Goal: Task Accomplishment & Management: Use online tool/utility

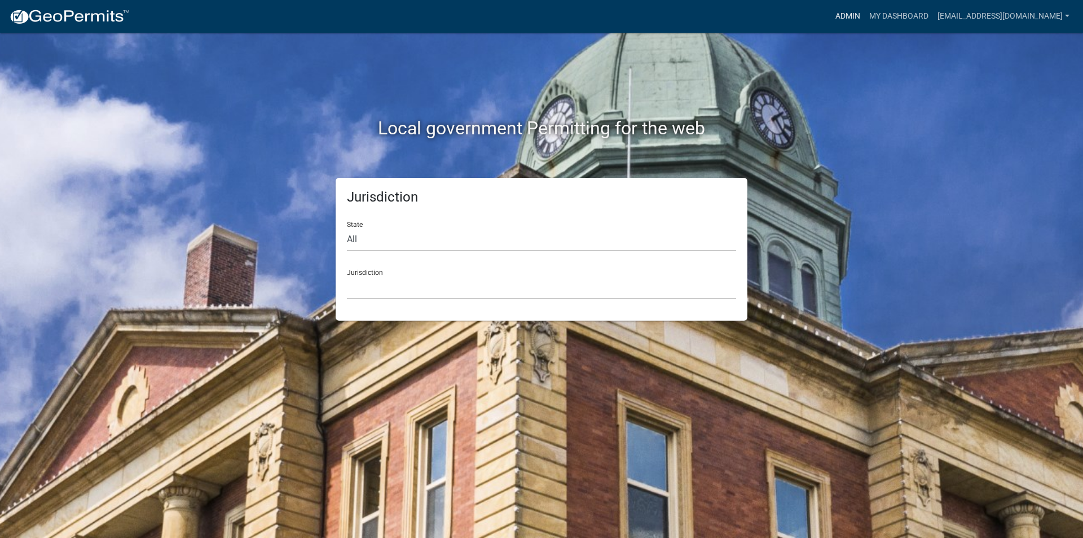
click at [865, 15] on link "Admin" at bounding box center [848, 16] width 34 height 21
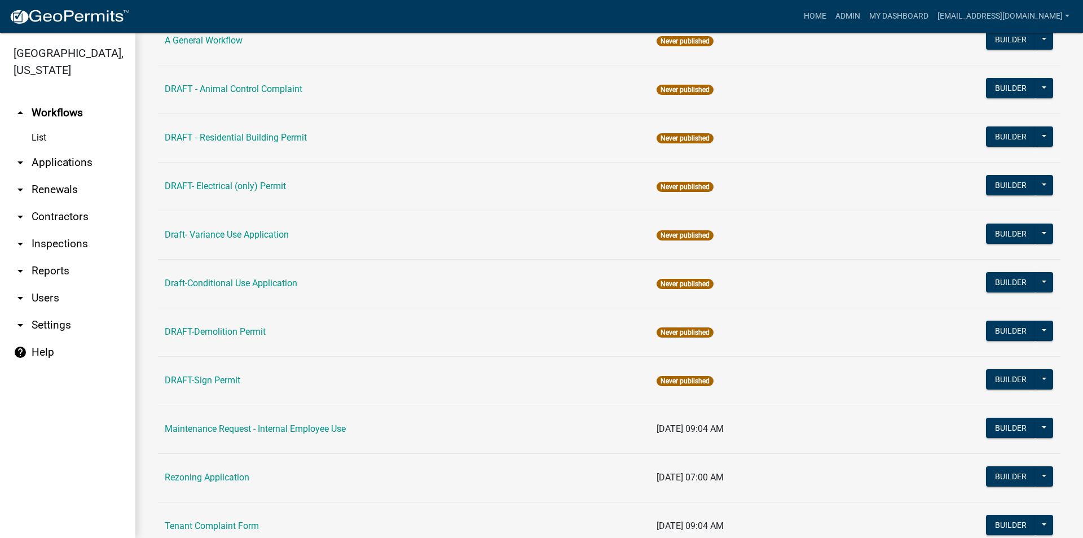
scroll to position [110, 0]
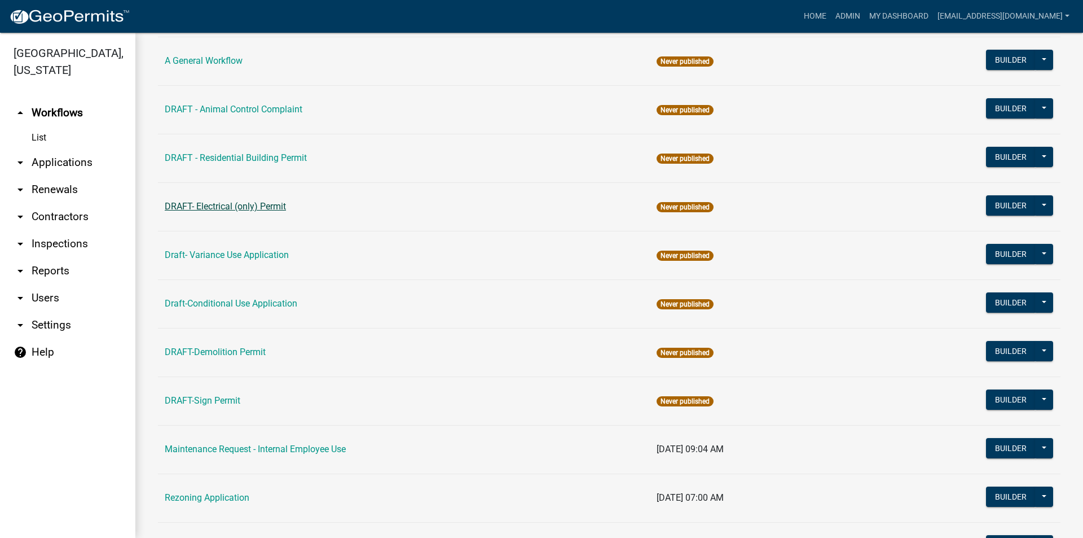
click at [218, 208] on link "DRAFT- Electrical (only) Permit" at bounding box center [225, 206] width 121 height 11
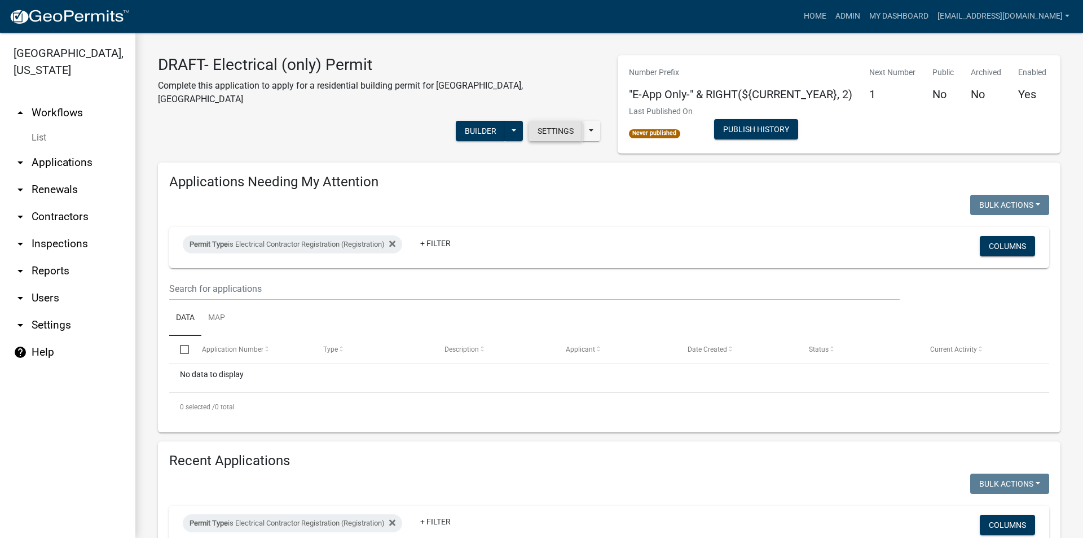
click at [546, 121] on button "Settings" at bounding box center [556, 131] width 54 height 20
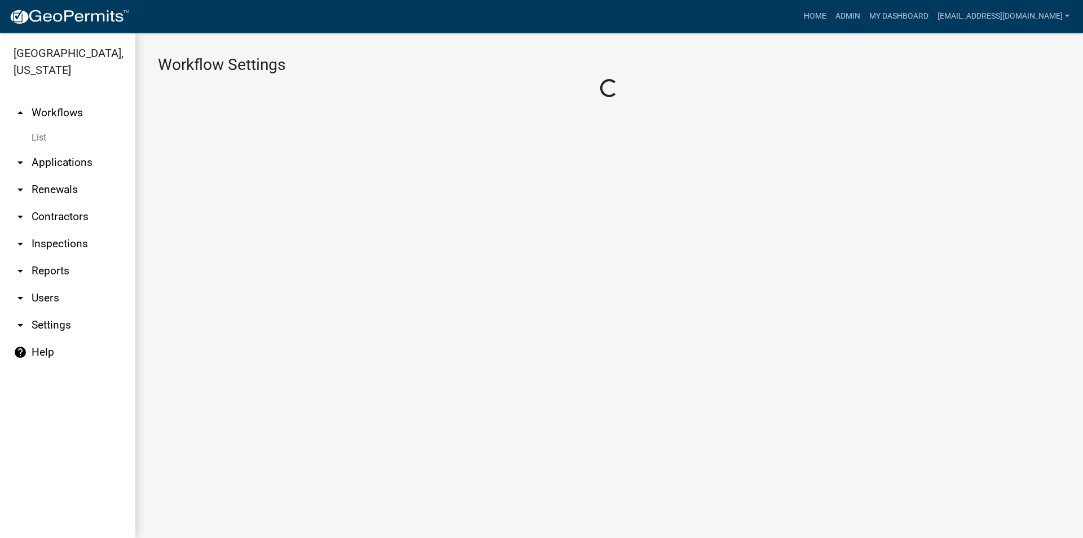
select select "1"
select select "7670adba-a95f-4cb1-9c24-effdf5e7eb9d"
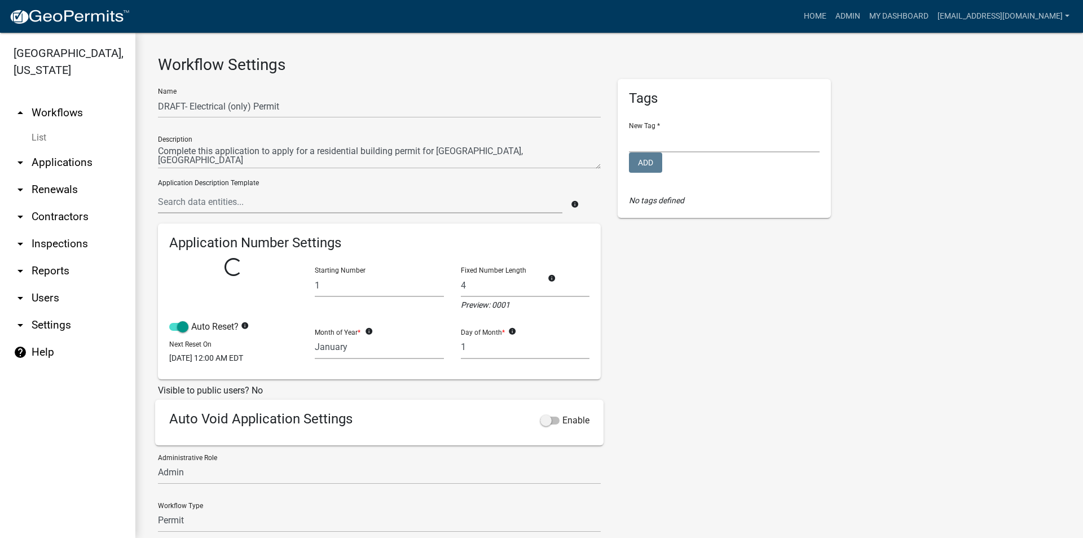
select select
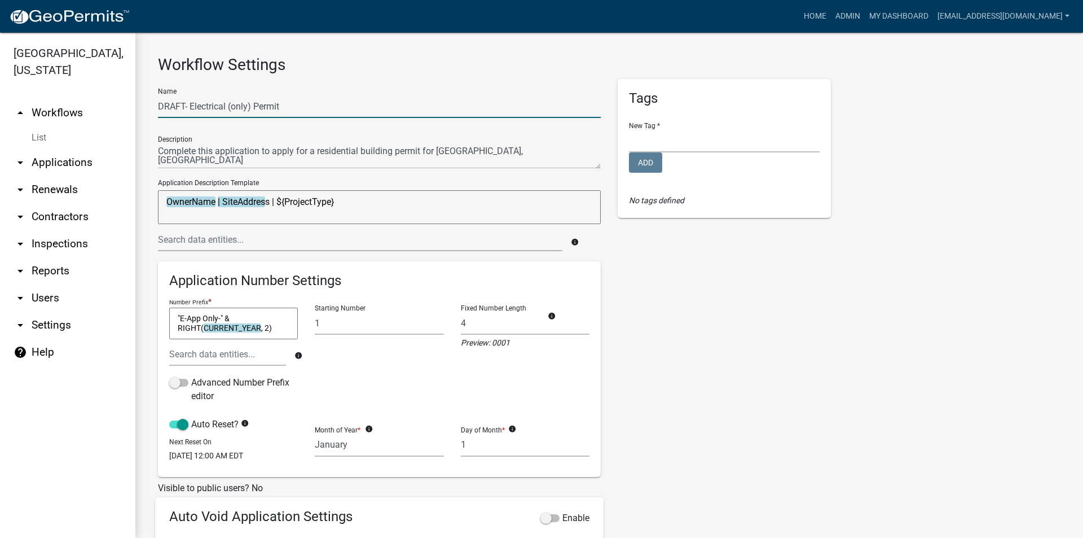
click at [187, 107] on input "DRAFT- Electrical (only) Permit" at bounding box center [379, 106] width 443 height 23
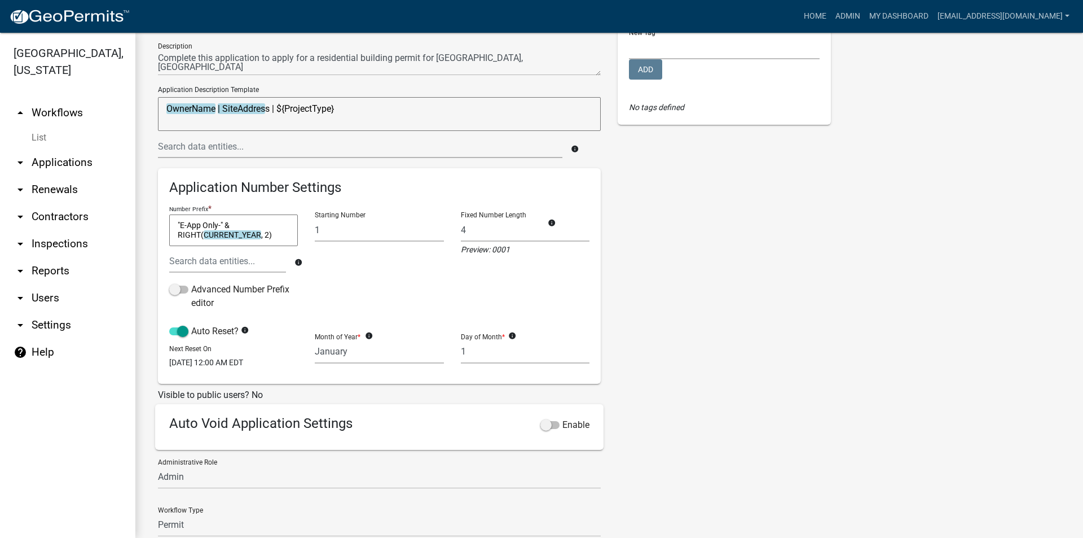
scroll to position [196, 0]
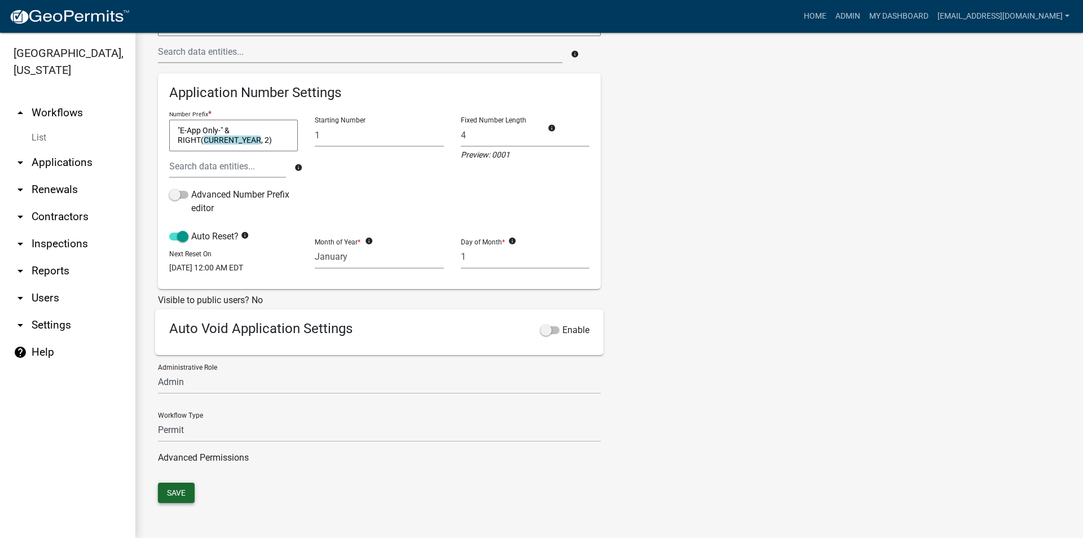
type input "Electrical (only) Permit"
click at [178, 495] on button "Save" at bounding box center [176, 492] width 37 height 20
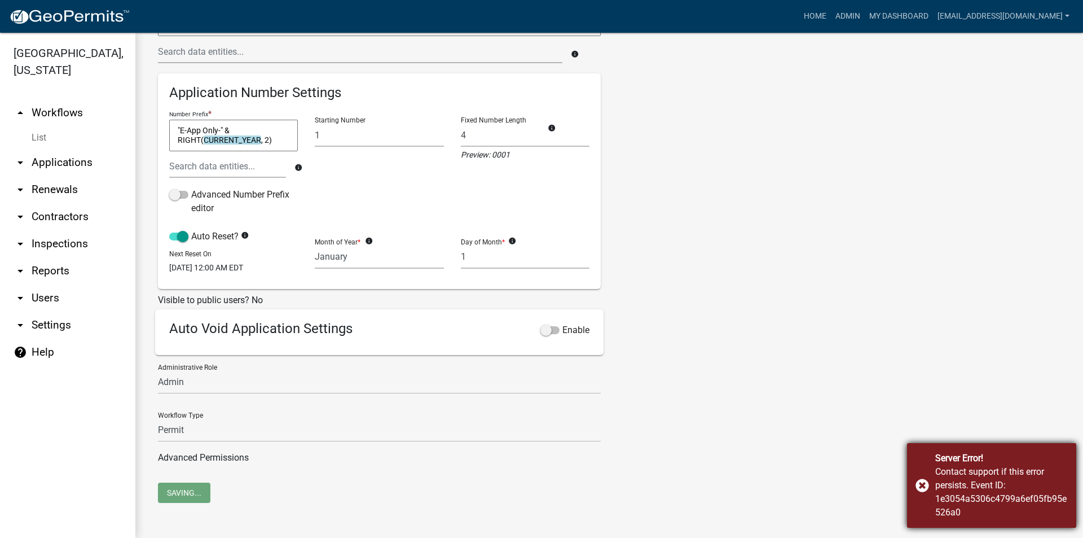
click at [920, 488] on div "Server Error! Contact support if this error persists. Event ID: 1e3054a5306c479…" at bounding box center [991, 485] width 169 height 85
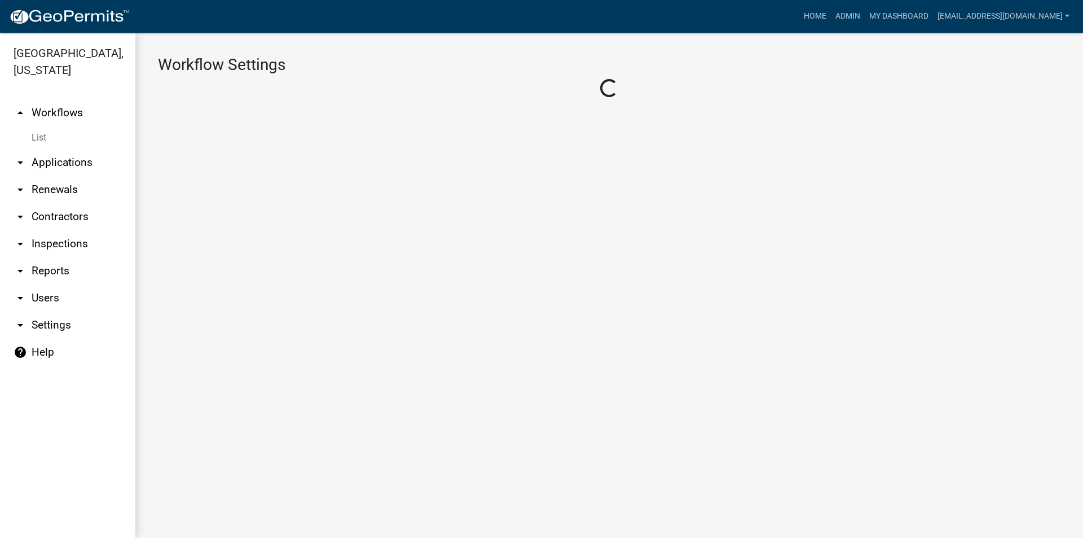
select select "1"
select select "7670adba-a95f-4cb1-9c24-effdf5e7eb9d"
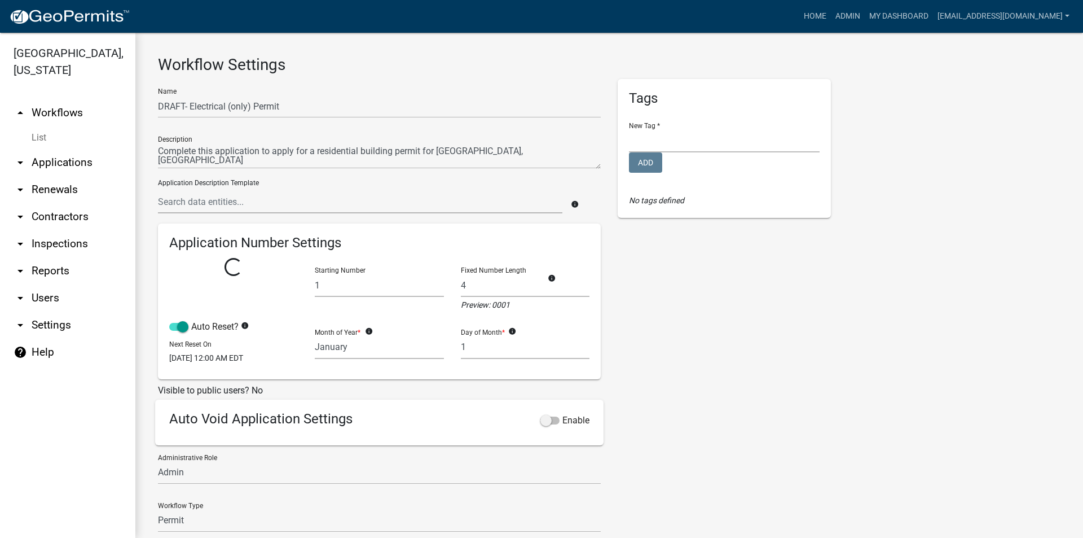
select select
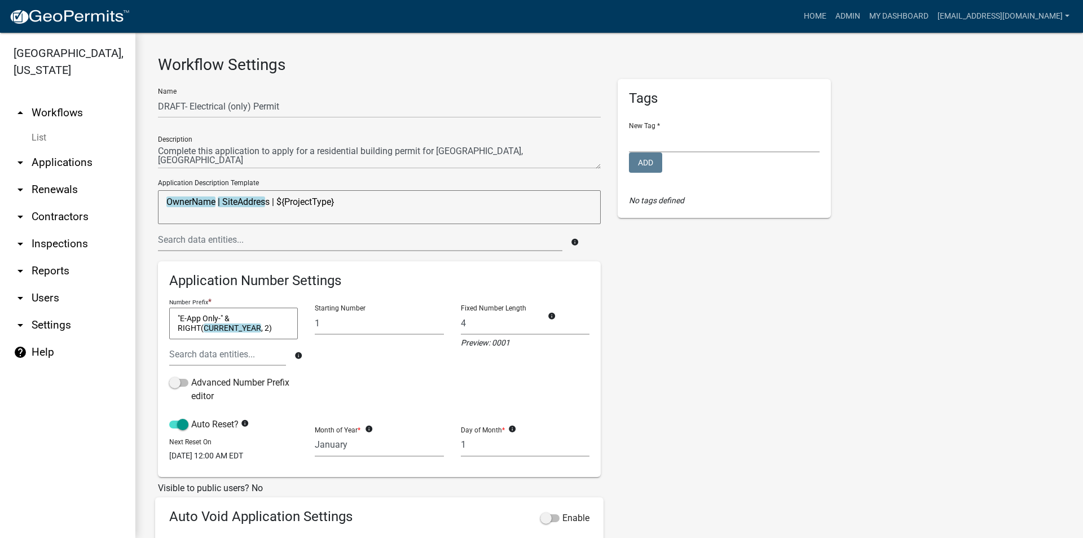
click at [74, 113] on link "arrow_drop_up Workflows" at bounding box center [67, 112] width 135 height 27
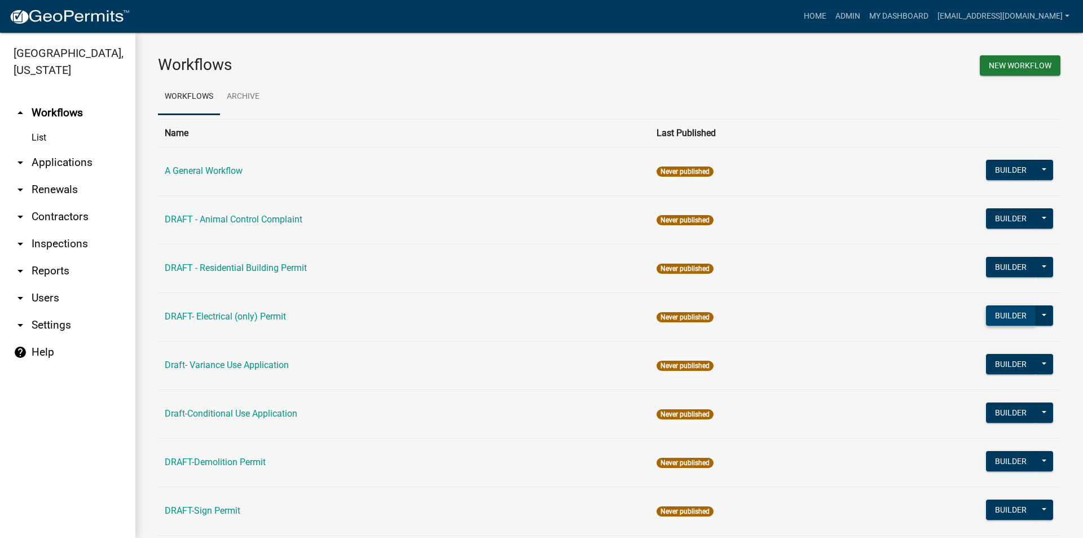
click at [990, 317] on button "Builder" at bounding box center [1011, 315] width 50 height 20
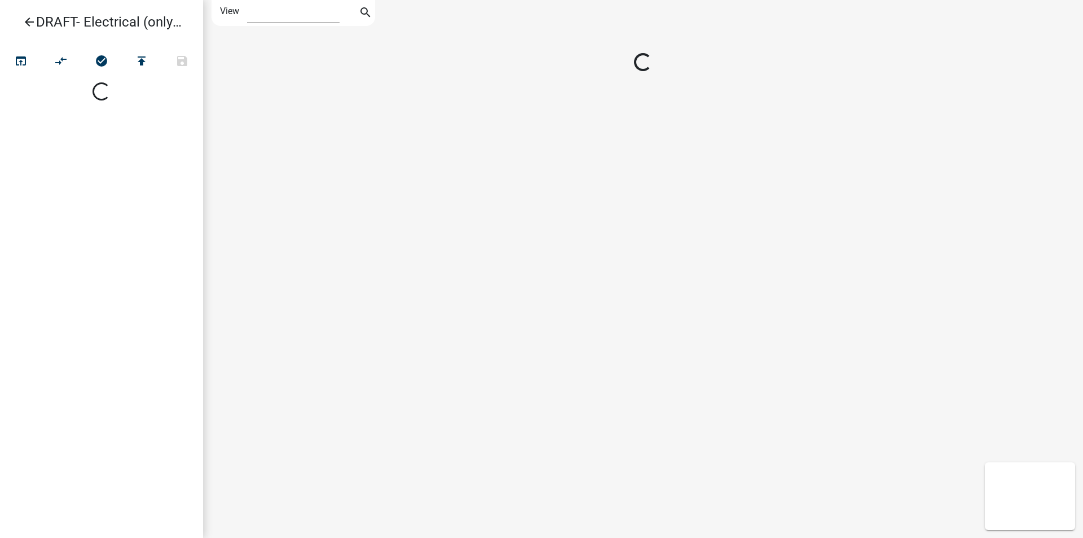
select select "1"
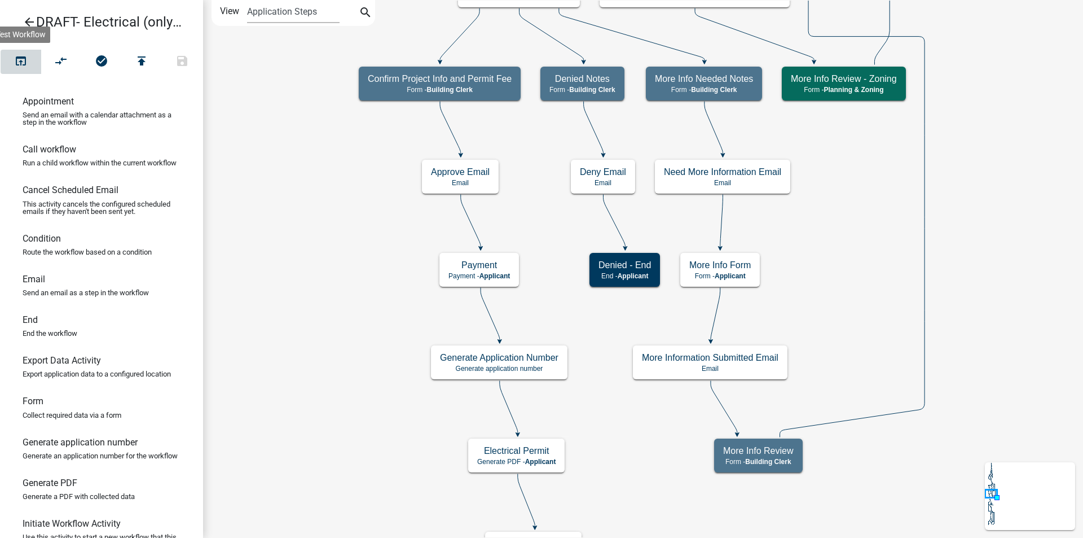
click at [20, 59] on icon "open_in_browser" at bounding box center [21, 62] width 14 height 16
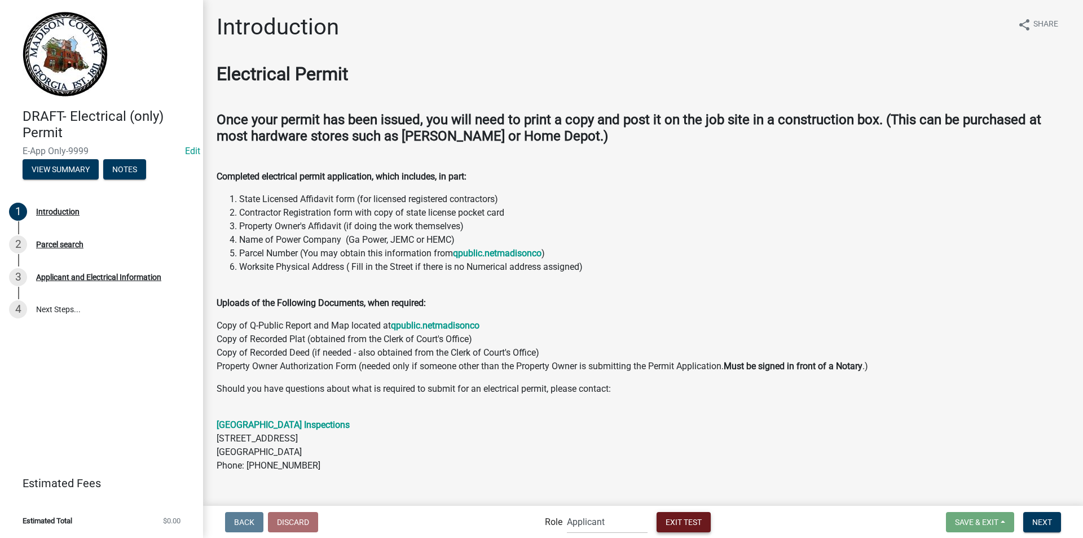
click at [673, 521] on span "Exit Test" at bounding box center [684, 521] width 36 height 9
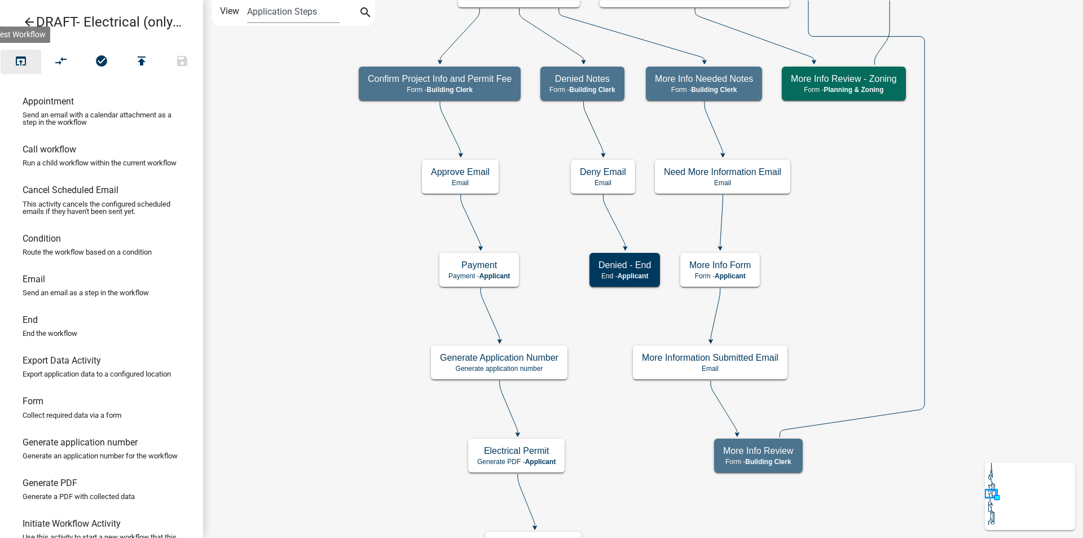
click at [19, 59] on icon "open_in_browser" at bounding box center [21, 62] width 14 height 16
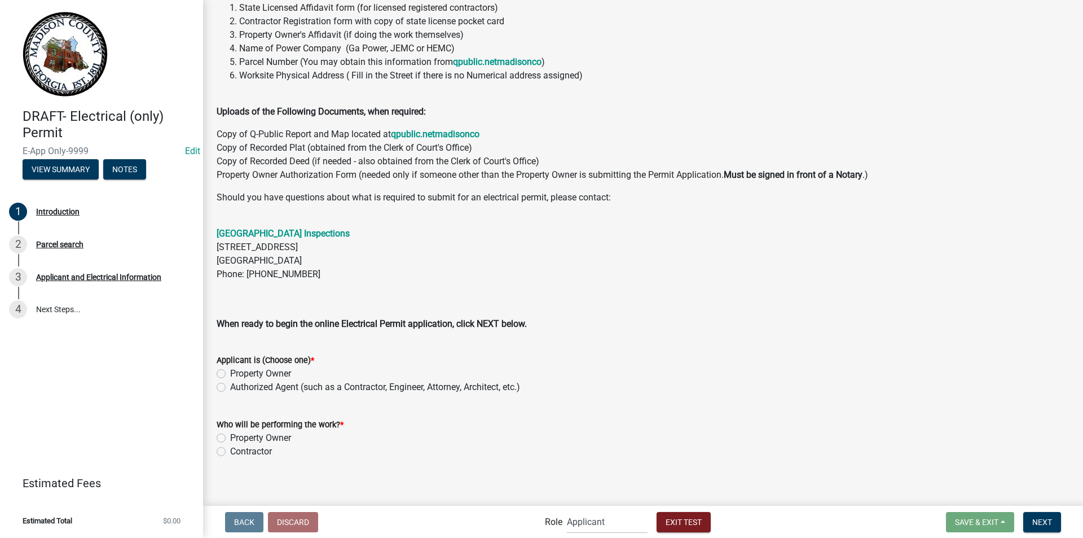
scroll to position [140, 0]
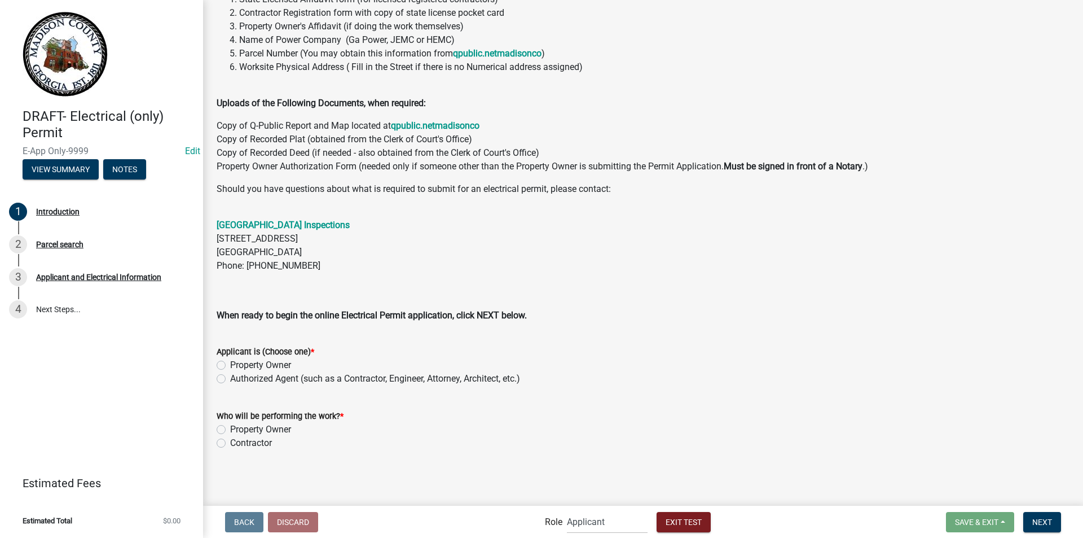
click at [230, 379] on label "Authorized Agent (such as a Contractor, Engineer, Attorney, Architect, etc.)" at bounding box center [375, 379] width 290 height 14
click at [230, 379] on input "Authorized Agent (such as a Contractor, Engineer, Attorney, Architect, etc.)" at bounding box center [233, 375] width 7 height 7
radio input "true"
click at [230, 444] on label "Contractor" at bounding box center [251, 443] width 42 height 14
click at [230, 443] on input "Contractor" at bounding box center [233, 439] width 7 height 7
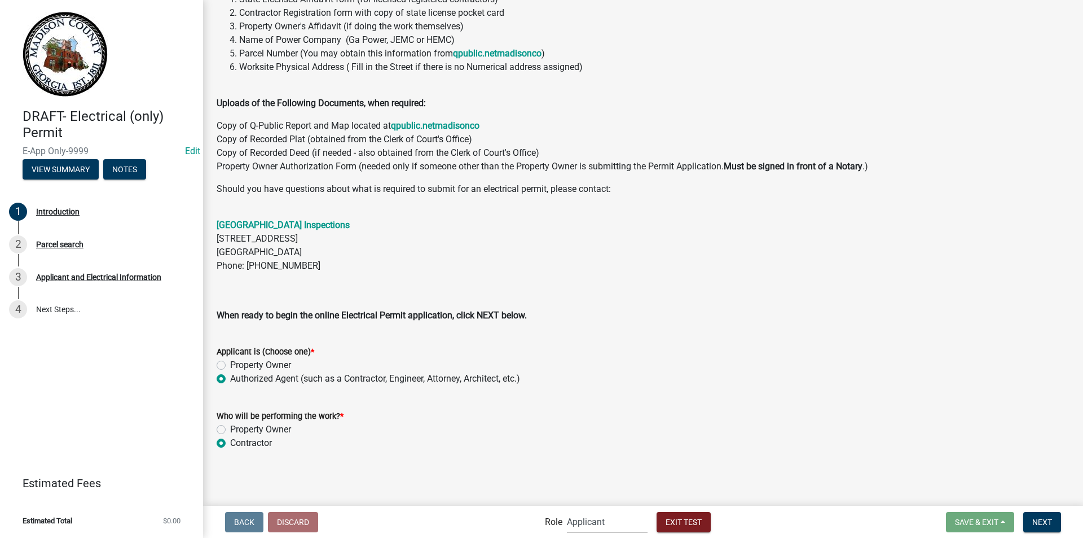
radio input "true"
click at [1038, 522] on span "Next" at bounding box center [1043, 521] width 20 height 9
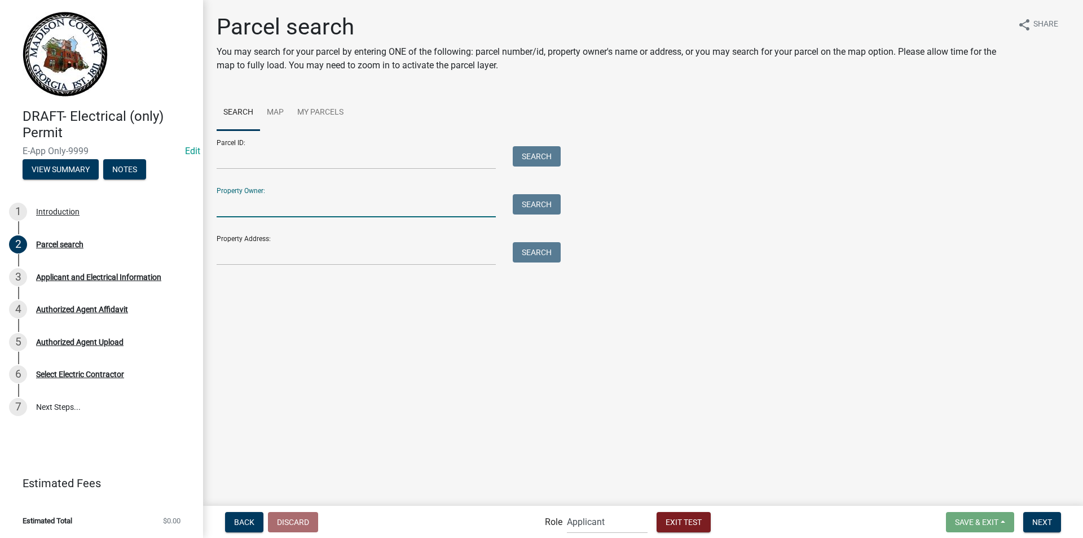
click at [313, 200] on input "Property Owner:" at bounding box center [356, 205] width 279 height 23
type input "Melissa Payne"
click at [519, 204] on button "Search" at bounding box center [537, 204] width 48 height 20
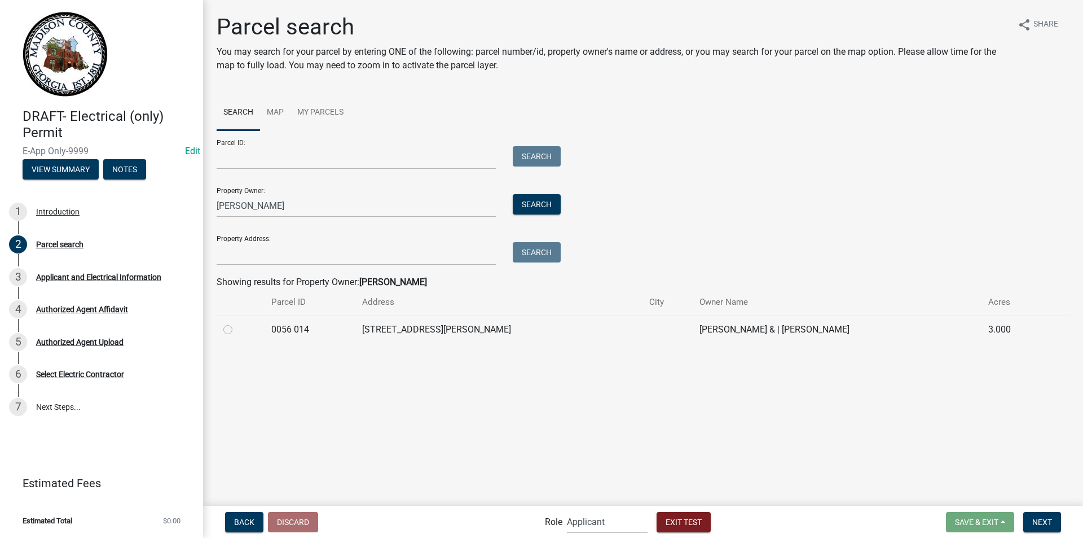
click at [237, 323] on label at bounding box center [237, 323] width 0 height 0
click at [237, 330] on 014 "radio" at bounding box center [240, 326] width 7 height 7
radio 014 "true"
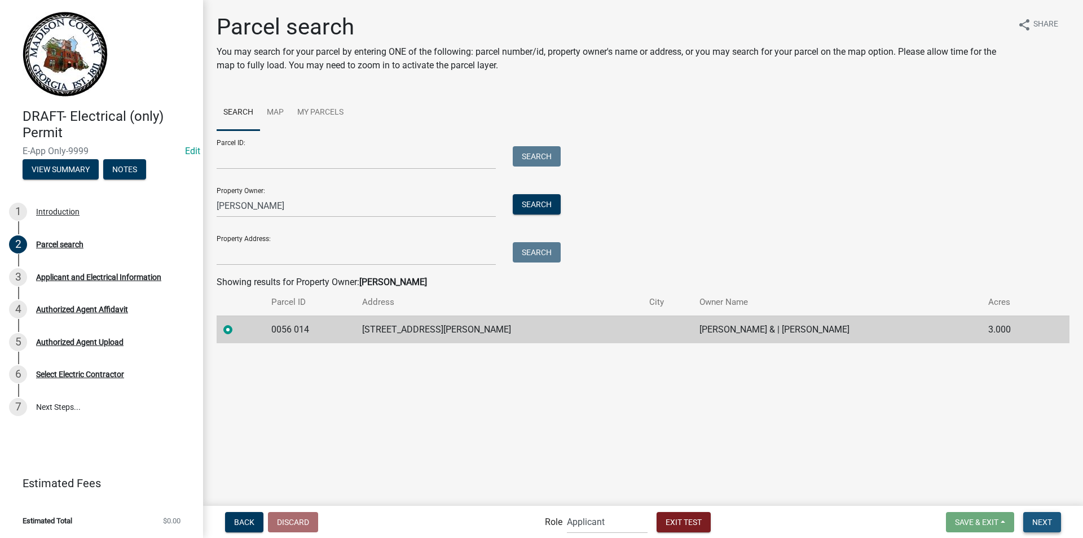
click at [1040, 520] on span "Next" at bounding box center [1043, 521] width 20 height 9
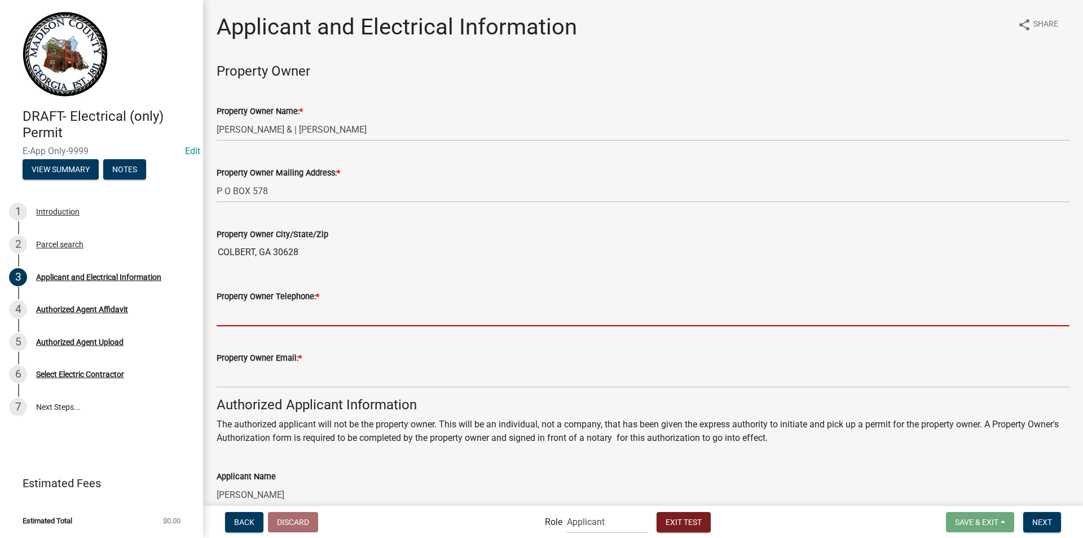
click at [266, 308] on input "Property Owner Telephone: *" at bounding box center [643, 314] width 853 height 23
type input "7067957956"
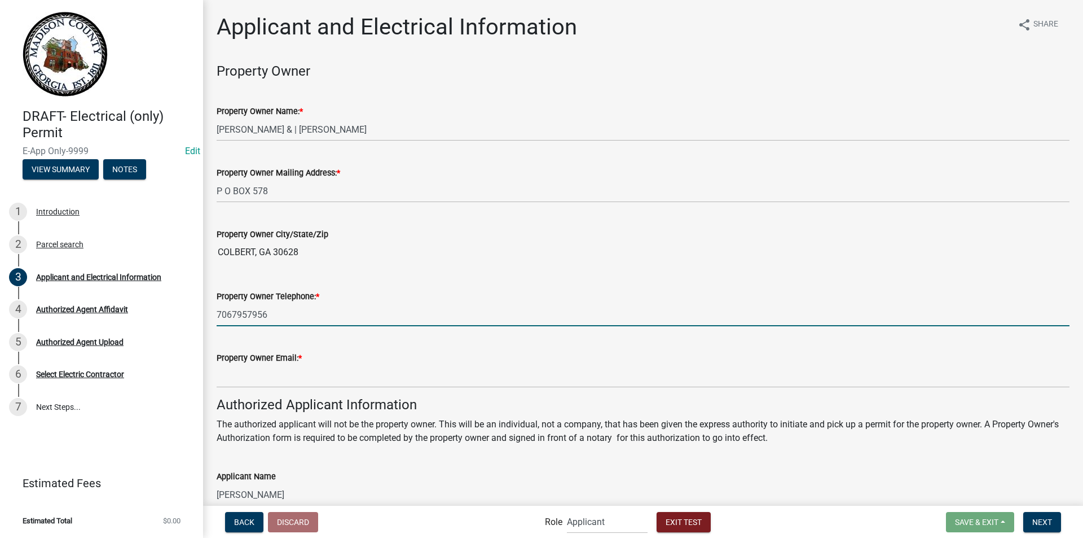
click at [274, 364] on div "Property Owner Email: *" at bounding box center [643, 358] width 853 height 14
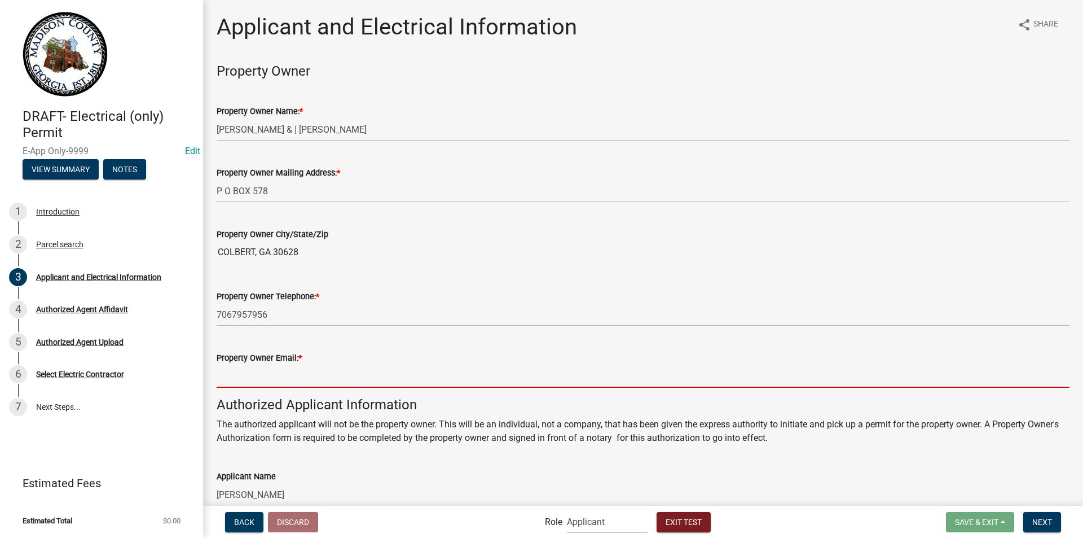
click at [286, 376] on input "Property Owner Email: *" at bounding box center [643, 376] width 853 height 23
type input "[EMAIL_ADDRESS][DOMAIN_NAME]"
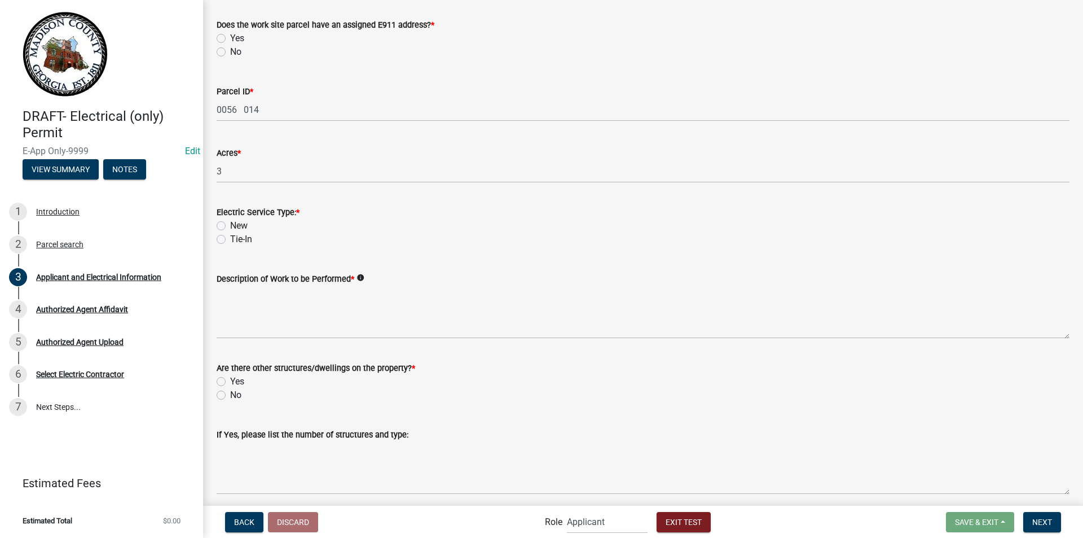
scroll to position [699, 0]
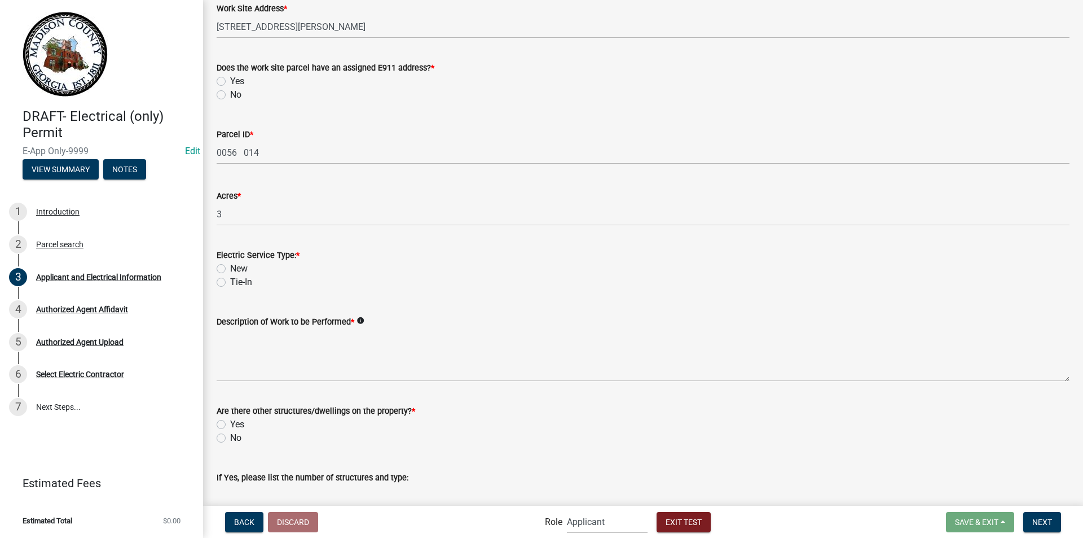
click at [230, 81] on label "Yes" at bounding box center [237, 81] width 14 height 14
click at [230, 81] on input "Yes" at bounding box center [233, 77] width 7 height 7
radio input "true"
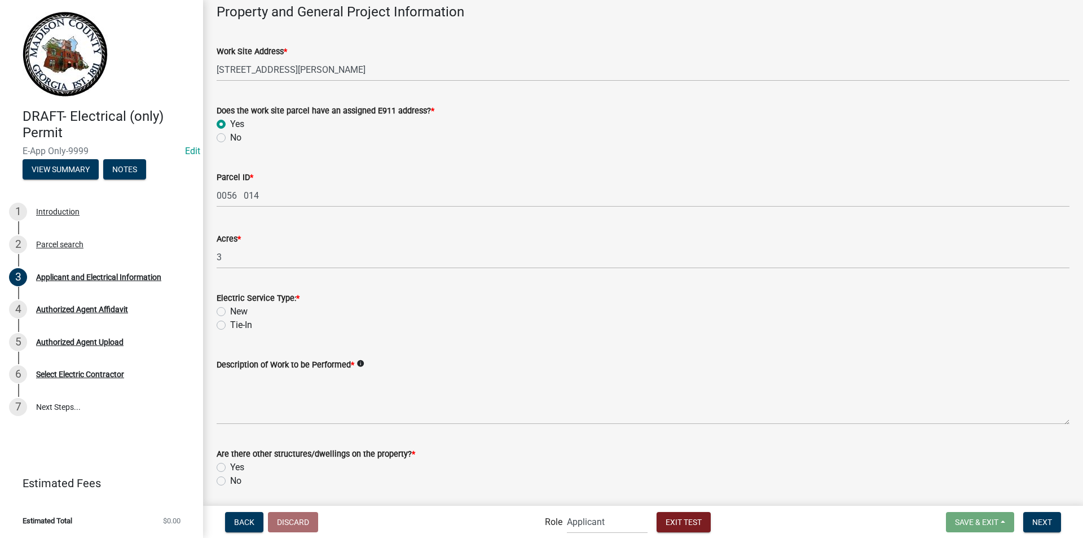
scroll to position [742, 0]
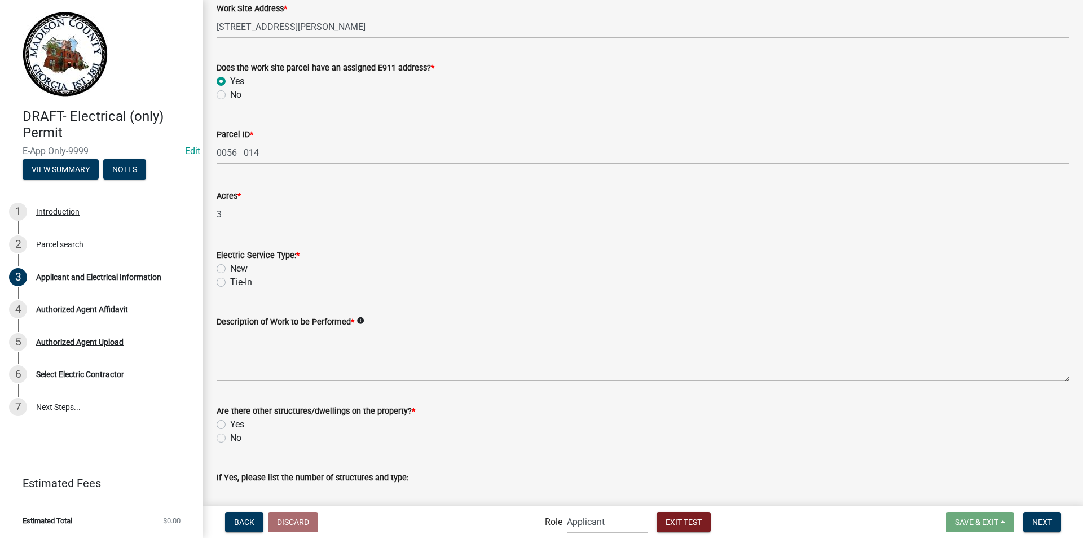
click at [230, 283] on label "Tie-In" at bounding box center [241, 282] width 22 height 14
click at [230, 283] on input "Tie-In" at bounding box center [233, 278] width 7 height 7
radio input "true"
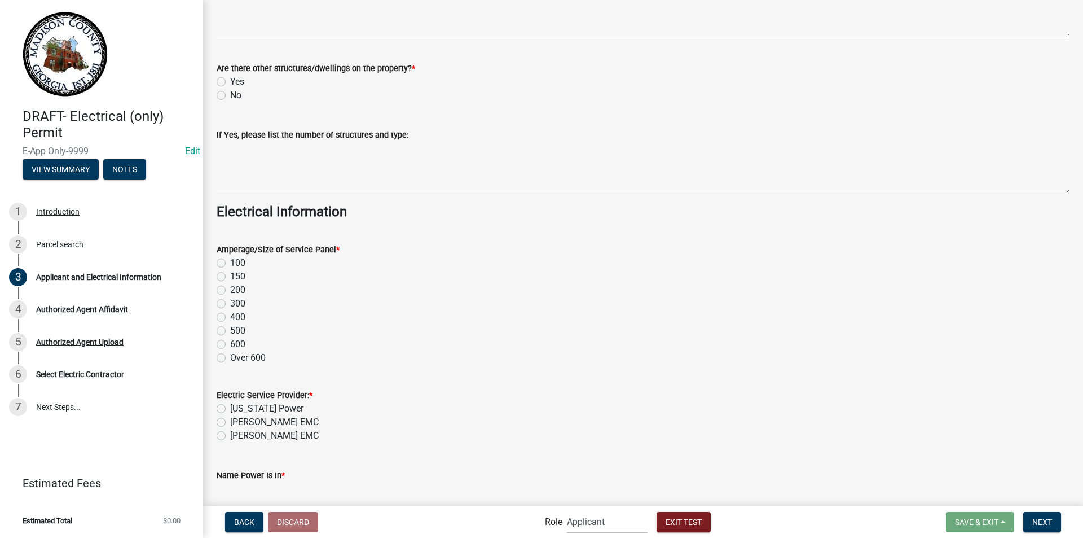
scroll to position [1086, 0]
click at [230, 80] on label "Yes" at bounding box center [237, 80] width 14 height 14
click at [230, 80] on input "Yes" at bounding box center [233, 76] width 7 height 7
radio input "true"
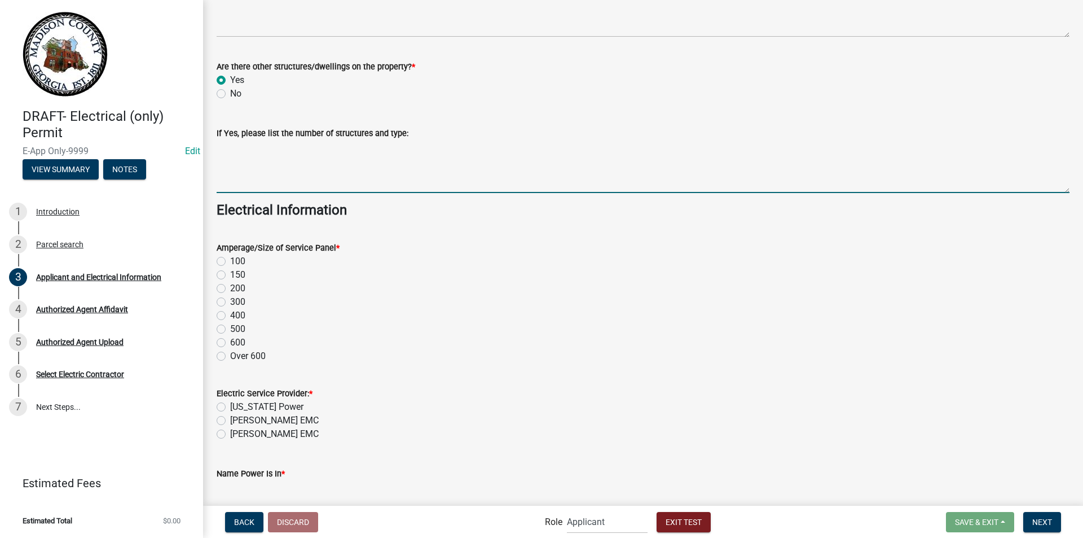
click at [229, 159] on textarea "If Yes, please list the number of structures and type:" at bounding box center [643, 166] width 853 height 53
type textarea "house"
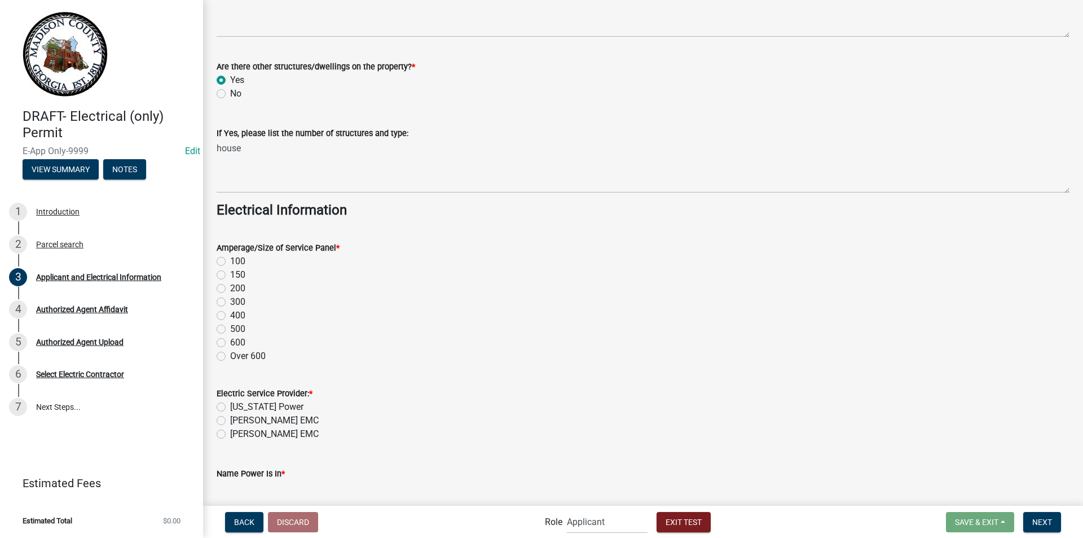
click at [230, 288] on label "200" at bounding box center [237, 289] width 15 height 14
click at [230, 288] on input "200" at bounding box center [233, 285] width 7 height 7
radio input "true"
click at [230, 420] on label "Jackson EMC" at bounding box center [274, 421] width 89 height 14
click at [230, 420] on input "Jackson EMC" at bounding box center [233, 417] width 7 height 7
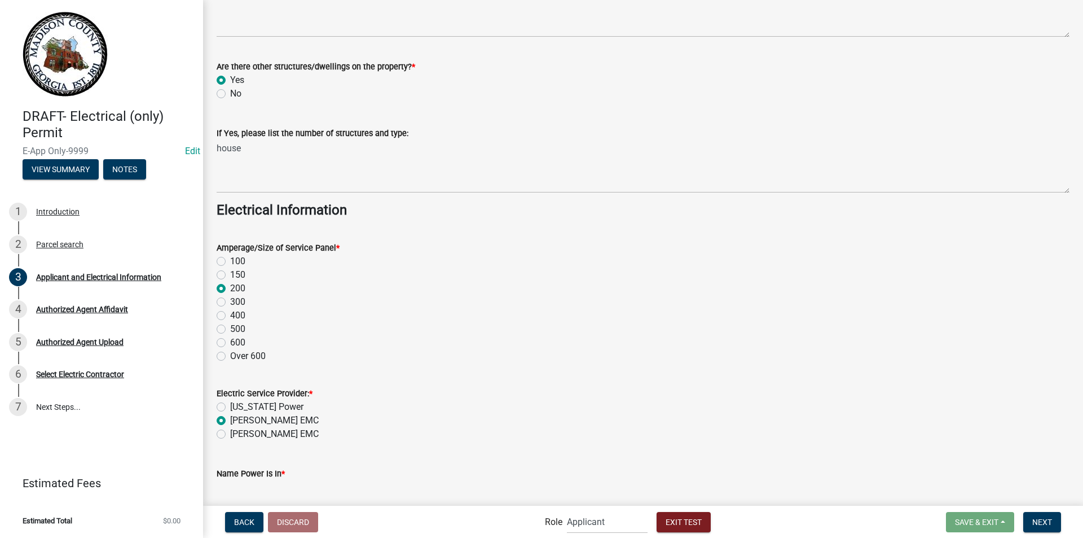
radio input "true"
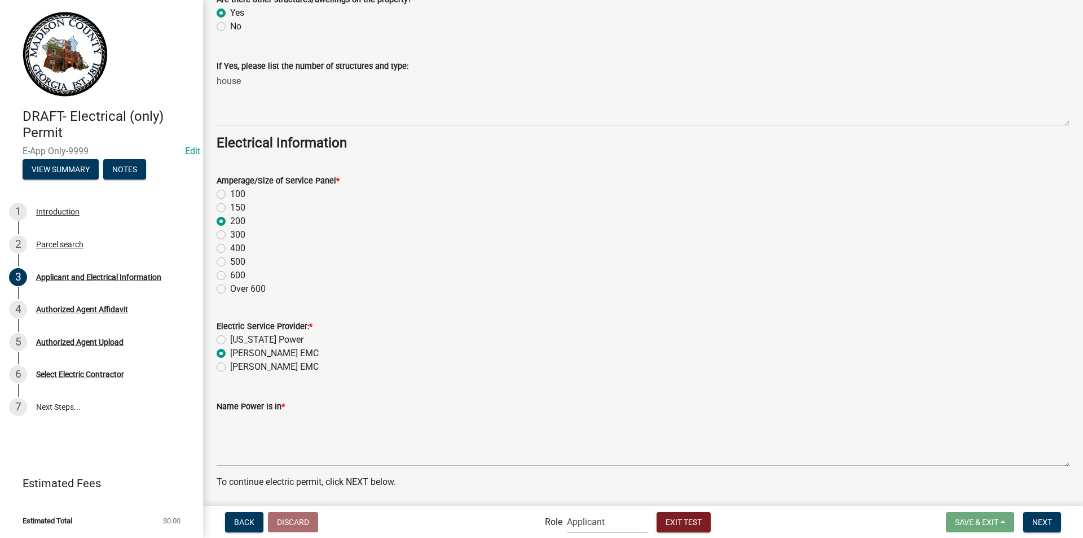
scroll to position [1191, 0]
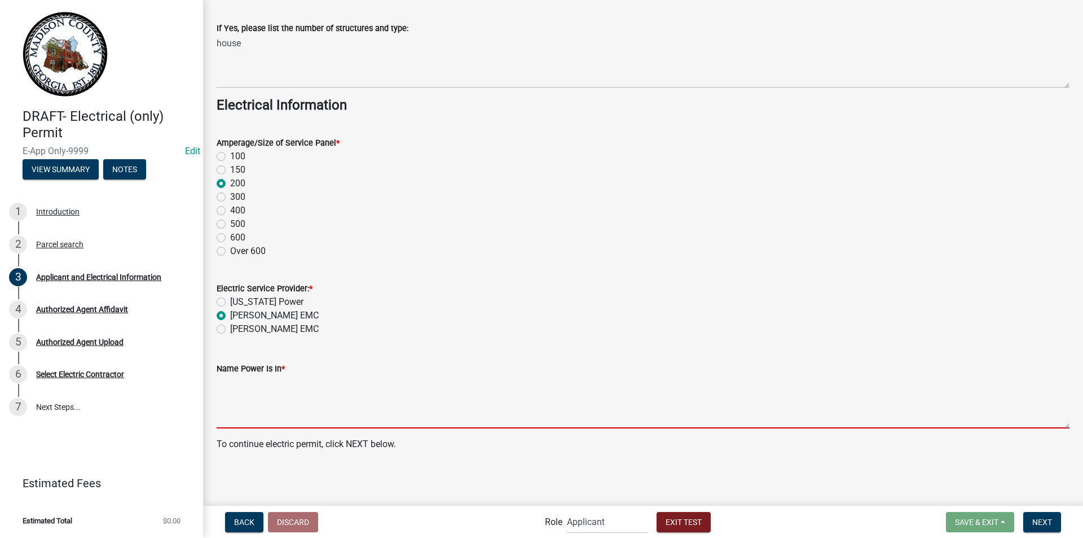
click at [259, 407] on textarea "Name Power Is In *" at bounding box center [643, 401] width 853 height 53
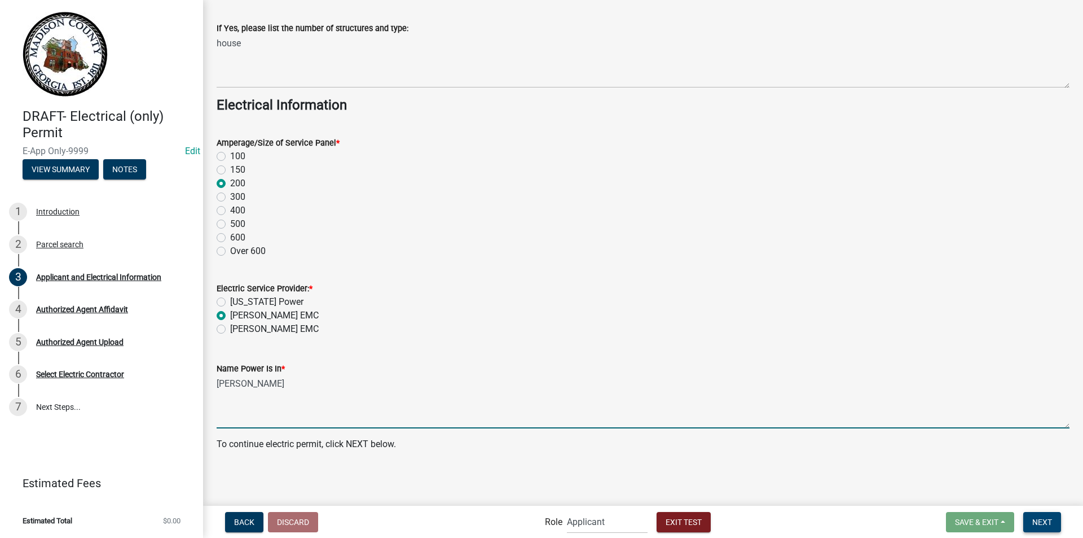
type textarea "melissa payne"
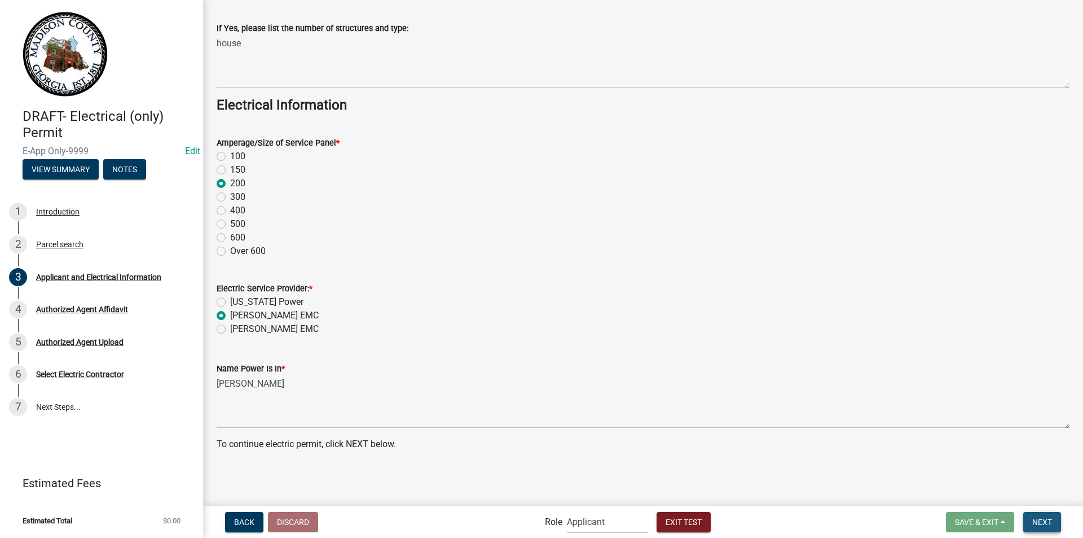
click at [1037, 520] on span "Next" at bounding box center [1043, 521] width 20 height 9
click at [1047, 512] on button "Next" at bounding box center [1043, 522] width 38 height 20
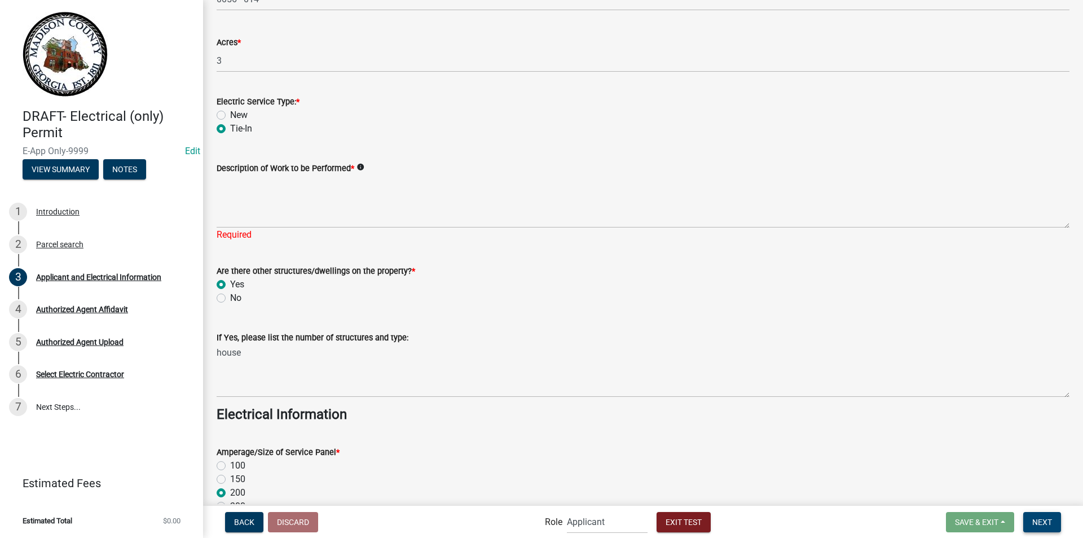
scroll to position [870, 0]
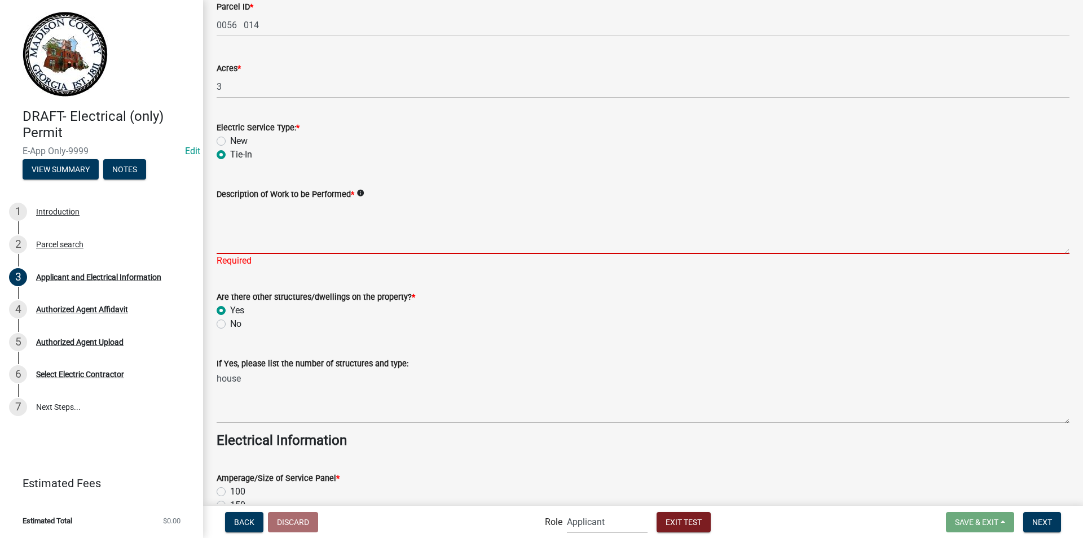
click at [314, 214] on textarea "Description of Work to be Performed *" at bounding box center [643, 227] width 853 height 53
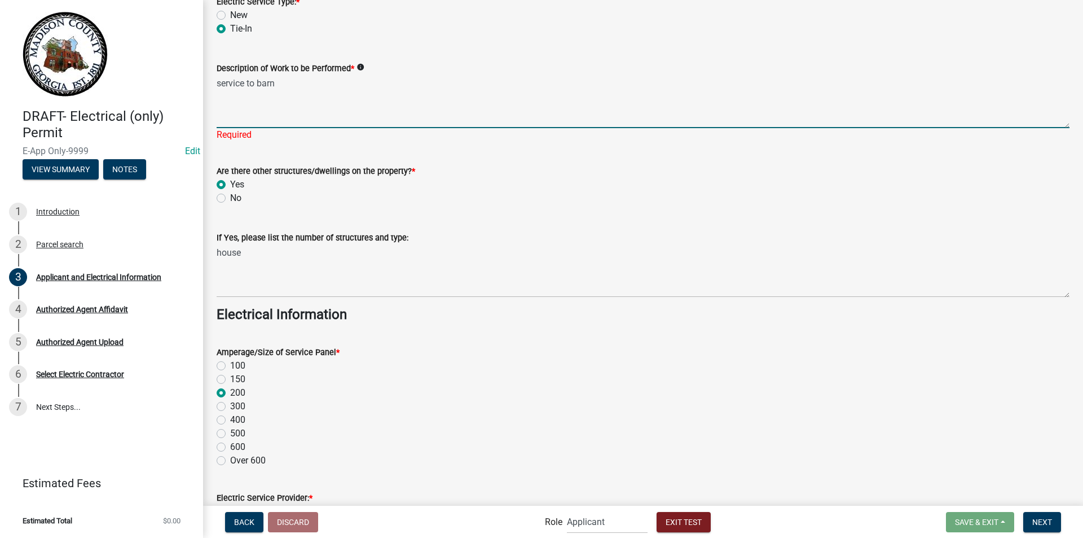
scroll to position [1205, 0]
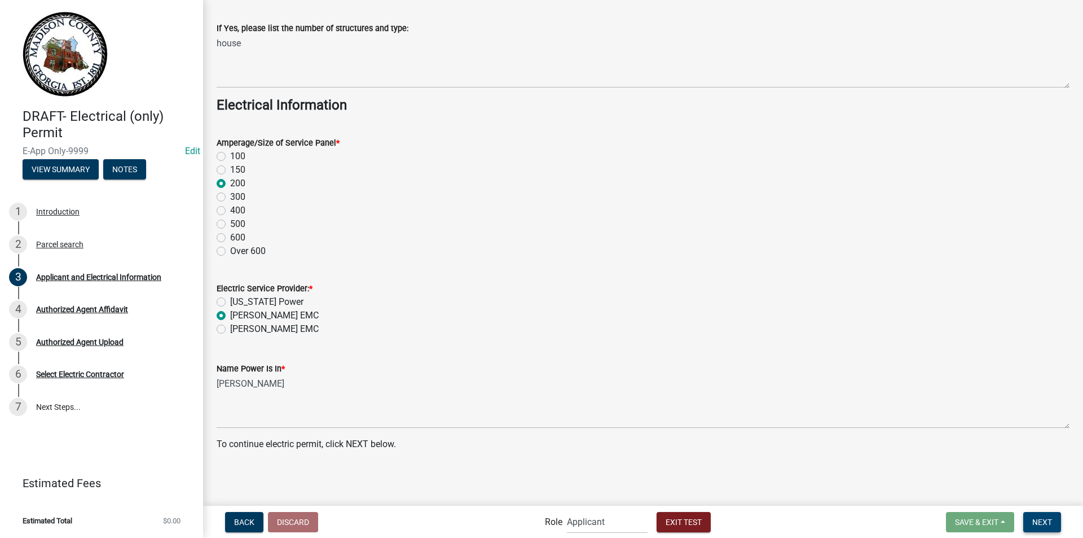
type textarea "service to barn"
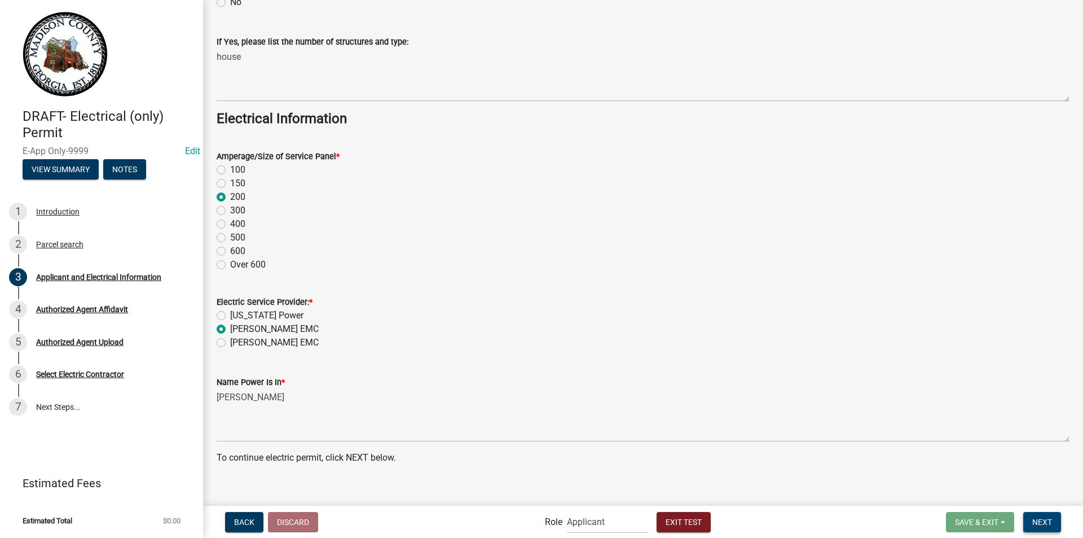
click at [1039, 521] on span "Next" at bounding box center [1043, 521] width 20 height 9
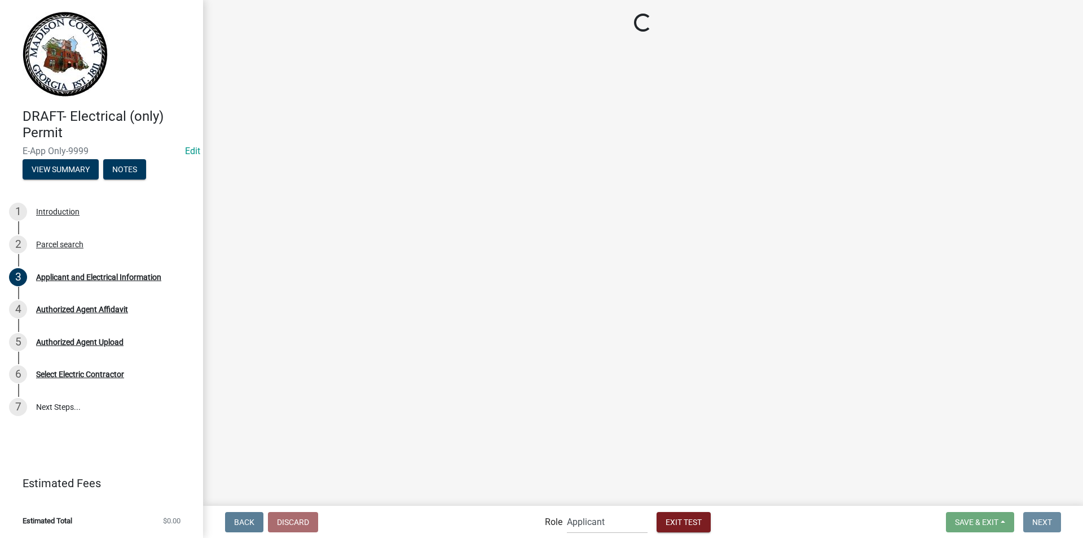
scroll to position [0, 0]
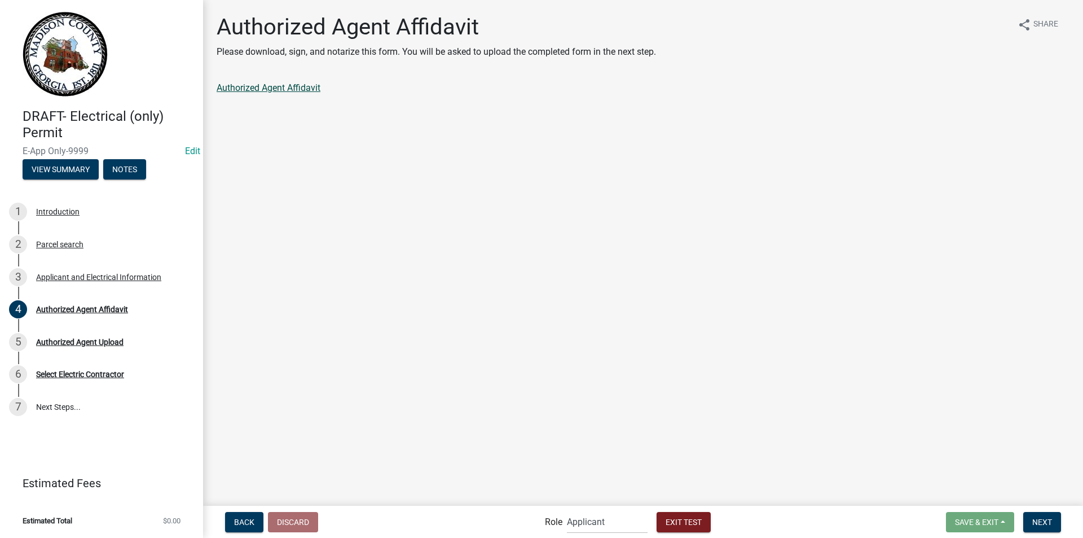
click at [291, 87] on link "Authorized Agent Affidavit" at bounding box center [269, 87] width 104 height 11
click at [1044, 518] on span "Next" at bounding box center [1043, 521] width 20 height 9
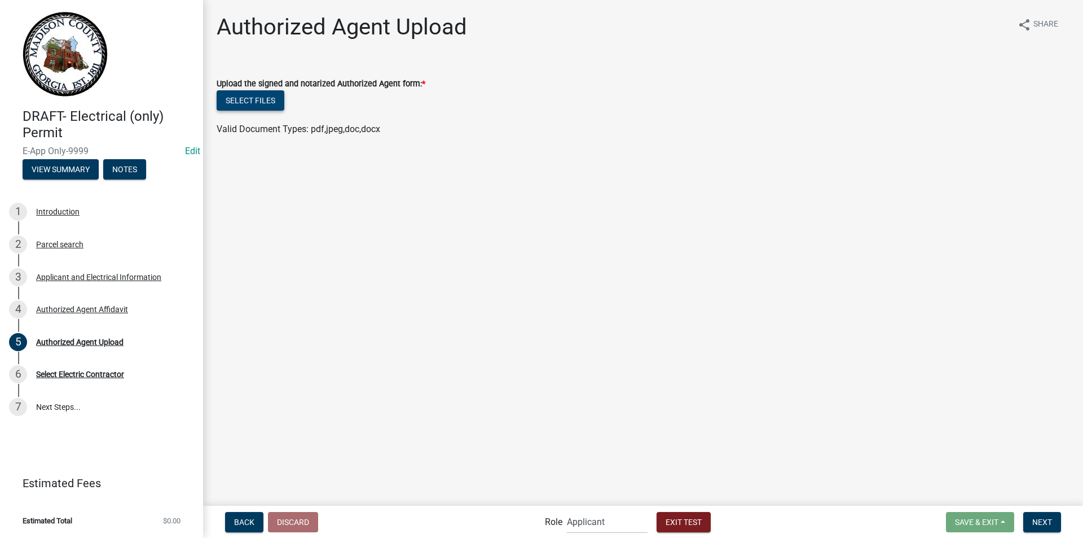
click at [265, 97] on button "Select files" at bounding box center [251, 100] width 68 height 20
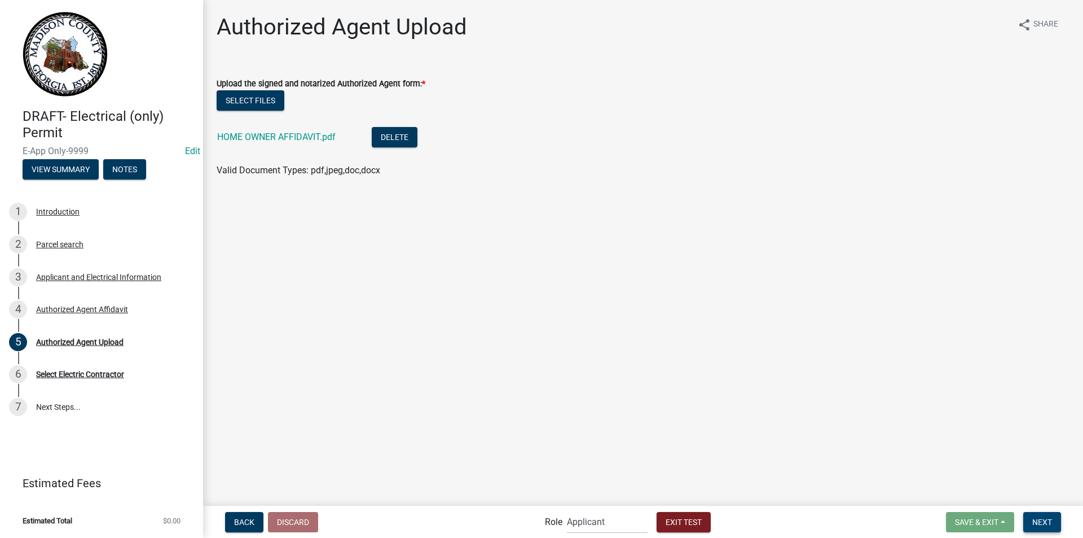
click at [1048, 523] on span "Next" at bounding box center [1043, 521] width 20 height 9
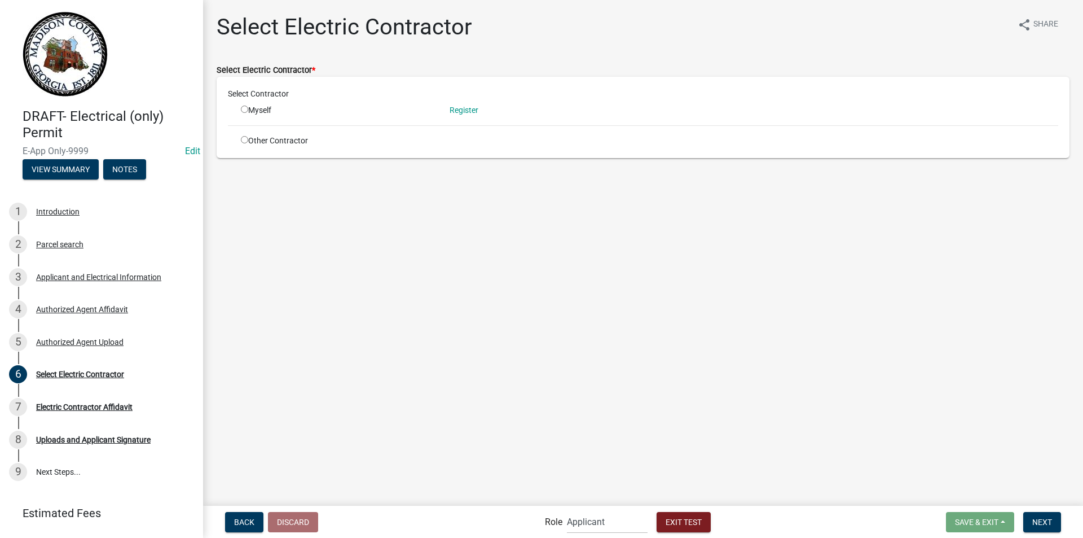
click at [245, 108] on input "radio" at bounding box center [244, 109] width 7 height 7
radio input "true"
click at [463, 108] on link "Register" at bounding box center [464, 110] width 29 height 9
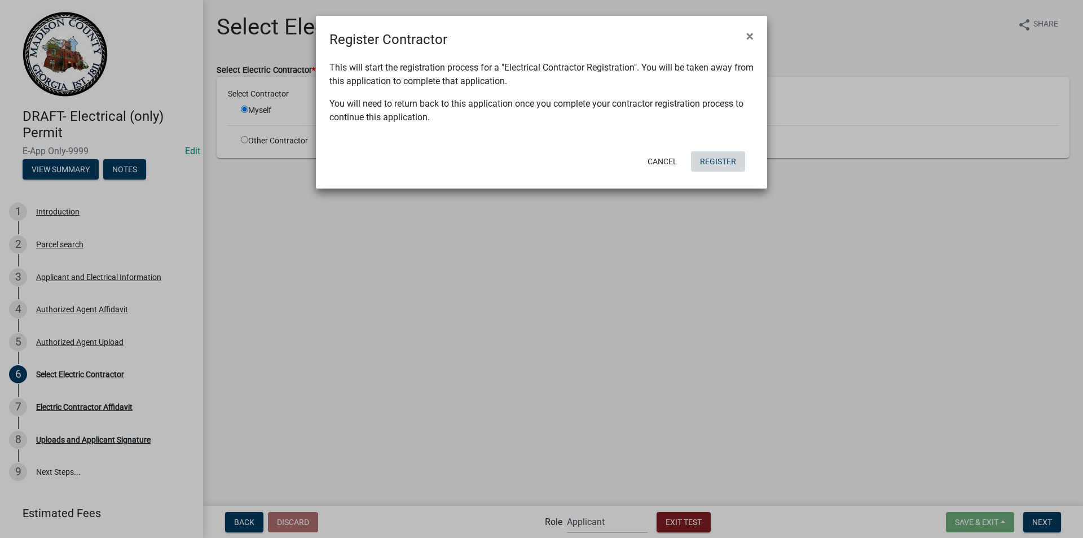
click at [708, 161] on button "Register" at bounding box center [718, 161] width 54 height 20
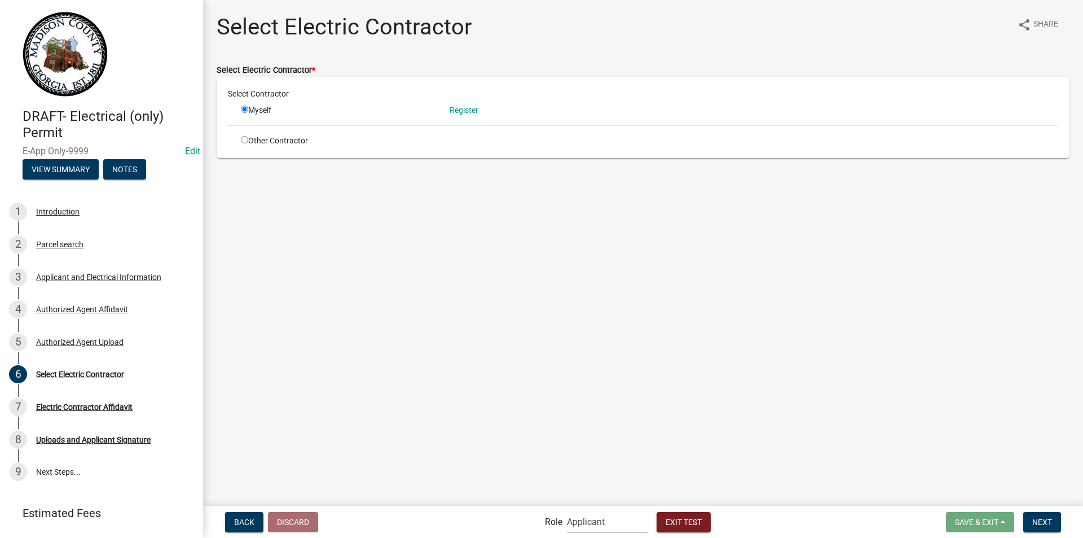
click at [243, 139] on input "radio" at bounding box center [244, 139] width 7 height 7
radio input "true"
radio input "false"
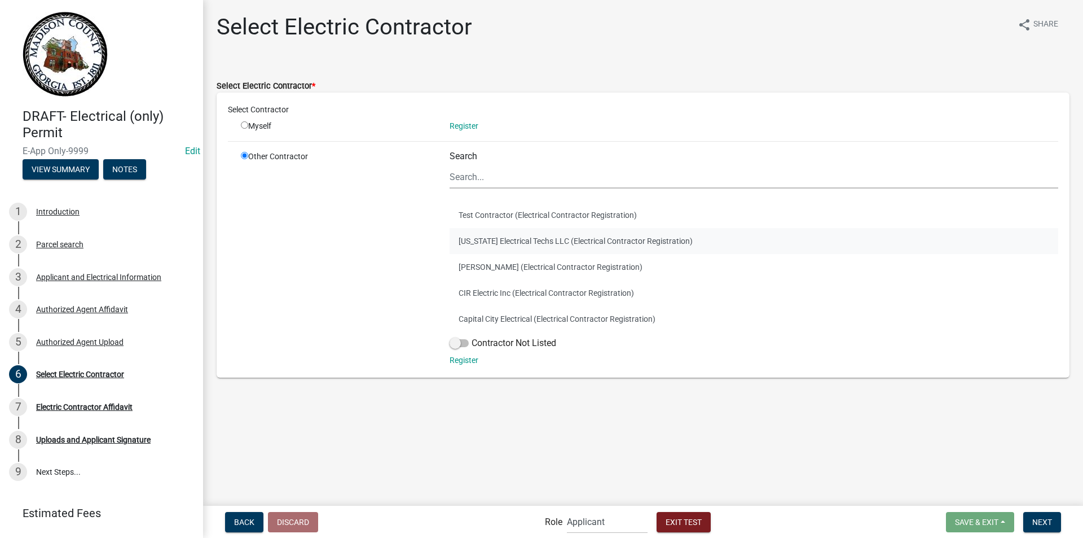
click at [492, 239] on button "Georgia Electrical Techs LLC (Electrical Contractor Registration)" at bounding box center [754, 241] width 609 height 26
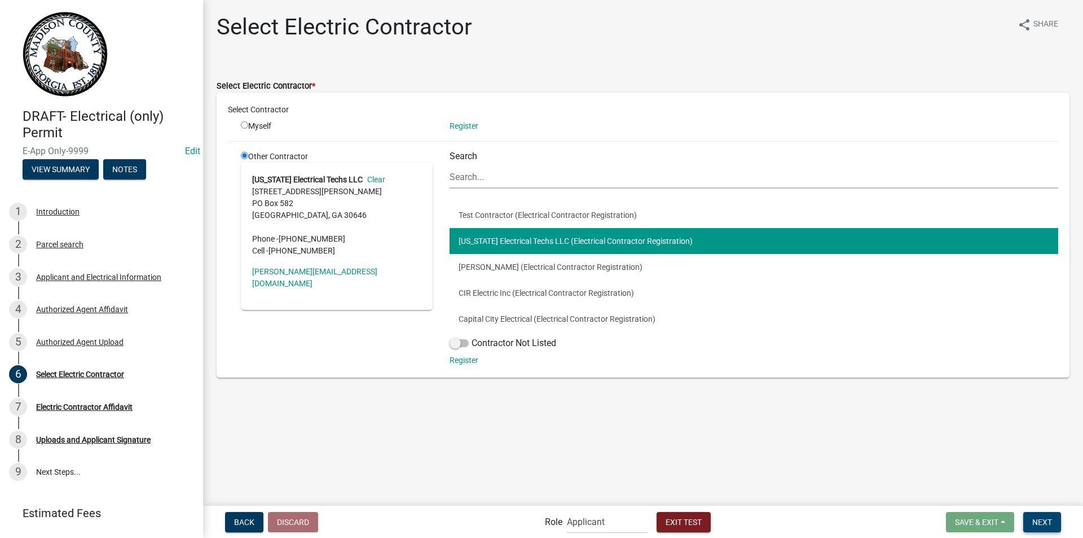
click at [1036, 522] on span "Next" at bounding box center [1043, 521] width 20 height 9
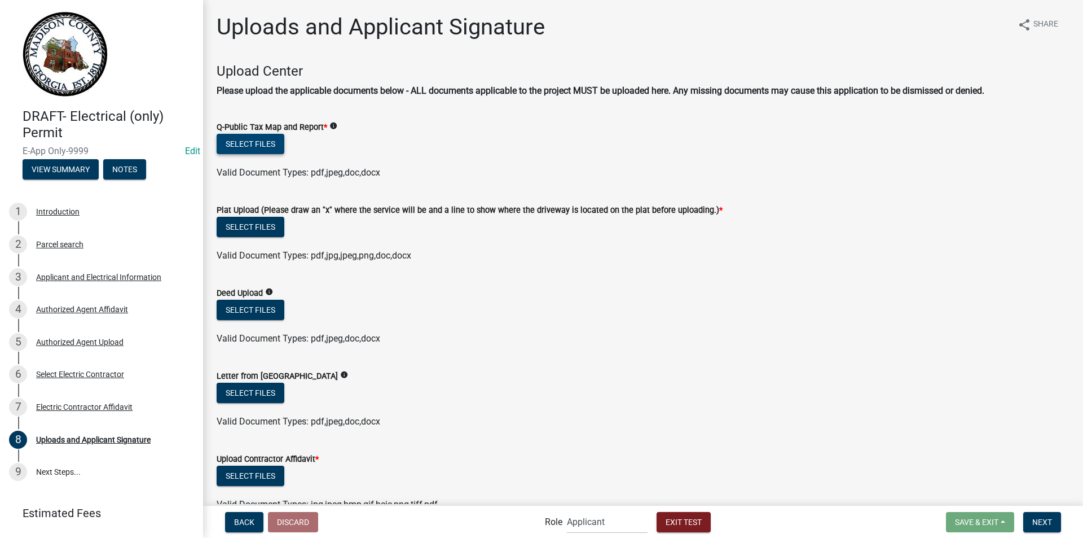
click at [265, 142] on button "Select files" at bounding box center [251, 144] width 68 height 20
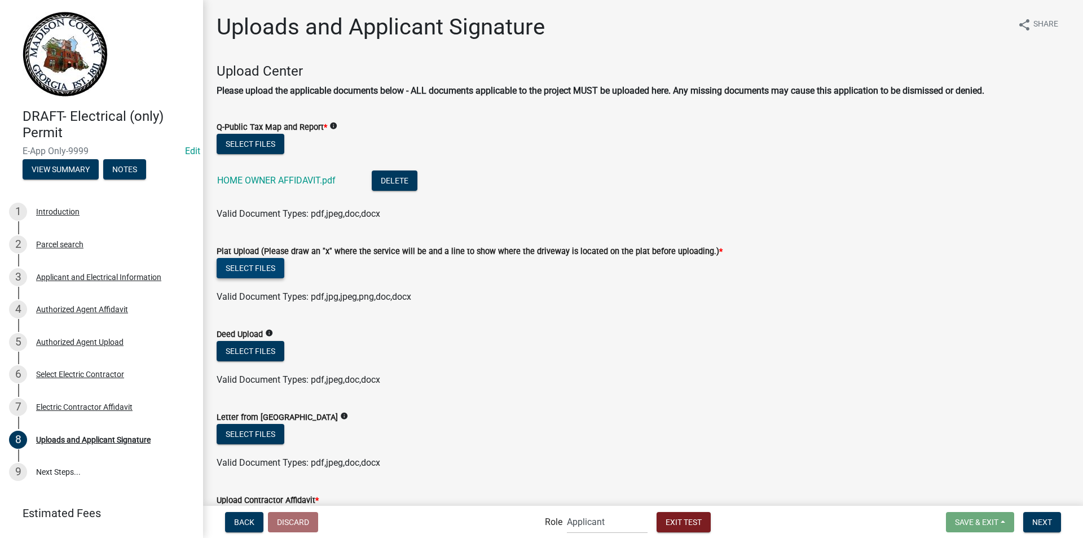
click at [261, 264] on button "Select files" at bounding box center [251, 268] width 68 height 20
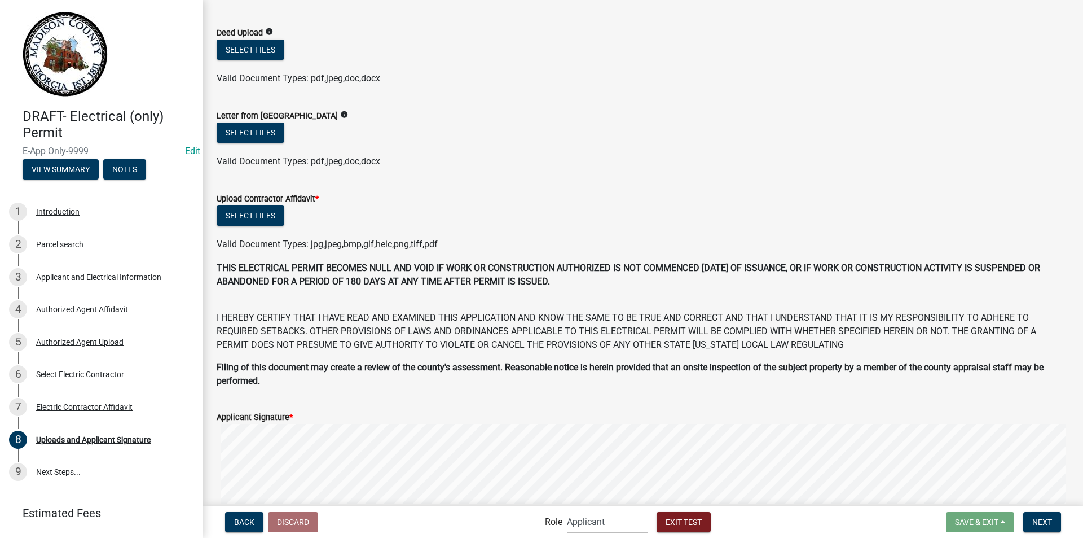
scroll to position [354, 0]
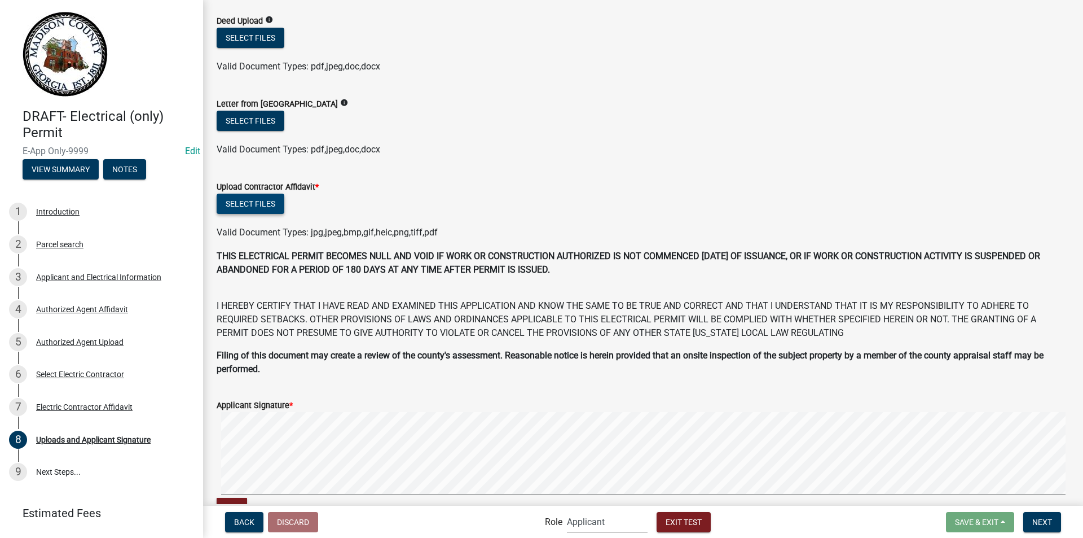
click at [229, 204] on button "Select files" at bounding box center [251, 204] width 68 height 20
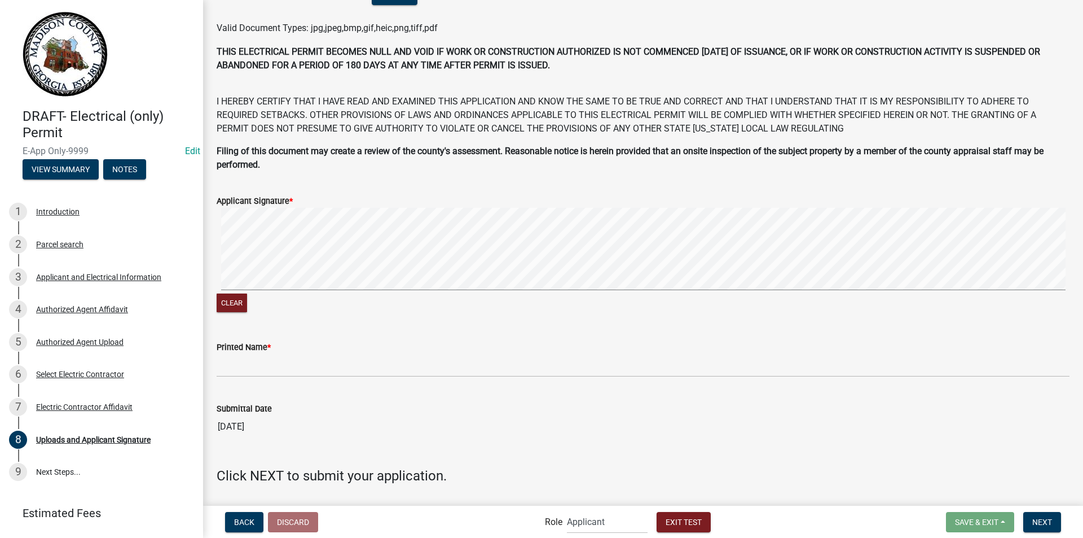
scroll to position [617, 0]
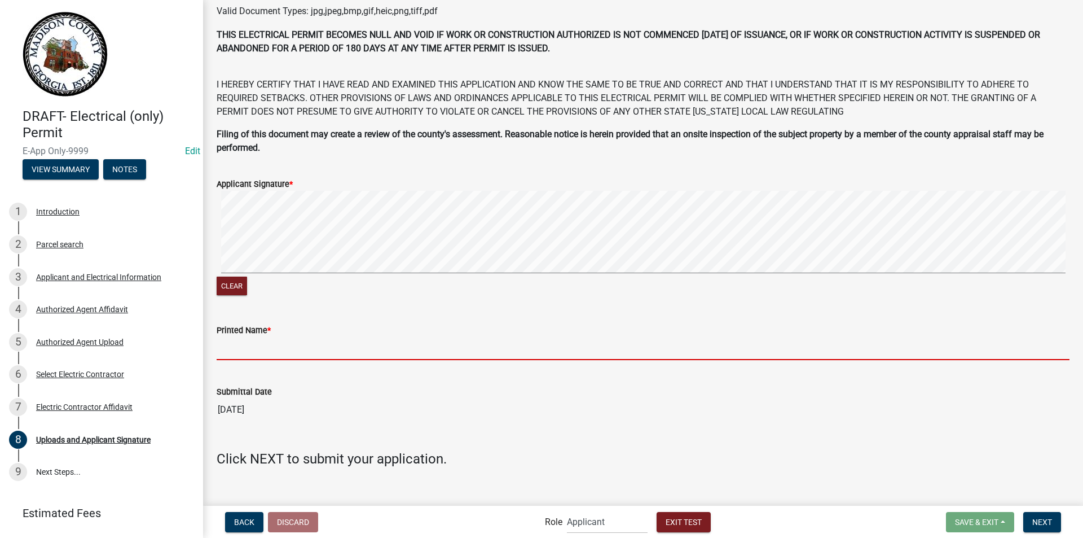
click at [273, 342] on input "Printed Name *" at bounding box center [643, 348] width 853 height 23
type input "melissa payne"
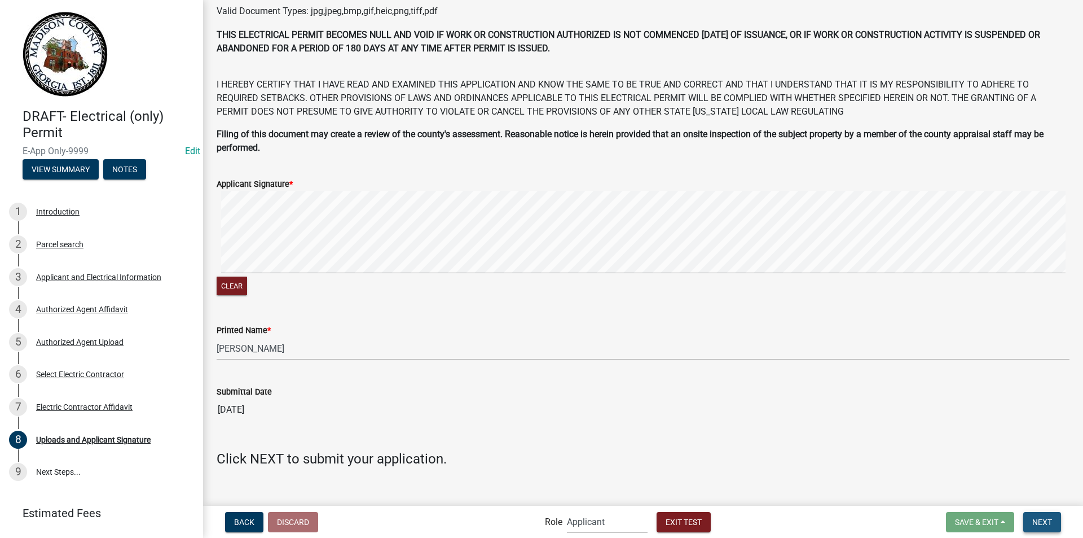
click at [1037, 522] on span "Next" at bounding box center [1043, 521] width 20 height 9
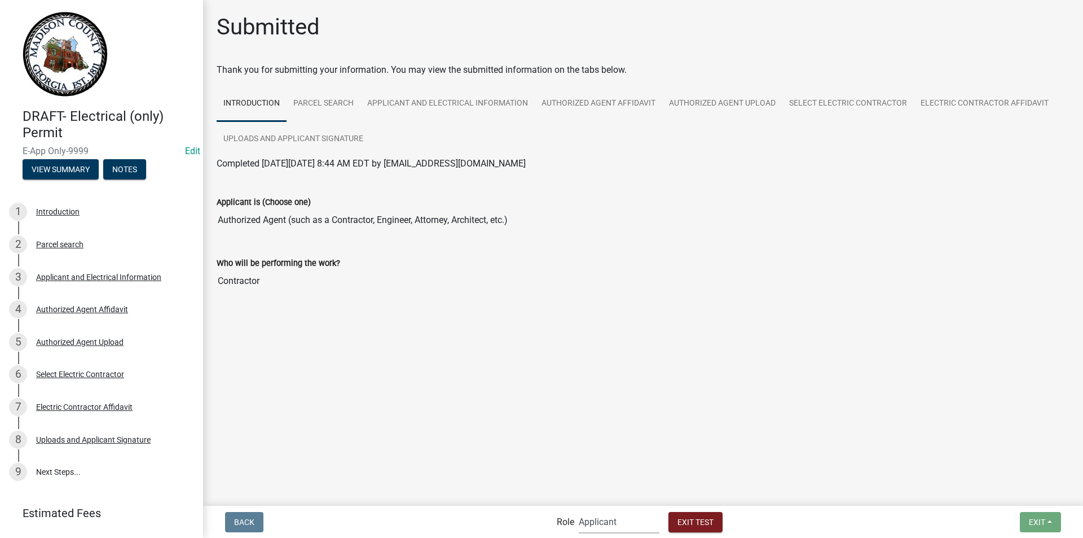
click at [598, 526] on select "Applicant Building Clerk Building Inspections Planning & Zoning Admin" at bounding box center [619, 521] width 81 height 23
select select "21e23b7c-0ae9-4ce5-bf16-76c7a100c343"
click at [579, 510] on select "Applicant Building Clerk Building Inspections Planning & Zoning Admin" at bounding box center [619, 521] width 81 height 23
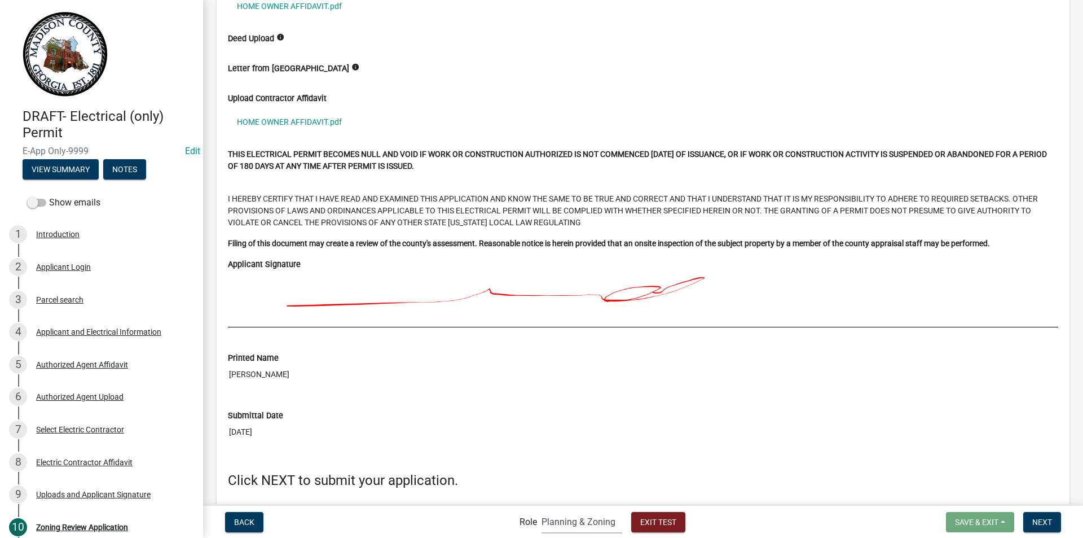
scroll to position [3317, 0]
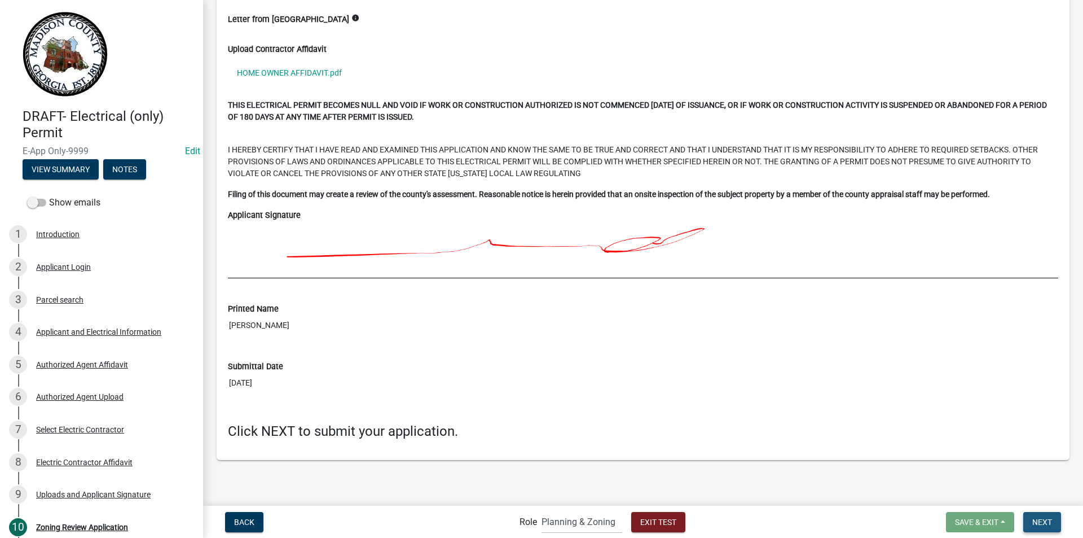
click at [1044, 522] on span "Next" at bounding box center [1043, 521] width 20 height 9
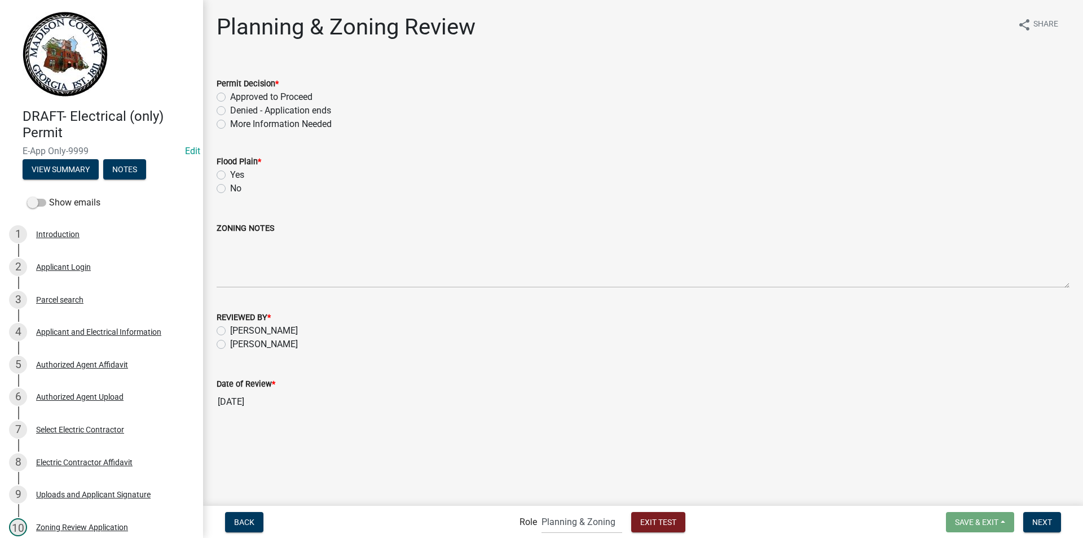
click at [230, 97] on label "Approved to Proceed" at bounding box center [271, 97] width 82 height 14
click at [230, 97] on input "Approved to Proceed" at bounding box center [233, 93] width 7 height 7
radio input "true"
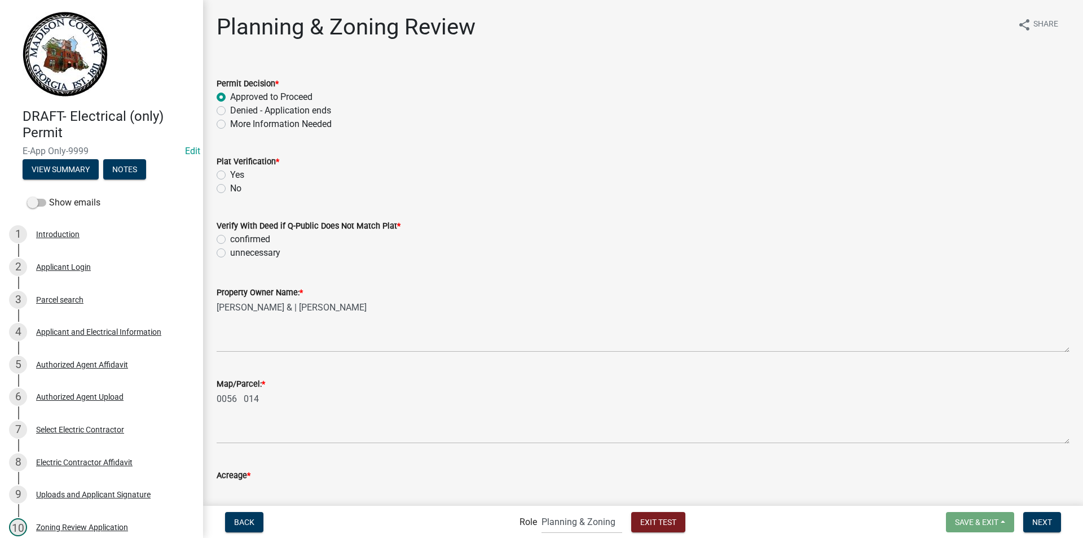
click at [230, 174] on label "Yes" at bounding box center [237, 175] width 14 height 14
click at [230, 174] on input "Yes" at bounding box center [233, 171] width 7 height 7
radio input "true"
click at [230, 253] on label "unnecessary" at bounding box center [255, 253] width 50 height 14
click at [230, 253] on input "unnecessary" at bounding box center [233, 249] width 7 height 7
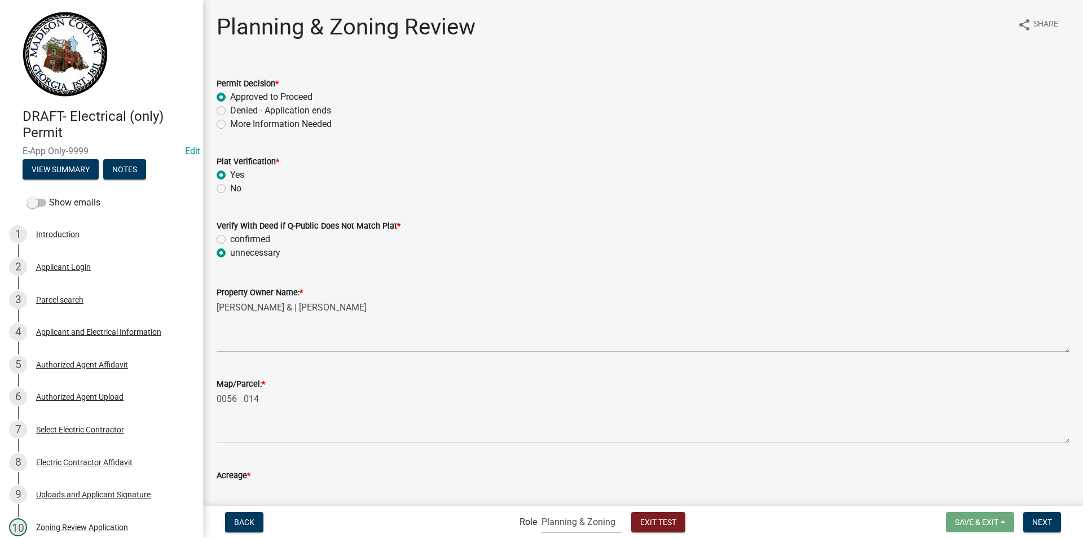
radio input "true"
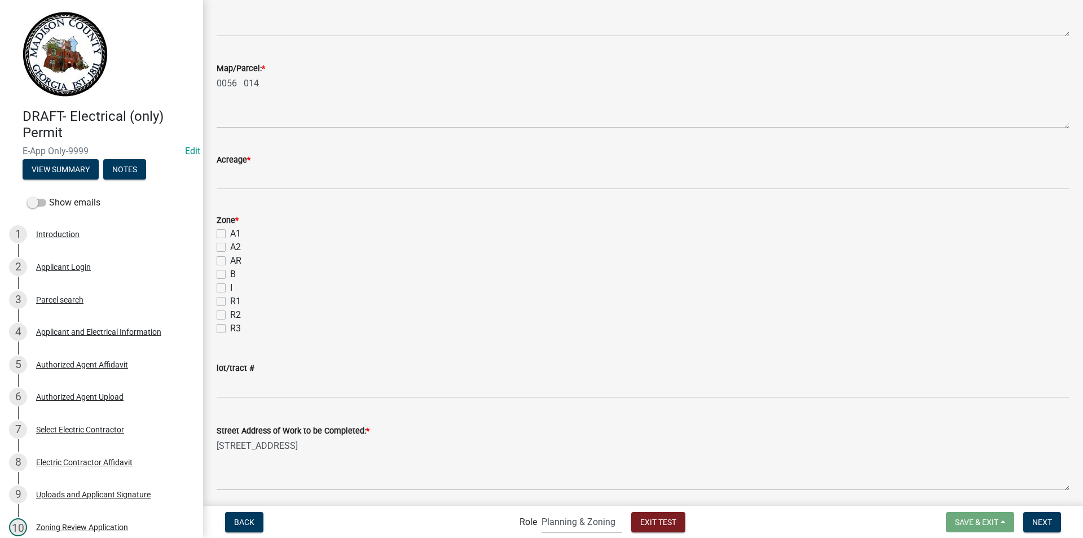
scroll to position [336, 0]
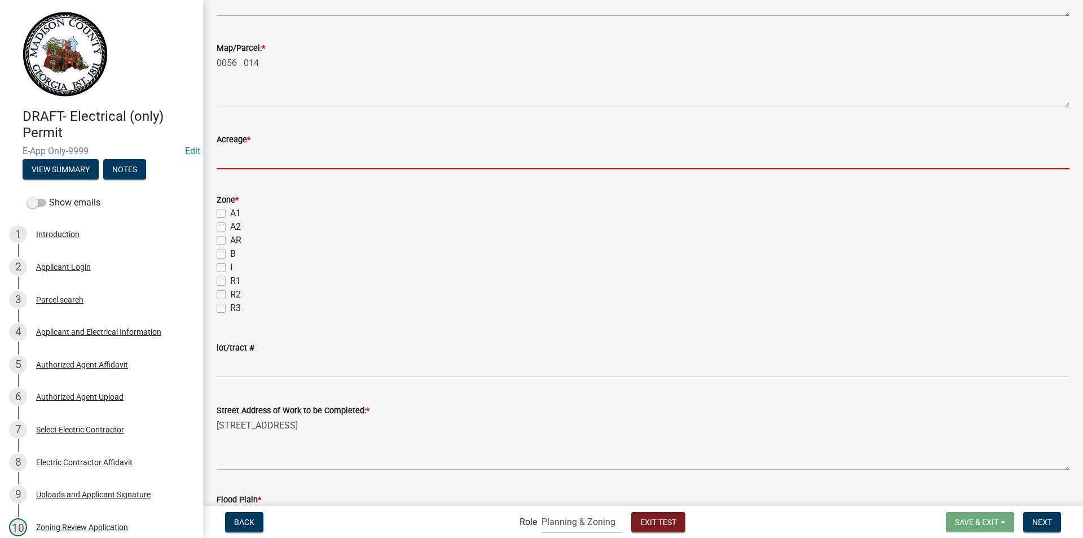
drag, startPoint x: 232, startPoint y: 156, endPoint x: 270, endPoint y: 180, distance: 44.4
click at [232, 156] on input "text" at bounding box center [643, 157] width 853 height 23
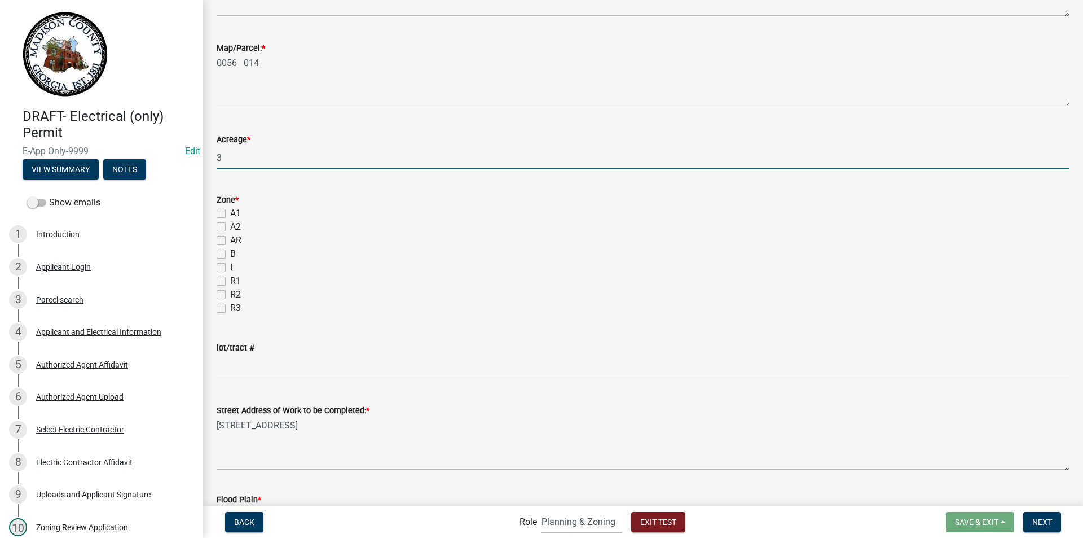
type input "3"
click at [230, 227] on label "A2" at bounding box center [235, 227] width 11 height 14
click at [230, 227] on input "A2" at bounding box center [233, 223] width 7 height 7
checkbox input "true"
checkbox input "false"
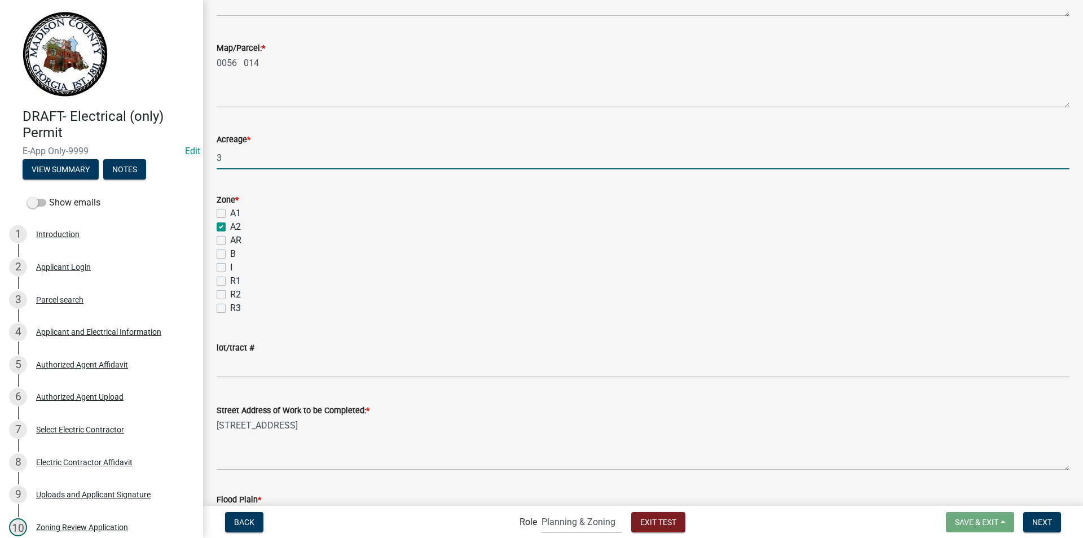
checkbox input "true"
checkbox input "false"
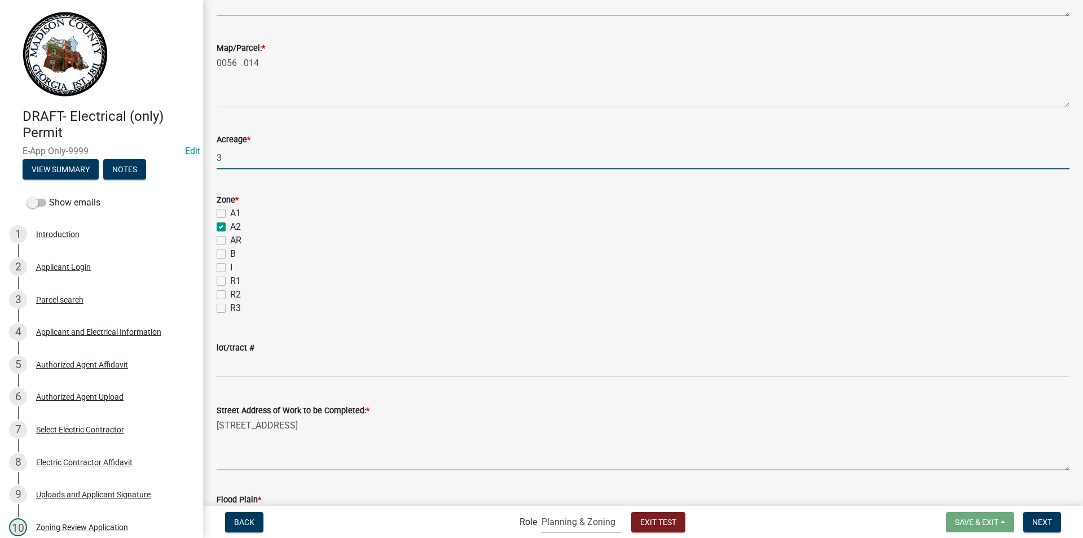
checkbox input "false"
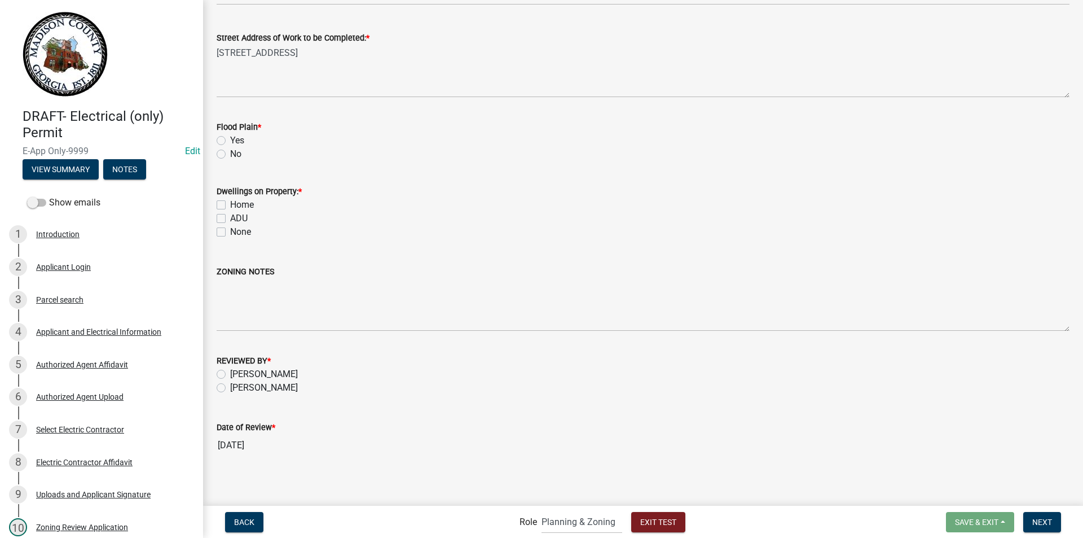
scroll to position [714, 0]
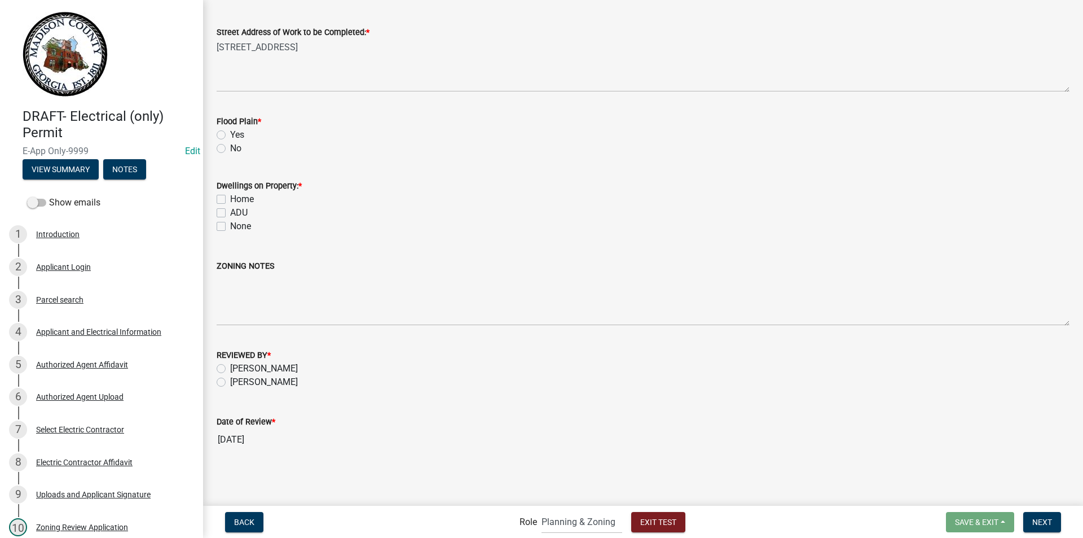
click at [230, 150] on label "No" at bounding box center [235, 149] width 11 height 14
click at [230, 149] on input "No" at bounding box center [233, 145] width 7 height 7
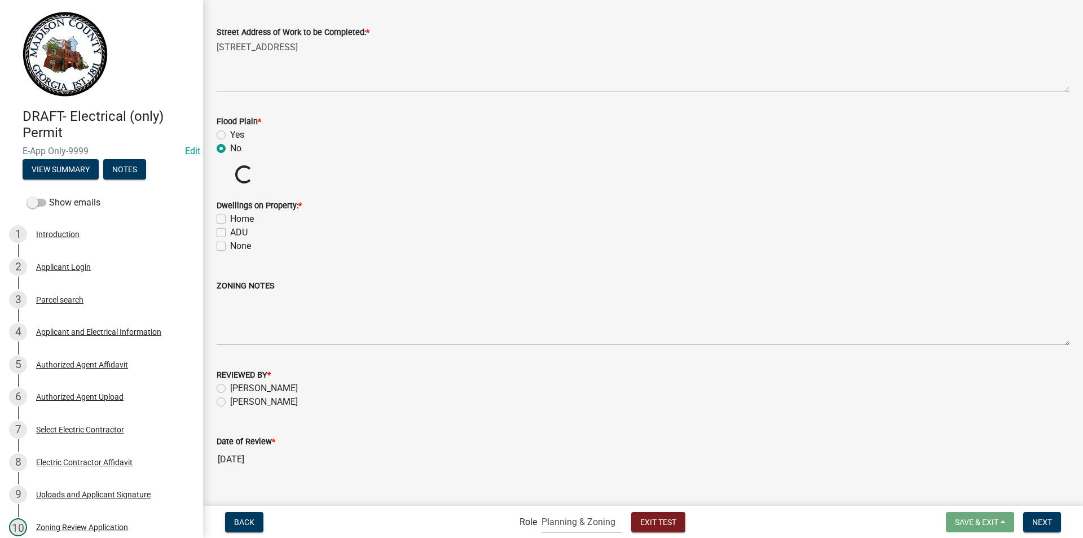
radio input "true"
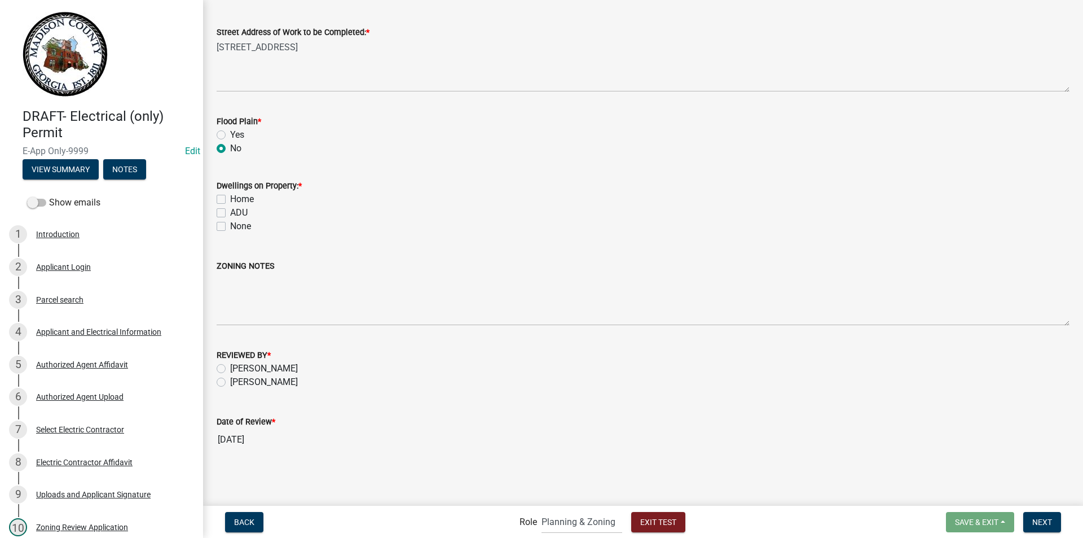
click at [230, 200] on label "Home" at bounding box center [242, 199] width 24 height 14
click at [230, 200] on input "Home" at bounding box center [233, 195] width 7 height 7
checkbox input "true"
checkbox input "false"
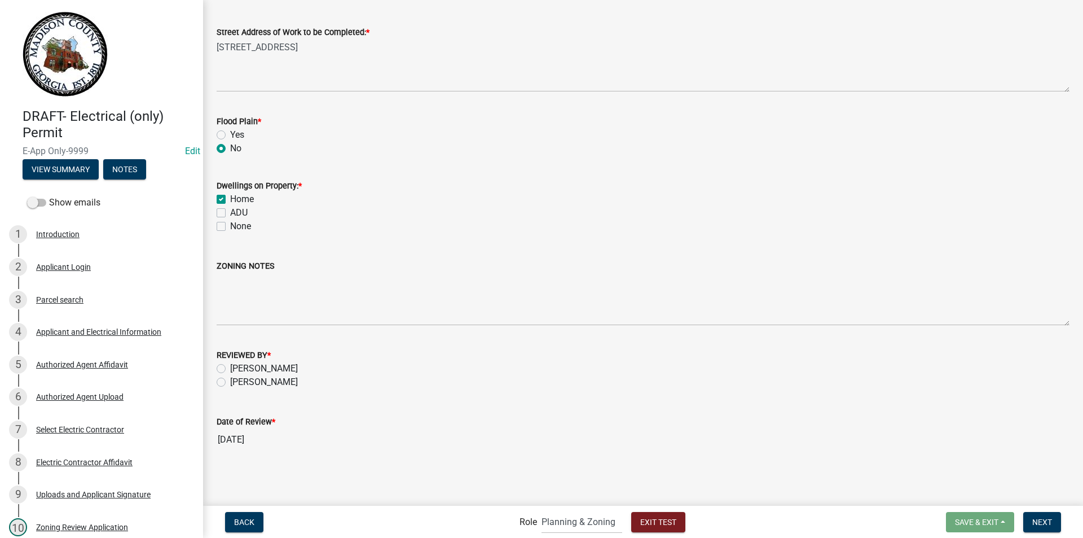
click at [230, 381] on label "MELISSA PAYNE" at bounding box center [264, 382] width 68 height 14
click at [230, 381] on input "MELISSA PAYNE" at bounding box center [233, 378] width 7 height 7
radio input "true"
click at [1046, 517] on span "Next" at bounding box center [1043, 521] width 20 height 9
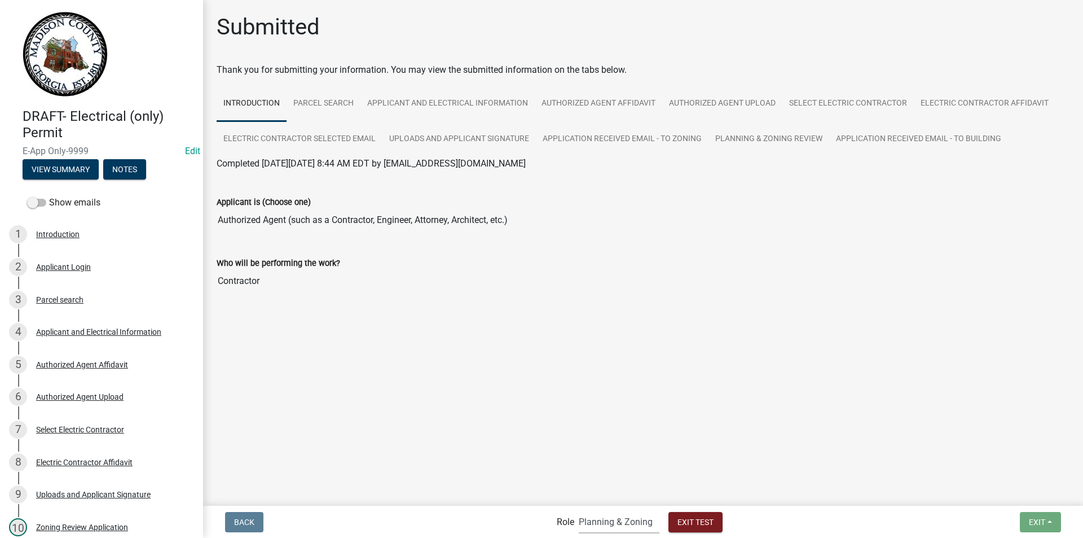
click at [598, 521] on select "Applicant Building Clerk Building Inspections Planning & Zoning Admin" at bounding box center [619, 521] width 81 height 23
click at [579, 510] on select "Applicant Building Clerk Building Inspections Planning & Zoning Admin" at bounding box center [619, 521] width 81 height 23
click at [599, 525] on select "Applicant Building Clerk Building Inspections Planning & Zoning Admin" at bounding box center [619, 521] width 81 height 23
select select "a1034ff1-6d4f-4586-aa83-45d6433eee28"
click at [579, 510] on select "Applicant Building Clerk Building Inspections Planning & Zoning Admin" at bounding box center [619, 521] width 81 height 23
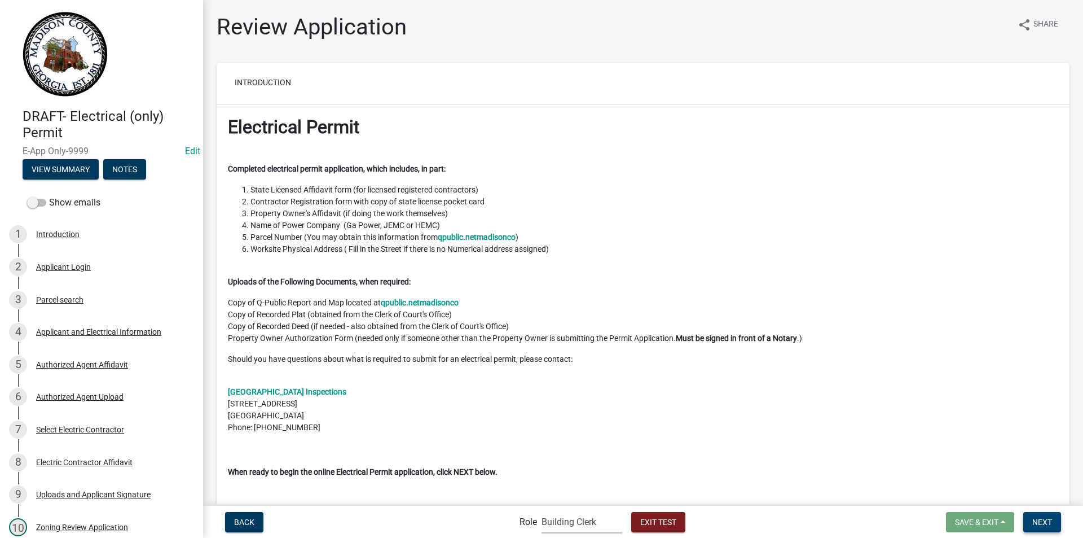
click at [1040, 521] on span "Next" at bounding box center [1043, 521] width 20 height 9
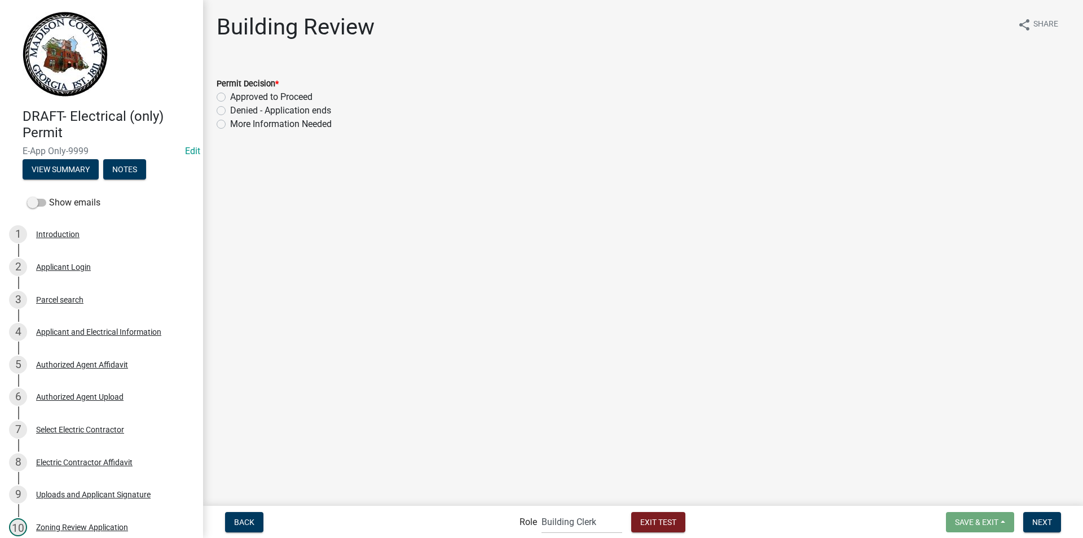
click at [230, 96] on label "Approved to Proceed" at bounding box center [271, 97] width 82 height 14
click at [230, 96] on input "Approved to Proceed" at bounding box center [233, 93] width 7 height 7
radio input "true"
click at [1037, 518] on span "Next" at bounding box center [1043, 521] width 20 height 9
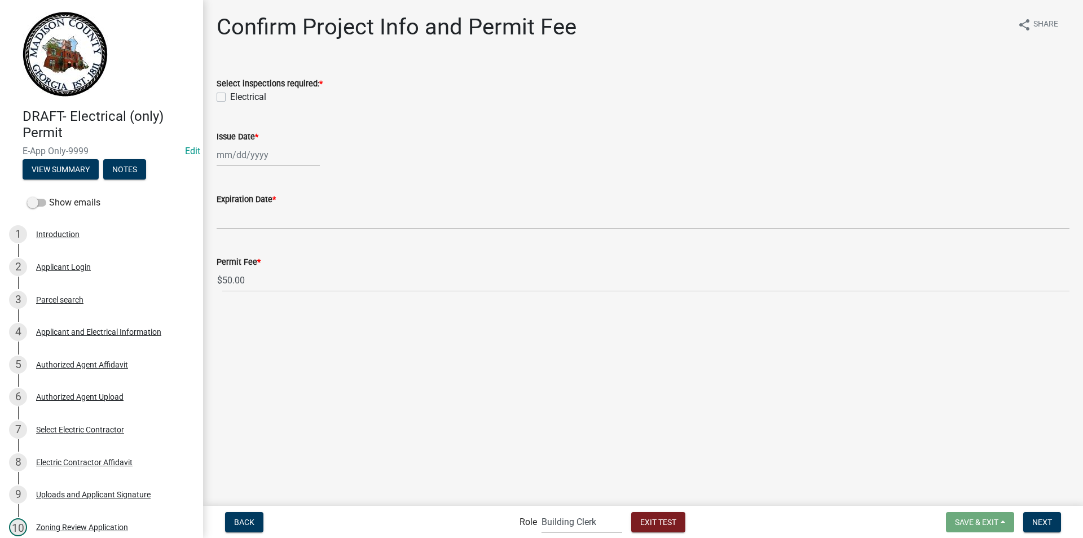
click at [230, 98] on label "Electrical" at bounding box center [248, 97] width 36 height 14
click at [230, 98] on input "Electrical" at bounding box center [233, 93] width 7 height 7
checkbox input "true"
select select "9"
select select "2025"
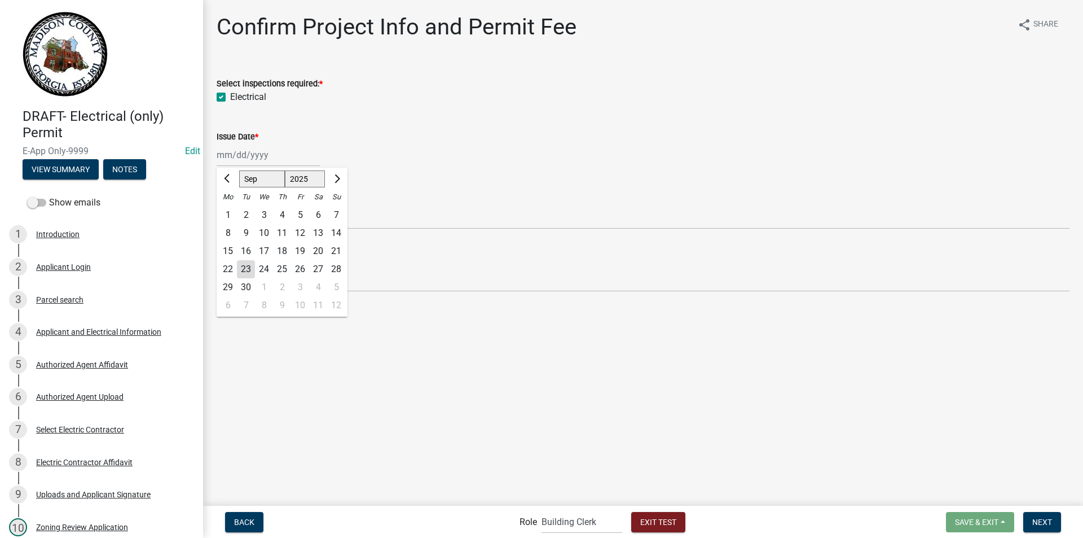
click at [240, 160] on div "Jan Feb Mar Apr May Jun Jul Aug Sep Oct Nov Dec 1525 1526 1527 1528 1529 1530 1…" at bounding box center [268, 154] width 103 height 23
click at [245, 267] on div "23" at bounding box center [246, 269] width 18 height 18
type input "09/23/2025"
click at [1042, 522] on span "Next" at bounding box center [1043, 521] width 20 height 9
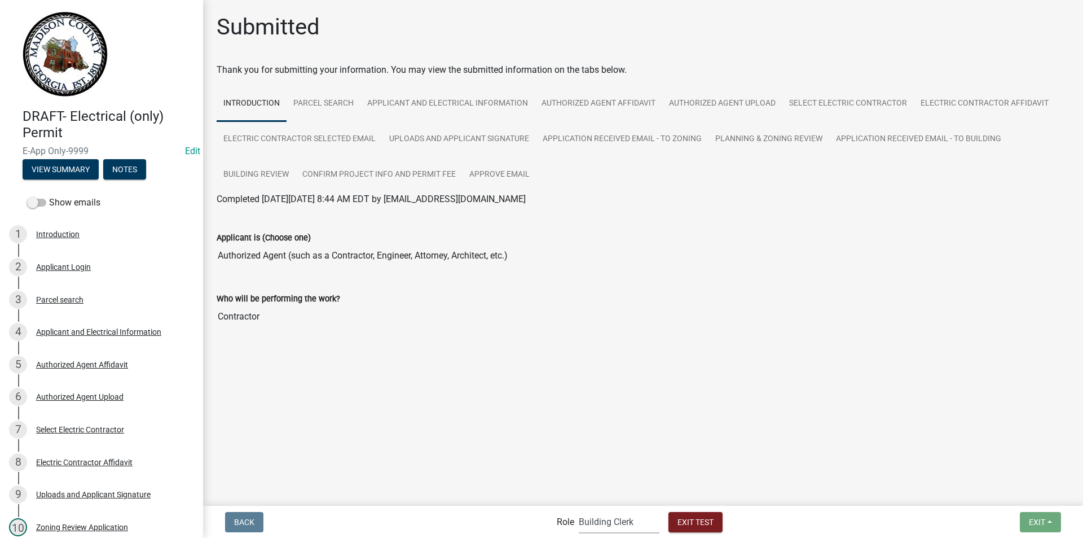
click at [588, 522] on select "Applicant Building Clerk Building Inspections Planning & Zoning Admin" at bounding box center [619, 521] width 81 height 23
click at [579, 510] on select "Applicant Building Clerk Building Inspections Planning & Zoning Admin" at bounding box center [619, 521] width 81 height 23
click at [620, 525] on select "Applicant Building Clerk Building Inspections Planning & Zoning Admin" at bounding box center [619, 521] width 81 height 23
select select "46f061d0-ca05-4526-87ad-bae6256f3e47"
click at [579, 510] on select "Applicant Building Clerk Building Inspections Planning & Zoning Admin" at bounding box center [619, 521] width 81 height 23
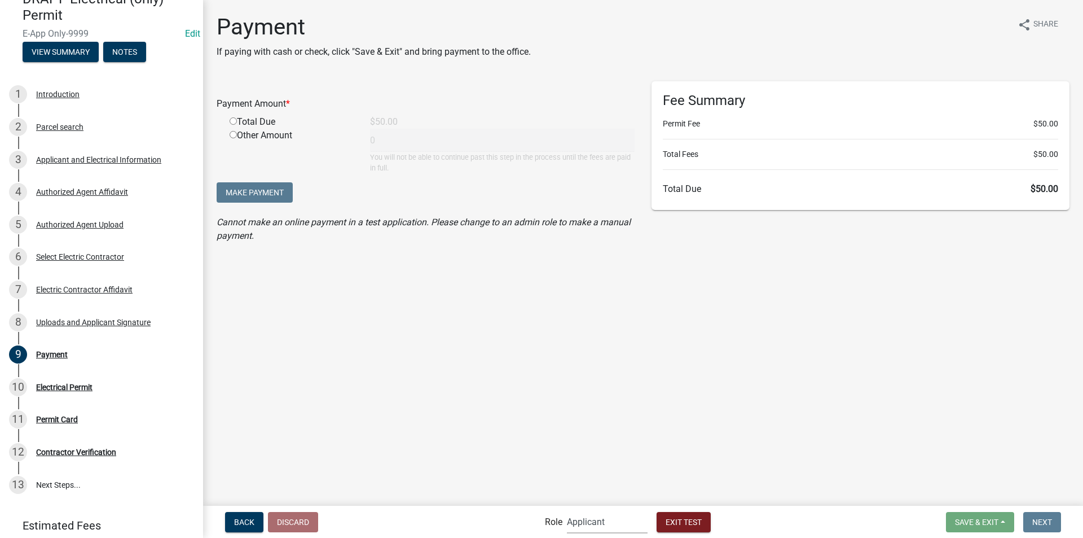
scroll to position [153, 0]
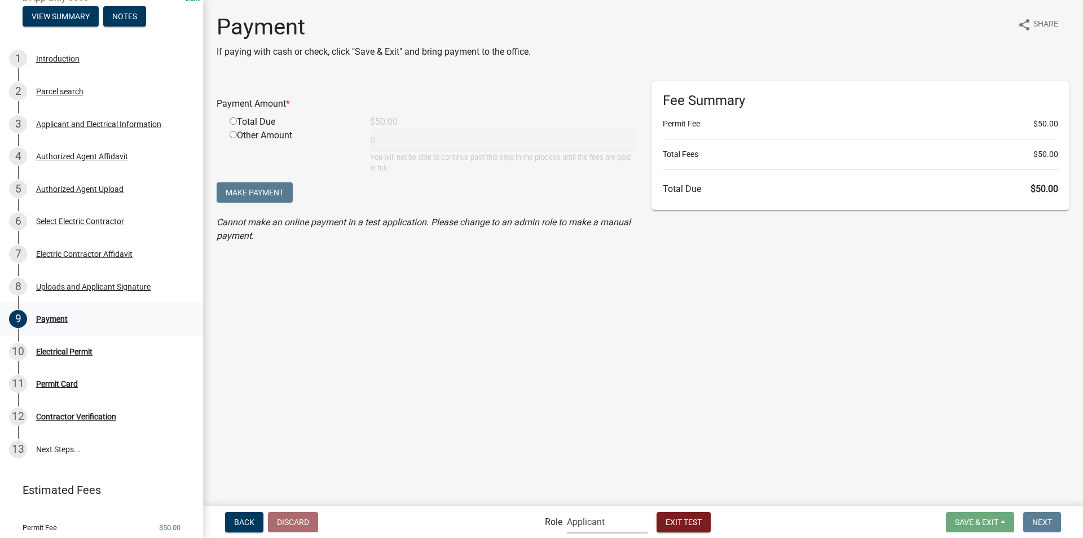
click at [47, 318] on div "Payment" at bounding box center [52, 319] width 32 height 8
click at [232, 118] on input "radio" at bounding box center [233, 120] width 7 height 7
radio input "true"
type input "50"
click at [588, 521] on select "Applicant Building Clerk Building Inspections Planning & Zoning Admin" at bounding box center [607, 521] width 81 height 23
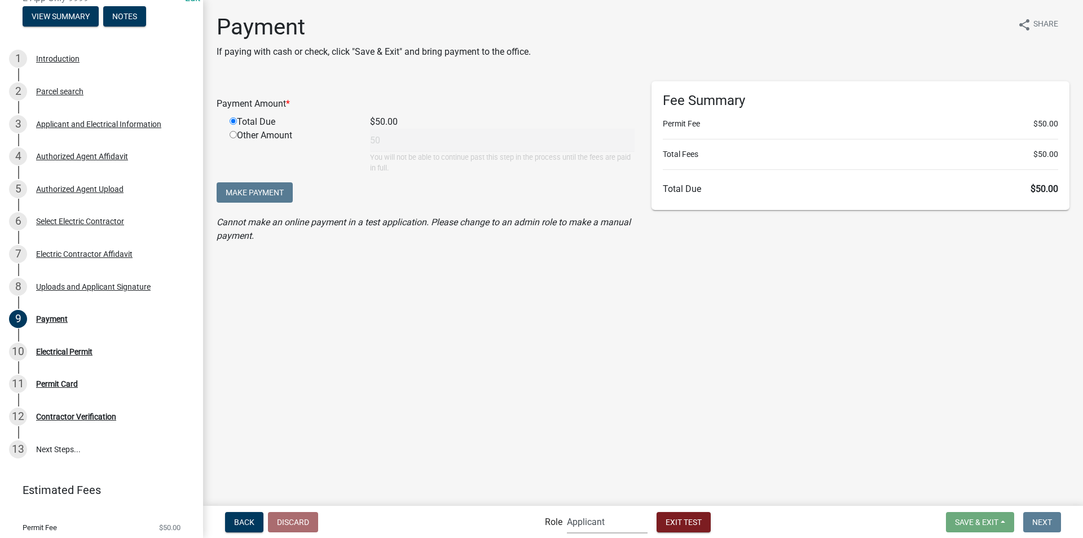
select select "7670adba-a95f-4cb1-9c24-effdf5e7eb9d"
click at [567, 510] on select "Applicant Building Clerk Building Inspections Planning & Zoning Admin" at bounding box center [607, 521] width 81 height 23
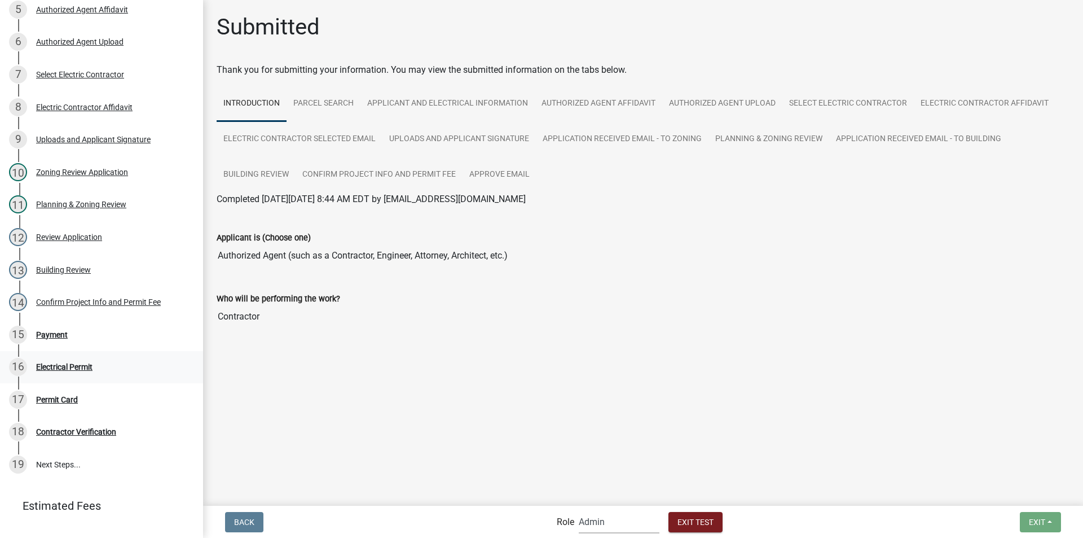
scroll to position [349, 0]
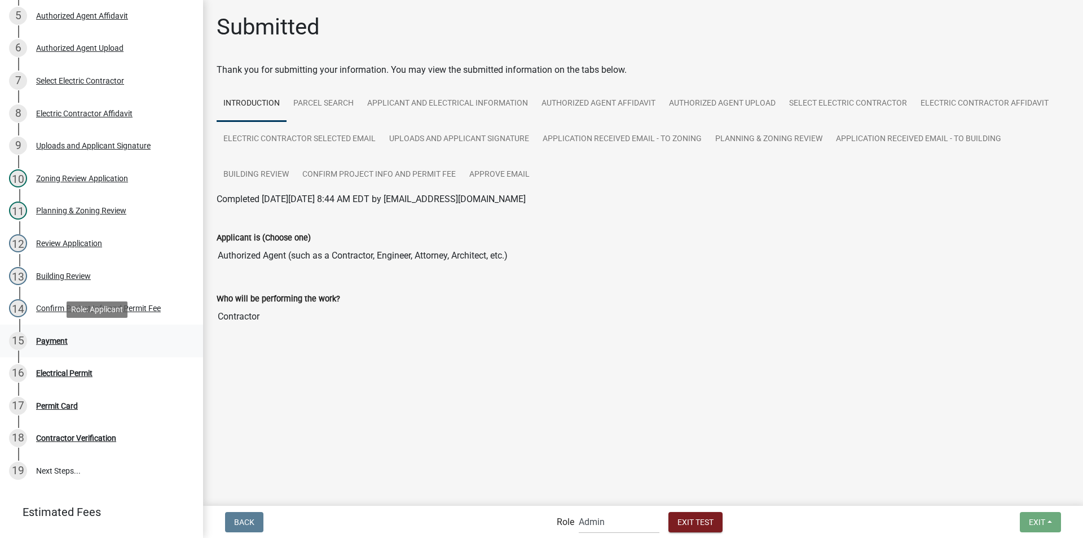
click at [58, 340] on div "Payment" at bounding box center [52, 341] width 32 height 8
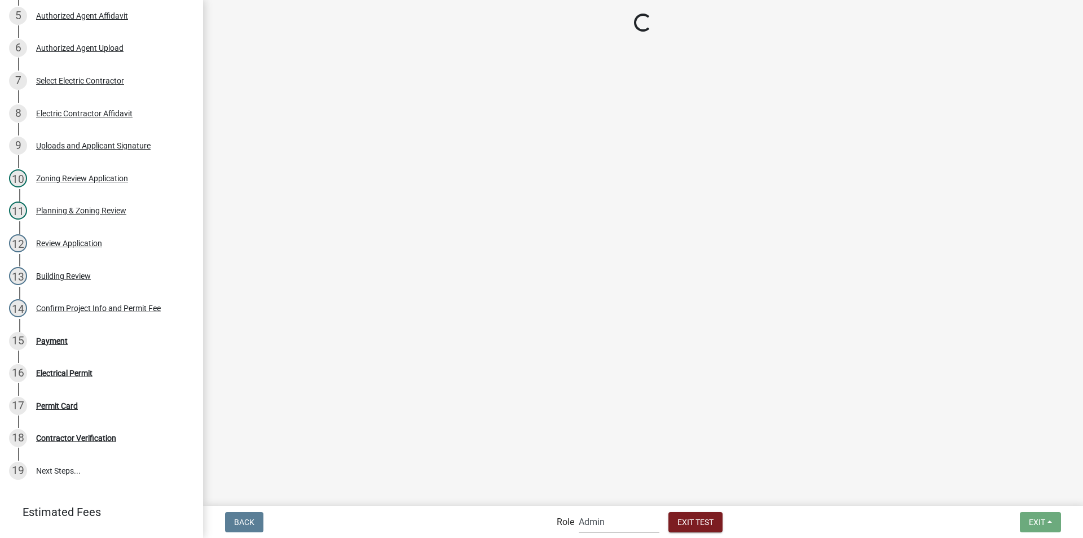
select select "2: 1"
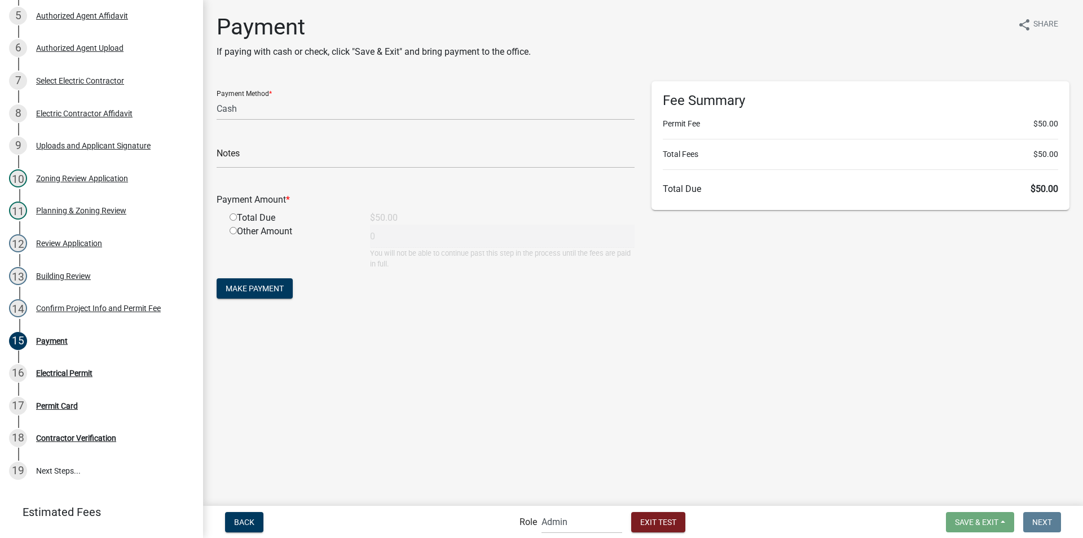
click at [232, 217] on input "radio" at bounding box center [233, 216] width 7 height 7
radio input "true"
type input "50"
click at [250, 292] on span "Make Payment" at bounding box center [255, 288] width 58 height 9
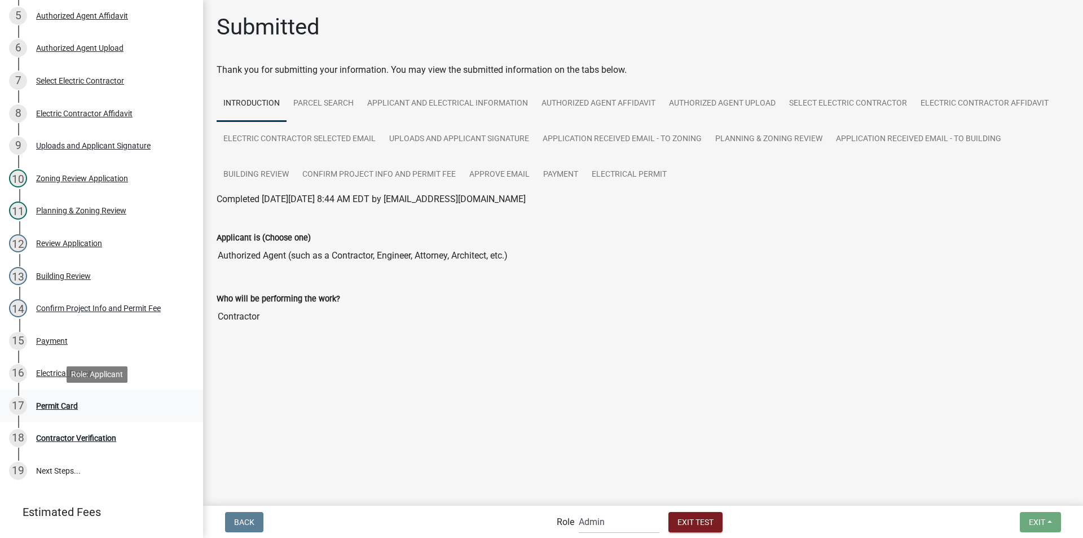
click at [65, 404] on div "Permit Card" at bounding box center [57, 406] width 42 height 8
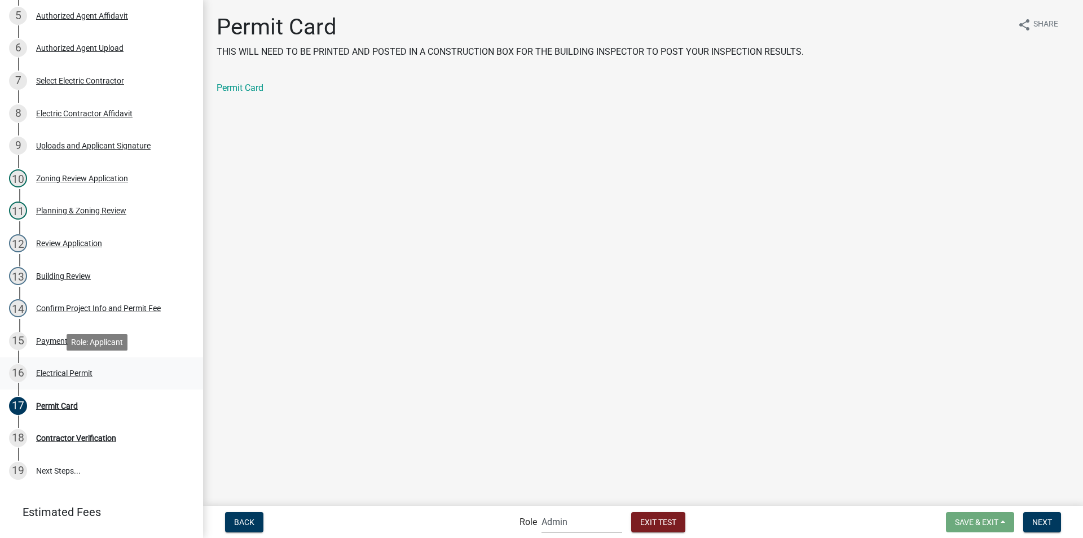
click at [70, 370] on div "Electrical Permit" at bounding box center [64, 373] width 56 height 8
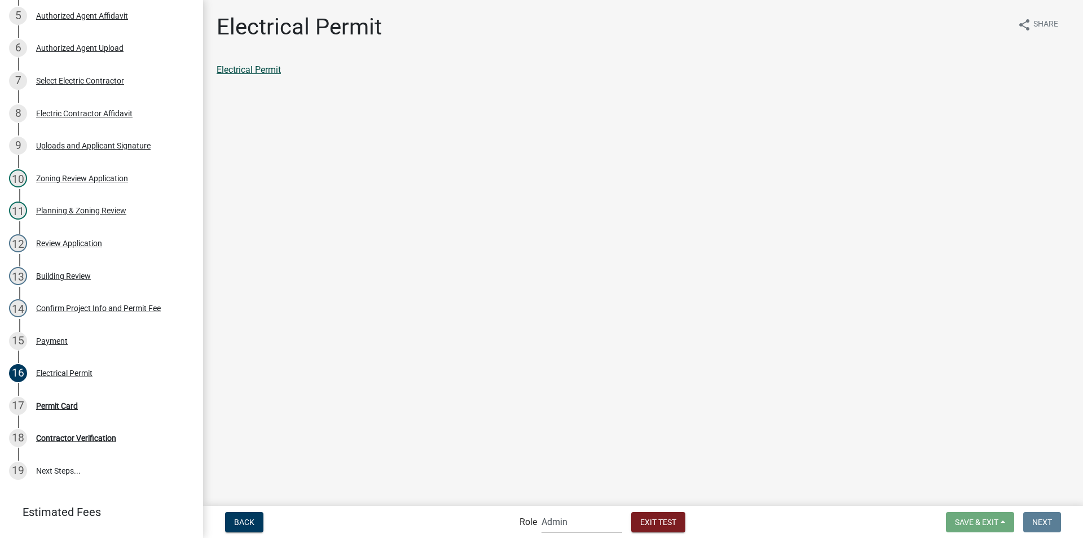
click at [260, 69] on link "Electrical Permit" at bounding box center [249, 69] width 64 height 11
click at [63, 405] on div "Permit Card" at bounding box center [57, 406] width 42 height 8
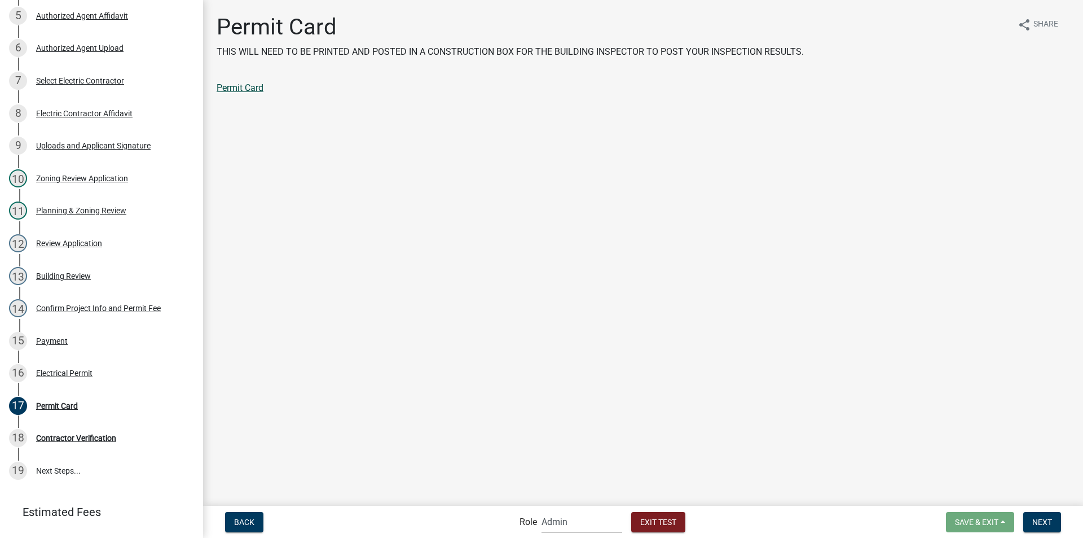
click at [256, 85] on link "Permit Card" at bounding box center [240, 87] width 47 height 11
click at [544, 521] on select "Applicant Building Clerk Building Inspections Planning & Zoning Admin" at bounding box center [582, 521] width 81 height 23
select select "46f061d0-ca05-4526-87ad-bae6256f3e47"
click at [542, 510] on select "Applicant Building Clerk Building Inspections Planning & Zoning Admin" at bounding box center [582, 521] width 81 height 23
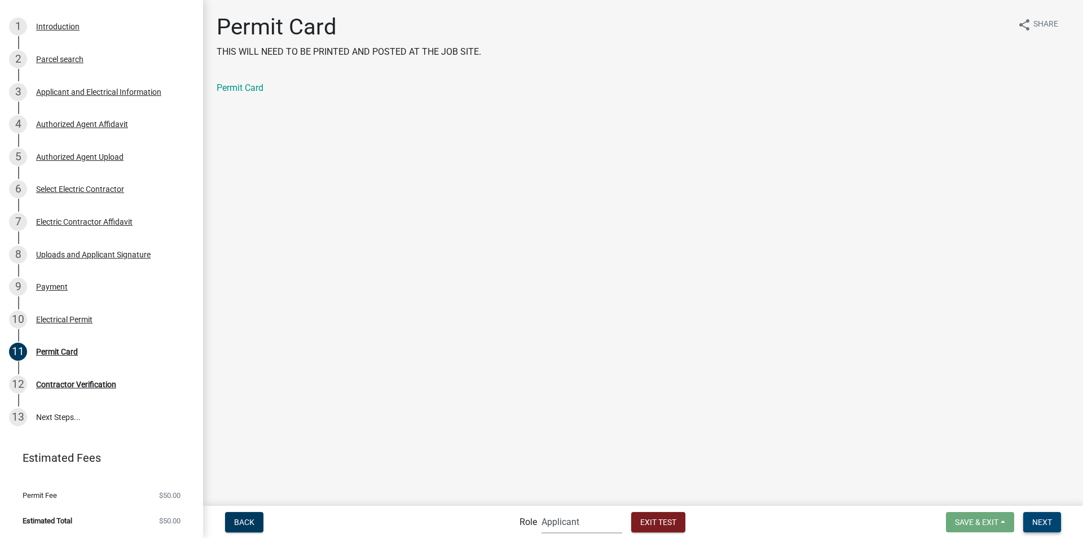
scroll to position [131, 0]
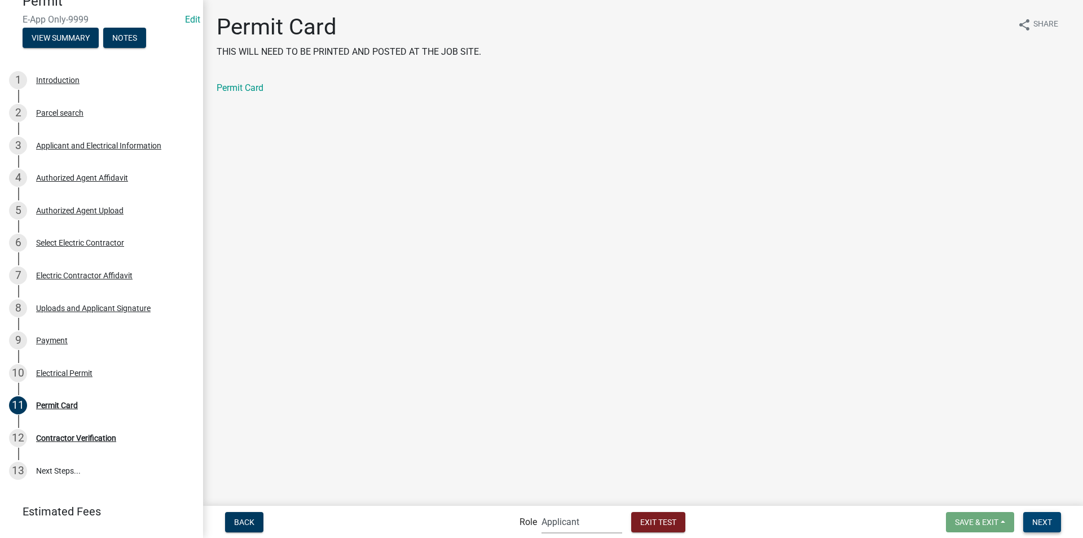
click at [1048, 520] on span "Next" at bounding box center [1043, 521] width 20 height 9
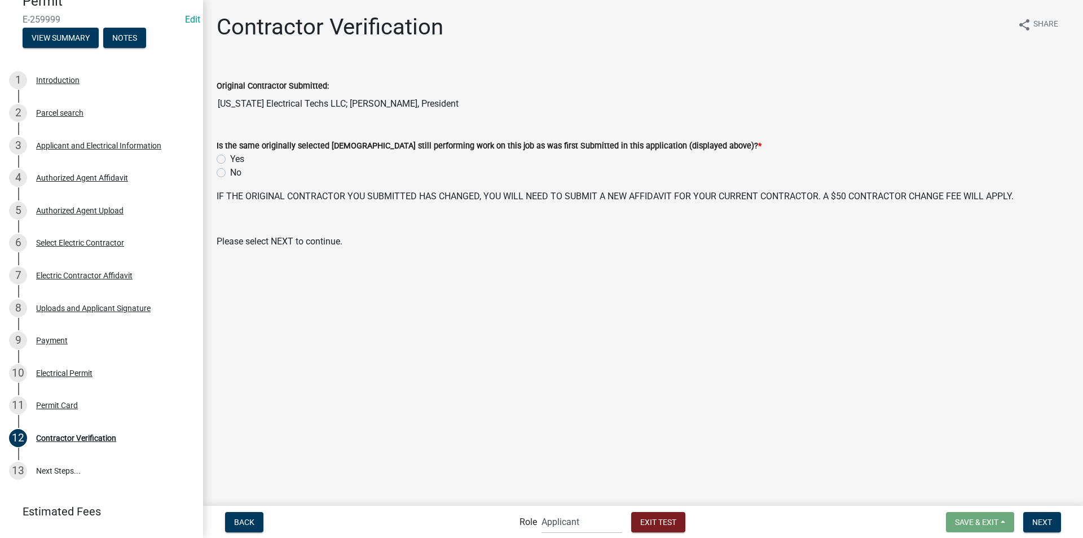
click at [230, 157] on label "Yes" at bounding box center [237, 159] width 14 height 14
click at [230, 157] on input "Yes" at bounding box center [233, 155] width 7 height 7
radio input "true"
click at [1040, 517] on span "Next" at bounding box center [1043, 521] width 20 height 9
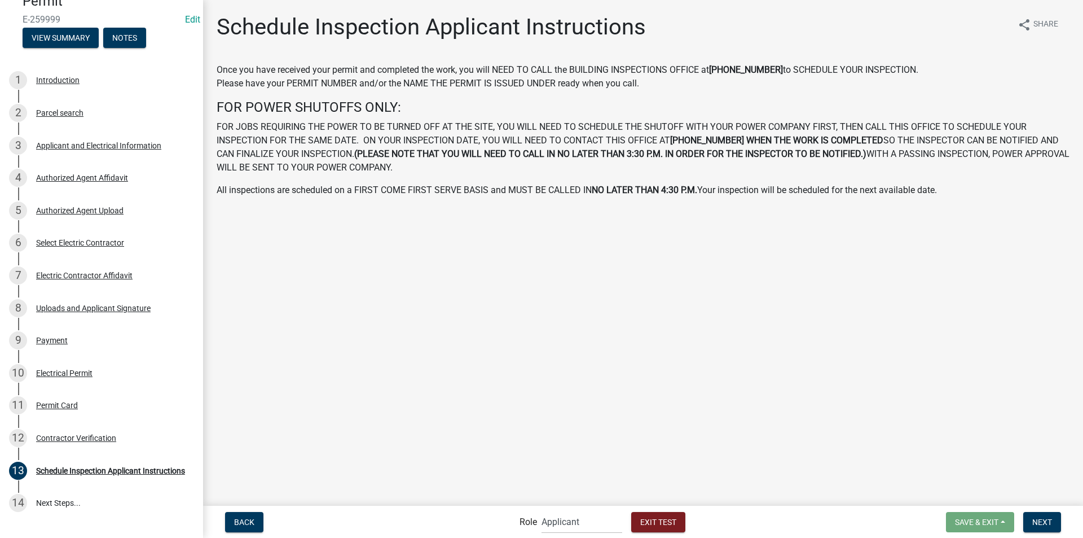
scroll to position [164, 0]
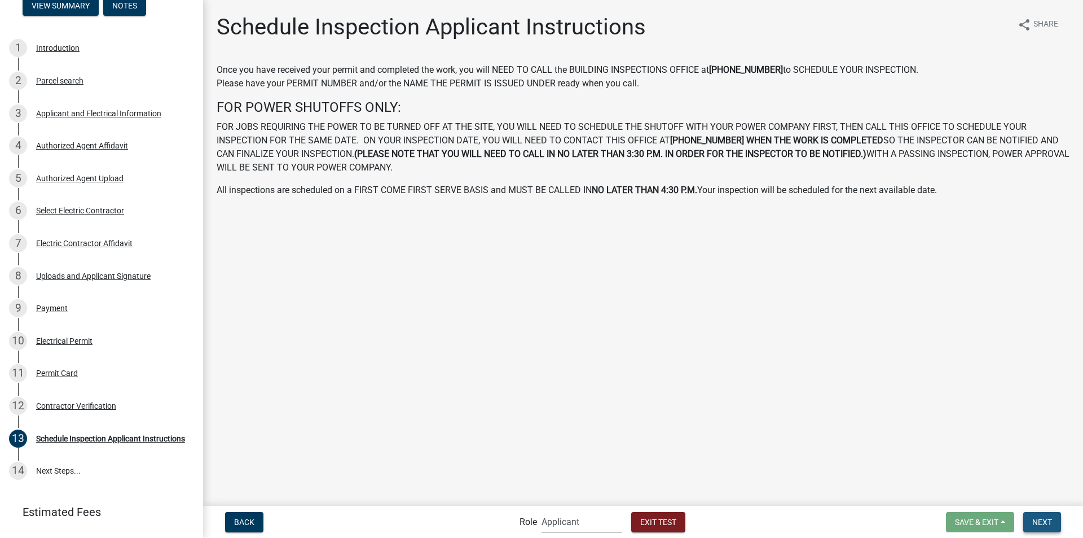
click at [1035, 519] on span "Next" at bounding box center [1043, 521] width 20 height 9
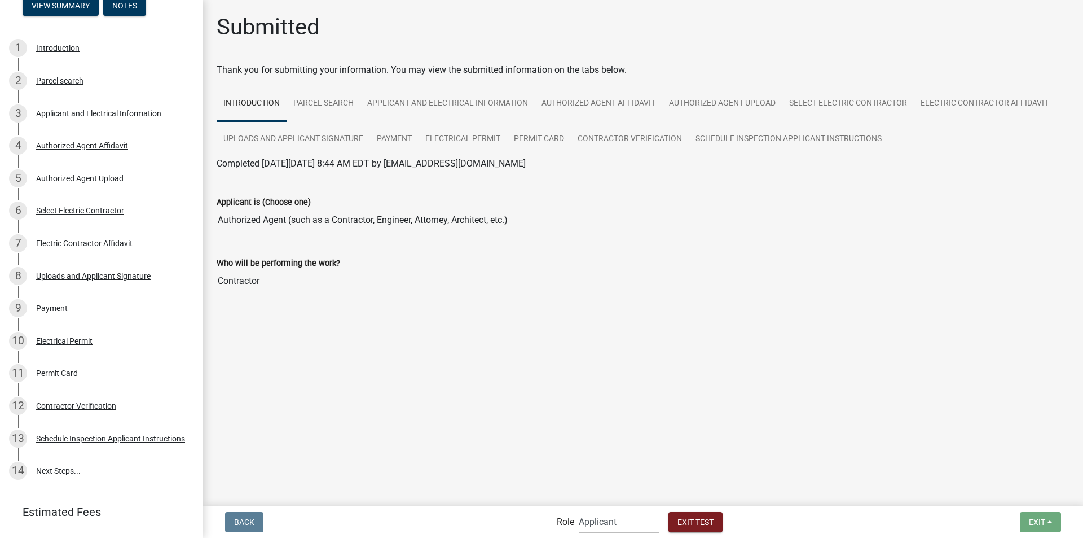
click at [599, 521] on select "Applicant Building Clerk Building Inspections Planning & Zoning Admin" at bounding box center [619, 521] width 81 height 23
select select "a1034ff1-6d4f-4586-aa83-45d6433eee28"
click at [579, 510] on select "Applicant Building Clerk Building Inspections Planning & Zoning Admin" at bounding box center [619, 521] width 81 height 23
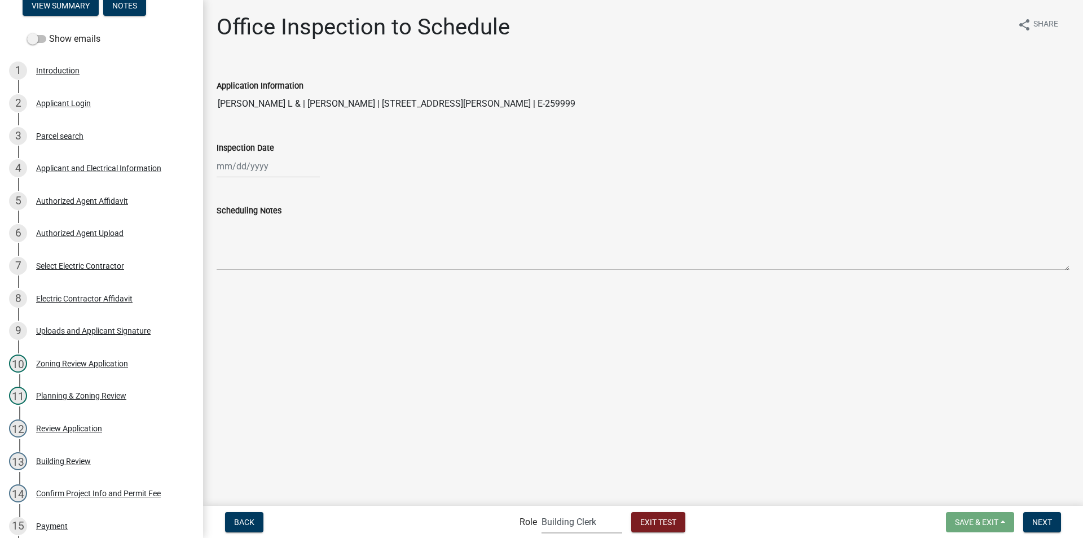
scroll to position [511, 0]
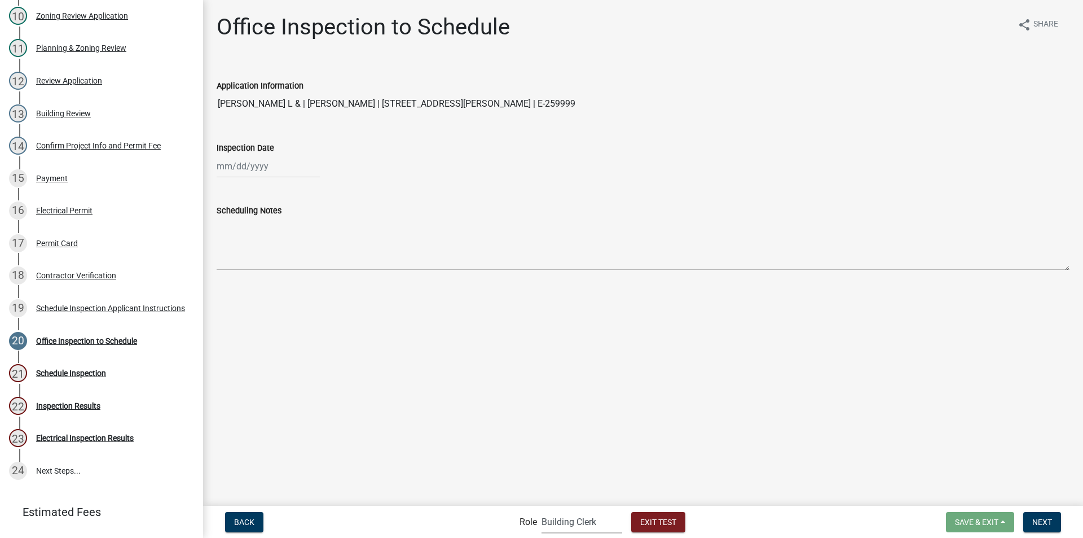
click at [258, 169] on div at bounding box center [268, 166] width 103 height 23
select select "9"
select select "2025"
drag, startPoint x: 284, startPoint y: 278, endPoint x: 320, endPoint y: 292, distance: 38.2
click at [284, 278] on div "25" at bounding box center [282, 280] width 18 height 18
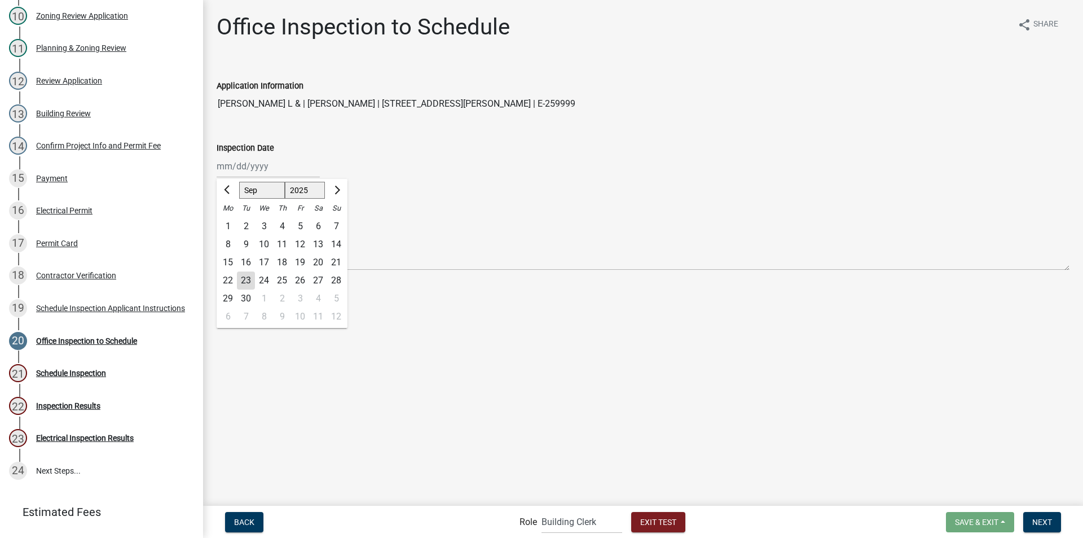
type input "09/25/2025"
click at [1040, 520] on span "Next" at bounding box center [1043, 521] width 20 height 9
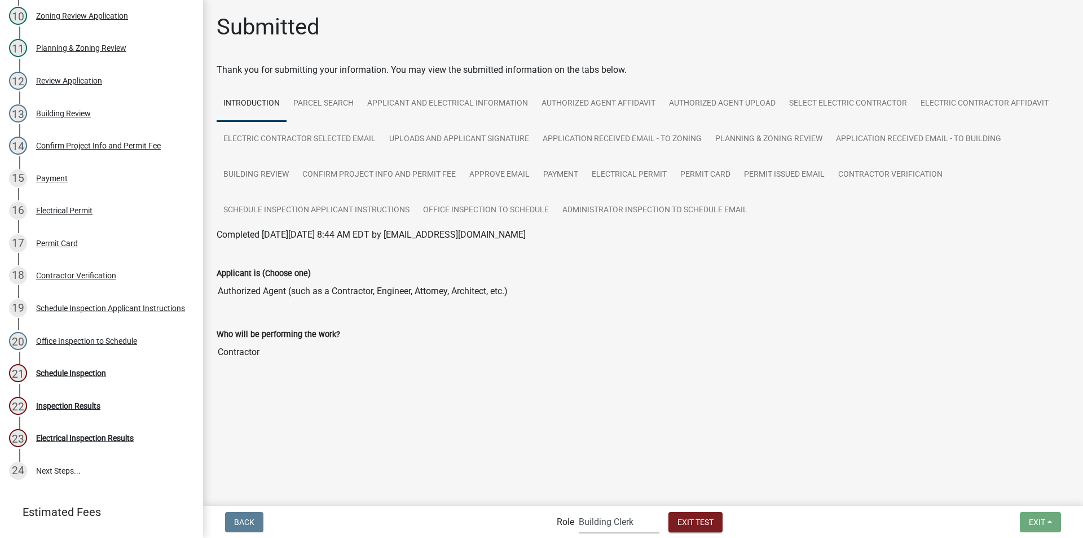
click at [600, 523] on select "Applicant Building Clerk Building Inspections Planning & Zoning Admin" at bounding box center [619, 521] width 81 height 23
select select "67b8e1bd-2e3e-4a8d-861d-598f76277593"
click at [579, 510] on select "Applicant Building Clerk Building Inspections Planning & Zoning Admin" at bounding box center [619, 521] width 81 height 23
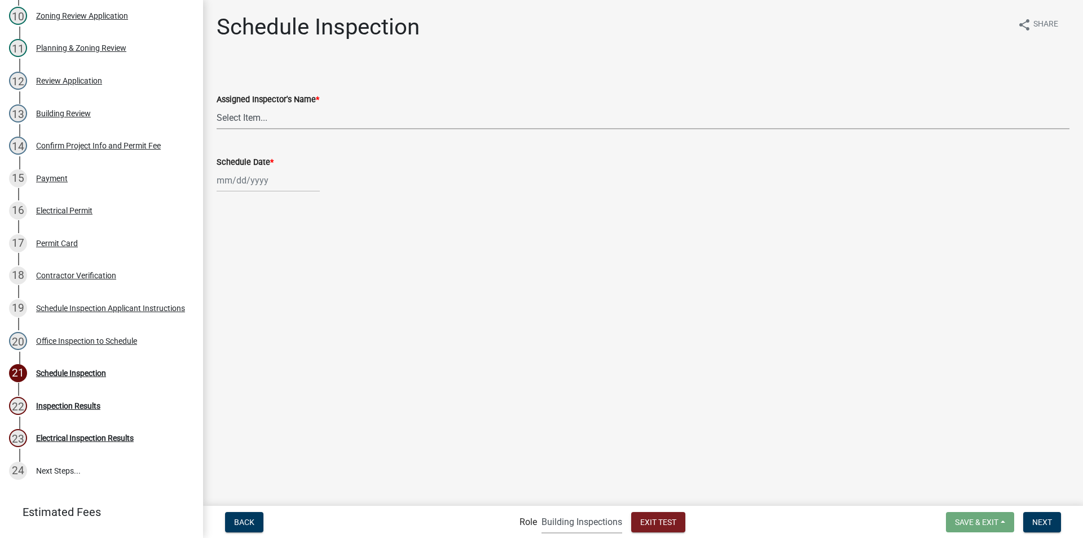
click at [259, 118] on select "Select Item... Eddie Pritchett (Eddie Pritchett) JonathanCook (Jonathan Cook)" at bounding box center [643, 117] width 853 height 23
select select "a26495b8-1496-4e28-bac5-328c12c30810"
click at [217, 106] on select "Select Item... Eddie Pritchett (Eddie Pritchett) JonathanCook (Jonathan Cook)" at bounding box center [643, 117] width 853 height 23
click at [245, 188] on div at bounding box center [268, 180] width 103 height 23
select select "9"
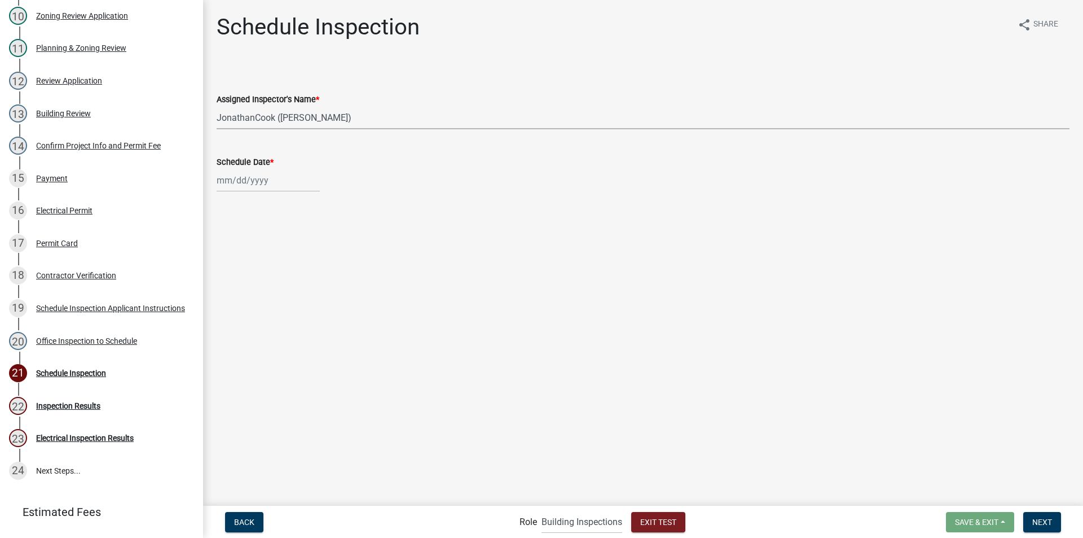
select select "2025"
click at [285, 295] on div "25" at bounding box center [282, 295] width 18 height 18
type input "09/25/2025"
click at [1042, 522] on span "Next" at bounding box center [1043, 521] width 20 height 9
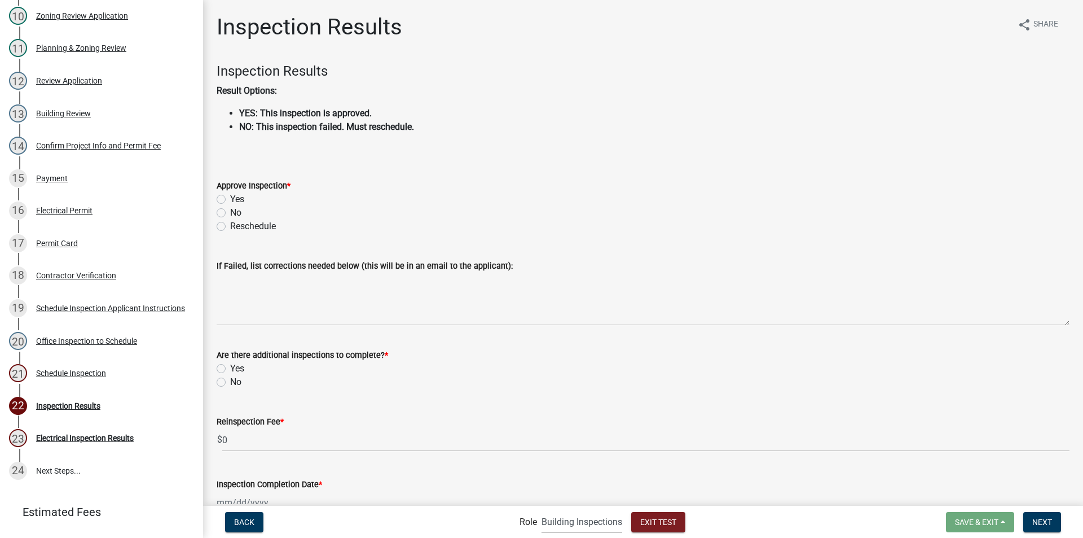
click at [230, 209] on label "No" at bounding box center [235, 213] width 11 height 14
click at [230, 209] on input "No" at bounding box center [233, 209] width 7 height 7
radio input "true"
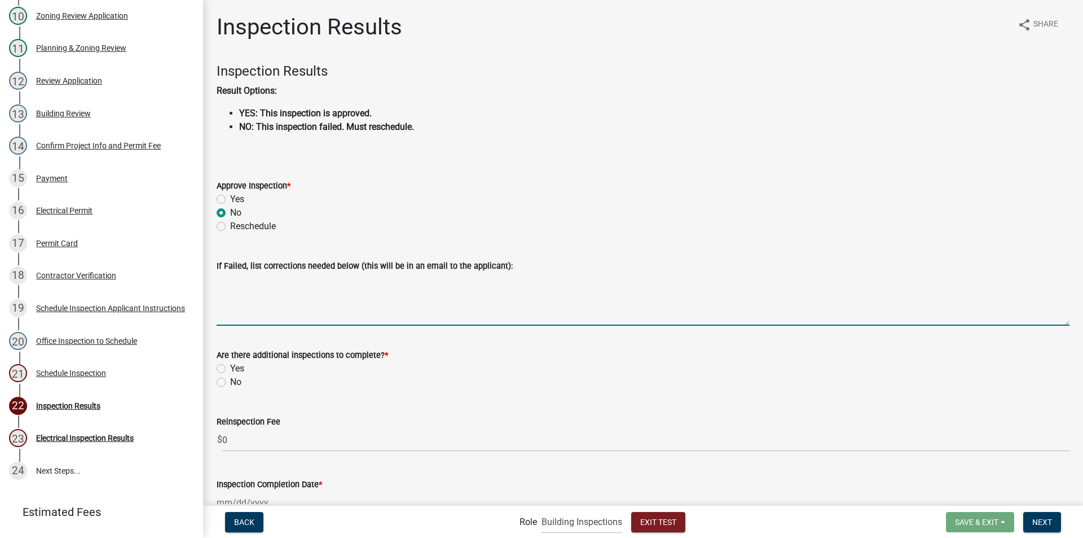
click at [238, 305] on textarea "If Failed, list corrections needed below (this will be in an email to the appli…" at bounding box center [643, 299] width 853 height 53
type textarea "JKLJKLJKLJK"
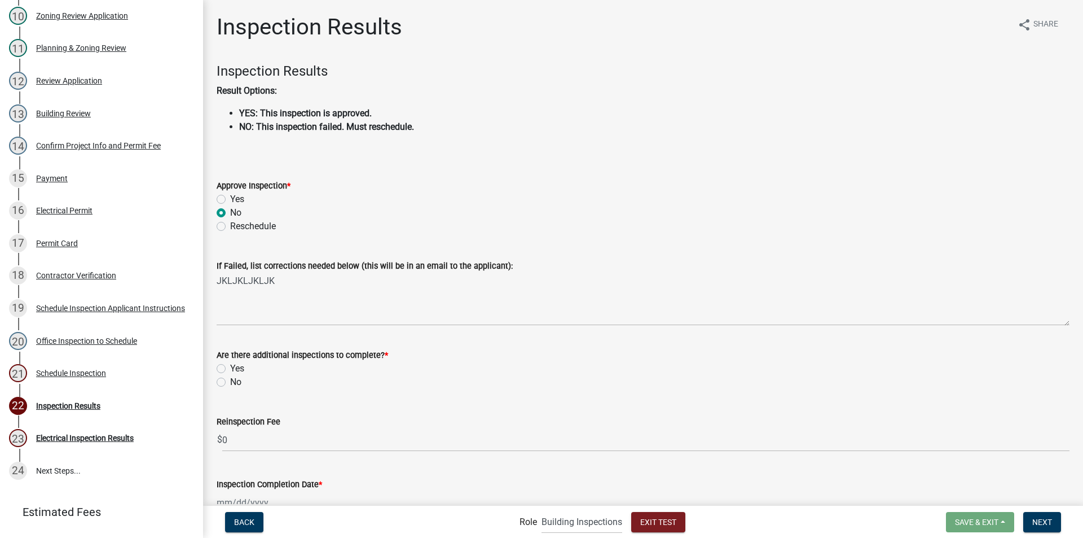
click at [230, 368] on label "Yes" at bounding box center [237, 369] width 14 height 14
click at [230, 368] on input "Yes" at bounding box center [233, 365] width 7 height 7
radio input "true"
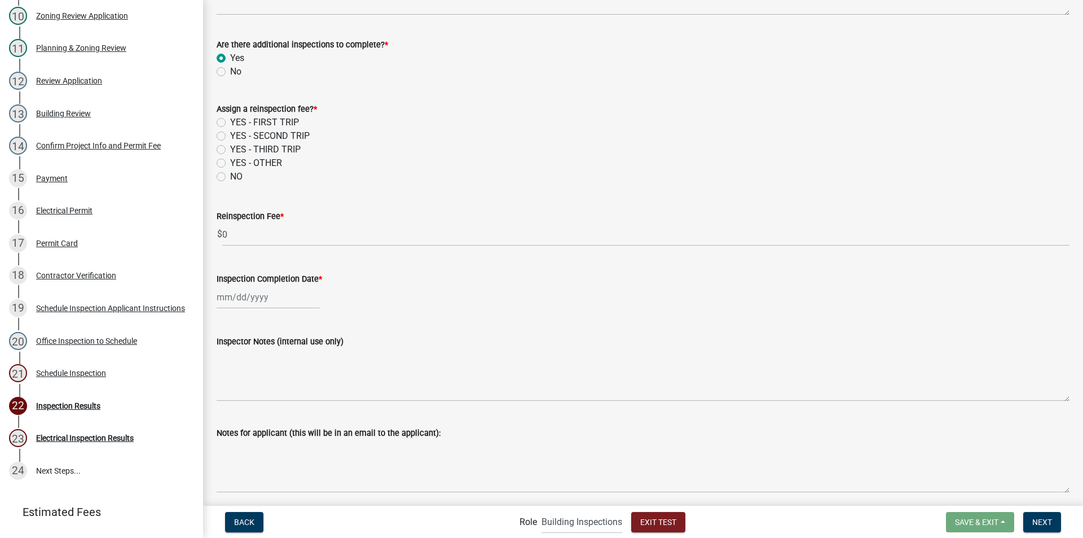
scroll to position [332, 0]
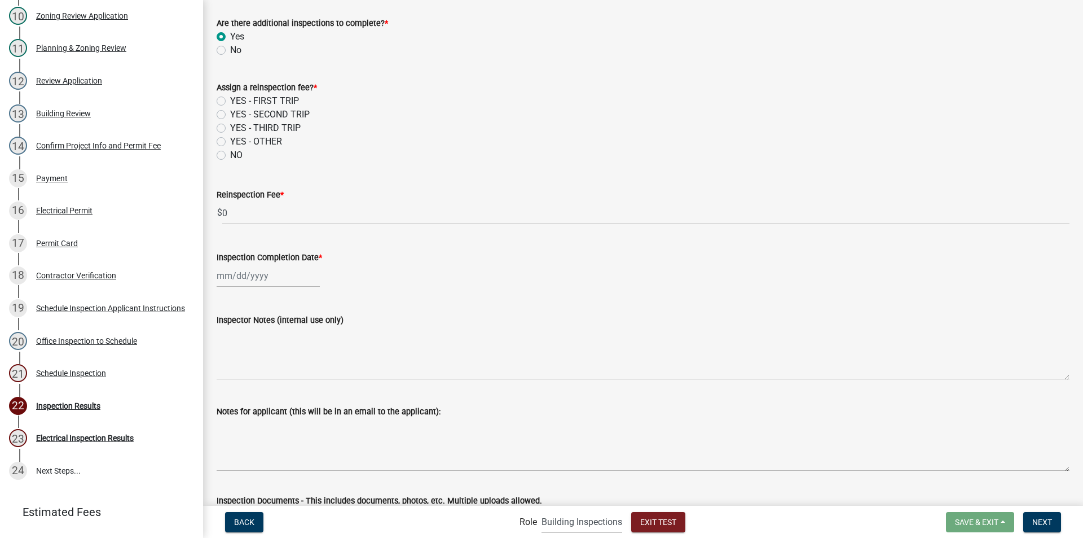
click at [230, 103] on label "YES - FIRST TRIP" at bounding box center [264, 101] width 69 height 14
click at [230, 102] on input "YES - FIRST TRIP" at bounding box center [233, 97] width 7 height 7
radio input "true"
select select "9"
select select "2025"
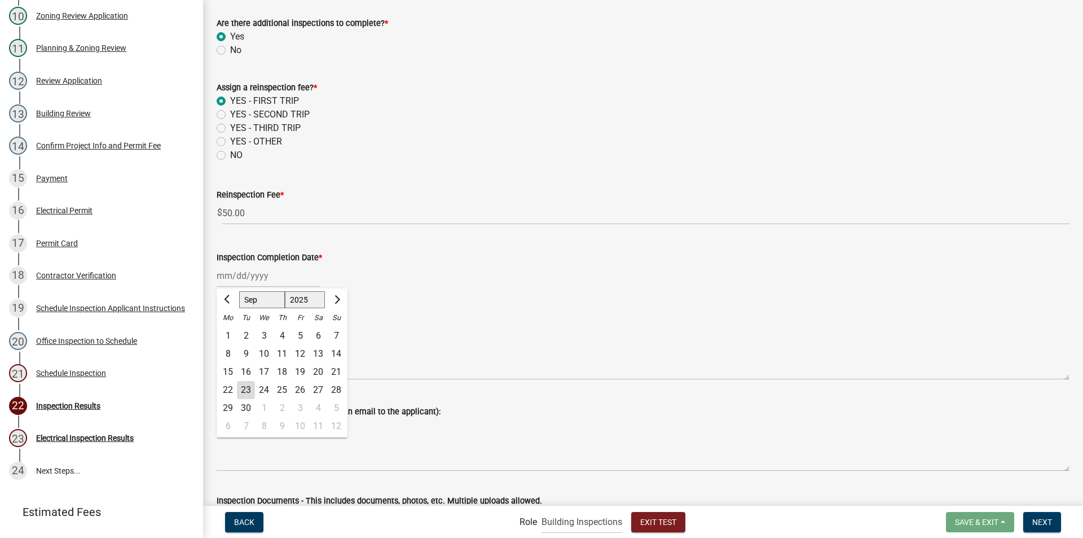
drag, startPoint x: 258, startPoint y: 275, endPoint x: 260, endPoint y: 286, distance: 10.8
click at [258, 275] on div "Jan Feb Mar Apr May Jun Jul Aug Sep Oct Nov Dec 1525 1526 1527 1528 1529 1530 1…" at bounding box center [268, 275] width 103 height 23
click at [245, 408] on div "30" at bounding box center [246, 408] width 18 height 18
type input "09/30/2025"
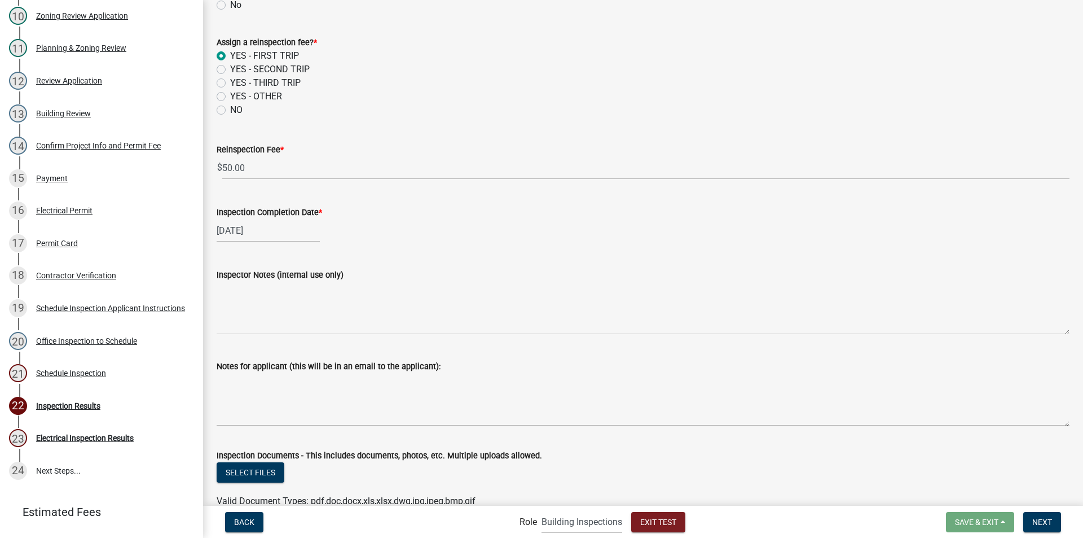
scroll to position [383, 0]
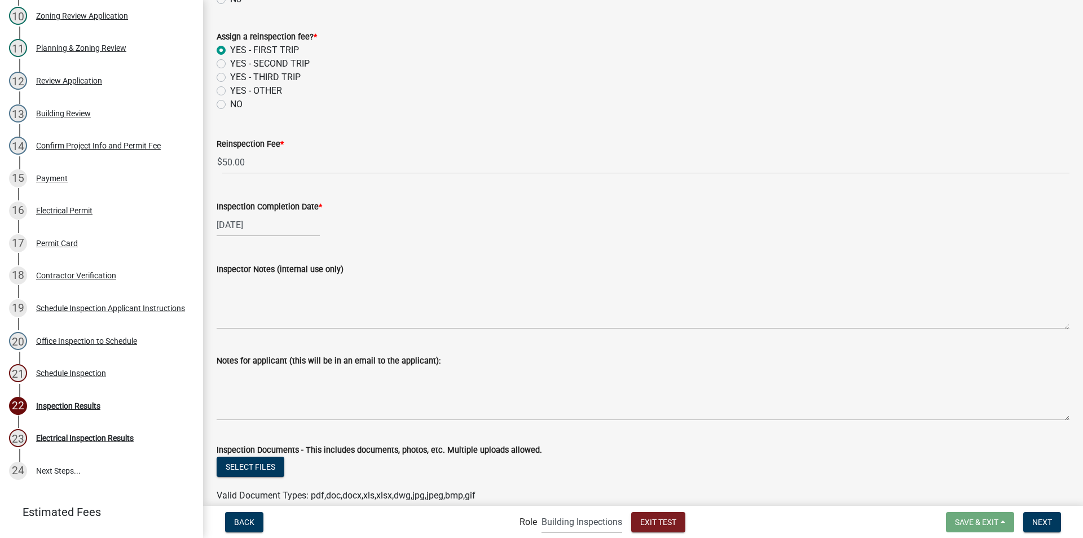
click at [262, 224] on div "09/30/2025" at bounding box center [268, 224] width 103 height 23
select select "9"
select select "2025"
click at [284, 336] on div "25" at bounding box center [282, 339] width 18 height 18
type input "09/25/2025"
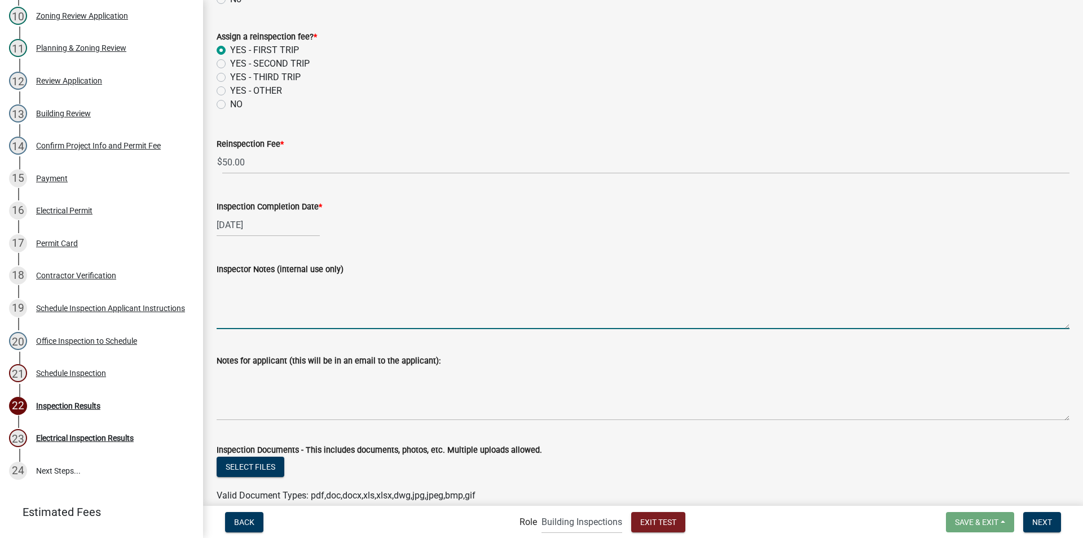
click at [241, 310] on textarea "Inspector Notes (internal use only)" at bounding box center [643, 302] width 853 height 53
type textarea "LKLJKL/"
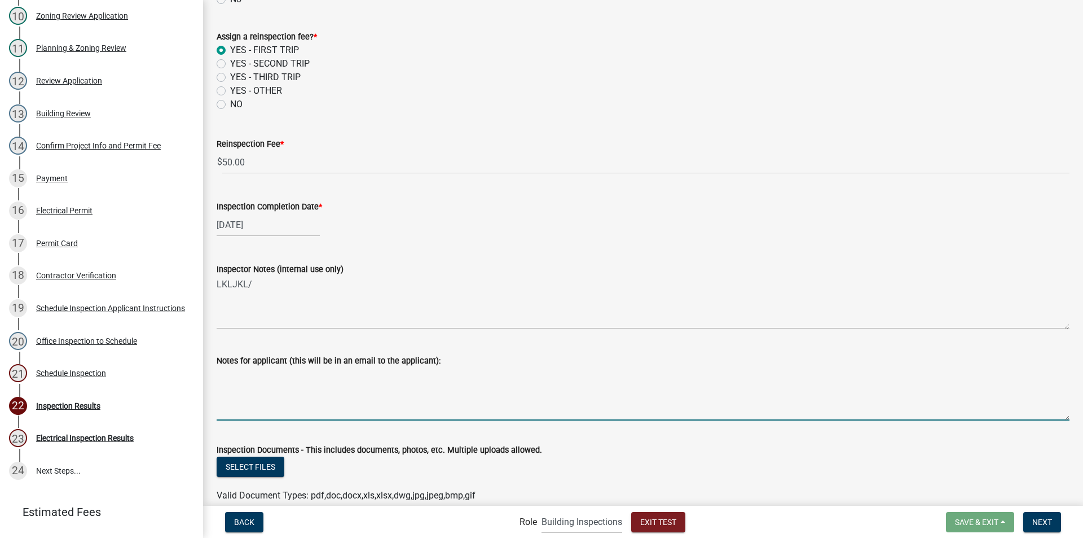
click at [266, 399] on textarea "Notes for applicant (this will be in an email to the applicant):" at bounding box center [643, 393] width 853 height 53
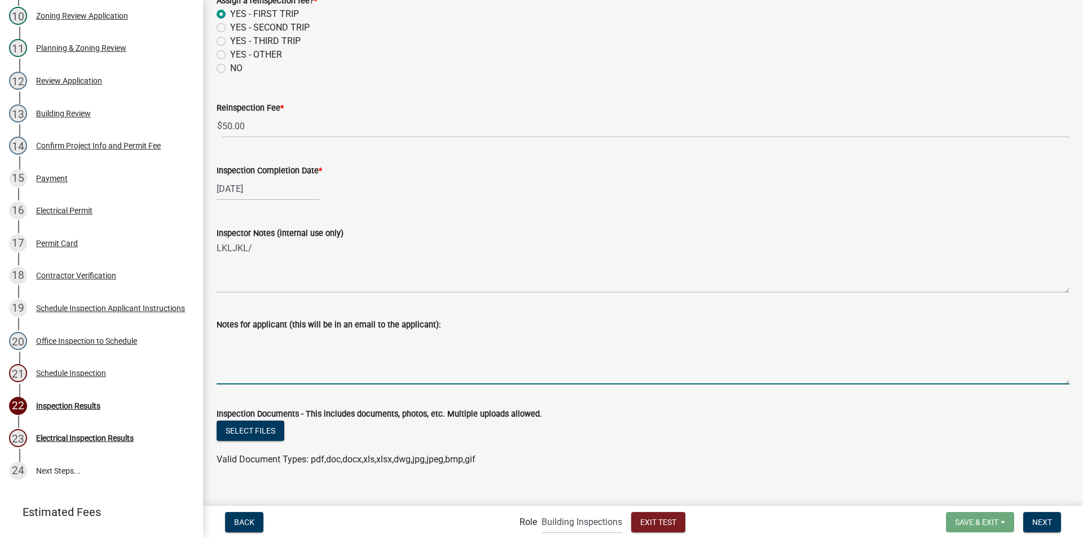
scroll to position [435, 0]
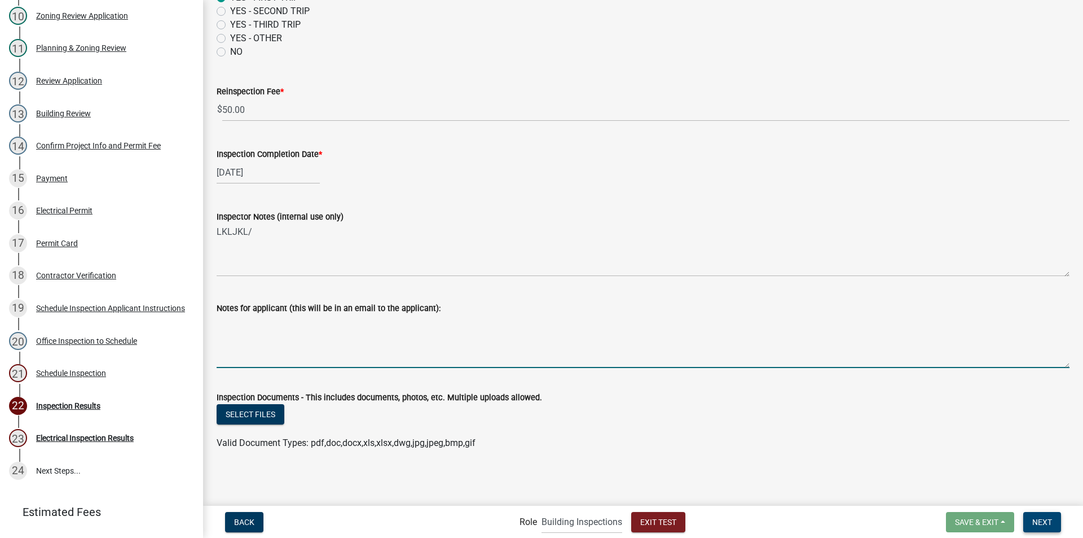
click at [1035, 521] on span "Next" at bounding box center [1043, 521] width 20 height 9
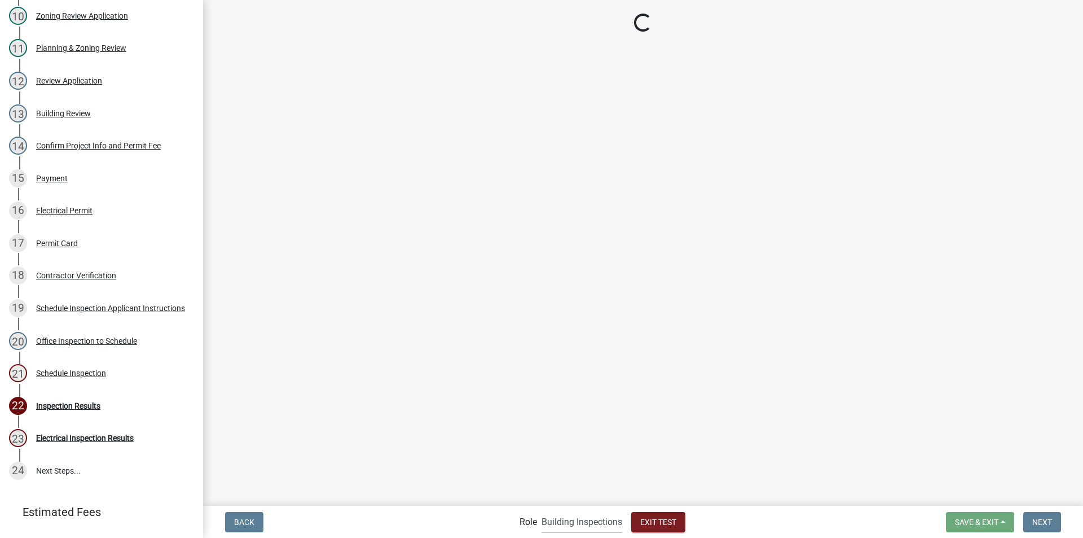
scroll to position [544, 0]
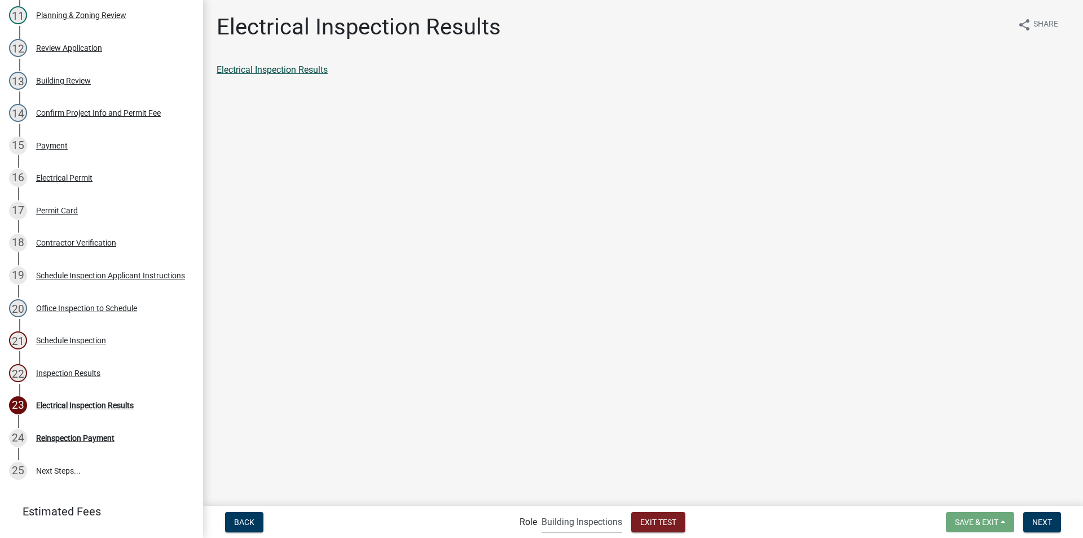
click at [303, 70] on link "Electrical Inspection Results" at bounding box center [272, 69] width 111 height 11
click at [1048, 521] on span "Next" at bounding box center [1043, 521] width 20 height 9
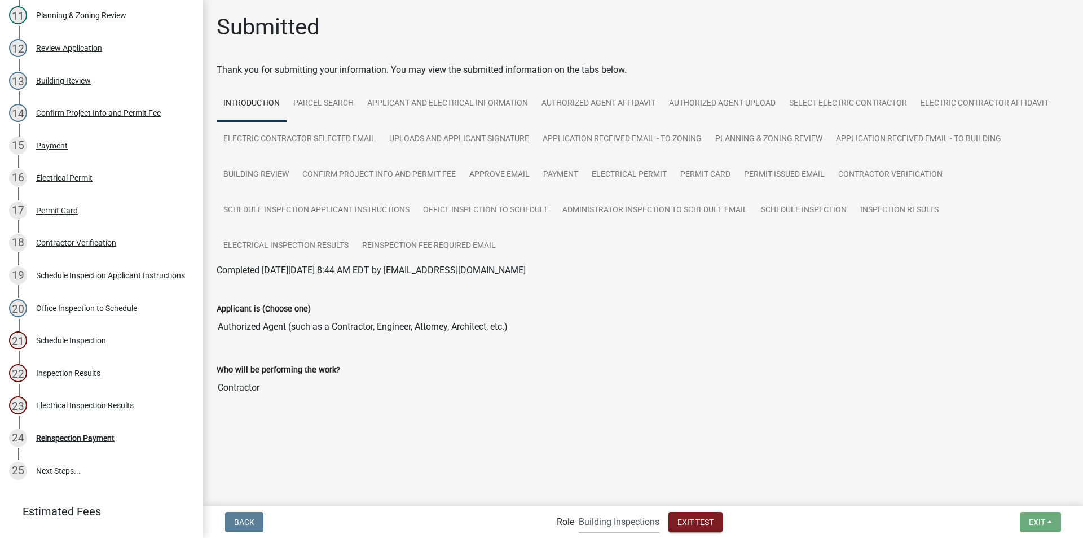
click at [608, 525] on select "Applicant Building Clerk Building Inspections Planning & Zoning Admin" at bounding box center [619, 521] width 81 height 23
select select "46f061d0-ca05-4526-87ad-bae6256f3e47"
click at [579, 510] on select "Applicant Building Clerk Building Inspections Planning & Zoning Admin" at bounding box center [619, 521] width 81 height 23
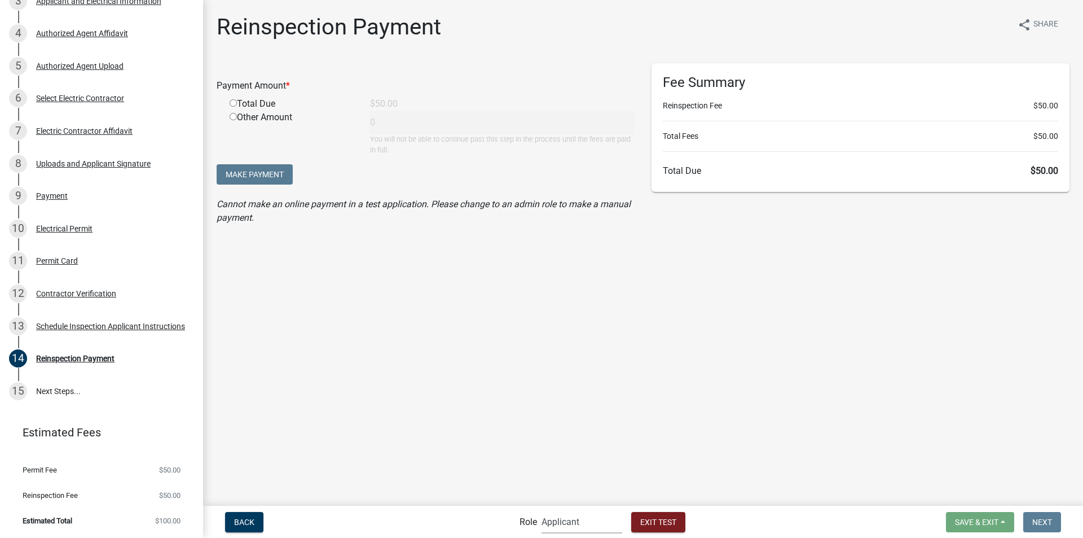
scroll to position [196, 0]
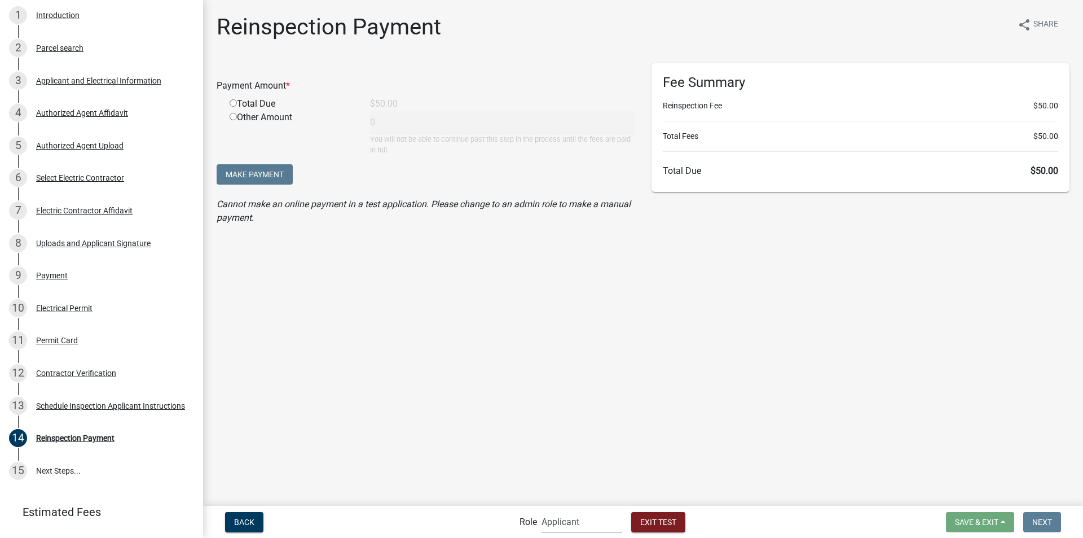
click at [233, 105] on input "radio" at bounding box center [233, 102] width 7 height 7
radio input "true"
type input "50"
click at [555, 530] on select "Applicant Building Clerk Building Inspections Planning & Zoning Admin" at bounding box center [582, 521] width 81 height 23
select select "7670adba-a95f-4cb1-9c24-effdf5e7eb9d"
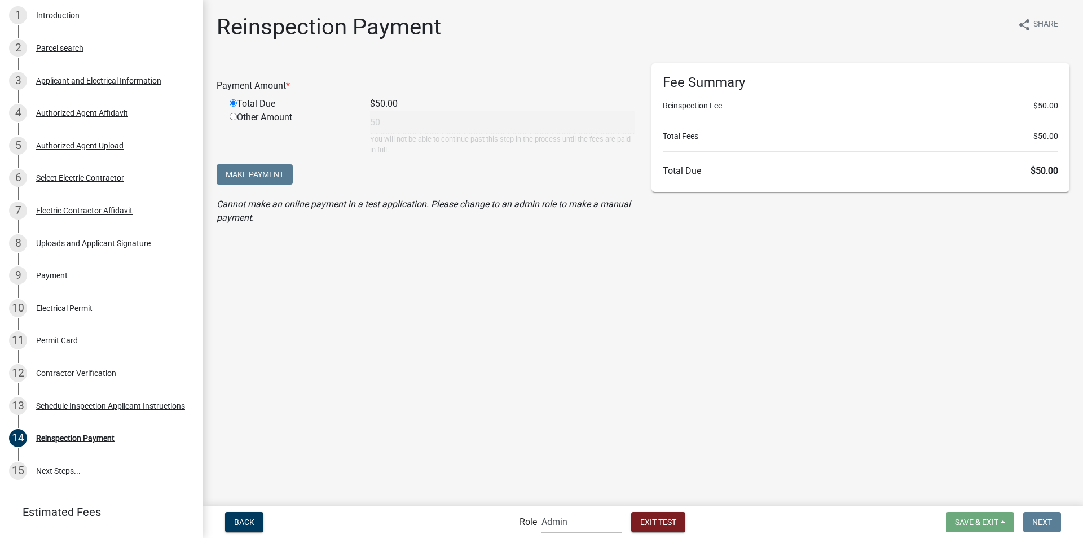
click at [542, 510] on select "Applicant Building Clerk Building Inspections Planning & Zoning Admin" at bounding box center [582, 521] width 81 height 23
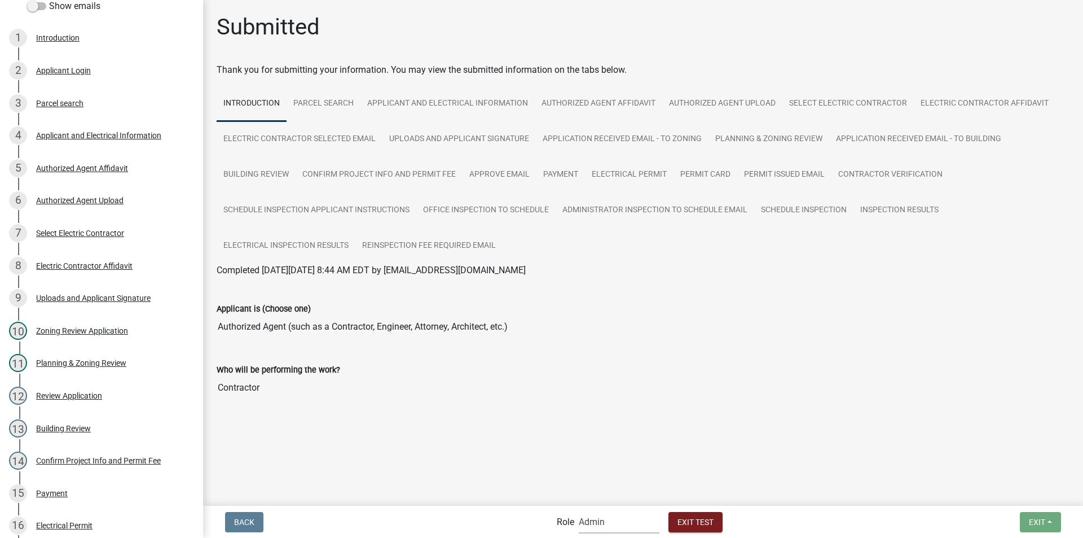
scroll to position [544, 0]
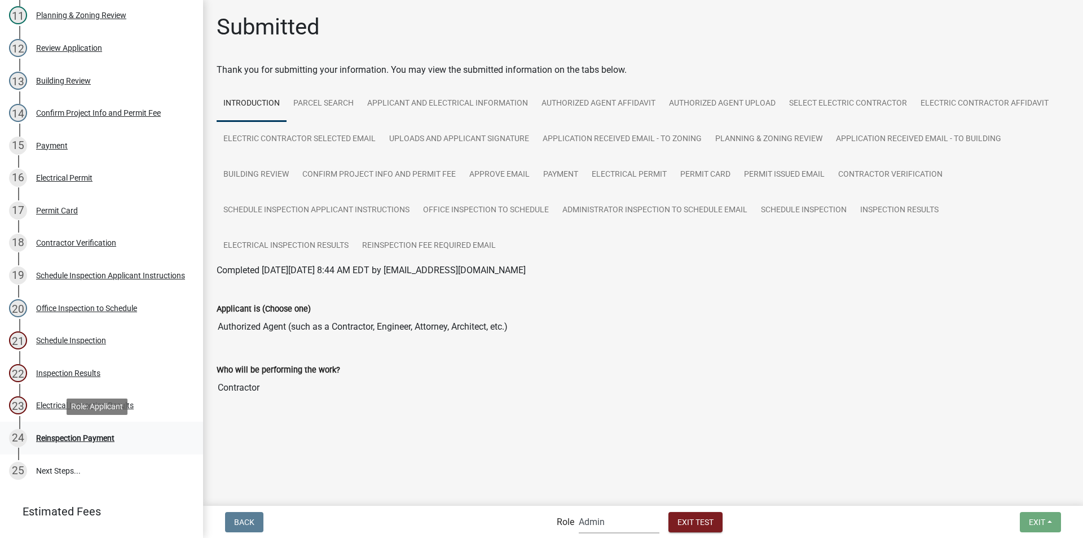
click at [107, 436] on div "Reinspection Payment" at bounding box center [75, 438] width 78 height 8
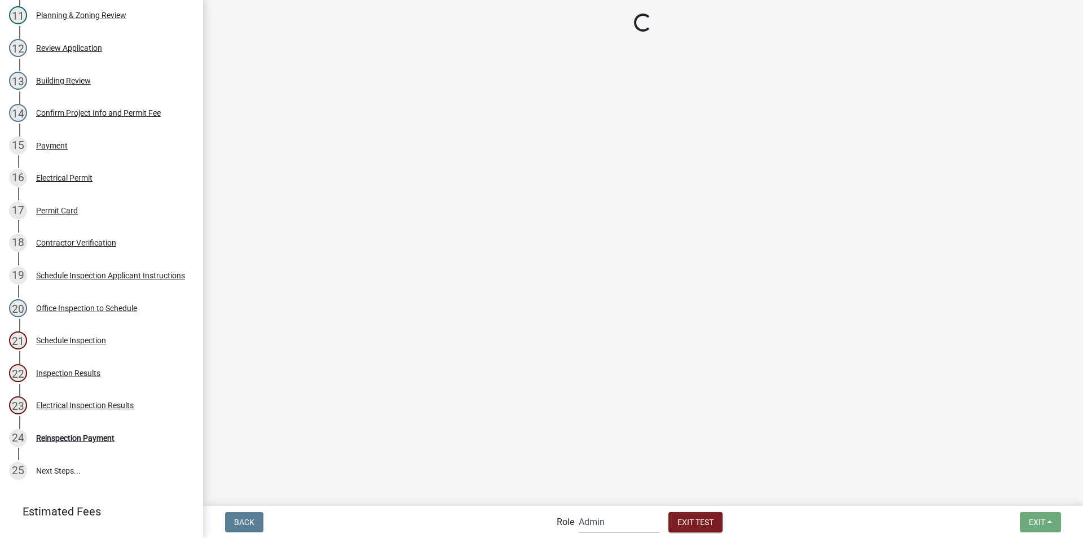
select select "2: 1"
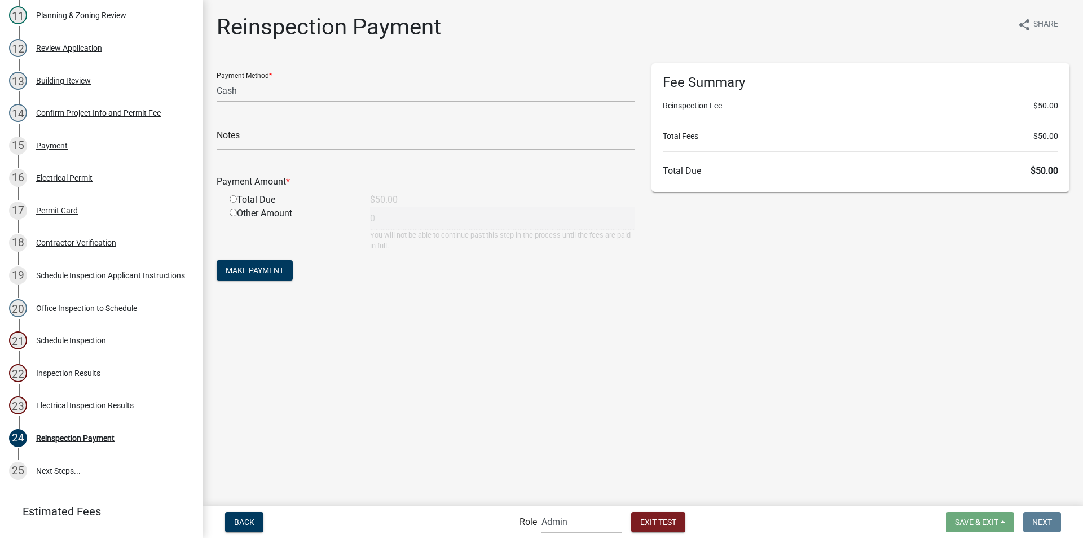
click at [231, 201] on input "radio" at bounding box center [233, 198] width 7 height 7
radio input "true"
type input "50"
click at [247, 271] on span "Make Payment" at bounding box center [255, 270] width 58 height 9
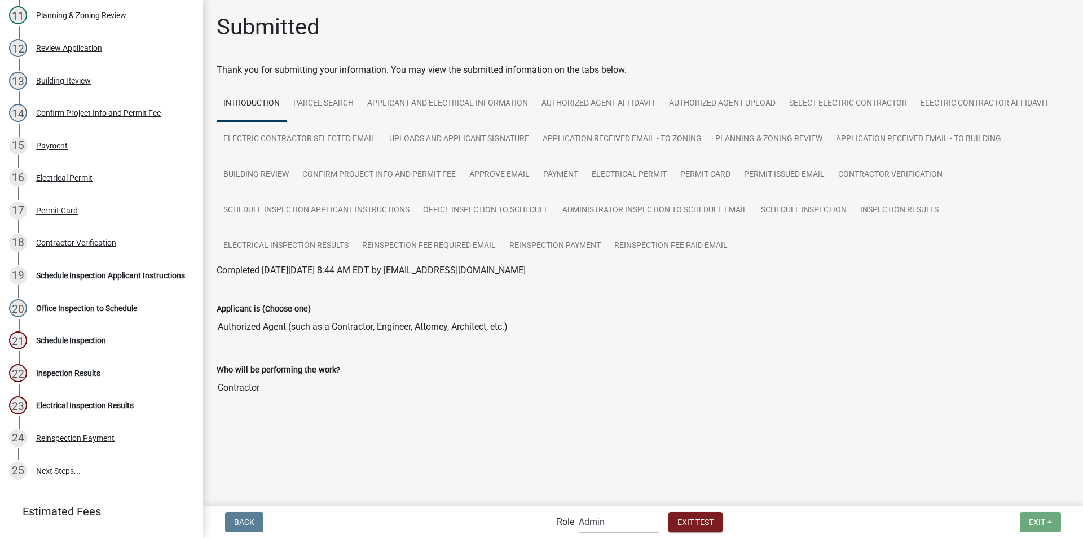
click at [595, 519] on select "Applicant Building Clerk Building Inspections Planning & Zoning Admin" at bounding box center [619, 521] width 81 height 23
click at [579, 510] on select "Applicant Building Clerk Building Inspections Planning & Zoning Admin" at bounding box center [619, 521] width 81 height 23
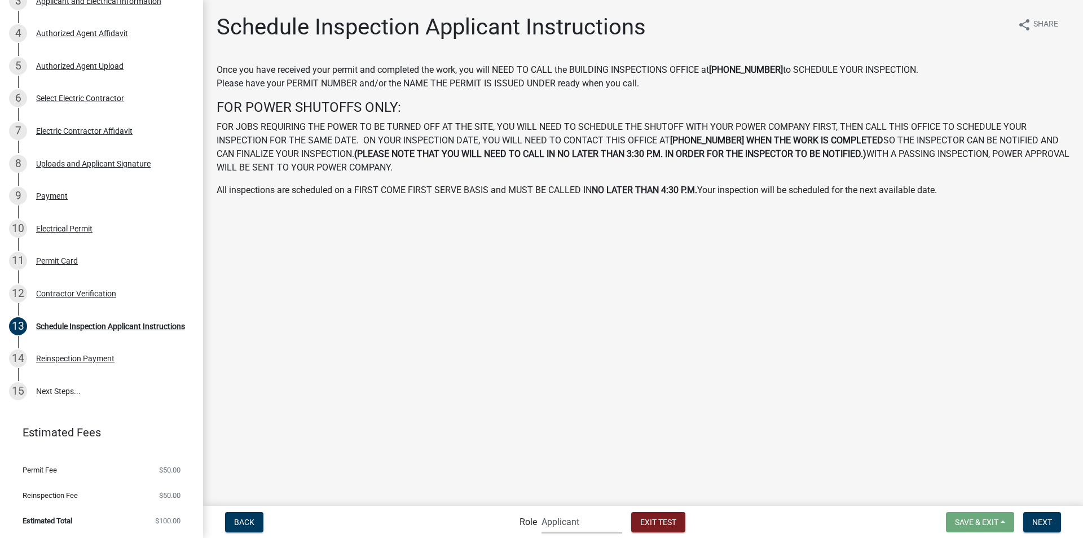
scroll to position [196, 0]
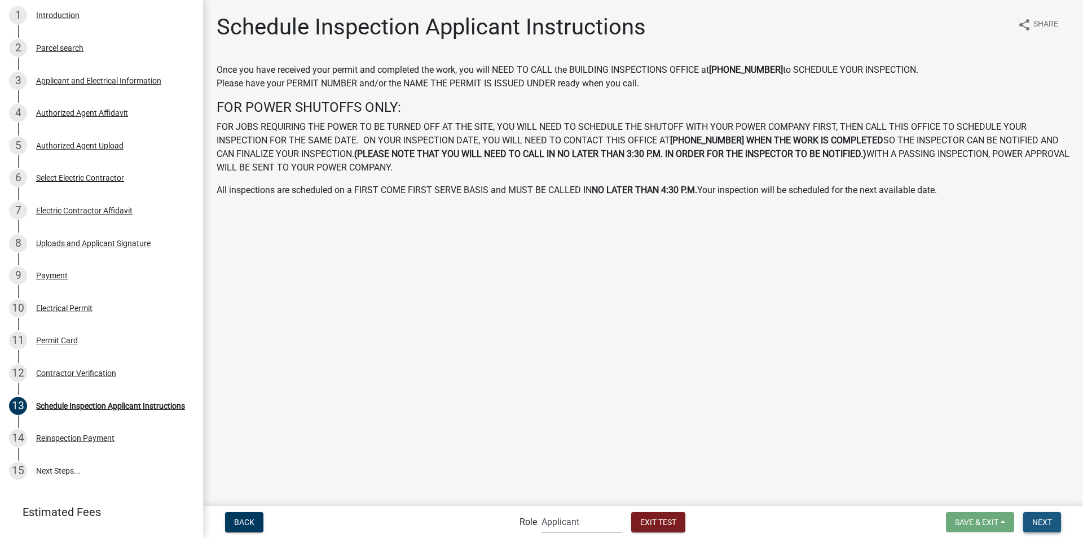
click at [1040, 517] on span "Next" at bounding box center [1043, 521] width 20 height 9
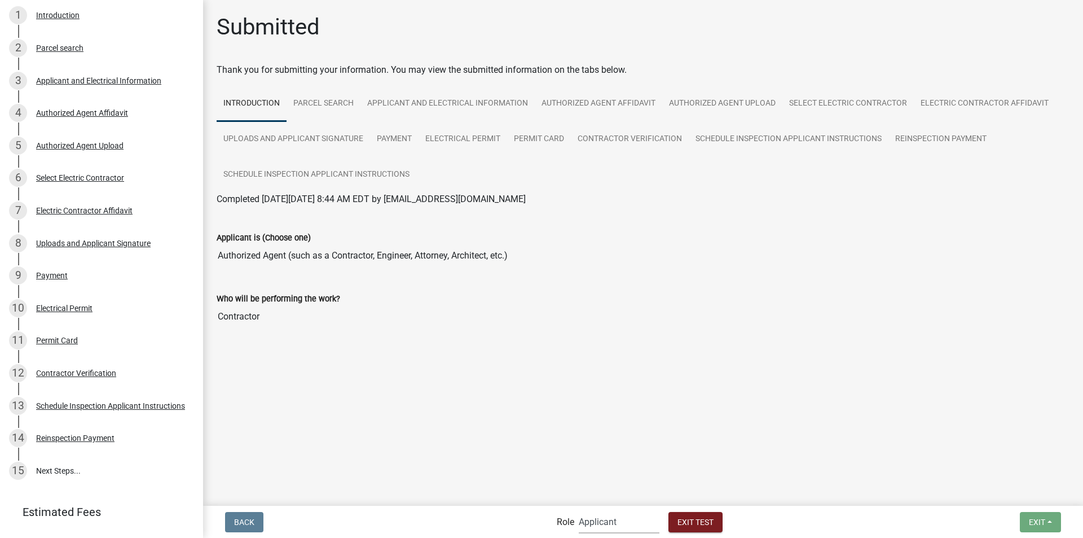
click at [590, 521] on select "Applicant Building Clerk Building Inspections Planning & Zoning Admin" at bounding box center [619, 521] width 81 height 23
select select "a1034ff1-6d4f-4586-aa83-45d6433eee28"
click at [579, 510] on select "Applicant Building Clerk Building Inspections Planning & Zoning Admin" at bounding box center [619, 521] width 81 height 23
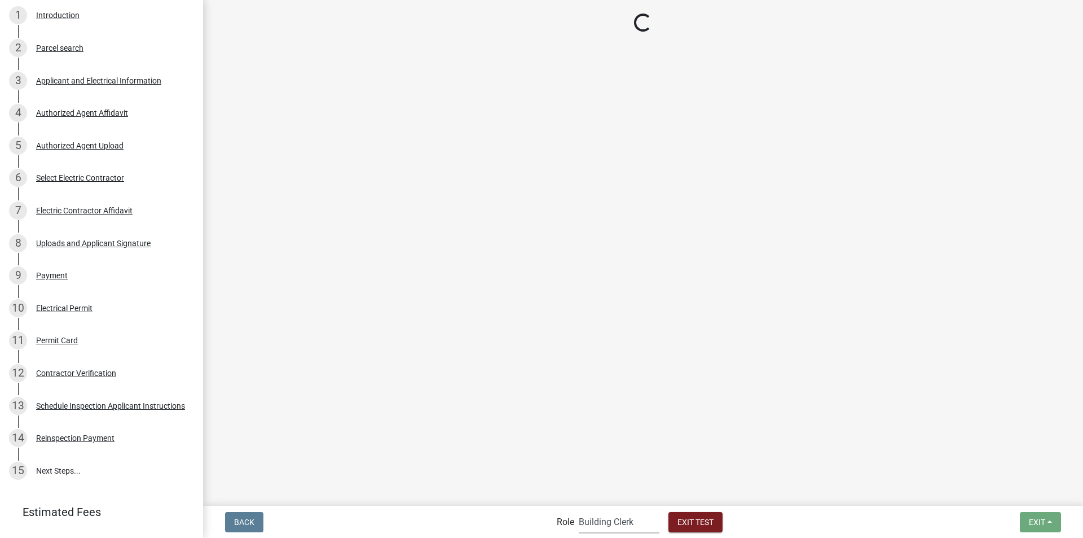
scroll to position [544, 0]
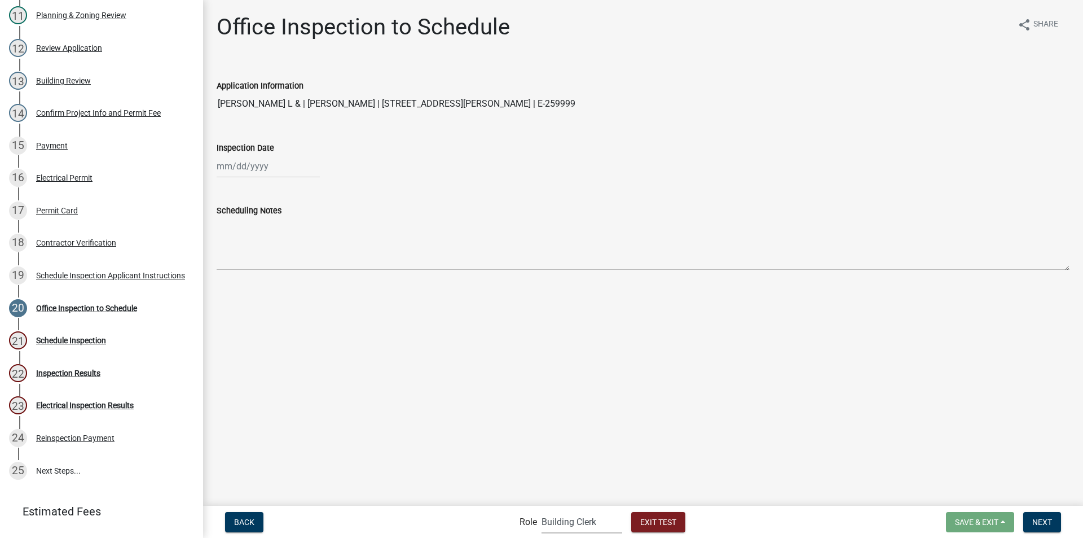
click at [257, 164] on div at bounding box center [268, 166] width 103 height 23
select select "9"
select select "2025"
click at [244, 299] on div "30" at bounding box center [246, 298] width 18 height 18
type input "09/30/2025"
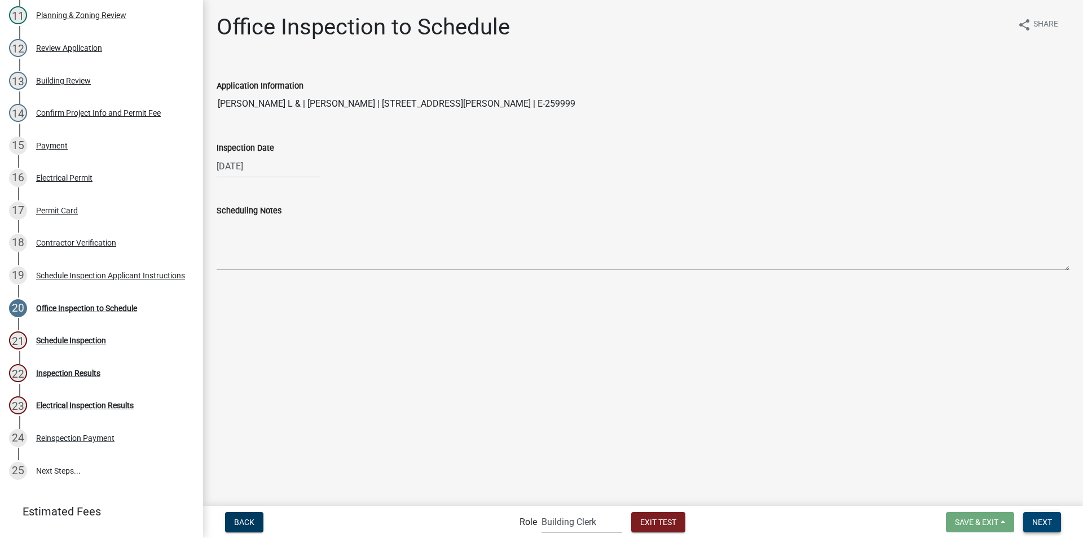
click at [1045, 518] on span "Next" at bounding box center [1043, 521] width 20 height 9
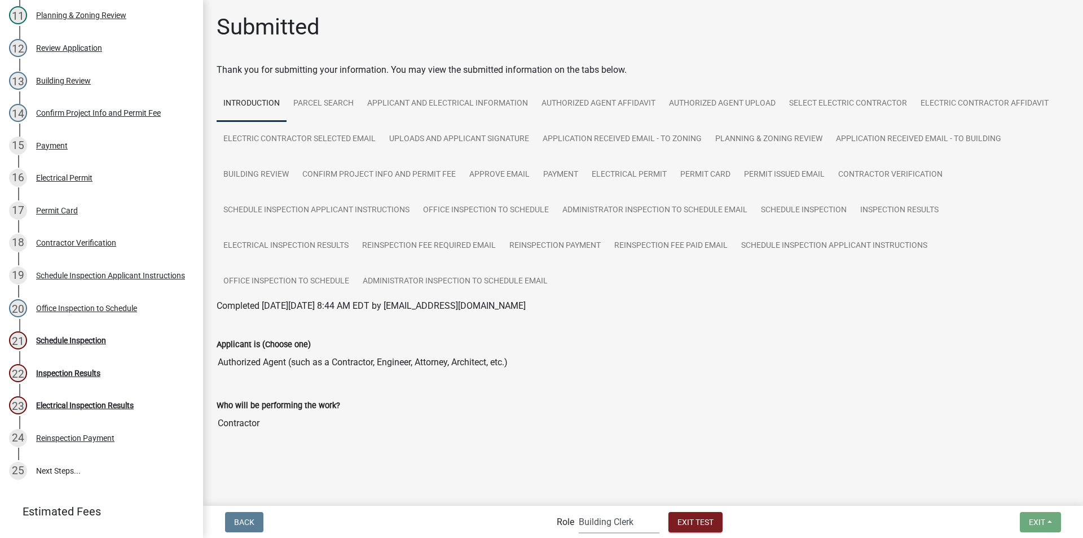
click at [614, 517] on select "Applicant Building Clerk Building Inspections Planning & Zoning Admin" at bounding box center [619, 521] width 81 height 23
select select "67b8e1bd-2e3e-4a8d-861d-598f76277593"
click at [579, 510] on select "Applicant Building Clerk Building Inspections Planning & Zoning Admin" at bounding box center [619, 521] width 81 height 23
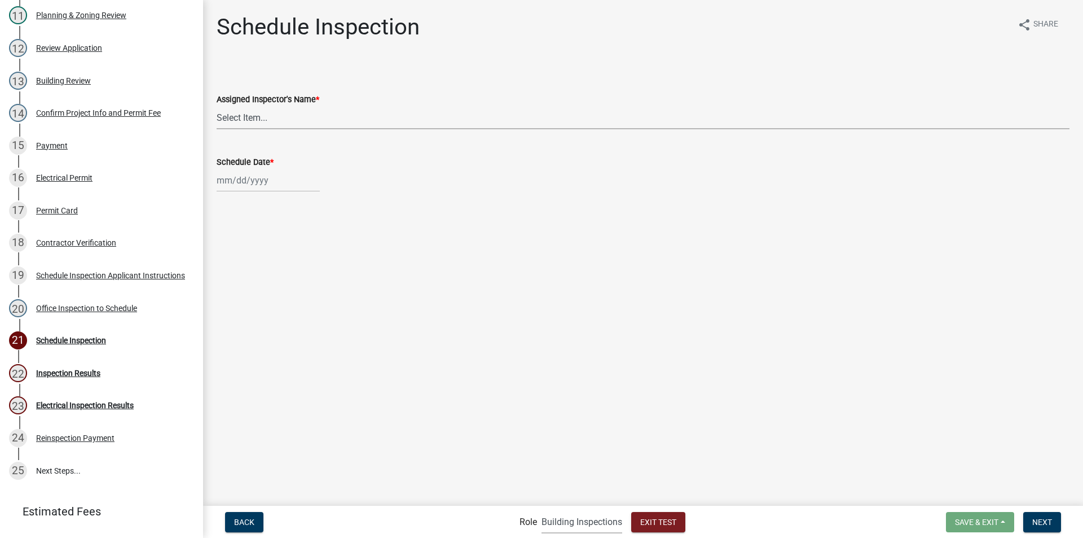
click at [245, 120] on select "Select Item... Eddie Pritchett (Eddie Pritchett) JonathanCook (Jonathan Cook)" at bounding box center [643, 117] width 853 height 23
select select "a26495b8-1496-4e28-bac5-328c12c30810"
click at [217, 106] on select "Select Item... Eddie Pritchett (Eddie Pritchett) JonathanCook (Jonathan Cook)" at bounding box center [643, 117] width 853 height 23
click at [245, 184] on div at bounding box center [268, 180] width 103 height 23
select select "9"
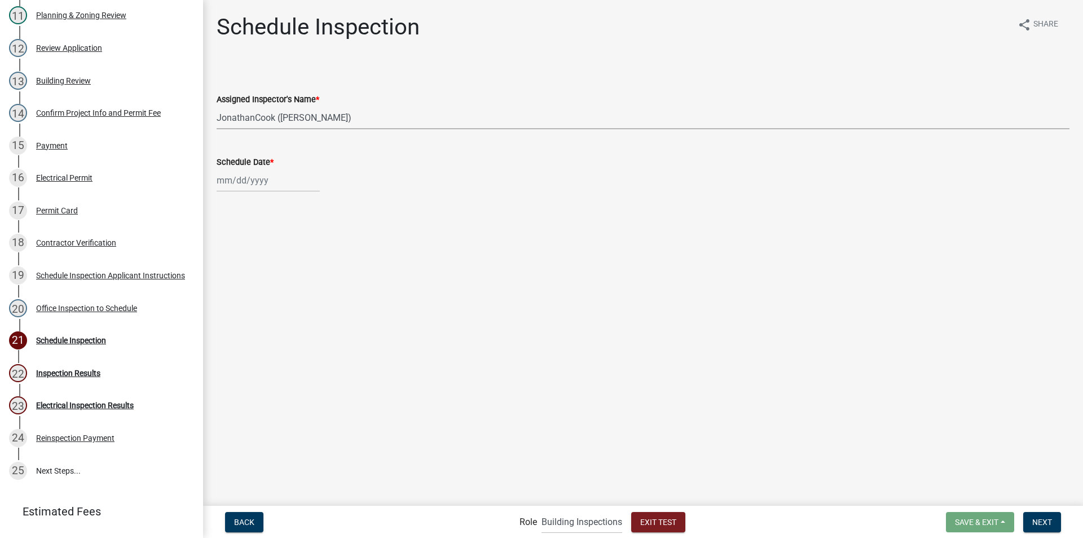
select select "2025"
click at [245, 312] on div "30" at bounding box center [246, 313] width 18 height 18
type input "09/30/2025"
click at [1040, 516] on button "Next" at bounding box center [1043, 522] width 38 height 20
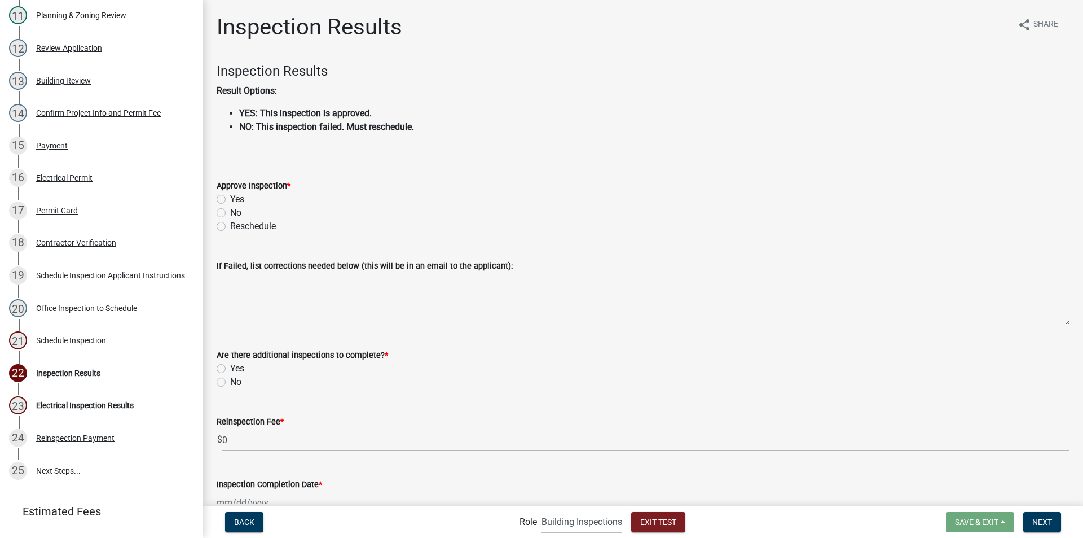
click at [230, 199] on label "Yes" at bounding box center [237, 199] width 14 height 14
click at [230, 199] on input "Yes" at bounding box center [233, 195] width 7 height 7
radio input "true"
click at [230, 382] on label "No" at bounding box center [235, 382] width 11 height 14
click at [230, 382] on input "No" at bounding box center [233, 378] width 7 height 7
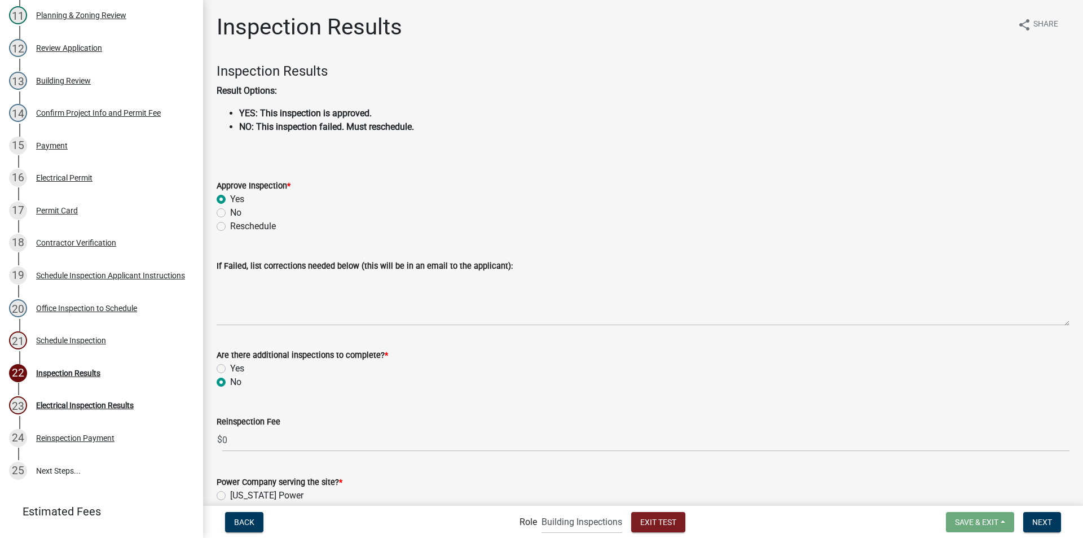
radio input "true"
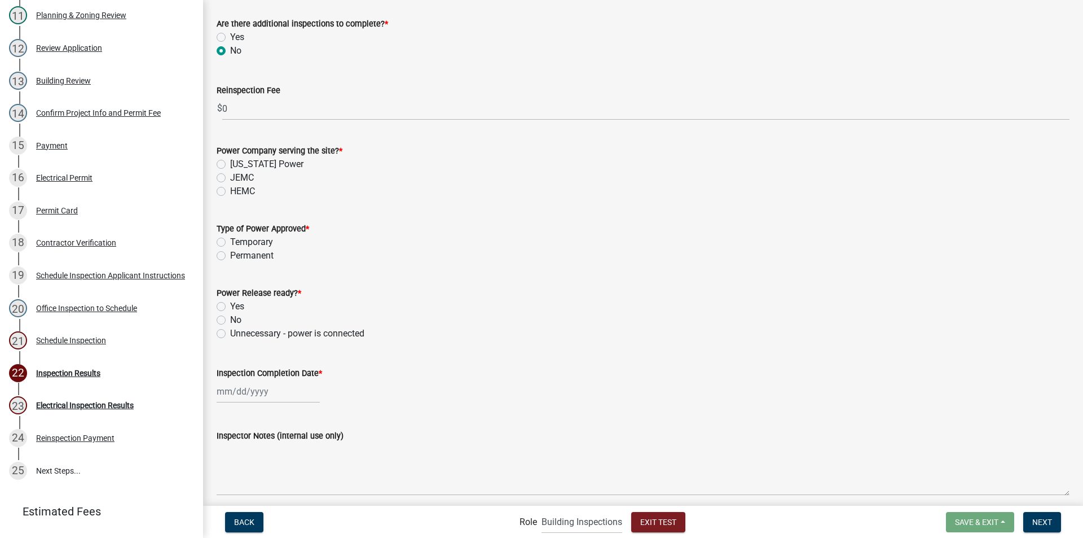
scroll to position [332, 0]
click at [230, 177] on label "JEMC" at bounding box center [242, 177] width 24 height 14
click at [230, 177] on input "JEMC" at bounding box center [233, 173] width 7 height 7
radio input "true"
click at [230, 255] on label "Permanent" at bounding box center [251, 255] width 43 height 14
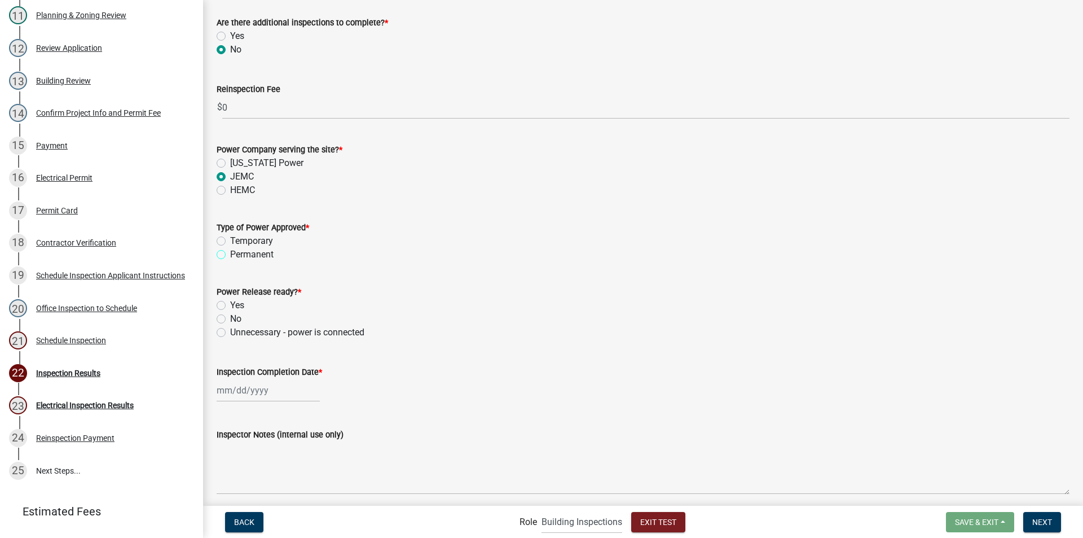
click at [230, 255] on input "Permanent" at bounding box center [233, 251] width 7 height 7
radio input "true"
click at [230, 305] on label "Yes" at bounding box center [237, 305] width 14 height 14
click at [230, 305] on input "Yes" at bounding box center [233, 301] width 7 height 7
radio input "true"
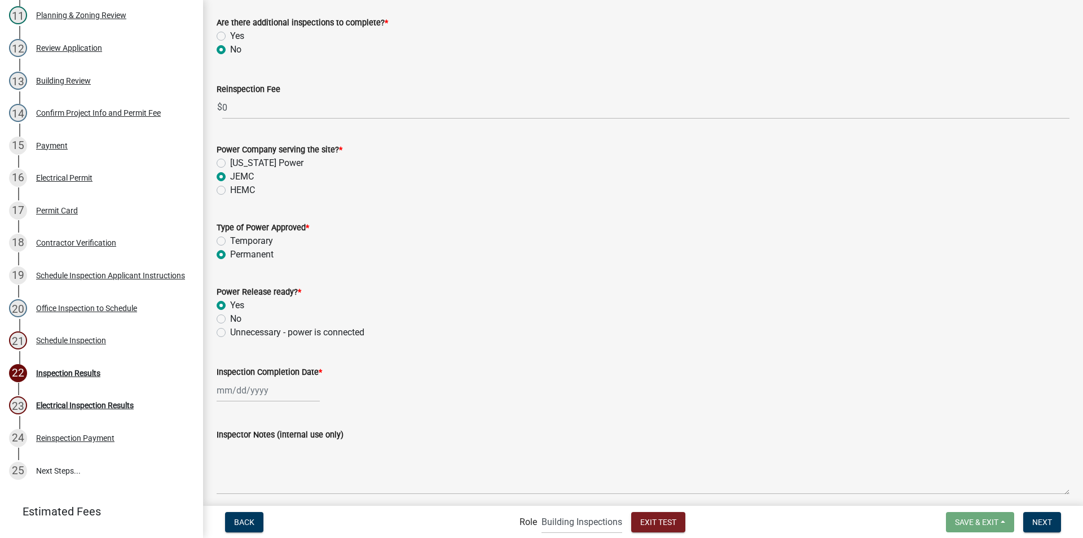
select select "9"
select select "2025"
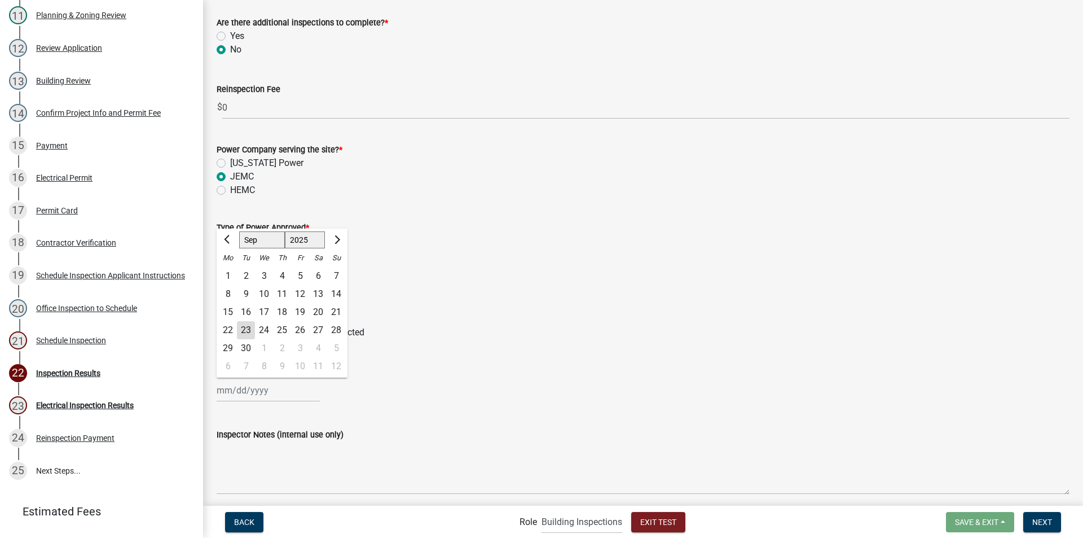
click at [249, 392] on div "Jan Feb Mar Apr May Jun Jul Aug Sep Oct Nov Dec 1525 1526 1527 1528 1529 1530 1…" at bounding box center [268, 390] width 103 height 23
click at [246, 344] on div "30" at bounding box center [246, 348] width 18 height 18
type input "09/30/2025"
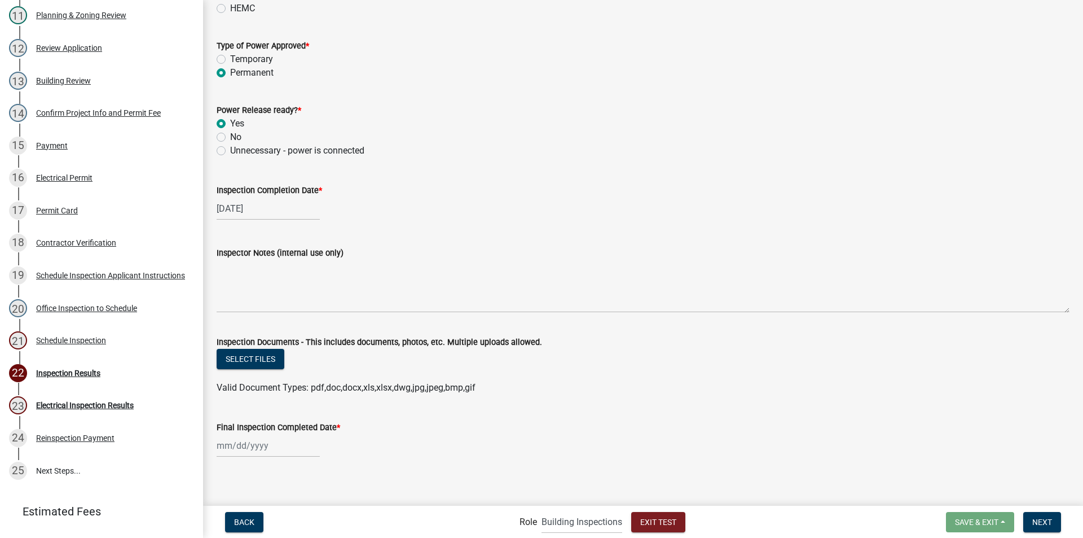
scroll to position [521, 0]
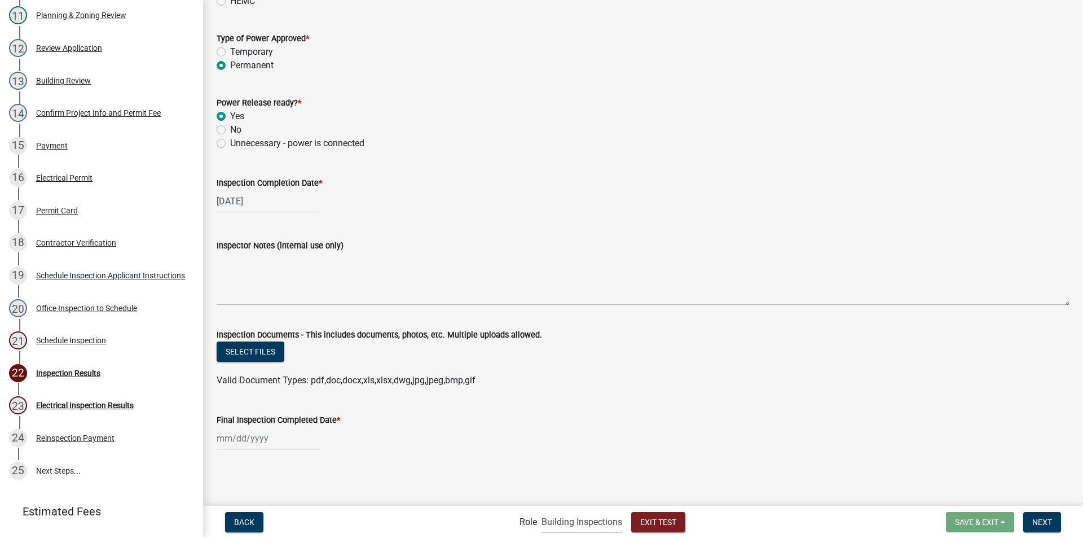
click at [257, 439] on div at bounding box center [268, 438] width 103 height 23
select select "9"
select select "2025"
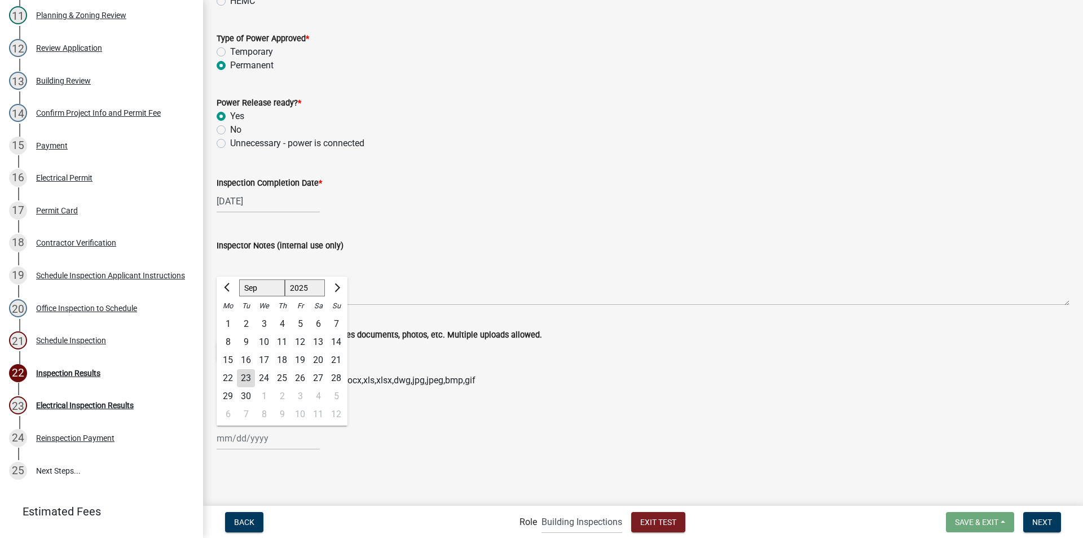
click at [248, 393] on div "30" at bounding box center [246, 396] width 18 height 18
type input "09/30/2025"
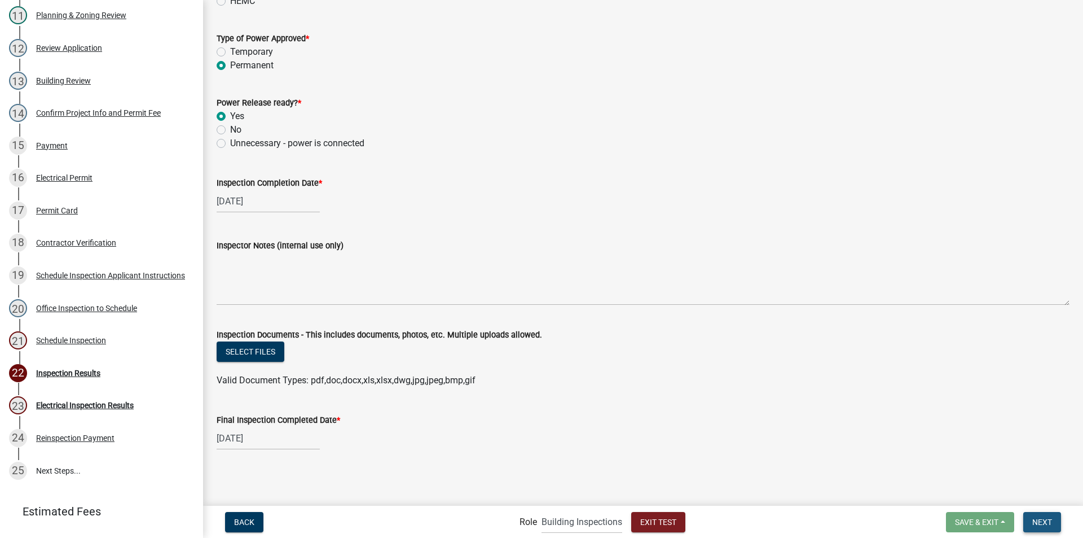
click at [1047, 522] on span "Next" at bounding box center [1043, 521] width 20 height 9
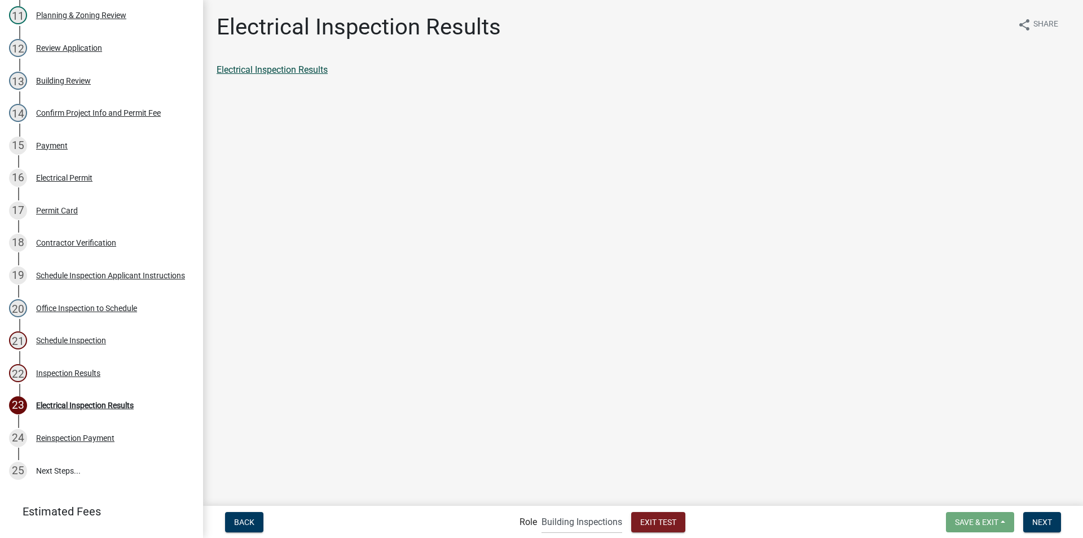
click at [277, 70] on link "Electrical Inspection Results" at bounding box center [272, 69] width 111 height 11
click at [1034, 516] on button "Next" at bounding box center [1043, 522] width 38 height 20
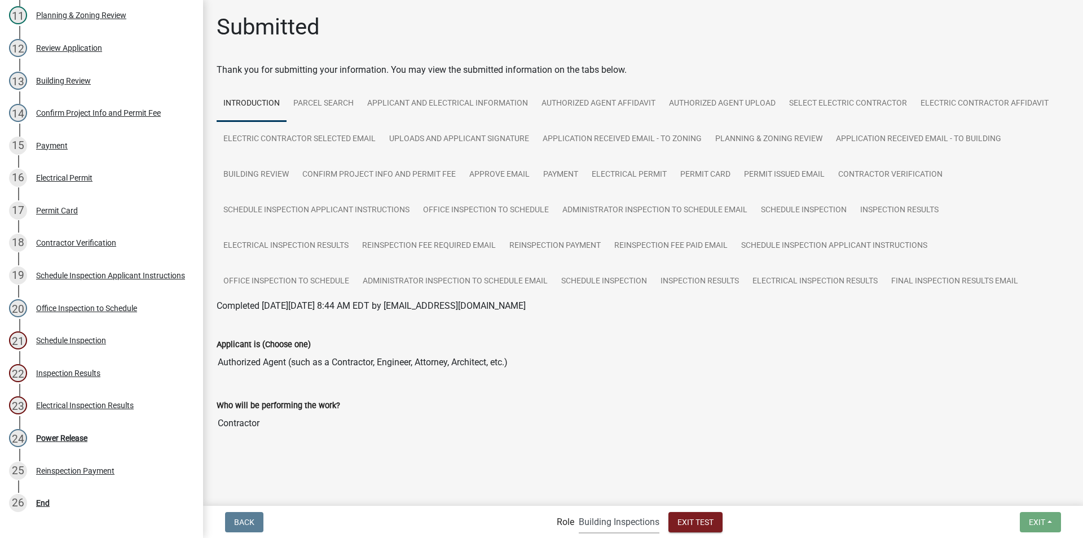
click at [622, 522] on select "Applicant Building Clerk Building Inspections Planning & Zoning Admin" at bounding box center [619, 521] width 81 height 23
select select "a1034ff1-6d4f-4586-aa83-45d6433eee28"
click at [579, 510] on select "Applicant Building Clerk Building Inspections Planning & Zoning Admin" at bounding box center [619, 521] width 81 height 23
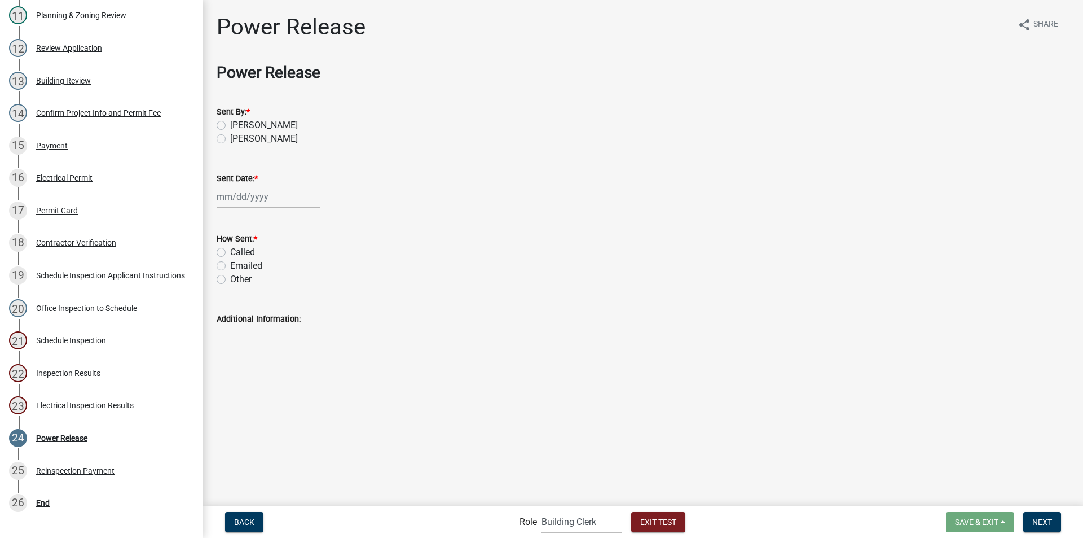
click at [230, 137] on label "Angie West" at bounding box center [264, 139] width 68 height 14
click at [230, 137] on input "Angie West" at bounding box center [233, 135] width 7 height 7
radio input "true"
select select "9"
select select "2025"
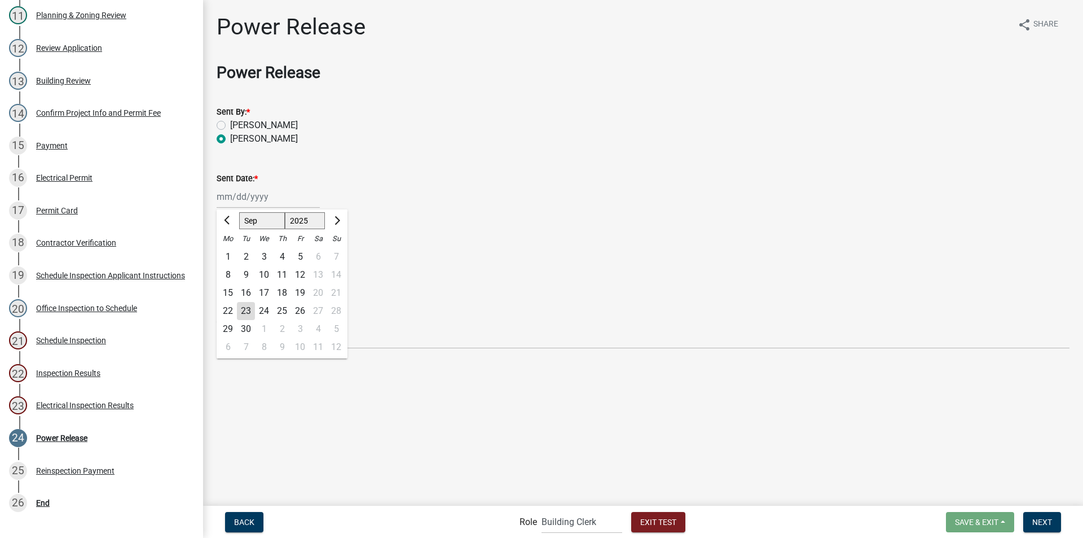
click at [236, 200] on div "Jan Feb Mar Apr May Jun Jul Aug Sep Oct Nov Dec 1525 1526 1527 1528 1529 1530 1…" at bounding box center [268, 196] width 103 height 23
click at [247, 327] on div "30" at bounding box center [246, 329] width 18 height 18
type input "09/30/2025"
click at [230, 265] on label "Emailed" at bounding box center [246, 266] width 32 height 14
click at [230, 265] on input "Emailed" at bounding box center [233, 262] width 7 height 7
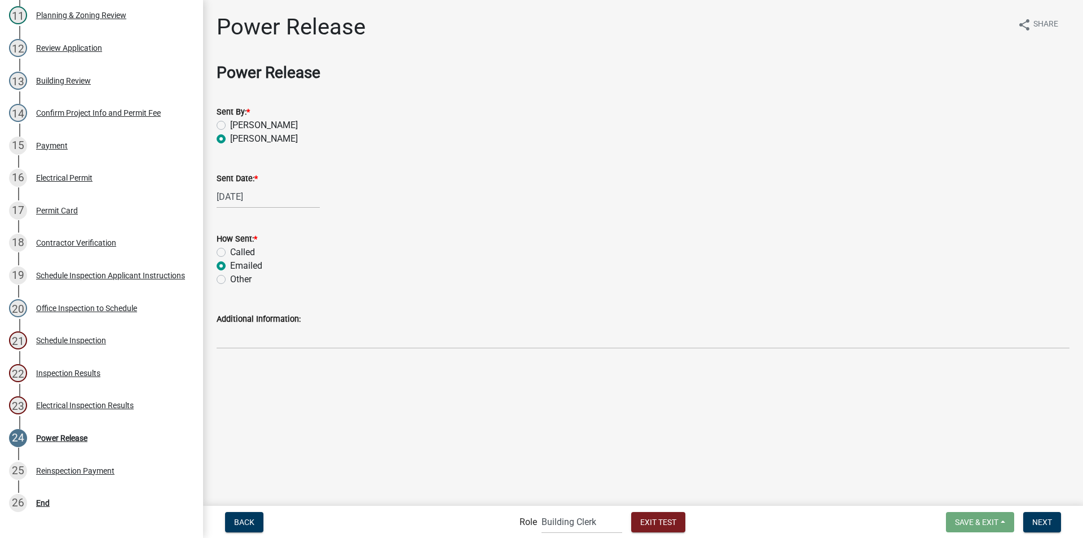
radio input "true"
click at [1047, 516] on button "Next" at bounding box center [1043, 522] width 38 height 20
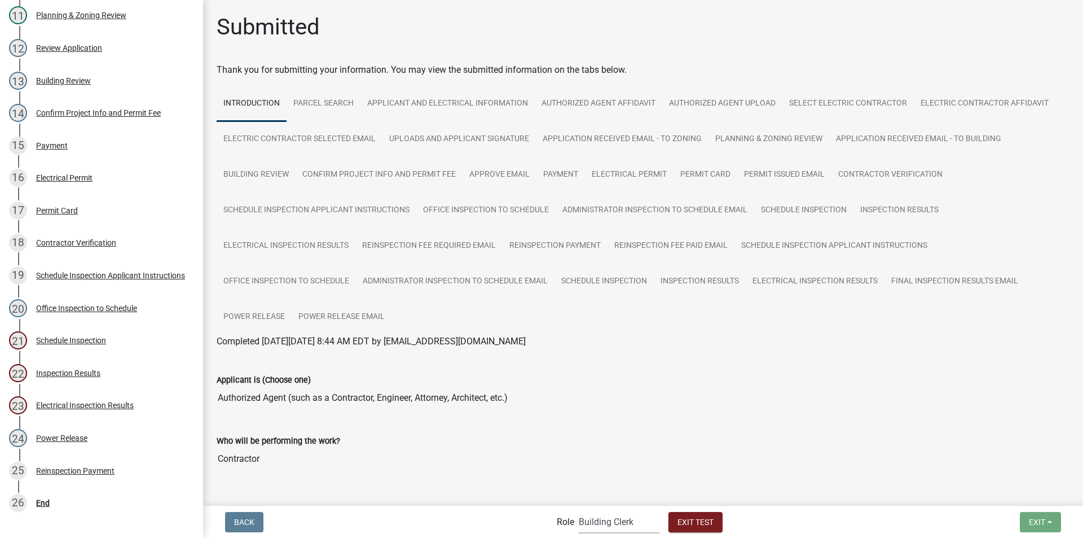
click at [616, 521] on select "Applicant Building Clerk Building Inspections Planning & Zoning Admin" at bounding box center [619, 521] width 81 height 23
select select "46f061d0-ca05-4526-87ad-bae6256f3e47"
click at [579, 510] on select "Applicant Building Clerk Building Inspections Planning & Zoning Admin" at bounding box center [619, 521] width 81 height 23
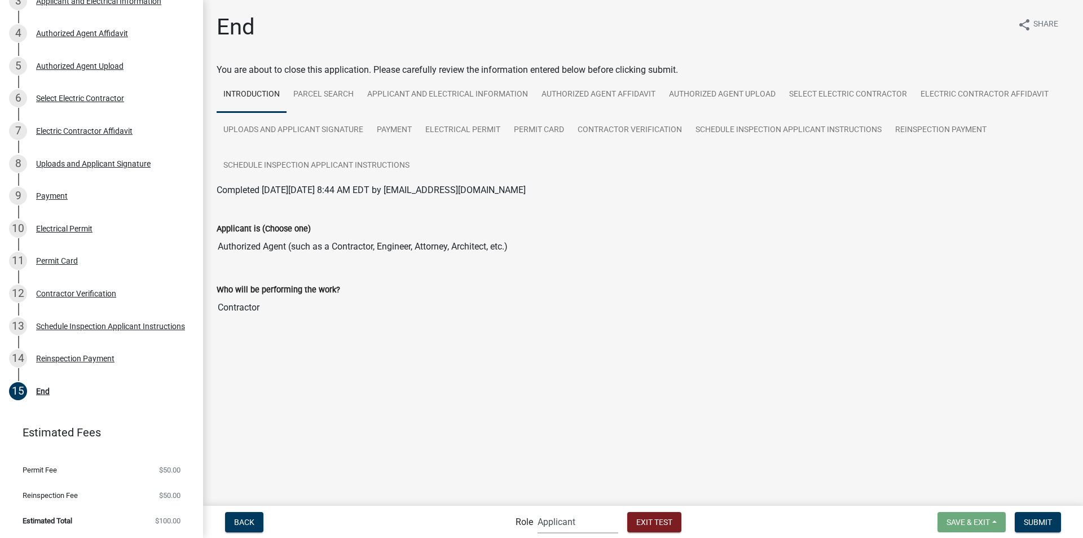
scroll to position [276, 0]
click at [647, 519] on span "Exit Test" at bounding box center [654, 521] width 36 height 9
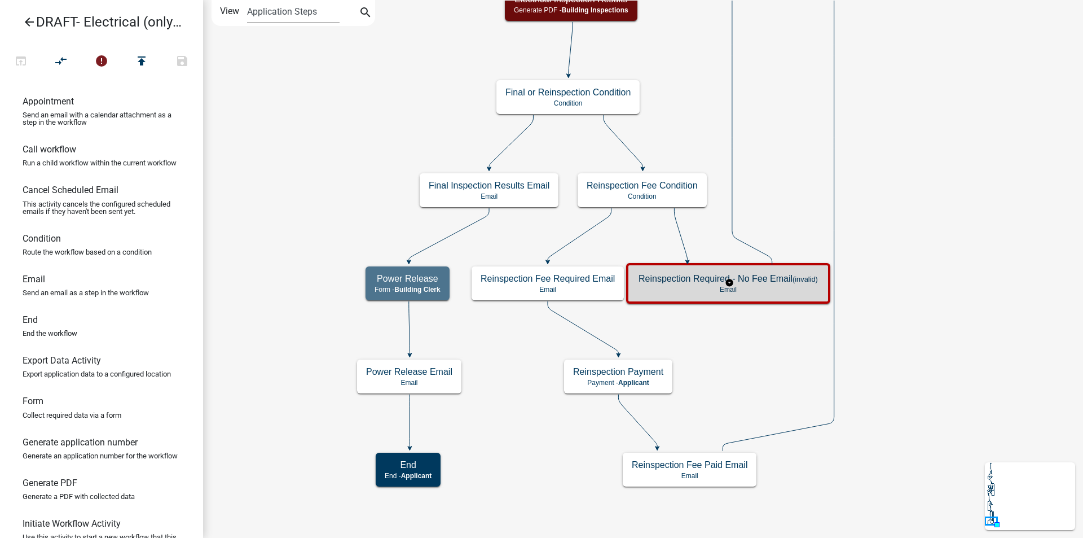
click at [771, 291] on p "Email" at bounding box center [728, 290] width 179 height 8
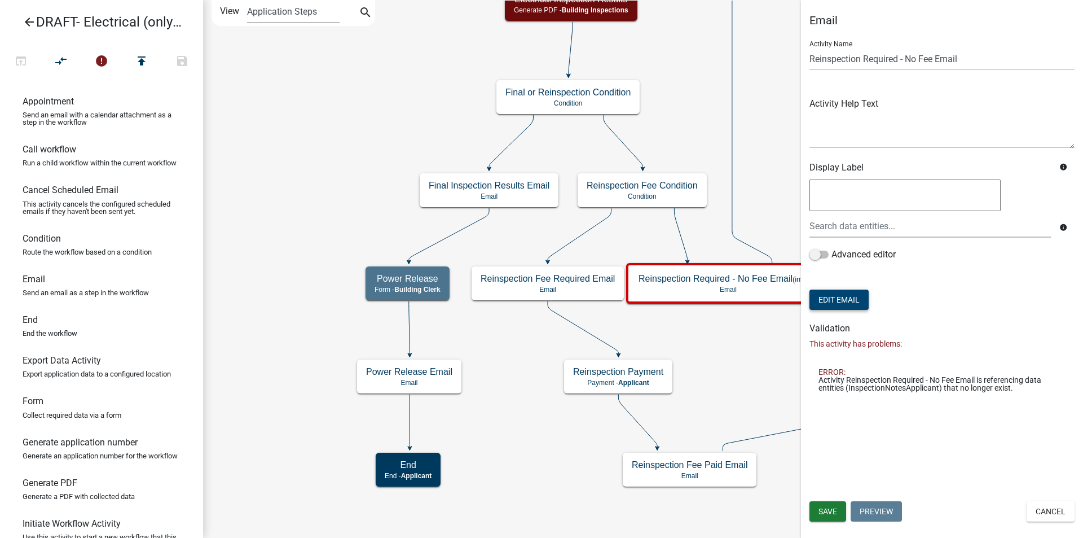
click at [858, 304] on button "Edit Email" at bounding box center [839, 299] width 59 height 20
select select "f8aedfd8-39b5-4d7f-8304-f16556aaf9a2"
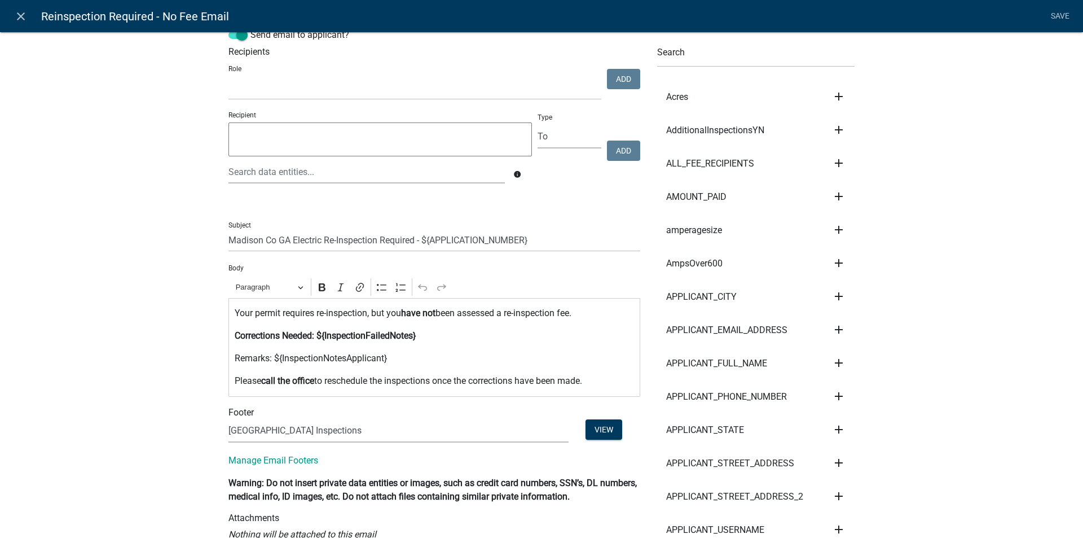
scroll to position [56, 0]
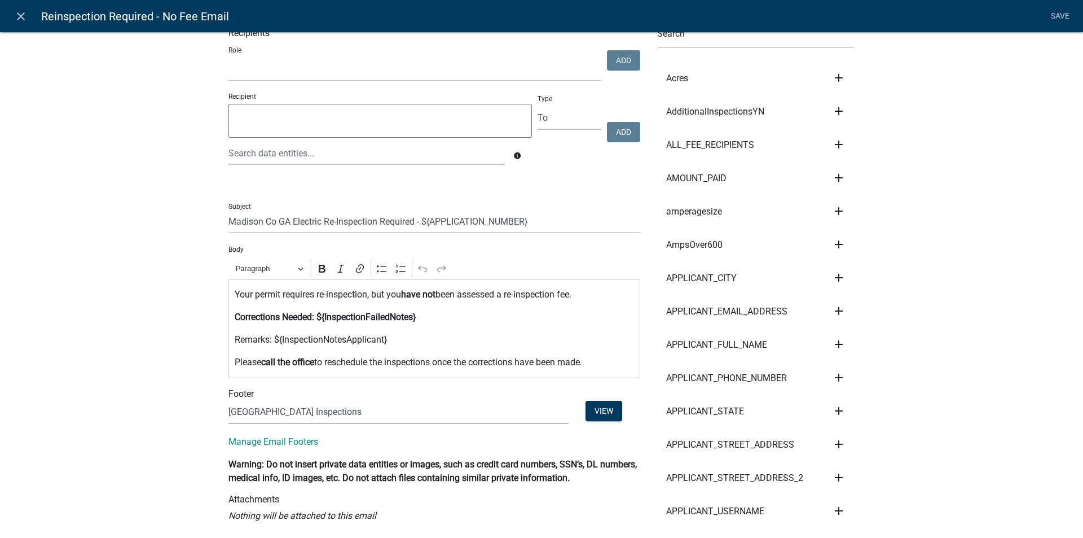
click at [388, 338] on p "Remarks: ${InspectionNotesApplicant}" at bounding box center [435, 340] width 400 height 14
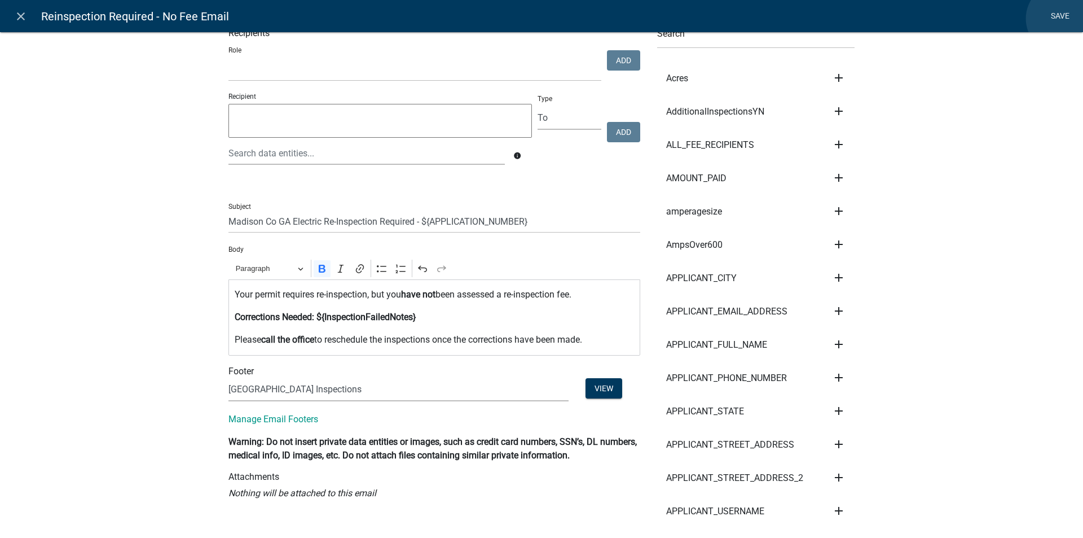
click at [1062, 19] on link "Save" at bounding box center [1060, 16] width 28 height 21
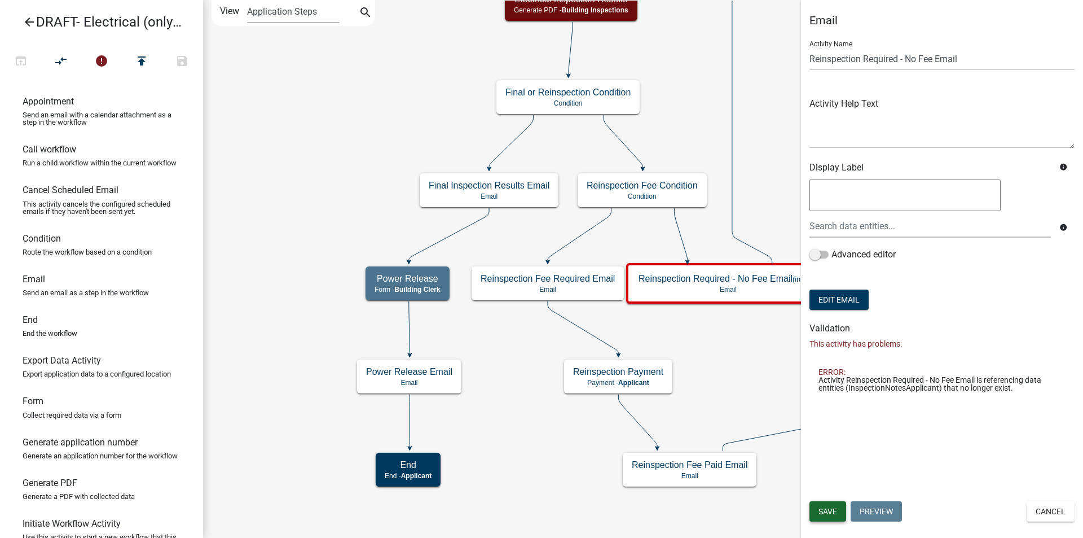
click at [830, 511] on span "Save" at bounding box center [828, 511] width 19 height 9
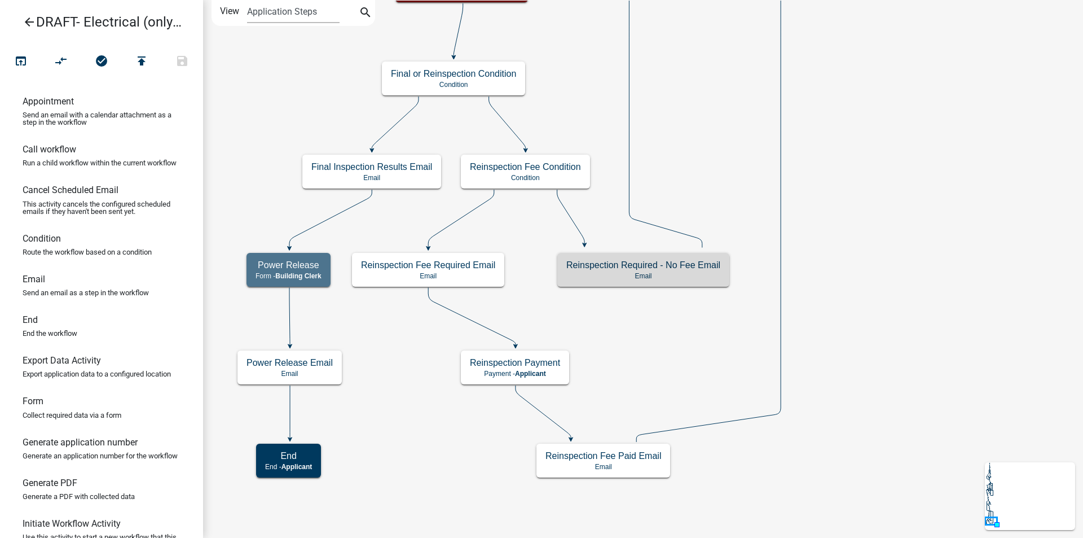
click at [29, 21] on icon "arrow_back" at bounding box center [30, 23] width 14 height 16
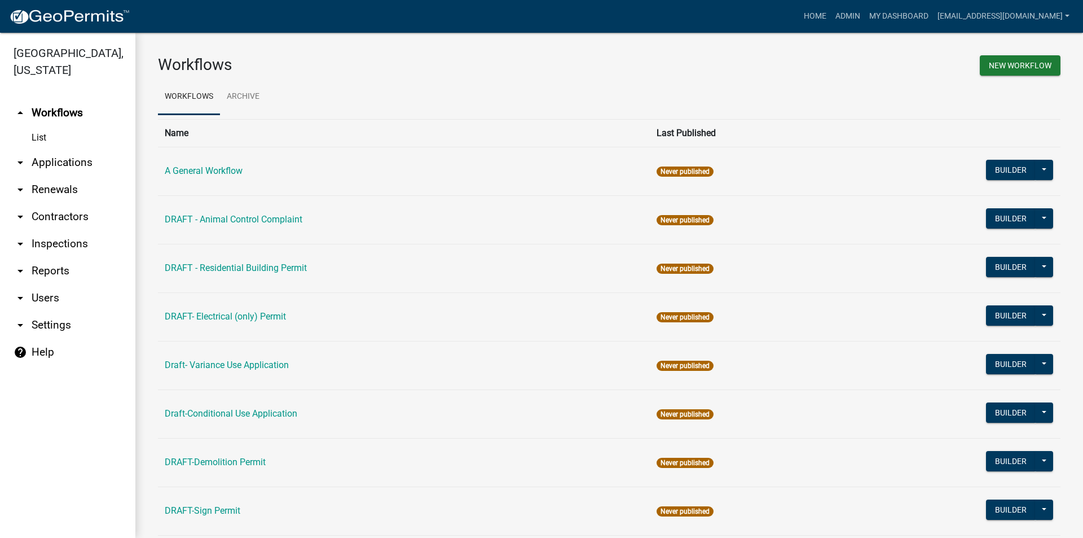
scroll to position [56, 0]
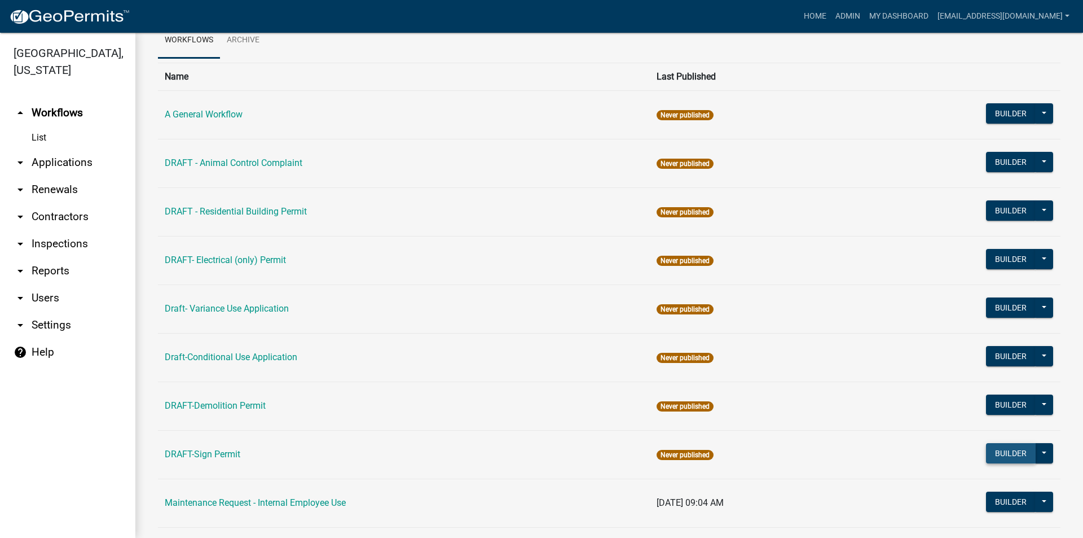
click at [994, 458] on button "Builder" at bounding box center [1011, 453] width 50 height 20
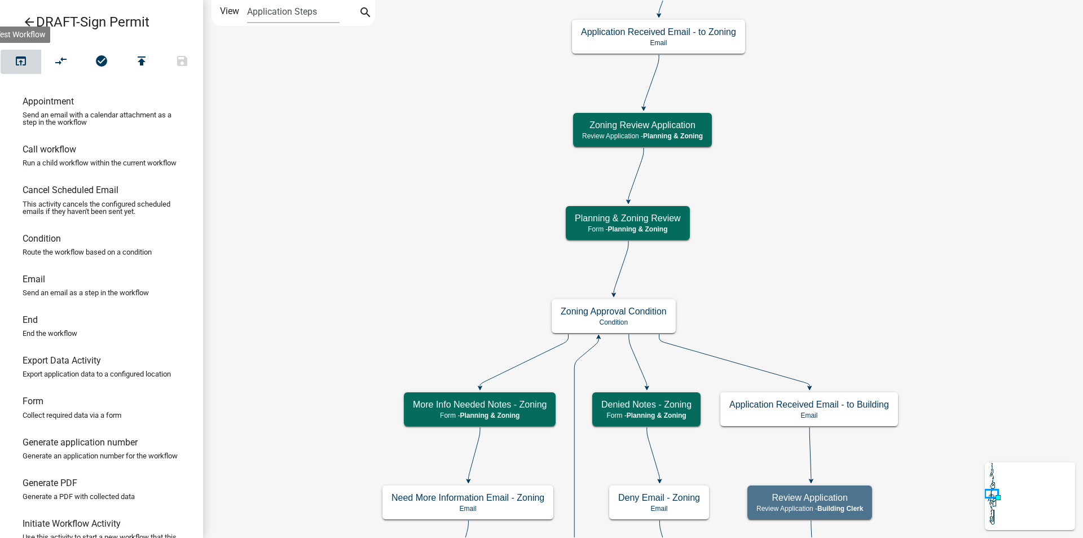
click at [11, 59] on button "open_in_browser" at bounding box center [21, 62] width 41 height 24
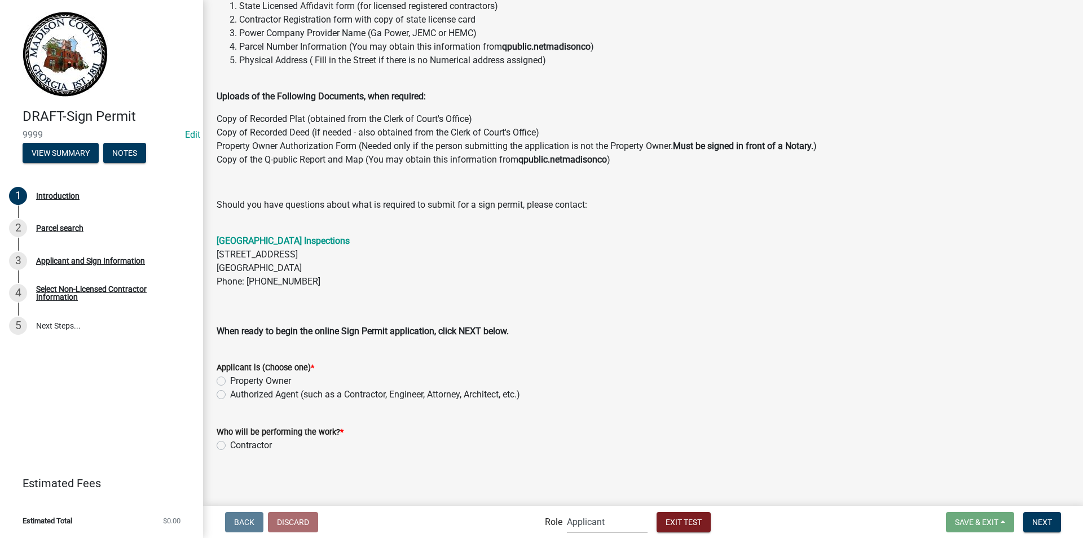
scroll to position [160, 0]
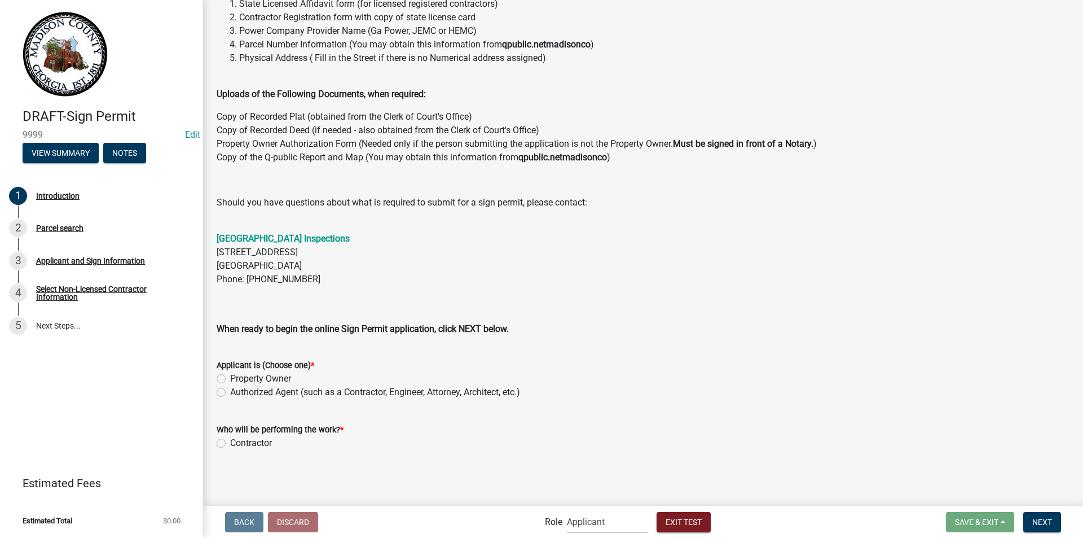
click at [230, 393] on label "Authorized Agent (such as a Contractor, Engineer, Attorney, Architect, etc.)" at bounding box center [375, 392] width 290 height 14
click at [230, 393] on input "Authorized Agent (such as a Contractor, Engineer, Attorney, Architect, etc.)" at bounding box center [233, 388] width 7 height 7
radio input "true"
click at [230, 440] on label "Contractor" at bounding box center [251, 443] width 42 height 14
click at [230, 440] on input "Contractor" at bounding box center [233, 439] width 7 height 7
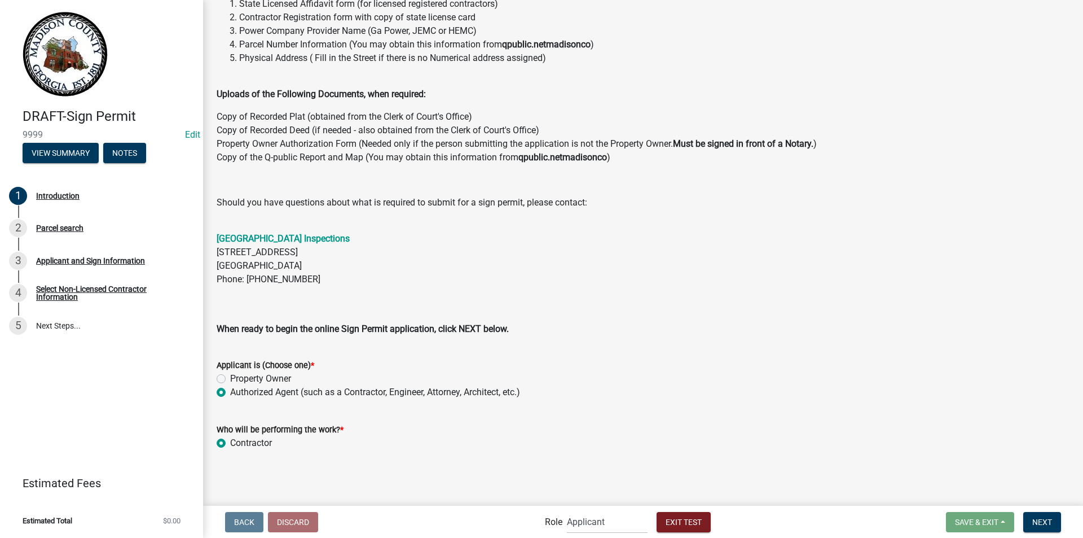
radio input "true"
click at [1047, 519] on span "Next" at bounding box center [1043, 521] width 20 height 9
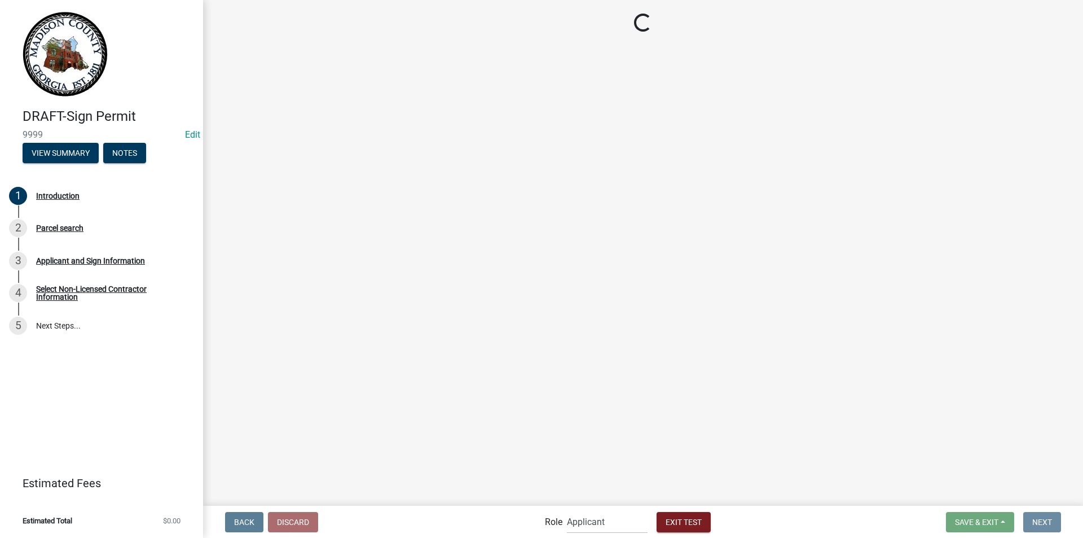
scroll to position [0, 0]
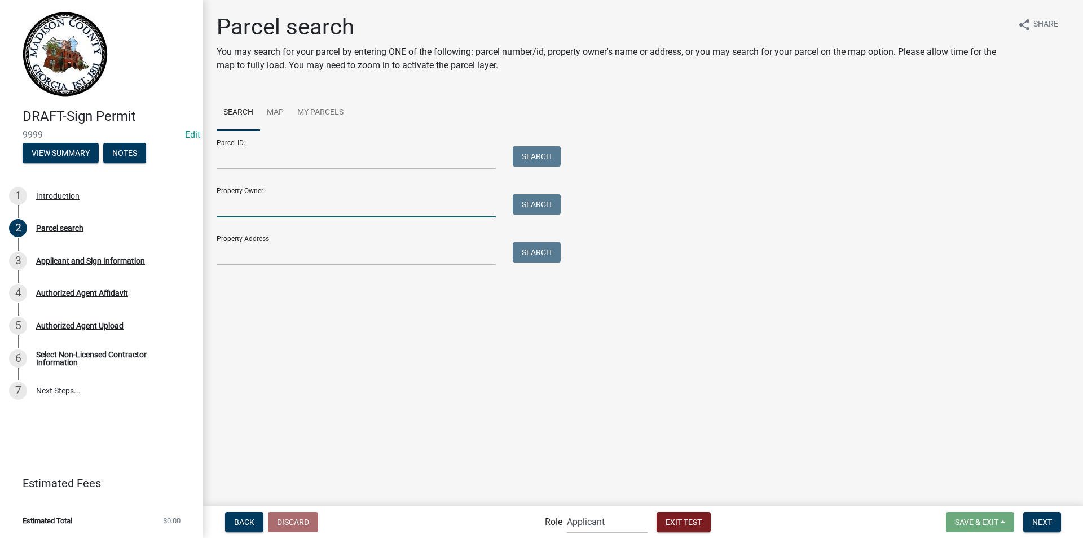
click at [306, 201] on input "Property Owner:" at bounding box center [356, 205] width 279 height 23
type input "Melissa Payne"
click at [526, 205] on button "Search" at bounding box center [537, 204] width 48 height 20
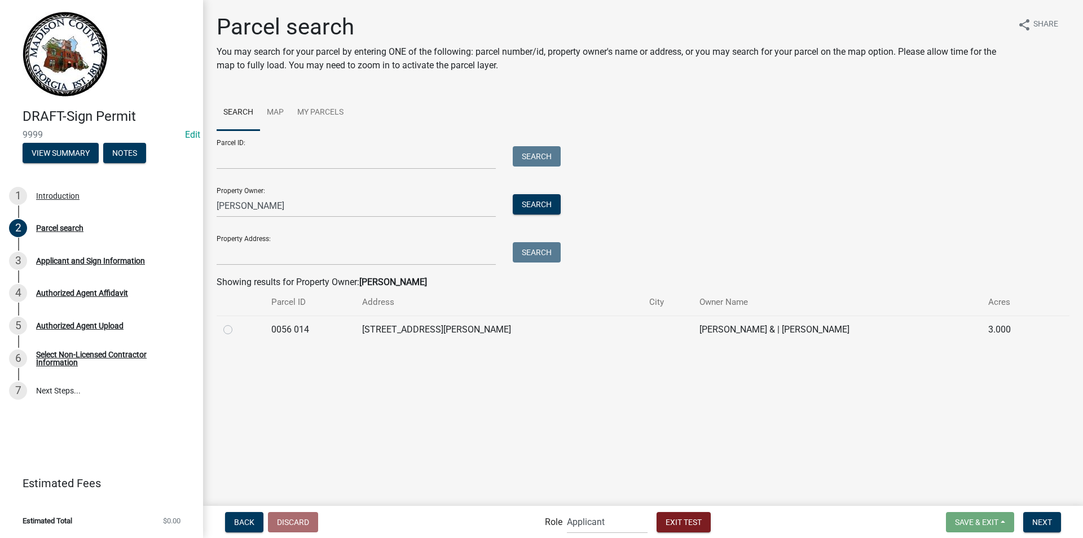
click at [237, 323] on label at bounding box center [237, 323] width 0 height 0
click at [237, 330] on 014 "radio" at bounding box center [240, 326] width 7 height 7
radio 014 "true"
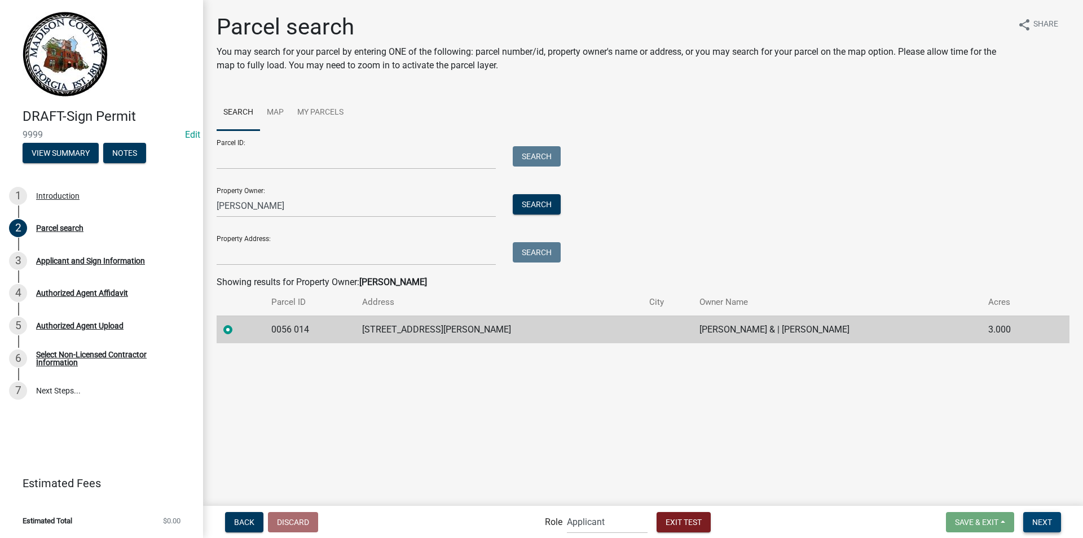
click at [1040, 521] on span "Next" at bounding box center [1043, 521] width 20 height 9
click at [1036, 517] on span "Next" at bounding box center [1043, 521] width 20 height 9
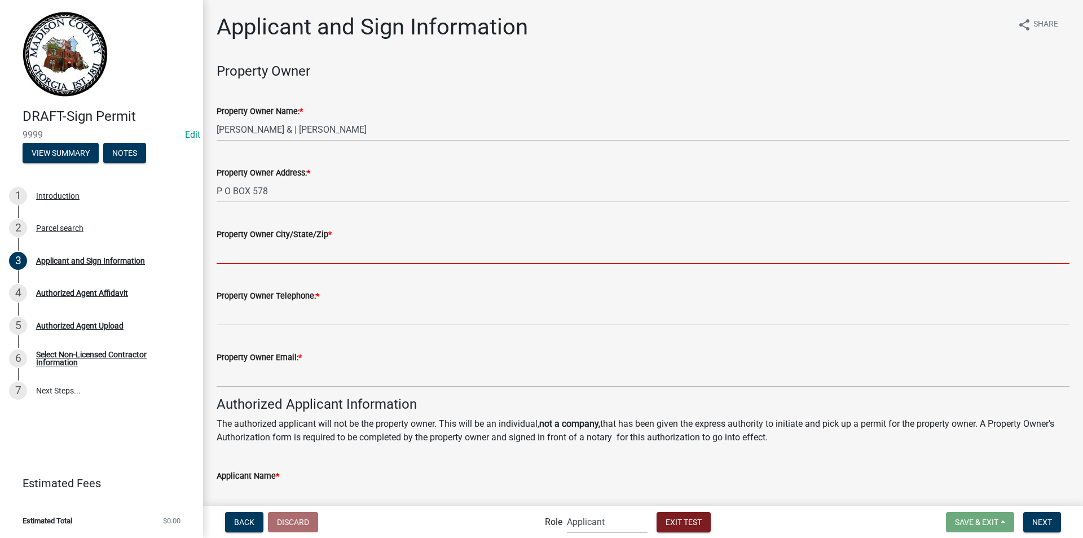
click at [305, 253] on input "Property Owner City/State/Zip *" at bounding box center [643, 252] width 853 height 23
type input "COLBERT, GA 30628"
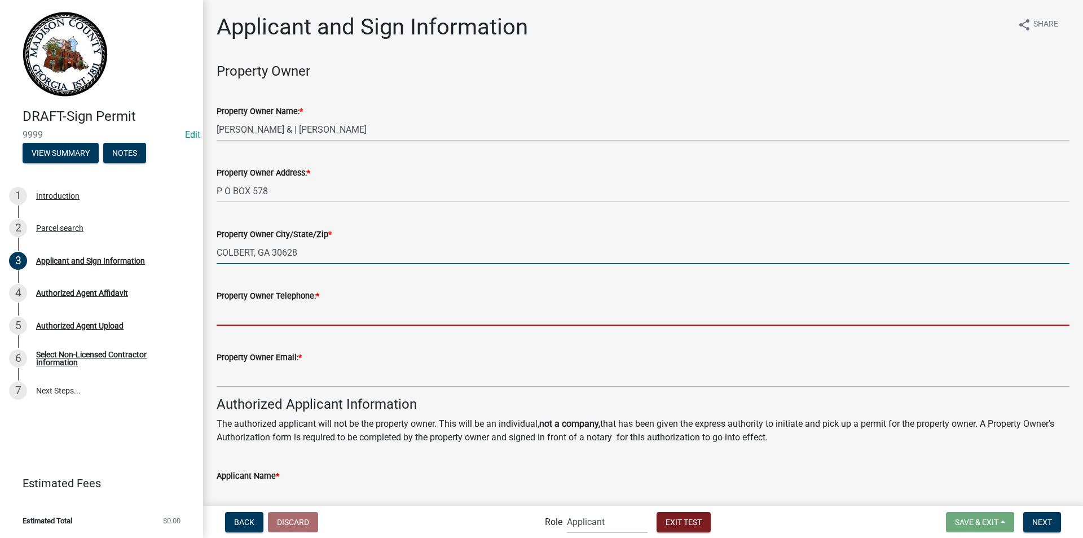
click at [296, 313] on input "Property Owner Telephone: *" at bounding box center [643, 313] width 853 height 23
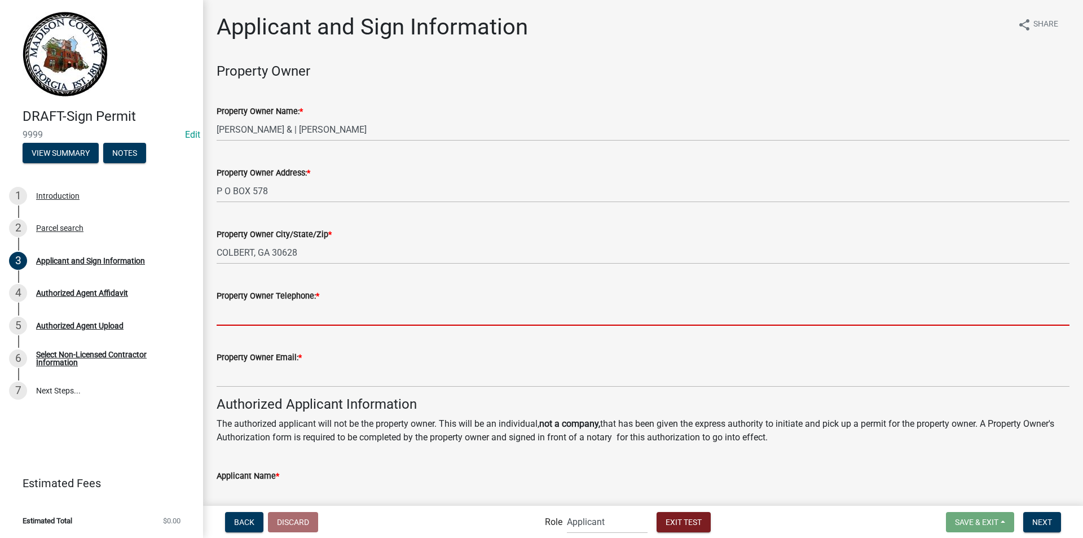
type input "7062961742"
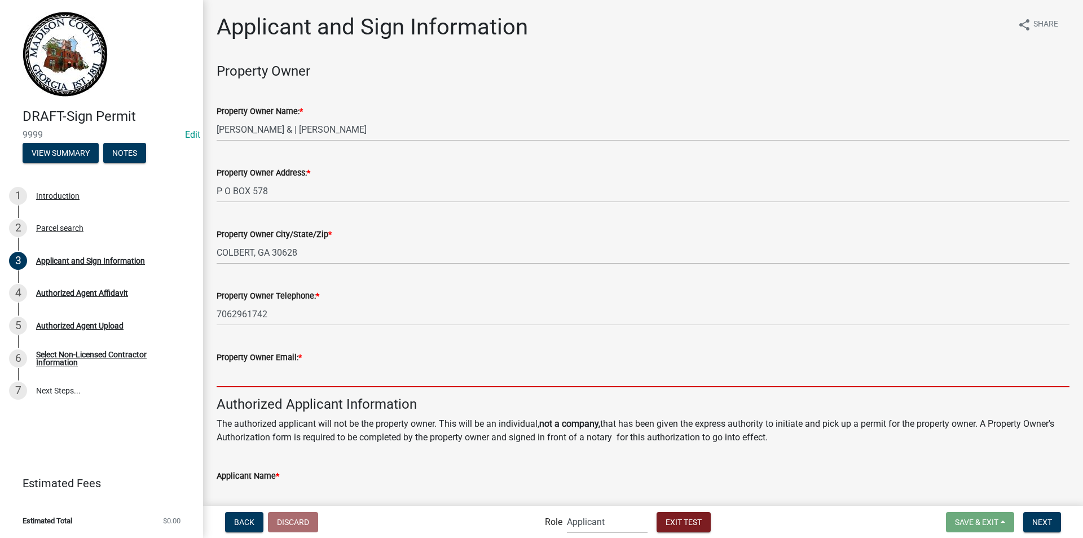
click at [282, 378] on input "Property Owner Email: *" at bounding box center [643, 375] width 853 height 23
type input "[EMAIL_ADDRESS][DOMAIN_NAME]"
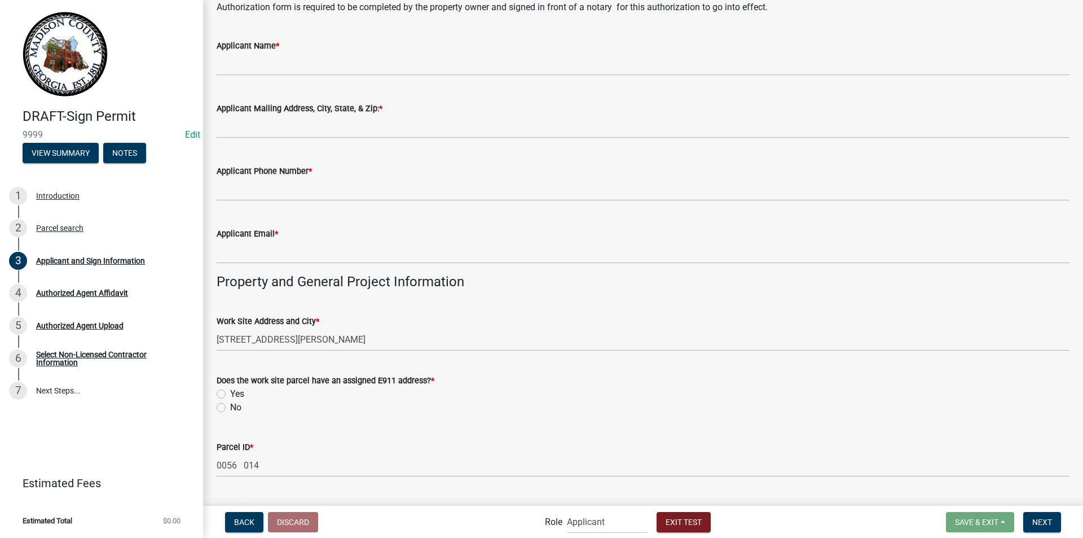
scroll to position [438, 0]
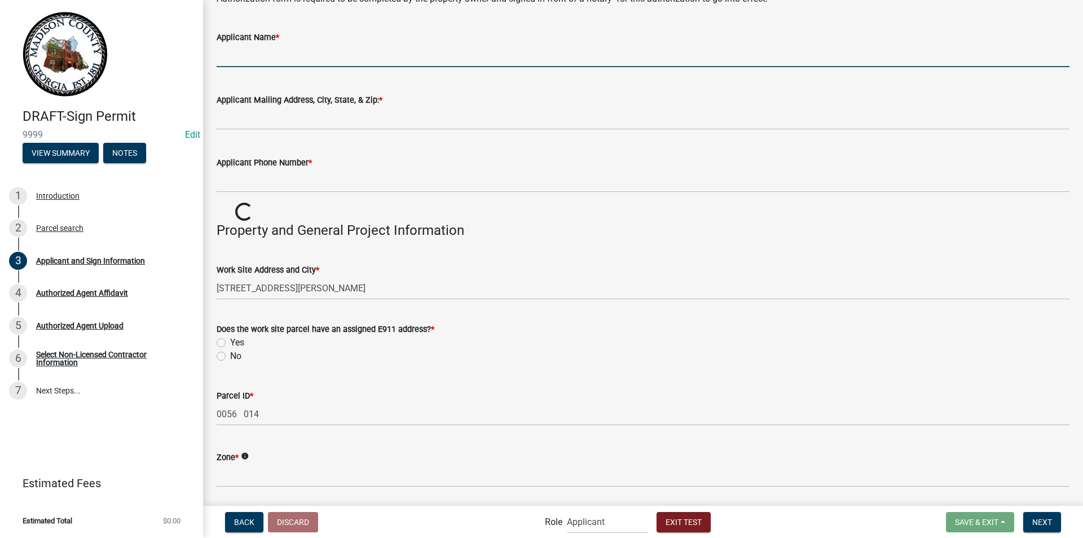
click at [287, 52] on input "Applicant Name *" at bounding box center [643, 55] width 853 height 23
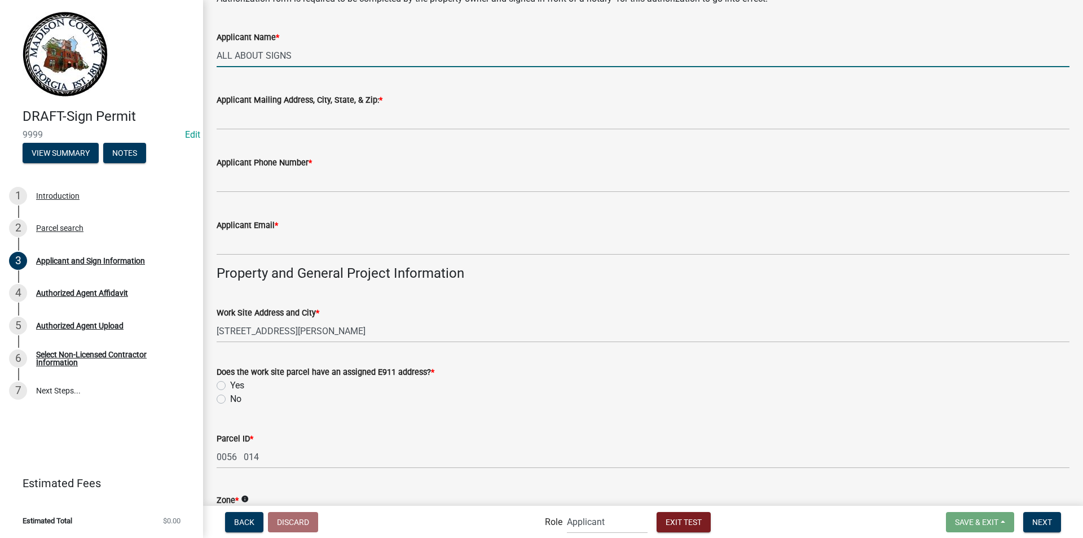
type input "ALL ABOUT SIGNS"
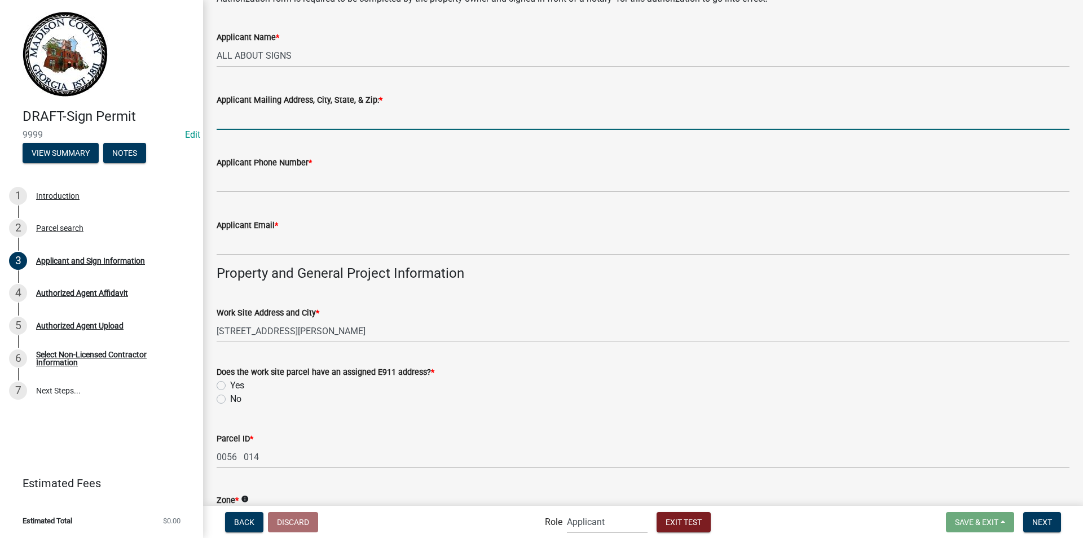
click at [257, 119] on input "Applicant Mailing Address, City, State, & Zip: *" at bounding box center [643, 118] width 853 height 23
type input "123 easy street"
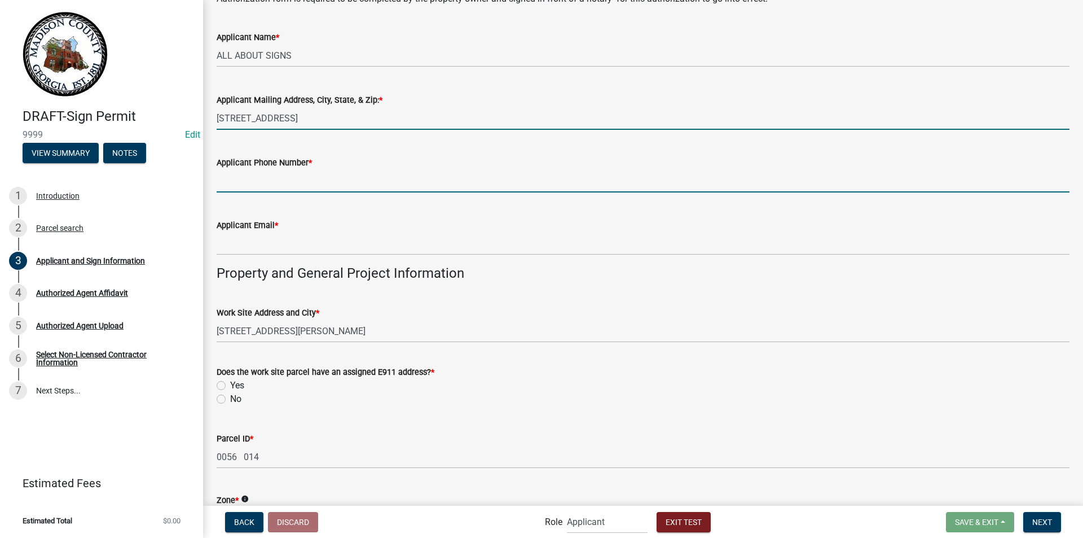
click at [263, 177] on input "Applicant Phone Number *" at bounding box center [643, 180] width 853 height 23
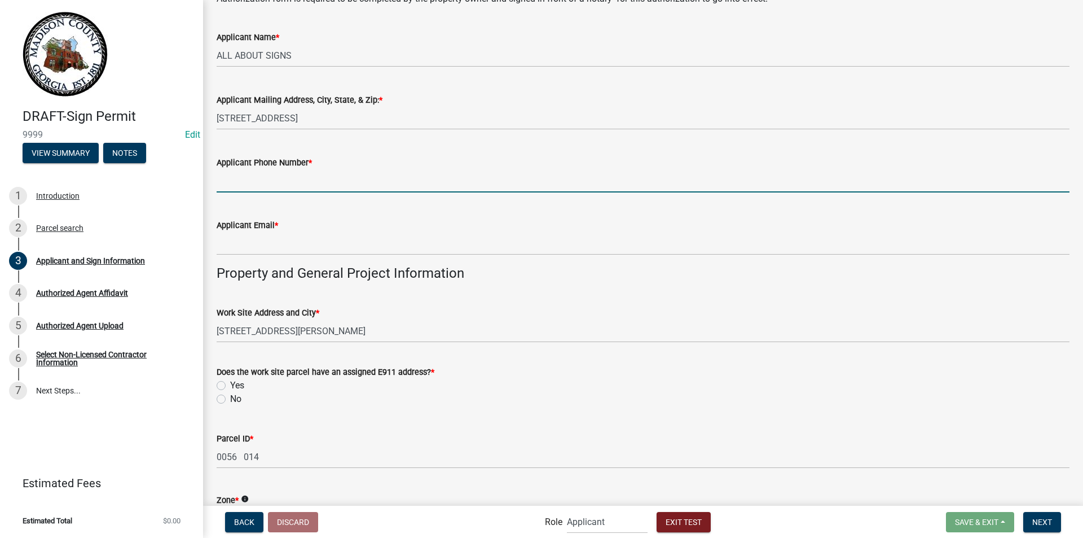
type input "706-296-1742"
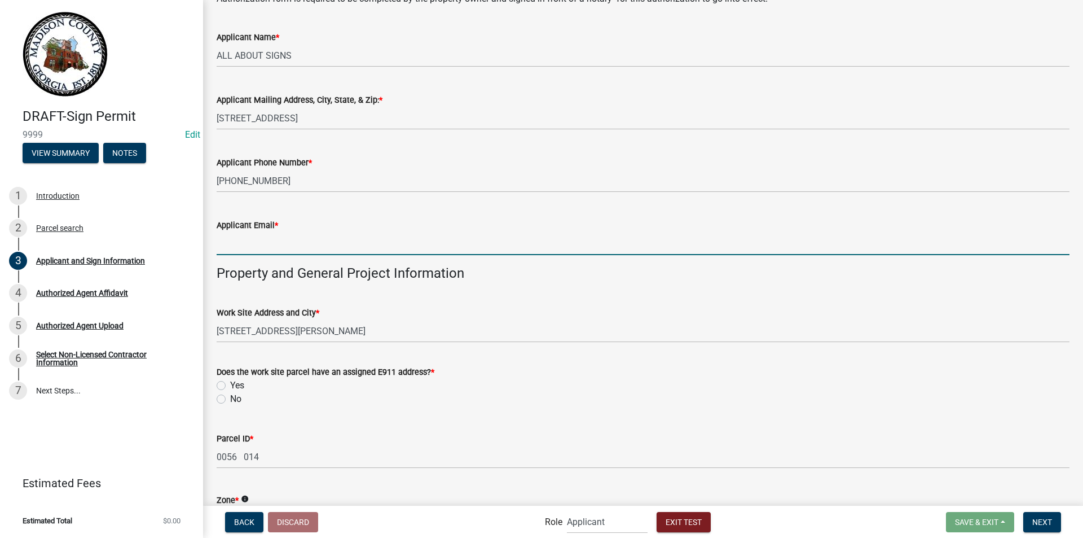
click at [261, 238] on input "Applicant Email *" at bounding box center [643, 243] width 853 height 23
type input "[EMAIL_ADDRESS][DOMAIN_NAME]"
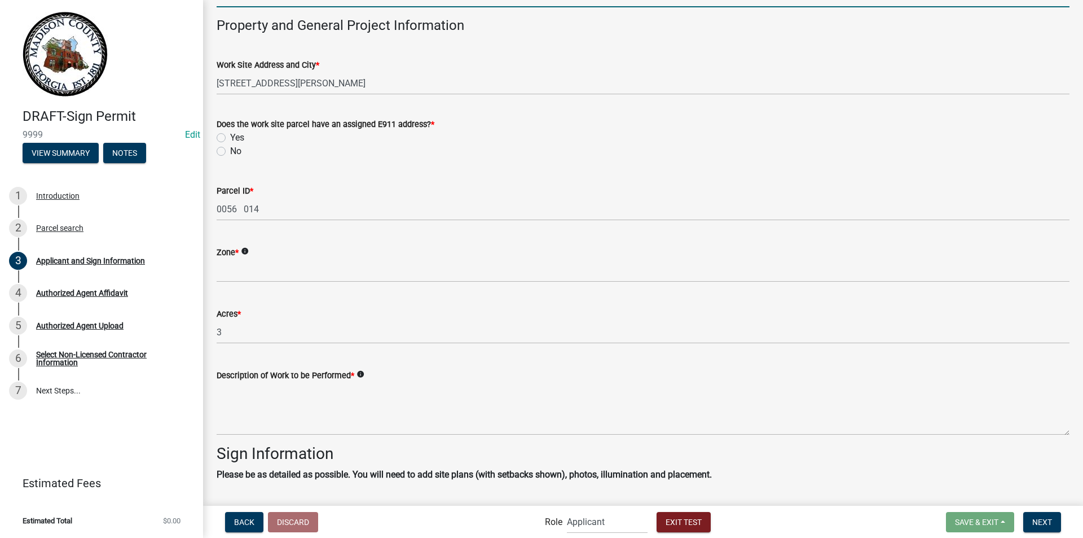
scroll to position [712, 0]
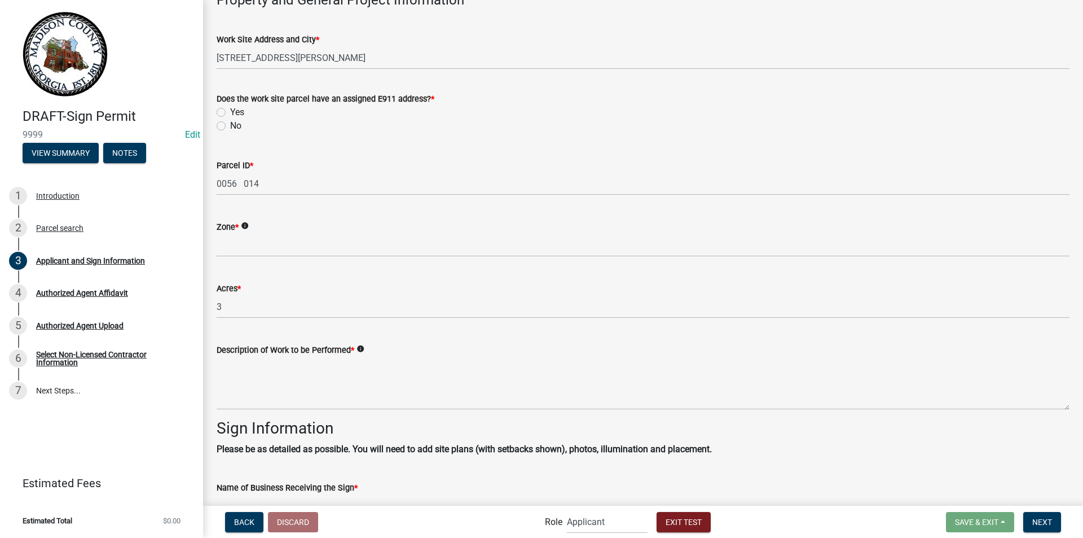
click at [230, 112] on label "Yes" at bounding box center [237, 113] width 14 height 14
click at [230, 112] on input "Yes" at bounding box center [233, 109] width 7 height 7
radio input "true"
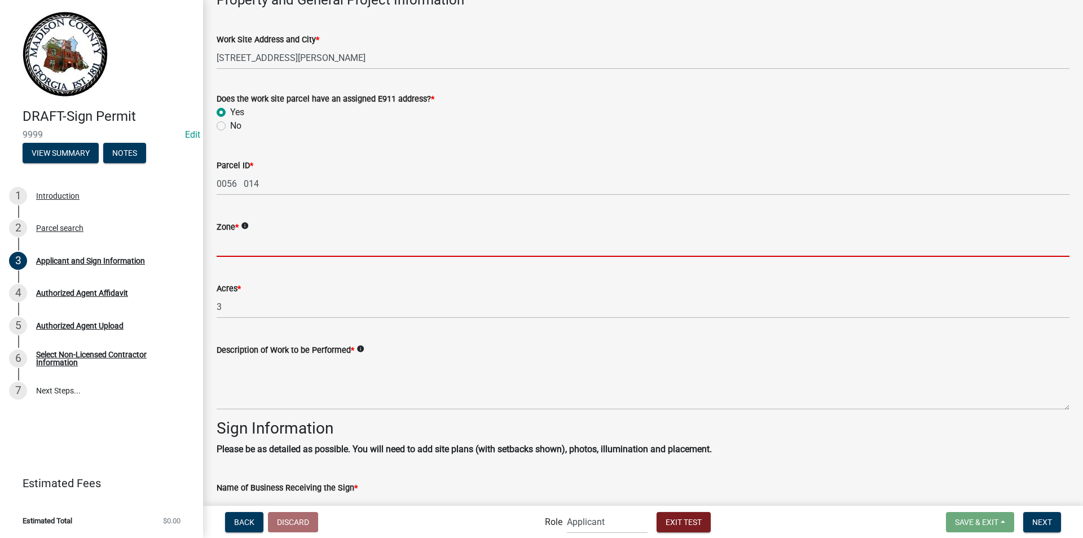
click at [239, 240] on input "Zone *" at bounding box center [643, 245] width 853 height 23
type input "A1"
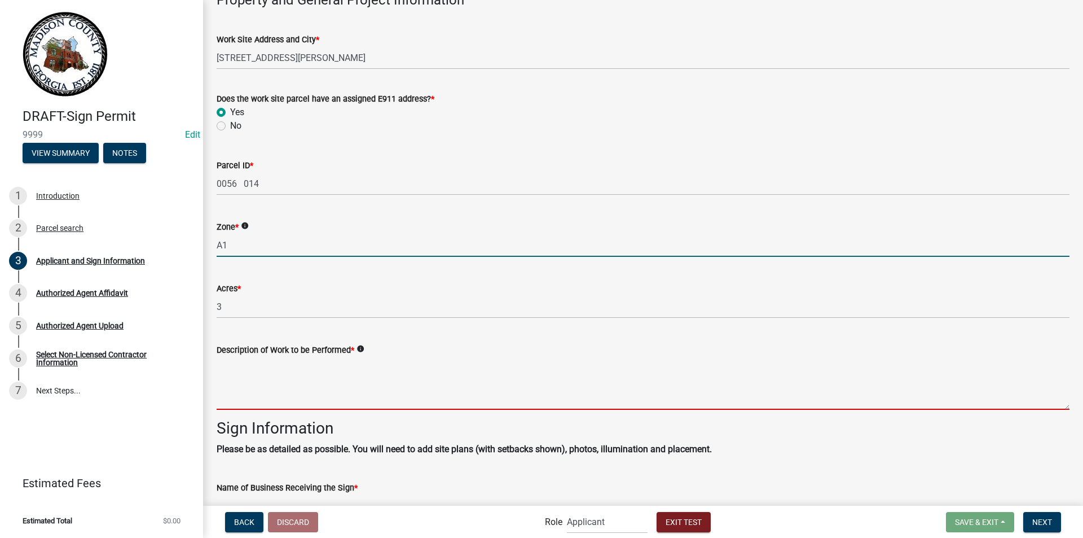
click at [230, 401] on textarea "Description of Work to be Performed *" at bounding box center [643, 383] width 853 height 53
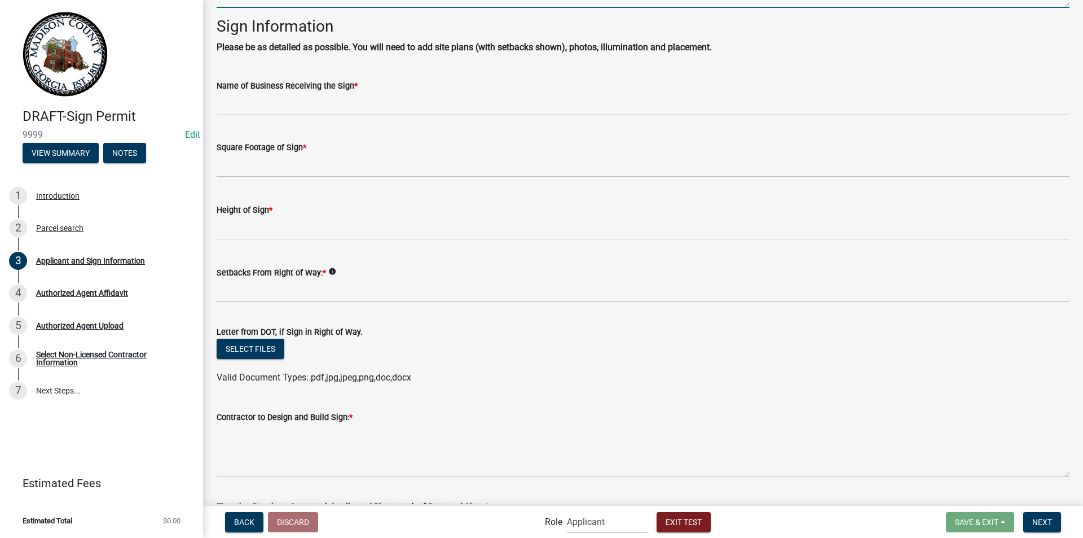
scroll to position [1116, 0]
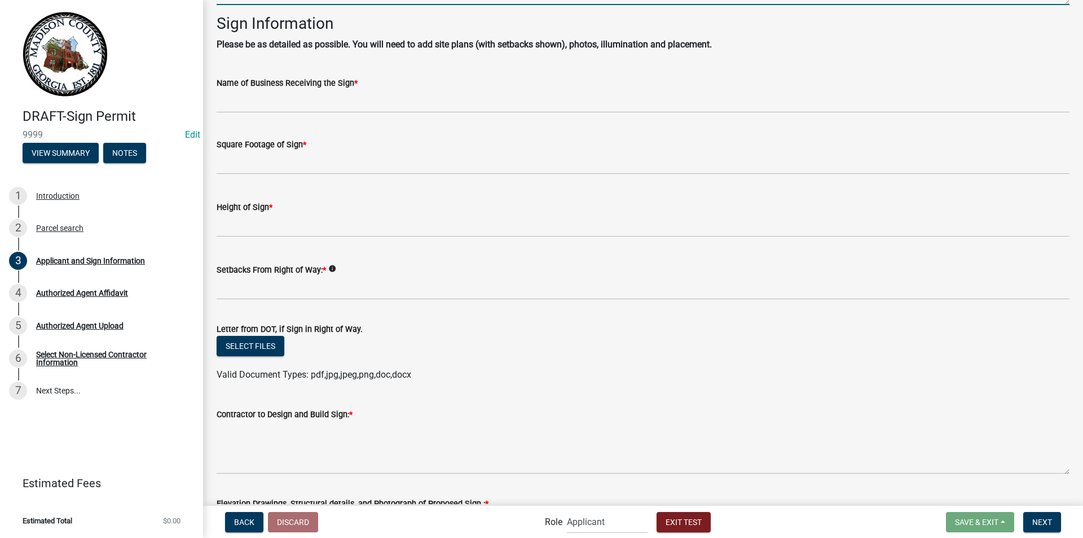
type textarea "PKGN KFLHKNJ DLKH JDLK J"
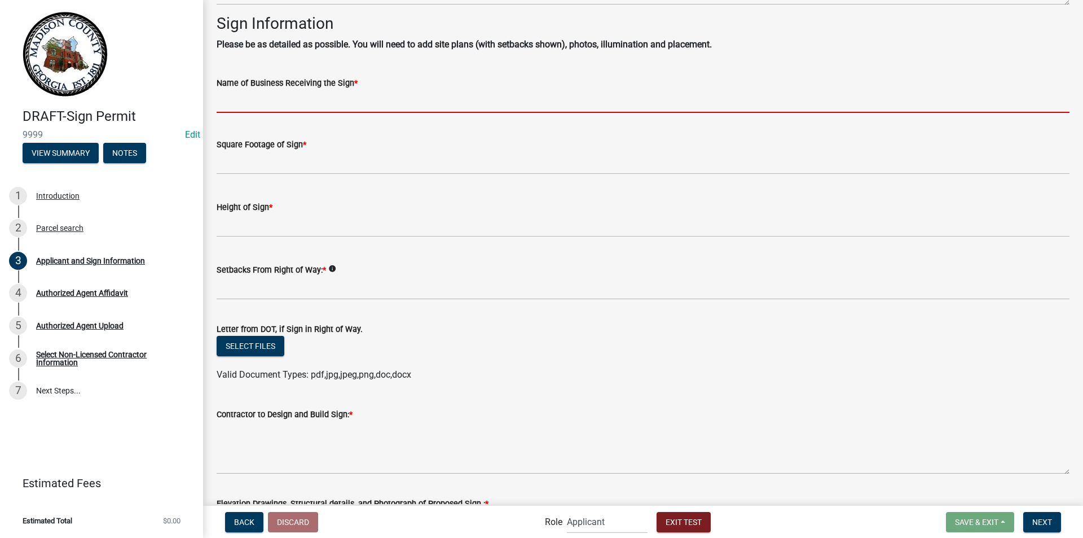
click at [305, 104] on input "Name of Business Receiving the Sign *" at bounding box center [643, 101] width 853 height 23
type input "The bees knees"
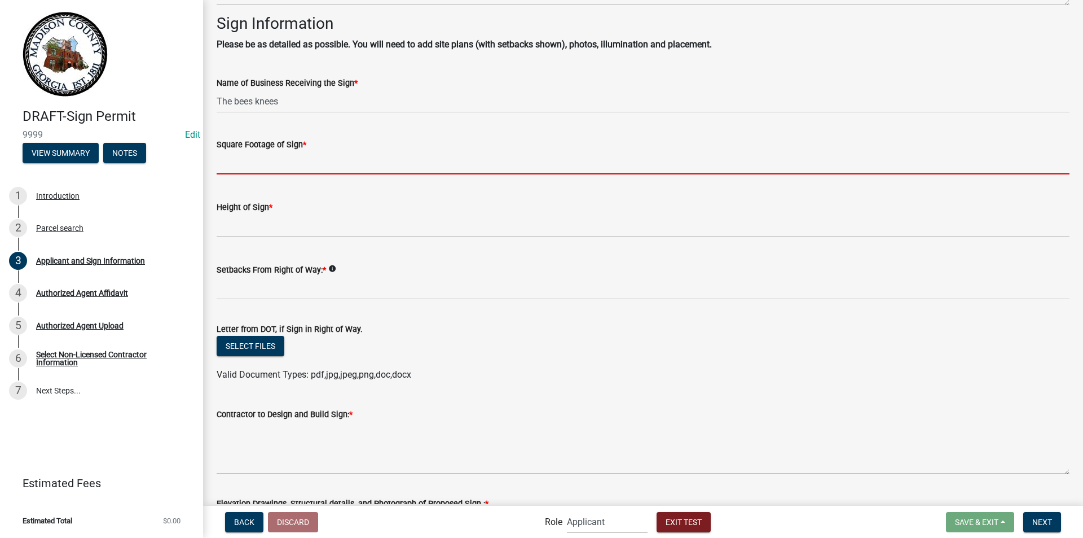
click at [286, 159] on input "text" at bounding box center [643, 162] width 853 height 23
type input "63"
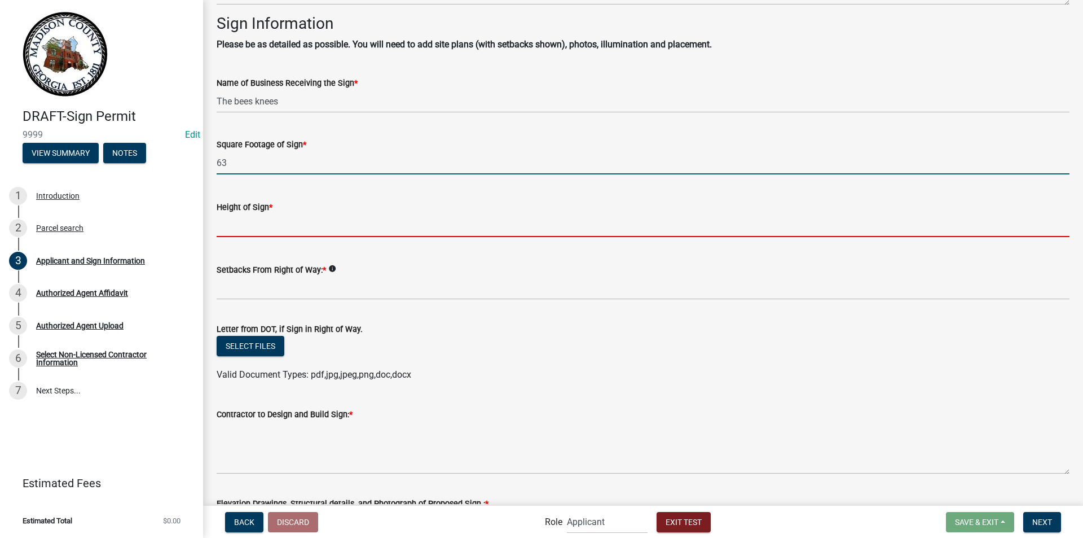
click at [276, 226] on input "text" at bounding box center [643, 225] width 853 height 23
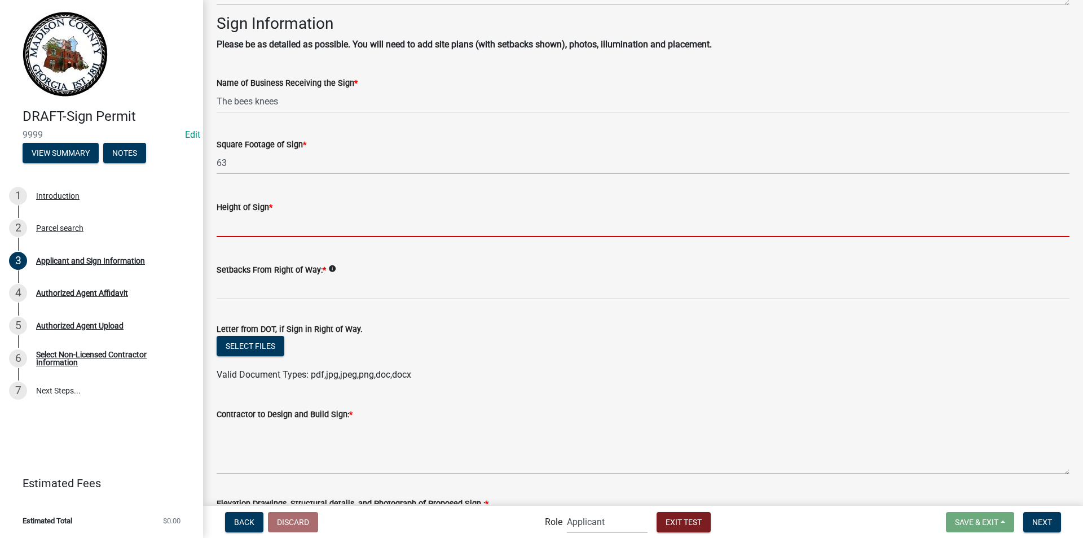
type input "18"
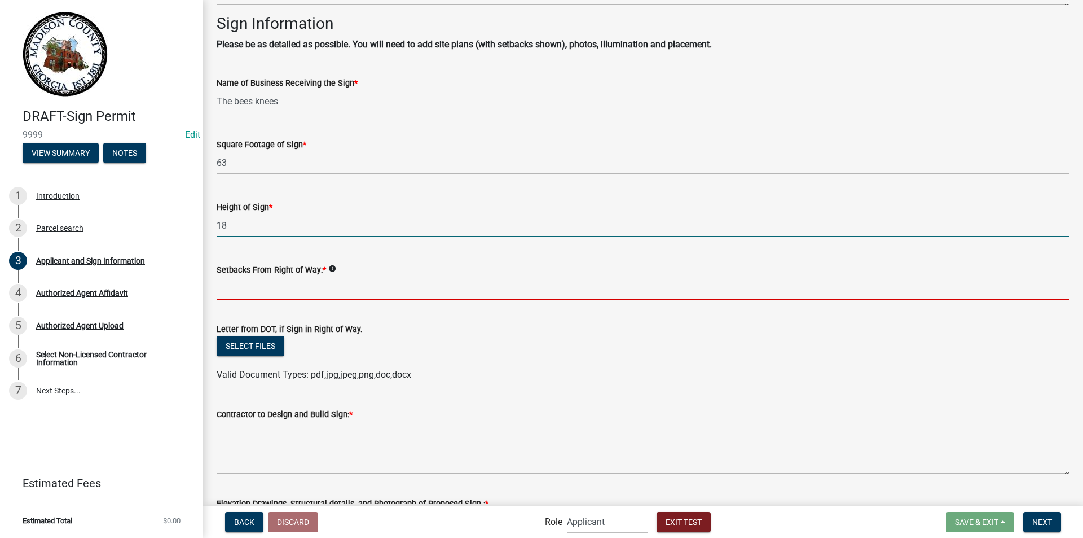
click at [276, 286] on input "Setbacks From Right of Way: *" at bounding box center [643, 287] width 853 height 23
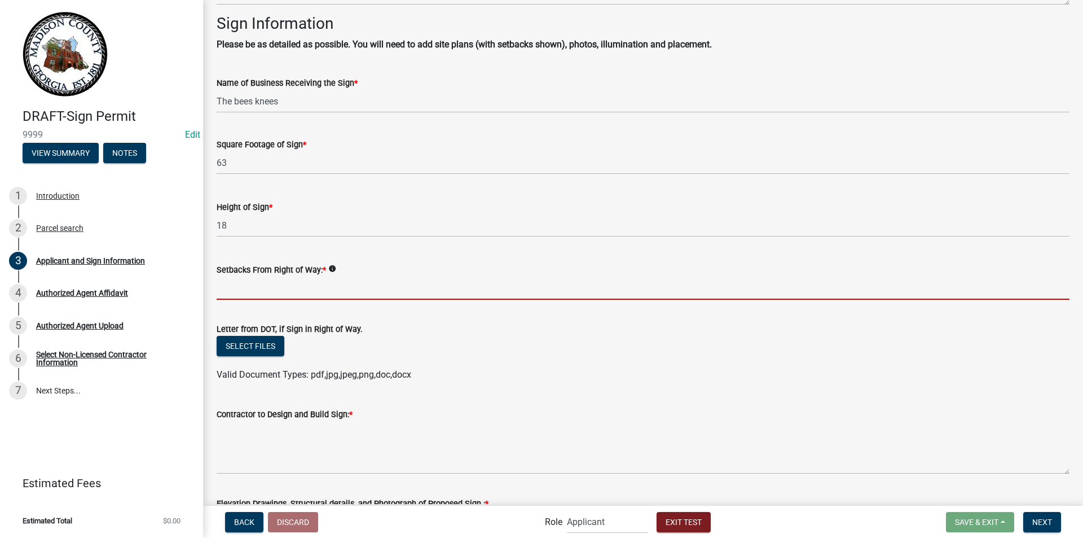
type input "65 feet"
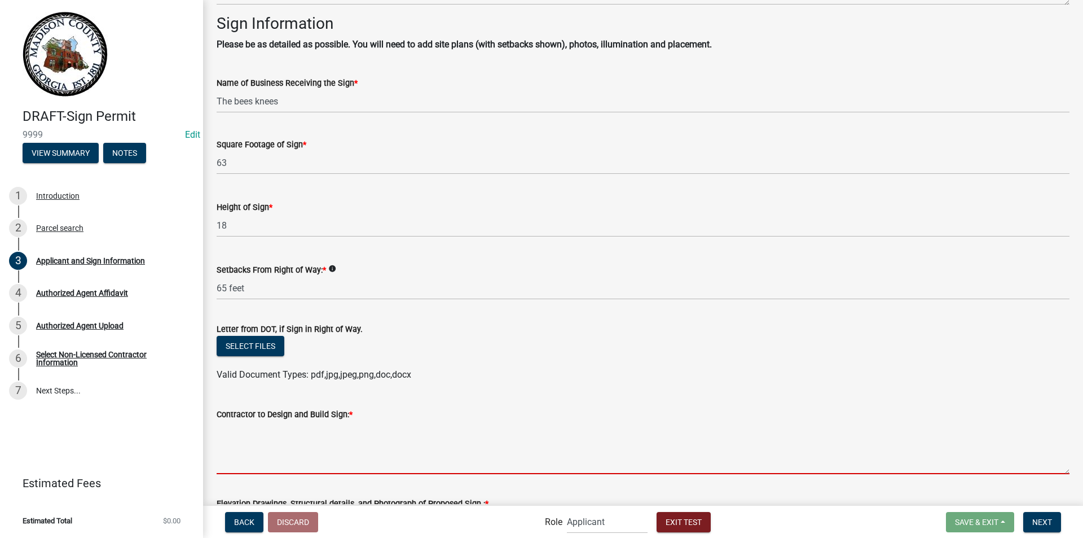
click at [266, 455] on textarea "Contractor to Design and Build Sign: *" at bounding box center [643, 447] width 853 height 53
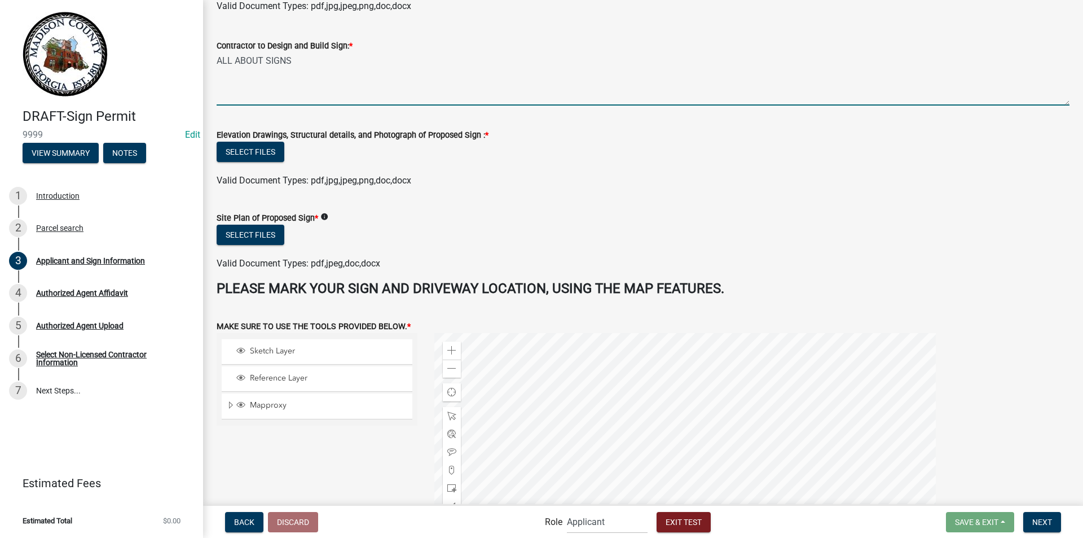
scroll to position [1507, 0]
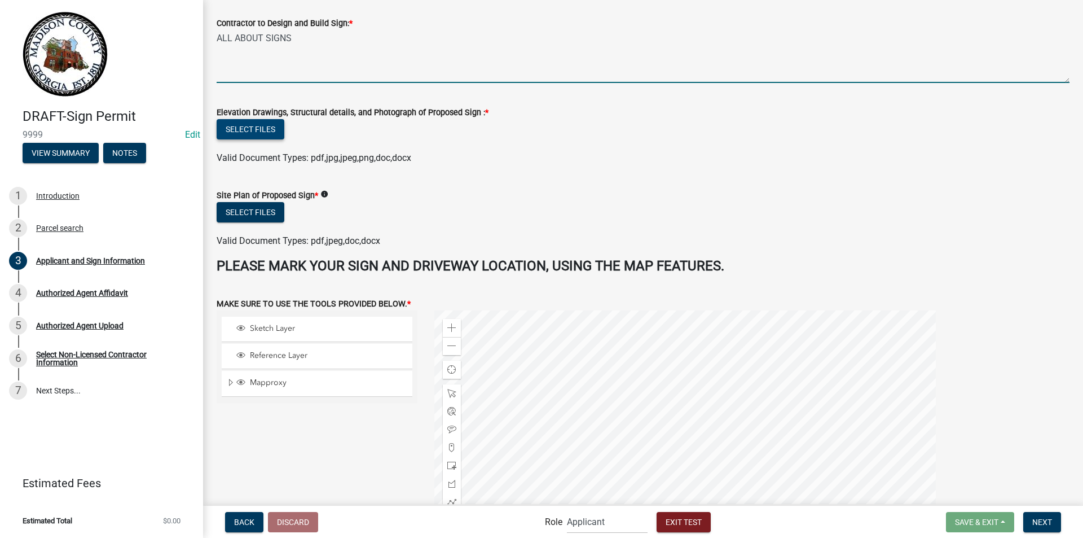
type textarea "ALL ABOUT SIGNS"
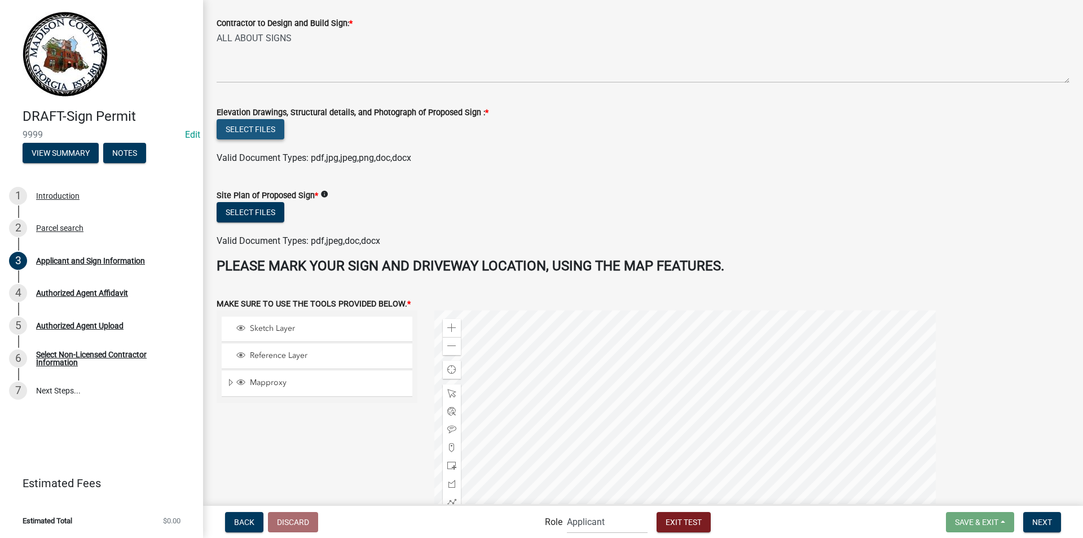
click at [262, 131] on button "Select files" at bounding box center [251, 129] width 68 height 20
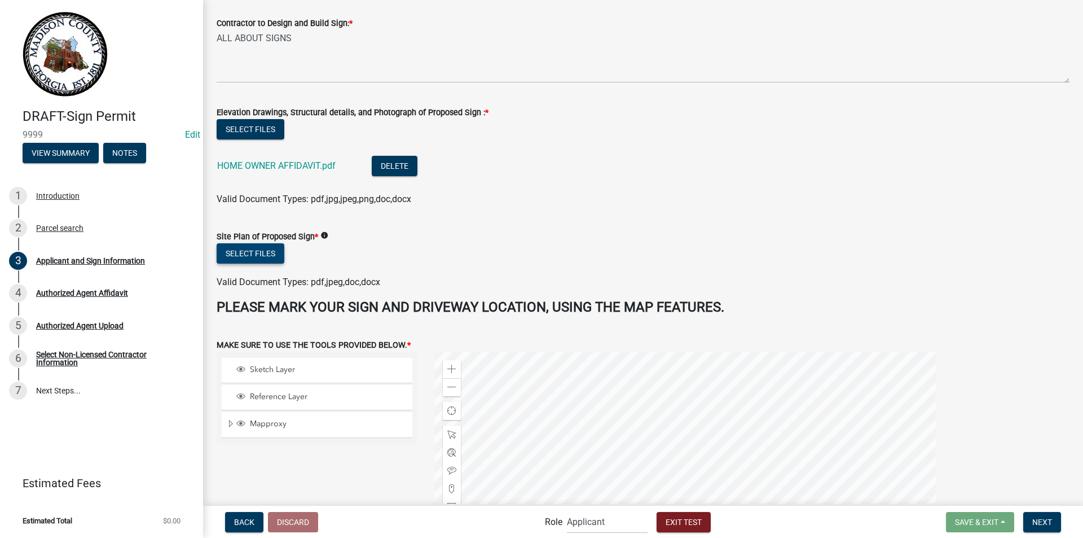
click at [258, 256] on button "Select files" at bounding box center [251, 253] width 68 height 20
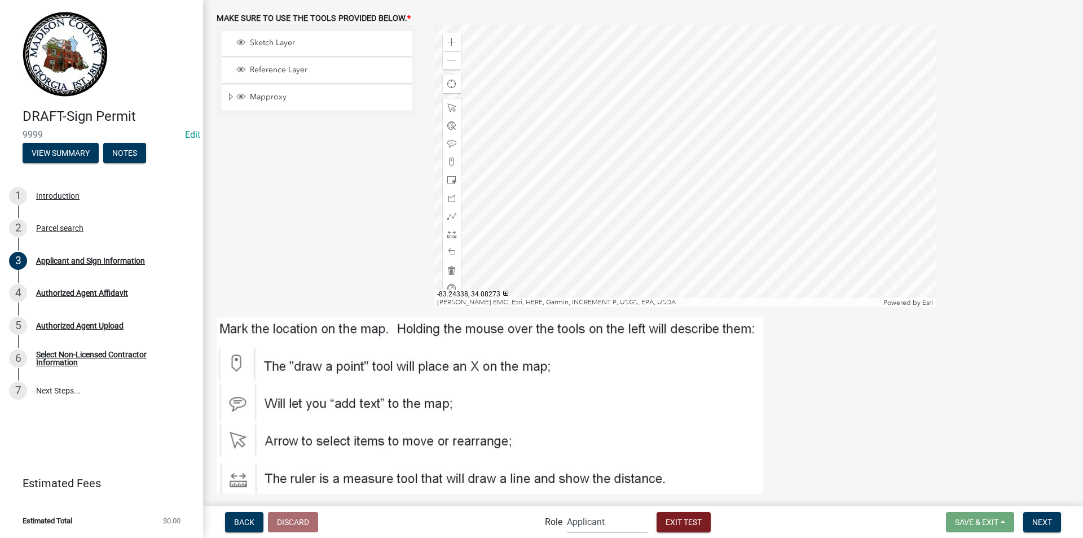
scroll to position [1840, 0]
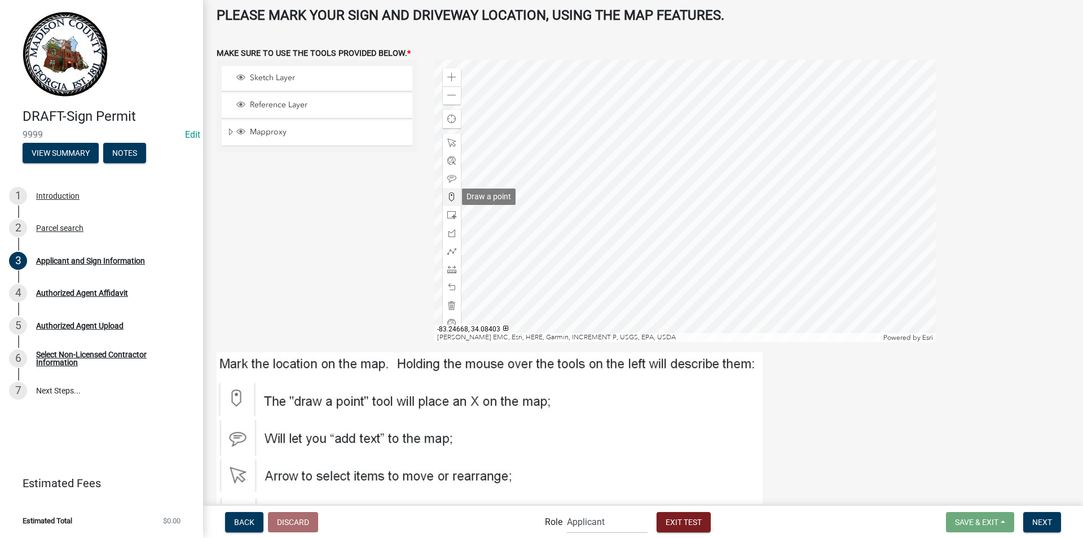
click at [448, 196] on span at bounding box center [451, 196] width 9 height 9
click at [703, 215] on div at bounding box center [685, 201] width 502 height 282
click at [449, 251] on span at bounding box center [451, 251] width 9 height 9
click at [810, 243] on div at bounding box center [685, 201] width 502 height 282
click at [810, 242] on div at bounding box center [685, 201] width 502 height 282
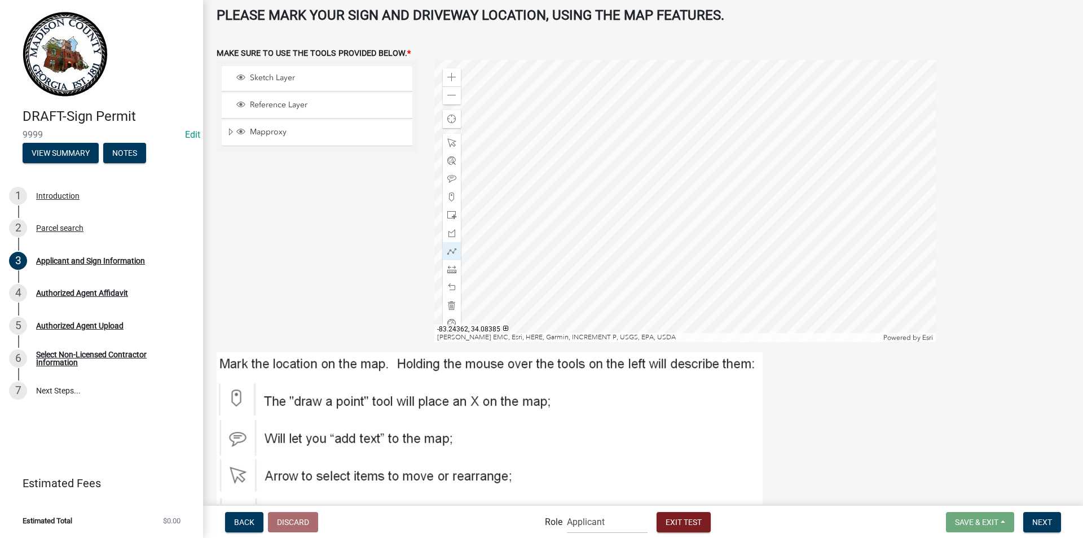
click at [706, 220] on div at bounding box center [685, 201] width 502 height 282
click at [708, 219] on div at bounding box center [685, 201] width 502 height 282
click at [709, 222] on div at bounding box center [685, 201] width 502 height 282
click at [709, 223] on div at bounding box center [685, 201] width 502 height 282
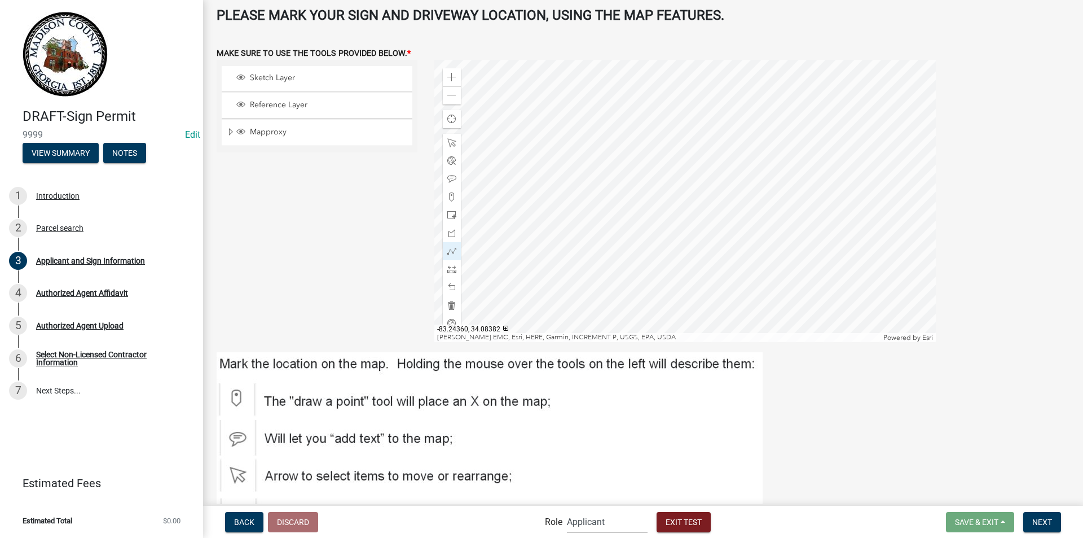
click at [709, 223] on div at bounding box center [685, 201] width 502 height 282
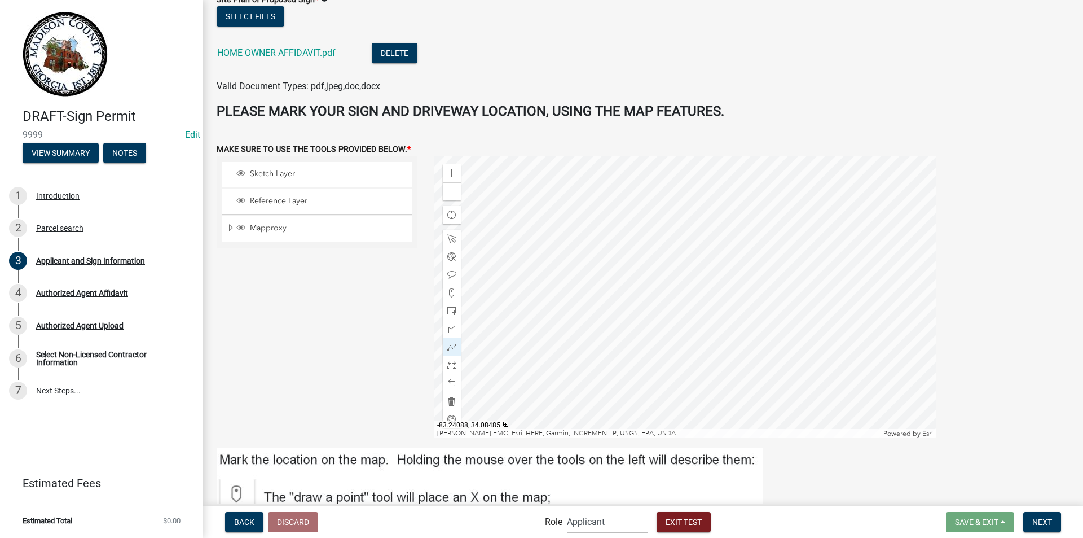
scroll to position [1988, 0]
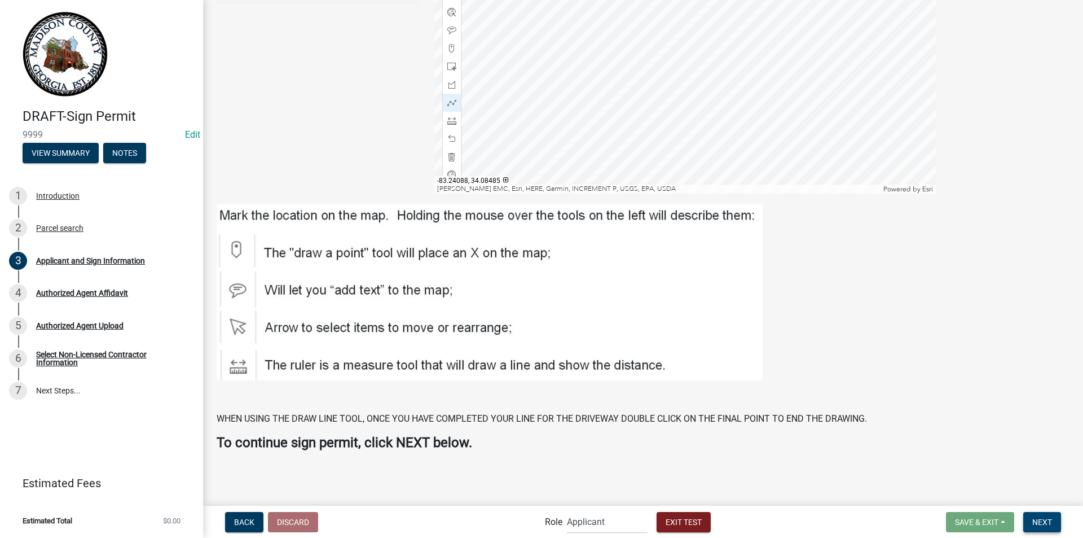
click at [1037, 517] on span "Next" at bounding box center [1043, 521] width 20 height 9
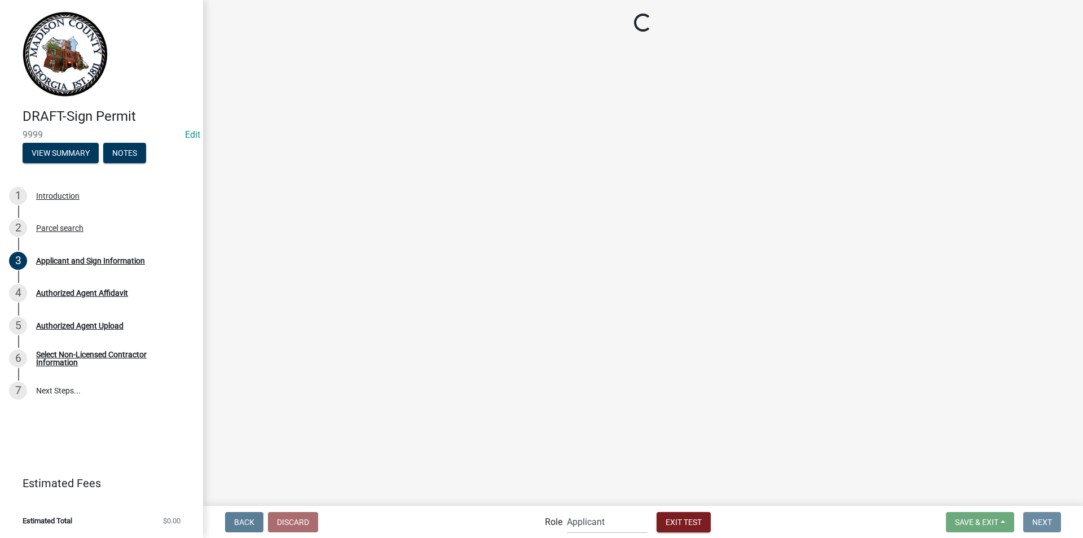
scroll to position [0, 0]
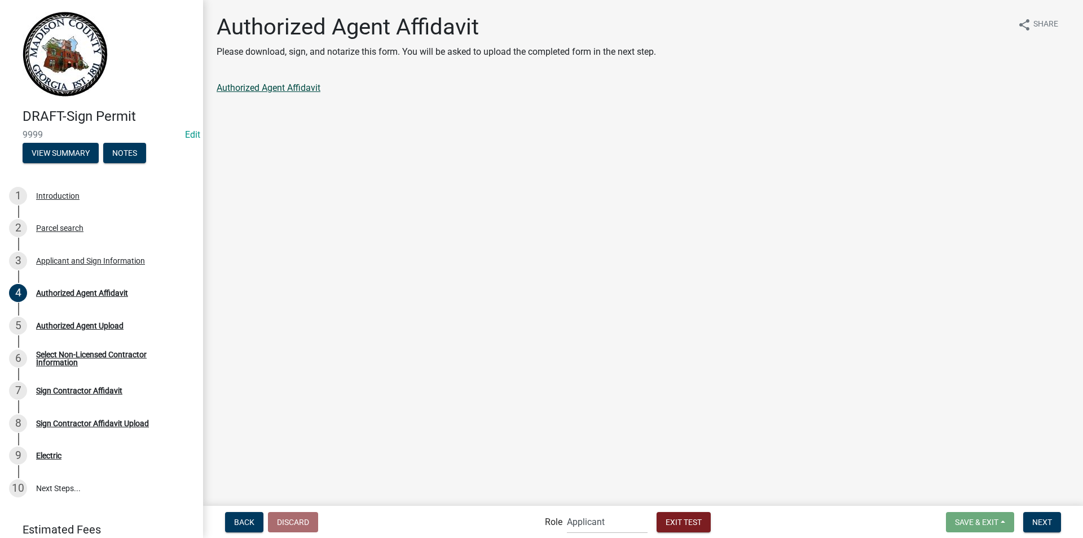
click at [292, 90] on link "Authorized Agent Affidavit" at bounding box center [269, 87] width 104 height 11
click at [1050, 521] on span "Next" at bounding box center [1043, 521] width 20 height 9
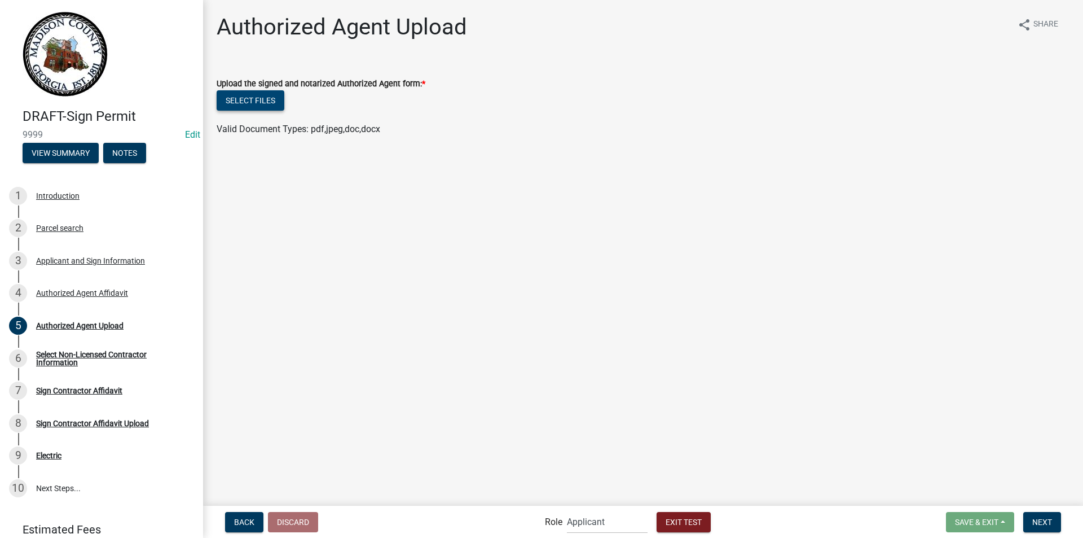
click at [262, 98] on button "Select files" at bounding box center [251, 100] width 68 height 20
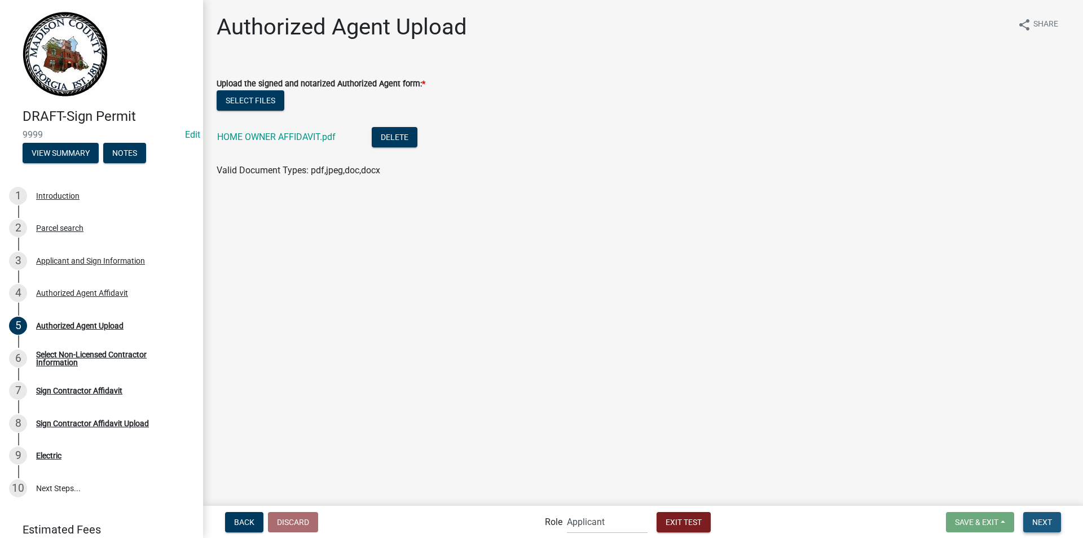
click at [1035, 519] on span "Next" at bounding box center [1043, 521] width 20 height 9
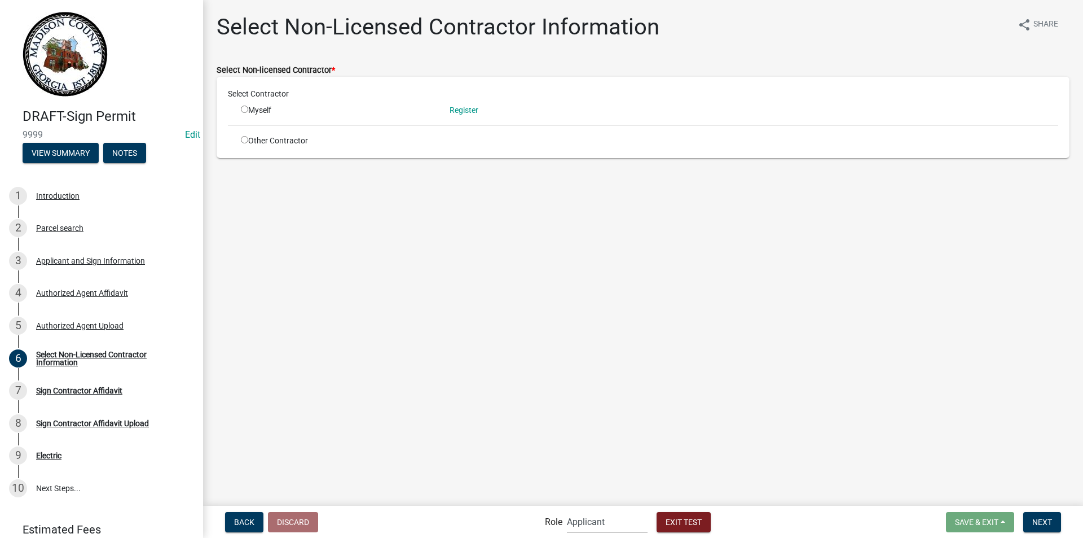
click at [245, 138] on input "radio" at bounding box center [244, 139] width 7 height 7
radio input "true"
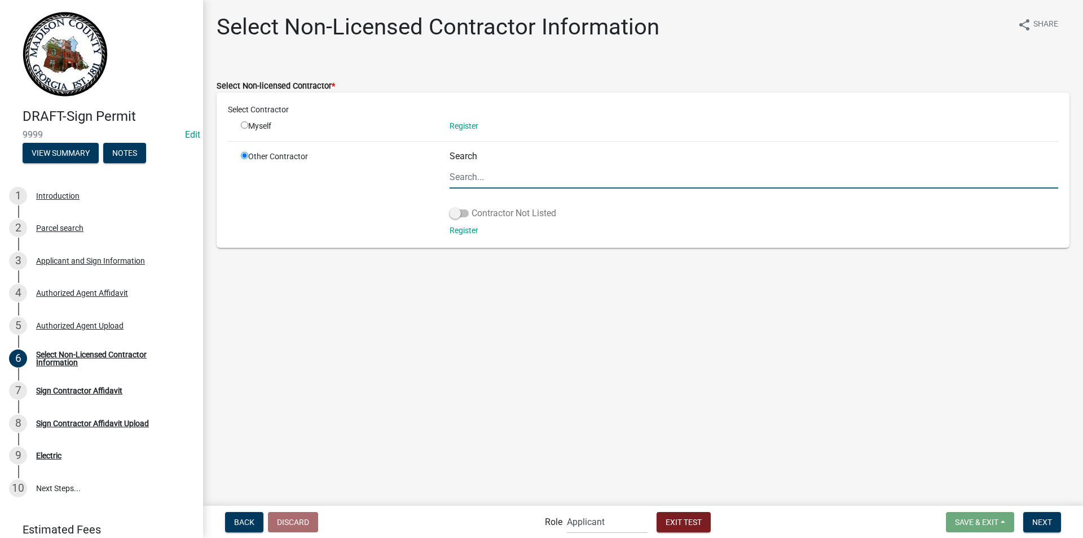
click at [466, 213] on span at bounding box center [459, 213] width 19 height 8
click at [472, 207] on input "Contractor Not Listed" at bounding box center [472, 207] width 0 height 0
click at [463, 229] on link "Register" at bounding box center [464, 230] width 29 height 9
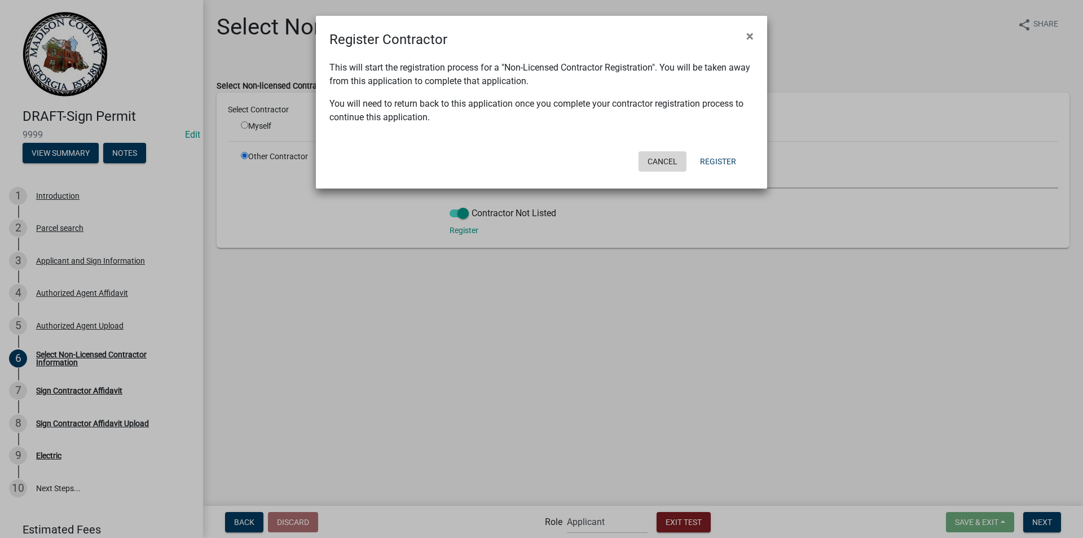
click at [661, 157] on button "Cancel" at bounding box center [663, 161] width 48 height 20
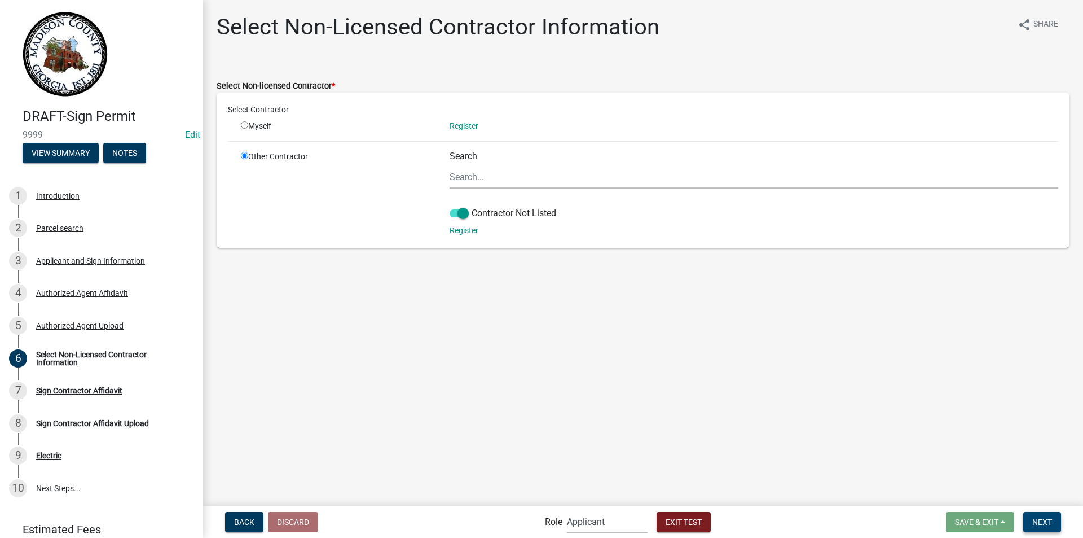
click at [1043, 521] on span "Next" at bounding box center [1043, 521] width 20 height 9
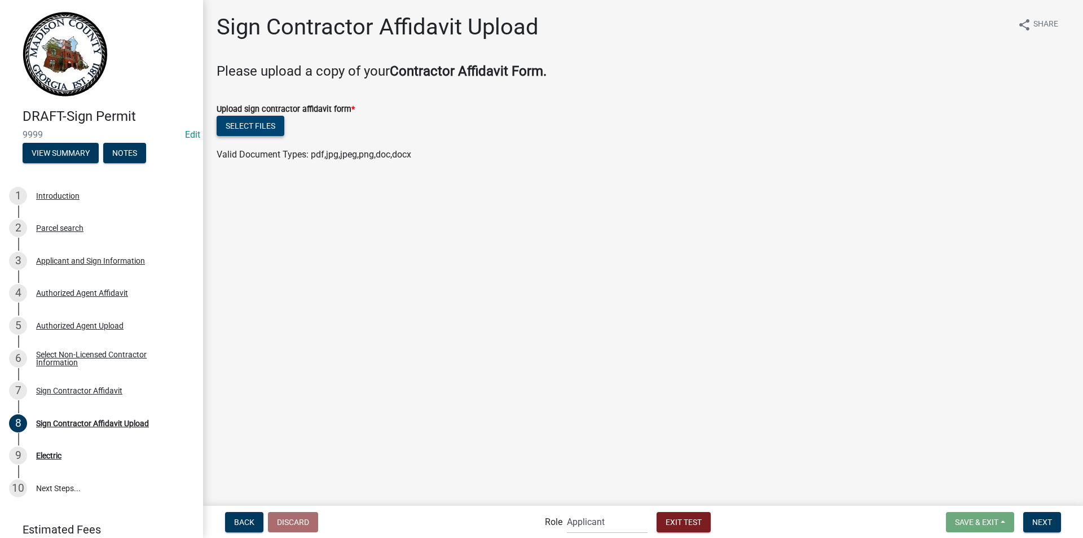
click at [269, 123] on button "Select files" at bounding box center [251, 126] width 68 height 20
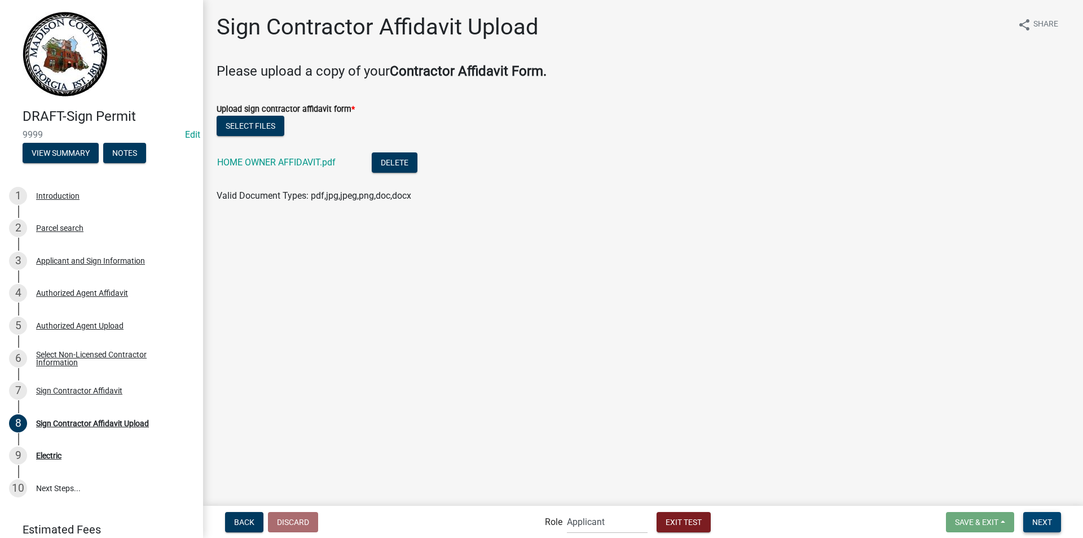
click at [1040, 516] on button "Next" at bounding box center [1043, 522] width 38 height 20
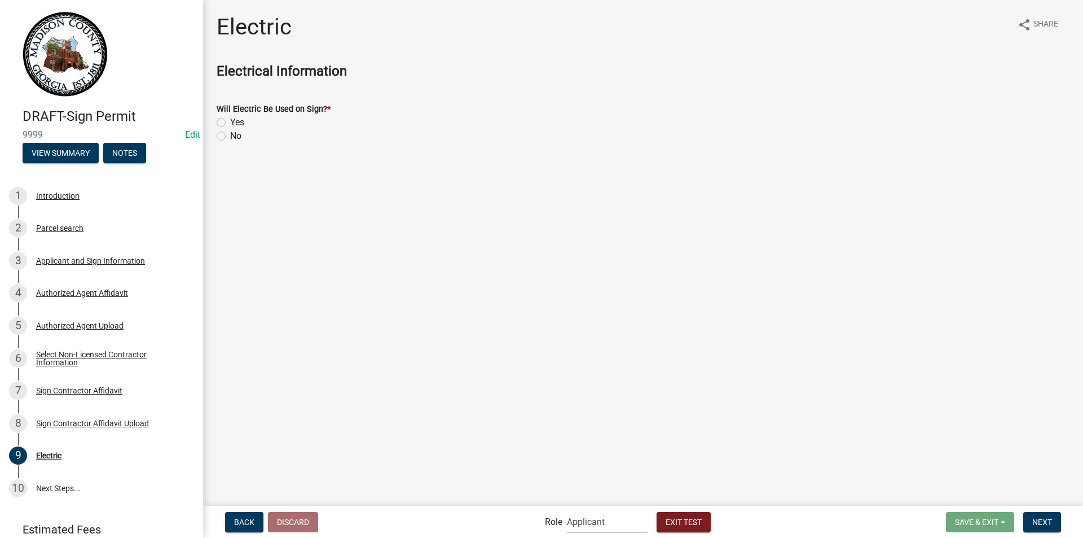
click at [230, 123] on label "Yes" at bounding box center [237, 123] width 14 height 14
click at [230, 123] on input "Yes" at bounding box center [233, 119] width 7 height 7
radio input "true"
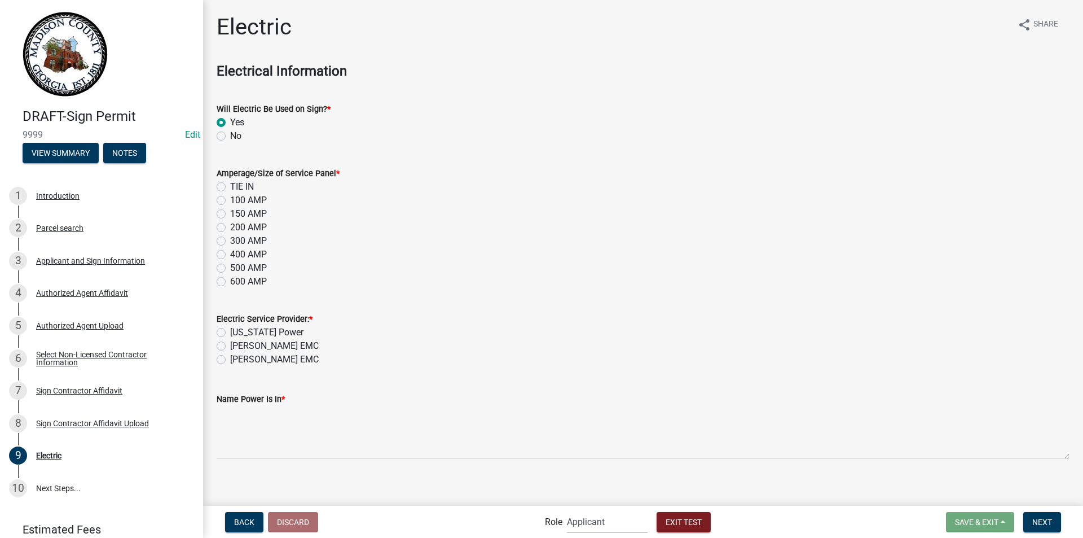
click at [230, 185] on label "TIE IN" at bounding box center [242, 187] width 24 height 14
click at [230, 185] on input "TIE IN" at bounding box center [233, 183] width 7 height 7
radio input "true"
click at [230, 332] on label "[US_STATE] Power" at bounding box center [266, 333] width 73 height 14
click at [230, 332] on input "[US_STATE] Power" at bounding box center [233, 329] width 7 height 7
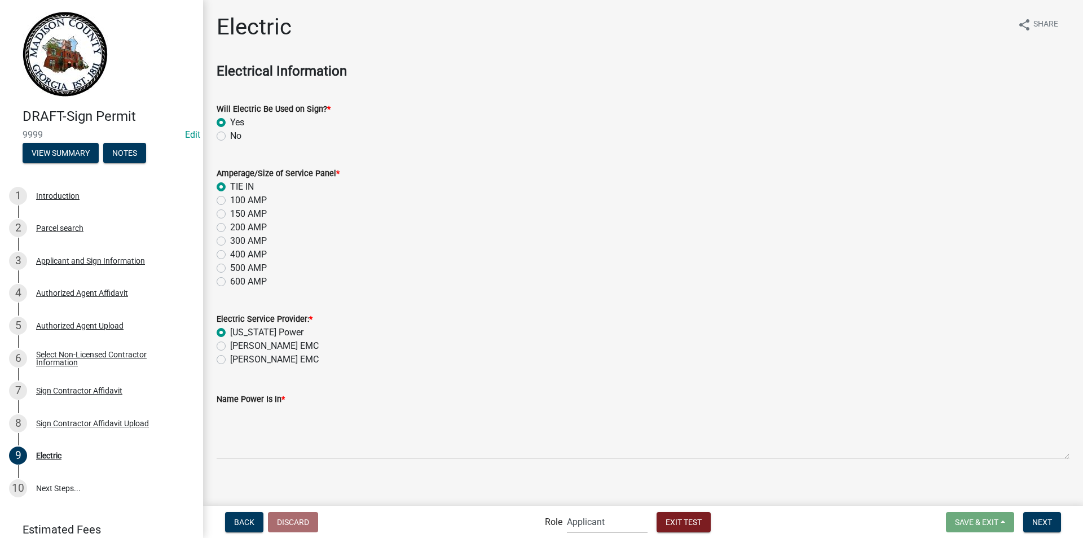
radio input "true"
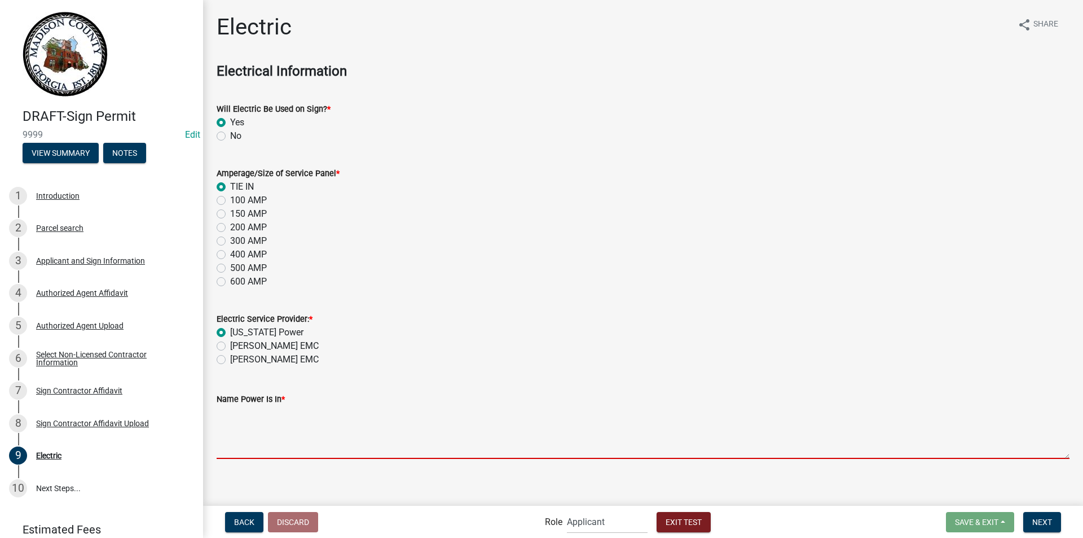
click at [241, 434] on textarea "Name Power Is In *" at bounding box center [643, 432] width 853 height 53
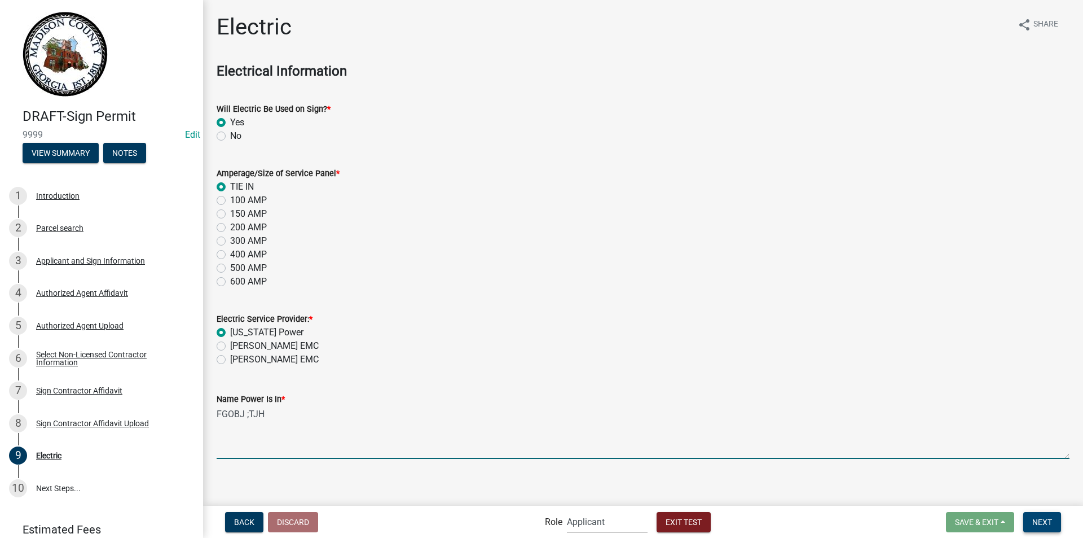
type textarea "FGOBJ ;TJH"
click at [1031, 524] on button "Next" at bounding box center [1043, 522] width 38 height 20
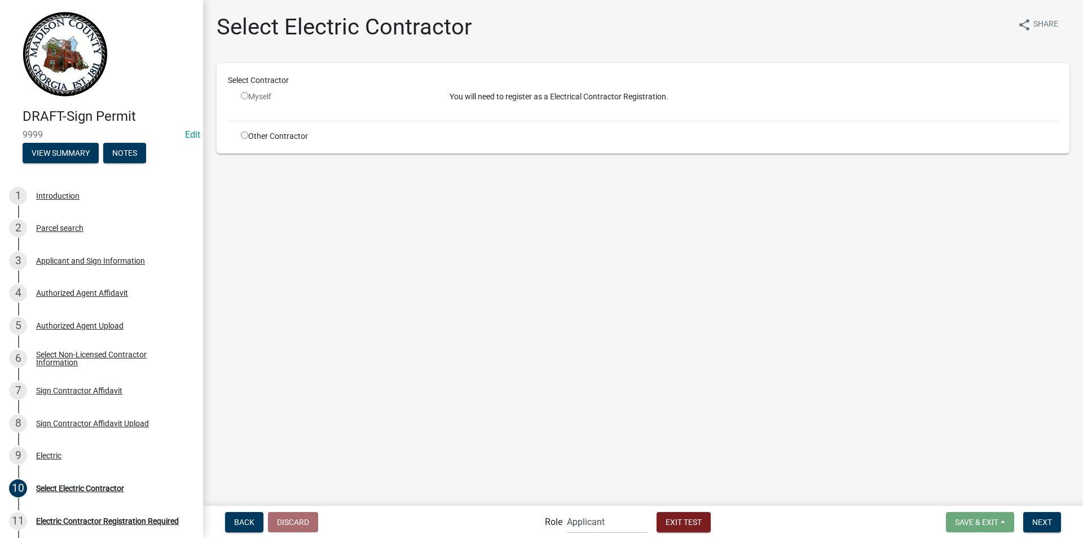
click at [240, 137] on div "Other Contractor" at bounding box center [336, 136] width 209 height 12
click at [244, 134] on input "radio" at bounding box center [244, 134] width 7 height 7
radio input "true"
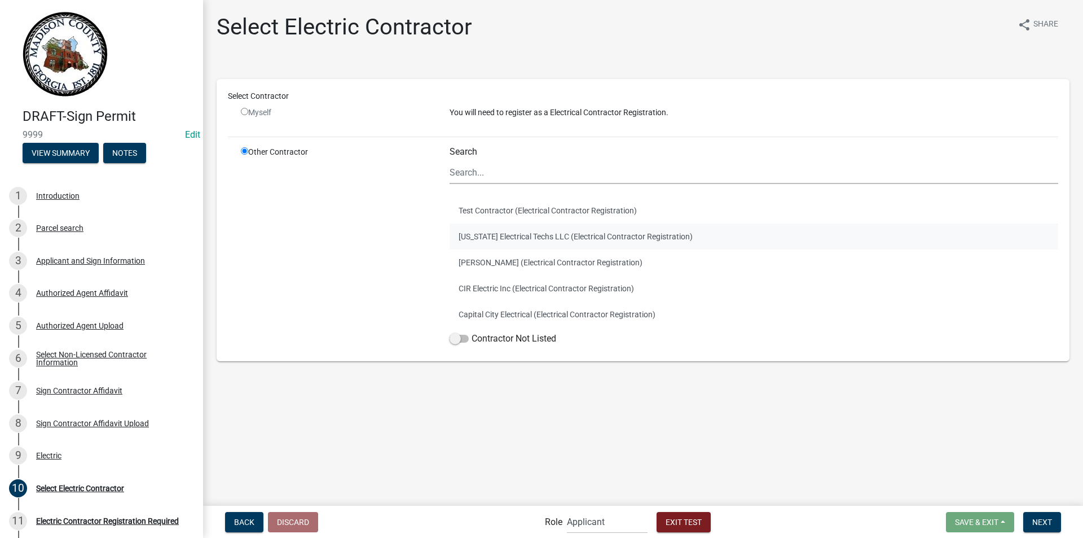
click at [499, 231] on button "Georgia Electrical Techs LLC (Electrical Contractor Registration)" at bounding box center [754, 236] width 609 height 26
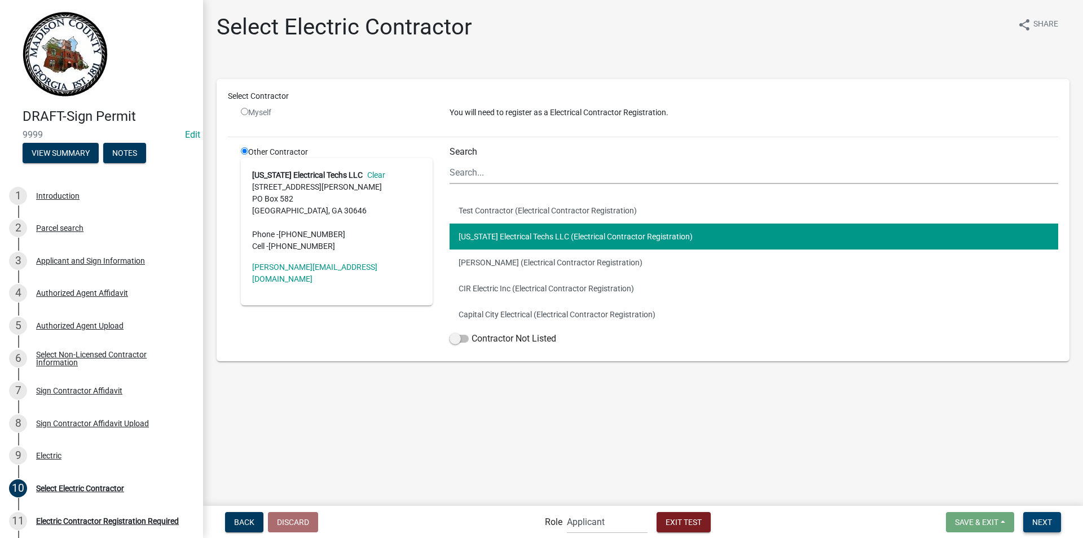
click at [1033, 523] on span "Next" at bounding box center [1043, 521] width 20 height 9
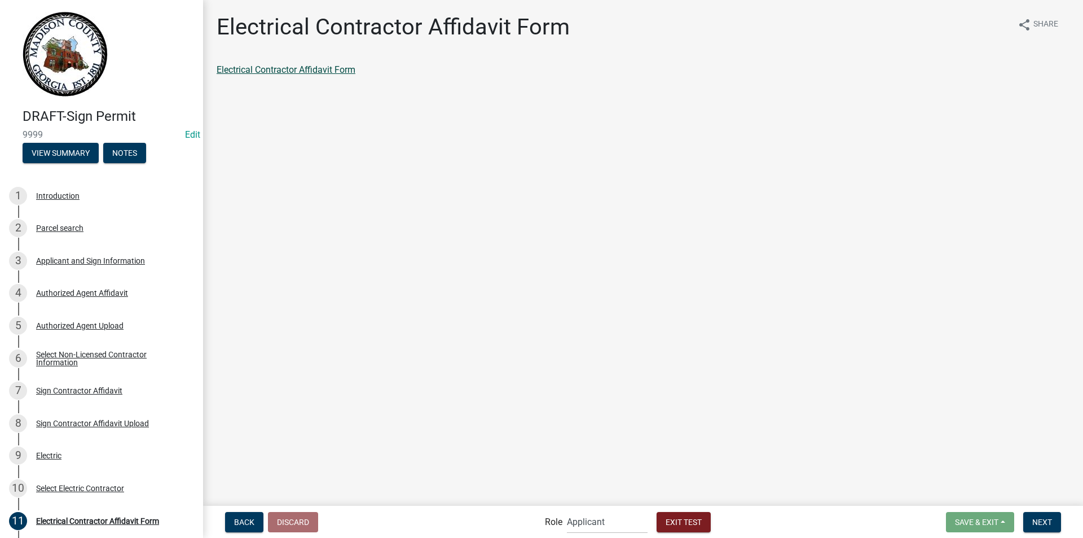
click at [322, 65] on link "Electrical Contractor Affidavit Form" at bounding box center [286, 69] width 139 height 11
click at [1040, 521] on span "Next" at bounding box center [1043, 521] width 20 height 9
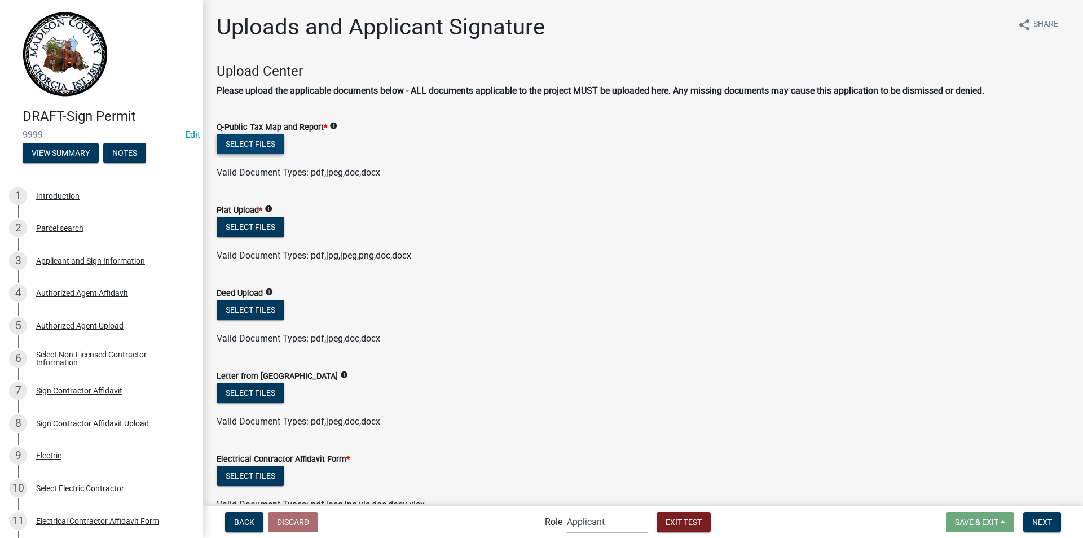
click at [266, 140] on button "Select files" at bounding box center [251, 144] width 68 height 20
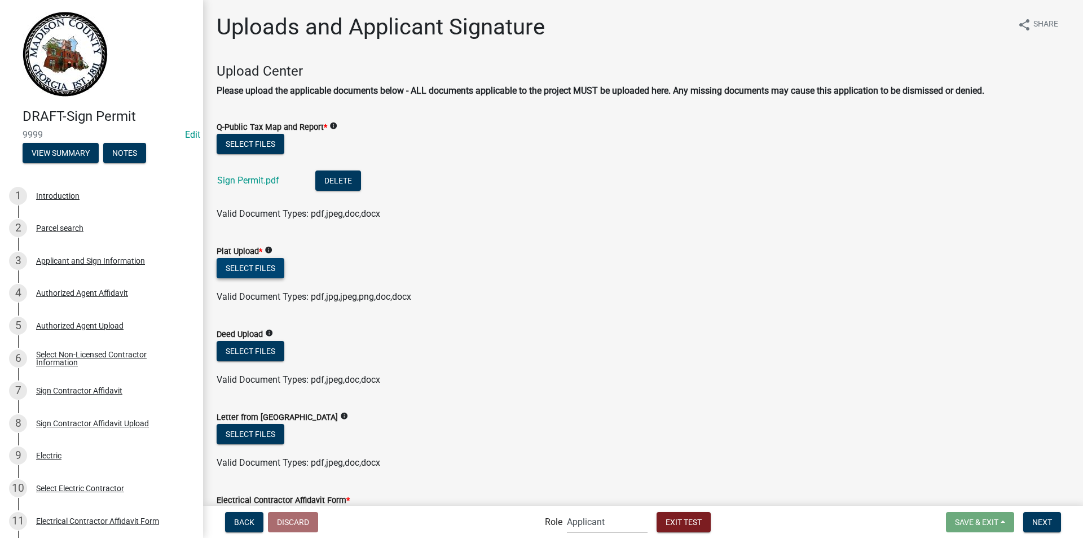
click at [262, 267] on button "Select files" at bounding box center [251, 268] width 68 height 20
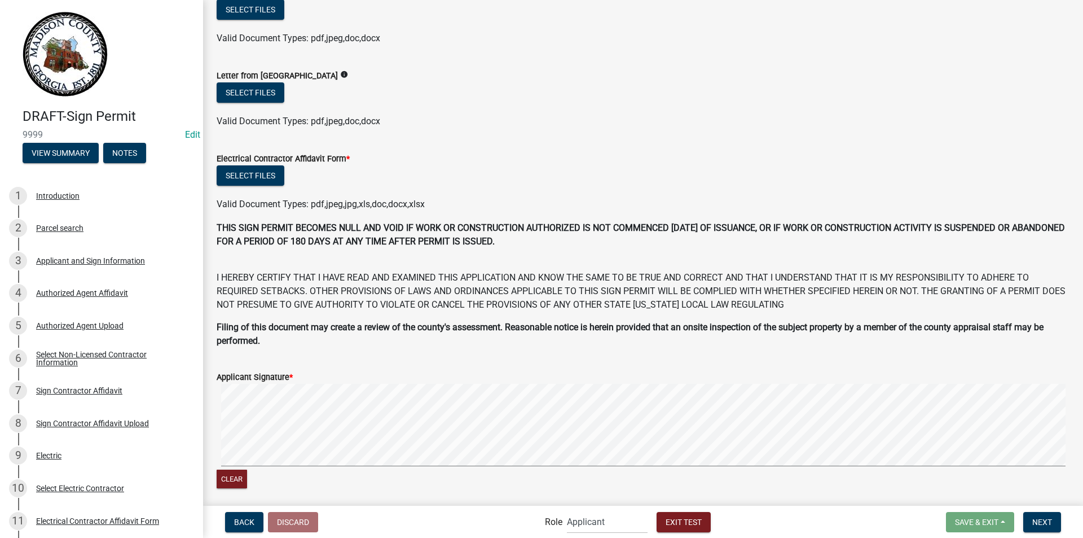
scroll to position [395, 0]
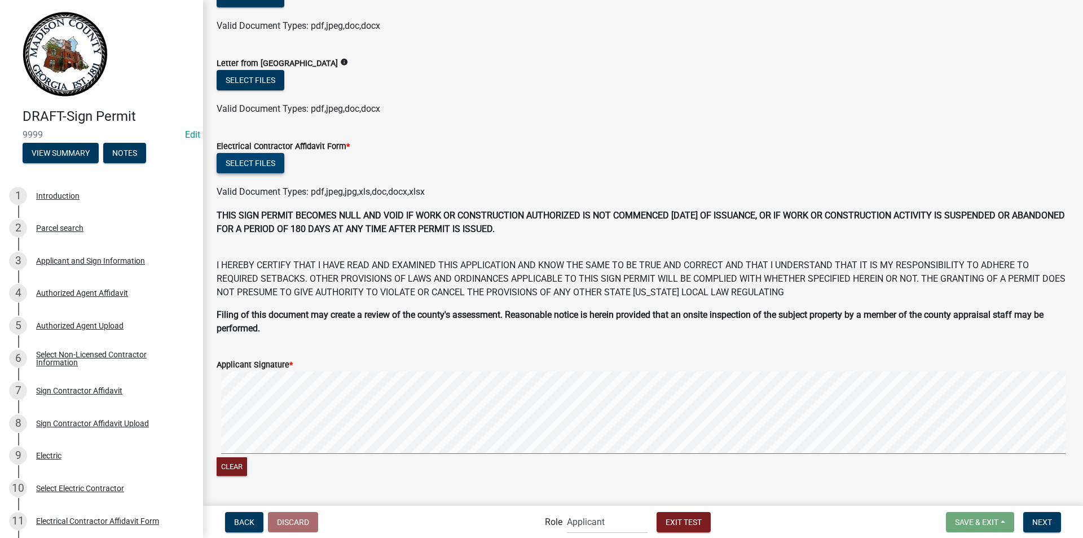
click at [263, 161] on button "Select files" at bounding box center [251, 163] width 68 height 20
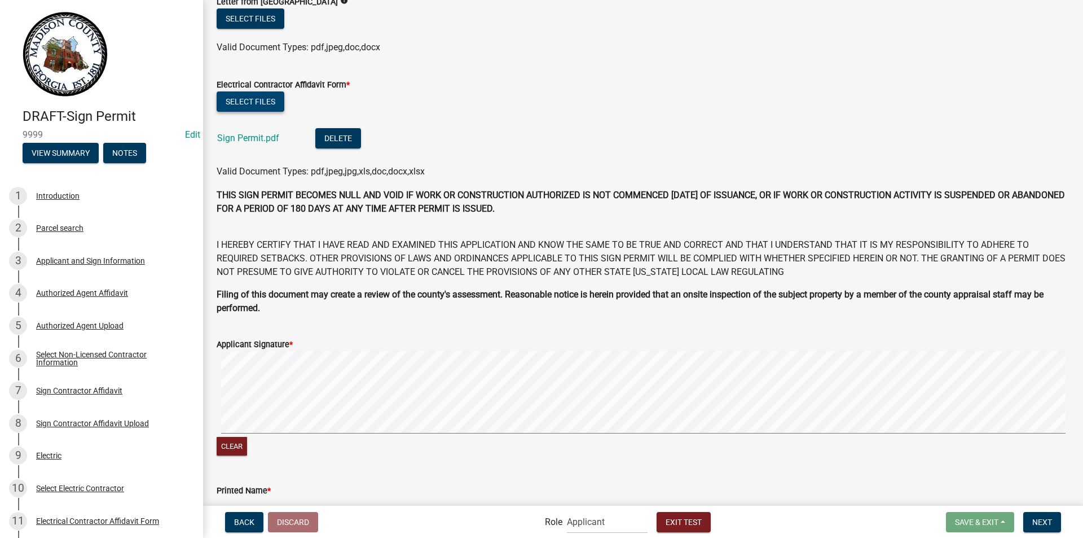
scroll to position [508, 0]
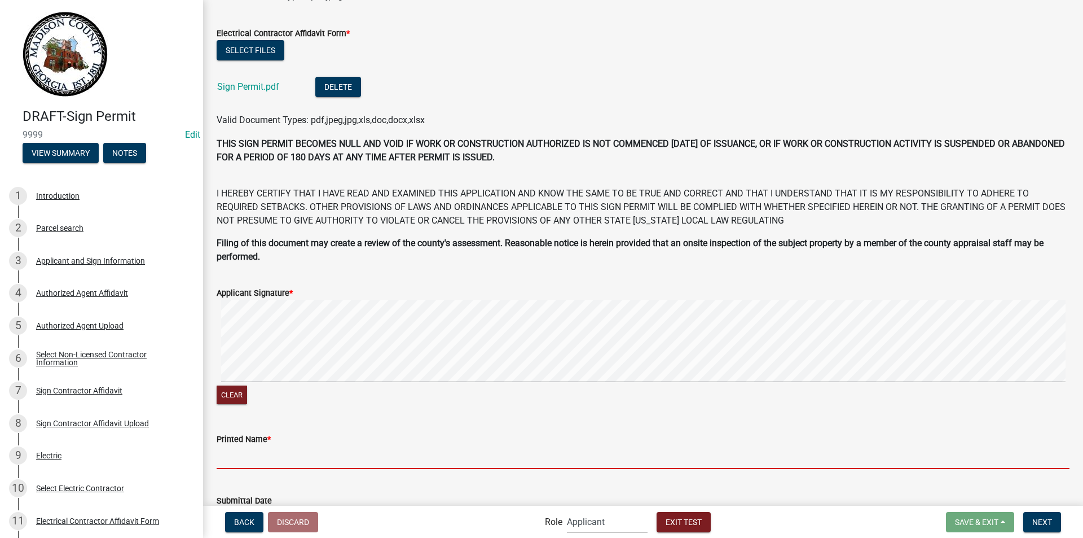
click at [280, 450] on input "Printed Name *" at bounding box center [643, 457] width 853 height 23
type input "MELISSA PAYNE"
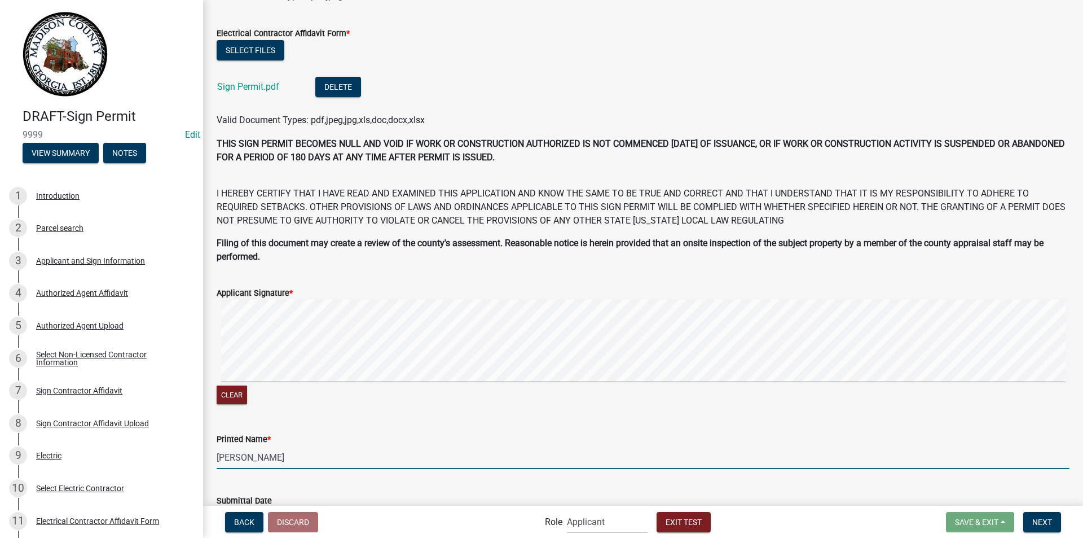
scroll to position [587, 0]
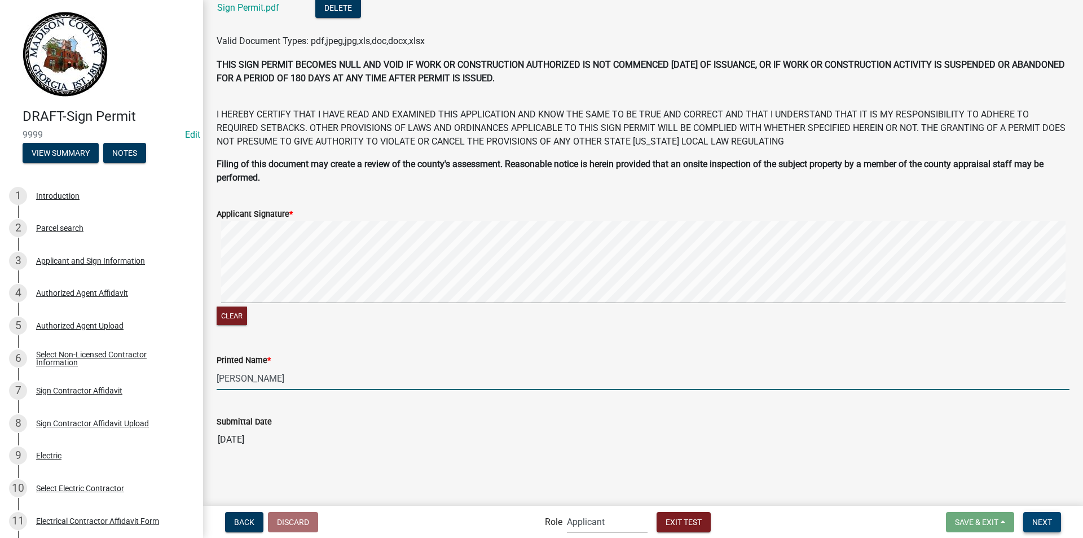
click at [1038, 518] on span "Next" at bounding box center [1043, 521] width 20 height 9
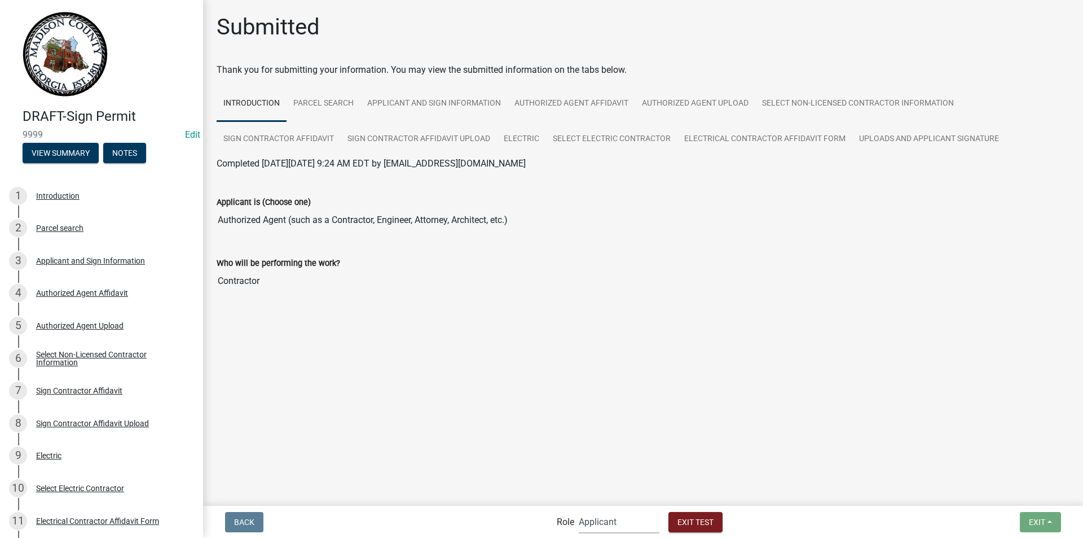
click at [616, 520] on select "Applicant Building Clerk Building Inspections Planning & Zoning Admin" at bounding box center [619, 521] width 81 height 23
select select "21e23b7c-0ae9-4ce5-bf16-76c7a100c343"
click at [579, 510] on select "Applicant Building Clerk Building Inspections Planning & Zoning Admin" at bounding box center [619, 521] width 81 height 23
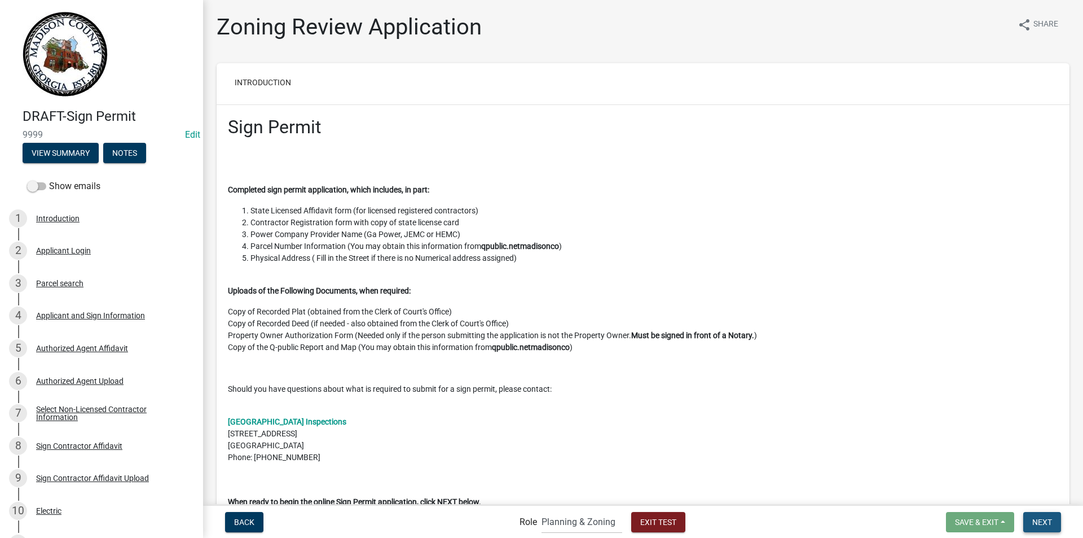
click at [1038, 526] on span "Next" at bounding box center [1043, 521] width 20 height 9
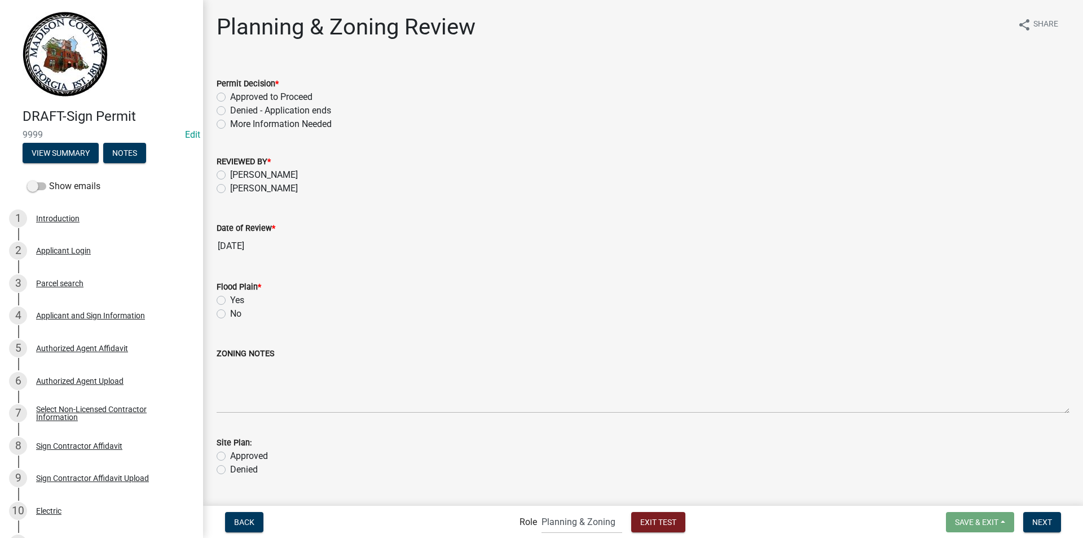
click at [230, 98] on label "Approved to Proceed" at bounding box center [271, 97] width 82 height 14
click at [230, 98] on input "Approved to Proceed" at bounding box center [233, 93] width 7 height 7
radio input "true"
click at [230, 188] on label "MELISSA PAYNE" at bounding box center [264, 189] width 68 height 14
click at [230, 188] on input "MELISSA PAYNE" at bounding box center [233, 185] width 7 height 7
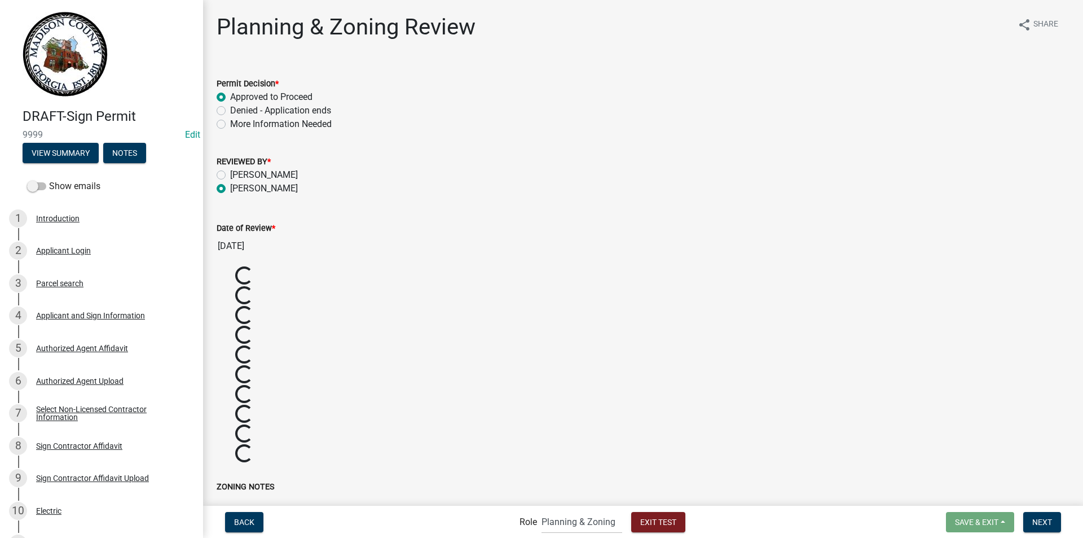
radio input "true"
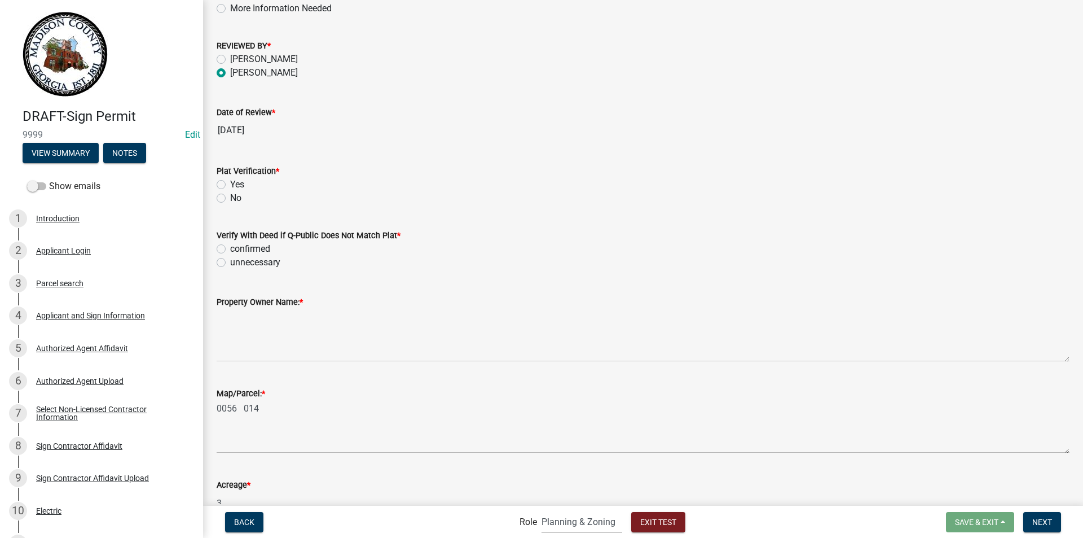
scroll to position [169, 0]
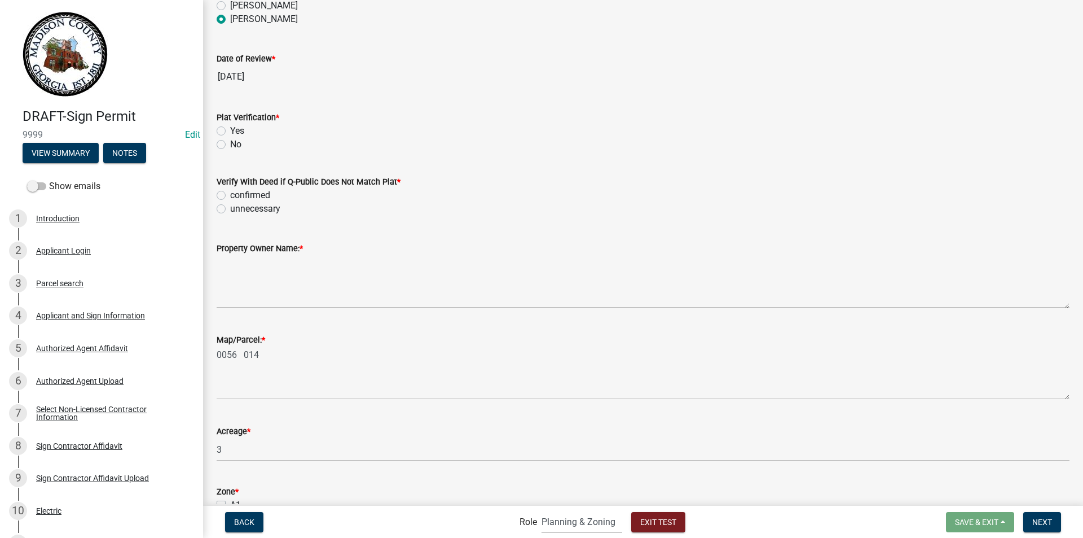
click at [230, 127] on label "Yes" at bounding box center [237, 131] width 14 height 14
click at [230, 127] on input "Yes" at bounding box center [233, 127] width 7 height 7
radio input "true"
click at [230, 207] on label "unnecessary" at bounding box center [255, 209] width 50 height 14
click at [230, 207] on input "unnecessary" at bounding box center [233, 205] width 7 height 7
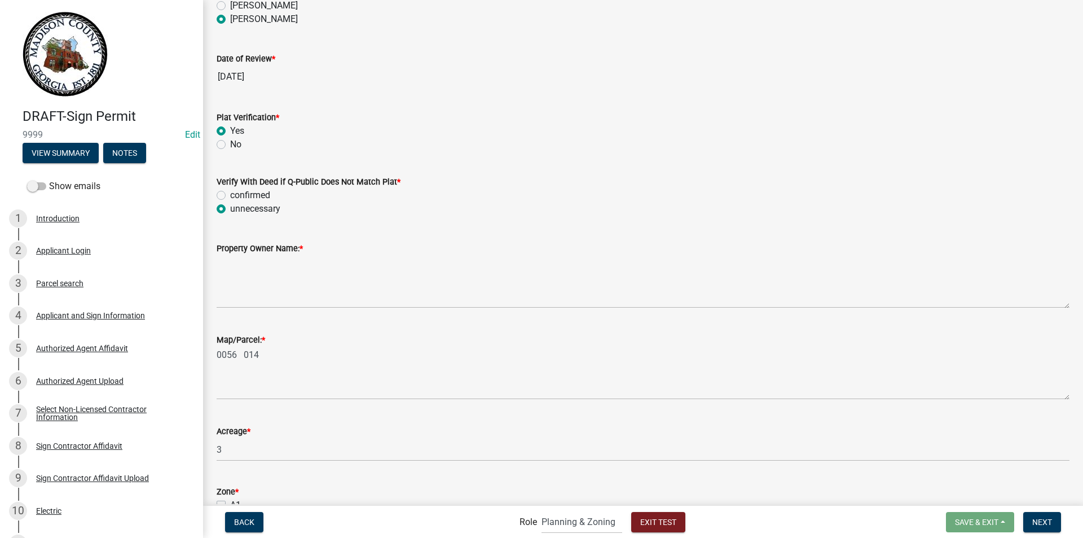
radio input "true"
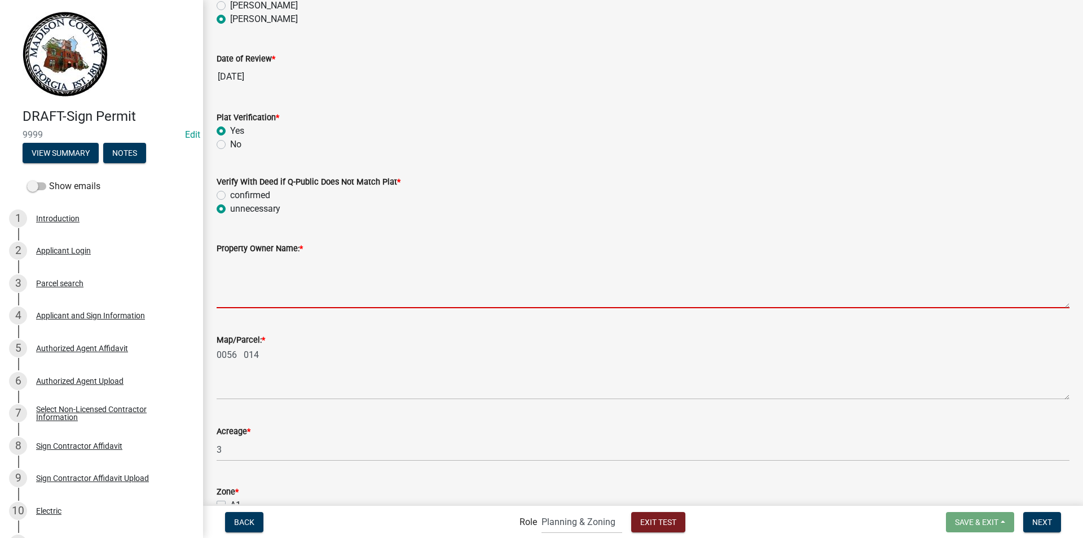
click at [235, 280] on textarea "Property Owner Name: *" at bounding box center [643, 281] width 853 height 53
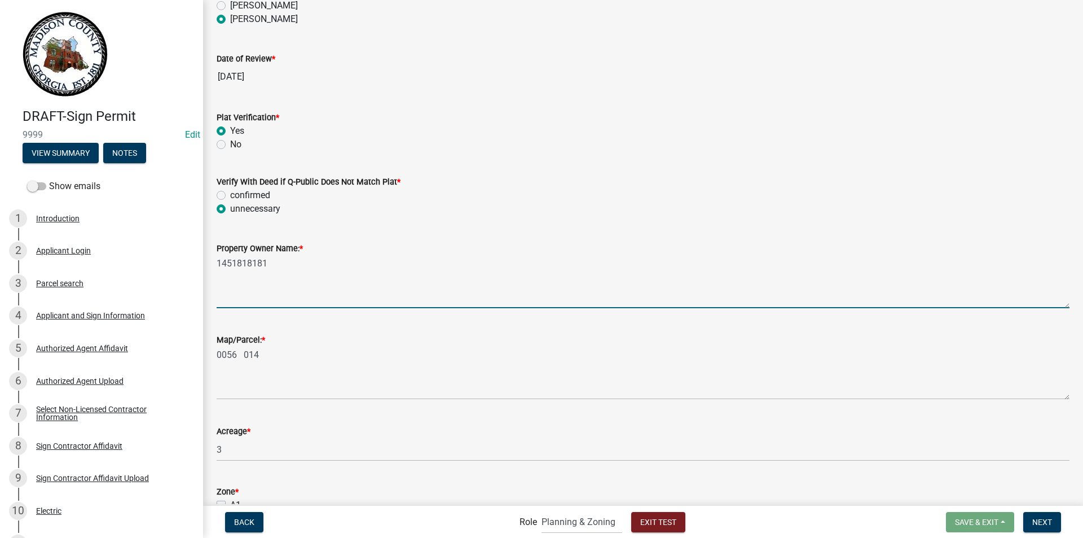
scroll to position [451, 0]
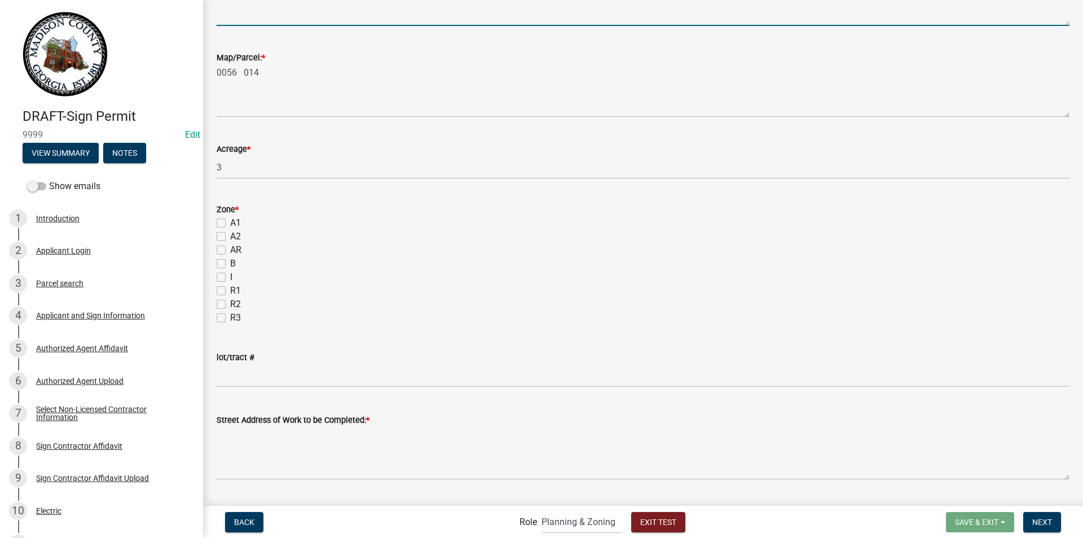
type textarea "1451818181"
click at [230, 225] on label "A1" at bounding box center [235, 223] width 11 height 14
click at [230, 223] on input "A1" at bounding box center [233, 219] width 7 height 7
checkbox input "true"
checkbox input "false"
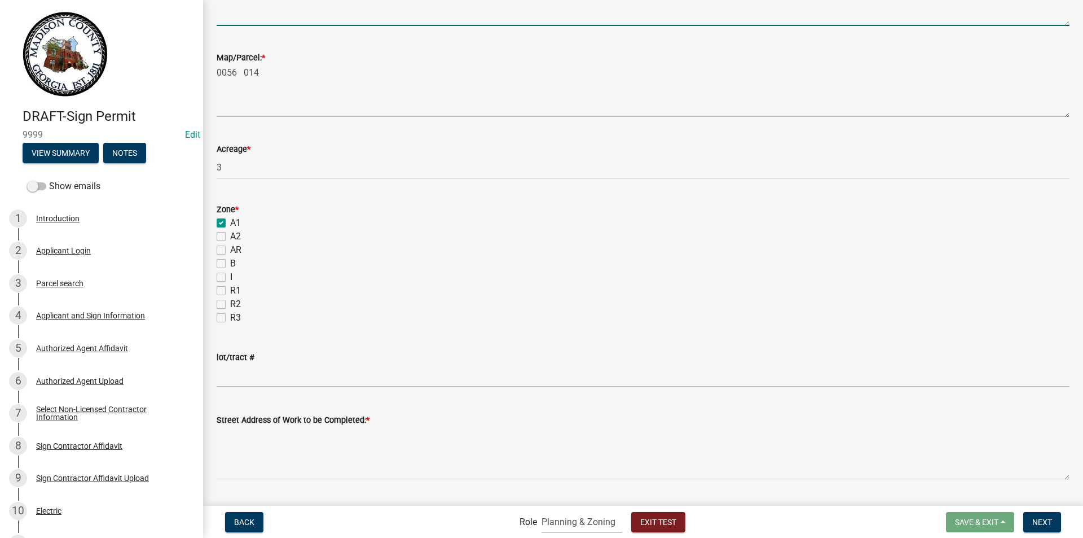
checkbox input "false"
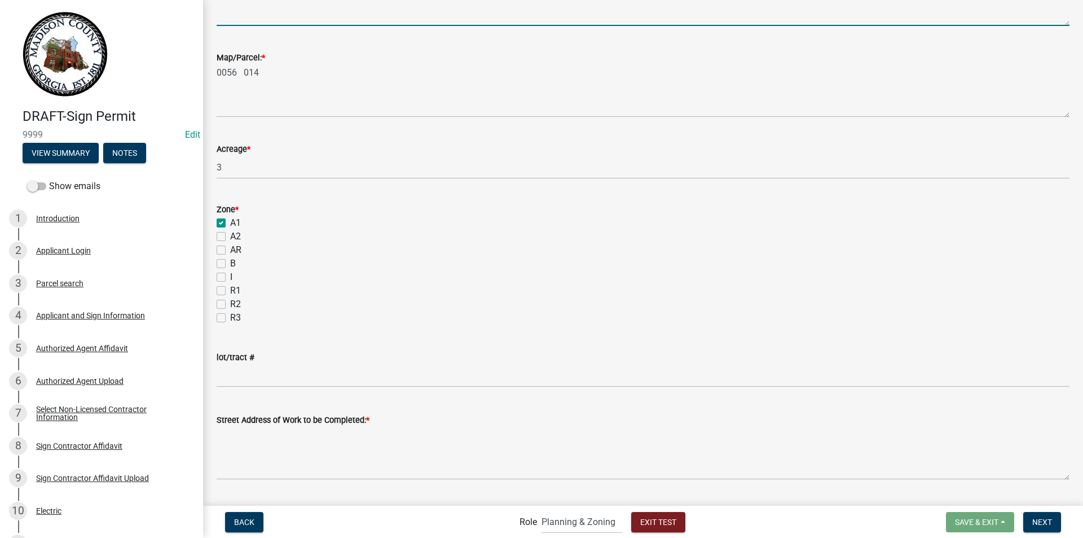
checkbox input "false"
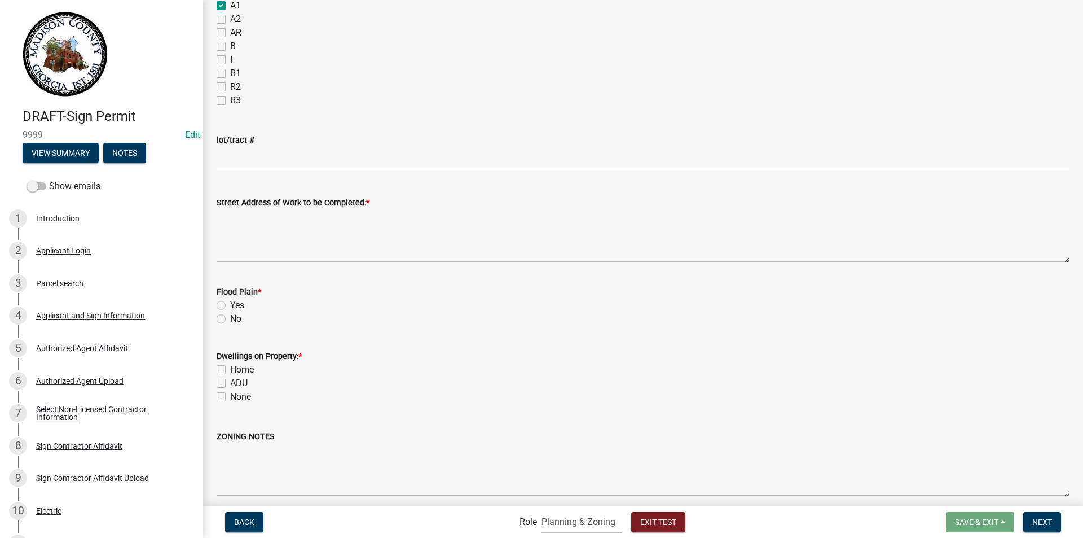
scroll to position [677, 0]
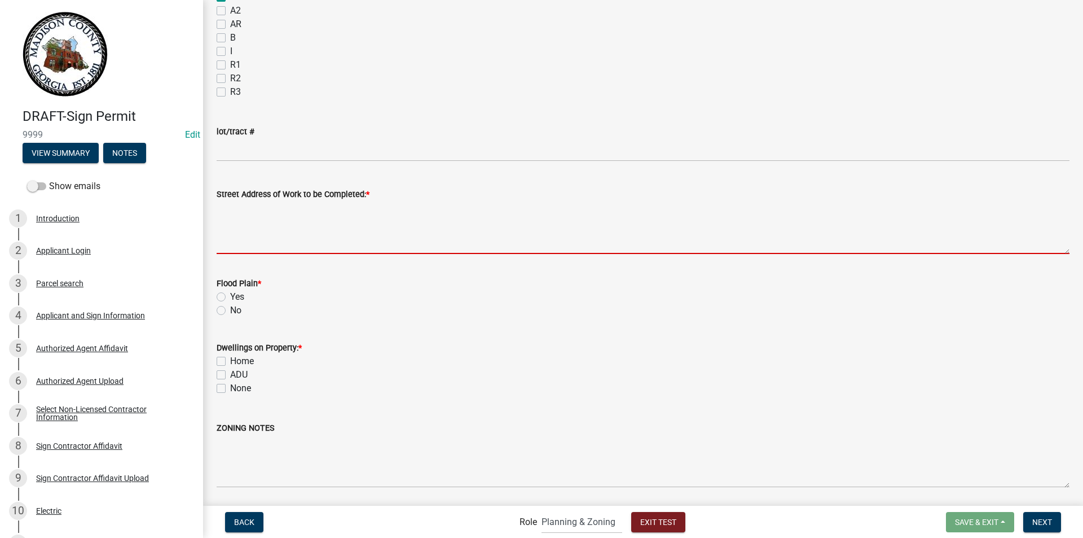
click at [305, 236] on textarea "Street Address of Work to be Completed: *" at bounding box center [643, 227] width 853 height 53
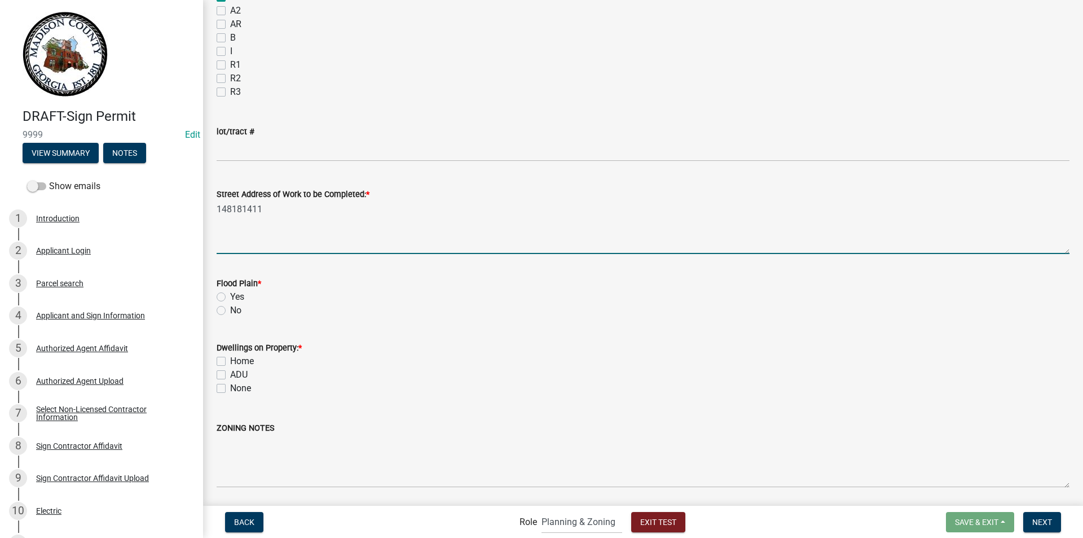
type textarea "148181411"
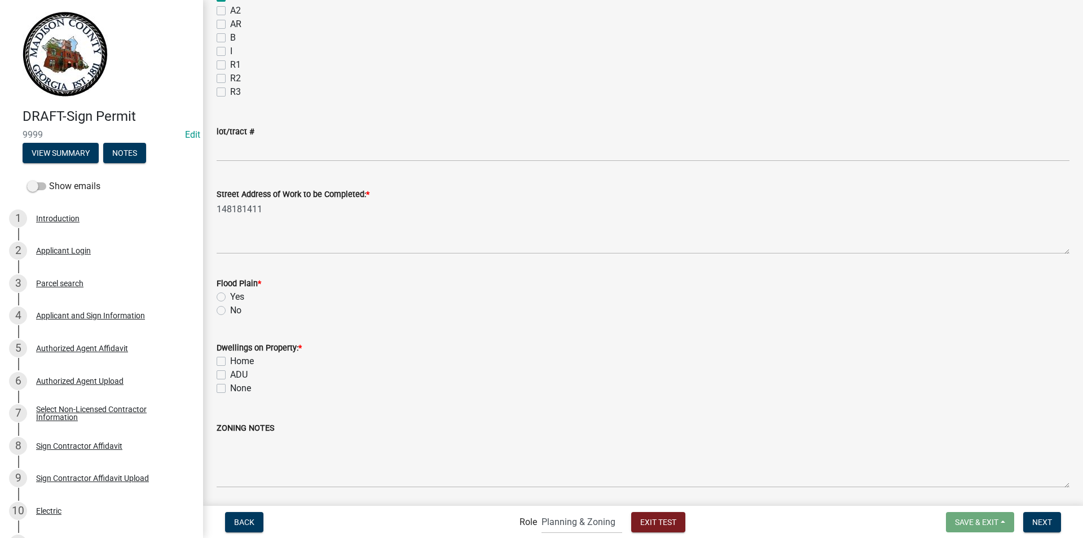
click at [230, 293] on label "Yes" at bounding box center [237, 297] width 14 height 14
click at [230, 293] on input "Yes" at bounding box center [233, 293] width 7 height 7
radio input "true"
click at [230, 309] on label "No" at bounding box center [235, 311] width 11 height 14
click at [230, 309] on input "No" at bounding box center [233, 307] width 7 height 7
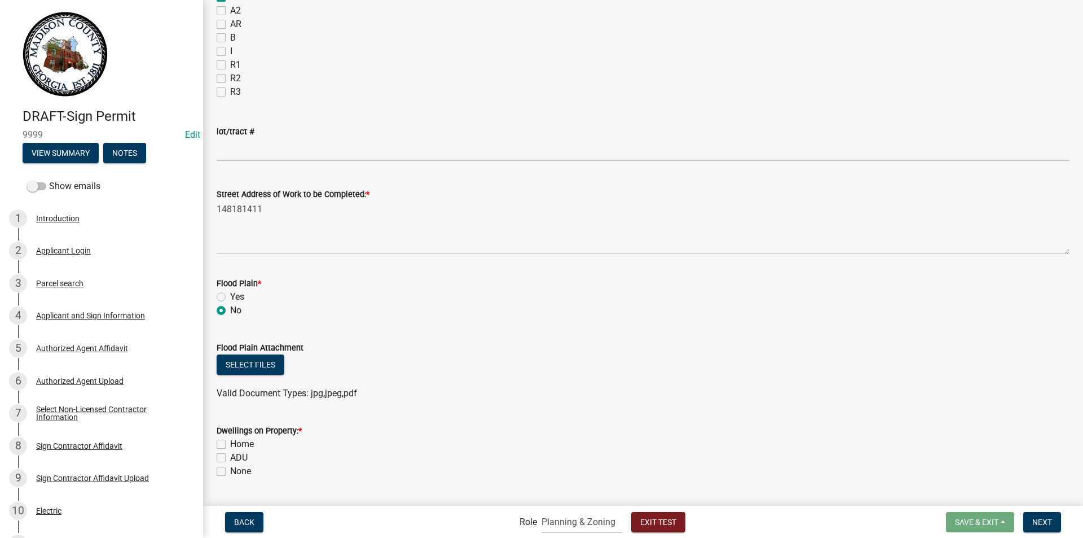
radio input "true"
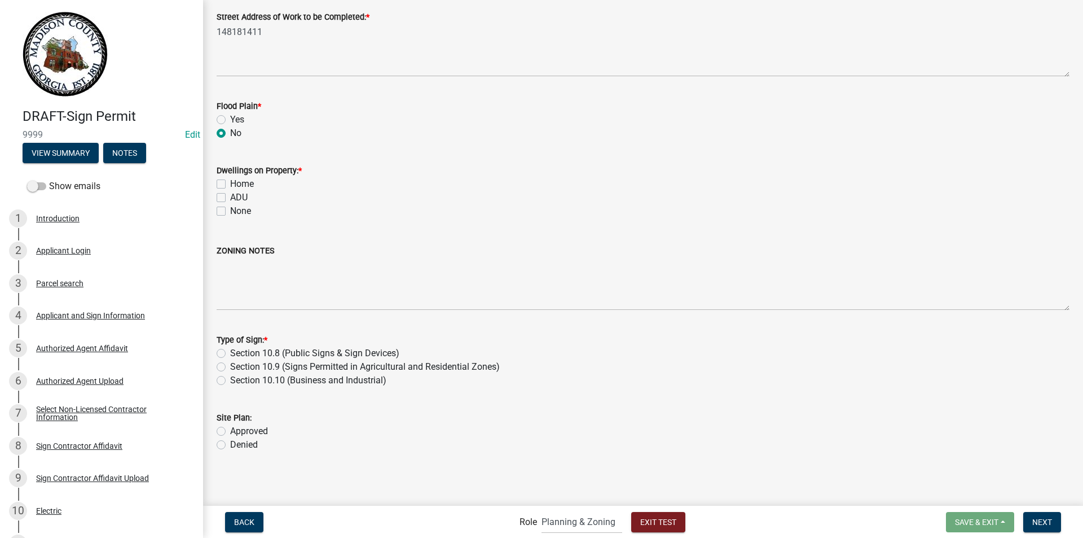
scroll to position [856, 0]
click at [230, 209] on label "None" at bounding box center [240, 210] width 21 height 14
click at [230, 209] on input "None" at bounding box center [233, 206] width 7 height 7
checkbox input "true"
checkbox input "false"
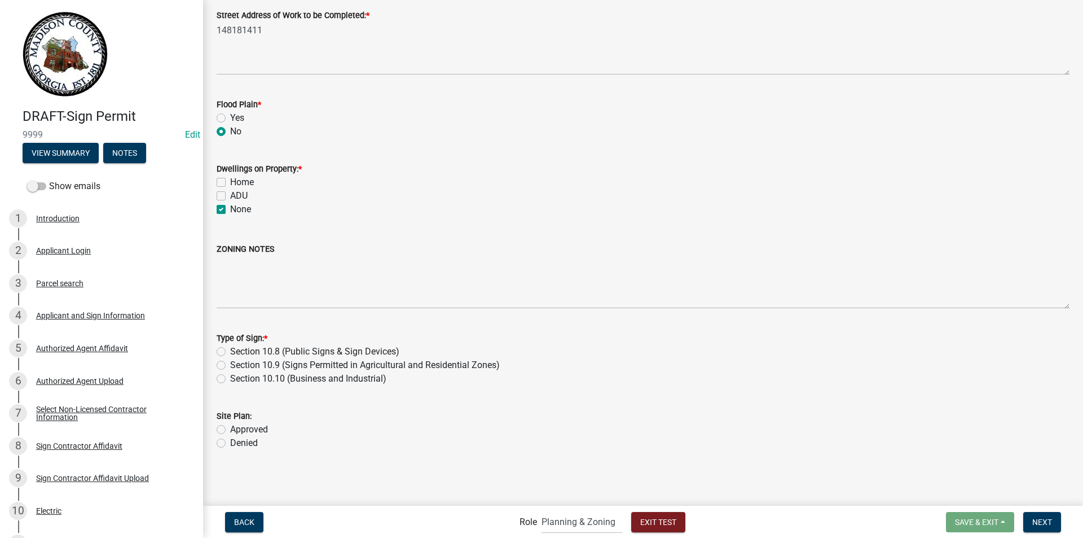
checkbox input "false"
checkbox input "true"
click at [230, 380] on label "Section 10.10 (Business and Industrial)" at bounding box center [308, 379] width 156 height 14
click at [230, 379] on input "Section 10.10 (Business and Industrial)" at bounding box center [233, 375] width 7 height 7
radio input "true"
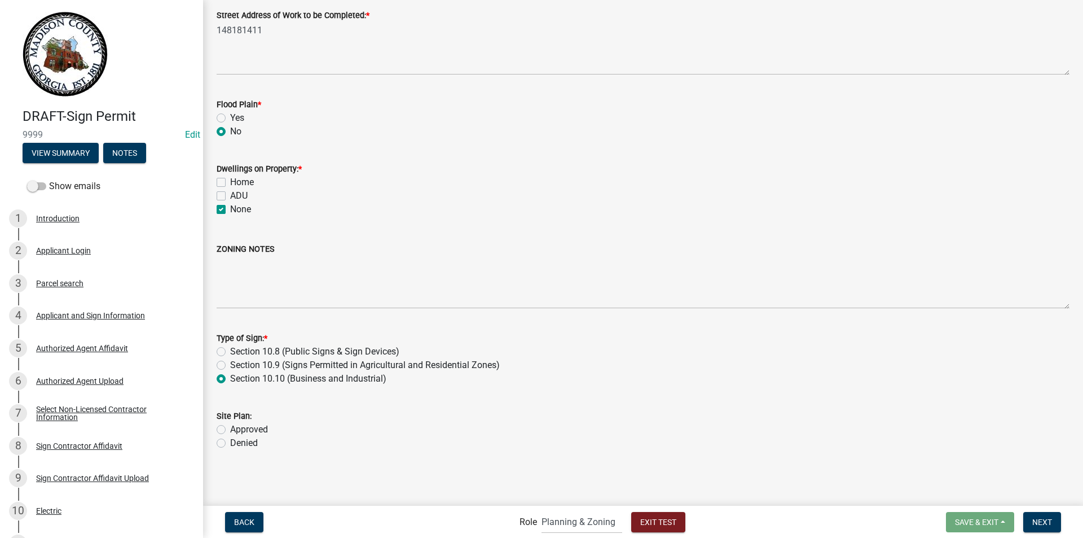
click at [230, 429] on label "Approved" at bounding box center [249, 430] width 38 height 14
click at [230, 429] on input "Approved" at bounding box center [233, 426] width 7 height 7
radio input "true"
click at [1038, 522] on span "Next" at bounding box center [1043, 521] width 20 height 9
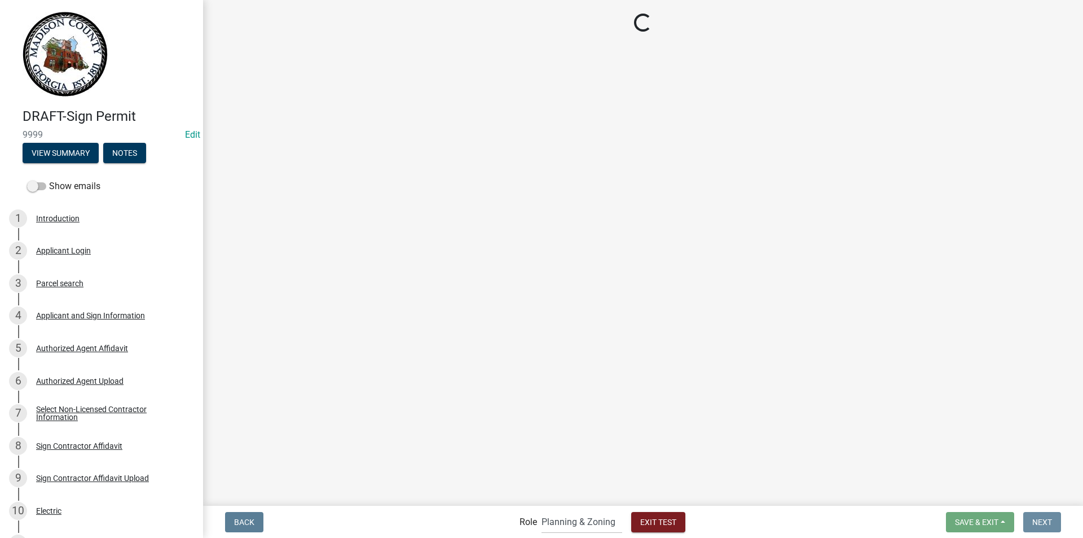
scroll to position [0, 0]
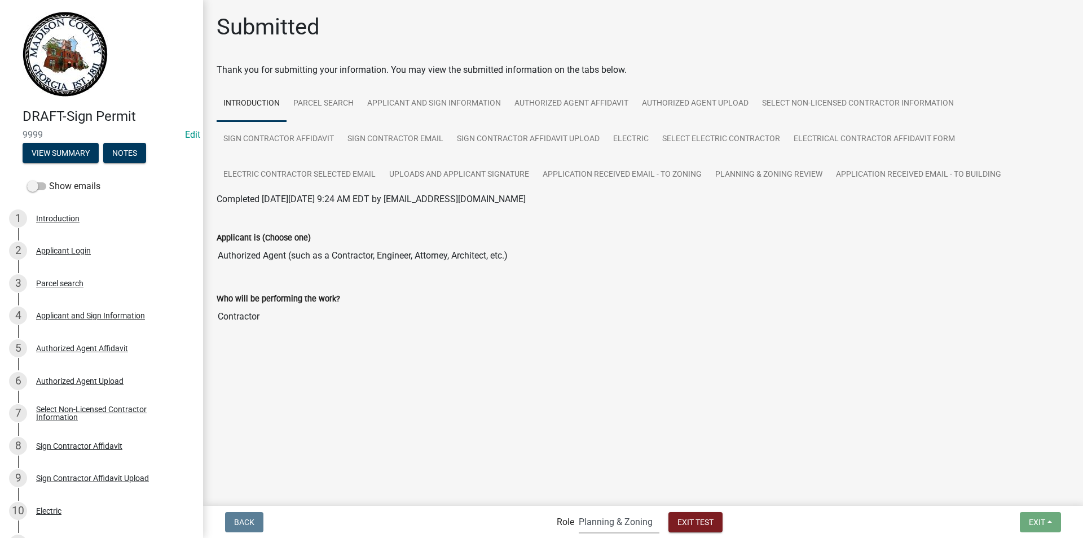
click at [595, 522] on select "Applicant Building Clerk Building Inspections Planning & Zoning Admin" at bounding box center [619, 521] width 81 height 23
select select "a1034ff1-6d4f-4586-aa83-45d6433eee28"
click at [579, 510] on select "Applicant Building Clerk Building Inspections Planning & Zoning Admin" at bounding box center [619, 521] width 81 height 23
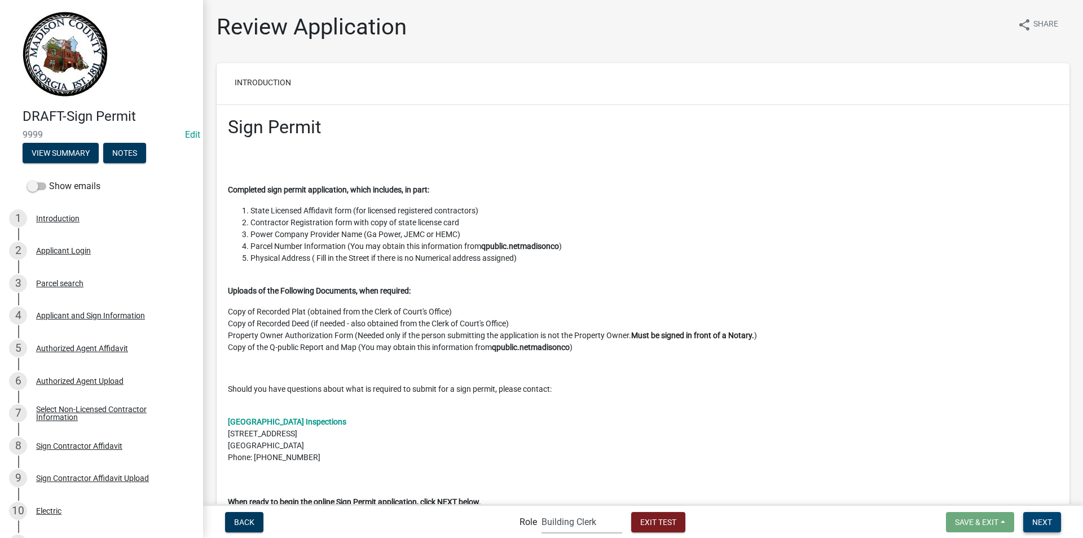
click at [1042, 524] on span "Next" at bounding box center [1043, 521] width 20 height 9
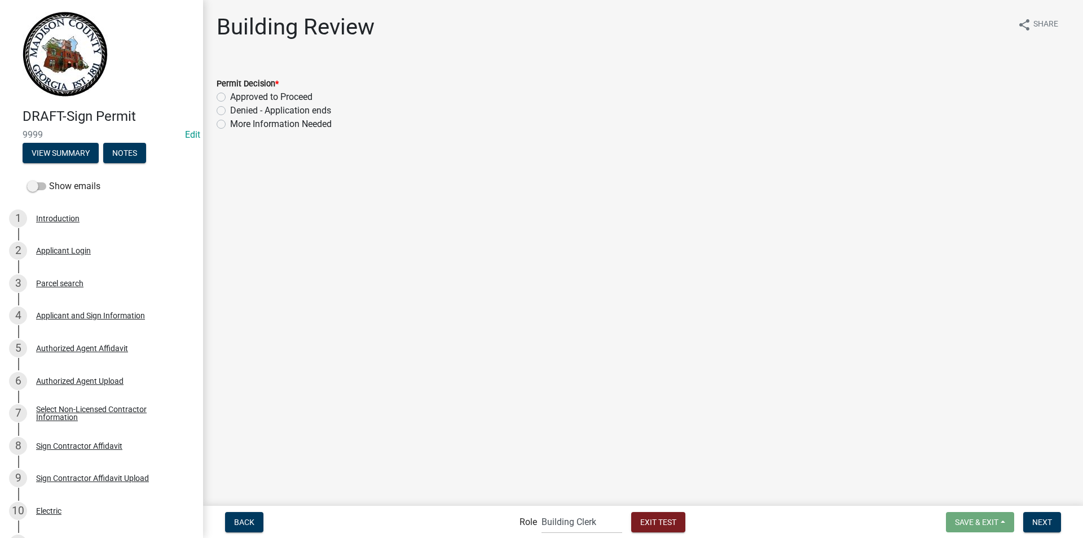
click at [230, 97] on label "Approved to Proceed" at bounding box center [271, 97] width 82 height 14
click at [230, 97] on input "Approved to Proceed" at bounding box center [233, 93] width 7 height 7
radio input "true"
click at [1039, 524] on span "Next" at bounding box center [1043, 521] width 20 height 9
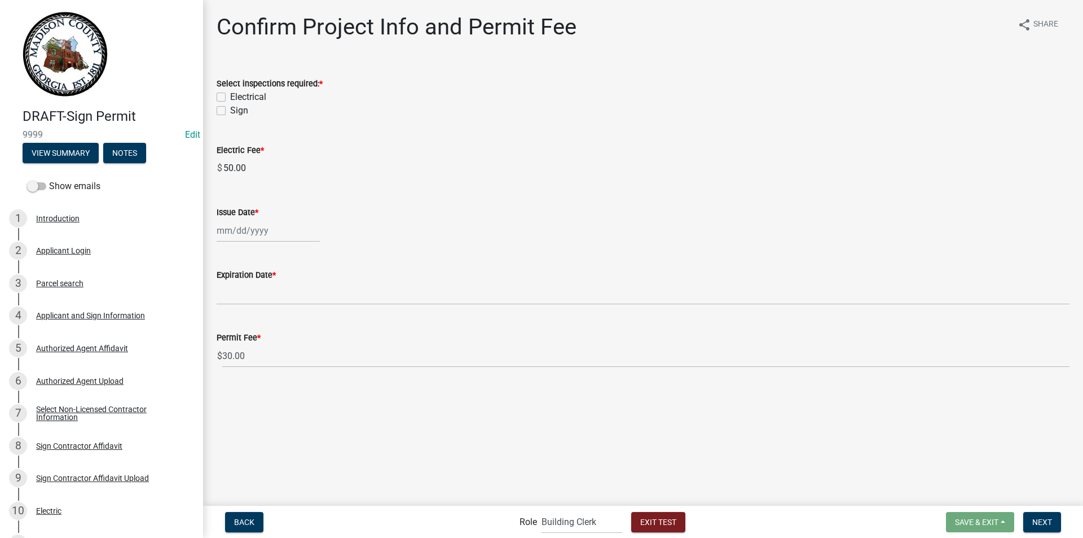
click at [230, 95] on label "Electrical" at bounding box center [248, 97] width 36 height 14
click at [230, 95] on input "Electrical" at bounding box center [233, 93] width 7 height 7
checkbox input "true"
click at [230, 109] on label "Sign" at bounding box center [239, 111] width 18 height 14
click at [230, 109] on input "Sign" at bounding box center [233, 107] width 7 height 7
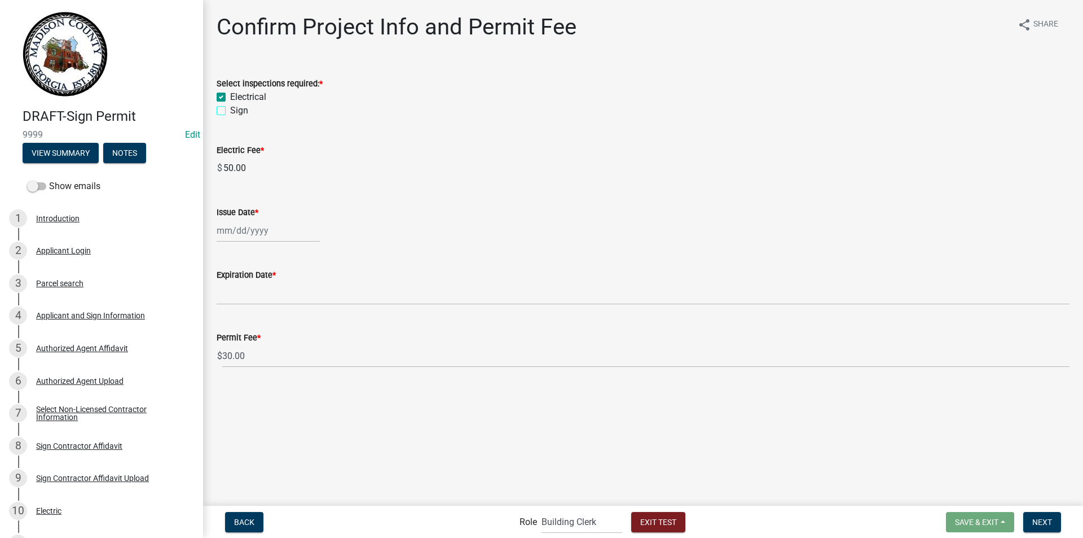
checkbox input "true"
click at [225, 229] on div at bounding box center [268, 230] width 103 height 23
select select "9"
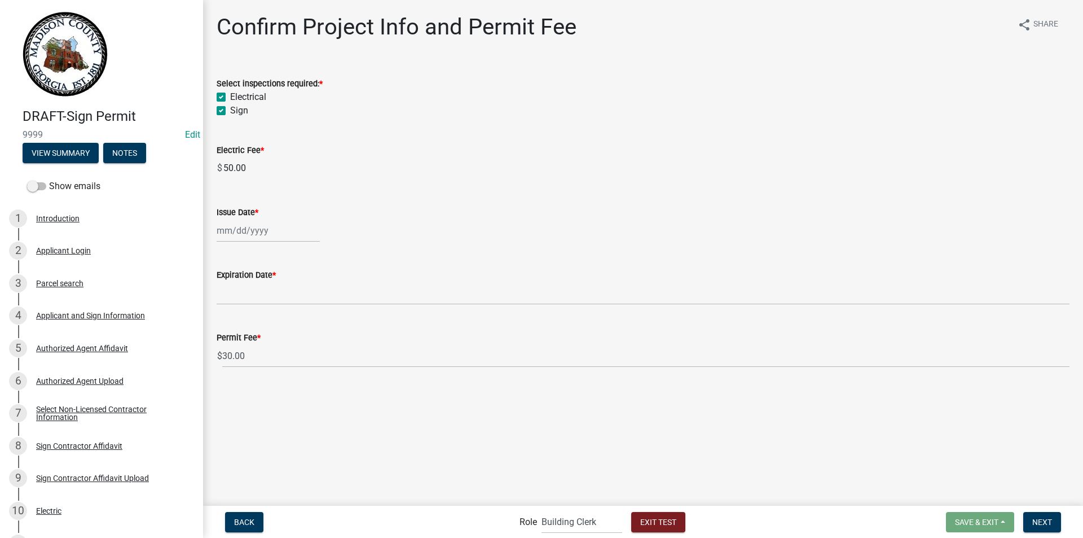
select select "2025"
click at [268, 345] on div "24" at bounding box center [264, 345] width 18 height 18
type input "09/24/2025"
click at [1034, 522] on span "Next" at bounding box center [1043, 521] width 20 height 9
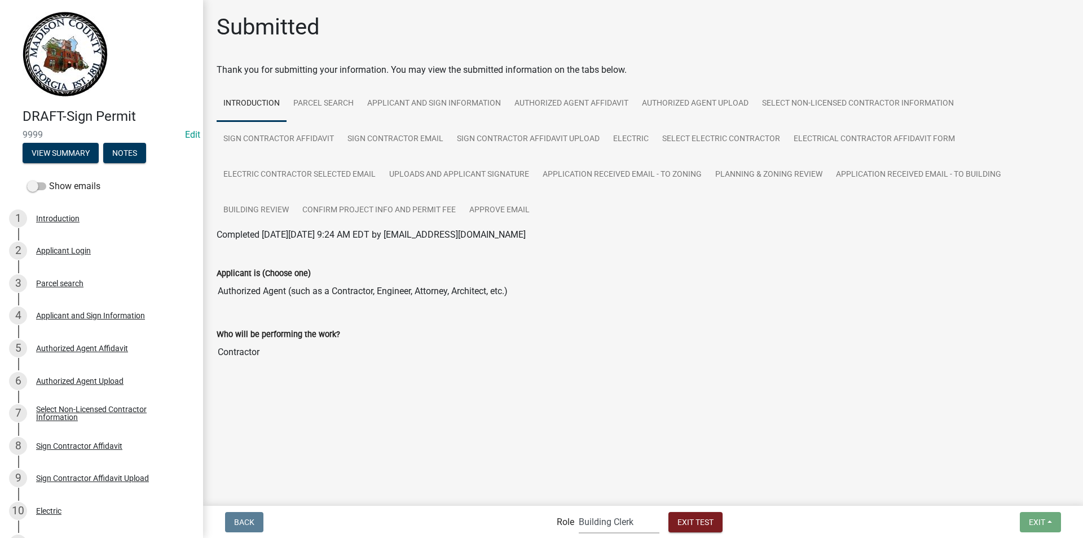
click at [625, 522] on select "Applicant Building Clerk Building Inspections Planning & Zoning Admin" at bounding box center [619, 521] width 81 height 23
click at [579, 510] on select "Applicant Building Clerk Building Inspections Planning & Zoning Admin" at bounding box center [619, 521] width 81 height 23
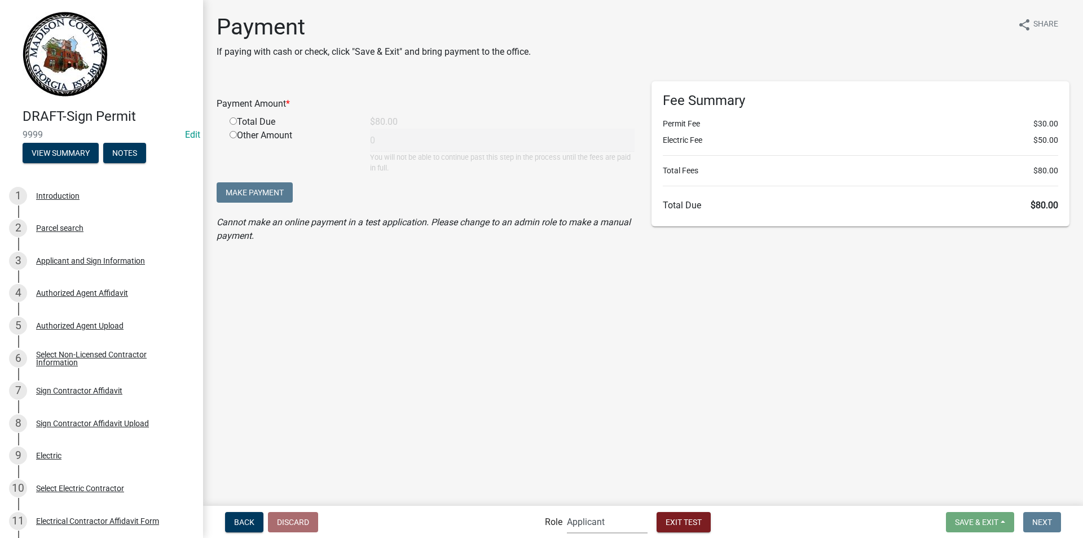
click at [612, 519] on select "Applicant Building Clerk Building Inspections Planning & Zoning Admin" at bounding box center [607, 521] width 81 height 23
select select "7670adba-a95f-4cb1-9c24-effdf5e7eb9d"
click at [567, 510] on select "Applicant Building Clerk Building Inspections Planning & Zoning Admin" at bounding box center [607, 521] width 81 height 23
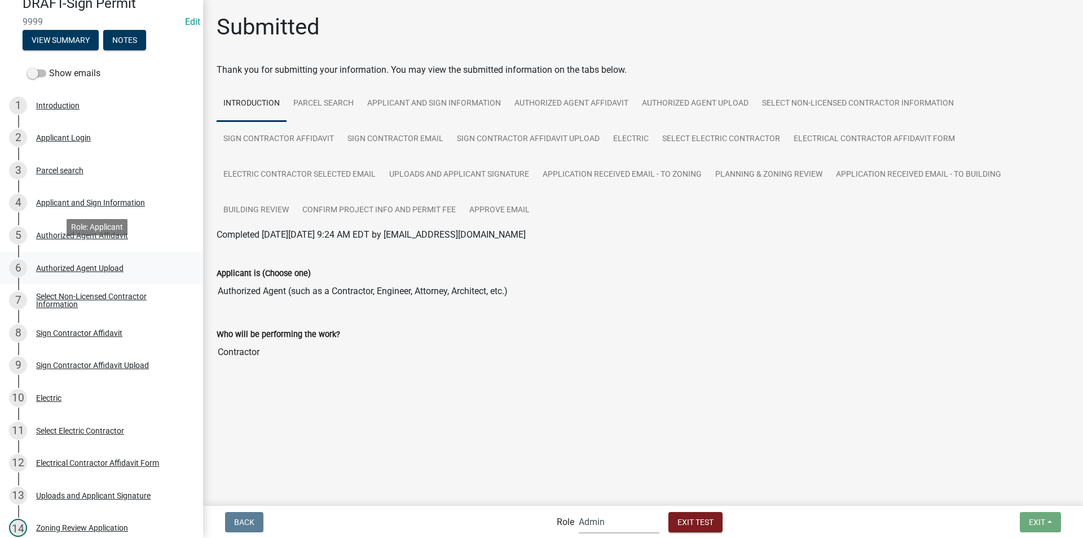
scroll to position [339, 0]
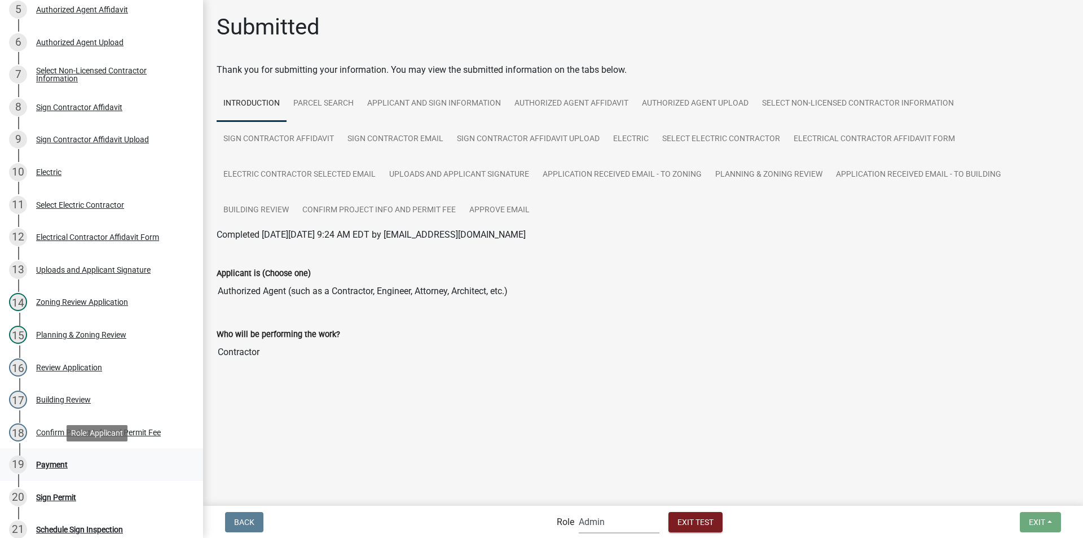
click at [50, 460] on div "Payment" at bounding box center [52, 464] width 32 height 8
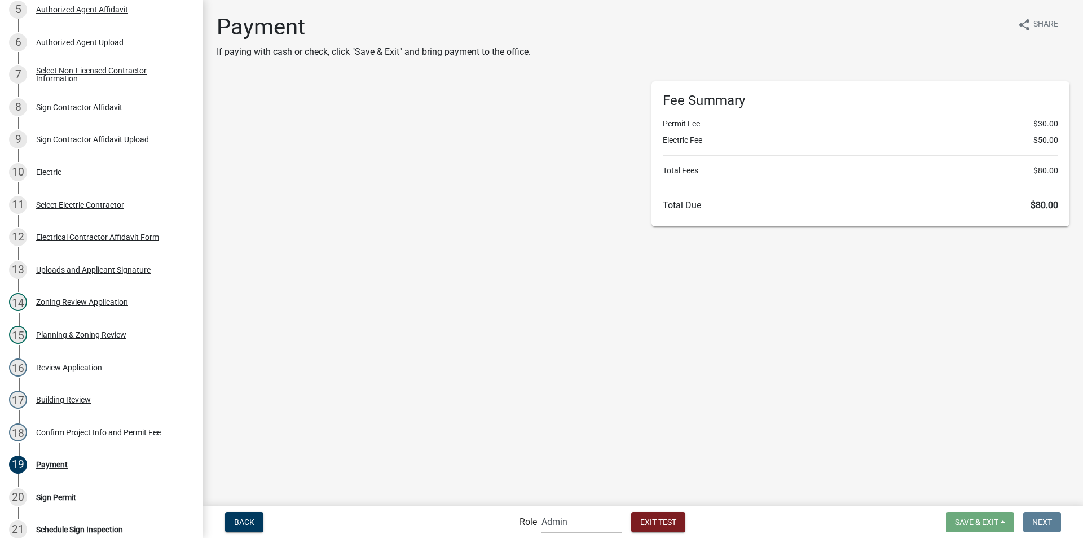
select select "2: 1"
click at [234, 215] on input "radio" at bounding box center [233, 216] width 7 height 7
radio input "true"
type input "80"
click at [274, 287] on span "Make Payment" at bounding box center [255, 288] width 58 height 9
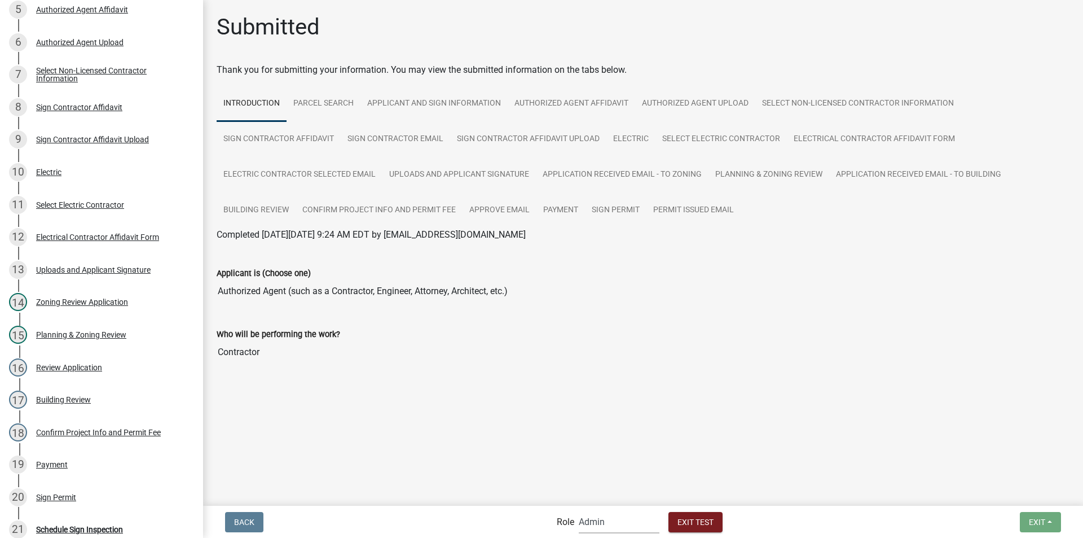
click at [597, 528] on select "Applicant Building Clerk Building Inspections Planning & Zoning Admin" at bounding box center [619, 521] width 81 height 23
click at [579, 510] on select "Applicant Building Clerk Building Inspections Planning & Zoning Admin" at bounding box center [619, 521] width 81 height 23
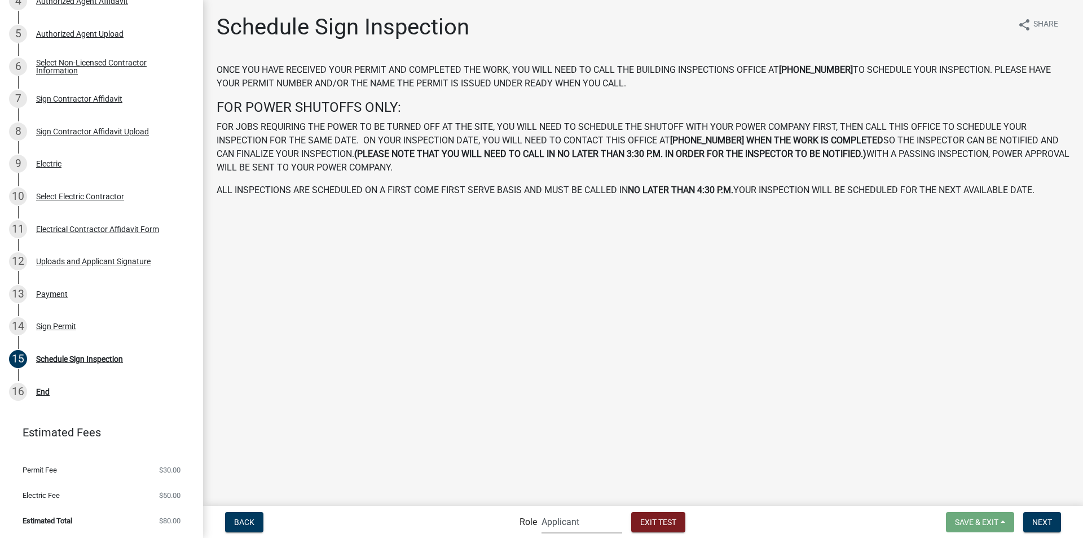
scroll to position [292, 0]
click at [1055, 524] on button "Next" at bounding box center [1043, 522] width 38 height 20
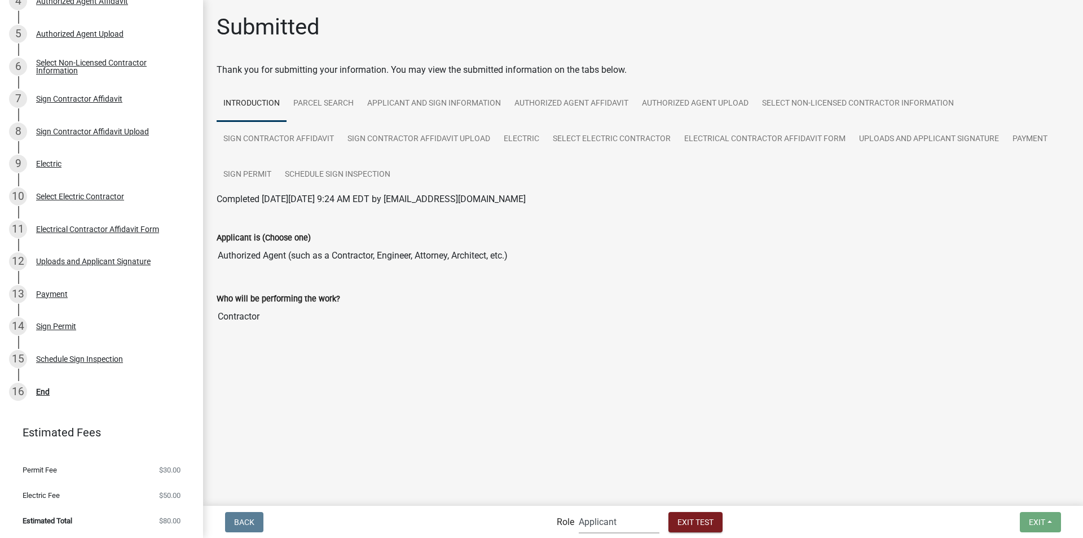
click at [617, 523] on select "Applicant Building Clerk Building Inspections Planning & Zoning Admin" at bounding box center [619, 521] width 81 height 23
select select "a1034ff1-6d4f-4586-aa83-45d6433eee28"
click at [579, 510] on select "Applicant Building Clerk Building Inspections Planning & Zoning Admin" at bounding box center [619, 521] width 81 height 23
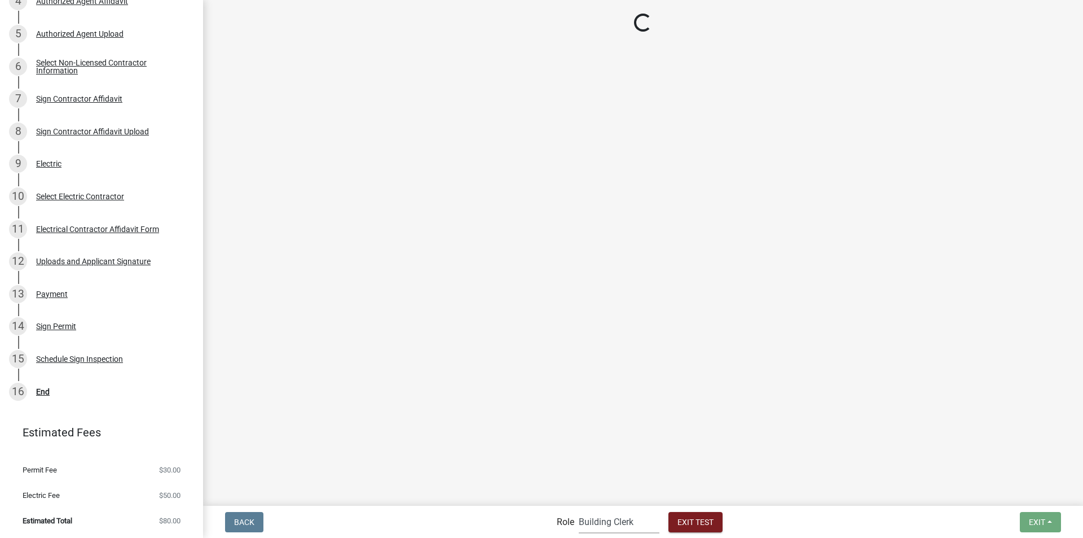
scroll to position [339, 0]
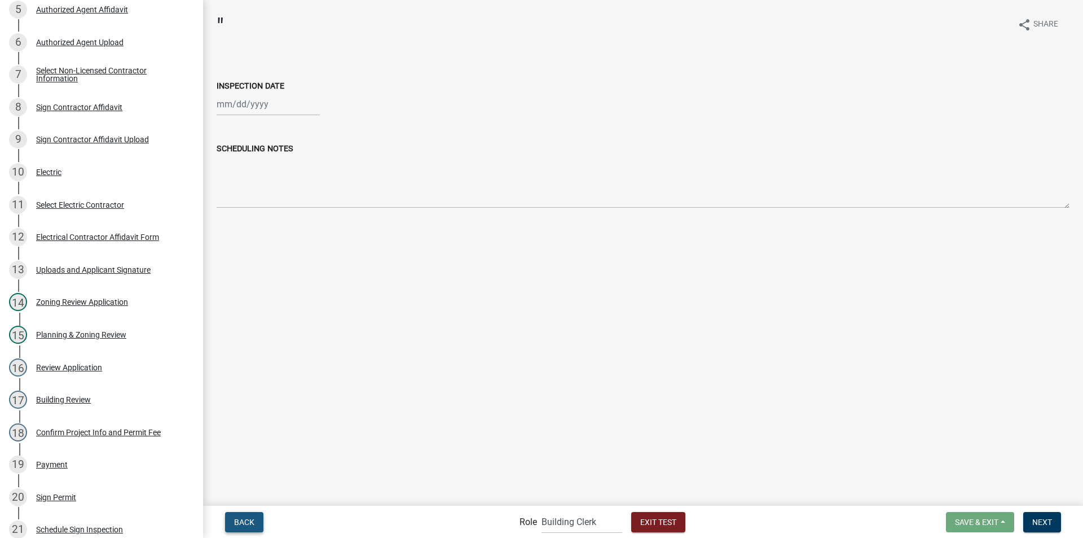
click at [244, 522] on span "Back" at bounding box center [244, 521] width 20 height 9
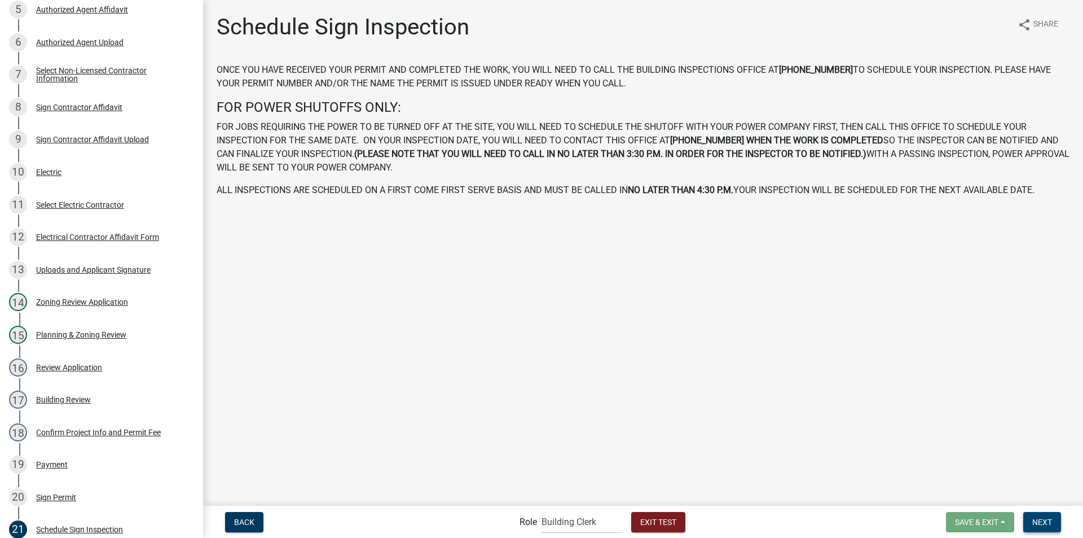
click at [1043, 520] on span "Next" at bounding box center [1043, 521] width 20 height 9
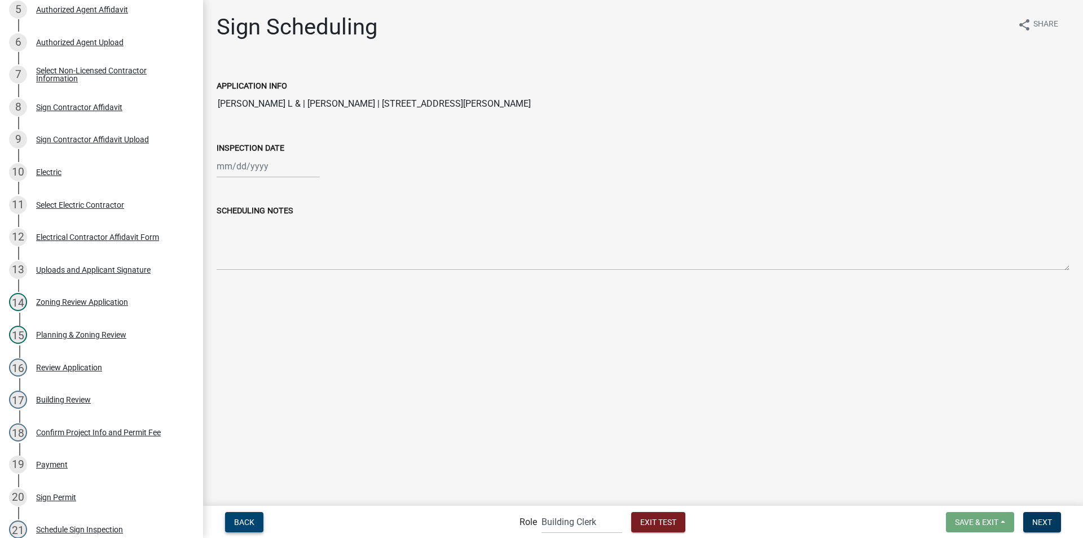
click at [251, 519] on span "Back" at bounding box center [244, 521] width 20 height 9
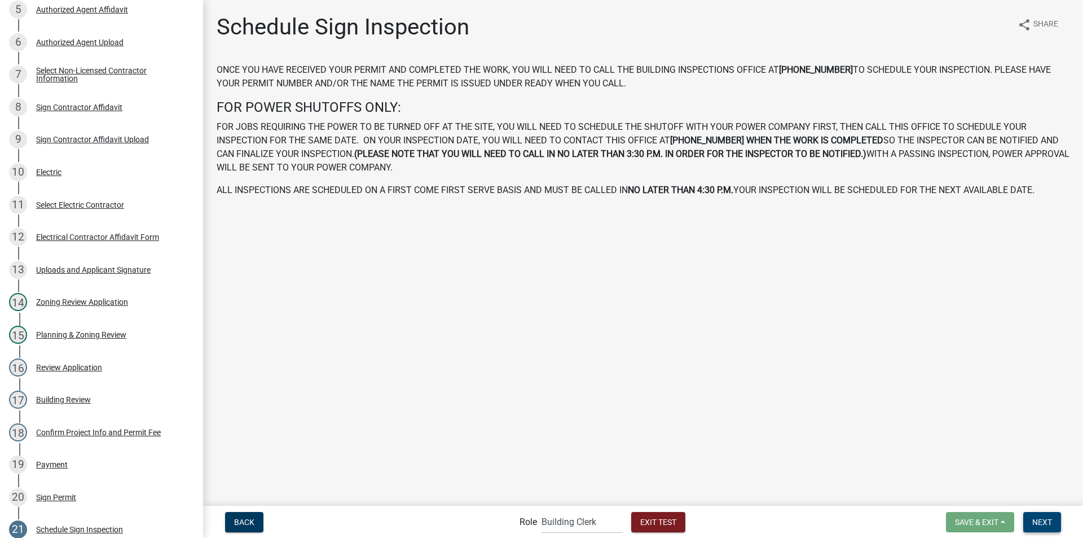
click at [1037, 522] on span "Next" at bounding box center [1043, 521] width 20 height 9
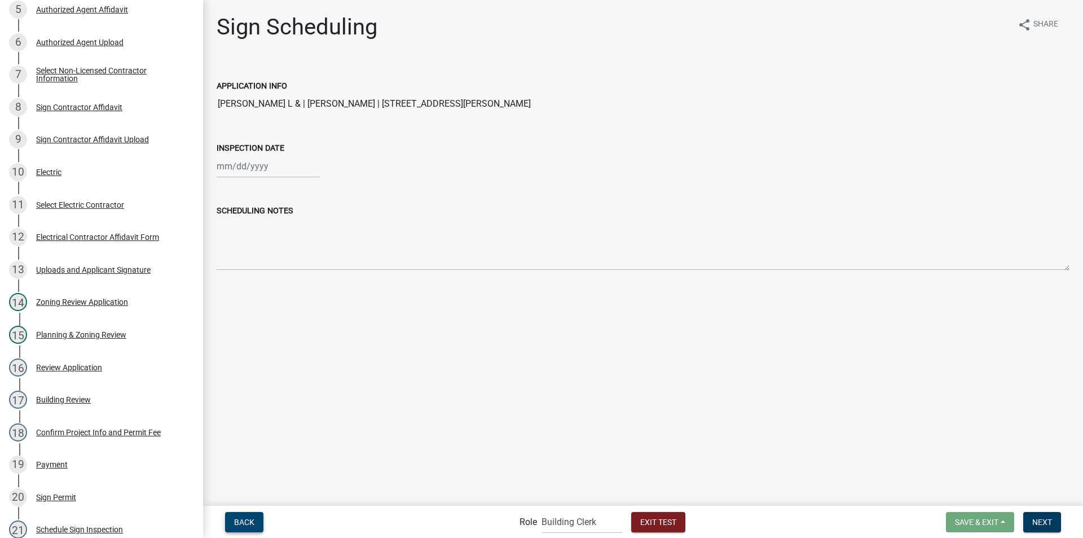
click at [248, 521] on span "Back" at bounding box center [244, 521] width 20 height 9
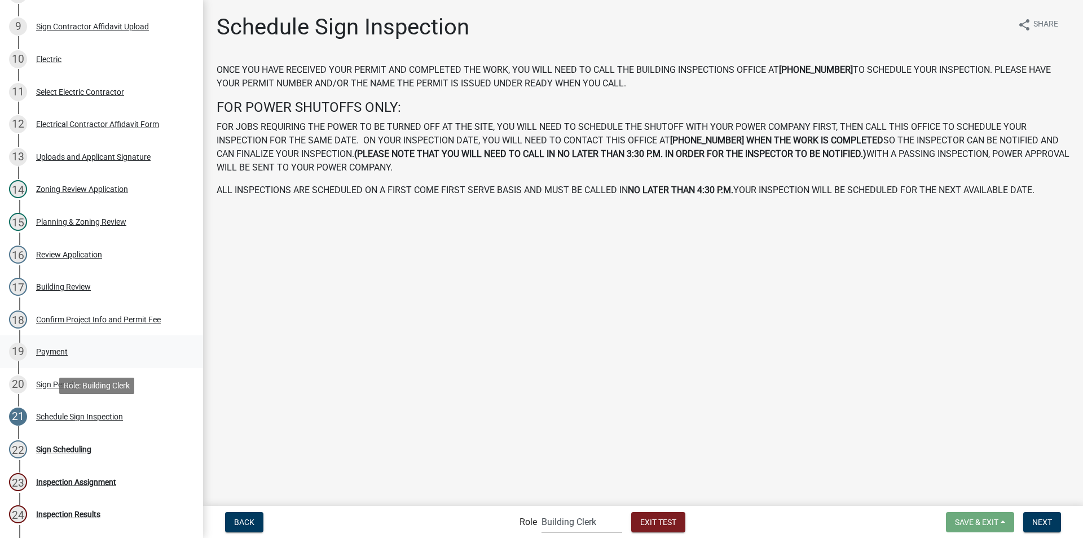
scroll to position [508, 0]
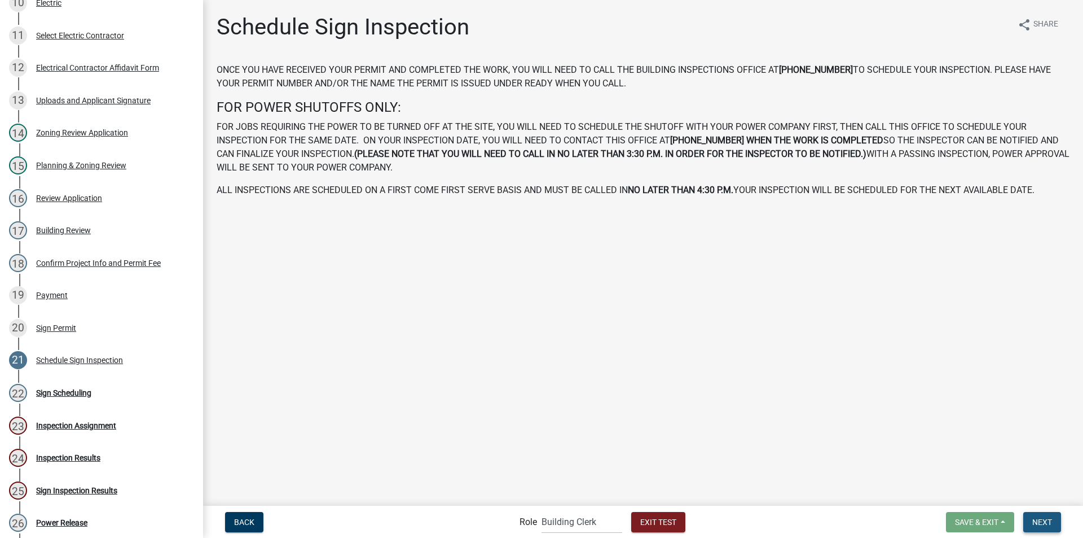
click at [1051, 526] on span "Next" at bounding box center [1043, 521] width 20 height 9
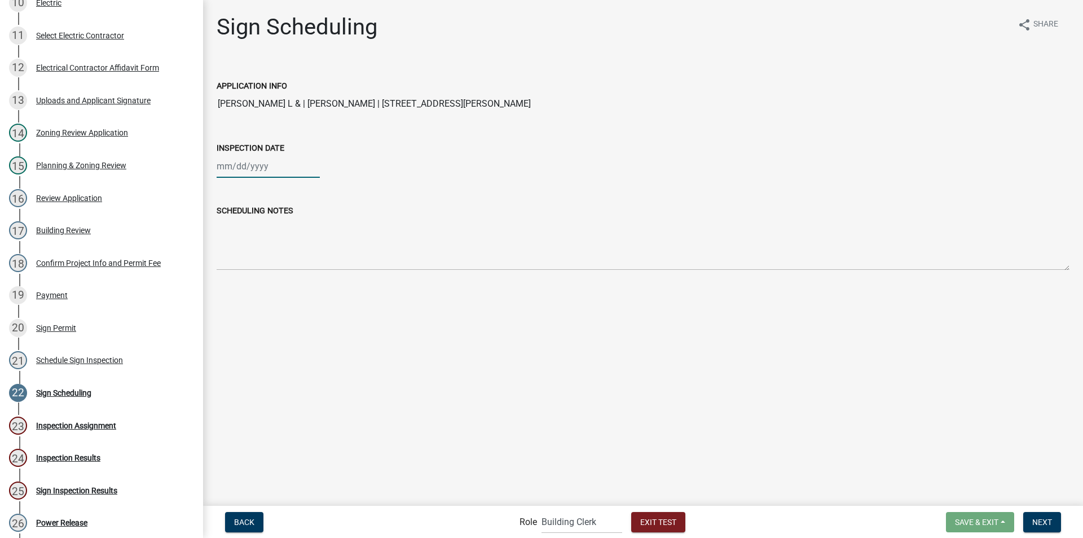
click at [260, 174] on div at bounding box center [268, 166] width 103 height 23
select select "9"
select select "2025"
click at [247, 282] on div "23" at bounding box center [246, 280] width 18 height 18
type input "09/23/2025"
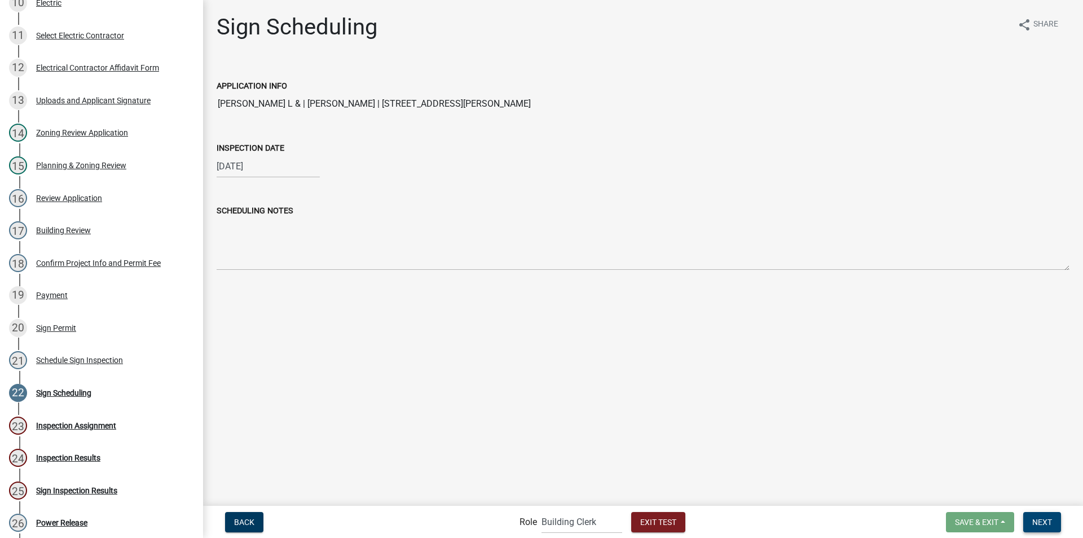
click at [1047, 523] on span "Next" at bounding box center [1043, 521] width 20 height 9
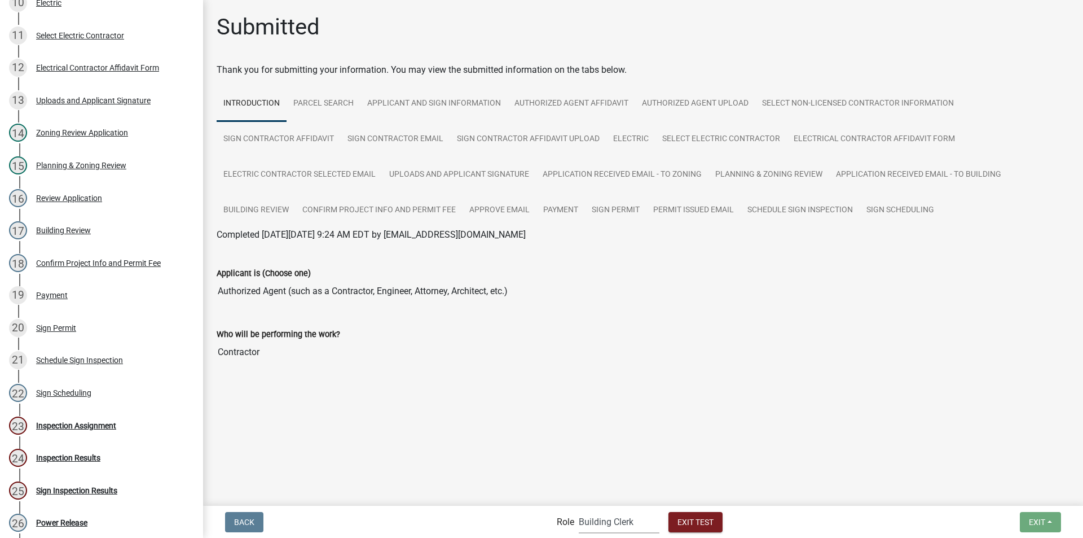
click at [582, 525] on select "Applicant Building Clerk Building Inspections Planning & Zoning Admin" at bounding box center [619, 521] width 81 height 23
select select "67b8e1bd-2e3e-4a8d-861d-598f76277593"
click at [579, 510] on select "Applicant Building Clerk Building Inspections Planning & Zoning Admin" at bounding box center [619, 521] width 81 height 23
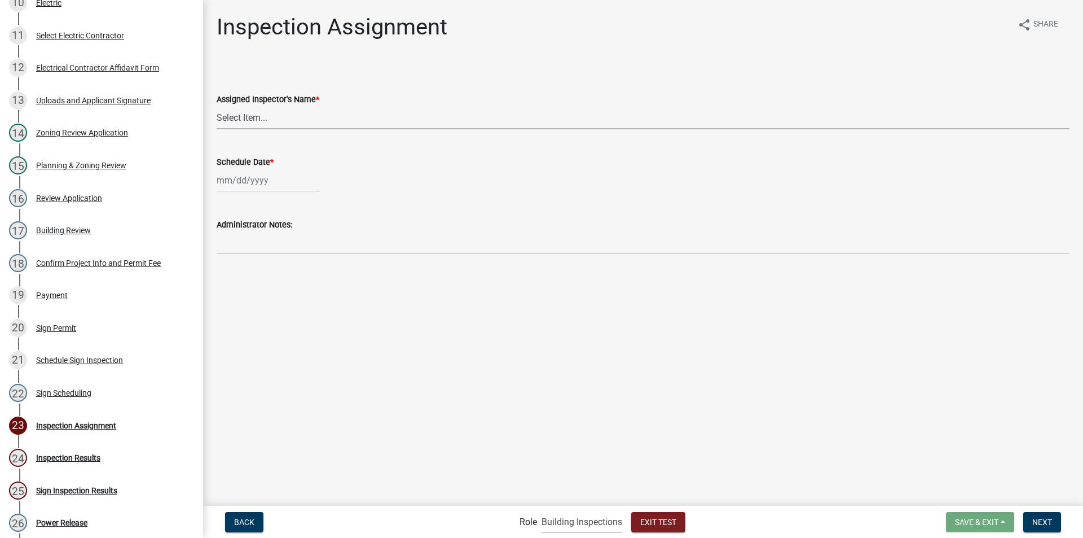
click at [304, 120] on select "Select Item... Eddie Pritchett (Eddie Pritchett) JonathanCook (Jonathan Cook)" at bounding box center [643, 117] width 853 height 23
select select "2023d007-b419-41f6-ba25-1bda40fa8b83"
click at [217, 106] on select "Select Item... Eddie Pritchett (Eddie Pritchett) JonathanCook (Jonathan Cook)" at bounding box center [643, 117] width 853 height 23
click at [273, 181] on div at bounding box center [268, 180] width 103 height 23
select select "9"
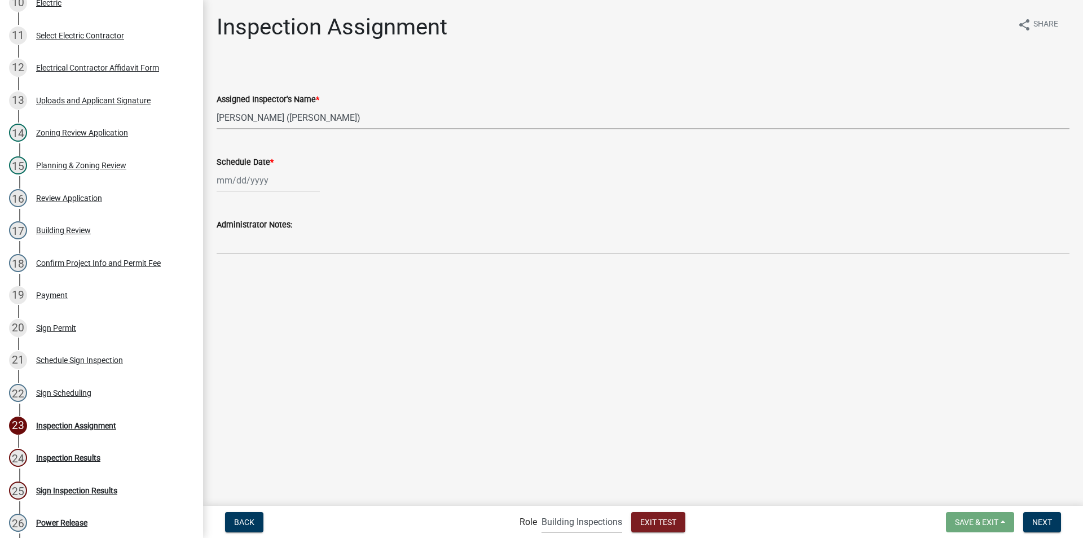
select select "2025"
click at [265, 292] on div "24" at bounding box center [264, 295] width 18 height 18
type input "09/24/2025"
click at [1046, 522] on span "Next" at bounding box center [1043, 521] width 20 height 9
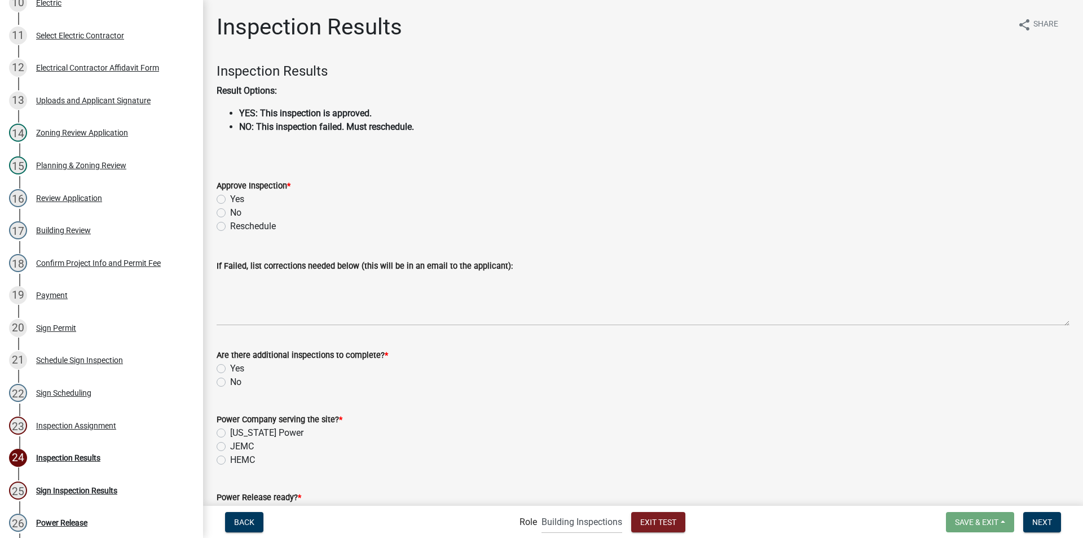
click at [230, 212] on label "No" at bounding box center [235, 213] width 11 height 14
click at [230, 212] on input "No" at bounding box center [233, 209] width 7 height 7
radio input "true"
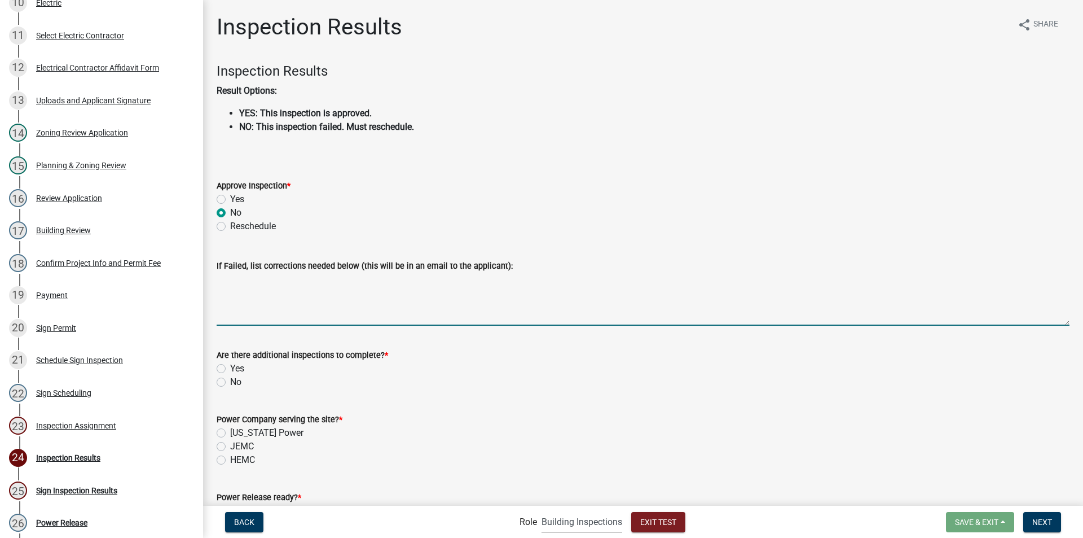
click at [259, 311] on textarea "If Failed, list corrections needed below (this will be in an email to the appli…" at bounding box center [643, 299] width 853 height 53
type textarea "52895895289282"
click at [230, 368] on label "Yes" at bounding box center [237, 369] width 14 height 14
click at [230, 368] on input "Yes" at bounding box center [233, 365] width 7 height 7
radio input "true"
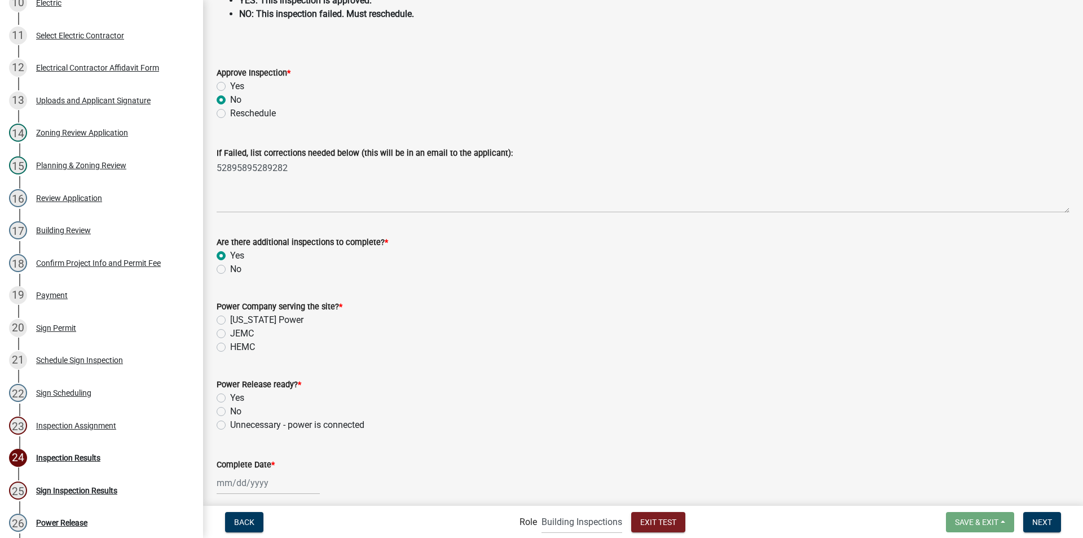
scroll to position [0, 0]
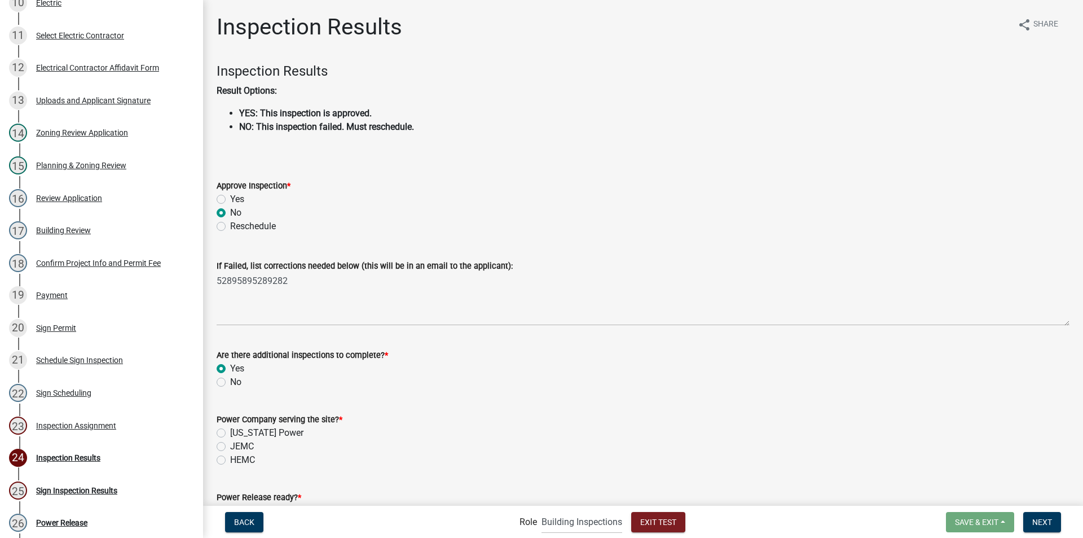
click at [230, 213] on label "No" at bounding box center [235, 213] width 11 height 14
click at [230, 213] on input "No" at bounding box center [233, 209] width 7 height 7
click at [230, 199] on label "Yes" at bounding box center [237, 199] width 14 height 14
click at [230, 199] on input "Yes" at bounding box center [233, 195] width 7 height 7
radio input "true"
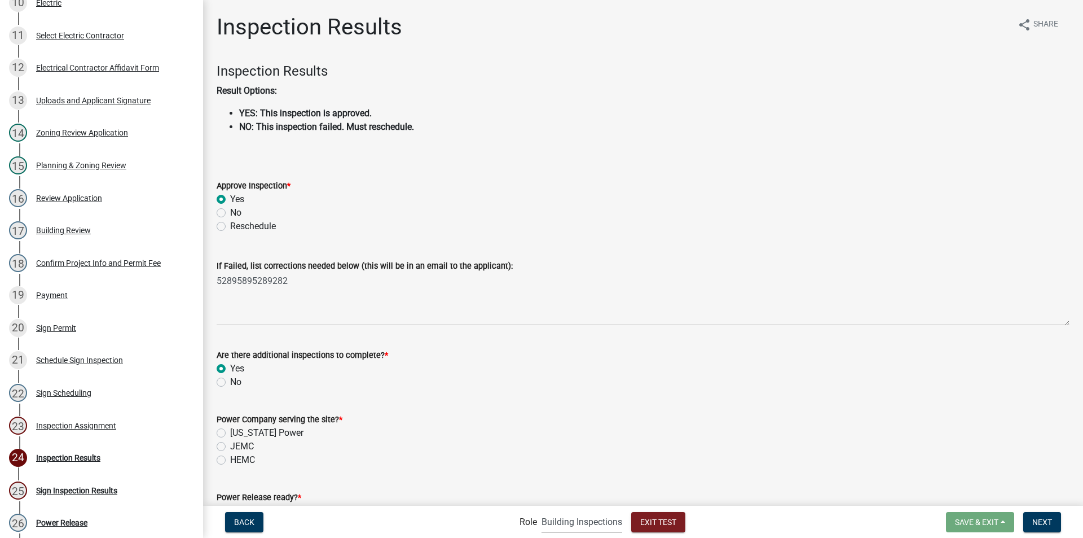
click at [230, 213] on label "No" at bounding box center [235, 213] width 11 height 14
click at [230, 213] on input "No" at bounding box center [233, 209] width 7 height 7
radio input "true"
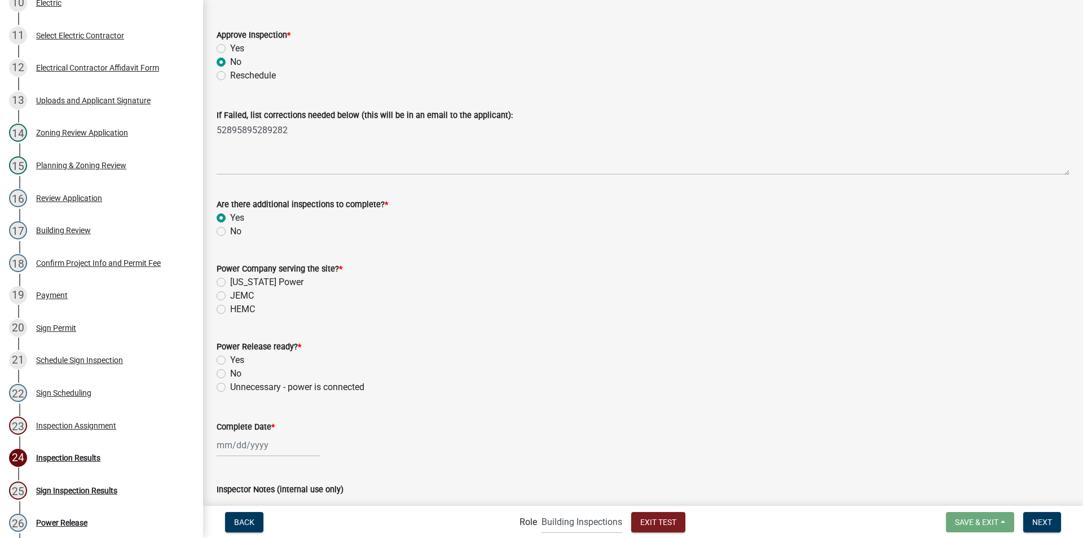
scroll to position [169, 0]
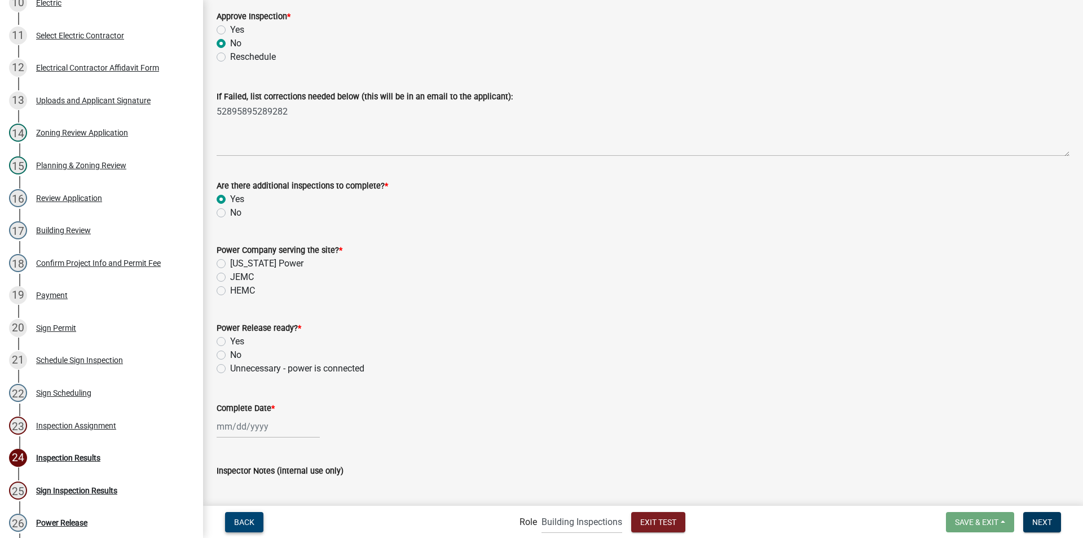
click at [248, 526] on span "Back" at bounding box center [244, 521] width 20 height 9
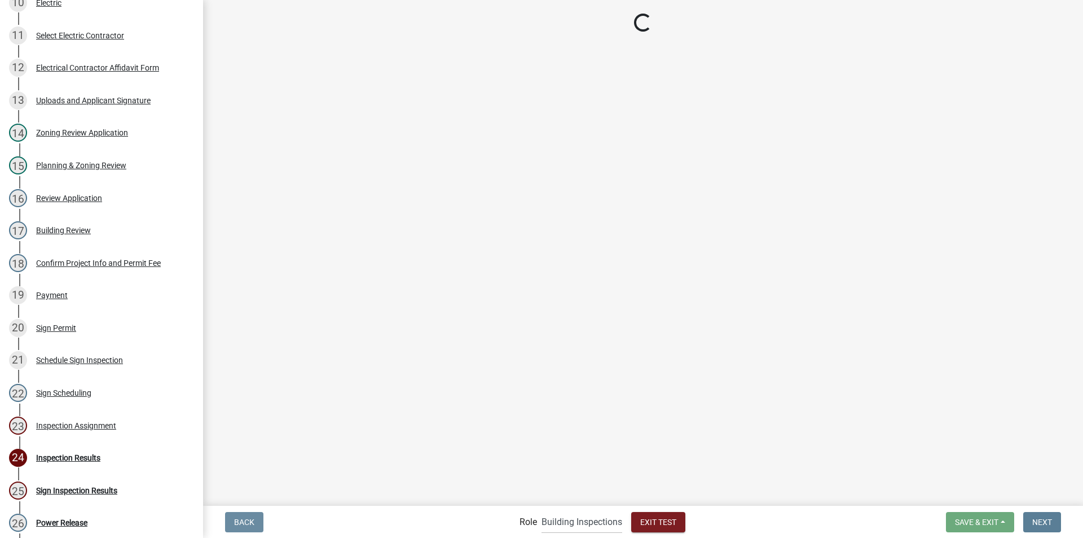
scroll to position [0, 0]
select select "2023d007-b419-41f6-ba25-1bda40fa8b83"
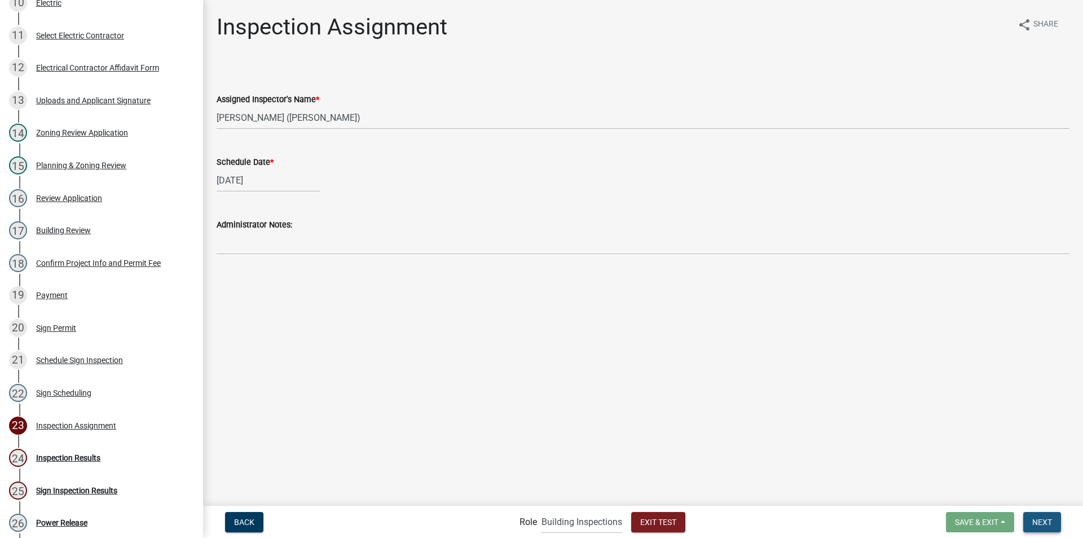
click at [1048, 525] on span "Next" at bounding box center [1043, 521] width 20 height 9
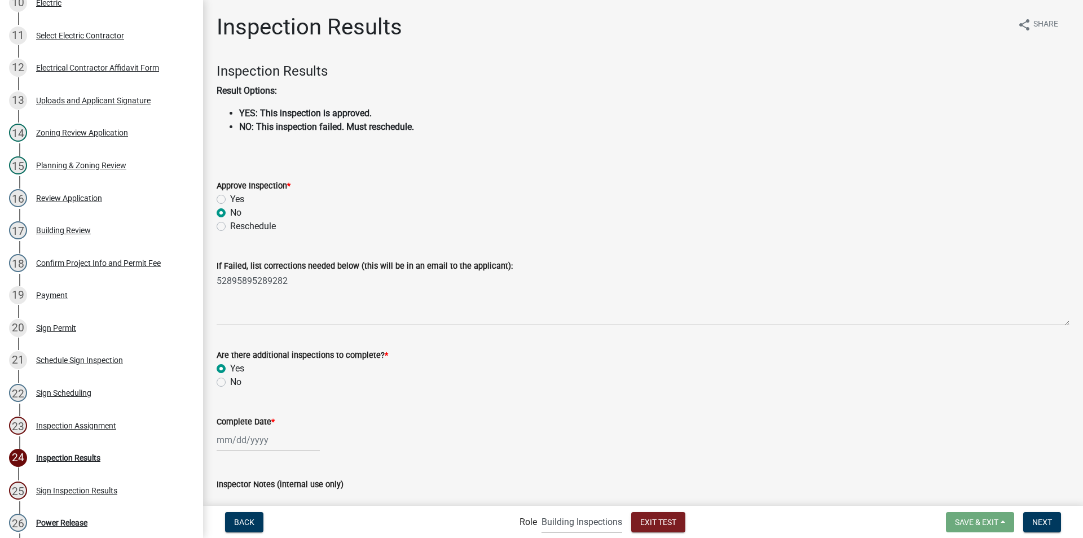
click at [230, 213] on label "No" at bounding box center [235, 213] width 11 height 14
click at [230, 213] on input "No" at bounding box center [233, 209] width 7 height 7
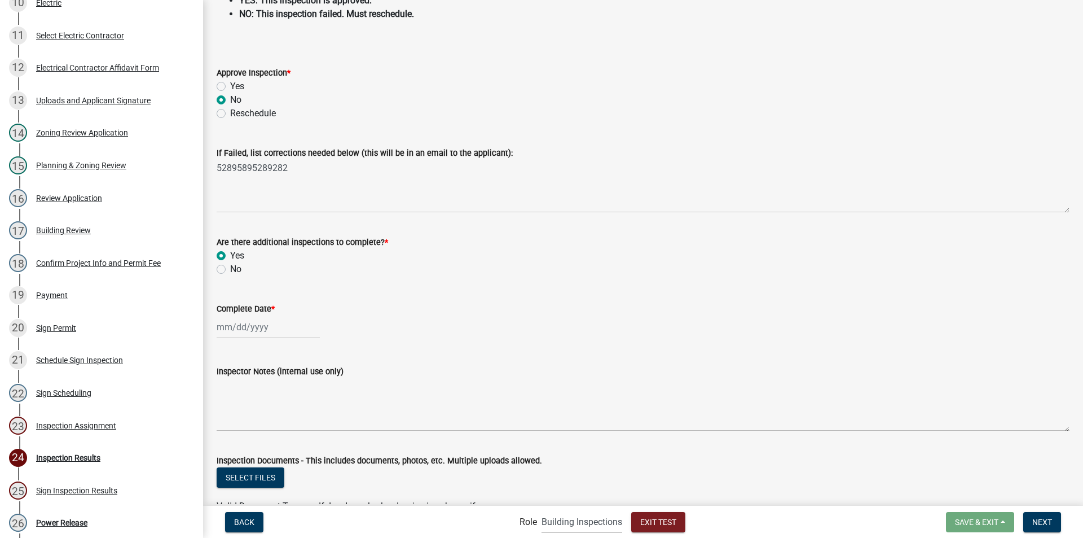
scroll to position [169, 0]
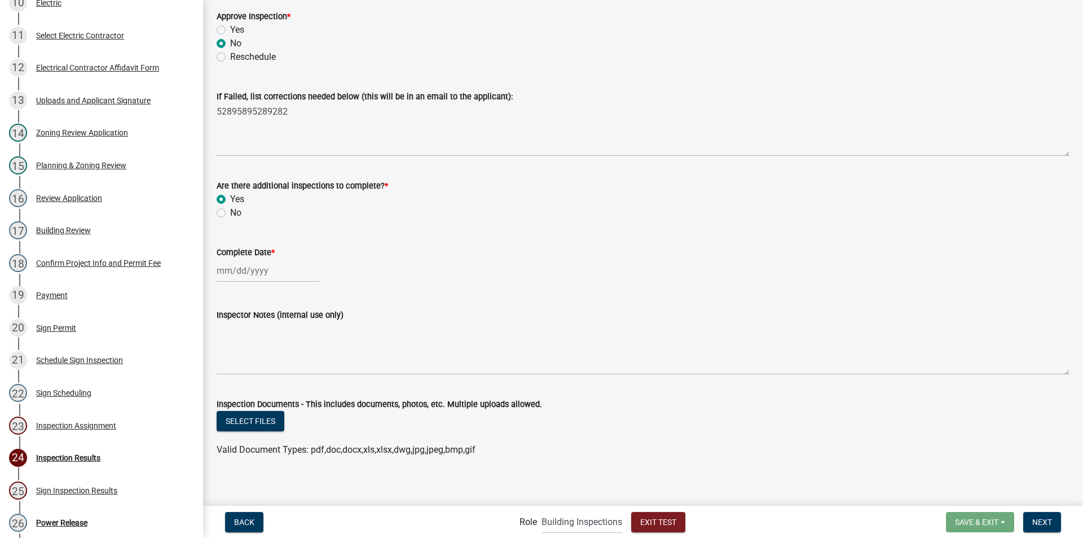
click at [230, 197] on label "Yes" at bounding box center [237, 199] width 14 height 14
click at [230, 197] on input "Yes" at bounding box center [233, 195] width 7 height 7
click at [244, 273] on div at bounding box center [268, 270] width 103 height 23
select select "9"
select select "2025"
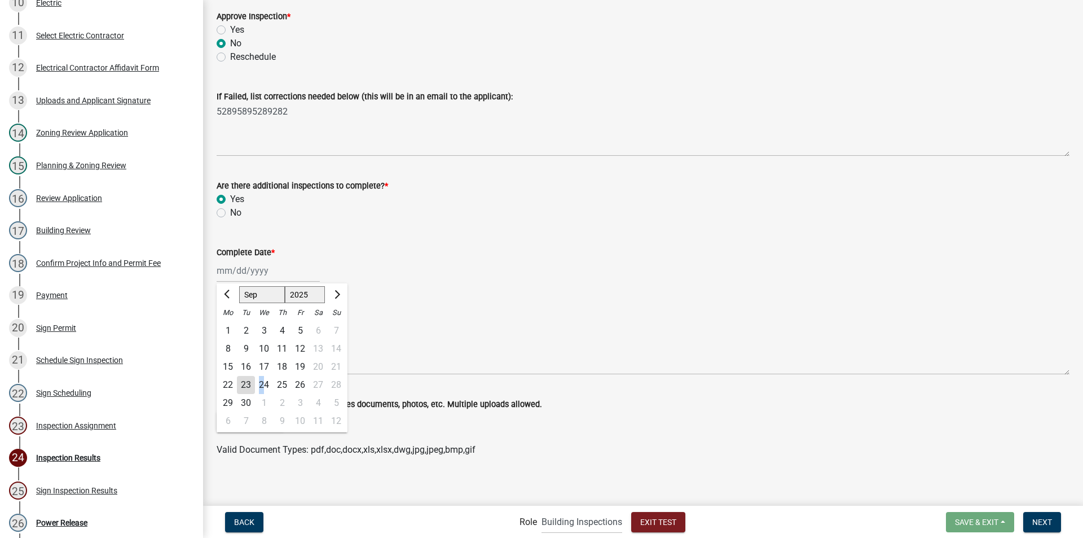
click at [262, 384] on div "24" at bounding box center [264, 385] width 18 height 18
type input "09/24/2025"
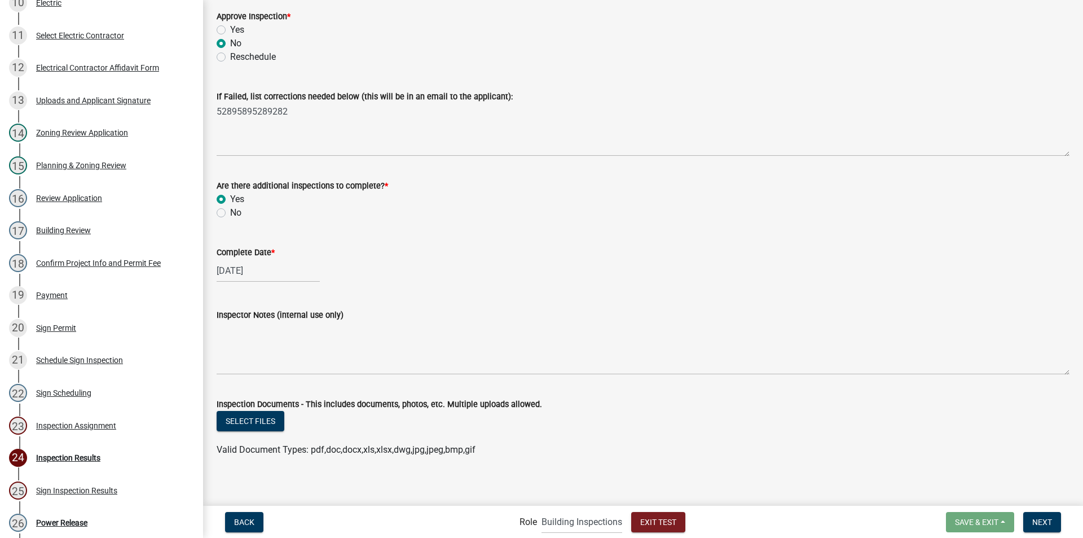
scroll to position [176, 0]
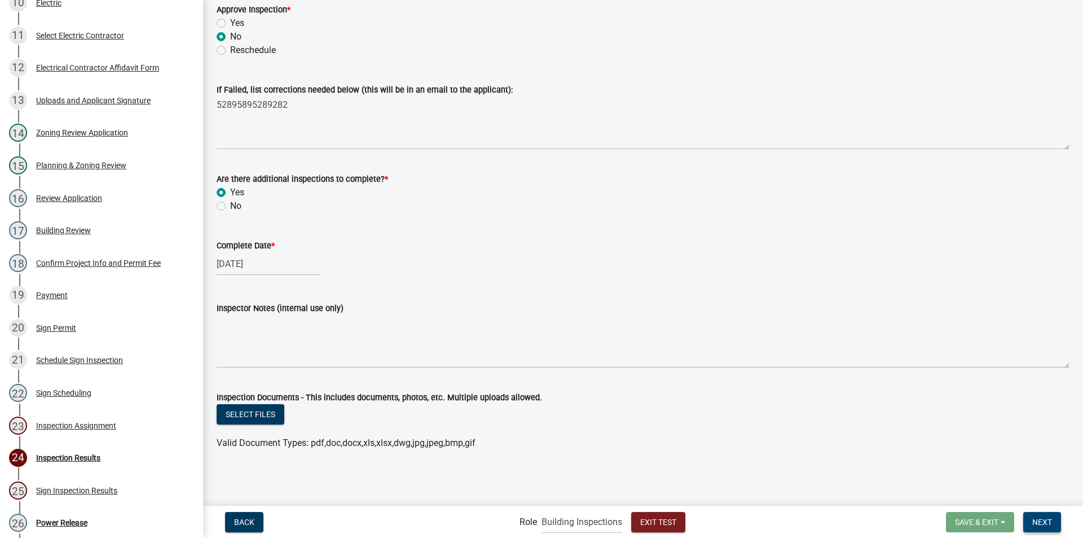
drag, startPoint x: 1039, startPoint y: 524, endPoint x: 958, endPoint y: 488, distance: 88.9
click at [1038, 524] on span "Next" at bounding box center [1043, 521] width 20 height 9
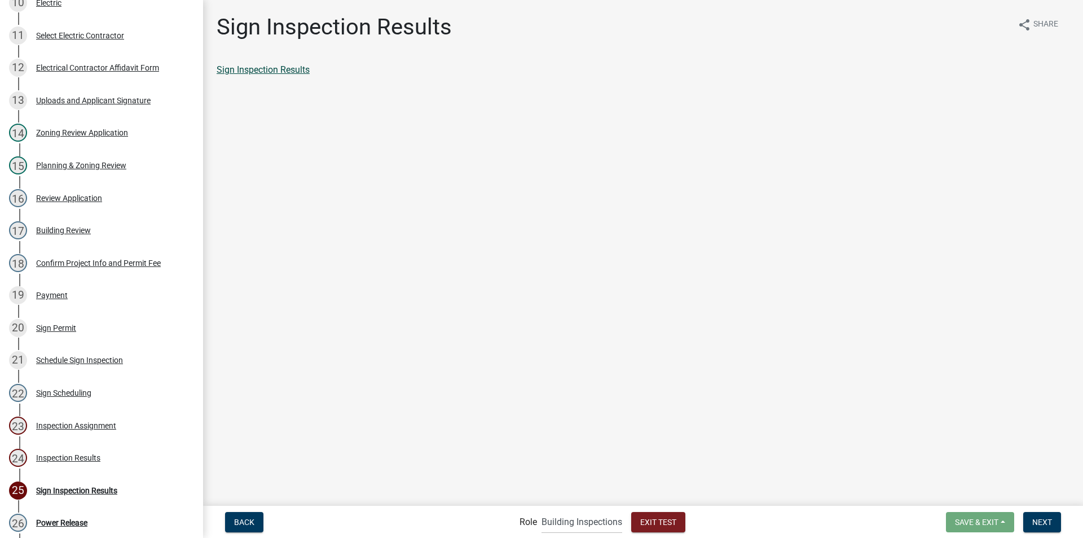
click at [298, 70] on link "Sign Inspection Results" at bounding box center [263, 69] width 93 height 11
click at [274, 71] on link "Sign Inspection Results" at bounding box center [263, 69] width 93 height 11
click at [1053, 521] on button "Next" at bounding box center [1043, 522] width 38 height 20
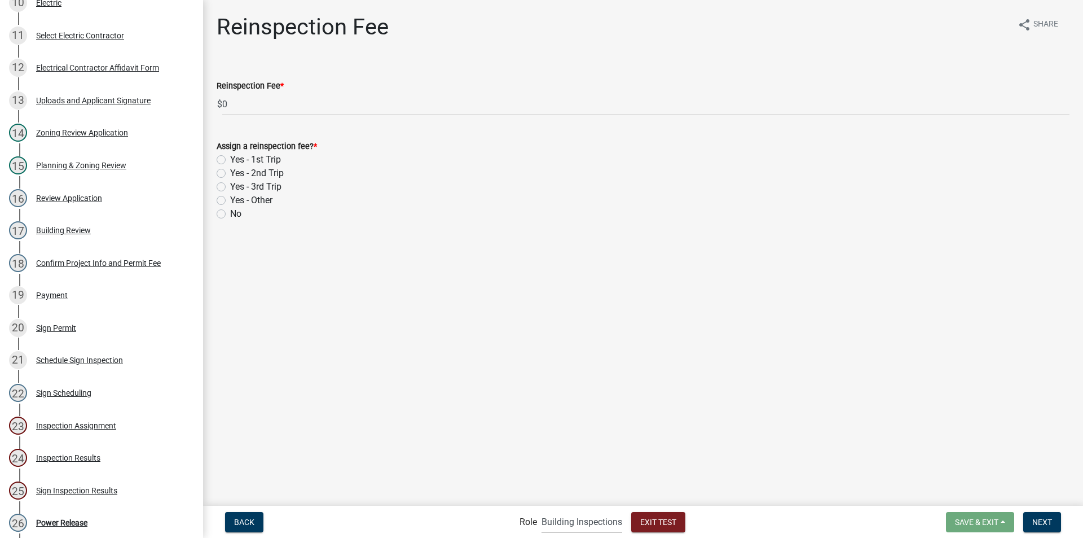
click at [230, 214] on label "No" at bounding box center [235, 214] width 11 height 14
click at [230, 214] on input "No" at bounding box center [233, 210] width 7 height 7
radio input "true"
click at [1047, 516] on button "Next" at bounding box center [1043, 522] width 38 height 20
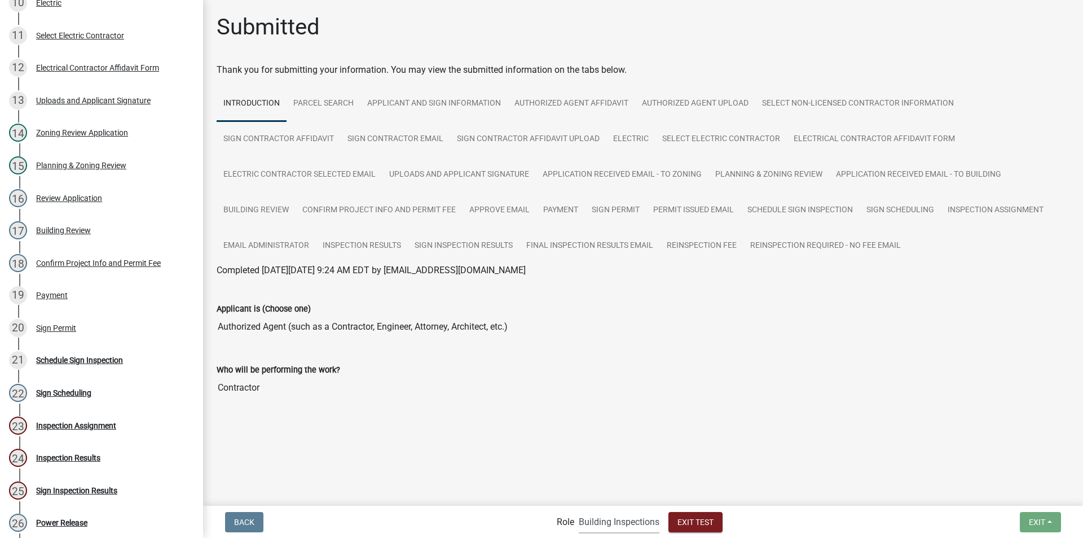
click at [599, 521] on select "Applicant Building Clerk Building Inspections Planning & Zoning Admin" at bounding box center [619, 521] width 81 height 23
click at [579, 510] on select "Applicant Building Clerk Building Inspections Planning & Zoning Admin" at bounding box center [619, 521] width 81 height 23
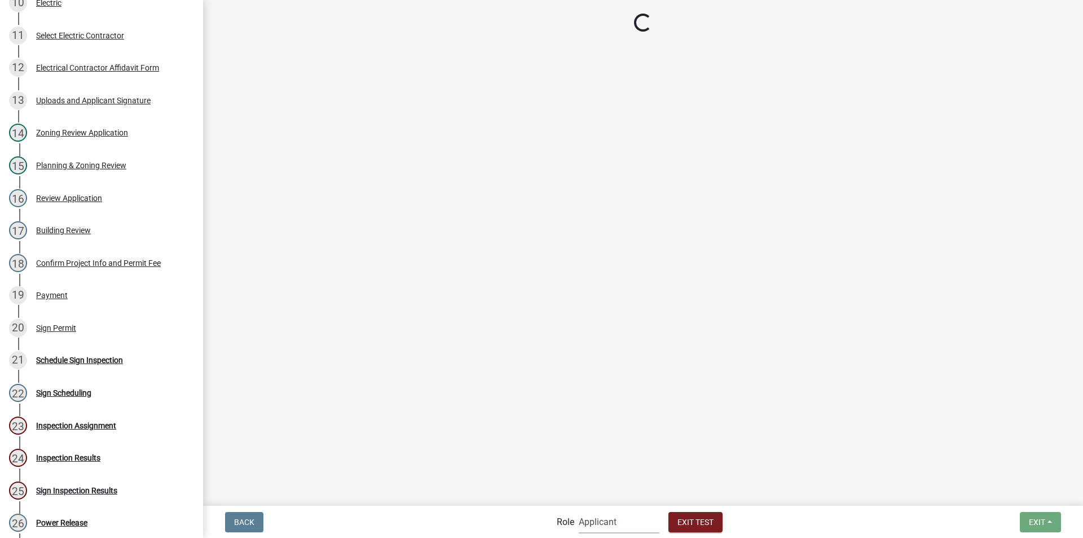
scroll to position [292, 0]
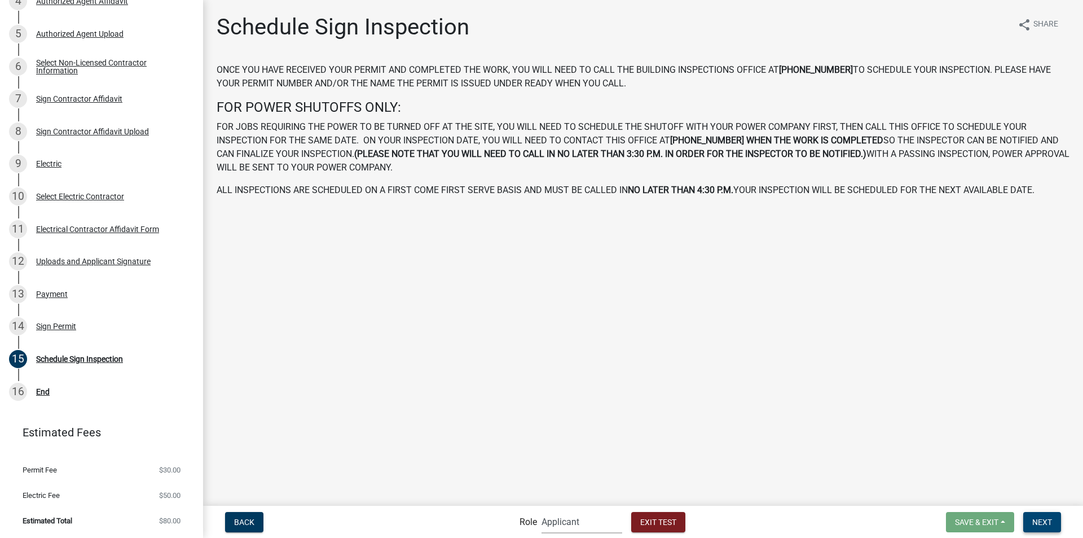
click at [1033, 526] on span "Next" at bounding box center [1043, 521] width 20 height 9
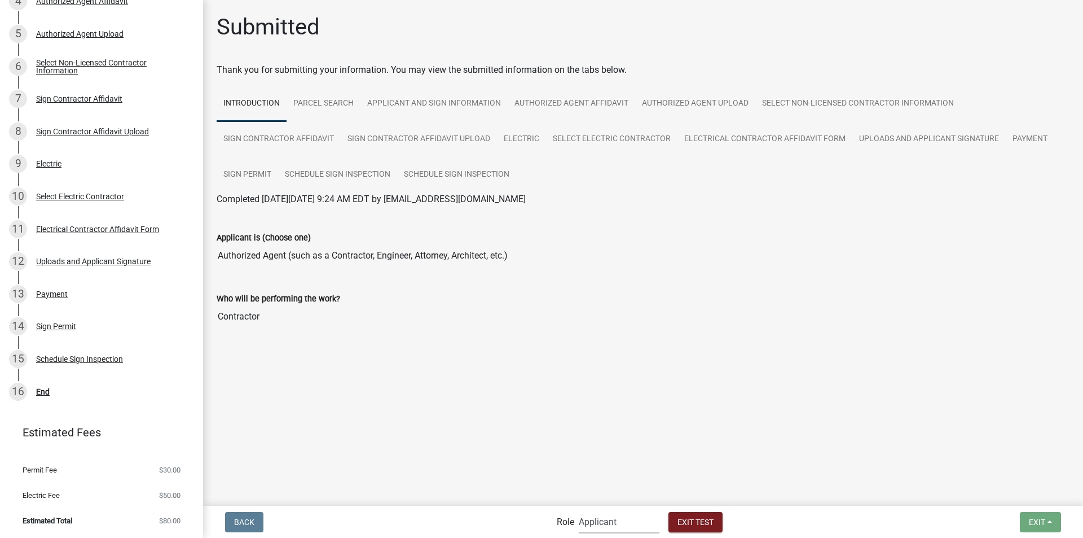
drag, startPoint x: 601, startPoint y: 525, endPoint x: 599, endPoint y: 512, distance: 13.1
click at [601, 525] on select "Applicant Building Clerk Building Inspections Planning & Zoning Admin" at bounding box center [619, 521] width 81 height 23
select select "a1034ff1-6d4f-4586-aa83-45d6433eee28"
click at [579, 510] on select "Applicant Building Clerk Building Inspections Planning & Zoning Admin" at bounding box center [619, 521] width 81 height 23
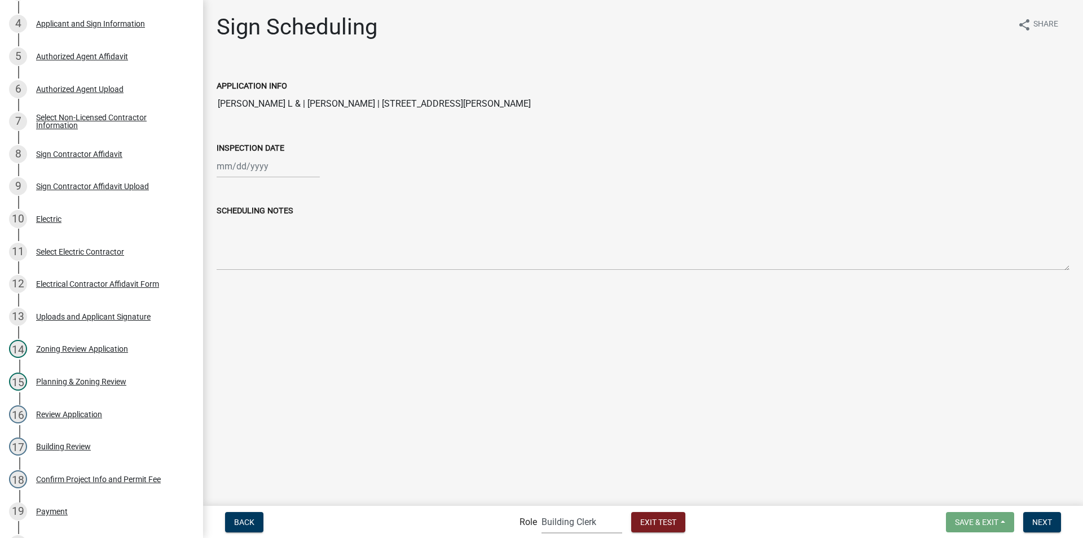
scroll to position [508, 0]
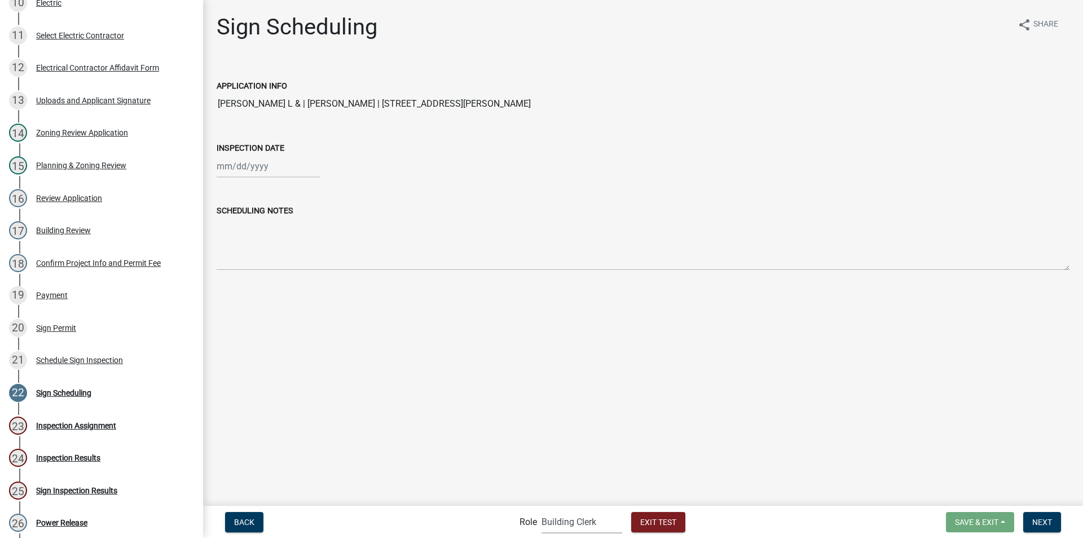
click at [255, 168] on div at bounding box center [268, 166] width 103 height 23
select select "9"
select select "2025"
click at [265, 277] on div "24" at bounding box center [264, 280] width 18 height 18
type input "09/24/2025"
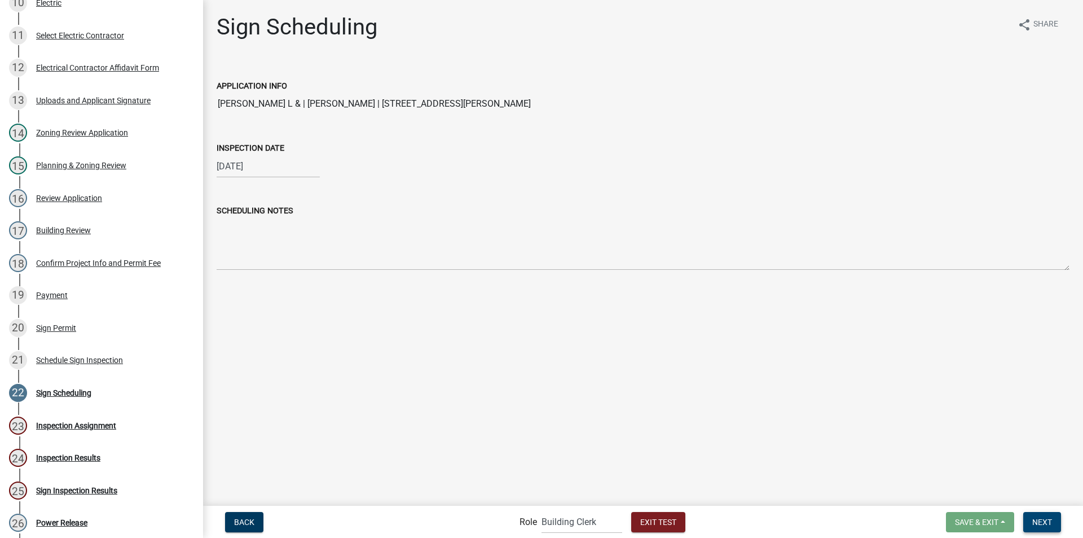
click at [1037, 519] on span "Next" at bounding box center [1043, 521] width 20 height 9
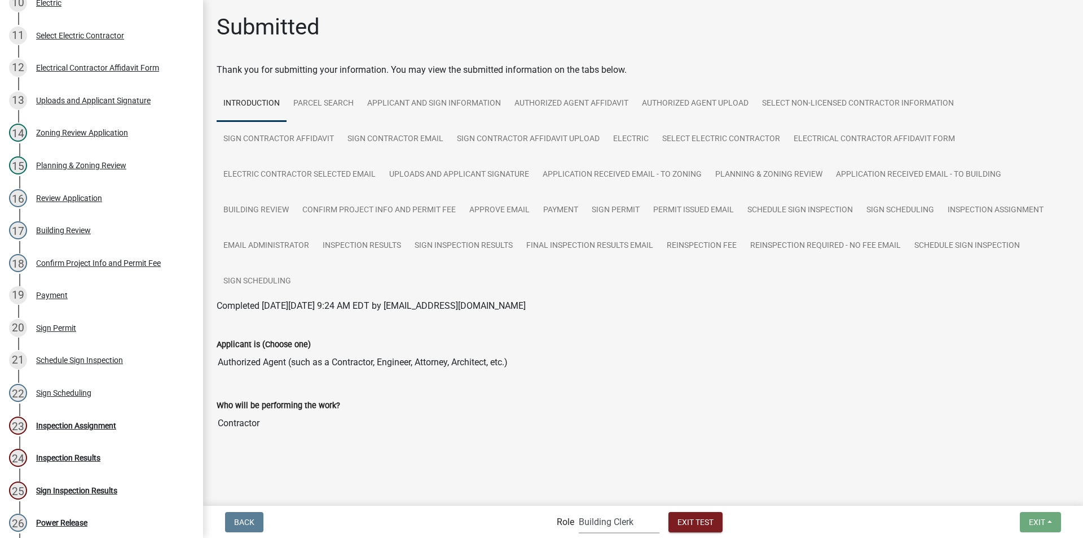
click at [604, 524] on select "Applicant Building Clerk Building Inspections Planning & Zoning Admin" at bounding box center [619, 521] width 81 height 23
select select "67b8e1bd-2e3e-4a8d-861d-598f76277593"
click at [579, 510] on select "Applicant Building Clerk Building Inspections Planning & Zoning Admin" at bounding box center [619, 521] width 81 height 23
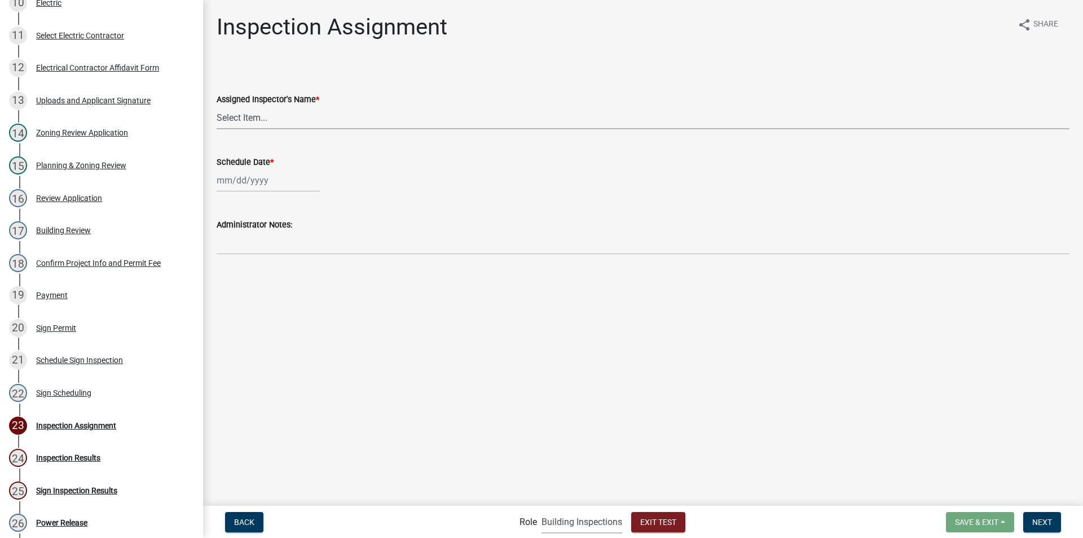
click at [274, 116] on select "Select Item... Eddie Pritchett (Eddie Pritchett) JonathanCook (Jonathan Cook)" at bounding box center [643, 117] width 853 height 23
select select "2023d007-b419-41f6-ba25-1bda40fa8b83"
click at [217, 106] on select "Select Item... Eddie Pritchett (Eddie Pritchett) JonathanCook (Jonathan Cook)" at bounding box center [643, 117] width 853 height 23
click at [275, 185] on div at bounding box center [268, 180] width 103 height 23
select select "9"
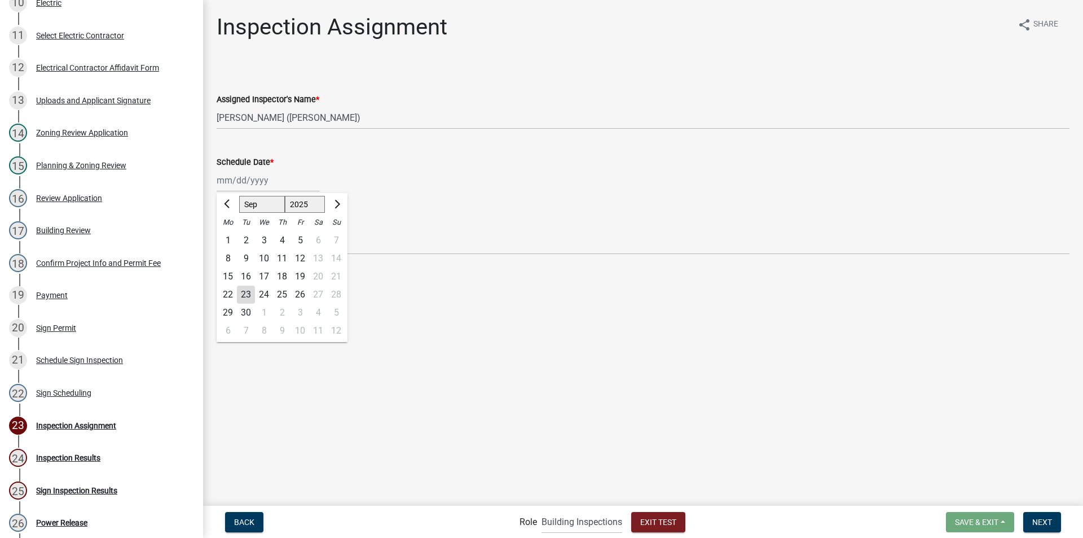
click at [260, 295] on div "24" at bounding box center [264, 295] width 18 height 18
click at [1048, 524] on span "Next" at bounding box center [1043, 521] width 20 height 9
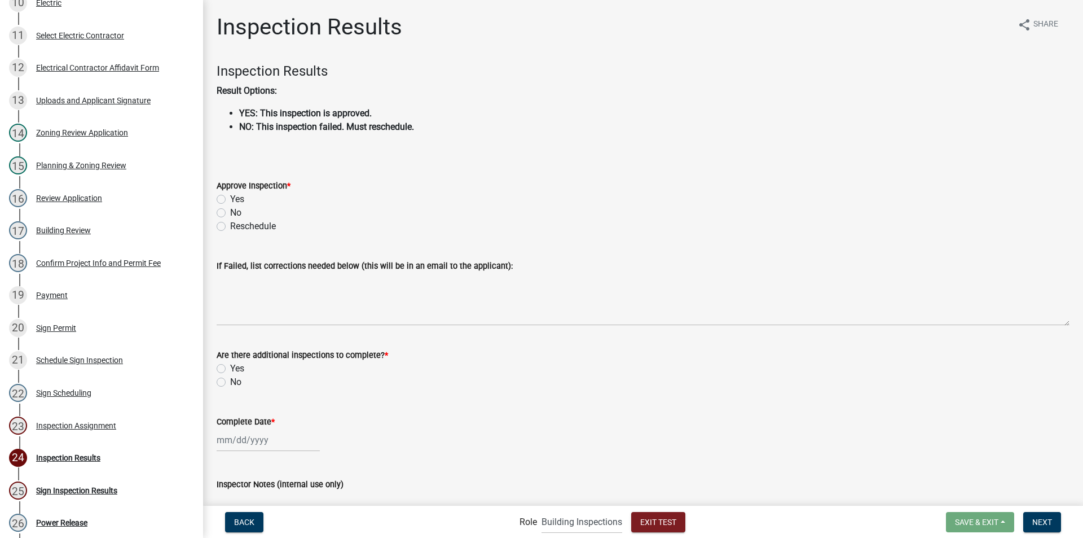
click at [230, 210] on label "No" at bounding box center [235, 213] width 11 height 14
click at [230, 210] on input "No" at bounding box center [233, 209] width 7 height 7
click at [230, 198] on label "Yes" at bounding box center [237, 199] width 14 height 14
click at [230, 198] on input "Yes" at bounding box center [233, 195] width 7 height 7
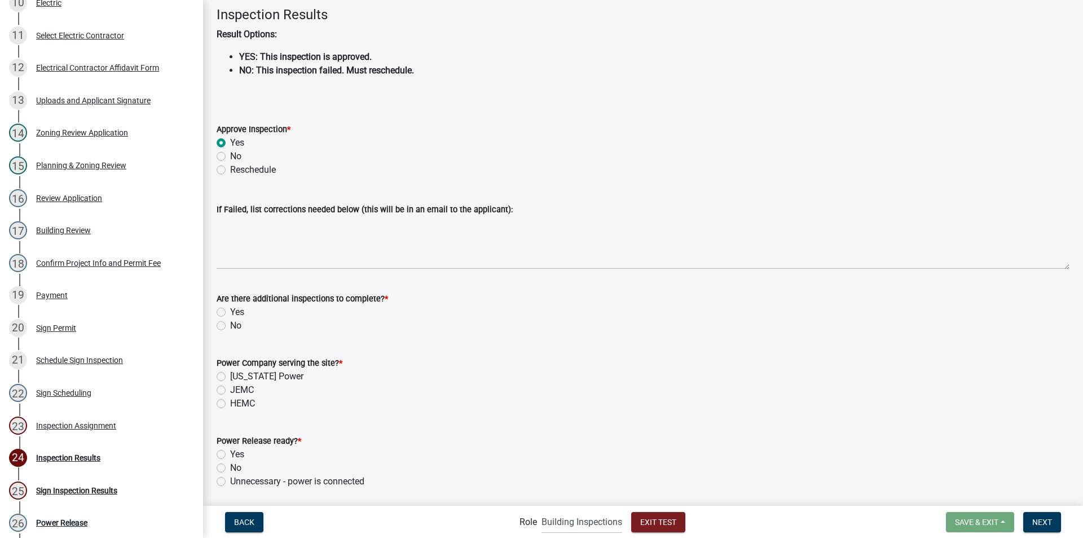
scroll to position [113, 0]
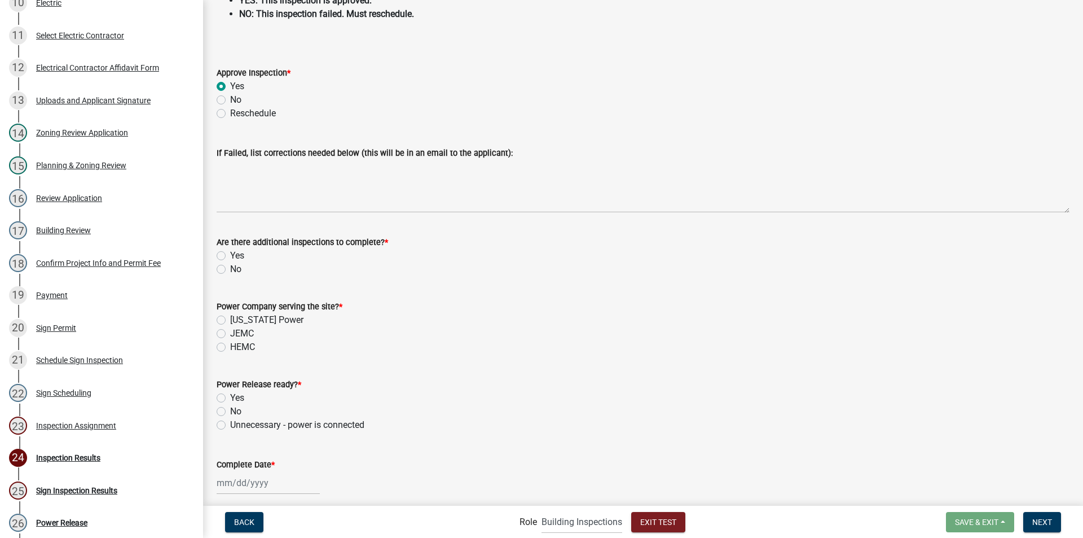
click at [230, 270] on label "No" at bounding box center [235, 269] width 11 height 14
click at [230, 270] on input "No" at bounding box center [233, 265] width 7 height 7
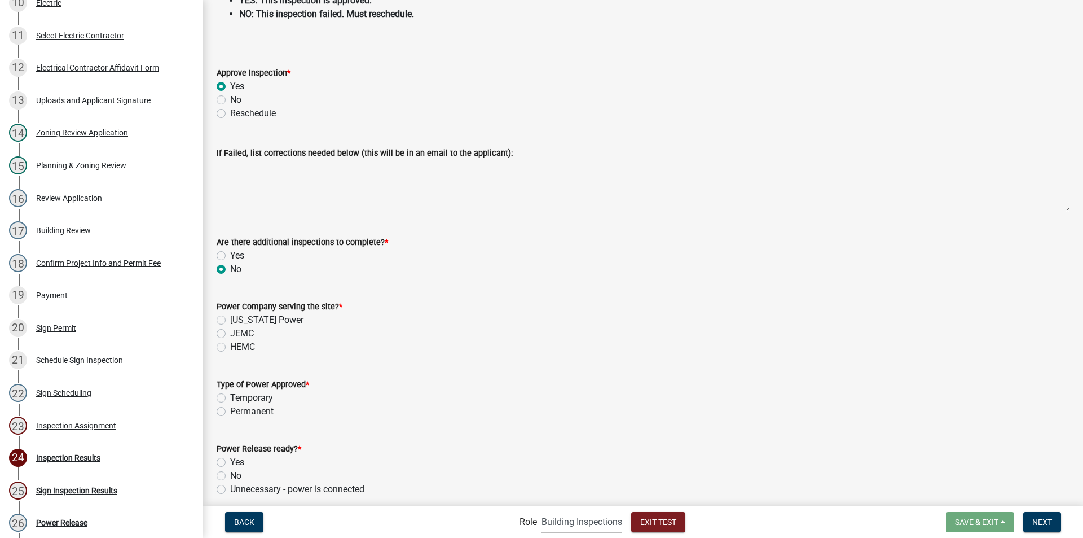
click at [230, 318] on label "Georgia Power" at bounding box center [266, 320] width 73 height 14
click at [230, 318] on input "Georgia Power" at bounding box center [233, 316] width 7 height 7
click at [230, 412] on label "Permanent" at bounding box center [251, 412] width 43 height 14
click at [230, 412] on input "Permanent" at bounding box center [233, 408] width 7 height 7
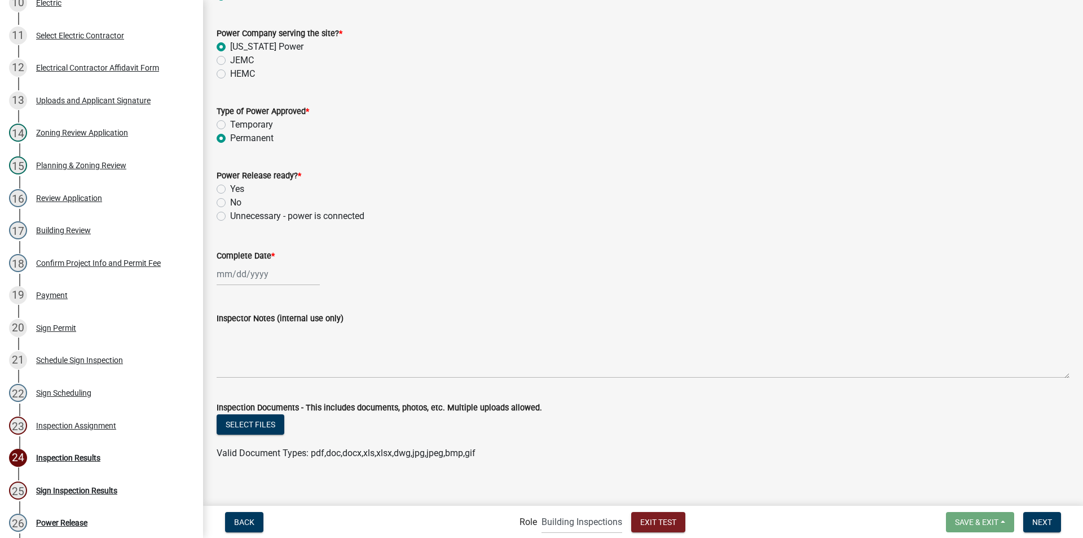
scroll to position [395, 0]
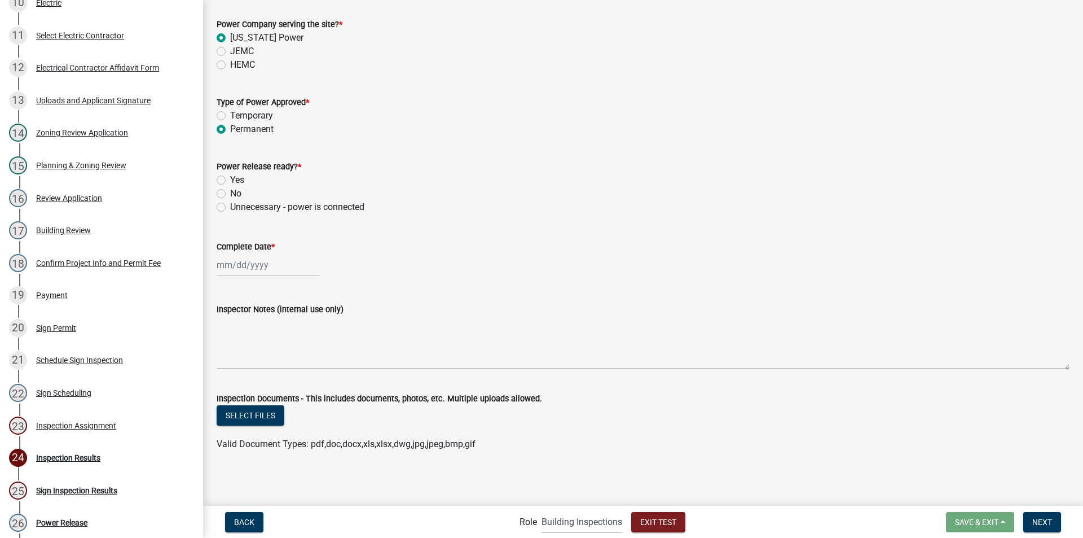
drag, startPoint x: 223, startPoint y: 178, endPoint x: 225, endPoint y: 186, distance: 8.0
click at [230, 178] on label "Yes" at bounding box center [237, 180] width 14 height 14
click at [230, 178] on input "Yes" at bounding box center [233, 176] width 7 height 7
click at [239, 266] on div at bounding box center [268, 264] width 103 height 23
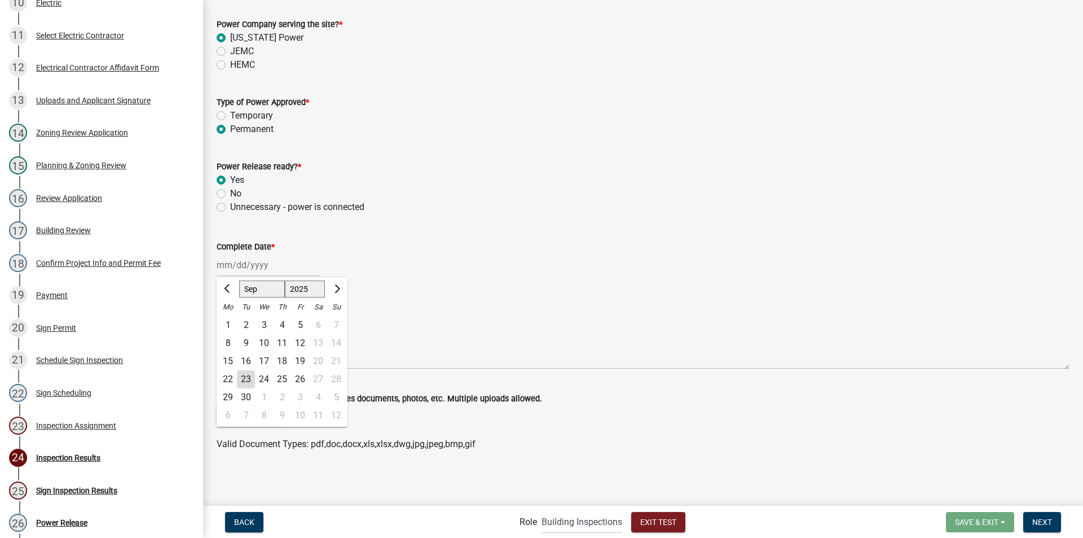
drag, startPoint x: 246, startPoint y: 377, endPoint x: 246, endPoint y: 349, distance: 27.6
click at [245, 377] on div "23" at bounding box center [246, 379] width 18 height 18
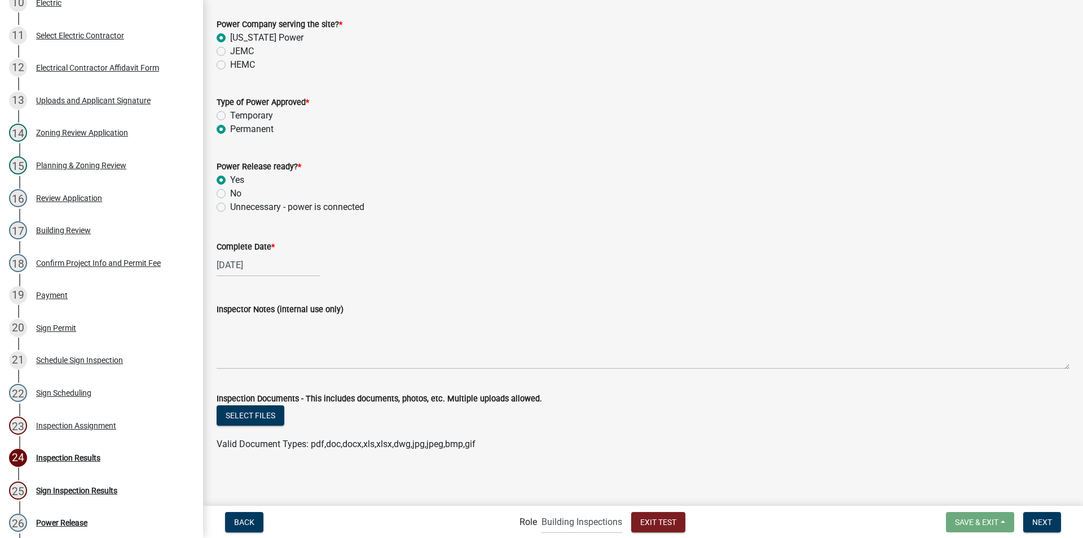
scroll to position [396, 0]
click at [1040, 517] on span "Next" at bounding box center [1043, 521] width 20 height 9
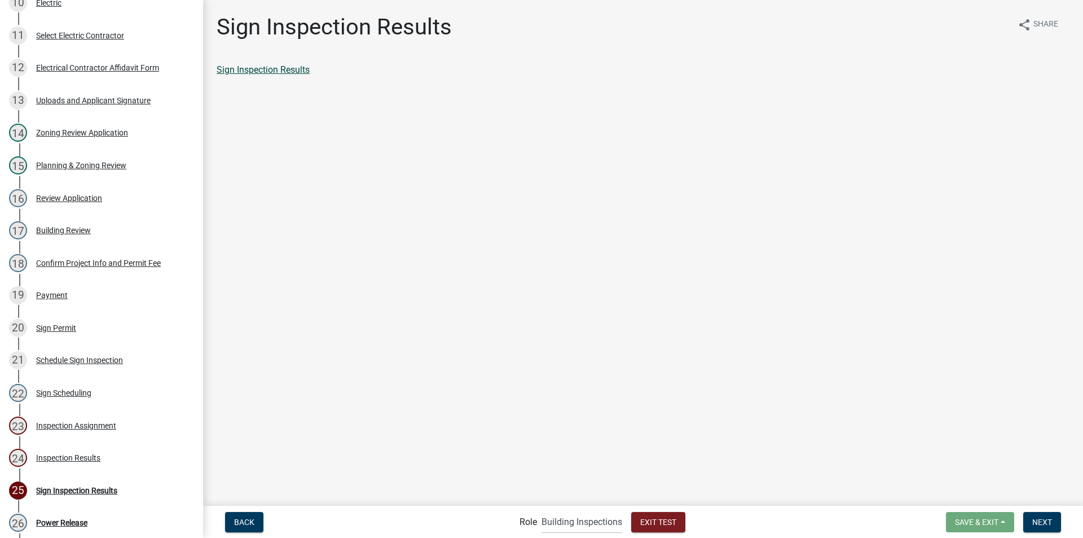
click at [283, 70] on link "Sign Inspection Results" at bounding box center [263, 69] width 93 height 11
click at [1039, 517] on span "Next" at bounding box center [1043, 521] width 20 height 9
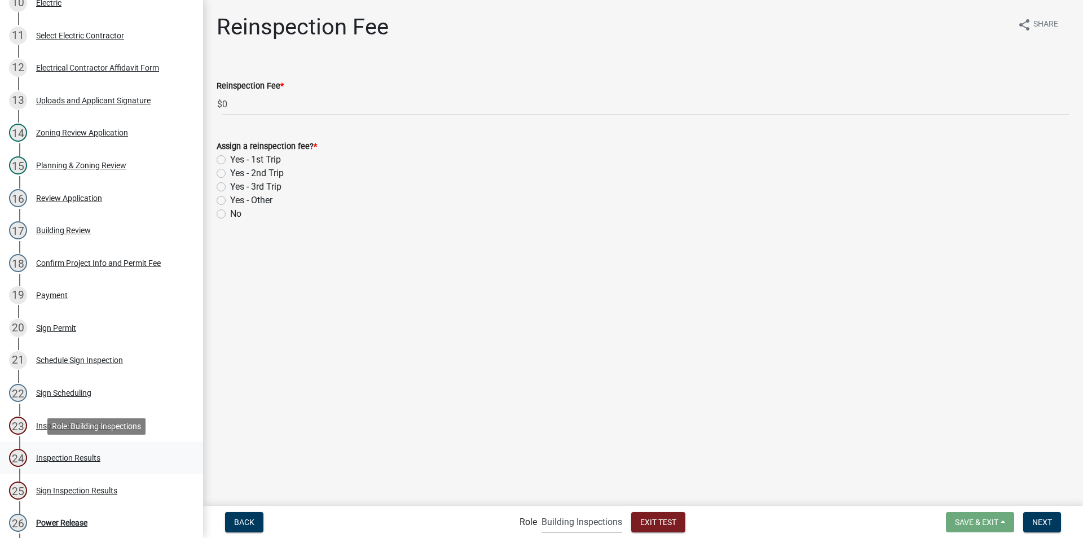
click at [73, 458] on div "Inspection Results" at bounding box center [68, 458] width 64 height 8
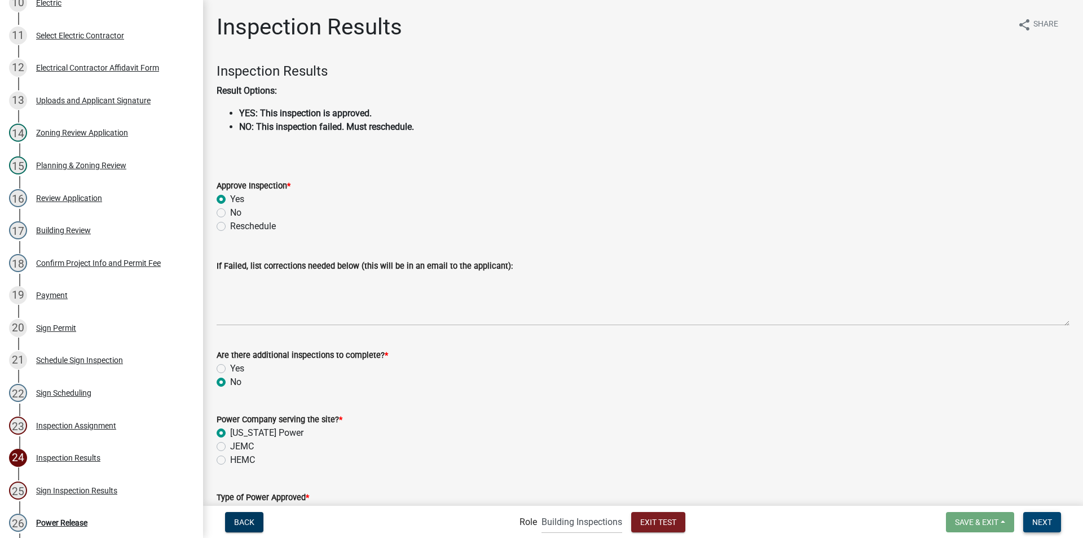
click at [1034, 514] on button "Next" at bounding box center [1043, 522] width 38 height 20
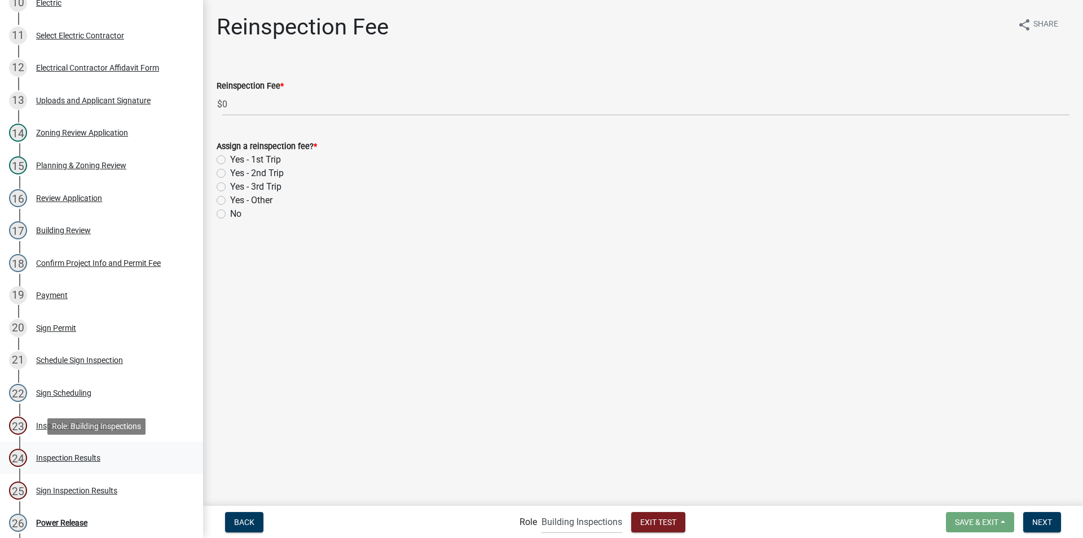
click at [75, 460] on div "Inspection Results" at bounding box center [68, 458] width 64 height 8
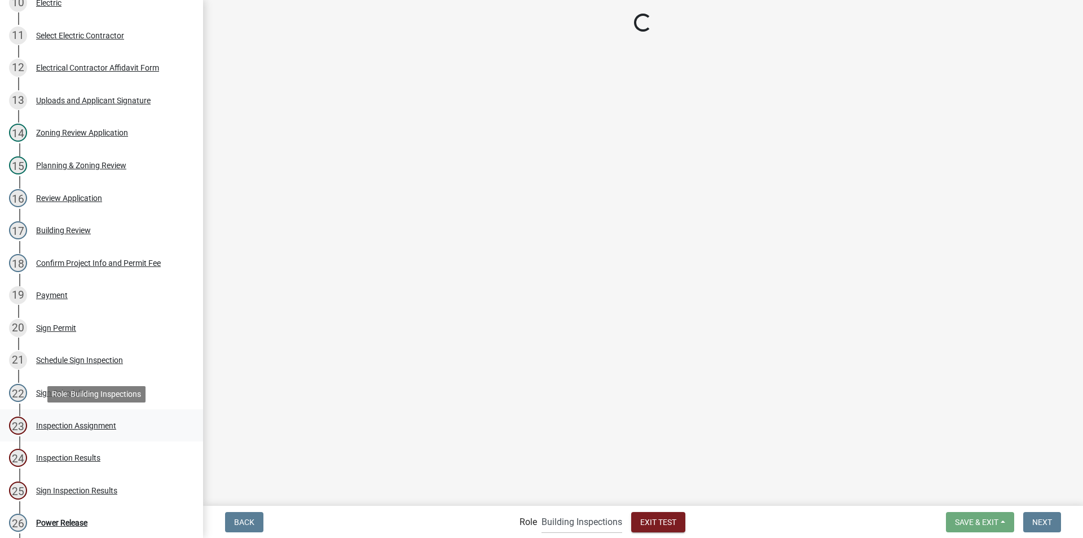
click at [77, 426] on div "Inspection Assignment" at bounding box center [76, 425] width 80 height 8
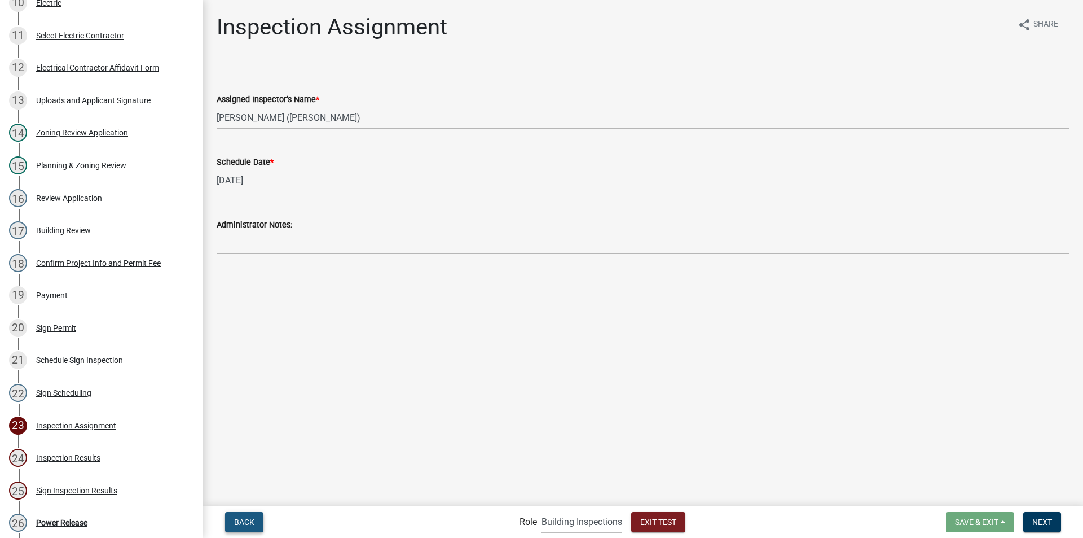
click at [251, 515] on button "Back" at bounding box center [244, 522] width 38 height 20
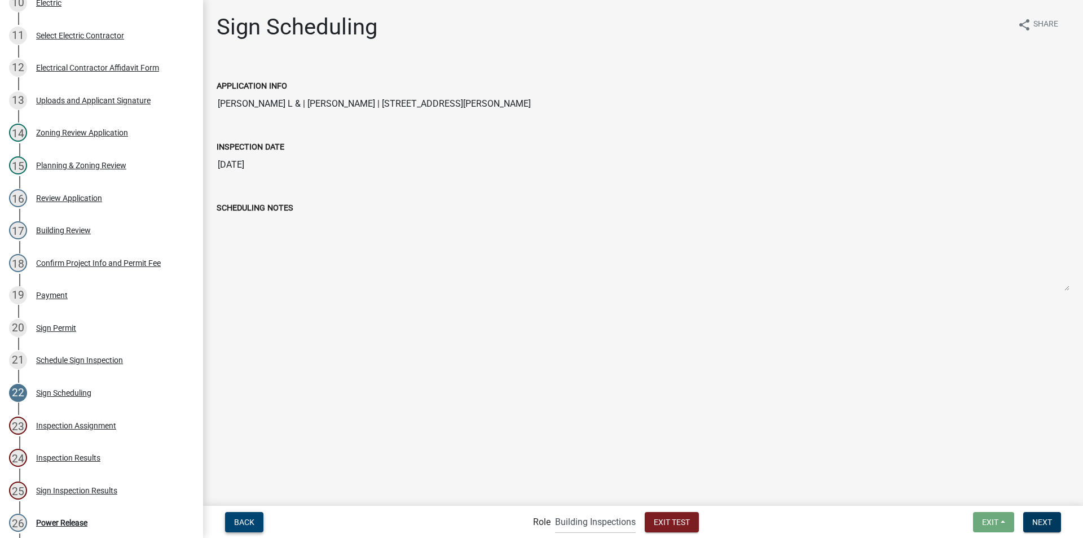
click at [251, 515] on button "Back" at bounding box center [244, 522] width 38 height 20
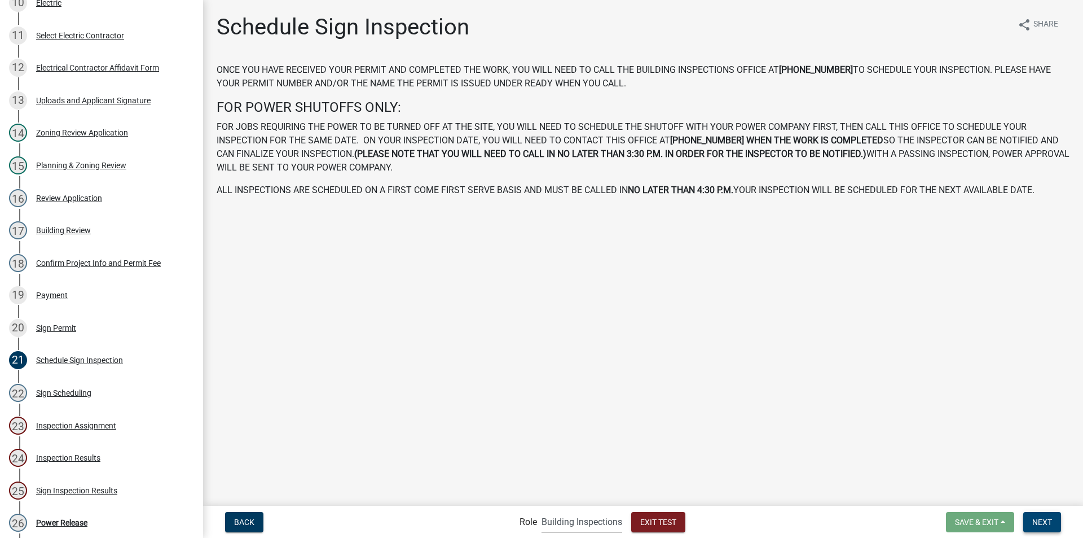
click at [1034, 517] on span "Next" at bounding box center [1043, 521] width 20 height 9
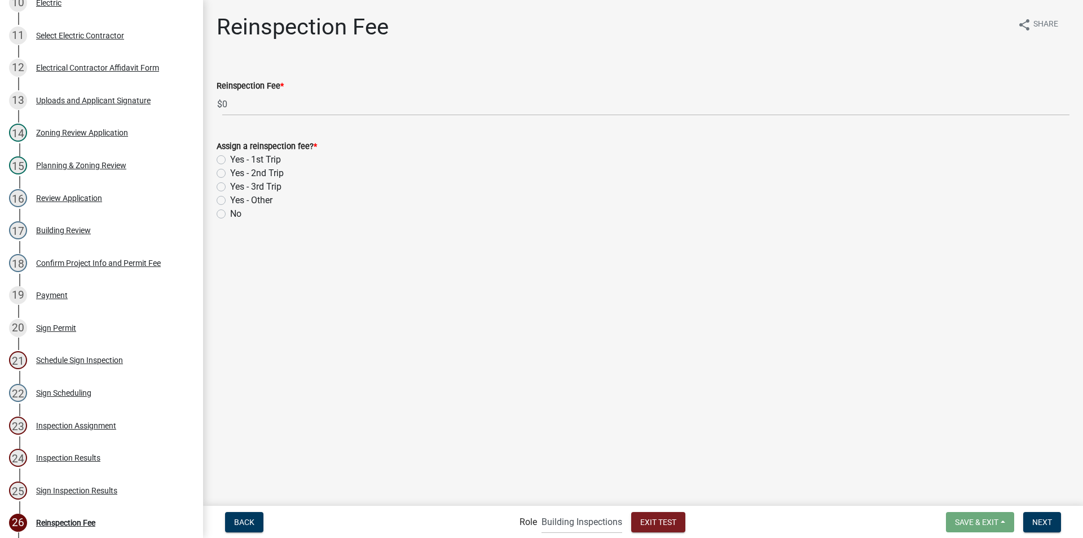
click at [230, 213] on label "No" at bounding box center [235, 214] width 11 height 14
click at [230, 213] on input "No" at bounding box center [233, 210] width 7 height 7
click at [1049, 524] on span "Next" at bounding box center [1043, 521] width 20 height 9
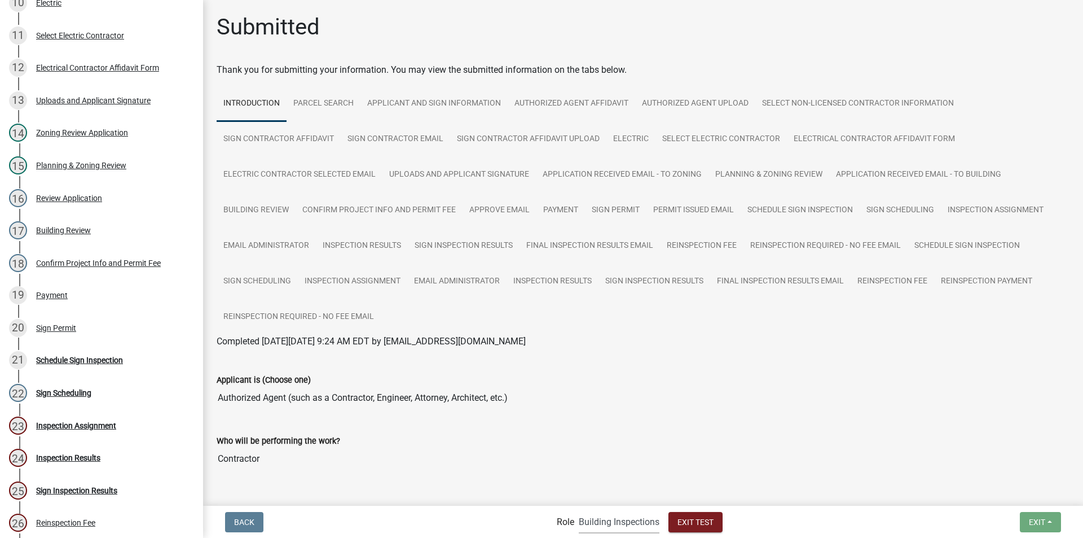
click at [627, 522] on select "Applicant Building Clerk Building Inspections Planning & Zoning Admin" at bounding box center [619, 521] width 81 height 23
click at [579, 510] on select "Applicant Building Clerk Building Inspections Planning & Zoning Admin" at bounding box center [619, 521] width 81 height 23
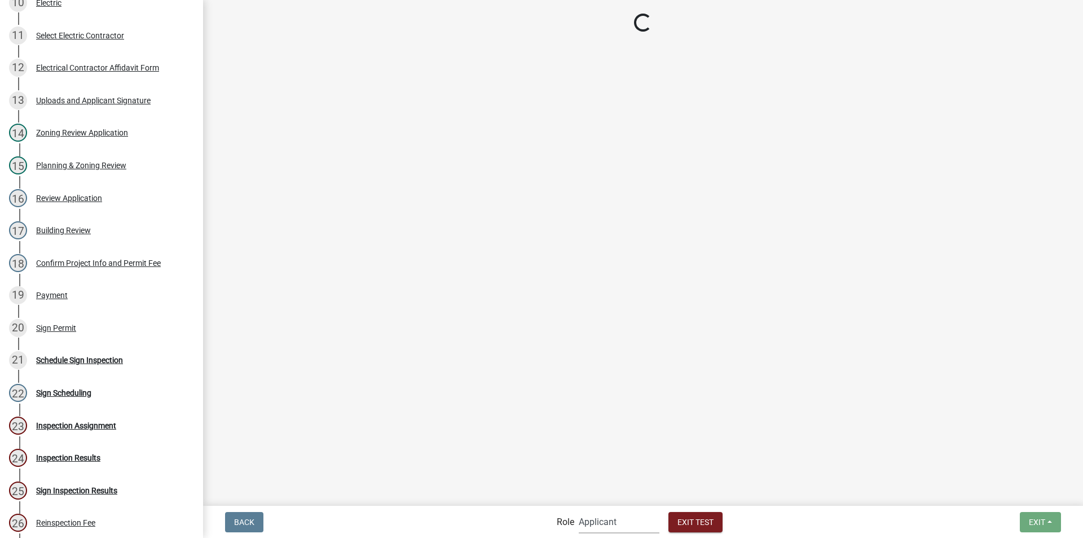
scroll to position [357, 0]
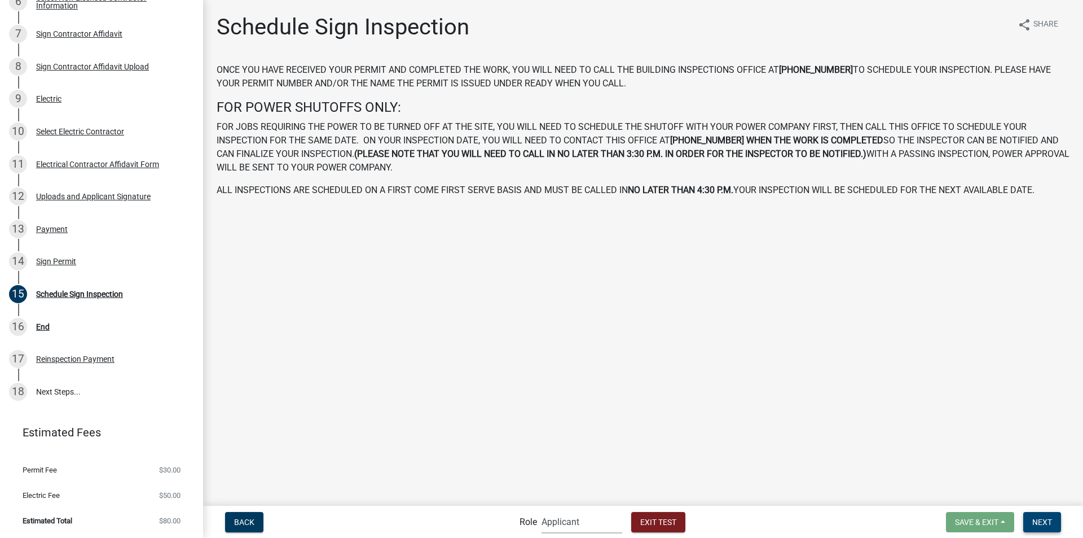
click at [1033, 516] on button "Next" at bounding box center [1043, 522] width 38 height 20
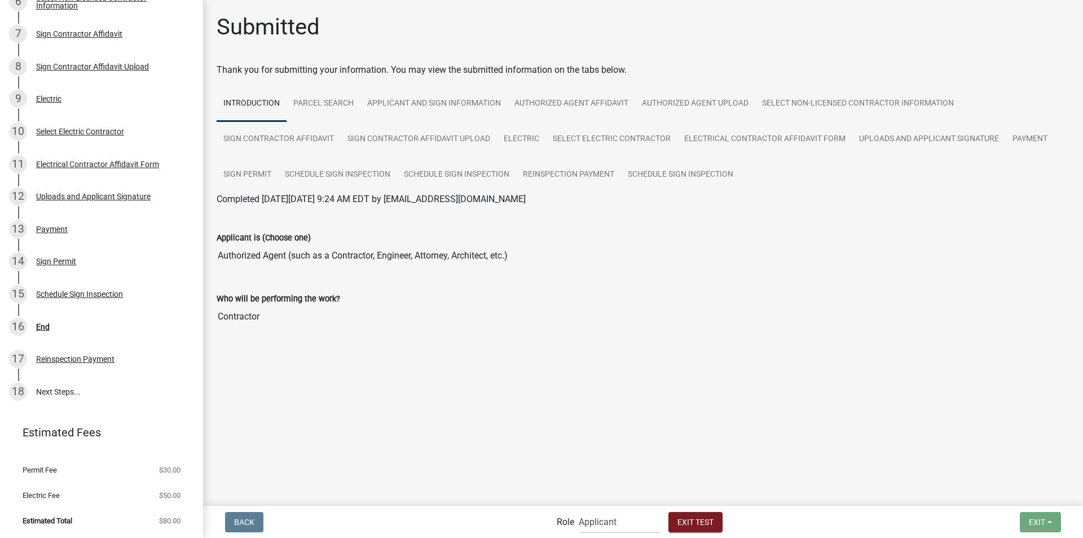
click at [561, 520] on label "Role" at bounding box center [565, 521] width 17 height 9
click at [583, 523] on select "Applicant Building Clerk Building Inspections Planning & Zoning Admin" at bounding box center [619, 521] width 81 height 23
click at [579, 510] on select "Applicant Building Clerk Building Inspections Planning & Zoning Admin" at bounding box center [619, 521] width 81 height 23
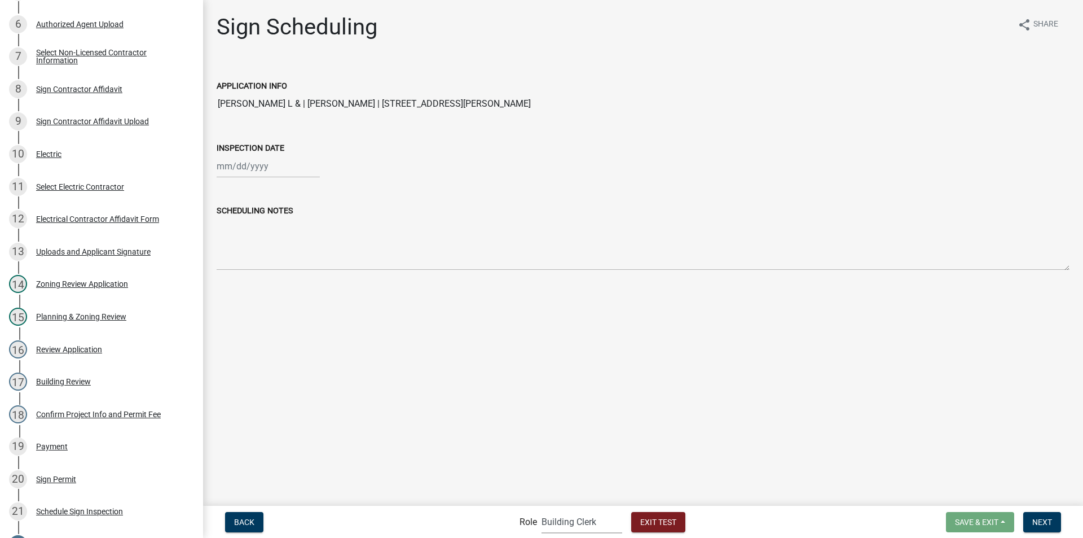
scroll to position [508, 0]
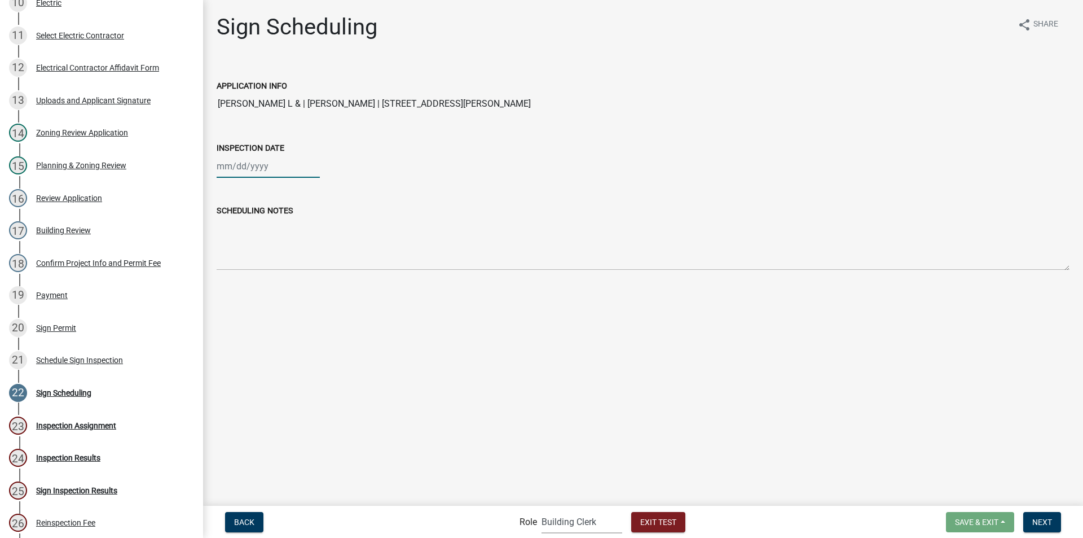
click at [258, 175] on div at bounding box center [268, 166] width 103 height 23
click at [245, 278] on div "23" at bounding box center [246, 280] width 18 height 18
click at [1040, 520] on span "Next" at bounding box center [1043, 521] width 20 height 9
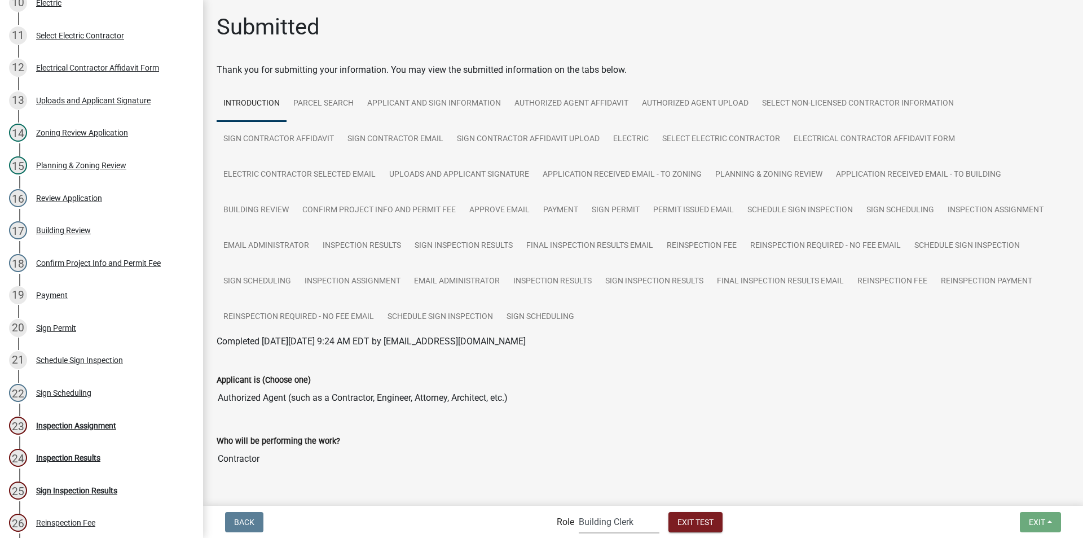
click at [579, 520] on select "Applicant Building Clerk Building Inspections Planning & Zoning Admin" at bounding box center [619, 521] width 81 height 23
click at [579, 510] on select "Applicant Building Clerk Building Inspections Planning & Zoning Admin" at bounding box center [619, 521] width 81 height 23
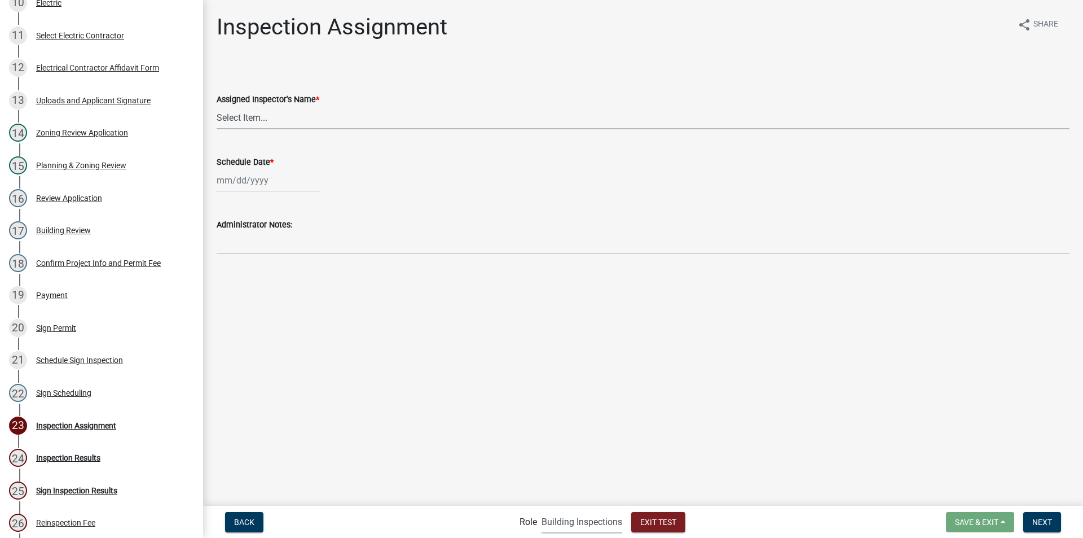
click at [283, 121] on select "Select Item... Eddie Pritchett (Eddie Pritchett) JonathanCook (Jonathan Cook)" at bounding box center [643, 117] width 853 height 23
click at [217, 106] on select "Select Item... Eddie Pritchett (Eddie Pritchett) JonathanCook (Jonathan Cook)" at bounding box center [643, 117] width 853 height 23
click at [267, 183] on div at bounding box center [268, 180] width 103 height 23
click at [247, 291] on div "23" at bounding box center [246, 295] width 18 height 18
click at [1039, 521] on span "Next" at bounding box center [1043, 521] width 20 height 9
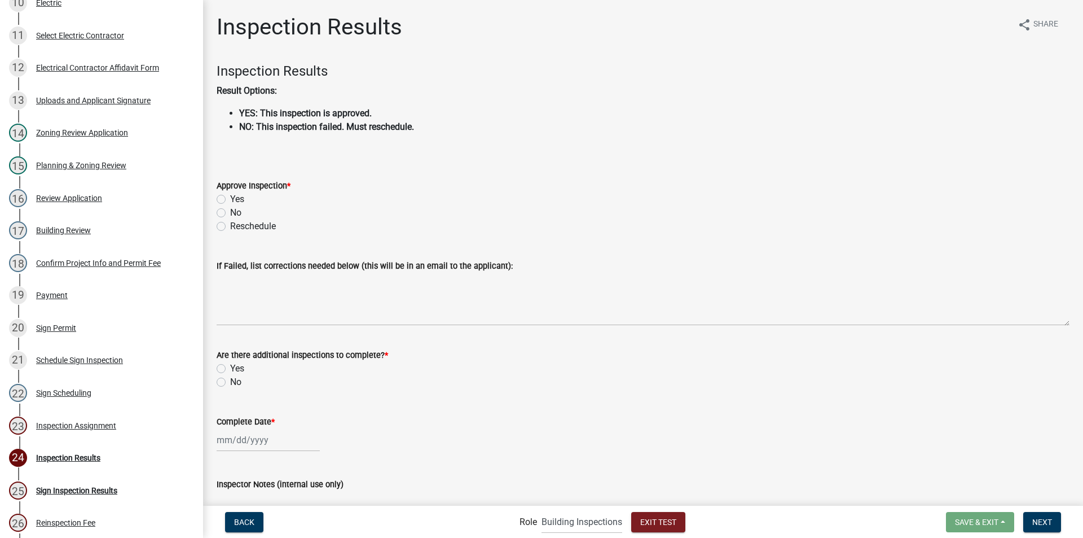
click at [811, 110] on li "YES: This inspection is approved." at bounding box center [654, 114] width 831 height 14
click at [230, 211] on label "No" at bounding box center [235, 213] width 11 height 14
click at [230, 211] on input "No" at bounding box center [233, 209] width 7 height 7
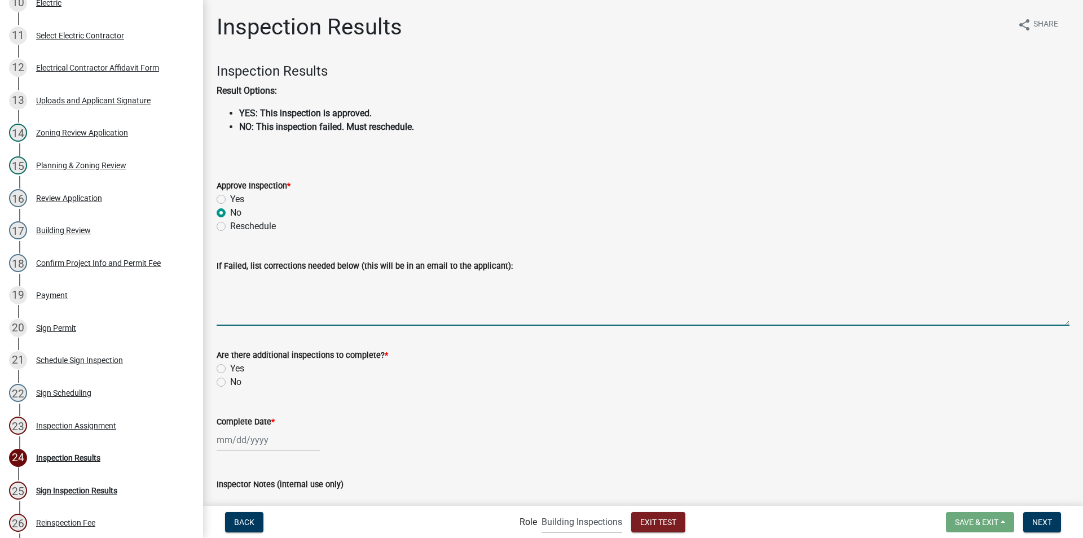
click at [250, 304] on textarea "If Failed, list corrections needed below (this will be in an email to the appli…" at bounding box center [643, 299] width 853 height 53
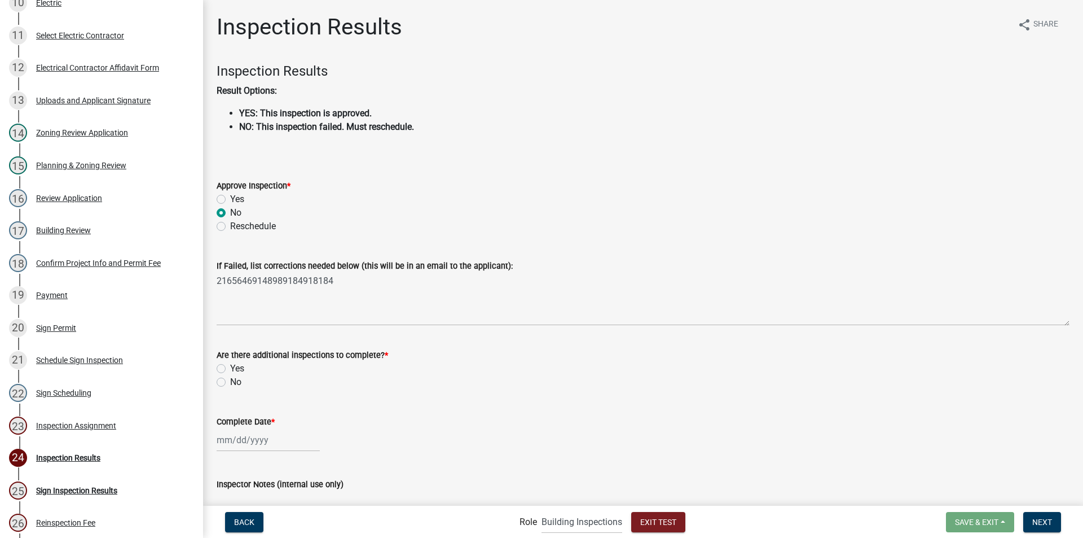
click at [230, 368] on label "Yes" at bounding box center [237, 369] width 14 height 14
click at [230, 368] on input "Yes" at bounding box center [233, 365] width 7 height 7
click at [230, 440] on div at bounding box center [268, 439] width 103 height 23
click at [243, 380] on div "23" at bounding box center [246, 380] width 18 height 18
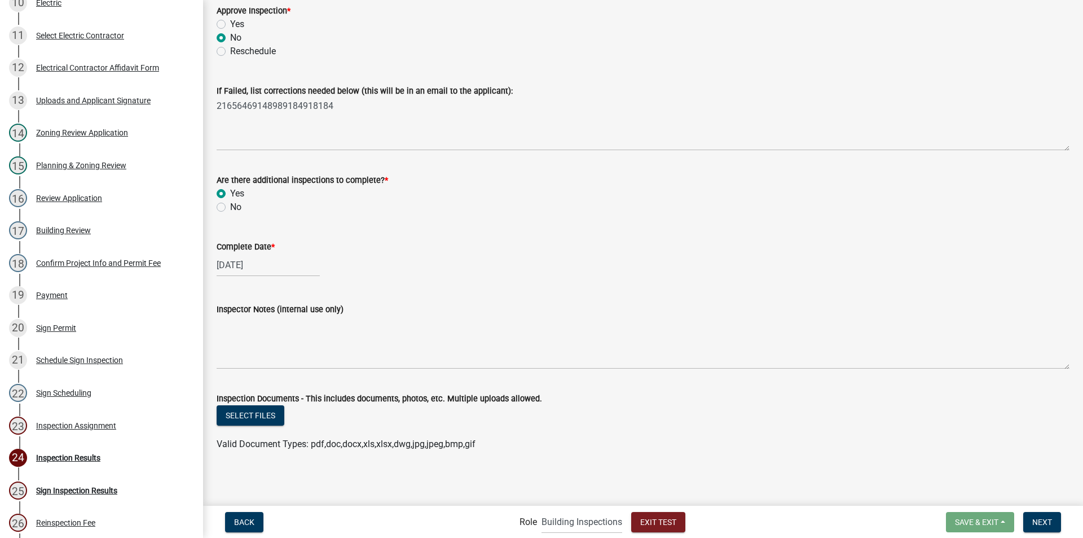
scroll to position [176, 0]
click at [1042, 517] on span "Next" at bounding box center [1043, 521] width 20 height 9
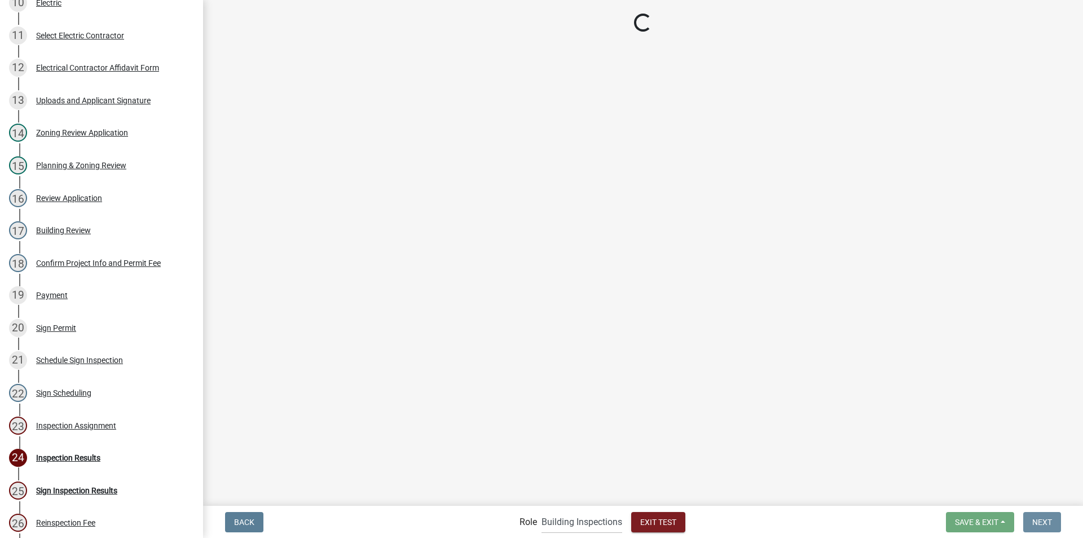
scroll to position [0, 0]
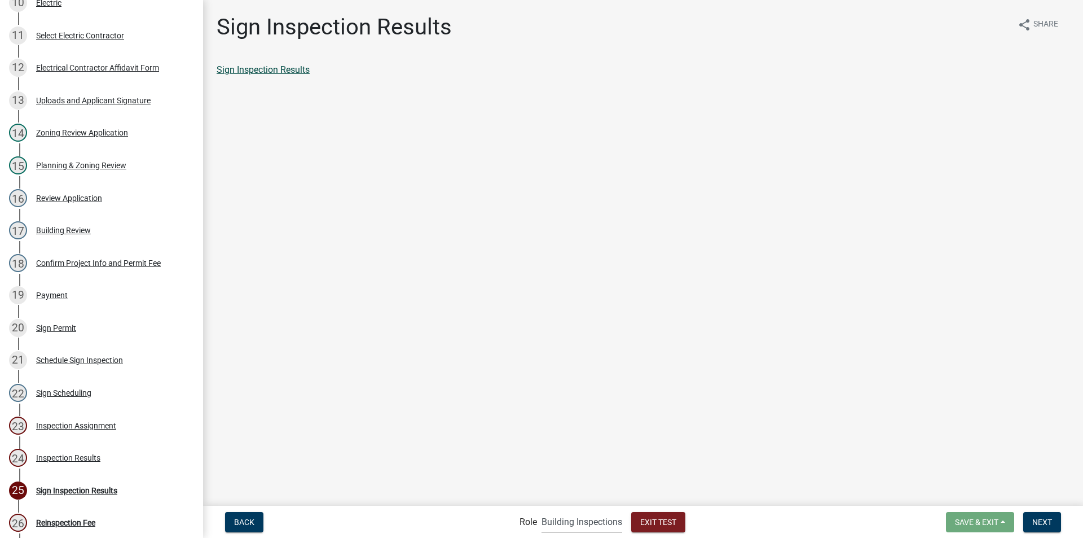
click at [293, 72] on link "Sign Inspection Results" at bounding box center [263, 69] width 93 height 11
click at [1043, 524] on span "Next" at bounding box center [1043, 521] width 20 height 9
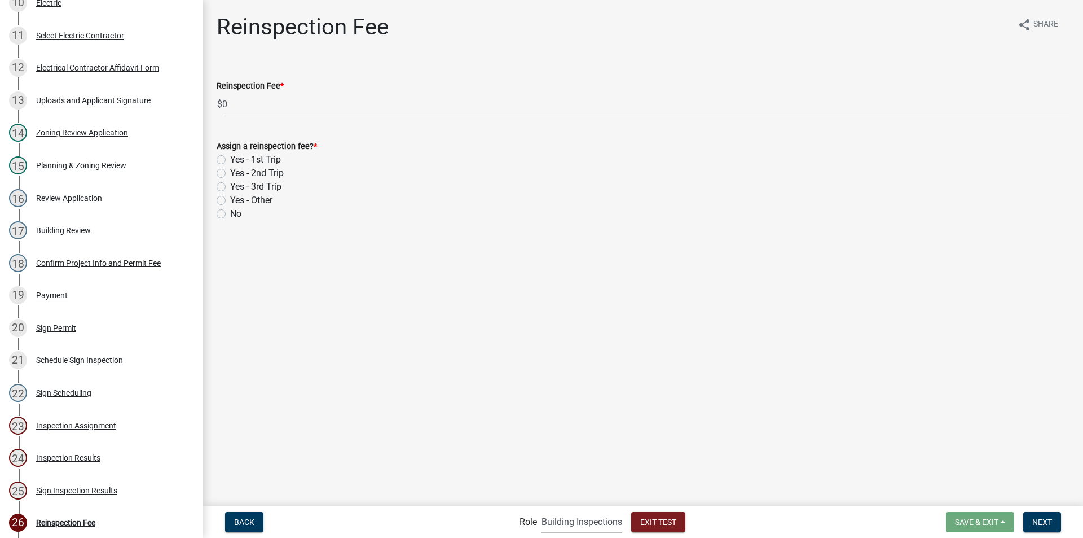
click at [230, 161] on label "Yes - 1st Trip" at bounding box center [255, 160] width 51 height 14
click at [230, 160] on input "Yes - 1st Trip" at bounding box center [233, 156] width 7 height 7
click at [1044, 522] on span "Next" at bounding box center [1043, 521] width 20 height 9
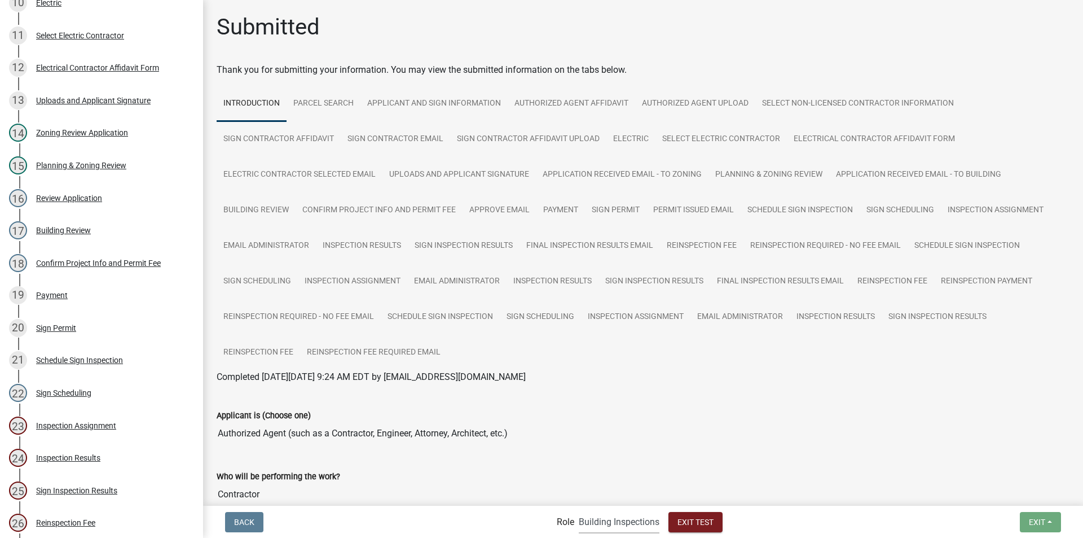
click at [601, 521] on select "Applicant Building Clerk Building Inspections Planning & Zoning Admin" at bounding box center [619, 521] width 81 height 23
click at [579, 510] on select "Applicant Building Clerk Building Inspections Planning & Zoning Admin" at bounding box center [619, 521] width 81 height 23
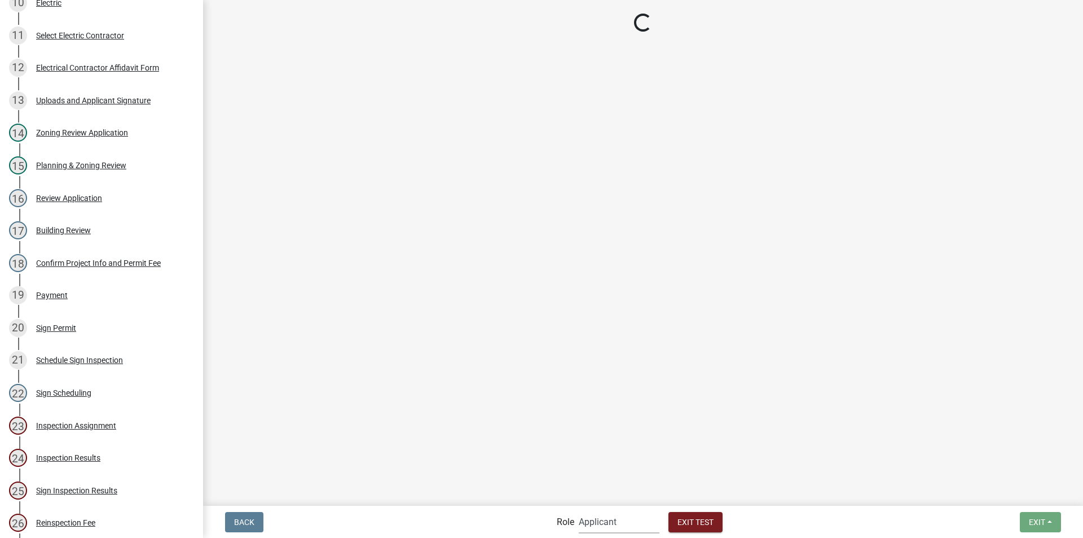
scroll to position [382, 0]
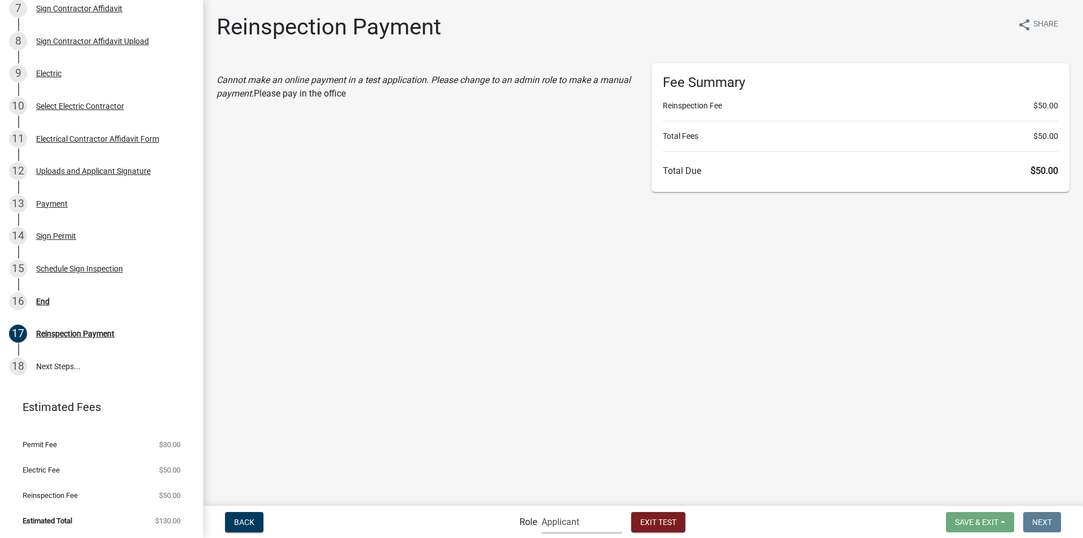
click at [555, 524] on select "Applicant Building Clerk Building Inspections Planning & Zoning Admin" at bounding box center [582, 521] width 81 height 23
click at [542, 510] on select "Applicant Building Clerk Building Inspections Planning & Zoning Admin" at bounding box center [582, 521] width 81 height 23
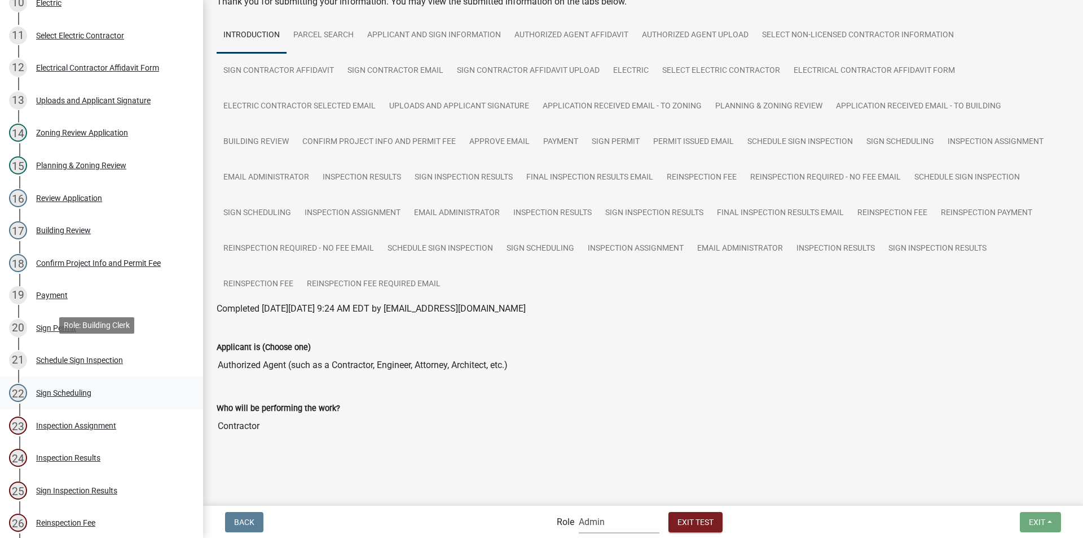
scroll to position [734, 0]
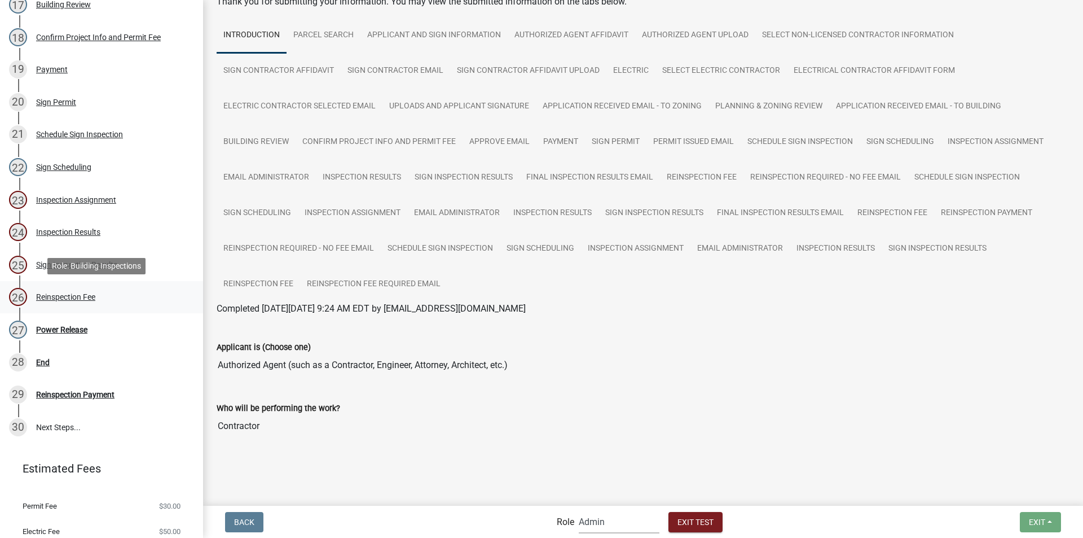
click at [73, 293] on div "Reinspection Fee" at bounding box center [65, 297] width 59 height 8
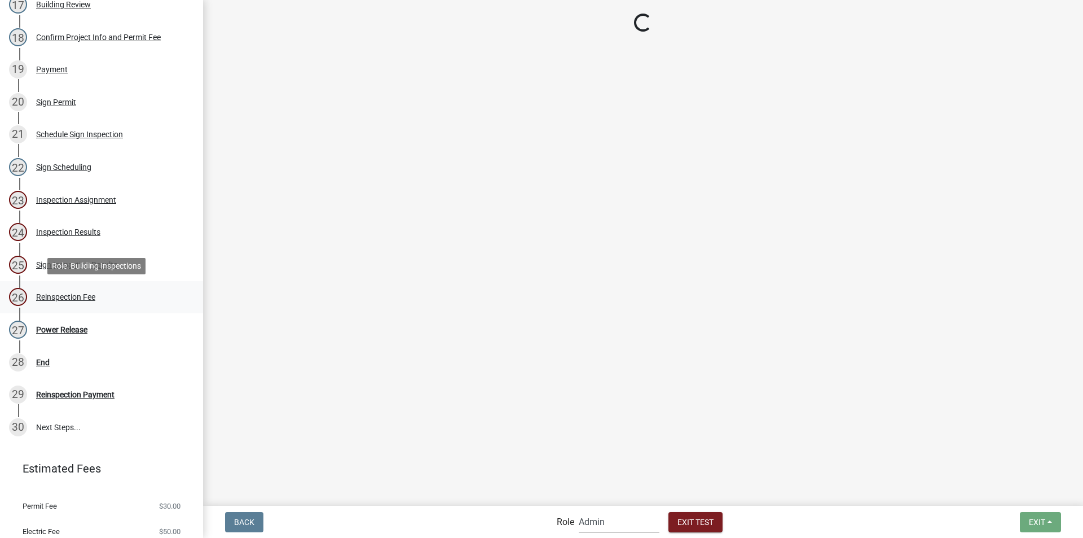
scroll to position [0, 0]
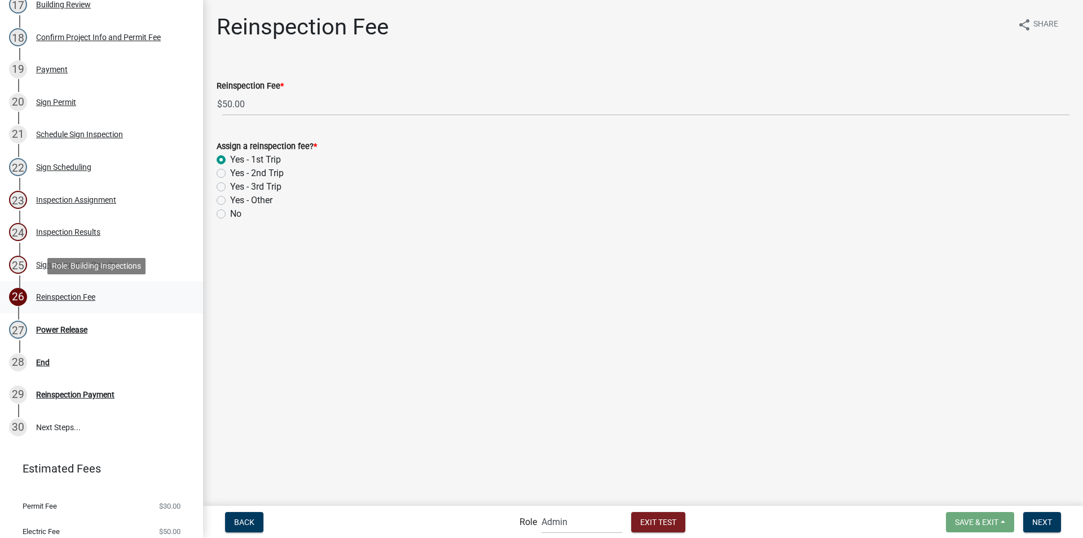
click at [79, 302] on div "26 Reinspection Fee" at bounding box center [97, 297] width 176 height 18
click at [91, 390] on div "Reinspection Payment" at bounding box center [75, 394] width 78 height 8
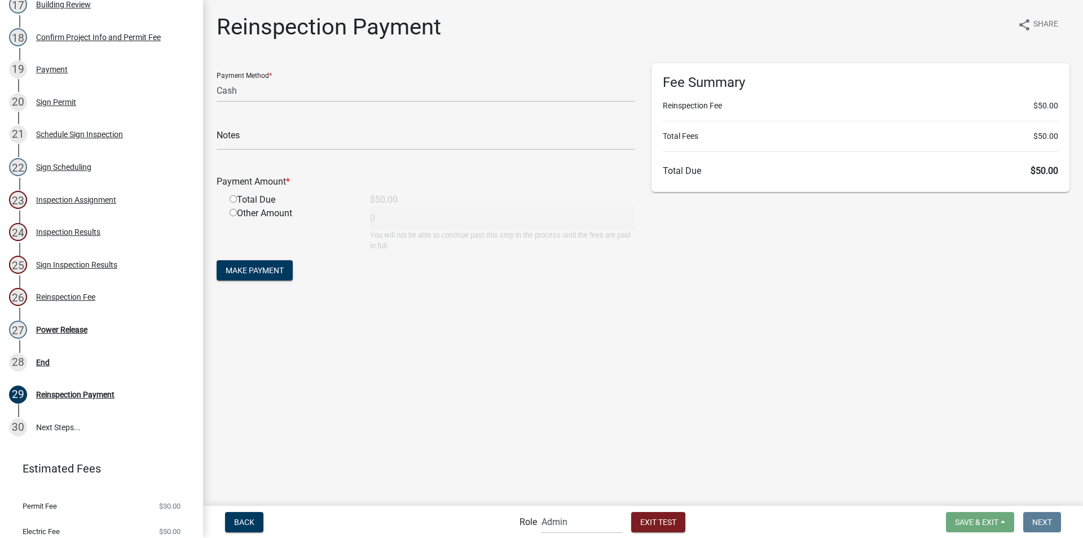
click at [232, 197] on input "radio" at bounding box center [233, 198] width 7 height 7
click at [244, 272] on span "Make Payment" at bounding box center [255, 270] width 58 height 9
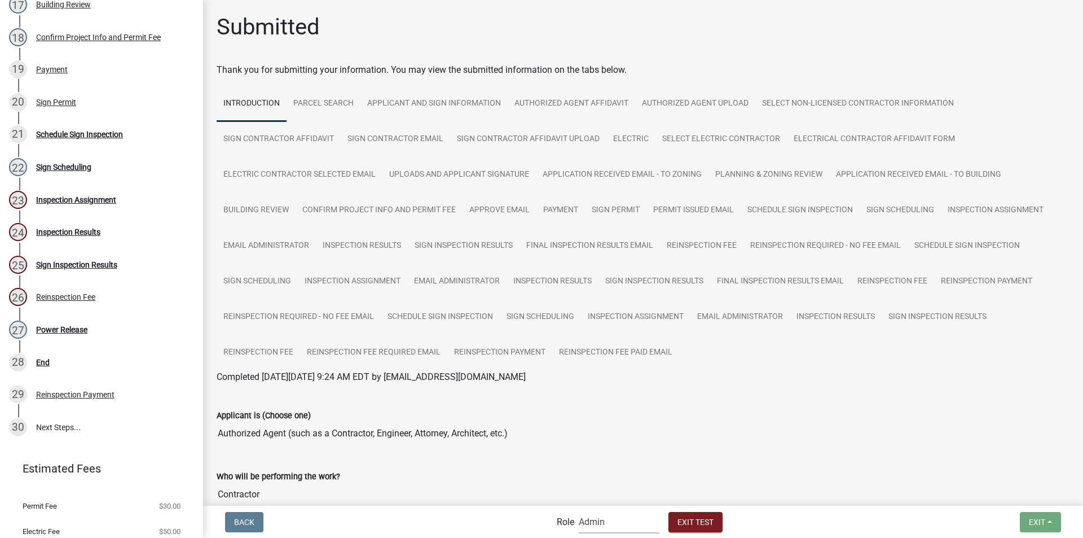
click at [606, 521] on select "Applicant Building Clerk Building Inspections Planning & Zoning Admin" at bounding box center [619, 521] width 81 height 23
click at [579, 510] on select "Applicant Building Clerk Building Inspections Planning & Zoning Admin" at bounding box center [619, 521] width 81 height 23
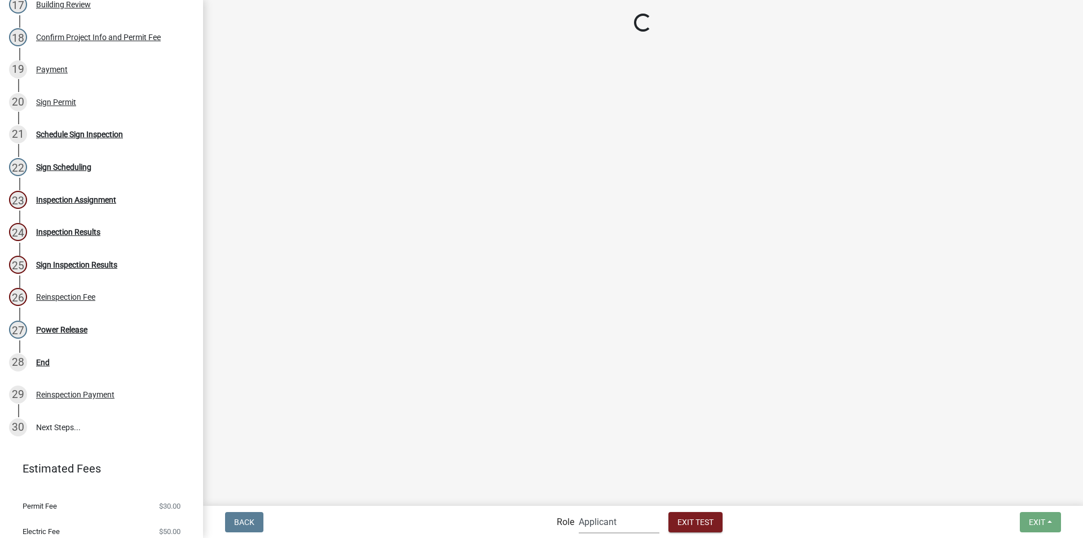
scroll to position [321, 0]
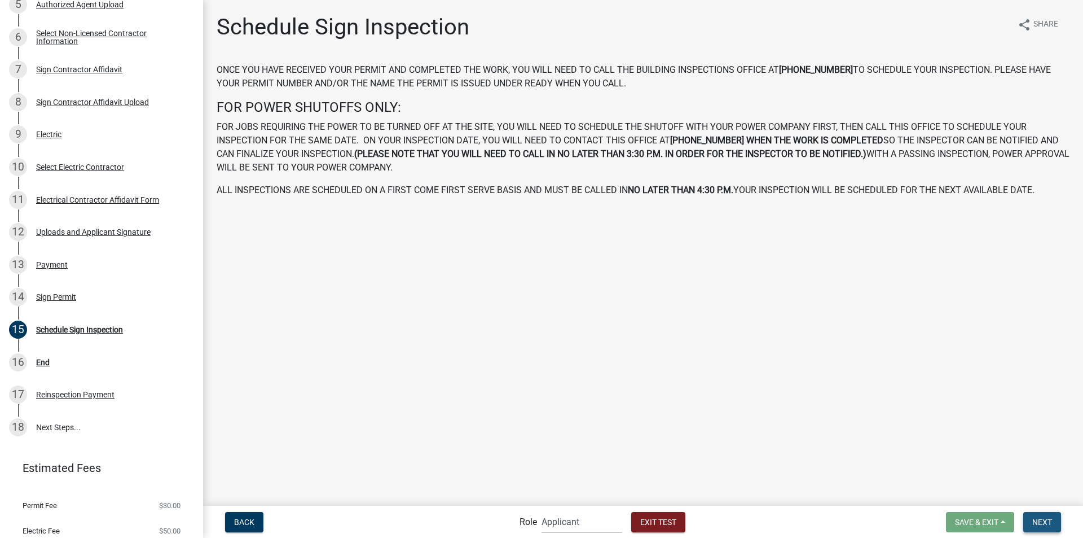
drag, startPoint x: 1043, startPoint y: 524, endPoint x: 879, endPoint y: 508, distance: 165.0
click at [1042, 523] on span "Next" at bounding box center [1043, 521] width 20 height 9
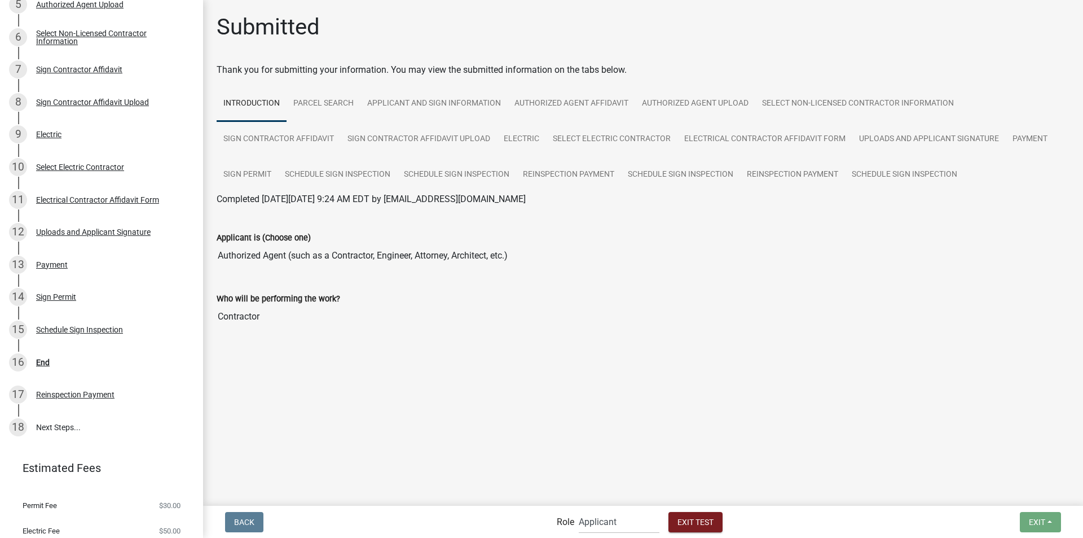
click at [565, 524] on label "Role" at bounding box center [565, 521] width 17 height 9
click at [620, 527] on select "Applicant Building Clerk Building Inspections Planning & Zoning Admin" at bounding box center [619, 521] width 81 height 23
click at [579, 510] on select "Applicant Building Clerk Building Inspections Planning & Zoning Admin" at bounding box center [619, 521] width 81 height 23
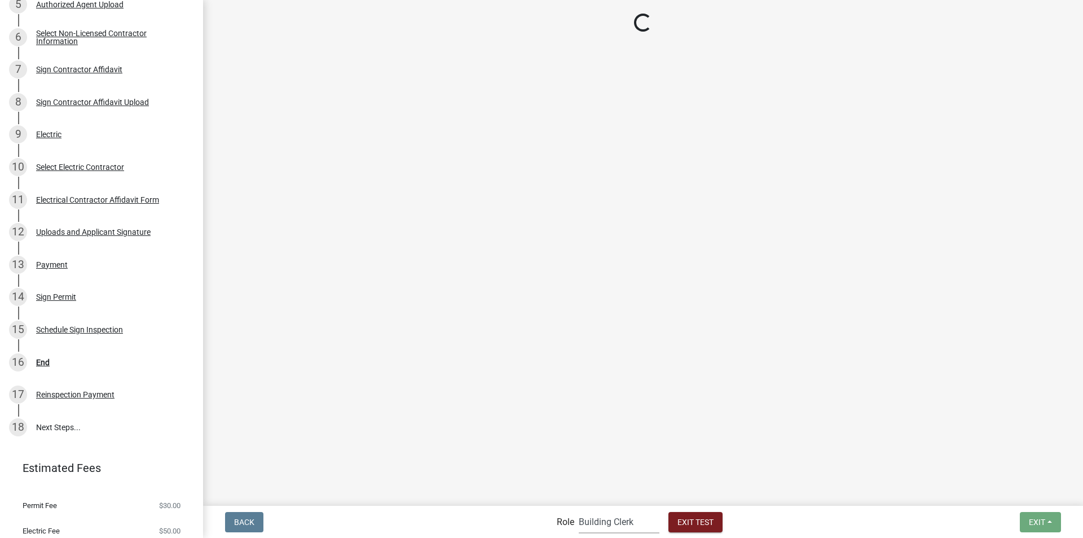
scroll to position [734, 0]
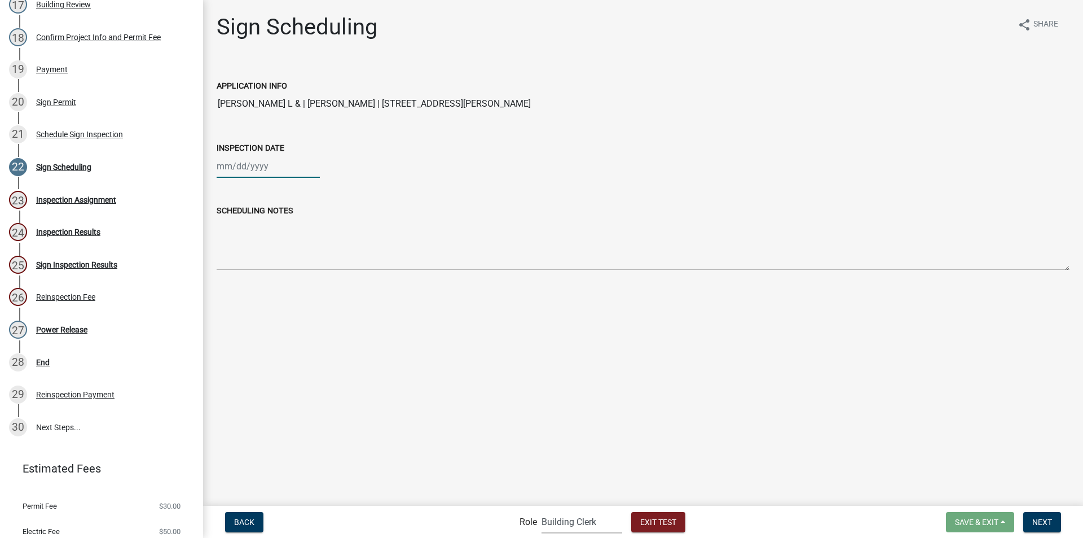
click at [276, 168] on div at bounding box center [268, 166] width 103 height 23
click at [249, 274] on div "23" at bounding box center [246, 280] width 18 height 18
click at [1046, 520] on span "Next" at bounding box center [1043, 521] width 20 height 9
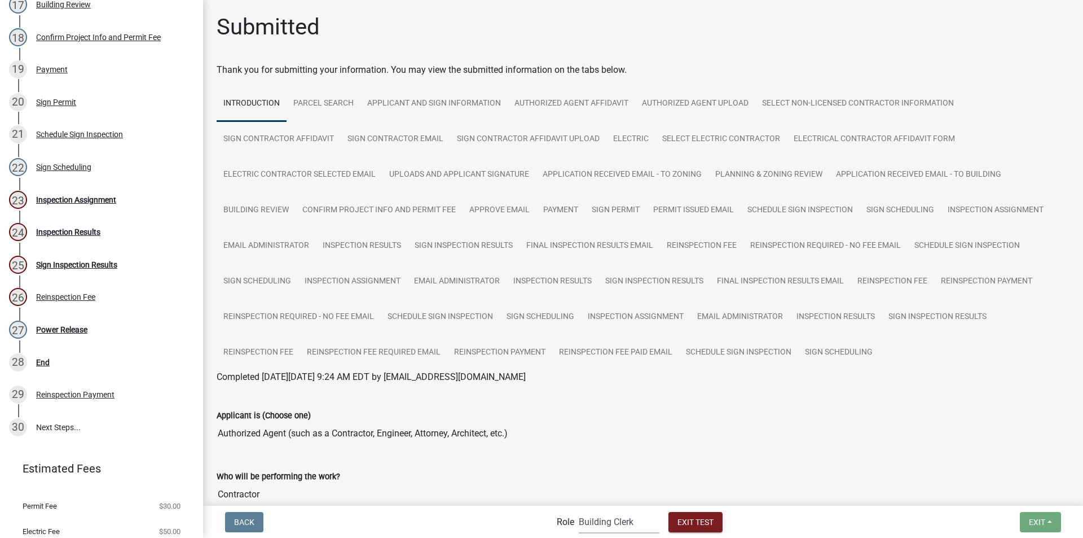
drag, startPoint x: 613, startPoint y: 519, endPoint x: 613, endPoint y: 510, distance: 9.0
click at [613, 519] on select "Applicant Building Clerk Building Inspections Planning & Zoning Admin" at bounding box center [619, 521] width 81 height 23
click at [579, 510] on select "Applicant Building Clerk Building Inspections Planning & Zoning Admin" at bounding box center [619, 521] width 81 height 23
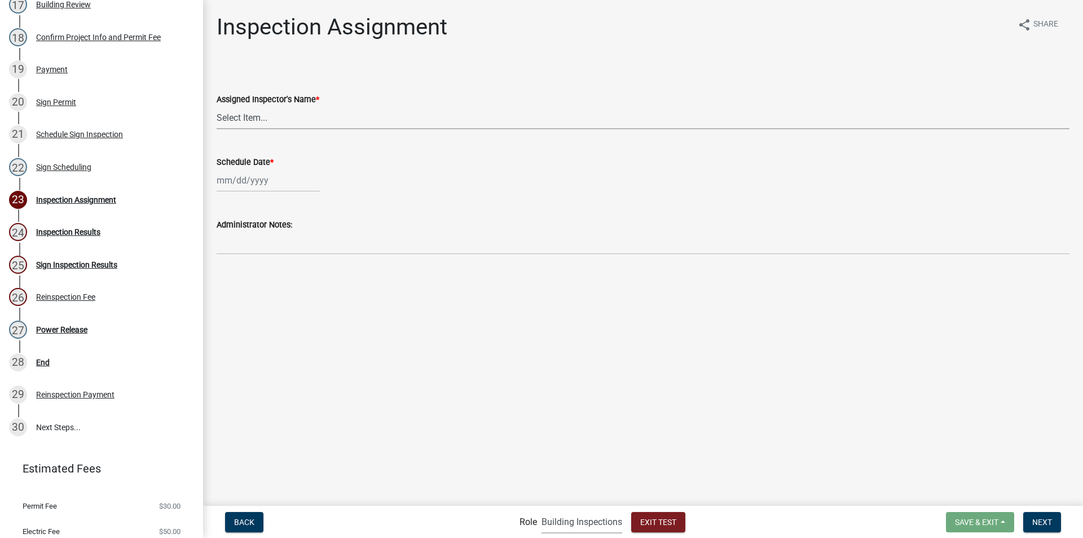
drag, startPoint x: 274, startPoint y: 115, endPoint x: 278, endPoint y: 127, distance: 12.9
click at [274, 115] on select "Select Item... Eddie Pritchett (Eddie Pritchett) JonathanCook (Jonathan Cook)" at bounding box center [643, 117] width 853 height 23
click at [217, 106] on select "Select Item... Eddie Pritchett (Eddie Pritchett) JonathanCook (Jonathan Cook)" at bounding box center [643, 117] width 853 height 23
click at [267, 180] on div at bounding box center [268, 180] width 103 height 23
click at [267, 295] on div "24" at bounding box center [264, 295] width 18 height 18
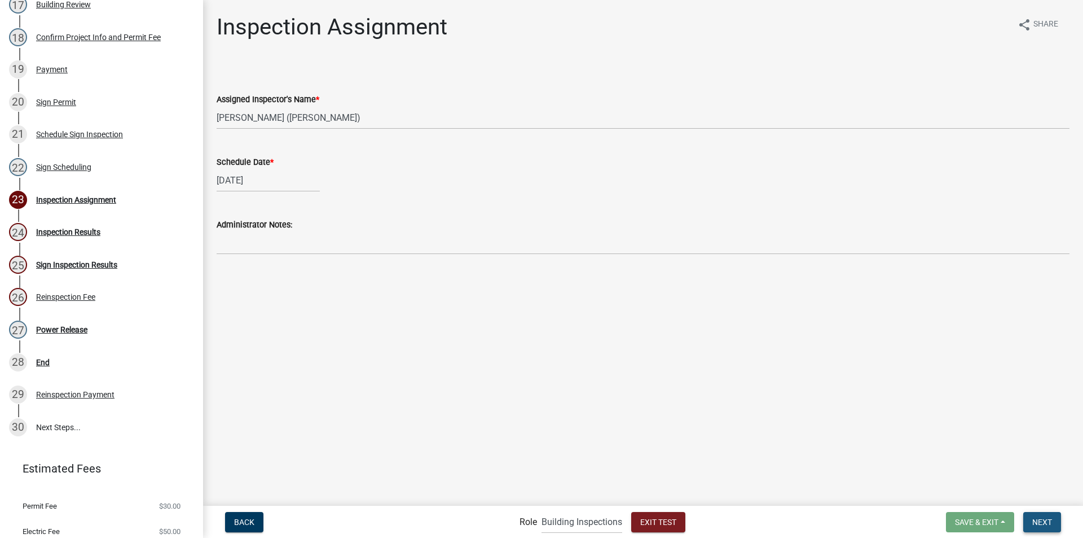
click at [1033, 518] on span "Next" at bounding box center [1043, 521] width 20 height 9
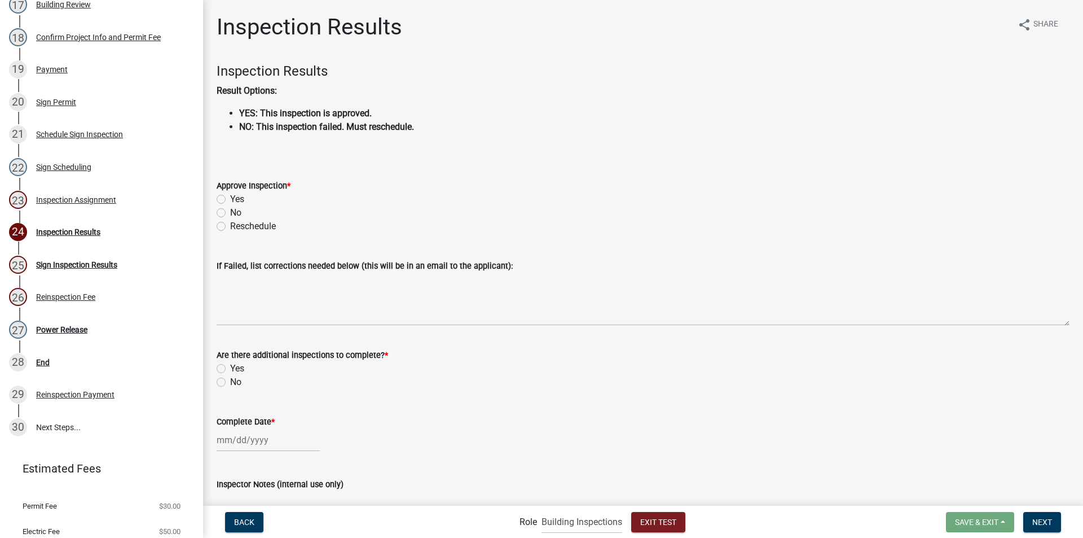
click at [230, 199] on label "Yes" at bounding box center [237, 199] width 14 height 14
click at [230, 199] on input "Yes" at bounding box center [233, 195] width 7 height 7
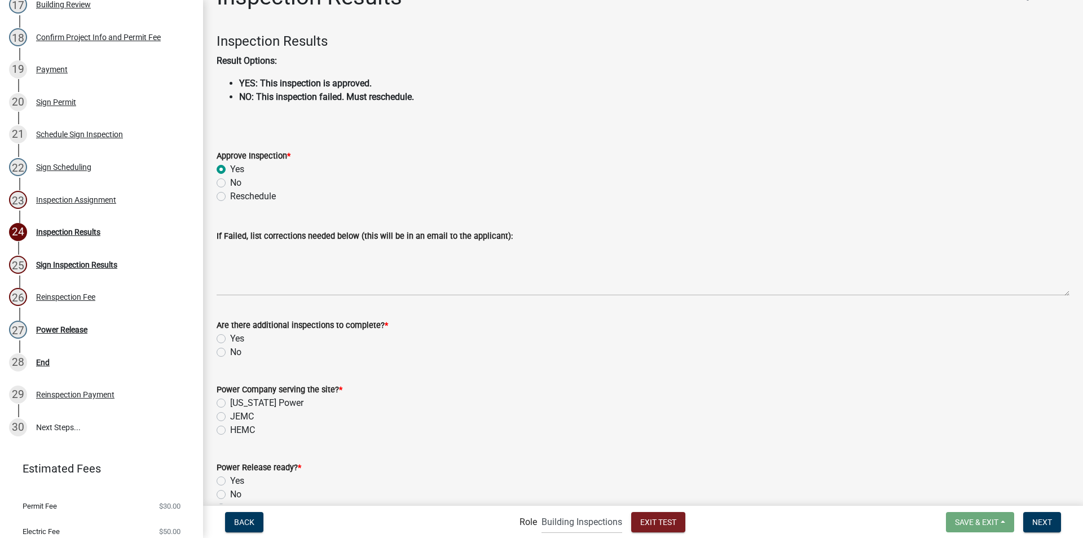
scroll to position [56, 0]
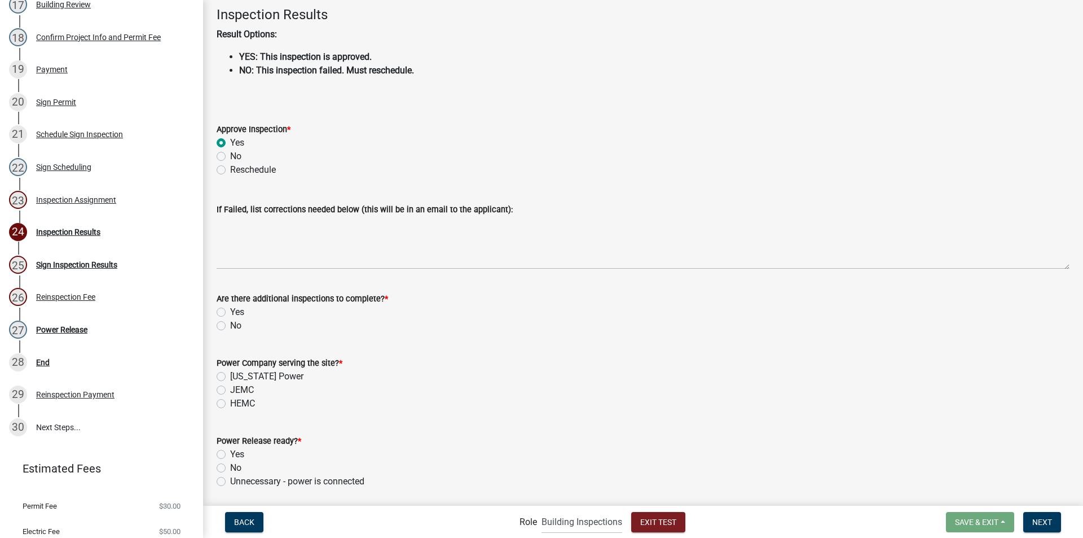
click at [230, 325] on label "No" at bounding box center [235, 326] width 11 height 14
click at [230, 325] on input "No" at bounding box center [233, 322] width 7 height 7
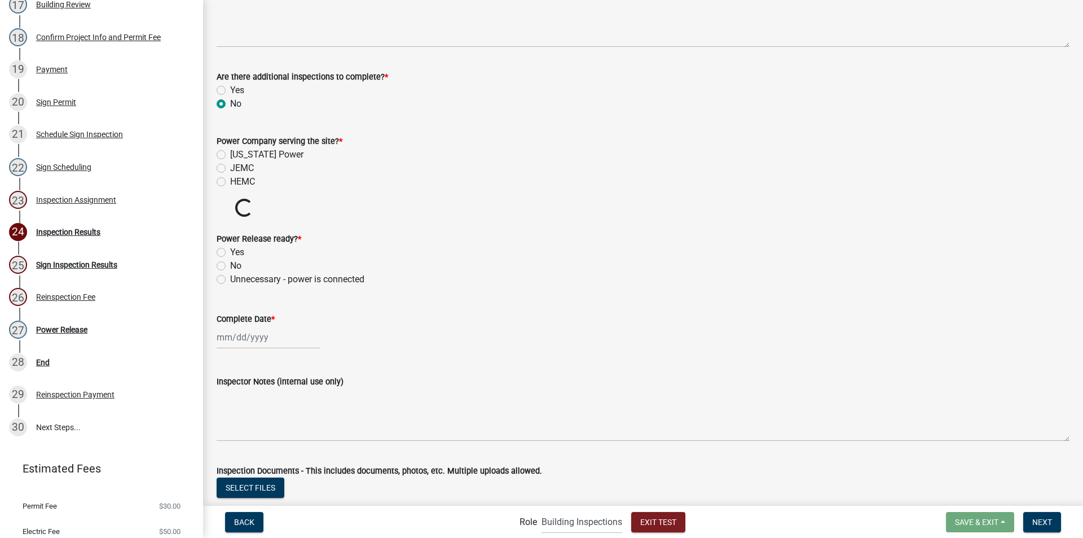
scroll to position [282, 0]
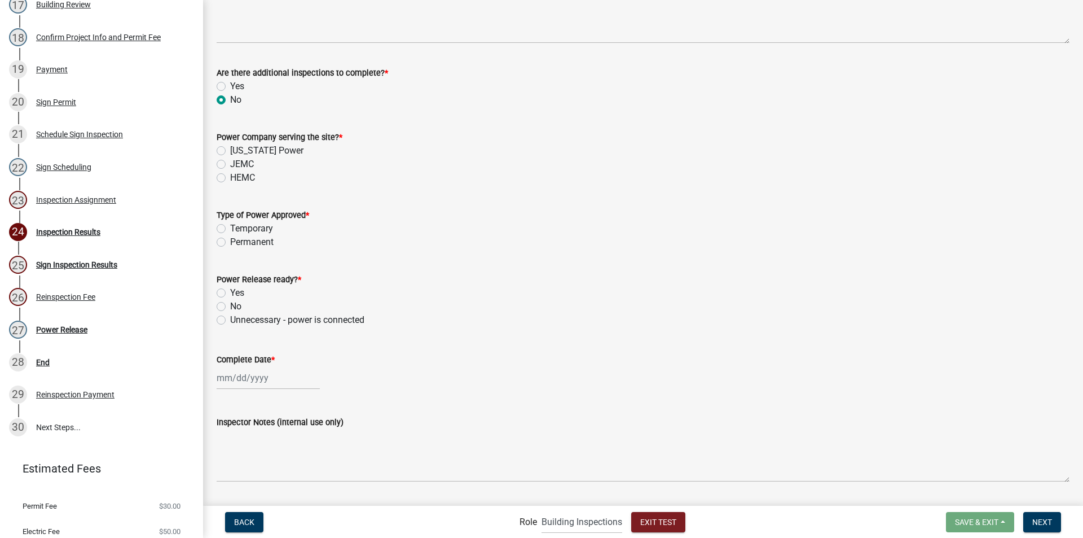
click at [230, 148] on label "Georgia Power" at bounding box center [266, 151] width 73 height 14
click at [230, 148] on input "Georgia Power" at bounding box center [233, 147] width 7 height 7
click at [230, 228] on label "Temporary" at bounding box center [251, 229] width 43 height 14
click at [230, 228] on input "Temporary" at bounding box center [233, 225] width 7 height 7
click at [230, 294] on label "Yes" at bounding box center [237, 293] width 14 height 14
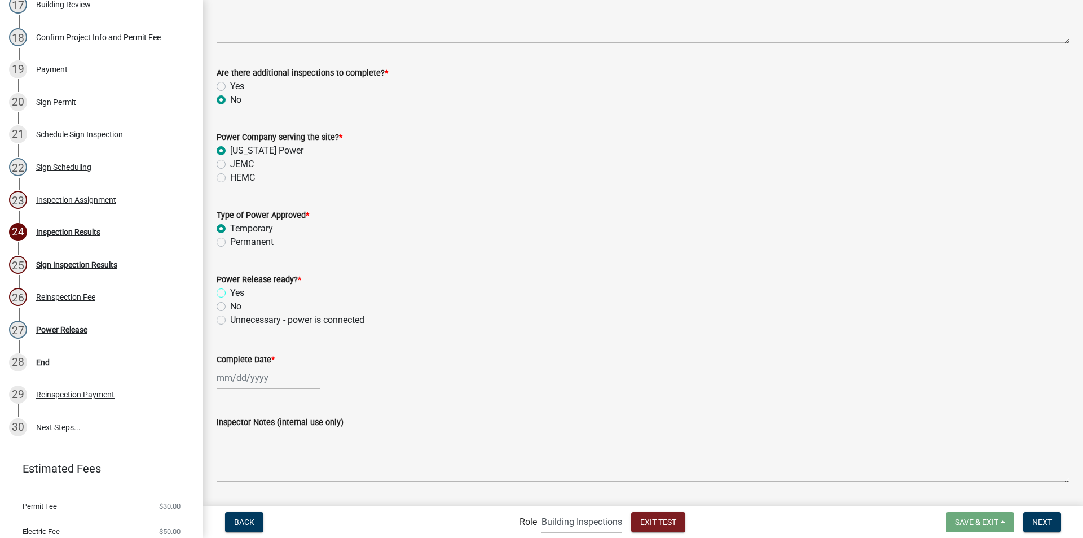
click at [230, 293] on input "Yes" at bounding box center [233, 289] width 7 height 7
click at [231, 380] on div at bounding box center [268, 377] width 103 height 23
click at [247, 317] on div "23" at bounding box center [246, 318] width 18 height 18
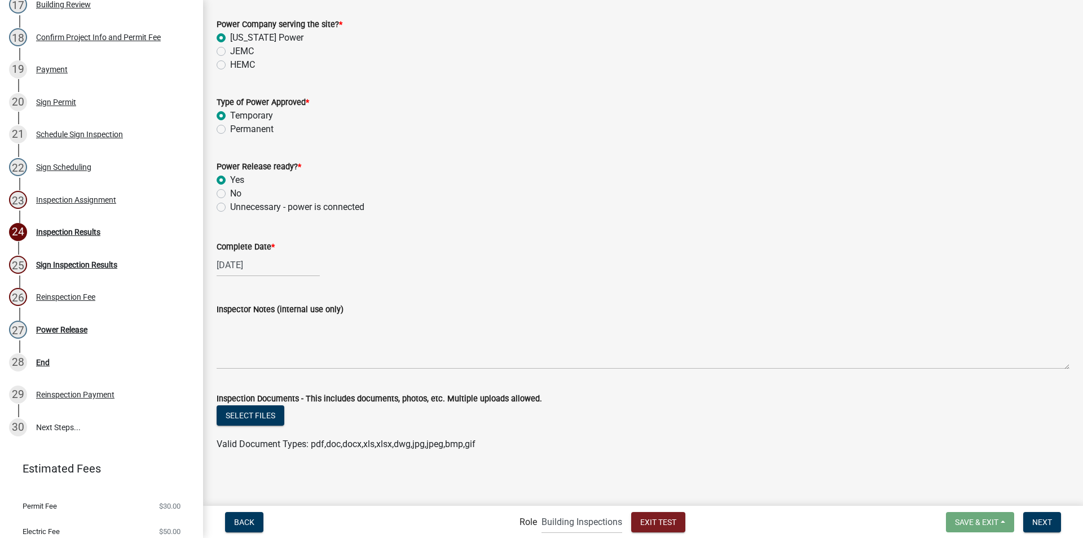
scroll to position [396, 0]
click at [1040, 525] on span "Next" at bounding box center [1043, 521] width 20 height 9
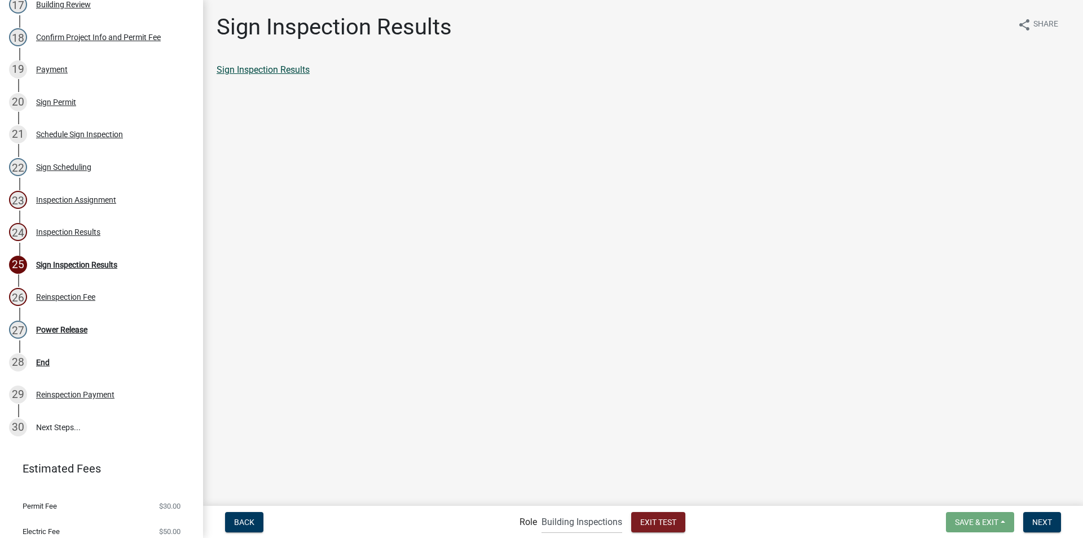
click at [296, 69] on link "Sign Inspection Results" at bounding box center [263, 69] width 93 height 11
click at [1046, 521] on span "Next" at bounding box center [1043, 521] width 20 height 9
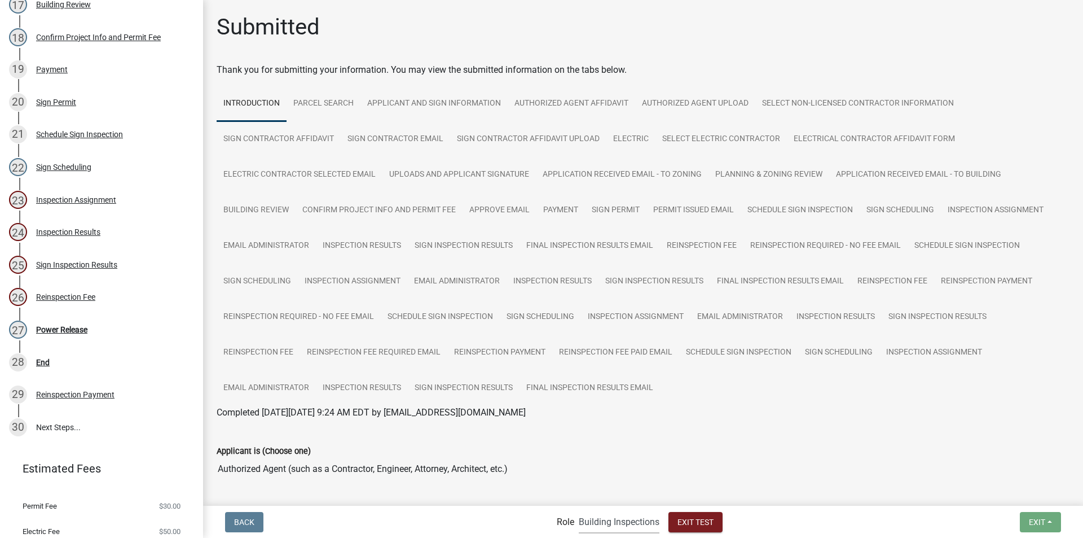
click at [604, 525] on select "Applicant Building Clerk Building Inspections Planning & Zoning Admin" at bounding box center [619, 521] width 81 height 23
click at [579, 510] on select "Applicant Building Clerk Building Inspections Planning & Zoning Admin" at bounding box center [619, 521] width 81 height 23
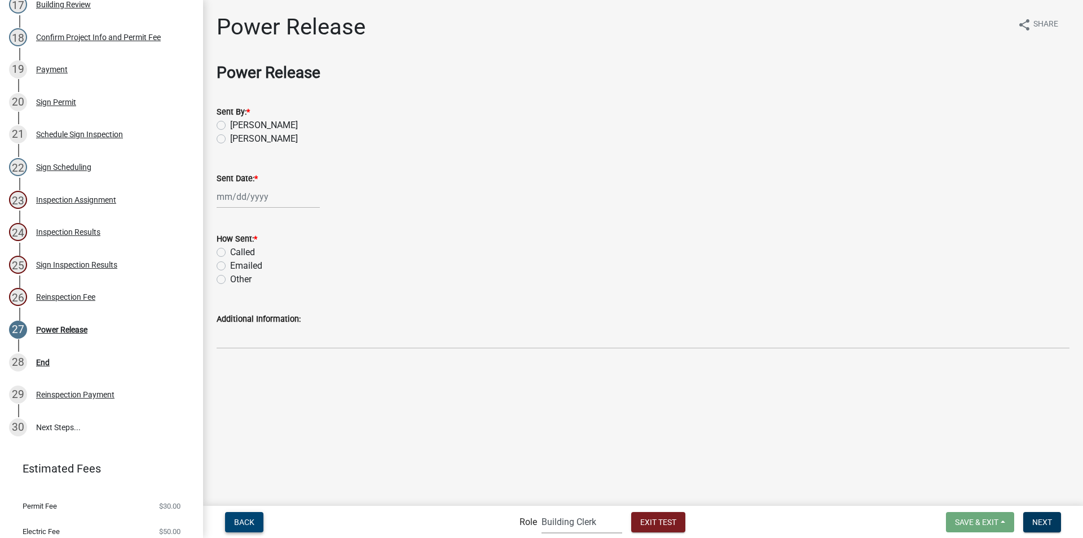
click at [244, 525] on span "Back" at bounding box center [244, 521] width 20 height 9
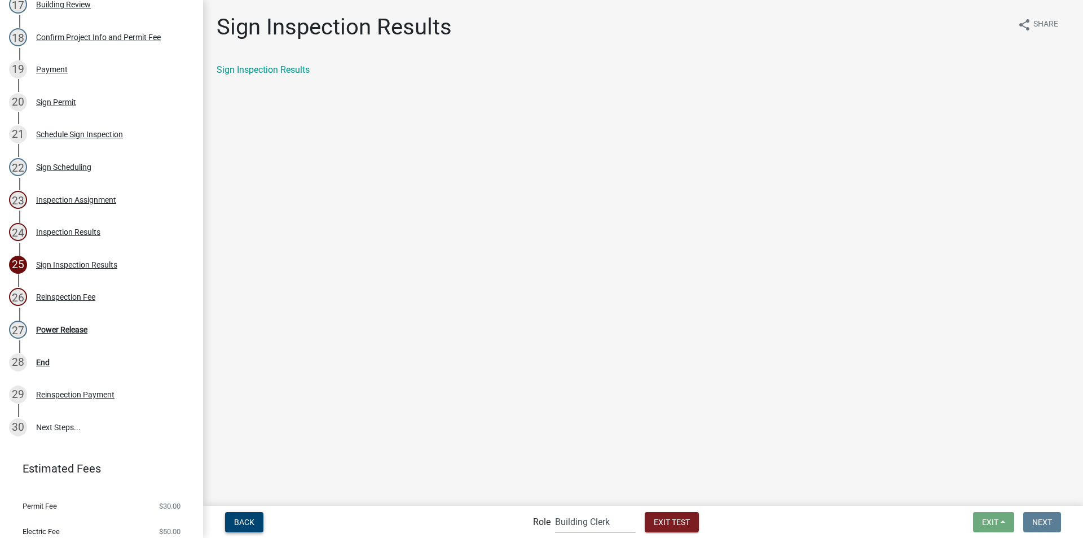
click at [243, 522] on span "Back" at bounding box center [244, 521] width 20 height 9
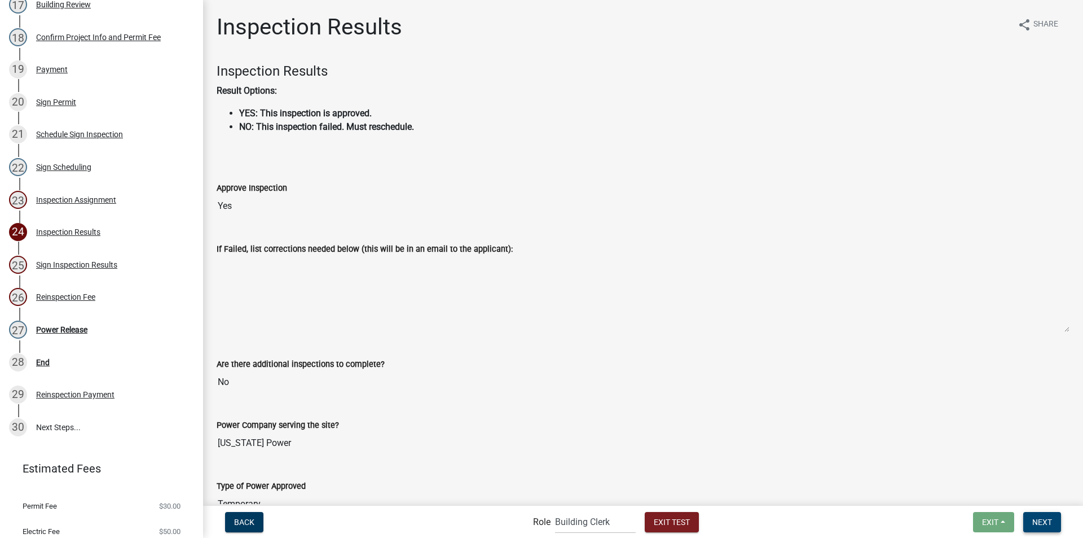
click at [1037, 522] on span "Next" at bounding box center [1043, 521] width 20 height 9
click at [593, 522] on select "Applicant Building Clerk Building Inspections Planning & Zoning Admin" at bounding box center [595, 521] width 81 height 23
click at [555, 510] on select "Applicant Building Clerk Building Inspections Planning & Zoning Admin" at bounding box center [595, 521] width 81 height 23
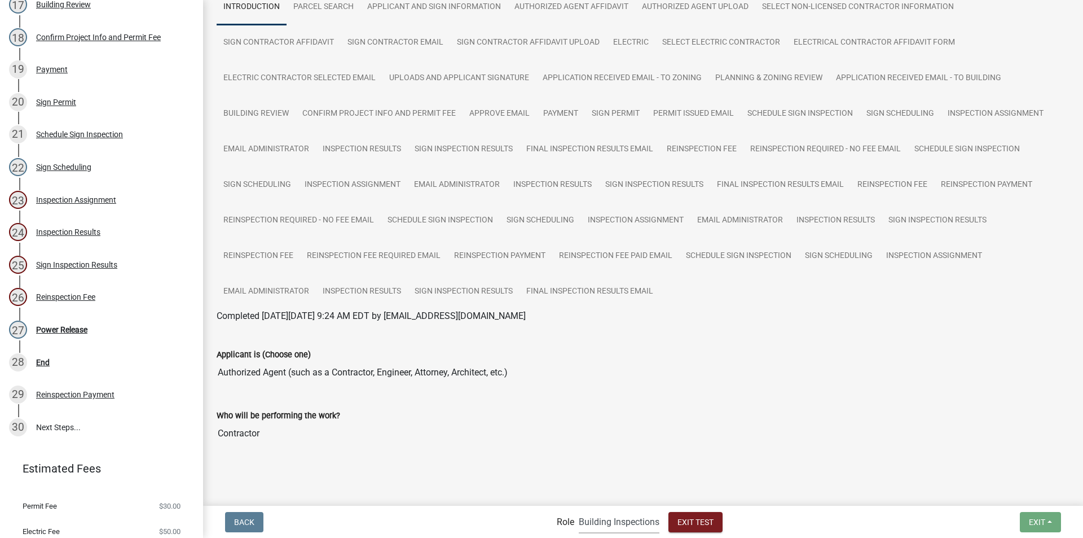
scroll to position [104, 0]
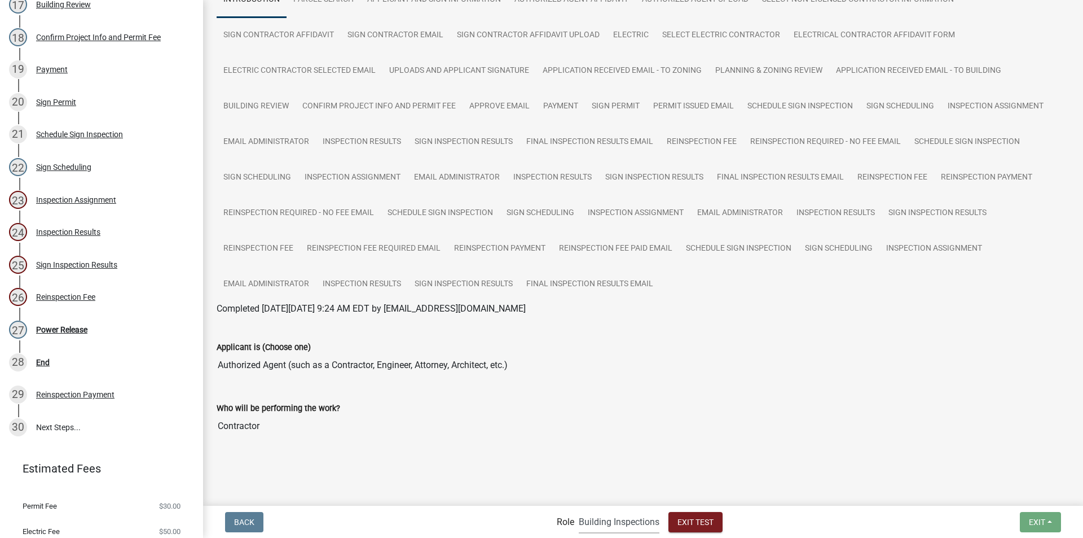
click at [617, 521] on select "Applicant Building Clerk Building Inspections Planning & Zoning Admin" at bounding box center [619, 521] width 81 height 23
click at [579, 510] on select "Applicant Building Clerk Building Inspections Planning & Zoning Admin" at bounding box center [619, 521] width 81 height 23
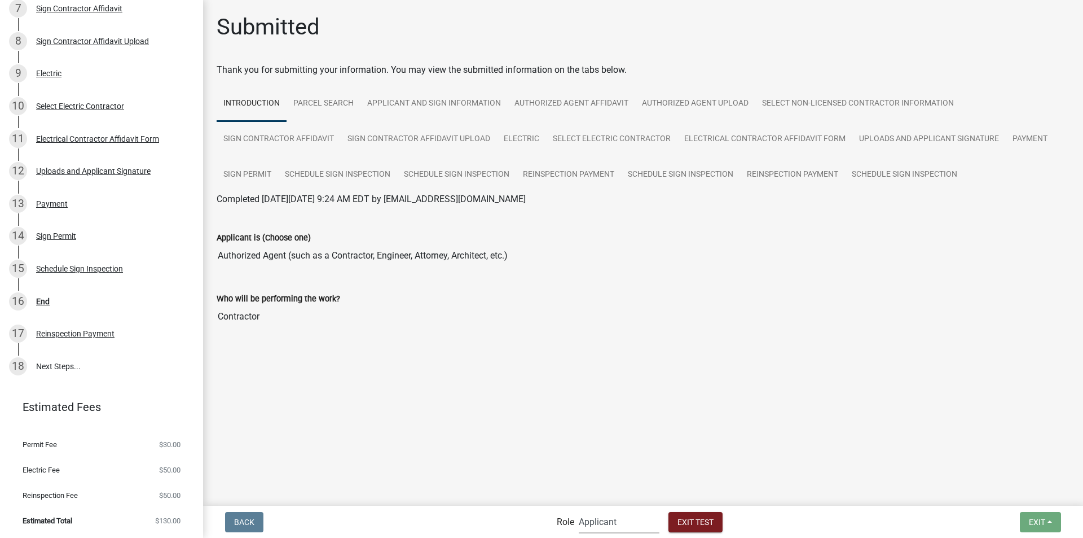
scroll to position [321, 0]
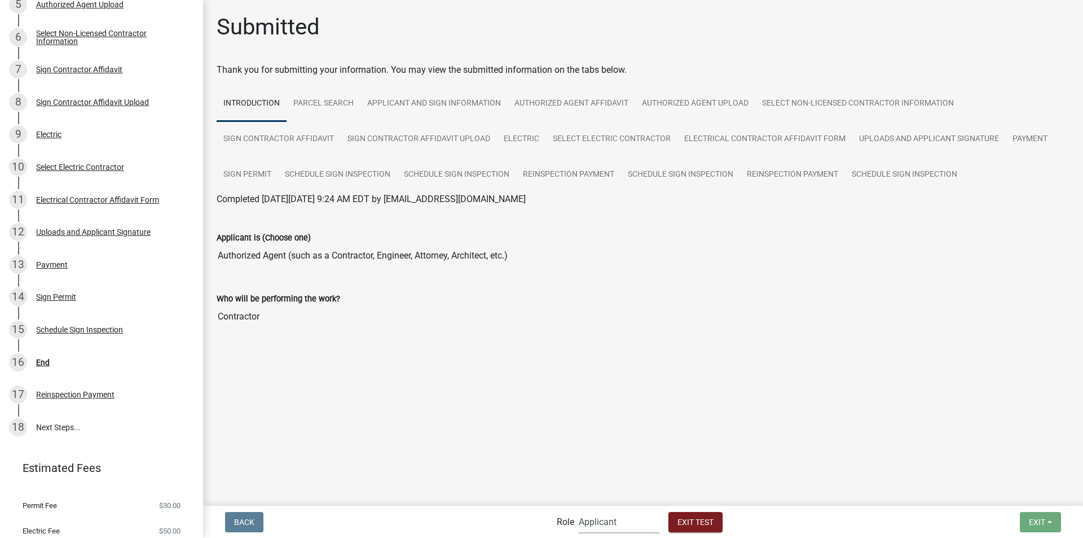
click at [612, 520] on select "Applicant Building Clerk Building Inspections Planning & Zoning Admin" at bounding box center [619, 521] width 81 height 23
click at [579, 510] on select "Applicant Building Clerk Building Inspections Planning & Zoning Admin" at bounding box center [619, 521] width 81 height 23
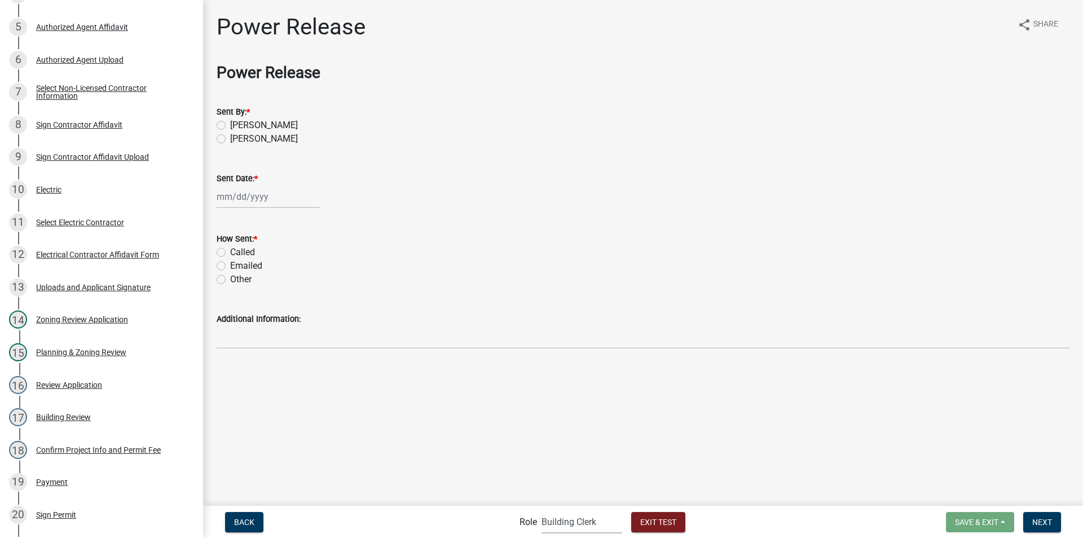
scroll to position [734, 0]
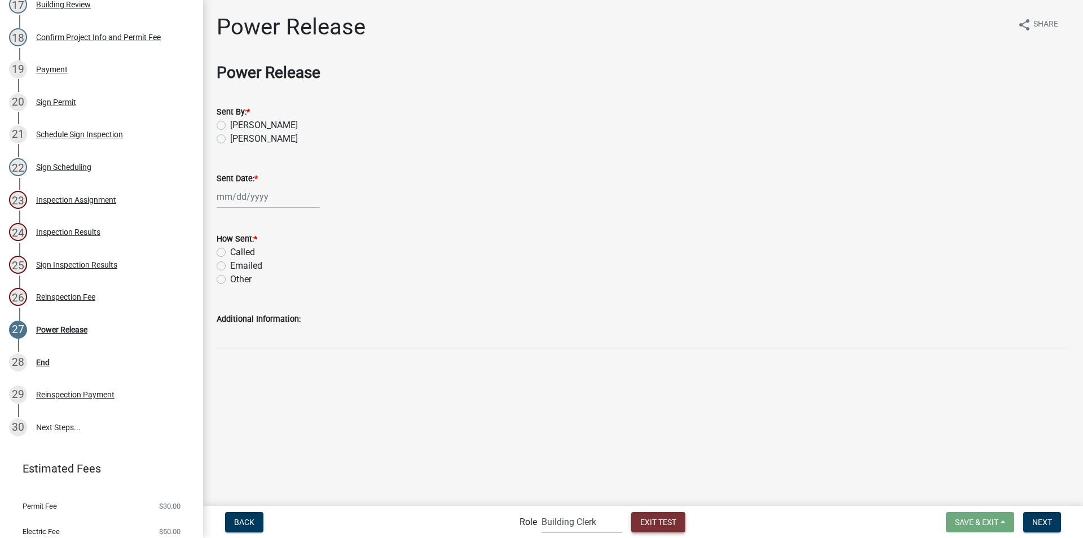
click at [656, 520] on span "Exit Test" at bounding box center [658, 521] width 36 height 9
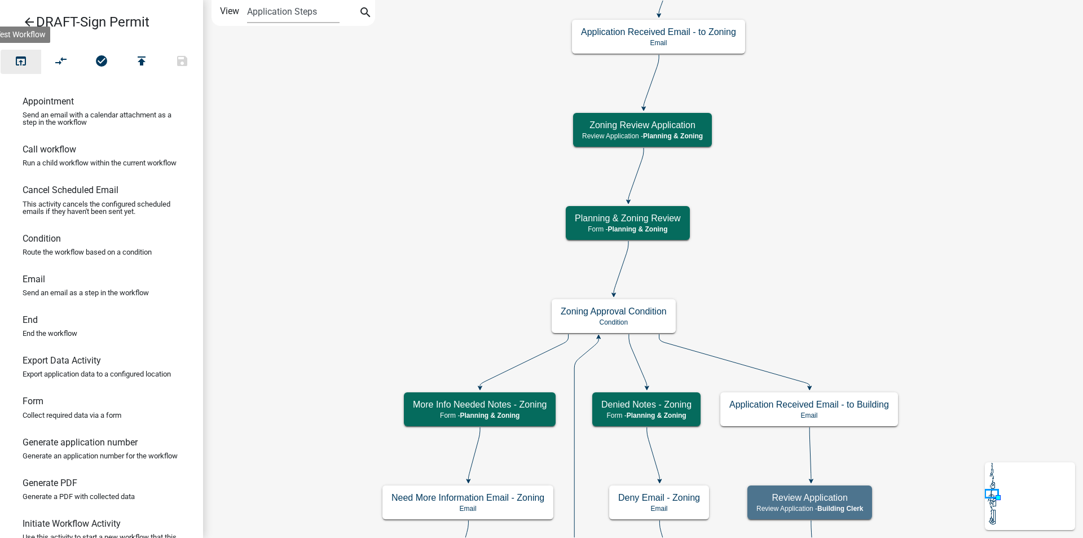
click at [22, 63] on icon "open_in_browser" at bounding box center [21, 62] width 14 height 16
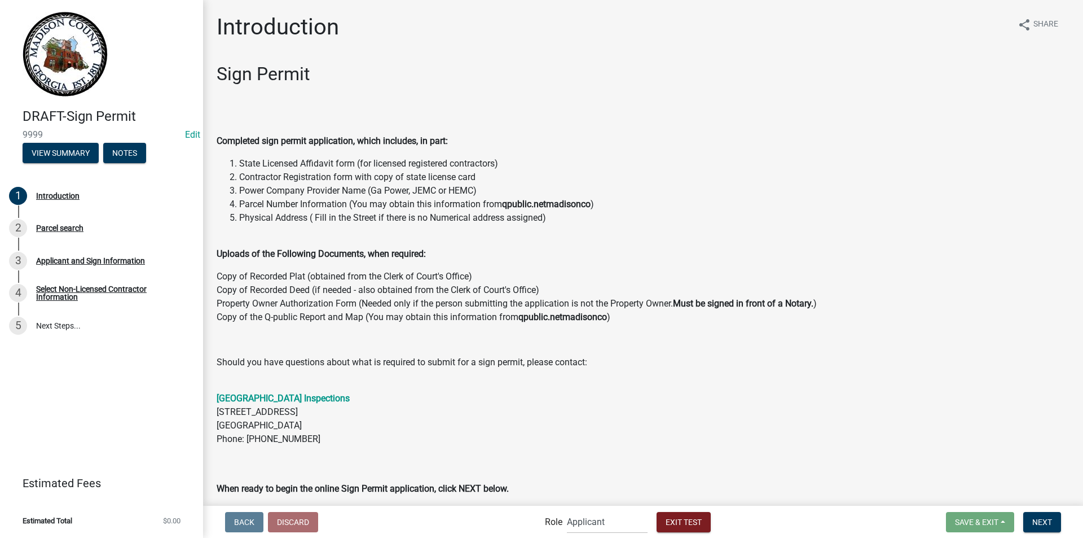
scroll to position [160, 0]
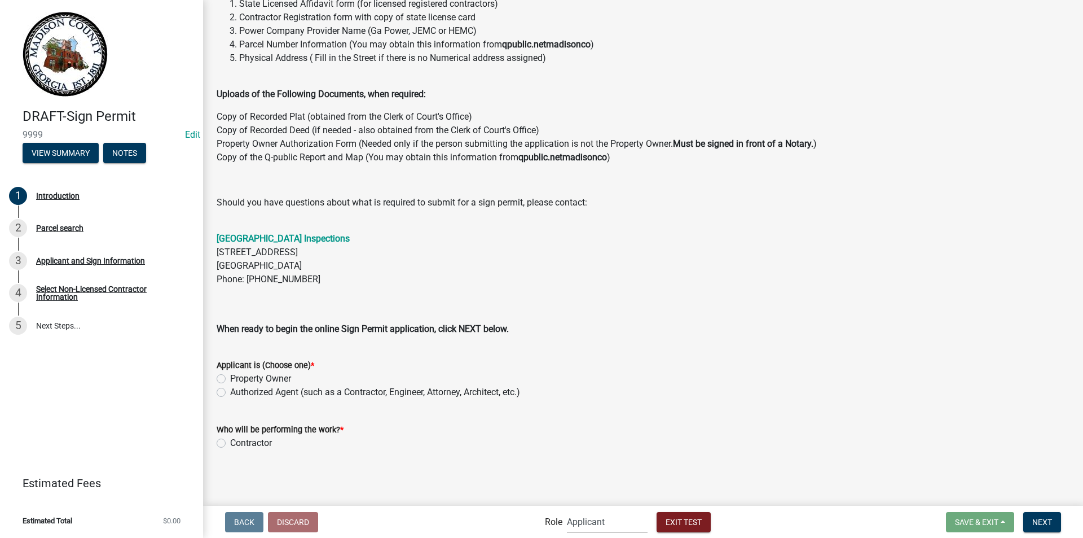
click at [230, 390] on label "Authorized Agent (such as a Contractor, Engineer, Attorney, Architect, etc.)" at bounding box center [375, 392] width 290 height 14
click at [230, 390] on input "Authorized Agent (such as a Contractor, Engineer, Attorney, Architect, etc.)" at bounding box center [233, 388] width 7 height 7
click at [230, 439] on label "Contractor" at bounding box center [251, 443] width 42 height 14
click at [230, 439] on input "Contractor" at bounding box center [233, 439] width 7 height 7
click at [1050, 519] on span "Next" at bounding box center [1043, 521] width 20 height 9
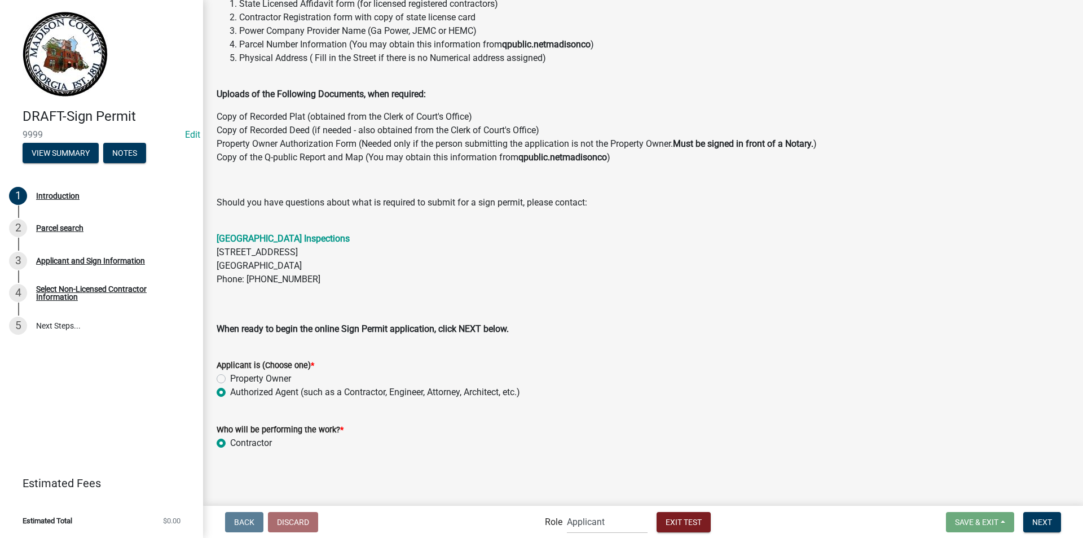
scroll to position [0, 0]
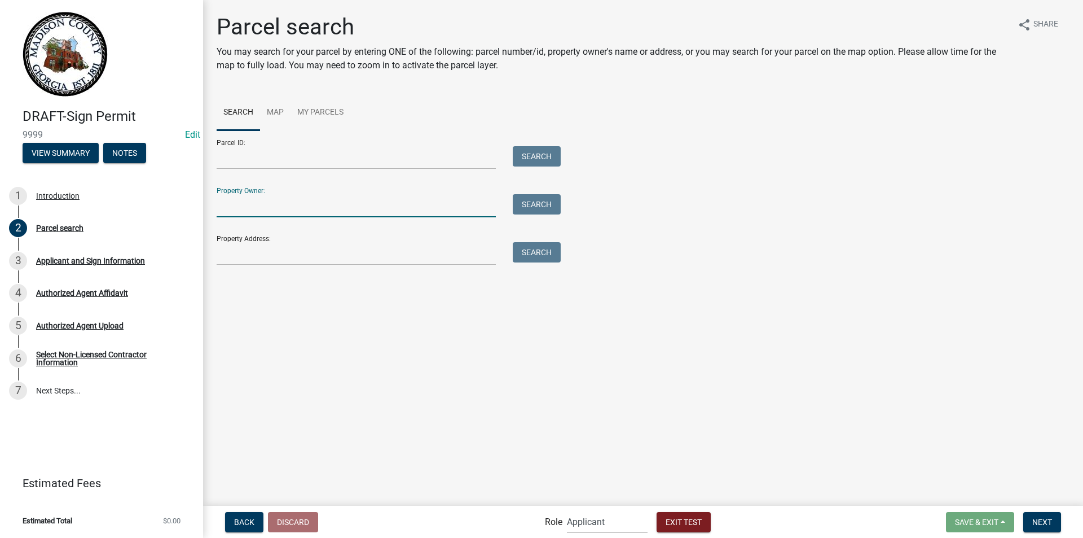
drag, startPoint x: 276, startPoint y: 208, endPoint x: 276, endPoint y: 216, distance: 8.5
click at [276, 208] on input "Property Owner:" at bounding box center [356, 205] width 279 height 23
click at [530, 210] on button "Search" at bounding box center [537, 204] width 48 height 20
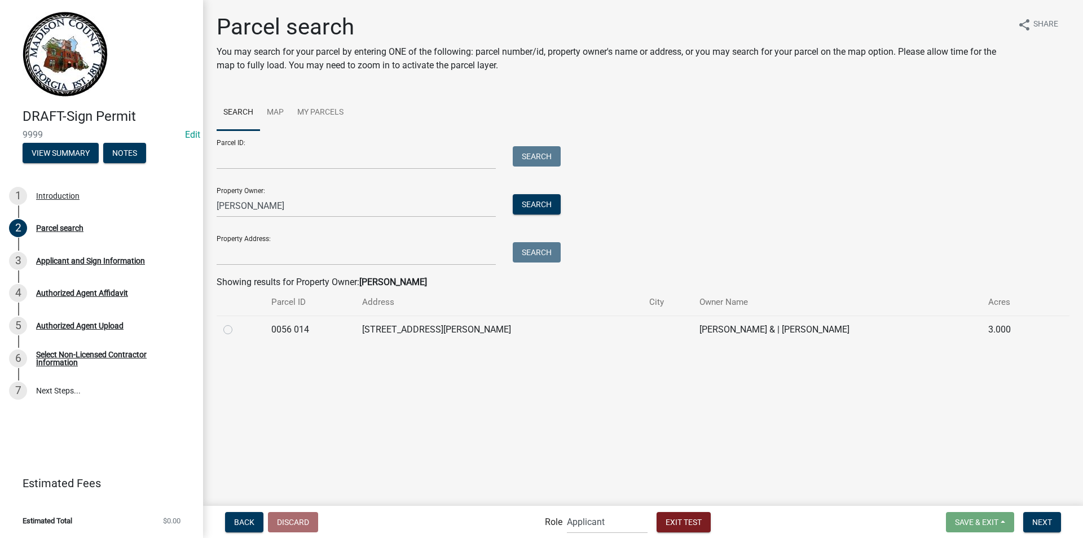
click at [237, 323] on label at bounding box center [237, 323] width 0 height 0
click at [237, 328] on 014 "radio" at bounding box center [240, 326] width 7 height 7
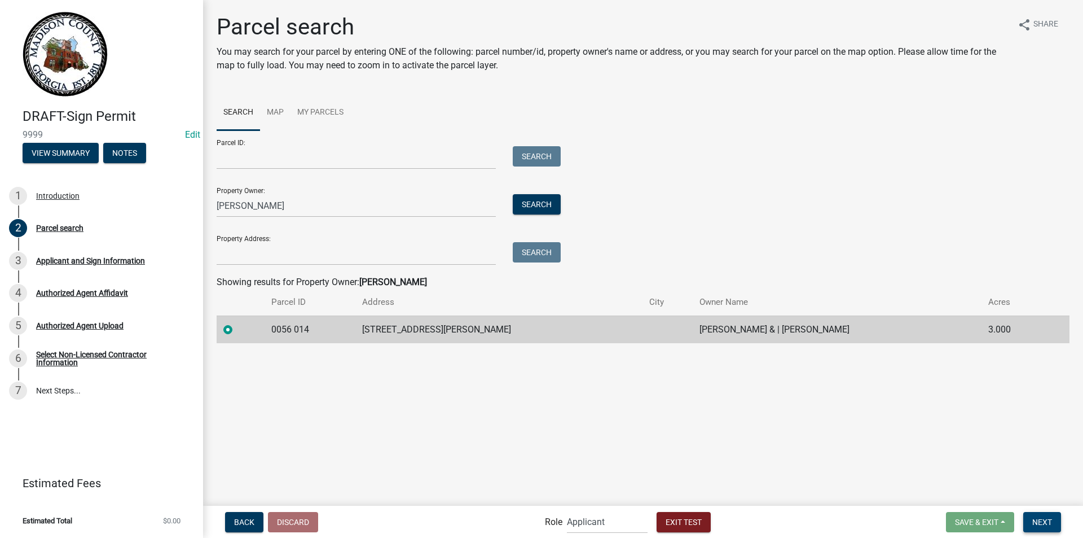
click at [1042, 522] on span "Next" at bounding box center [1043, 521] width 20 height 9
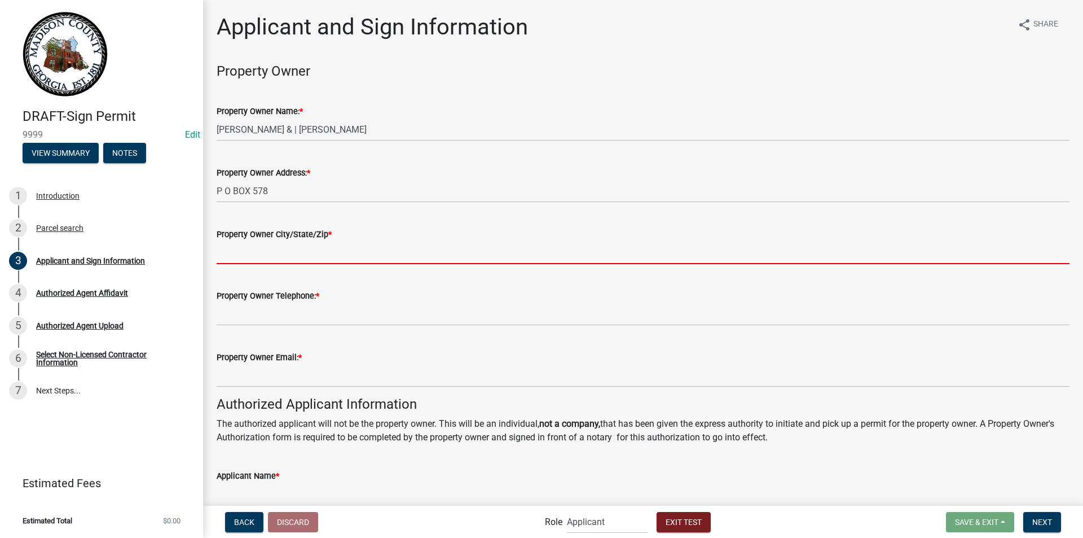
drag, startPoint x: 282, startPoint y: 251, endPoint x: 279, endPoint y: 260, distance: 8.9
click at [282, 251] on input "Property Owner City/State/Zip *" at bounding box center [643, 252] width 853 height 23
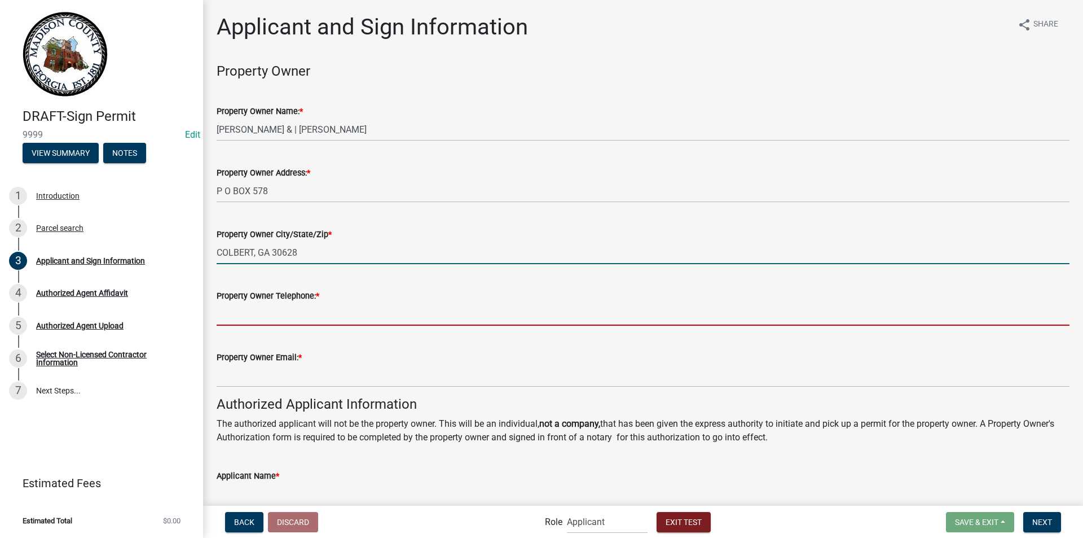
click at [287, 314] on input "Property Owner Telephone: *" at bounding box center [643, 313] width 853 height 23
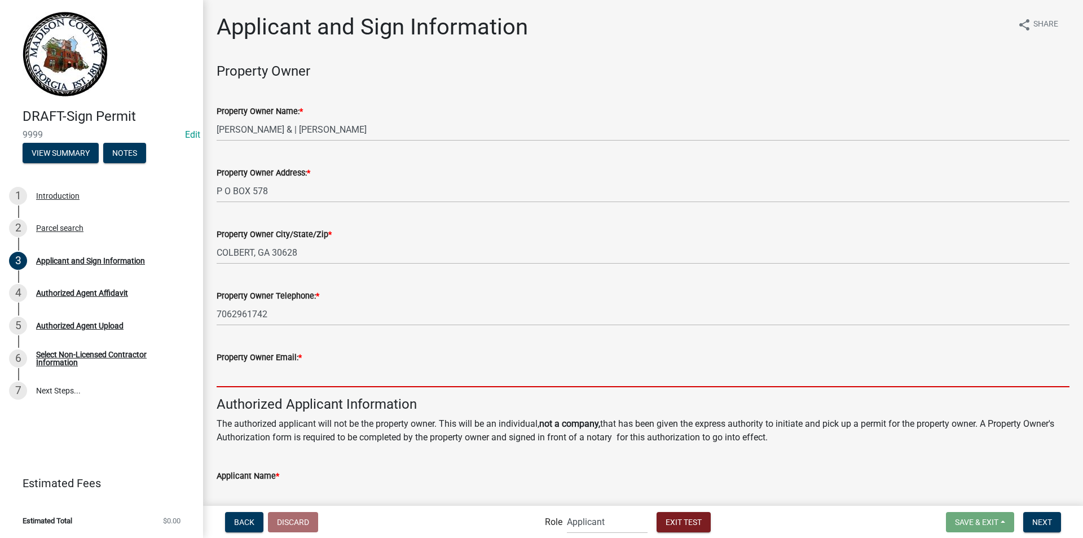
click at [280, 375] on input "Property Owner Email: *" at bounding box center [643, 375] width 853 height 23
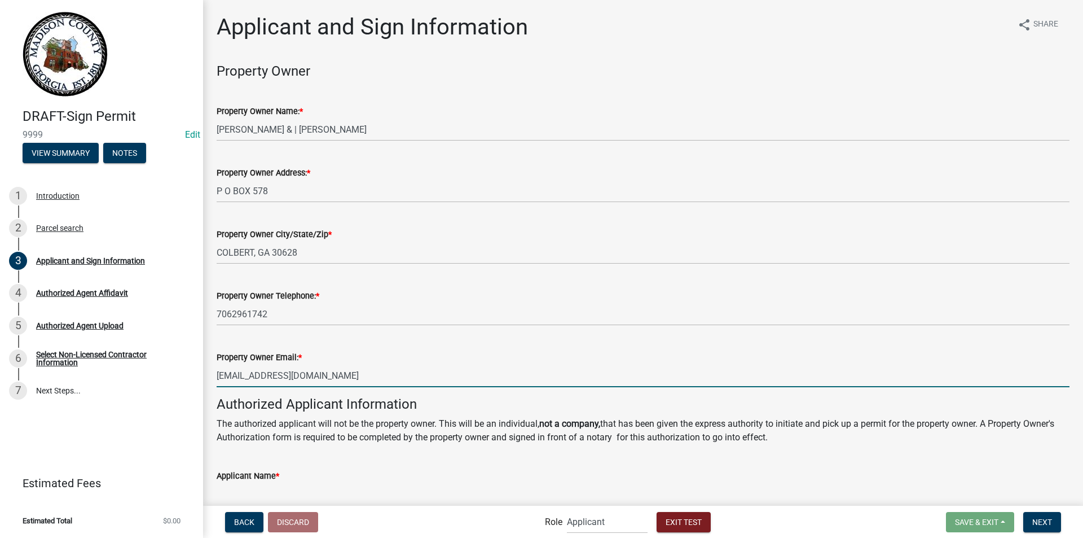
scroll to position [282, 0]
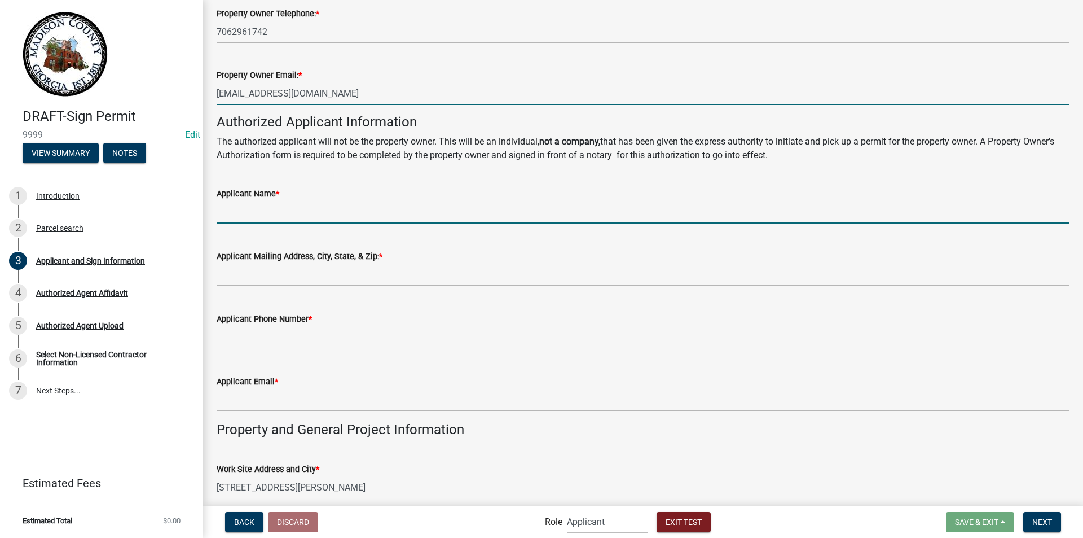
click at [274, 211] on input "Applicant Name *" at bounding box center [643, 211] width 853 height 23
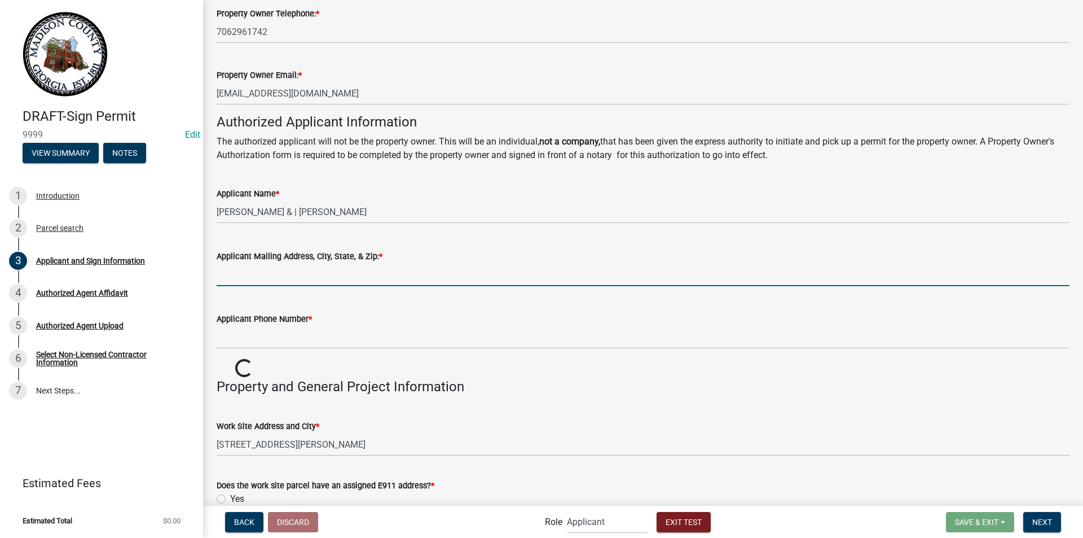
drag, startPoint x: 280, startPoint y: 267, endPoint x: 277, endPoint y: 285, distance: 18.4
click at [280, 267] on input "Applicant Mailing Address, City, State, & Zip: *" at bounding box center [643, 274] width 853 height 23
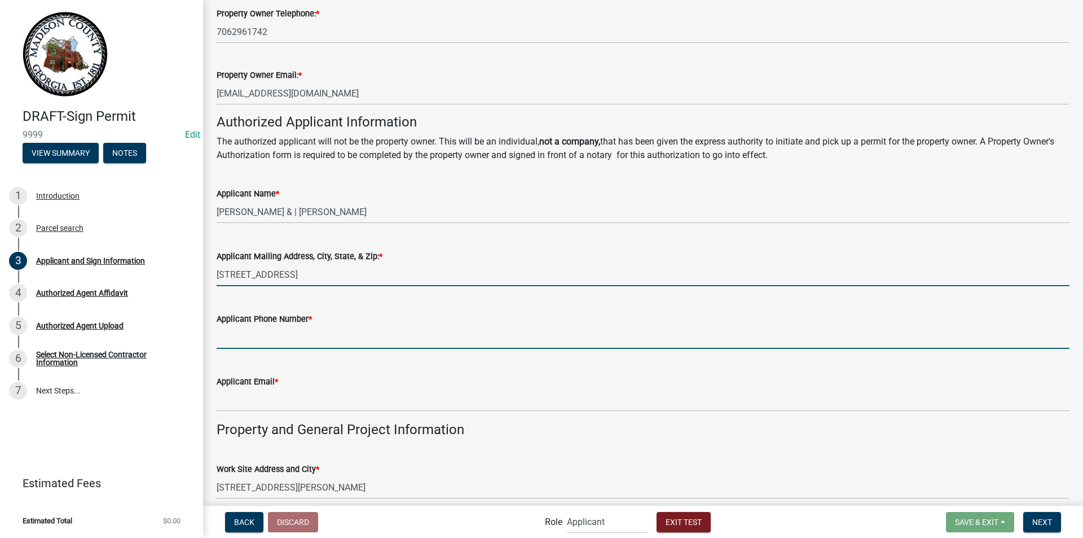
click at [264, 345] on input "Applicant Phone Number *" at bounding box center [643, 337] width 853 height 23
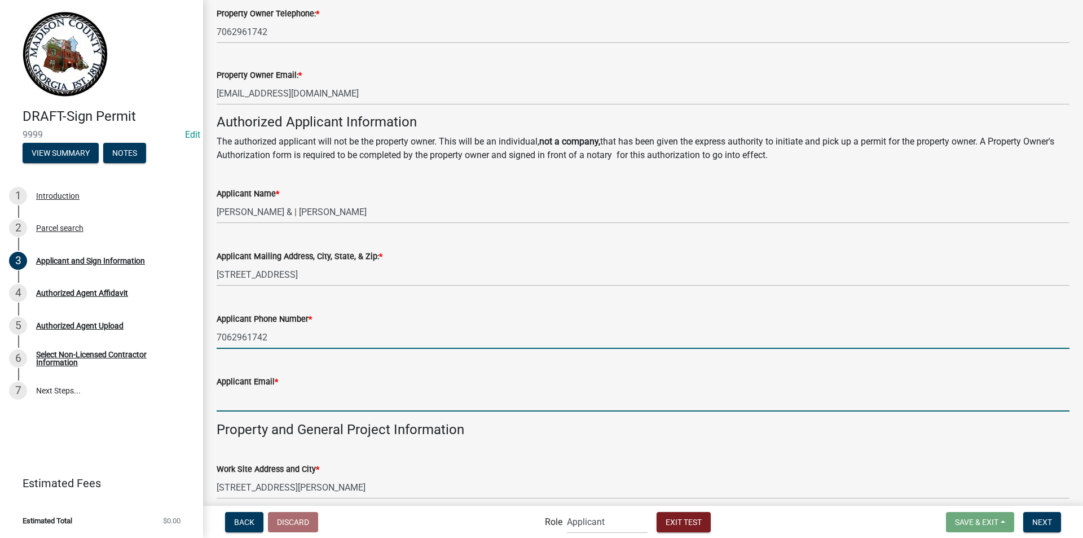
click at [269, 402] on input "Applicant Email *" at bounding box center [643, 399] width 853 height 23
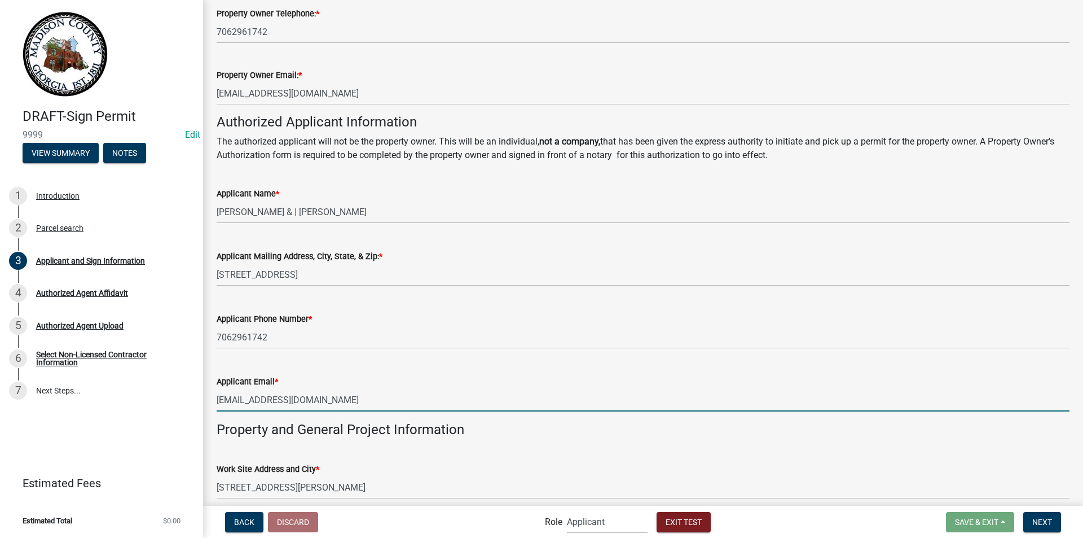
scroll to position [564, 0]
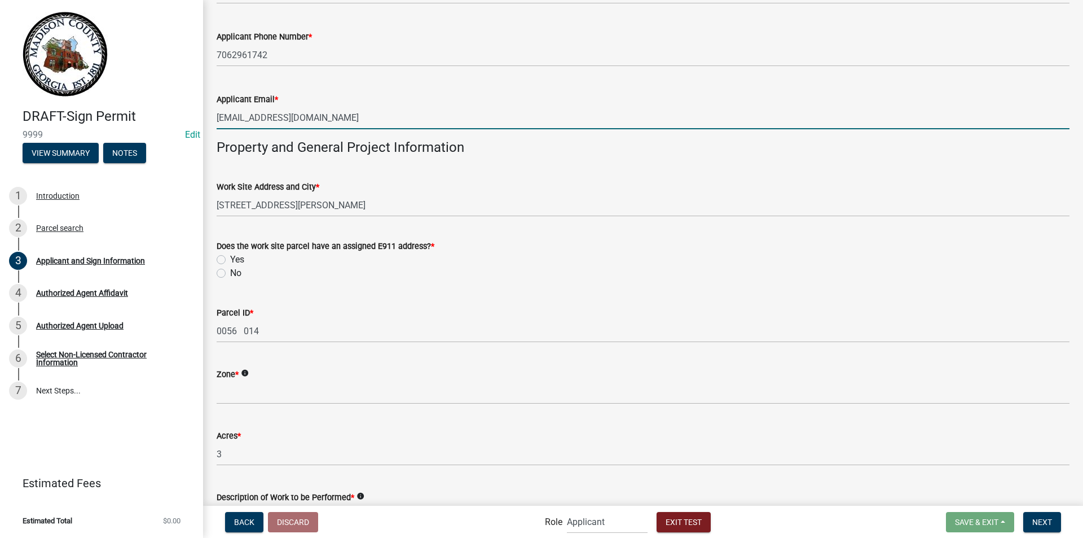
click at [230, 257] on label "Yes" at bounding box center [237, 260] width 14 height 14
click at [230, 257] on input "Yes" at bounding box center [233, 256] width 7 height 7
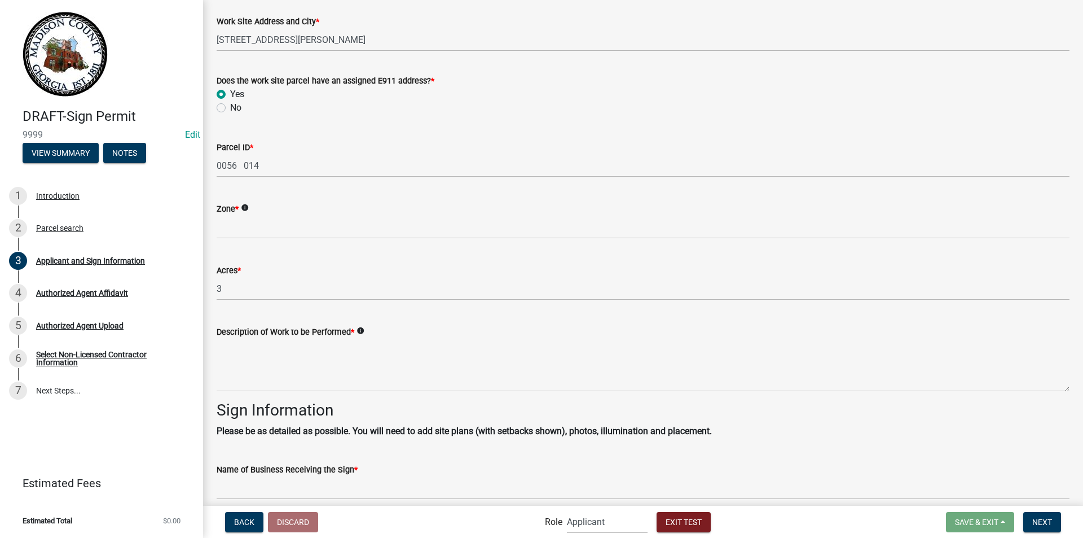
scroll to position [734, 0]
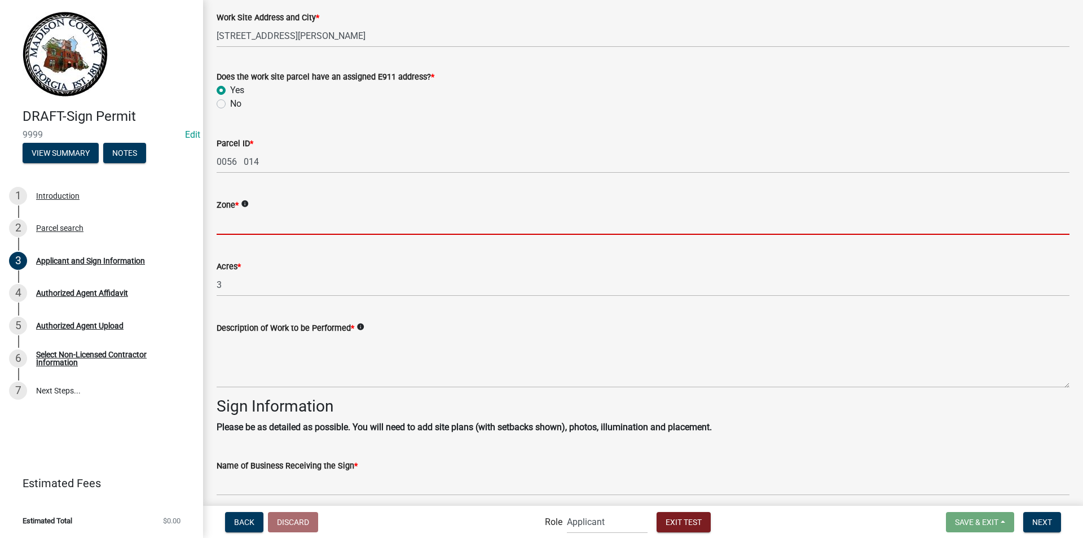
drag, startPoint x: 262, startPoint y: 217, endPoint x: 262, endPoint y: 225, distance: 7.4
click at [262, 217] on input "Zone *" at bounding box center [643, 223] width 853 height 23
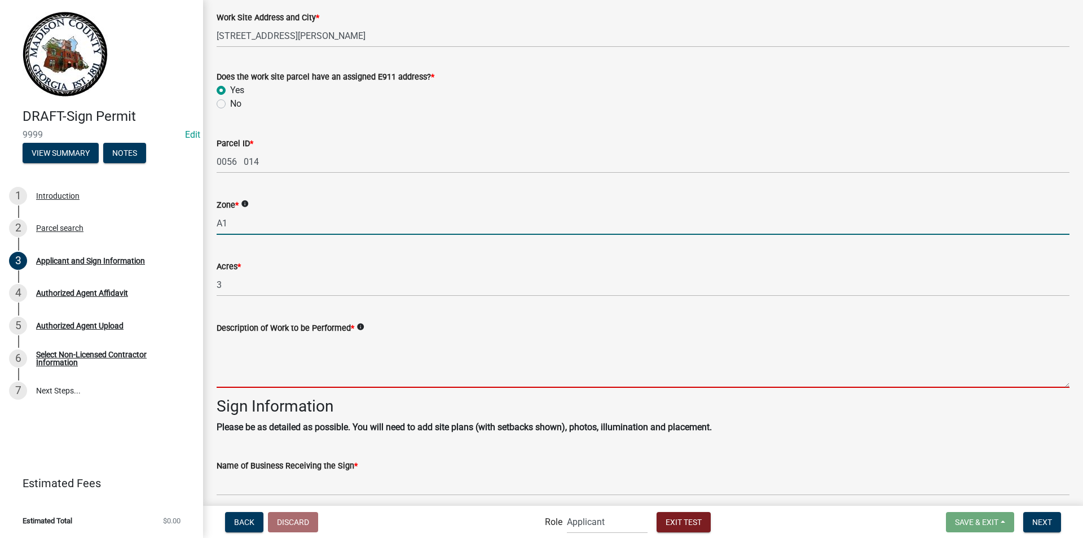
click at [266, 353] on textarea "Description of Work to be Performed *" at bounding box center [643, 361] width 853 height 53
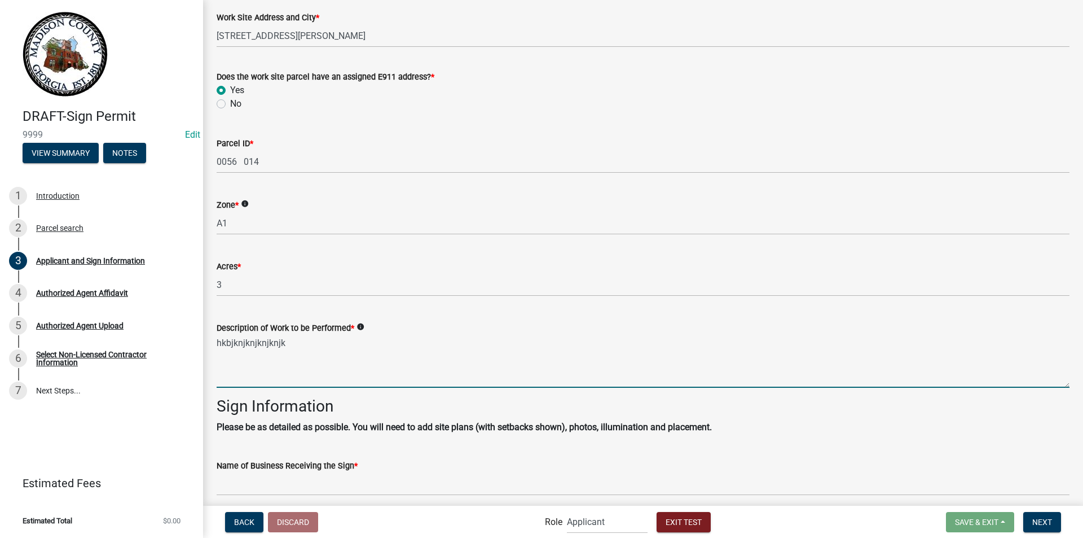
scroll to position [903, 0]
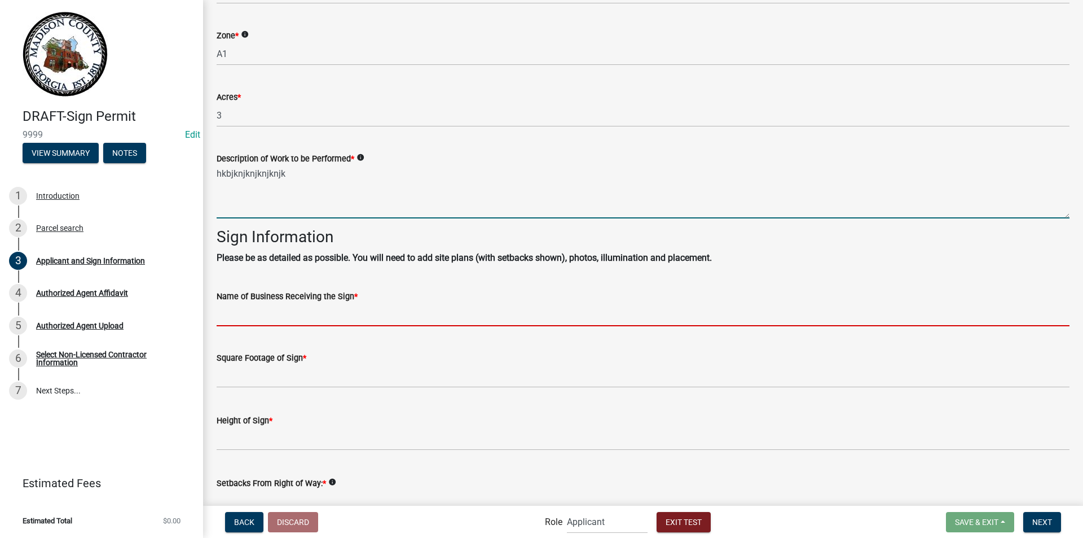
click at [283, 315] on input "Name of Business Receiving the Sign *" at bounding box center [643, 314] width 853 height 23
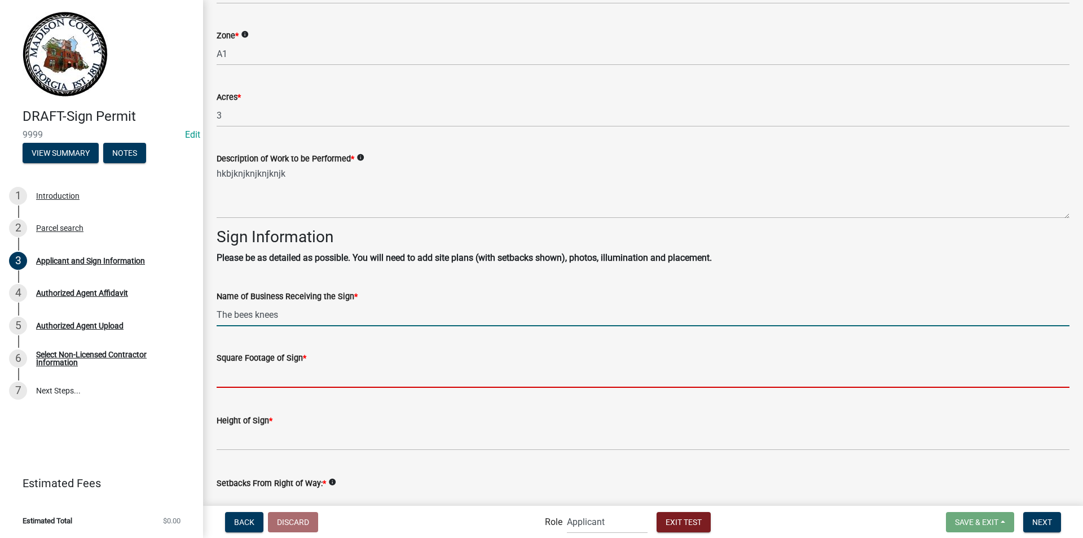
click at [280, 385] on input "text" at bounding box center [643, 376] width 853 height 23
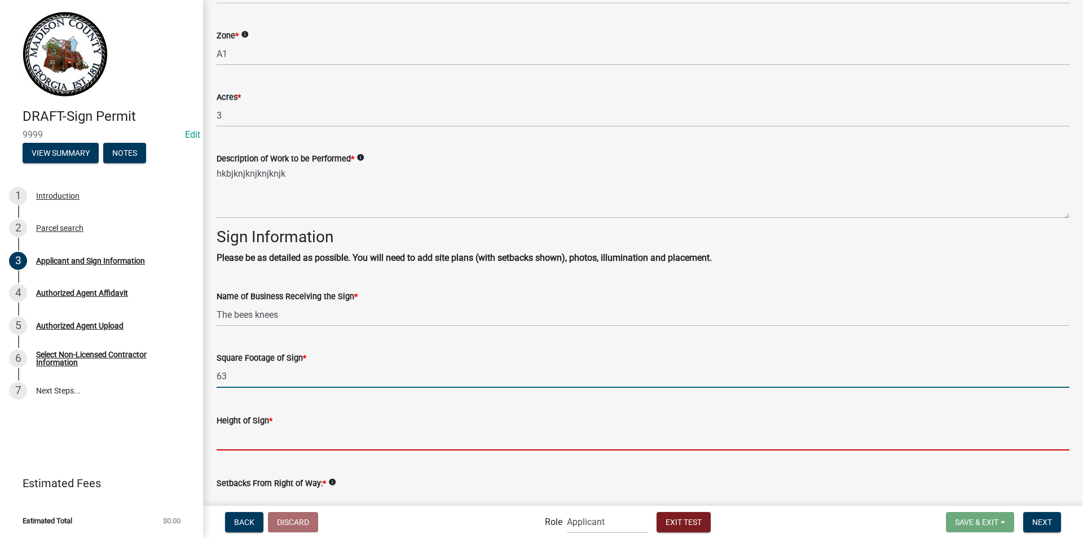
click at [271, 440] on input "text" at bounding box center [643, 438] width 853 height 23
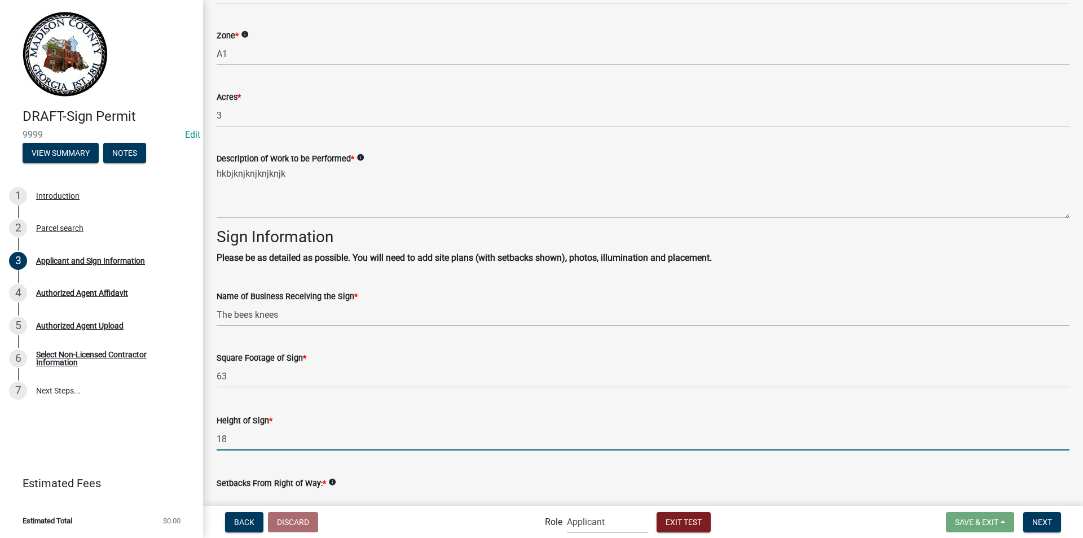
scroll to position [1128, 0]
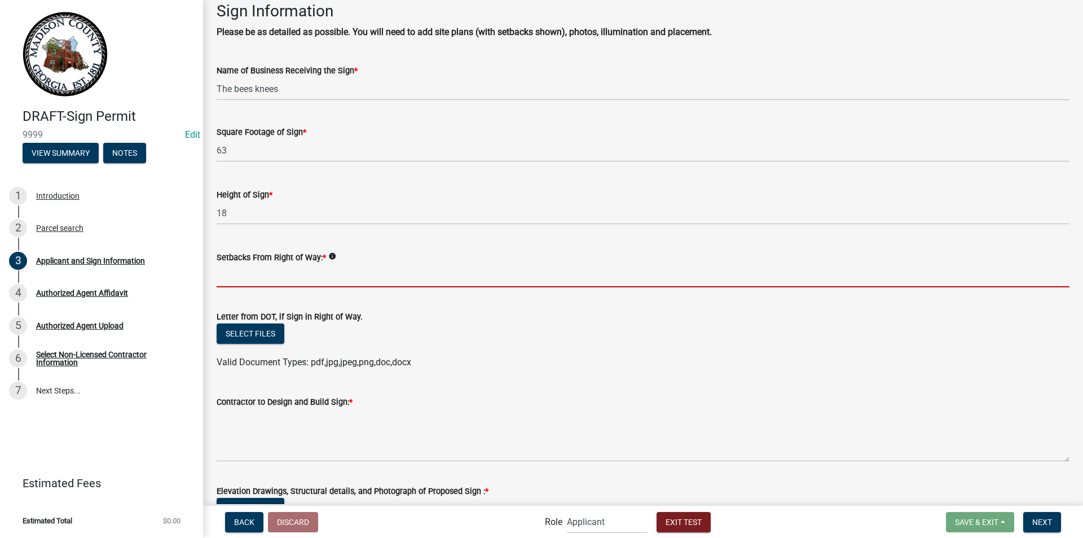
click at [268, 278] on input "Setbacks From Right of Way: *" at bounding box center [643, 275] width 853 height 23
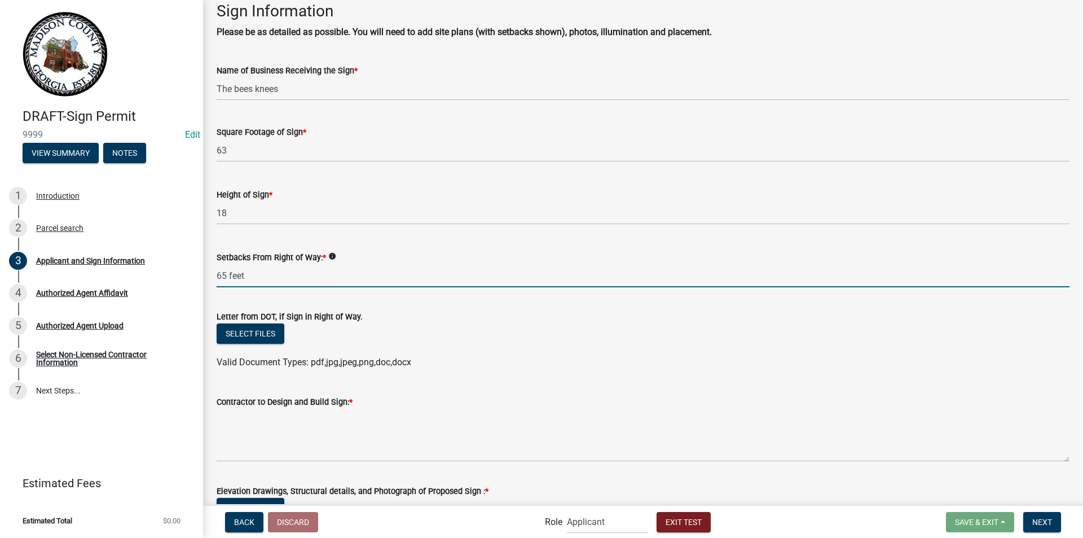
scroll to position [1185, 0]
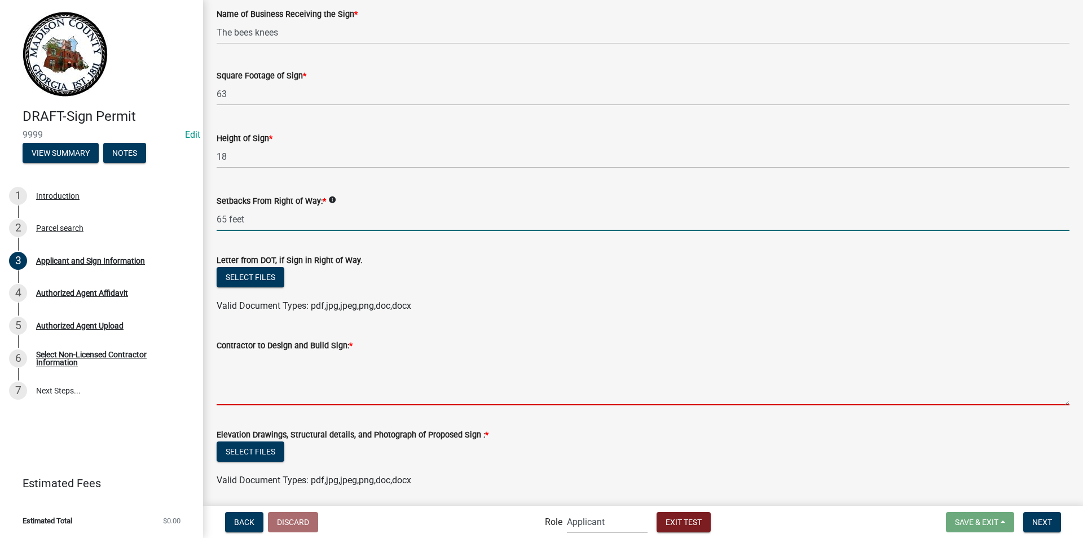
click at [264, 368] on textarea "Contractor to Design and Build Sign: *" at bounding box center [643, 378] width 853 height 53
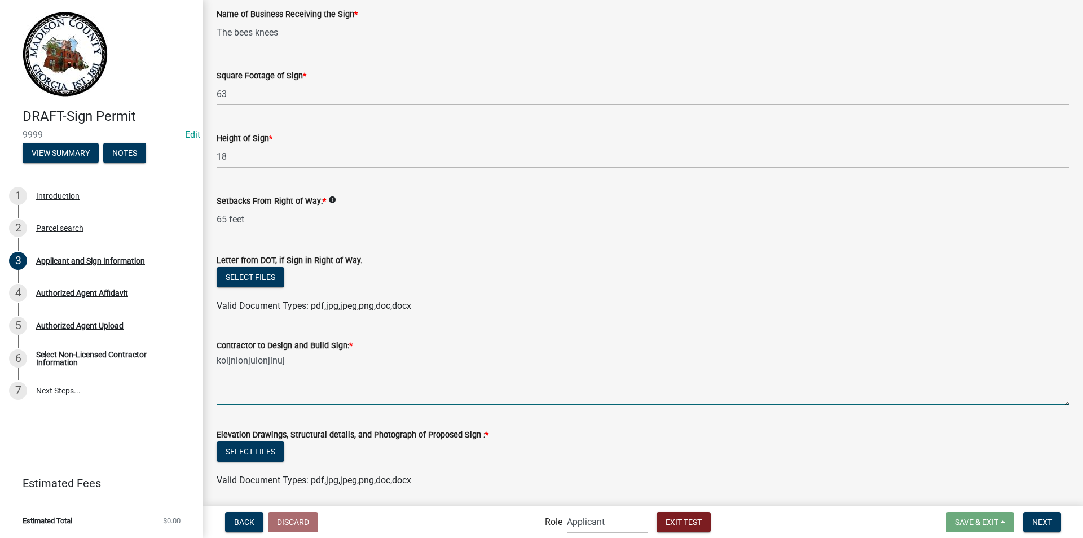
scroll to position [1354, 0]
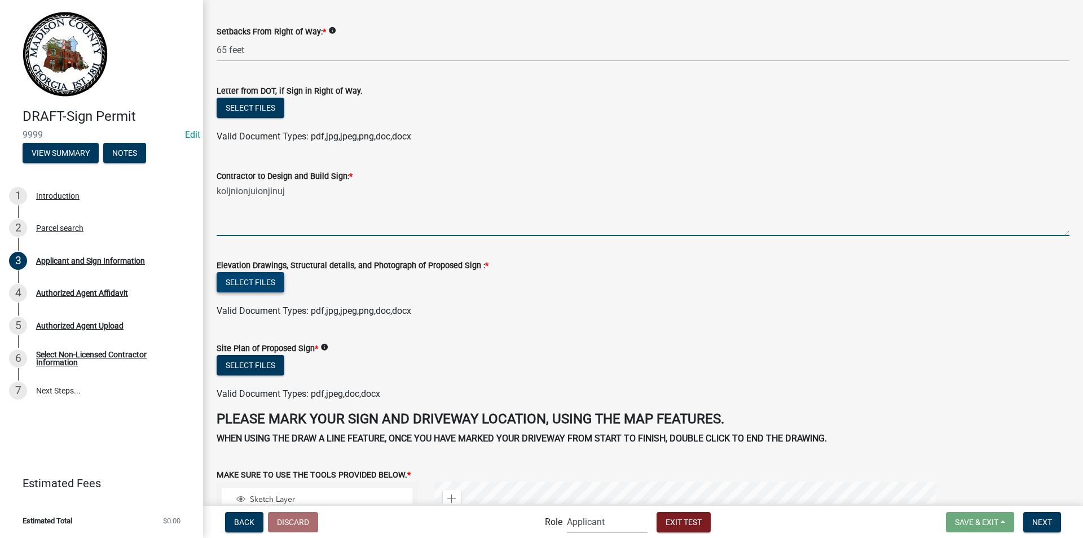
click at [252, 279] on button "Select files" at bounding box center [251, 282] width 68 height 20
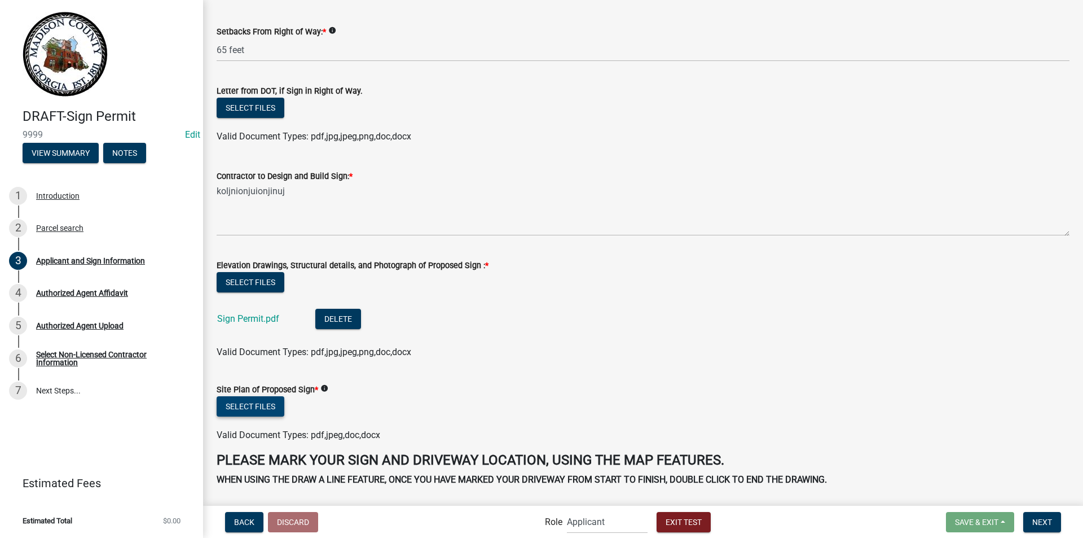
click at [265, 406] on button "Select files" at bounding box center [251, 406] width 68 height 20
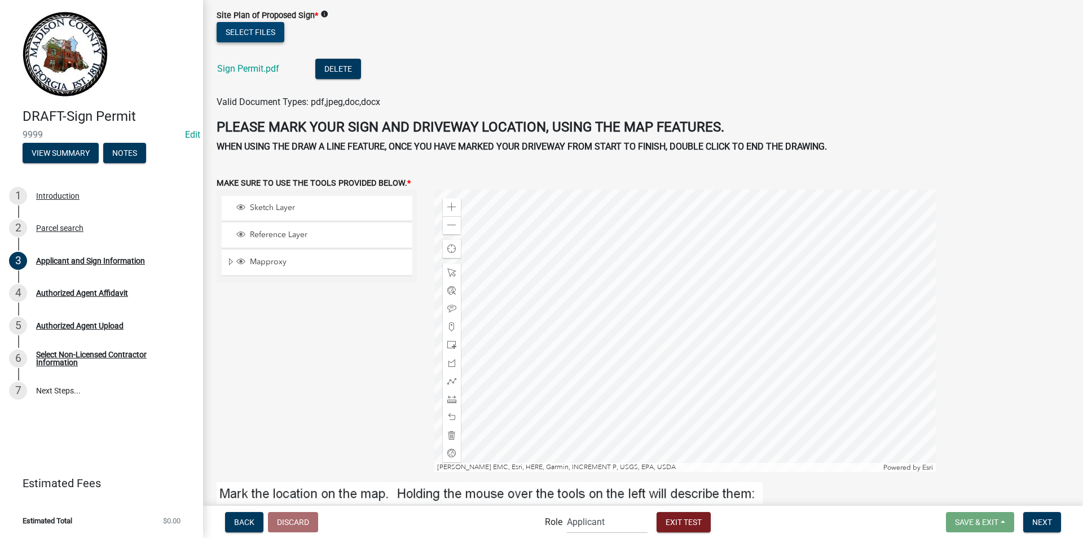
scroll to position [1862, 0]
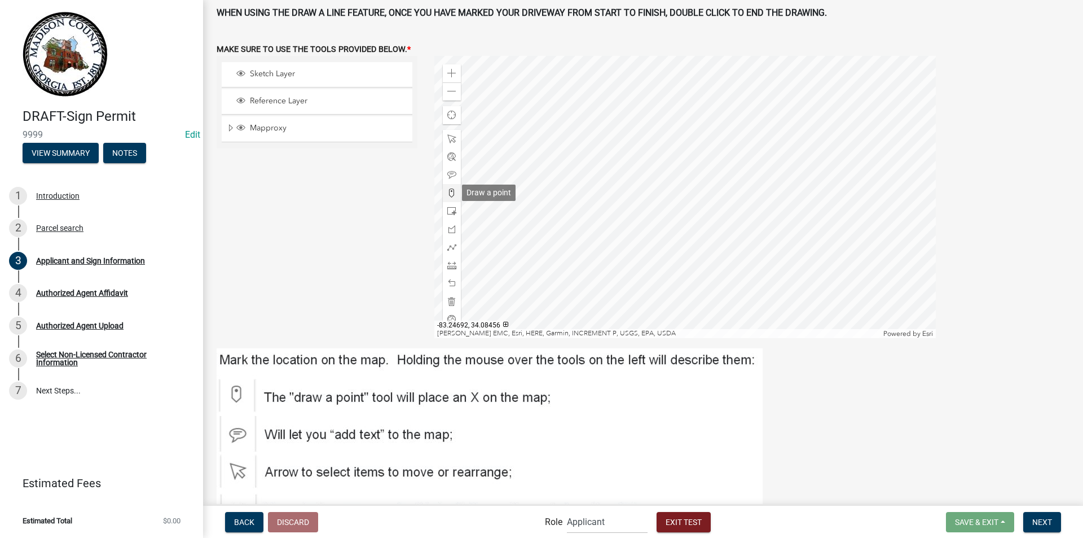
click at [451, 191] on span at bounding box center [451, 192] width 9 height 9
click at [690, 197] on div at bounding box center [685, 197] width 502 height 282
click at [451, 248] on span at bounding box center [451, 247] width 9 height 9
click at [805, 233] on div at bounding box center [685, 197] width 502 height 282
click at [723, 210] on div at bounding box center [685, 197] width 502 height 282
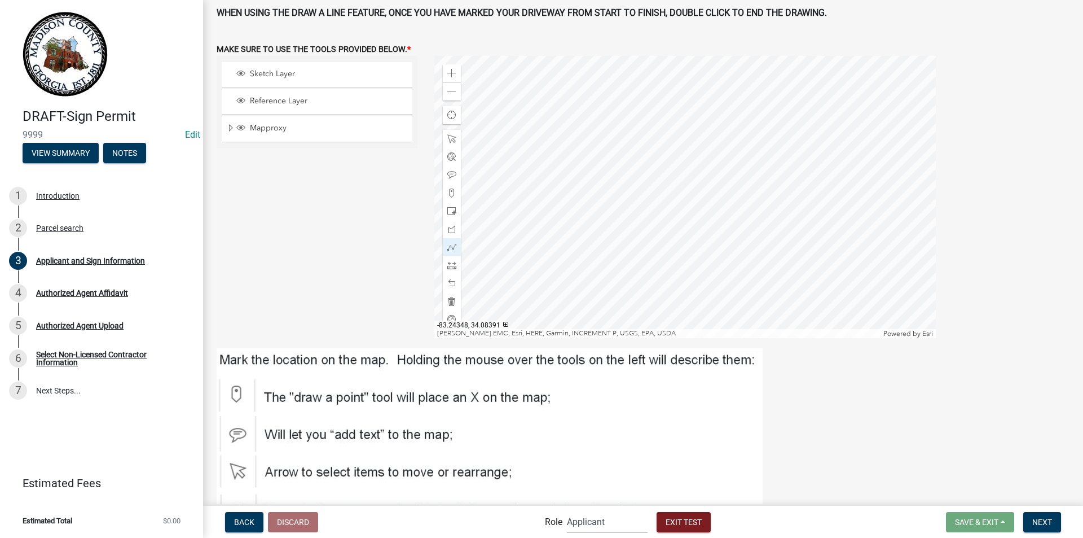
click at [723, 210] on div at bounding box center [685, 197] width 502 height 282
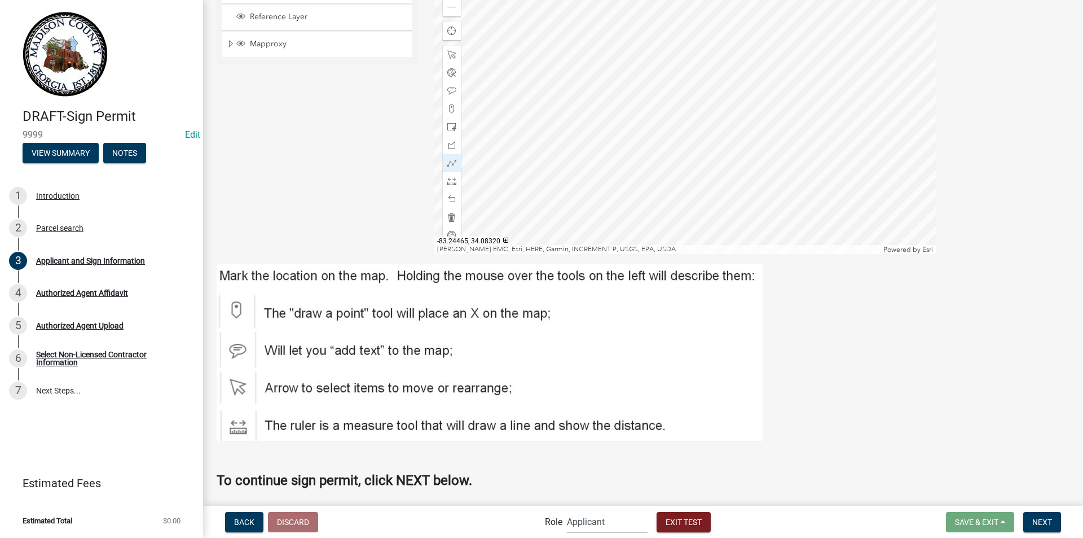
scroll to position [1984, 0]
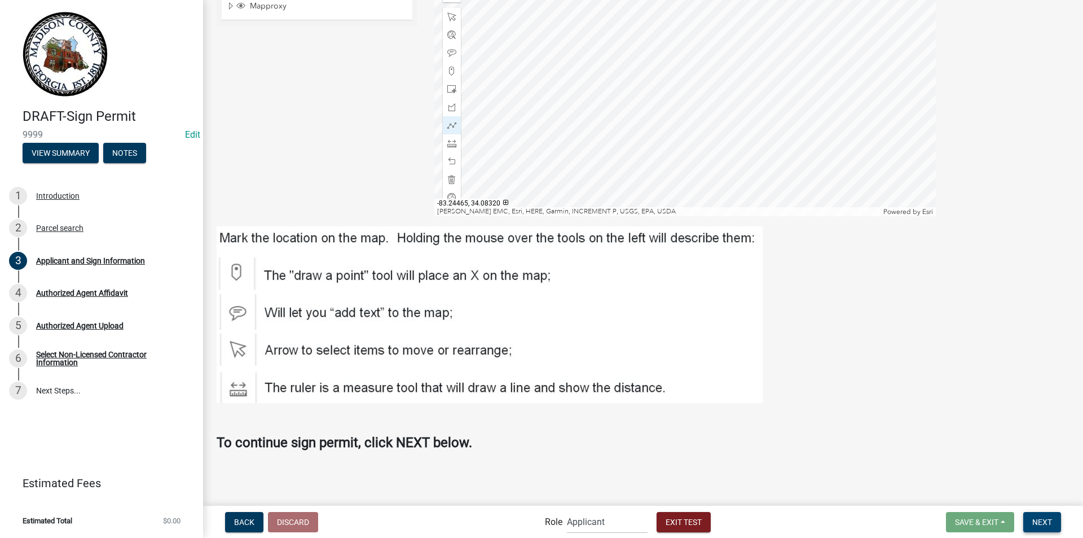
click at [1037, 515] on button "Next" at bounding box center [1043, 522] width 38 height 20
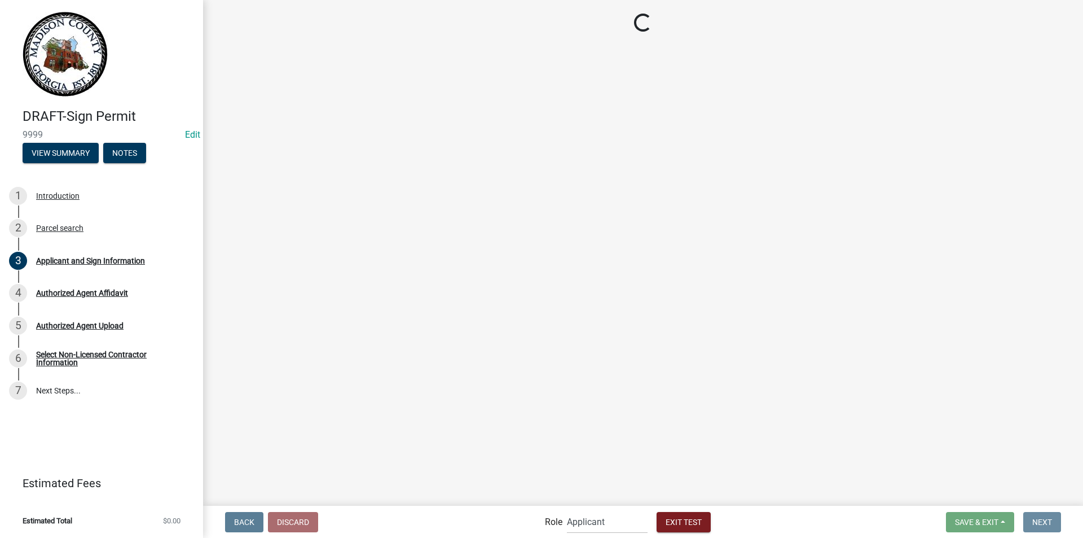
scroll to position [0, 0]
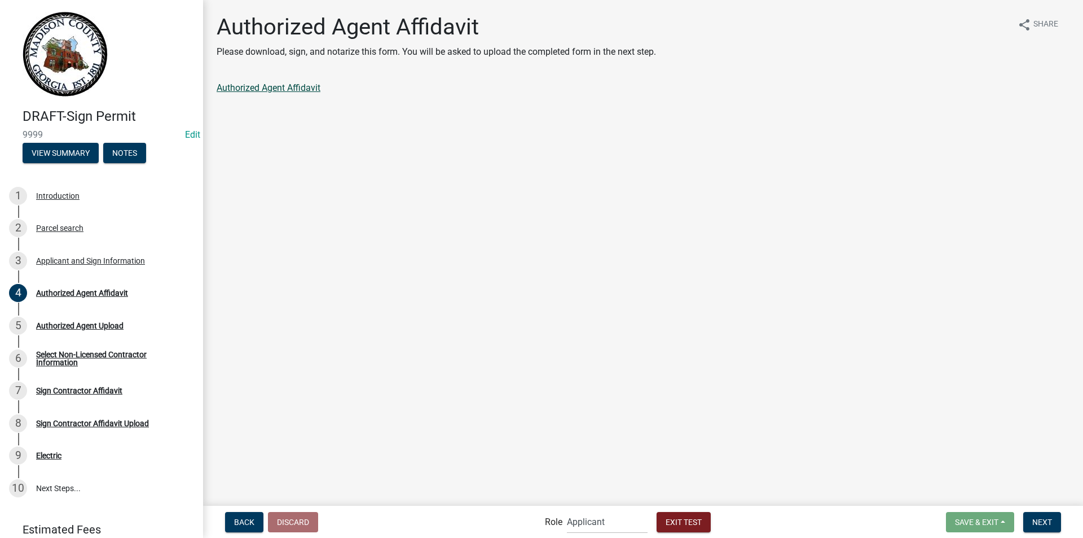
click at [292, 91] on link "Authorized Agent Affidavit" at bounding box center [269, 87] width 104 height 11
click at [1039, 517] on span "Next" at bounding box center [1043, 521] width 20 height 9
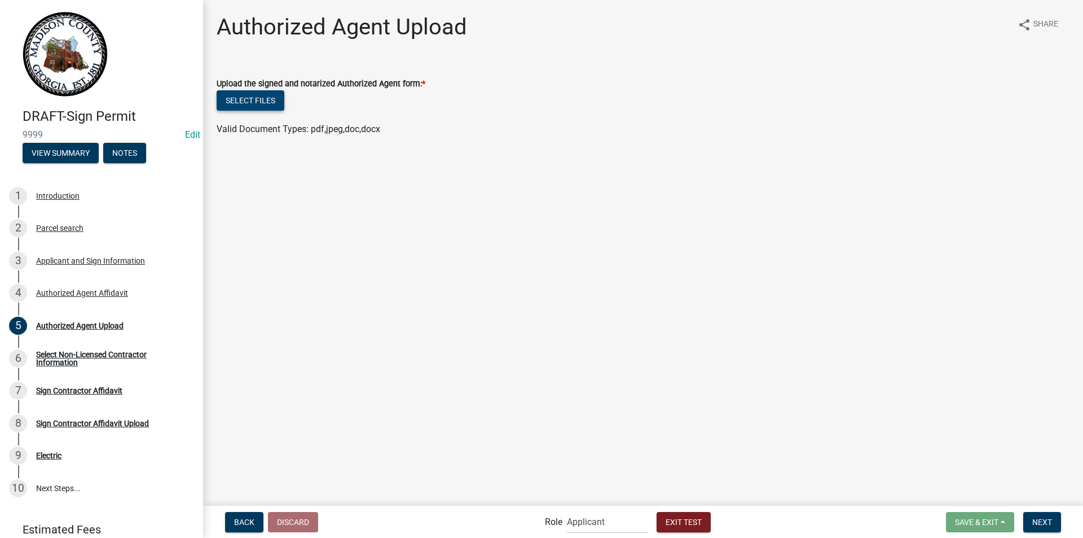
click at [251, 97] on button "Select files" at bounding box center [251, 100] width 68 height 20
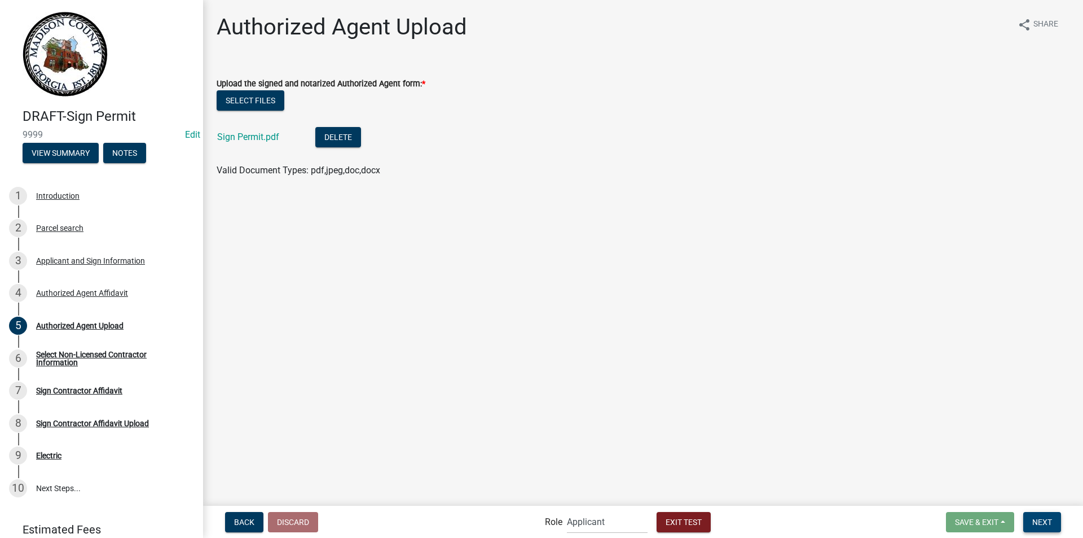
click at [1028, 521] on button "Next" at bounding box center [1043, 522] width 38 height 20
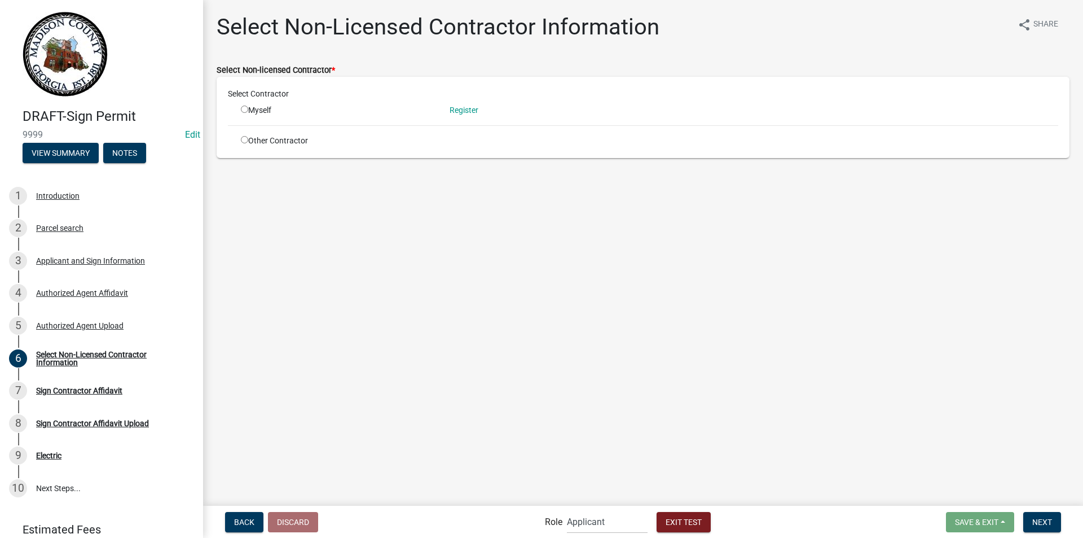
click at [244, 143] on div "Other Contractor" at bounding box center [336, 141] width 209 height 12
click at [244, 137] on input "radio" at bounding box center [244, 139] width 7 height 7
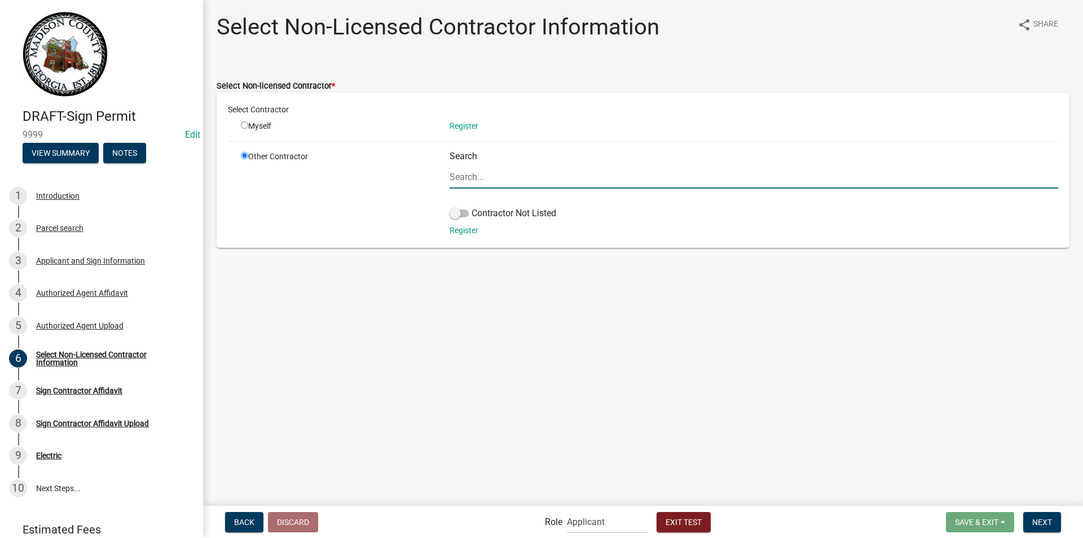
click at [498, 186] on input "Search" at bounding box center [754, 176] width 609 height 23
click at [463, 212] on span at bounding box center [459, 213] width 19 height 8
click at [472, 207] on input "Contractor Not Listed" at bounding box center [472, 207] width 0 height 0
click at [1052, 519] on span "Next" at bounding box center [1043, 521] width 20 height 9
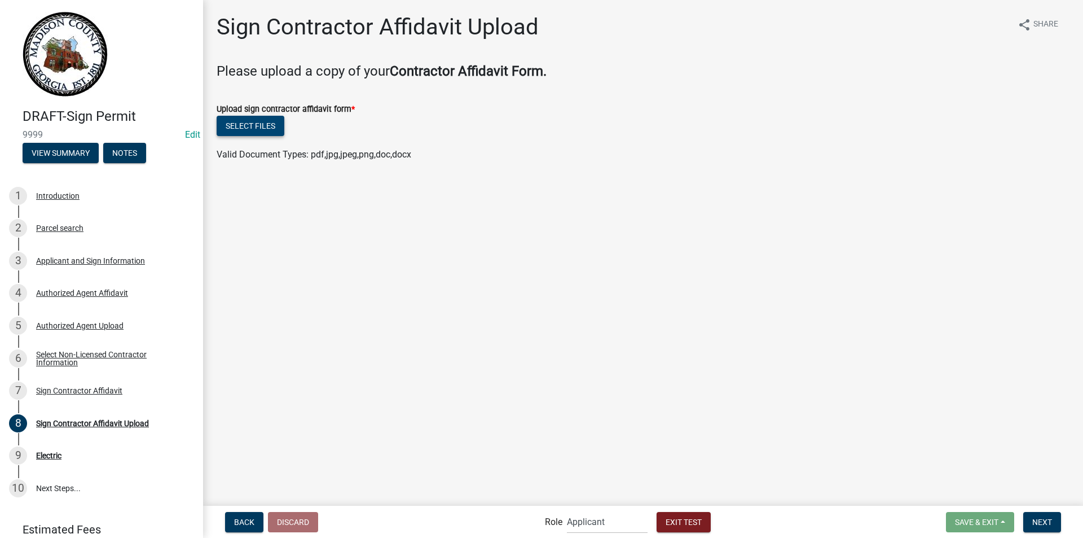
click at [253, 124] on button "Select files" at bounding box center [251, 126] width 68 height 20
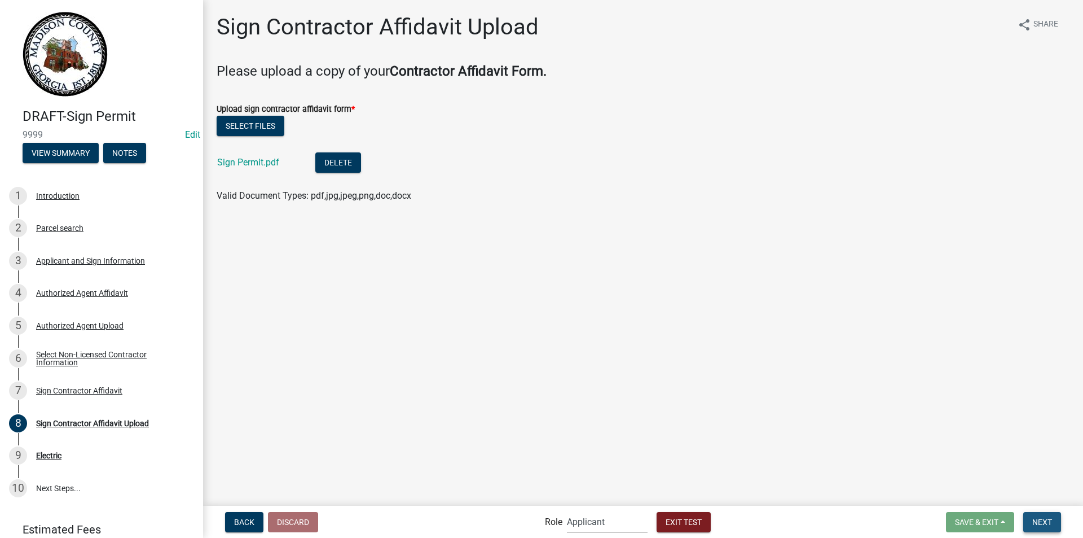
click at [1039, 519] on span "Next" at bounding box center [1043, 521] width 20 height 9
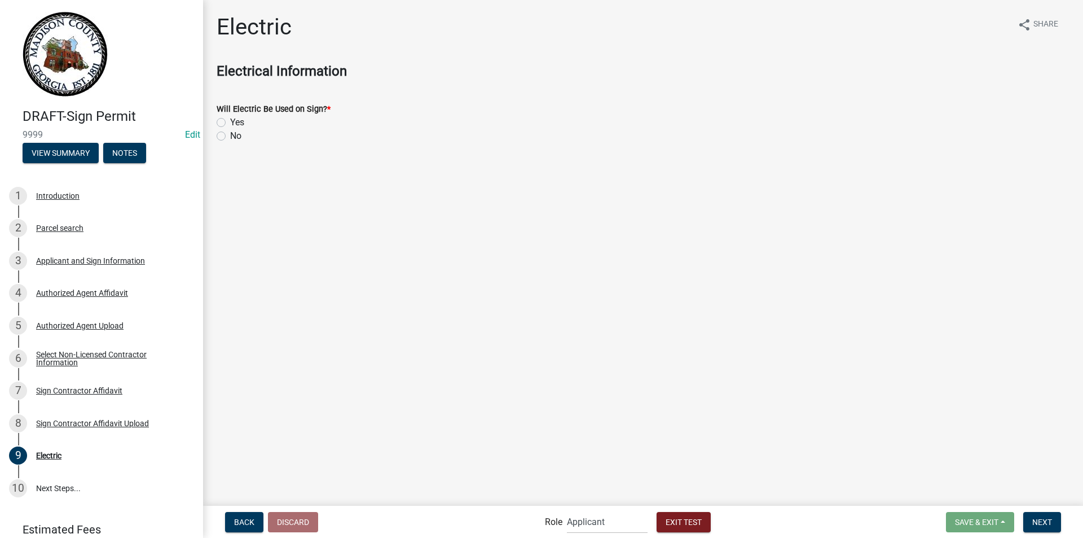
click at [230, 122] on label "Yes" at bounding box center [237, 123] width 14 height 14
click at [230, 122] on input "Yes" at bounding box center [233, 119] width 7 height 7
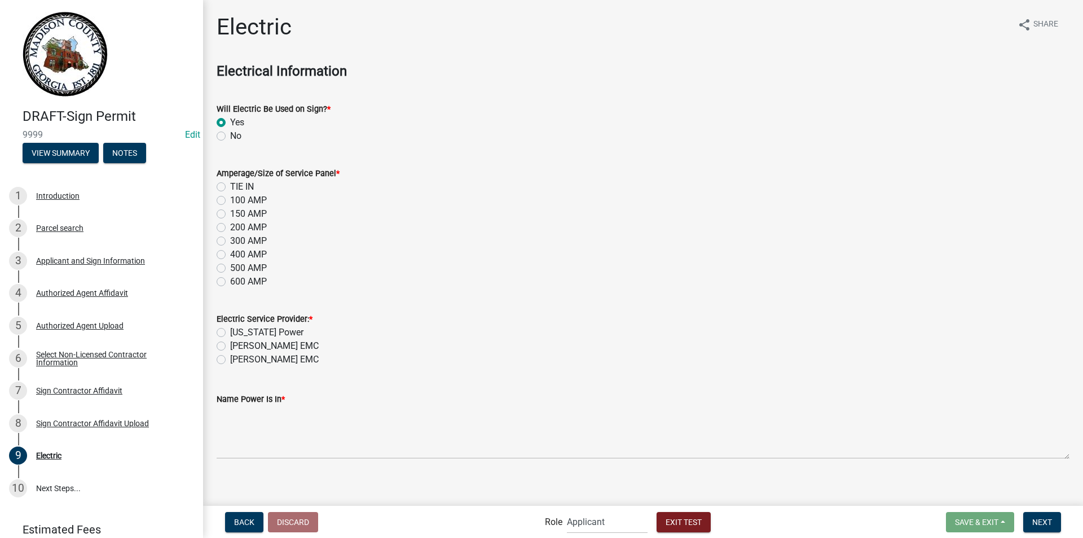
click at [230, 134] on label "No" at bounding box center [235, 136] width 11 height 14
click at [230, 134] on input "No" at bounding box center [233, 132] width 7 height 7
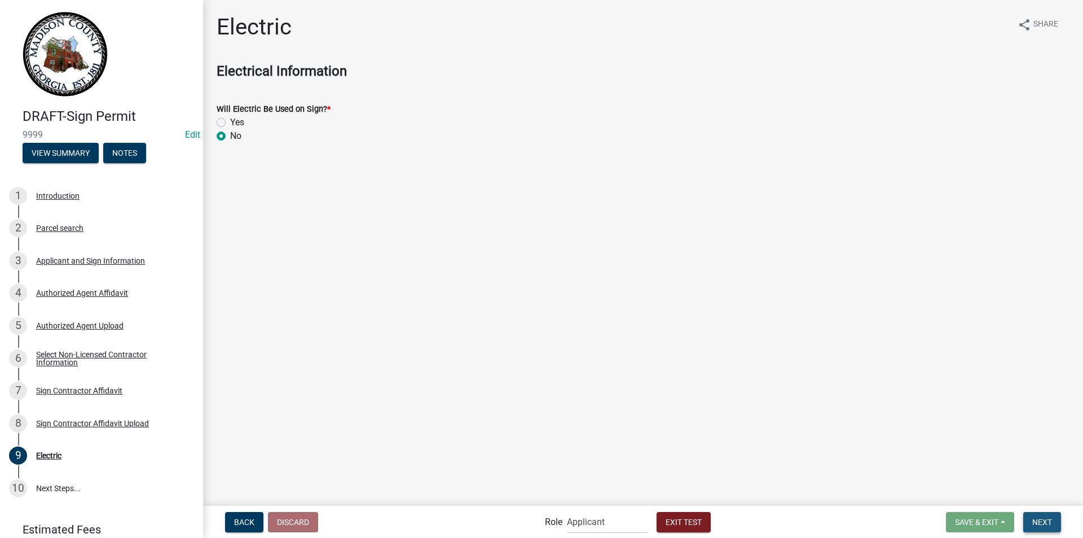
click at [1049, 515] on button "Next" at bounding box center [1043, 522] width 38 height 20
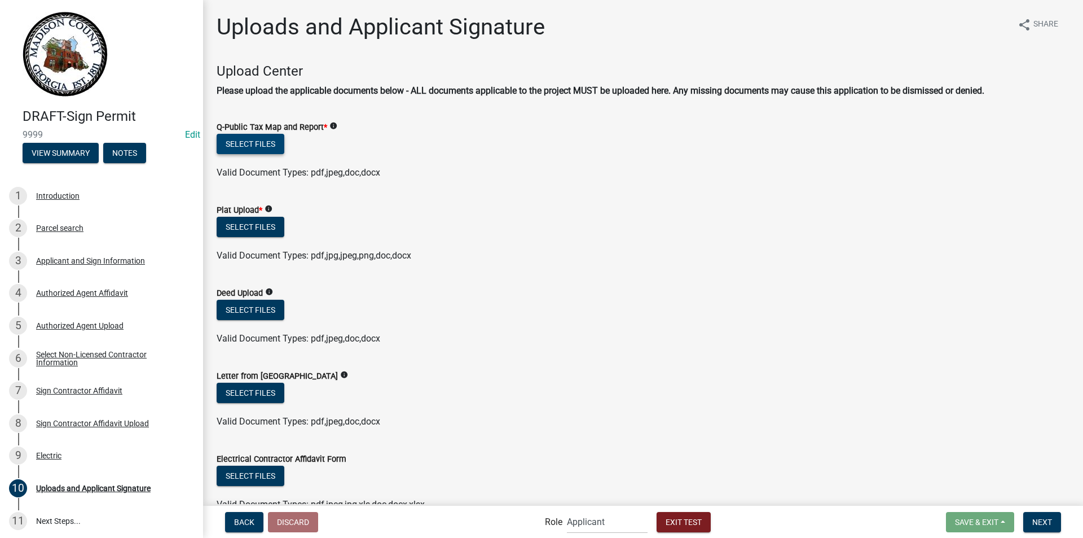
click at [250, 138] on button "Select files" at bounding box center [251, 144] width 68 height 20
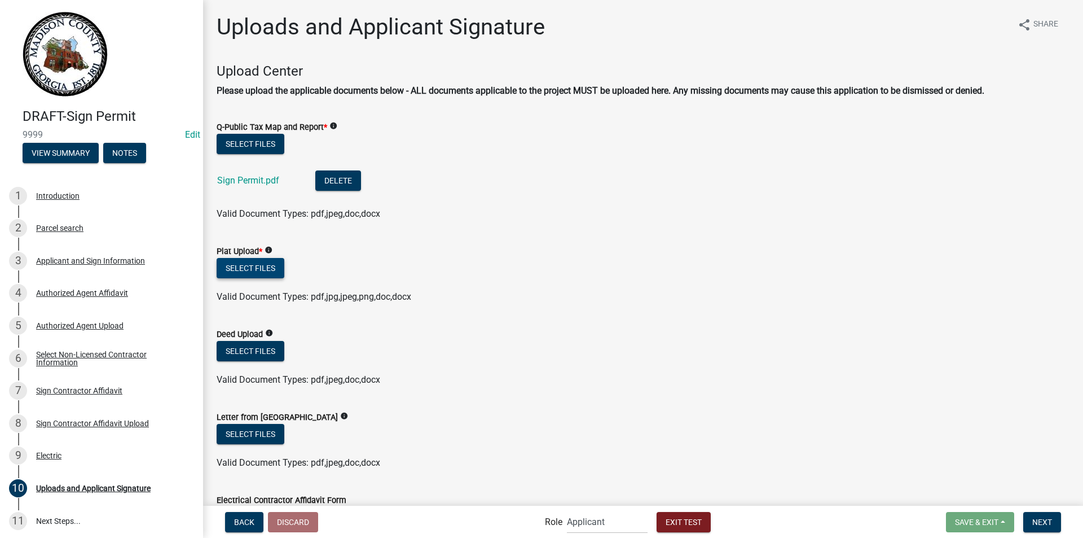
click at [273, 264] on button "Select files" at bounding box center [251, 268] width 68 height 20
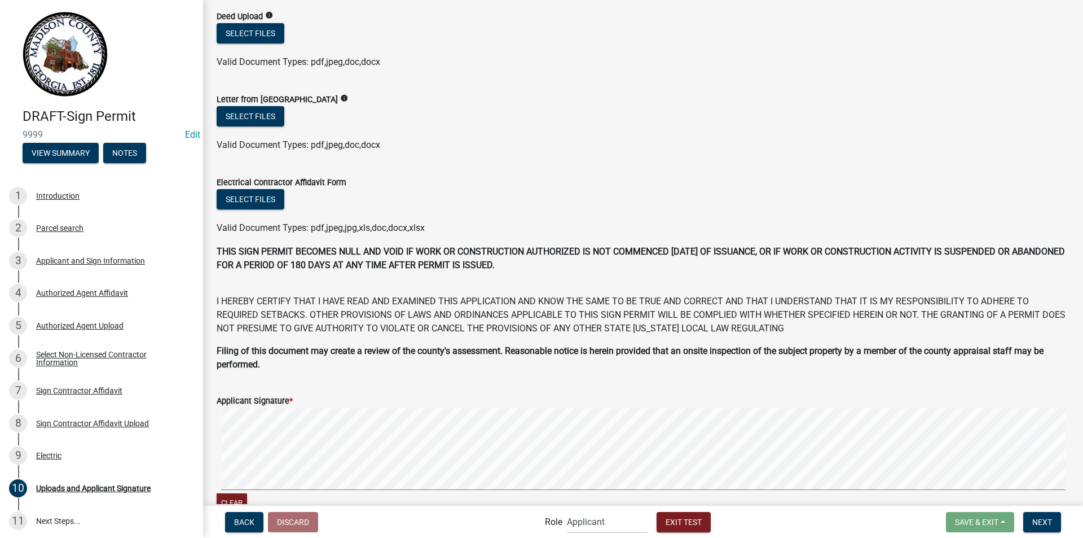
scroll to position [451, 0]
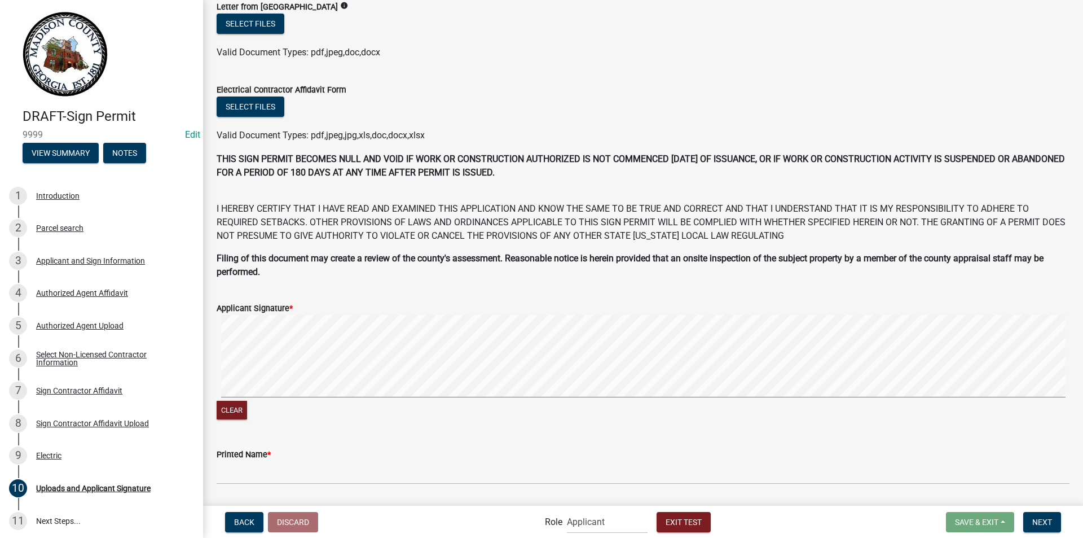
click at [310, 459] on div "Printed Name *" at bounding box center [643, 454] width 853 height 14
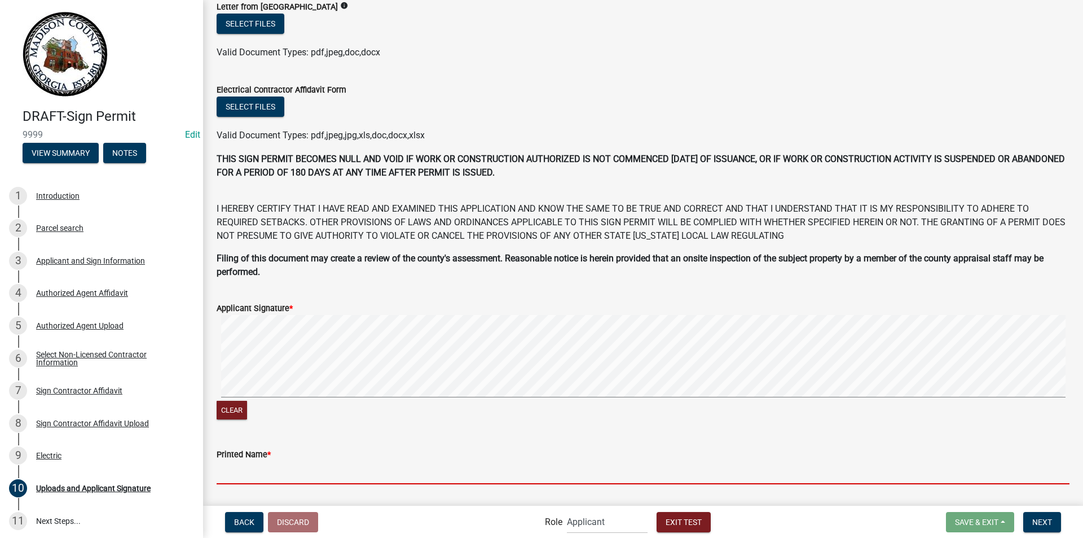
click at [320, 480] on input "Printed Name *" at bounding box center [643, 472] width 853 height 23
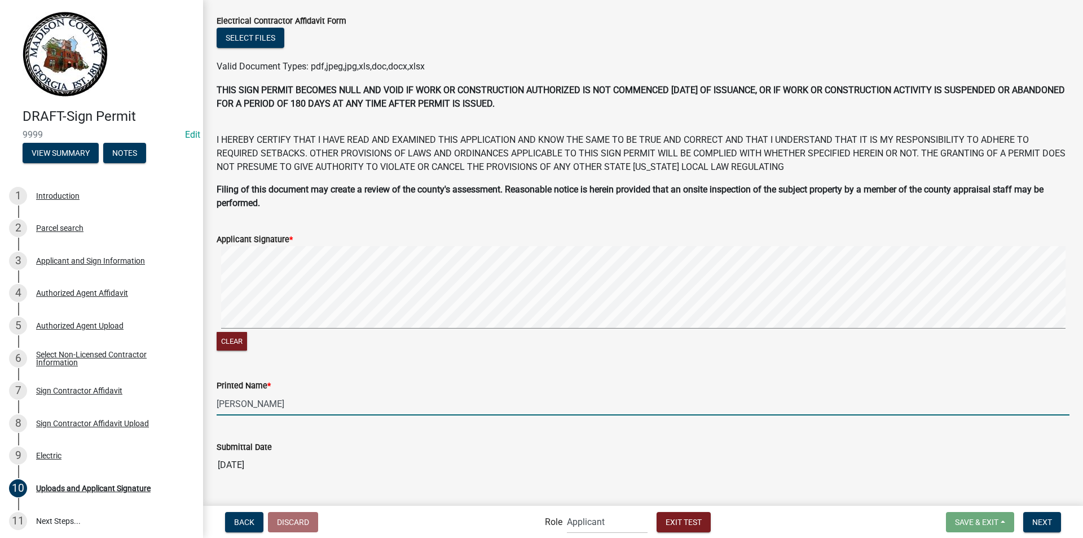
scroll to position [546, 0]
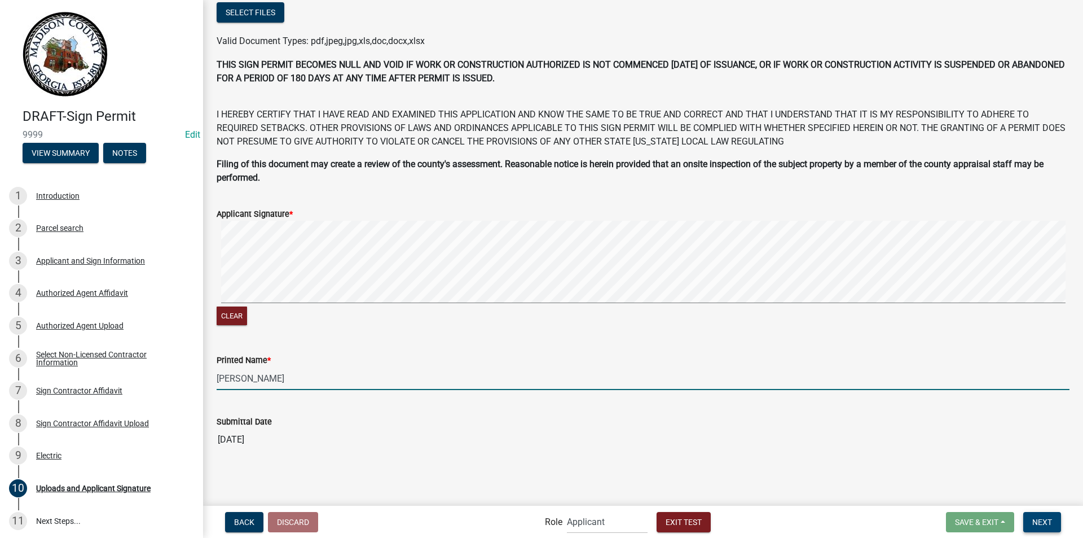
click at [1044, 519] on span "Next" at bounding box center [1043, 521] width 20 height 9
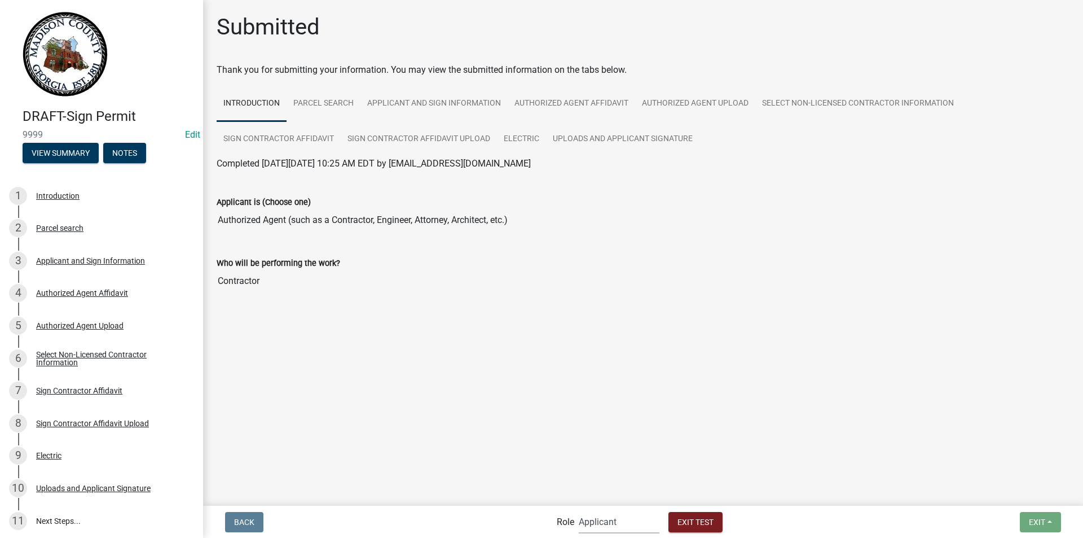
drag, startPoint x: 598, startPoint y: 525, endPoint x: 595, endPoint y: 516, distance: 9.5
click at [598, 525] on select "Applicant Building Clerk Building Inspections Planning & Zoning Admin" at bounding box center [619, 521] width 81 height 23
click at [579, 510] on select "Applicant Building Clerk Building Inspections Planning & Zoning Admin" at bounding box center [619, 521] width 81 height 23
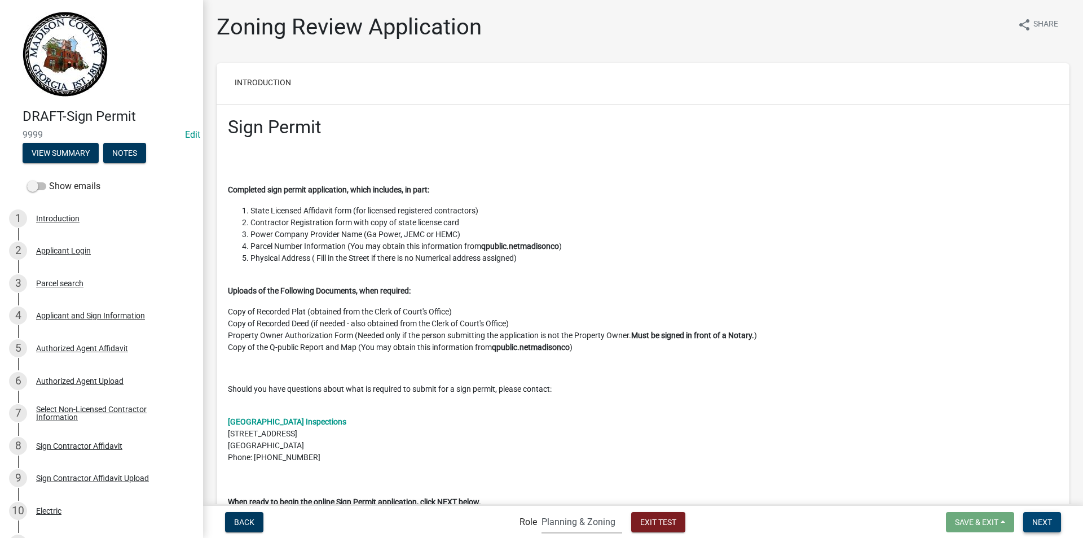
click at [1031, 518] on button "Next" at bounding box center [1043, 522] width 38 height 20
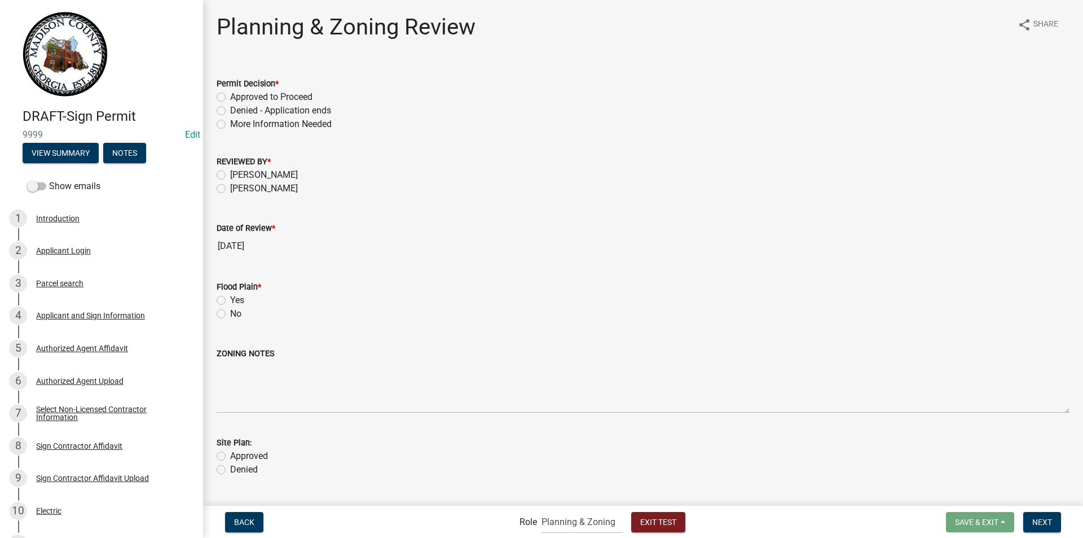
click at [230, 97] on label "Approved to Proceed" at bounding box center [271, 97] width 82 height 14
click at [230, 97] on input "Approved to Proceed" at bounding box center [233, 93] width 7 height 7
click at [230, 186] on label "MELISSA PAYNE" at bounding box center [264, 189] width 68 height 14
click at [230, 186] on input "MELISSA PAYNE" at bounding box center [233, 185] width 7 height 7
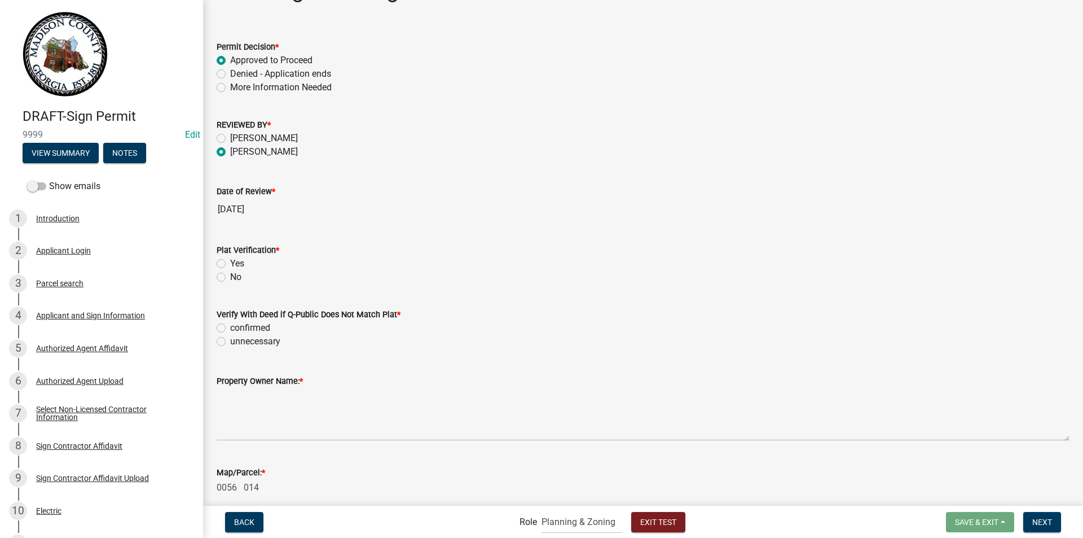
scroll to position [56, 0]
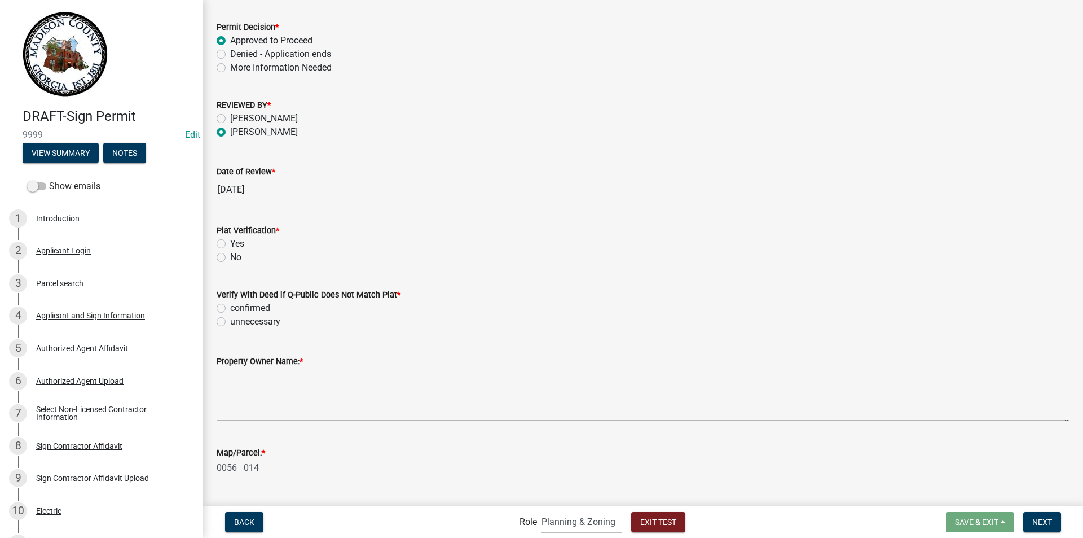
click at [230, 243] on label "Yes" at bounding box center [237, 244] width 14 height 14
click at [230, 243] on input "Yes" at bounding box center [233, 240] width 7 height 7
click at [230, 320] on label "unnecessary" at bounding box center [255, 322] width 50 height 14
click at [230, 320] on input "unnecessary" at bounding box center [233, 318] width 7 height 7
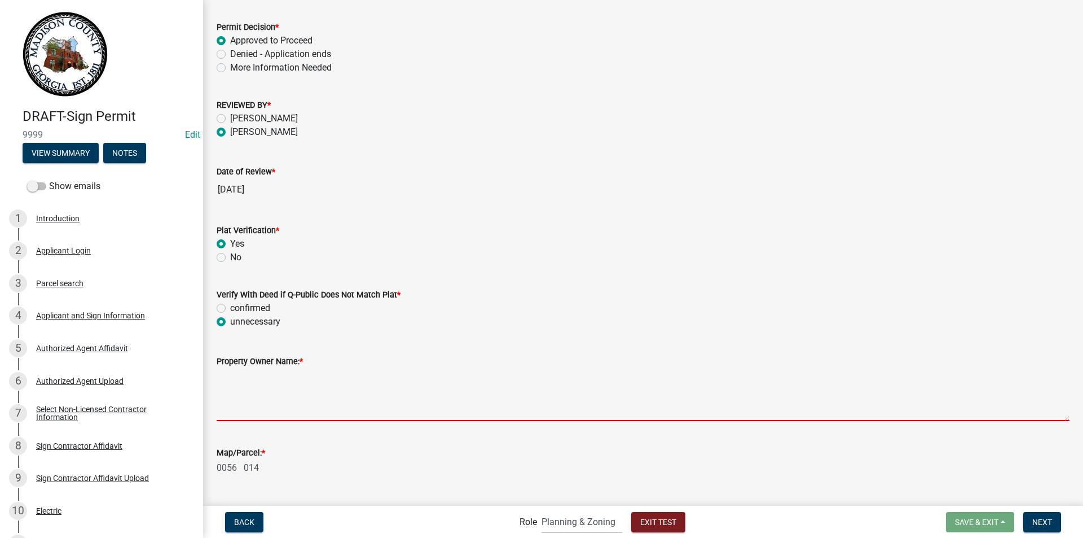
click at [258, 392] on textarea "Property Owner Name: *" at bounding box center [643, 394] width 853 height 53
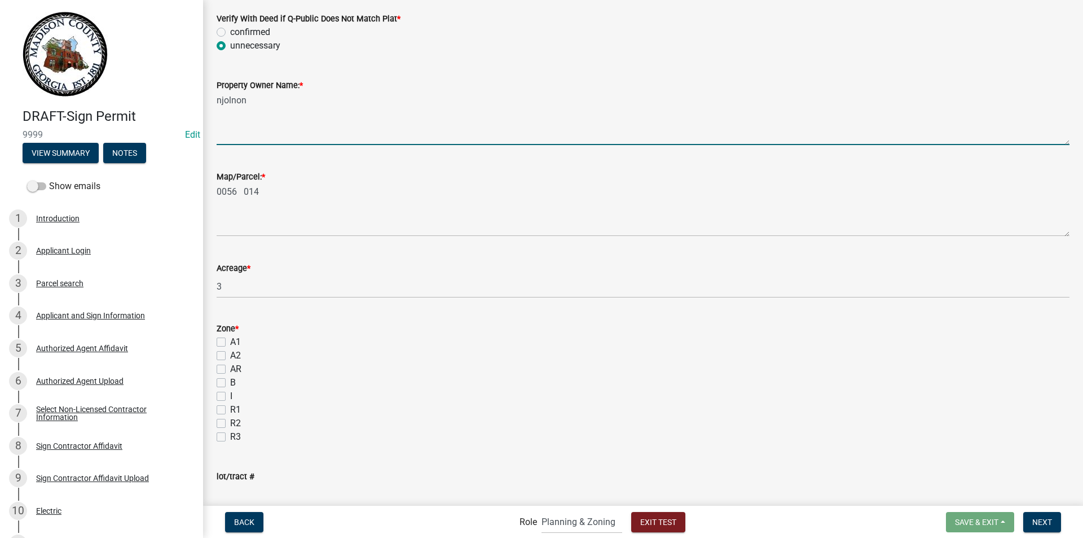
scroll to position [451, 0]
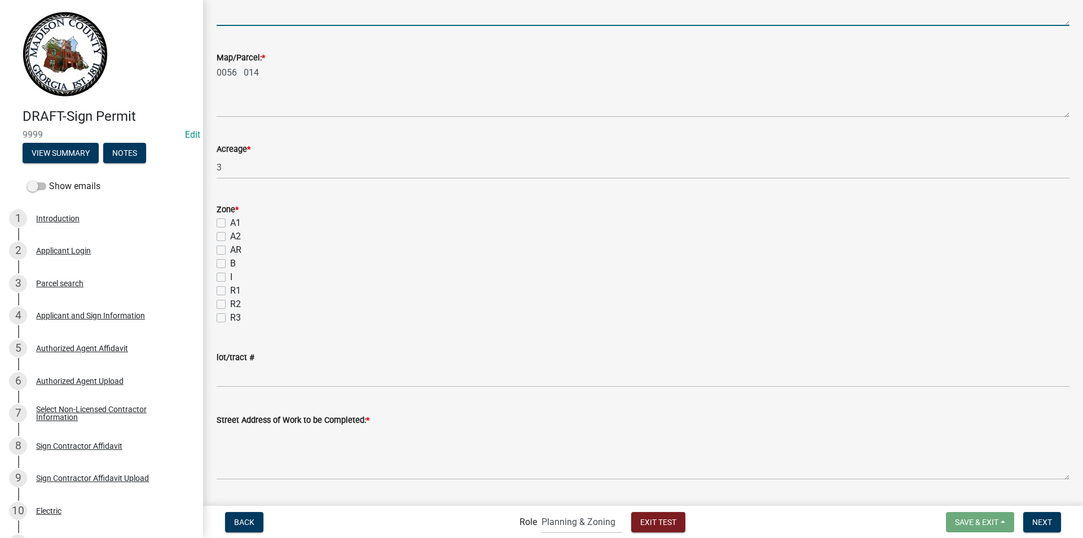
click at [230, 236] on label "A2" at bounding box center [235, 237] width 11 height 14
click at [230, 236] on input "A2" at bounding box center [233, 233] width 7 height 7
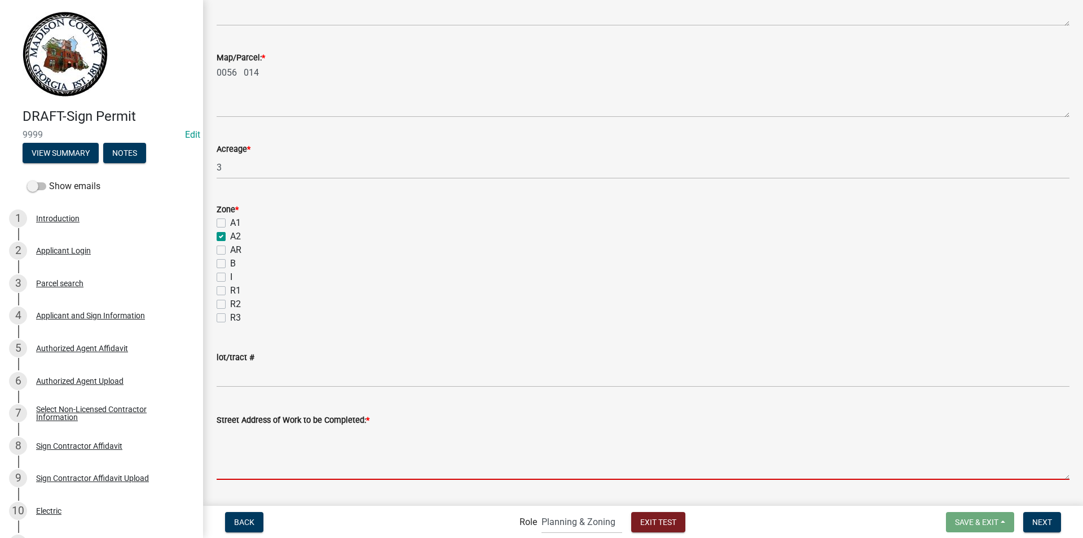
click at [271, 459] on textarea "Street Address of Work to be Completed: *" at bounding box center [643, 453] width 853 height 53
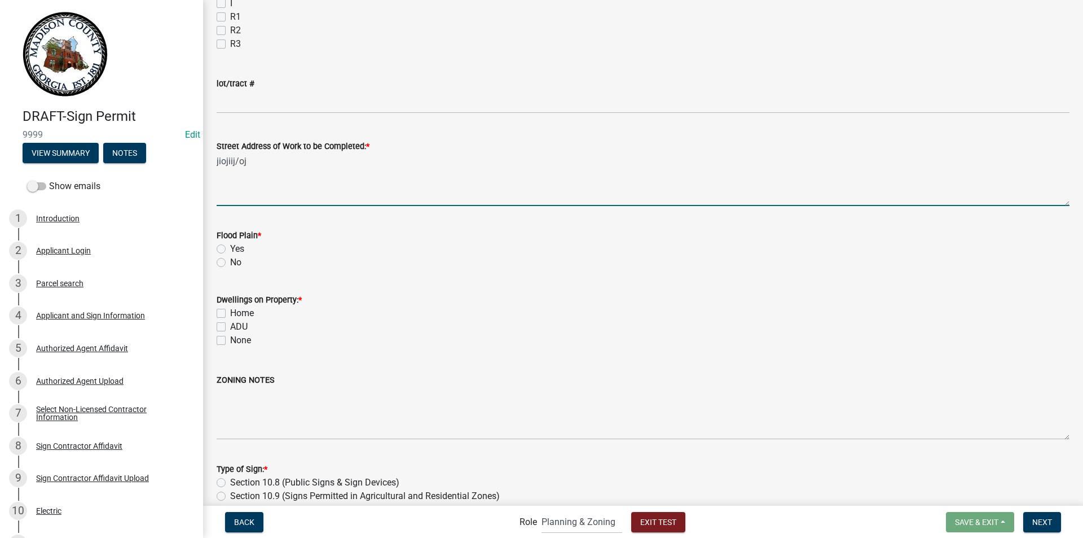
scroll to position [734, 0]
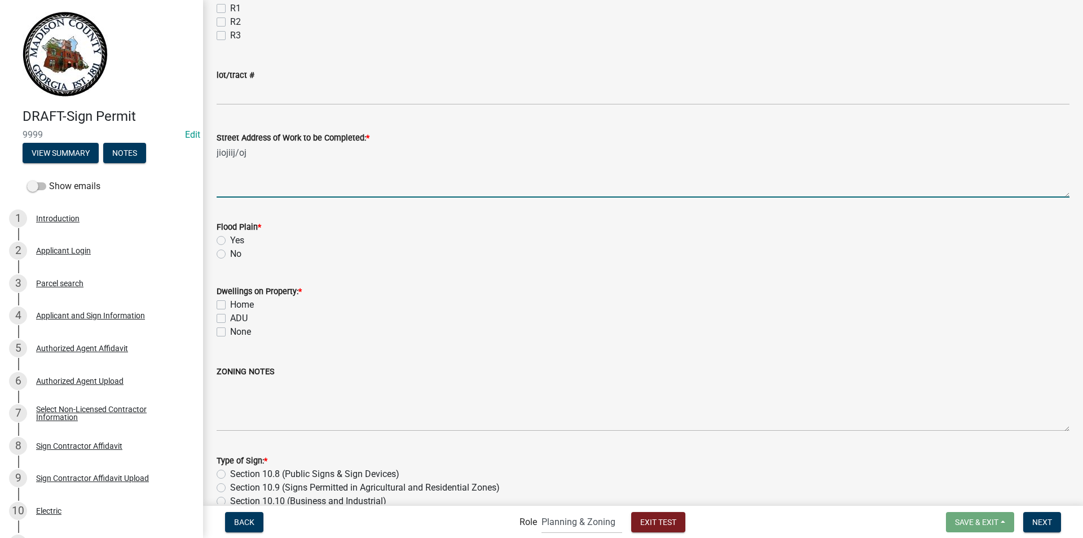
drag, startPoint x: 225, startPoint y: 252, endPoint x: 223, endPoint y: 268, distance: 15.8
click at [230, 253] on label "No" at bounding box center [235, 254] width 11 height 14
click at [230, 253] on input "No" at bounding box center [233, 250] width 7 height 7
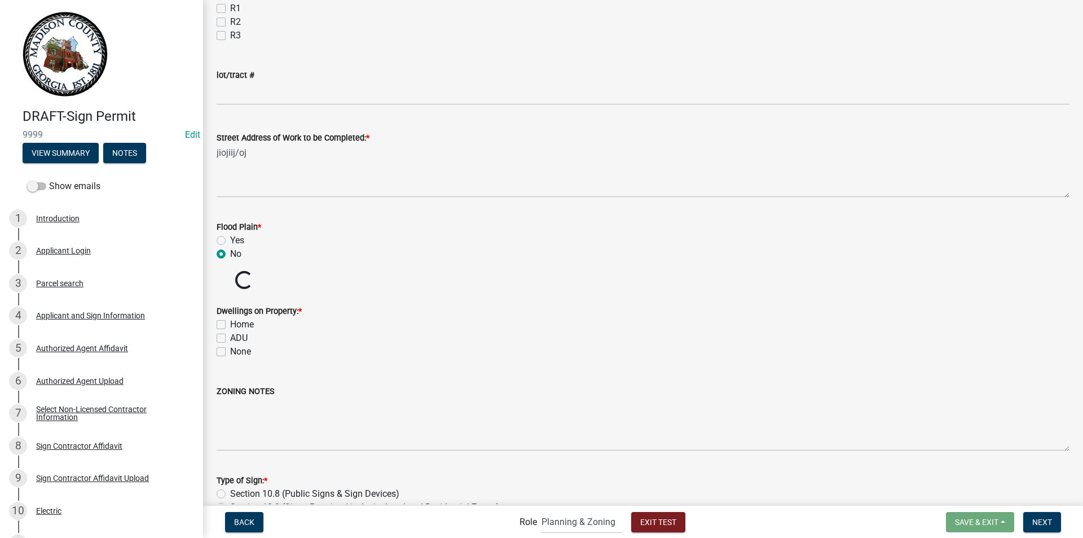
click at [230, 350] on label "None" at bounding box center [240, 352] width 21 height 14
click at [230, 350] on input "None" at bounding box center [233, 348] width 7 height 7
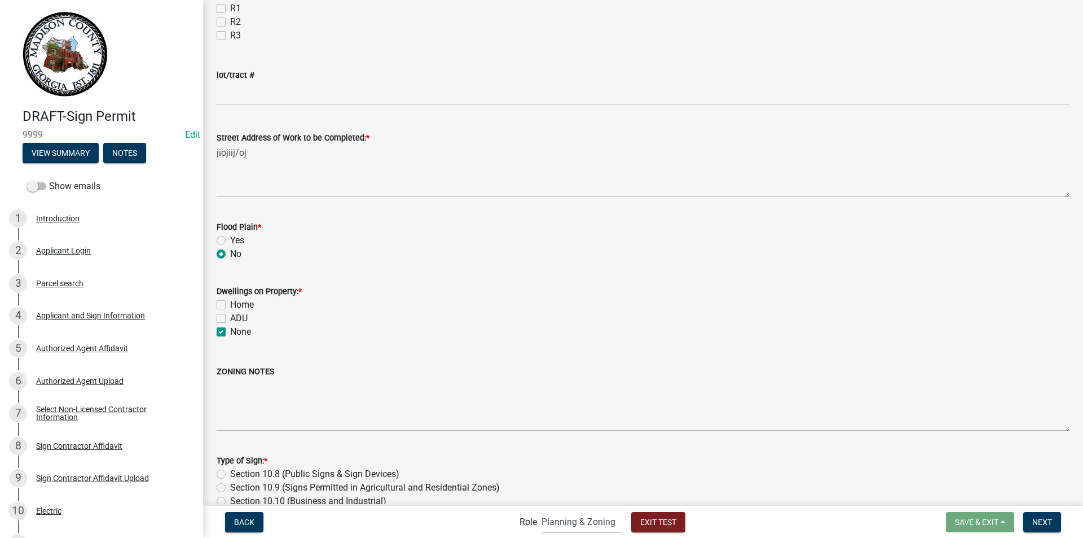
scroll to position [856, 0]
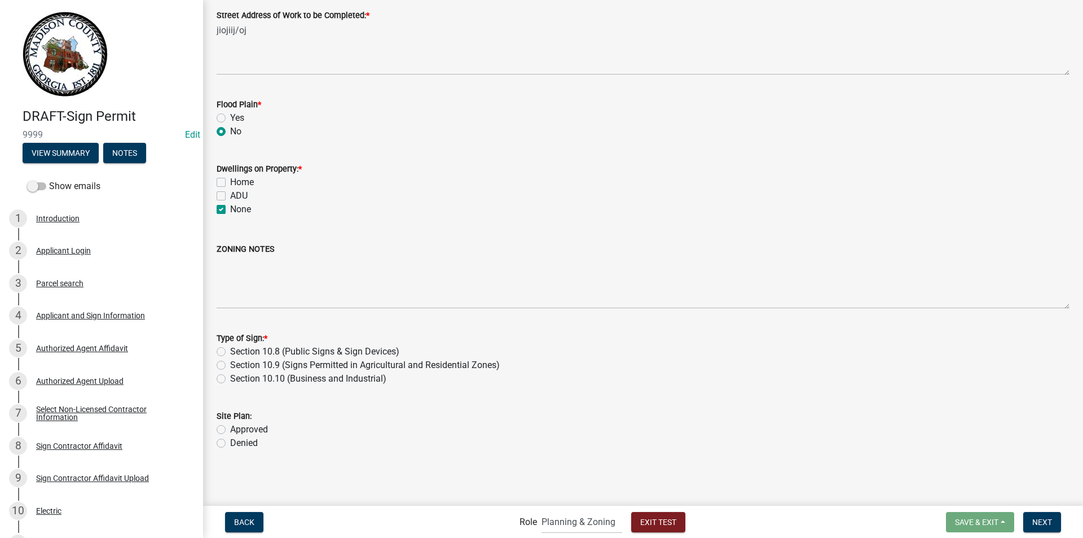
click at [230, 379] on label "Section 10.10 (Business and Industrial)" at bounding box center [308, 379] width 156 height 14
click at [230, 379] on input "Section 10.10 (Business and Industrial)" at bounding box center [233, 375] width 7 height 7
click at [230, 429] on label "Approved" at bounding box center [249, 430] width 38 height 14
click at [230, 429] on input "Approved" at bounding box center [233, 426] width 7 height 7
click at [1040, 520] on span "Next" at bounding box center [1043, 521] width 20 height 9
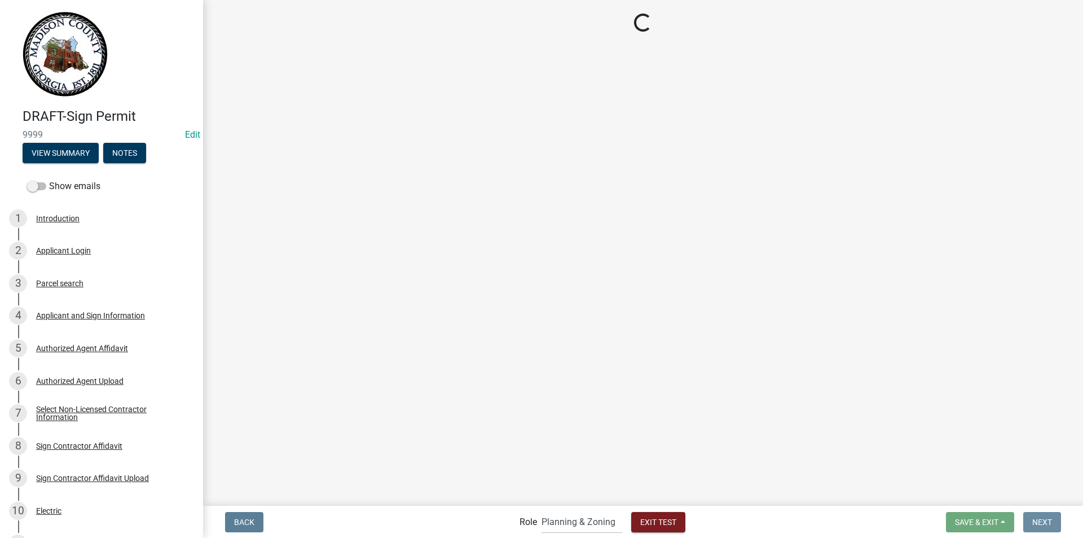
scroll to position [0, 0]
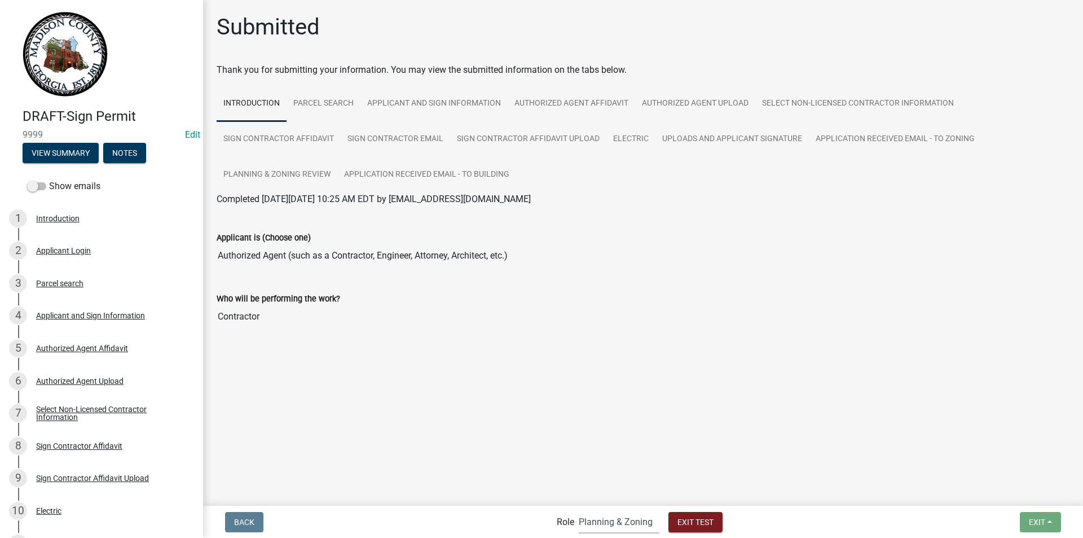
drag, startPoint x: 598, startPoint y: 522, endPoint x: 600, endPoint y: 510, distance: 12.2
click at [598, 522] on select "Applicant Building Clerk Building Inspections Planning & Zoning Admin" at bounding box center [619, 521] width 81 height 23
click at [579, 510] on select "Applicant Building Clerk Building Inspections Planning & Zoning Admin" at bounding box center [619, 521] width 81 height 23
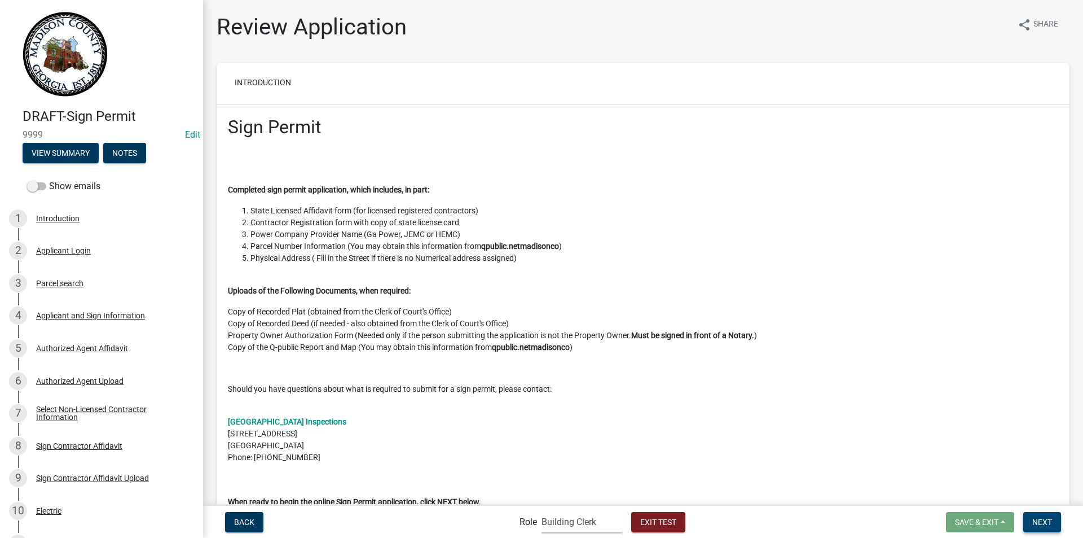
click at [1047, 522] on span "Next" at bounding box center [1043, 521] width 20 height 9
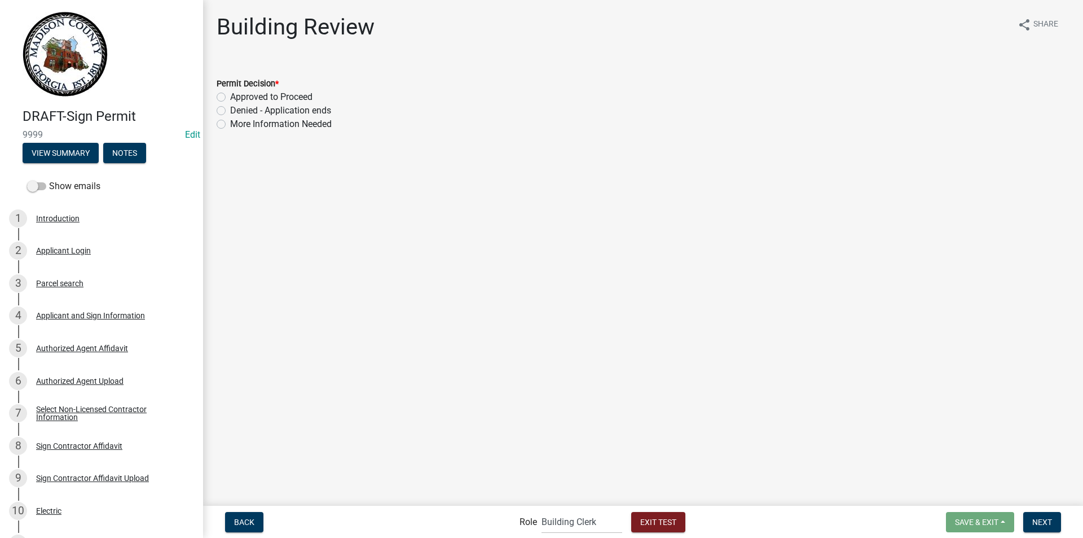
click at [230, 95] on label "Approved to Proceed" at bounding box center [271, 97] width 82 height 14
click at [230, 95] on input "Approved to Proceed" at bounding box center [233, 93] width 7 height 7
click at [1035, 523] on span "Next" at bounding box center [1043, 521] width 20 height 9
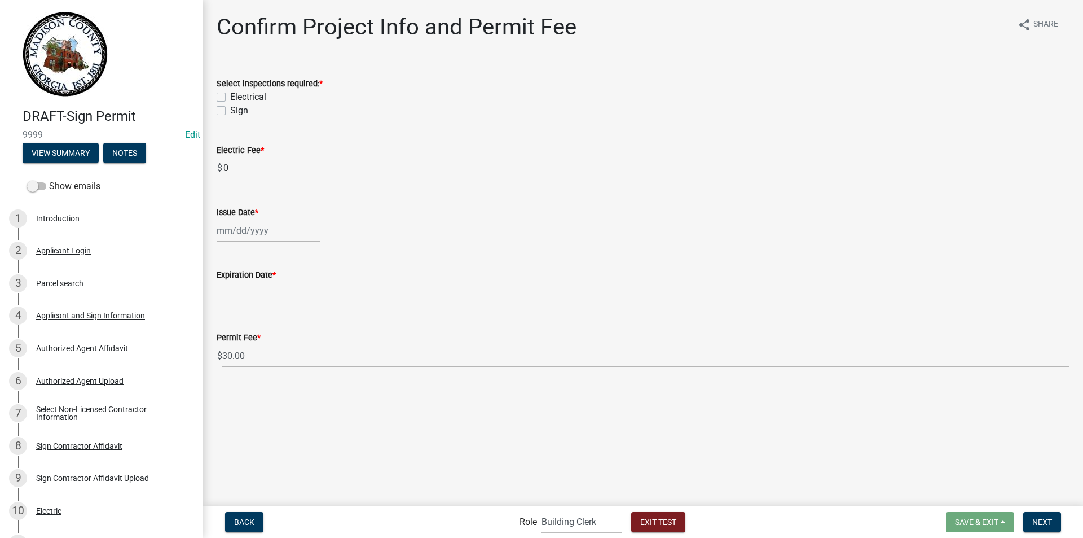
click at [230, 111] on label "Sign" at bounding box center [239, 111] width 18 height 14
click at [230, 111] on input "Sign" at bounding box center [233, 107] width 7 height 7
click at [223, 233] on div at bounding box center [268, 230] width 103 height 23
click at [245, 348] on div "23" at bounding box center [246, 345] width 18 height 18
click at [1045, 524] on span "Next" at bounding box center [1043, 521] width 20 height 9
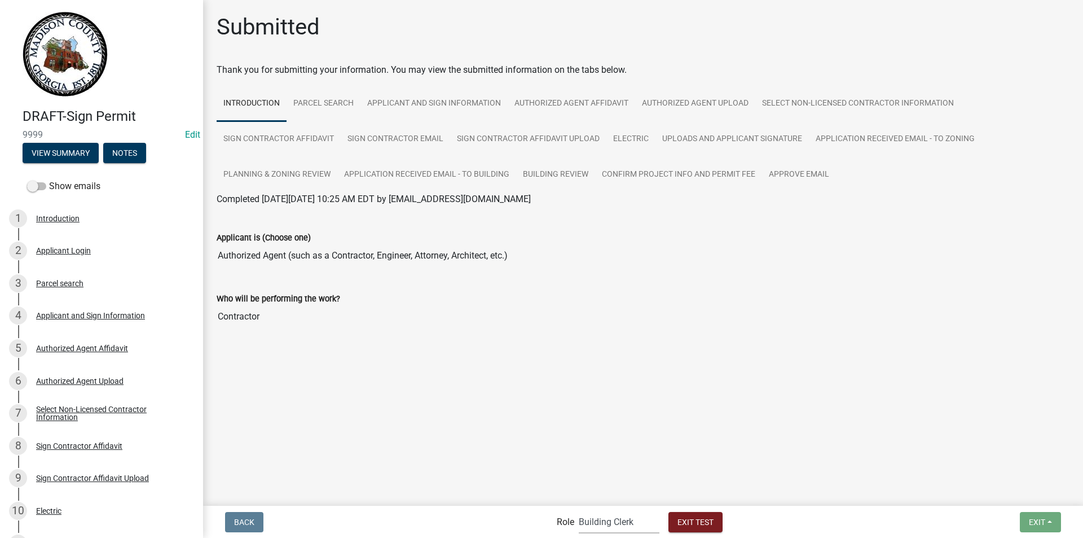
click at [592, 522] on select "Applicant Building Clerk Building Inspections Planning & Zoning Admin" at bounding box center [619, 521] width 81 height 23
click at [579, 510] on select "Applicant Building Clerk Building Inspections Planning & Zoning Admin" at bounding box center [619, 521] width 81 height 23
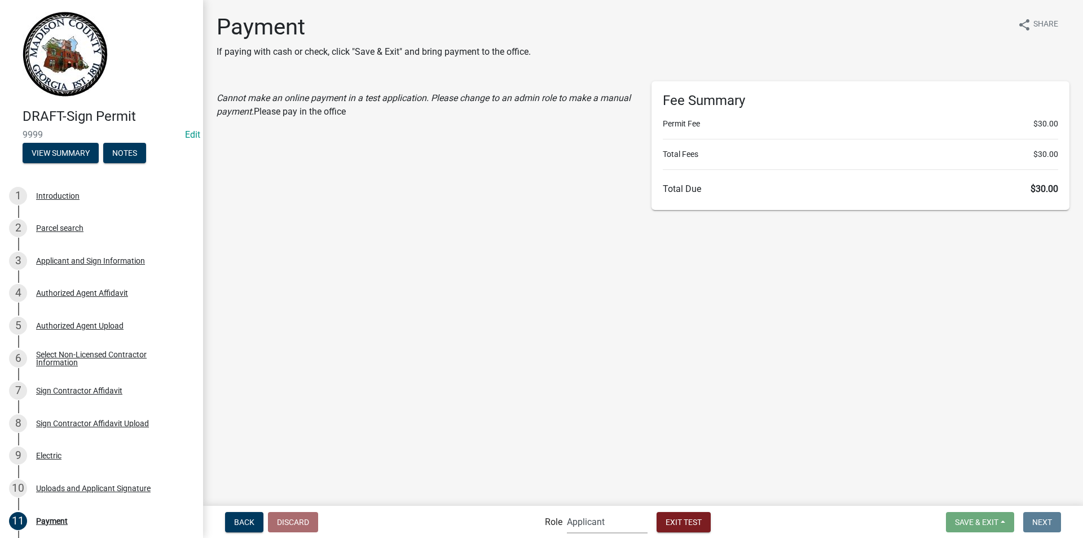
click at [579, 524] on select "Applicant Building Clerk Building Inspections Planning & Zoning Admin" at bounding box center [607, 521] width 81 height 23
click at [567, 510] on select "Applicant Building Clerk Building Inspections Planning & Zoning Admin" at bounding box center [607, 521] width 81 height 23
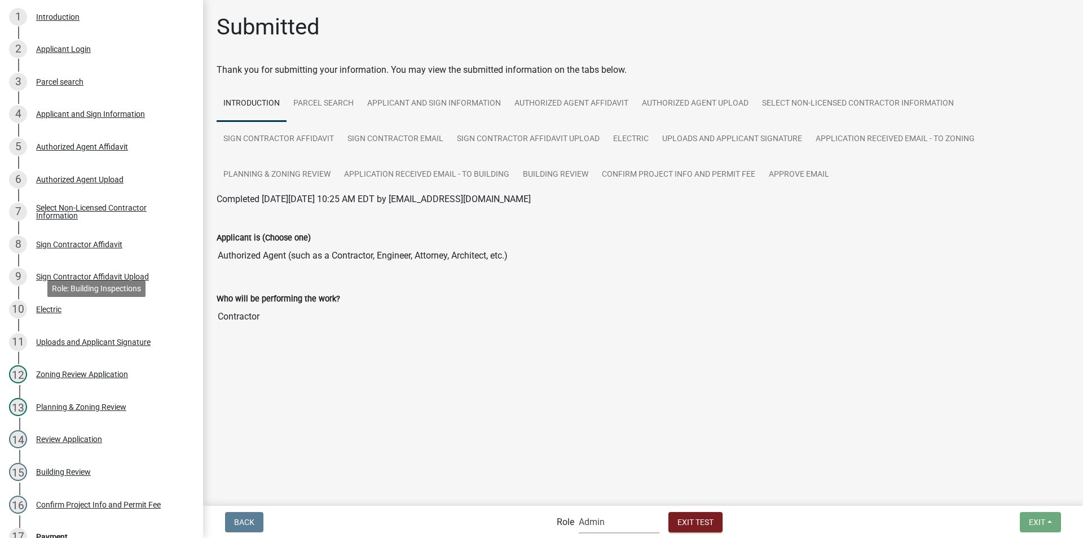
scroll to position [548, 0]
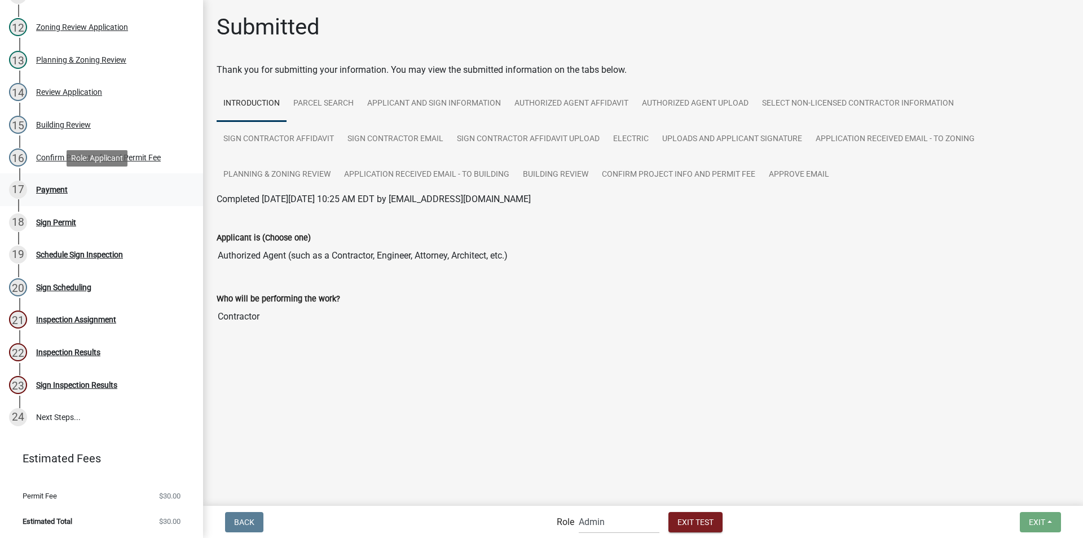
click at [56, 192] on div "Payment" at bounding box center [52, 190] width 32 height 8
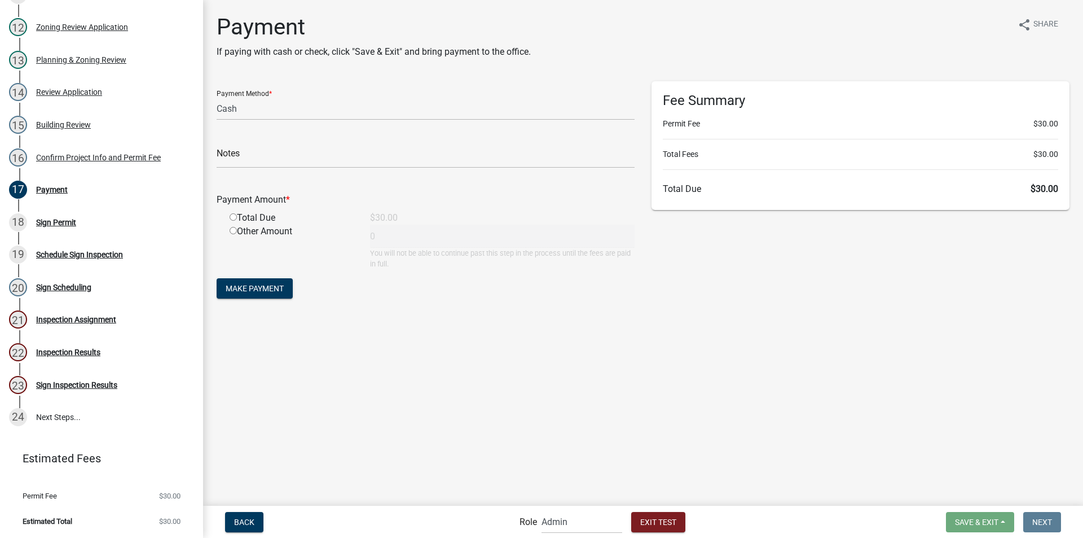
click at [231, 216] on input "radio" at bounding box center [233, 216] width 7 height 7
click at [276, 287] on span "Make Payment" at bounding box center [255, 288] width 58 height 9
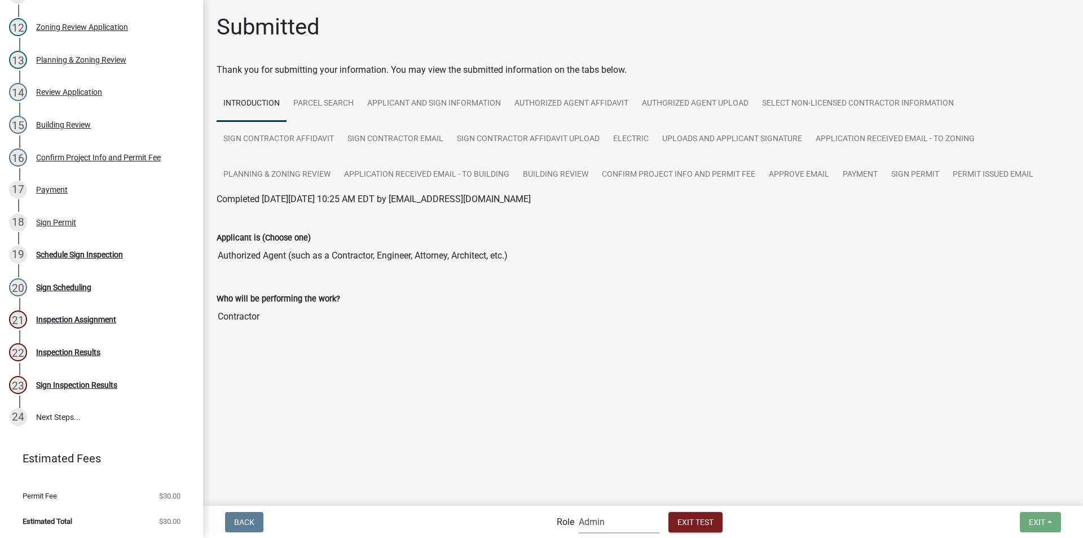
click at [600, 524] on select "Applicant Building Clerk Building Inspections Planning & Zoning Admin" at bounding box center [619, 521] width 81 height 23
click at [579, 510] on select "Applicant Building Clerk Building Inspections Planning & Zoning Admin" at bounding box center [619, 521] width 81 height 23
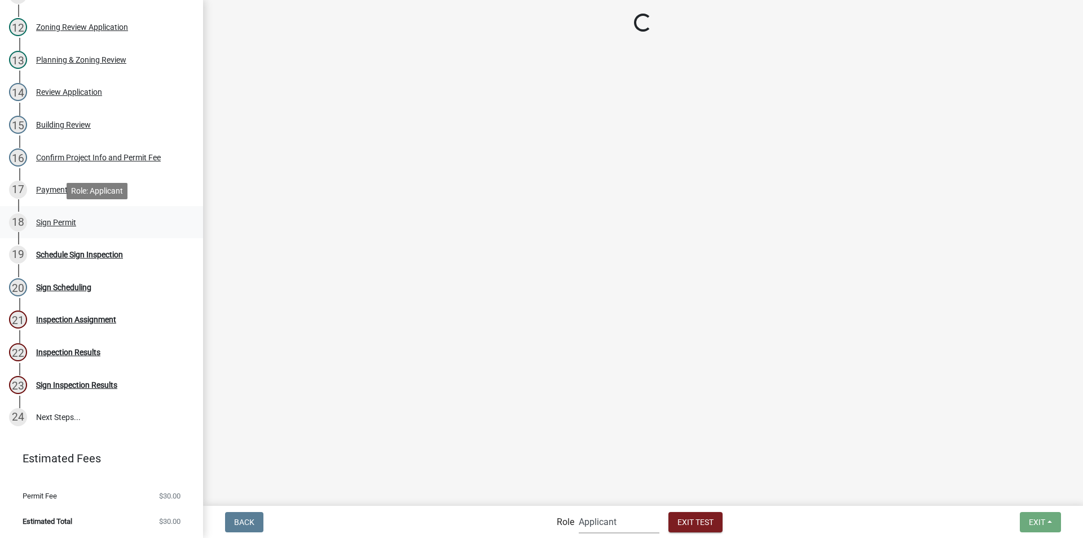
scroll to position [201, 0]
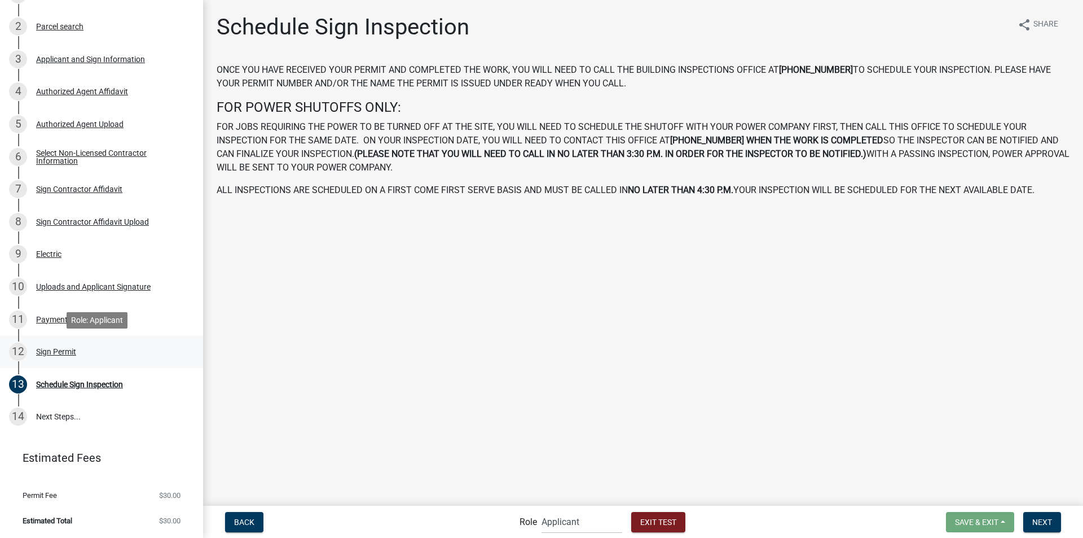
click at [56, 348] on div "Sign Permit" at bounding box center [56, 352] width 40 height 8
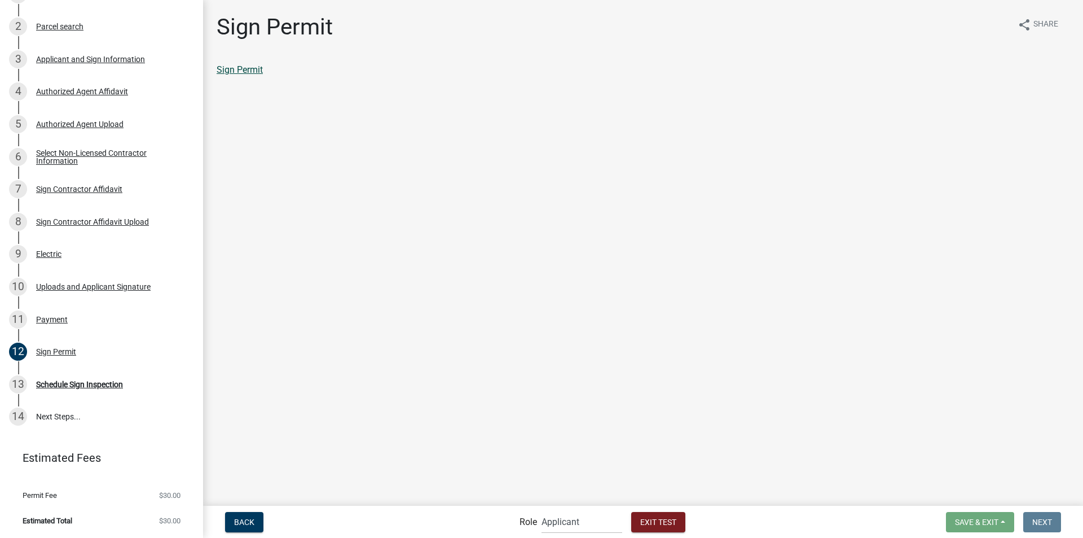
click at [240, 64] on link "Sign Permit" at bounding box center [240, 69] width 46 height 11
click at [89, 387] on div "Schedule Sign Inspection" at bounding box center [79, 384] width 87 height 8
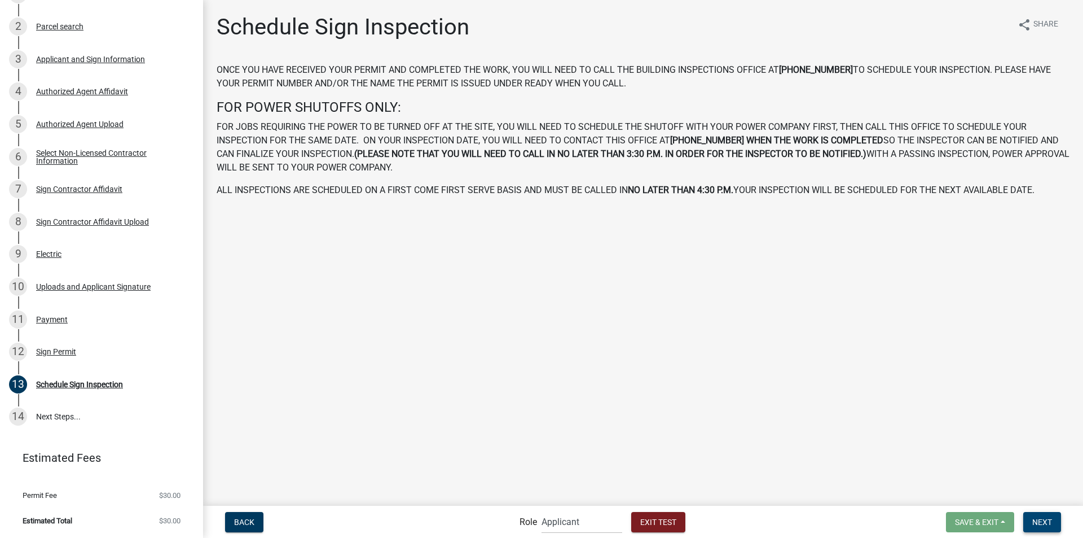
click at [1041, 519] on span "Next" at bounding box center [1043, 521] width 20 height 9
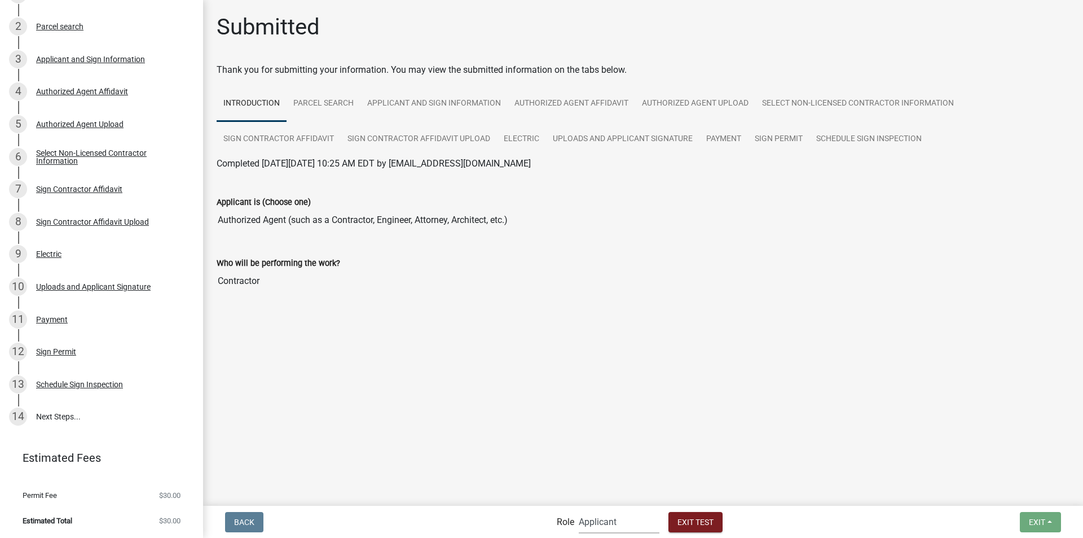
click at [593, 520] on select "Applicant Building Clerk Building Inspections Planning & Zoning Admin" at bounding box center [619, 521] width 81 height 23
click at [579, 510] on select "Applicant Building Clerk Building Inspections Planning & Zoning Admin" at bounding box center [619, 521] width 81 height 23
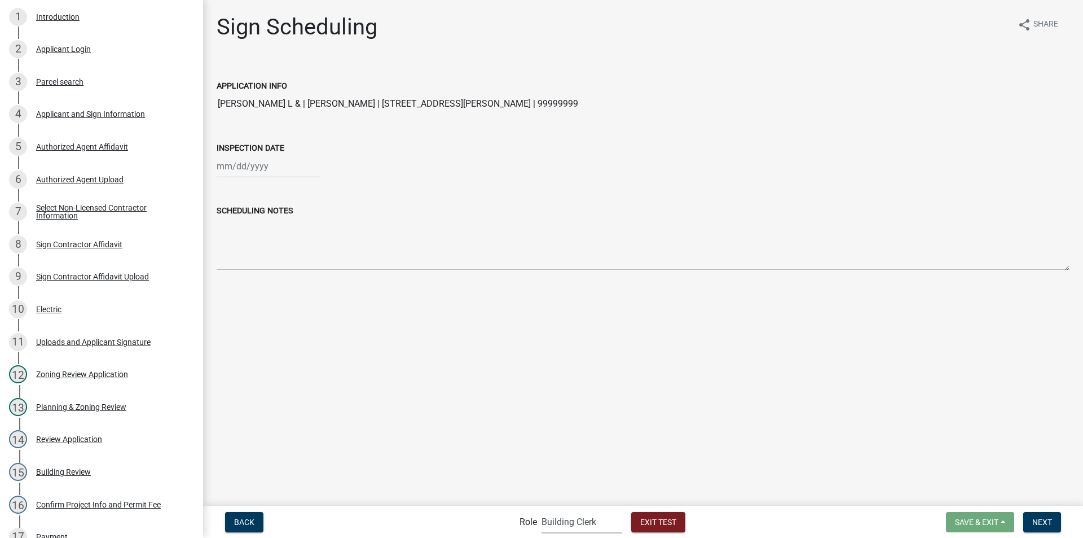
scroll to position [548, 0]
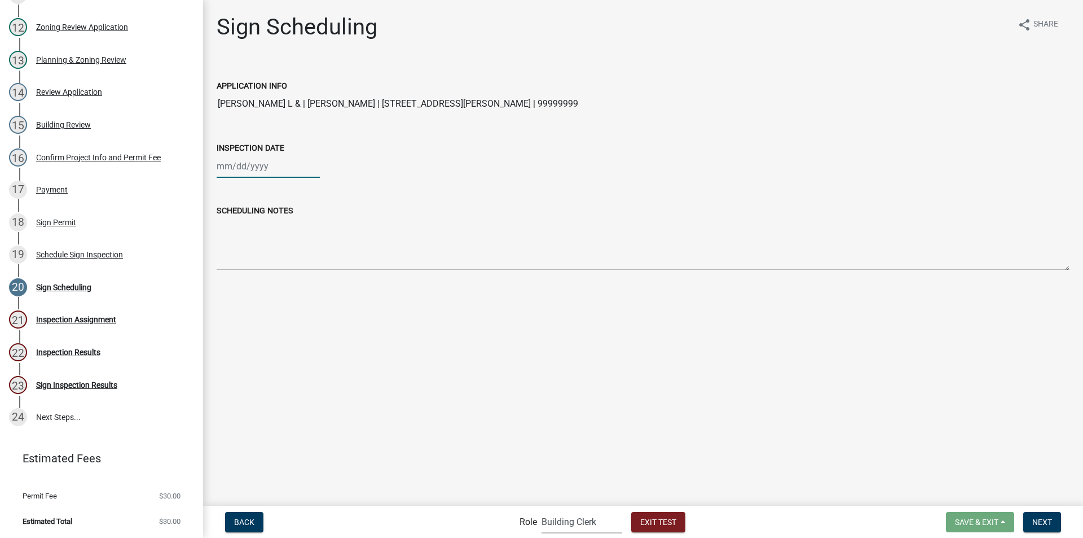
click at [256, 168] on div at bounding box center [268, 166] width 103 height 23
click at [265, 281] on div "24" at bounding box center [264, 280] width 18 height 18
click at [1032, 517] on button "Next" at bounding box center [1043, 522] width 38 height 20
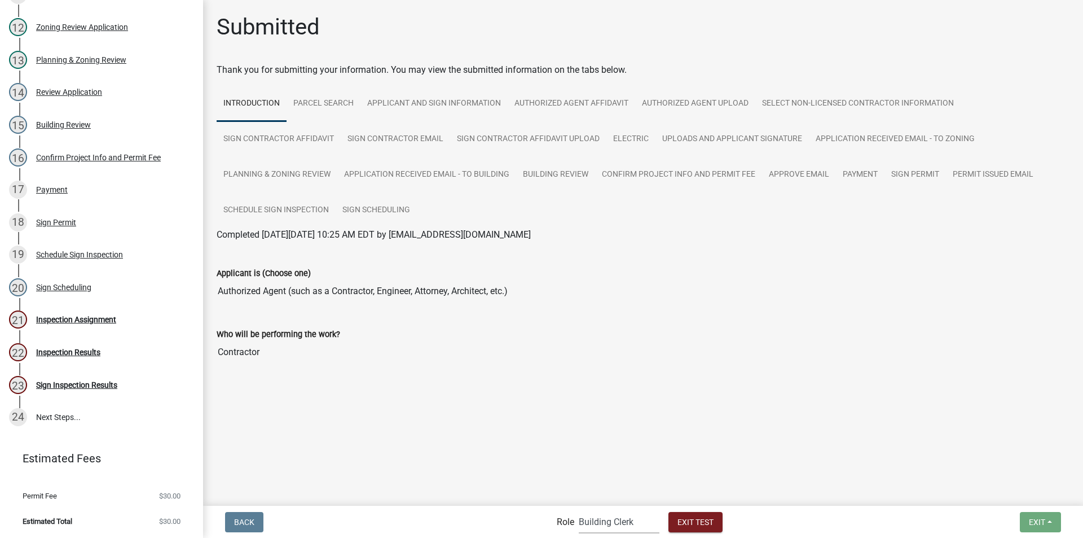
click at [600, 522] on select "Applicant Building Clerk Building Inspections Planning & Zoning Admin" at bounding box center [619, 521] width 81 height 23
click at [579, 510] on select "Applicant Building Clerk Building Inspections Planning & Zoning Admin" at bounding box center [619, 521] width 81 height 23
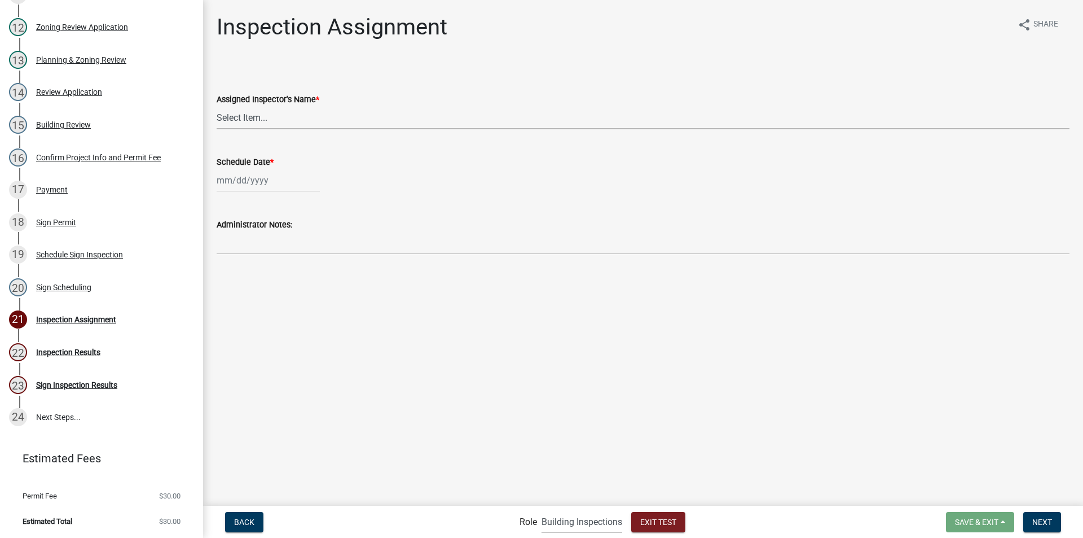
click at [273, 122] on select "Select Item... Eddie Pritchett (Eddie Pritchett) JonathanCook (Jonathan Cook)" at bounding box center [643, 117] width 853 height 23
click at [217, 106] on select "Select Item... Eddie Pritchett (Eddie Pritchett) JonathanCook (Jonathan Cook)" at bounding box center [643, 117] width 853 height 23
click at [263, 180] on div at bounding box center [268, 180] width 103 height 23
click at [260, 295] on div "24" at bounding box center [264, 295] width 18 height 18
click at [1031, 517] on button "Next" at bounding box center [1043, 522] width 38 height 20
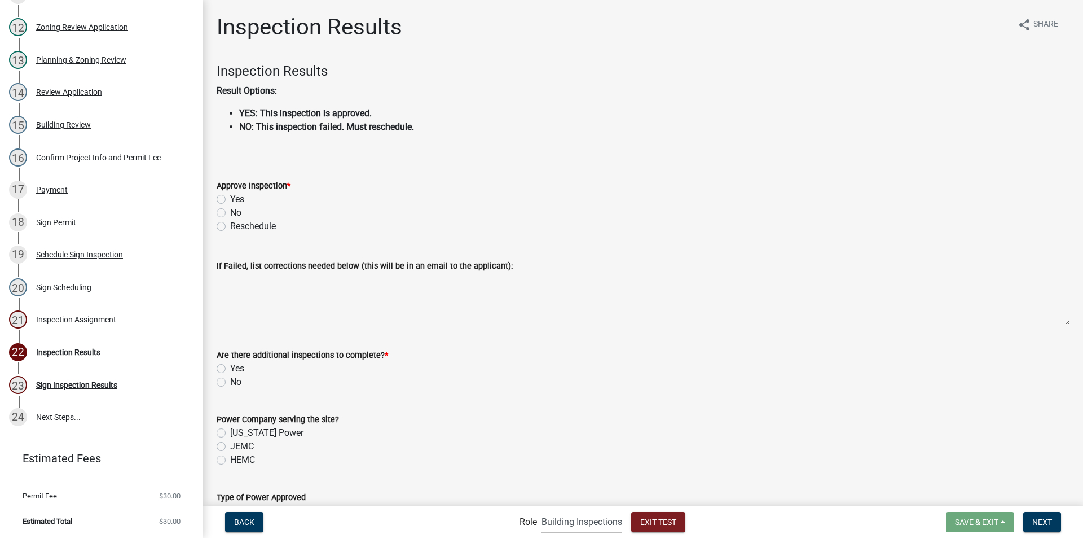
click at [230, 197] on label "Yes" at bounding box center [237, 199] width 14 height 14
click at [230, 197] on input "Yes" at bounding box center [233, 195] width 7 height 7
click at [230, 381] on label "No" at bounding box center [235, 382] width 11 height 14
click at [230, 381] on input "No" at bounding box center [233, 378] width 7 height 7
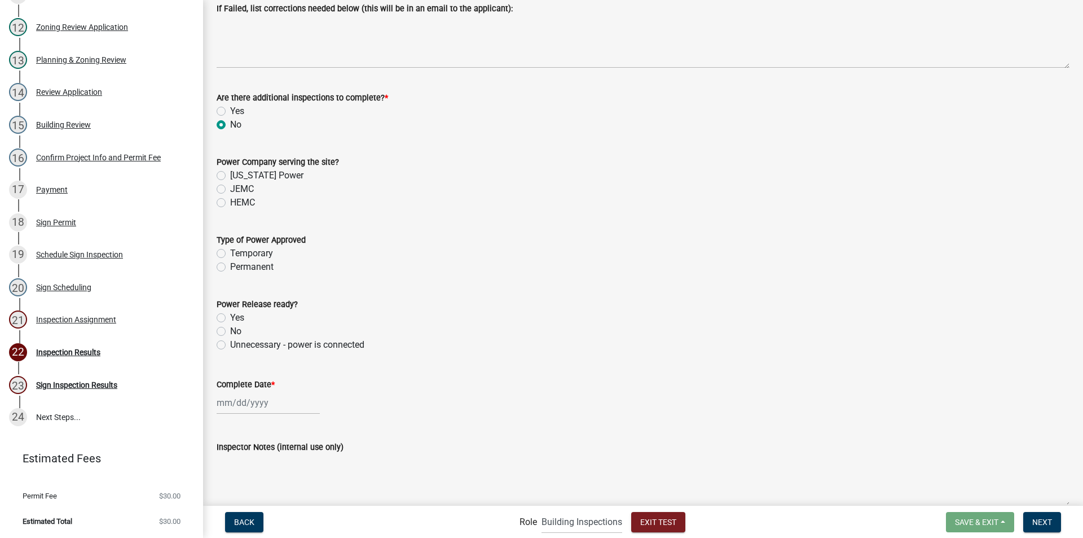
scroll to position [282, 0]
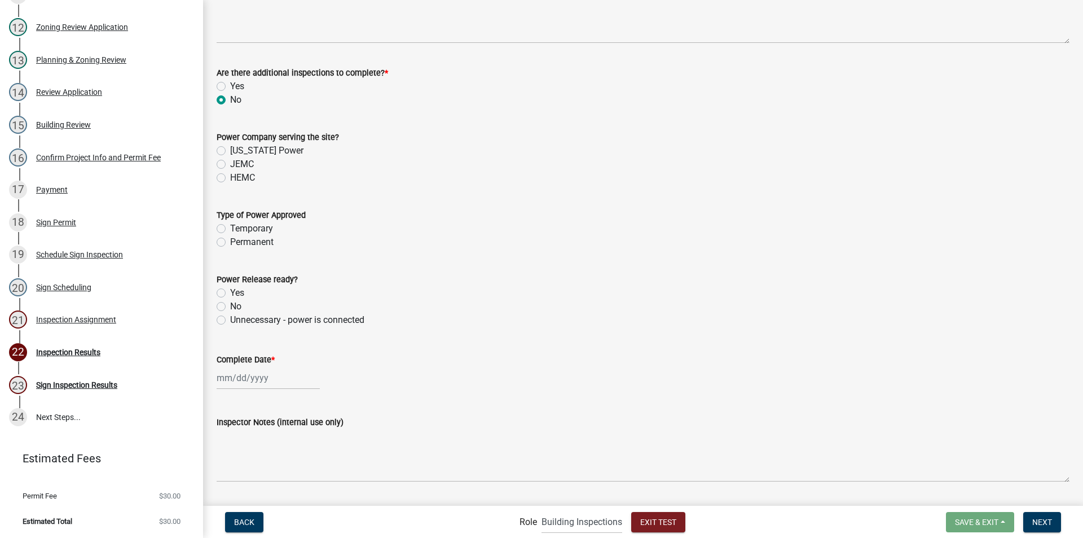
click at [230, 319] on label "Unnecessary - power is connected" at bounding box center [297, 320] width 134 height 14
click at [230, 319] on input "Unnecessary - power is connected" at bounding box center [233, 316] width 7 height 7
click at [232, 379] on div at bounding box center [268, 377] width 103 height 23
click at [260, 315] on div "24" at bounding box center [264, 318] width 18 height 18
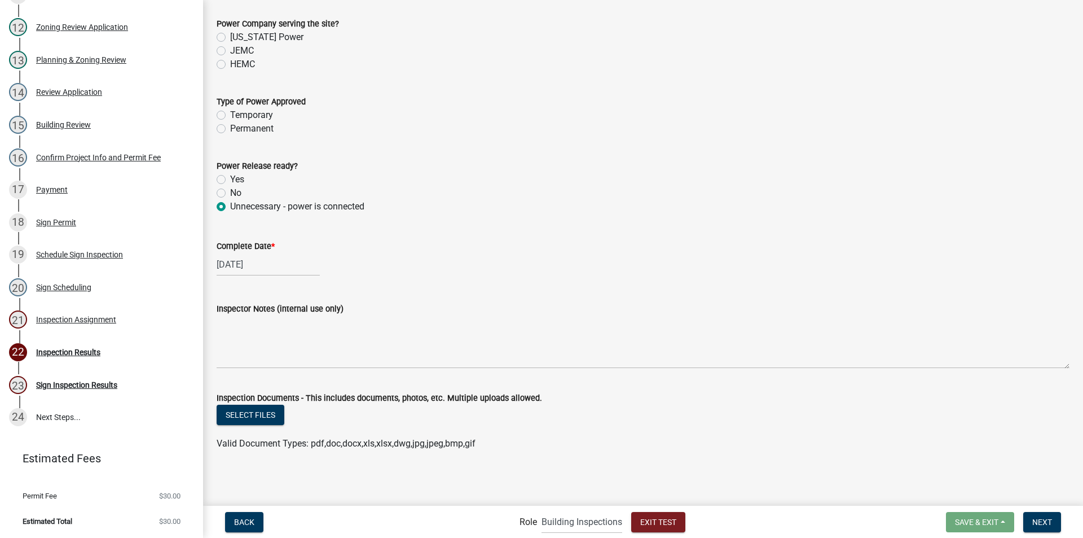
scroll to position [396, 0]
click at [1040, 519] on span "Next" at bounding box center [1043, 521] width 20 height 9
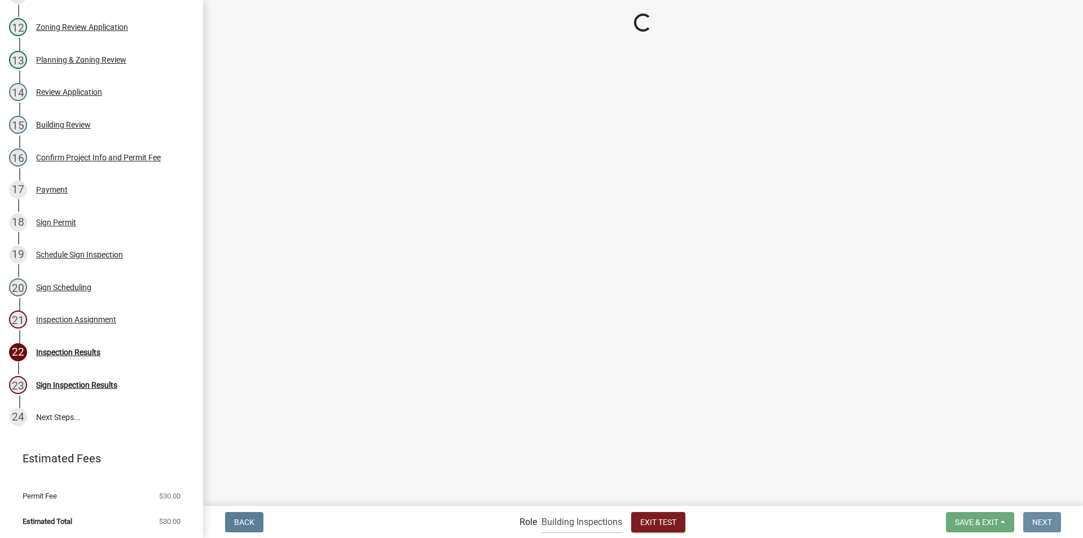
scroll to position [0, 0]
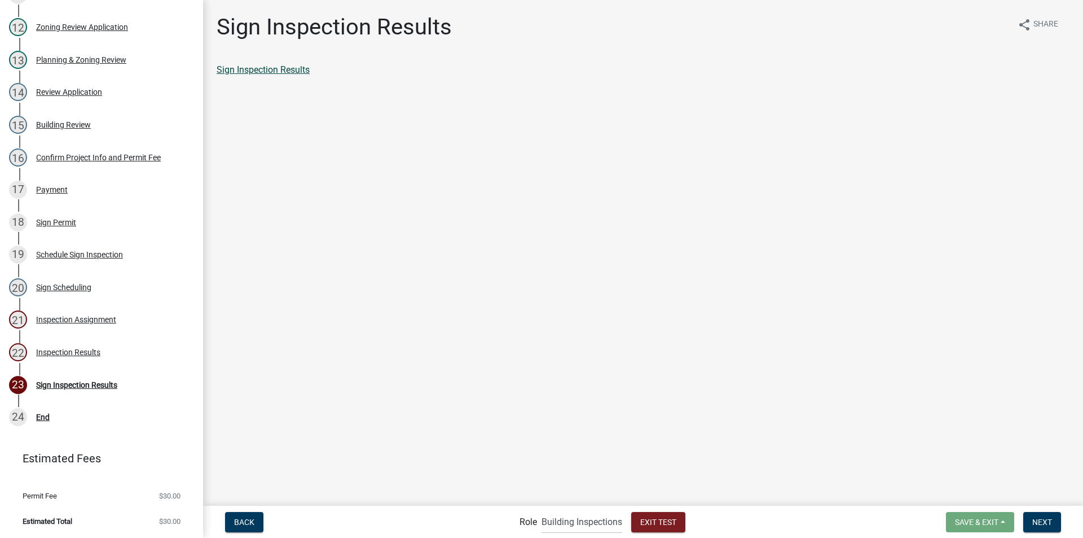
click at [254, 68] on link "Sign Inspection Results" at bounding box center [263, 69] width 93 height 11
click at [85, 353] on div "Inspection Results" at bounding box center [68, 352] width 64 height 8
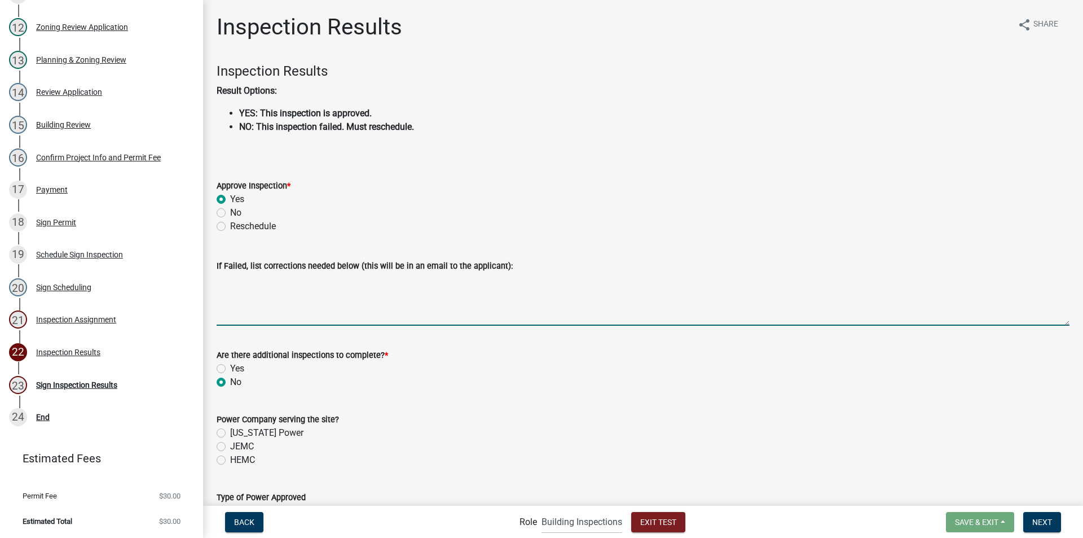
click at [337, 295] on textarea "If Failed, list corrections needed below (this will be in an email to the appli…" at bounding box center [643, 299] width 853 height 53
click at [1033, 521] on span "Next" at bounding box center [1043, 521] width 20 height 9
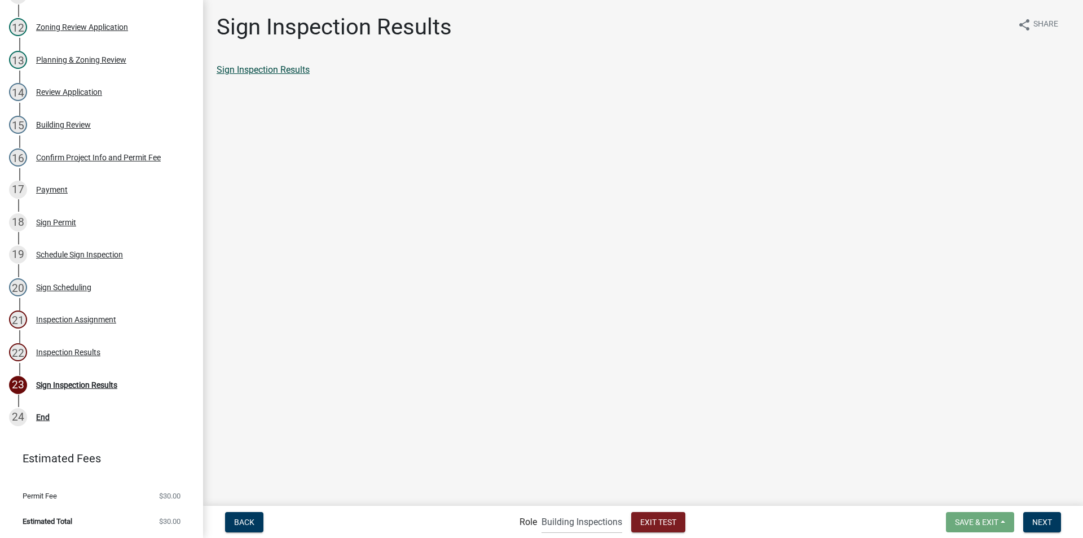
click at [287, 73] on link "Sign Inspection Results" at bounding box center [263, 69] width 93 height 11
click at [1030, 522] on button "Next" at bounding box center [1043, 522] width 38 height 20
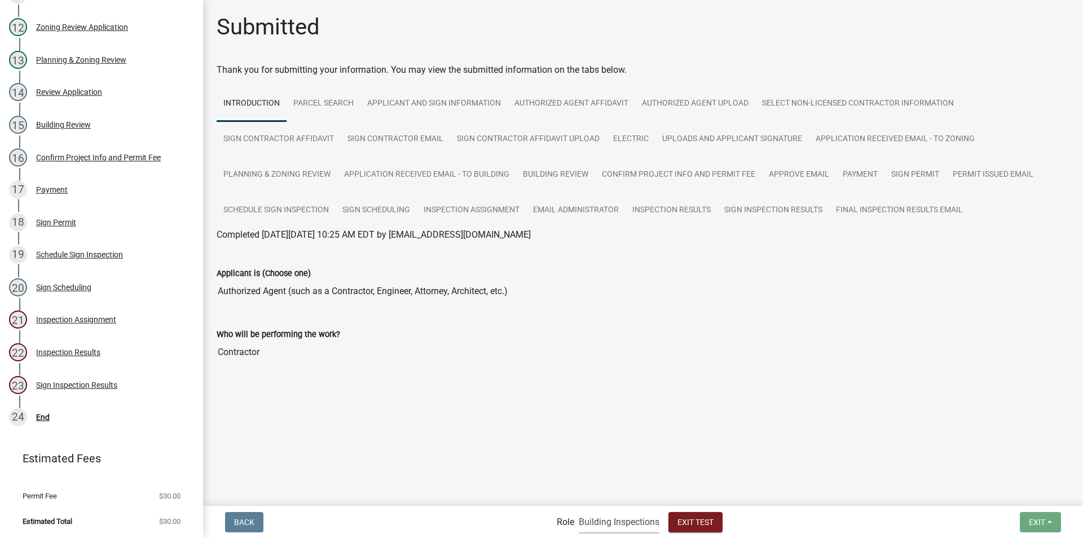
click at [622, 522] on select "Applicant Building Clerk Building Inspections Planning & Zoning Admin" at bounding box center [619, 521] width 81 height 23
click at [579, 510] on select "Applicant Building Clerk Building Inspections Planning & Zoning Admin" at bounding box center [619, 521] width 81 height 23
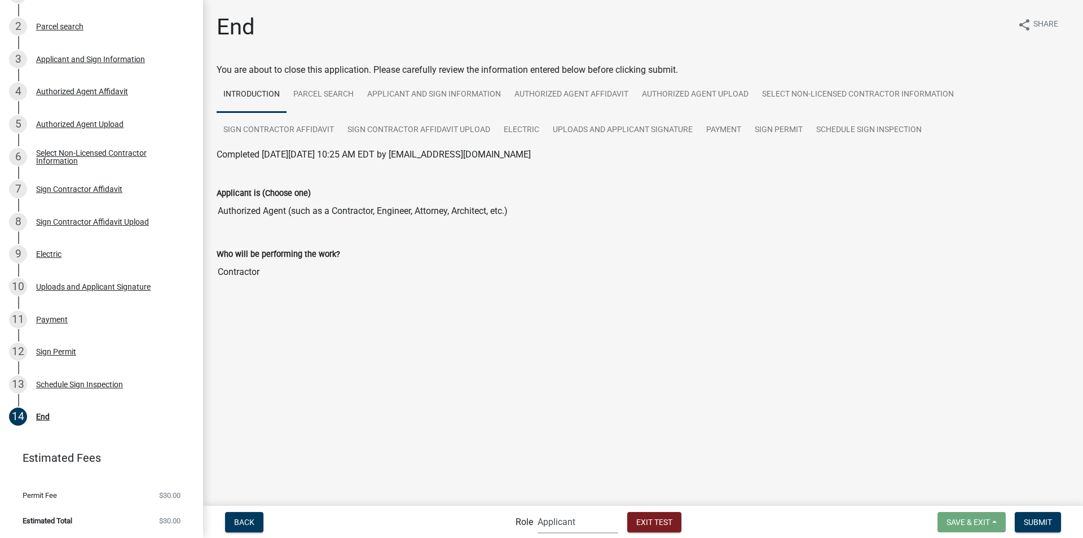
scroll to position [201, 0]
click at [563, 522] on select "Applicant Building Clerk Building Inspections Planning & Zoning Admin" at bounding box center [578, 521] width 81 height 23
click at [538, 510] on select "Applicant Building Clerk Building Inspections Planning & Zoning Admin" at bounding box center [578, 521] width 81 height 23
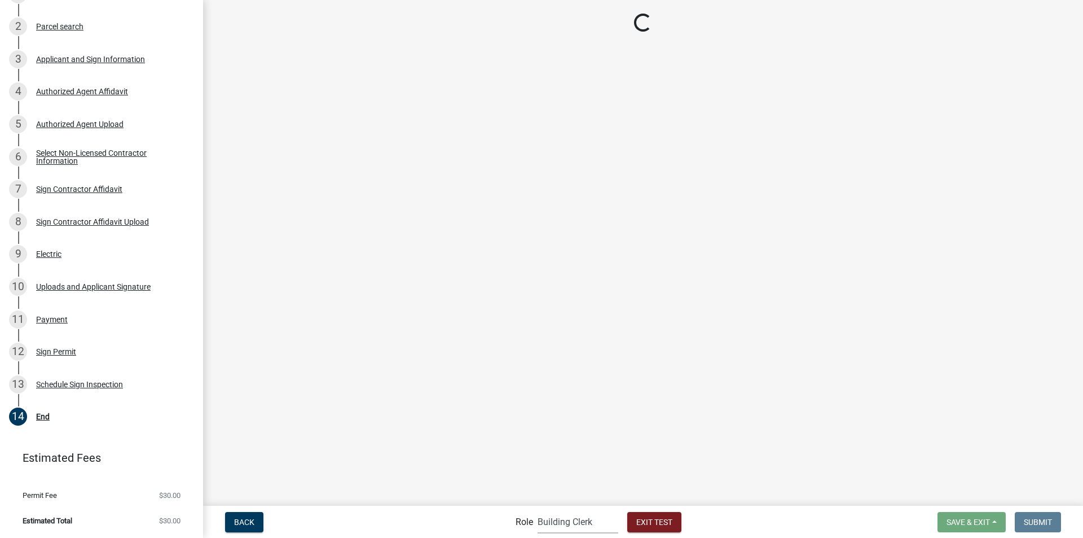
scroll to position [548, 0]
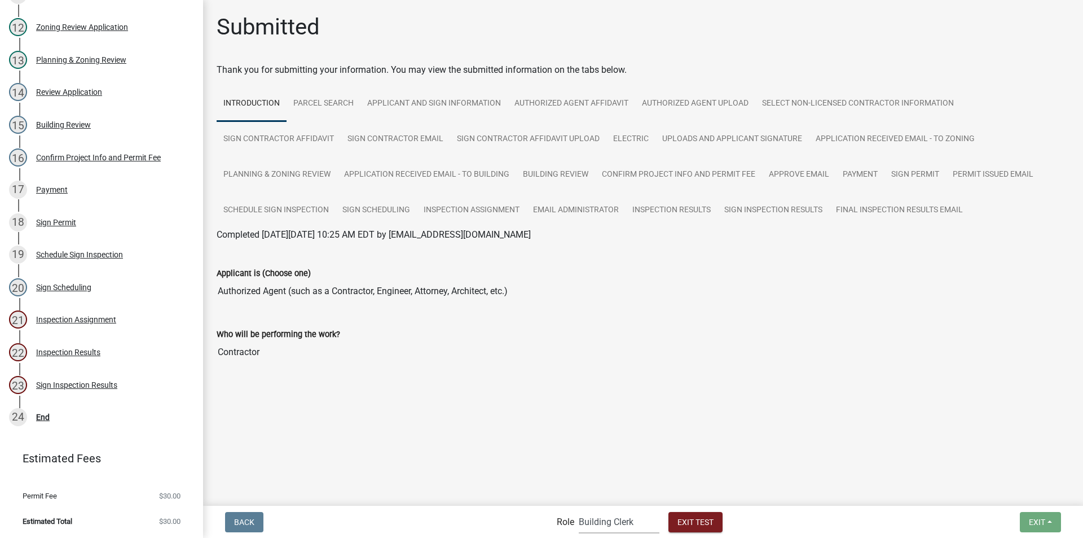
drag, startPoint x: 618, startPoint y: 526, endPoint x: 612, endPoint y: 511, distance: 16.2
click at [618, 526] on select "Applicant Building Clerk Building Inspections Planning & Zoning Admin" at bounding box center [619, 521] width 81 height 23
click at [579, 510] on select "Applicant Building Clerk Building Inspections Planning & Zoning Admin" at bounding box center [619, 521] width 81 height 23
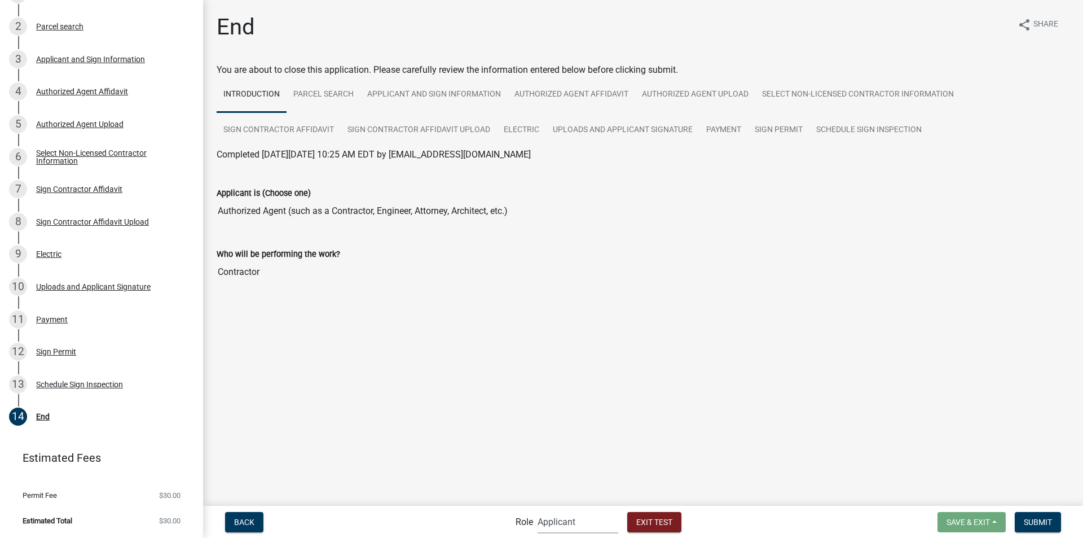
scroll to position [201, 0]
click at [1039, 520] on span "Submit" at bounding box center [1038, 521] width 28 height 9
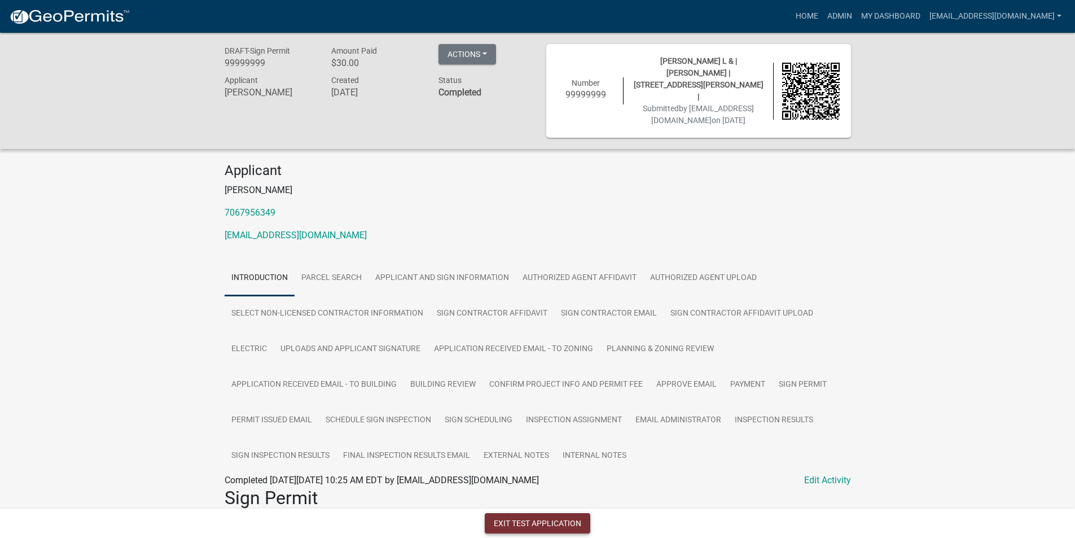
click at [502, 521] on button "Exit Test Application" at bounding box center [538, 523] width 106 height 20
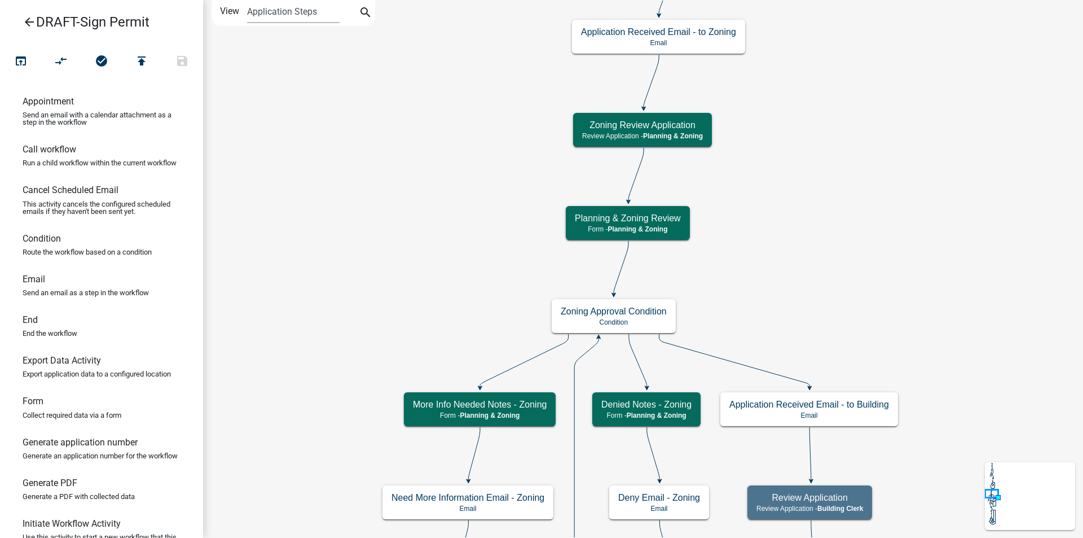
click at [29, 22] on icon "arrow_back" at bounding box center [30, 23] width 14 height 16
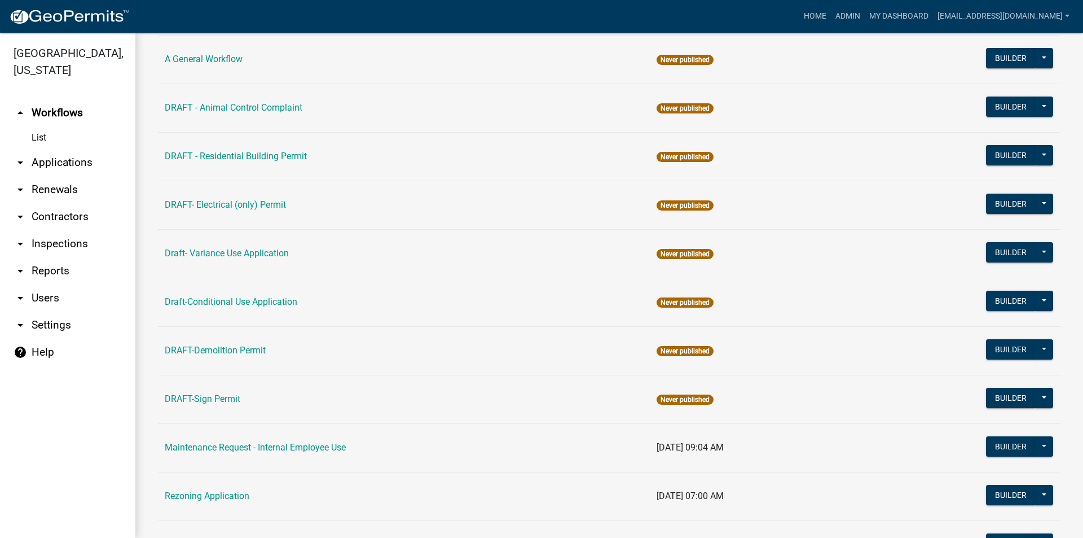
scroll to position [113, 0]
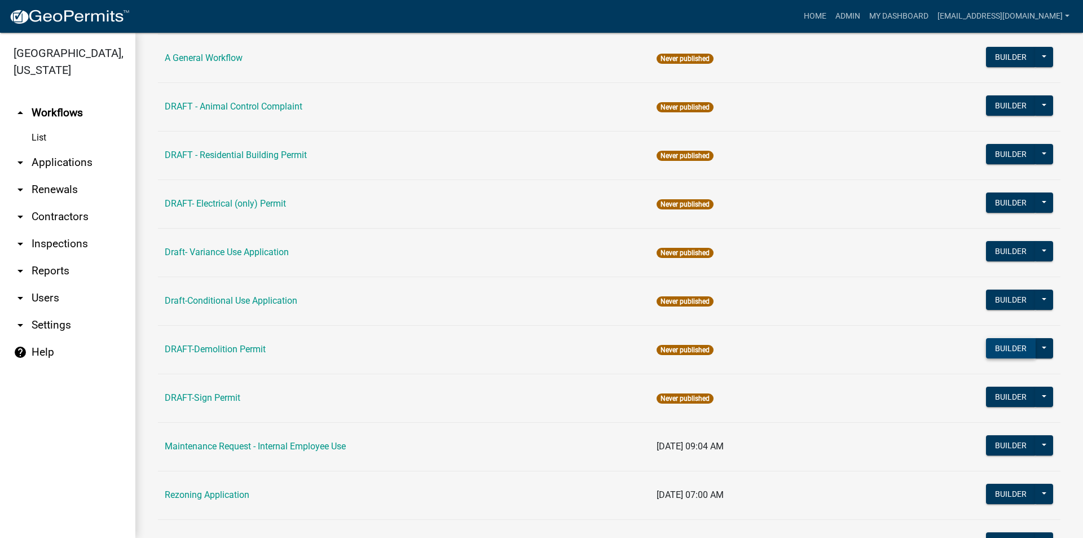
click at [989, 349] on button "Builder" at bounding box center [1011, 348] width 50 height 20
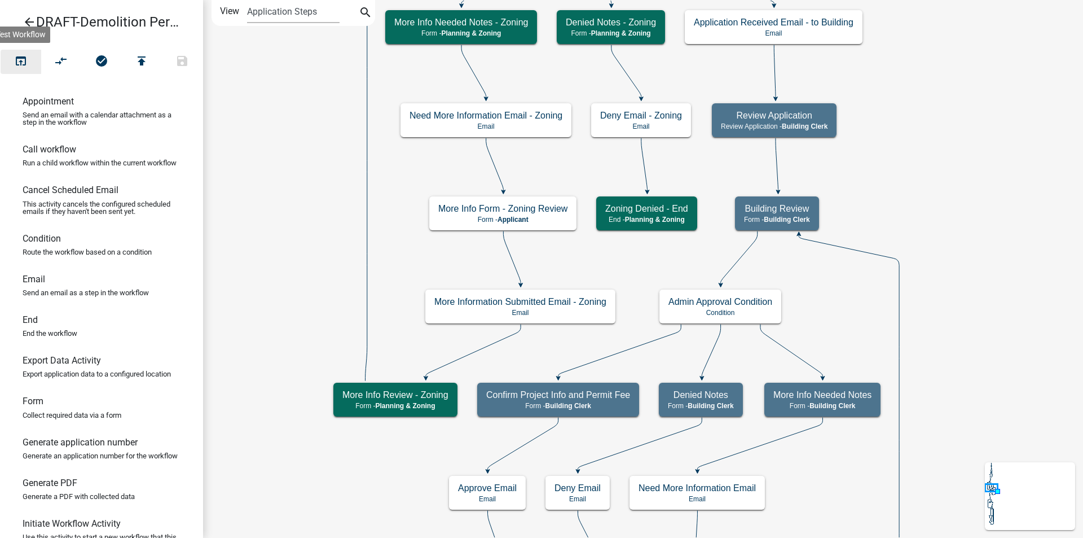
click at [24, 62] on icon "open_in_browser" at bounding box center [21, 62] width 14 height 16
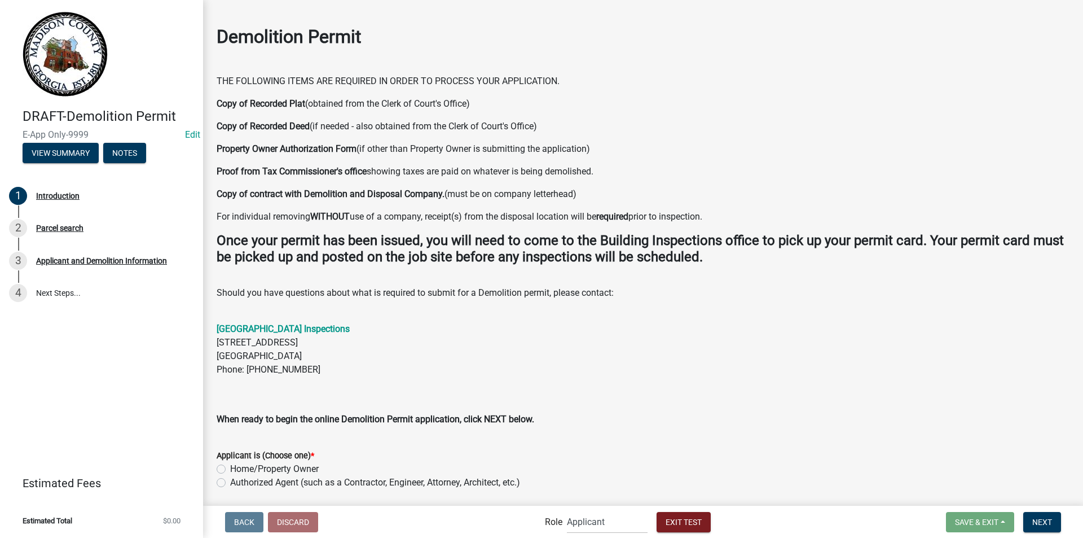
scroll to position [141, 0]
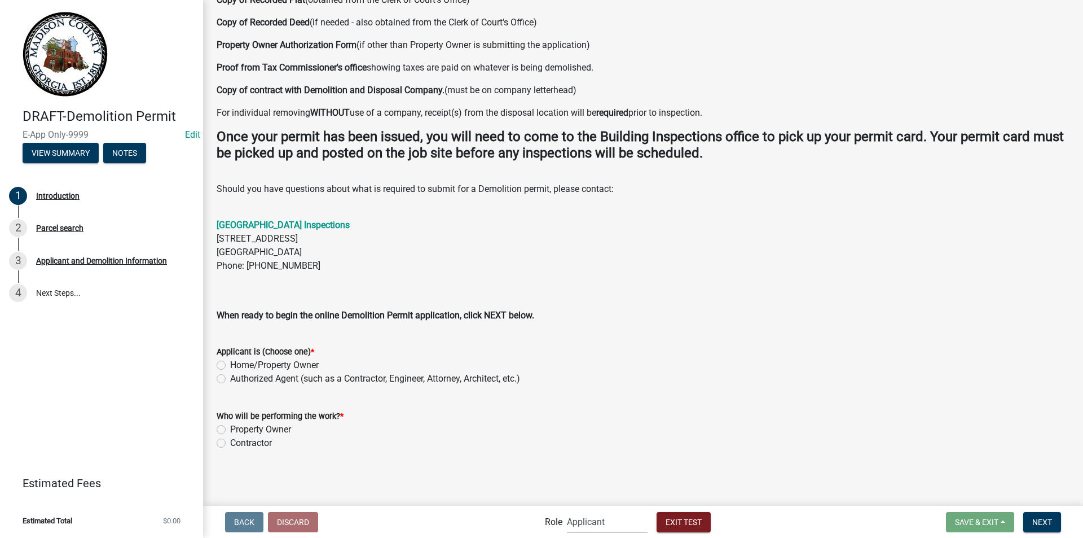
click at [230, 365] on label "Home/Property Owner" at bounding box center [274, 365] width 89 height 14
click at [230, 365] on input "Home/Property Owner" at bounding box center [233, 361] width 7 height 7
click at [230, 429] on label "Property Owner" at bounding box center [260, 430] width 61 height 14
click at [230, 429] on input "Property Owner" at bounding box center [233, 426] width 7 height 7
click at [1042, 520] on span "Next" at bounding box center [1043, 521] width 20 height 9
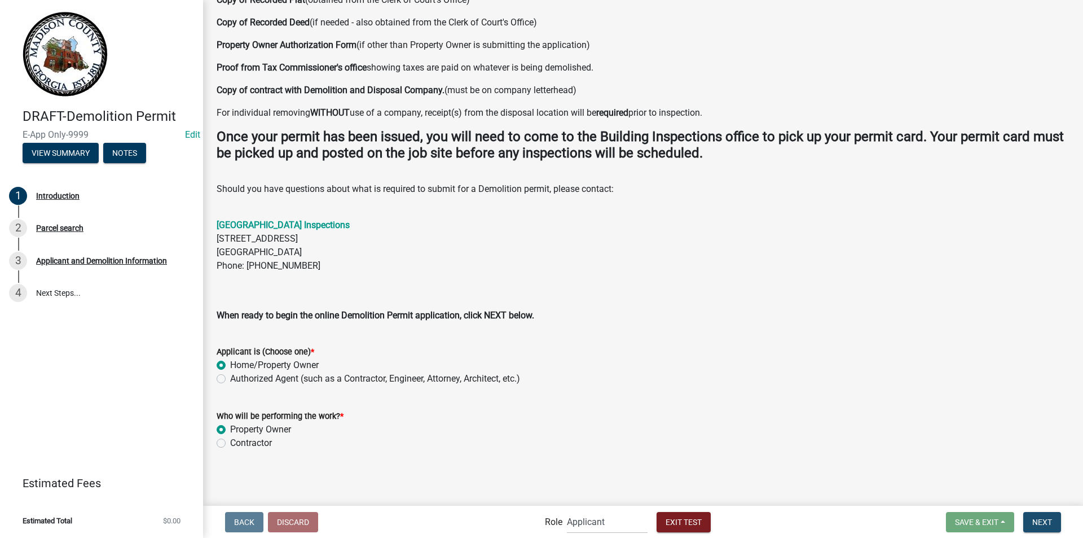
scroll to position [0, 0]
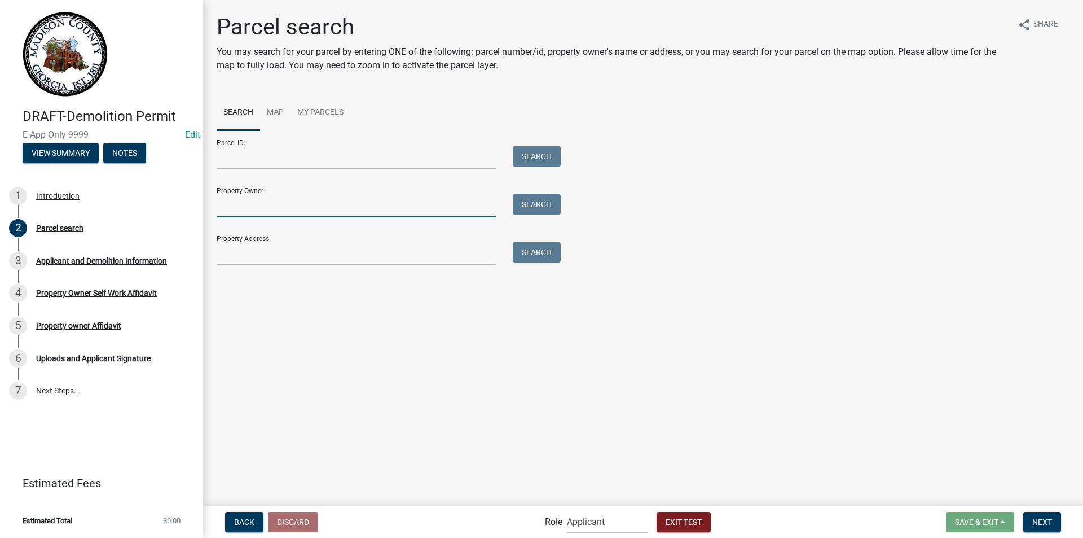
click at [292, 209] on input "Property Owner:" at bounding box center [356, 205] width 279 height 23
click at [535, 207] on button "Search" at bounding box center [537, 204] width 48 height 20
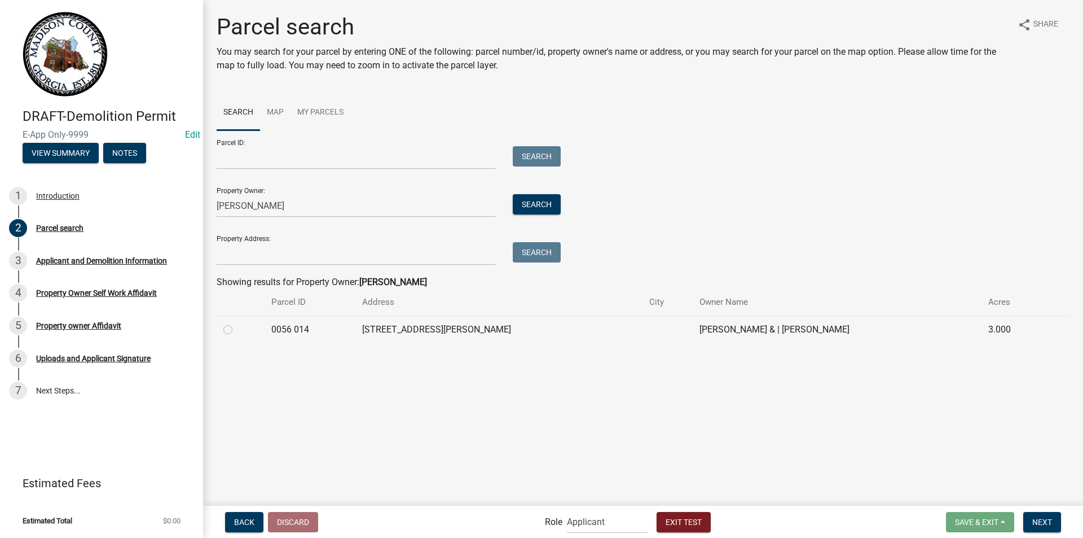
click at [237, 323] on label at bounding box center [237, 323] width 0 height 0
click at [237, 330] on 014 "radio" at bounding box center [240, 326] width 7 height 7
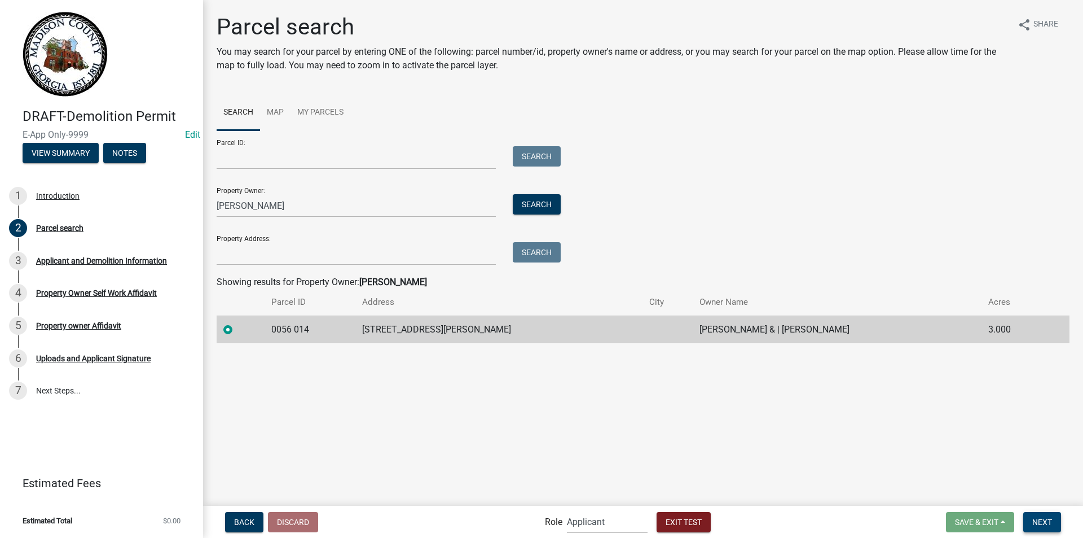
click at [1042, 522] on span "Next" at bounding box center [1043, 521] width 20 height 9
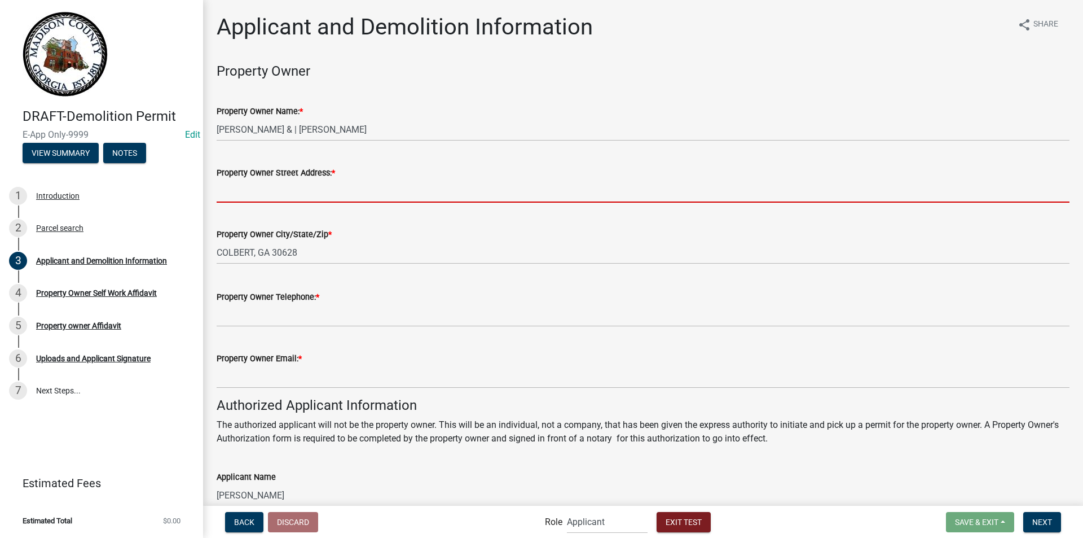
click at [293, 190] on input "Property Owner Street Address: *" at bounding box center [643, 190] width 853 height 23
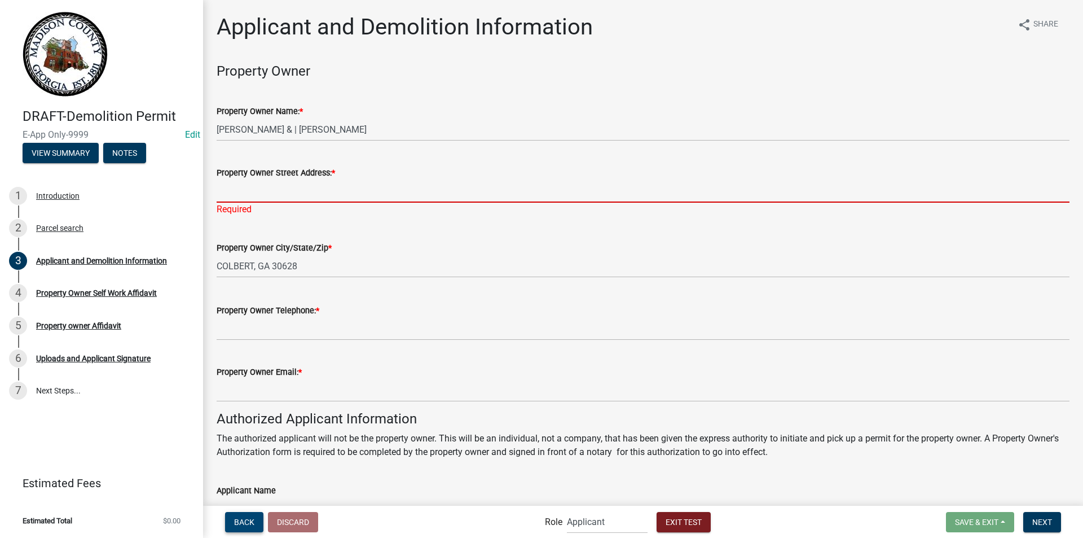
click at [235, 523] on span "Back" at bounding box center [244, 521] width 20 height 9
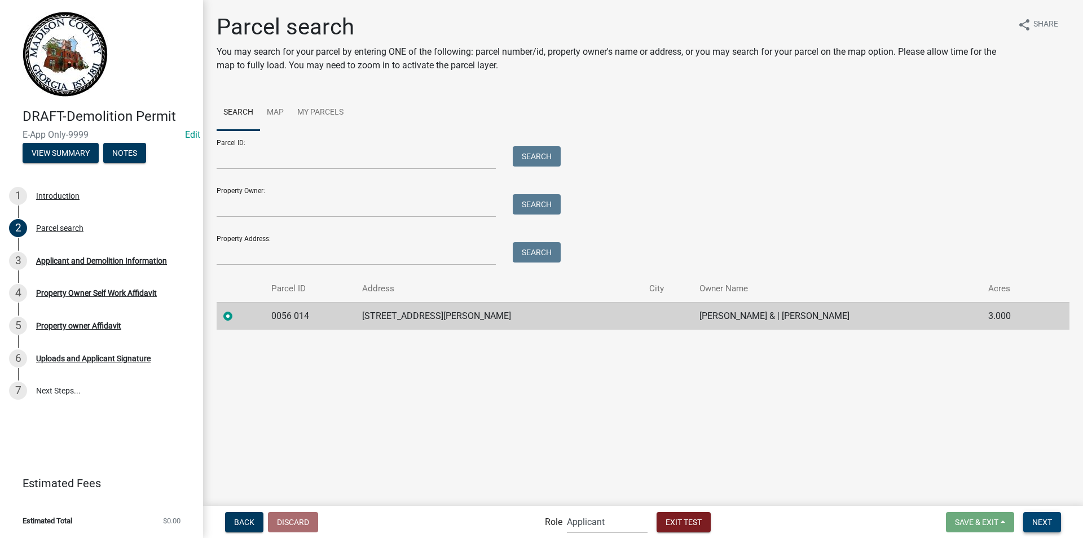
click at [1035, 518] on span "Next" at bounding box center [1043, 521] width 20 height 9
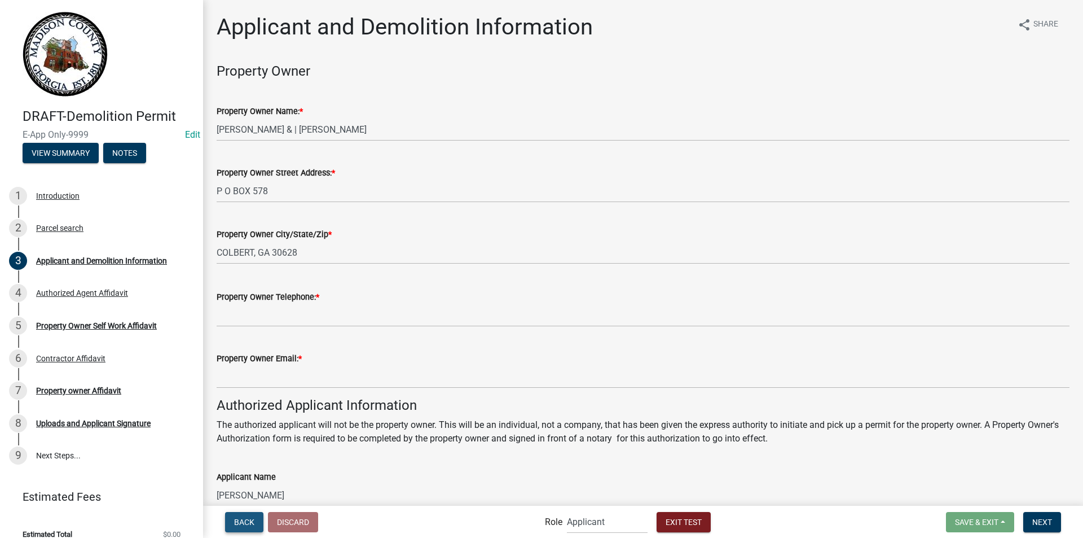
click at [232, 520] on button "Back" at bounding box center [244, 522] width 38 height 20
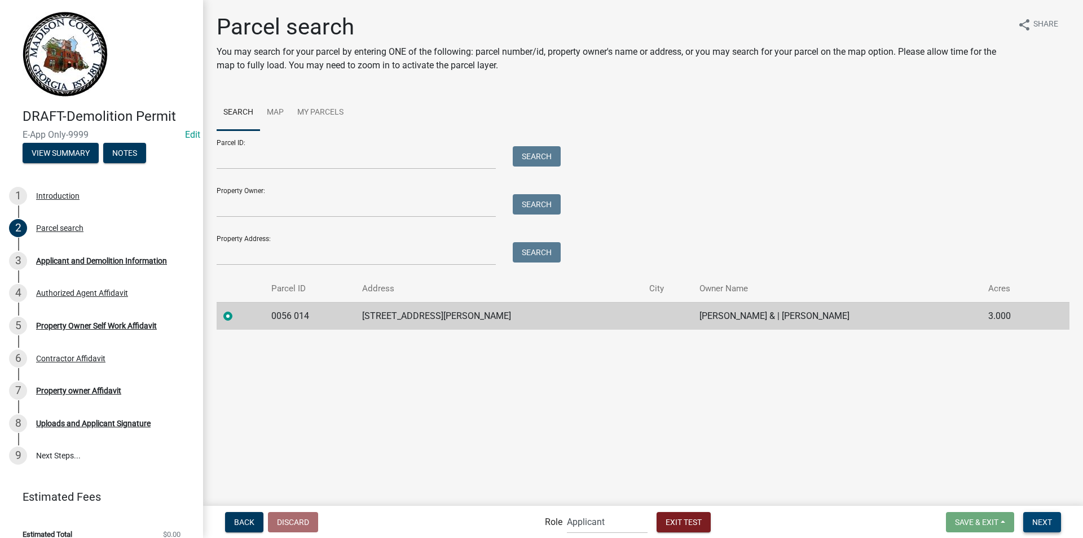
click at [1038, 516] on button "Next" at bounding box center [1043, 522] width 38 height 20
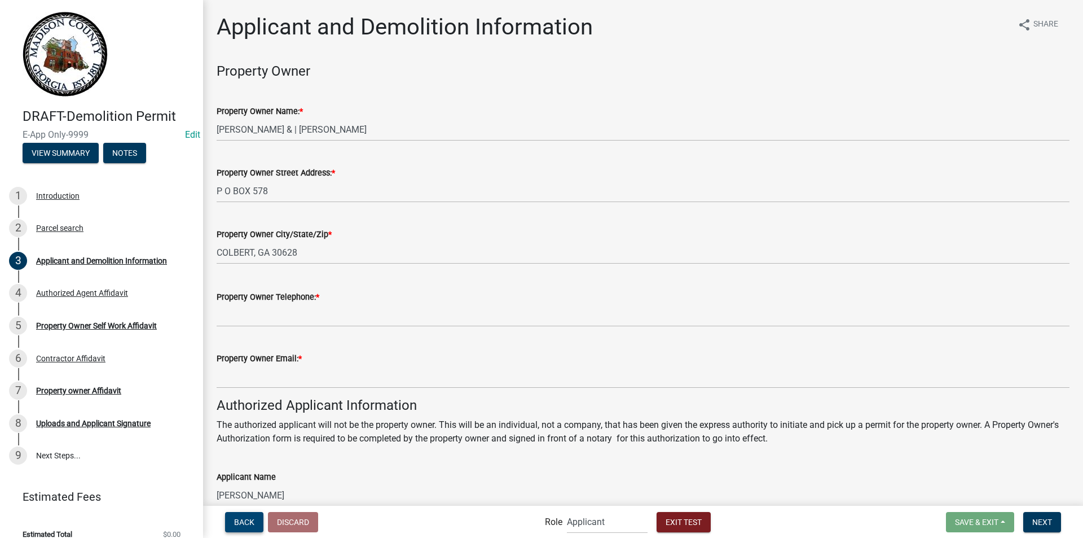
click at [244, 520] on span "Back" at bounding box center [244, 521] width 20 height 9
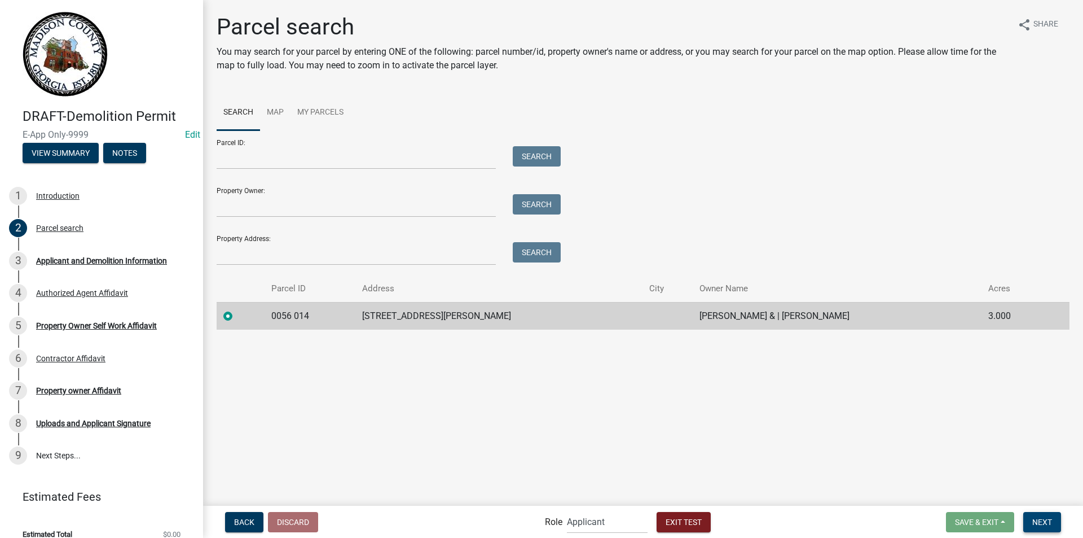
click at [1046, 516] on button "Next" at bounding box center [1043, 522] width 38 height 20
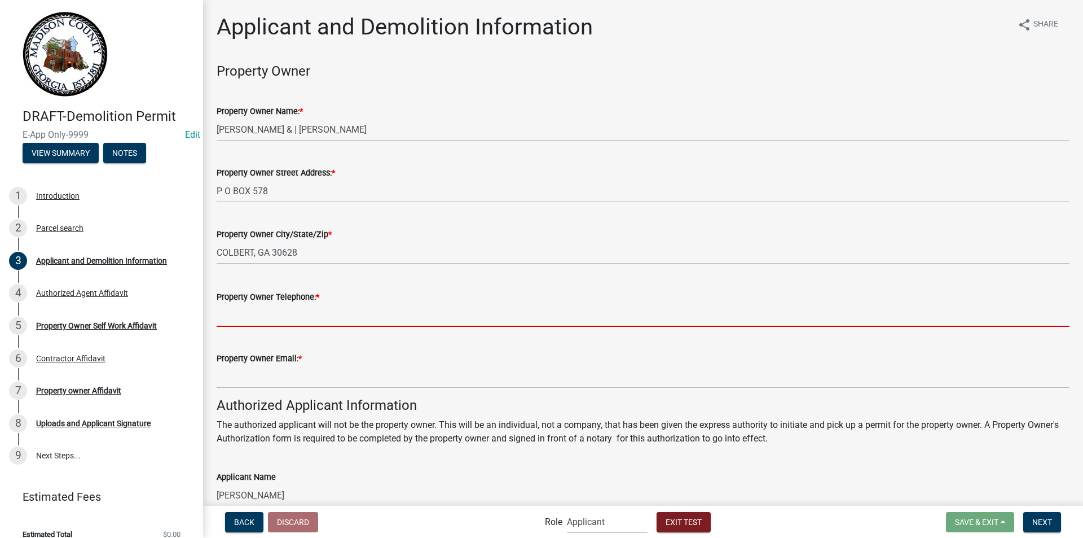
click at [306, 318] on input "Property Owner Telephone: *" at bounding box center [643, 315] width 853 height 23
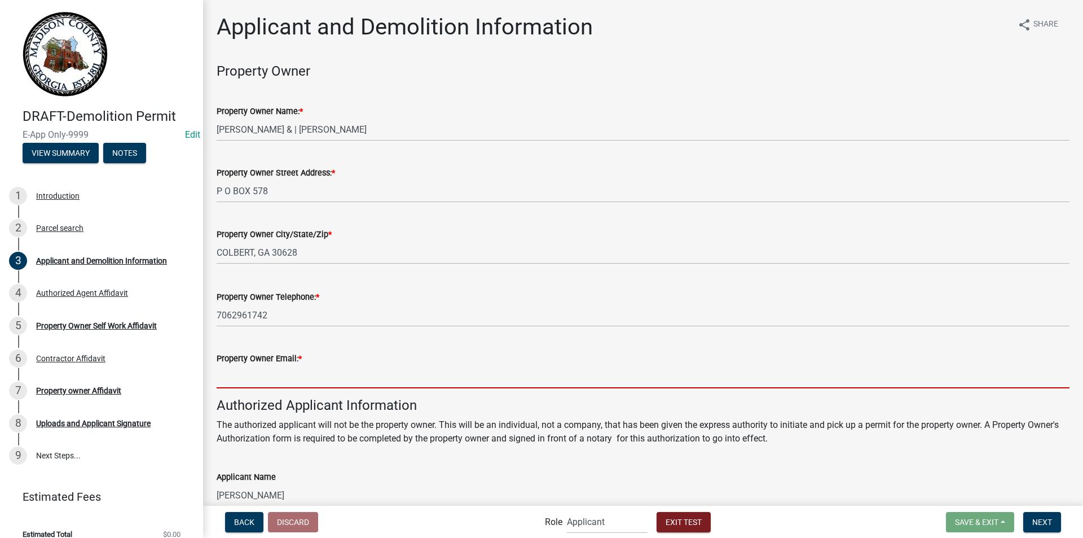
click at [302, 372] on input "Property Owner Email: *" at bounding box center [643, 376] width 853 height 23
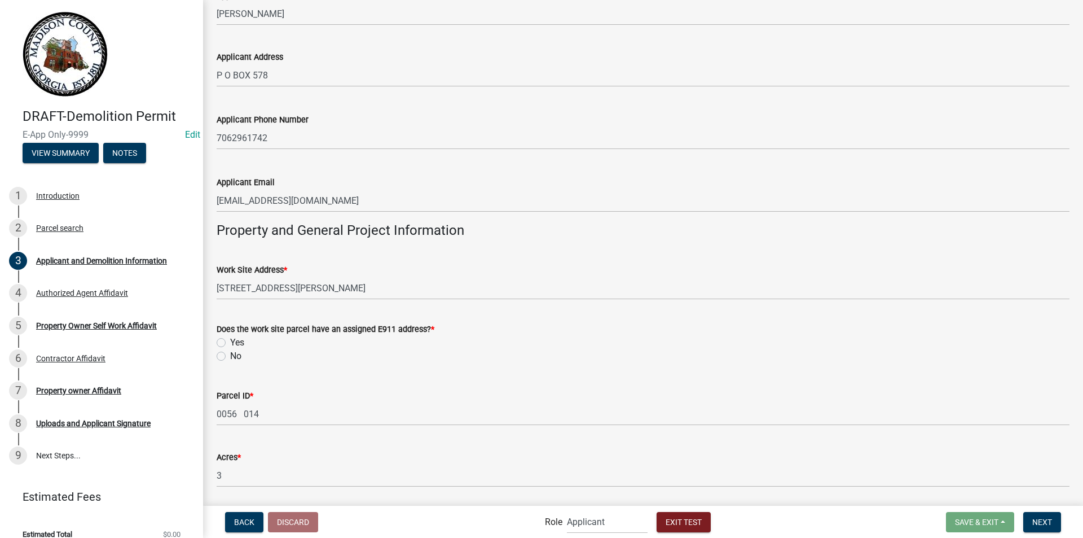
scroll to position [508, 0]
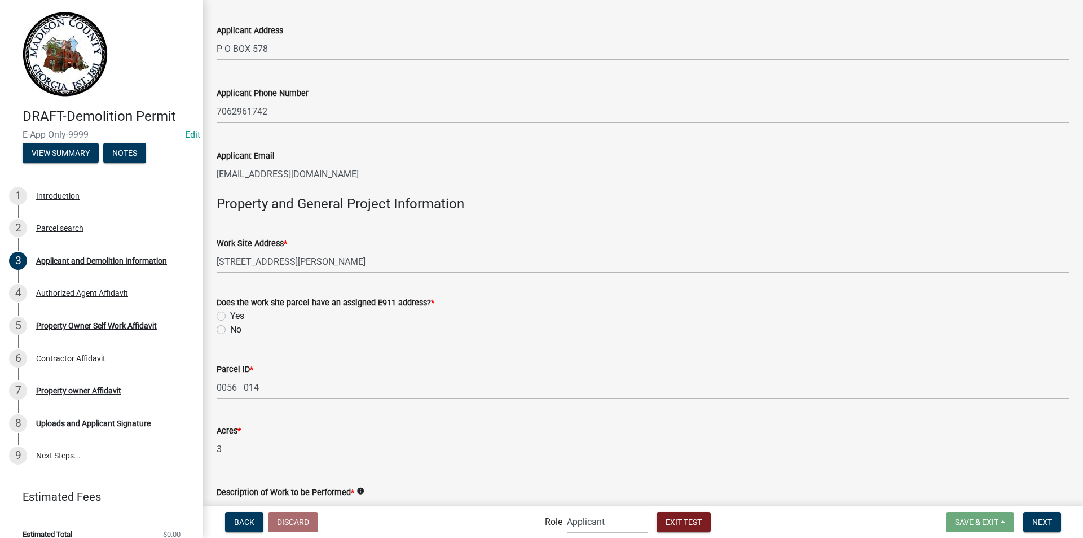
click at [230, 313] on label "Yes" at bounding box center [237, 316] width 14 height 14
click at [230, 313] on input "Yes" at bounding box center [233, 312] width 7 height 7
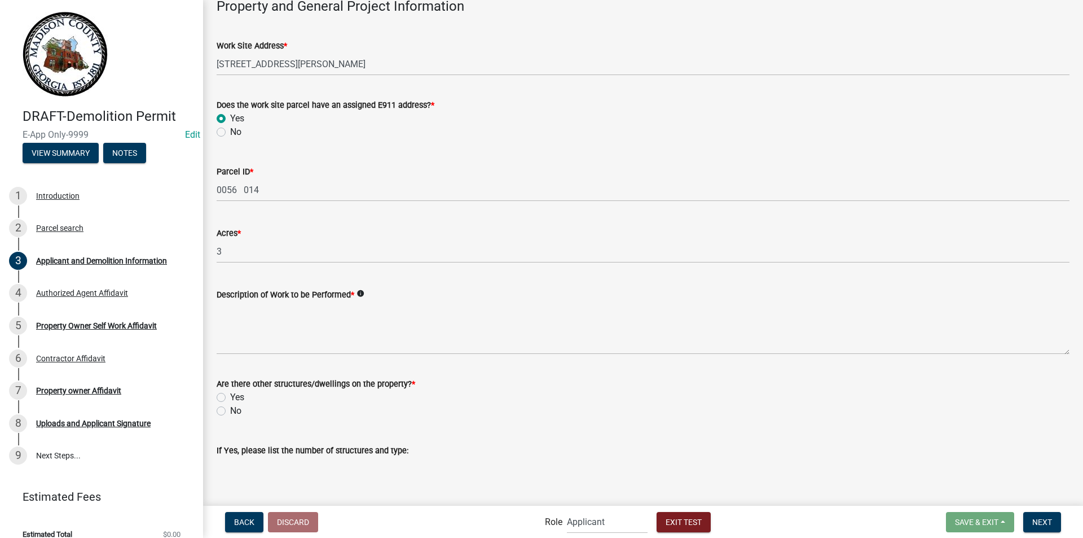
scroll to position [734, 0]
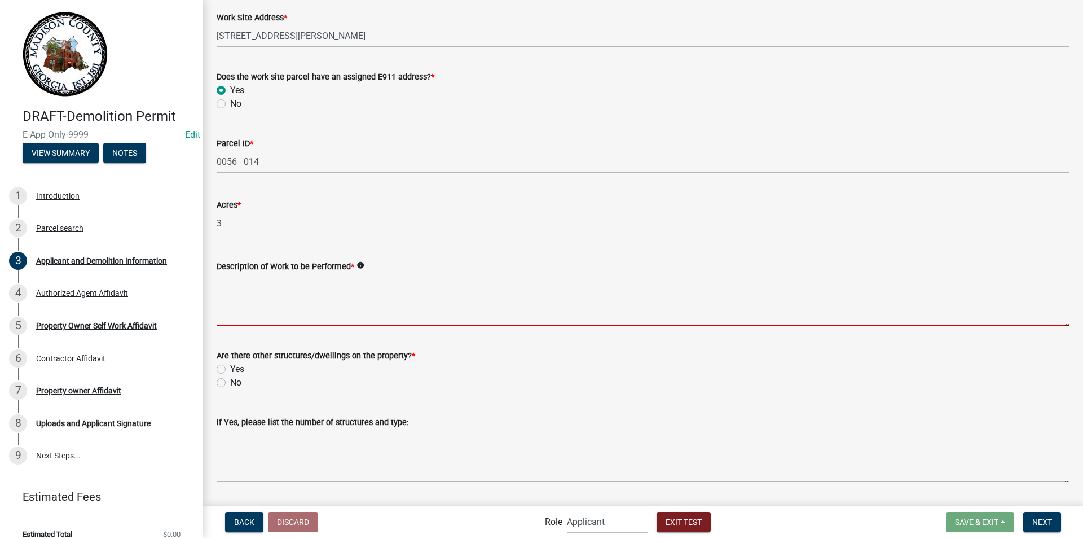
click at [291, 296] on textarea "Description of Work to be Performed *" at bounding box center [643, 299] width 853 height 53
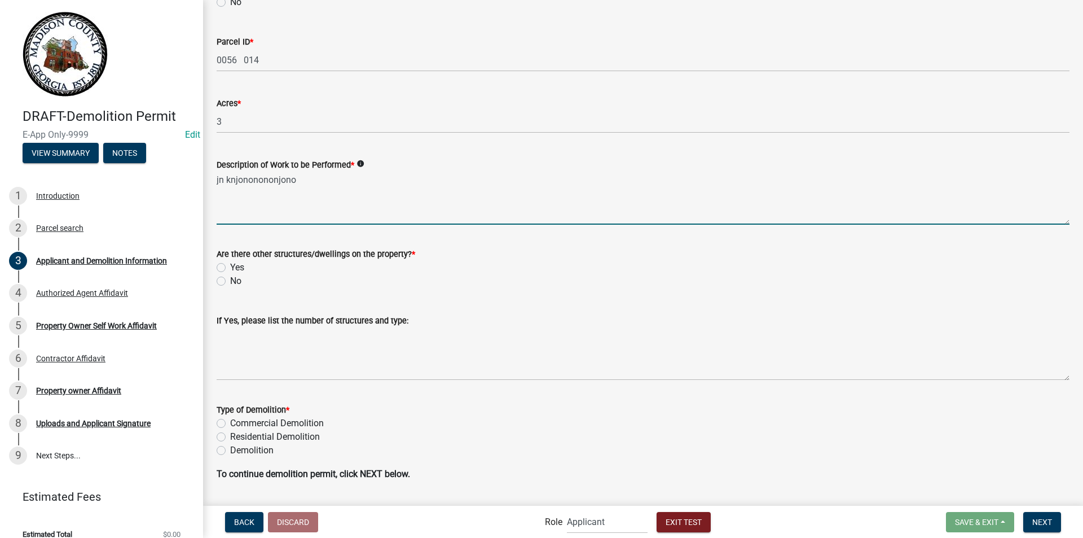
scroll to position [846, 0]
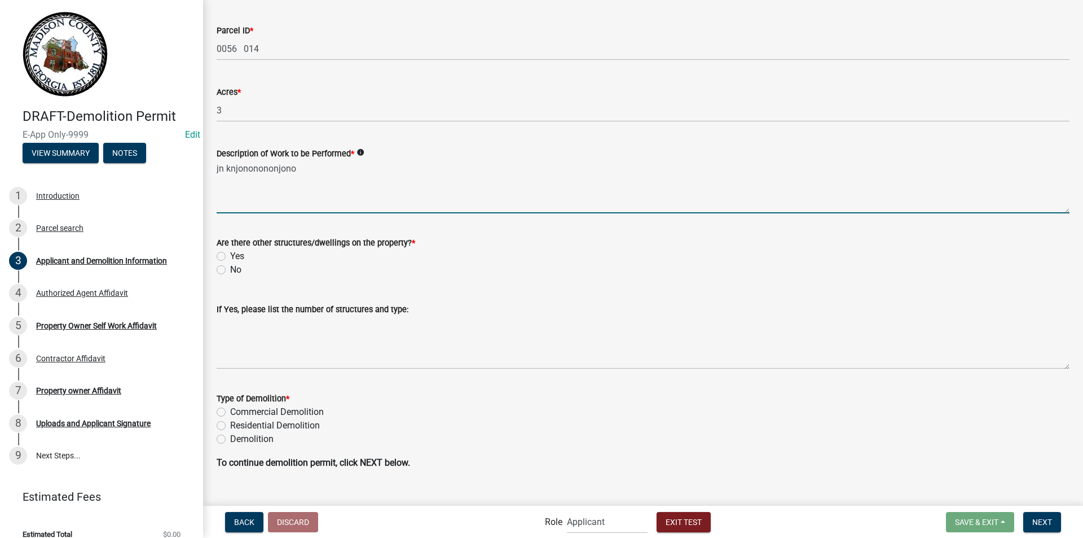
click at [230, 266] on label "No" at bounding box center [235, 270] width 11 height 14
click at [230, 266] on input "No" at bounding box center [233, 266] width 7 height 7
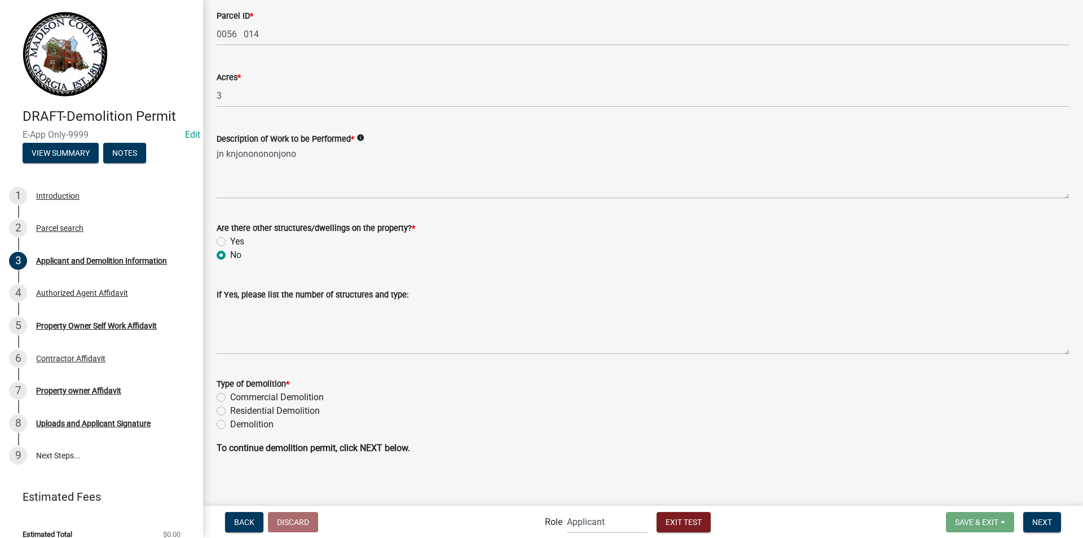
scroll to position [865, 0]
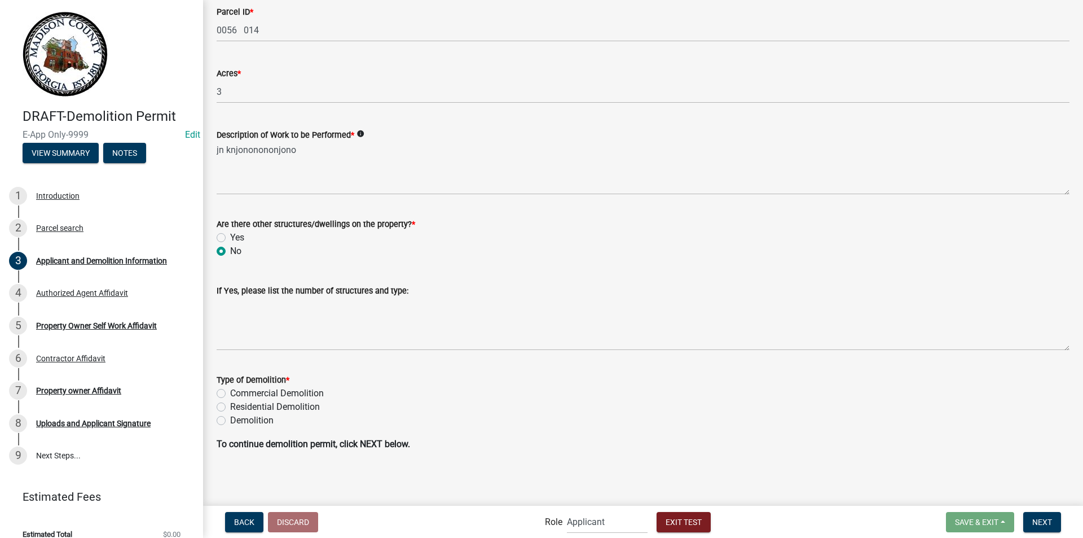
click at [230, 407] on label "Residential Demolition" at bounding box center [275, 407] width 90 height 14
click at [230, 407] on input "Residential Demolition" at bounding box center [233, 403] width 7 height 7
click at [1055, 521] on button "Next" at bounding box center [1043, 522] width 38 height 20
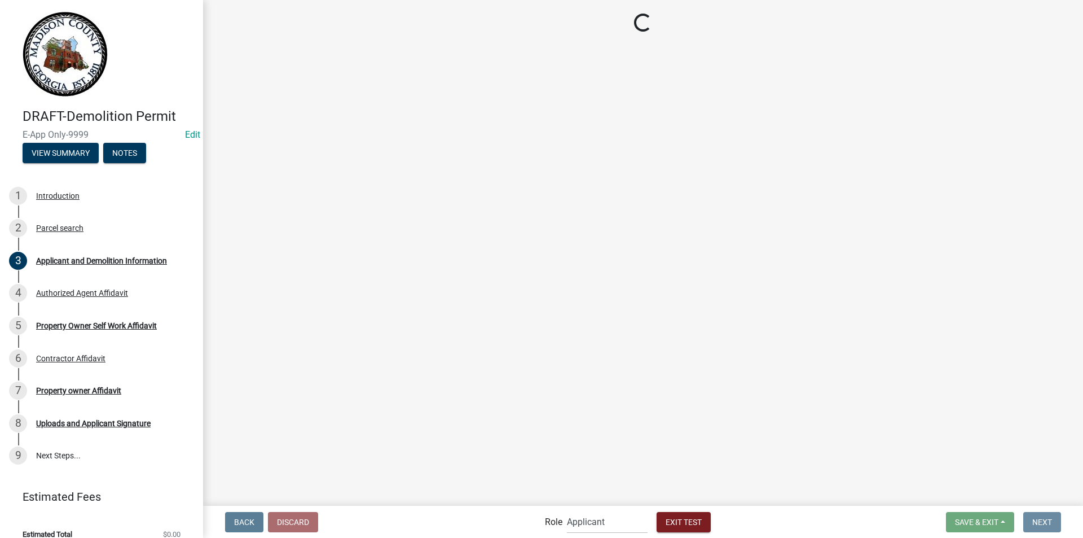
scroll to position [0, 0]
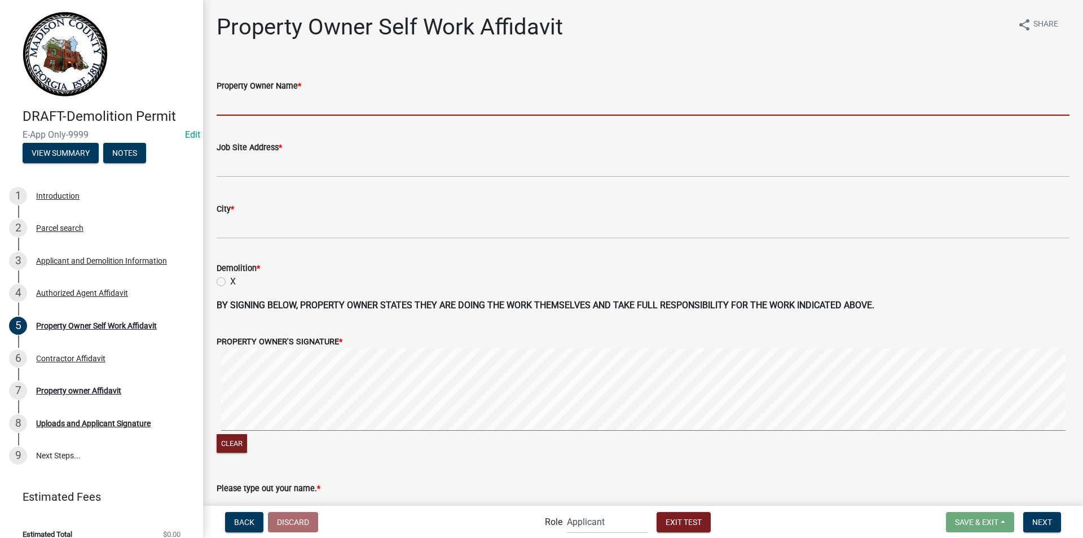
click at [281, 105] on input "Property Owner Name *" at bounding box center [643, 104] width 853 height 23
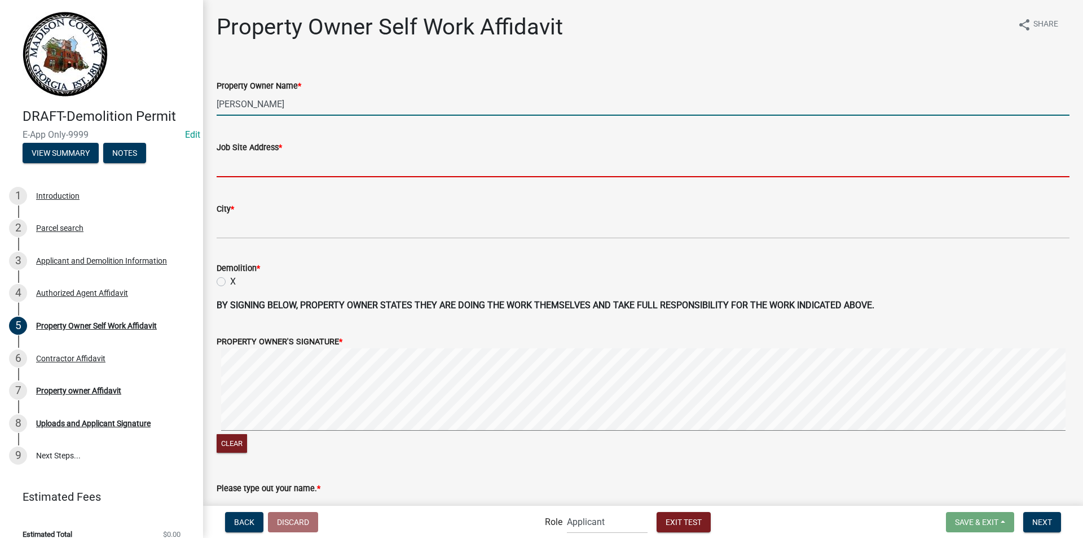
click at [294, 157] on input "Job Site Address *" at bounding box center [643, 165] width 853 height 23
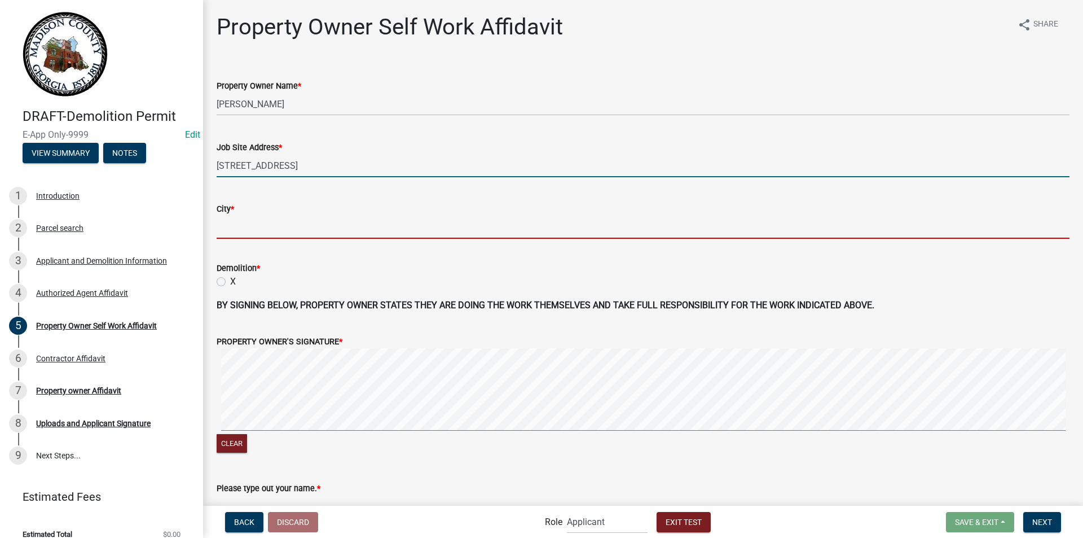
click at [286, 229] on input "City *" at bounding box center [643, 227] width 853 height 23
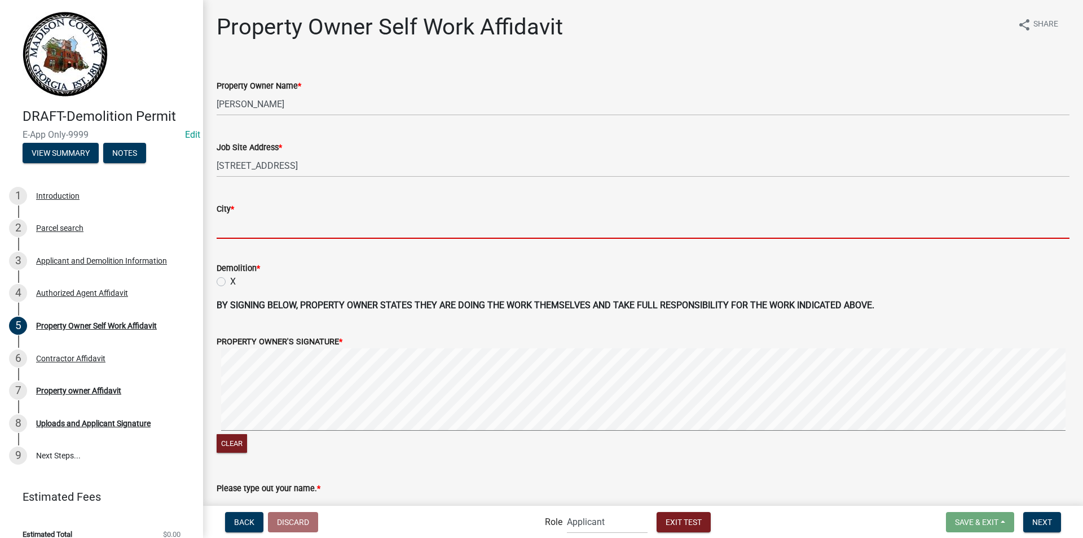
click at [222, 281] on div "Demolition * X" at bounding box center [643, 274] width 853 height 27
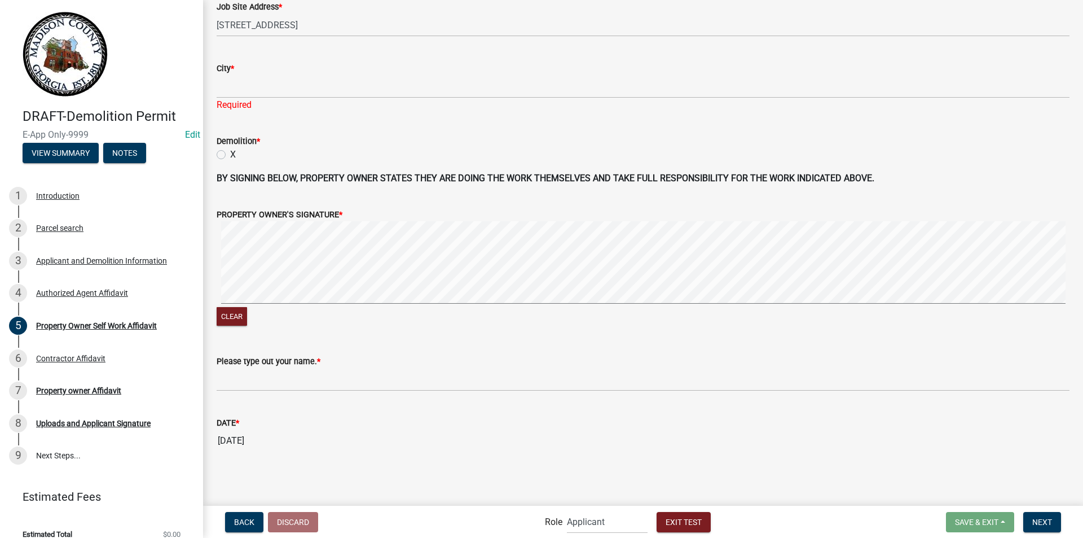
scroll to position [142, 0]
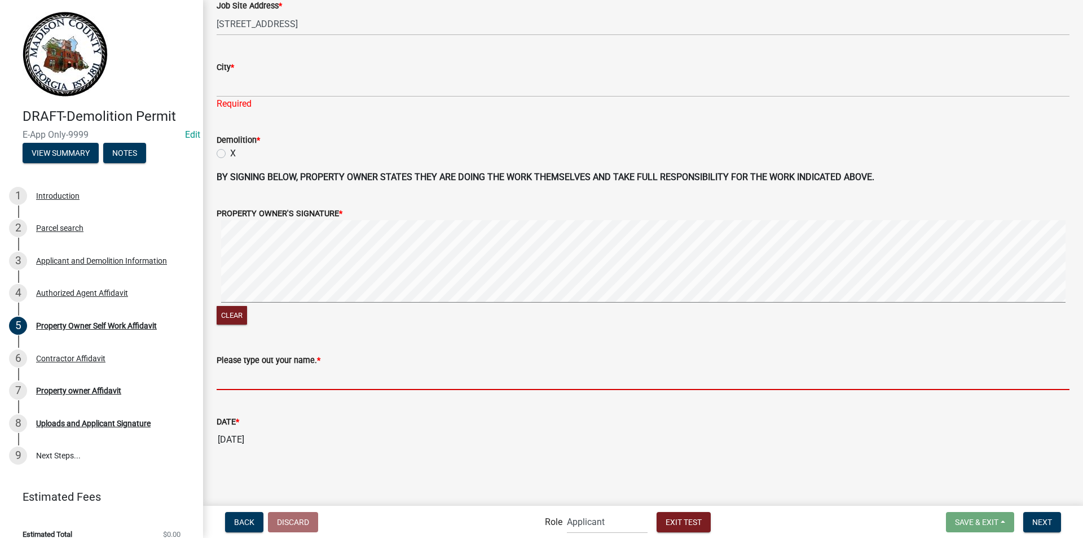
click at [266, 388] on input "Please type out your name. *" at bounding box center [643, 378] width 853 height 23
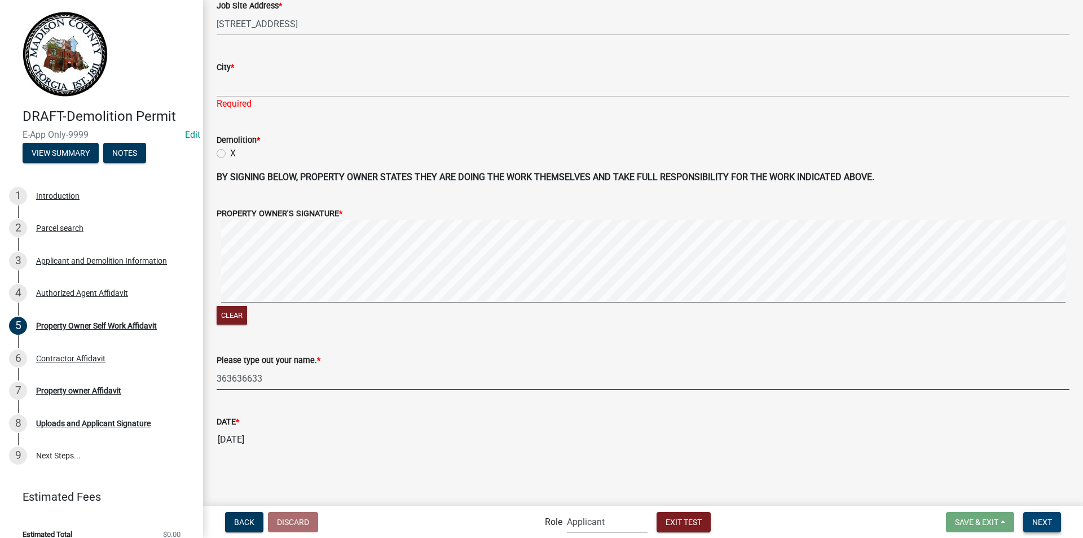
click at [1034, 518] on span "Next" at bounding box center [1043, 521] width 20 height 9
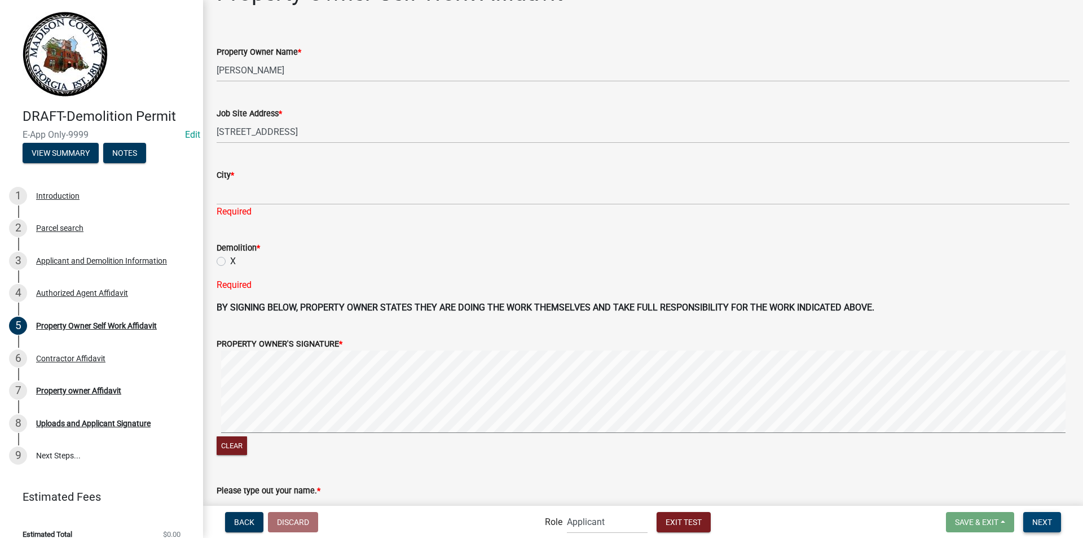
scroll to position [29, 0]
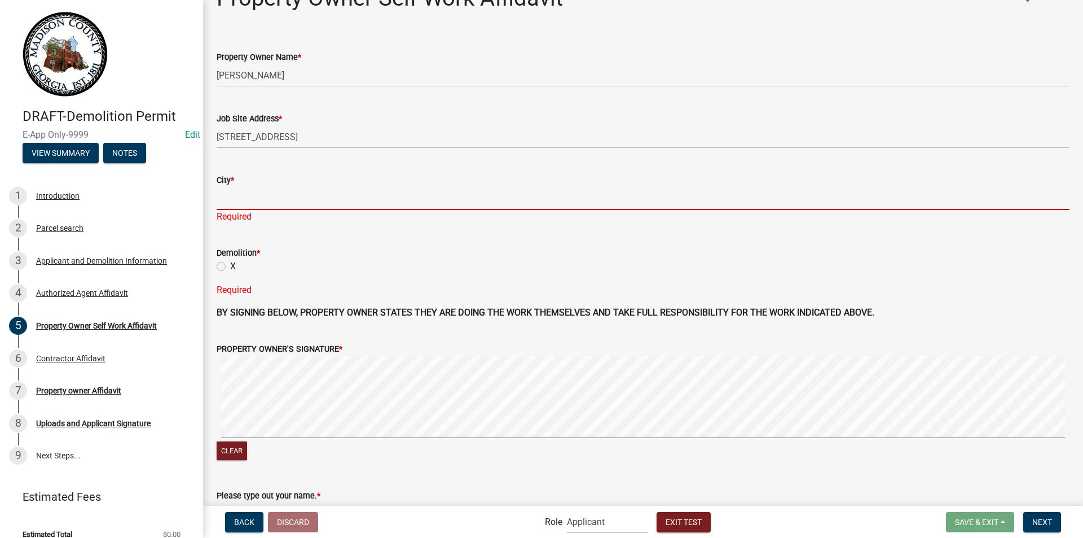
click at [256, 197] on input "City *" at bounding box center [643, 198] width 853 height 23
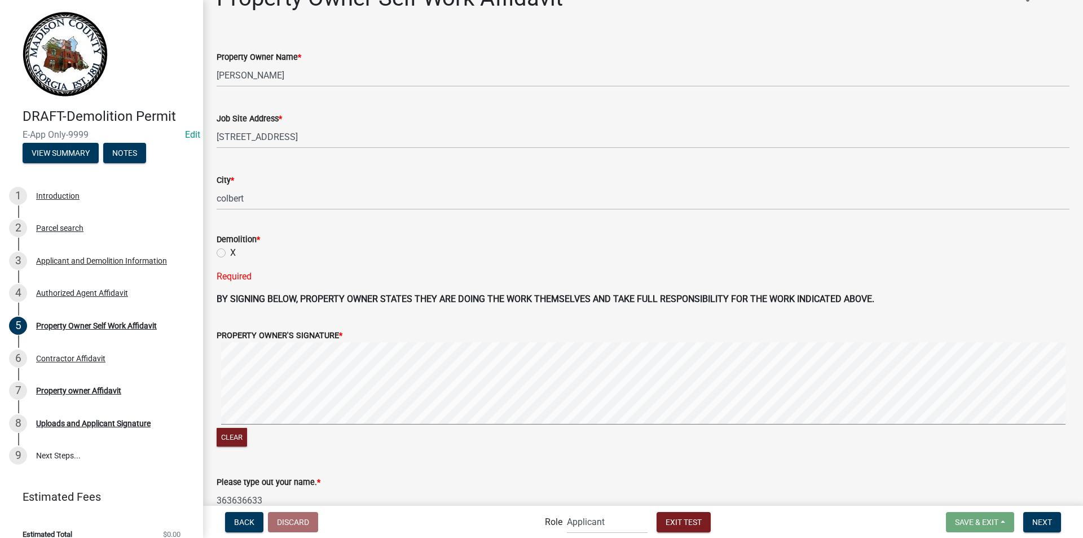
click at [221, 266] on div "Demolition * X Required" at bounding box center [643, 251] width 853 height 64
click at [230, 253] on label "X" at bounding box center [233, 253] width 6 height 14
click at [230, 253] on input "X" at bounding box center [233, 249] width 7 height 7
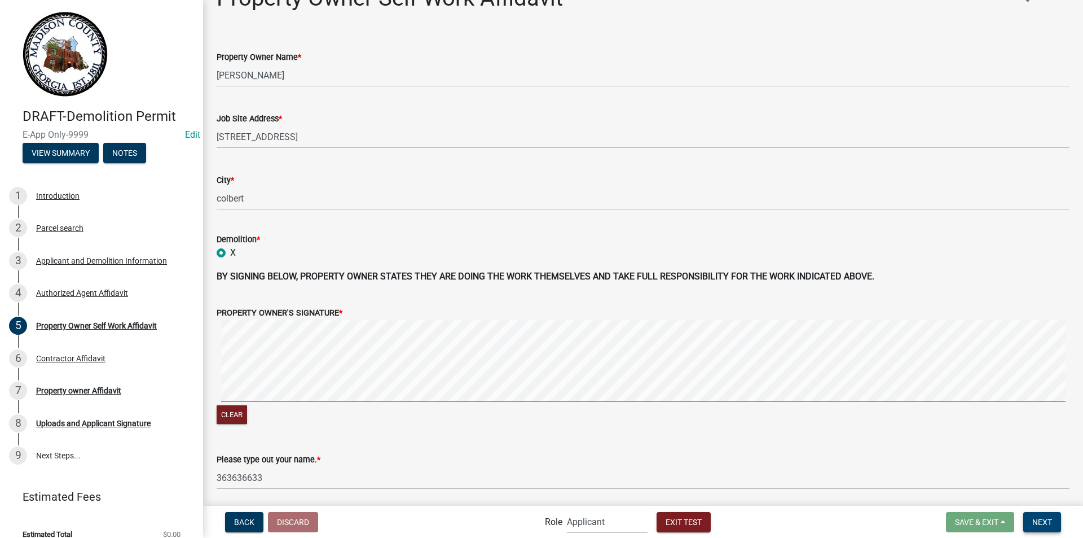
click at [1041, 528] on button "Next" at bounding box center [1043, 522] width 38 height 20
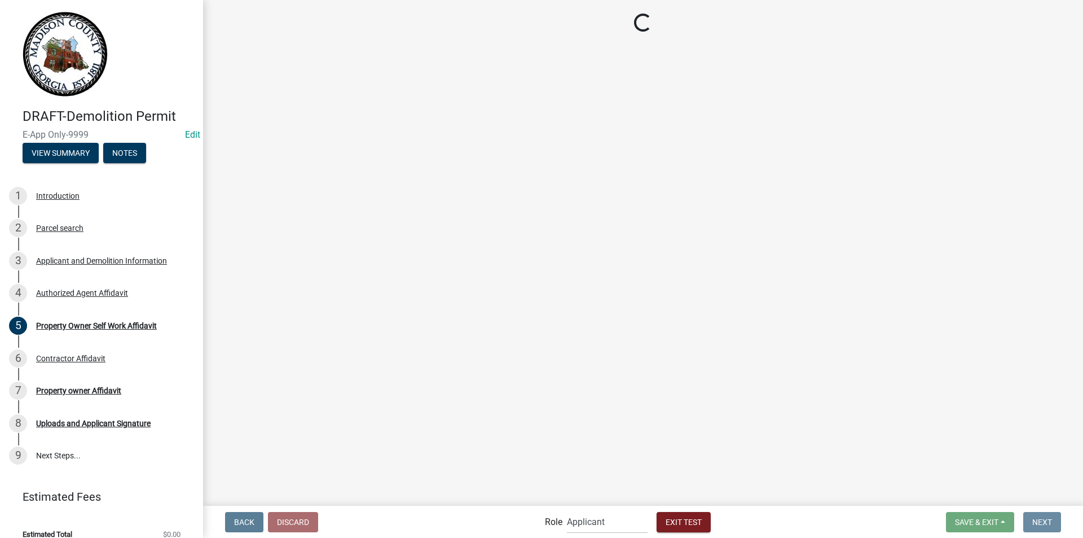
scroll to position [0, 0]
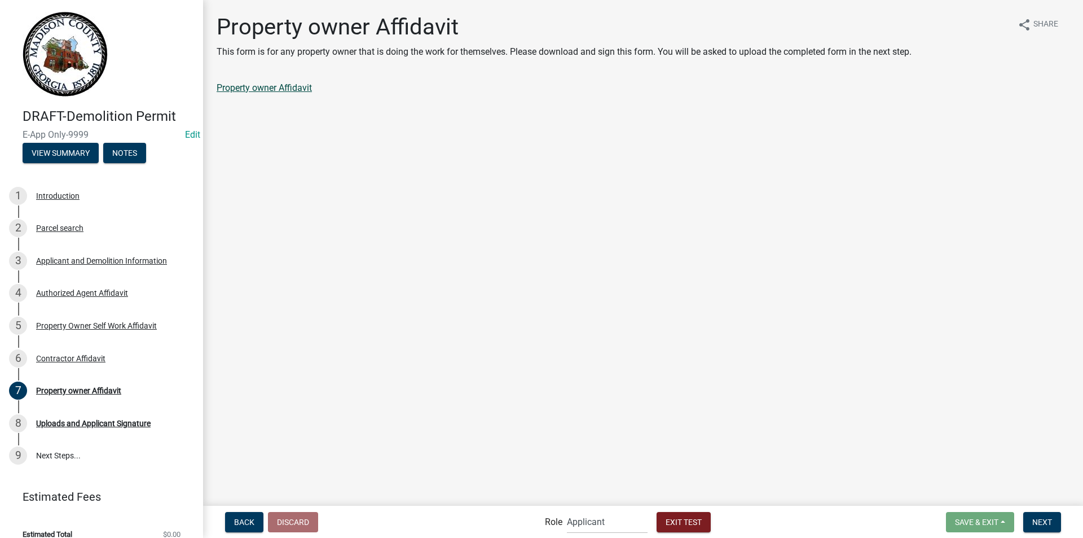
click at [289, 89] on link "Property owner Affidavit" at bounding box center [264, 87] width 95 height 11
click at [1038, 516] on button "Next" at bounding box center [1043, 522] width 38 height 20
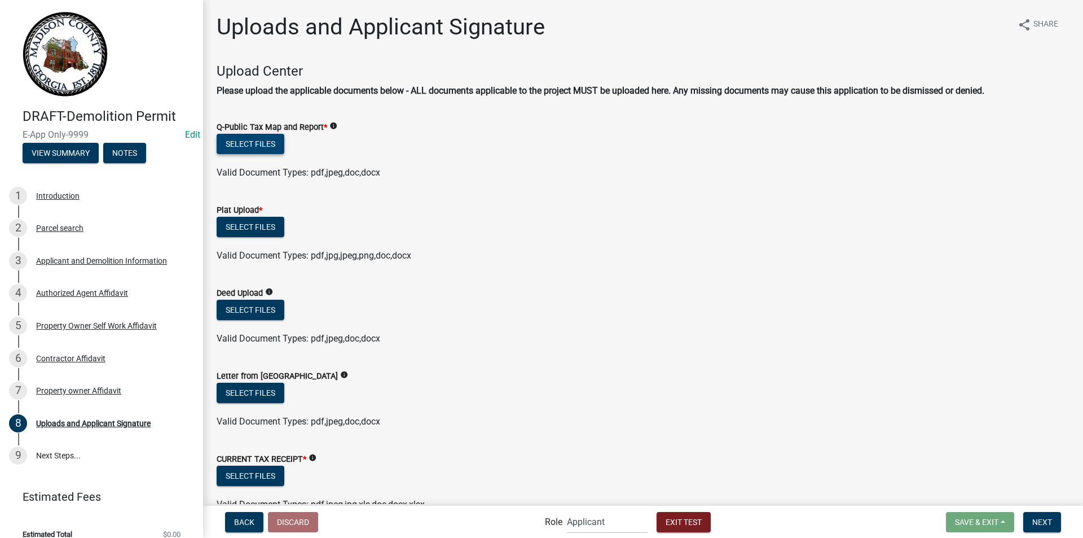
click at [264, 142] on button "Select files" at bounding box center [251, 144] width 68 height 20
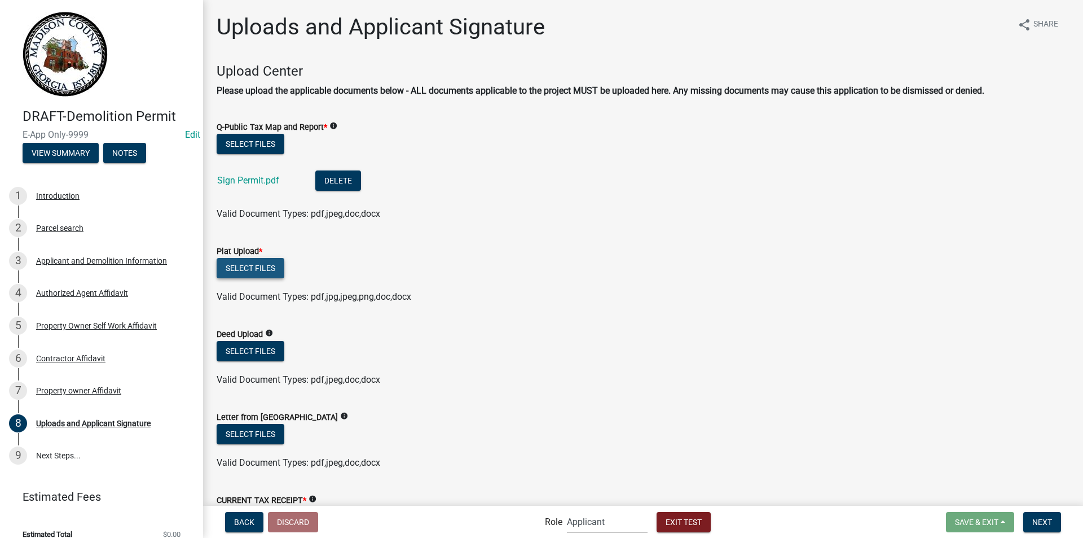
click at [262, 271] on button "Select files" at bounding box center [251, 268] width 68 height 20
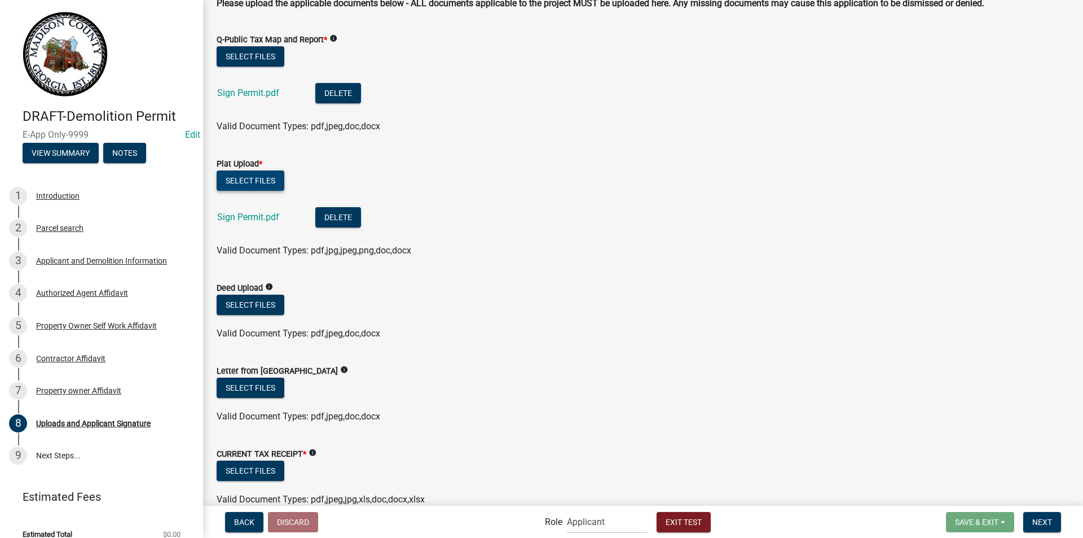
scroll to position [226, 0]
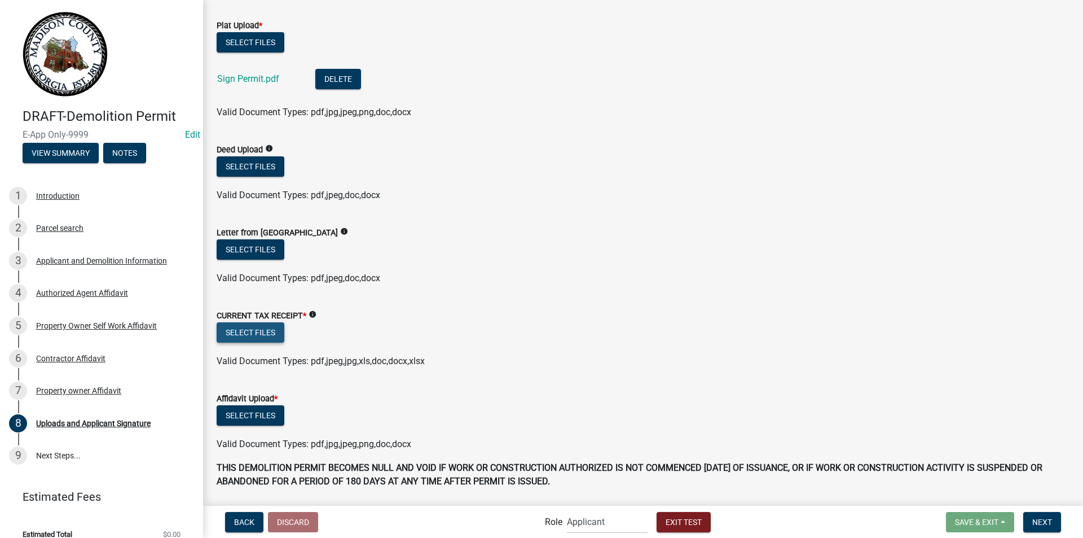
click at [255, 336] on button "Select files" at bounding box center [251, 332] width 68 height 20
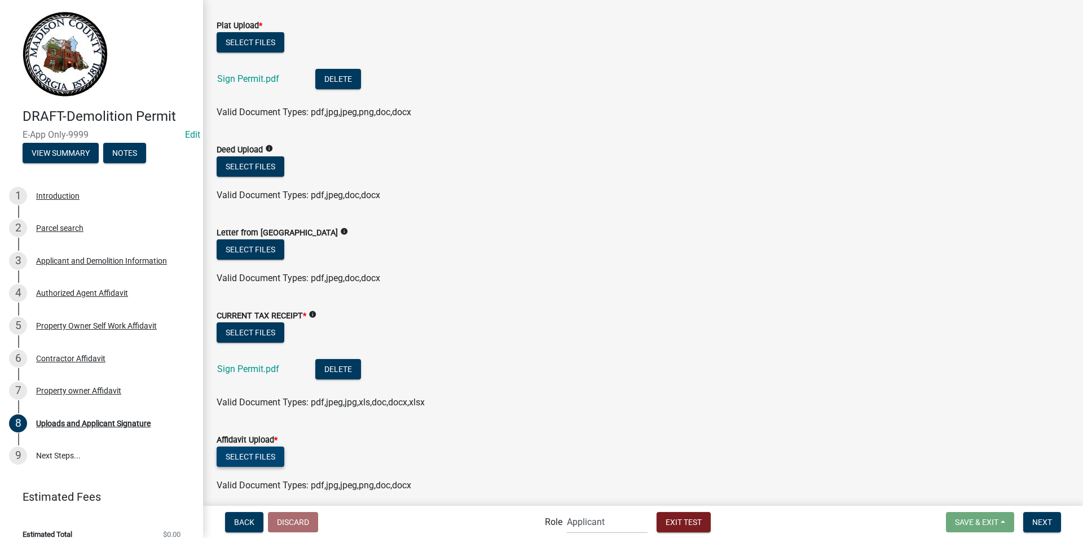
click at [252, 453] on button "Select files" at bounding box center [251, 456] width 68 height 20
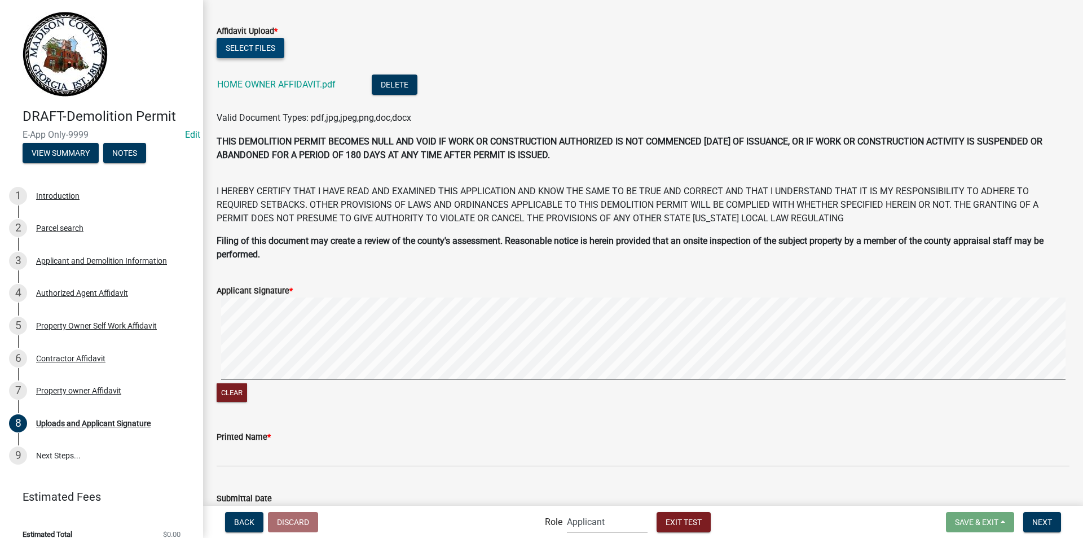
scroll to position [677, 0]
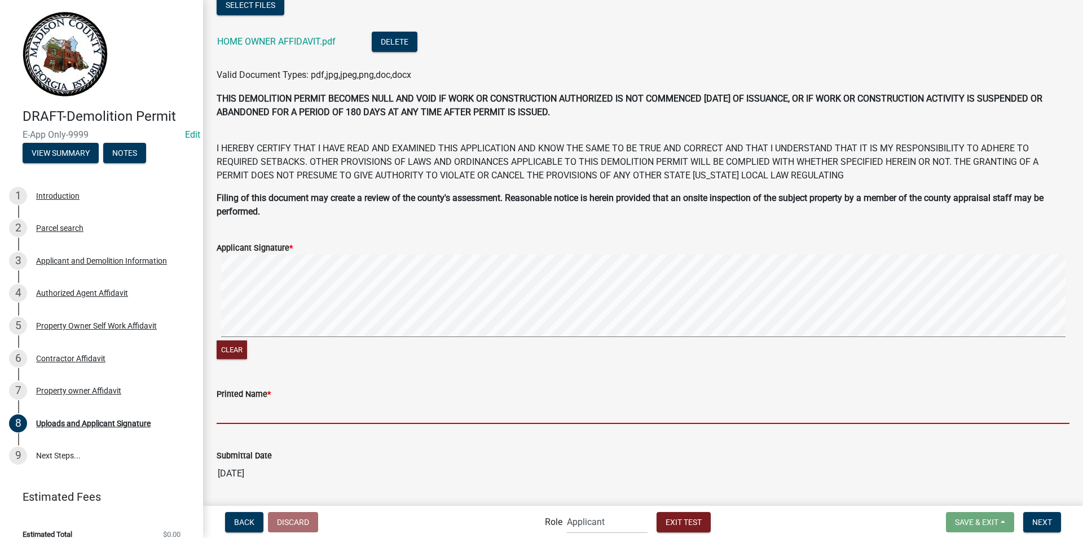
click at [243, 417] on input "Printed Name *" at bounding box center [643, 412] width 853 height 23
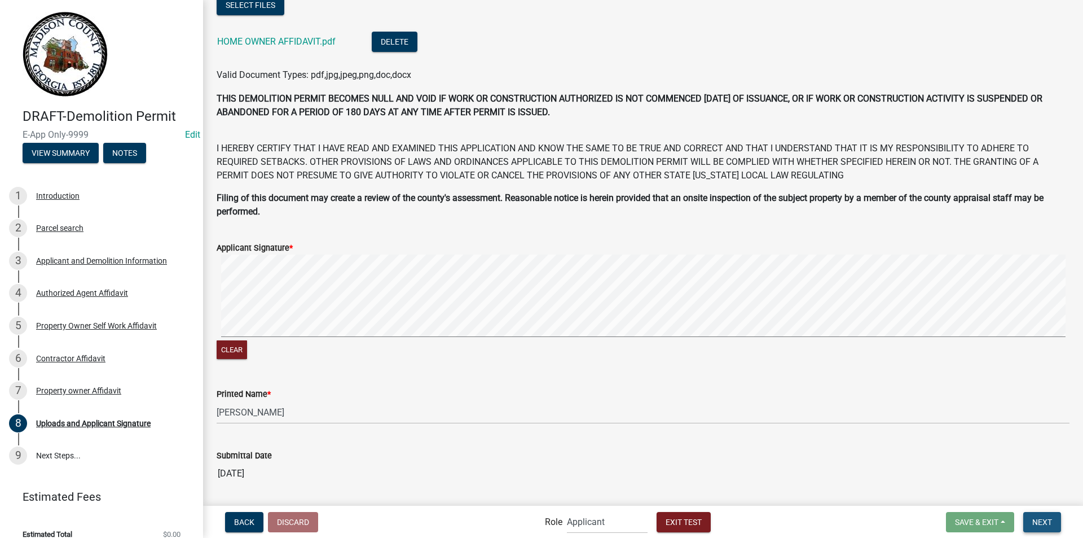
click at [1044, 520] on span "Next" at bounding box center [1043, 521] width 20 height 9
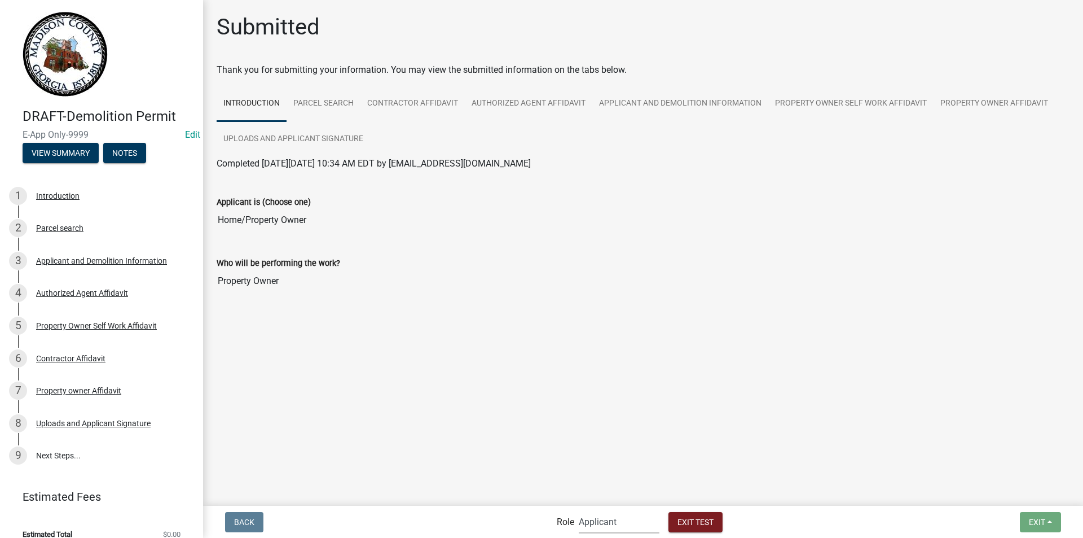
click at [596, 521] on select "Applicant Building Clerk Building Inspections Planning & Zoning Admin" at bounding box center [619, 521] width 81 height 23
click at [579, 510] on select "Applicant Building Clerk Building Inspections Planning & Zoning Admin" at bounding box center [619, 521] width 81 height 23
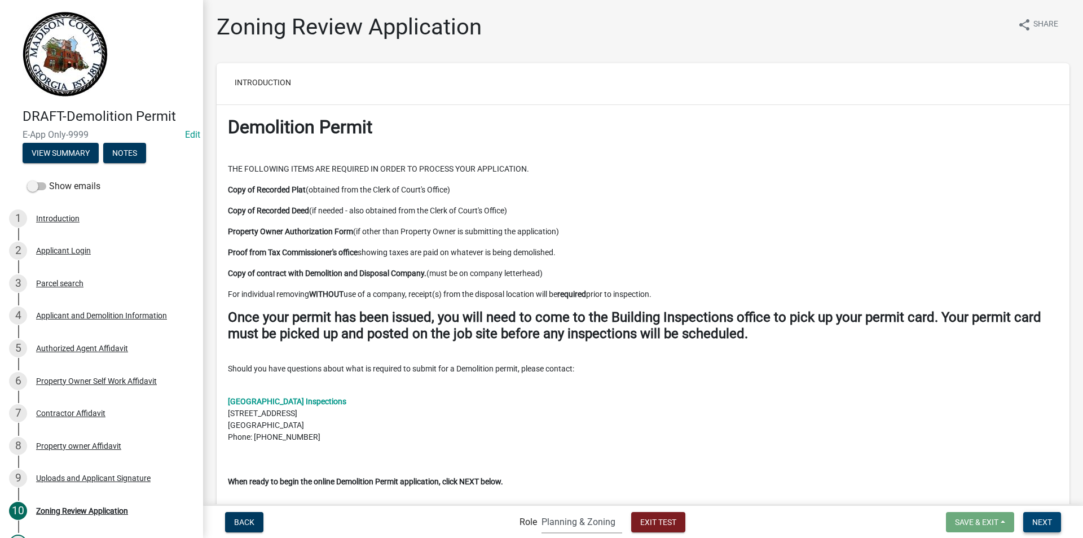
click at [1049, 521] on span "Next" at bounding box center [1043, 521] width 20 height 9
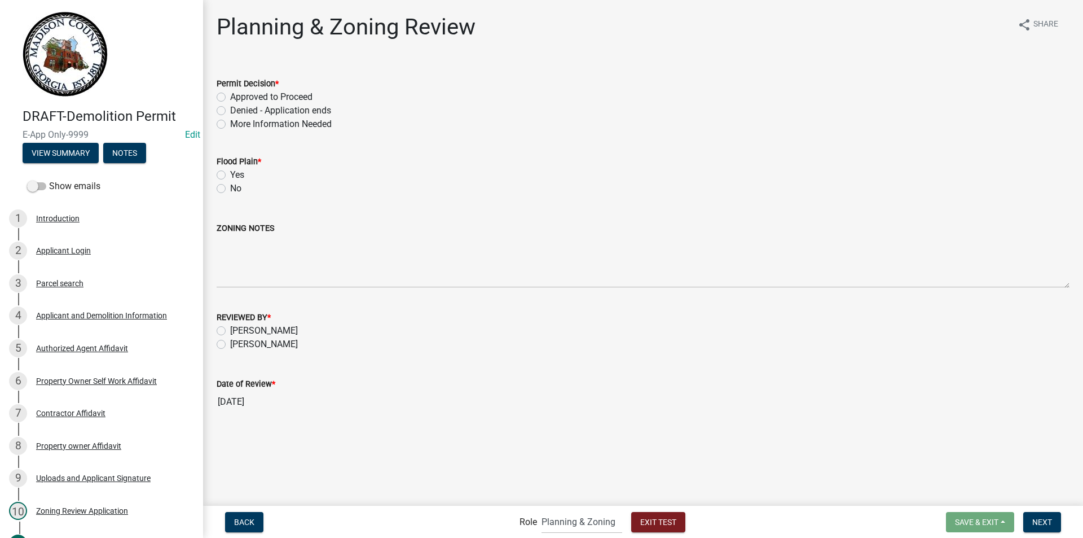
click at [230, 94] on label "Approved to Proceed" at bounding box center [271, 97] width 82 height 14
click at [230, 94] on input "Approved to Proceed" at bounding box center [233, 93] width 7 height 7
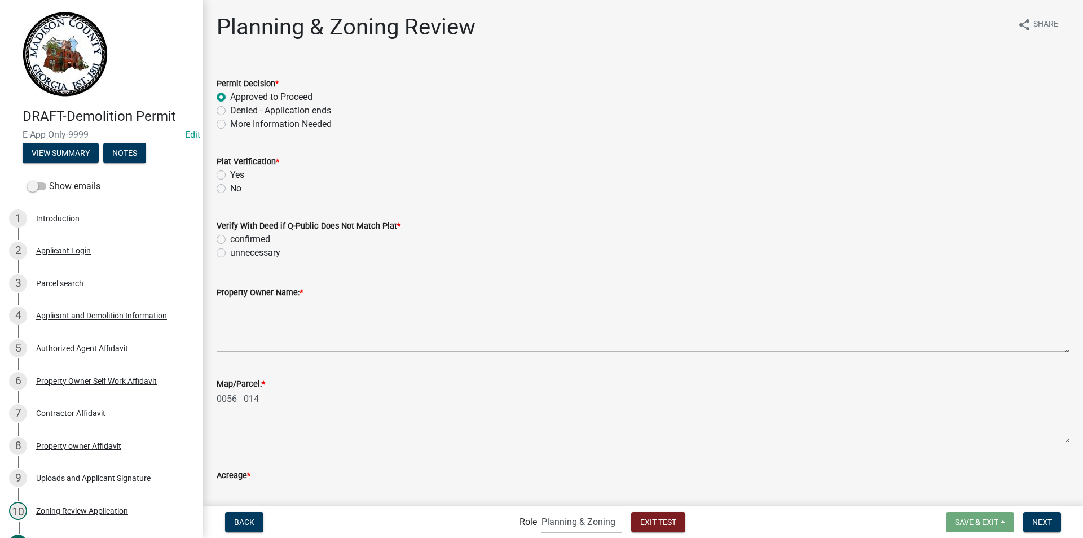
click at [230, 173] on label "Yes" at bounding box center [237, 175] width 14 height 14
click at [230, 173] on input "Yes" at bounding box center [233, 171] width 7 height 7
click at [230, 253] on label "unnecessary" at bounding box center [255, 253] width 50 height 14
click at [230, 253] on input "unnecessary" at bounding box center [233, 249] width 7 height 7
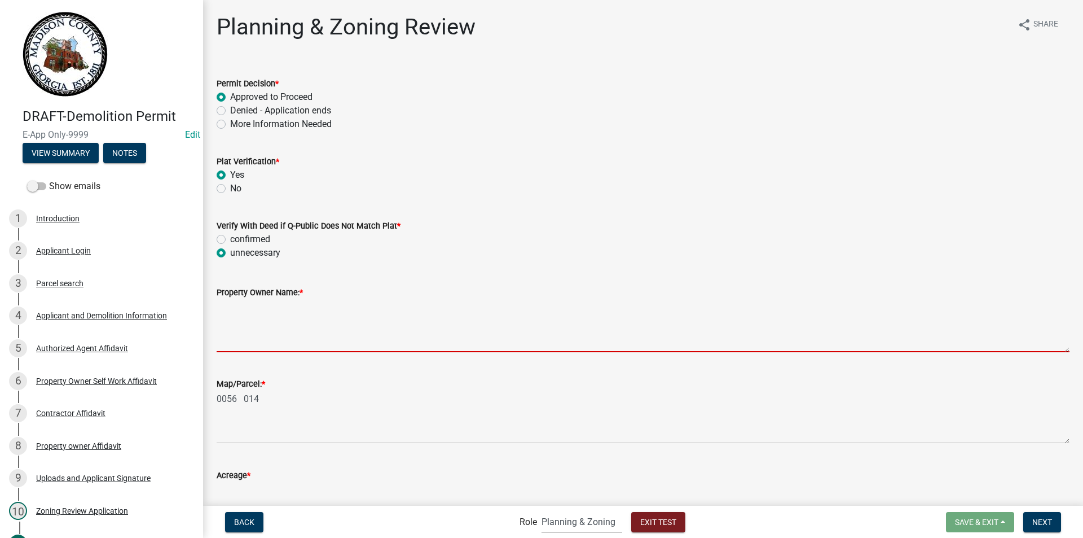
click at [244, 332] on textarea "Property Owner Name: *" at bounding box center [643, 325] width 853 height 53
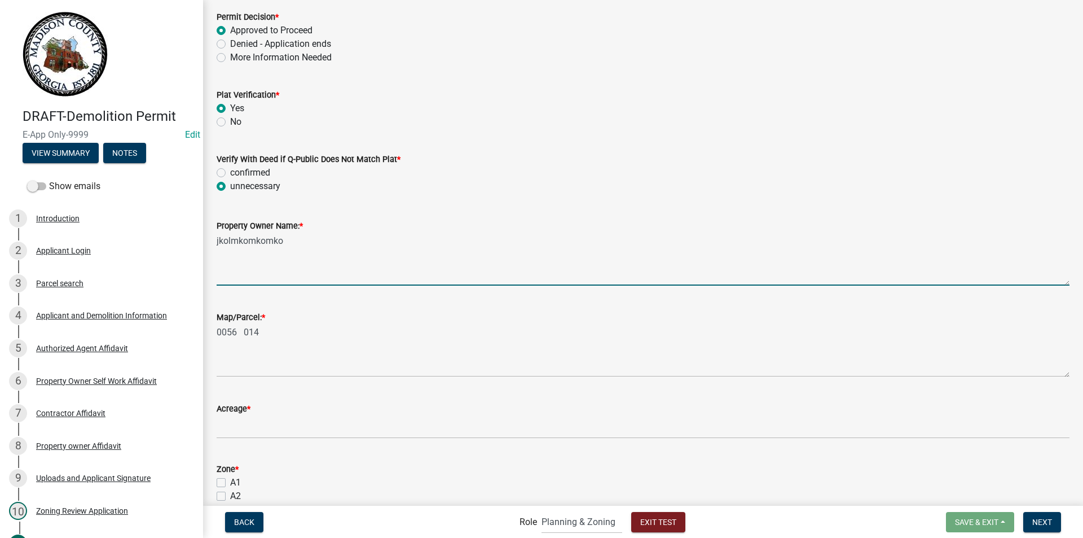
scroll to position [113, 0]
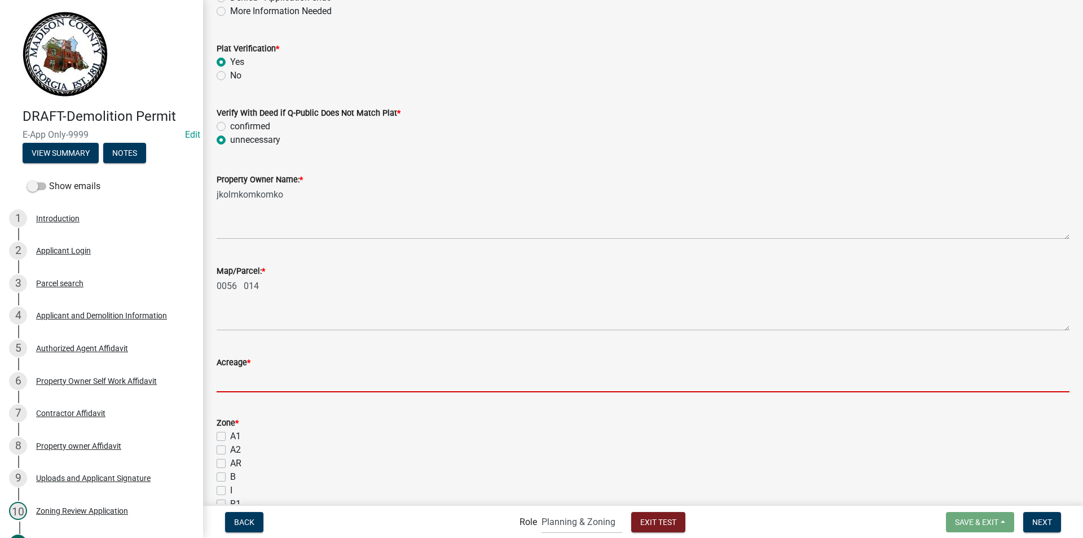
click at [269, 372] on input "text" at bounding box center [643, 380] width 853 height 23
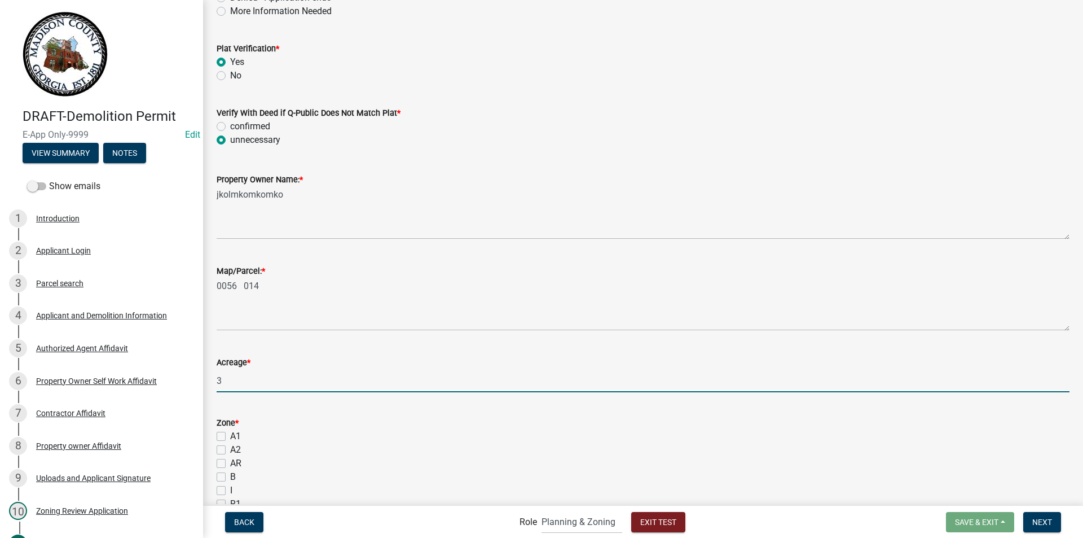
click at [230, 436] on label "A1" at bounding box center [235, 436] width 11 height 14
click at [230, 436] on input "A1" at bounding box center [233, 432] width 7 height 7
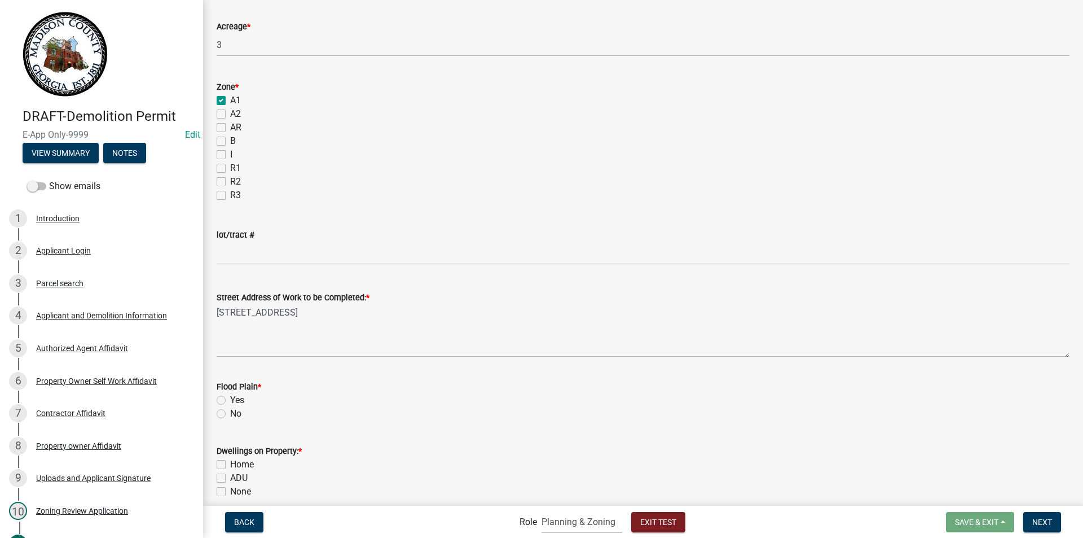
scroll to position [451, 0]
click at [230, 408] on label "No" at bounding box center [235, 411] width 11 height 14
click at [230, 408] on input "No" at bounding box center [233, 407] width 7 height 7
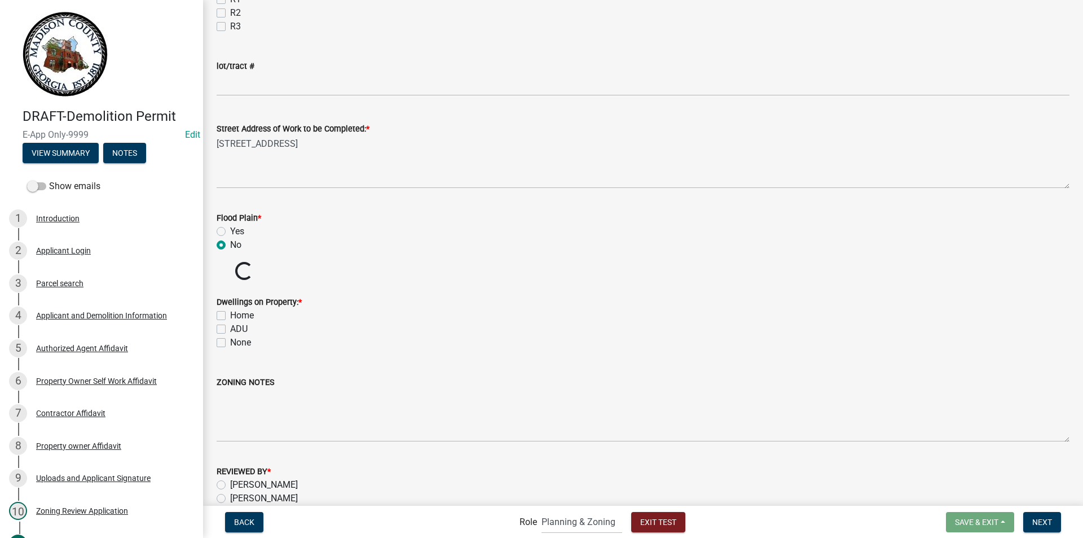
scroll to position [621, 0]
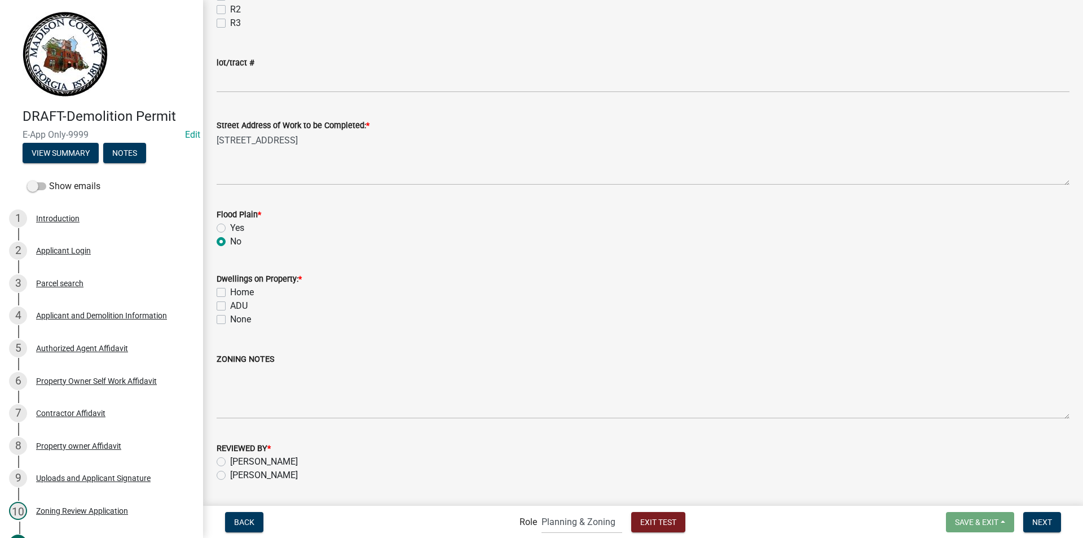
click at [223, 337] on div "ZONING NOTES" at bounding box center [643, 377] width 853 height 82
click at [230, 321] on label "None" at bounding box center [240, 320] width 21 height 14
click at [230, 320] on input "None" at bounding box center [233, 316] width 7 height 7
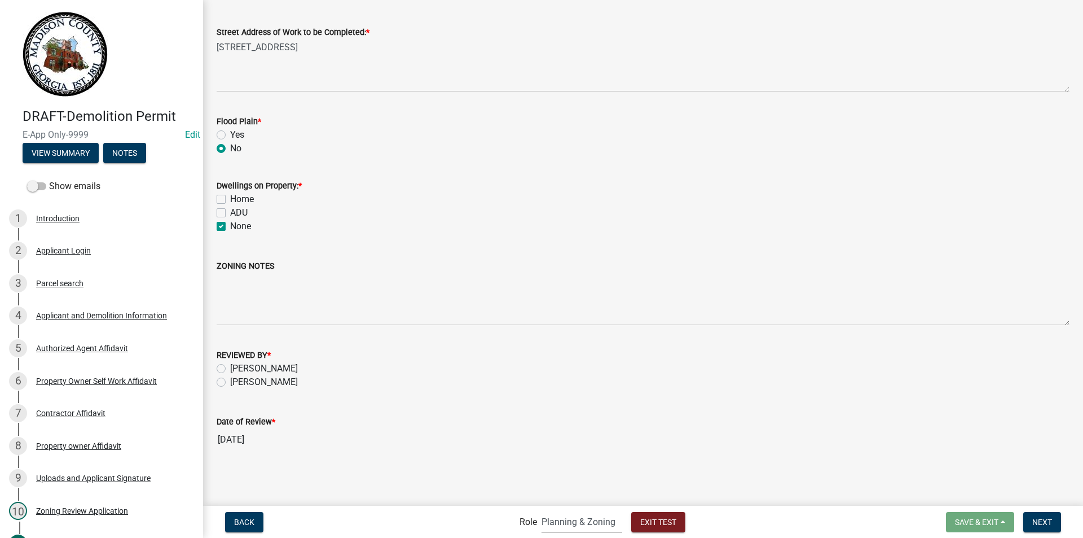
click at [230, 382] on label "MELISSA PAYNE" at bounding box center [264, 382] width 68 height 14
click at [230, 382] on input "MELISSA PAYNE" at bounding box center [233, 378] width 7 height 7
click at [1038, 520] on span "Next" at bounding box center [1043, 521] width 20 height 9
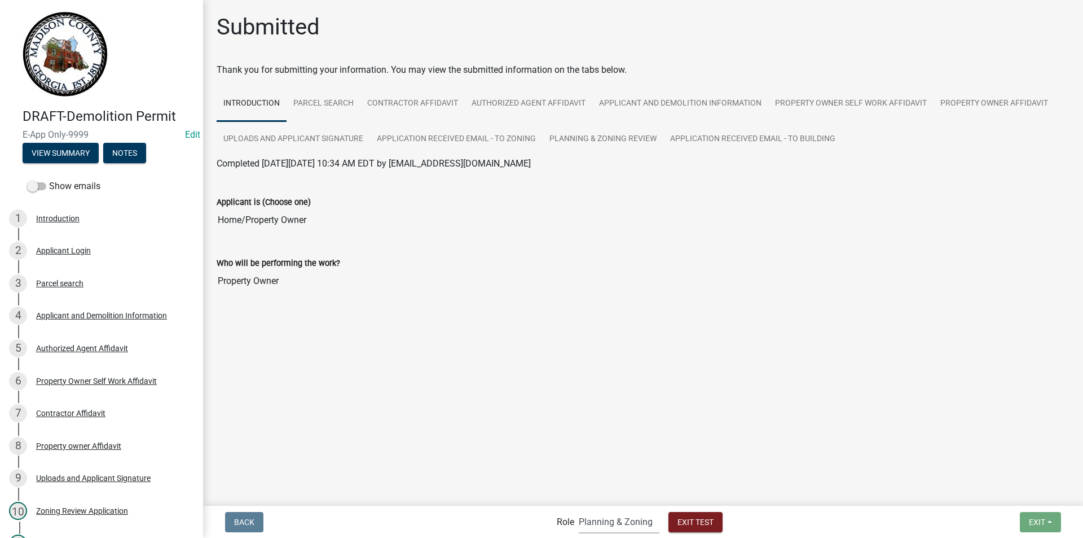
click at [608, 521] on select "Applicant Building Clerk Building Inspections Planning & Zoning Admin" at bounding box center [619, 521] width 81 height 23
click at [579, 510] on select "Applicant Building Clerk Building Inspections Planning & Zoning Admin" at bounding box center [619, 521] width 81 height 23
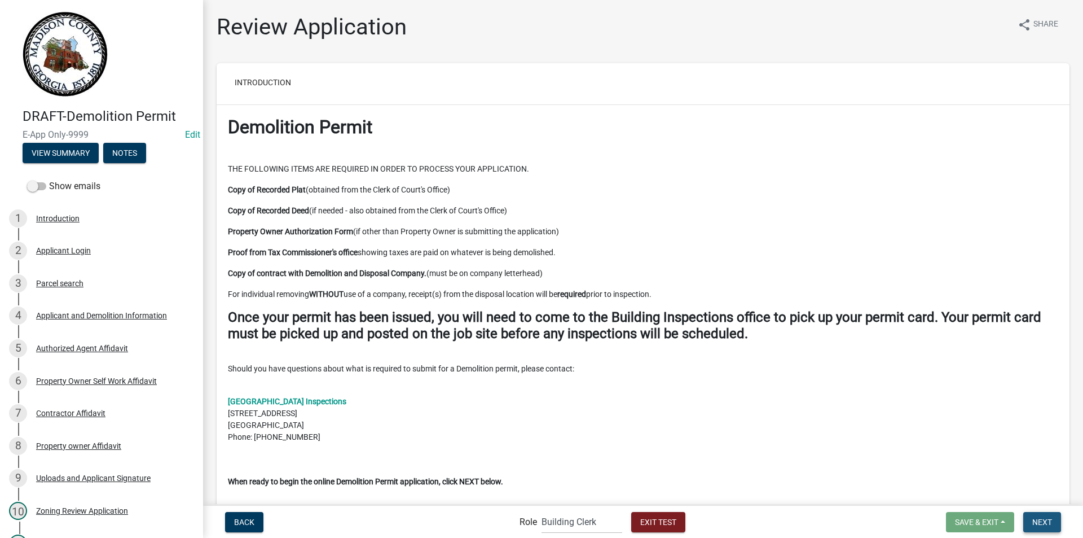
click at [1031, 517] on button "Next" at bounding box center [1043, 522] width 38 height 20
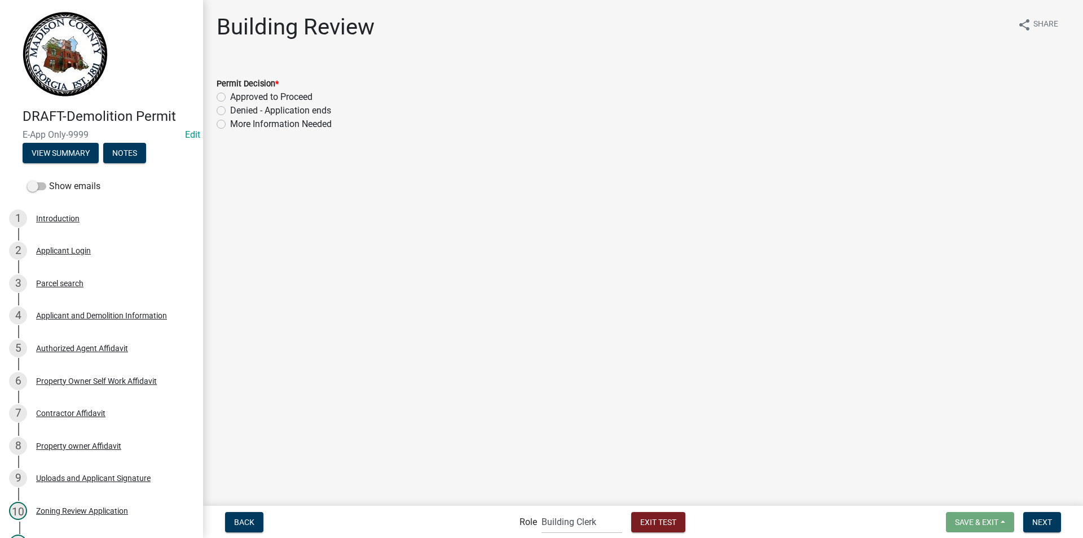
click at [230, 96] on label "Approved to Proceed" at bounding box center [271, 97] width 82 height 14
click at [230, 96] on input "Approved to Proceed" at bounding box center [233, 93] width 7 height 7
click at [1042, 526] on span "Next" at bounding box center [1043, 521] width 20 height 9
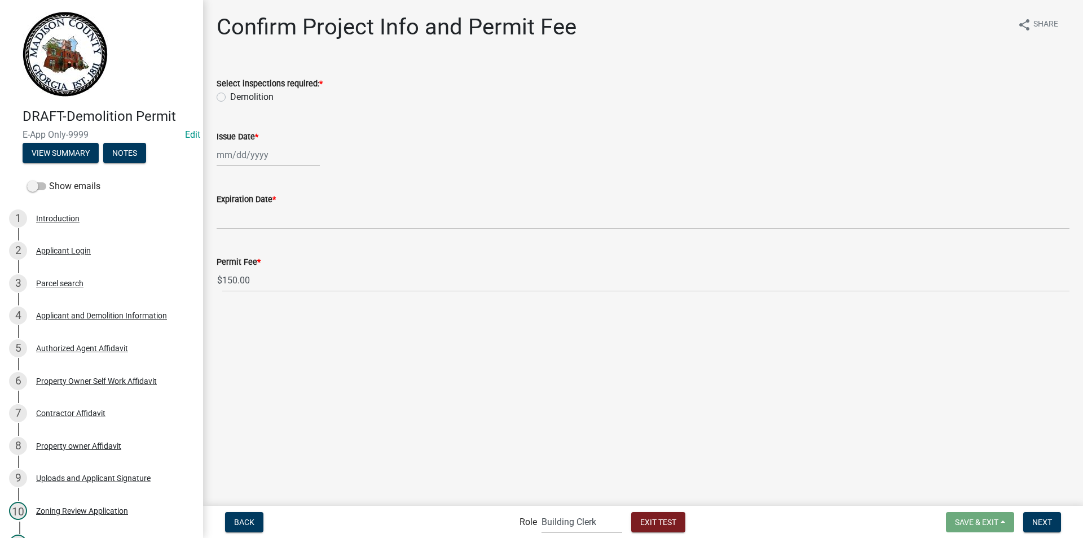
click at [230, 98] on label "Demolition" at bounding box center [251, 97] width 43 height 14
click at [230, 98] on input "Demolition" at bounding box center [233, 93] width 7 height 7
click at [248, 159] on div at bounding box center [268, 154] width 103 height 23
click at [268, 269] on div "24" at bounding box center [264, 269] width 18 height 18
click at [1035, 514] on button "Next" at bounding box center [1043, 522] width 38 height 20
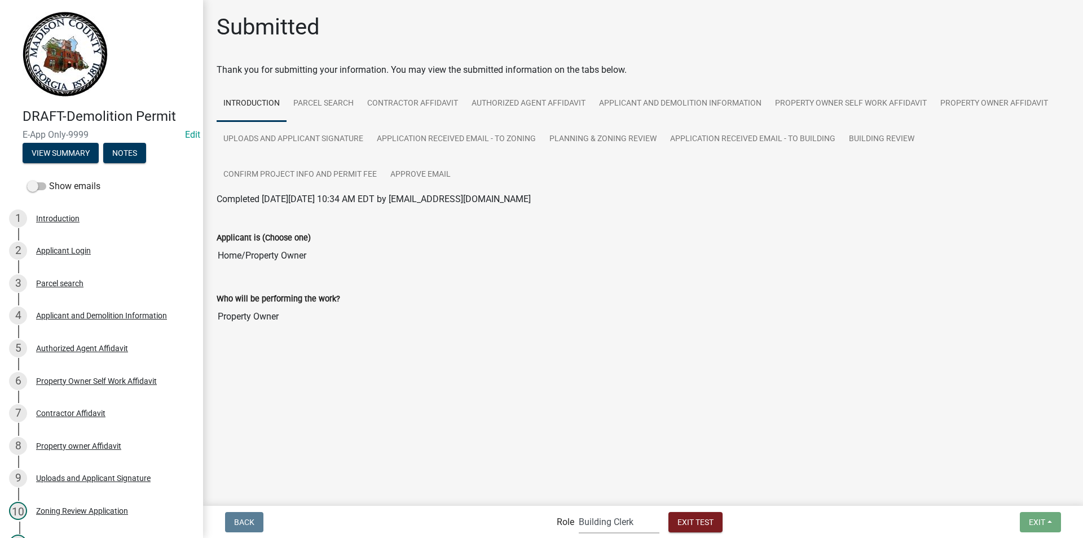
drag, startPoint x: 632, startPoint y: 523, endPoint x: 627, endPoint y: 513, distance: 10.9
click at [631, 522] on select "Applicant Building Clerk Building Inspections Planning & Zoning Admin" at bounding box center [619, 521] width 81 height 23
click at [579, 510] on select "Applicant Building Clerk Building Inspections Planning & Zoning Admin" at bounding box center [619, 521] width 81 height 23
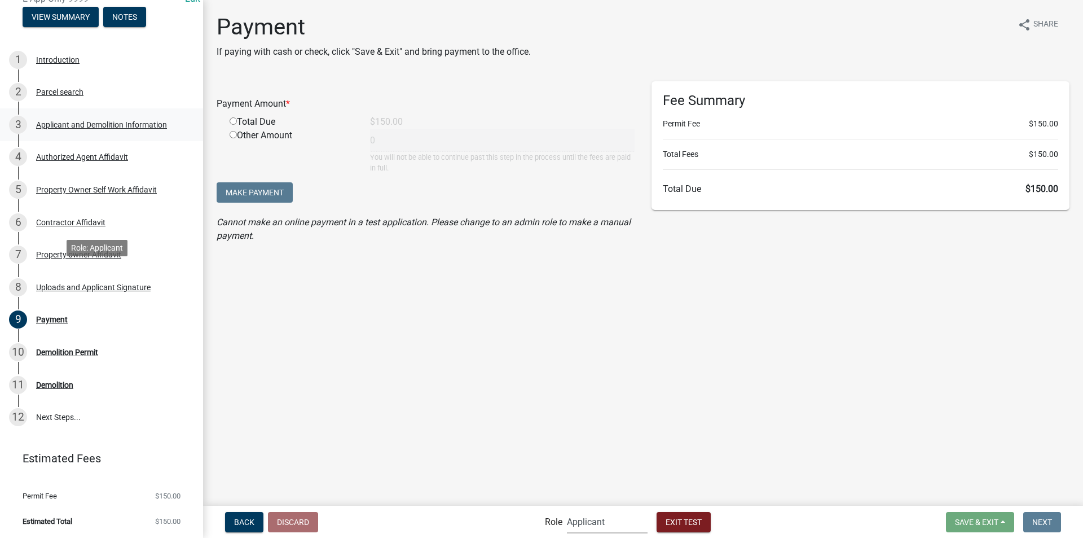
scroll to position [137, 0]
drag, startPoint x: 577, startPoint y: 525, endPoint x: 573, endPoint y: 521, distance: 6.0
click at [577, 525] on select "Applicant Building Clerk Building Inspections Planning & Zoning Admin" at bounding box center [607, 521] width 81 height 23
click at [567, 510] on select "Applicant Building Clerk Building Inspections Planning & Zoning Admin" at bounding box center [607, 521] width 81 height 23
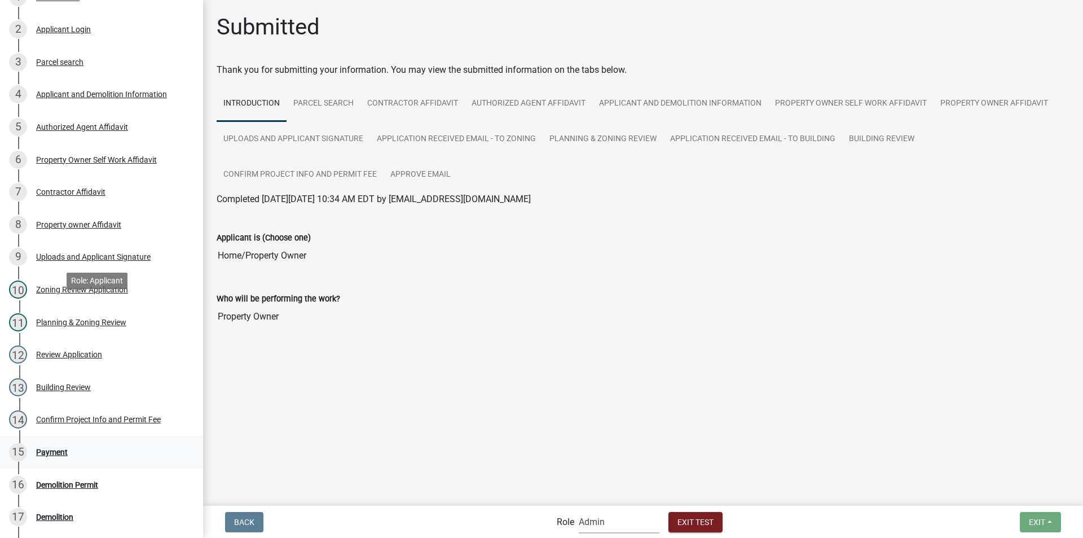
scroll to position [354, 0]
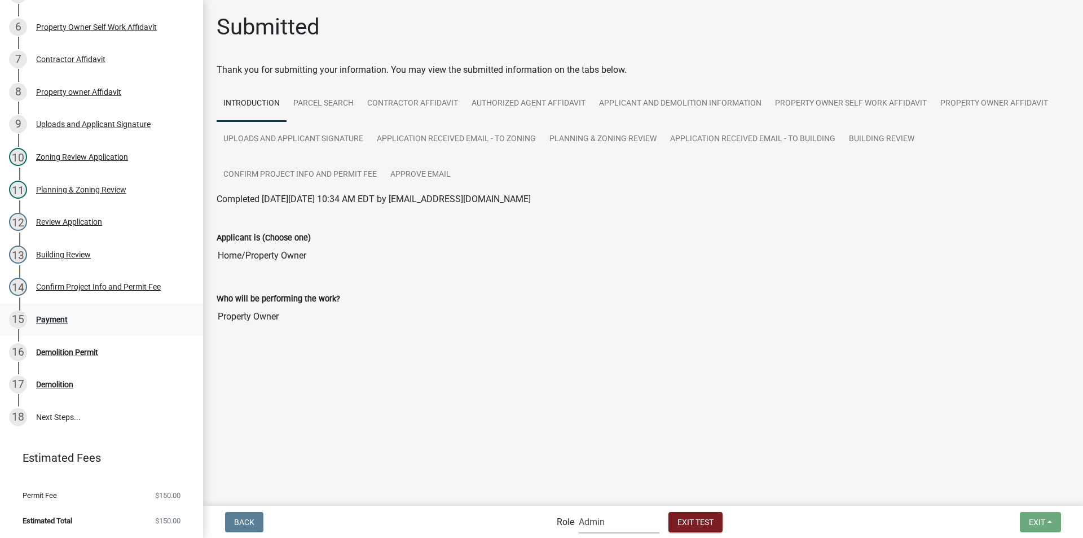
click at [43, 317] on div "Payment" at bounding box center [52, 319] width 32 height 8
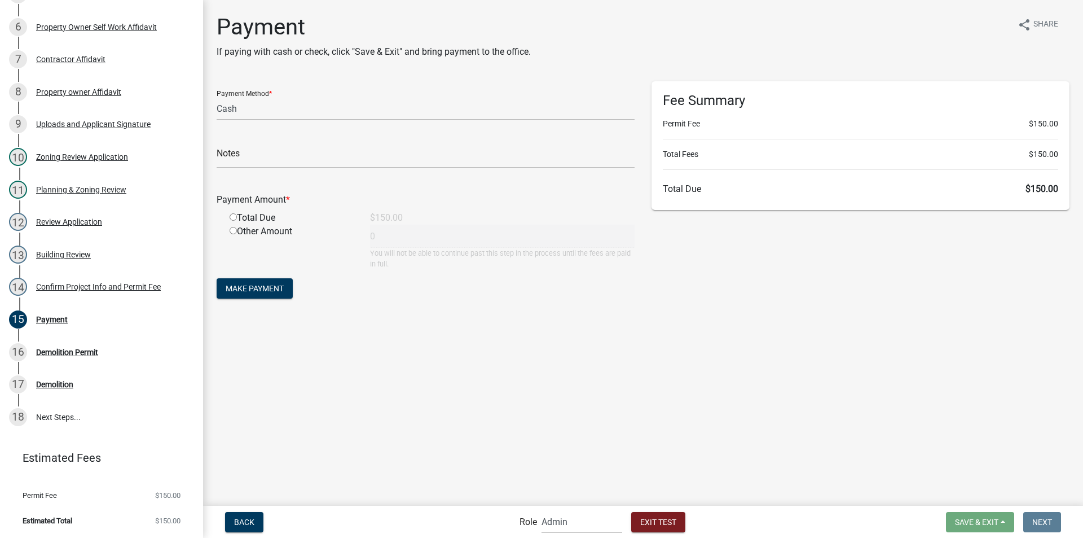
click at [232, 217] on input "radio" at bounding box center [233, 216] width 7 height 7
click at [261, 288] on span "Make Payment" at bounding box center [255, 288] width 58 height 9
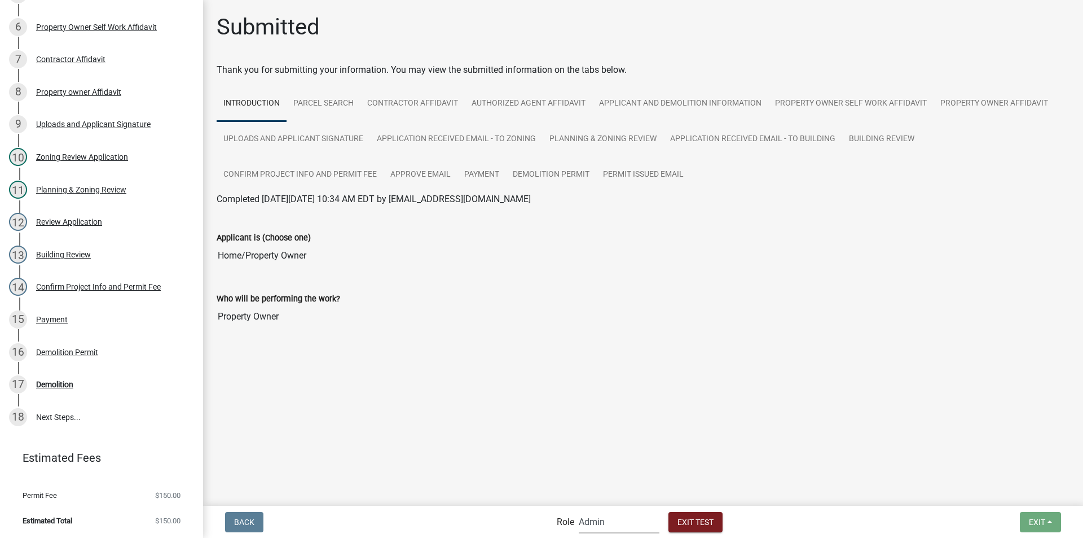
click at [599, 524] on select "Applicant Building Clerk Building Inspections Planning & Zoning Admin" at bounding box center [619, 521] width 81 height 23
click at [579, 510] on select "Applicant Building Clerk Building Inspections Planning & Zoning Admin" at bounding box center [619, 521] width 81 height 23
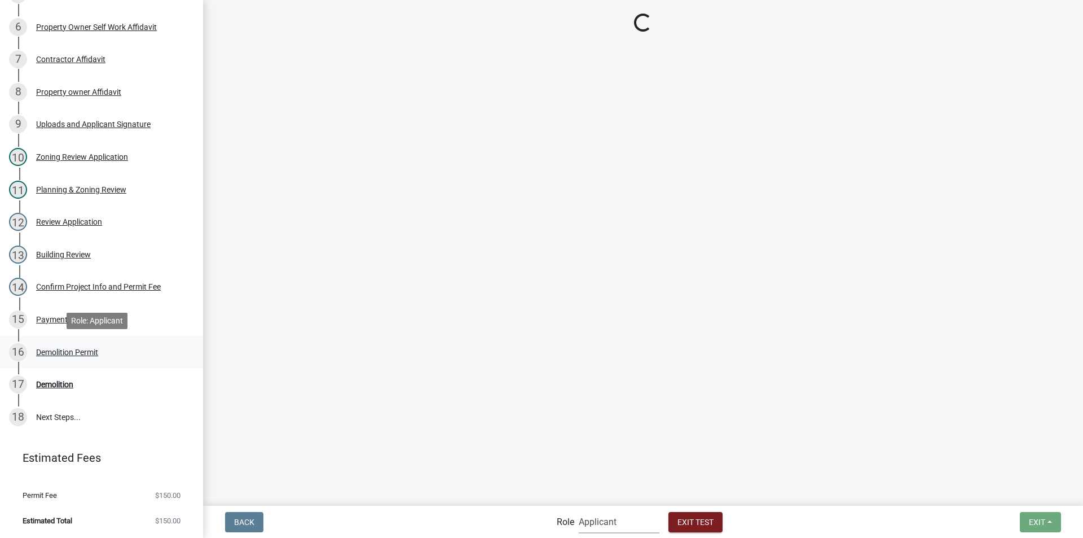
scroll to position [136, 0]
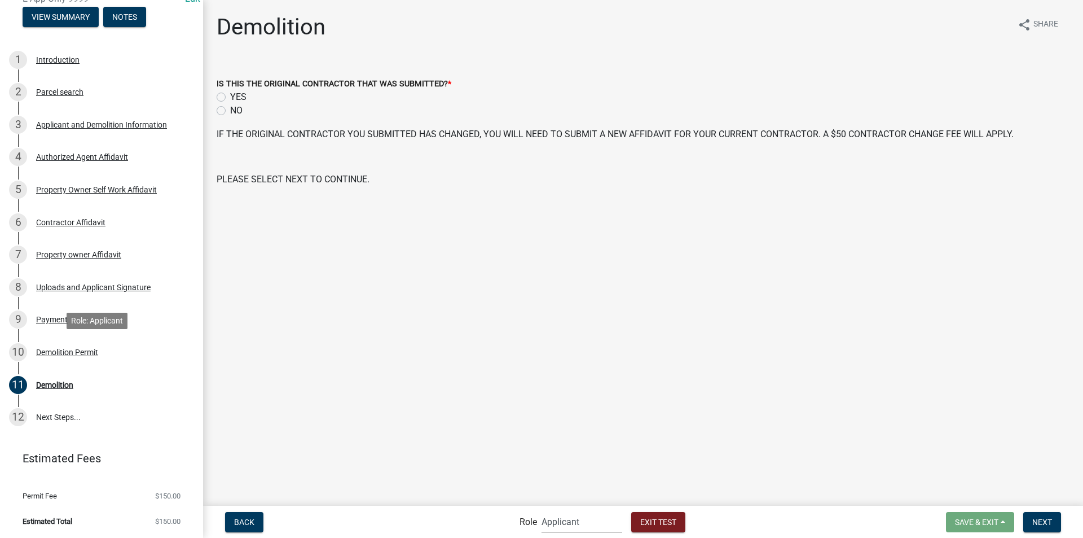
click at [71, 349] on div "Demolition Permit" at bounding box center [67, 352] width 62 height 8
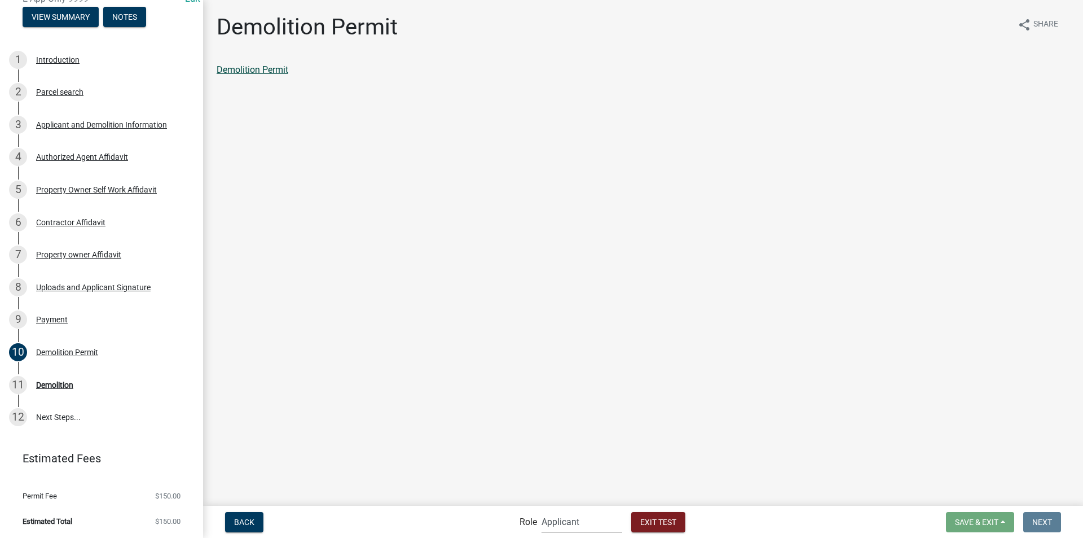
click at [262, 68] on link "Demolition Permit" at bounding box center [253, 69] width 72 height 11
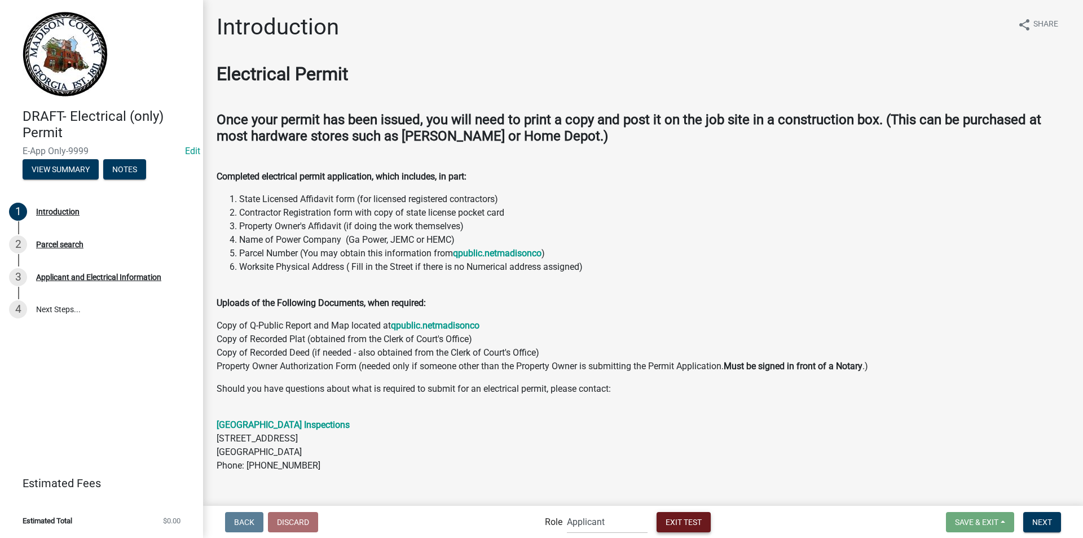
click at [676, 519] on span "Exit Test" at bounding box center [684, 521] width 36 height 9
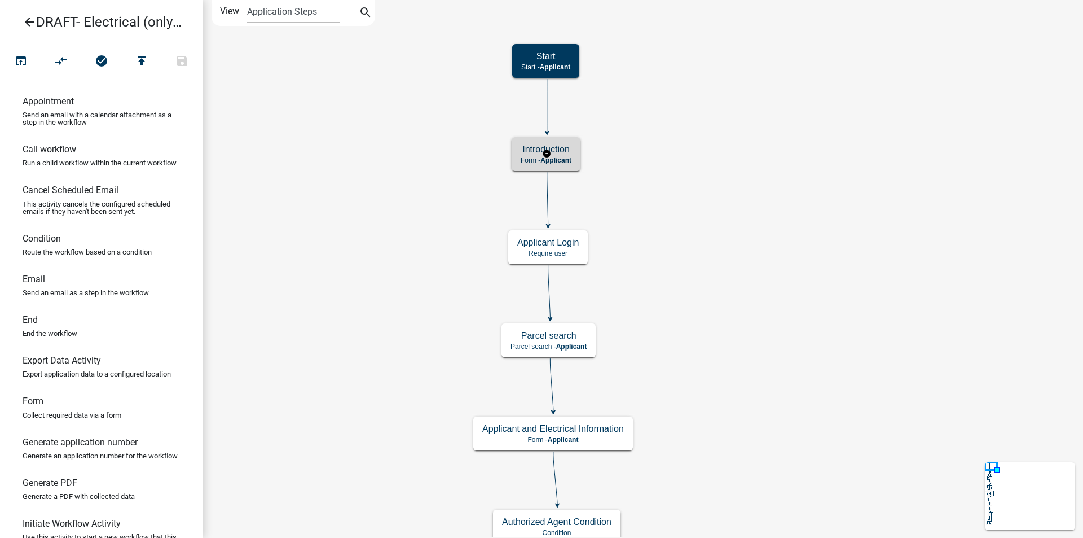
click at [524, 156] on p "Form - Applicant" at bounding box center [546, 160] width 51 height 8
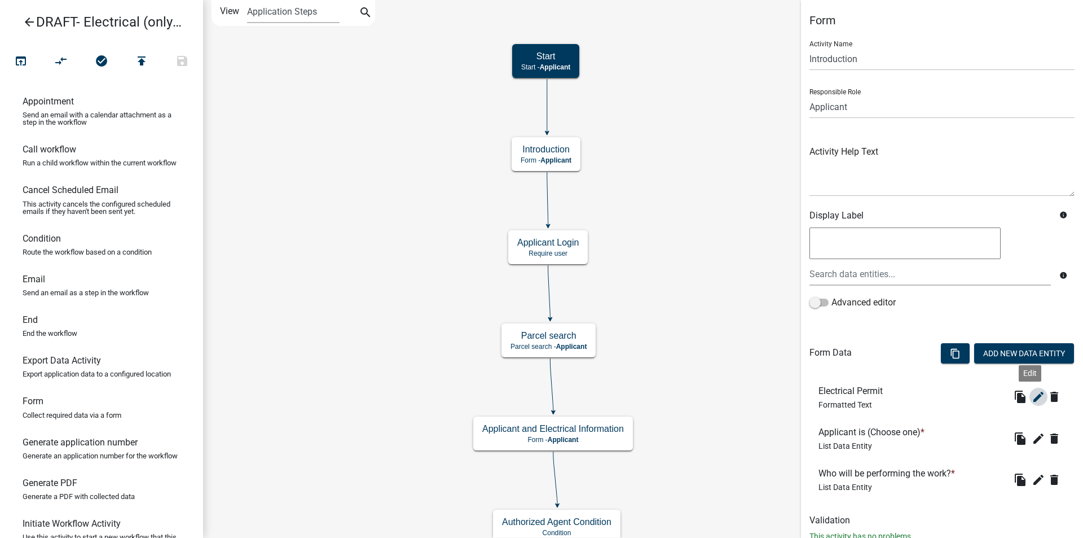
click at [1034, 398] on icon "edit" at bounding box center [1039, 397] width 14 height 14
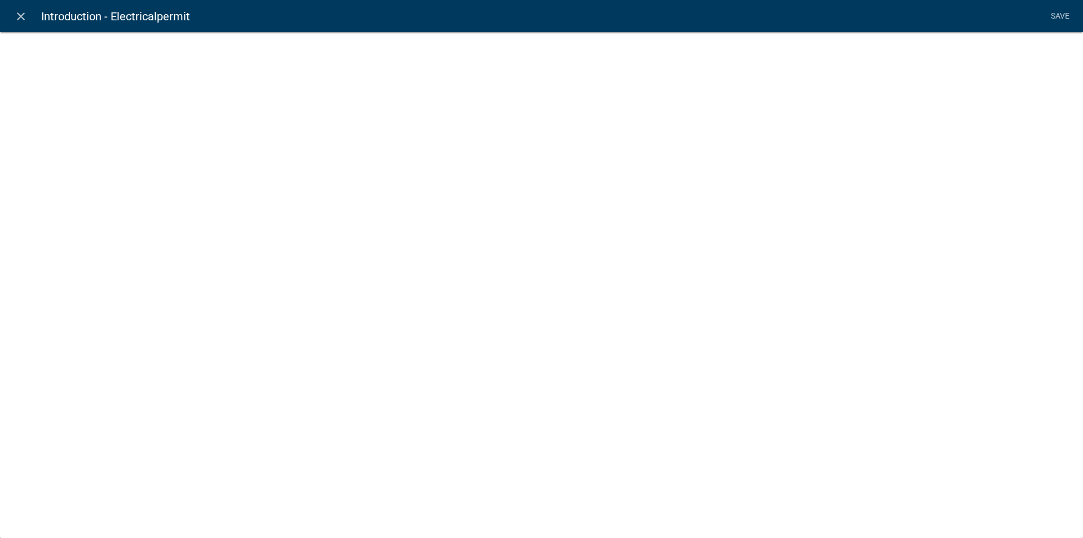
select select "rich-text"
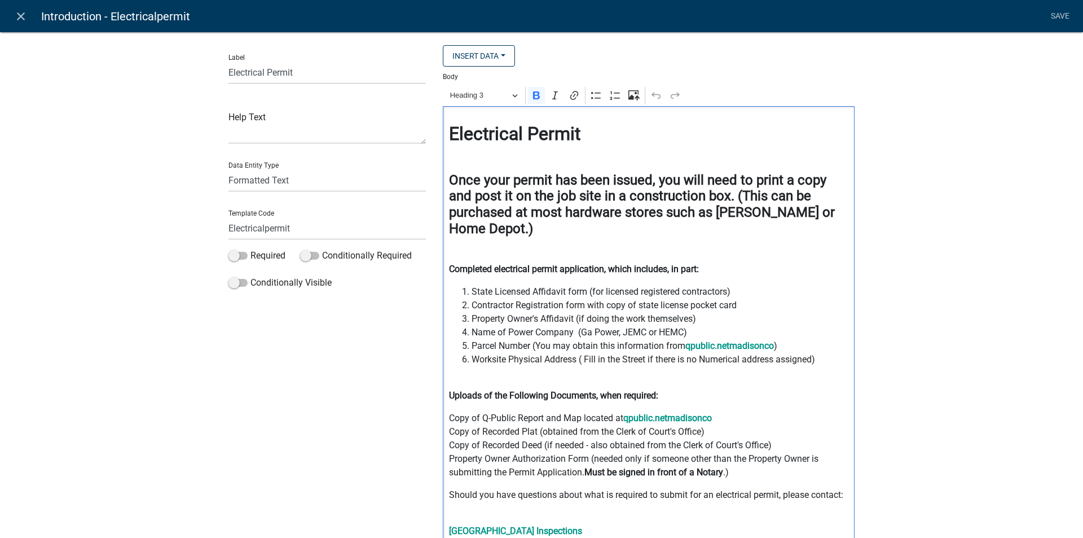
click at [491, 230] on h4 "Once your permit has been issued, you will need to print a copy and post it on …" at bounding box center [649, 204] width 400 height 65
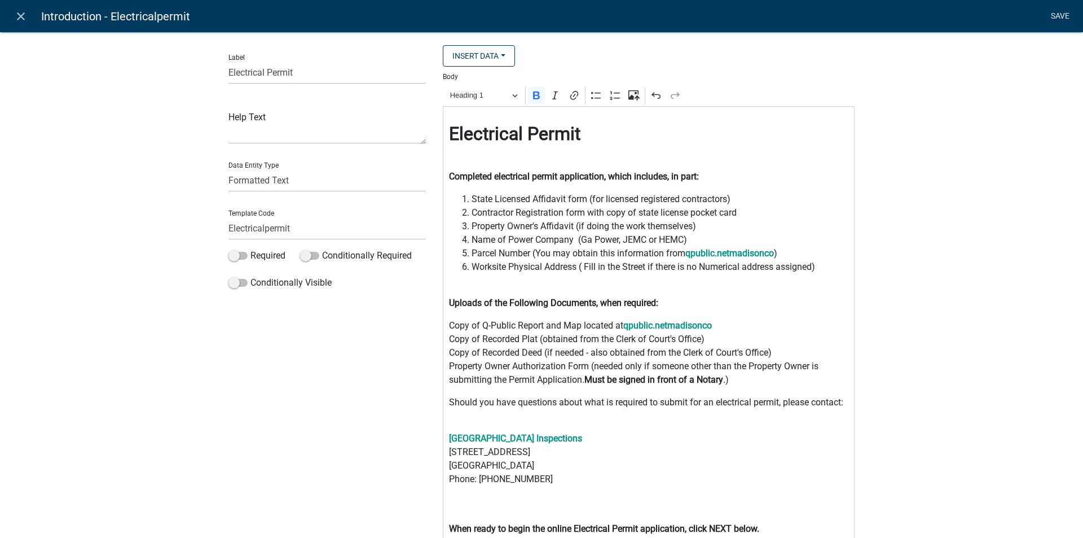
click at [1060, 14] on link "Save" at bounding box center [1060, 16] width 28 height 21
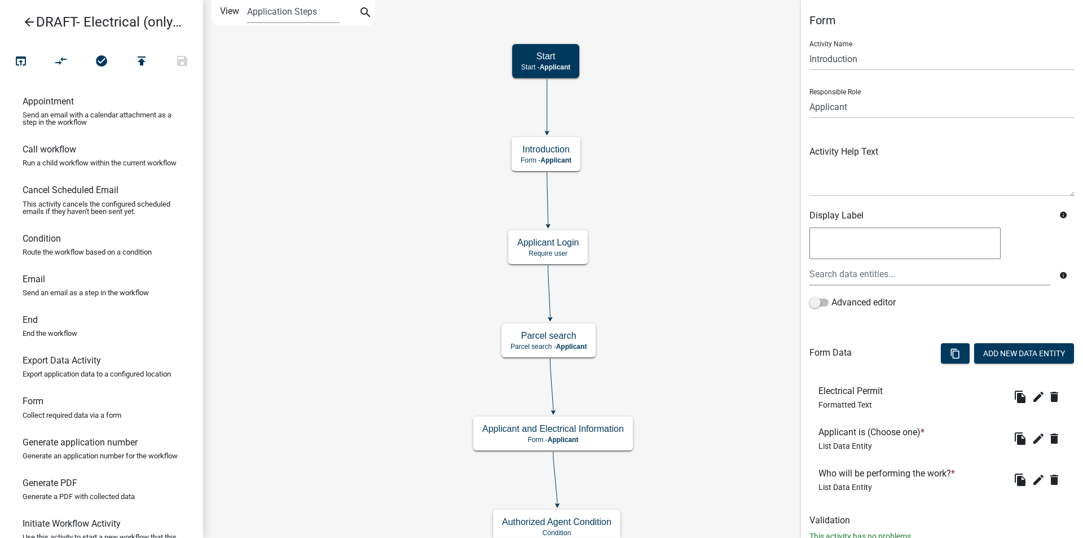
scroll to position [37, 0]
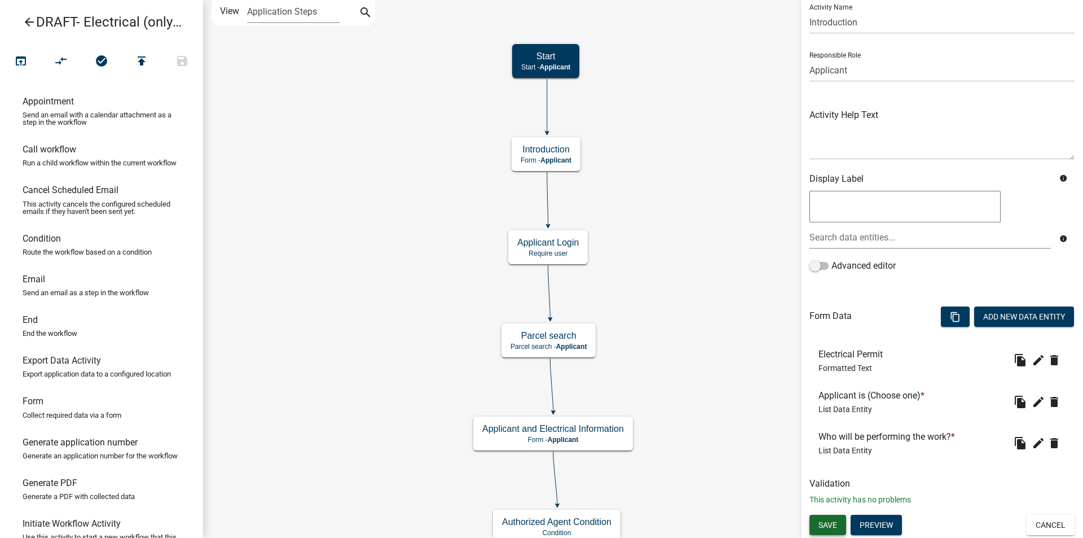
click at [829, 524] on span "Save" at bounding box center [828, 524] width 19 height 9
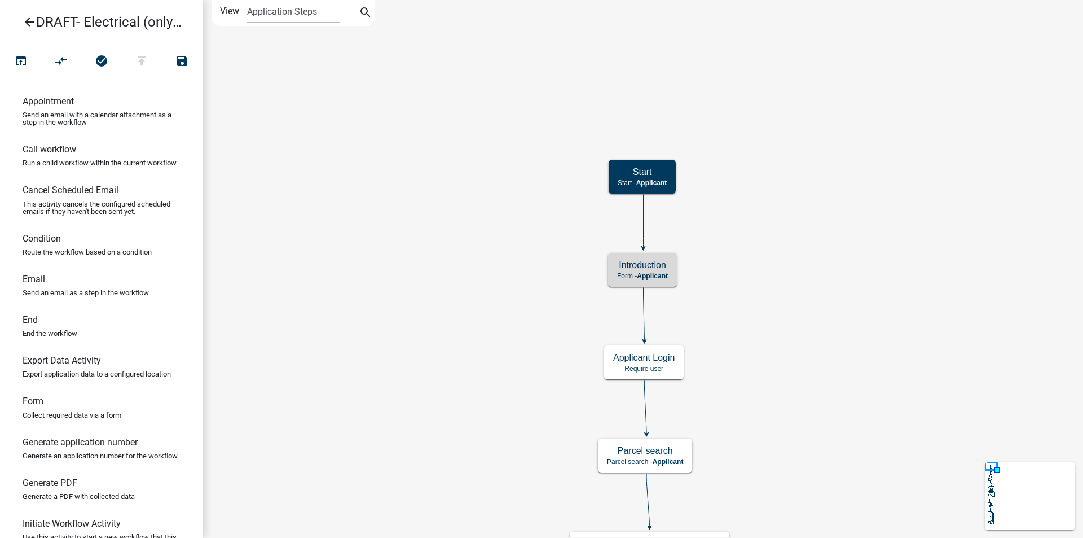
scroll to position [0, 0]
click at [665, 368] on p "Require user" at bounding box center [644, 369] width 62 height 8
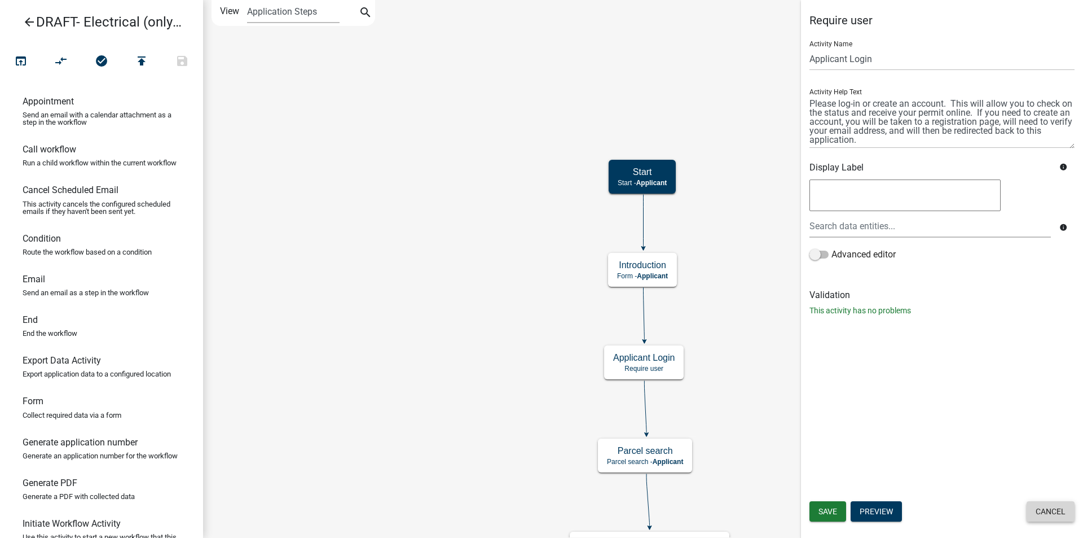
click at [1042, 511] on button "Cancel" at bounding box center [1051, 511] width 48 height 20
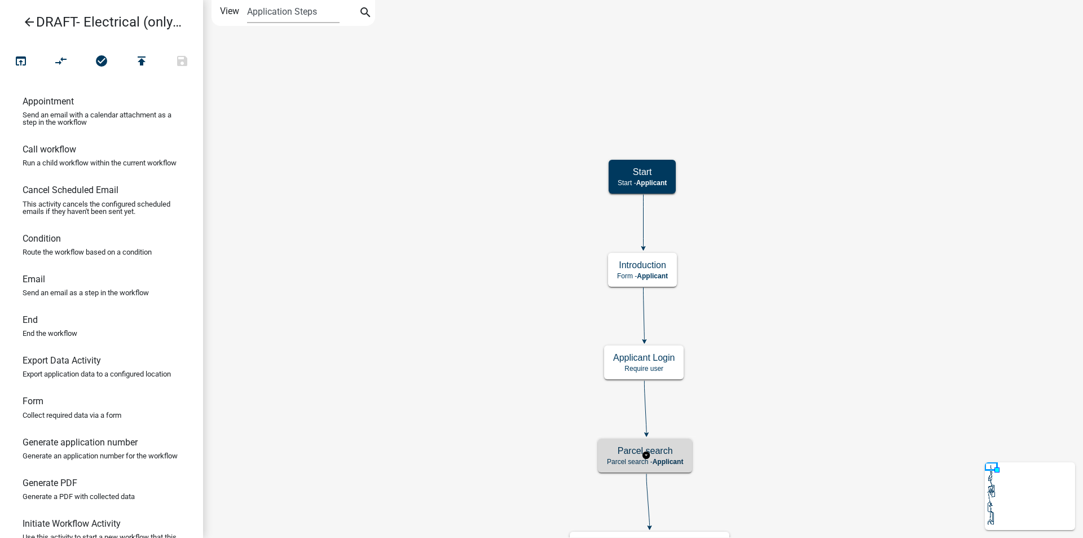
click at [677, 454] on h5 "Parcel search" at bounding box center [645, 450] width 76 height 11
click at [670, 462] on span "Applicant" at bounding box center [668, 462] width 31 height 8
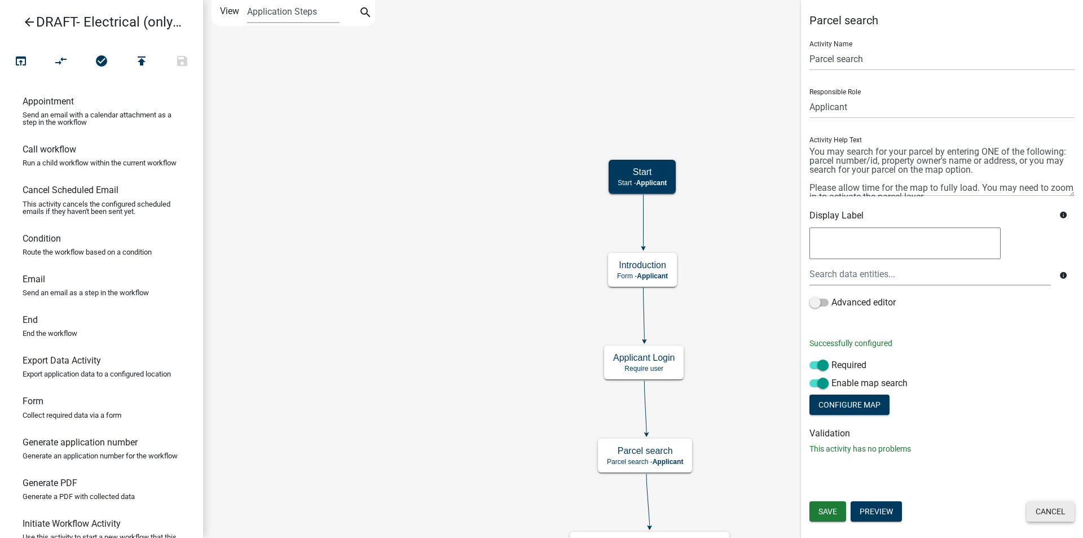
click at [1038, 512] on button "Cancel" at bounding box center [1051, 511] width 48 height 20
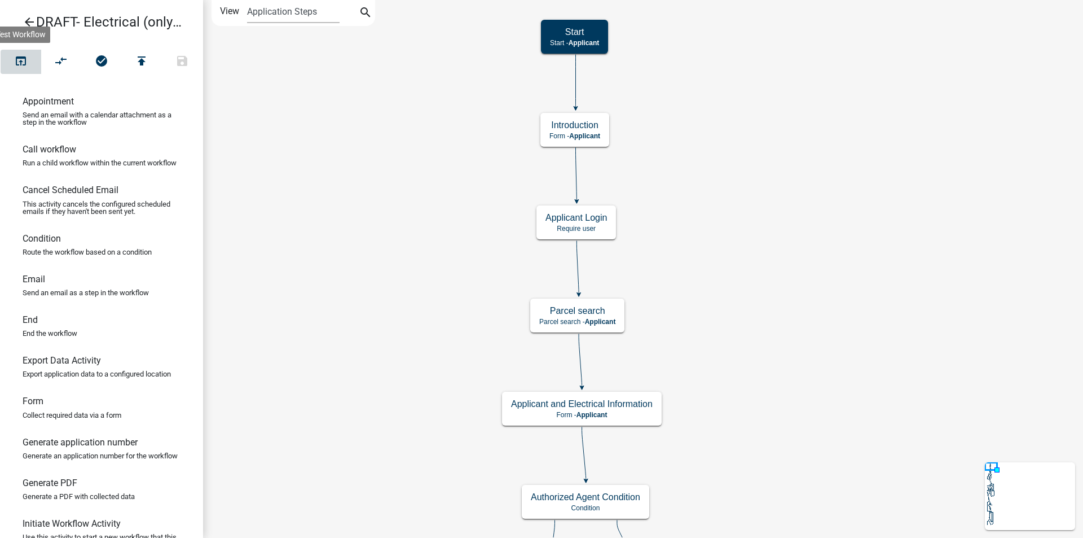
click at [26, 59] on icon "open_in_browser" at bounding box center [21, 62] width 14 height 16
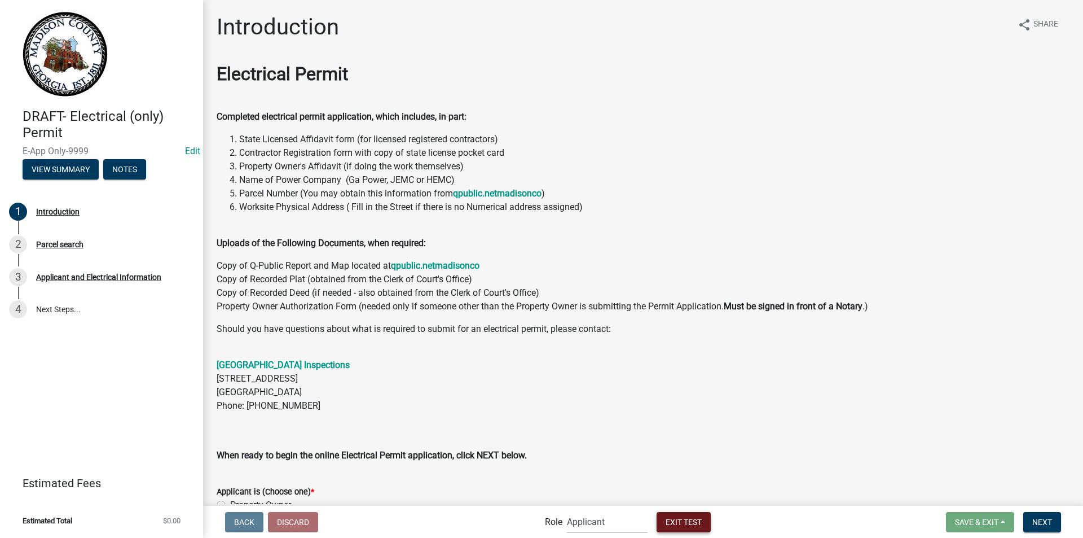
click at [674, 516] on button "Exit Test" at bounding box center [684, 522] width 54 height 20
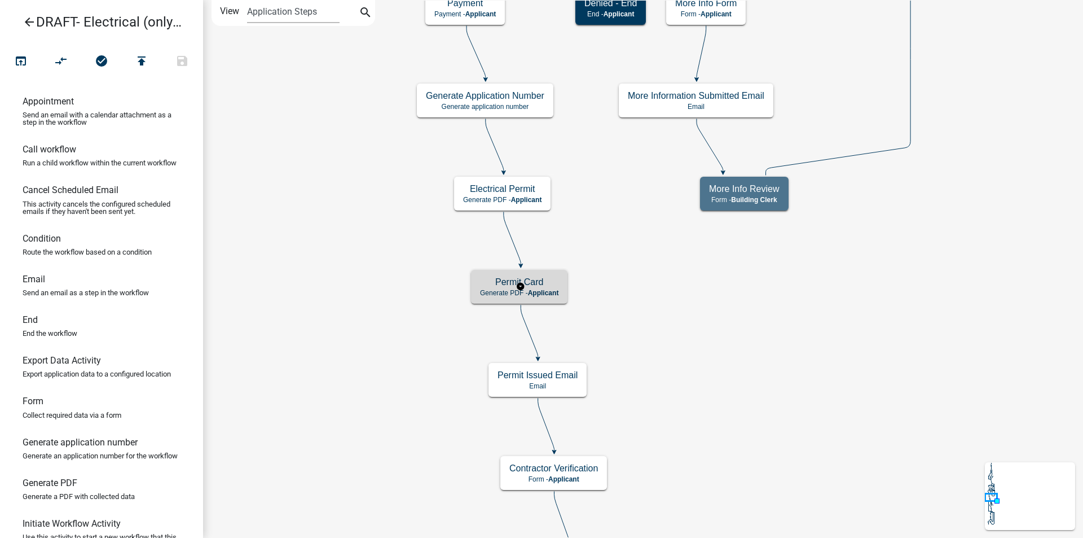
click at [552, 295] on span "Applicant" at bounding box center [543, 293] width 31 height 8
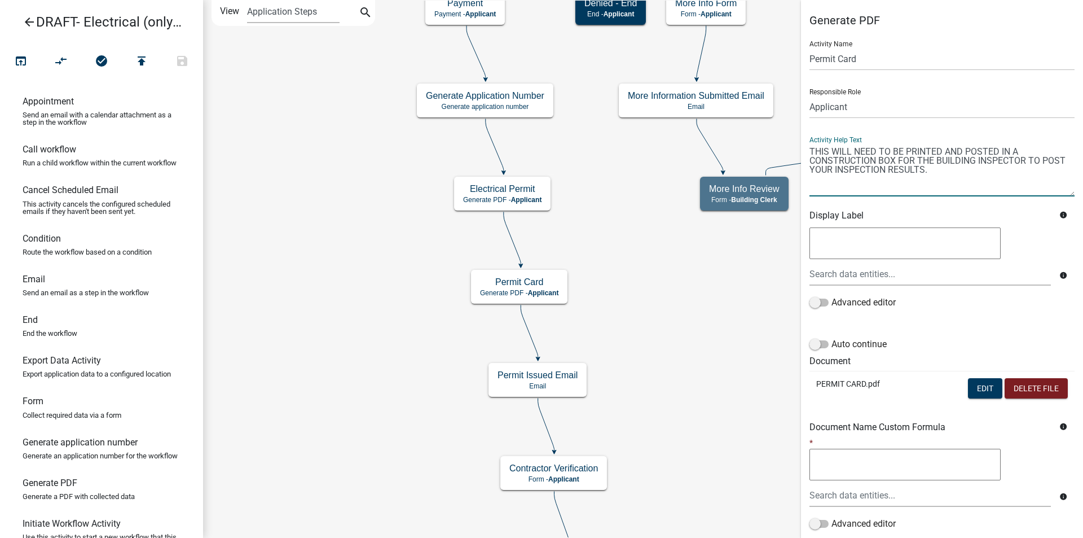
click at [937, 170] on textarea at bounding box center [942, 169] width 265 height 53
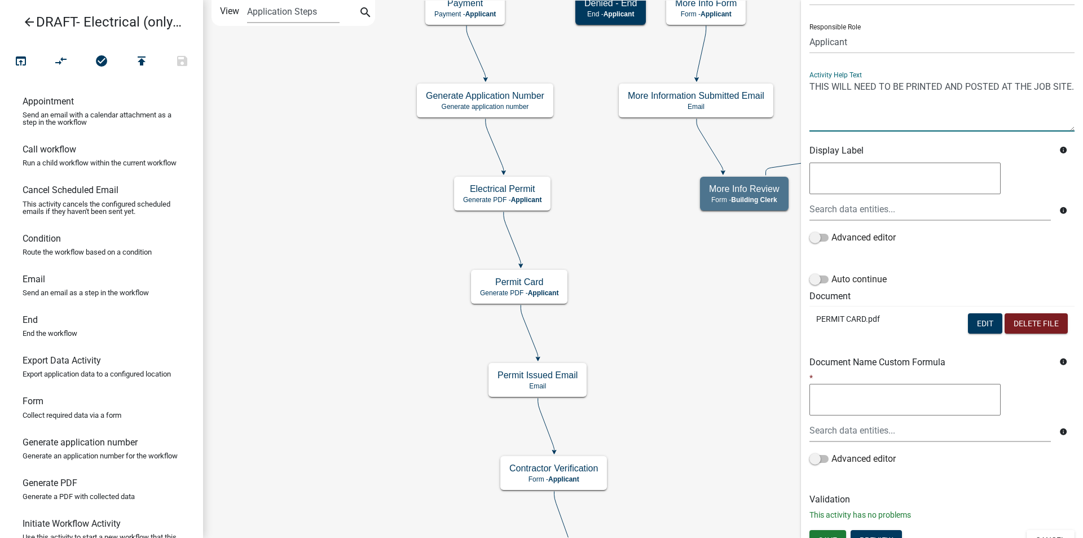
scroll to position [80, 0]
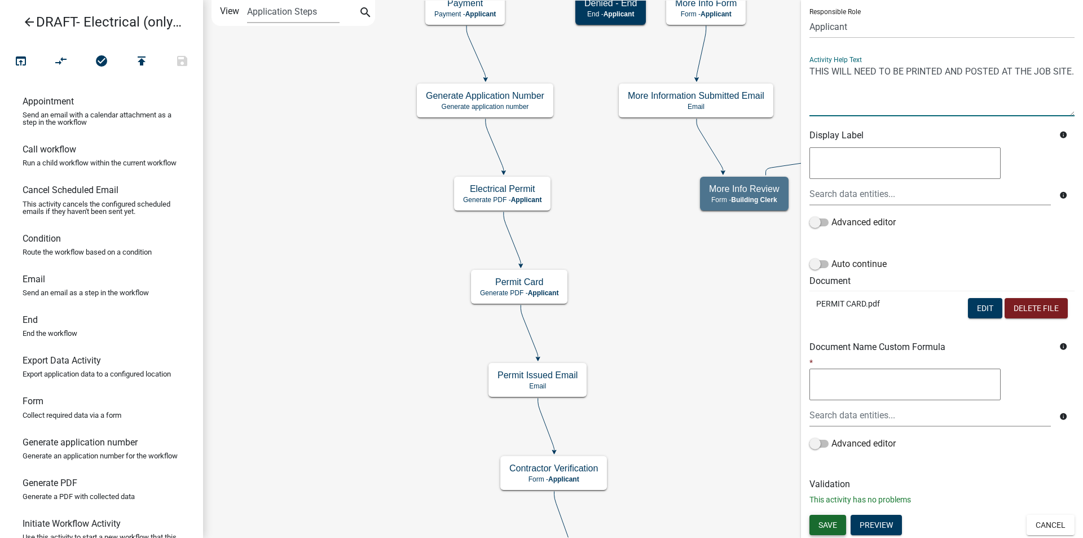
type textarea "THIS WILL NEED TO BE PRINTED AND POSTED AT THE JOB SITE."
click at [828, 522] on span "Save" at bounding box center [828, 524] width 19 height 9
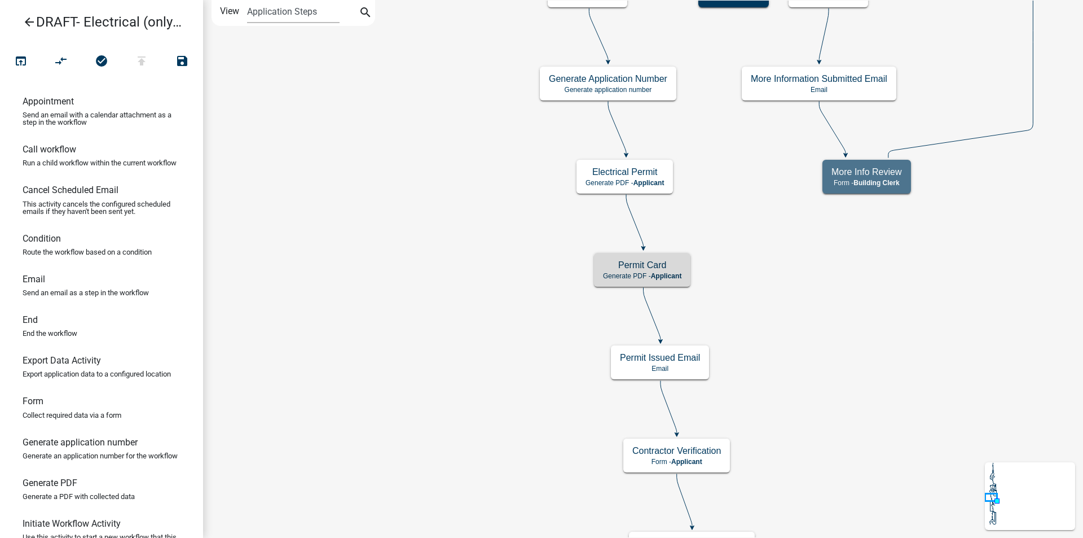
scroll to position [0, 0]
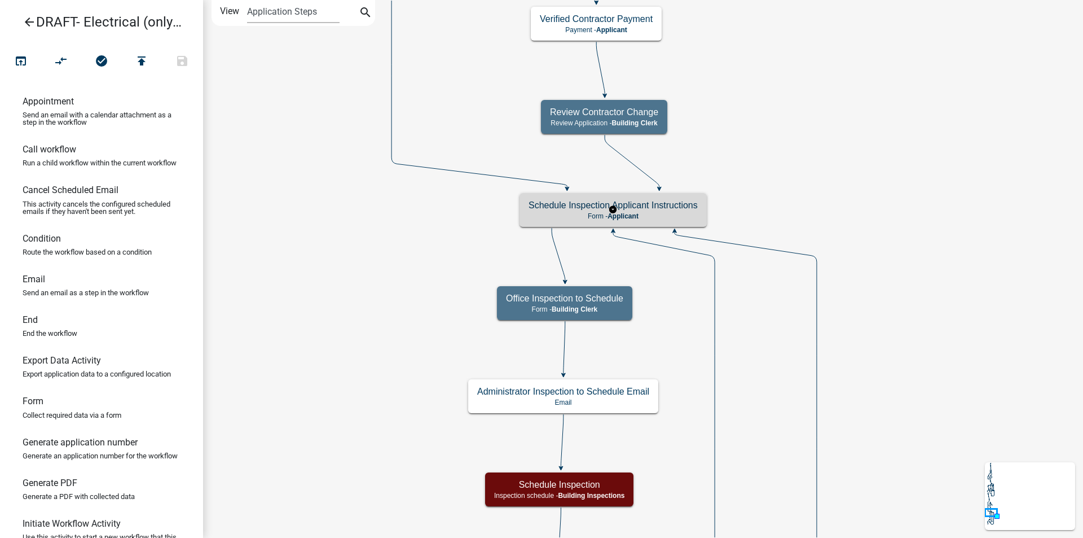
click at [661, 221] on div "Schedule Inspection Applicant Instructions Form - Applicant" at bounding box center [613, 210] width 187 height 34
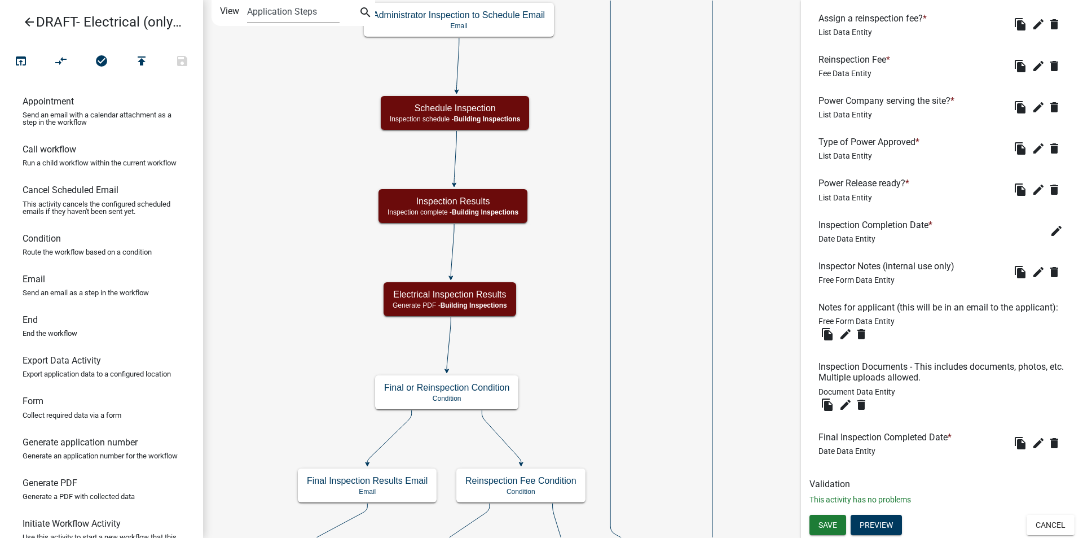
scroll to position [668, 0]
click at [862, 332] on icon "delete" at bounding box center [862, 334] width 14 height 14
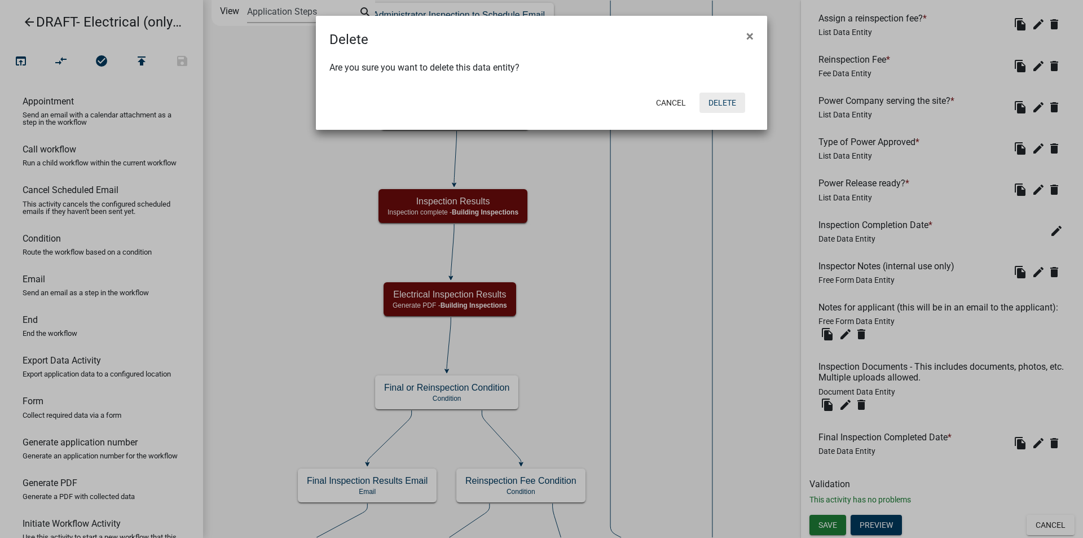
click at [724, 99] on button "Delete" at bounding box center [723, 103] width 46 height 20
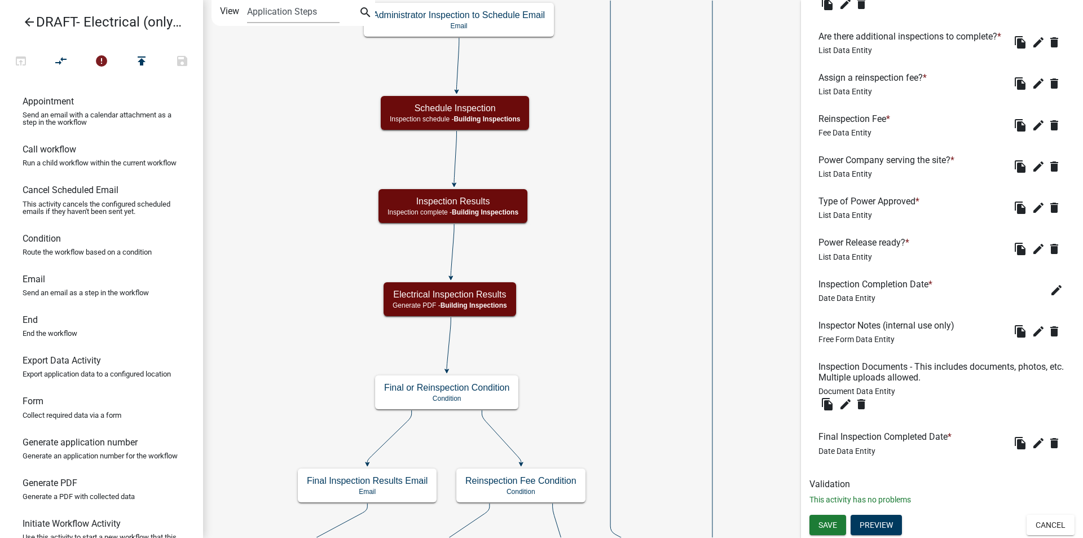
scroll to position [598, 0]
click at [822, 522] on span "Save" at bounding box center [828, 524] width 19 height 9
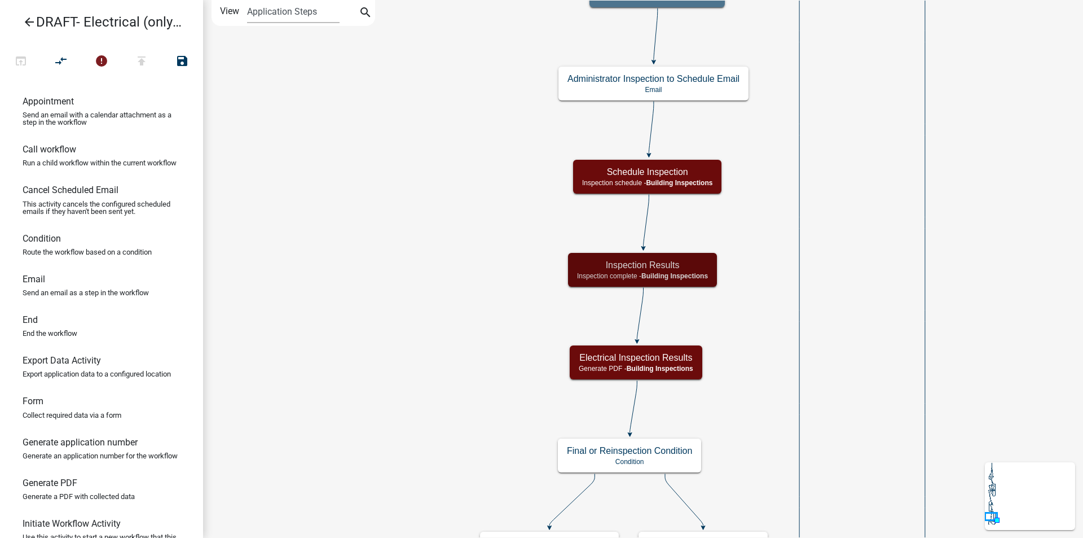
scroll to position [0, 0]
click at [26, 23] on icon "arrow_back" at bounding box center [30, 23] width 14 height 16
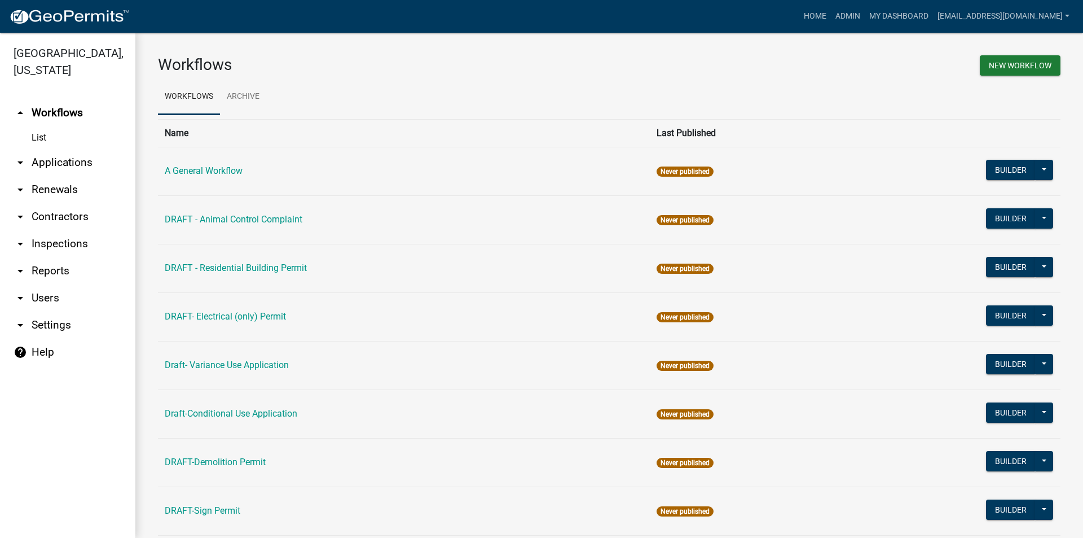
scroll to position [56, 0]
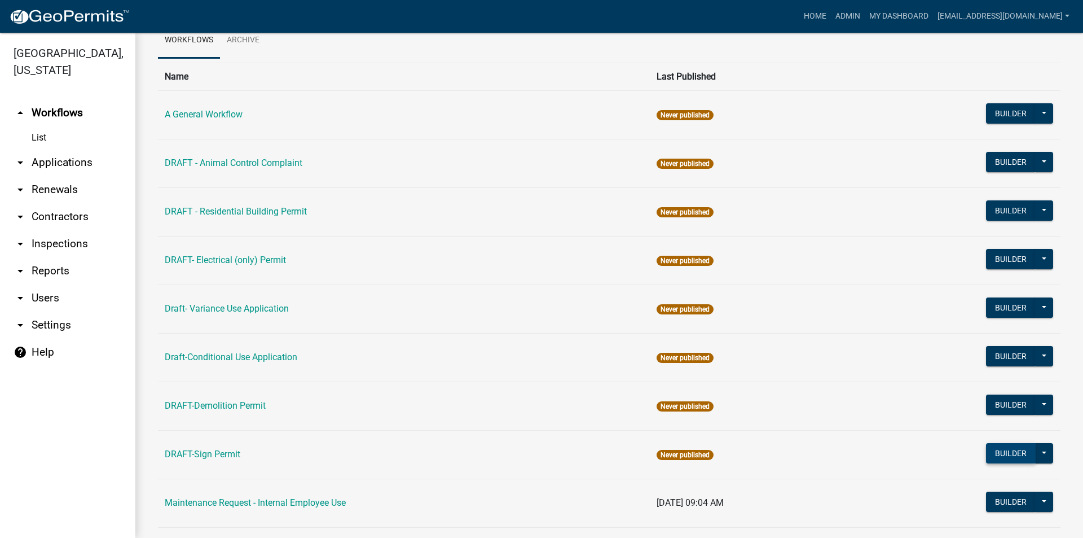
click at [992, 452] on button "Builder" at bounding box center [1011, 453] width 50 height 20
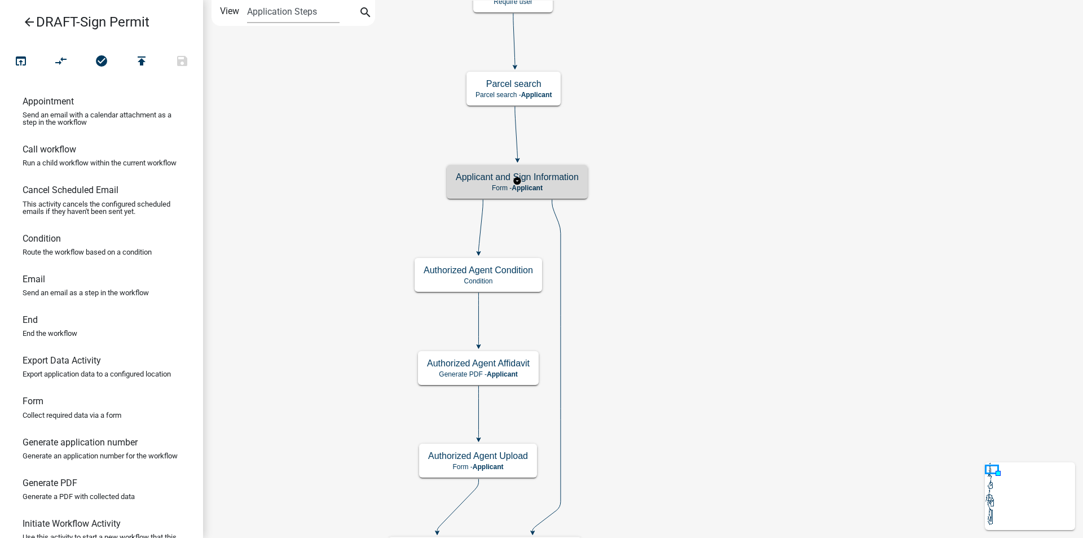
click at [558, 188] on p "Form - Applicant" at bounding box center [517, 188] width 123 height 8
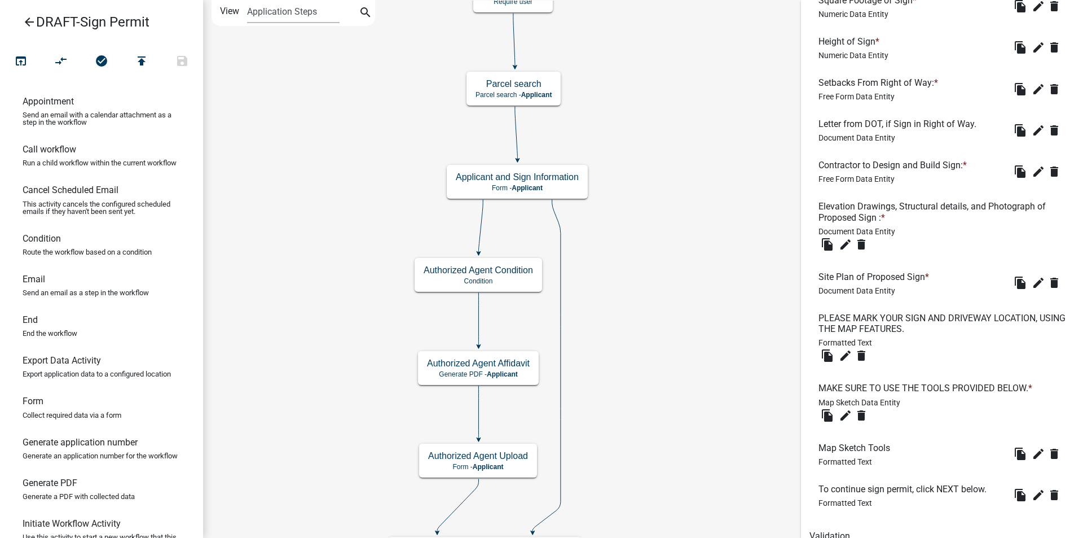
scroll to position [1315, 0]
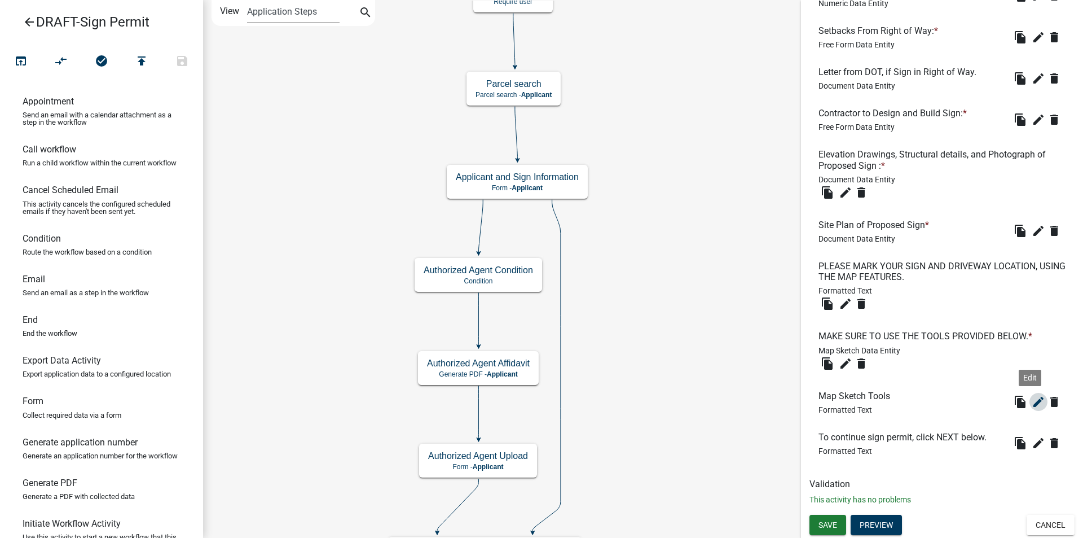
click at [1032, 399] on icon "edit" at bounding box center [1039, 402] width 14 height 14
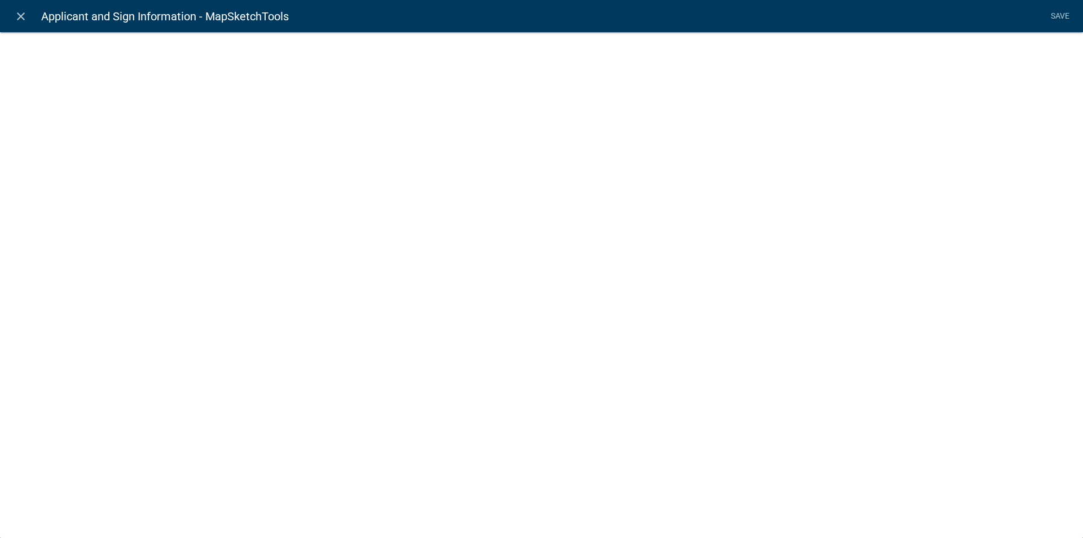
select select "rich-text"
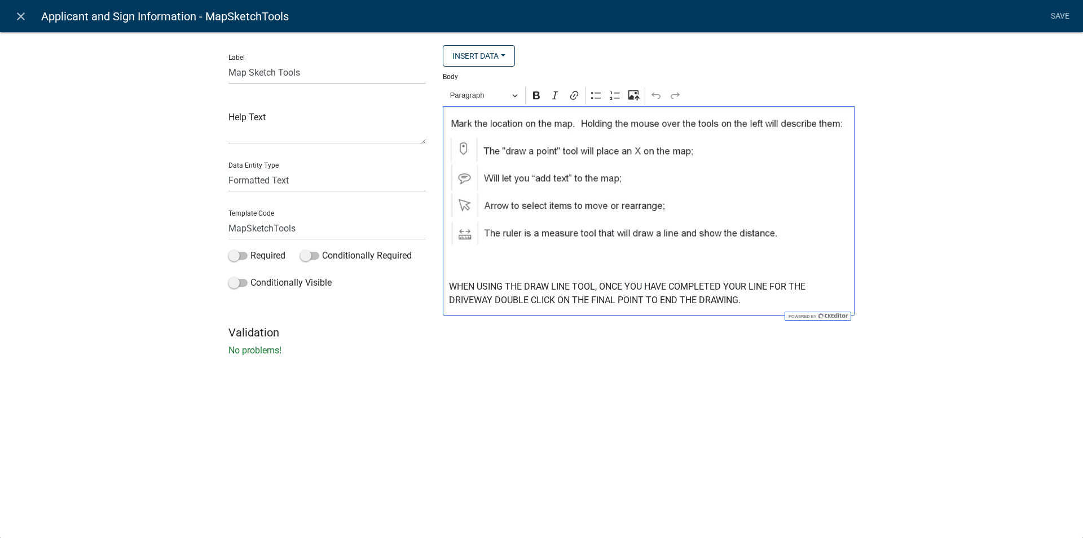
drag, startPoint x: 761, startPoint y: 301, endPoint x: 446, endPoint y: 259, distance: 317.7
click at [446, 259] on div "⁠⁠⁠⁠⁠⁠⁠ WHEN USING THE DRAW LINE TOOL, ONCE YOU HAVE COMPLETED YOUR LINE FOR TH…" at bounding box center [649, 210] width 412 height 209
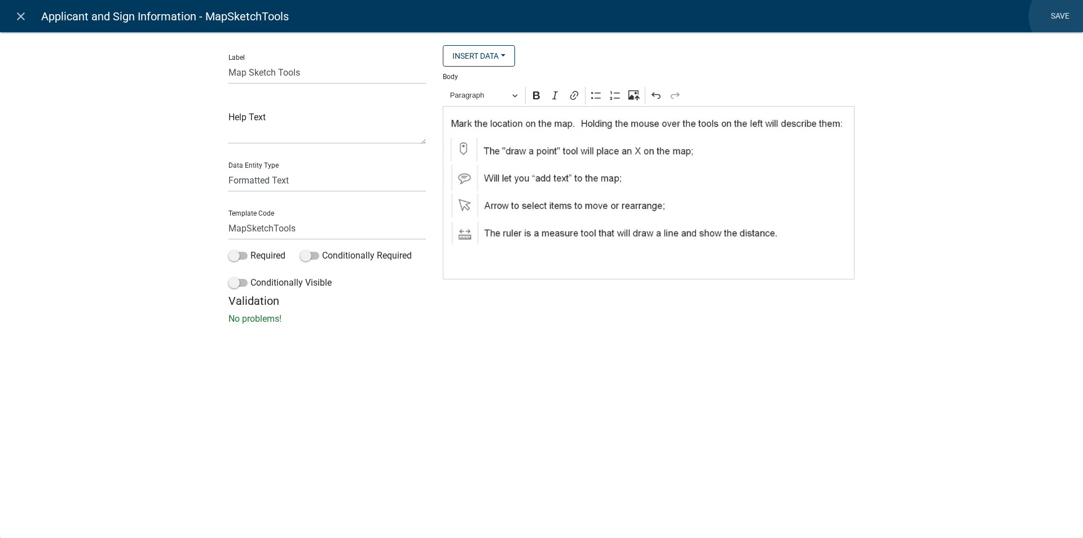
click at [1065, 16] on link "Save" at bounding box center [1060, 16] width 28 height 21
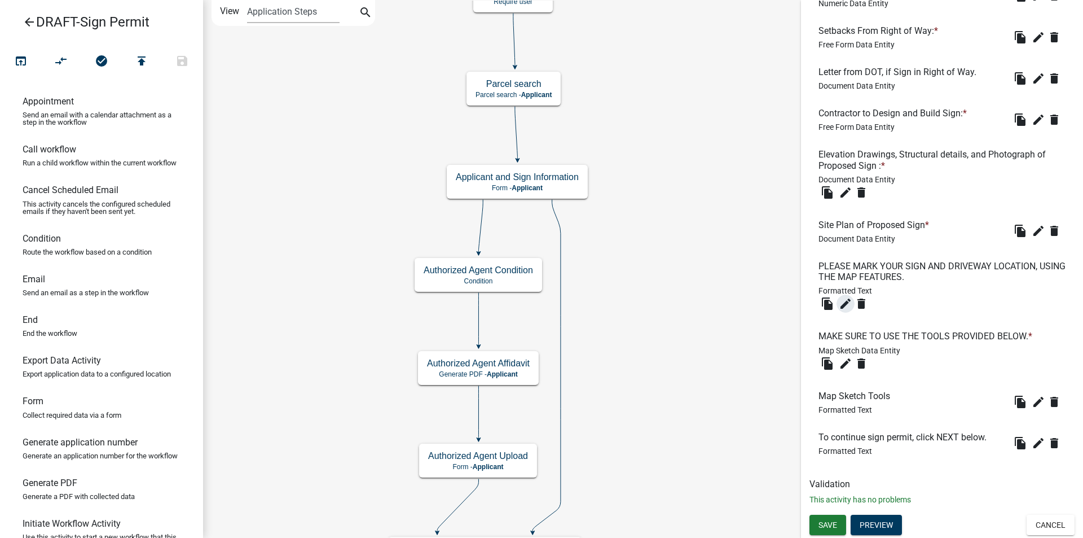
click at [843, 302] on icon "edit" at bounding box center [846, 304] width 14 height 14
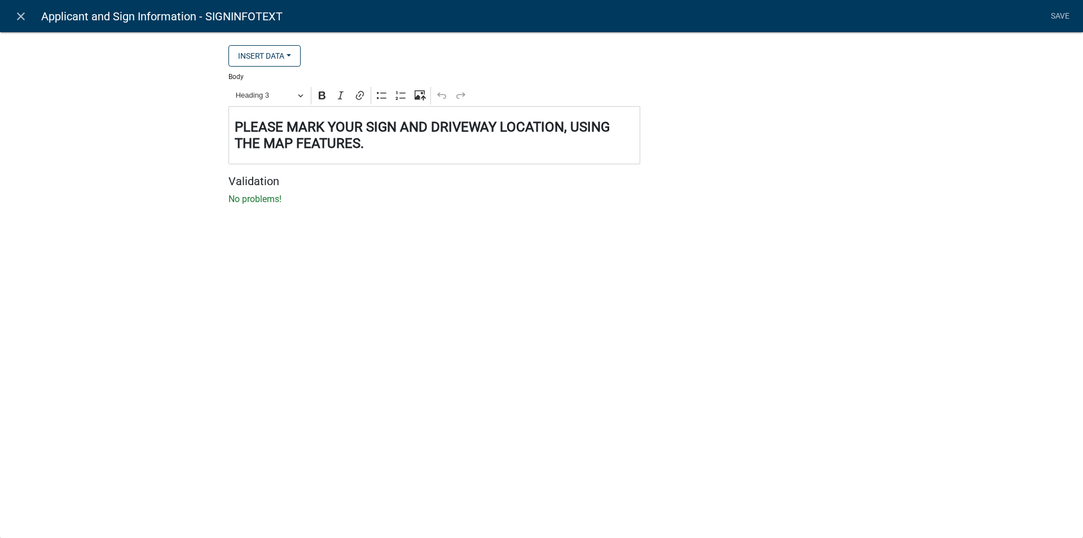
select select "rich-text"
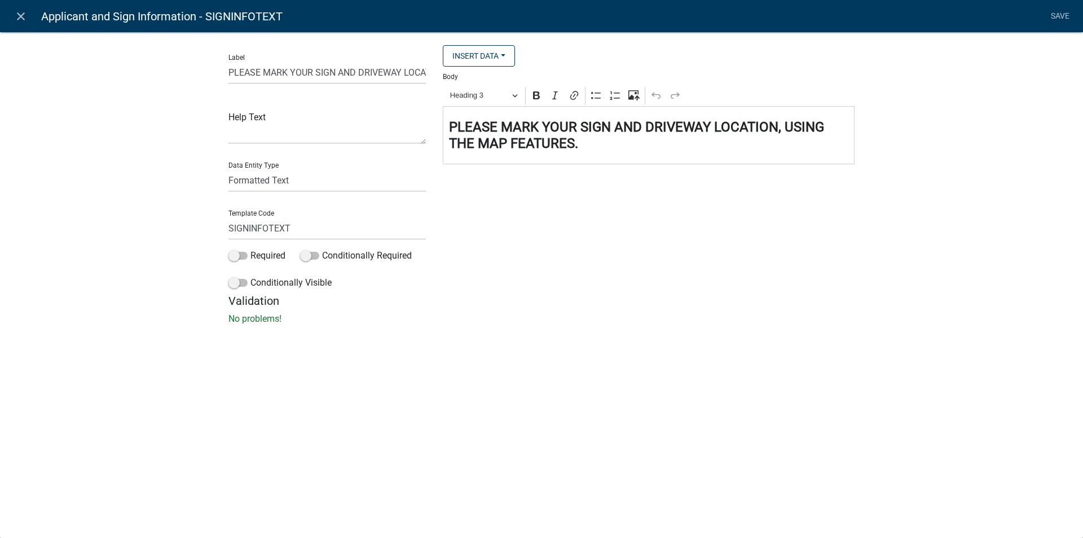
click at [604, 148] on h4 "⁠⁠⁠⁠⁠⁠⁠ PLEASE MARK YOUR SIGN AND DRIVEWAY LOCATION, USING THE MAP FEATURES." at bounding box center [649, 135] width 400 height 33
click at [489, 175] on strong "WHEN USING THE DRAW LINE FEATURE, ONCE YOU HAVE MARKED YOUR DRIVEWAY, DOUBLE CL…" at bounding box center [637, 169] width 377 height 24
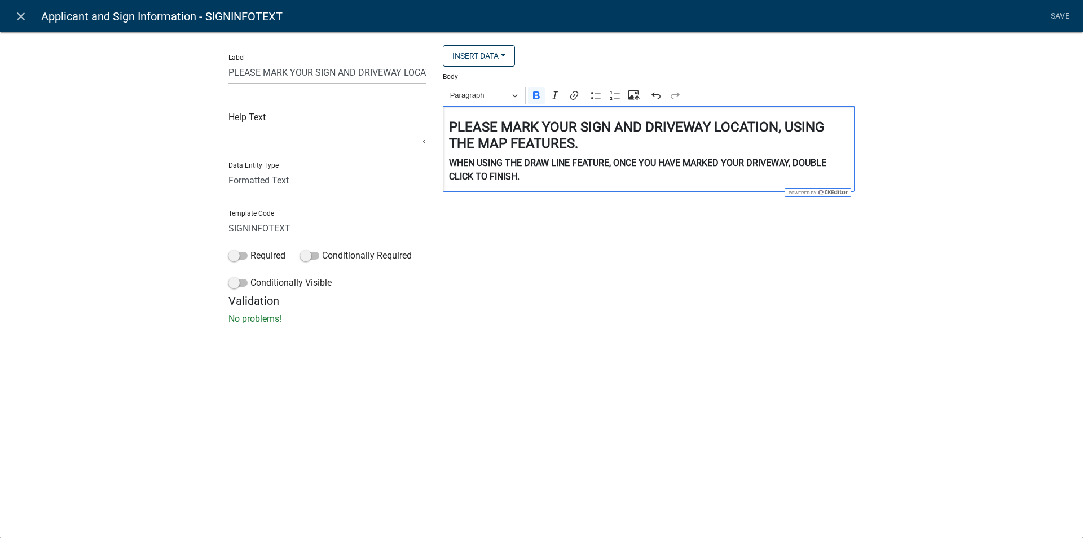
click at [552, 163] on strong "WHEN USING THE DRAW LINE FEATURE, ONCE YOU HAVE MARKED YOUR DRIVEWAY, DOUBLE CL…" at bounding box center [637, 169] width 377 height 24
click at [489, 176] on strong "WHEN USING THE DRAW A LINE FEATURE, ONCE YOU HAVE MARKED YOUR DRIVEWAY, DOUBLE …" at bounding box center [641, 169] width 385 height 24
click at [798, 163] on strong "WHEN USING THE DRAW A LINE FEATURE, ONCE YOU HAVE MARKED YOUR DRIVEWAY, DOUBLE …" at bounding box center [641, 169] width 385 height 24
click at [1062, 15] on link "Save" at bounding box center [1060, 16] width 28 height 21
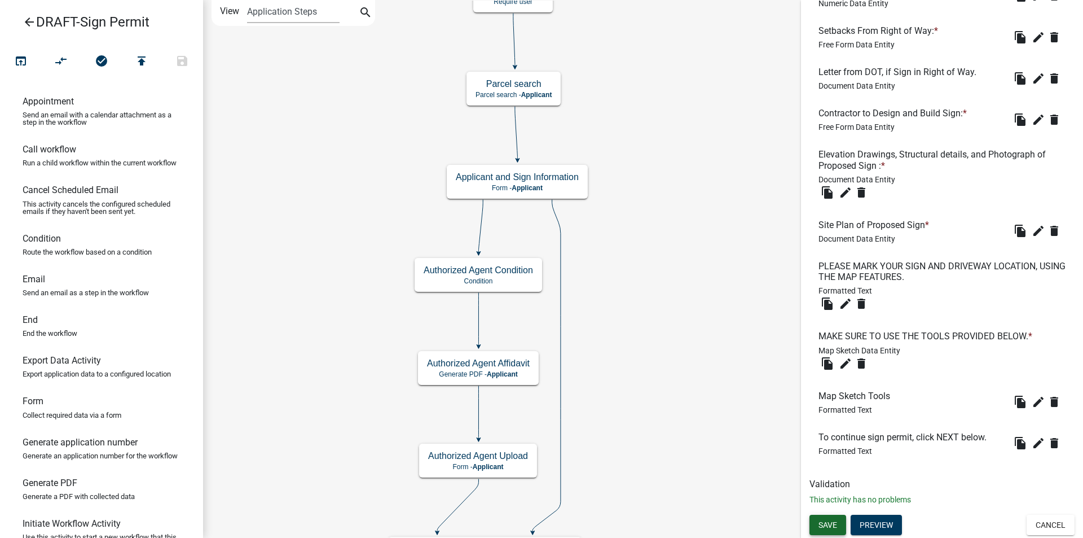
click at [824, 521] on span "Save" at bounding box center [828, 524] width 19 height 9
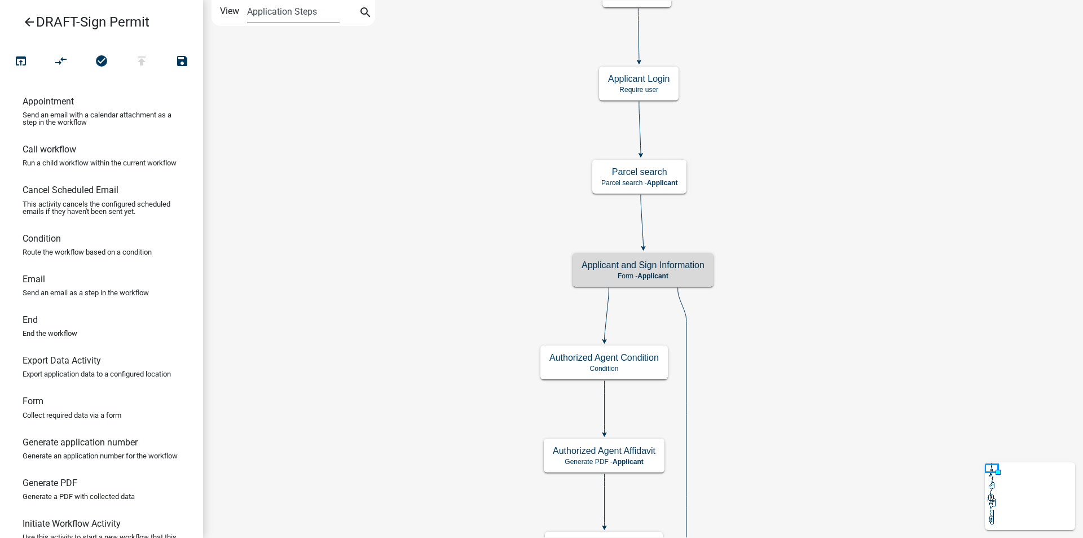
scroll to position [0, 0]
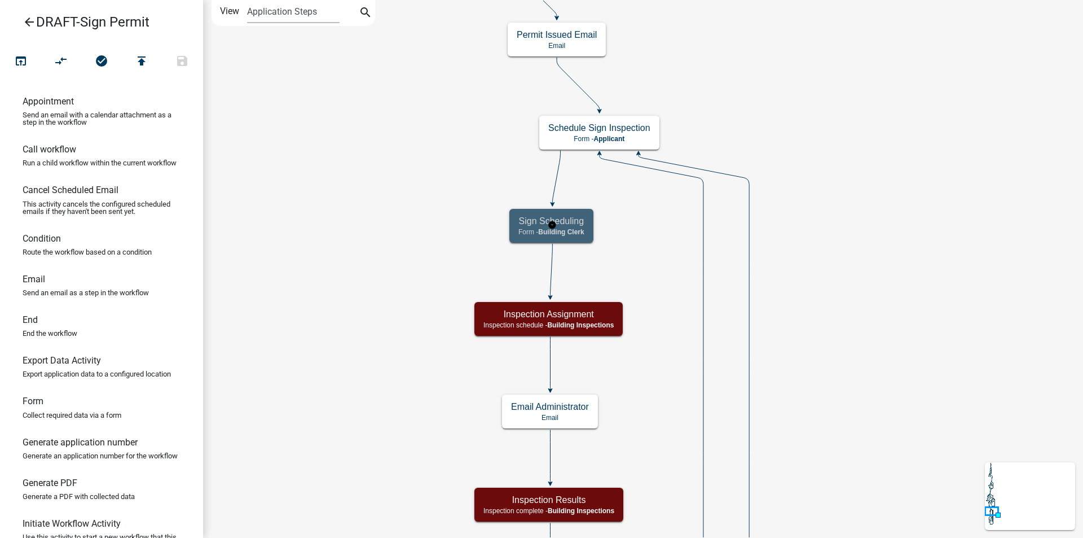
click at [575, 226] on h5 "Sign Scheduling" at bounding box center [552, 221] width 66 height 11
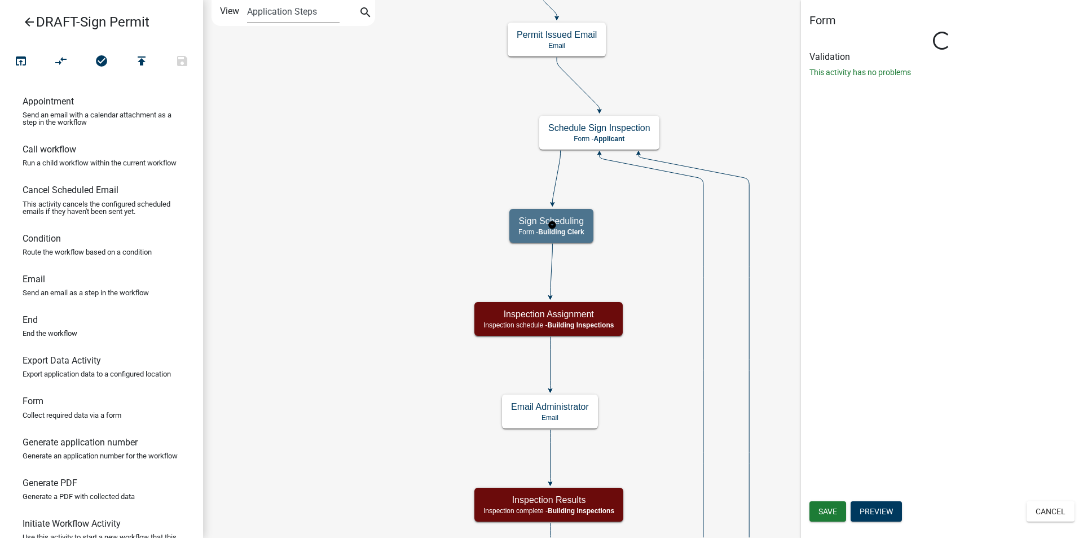
select select "A1034FF1-6D4F-4586-AA83-45D6433EEE28"
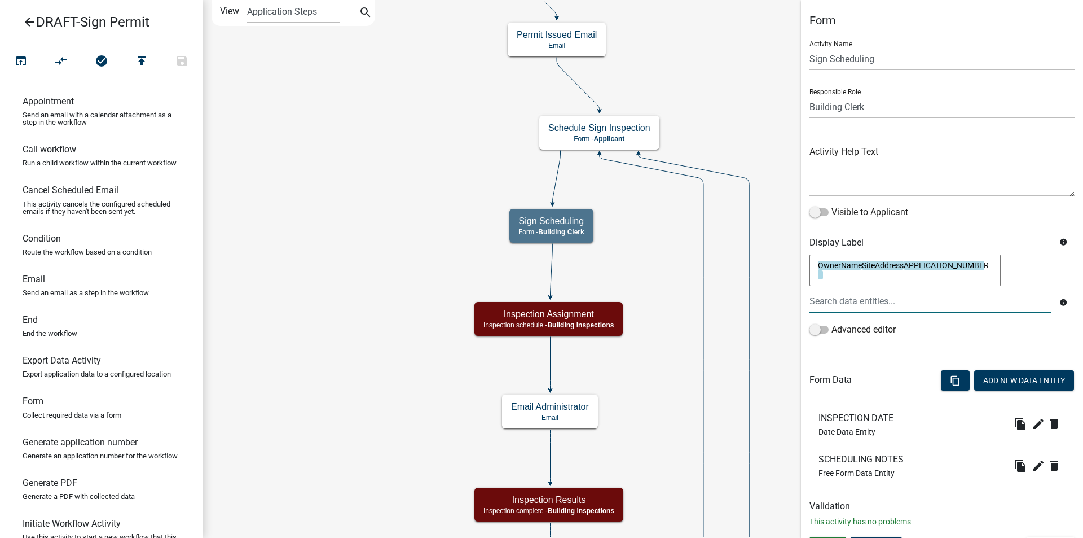
drag, startPoint x: 837, startPoint y: 276, endPoint x: 815, endPoint y: 266, distance: 24.0
click at [815, 266] on textarea "OwnerNameSiteAddressAPPLICATION_NUMBER" at bounding box center [905, 270] width 191 height 32
click at [985, 380] on button "Add New Data Entity" at bounding box center [1024, 380] width 100 height 20
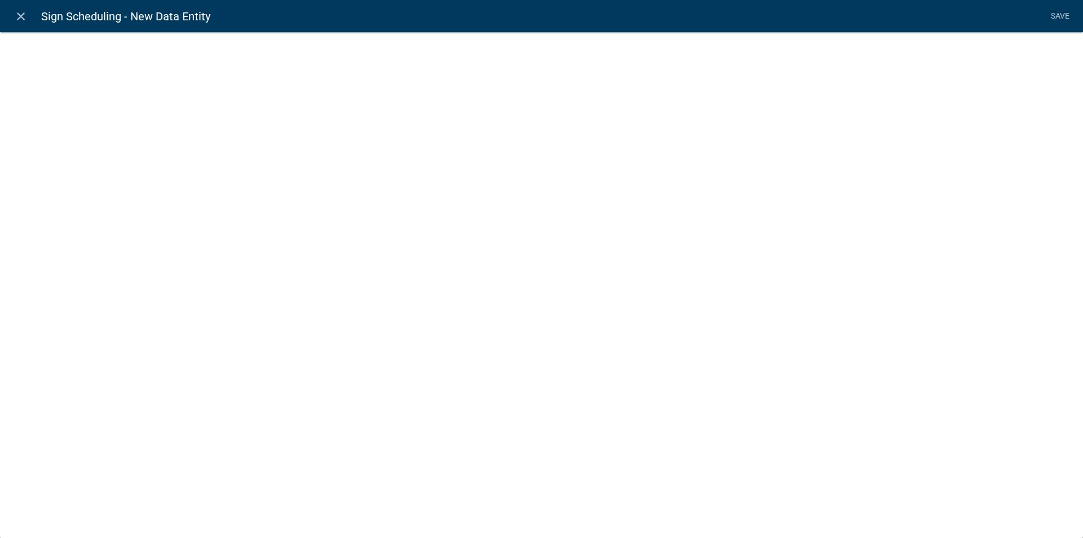
select select
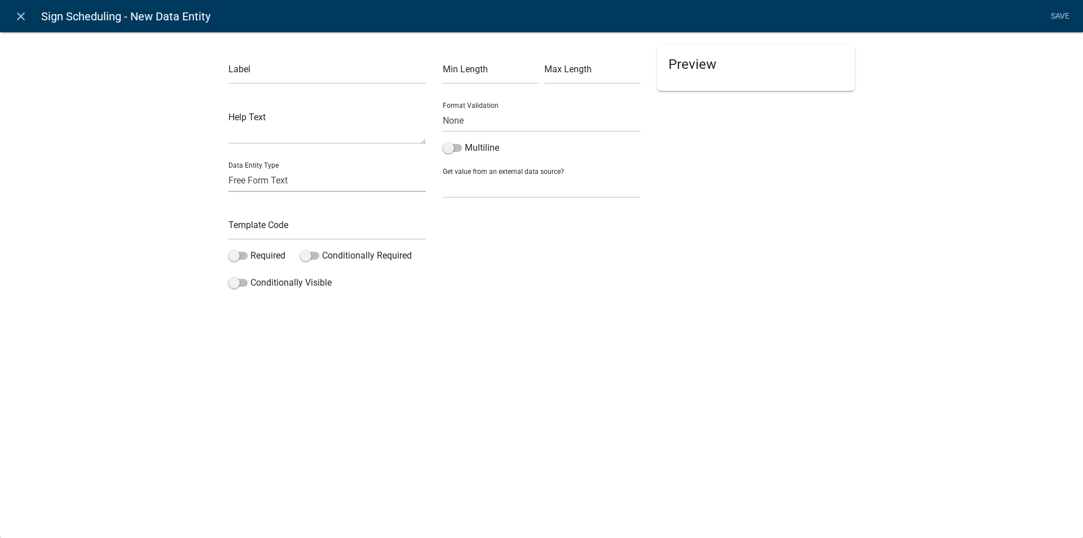
click at [267, 182] on select "Free Form Text Document Display Entity Value Fee Numeric Data Date Map Sketch D…" at bounding box center [327, 180] width 197 height 23
select select "calculated-value"
click at [229, 169] on select "Free Form Text Document Display Entity Value Fee Numeric Data Date Map Sketch D…" at bounding box center [327, 180] width 197 height 23
select select "calculated-value"
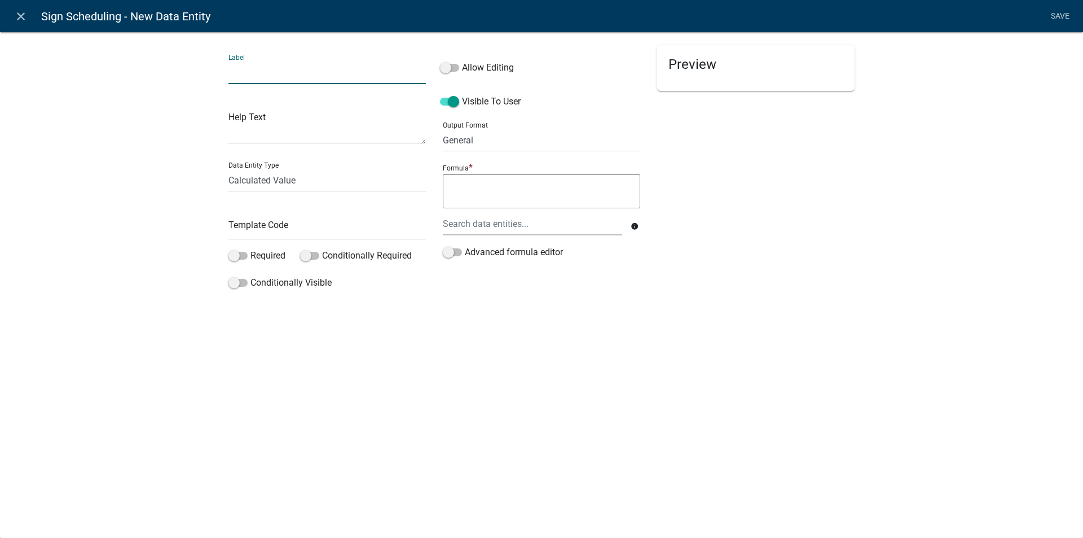
click at [244, 71] on input "text" at bounding box center [327, 72] width 197 height 23
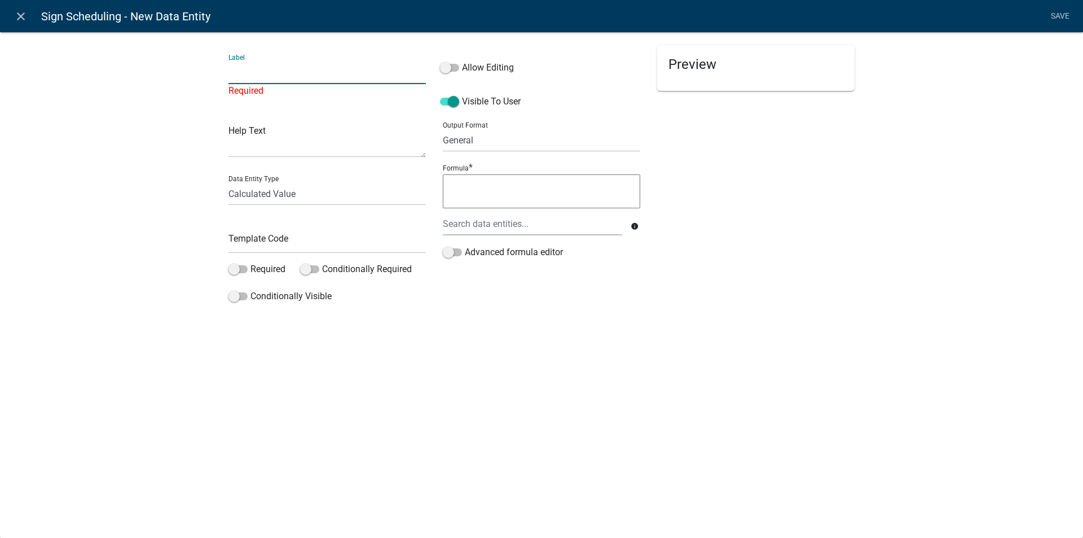
click at [258, 72] on input "text" at bounding box center [327, 72] width 197 height 23
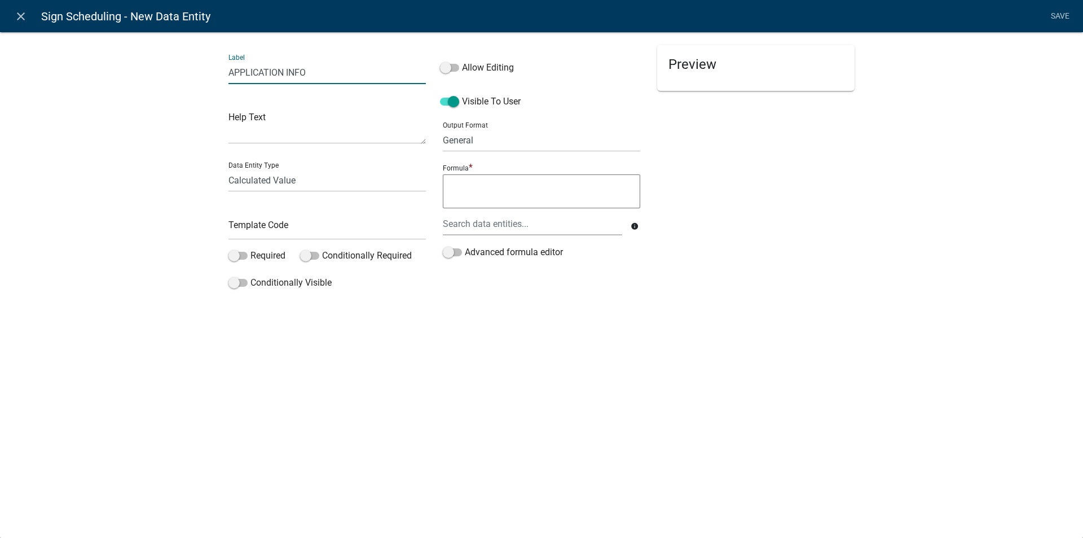
type input "APPLICATION INFO"
click at [253, 221] on input "text" at bounding box center [327, 228] width 197 height 23
type input "Signappinfo"
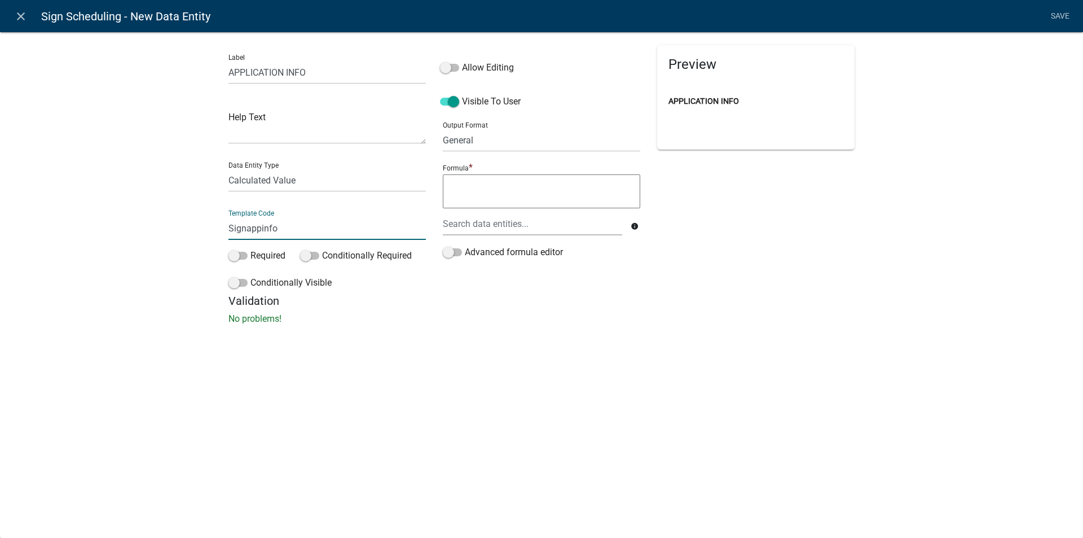
click at [462, 181] on textarea at bounding box center [541, 191] width 197 height 34
click at [464, 219] on div at bounding box center [532, 223] width 196 height 23
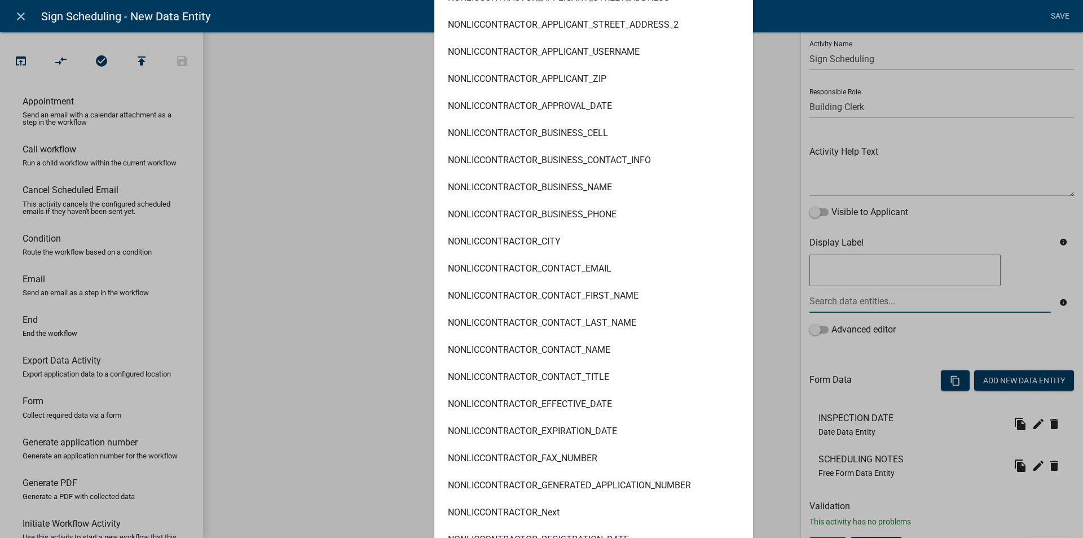
scroll to position [2821, 0]
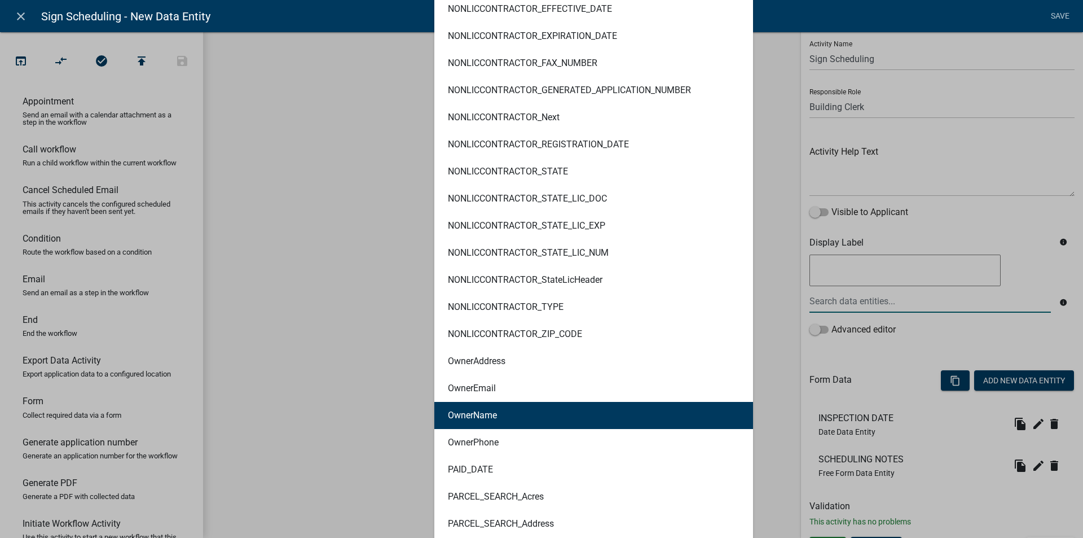
click at [485, 419] on ngb-highlight "OwnerName" at bounding box center [472, 415] width 49 height 9
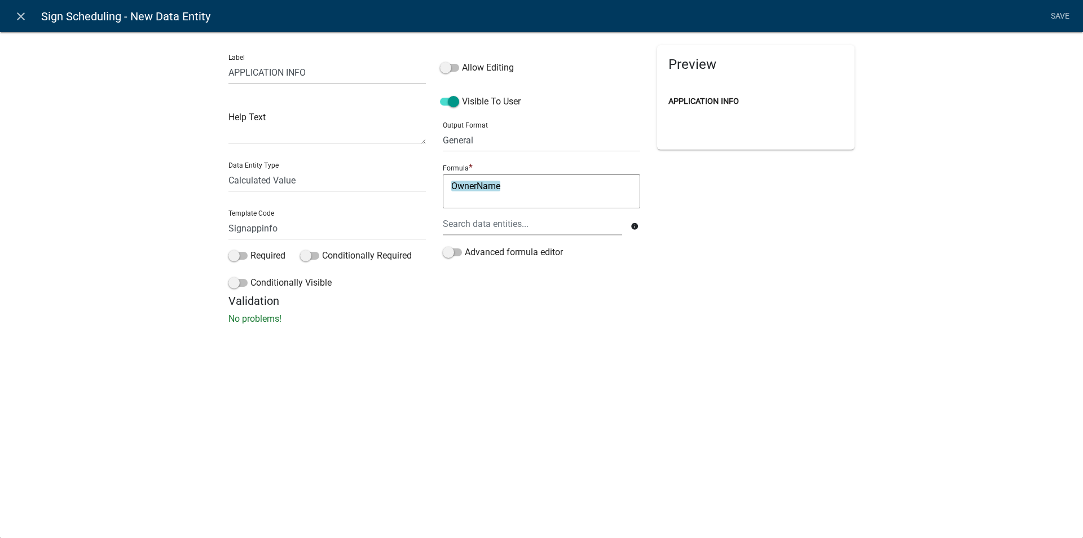
scroll to position [0, 0]
click at [507, 188] on textarea "OwnerName" at bounding box center [541, 191] width 197 height 34
click at [482, 223] on div at bounding box center [532, 223] width 196 height 23
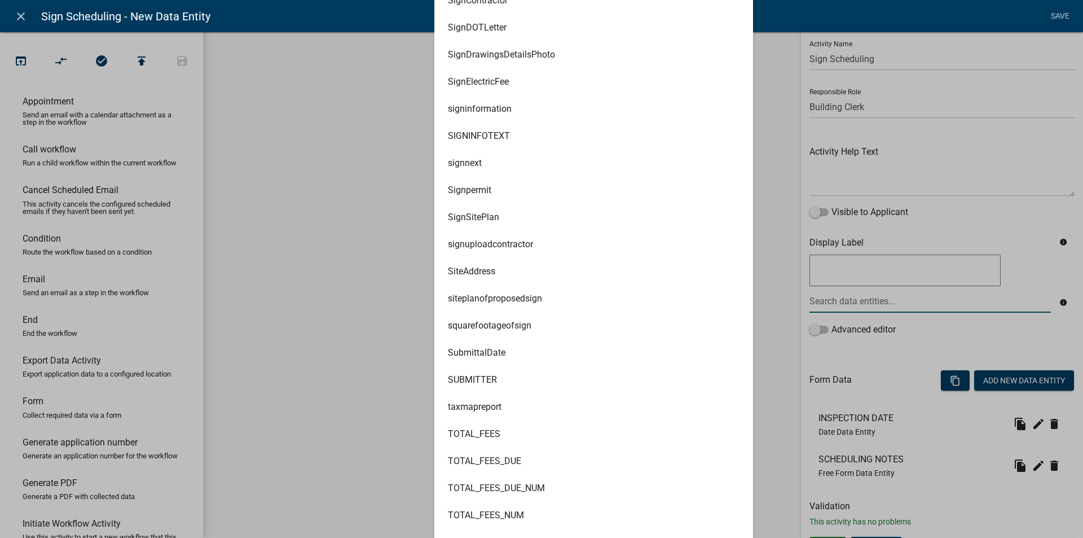
scroll to position [7561, 0]
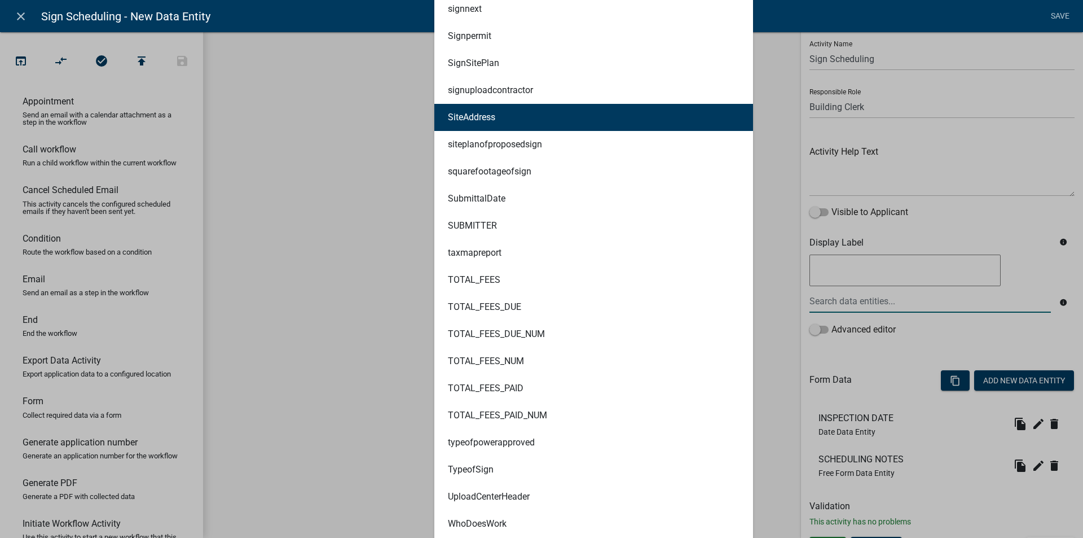
click at [484, 121] on ngb-highlight "SiteAddress" at bounding box center [471, 117] width 47 height 9
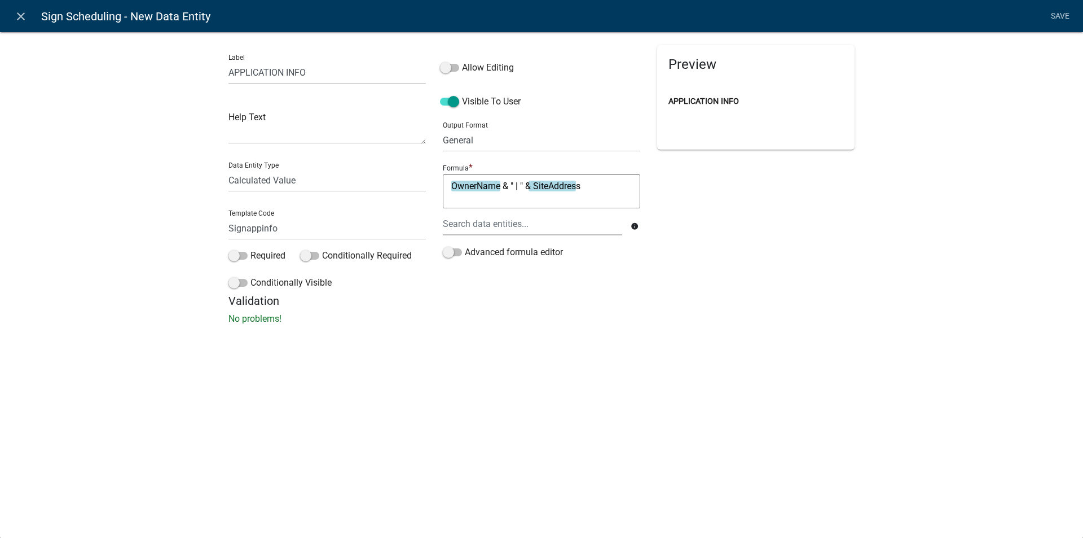
scroll to position [0, 0]
click at [586, 187] on textarea "OwnerName & " | " & SiteAddress" at bounding box center [541, 191] width 197 height 34
click at [489, 221] on div at bounding box center [532, 223] width 196 height 23
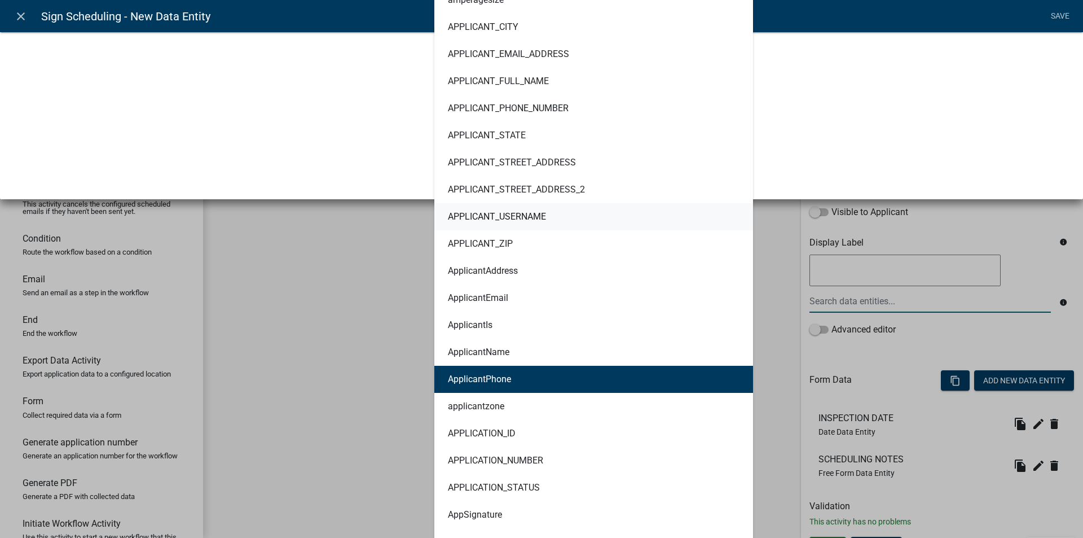
scroll to position [395, 0]
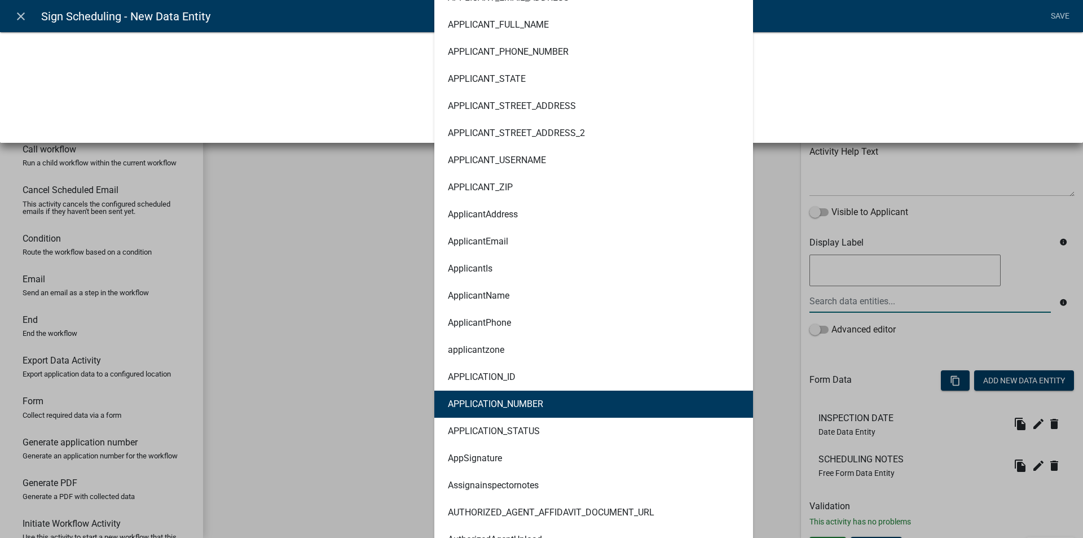
click at [515, 397] on button "APPLICATION_NUMBER" at bounding box center [593, 403] width 319 height 27
type textarea "OwnerName & " | " & SiteAddress & " | " & APPLICATION_NUMBER"
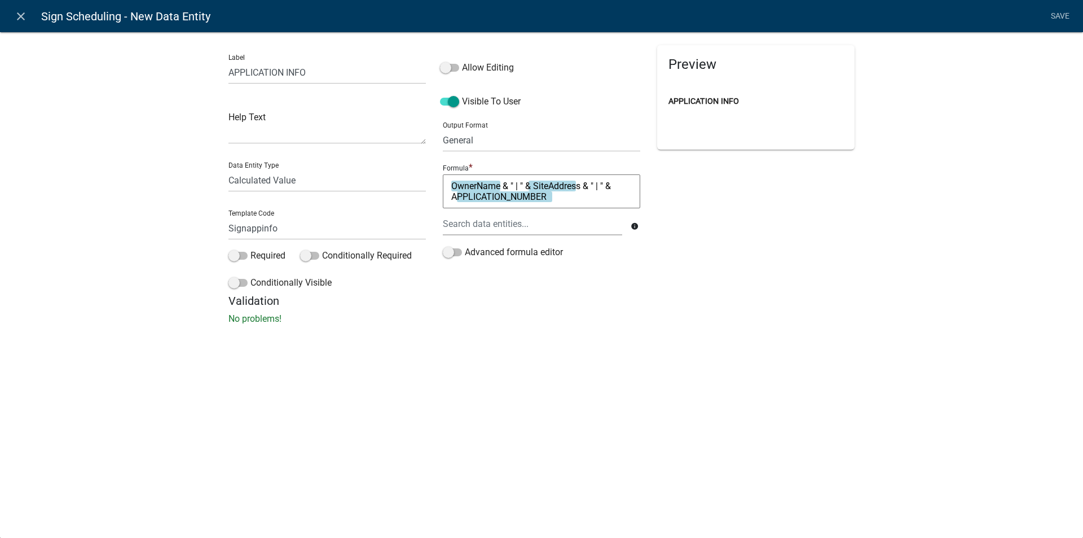
click at [753, 262] on div "Preview APPLICATION INFO" at bounding box center [756, 169] width 214 height 249
click at [1063, 17] on link "Save" at bounding box center [1060, 16] width 28 height 21
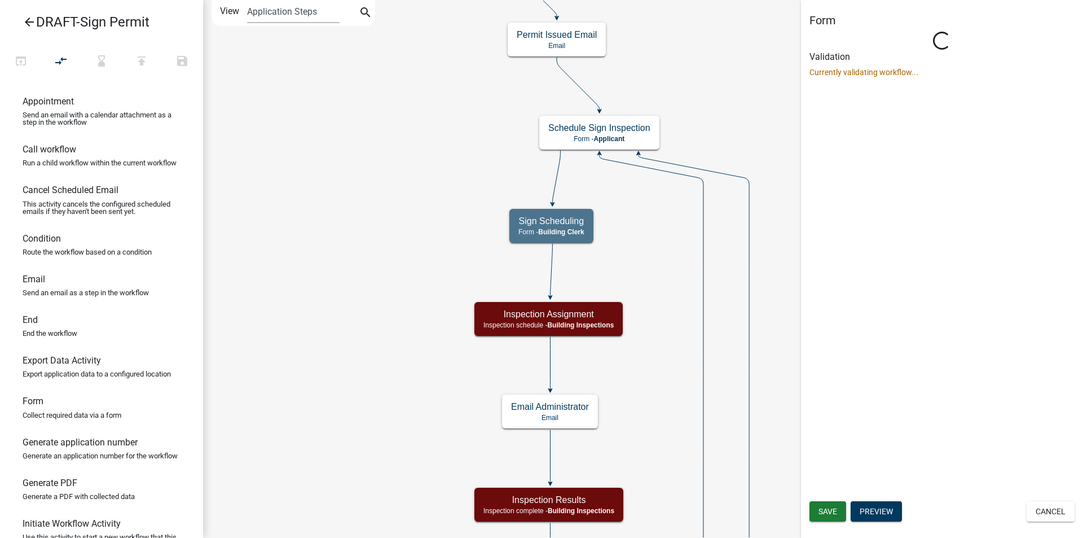
select select "A1034FF1-6D4F-4586-AA83-45D6433EEE28"
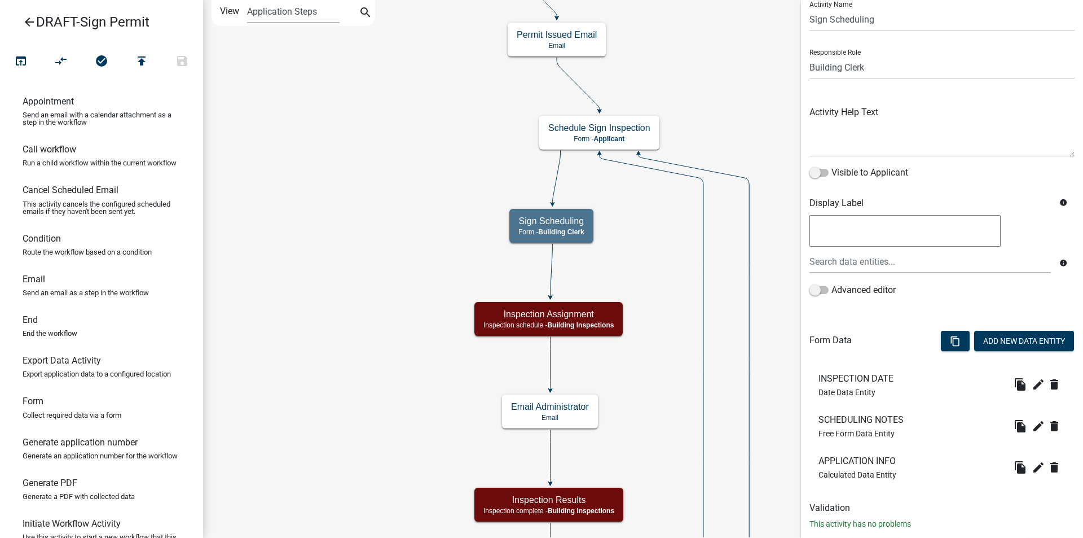
scroll to position [56, 0]
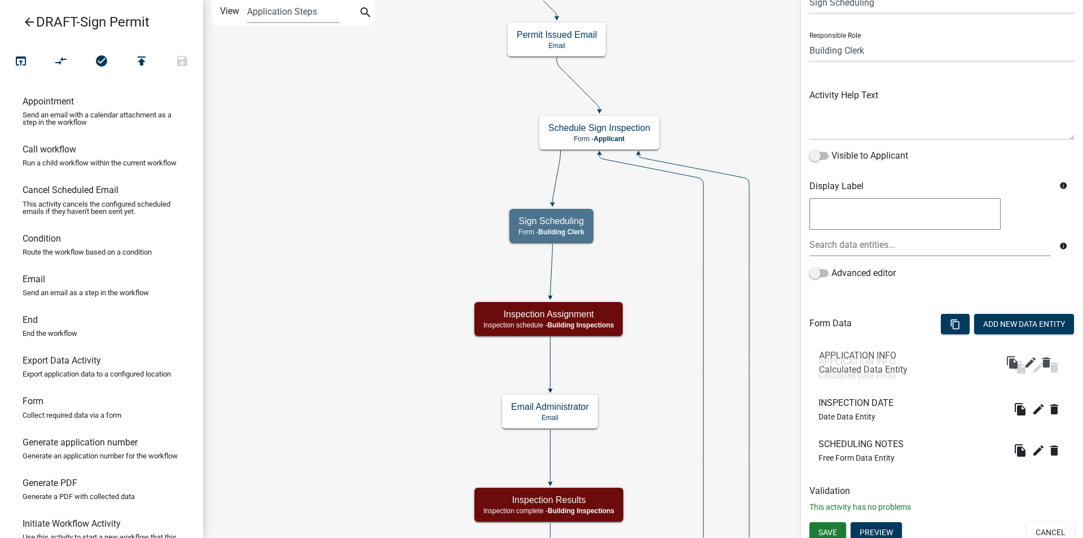
drag, startPoint x: 868, startPoint y: 451, endPoint x: 869, endPoint y: 362, distance: 89.2
click at [825, 532] on span "Save" at bounding box center [828, 531] width 19 height 9
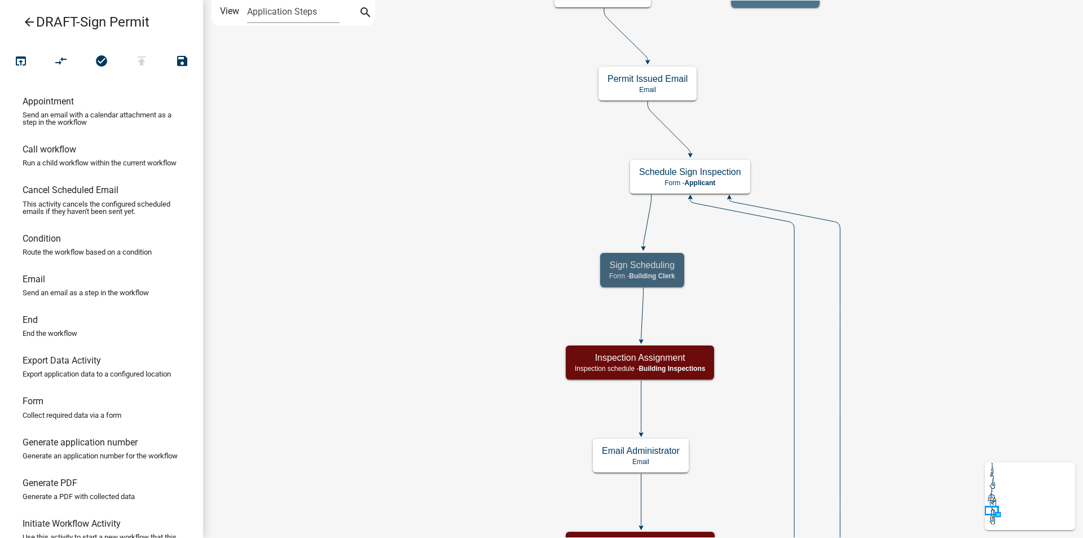
scroll to position [0, 0]
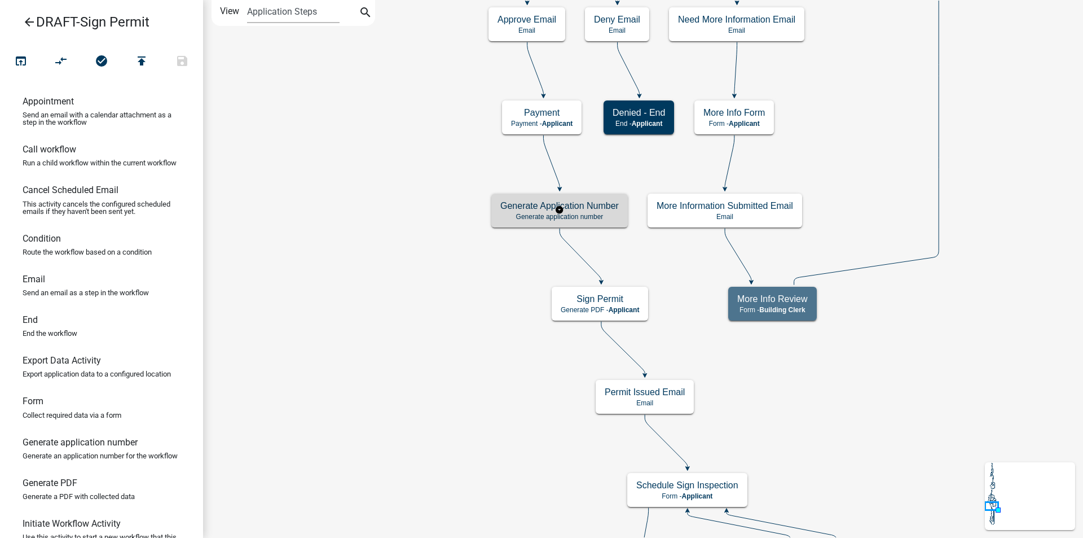
click at [507, 217] on p "Generate application number" at bounding box center [559, 217] width 118 height 8
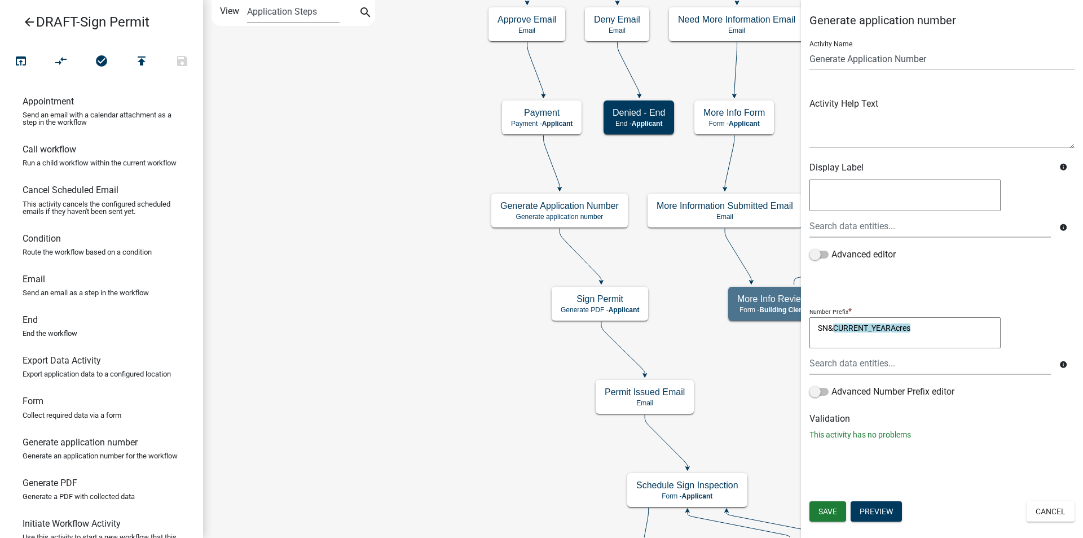
click at [913, 327] on textarea "SN&CURRENT_YEARAcres" at bounding box center [905, 333] width 191 height 32
click at [816, 328] on textarea "SN&CURRENT_YEAR" at bounding box center [905, 333] width 191 height 32
click at [831, 326] on textarea ""SN&CURRENT_YEAR" at bounding box center [905, 333] width 191 height 32
click at [818, 326] on textarea "SNCURRENT_YEAR" at bounding box center [905, 333] width 191 height 32
type textarea "SN-" & RIGHT(CURRENT _YEAR, 2)"
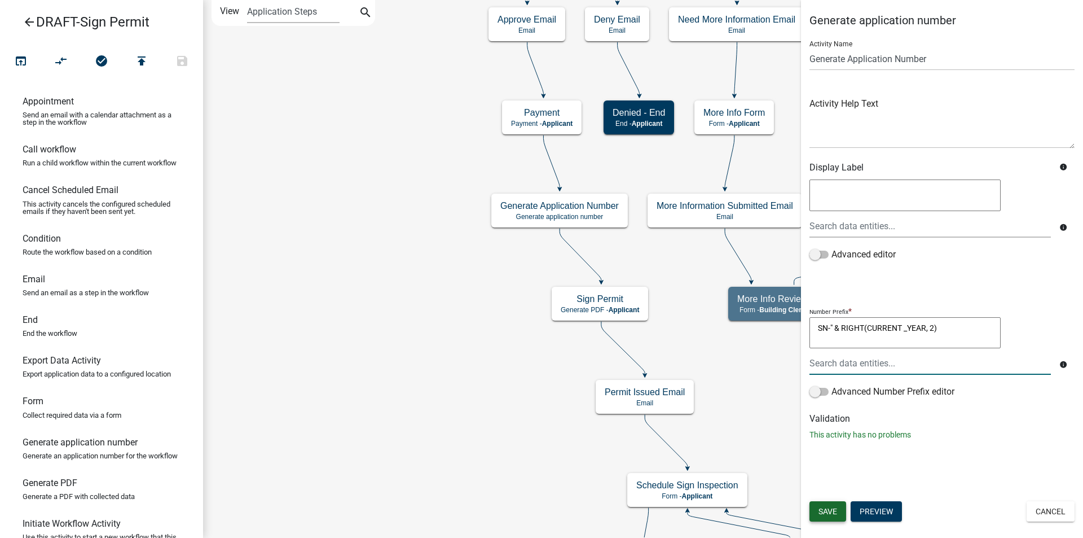
click at [838, 510] on button "Save" at bounding box center [828, 511] width 37 height 20
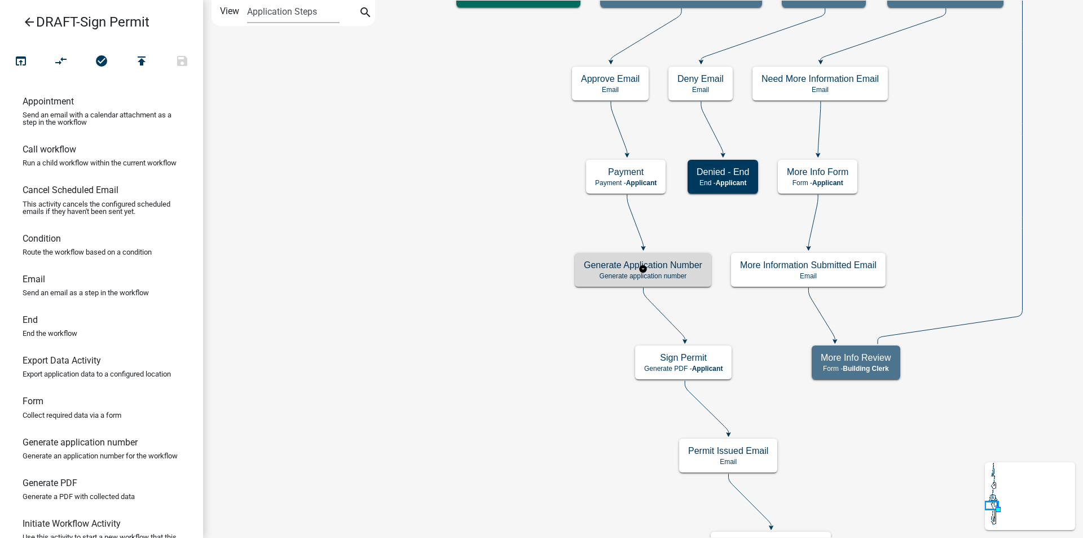
click at [677, 277] on p "Generate application number" at bounding box center [643, 276] width 118 height 8
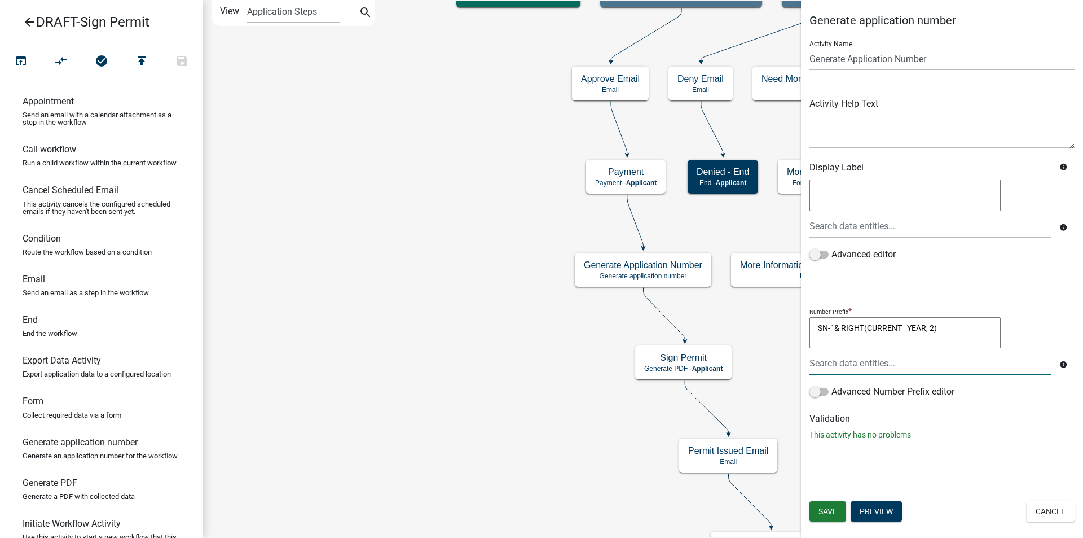
click at [817, 325] on textarea "SN-" & RIGHT(CURRENT _YEAR, 2)" at bounding box center [905, 333] width 191 height 32
click at [906, 327] on textarea ""SN-" & RIGHT(CURRENT _YEAR, 2)" at bounding box center [905, 333] width 191 height 32
click at [817, 326] on textarea "SN-" & RIGHT(CURRENT _YEAR, 2)" at bounding box center [905, 333] width 191 height 32
type textarea ""SN-" & RIGHT(CURRENT _YEAR, 2)"
click at [835, 511] on span "Save" at bounding box center [828, 511] width 19 height 9
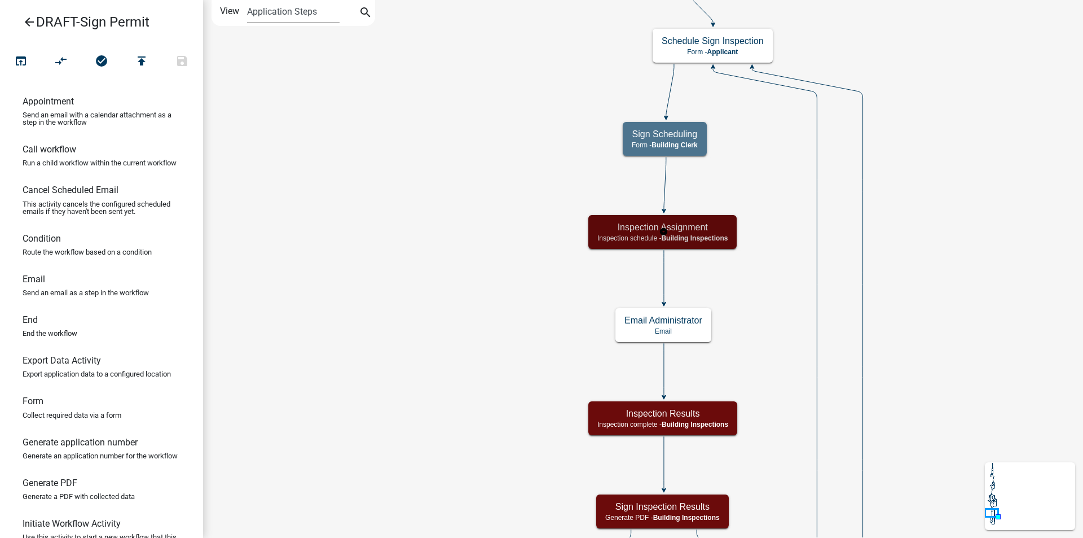
click at [723, 235] on span "Building Inspections" at bounding box center [694, 238] width 67 height 8
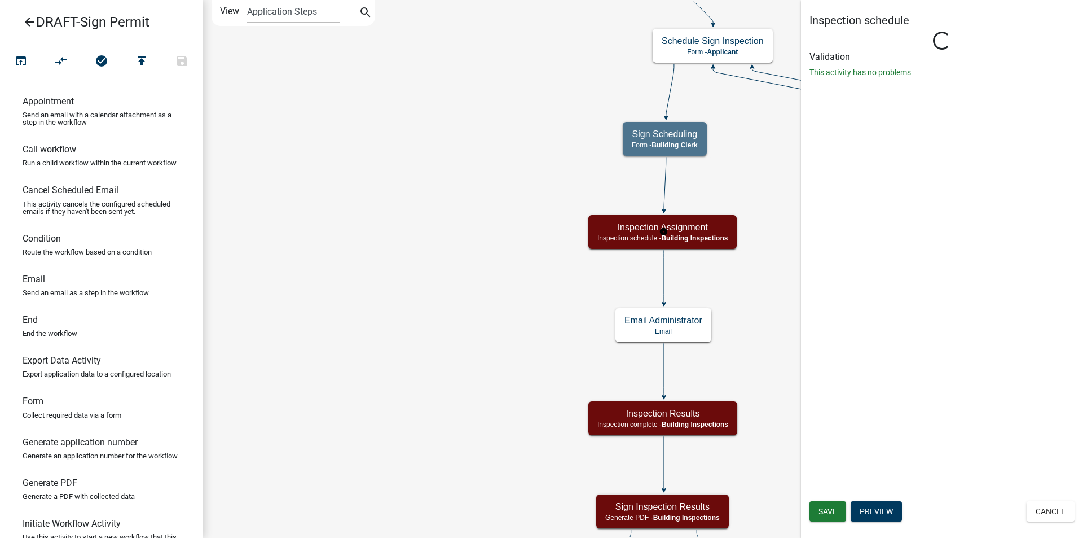
select select "67B8E1BD-2E3E-4A8D-861D-598F76277593"
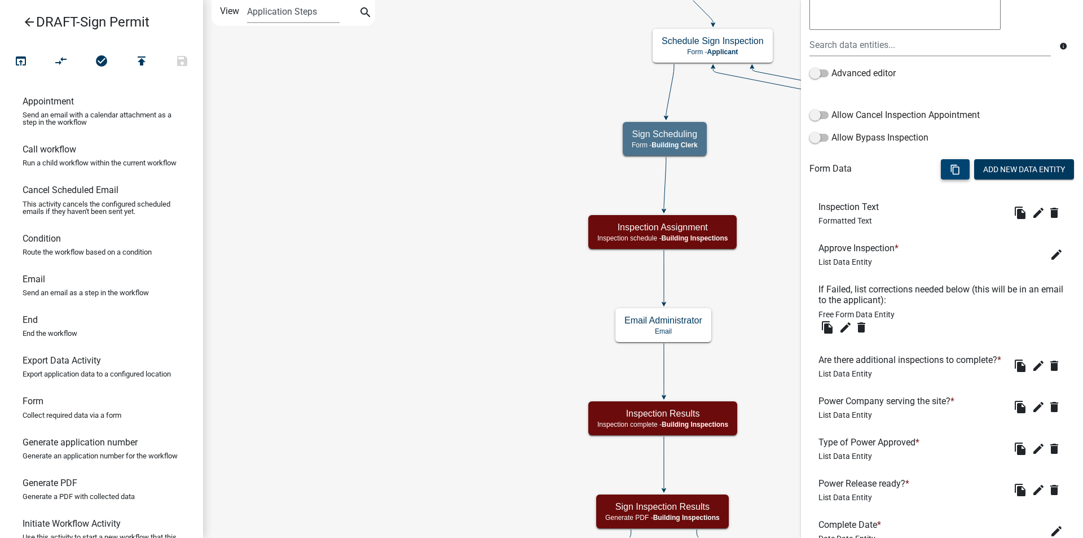
scroll to position [282, 0]
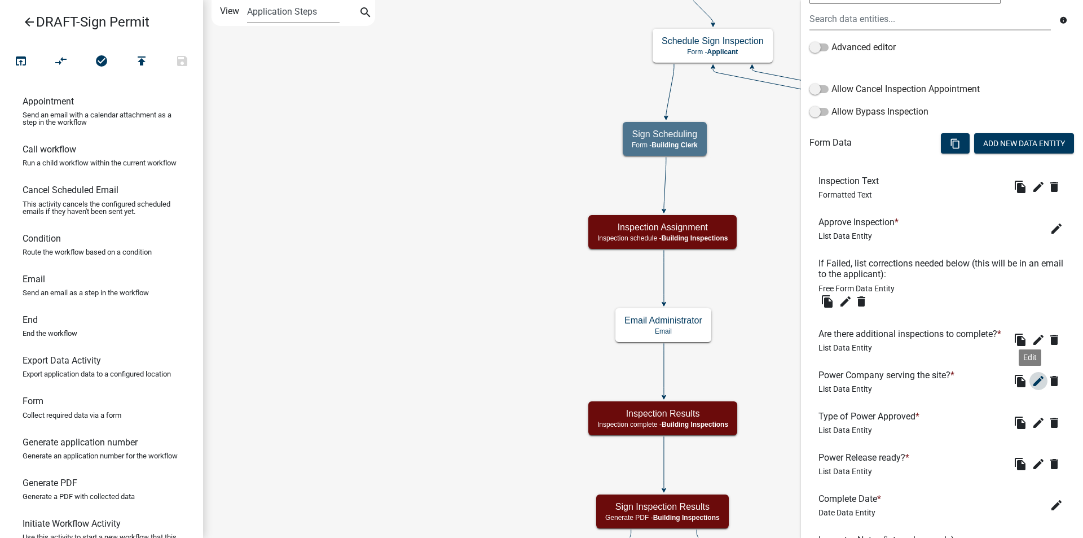
click at [1032, 388] on icon "edit" at bounding box center [1039, 381] width 14 height 14
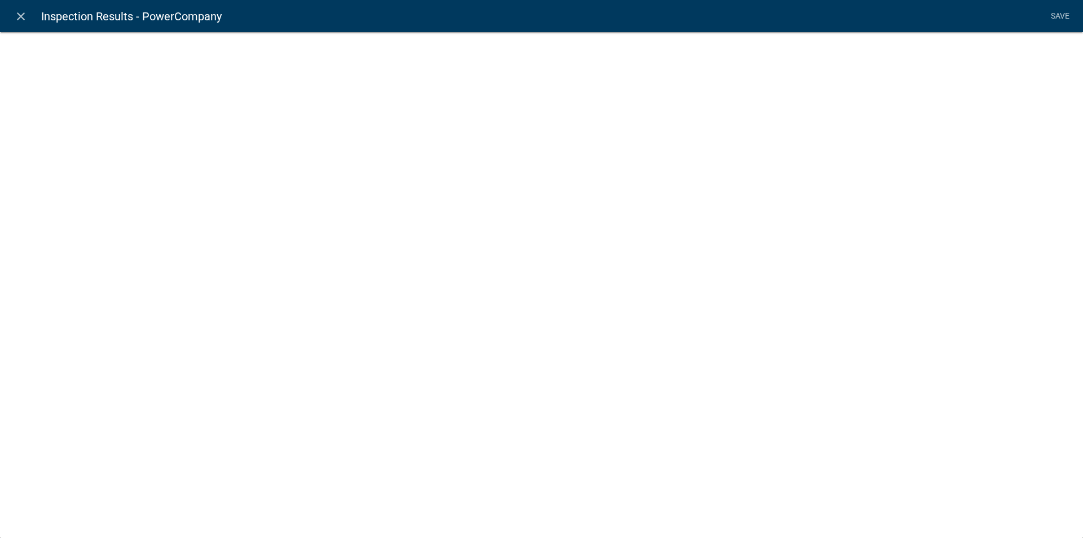
select select "list-data"
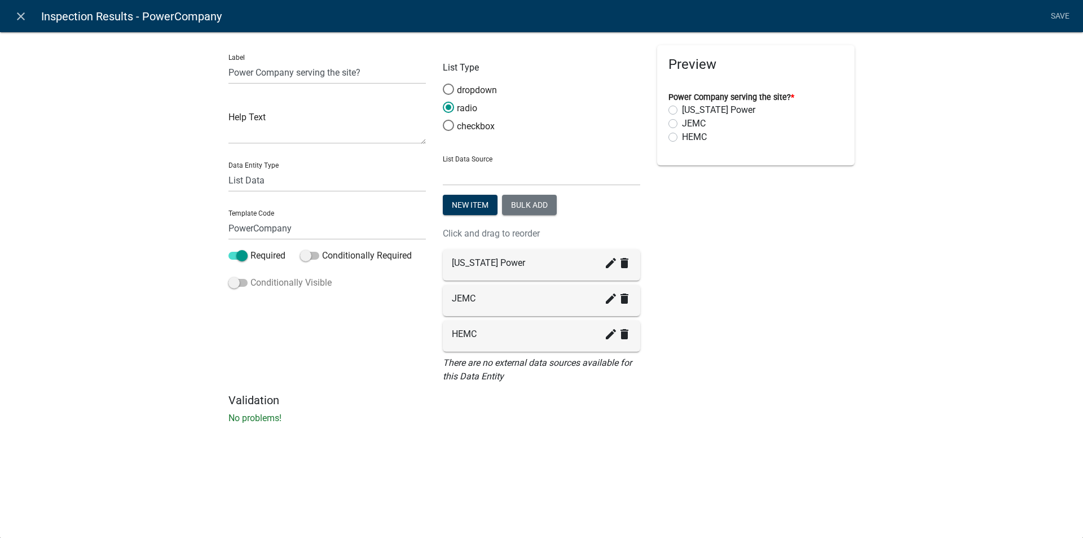
click at [243, 283] on span at bounding box center [238, 283] width 19 height 8
click at [251, 276] on input "Conditionally Visible" at bounding box center [251, 276] width 0 height 0
click at [249, 365] on icon "button" at bounding box center [252, 366] width 6 height 7
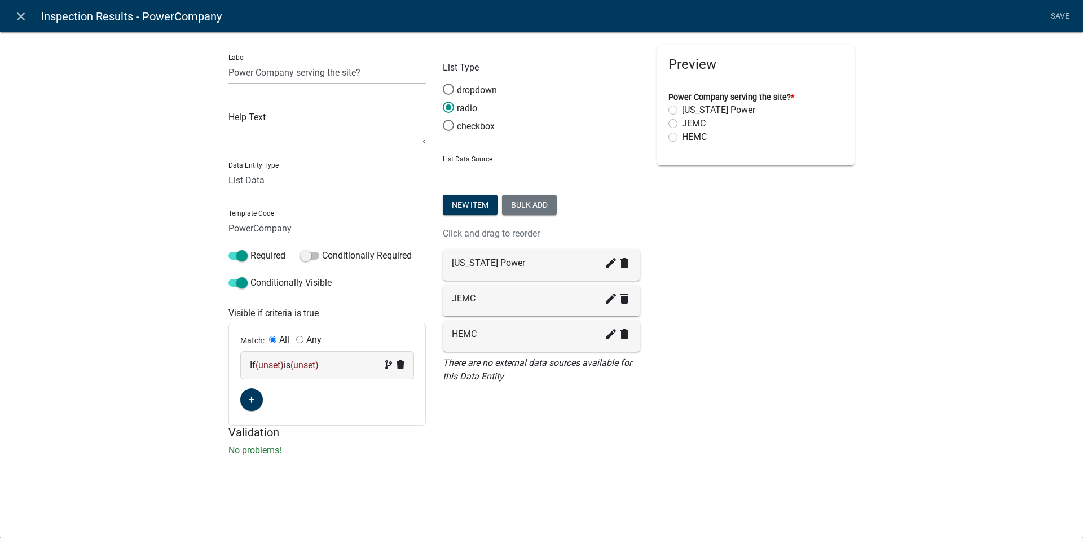
click at [273, 365] on span "(unset)" at bounding box center [270, 364] width 28 height 11
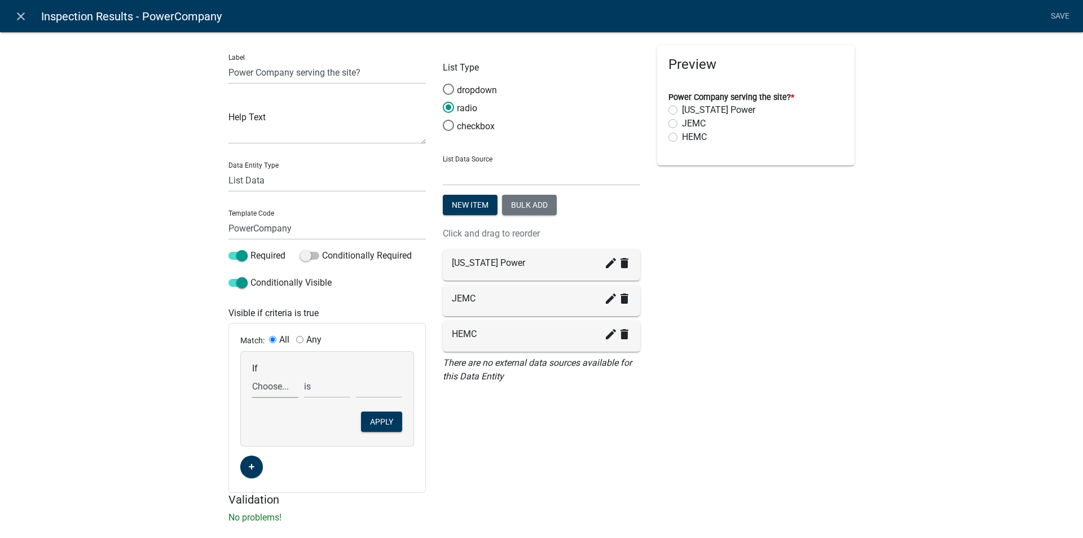
click at [265, 387] on select "Choose... Acres AdditionalInspectionsYN ALL_FEE_RECIPIENTS AMOUNT_PAID amperage…" at bounding box center [275, 386] width 46 height 23
select select "31: COMPLETE_APPROVE"
click at [252, 375] on select "Choose... Acres AdditionalInspectionsYN ALL_FEE_RECIPIENTS AMOUNT_PAID amperage…" at bounding box center [275, 386] width 46 height 23
click at [375, 387] on select "Choose... Bypass No Yes" at bounding box center [379, 386] width 46 height 23
select select "3: Yes"
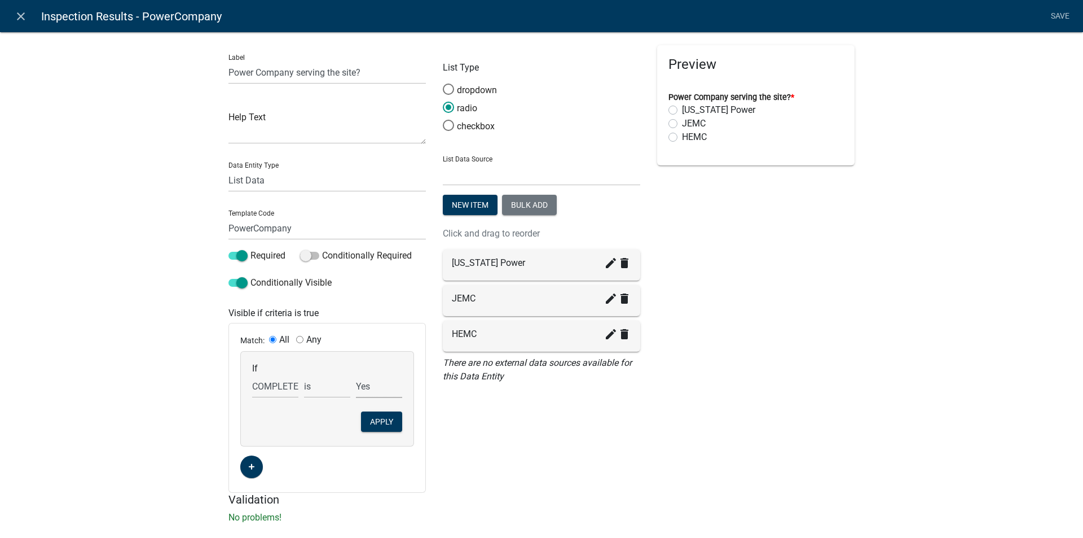
click at [356, 375] on select "Choose... Bypass No Yes" at bounding box center [379, 386] width 46 height 23
click at [372, 422] on button "Apply" at bounding box center [381, 421] width 41 height 20
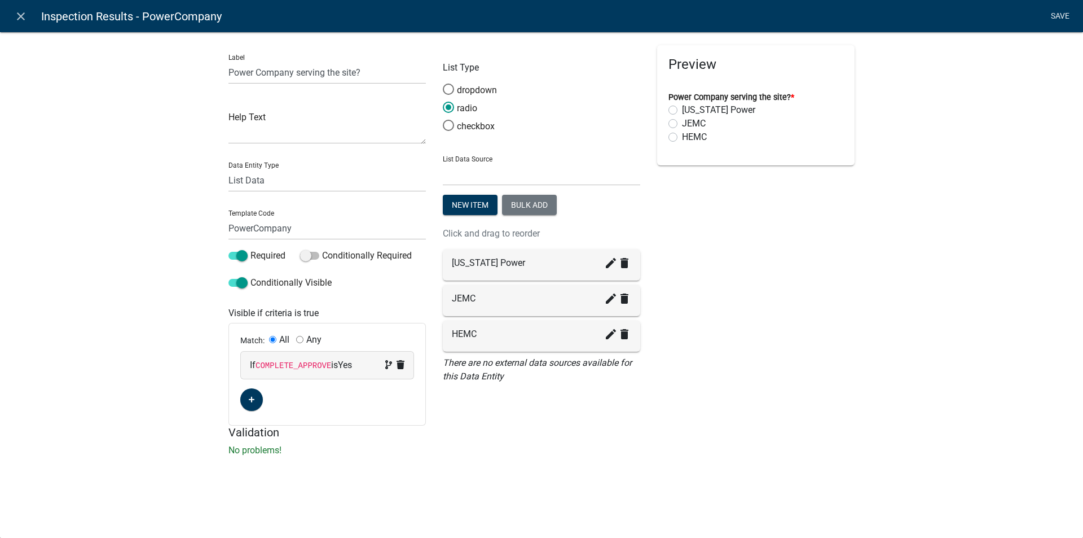
click at [1071, 16] on link "Save" at bounding box center [1060, 16] width 28 height 21
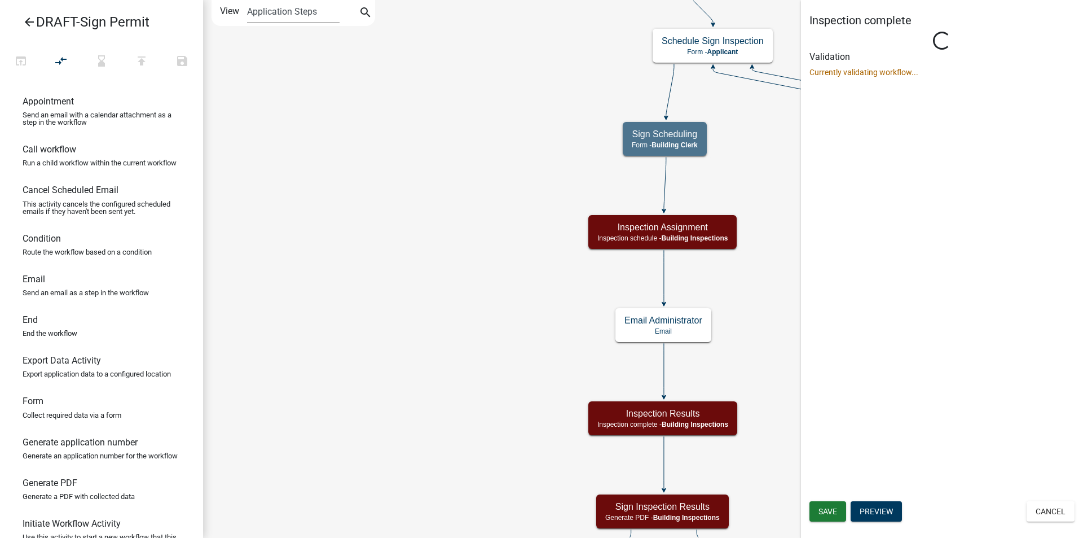
scroll to position [0, 0]
select select "67B8E1BD-2E3E-4A8D-861D-598F76277593"
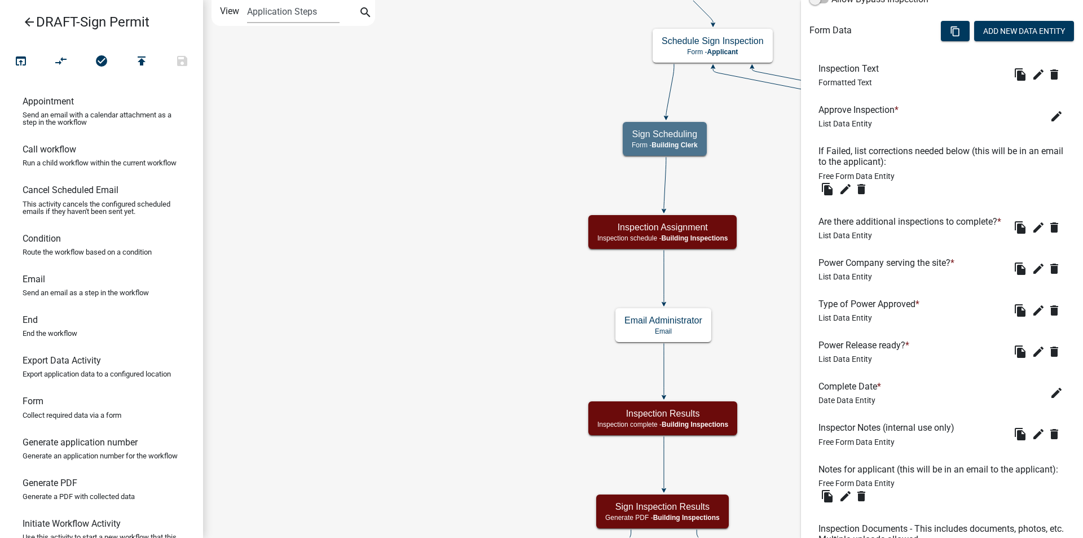
scroll to position [395, 0]
click at [1032, 317] on icon "edit" at bounding box center [1039, 310] width 14 height 14
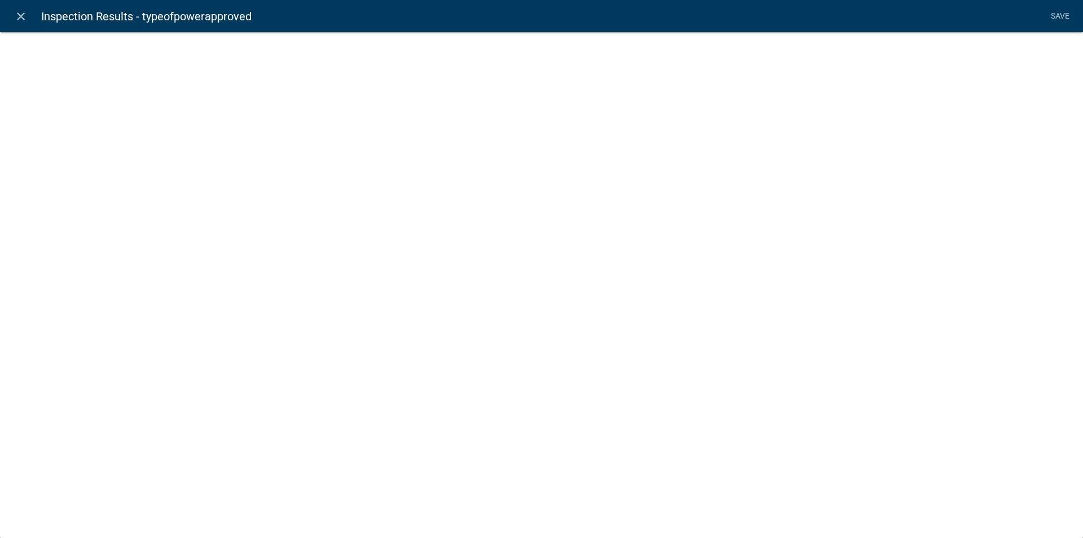
select select "list-data"
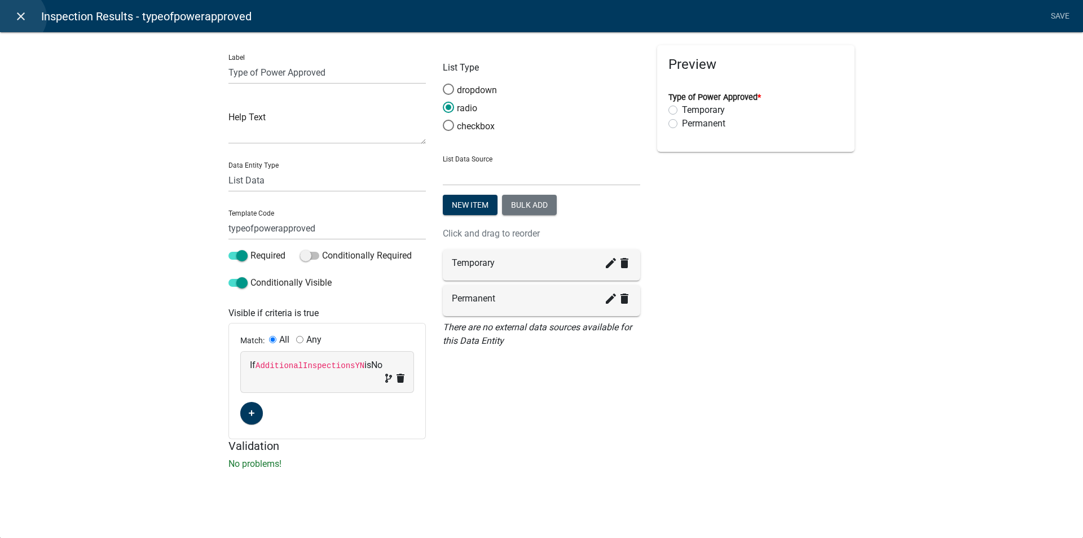
click at [18, 17] on icon "close" at bounding box center [21, 17] width 14 height 14
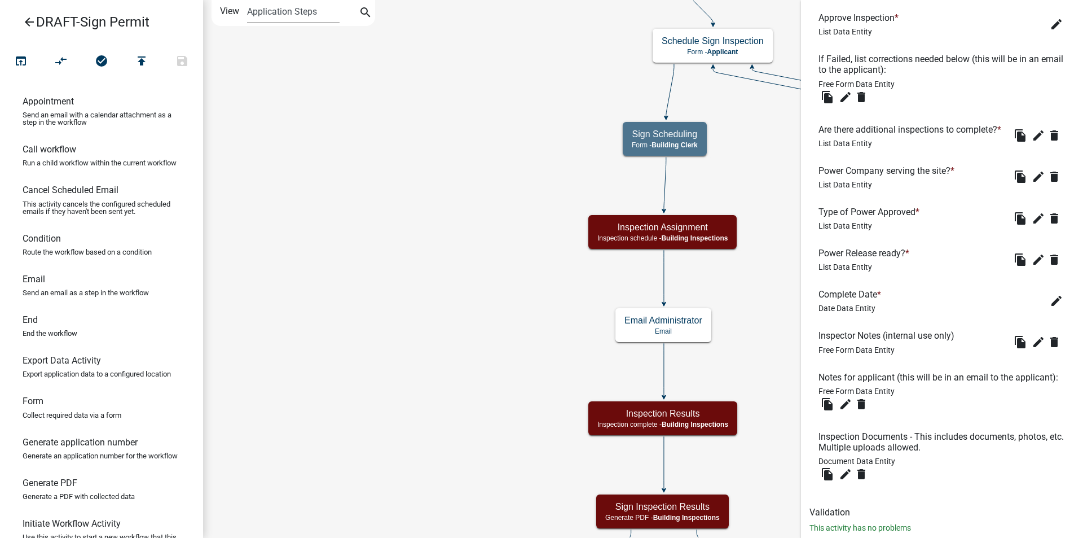
scroll to position [508, 0]
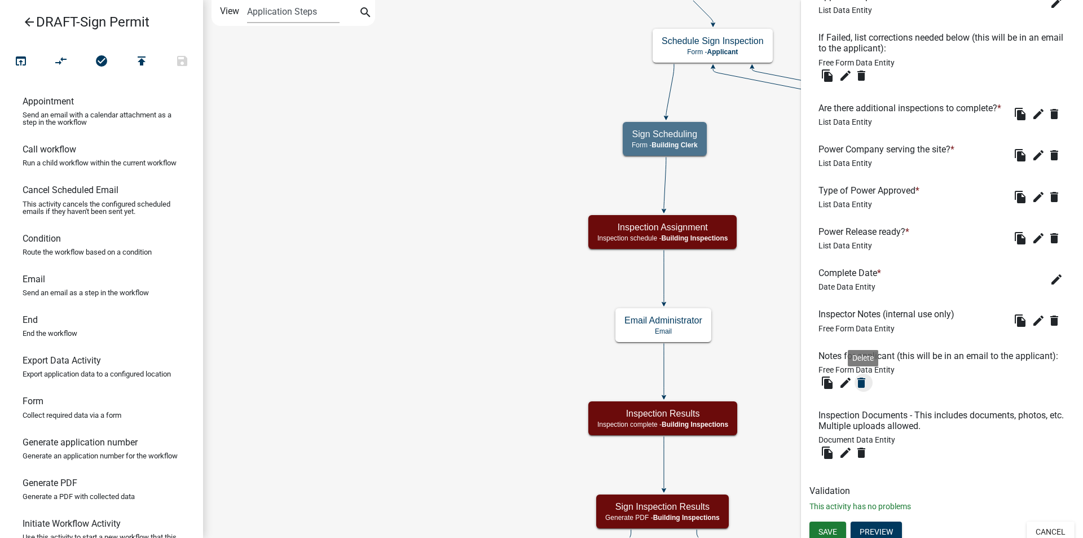
click at [864, 389] on icon "delete" at bounding box center [862, 383] width 14 height 14
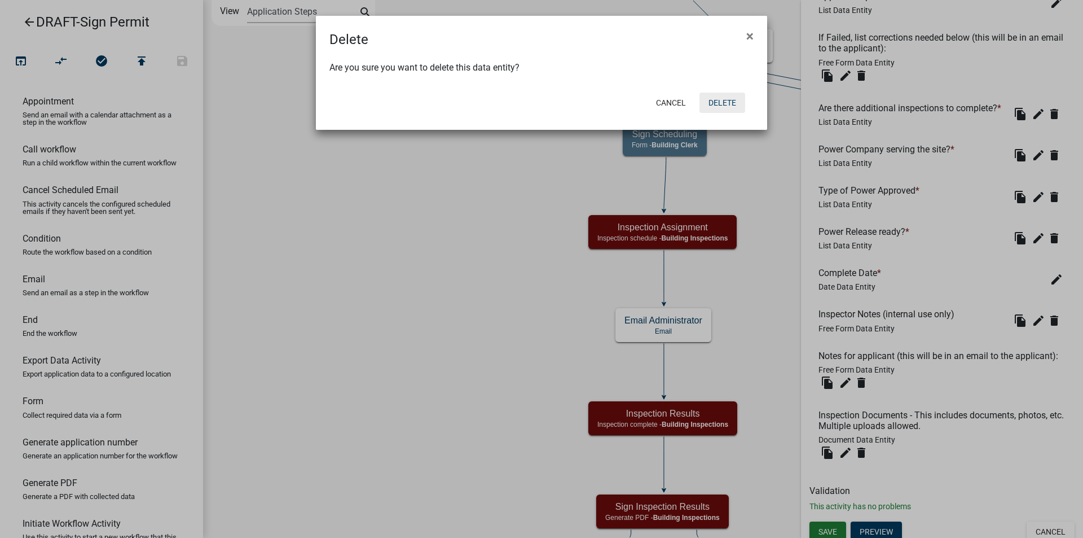
click at [732, 100] on button "Delete" at bounding box center [723, 103] width 46 height 20
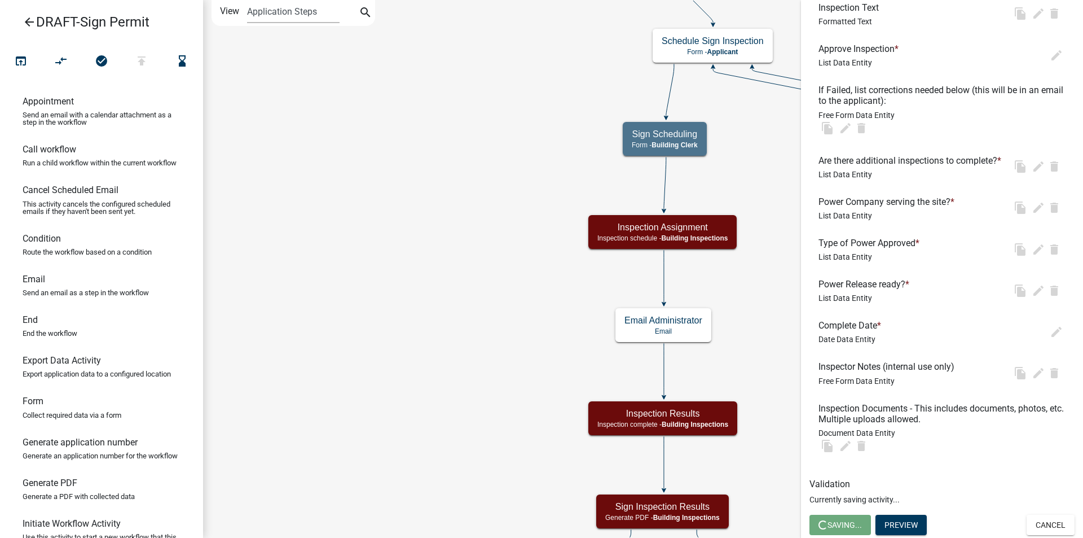
scroll to position [0, 0]
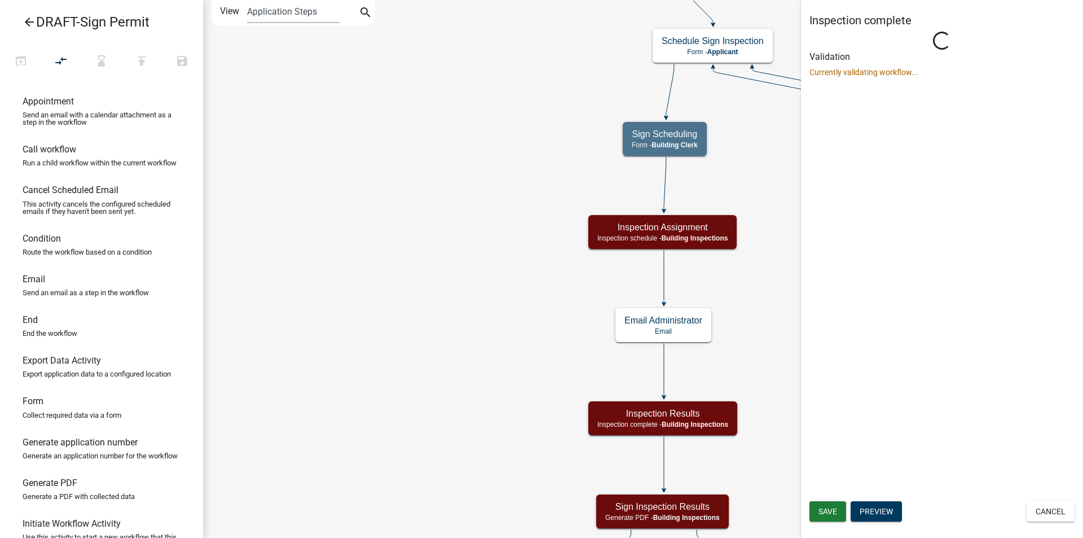
select select "67B8E1BD-2E3E-4A8D-861D-598F76277593"
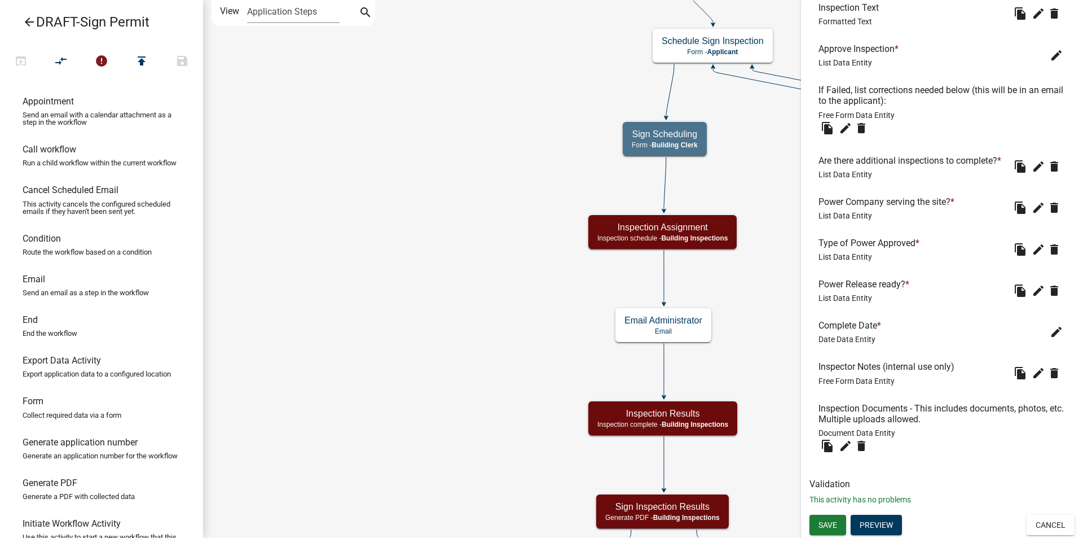
scroll to position [473, 0]
click at [1032, 293] on icon "edit" at bounding box center [1039, 291] width 14 height 14
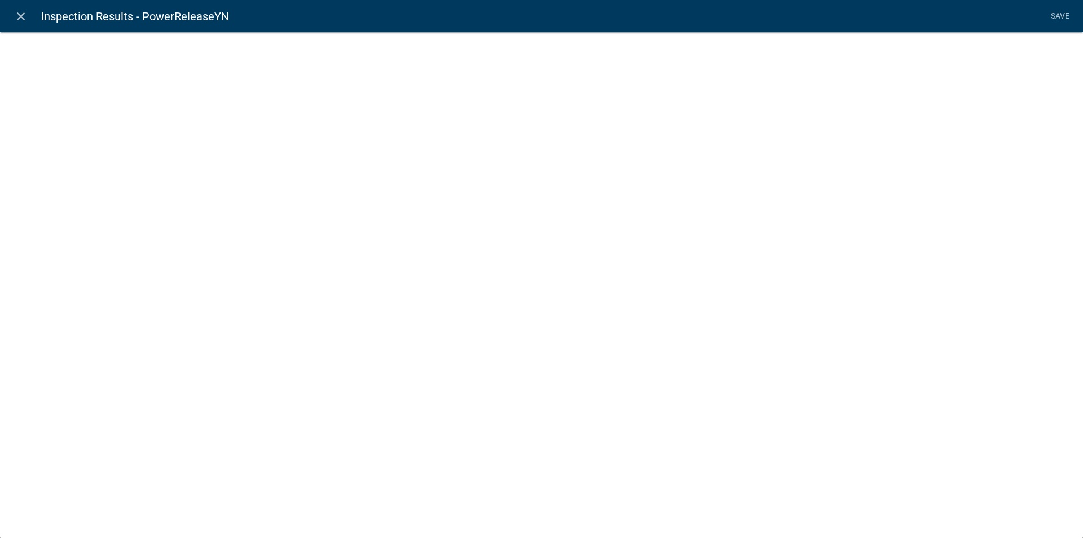
select select "list-data"
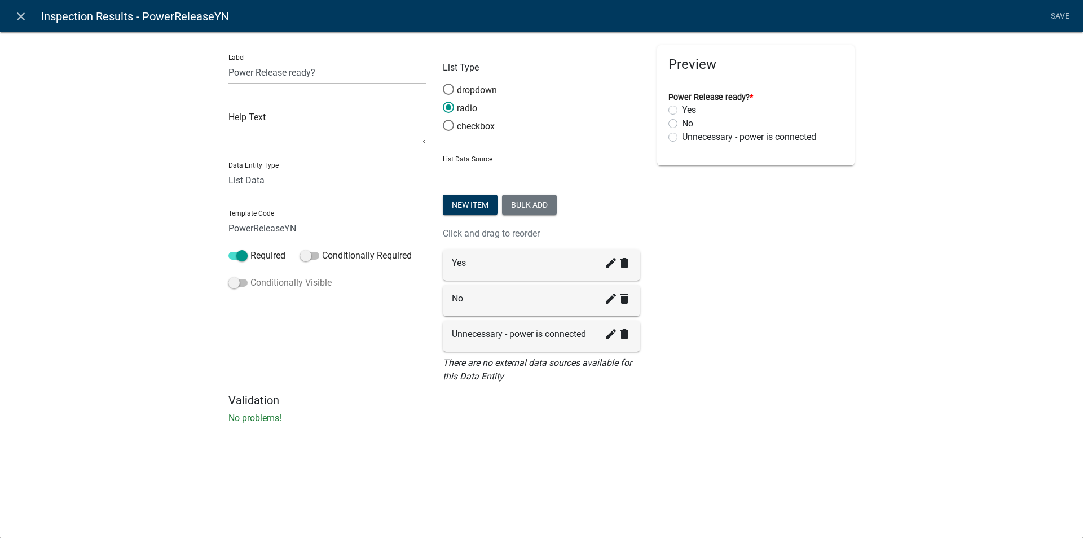
click at [241, 280] on span at bounding box center [238, 283] width 19 height 8
click at [251, 276] on input "Conditionally Visible" at bounding box center [251, 276] width 0 height 0
click at [247, 367] on button "button" at bounding box center [251, 366] width 23 height 23
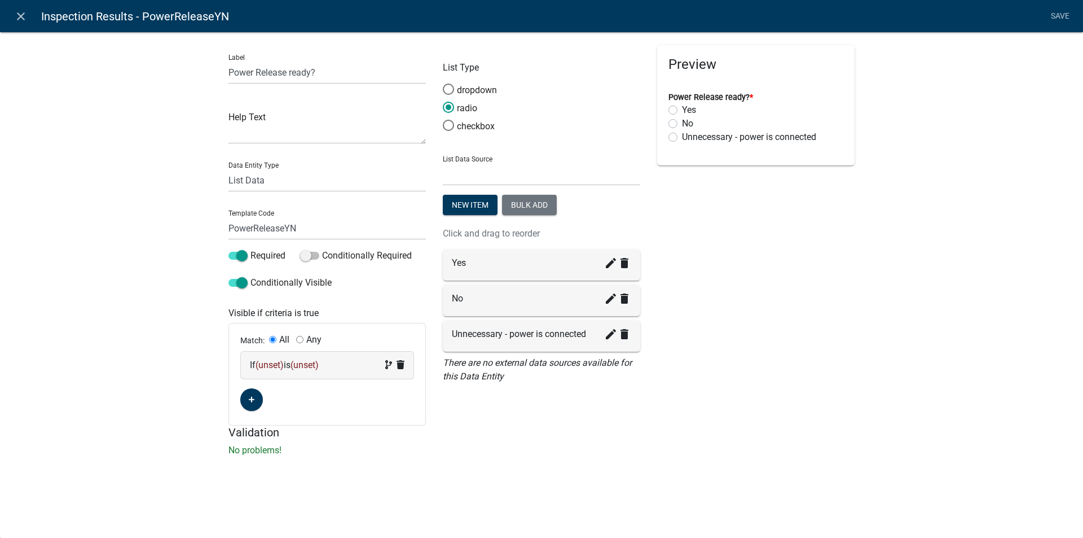
click at [264, 362] on span "(unset)" at bounding box center [270, 364] width 28 height 11
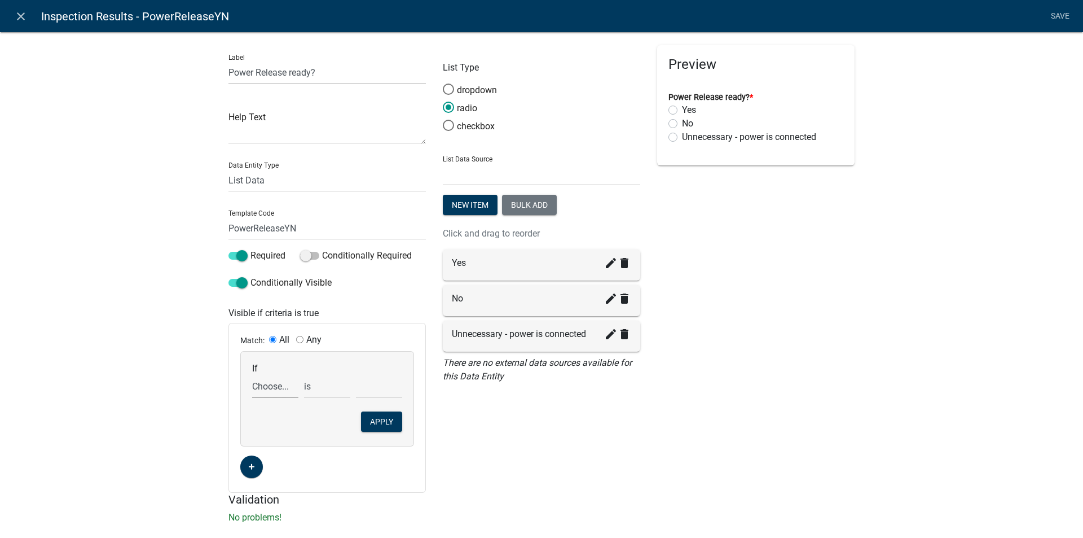
click at [264, 391] on select "Choose... Acres AdditionalInspectionsYN ALL_FEE_RECIPIENTS AMOUNT_PAID amperage…" at bounding box center [275, 386] width 46 height 23
select select "31: COMPLETE_APPROVE"
click at [252, 375] on select "Choose... Acres AdditionalInspectionsYN ALL_FEE_RECIPIENTS AMOUNT_PAID amperage…" at bounding box center [275, 386] width 46 height 23
click at [358, 384] on select "Choose... Bypass No Yes" at bounding box center [379, 386] width 46 height 23
select select "3: Yes"
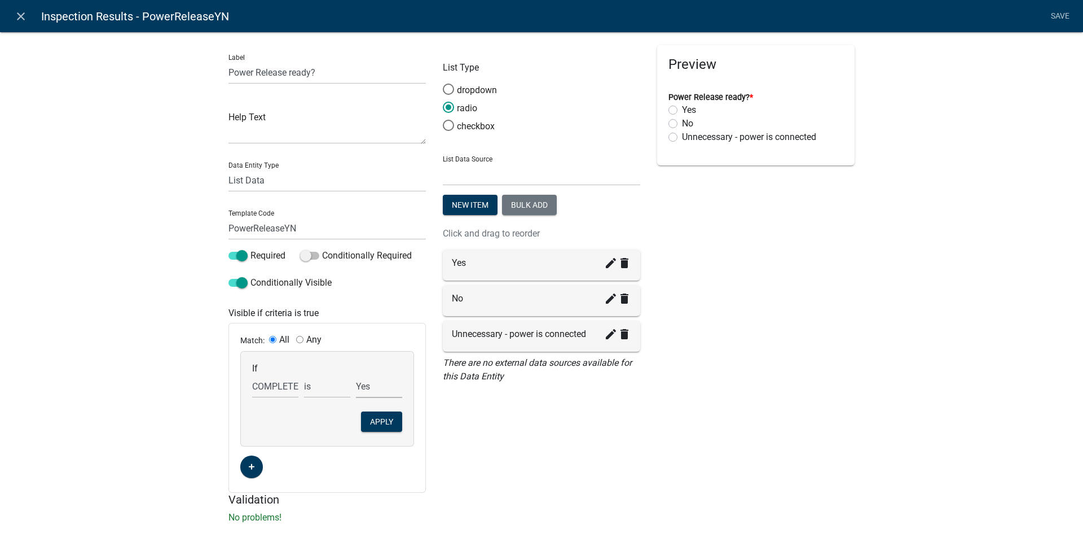
click at [356, 375] on select "Choose... Bypass No Yes" at bounding box center [379, 386] width 46 height 23
click at [369, 418] on button "Apply" at bounding box center [381, 421] width 41 height 20
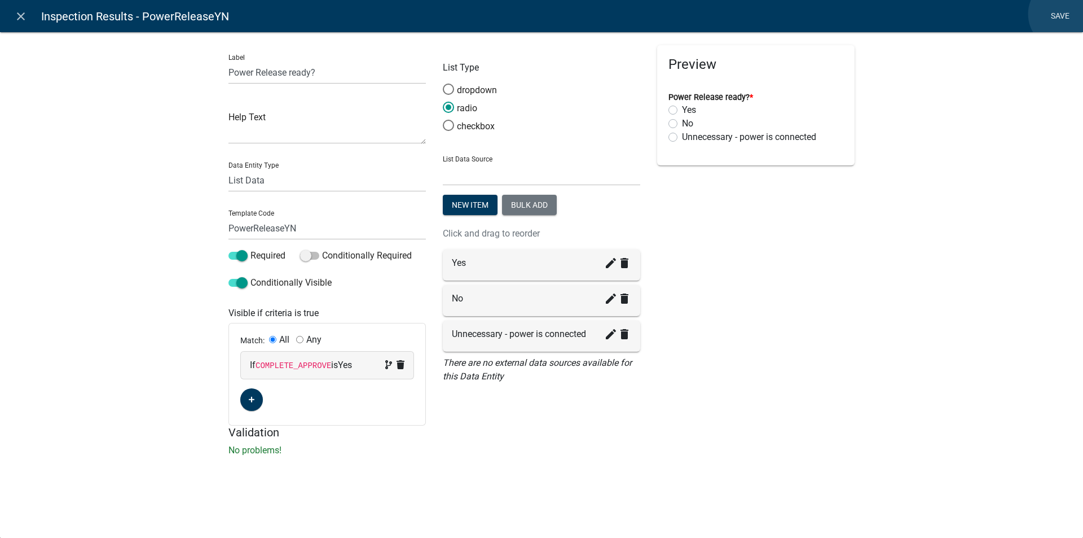
click at [1064, 14] on link "Save" at bounding box center [1060, 16] width 28 height 21
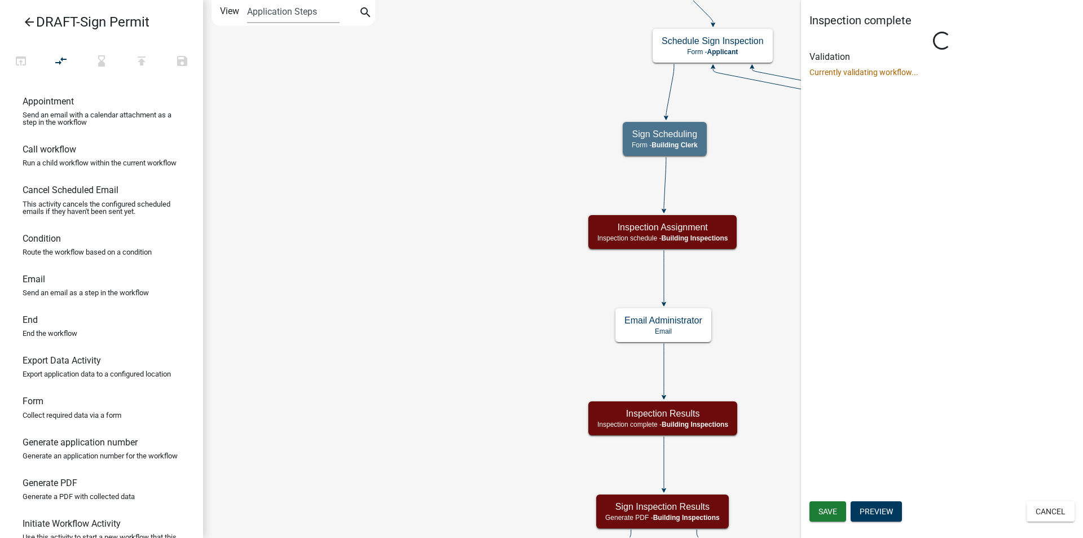
scroll to position [0, 0]
select select "67B8E1BD-2E3E-4A8D-861D-598F76277593"
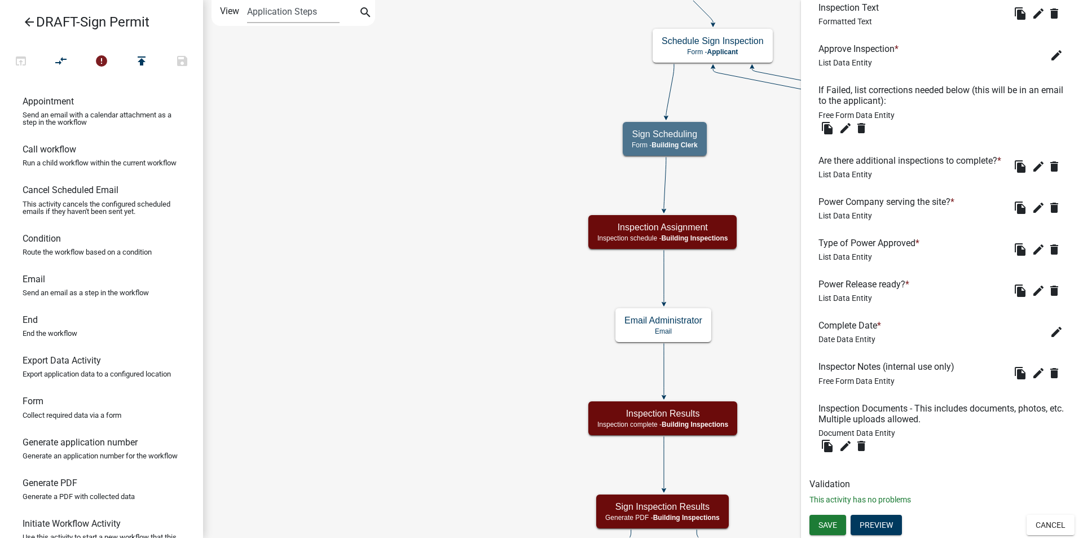
scroll to position [473, 0]
click at [826, 522] on span "Save" at bounding box center [828, 524] width 19 height 9
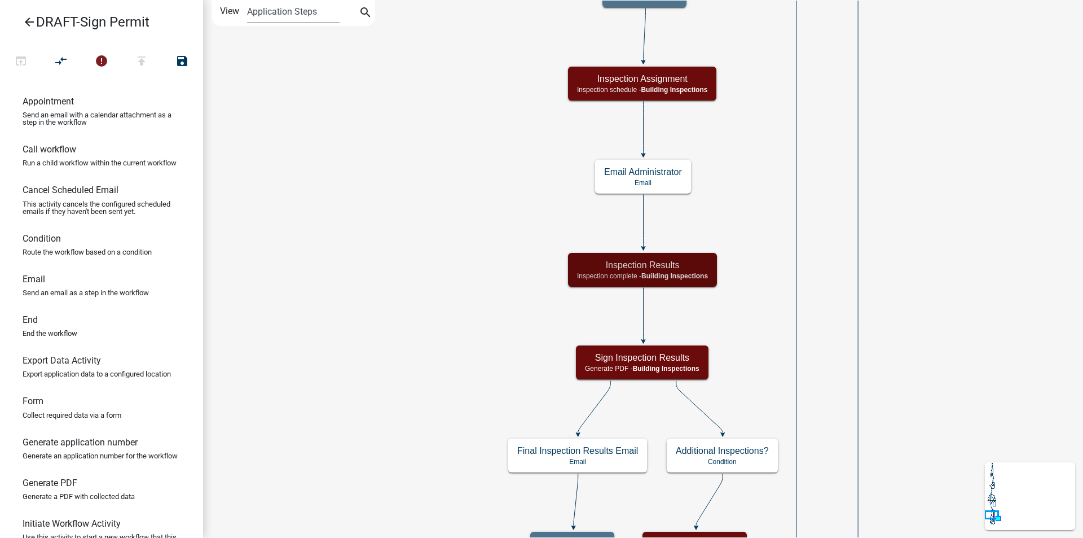
scroll to position [0, 0]
click at [693, 275] on span "Building Inspections" at bounding box center [675, 276] width 67 height 8
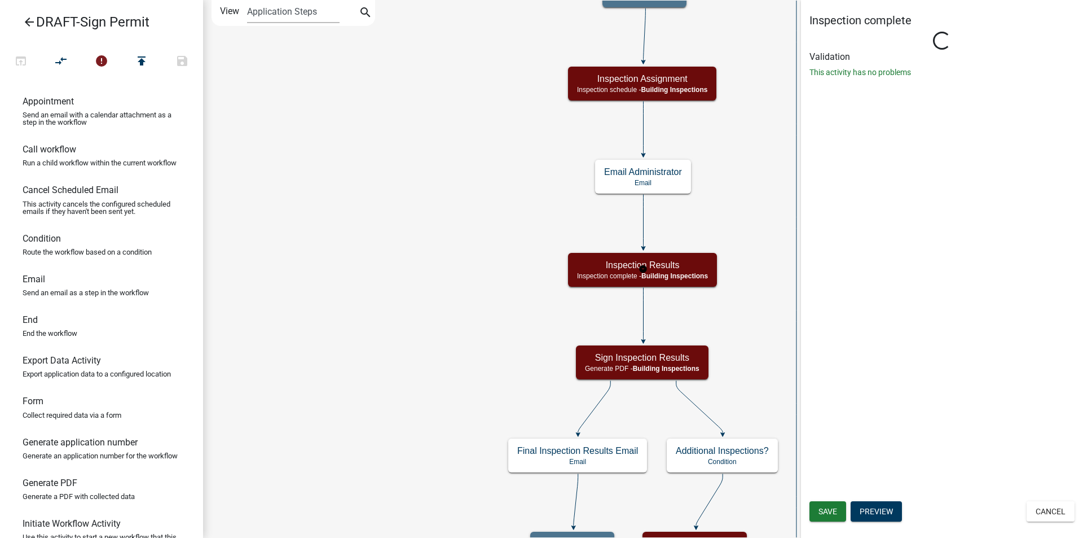
select select "67B8E1BD-2E3E-4A8D-861D-598F76277593"
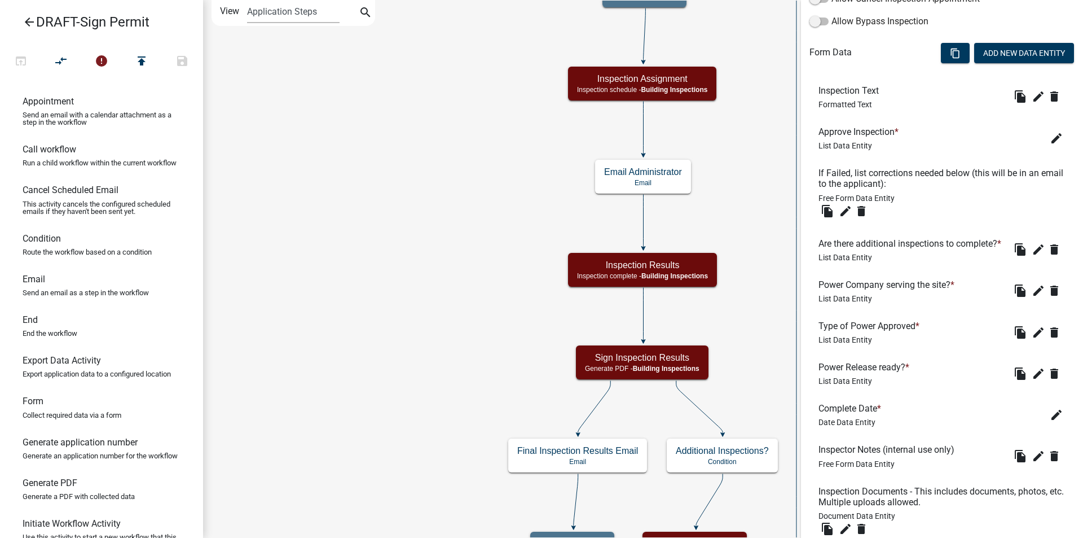
scroll to position [473, 0]
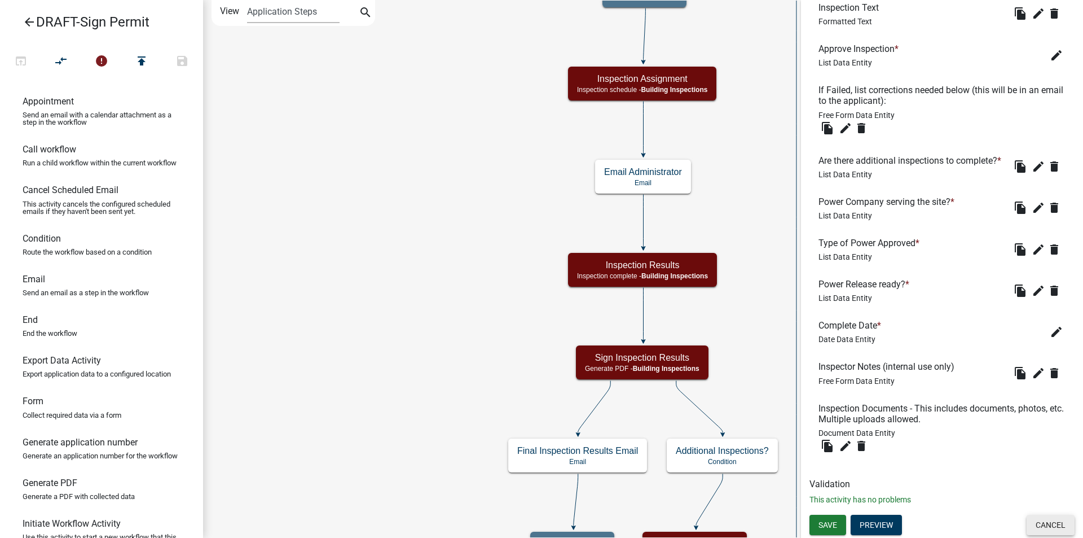
click at [1041, 525] on button "Cancel" at bounding box center [1051, 525] width 48 height 20
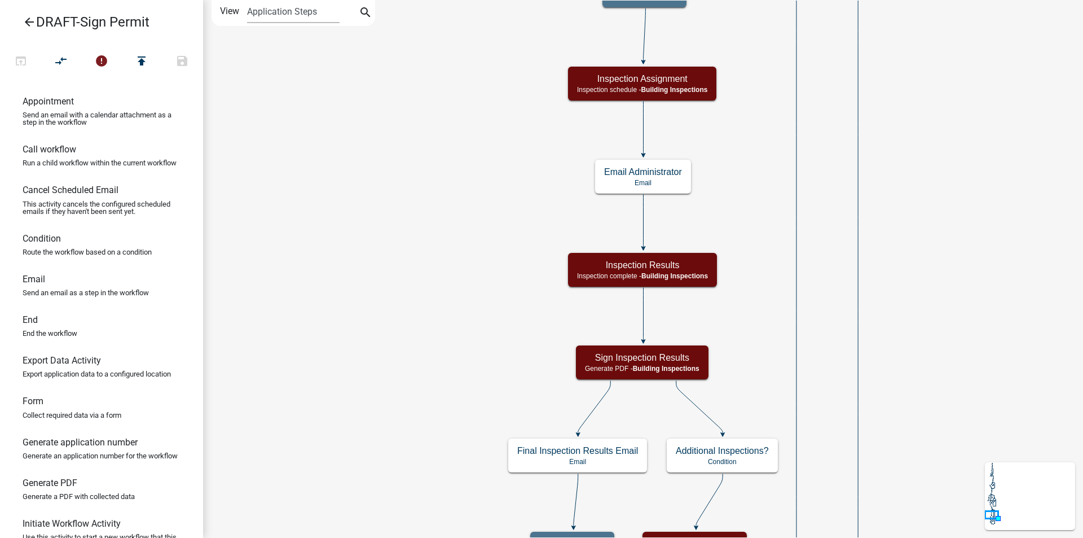
scroll to position [0, 0]
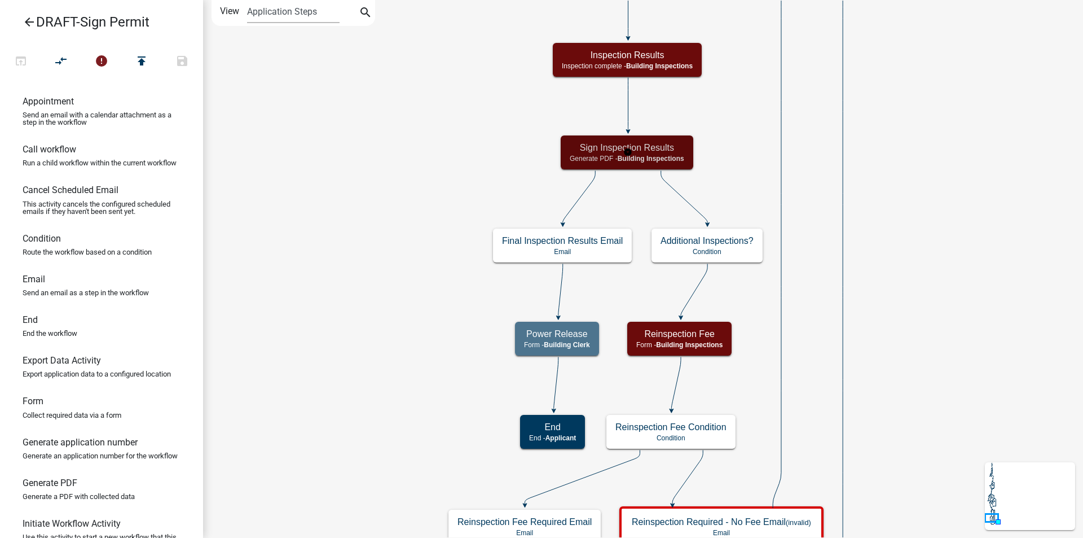
click at [664, 146] on h5 "Sign Inspection Results" at bounding box center [627, 147] width 115 height 11
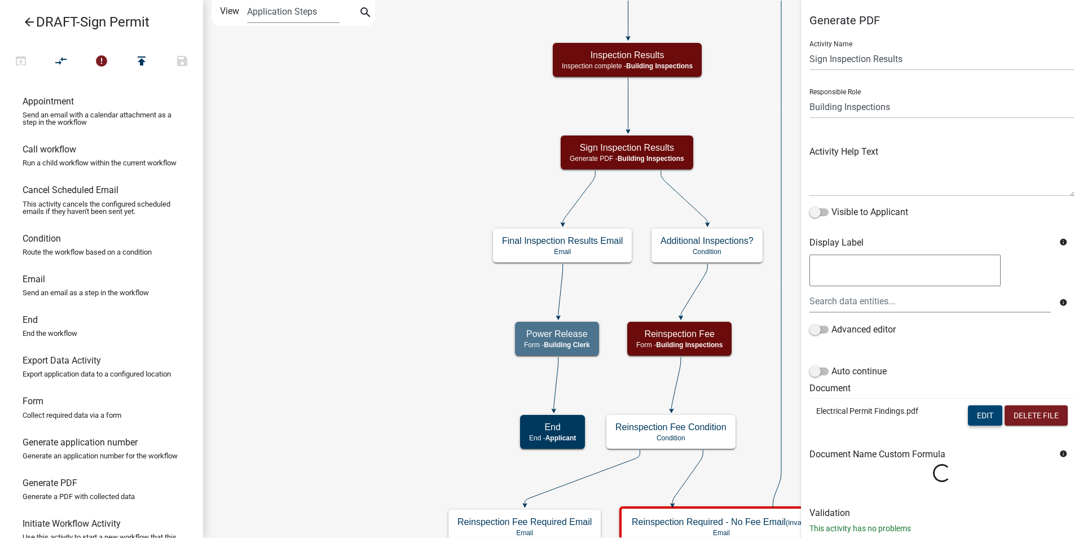
click at [972, 411] on button "Edit" at bounding box center [985, 415] width 34 height 20
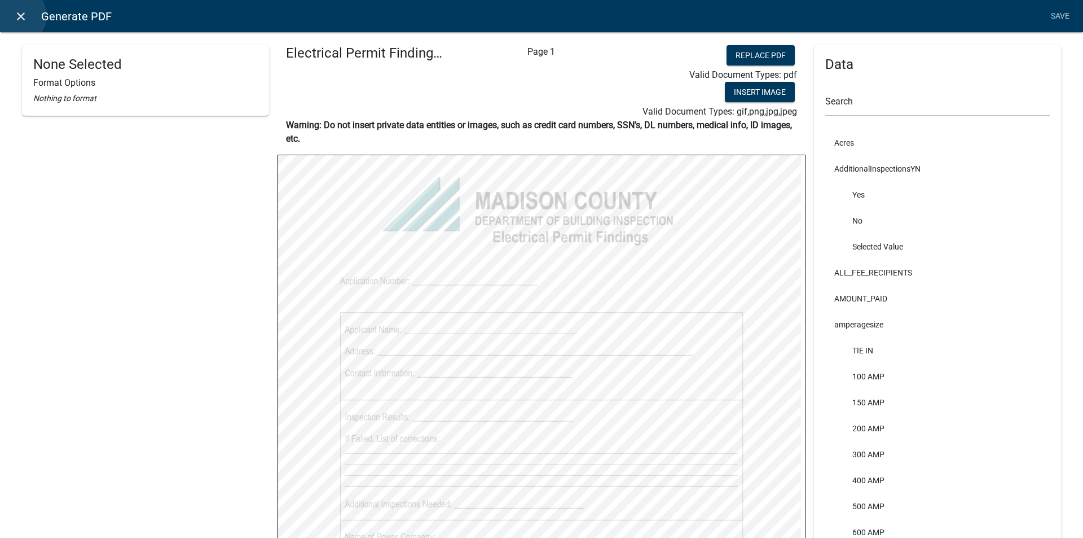
click at [18, 16] on icon "close" at bounding box center [21, 17] width 14 height 14
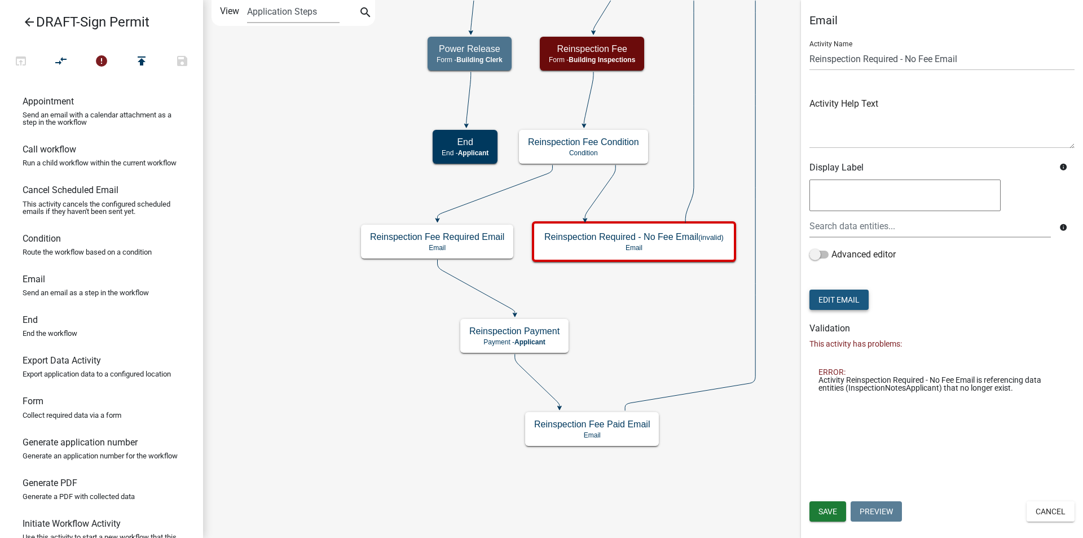
click at [837, 299] on button "Edit Email" at bounding box center [839, 299] width 59 height 20
select select "f8aedfd8-39b5-4d7f-8304-f16556aaf9a2"
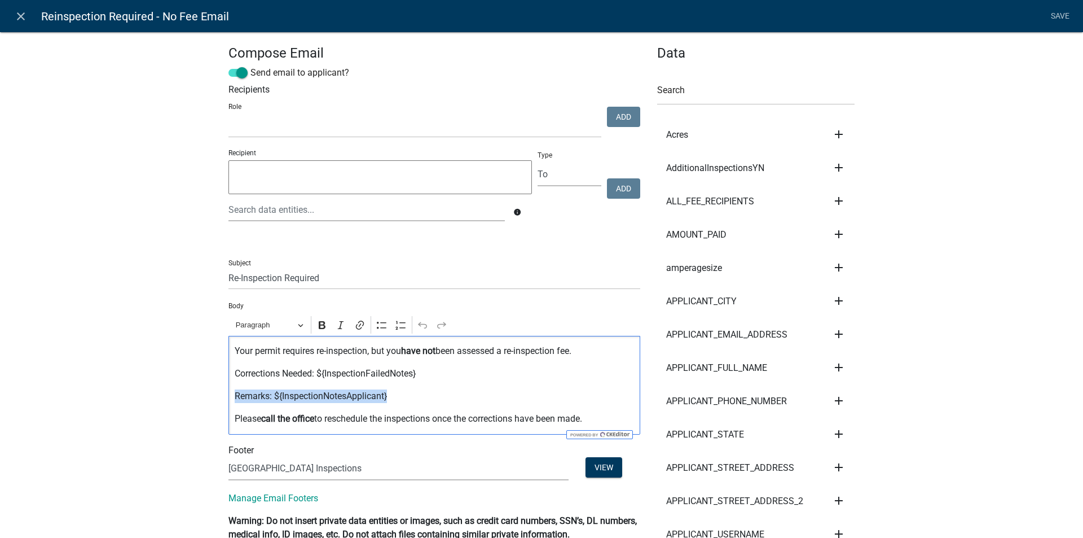
drag, startPoint x: 317, startPoint y: 401, endPoint x: 231, endPoint y: 393, distance: 86.1
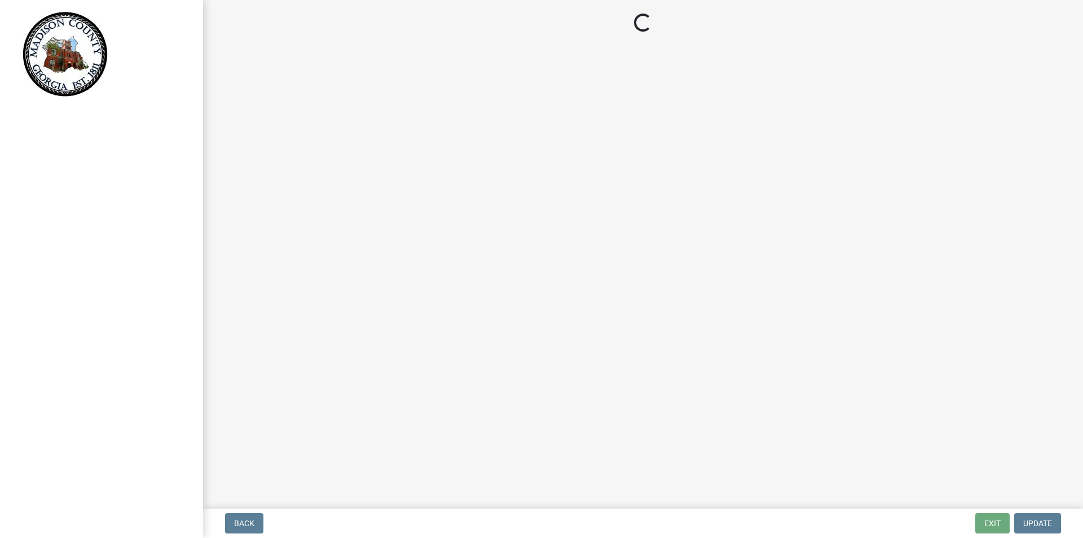
select select "GA"
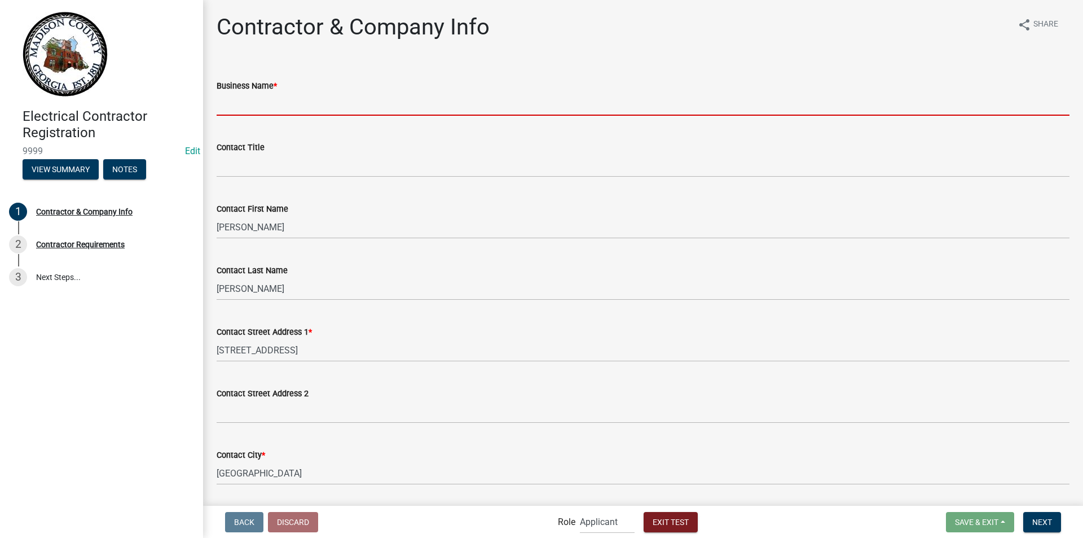
click at [276, 101] on input "Business Name *" at bounding box center [643, 104] width 853 height 23
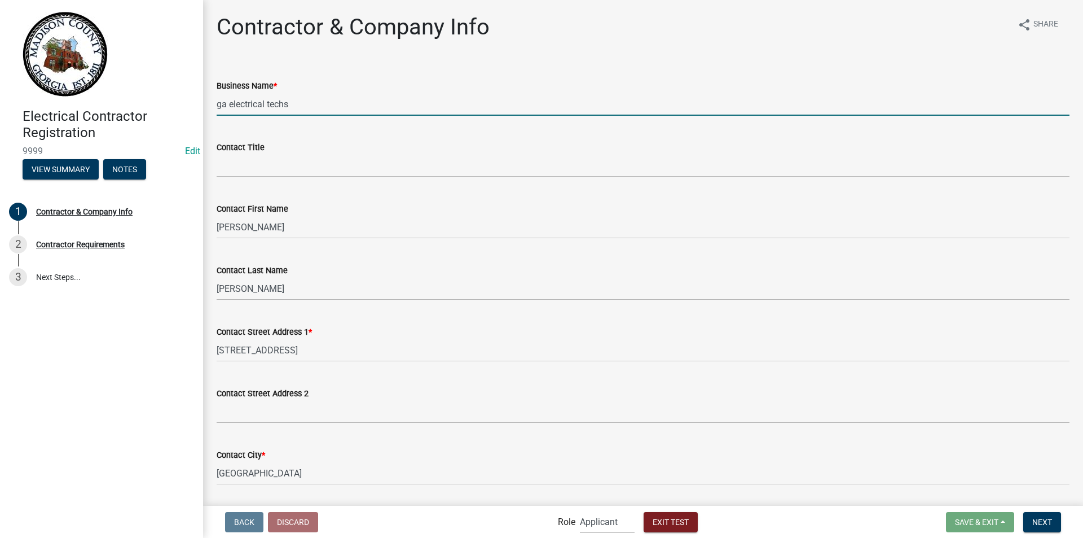
type input "ga electrical techs"
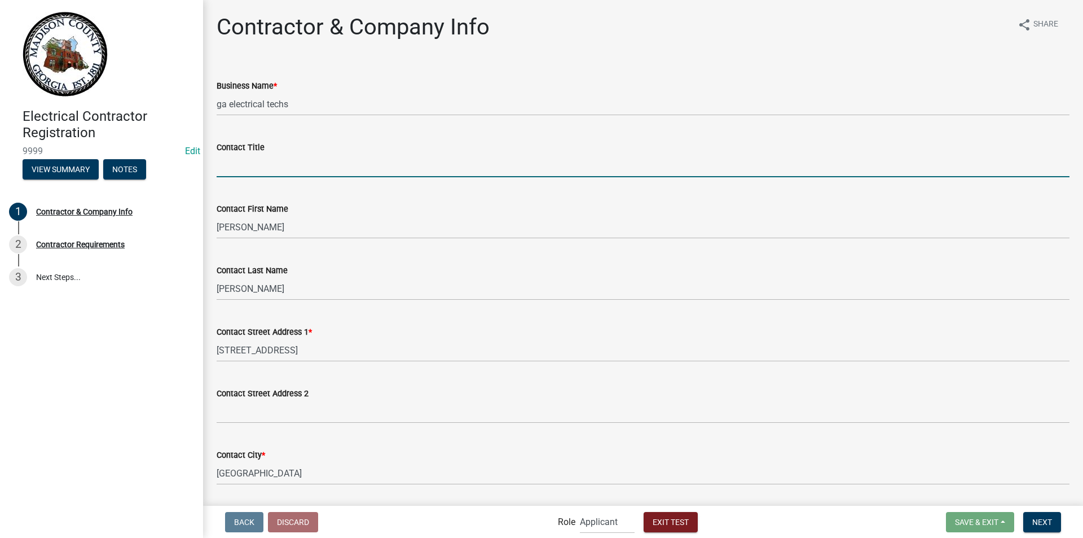
click at [260, 161] on input "Contact Title" at bounding box center [643, 165] width 853 height 23
drag, startPoint x: 296, startPoint y: 167, endPoint x: 210, endPoint y: 168, distance: 85.2
click at [217, 165] on input "[PERSON_NAME]" at bounding box center [643, 165] width 853 height 23
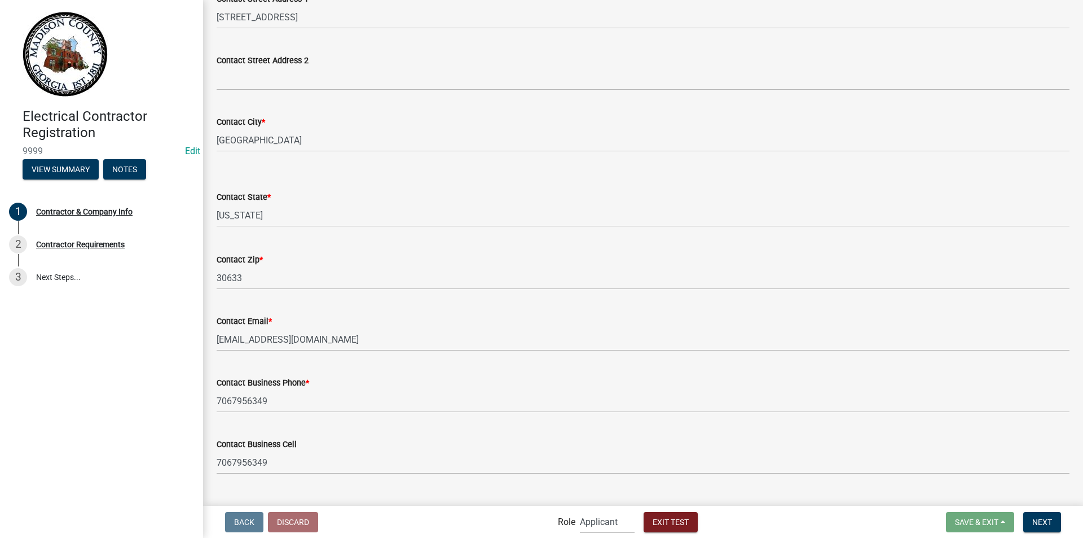
scroll to position [356, 0]
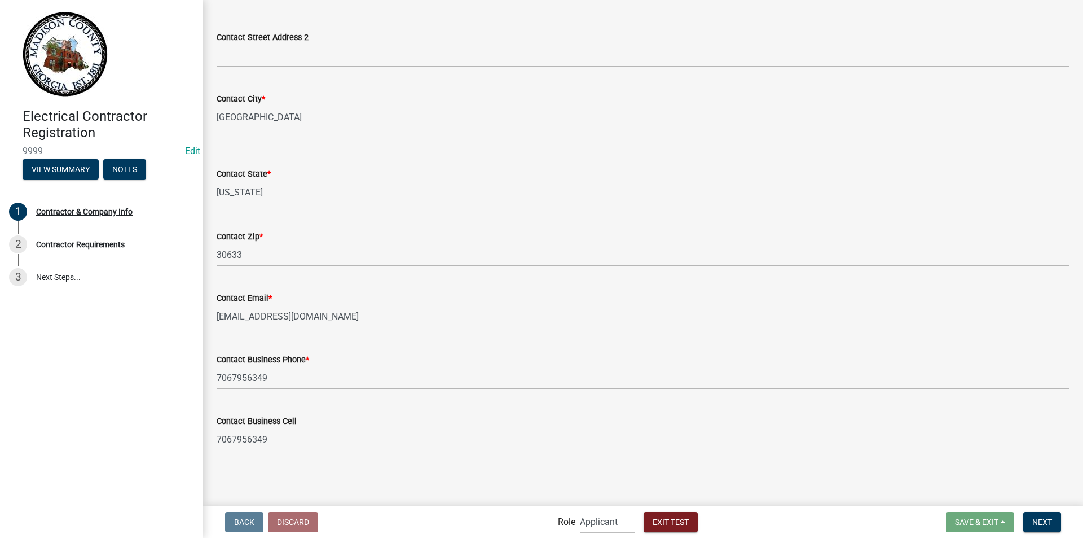
type input "owner"
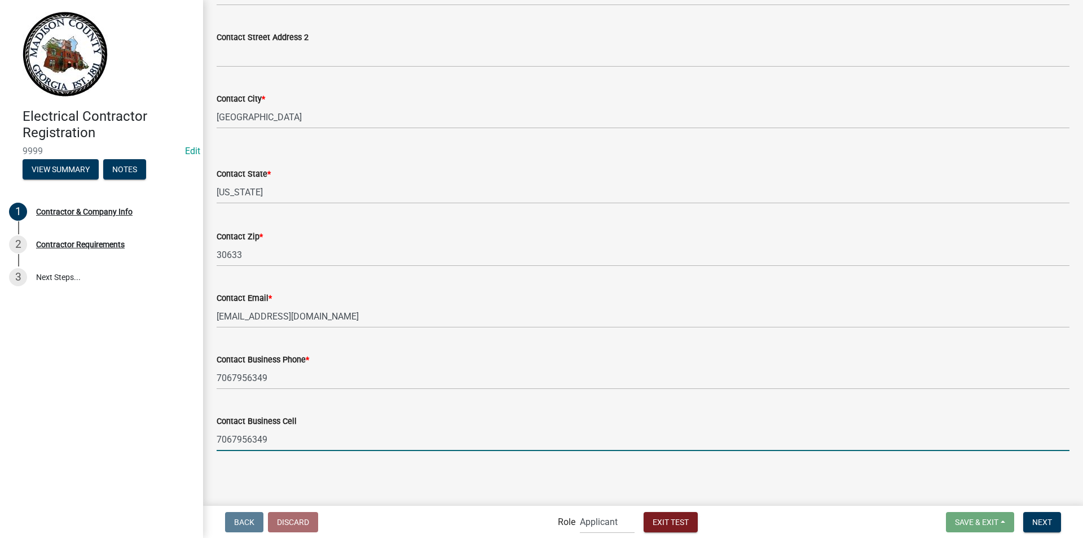
drag, startPoint x: 1025, startPoint y: 431, endPoint x: 1033, endPoint y: 489, distance: 58.6
click at [1032, 486] on main "Contractor & Company Info share Share Business Name * ga electrical techs Conta…" at bounding box center [643, 252] width 880 height 504
click at [1046, 523] on span "Next" at bounding box center [1043, 521] width 20 height 9
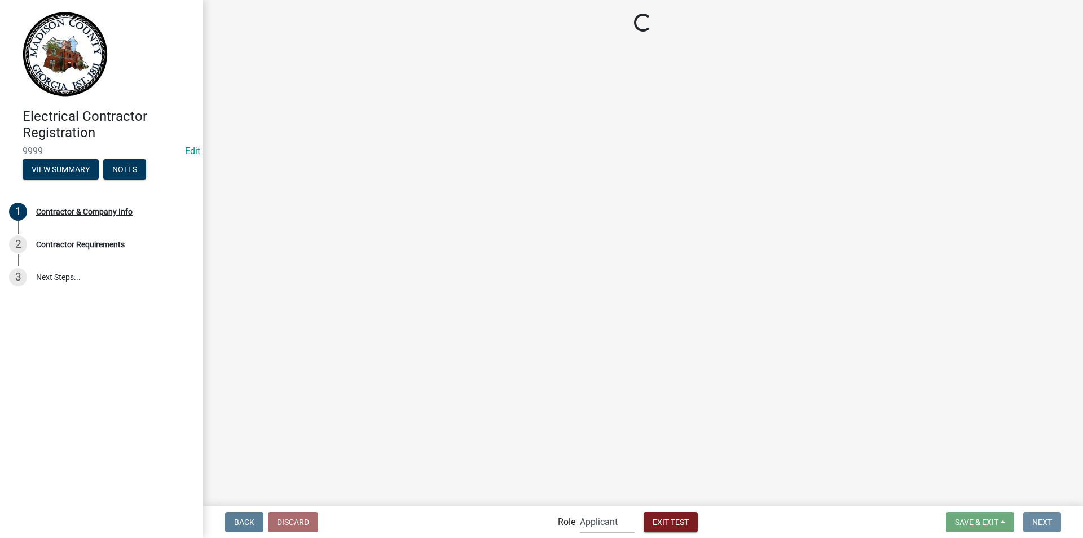
scroll to position [0, 0]
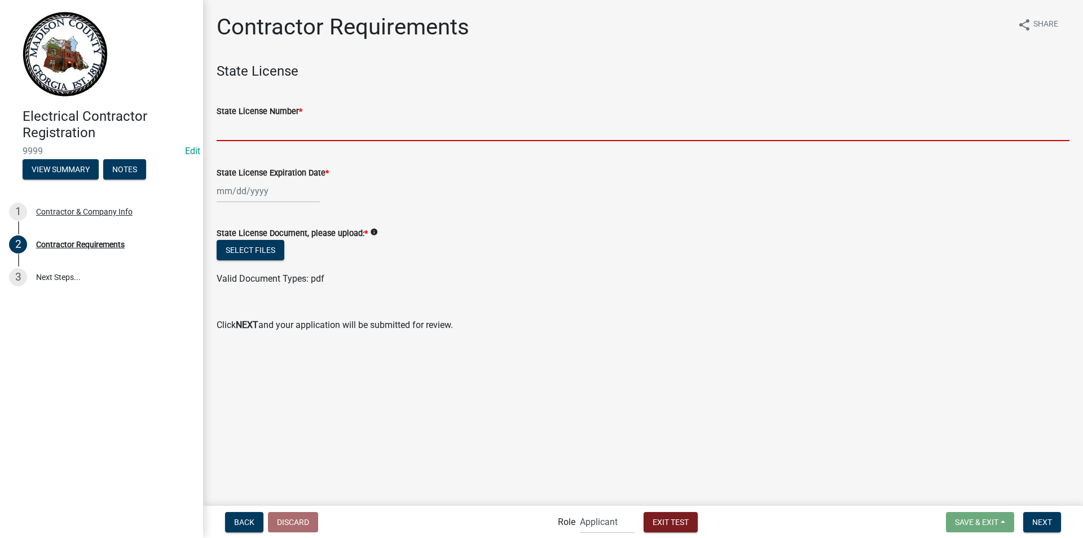
click at [319, 124] on input "State License Number *" at bounding box center [643, 129] width 853 height 23
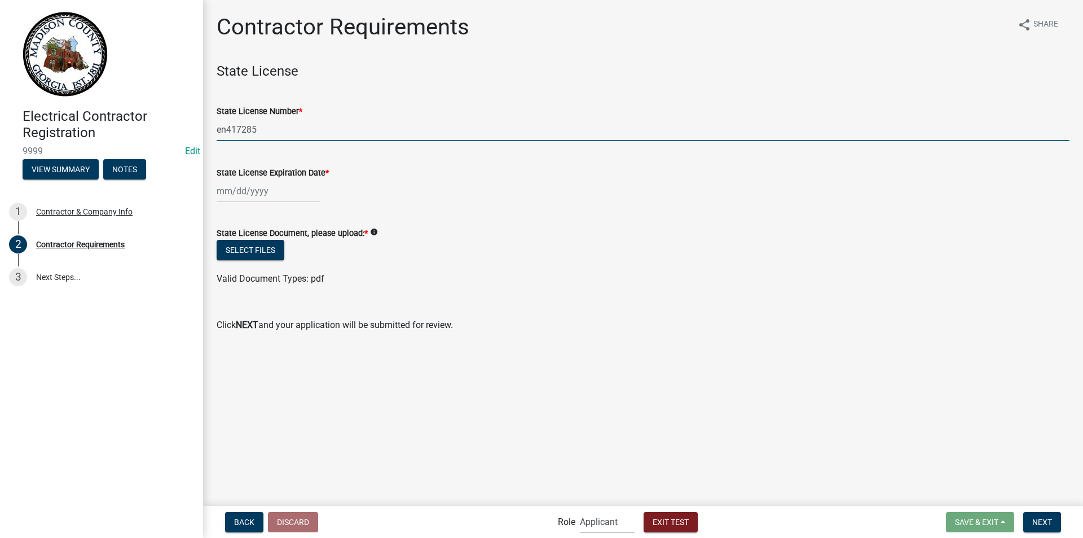
type input "en417285"
click at [274, 187] on div at bounding box center [268, 190] width 103 height 23
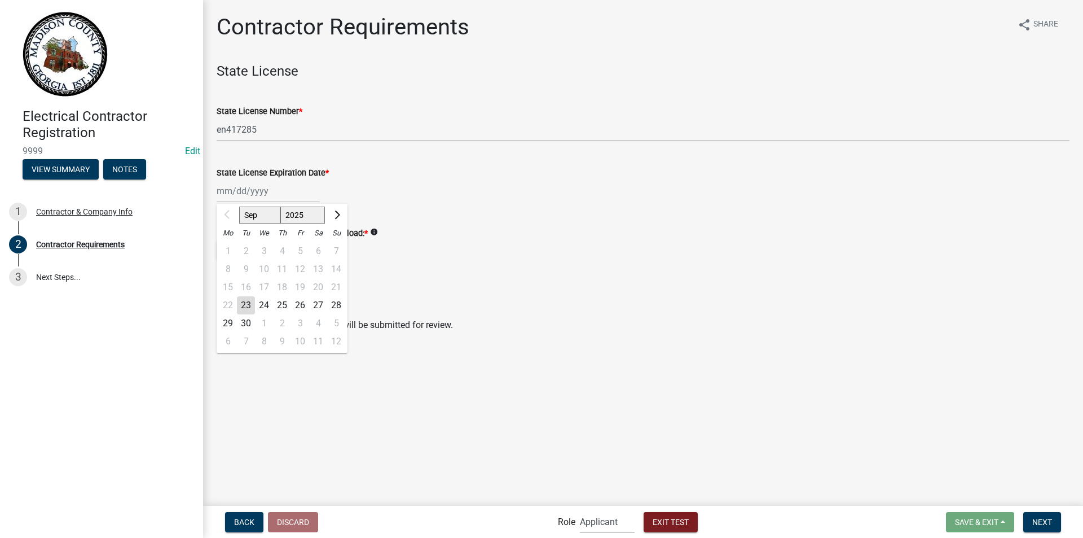
click at [313, 216] on select "2025 2026 2027 2028 2029 2030 2031 2032 2033 2034 2035 2036 2037 2038 2039 2040…" at bounding box center [302, 215] width 45 height 17
select select "2026"
click at [280, 207] on select "2025 2026 2027 2028 2029 2030 2031 2032 2033 2034 2035 2036 2037 2038 2039 2040…" at bounding box center [302, 215] width 45 height 17
click at [299, 302] on div "25" at bounding box center [300, 305] width 18 height 18
type input "09/25/2026"
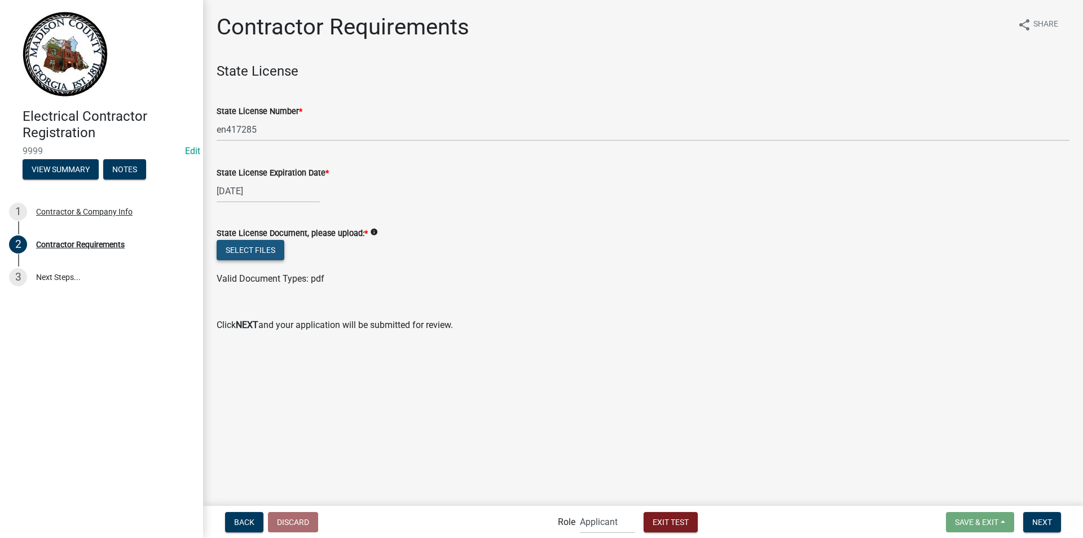
click at [264, 252] on button "Select files" at bounding box center [251, 250] width 68 height 20
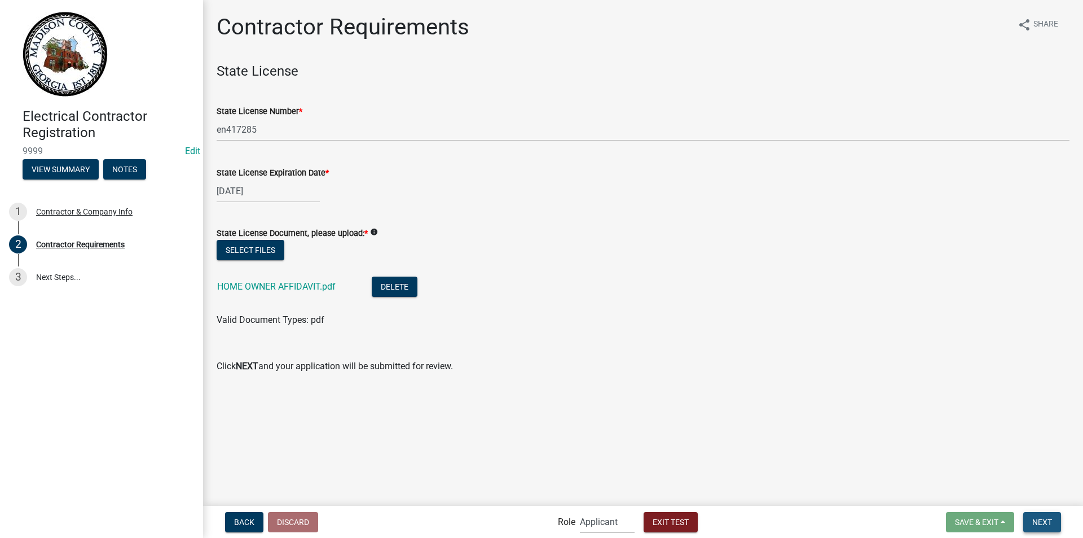
click at [1043, 521] on span "Next" at bounding box center [1043, 521] width 20 height 9
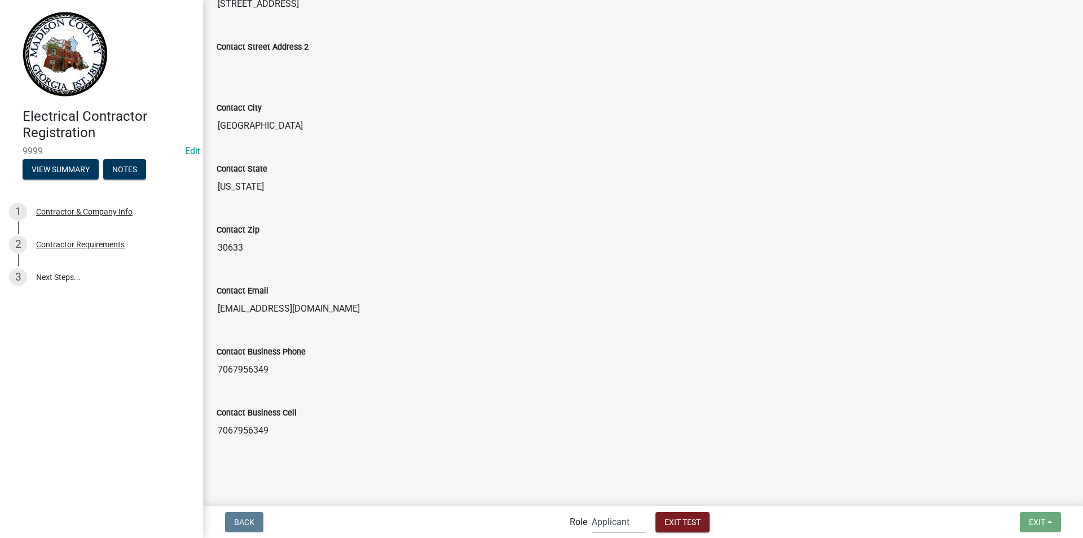
scroll to position [420, 0]
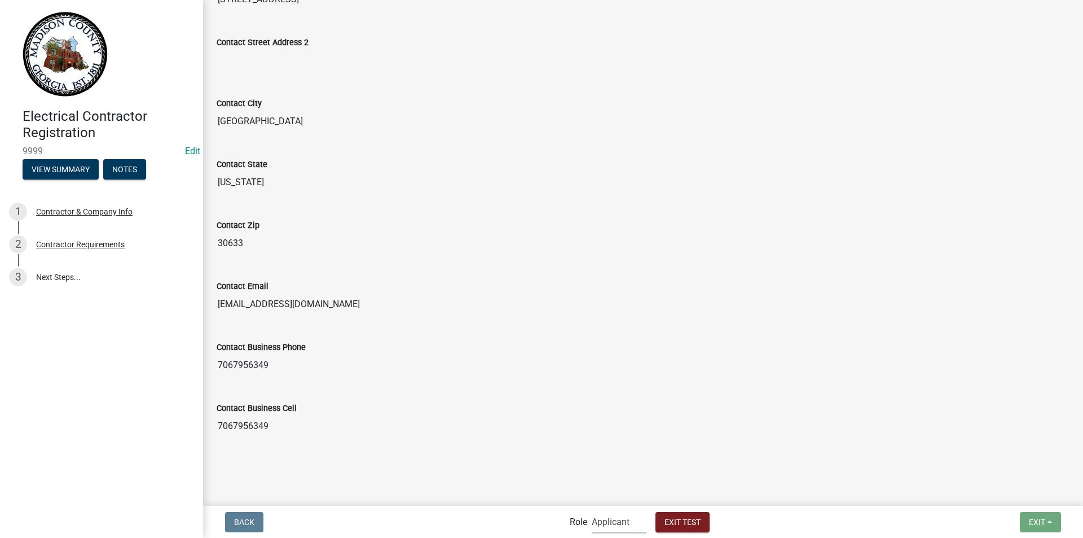
click at [603, 517] on select "Applicant Building Clerk Admin" at bounding box center [619, 521] width 55 height 23
click at [592, 510] on select "Applicant Building Clerk Admin" at bounding box center [619, 521] width 55 height 23
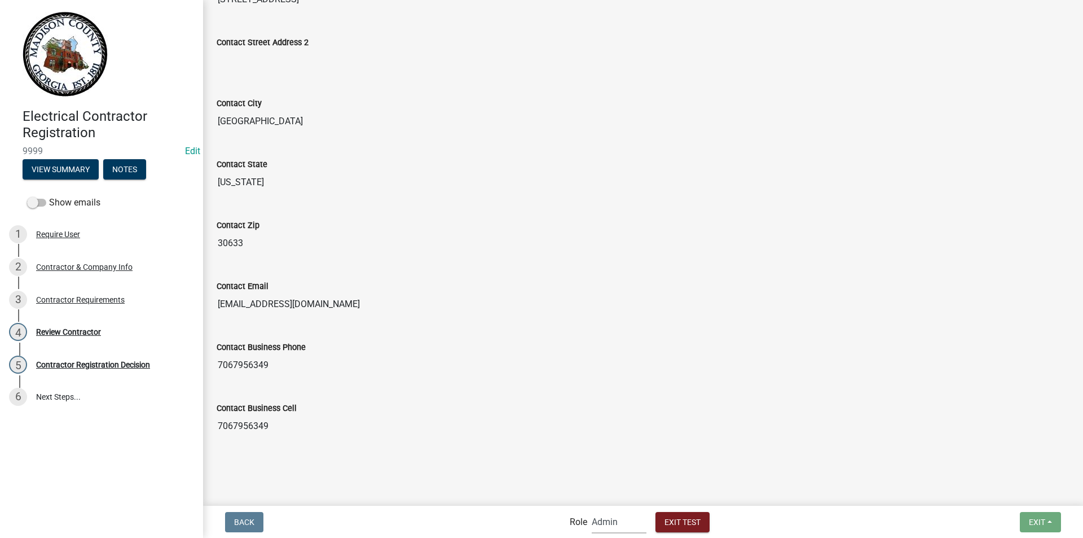
click at [602, 523] on select "Applicant Building Clerk Admin" at bounding box center [619, 521] width 55 height 23
select select "a1034ff1-6d4f-4586-aa83-45d6433eee28"
click at [592, 510] on select "Applicant Building Clerk Admin" at bounding box center [619, 521] width 55 height 23
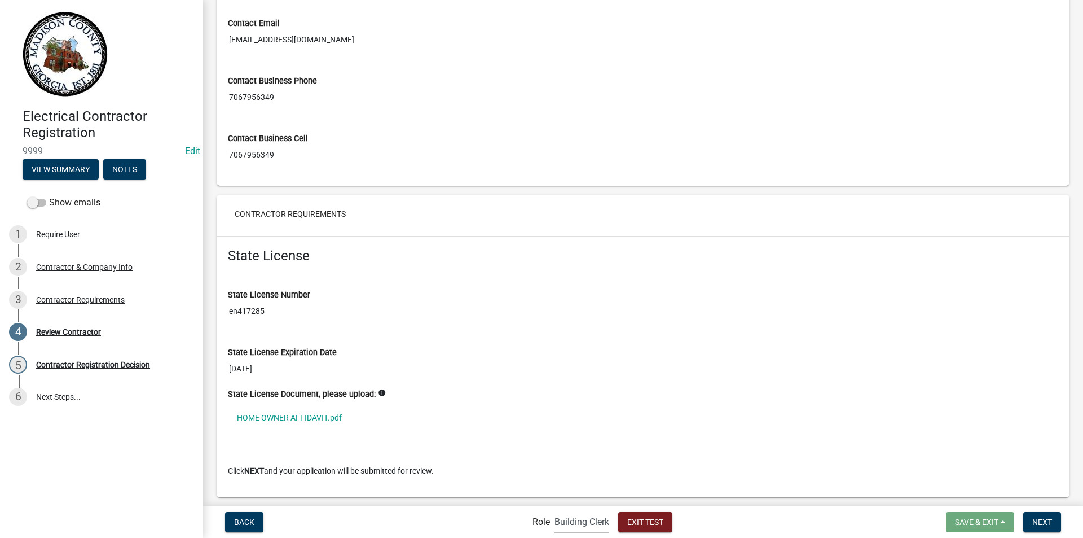
scroll to position [670, 0]
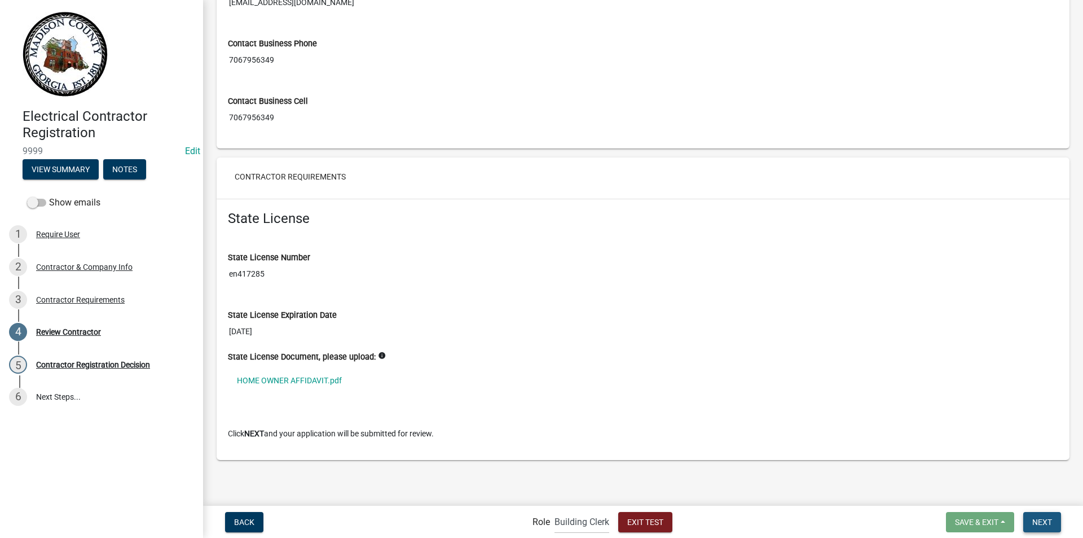
click at [1039, 520] on span "Next" at bounding box center [1043, 521] width 20 height 9
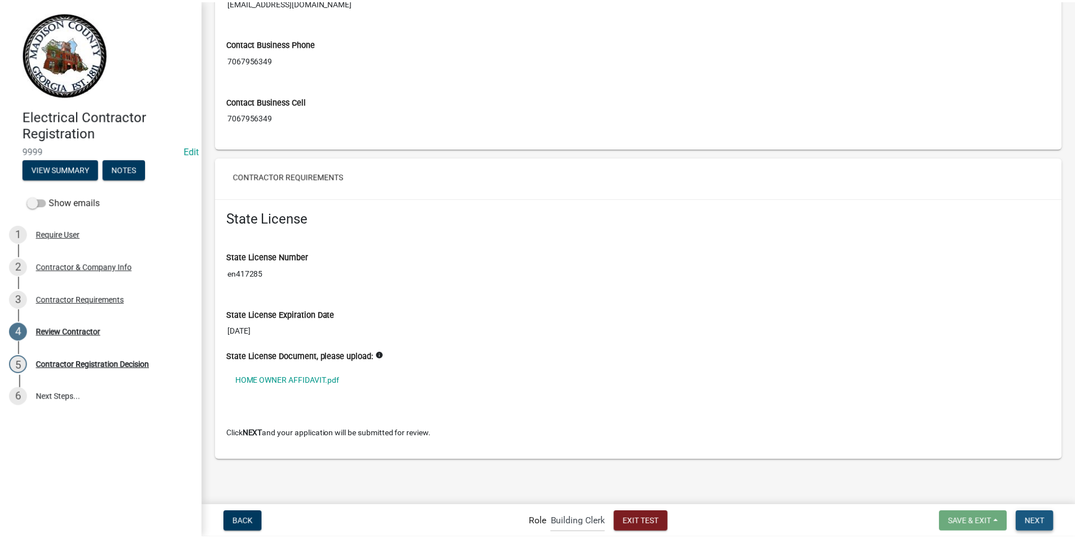
scroll to position [0, 0]
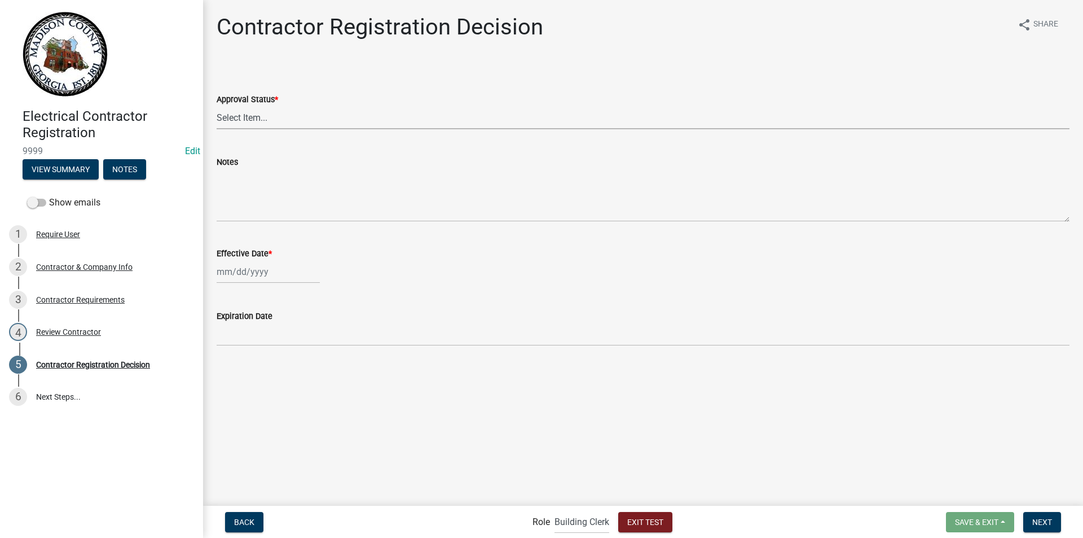
click at [241, 118] on select "Select Item... Approved Denied" at bounding box center [643, 117] width 853 height 23
click at [217, 106] on select "Select Item... Approved Denied" at bounding box center [643, 117] width 853 height 23
select select "4b86b809-39dd-4c68-9f3d-fdb3e7050482"
select select "9"
select select "2025"
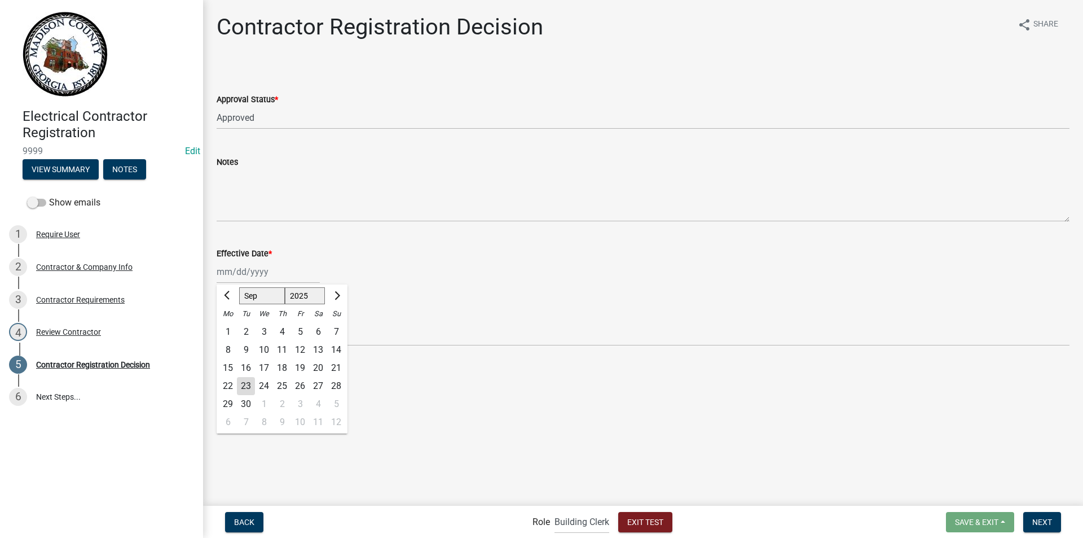
click at [238, 277] on div "Jan Feb Mar Apr May Jun Jul Aug Sep Oct Nov Dec 1525 1526 1527 1528 1529 1530 1…" at bounding box center [268, 271] width 103 height 23
click at [284, 385] on div "25" at bounding box center [282, 386] width 18 height 18
type input "09/25/2025"
click at [1035, 520] on span "Next" at bounding box center [1043, 521] width 20 height 9
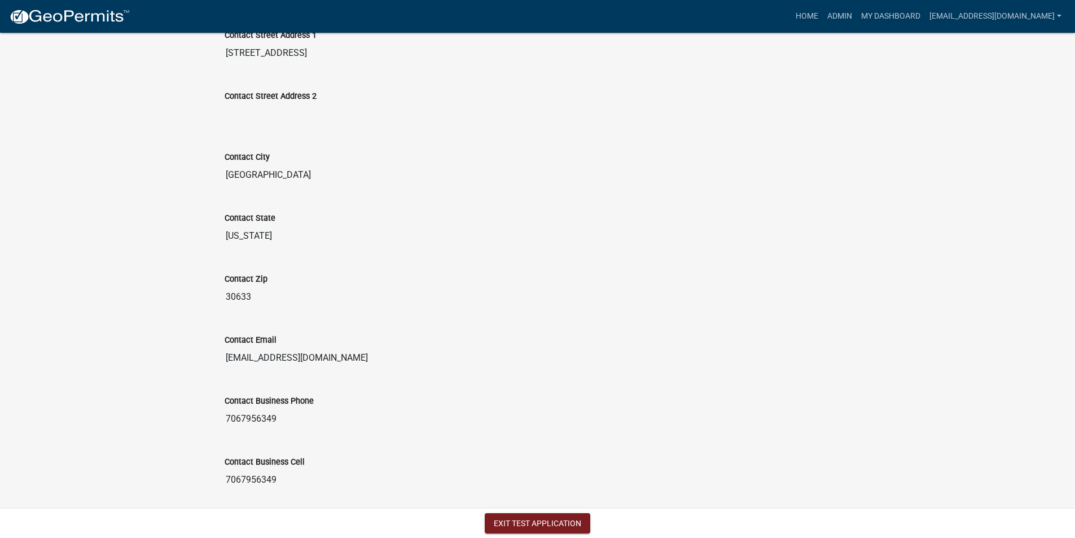
scroll to position [572, 0]
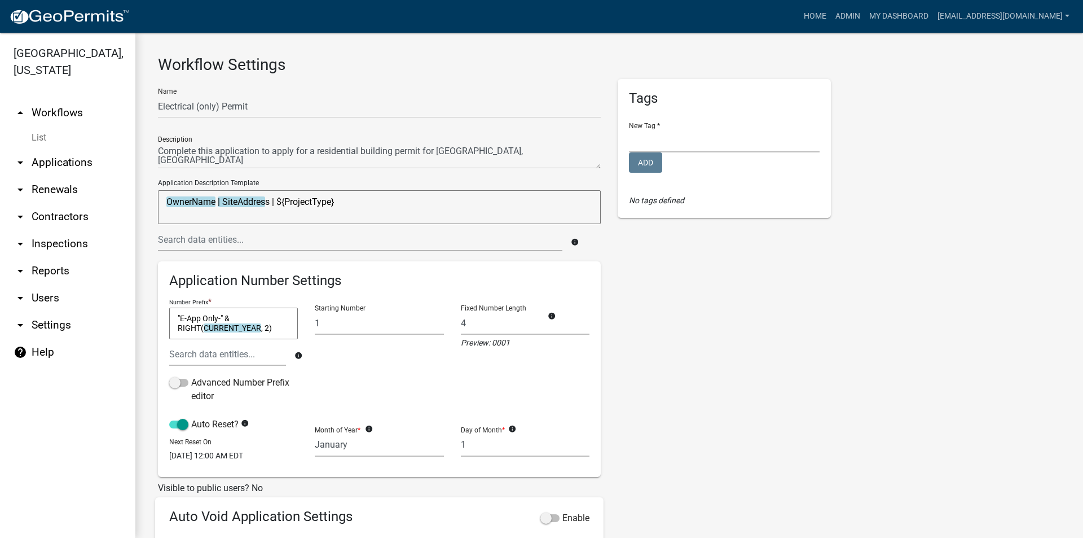
select select "1"
select select "7670adba-a95f-4cb1-9c24-effdf5e7eb9d"
select select
click at [262, 109] on input "Electrical (only) Permit" at bounding box center [379, 106] width 443 height 23
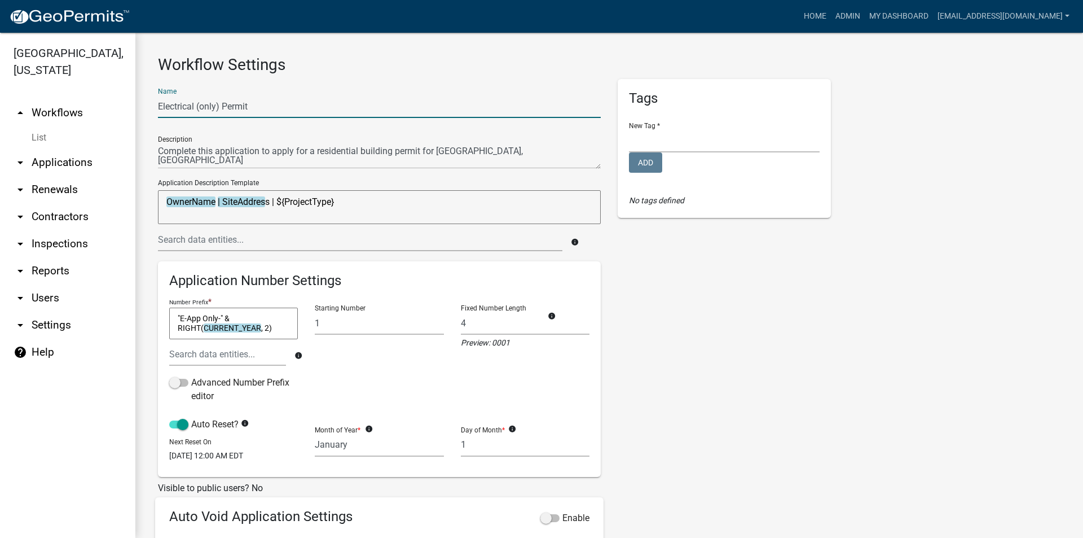
scroll to position [196, 0]
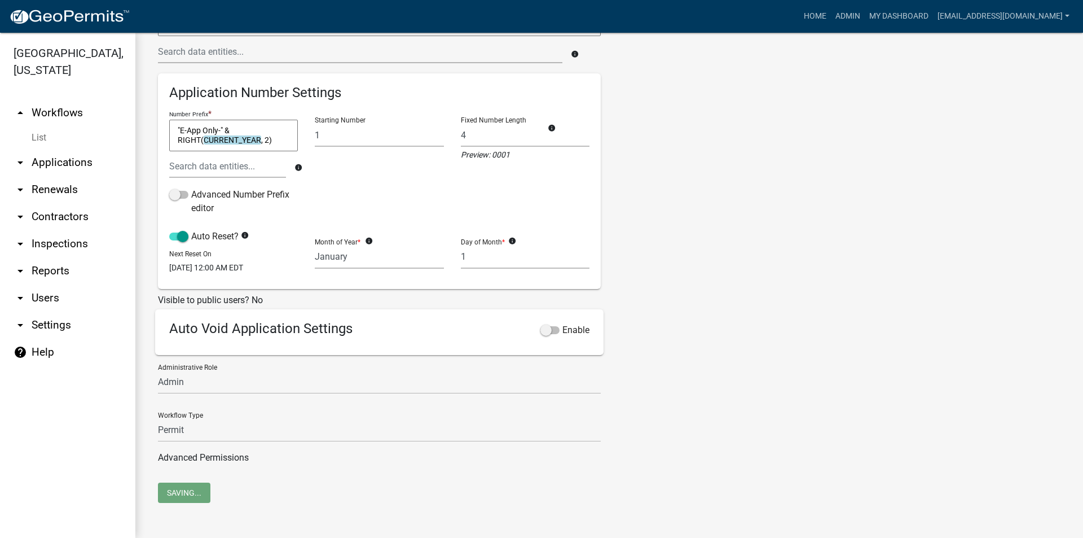
type input "Electrical (only) Permit"
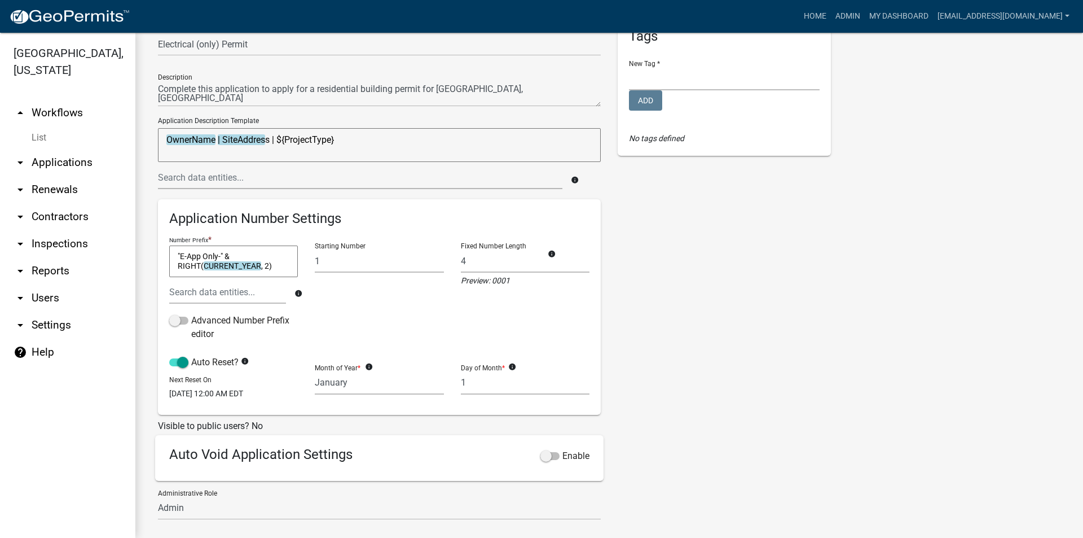
scroll to position [27, 0]
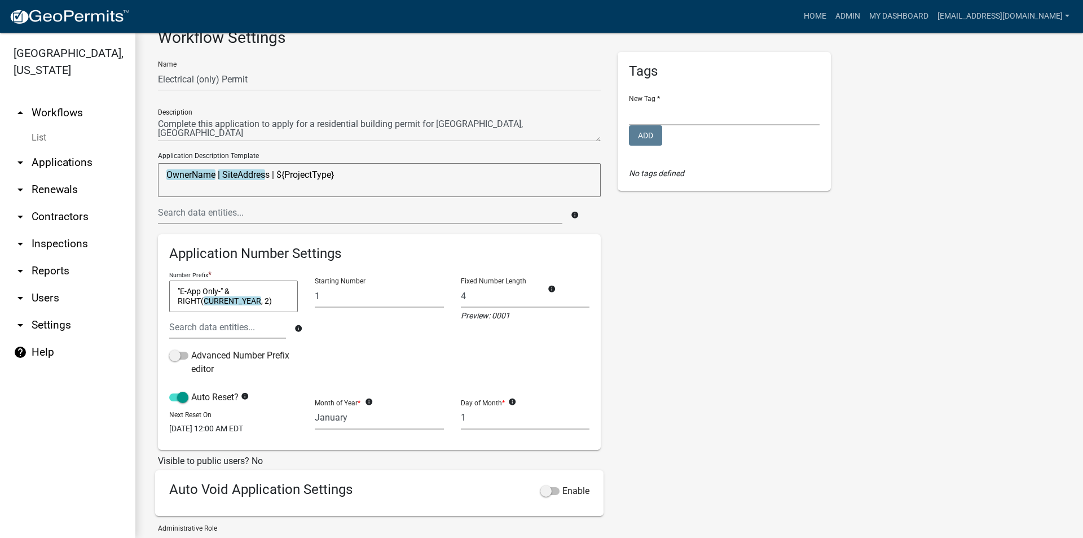
click at [62, 115] on link "arrow_drop_up Workflows" at bounding box center [67, 112] width 135 height 27
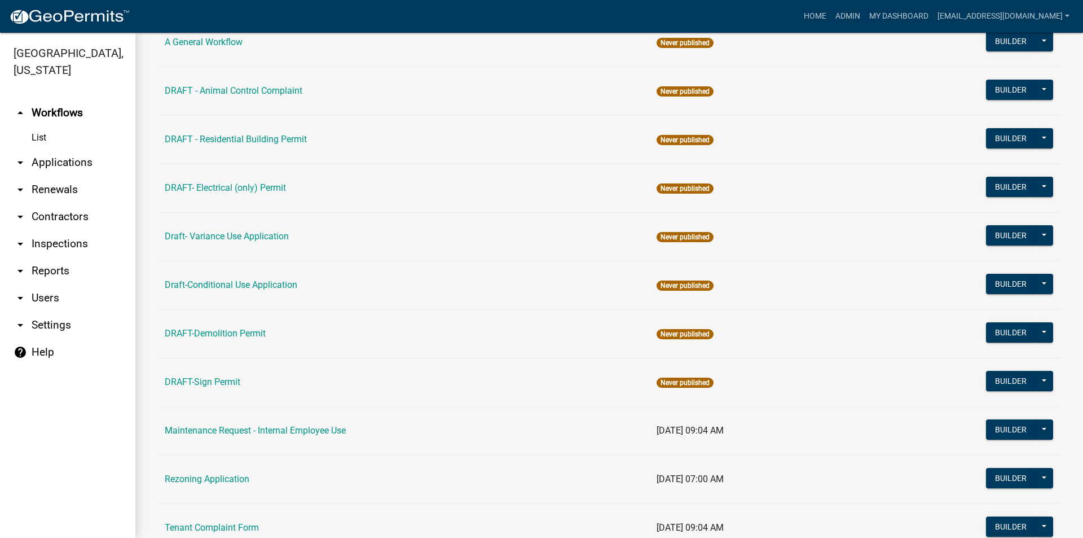
scroll to position [110, 0]
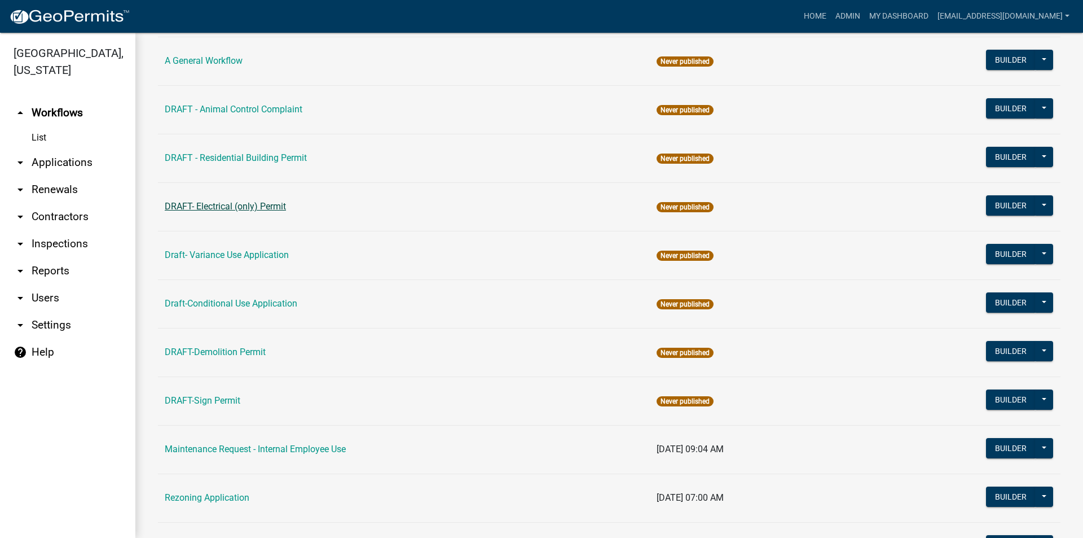
click at [240, 208] on link "DRAFT- Electrical (only) Permit" at bounding box center [225, 206] width 121 height 11
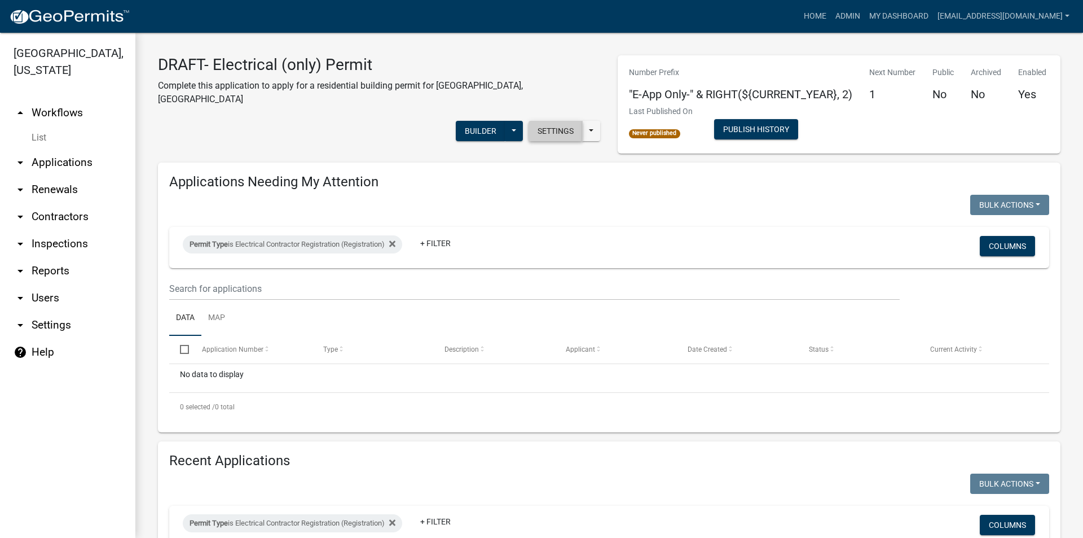
click at [548, 121] on button "Settings" at bounding box center [556, 131] width 54 height 20
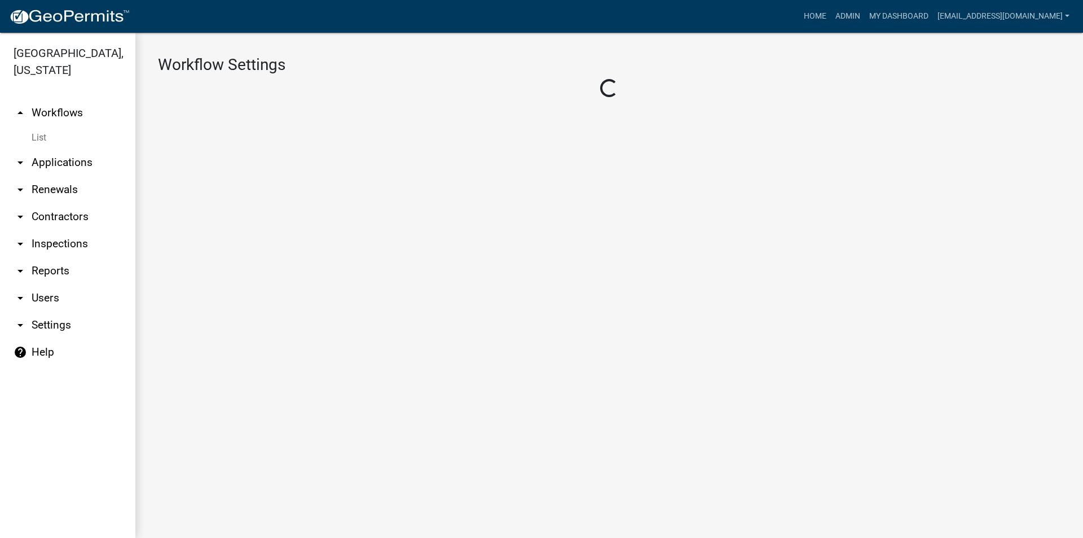
select select "1"
select select "7670adba-a95f-4cb1-9c24-effdf5e7eb9d"
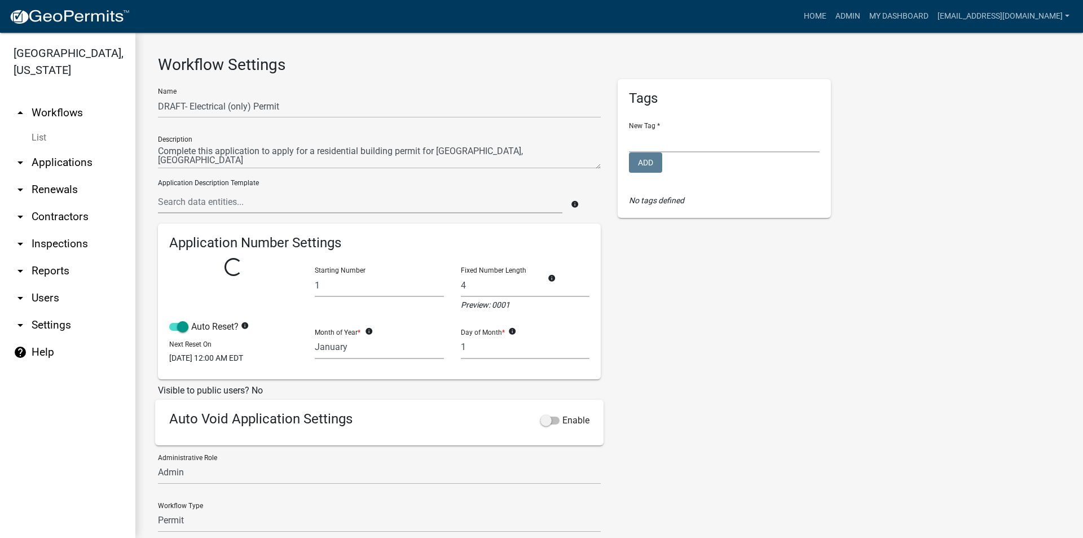
select select
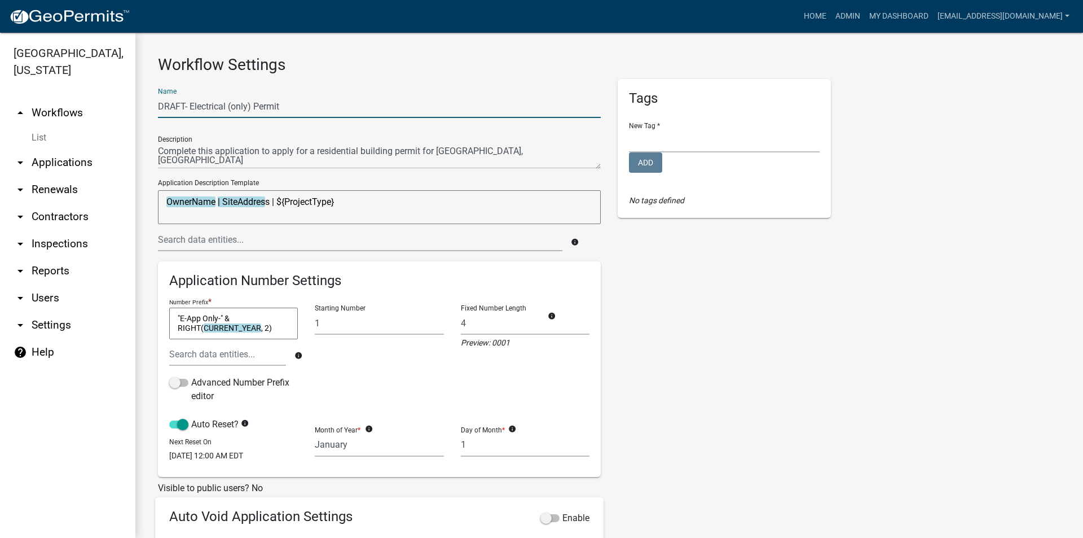
click at [189, 104] on input "DRAFT- Electrical (only) Permit" at bounding box center [379, 106] width 443 height 23
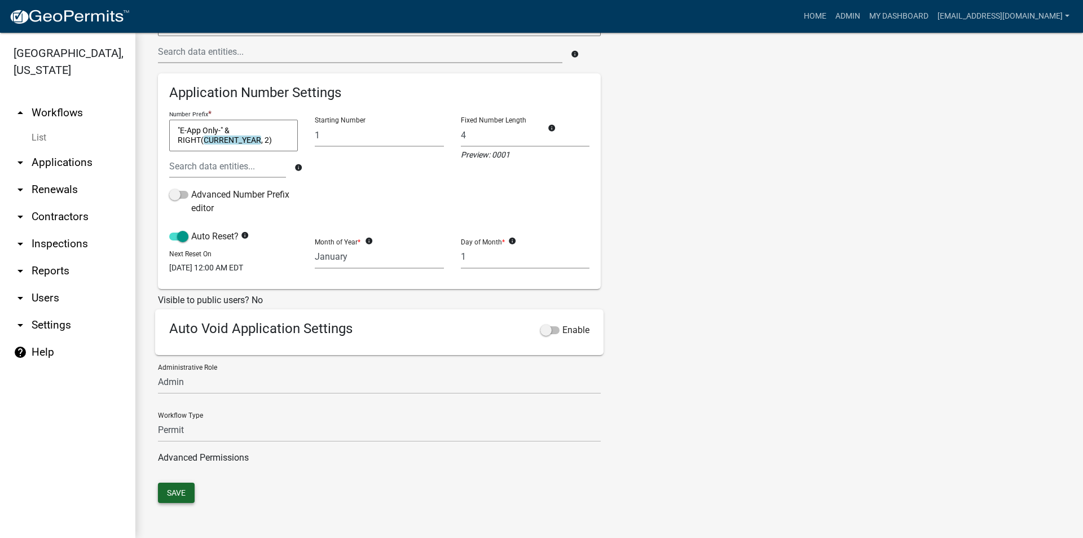
type input "Electrical (only) Permit"
click at [174, 493] on button "Save" at bounding box center [176, 492] width 37 height 20
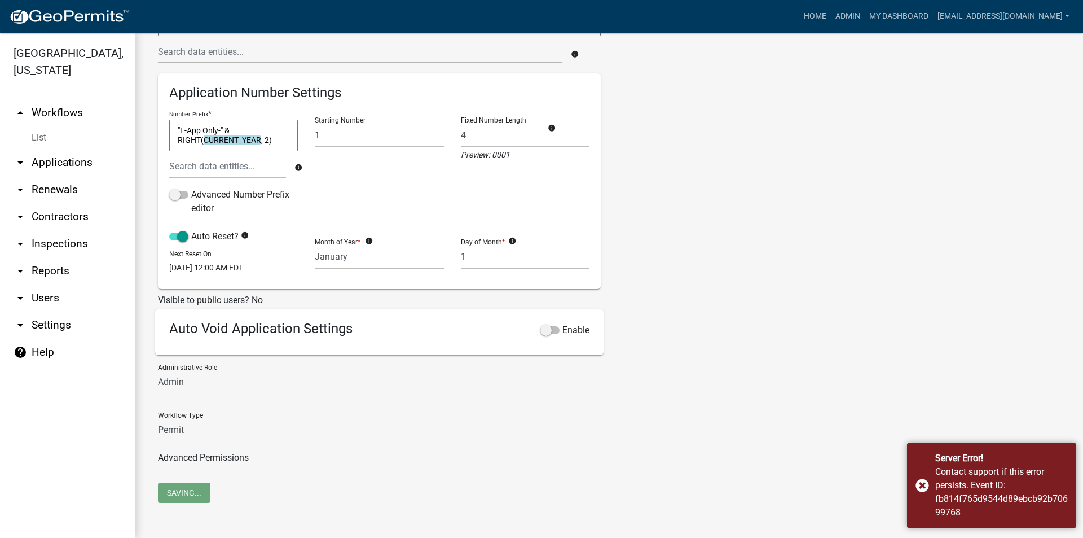
click at [53, 111] on link "arrow_drop_up Workflows" at bounding box center [67, 112] width 135 height 27
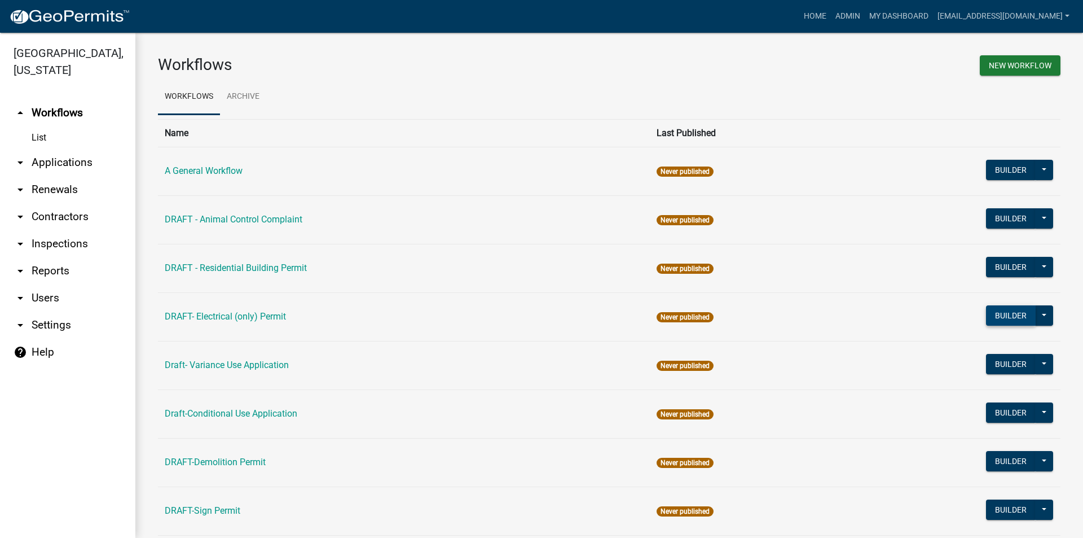
click at [992, 319] on button "Builder" at bounding box center [1011, 315] width 50 height 20
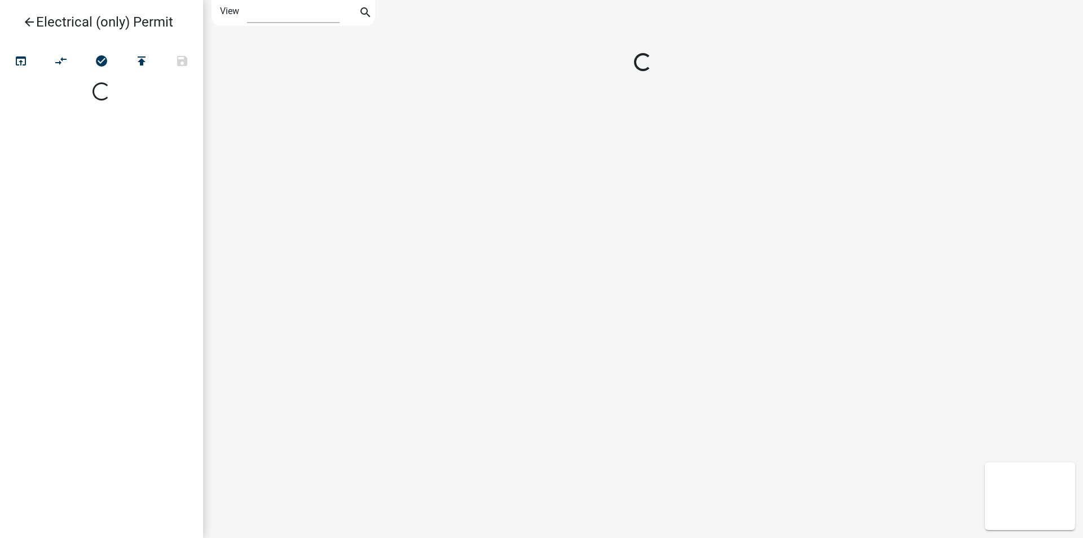
select select "1"
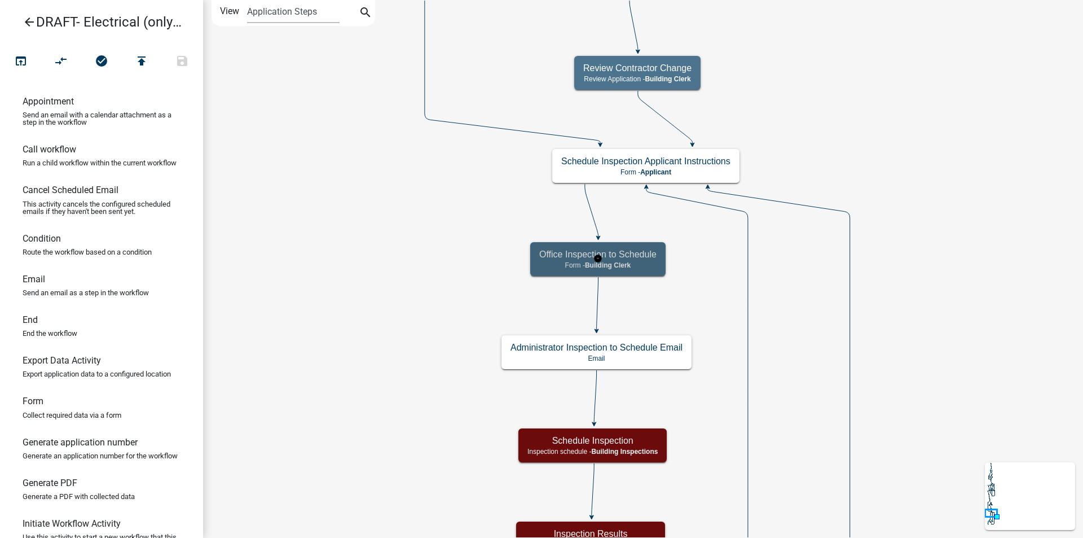
click at [644, 263] on p "Form - Building Clerk" at bounding box center [597, 265] width 117 height 8
select select "A1034FF1-6D4F-4586-AA83-45D6433EEE28"
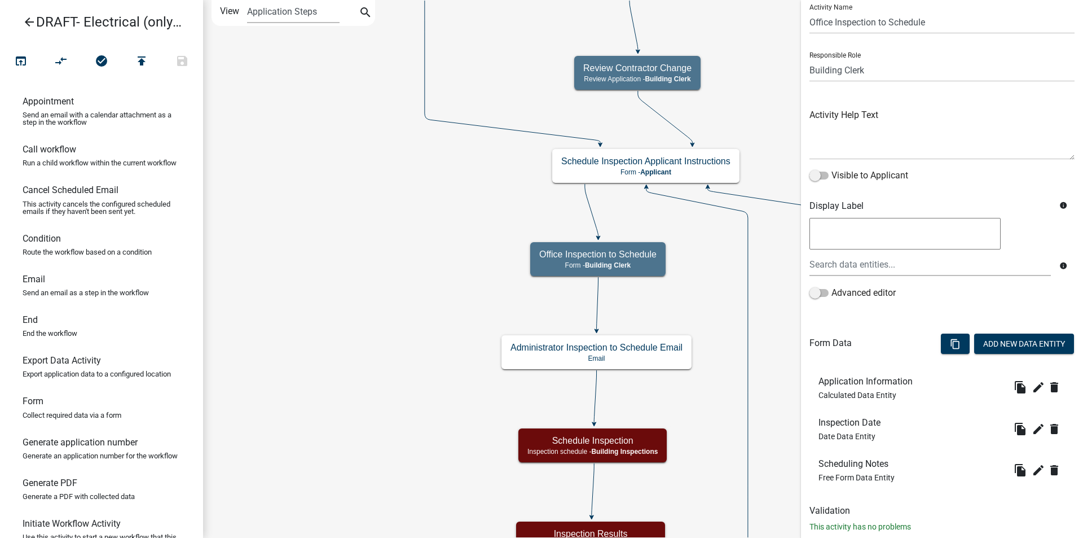
scroll to position [64, 0]
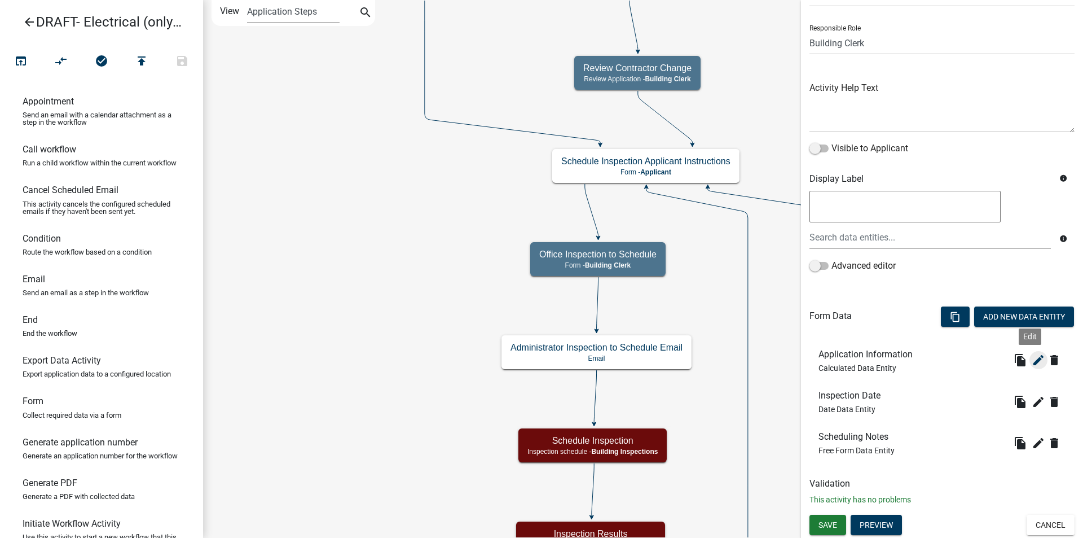
click at [1032, 362] on icon "edit" at bounding box center [1039, 360] width 14 height 14
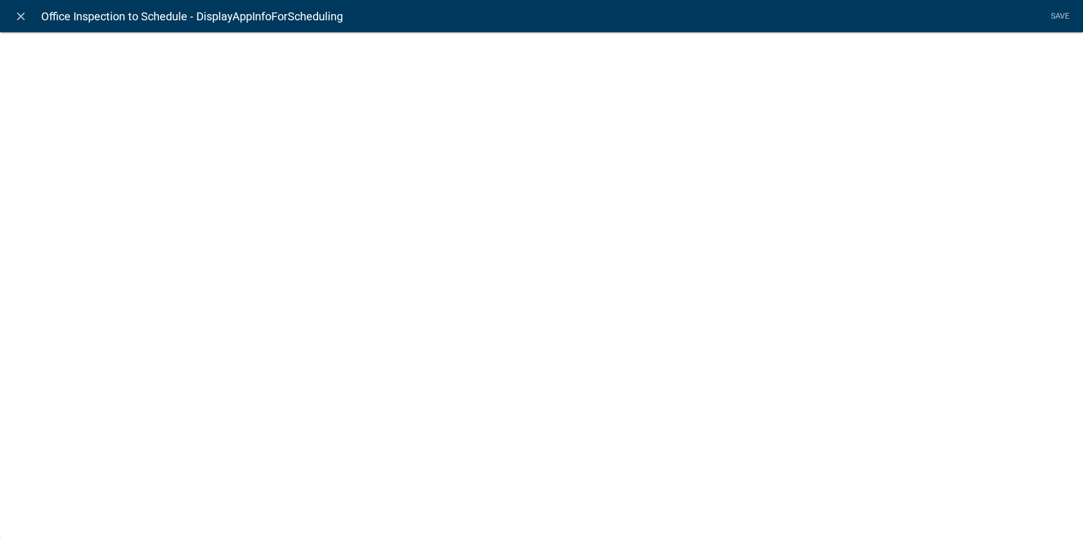
select select "calculated-value"
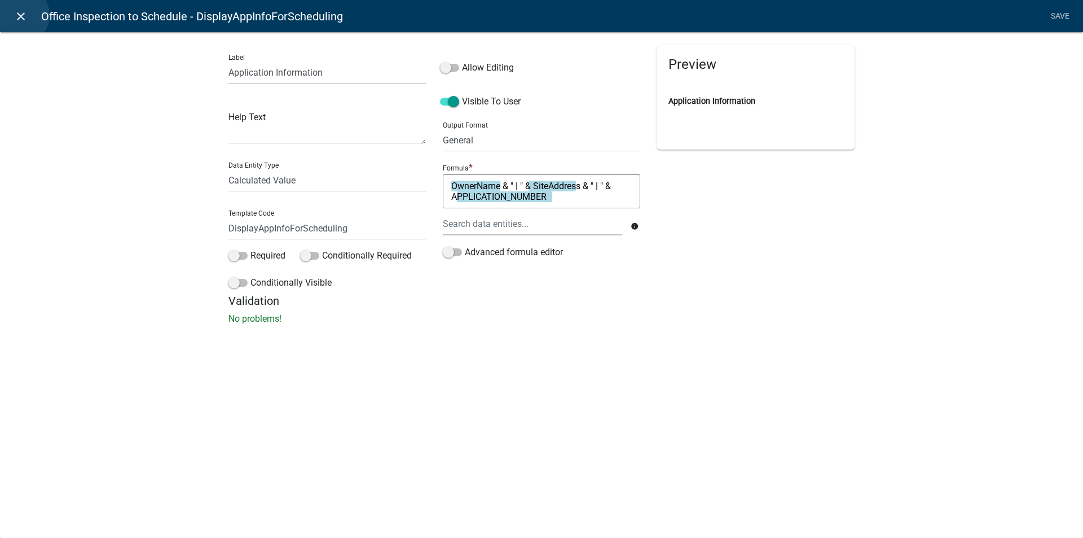
click at [21, 15] on icon "close" at bounding box center [21, 17] width 14 height 14
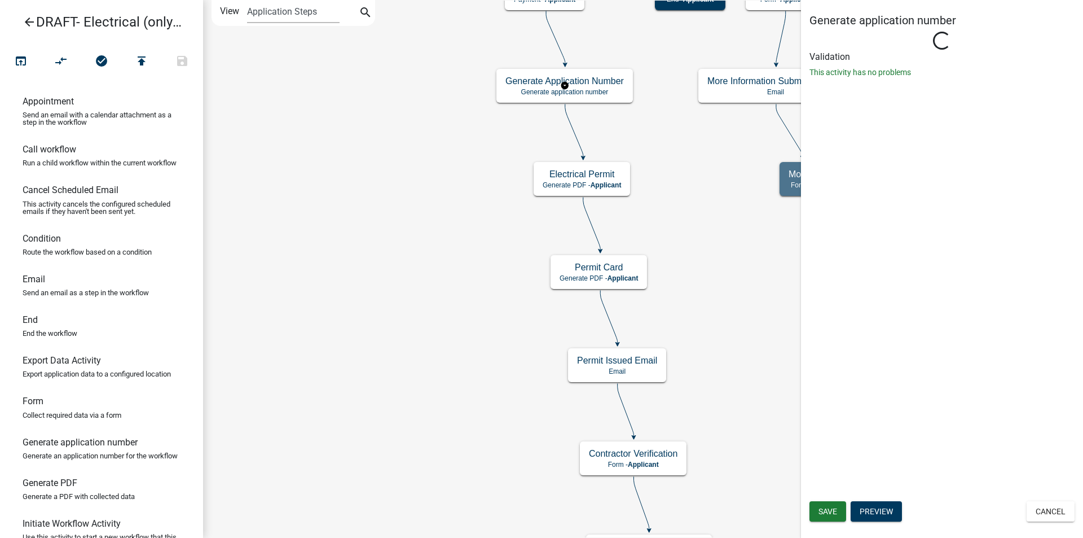
scroll to position [0, 0]
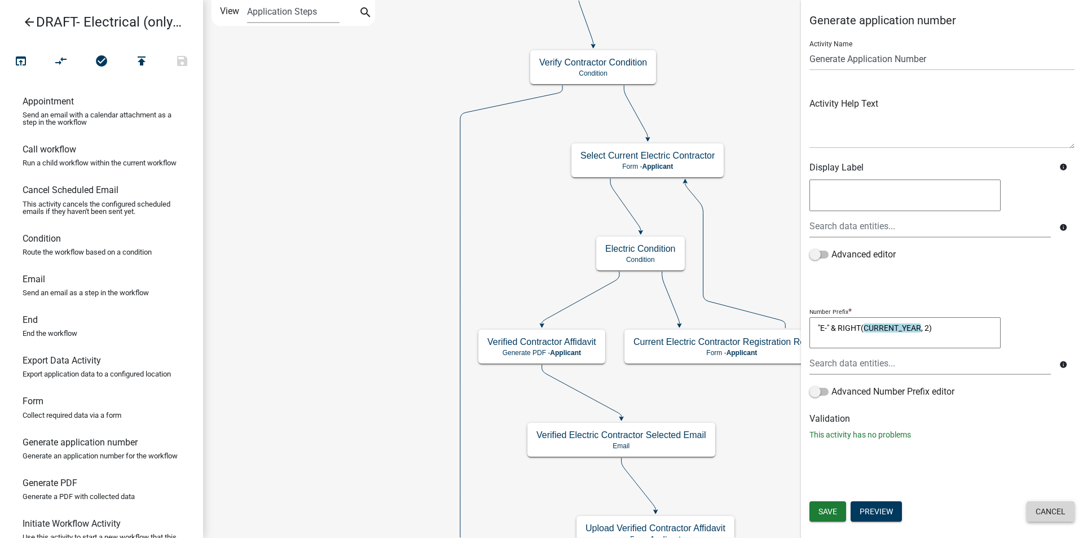
click at [1034, 510] on button "Cancel" at bounding box center [1051, 511] width 48 height 20
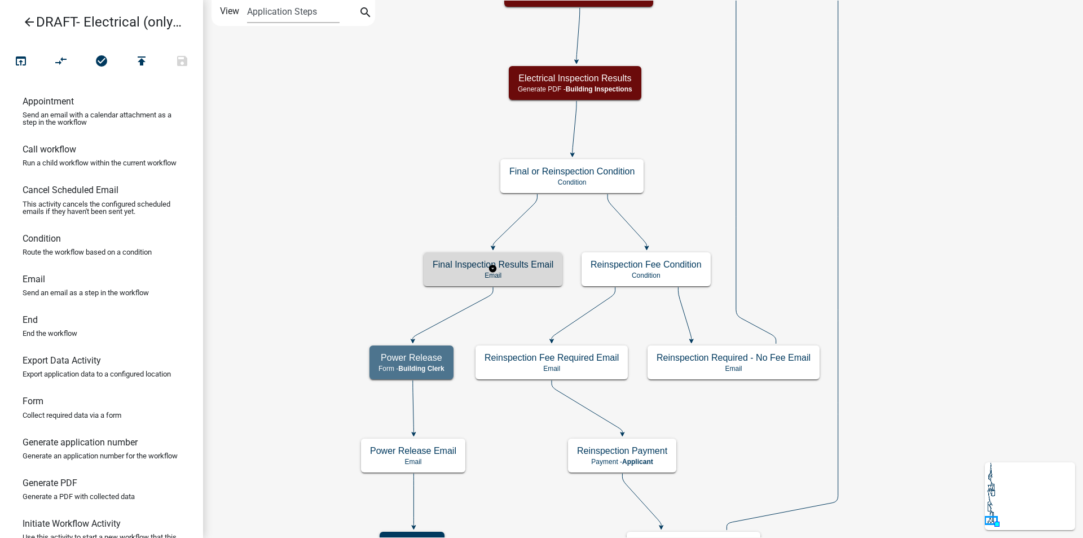
click at [450, 270] on h5 "Final Inspection Results Email" at bounding box center [493, 264] width 121 height 11
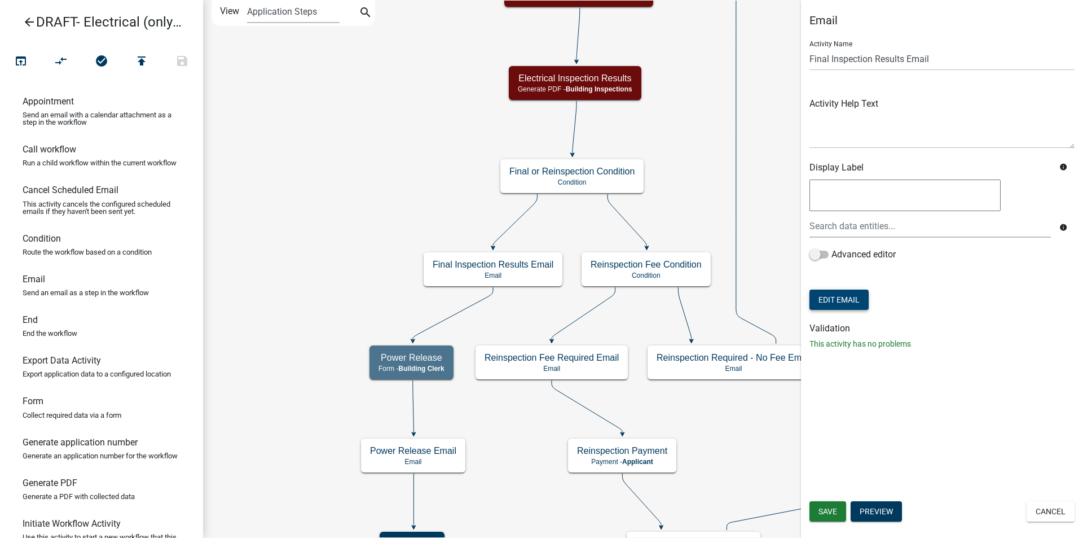
click at [842, 303] on button "Edit Email" at bounding box center [839, 299] width 59 height 20
select select "f8aedfd8-39b5-4d7f-8304-f16556aaf9a2"
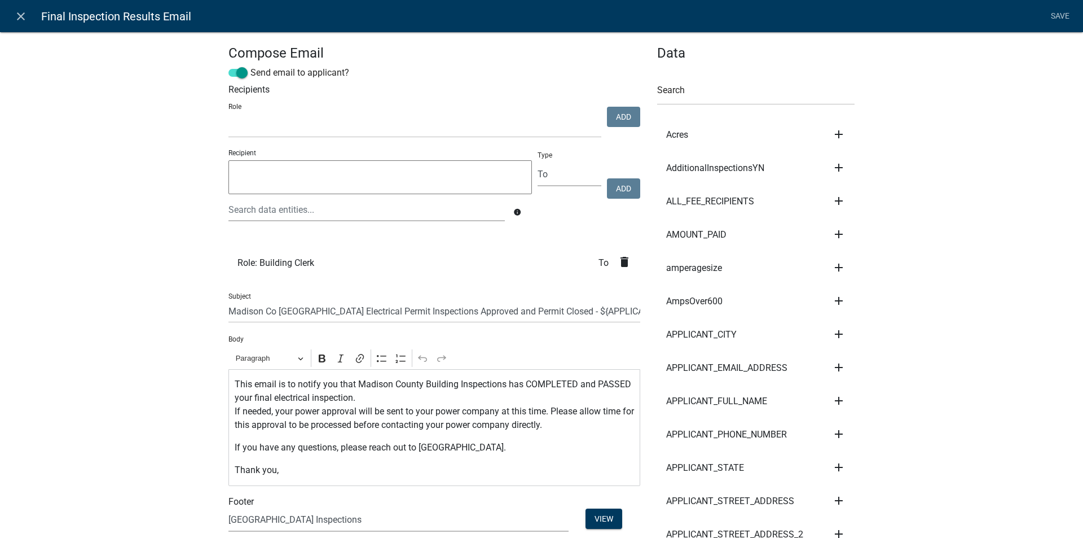
scroll to position [56, 0]
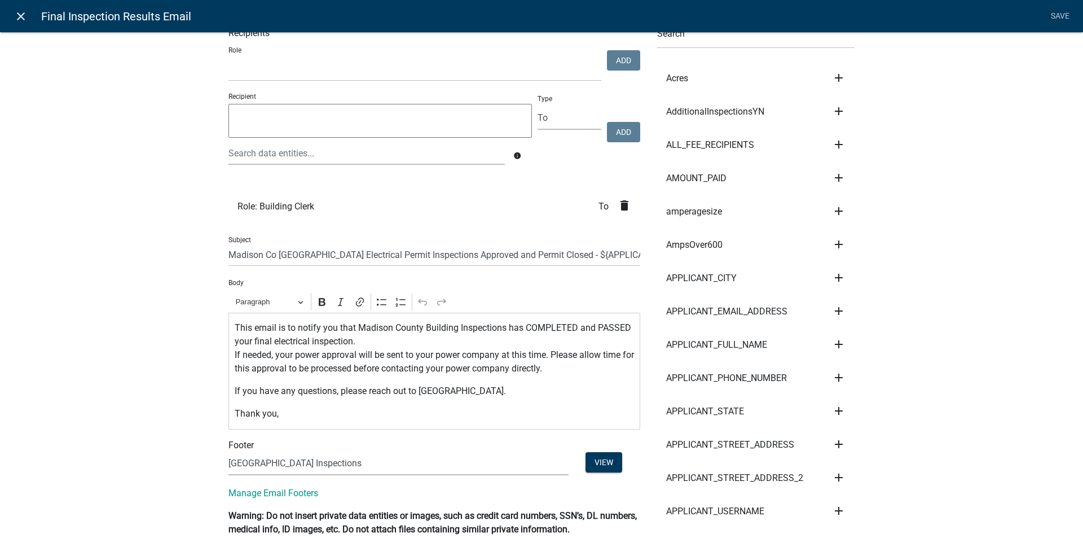
click at [20, 14] on icon "close" at bounding box center [21, 17] width 14 height 14
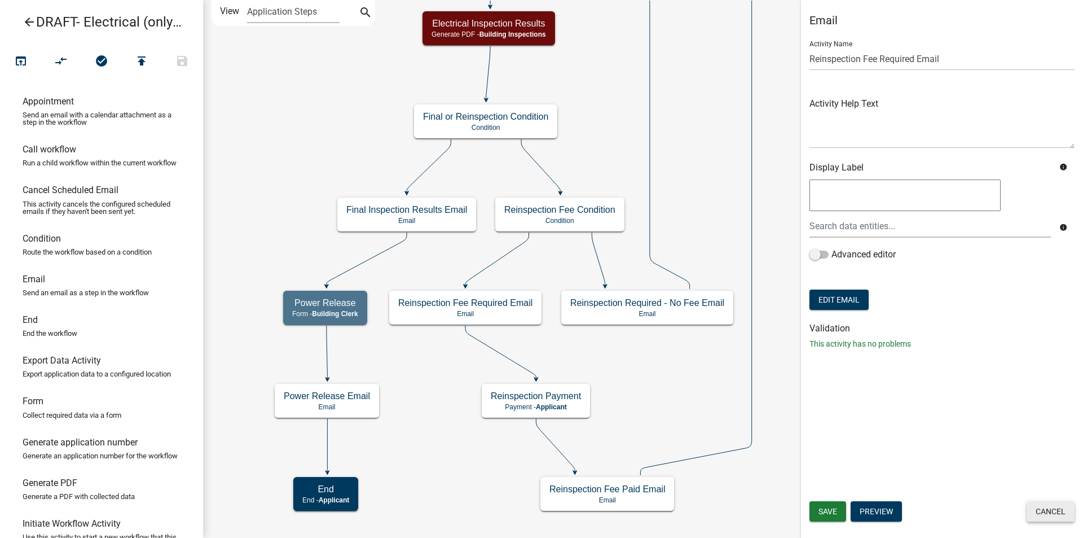
click at [1056, 511] on button "Cancel" at bounding box center [1051, 511] width 48 height 20
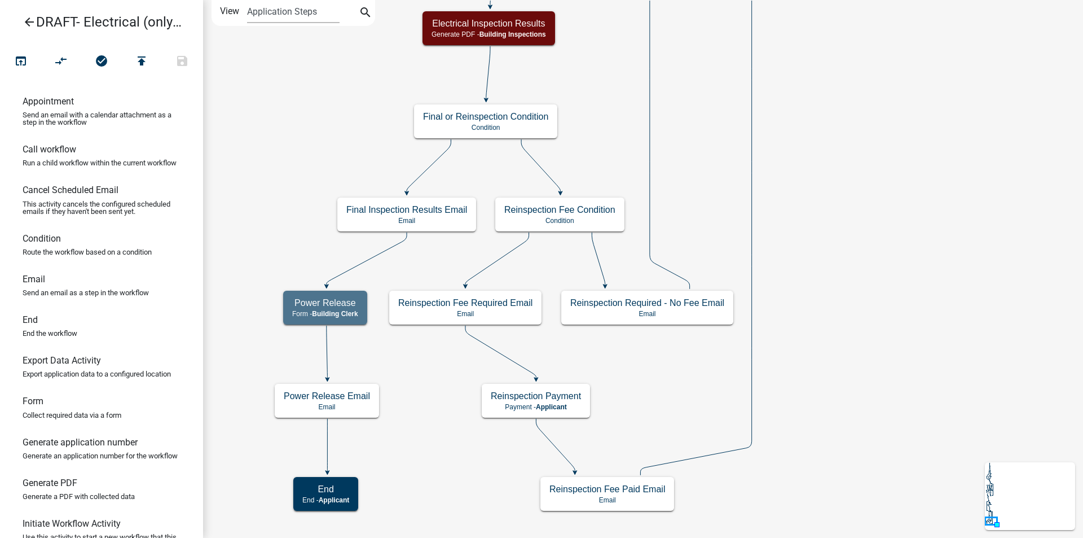
click at [29, 19] on icon "arrow_back" at bounding box center [30, 23] width 14 height 16
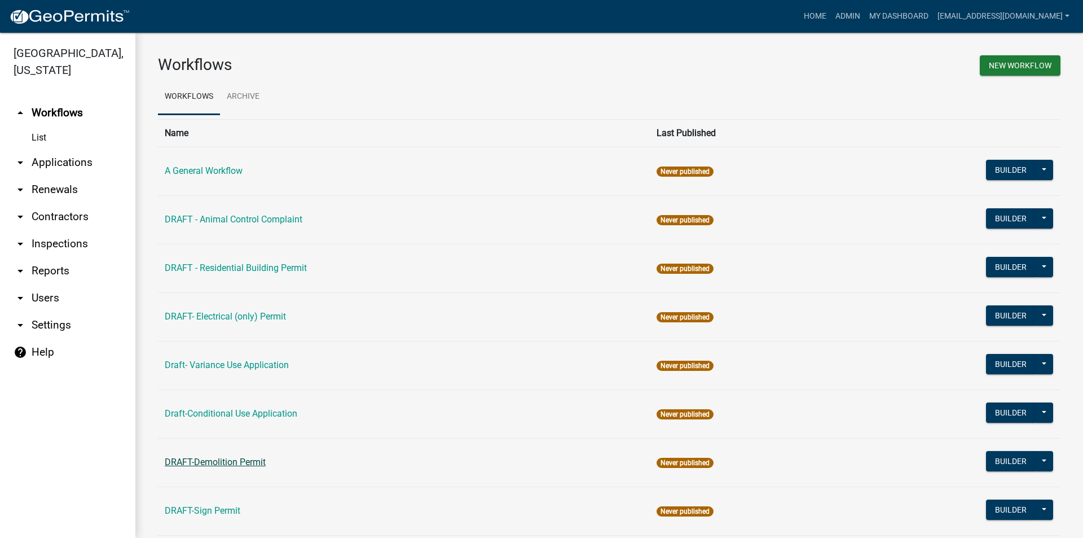
click at [223, 463] on link "DRAFT-Demolition Permit" at bounding box center [215, 461] width 101 height 11
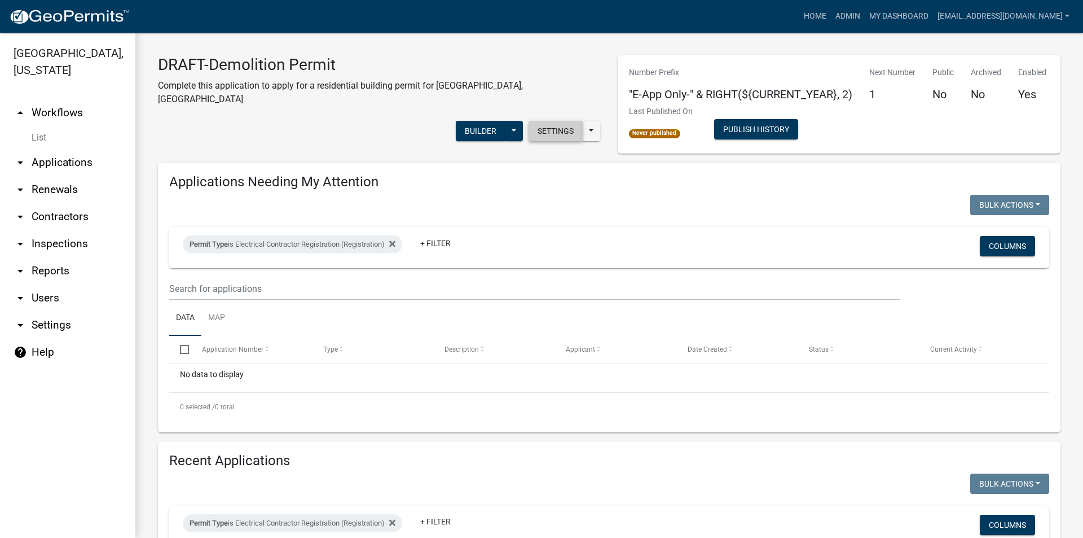
click at [561, 121] on button "Settings" at bounding box center [556, 131] width 54 height 20
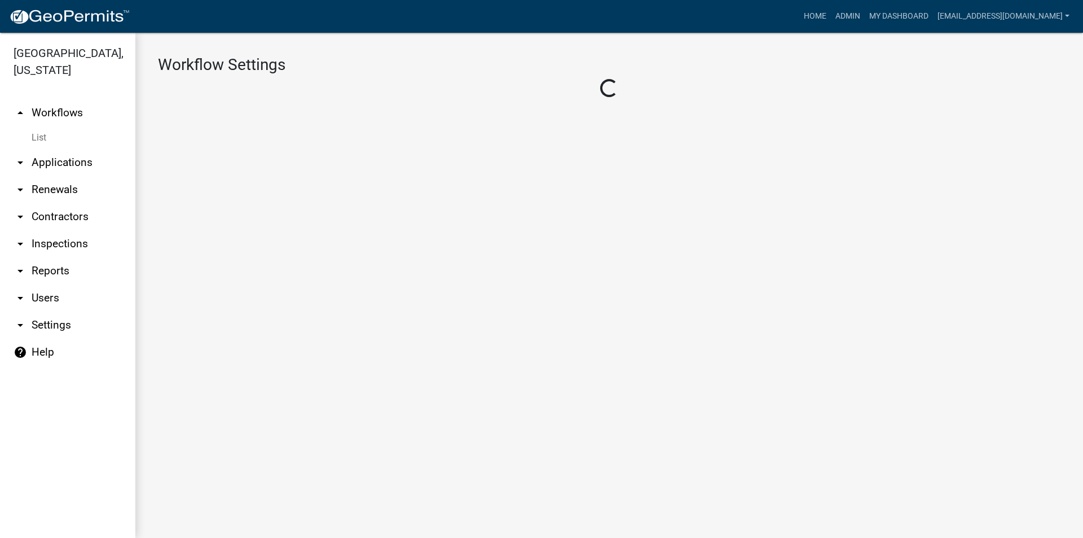
select select "1"
select select "7670adba-a95f-4cb1-9c24-effdf5e7eb9d"
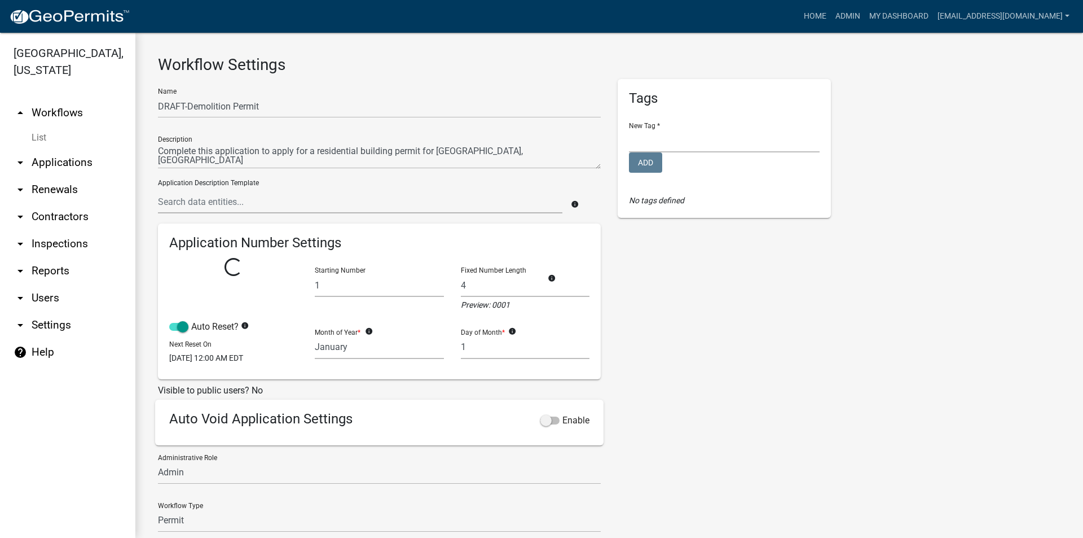
select select
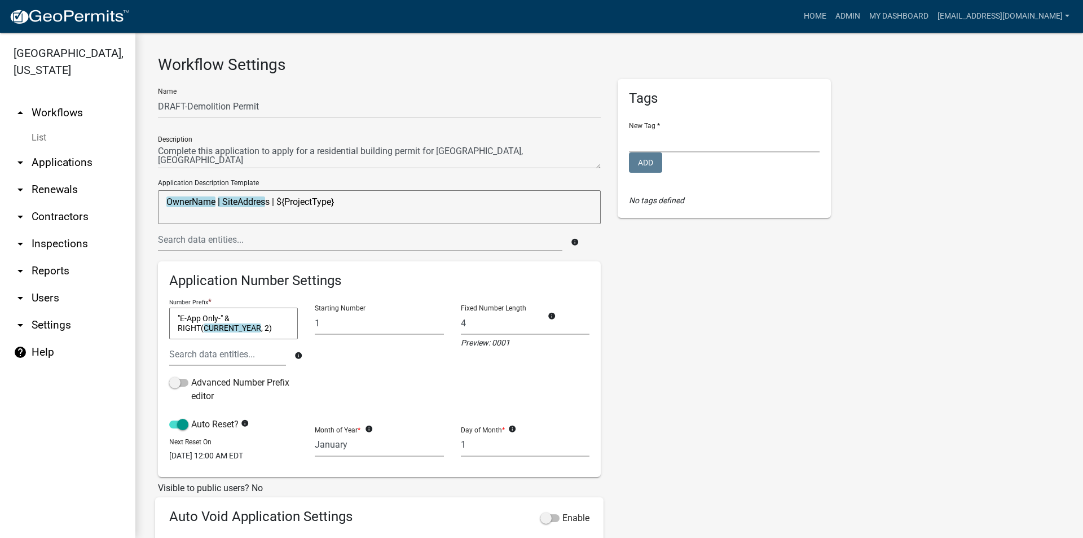
click at [185, 317] on textarea ""E-App Only-" & RIGHT(CURRENT_YEAR, 2)" at bounding box center [233, 324] width 129 height 32
type textarea ""D-App Only-" & RIGHT(CURRENT_YEAR, 2)"
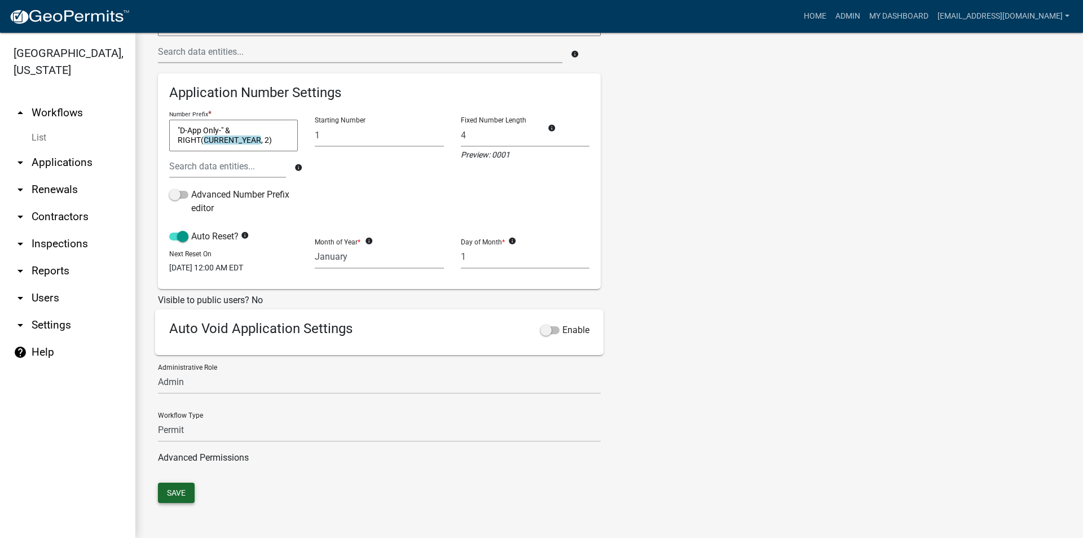
click at [176, 493] on button "Save" at bounding box center [176, 492] width 37 height 20
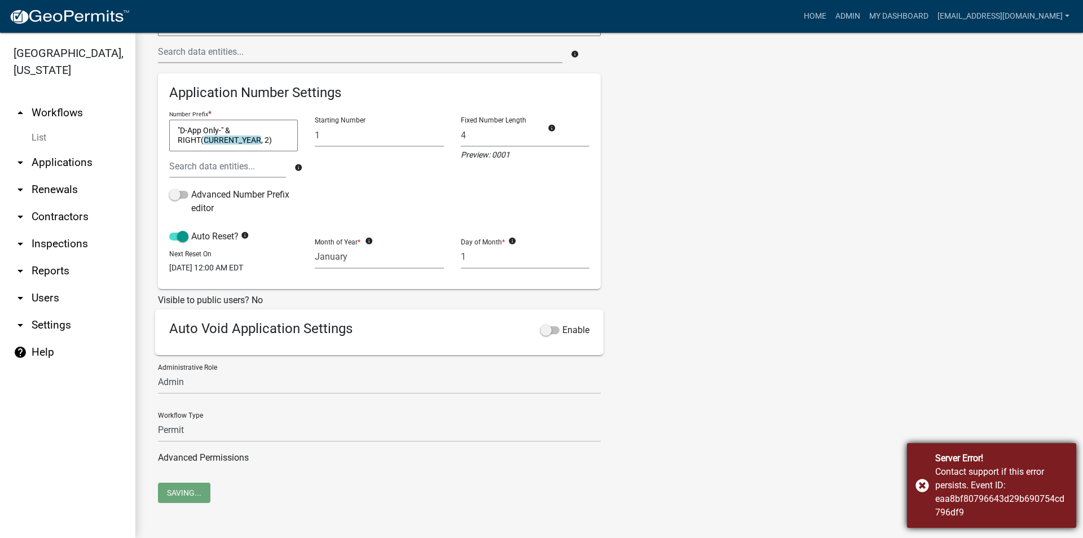
click at [920, 484] on div "Server Error! Contact support if this error persists. Event ID: eaa8bf80796643d…" at bounding box center [991, 485] width 169 height 85
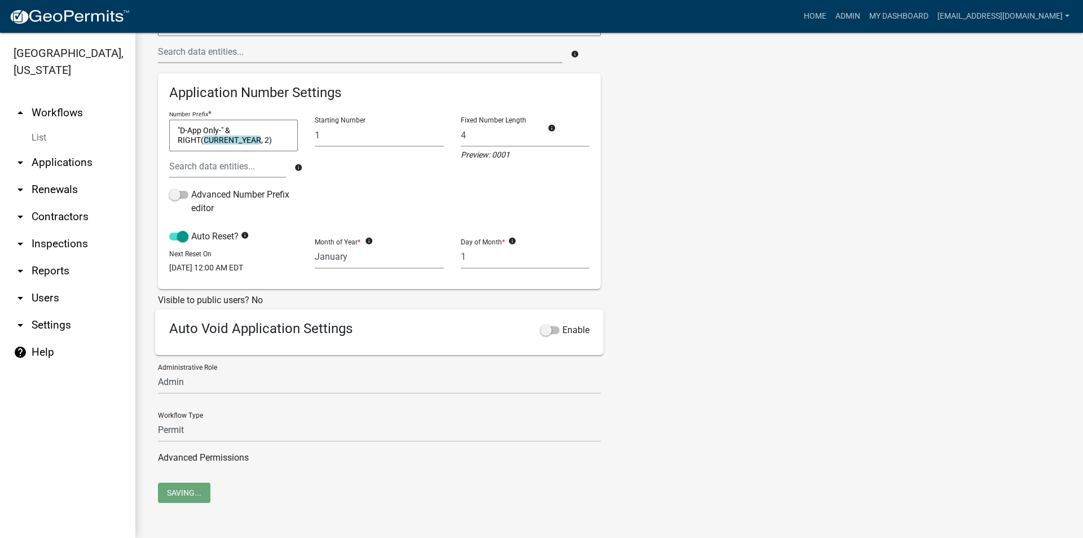
click at [64, 112] on link "arrow_drop_up Workflows" at bounding box center [67, 112] width 135 height 27
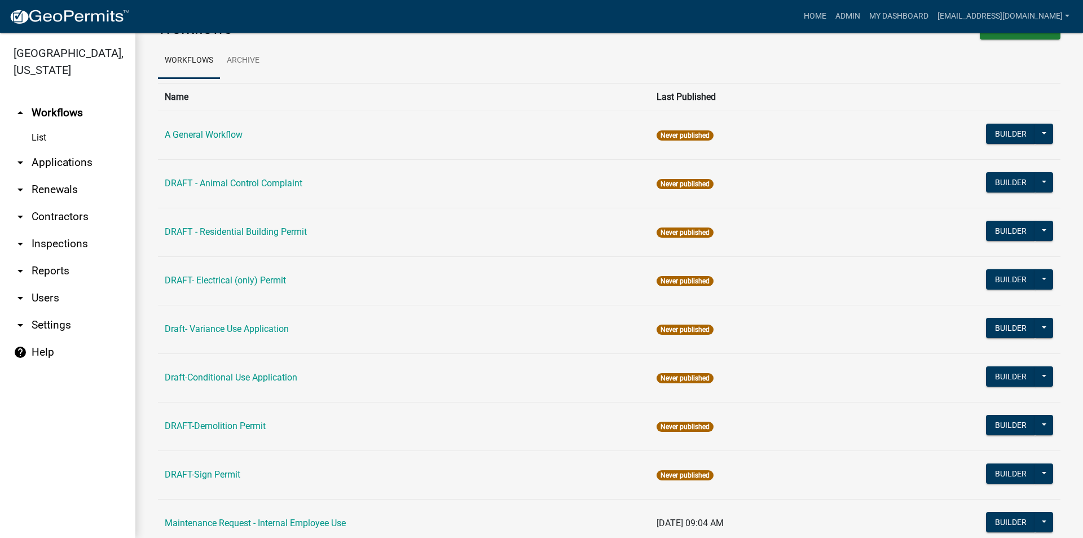
scroll to position [56, 0]
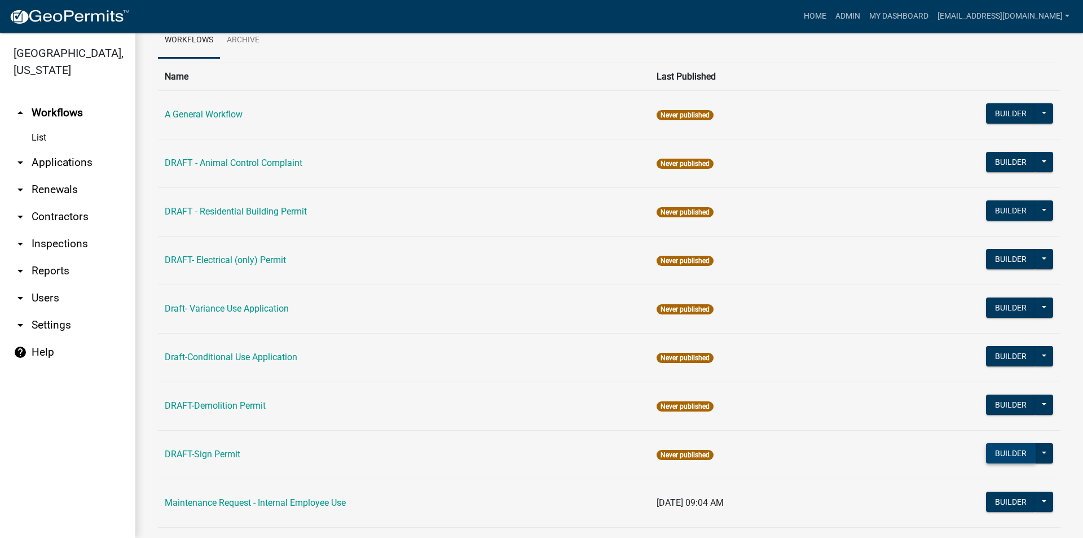
click at [989, 459] on button "Builder" at bounding box center [1011, 453] width 50 height 20
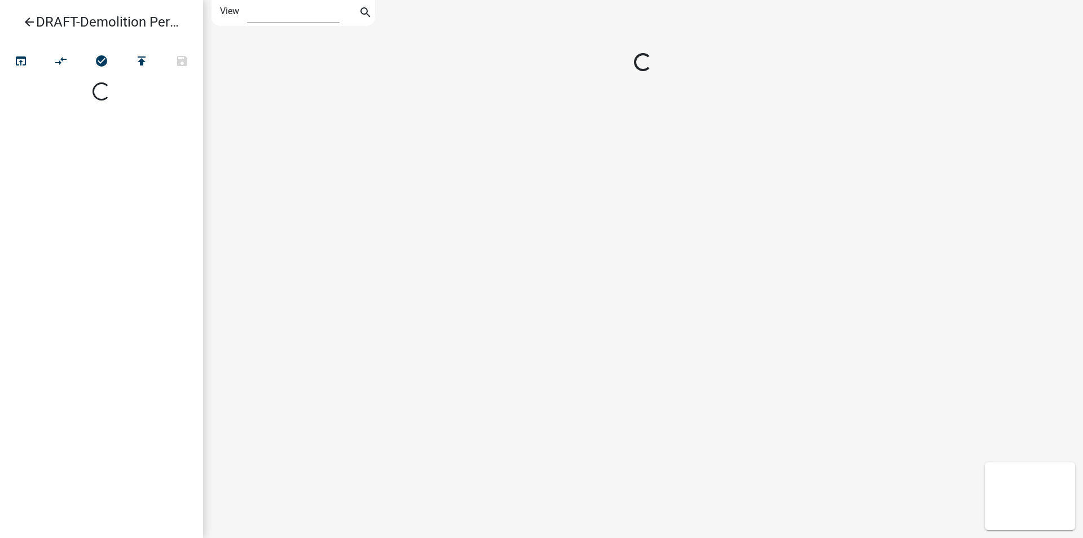
select select "1"
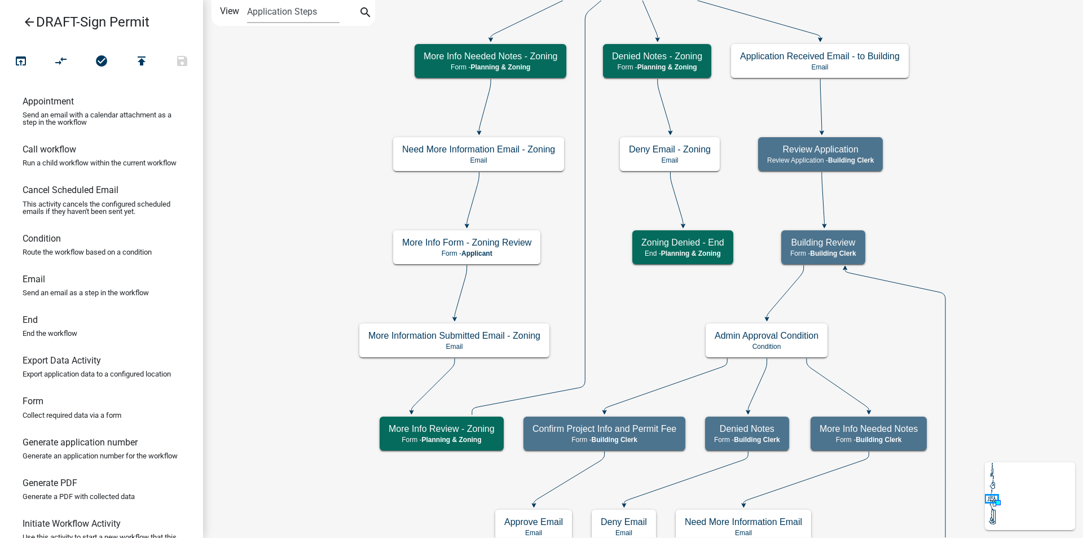
click at [27, 18] on icon "arrow_back" at bounding box center [30, 23] width 14 height 16
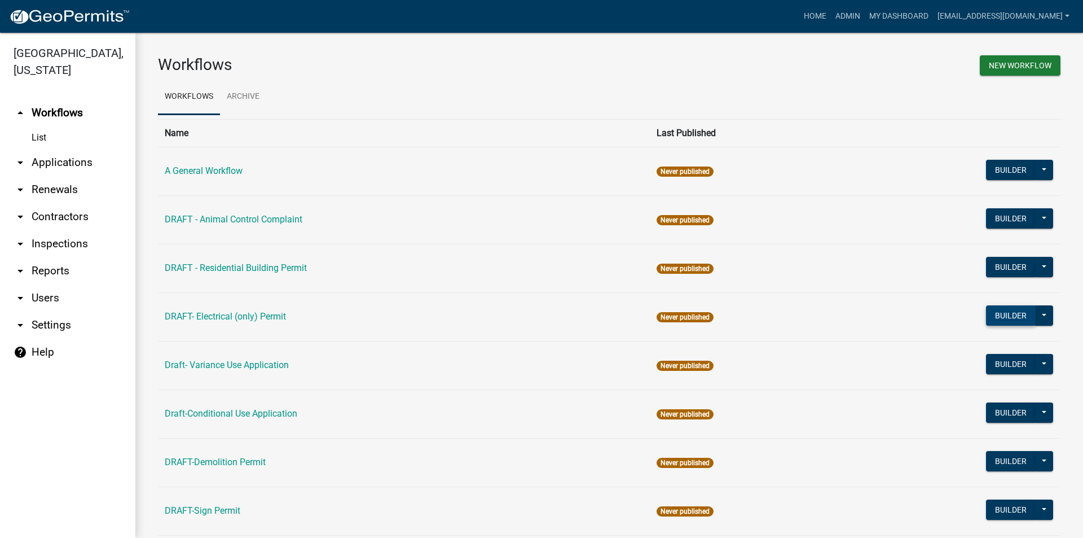
click at [986, 315] on button "Builder" at bounding box center [1011, 315] width 50 height 20
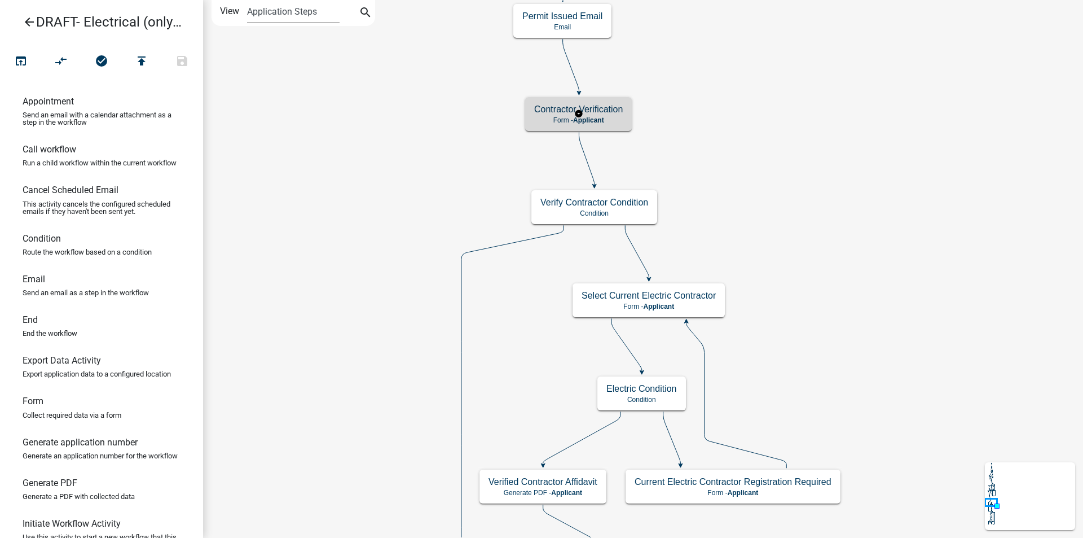
click at [542, 112] on h5 "Contractor Verification" at bounding box center [578, 109] width 89 height 11
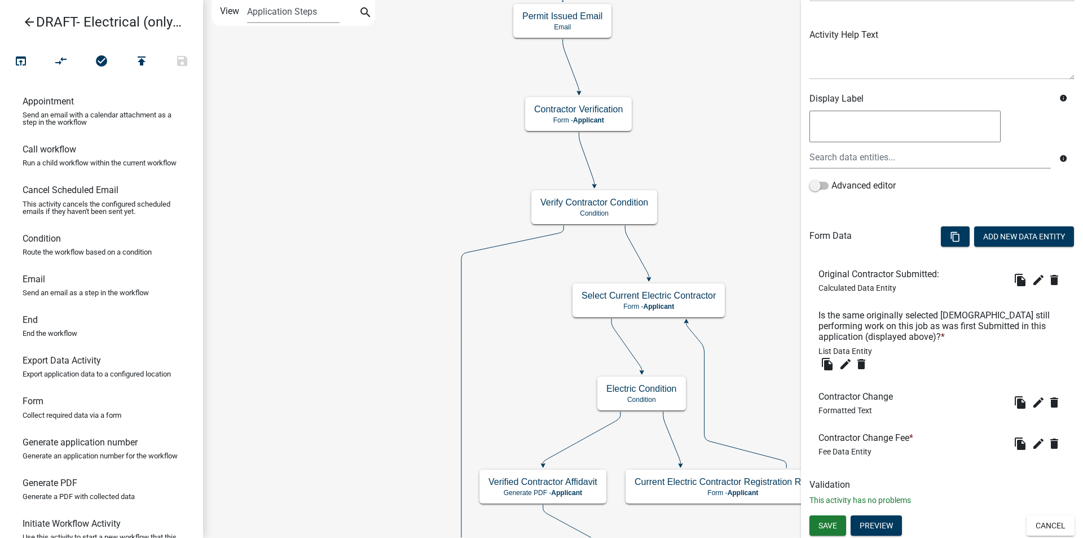
scroll to position [117, 0]
click at [875, 522] on button "Preview" at bounding box center [876, 525] width 51 height 20
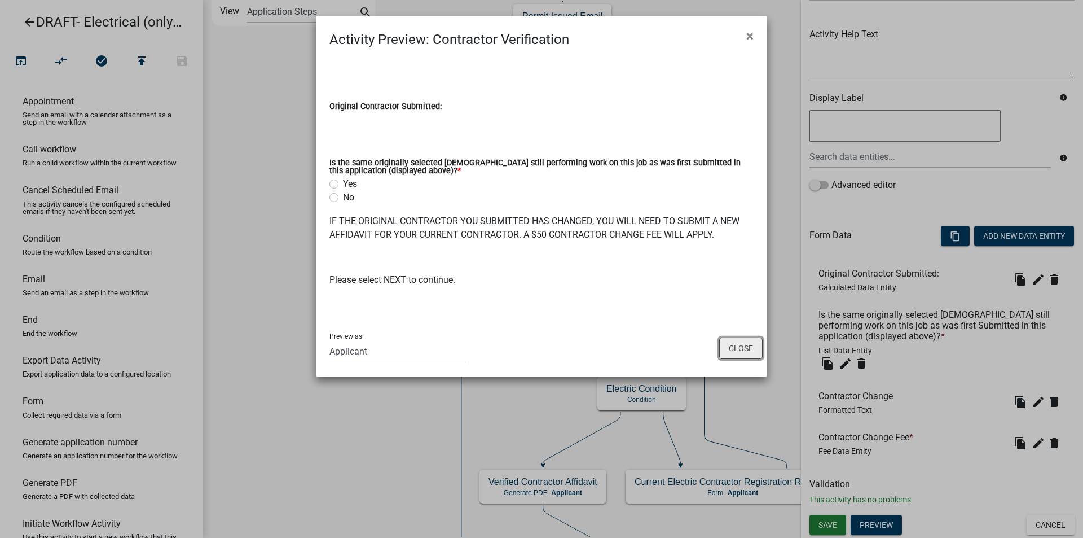
click at [733, 349] on button "Close" at bounding box center [740, 347] width 43 height 21
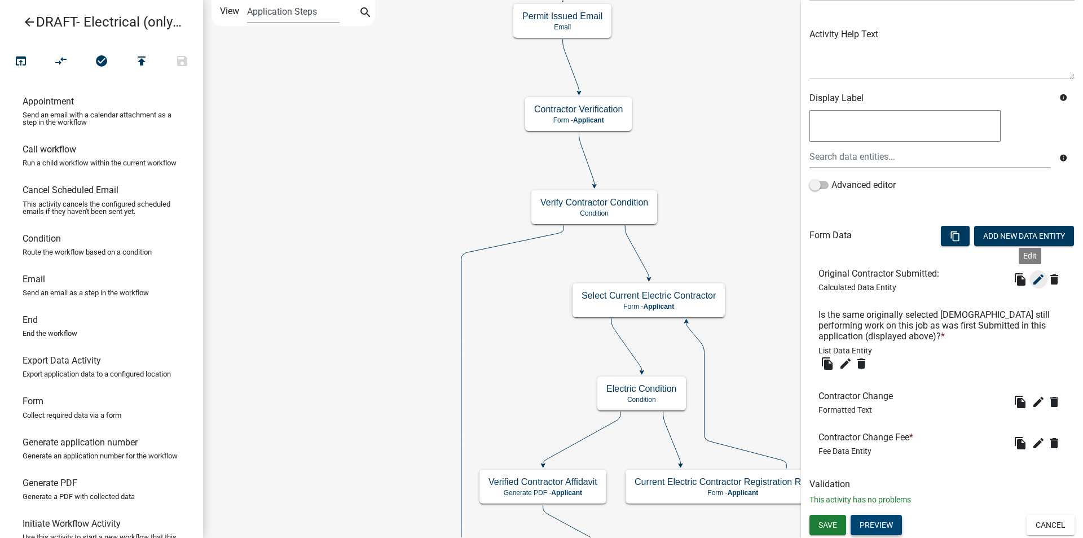
click at [1032, 279] on icon "edit" at bounding box center [1039, 280] width 14 height 14
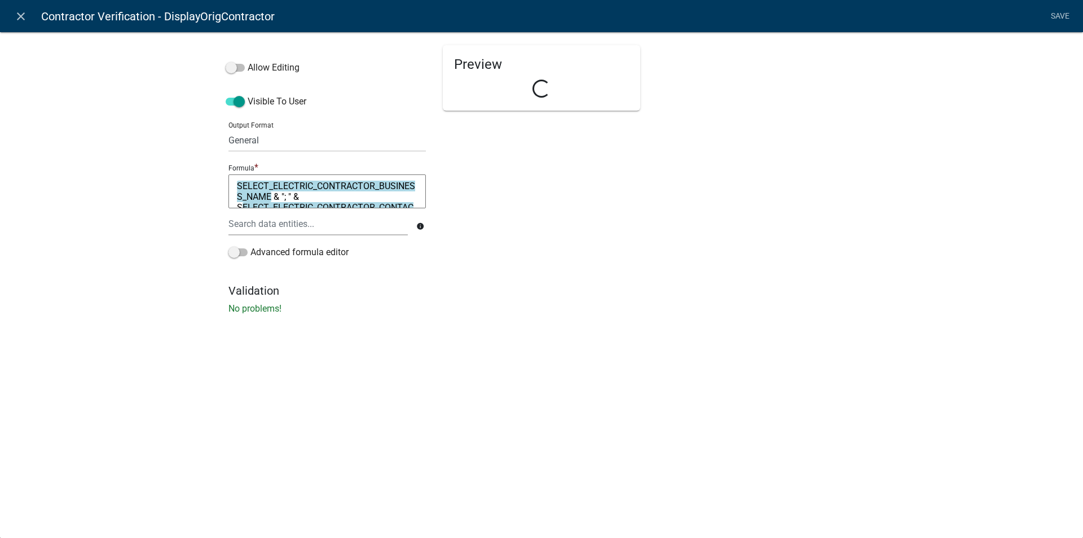
select select "calculated-value"
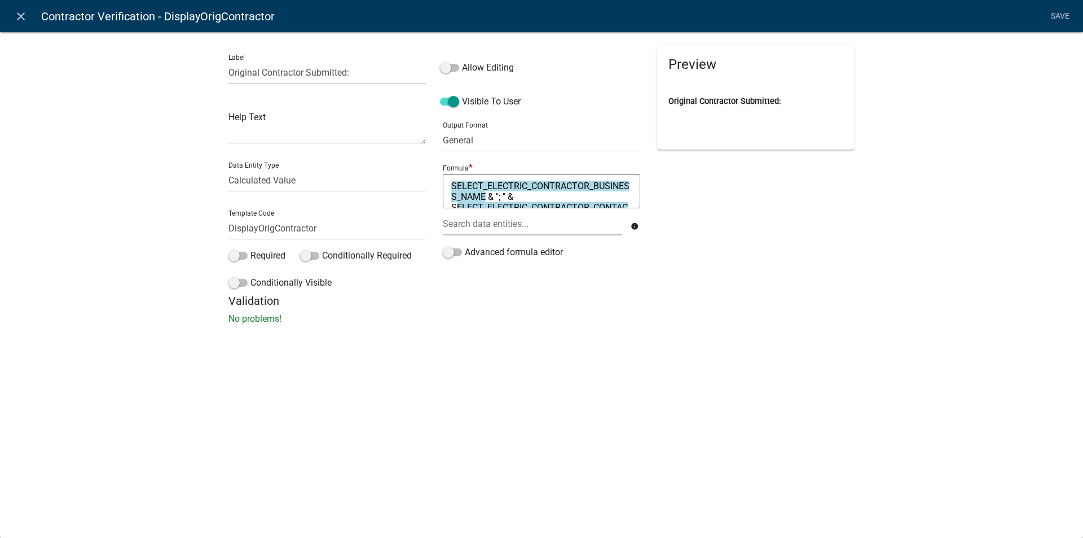
scroll to position [22, 0]
click at [22, 15] on icon "close" at bounding box center [21, 17] width 14 height 14
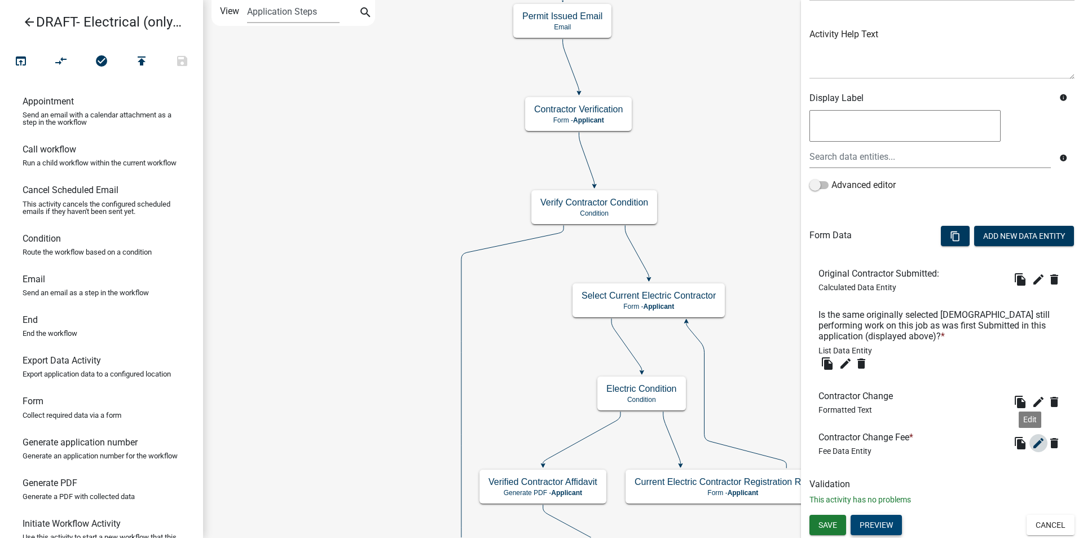
click at [1032, 443] on icon "edit" at bounding box center [1039, 443] width 14 height 14
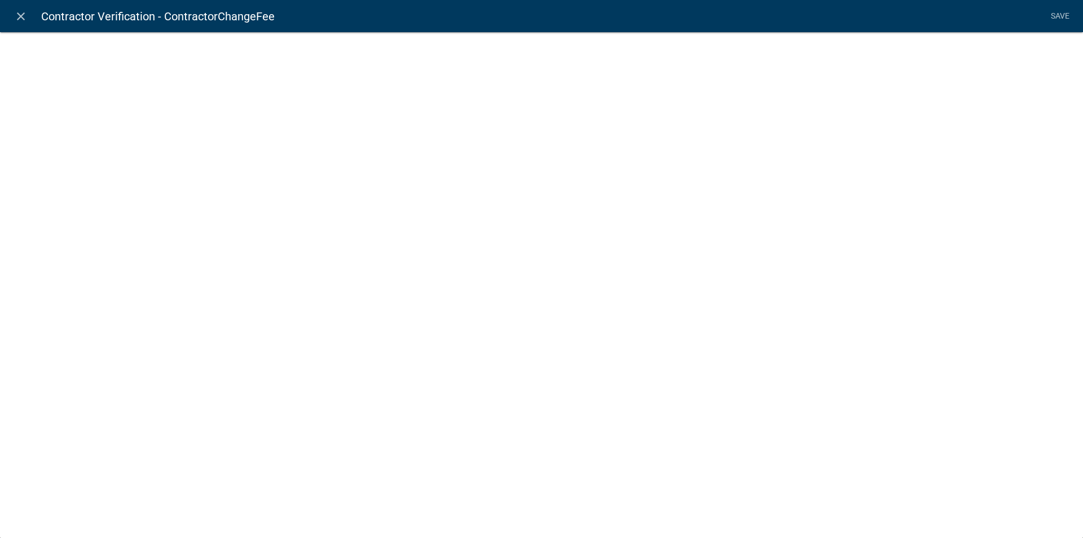
select select "fee"
select select "ade8966c-73be-43a0-8912-862582d59b66"
select select "2: 71c94b0f-85ab-4860-9b42-8e364c2aea8c"
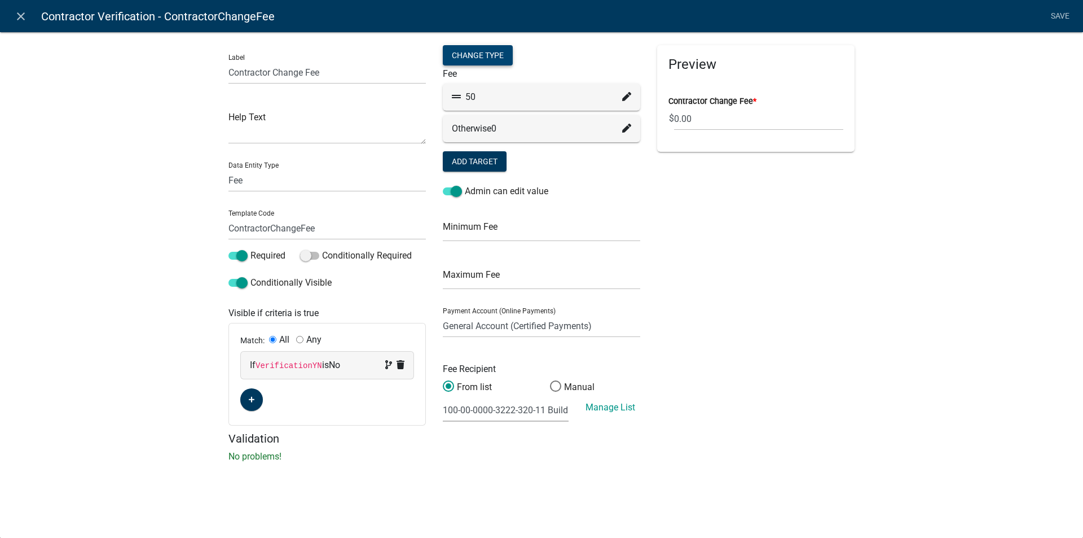
click at [499, 56] on div "Change Type" at bounding box center [478, 55] width 70 height 20
select select "2"
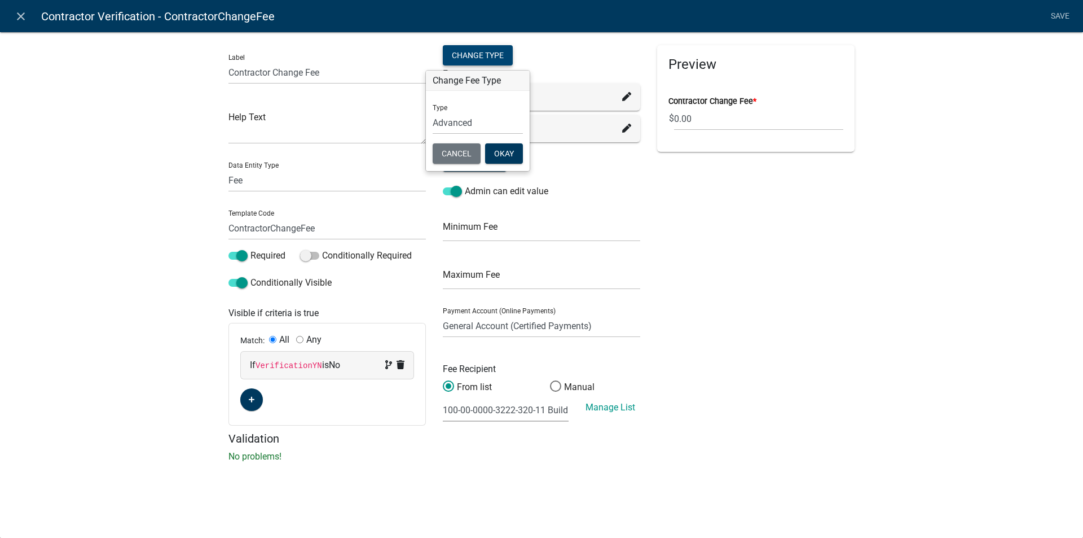
click at [499, 56] on div "Change Type" at bounding box center [478, 55] width 70 height 20
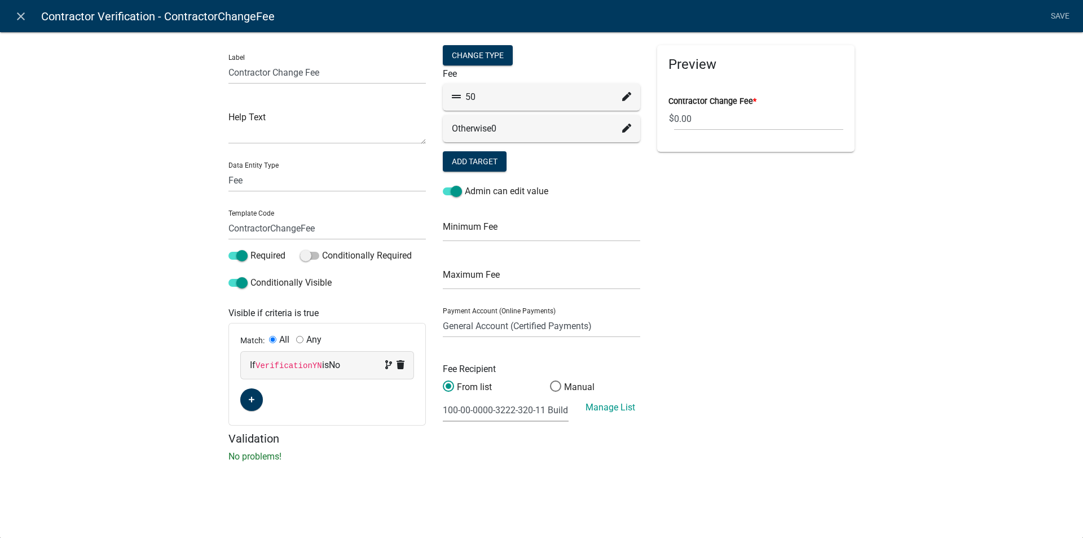
click at [625, 93] on icon at bounding box center [626, 96] width 9 height 9
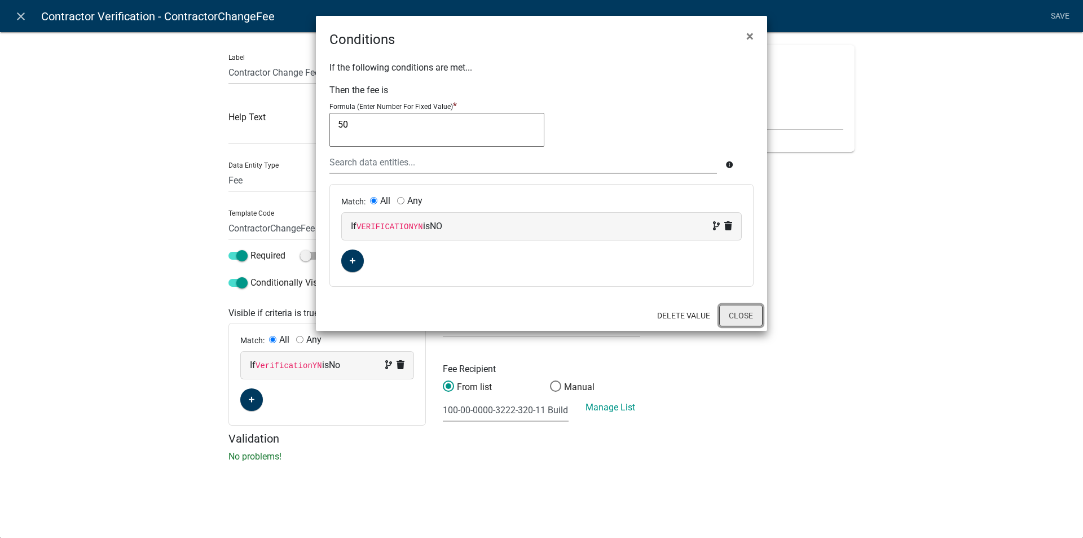
click at [739, 313] on button "Close" at bounding box center [740, 315] width 43 height 21
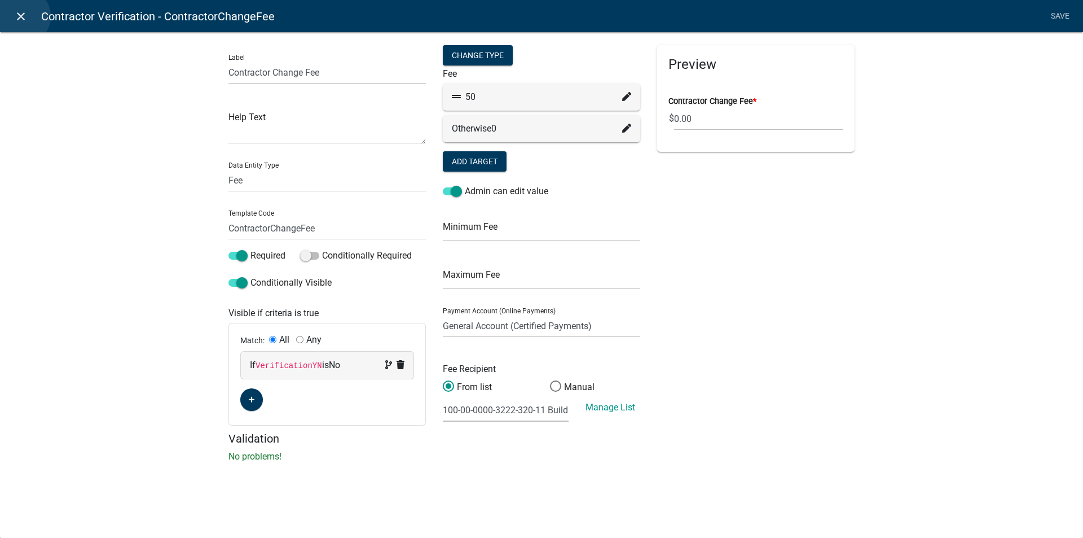
click at [22, 16] on icon "close" at bounding box center [21, 17] width 14 height 14
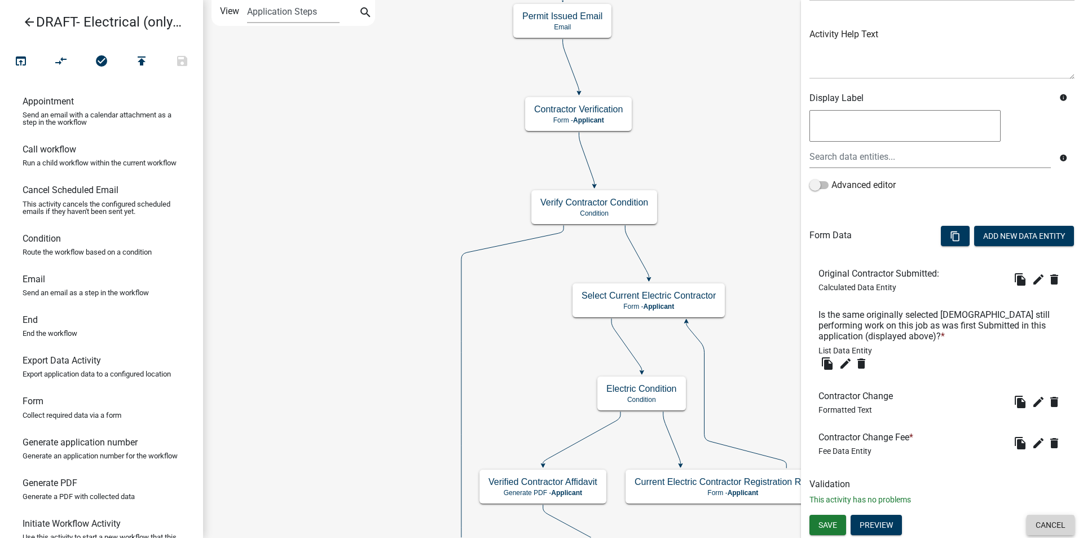
click at [1047, 518] on button "Cancel" at bounding box center [1051, 525] width 48 height 20
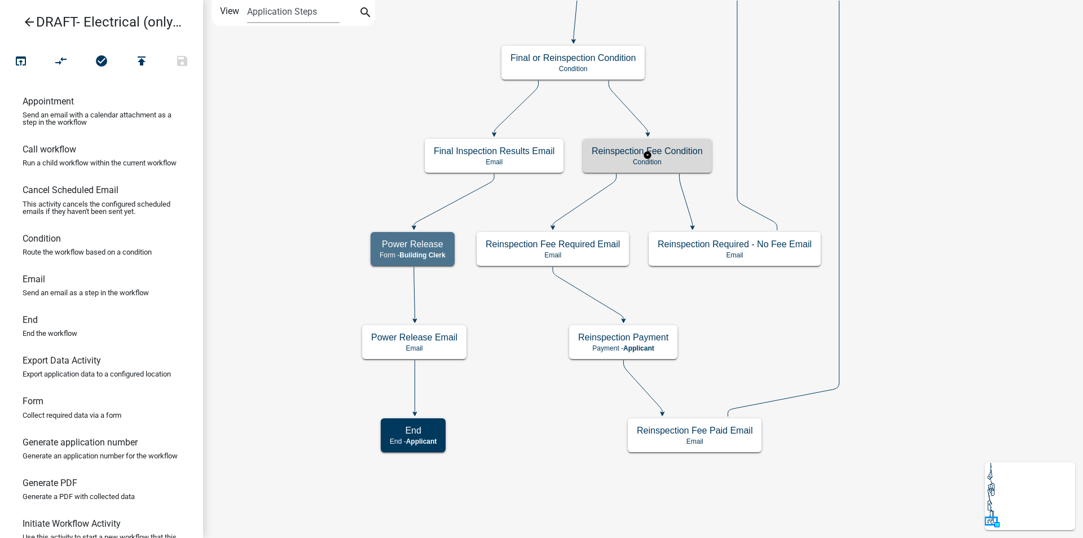
click at [692, 156] on h5 "Reinspection Fee Condition" at bounding box center [647, 151] width 111 height 11
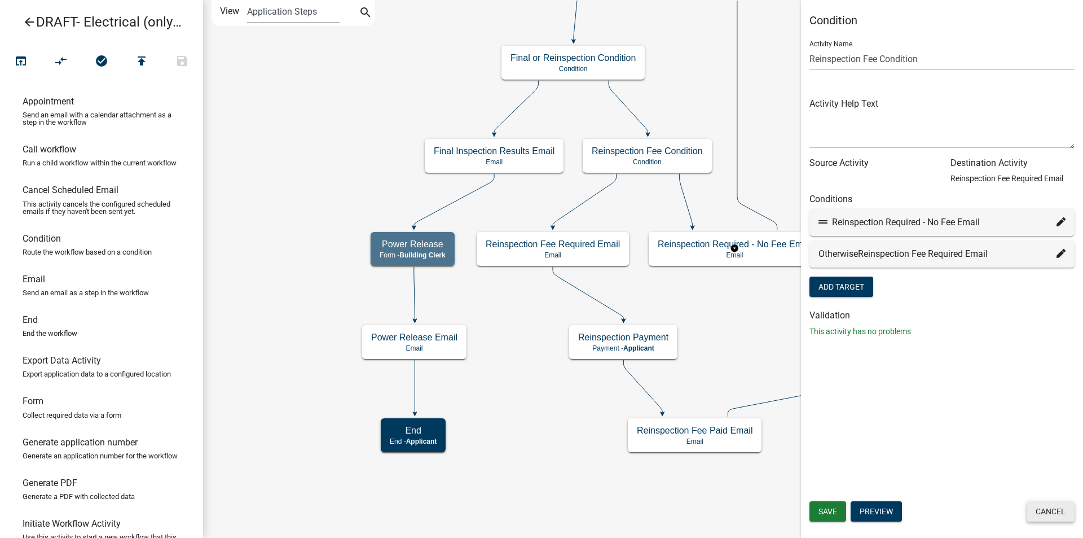
click at [1056, 515] on button "Cancel" at bounding box center [1051, 511] width 48 height 20
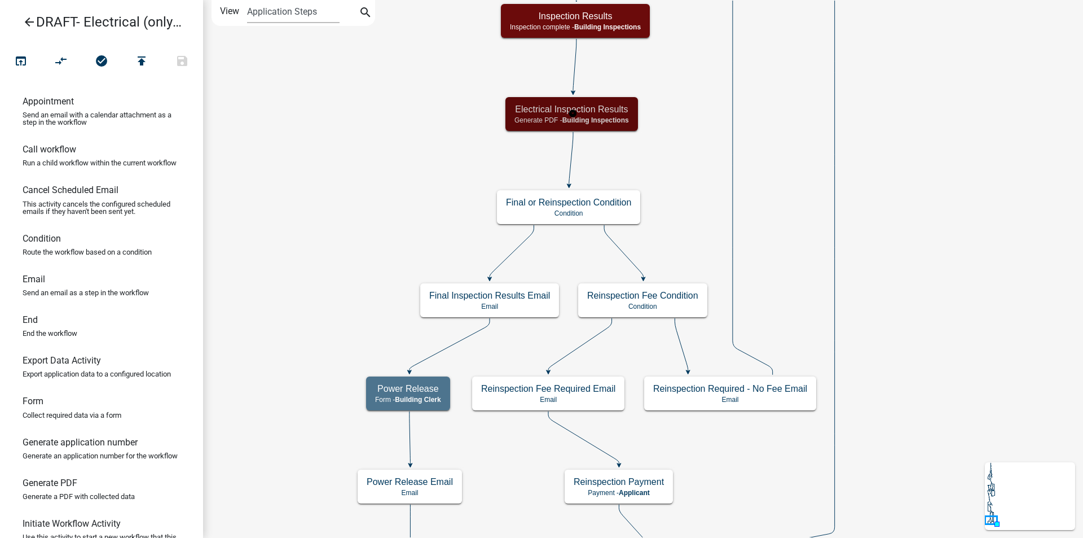
click at [617, 117] on span "Building Inspections" at bounding box center [596, 120] width 67 height 8
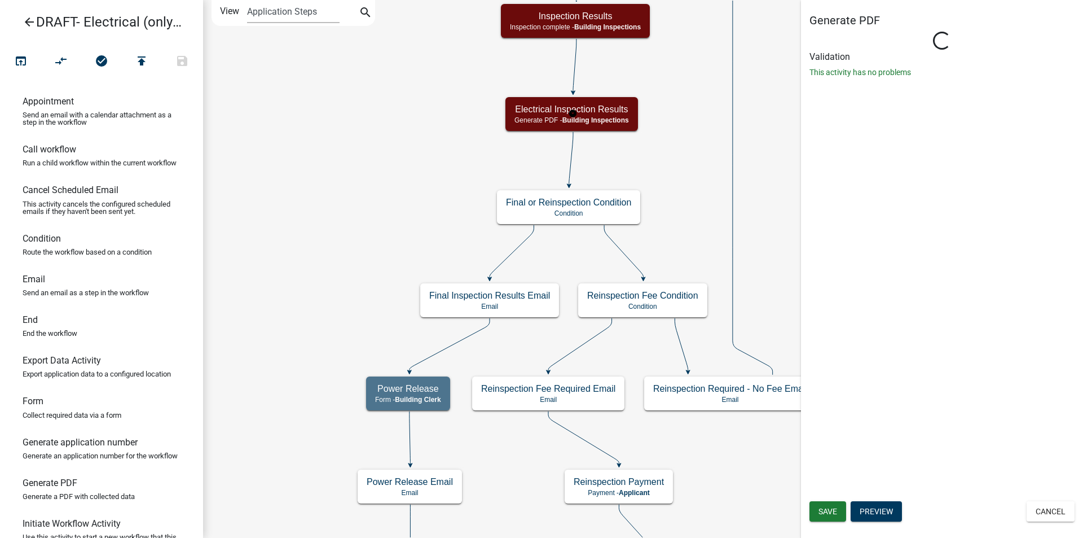
select select "67B8E1BD-2E3E-4A8D-861D-598F76277593"
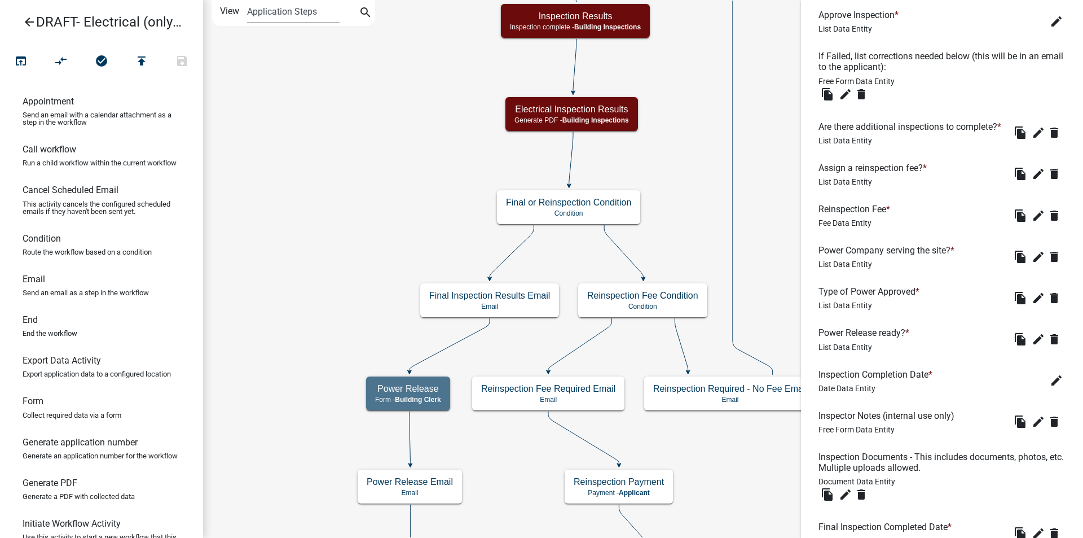
scroll to position [508, 0]
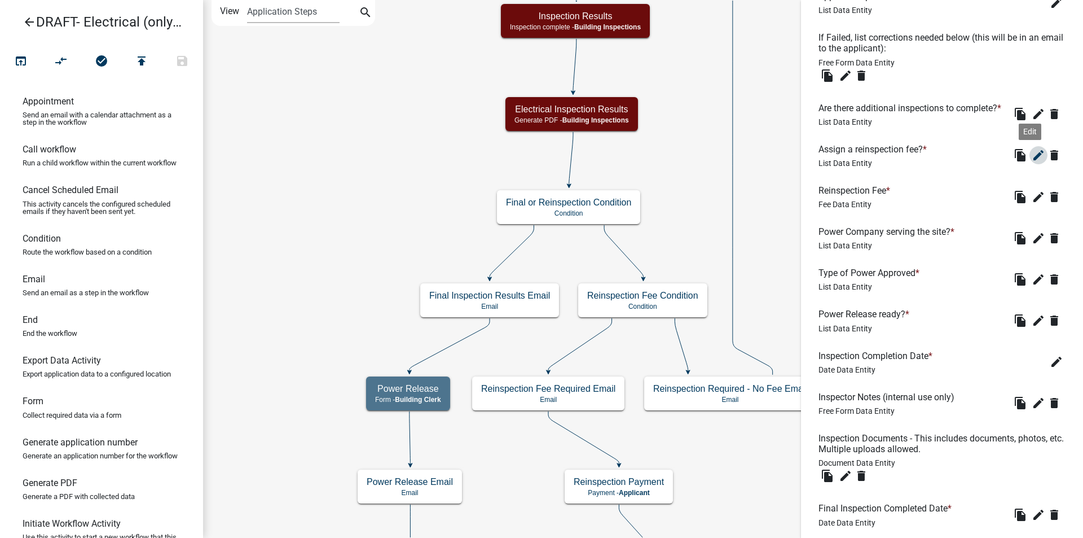
click at [1032, 162] on icon "edit" at bounding box center [1039, 155] width 14 height 14
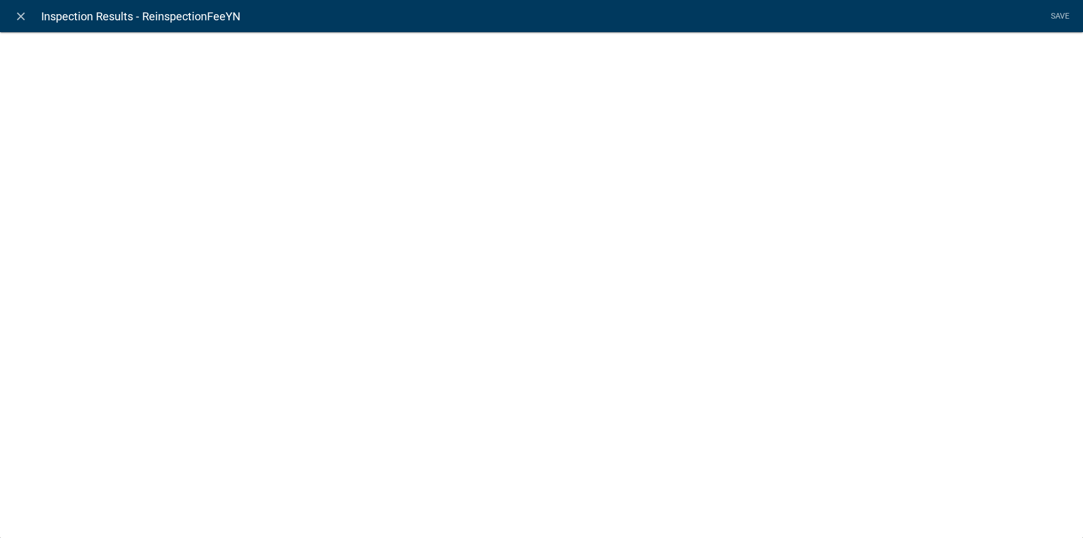
select select "list-data"
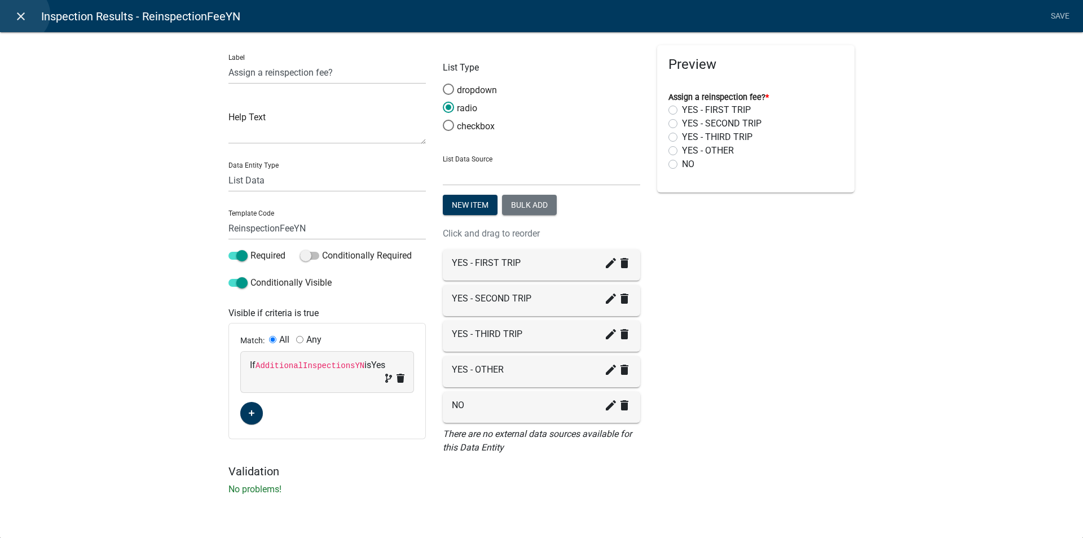
click at [21, 14] on icon "close" at bounding box center [21, 17] width 14 height 14
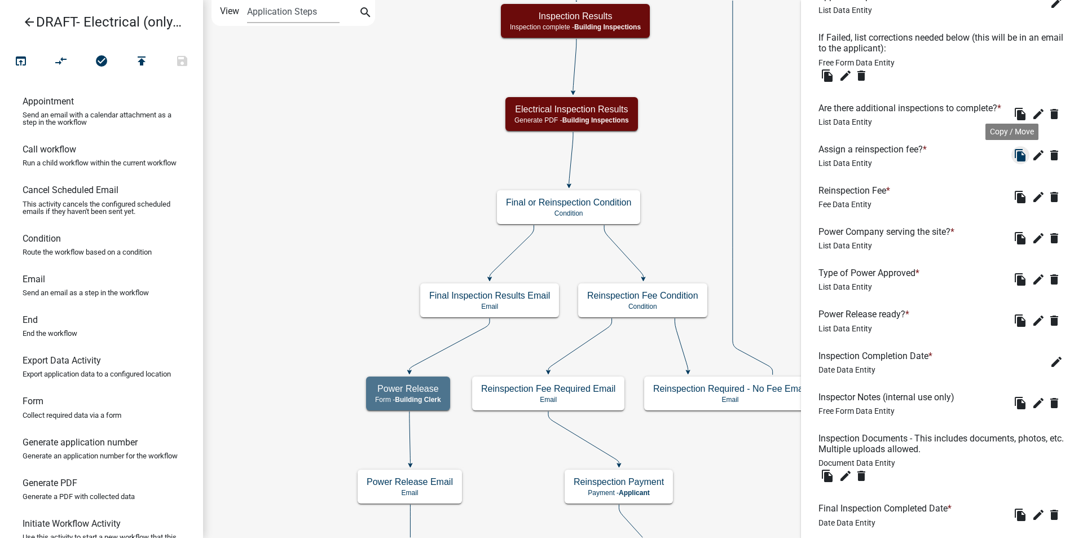
click at [1014, 162] on icon "file_copy" at bounding box center [1021, 155] width 14 height 14
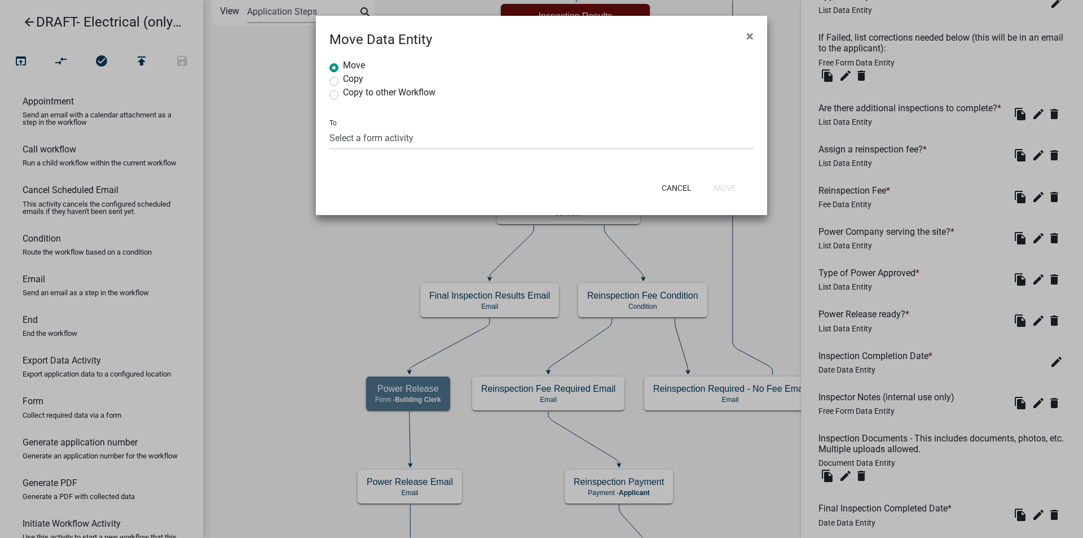
click at [343, 93] on label "Copy to other Workflow" at bounding box center [389, 92] width 93 height 9
click at [343, 93] on input "Copy to other Workflow" at bounding box center [346, 91] width 7 height 7
radio input "true"
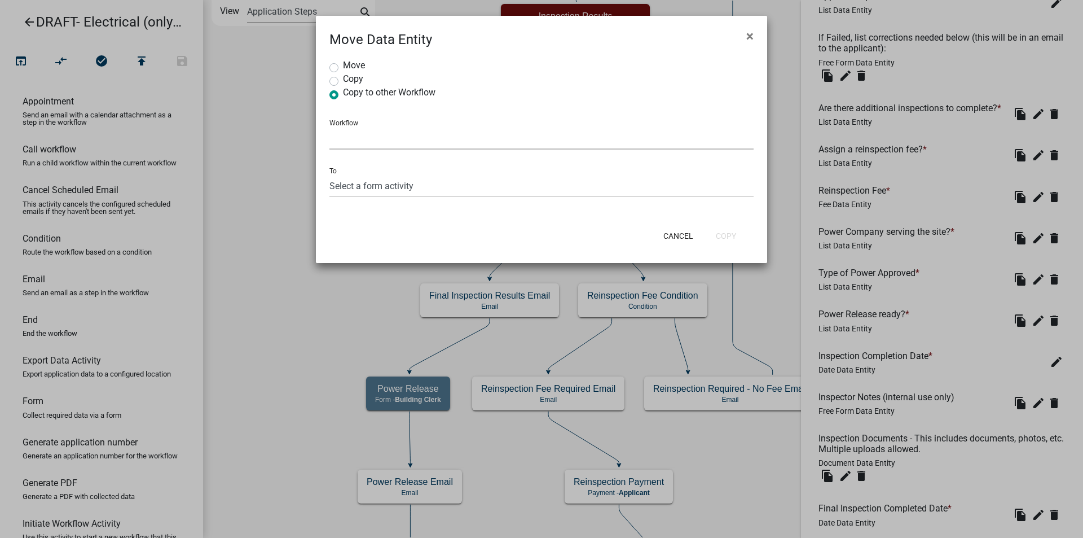
click at [348, 138] on select "Select a Workflow A General Workflow DRAFT - Animal Control Complaint DRAFT - R…" at bounding box center [542, 137] width 424 height 23
select select "aee04a4b-9d12-4959-b78c-4fea719a43a5"
click at [330, 126] on select "Select a Workflow A General Workflow DRAFT - Animal Control Complaint DRAFT - R…" at bounding box center [542, 137] width 424 height 23
click at [371, 187] on select "Select a form activity Applicant and Demolition Information Building Review Con…" at bounding box center [542, 185] width 424 height 23
click at [388, 186] on select "Select a form activity Applicant and Demolition Information Building Review Con…" at bounding box center [542, 185] width 424 height 23
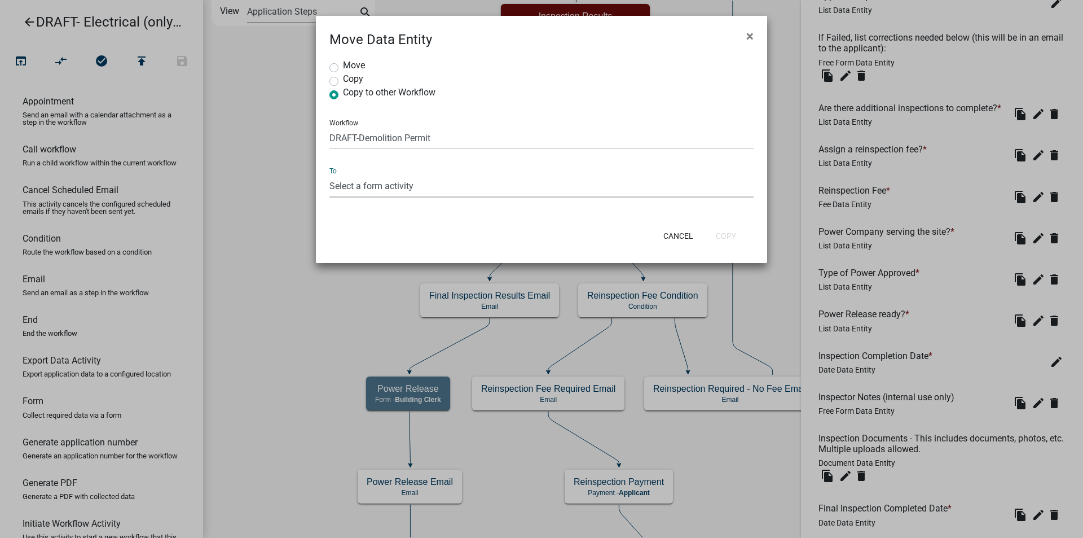
click at [343, 78] on label "Copy" at bounding box center [353, 78] width 20 height 9
click at [343, 78] on input "Copy" at bounding box center [346, 77] width 7 height 7
radio input "true"
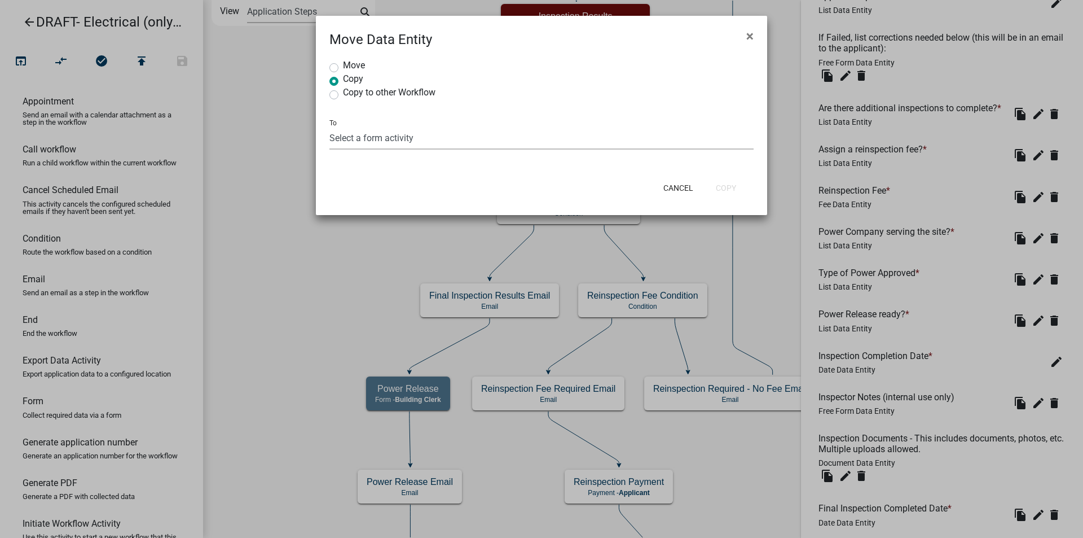
click at [394, 143] on select "Select a form activity Applicant and Electrical Information Building Review Con…" at bounding box center [542, 137] width 424 height 23
click at [343, 96] on label "Copy to other Workflow" at bounding box center [389, 92] width 93 height 9
click at [343, 95] on input "Copy to other Workflow" at bounding box center [346, 91] width 7 height 7
radio input "true"
select select "aee04a4b-9d12-4959-b78c-4fea719a43a5"
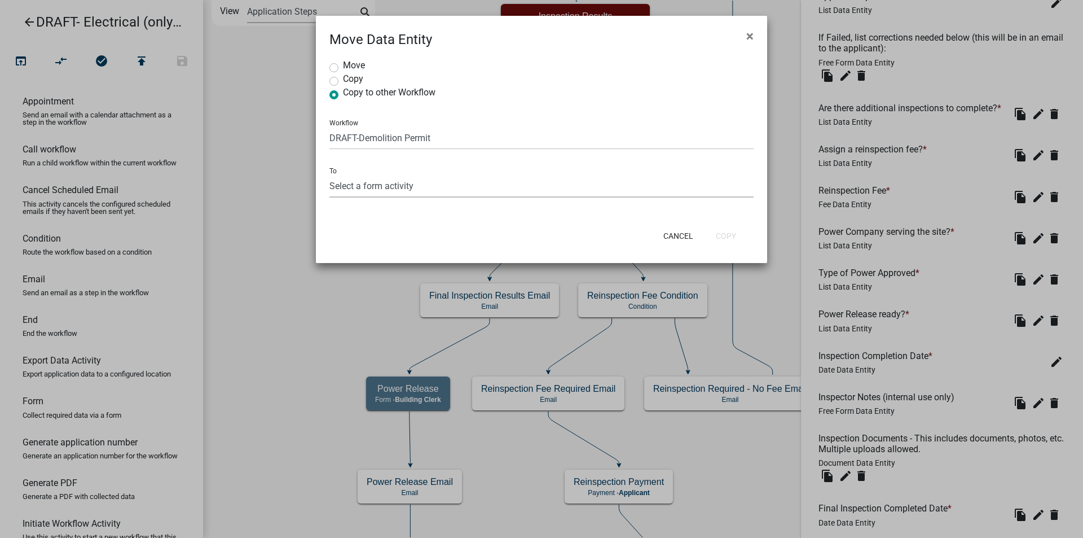
click at [380, 186] on select "Select a form activity Applicant and Demolition Information Building Review Con…" at bounding box center [542, 185] width 424 height 23
drag, startPoint x: 295, startPoint y: 303, endPoint x: 293, endPoint y: 295, distance: 8.1
click at [295, 302] on ngb-modal-window "Move Data Entity × Move Copy Copy to other Workflow Workflow Select a Workflow …" at bounding box center [541, 269] width 1083 height 538
radio input "true"
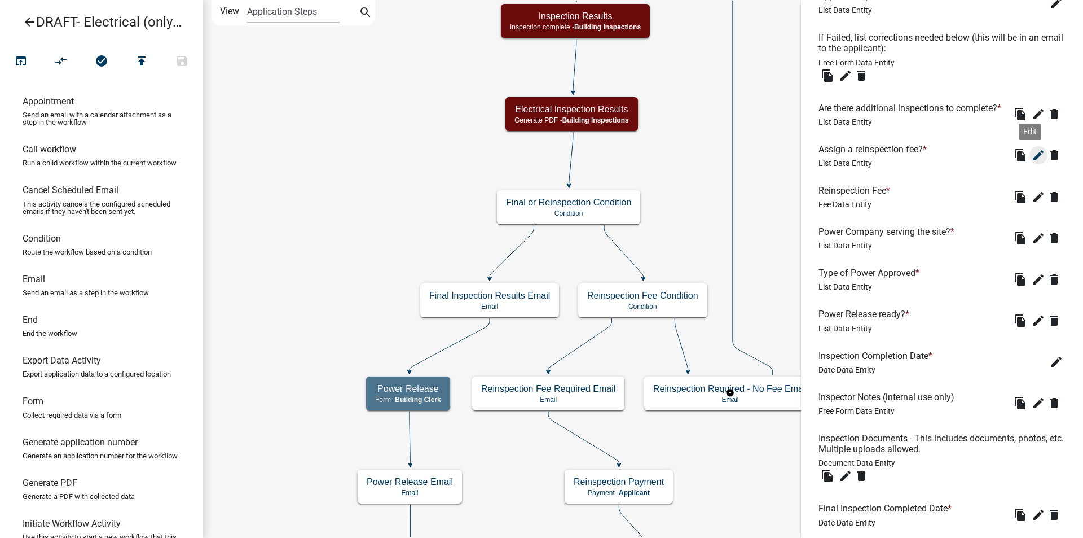
click at [1032, 162] on icon "edit" at bounding box center [1039, 155] width 14 height 14
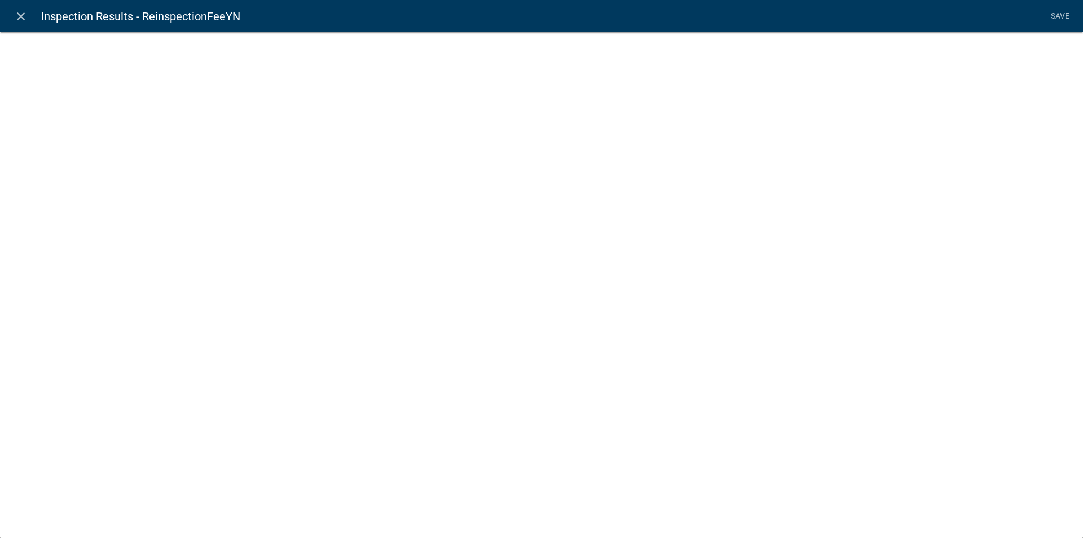
select select "list-data"
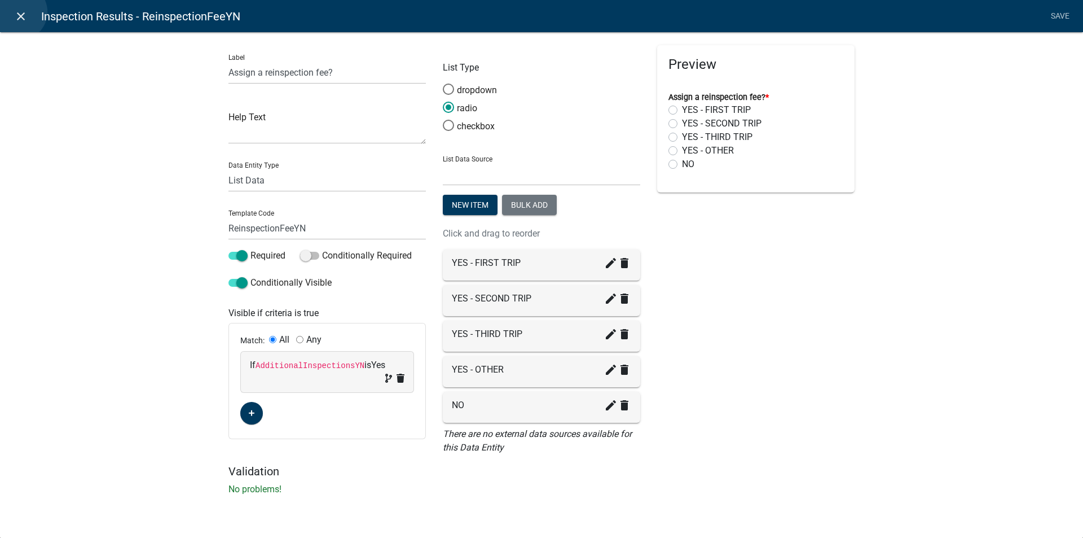
click at [19, 12] on icon "close" at bounding box center [21, 17] width 14 height 14
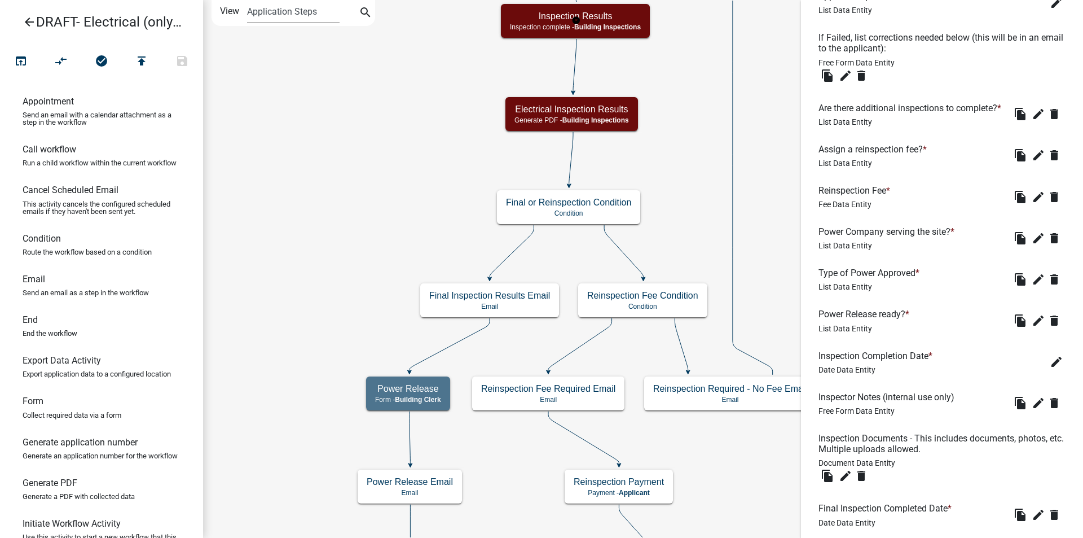
click at [28, 19] on icon "arrow_back" at bounding box center [30, 23] width 14 height 16
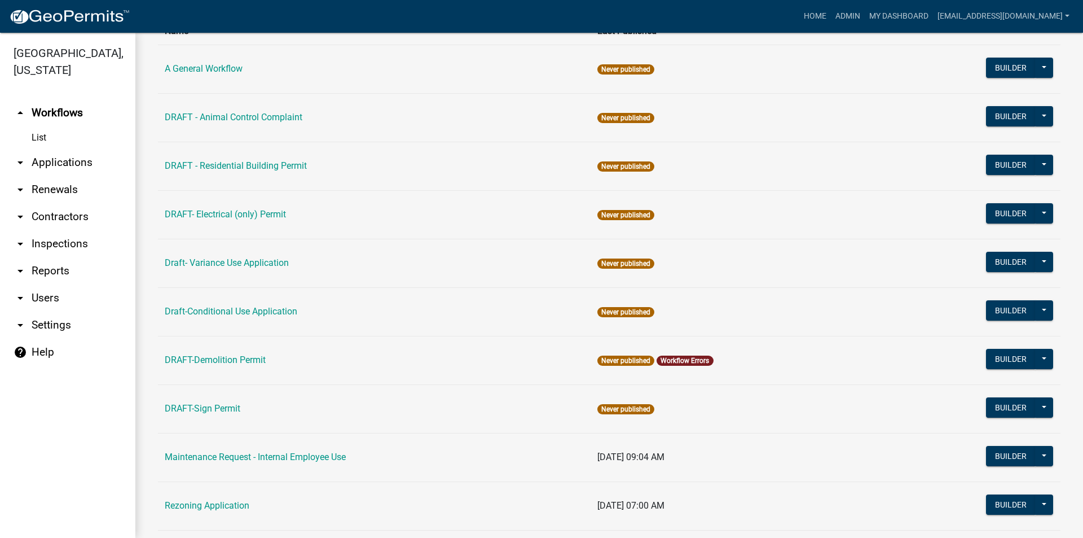
scroll to position [223, 0]
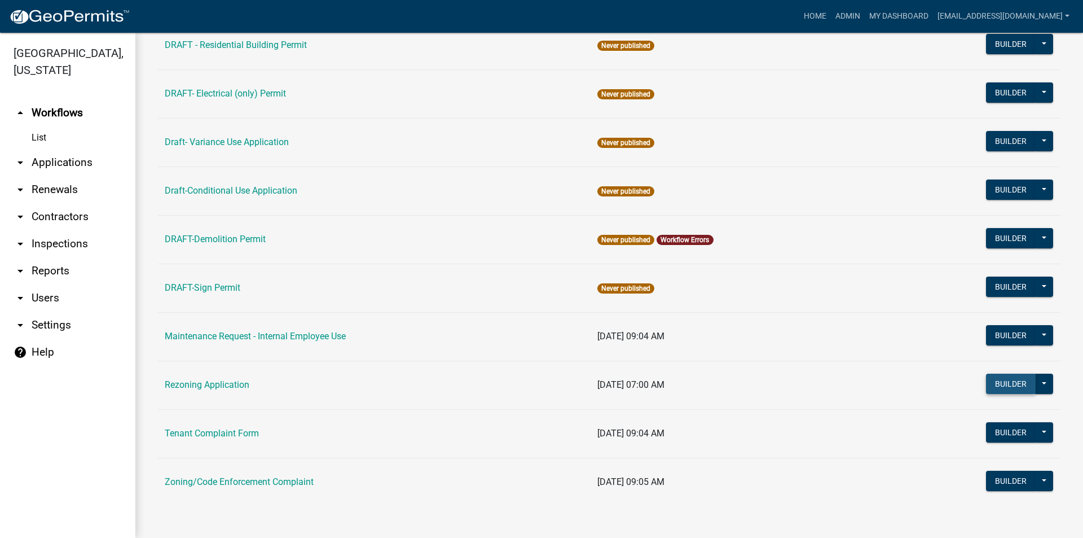
click at [999, 384] on button "Builder" at bounding box center [1011, 384] width 50 height 20
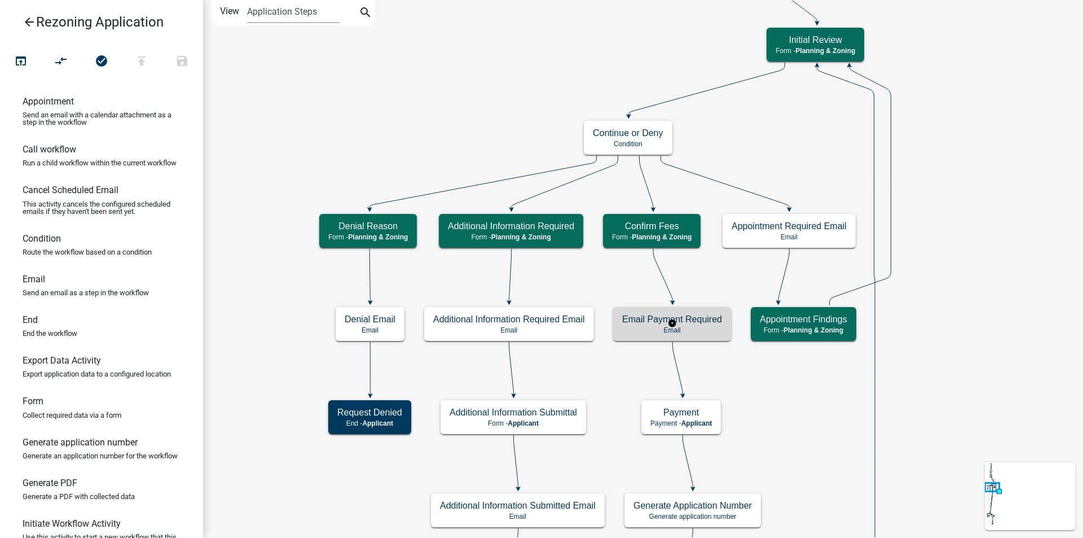
click at [700, 331] on p "Email" at bounding box center [672, 330] width 100 height 8
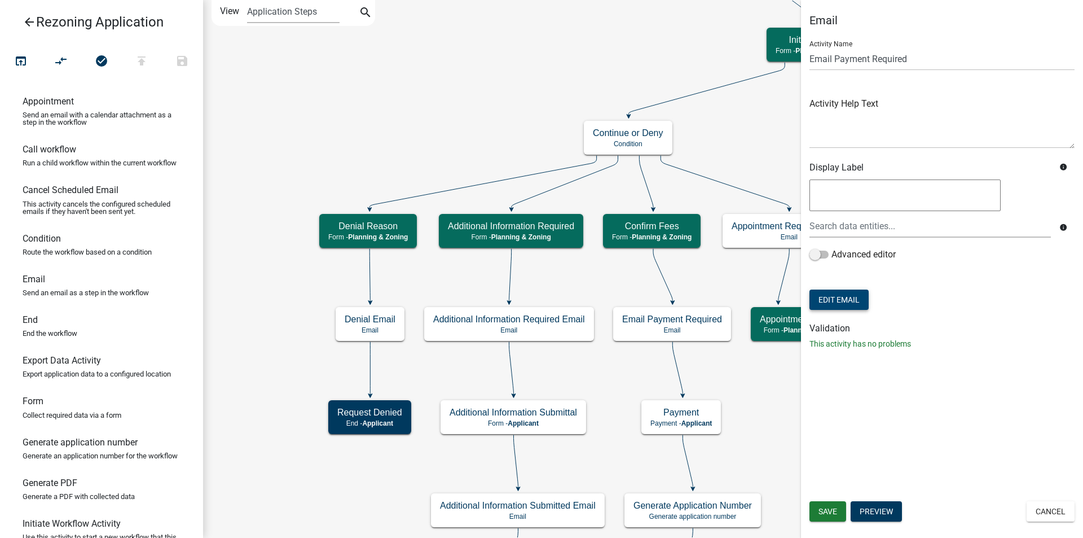
click at [851, 303] on button "Edit Email" at bounding box center [839, 299] width 59 height 20
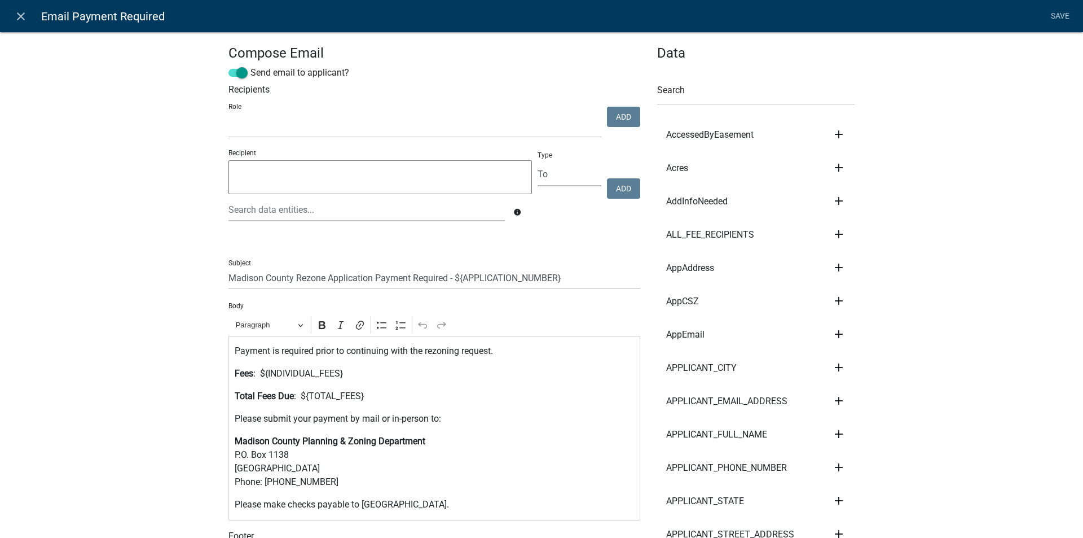
scroll to position [56, 0]
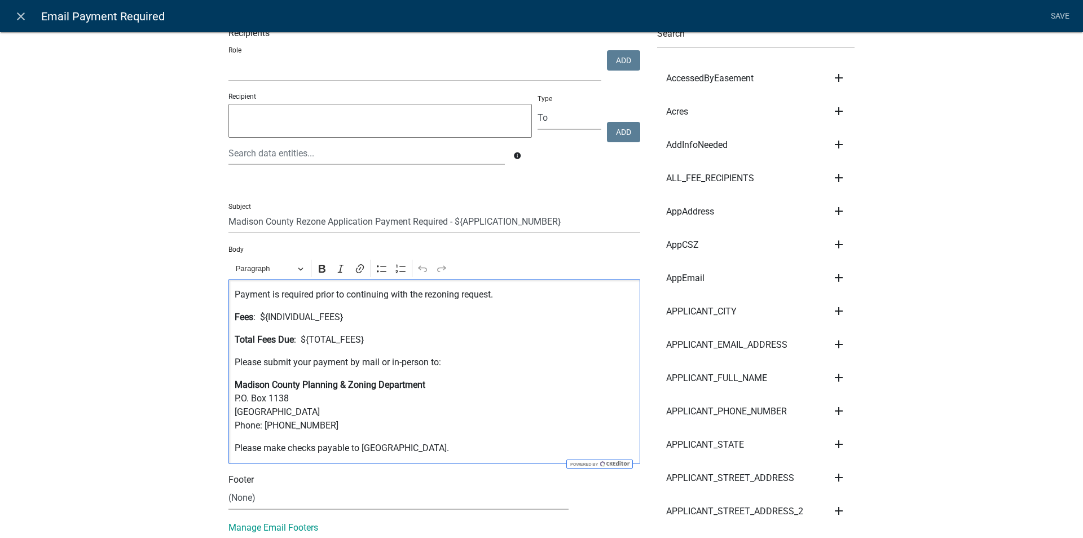
click at [375, 362] on p "Please submit your payment by mail or in-person to:" at bounding box center [435, 362] width 400 height 14
drag, startPoint x: 430, startPoint y: 451, endPoint x: 231, endPoint y: 451, distance: 198.6
click at [235, 451] on p "Please make checks payable to [GEOGRAPHIC_DATA]." at bounding box center [435, 448] width 400 height 14
click at [317, 267] on icon "Editor toolbar" at bounding box center [322, 268] width 11 height 11
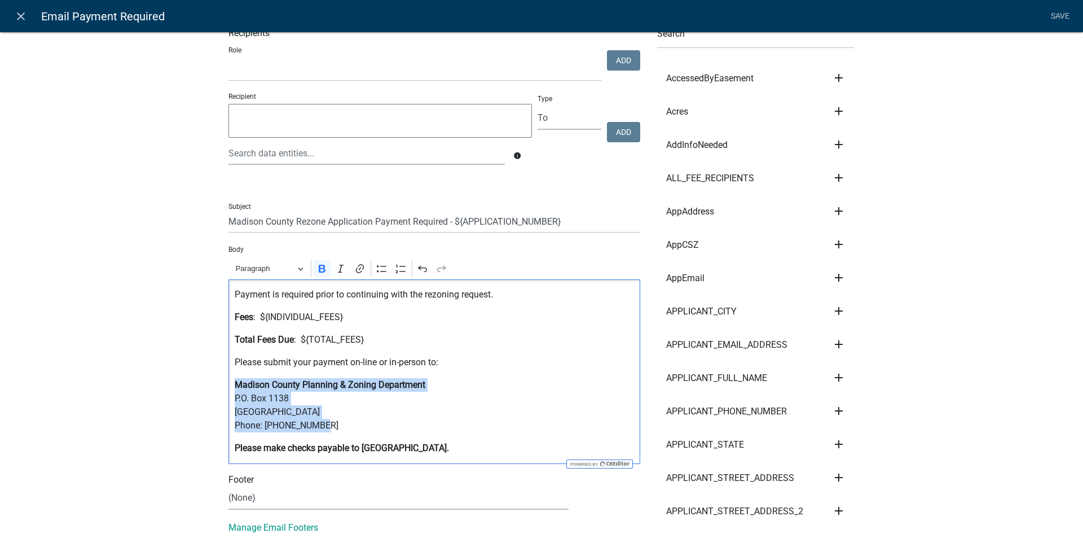
drag, startPoint x: 308, startPoint y: 424, endPoint x: 234, endPoint y: 387, distance: 82.8
click at [235, 387] on p "Madison County Planning & Zoning Department P.O. Box 1138 Danielsville, GA 3063…" at bounding box center [435, 405] width 400 height 54
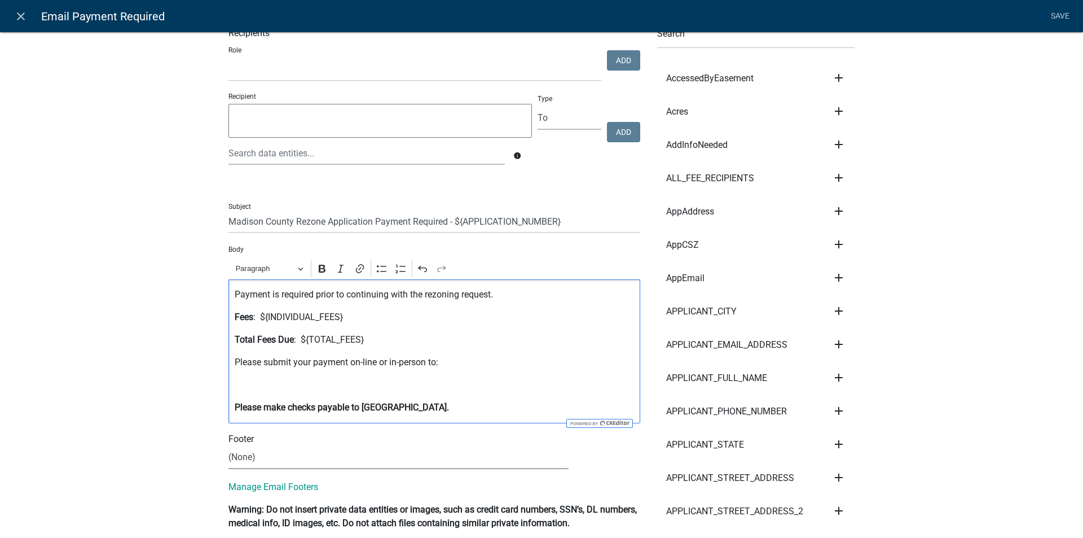
click at [257, 456] on select "(None) Code Enforcement [GEOGRAPHIC_DATA] & Grounds [GEOGRAPHIC_DATA] Inspectio…" at bounding box center [399, 457] width 340 height 23
select select "c93097da-70cc-4bf7-8f0d-7ce9eec624db"
click at [229, 446] on select "(None) Code Enforcement [GEOGRAPHIC_DATA] & Grounds [GEOGRAPHIC_DATA] Inspectio…" at bounding box center [399, 457] width 340 height 23
click at [229, 402] on div "Payment is required prior to continuing with the rezoning request. Fees : ${IND…" at bounding box center [435, 351] width 412 height 144
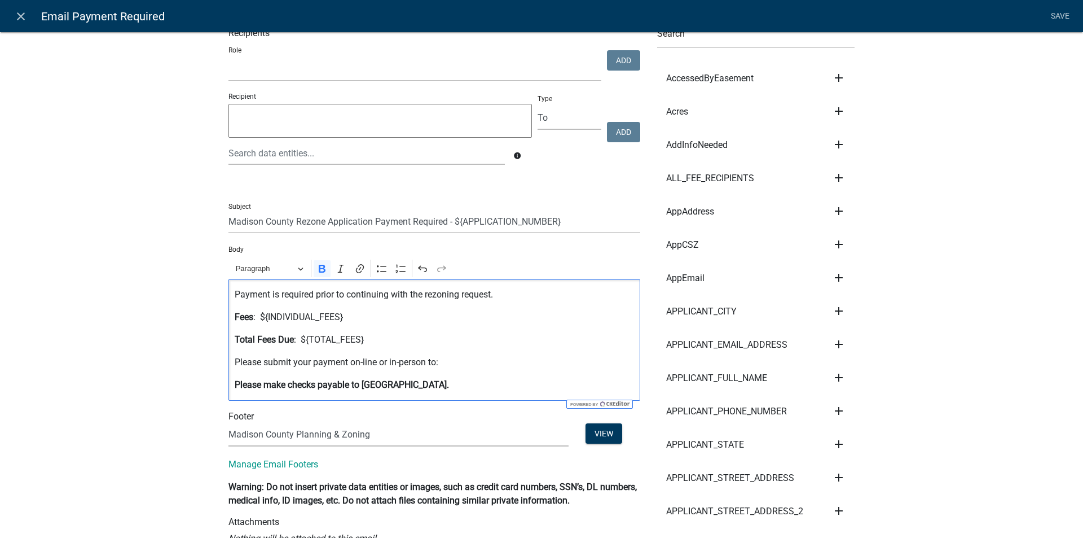
scroll to position [0, 0]
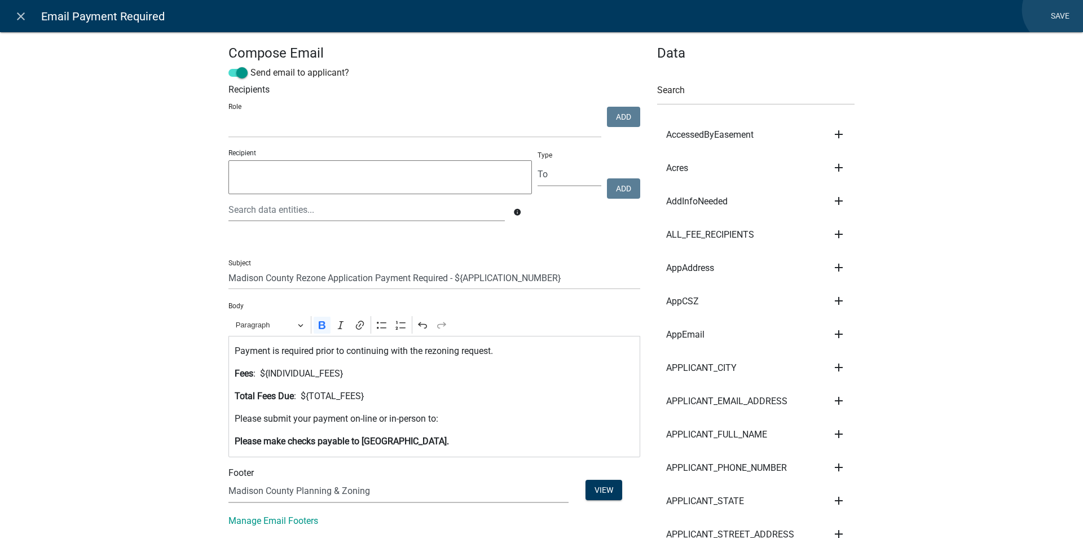
click at [1058, 10] on link "Save" at bounding box center [1060, 16] width 28 height 21
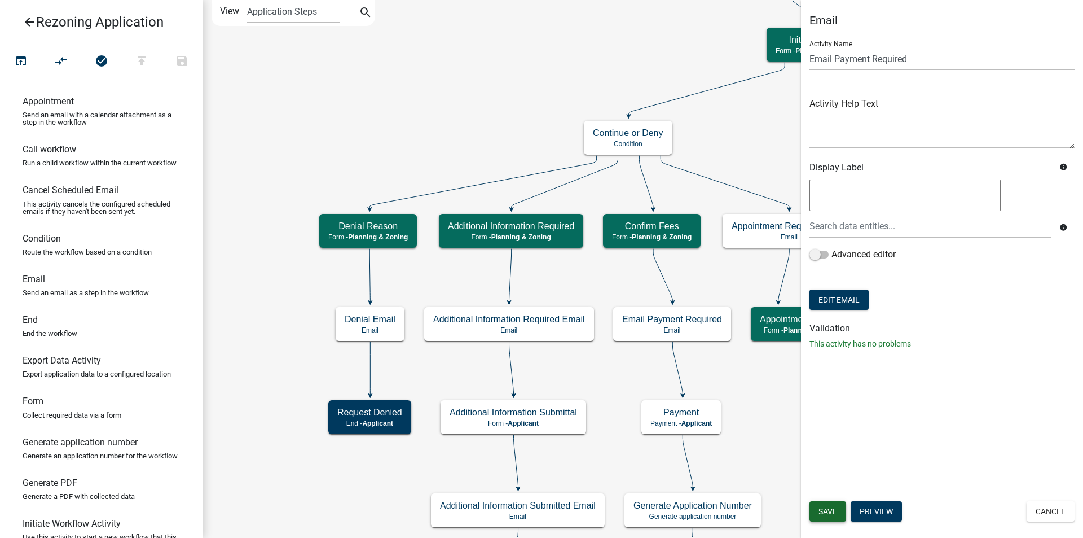
click at [828, 513] on span "Save" at bounding box center [828, 511] width 19 height 9
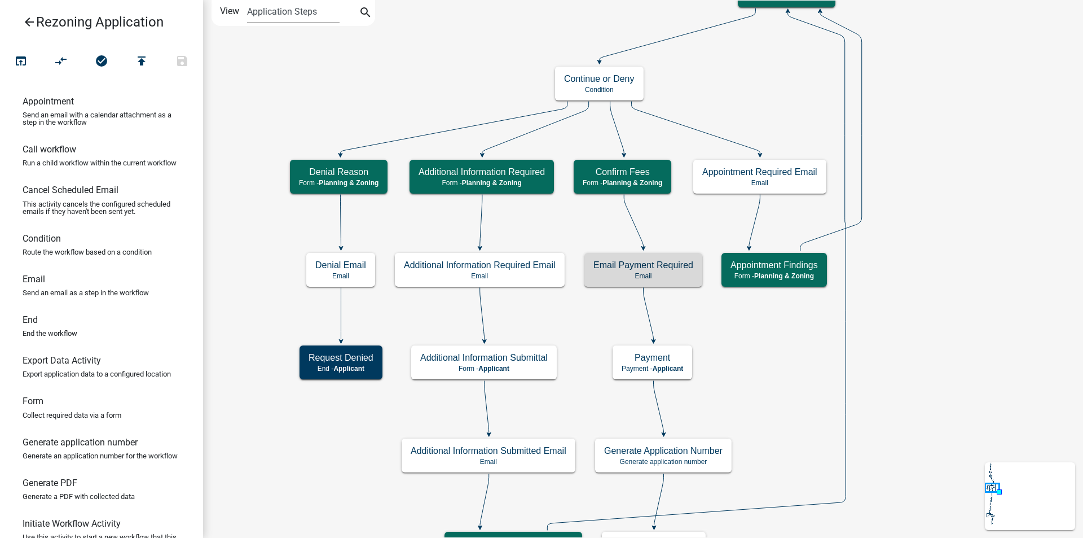
click at [29, 23] on icon "arrow_back" at bounding box center [30, 23] width 14 height 16
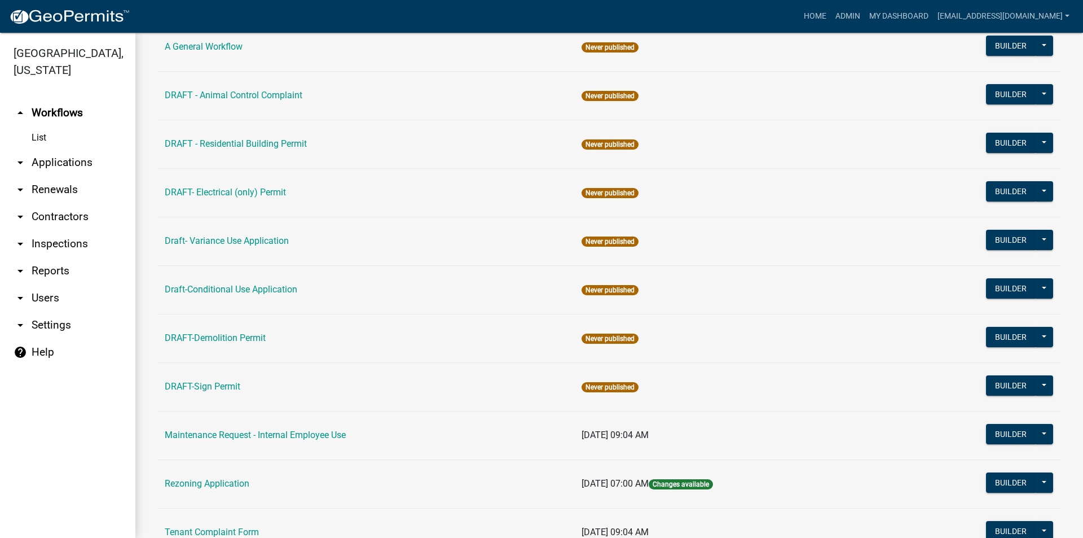
scroll to position [223, 0]
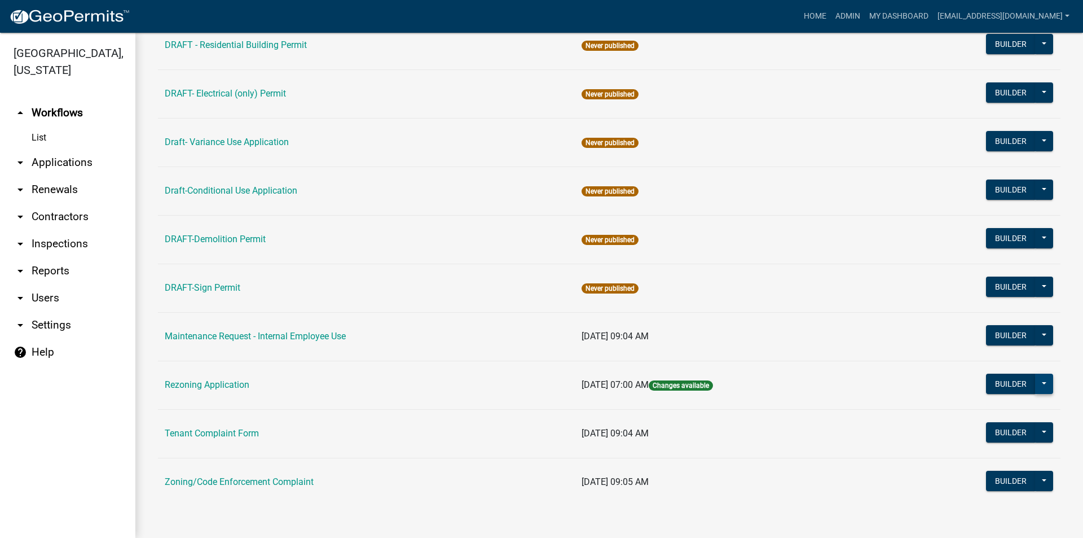
click at [1035, 382] on button at bounding box center [1044, 384] width 18 height 20
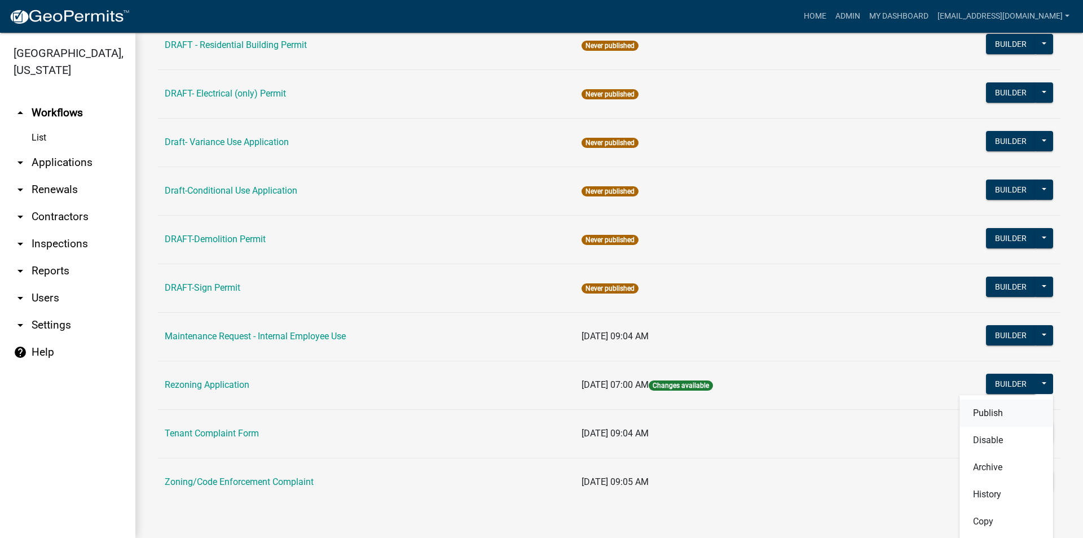
click at [997, 412] on button "Publish" at bounding box center [1007, 412] width 94 height 27
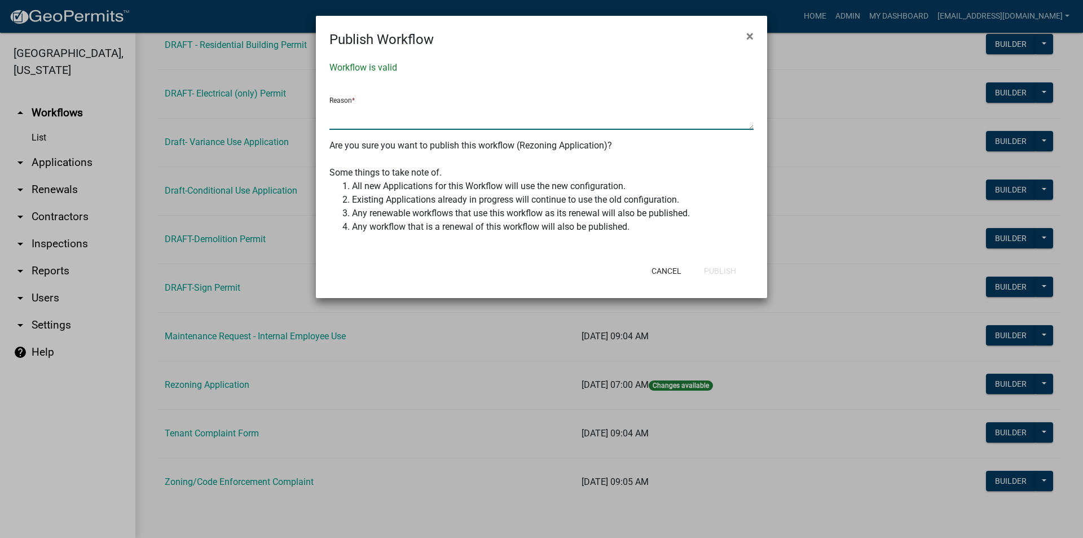
click at [354, 117] on textarea at bounding box center [542, 117] width 424 height 26
type textarea "Updated an Email for Payment"
click at [721, 269] on button "Publish" at bounding box center [720, 271] width 50 height 20
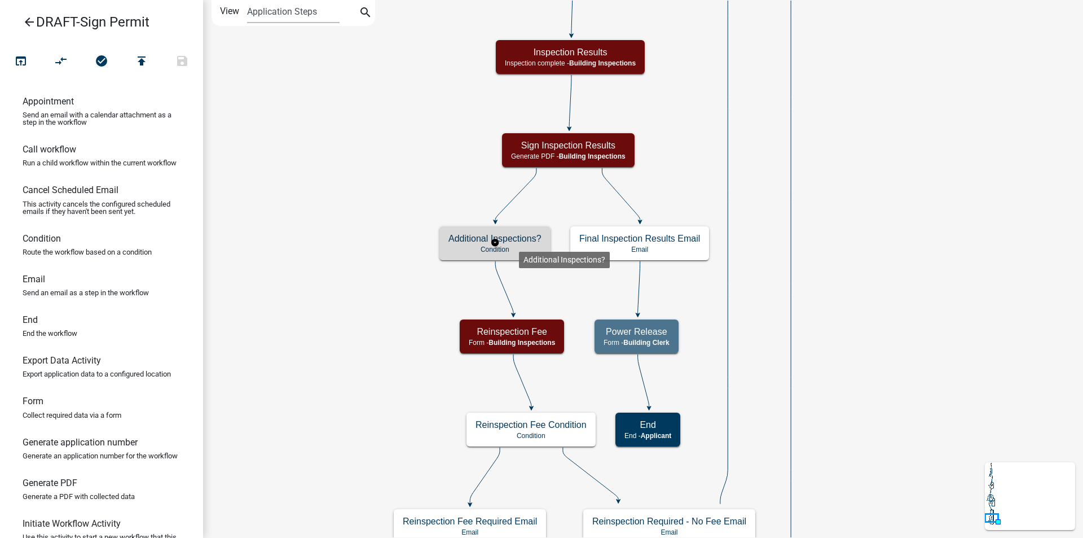
click at [519, 243] on h5 "Additional Inspections?" at bounding box center [495, 238] width 93 height 11
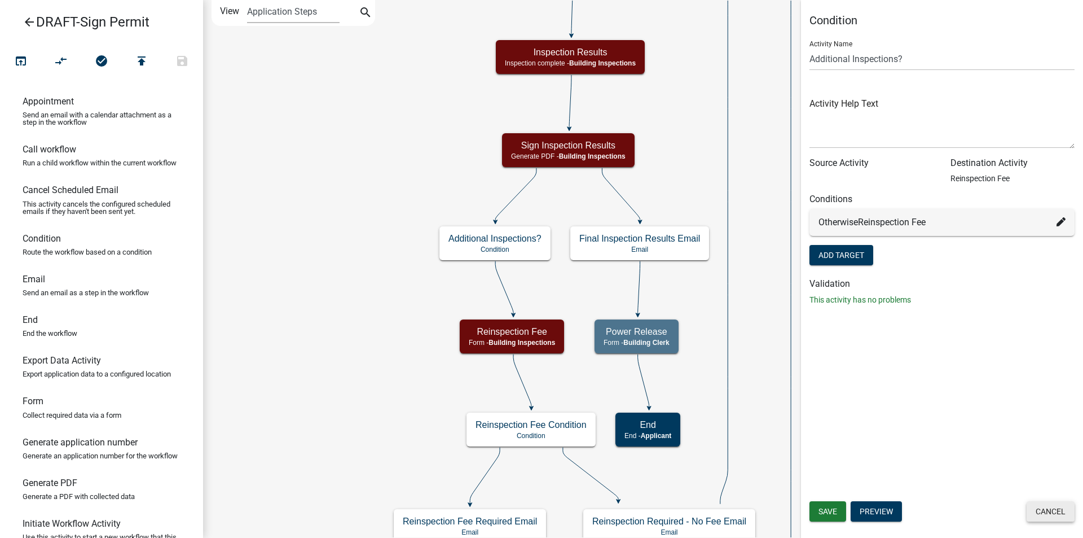
click at [1044, 513] on button "Cancel" at bounding box center [1051, 511] width 48 height 20
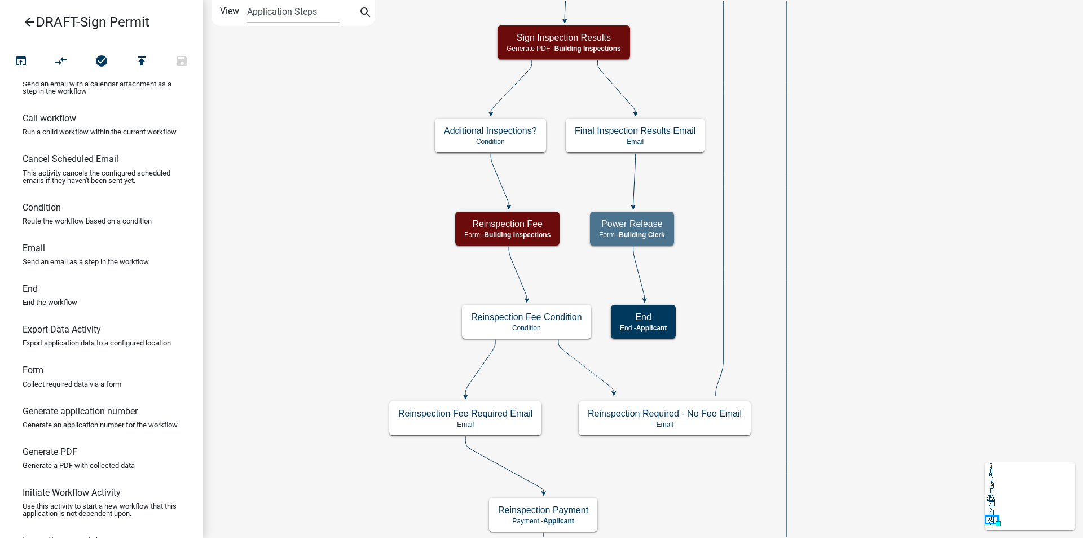
scroll to position [56, 0]
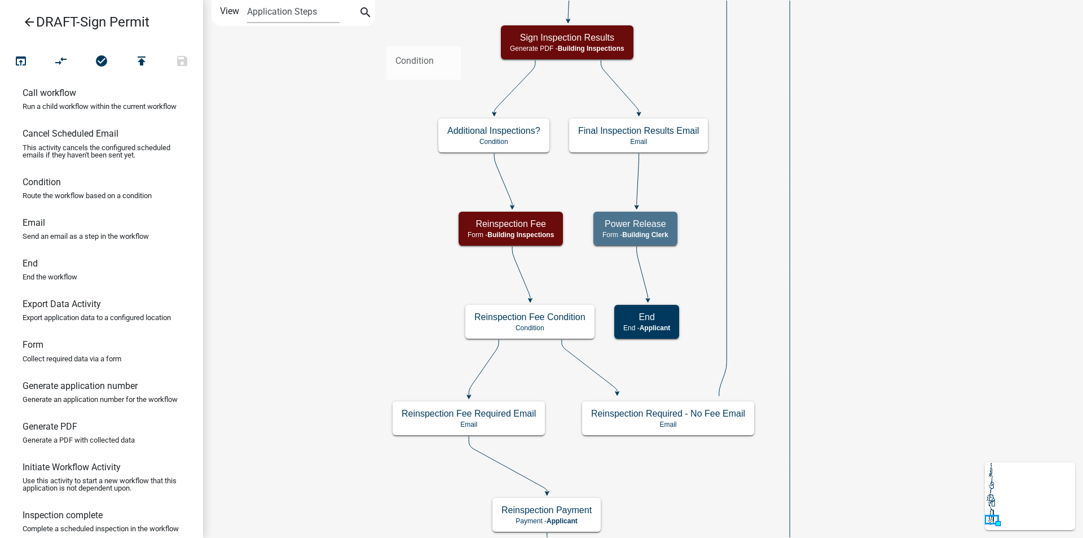
drag, startPoint x: 72, startPoint y: 204, endPoint x: 387, endPoint y: 37, distance: 355.9
click at [387, 37] on div "arrow_back DRAFT-Sign Permit open_in_browser compare_arrows check_circle publis…" at bounding box center [541, 269] width 1083 height 538
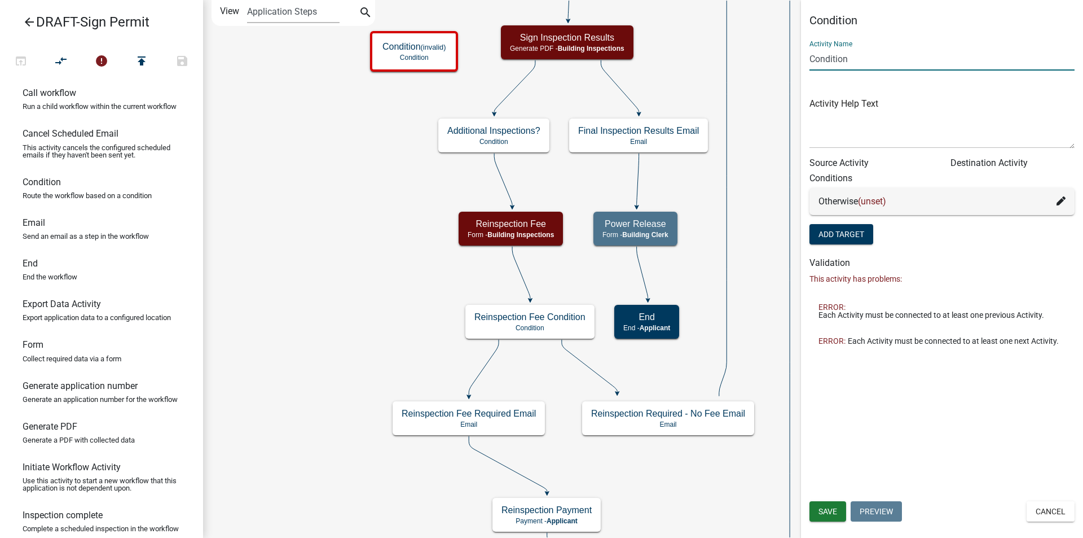
drag, startPoint x: 862, startPoint y: 60, endPoint x: 809, endPoint y: 67, distance: 52.9
click at [809, 67] on div "Condition Activity Name Condition Activity Help Text Source Activity Destinatio…" at bounding box center [942, 184] width 282 height 340
type input "f"
type input "Final or Reinspection"
click at [849, 232] on button "Add Target" at bounding box center [842, 234] width 64 height 20
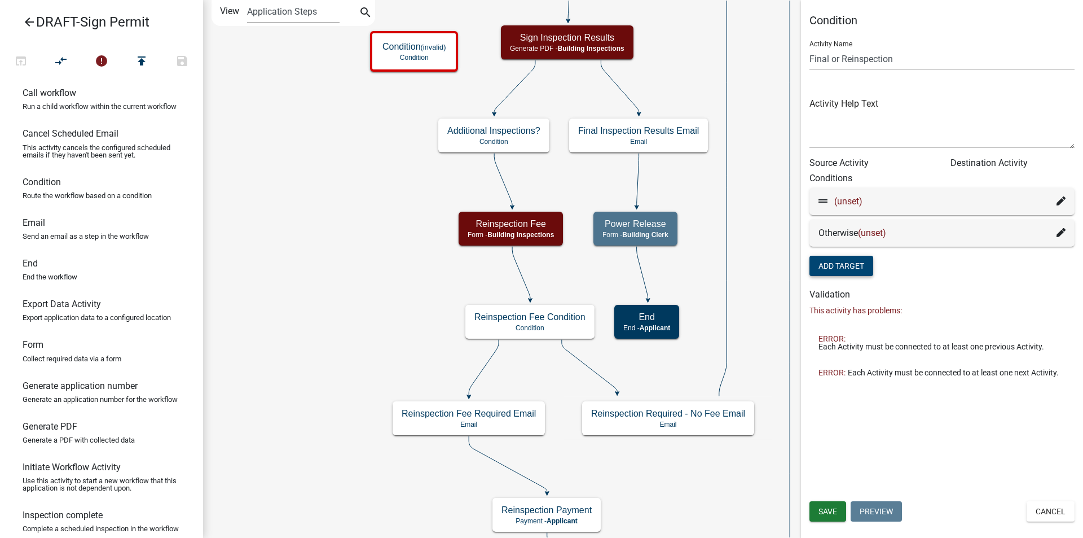
click at [1059, 201] on icon at bounding box center [1061, 200] width 9 height 9
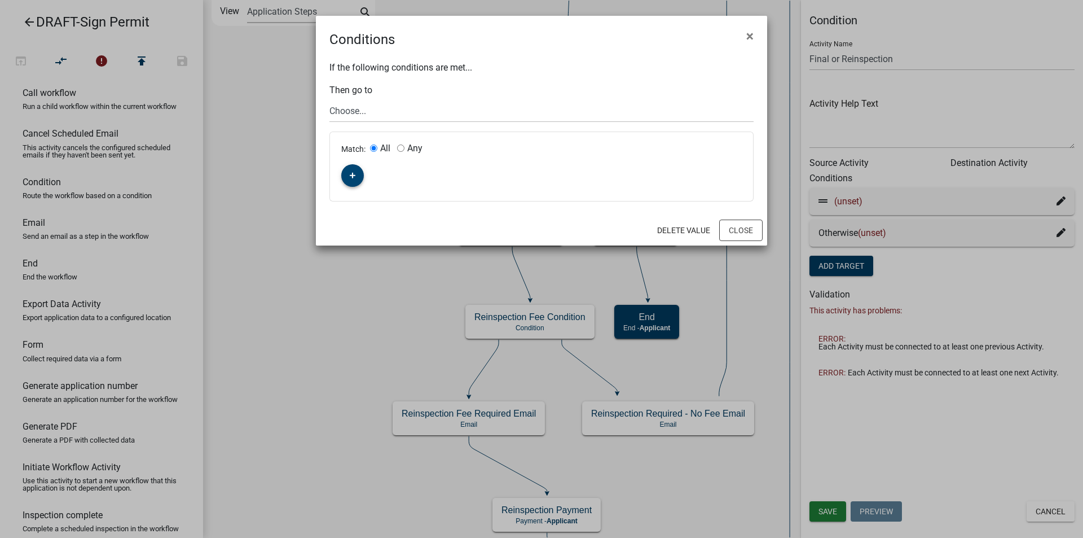
click at [348, 171] on button "button" at bounding box center [352, 175] width 23 height 23
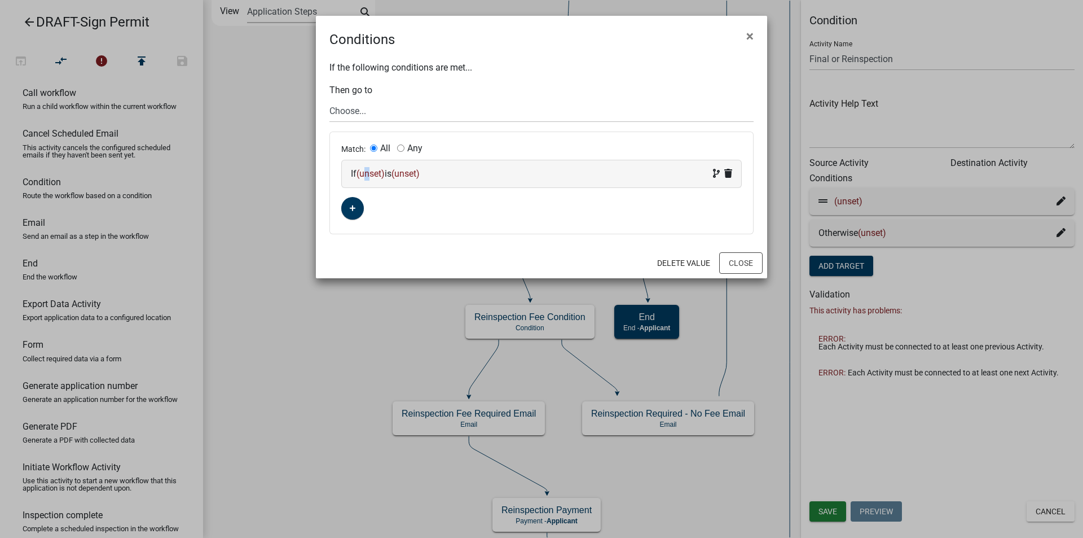
click at [372, 172] on span "(unset)" at bounding box center [371, 173] width 28 height 11
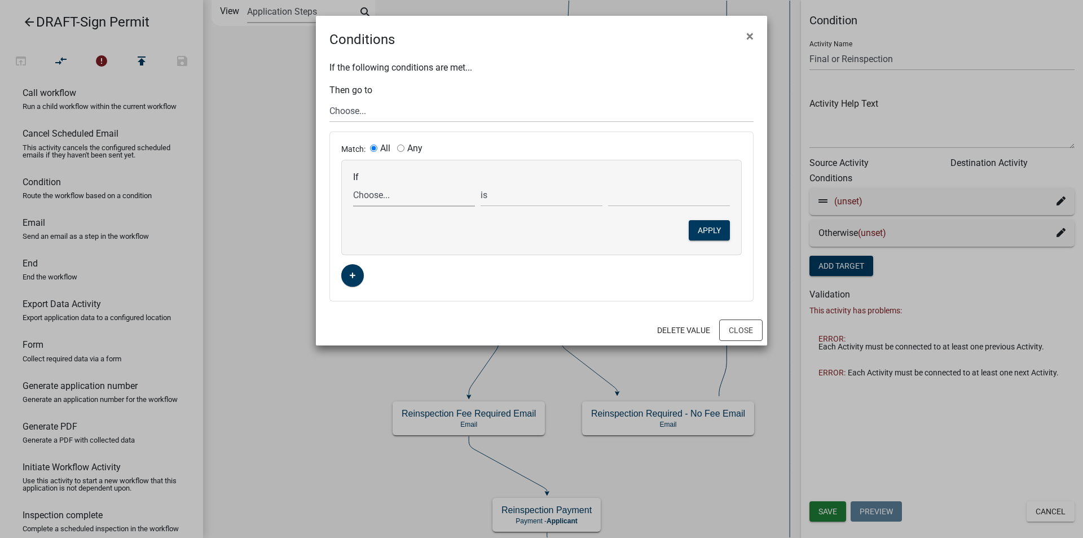
drag, startPoint x: 372, startPoint y: 193, endPoint x: 372, endPoint y: 206, distance: 13.0
click at [372, 193] on select "Choose..." at bounding box center [414, 194] width 122 height 23
click at [377, 198] on select "Choose..." at bounding box center [414, 194] width 122 height 23
click at [377, 197] on select "Choose..." at bounding box center [414, 194] width 122 height 23
drag, startPoint x: 377, startPoint y: 197, endPoint x: 436, endPoint y: 218, distance: 62.8
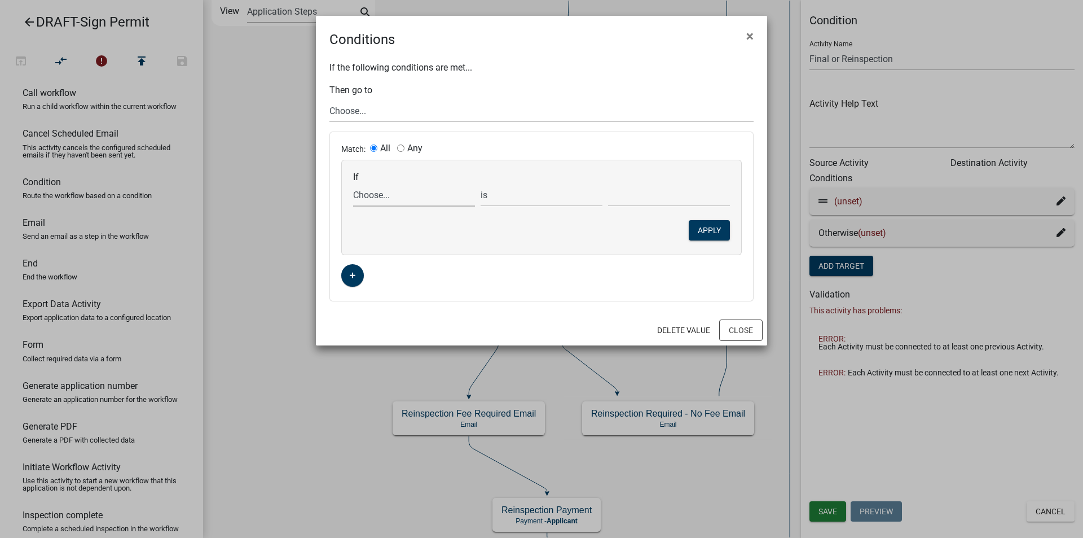
click at [377, 197] on select "Choose..." at bounding box center [414, 194] width 122 height 23
click at [732, 332] on button "Close" at bounding box center [740, 329] width 43 height 21
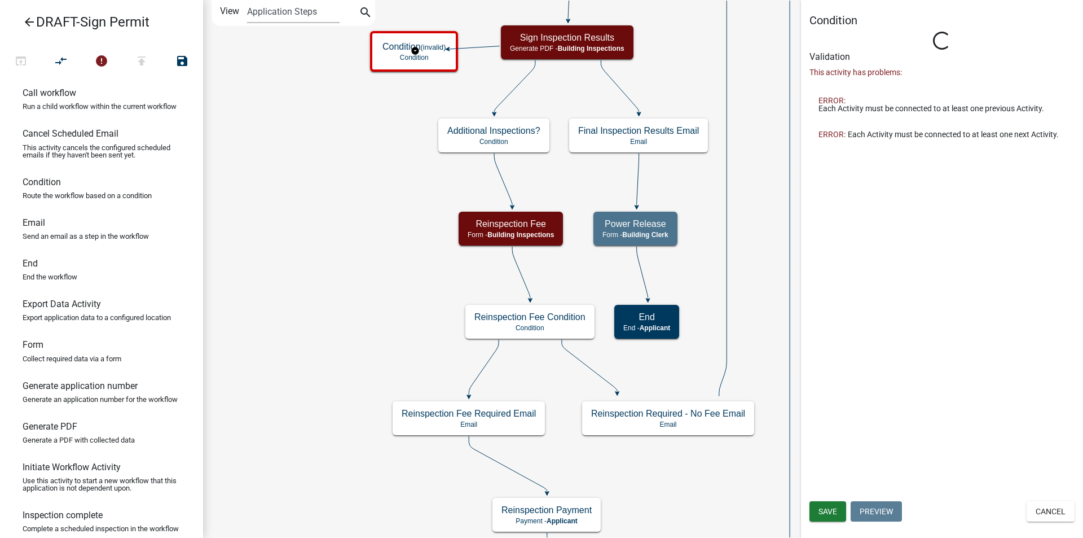
type input "Condition"
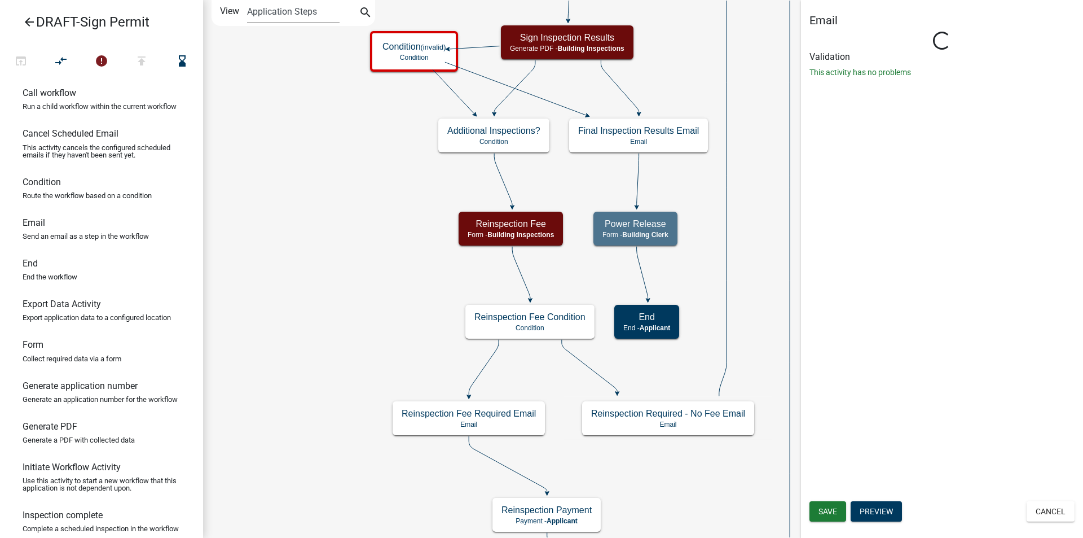
click at [526, 73] on icon "Start Start - Applicant Applicant Login Require user Applicant and Sign Informa…" at bounding box center [643, 313] width 879 height 625
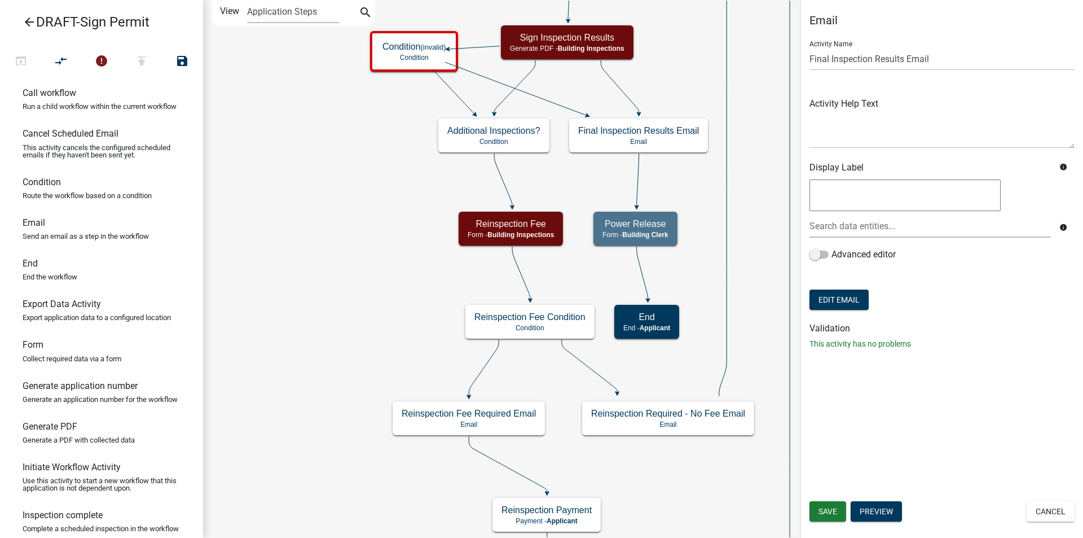
click at [526, 76] on icon at bounding box center [514, 86] width 41 height 53
click at [611, 76] on icon at bounding box center [620, 86] width 38 height 53
click at [70, 65] on button "compare_arrows" at bounding box center [61, 62] width 41 height 24
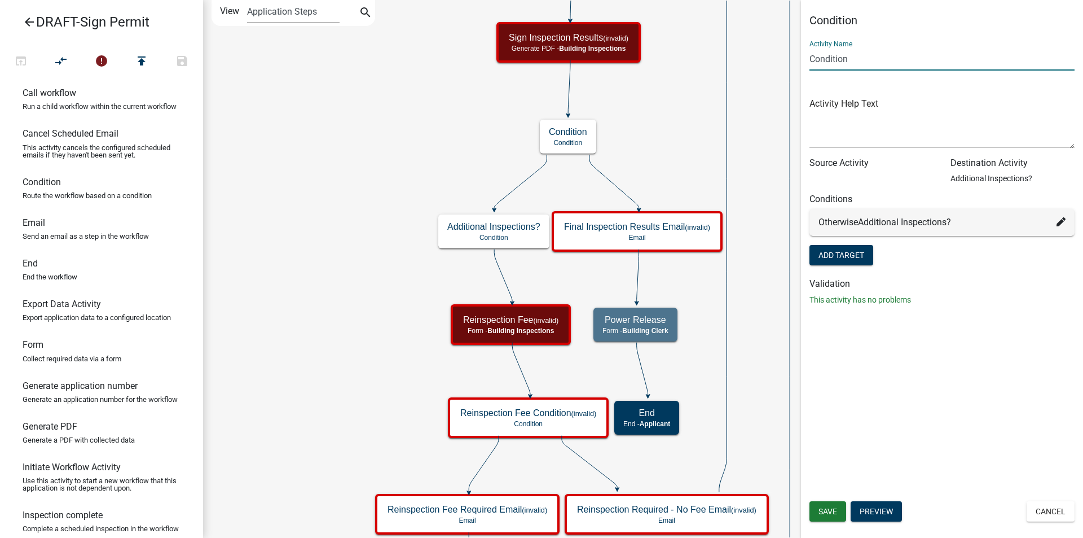
drag, startPoint x: 863, startPoint y: 63, endPoint x: 803, endPoint y: 64, distance: 59.8
click at [803, 64] on div "Condition Activity Name Condition Activity Help Text Source Activity Destinatio…" at bounding box center [942, 164] width 282 height 301
type input "Final or Reinspection"
click at [863, 251] on button "Add Target" at bounding box center [842, 255] width 64 height 20
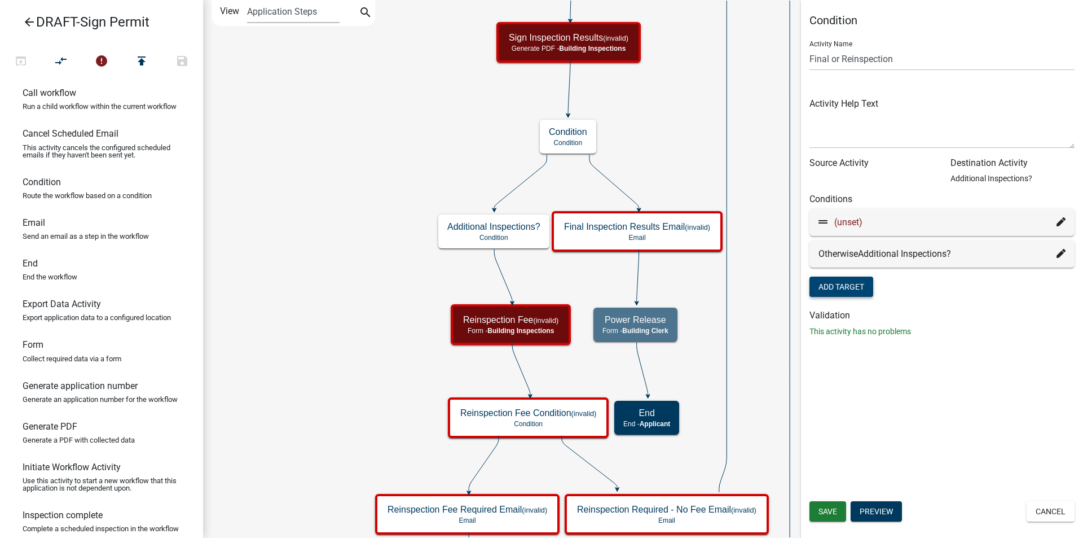
click at [1061, 221] on icon at bounding box center [1061, 221] width 9 height 9
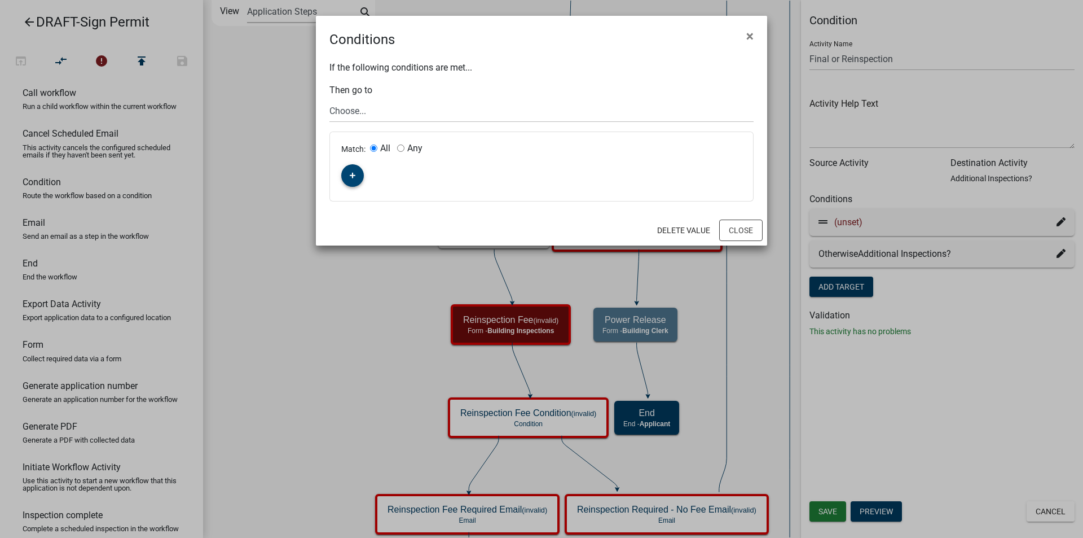
click at [350, 172] on icon "button" at bounding box center [353, 175] width 6 height 7
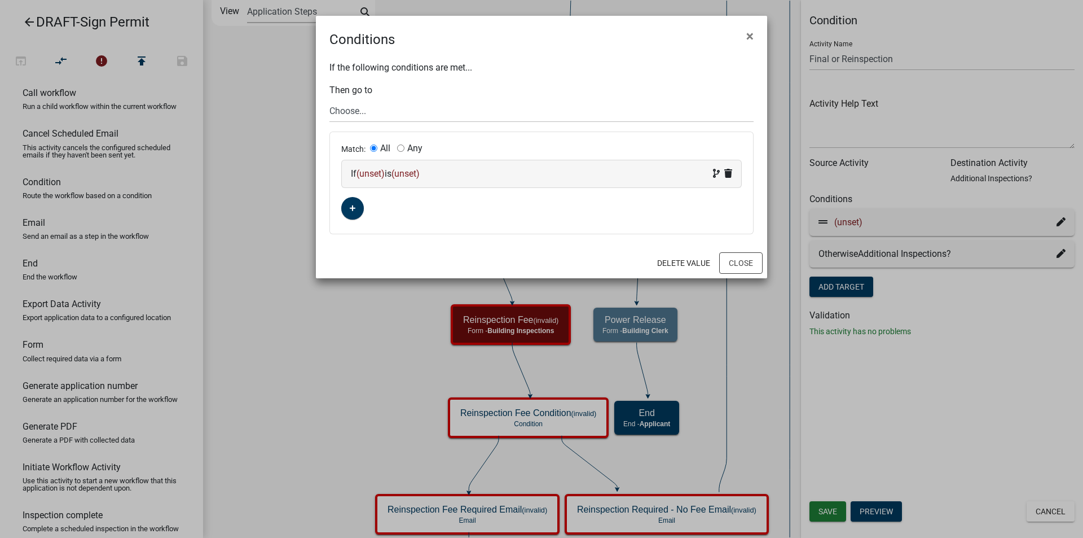
click at [371, 172] on span "(unset)" at bounding box center [371, 173] width 28 height 11
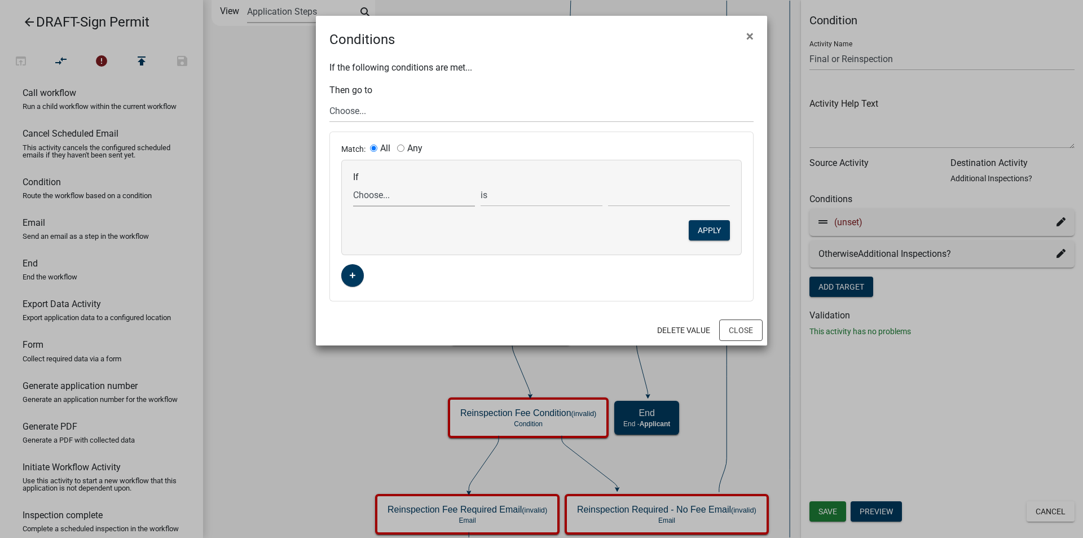
click at [376, 194] on select "Choose... Acres AdditionalInspectionsYN ALL_FEE_RECIPIENTS AMOUNT_PAID amperage…" at bounding box center [414, 194] width 122 height 23
select select "2: AdditionalInspectionsYN"
click at [353, 183] on select "Choose... Acres AdditionalInspectionsYN ALL_FEE_RECIPIENTS AMOUNT_PAID amperage…" at bounding box center [414, 194] width 122 height 23
click at [643, 199] on select "Choose... No Yes" at bounding box center [669, 194] width 122 height 23
select select "2: Yes"
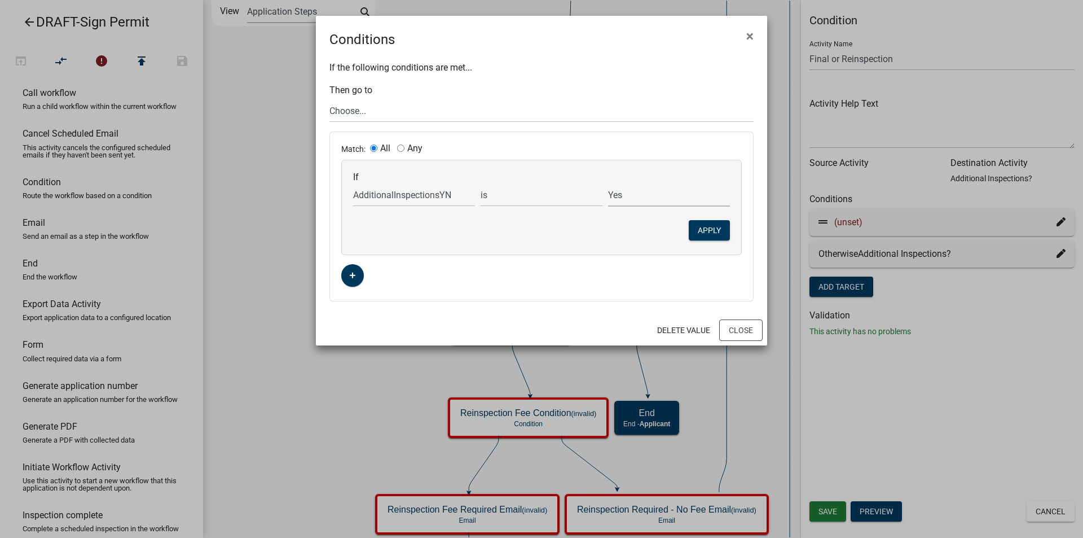
click at [608, 183] on select "Choose... No Yes" at bounding box center [669, 194] width 122 height 23
click at [365, 111] on select "Choose... Start Applicant Login Applicant and Sign Information Building Review …" at bounding box center [542, 110] width 424 height 23
click at [280, 195] on ngb-modal-window "Conditions × If the following conditions are met... Then go to Choose... Start …" at bounding box center [541, 269] width 1083 height 538
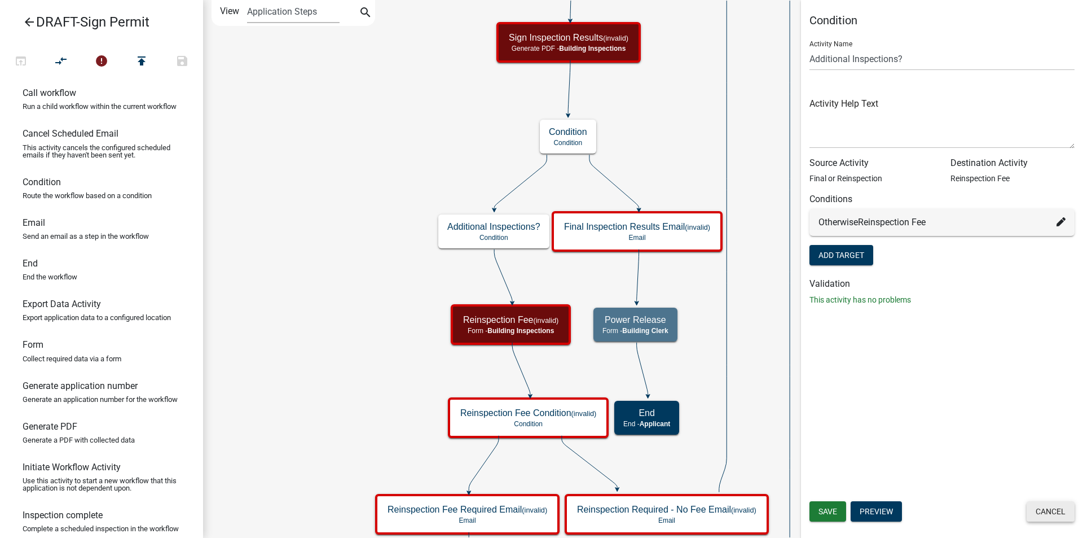
click at [1055, 510] on button "Cancel" at bounding box center [1051, 511] width 48 height 20
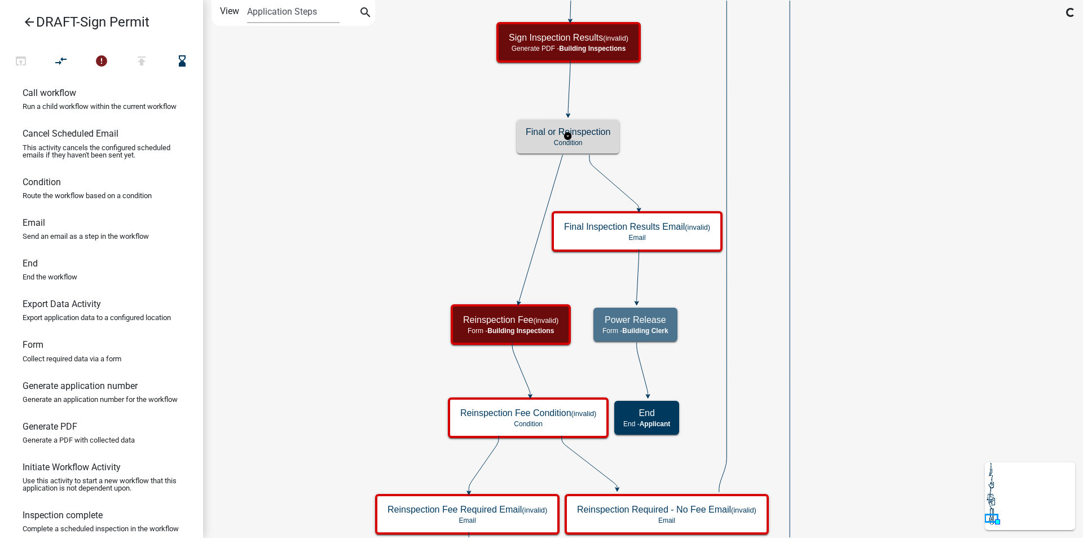
click at [576, 133] on h5 "Final or Reinspection" at bounding box center [568, 131] width 85 height 11
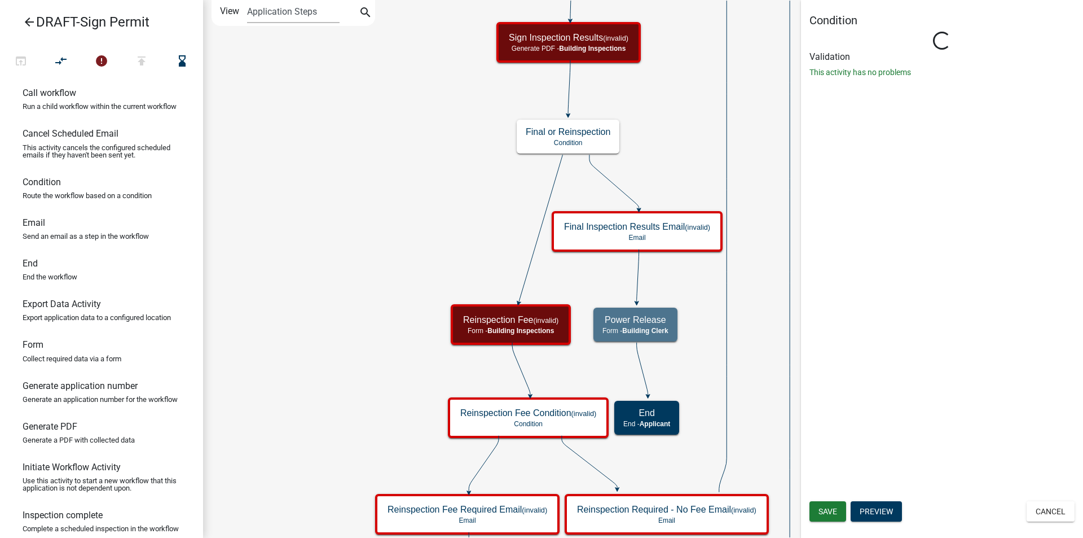
type input "Condition"
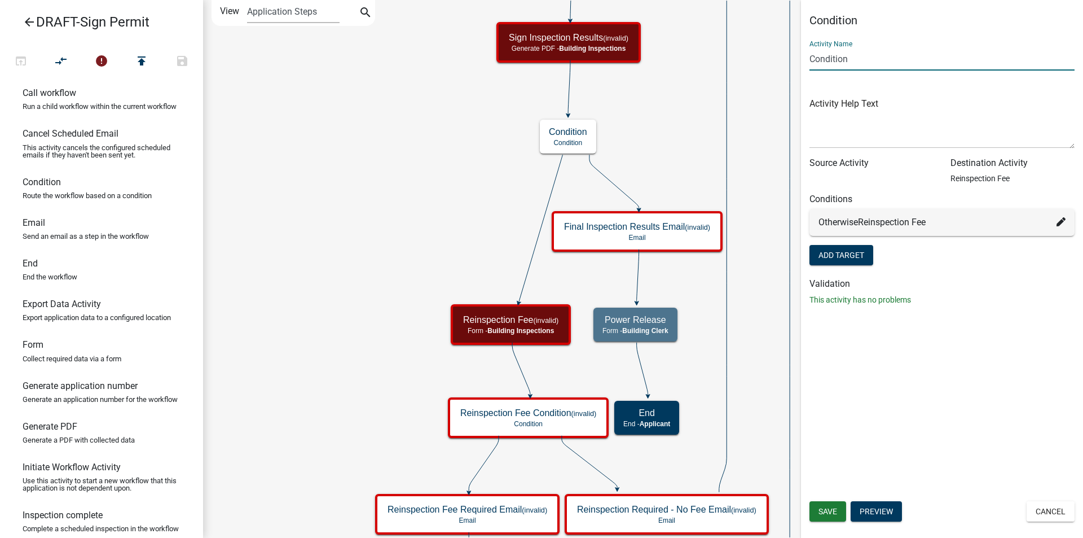
drag, startPoint x: 861, startPoint y: 60, endPoint x: 794, endPoint y: 63, distance: 66.6
click at [794, 63] on main "Start Start - Applicant Applicant Login Require user Applicant and Sign Informa…" at bounding box center [643, 269] width 880 height 538
type input "Final or Reinspection"
click at [829, 511] on span "Save" at bounding box center [828, 511] width 19 height 9
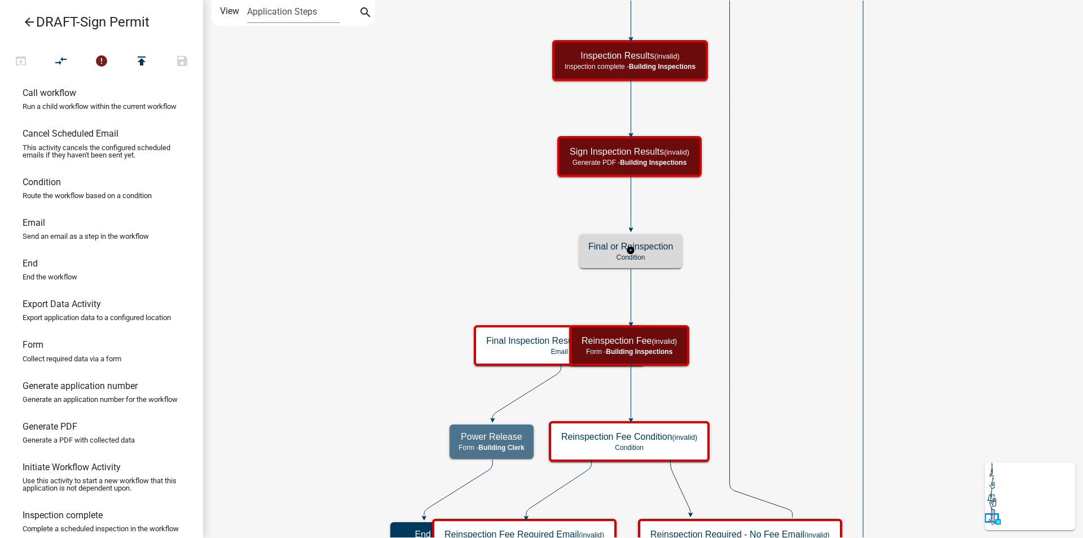
click at [669, 258] on p "Condition" at bounding box center [631, 257] width 85 height 8
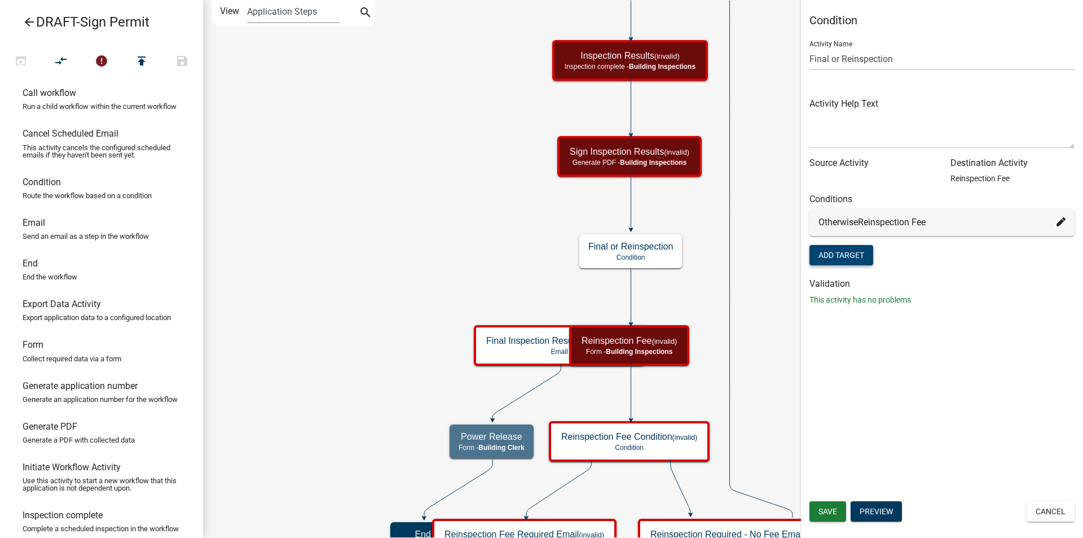
click at [831, 260] on button "Add Target" at bounding box center [842, 255] width 64 height 20
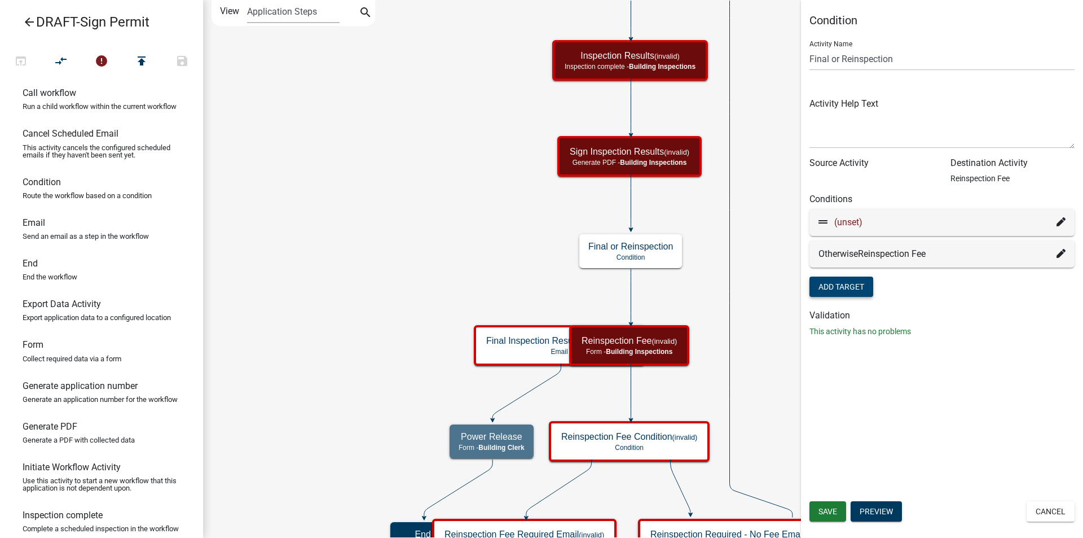
click at [1061, 219] on icon at bounding box center [1061, 221] width 9 height 9
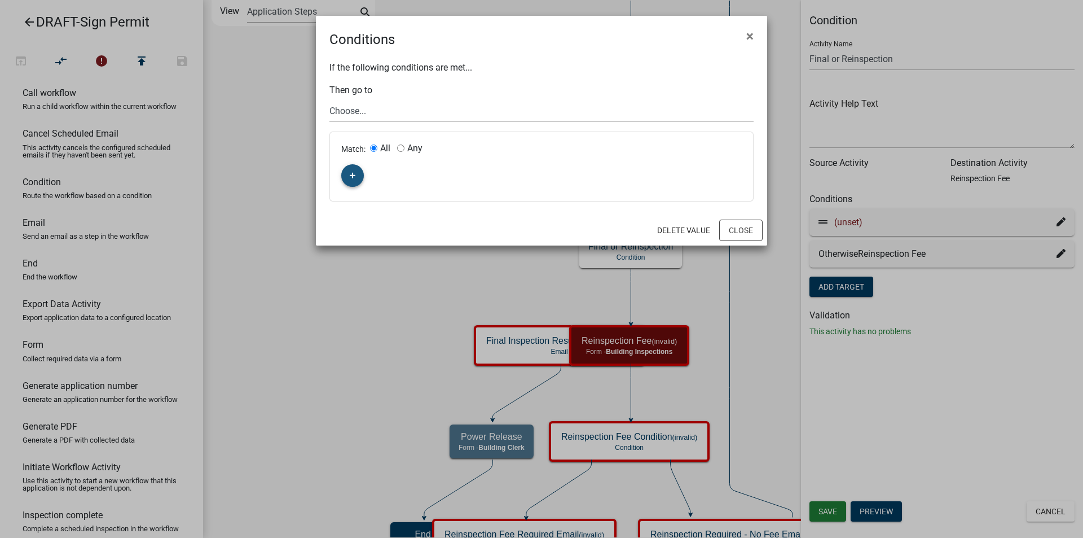
click at [358, 172] on button "button" at bounding box center [352, 175] width 23 height 23
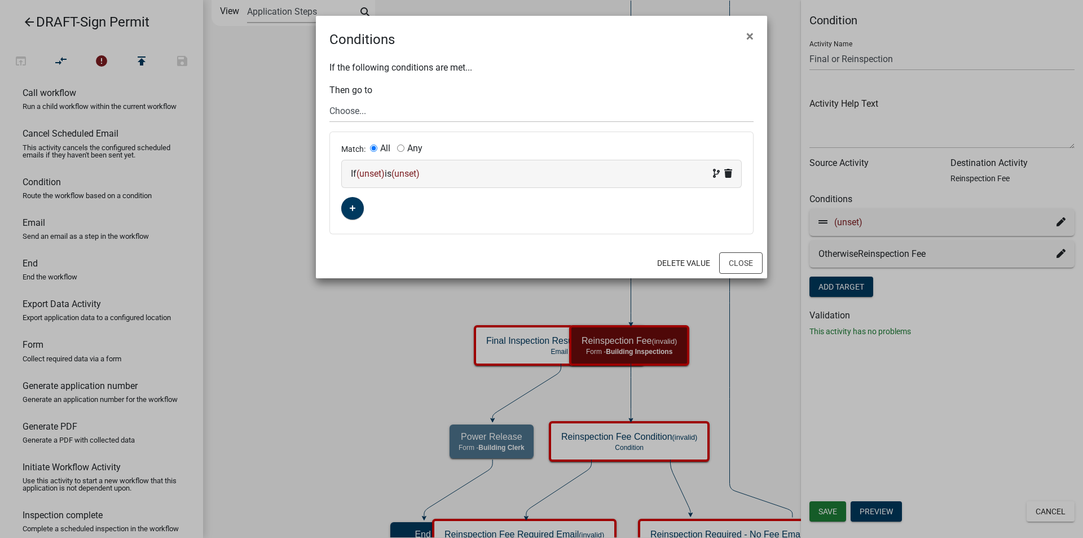
click at [372, 172] on span "(unset)" at bounding box center [371, 173] width 28 height 11
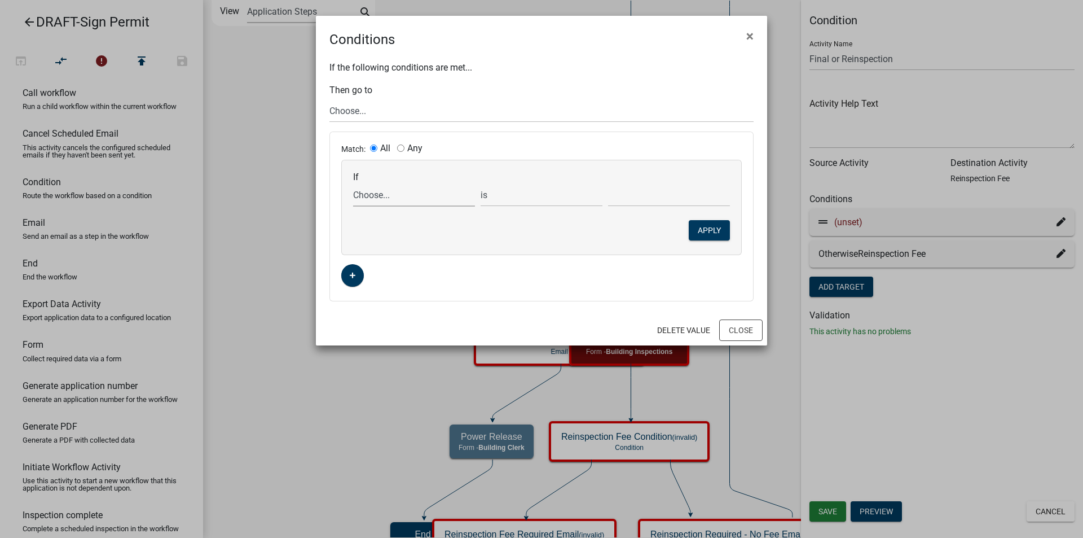
click at [376, 199] on select "Choose... Acres AdditionalInspectionsYN ALL_FEE_RECIPIENTS AMOUNT_PAID amperage…" at bounding box center [414, 194] width 122 height 23
select select "2: AdditionalInspectionsYN"
click at [353, 183] on select "Choose... Acres AdditionalInspectionsYN ALL_FEE_RECIPIENTS AMOUNT_PAID amperage…" at bounding box center [414, 194] width 122 height 23
click at [620, 196] on select "Choose... No Yes" at bounding box center [669, 194] width 122 height 23
select select "2: Yes"
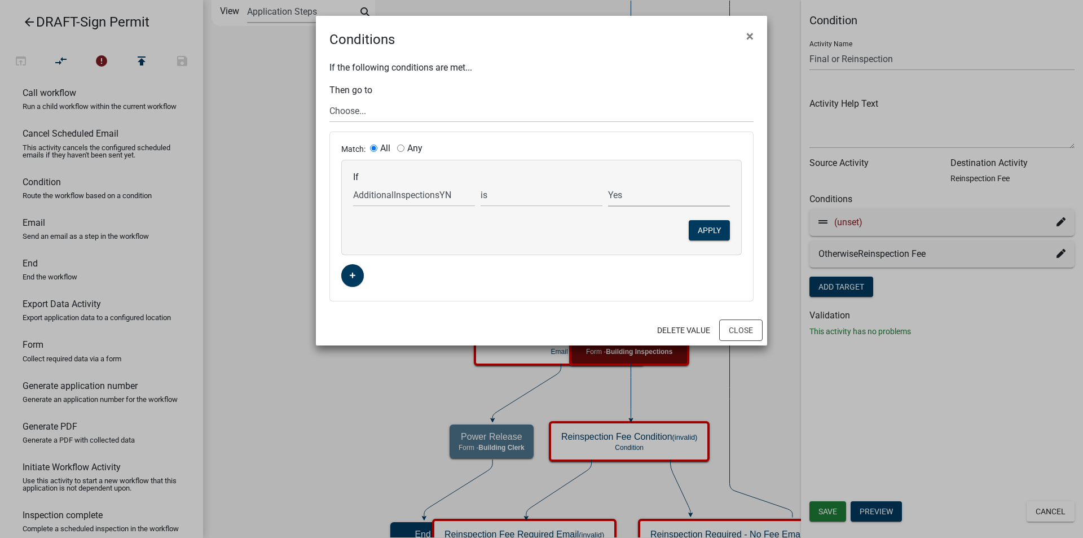
click at [608, 183] on select "Choose... No Yes" at bounding box center [669, 194] width 122 height 23
click at [391, 112] on select "Choose... Start Applicant Login Applicant and Sign Information Building Review …" at bounding box center [542, 110] width 424 height 23
select select "34: 5799edb7-3ac4-43b8-a41d-328548ed5752"
click at [330, 99] on select "Choose... Start Applicant Login Applicant and Sign Information Building Review …" at bounding box center [542, 110] width 424 height 23
click at [714, 235] on button "Apply" at bounding box center [709, 230] width 41 height 20
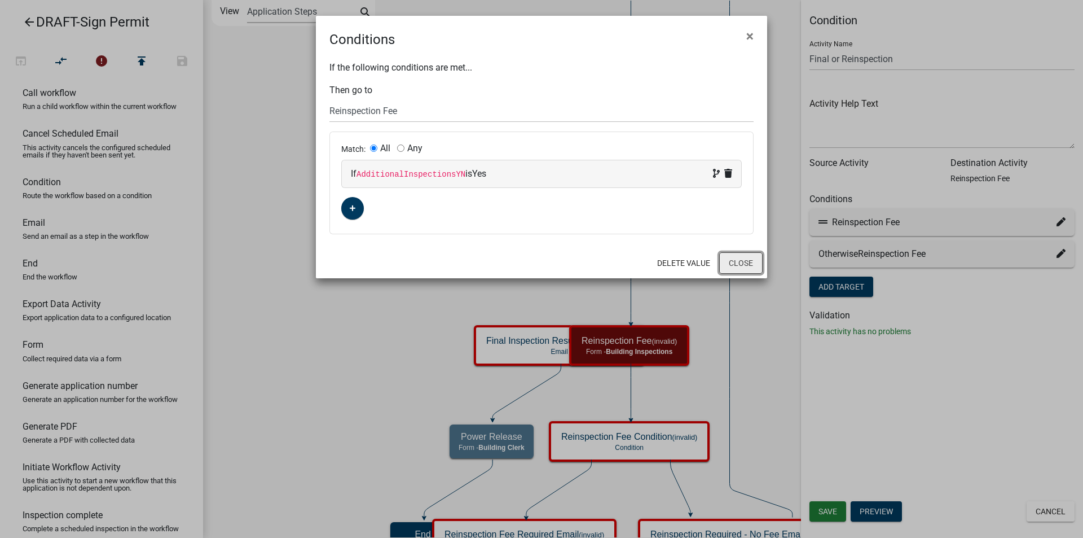
click at [745, 266] on button "Close" at bounding box center [740, 262] width 43 height 21
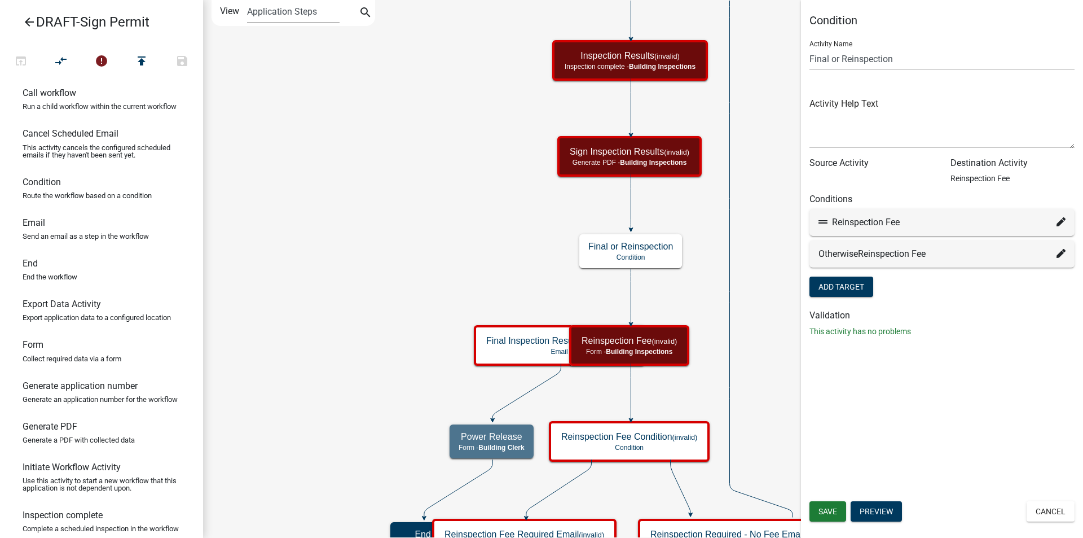
click at [1059, 254] on icon at bounding box center [1061, 253] width 9 height 9
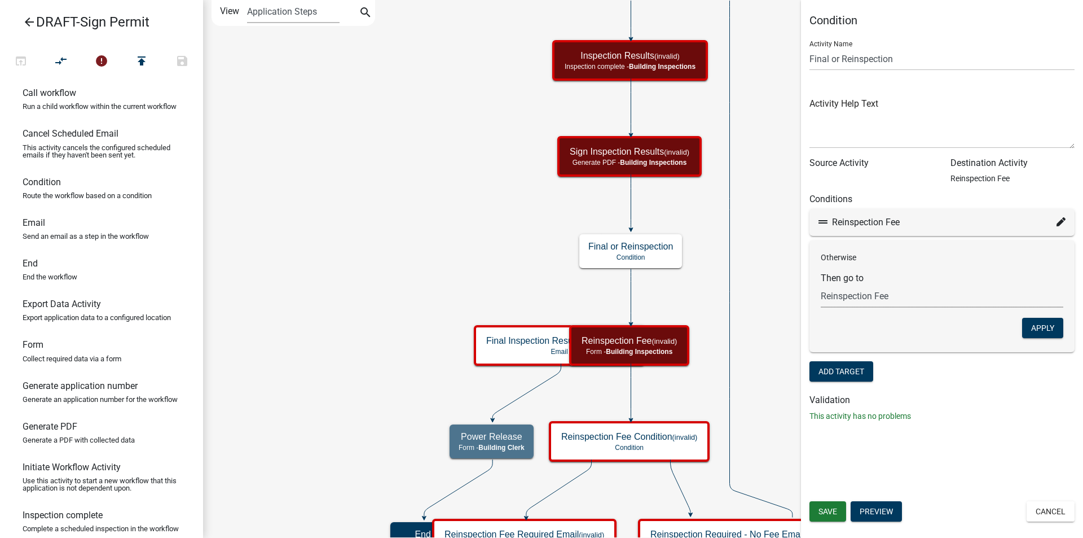
click at [866, 298] on select "Choose... Start Applicant Login Applicant and Sign Information Building Review …" at bounding box center [942, 295] width 243 height 23
select select "6: b58d8856-2636-4543-bb5a-d59a99fee19a"
click at [821, 284] on select "Choose... Start Applicant Login Applicant and Sign Information Building Review …" at bounding box center [942, 295] width 243 height 23
click at [1038, 326] on button "Apply" at bounding box center [1042, 328] width 41 height 20
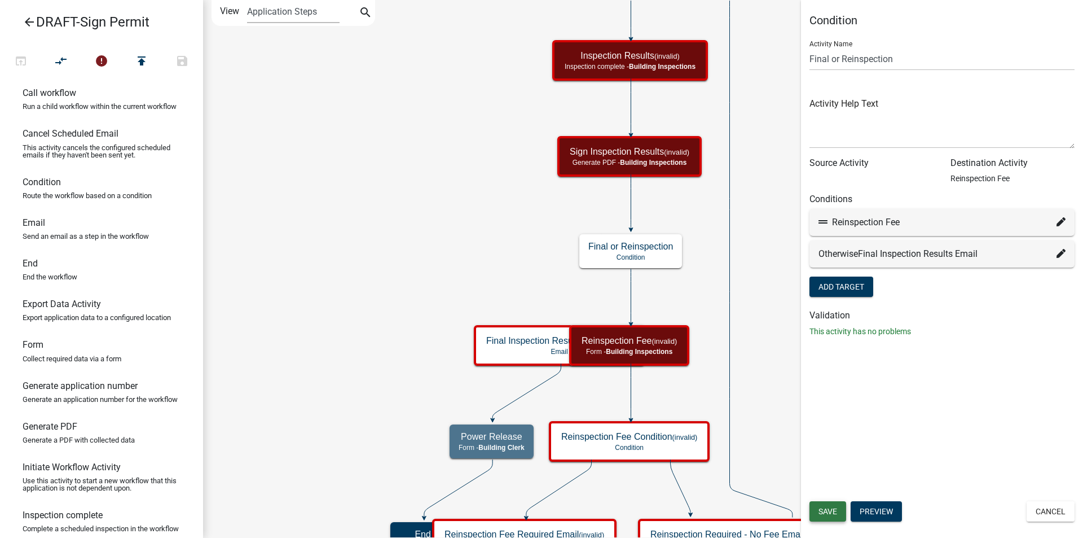
click at [833, 508] on span "Save" at bounding box center [828, 511] width 19 height 9
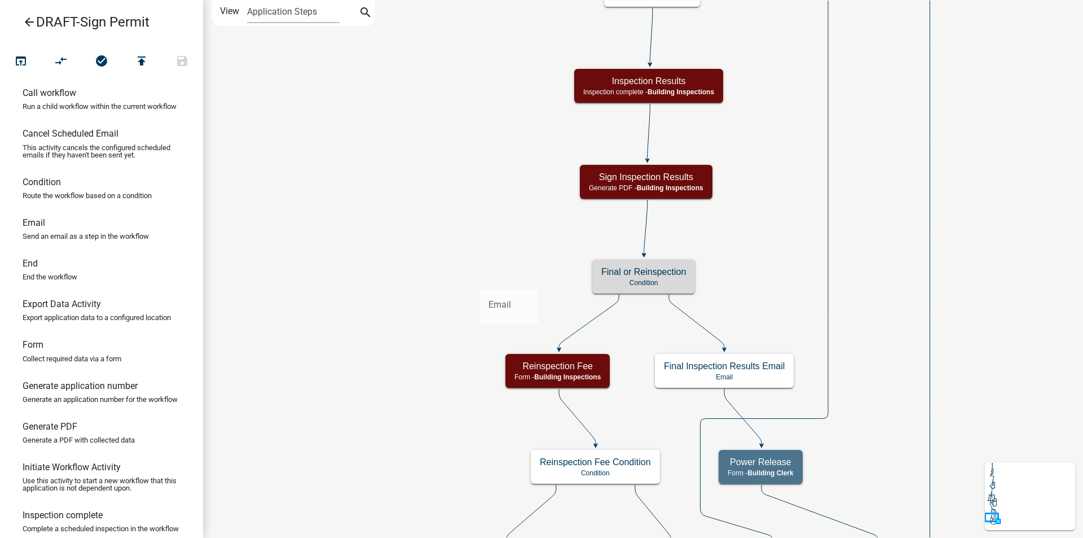
drag, startPoint x: 33, startPoint y: 239, endPoint x: 480, endPoint y: 281, distance: 448.9
click at [480, 281] on div "arrow_back DRAFT-Sign Permit open_in_browser compare_arrows check_circle publis…" at bounding box center [541, 269] width 1083 height 538
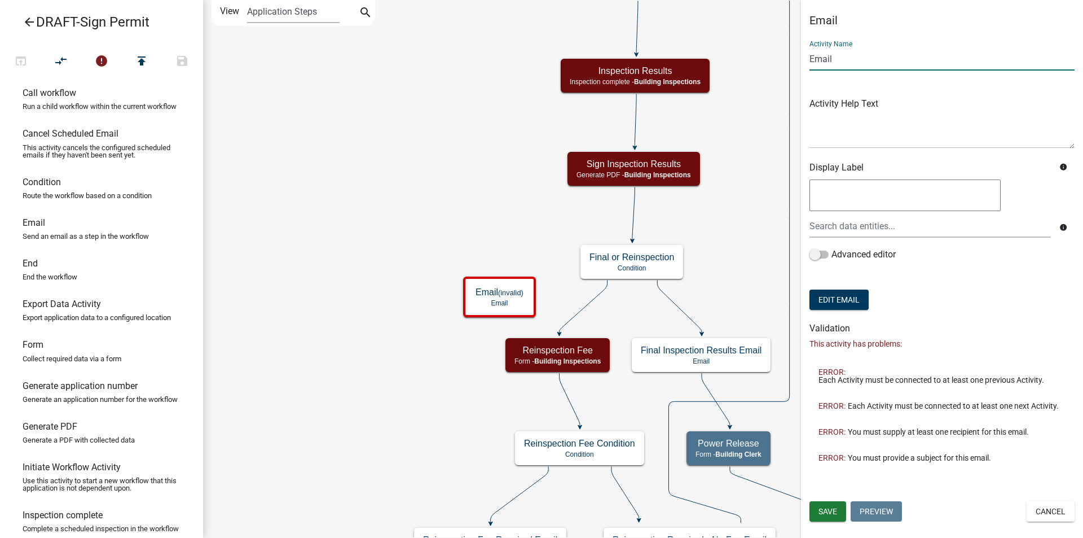
drag, startPoint x: 838, startPoint y: 61, endPoint x: 791, endPoint y: 61, distance: 46.8
click at [791, 61] on main "Start Start - Applicant Applicant Login Require user Applicant and Sign Informa…" at bounding box center [643, 269] width 880 height 538
type input "Failed/Re-Inspection E-mail"
click at [828, 506] on button "Save" at bounding box center [828, 511] width 37 height 20
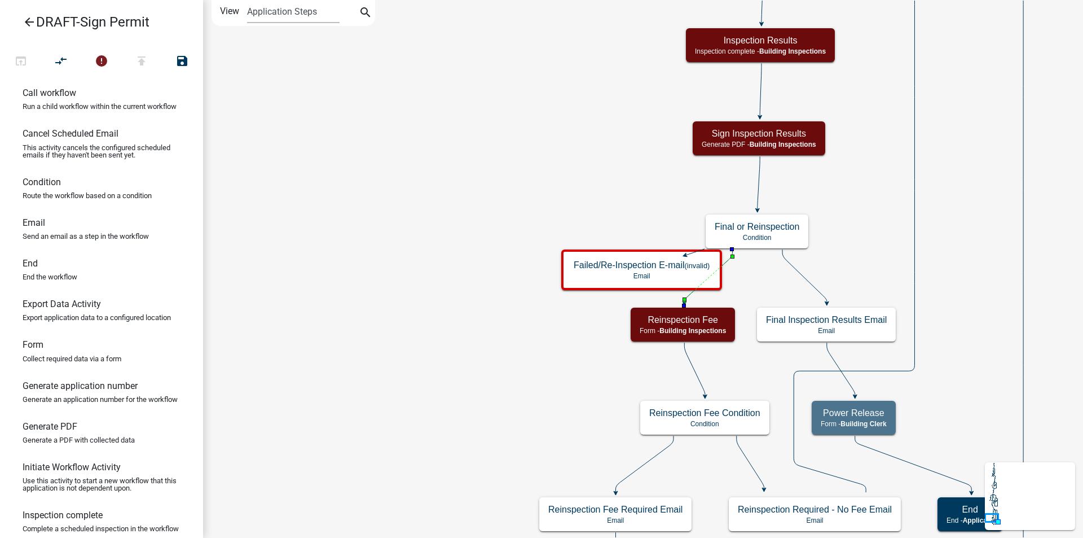
click at [687, 296] on icon at bounding box center [708, 275] width 48 height 53
click at [67, 58] on icon "compare_arrows" at bounding box center [62, 62] width 14 height 16
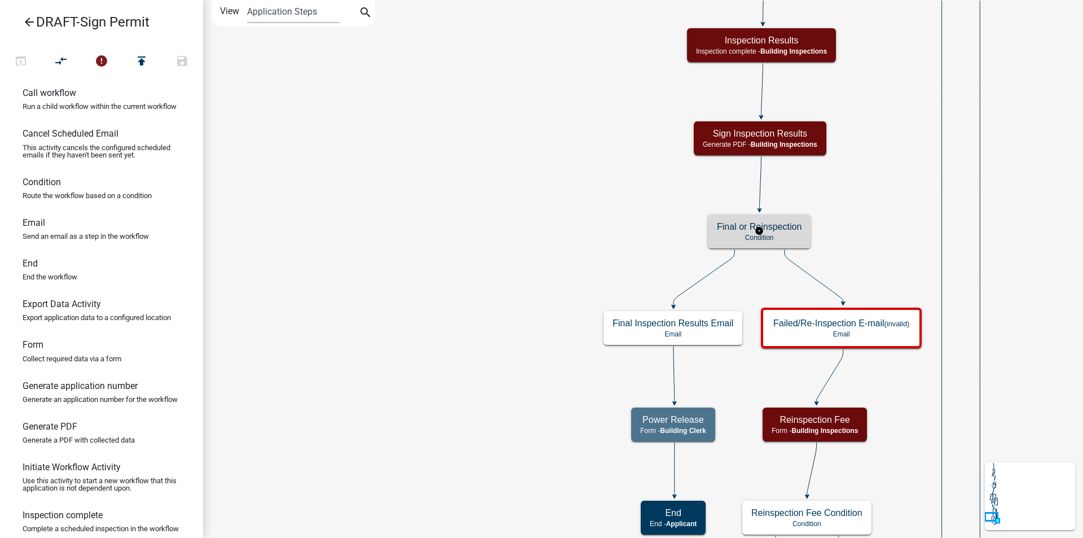
click at [791, 234] on p "Condition" at bounding box center [759, 238] width 85 height 8
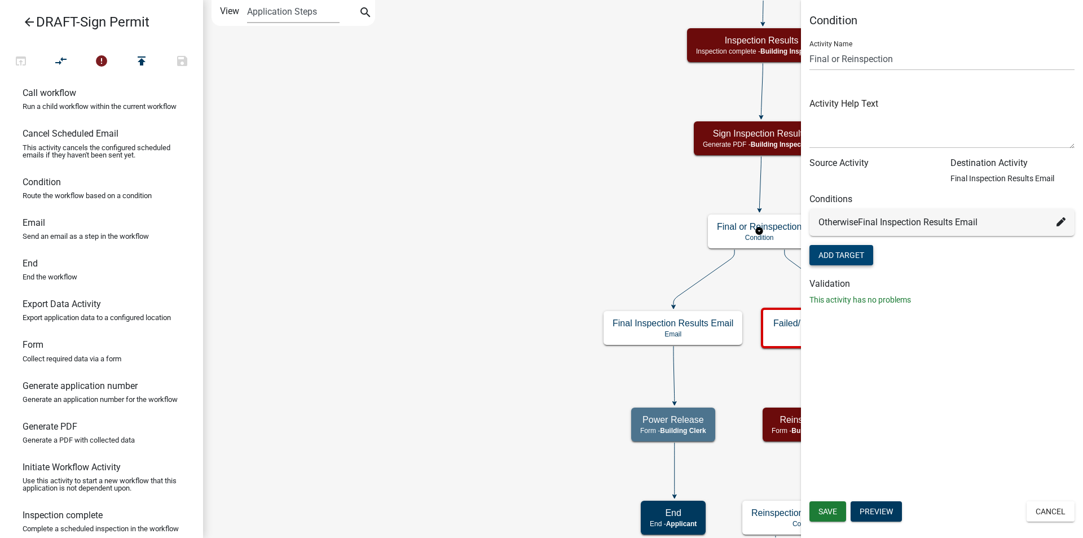
click at [857, 255] on button "Add Target" at bounding box center [842, 255] width 64 height 20
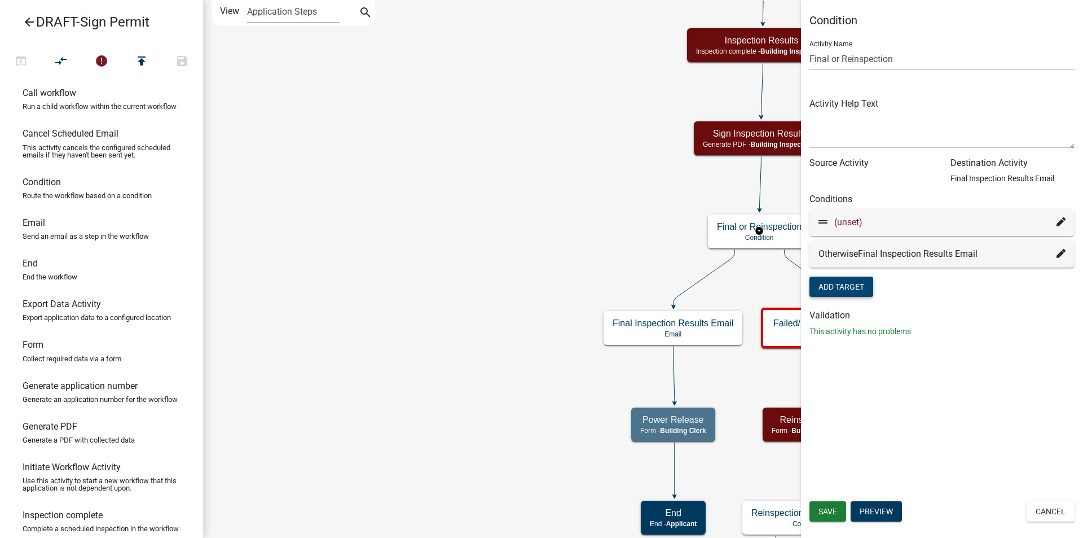
click at [1061, 221] on icon at bounding box center [1061, 221] width 9 height 9
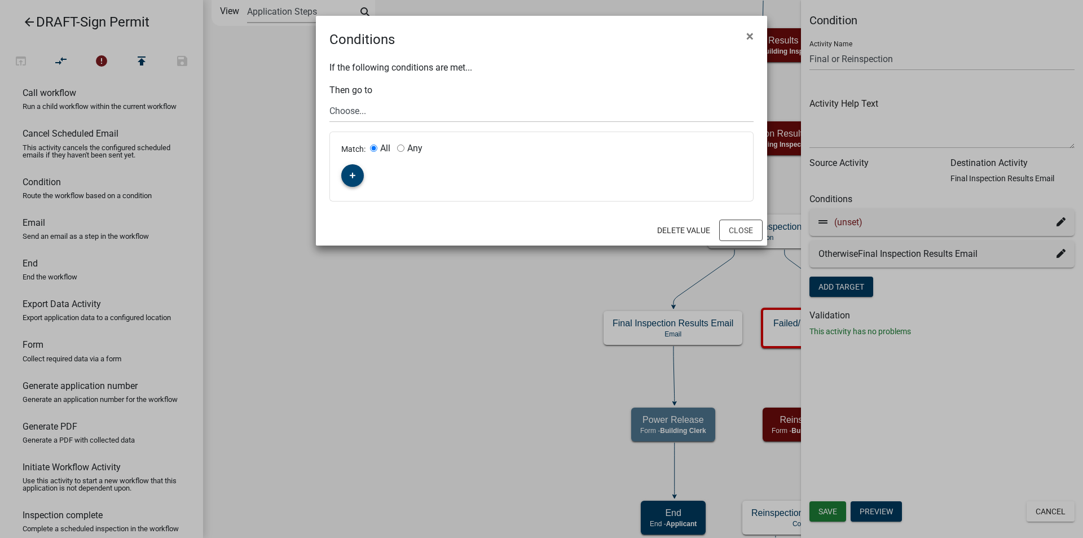
click at [356, 177] on button "button" at bounding box center [352, 175] width 23 height 23
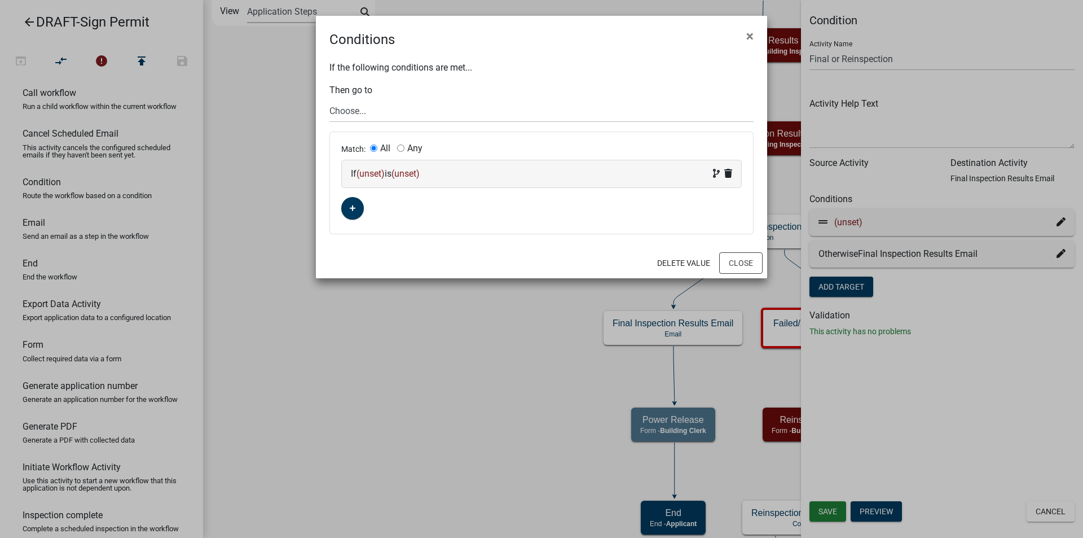
click at [373, 173] on span "(unset)" at bounding box center [371, 173] width 28 height 11
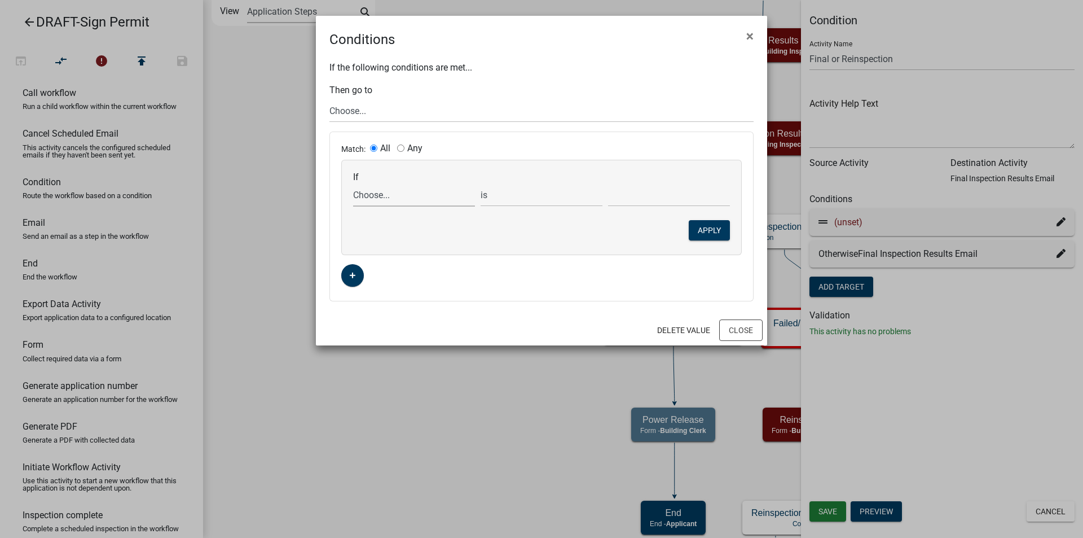
click at [377, 191] on select "Choose... Acres AdditionalInspectionsYN ALL_FEE_RECIPIENTS AMOUNT_PAID amperage…" at bounding box center [414, 194] width 122 height 23
select select "2: AdditionalInspectionsYN"
click at [353, 183] on select "Choose... Acres AdditionalInspectionsYN ALL_FEE_RECIPIENTS AMOUNT_PAID amperage…" at bounding box center [414, 194] width 122 height 23
click at [633, 194] on select "Choose... No Yes" at bounding box center [669, 194] width 122 height 23
select select "2: Yes"
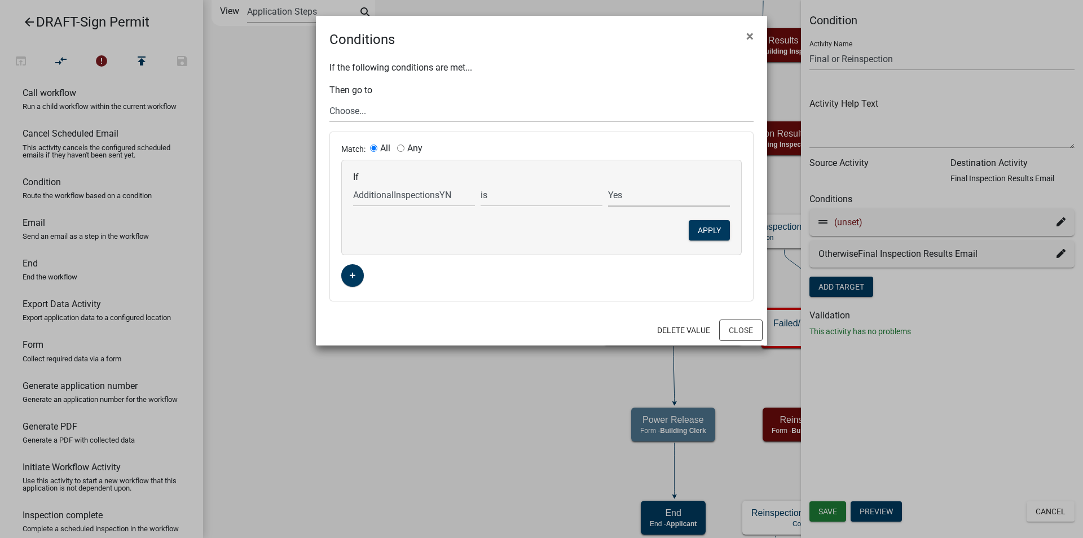
click at [608, 183] on select "Choose... No Yes" at bounding box center [669, 194] width 122 height 23
click at [367, 112] on select "Choose... Start Applicant Login Applicant and Sign Information Building Review …" at bounding box center [542, 110] width 424 height 23
select select "68: 842e9c7e-2199-42ad-8909-ee23c6edfd25"
click at [330, 99] on select "Choose... Start Applicant Login Applicant and Sign Information Building Review …" at bounding box center [542, 110] width 424 height 23
click at [722, 231] on button "Apply" at bounding box center [709, 230] width 41 height 20
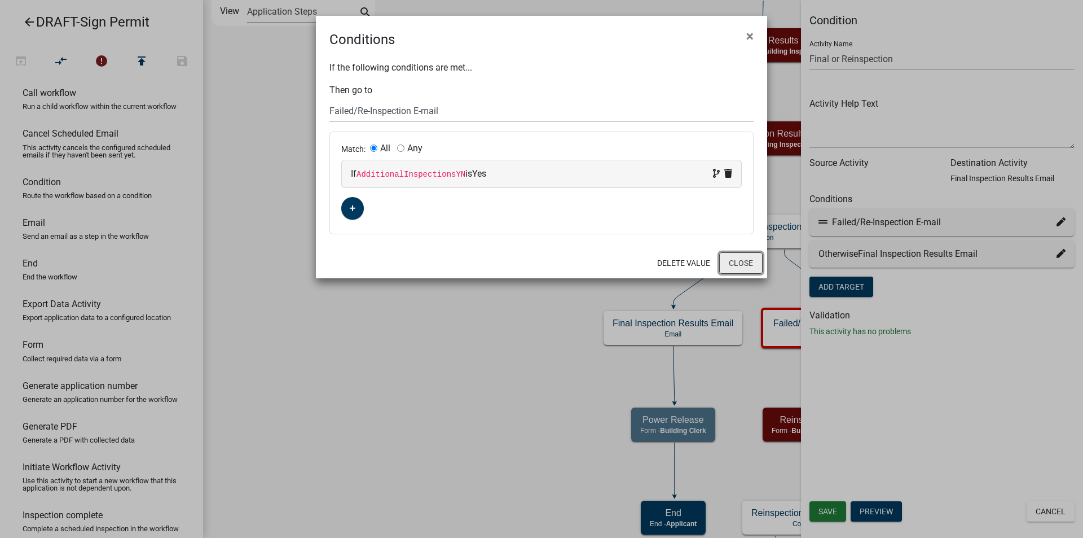
click at [727, 260] on button "Close" at bounding box center [740, 262] width 43 height 21
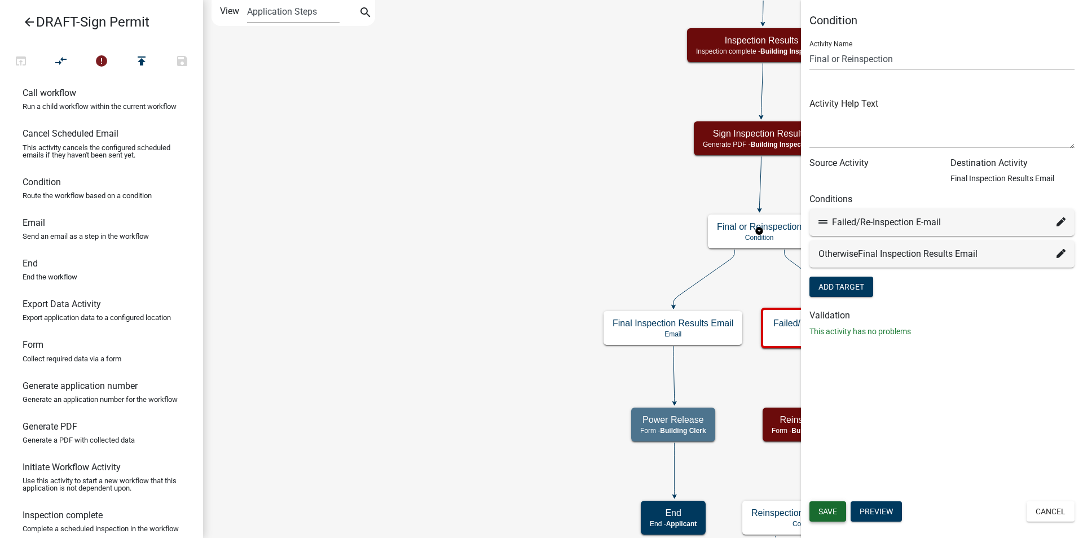
click at [828, 513] on span "Save" at bounding box center [828, 511] width 19 height 9
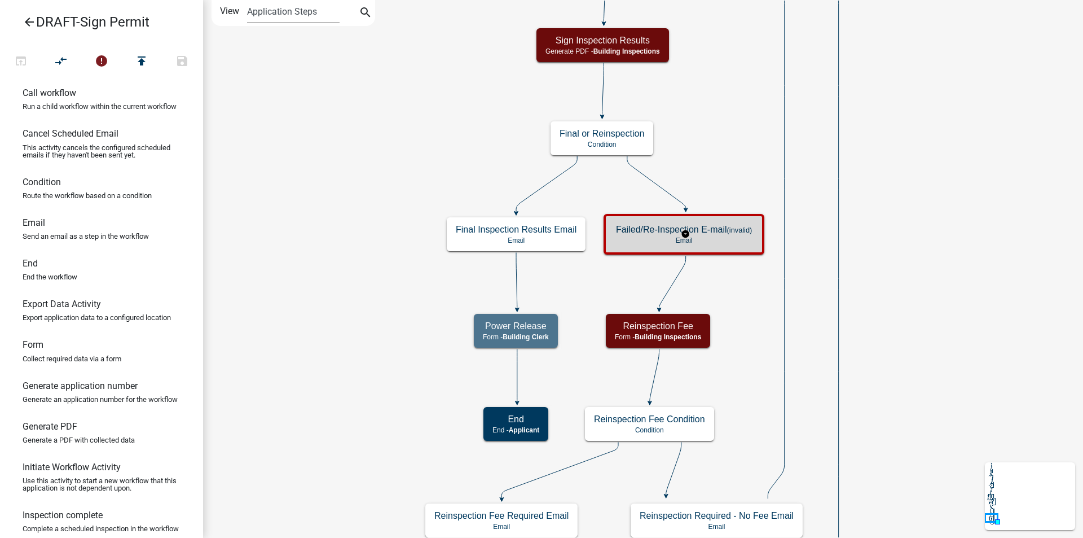
click at [714, 244] on p "Email" at bounding box center [684, 240] width 136 height 8
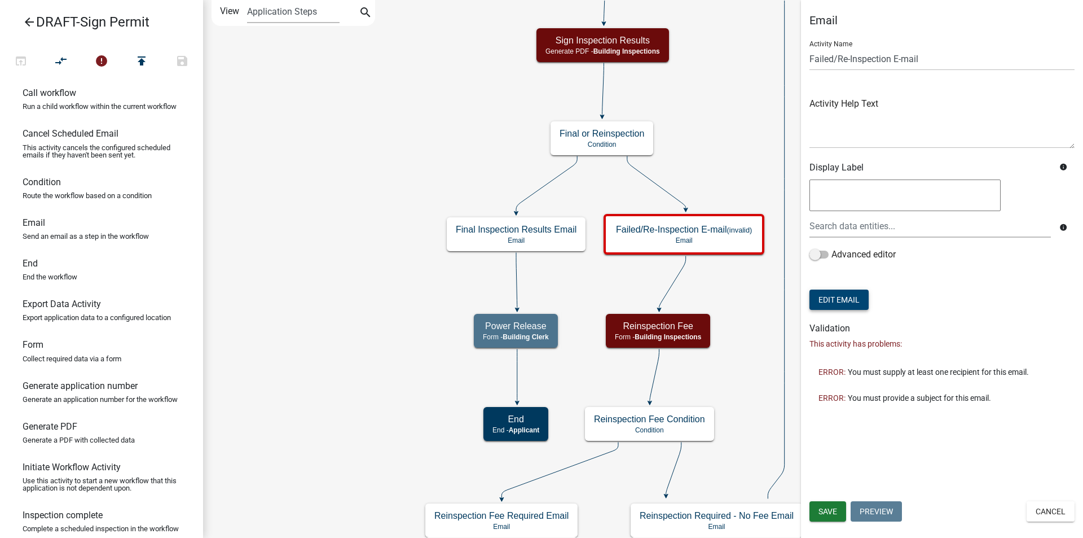
click at [853, 301] on button "Edit Email" at bounding box center [839, 299] width 59 height 20
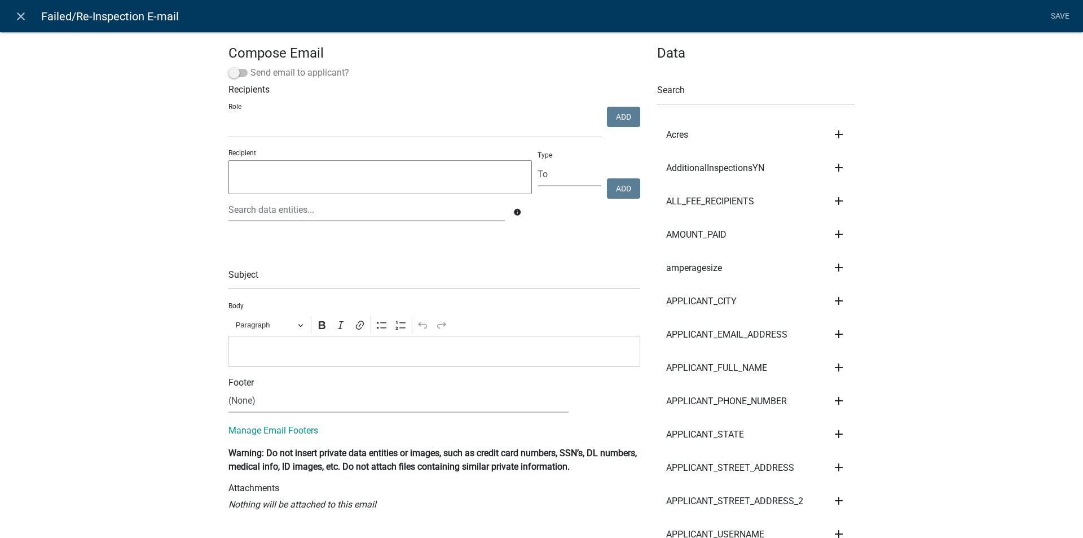
click at [240, 72] on span at bounding box center [238, 73] width 19 height 8
click at [251, 66] on input "Send email to applicant?" at bounding box center [251, 66] width 0 height 0
drag, startPoint x: 259, startPoint y: 278, endPoint x: 264, endPoint y: 265, distance: 13.7
click at [259, 278] on input "text" at bounding box center [435, 277] width 412 height 23
click at [16, 14] on icon "close" at bounding box center [21, 17] width 14 height 14
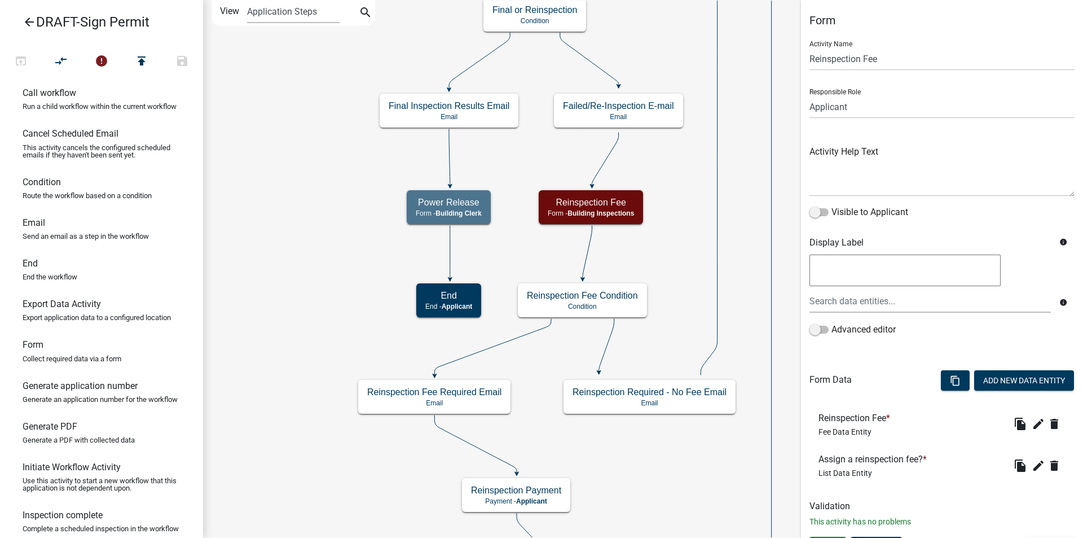
scroll to position [22, 0]
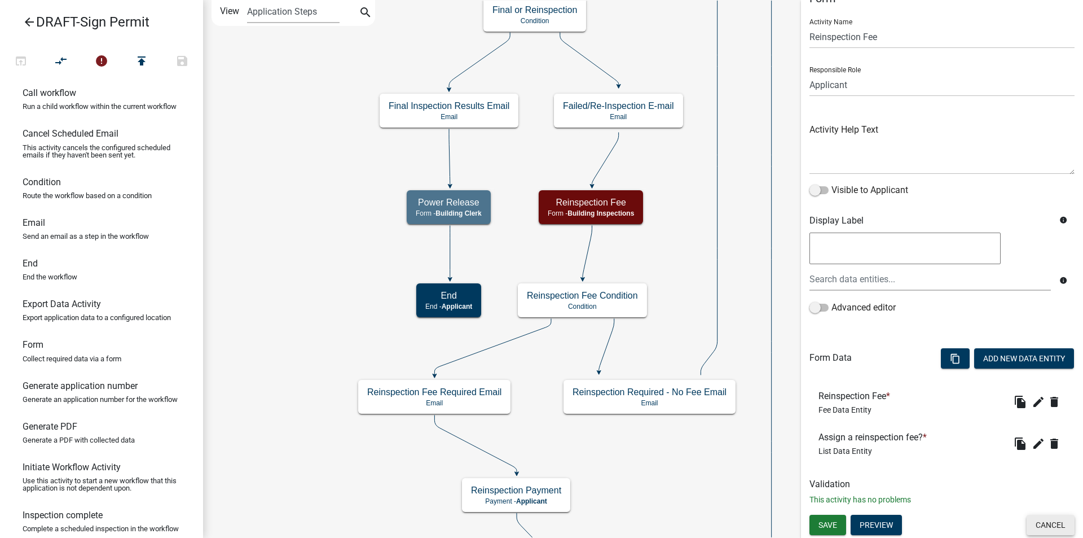
click at [1031, 523] on button "Cancel" at bounding box center [1051, 525] width 48 height 20
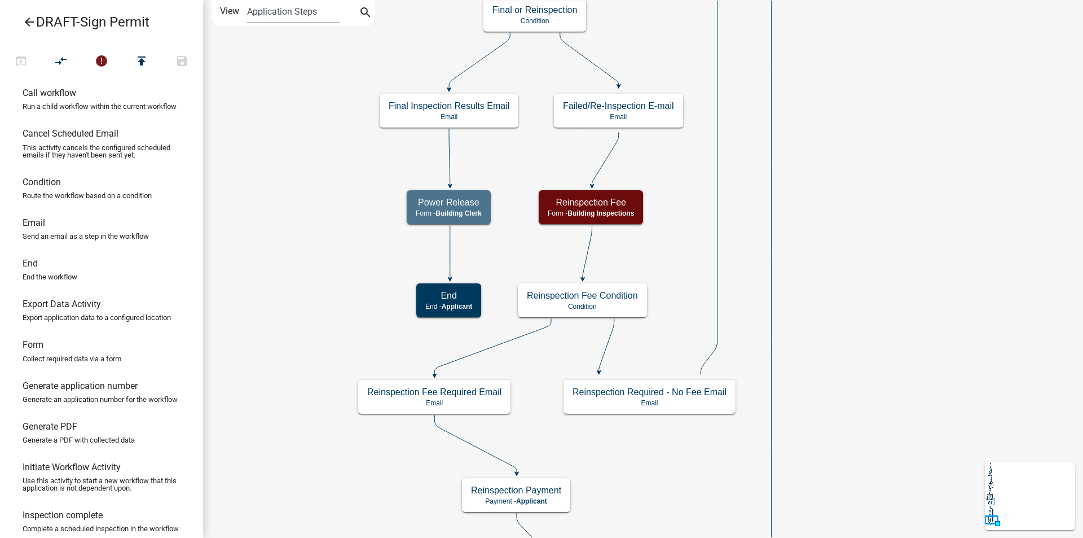
scroll to position [0, 0]
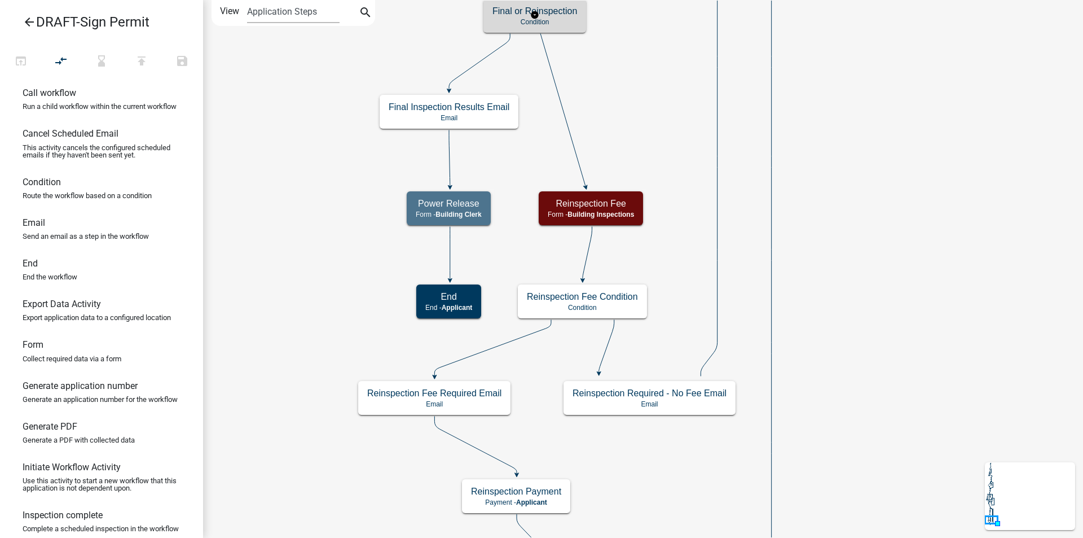
click at [559, 11] on h5 "Final or Reinspection" at bounding box center [535, 11] width 85 height 11
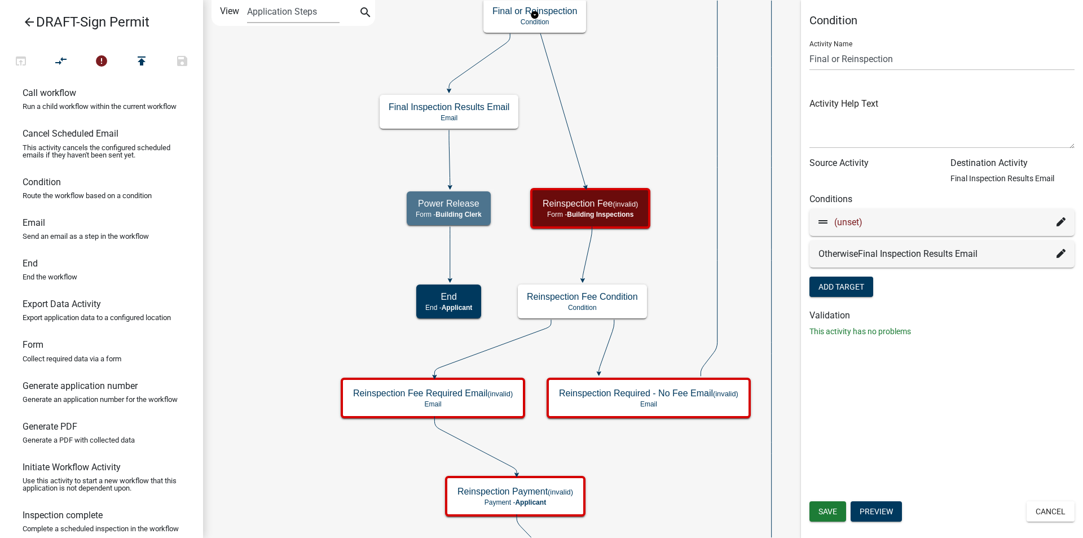
click at [1060, 220] on icon at bounding box center [1061, 221] width 9 height 9
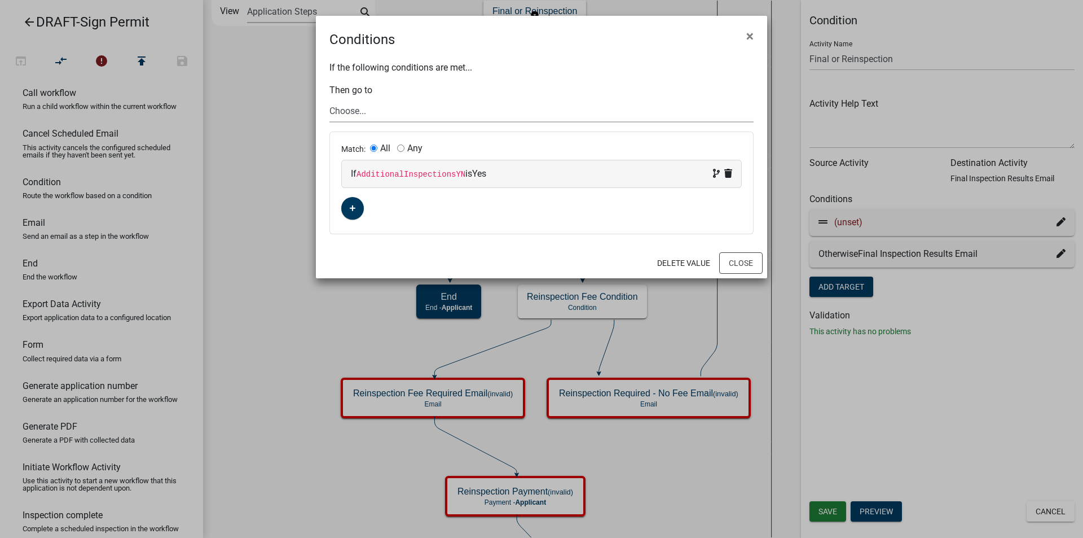
click at [357, 112] on select "Choose... Start Applicant Login Applicant and Sign Information Building Review …" at bounding box center [542, 110] width 424 height 23
select select "34: 5799edb7-3ac4-43b8-a41d-328548ed5752"
click at [330, 99] on select "Choose... Start Applicant Login Applicant and Sign Information Building Review …" at bounding box center [542, 110] width 424 height 23
click at [732, 262] on button "Close" at bounding box center [740, 262] width 43 height 21
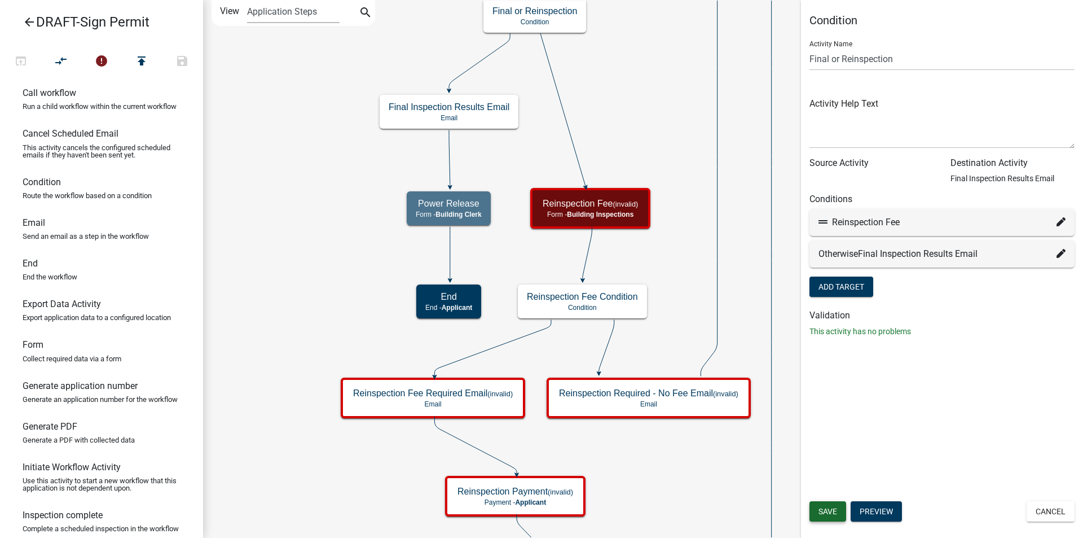
click at [832, 511] on span "Save" at bounding box center [828, 511] width 19 height 9
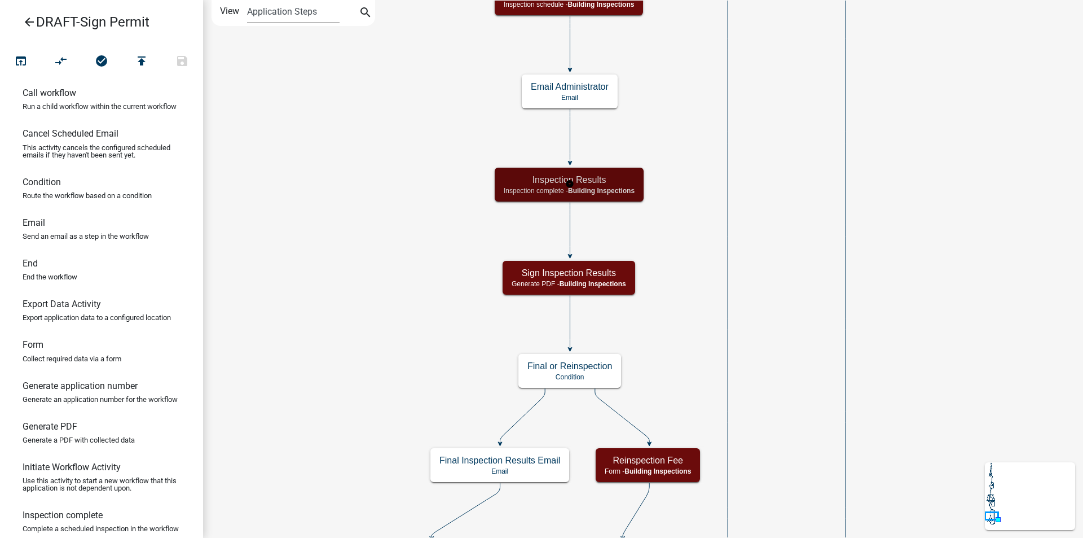
click at [631, 187] on span "Building Inspections" at bounding box center [601, 191] width 67 height 8
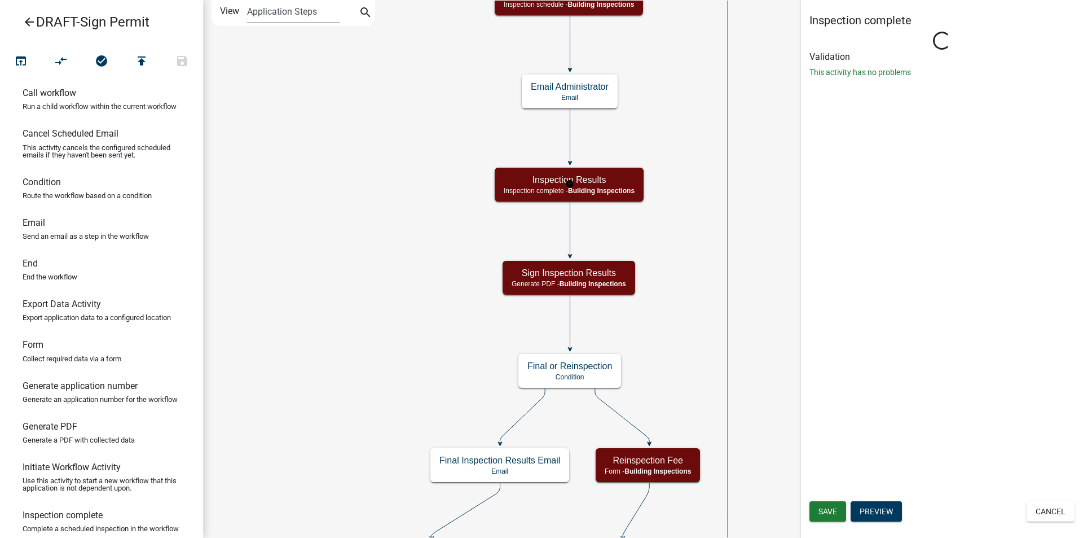
select select "67B8E1BD-2E3E-4A8D-861D-598F76277593"
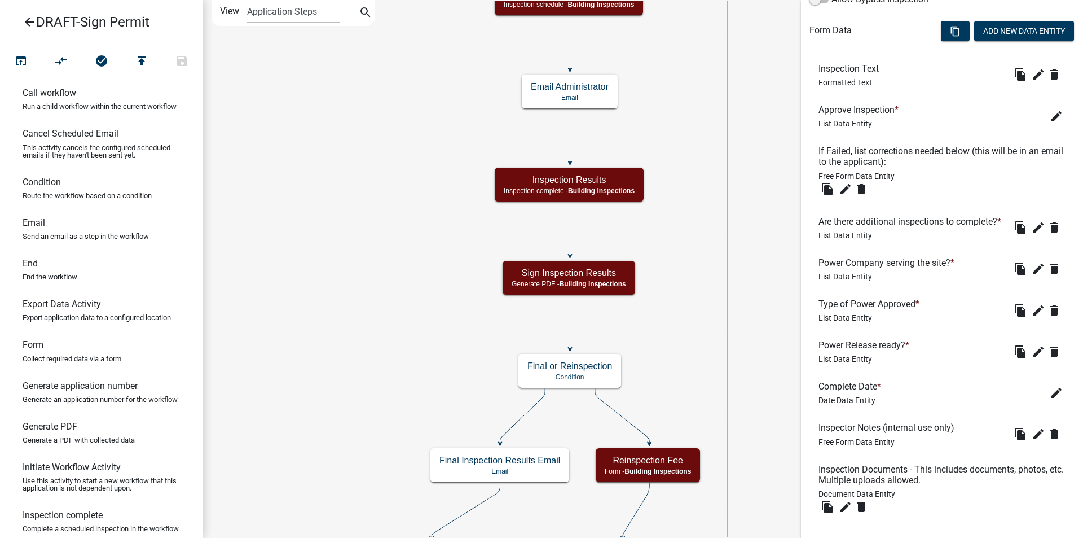
scroll to position [395, 0]
click at [1032, 275] on icon "edit" at bounding box center [1039, 268] width 14 height 14
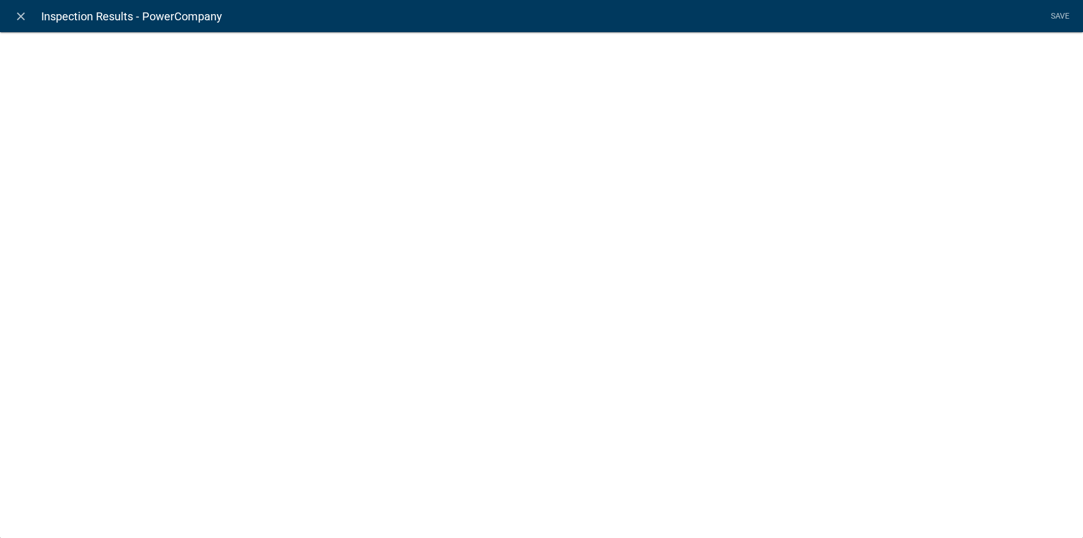
select select "list-data"
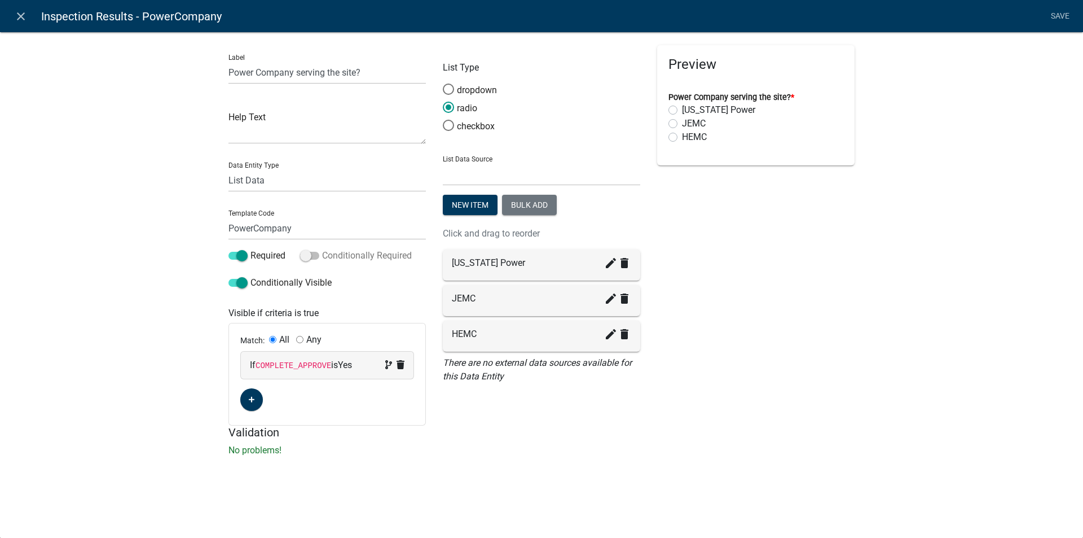
click at [315, 253] on span at bounding box center [309, 256] width 19 height 8
click at [322, 249] on input "Conditionally Required" at bounding box center [322, 249] width 0 height 0
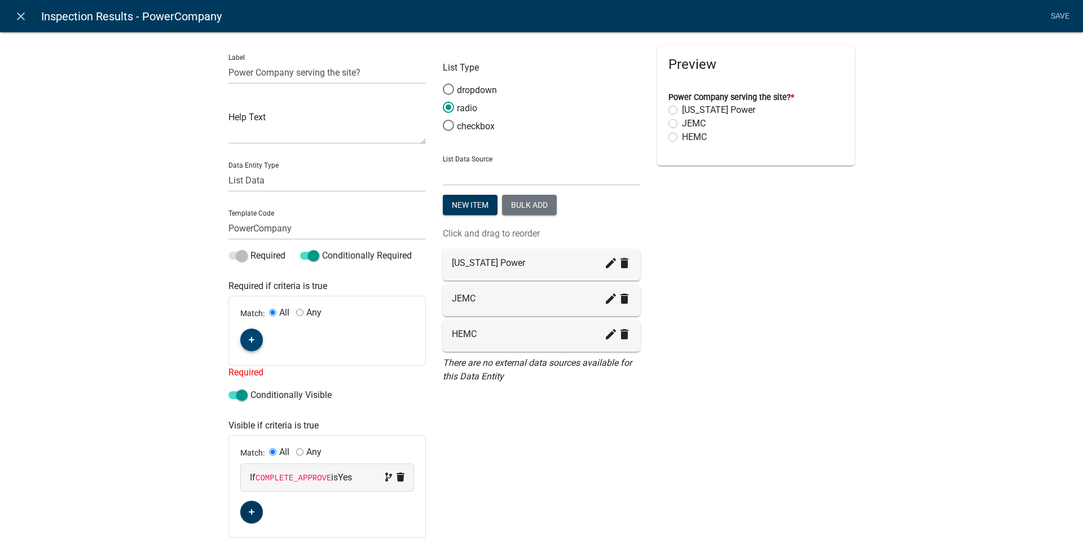
click at [251, 339] on icon "button" at bounding box center [252, 339] width 6 height 7
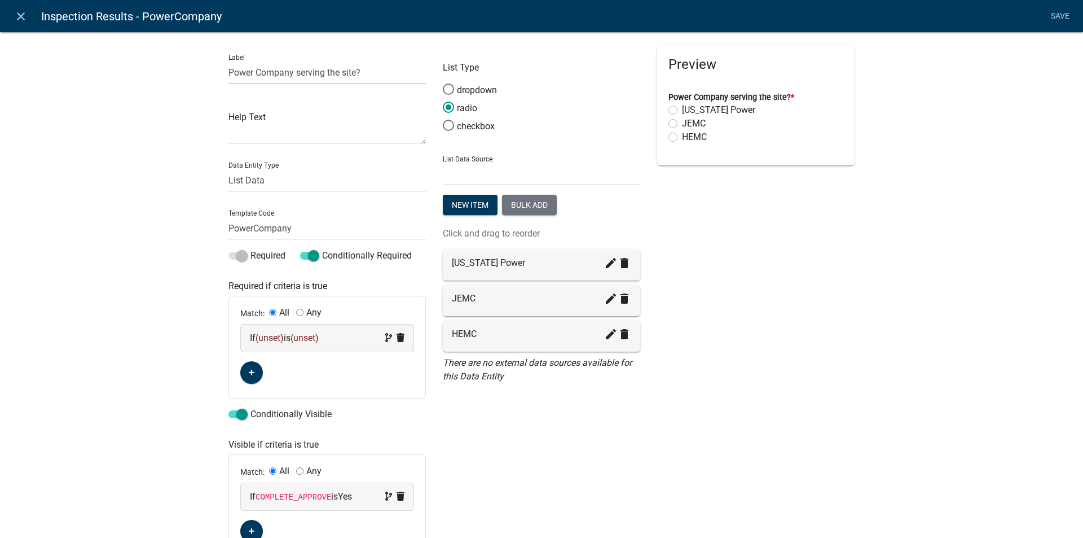
click at [261, 336] on span "(unset)" at bounding box center [270, 337] width 28 height 11
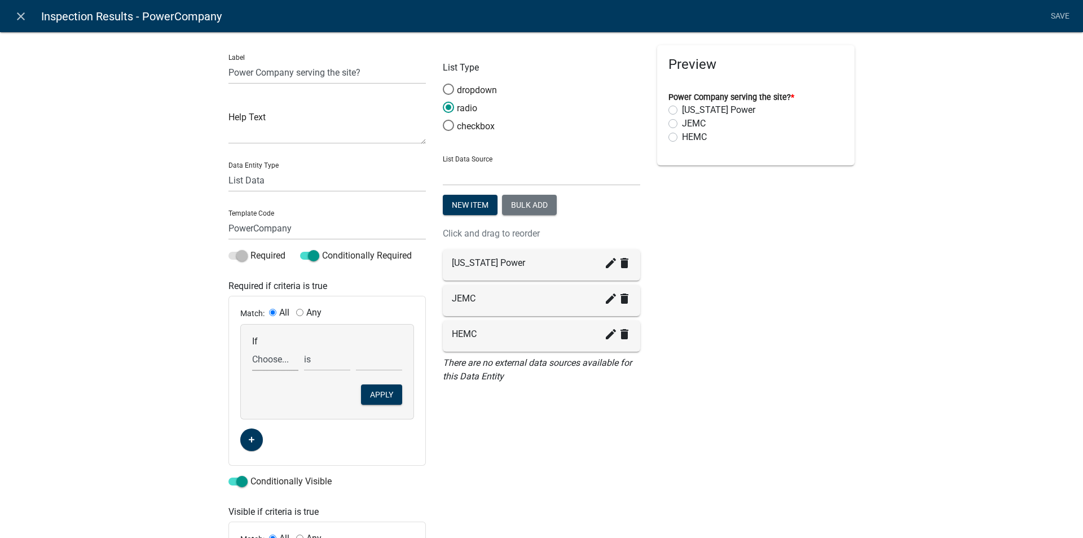
click at [269, 360] on select "Choose... Acres AdditionalInspectionsYN ALL_FEE_RECIPIENTS AMOUNT_PAID amperage…" at bounding box center [275, 359] width 46 height 23
select select "45: ElectriconSign"
click at [252, 348] on select "Choose... Acres AdditionalInspectionsYN ALL_FEE_RECIPIENTS AMOUNT_PAID amperage…" at bounding box center [275, 359] width 46 height 23
click at [366, 358] on select "Choose... No Yes" at bounding box center [379, 359] width 46 height 23
select select "2: Yes"
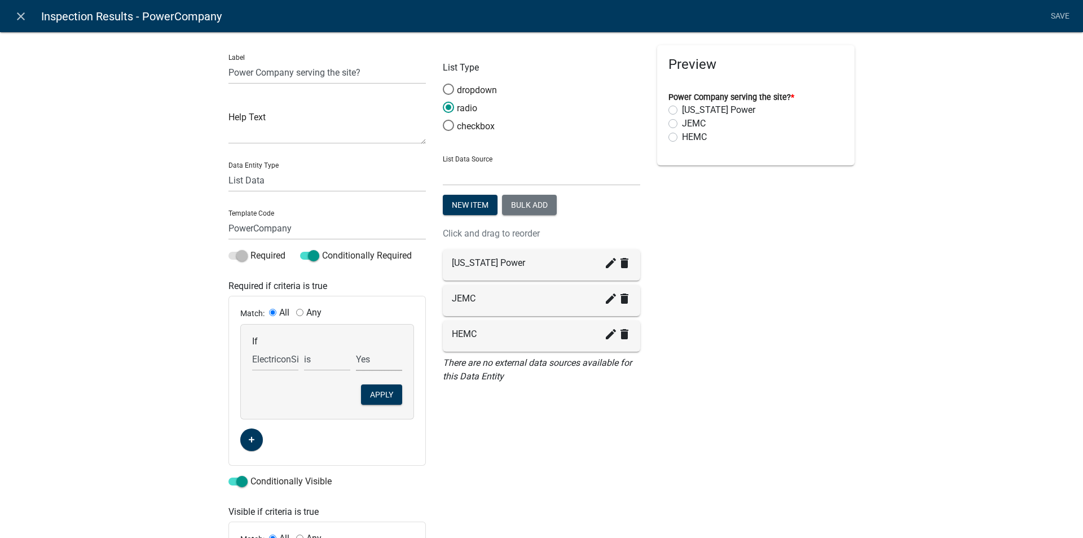
click at [356, 348] on select "Choose... No Yes" at bounding box center [379, 359] width 46 height 23
click at [370, 393] on button "Apply" at bounding box center [381, 394] width 41 height 20
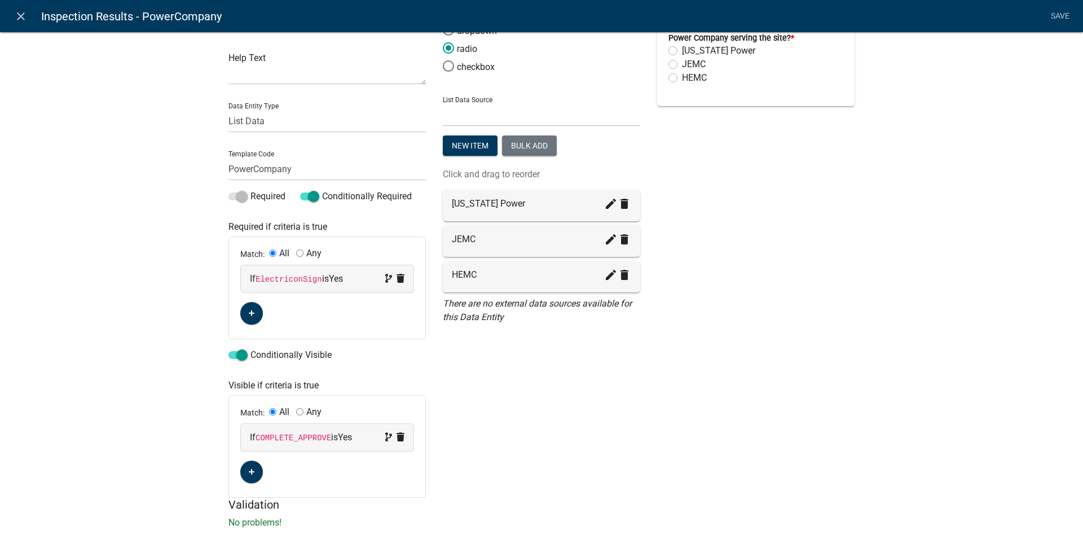
scroll to position [85, 0]
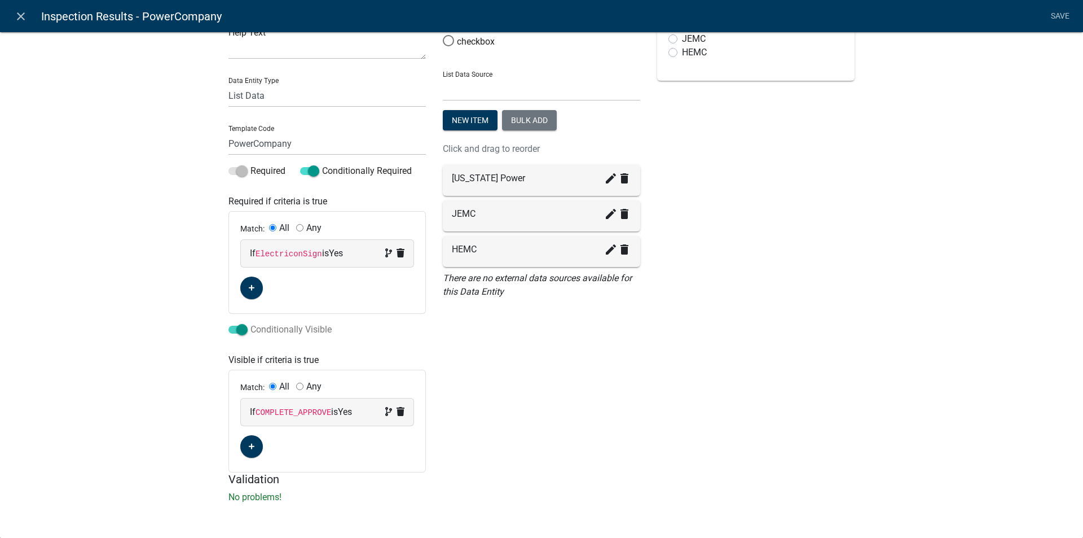
click at [229, 328] on span at bounding box center [238, 330] width 19 height 8
click at [251, 323] on input "Conditionally Visible" at bounding box center [251, 323] width 0 height 0
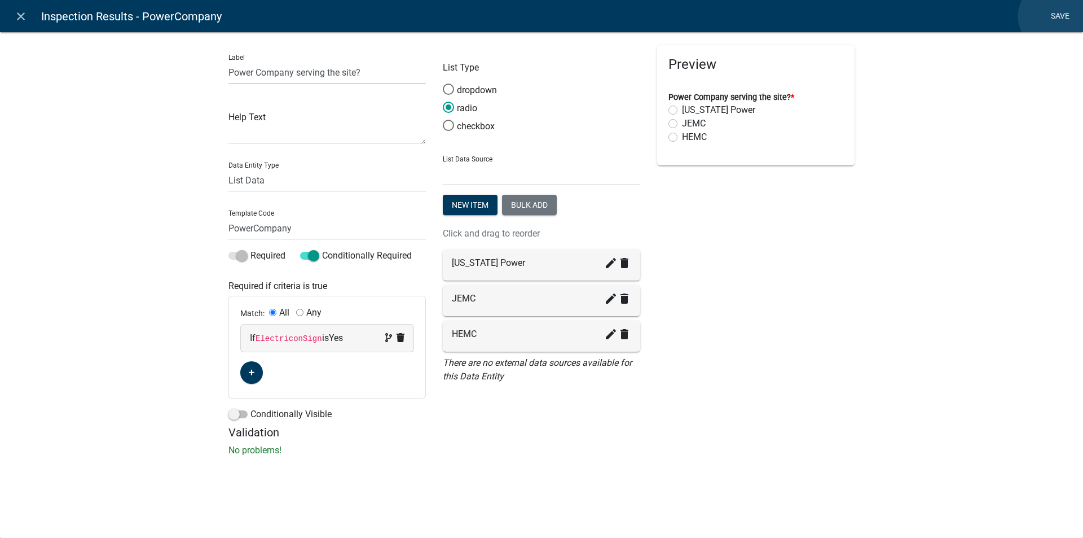
click at [1054, 16] on link "Save" at bounding box center [1060, 16] width 28 height 21
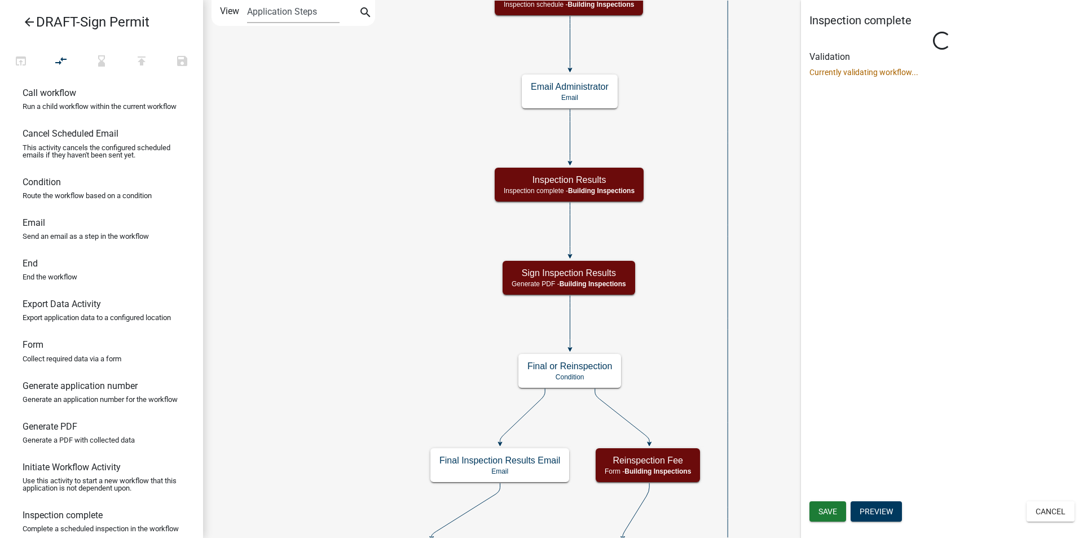
select select "67B8E1BD-2E3E-4A8D-861D-598F76277593"
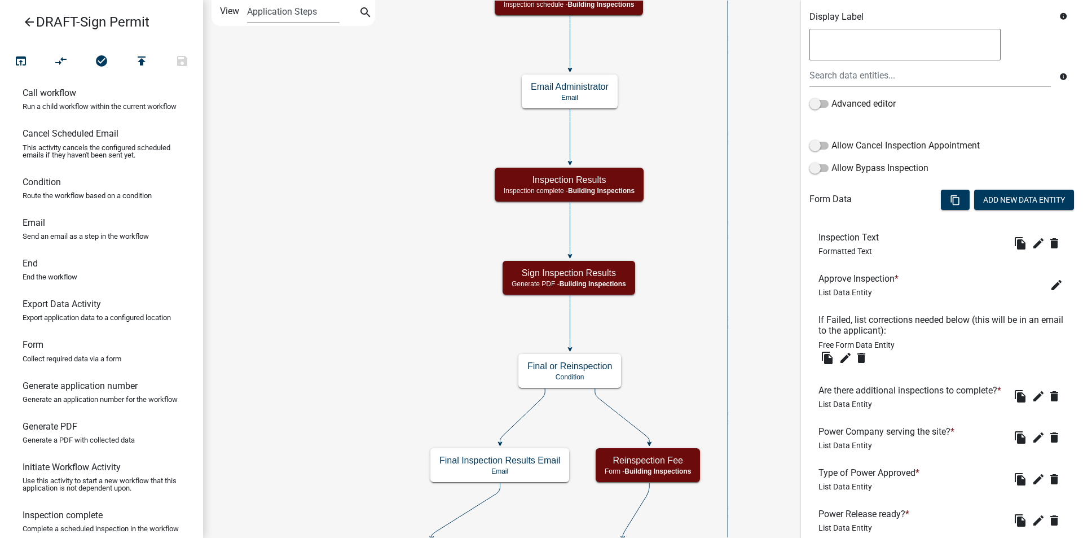
scroll to position [339, 0]
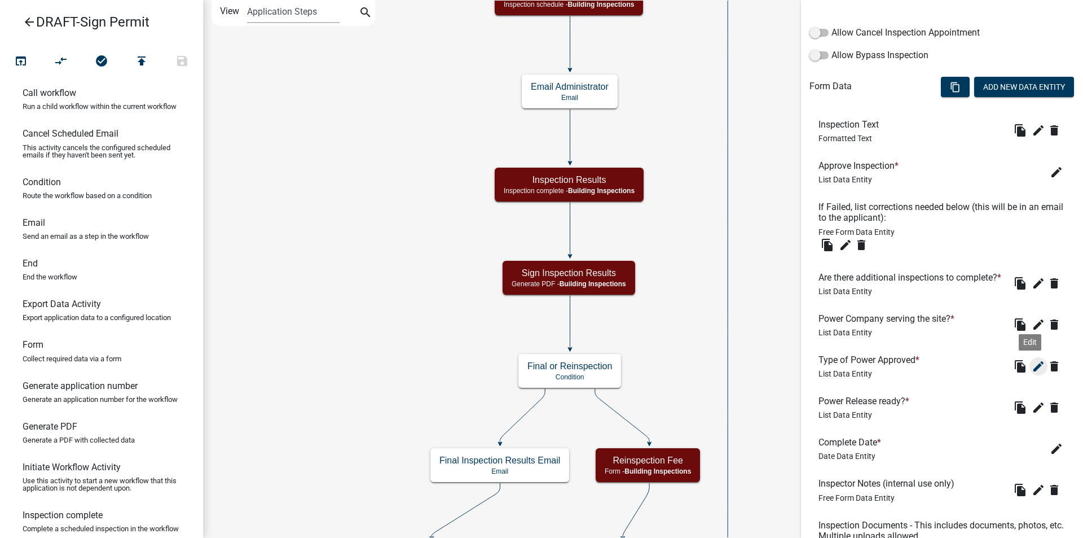
click at [1032, 373] on icon "edit" at bounding box center [1039, 366] width 14 height 14
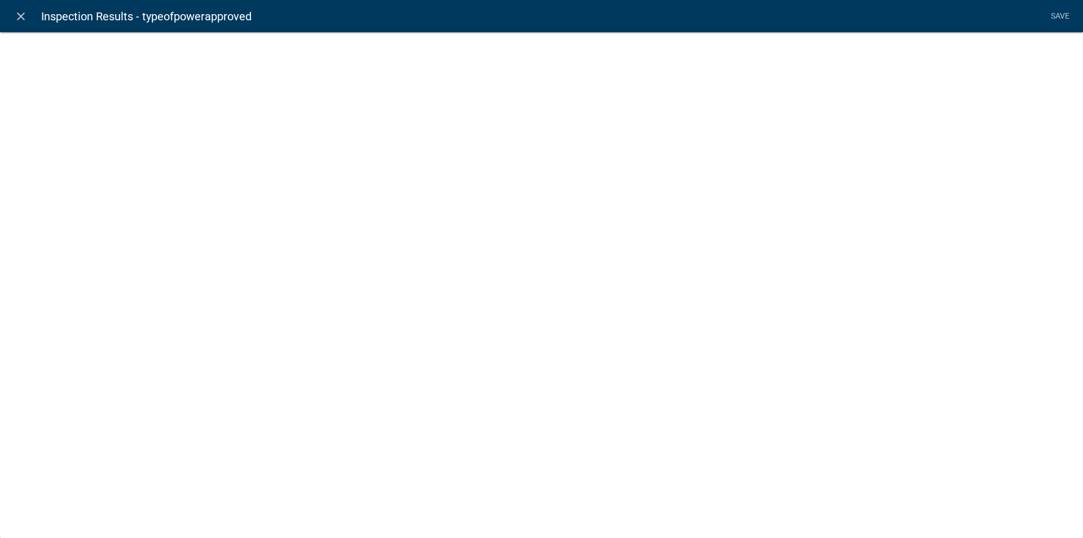
select select "list-data"
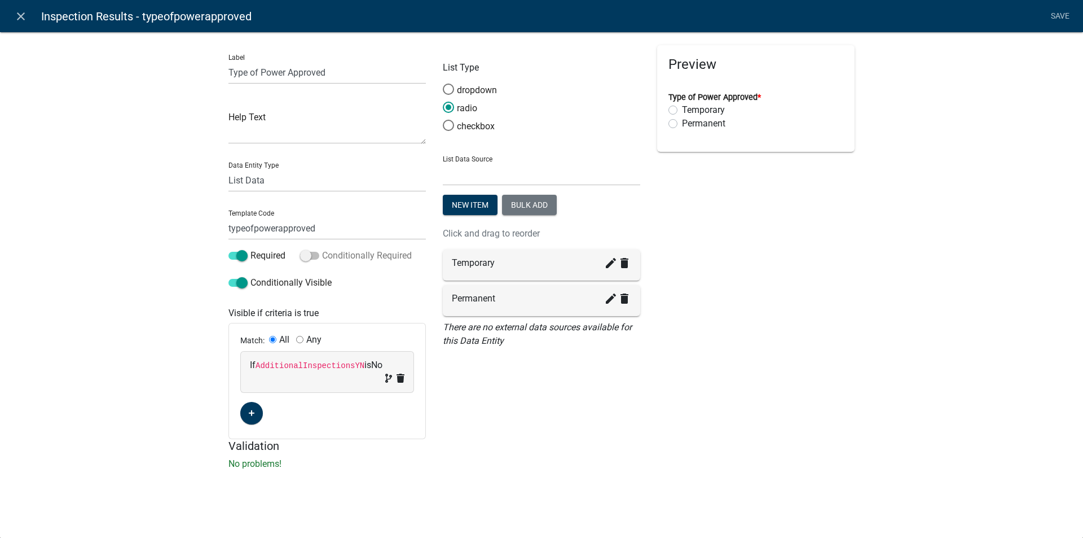
click at [311, 257] on span at bounding box center [309, 256] width 19 height 8
click at [322, 249] on input "Conditionally Required" at bounding box center [322, 249] width 0 height 0
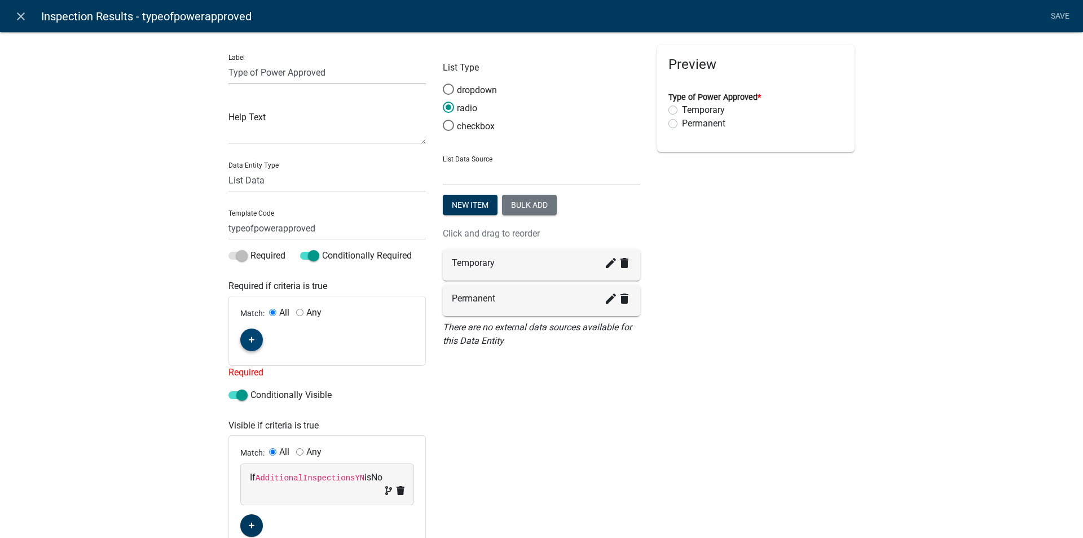
click at [249, 336] on fa-icon "button" at bounding box center [252, 340] width 6 height 11
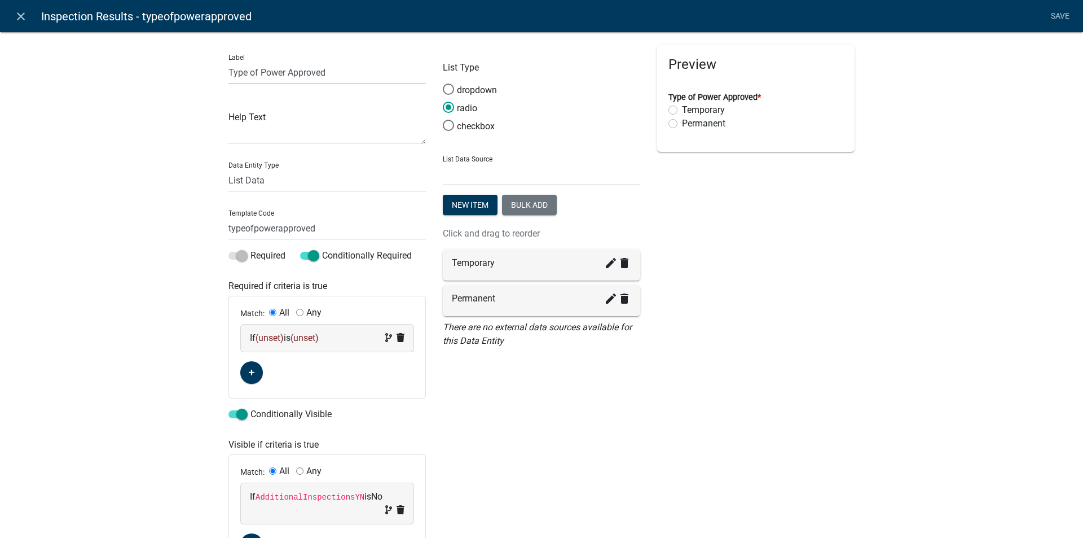
click at [269, 339] on span "(unset)" at bounding box center [270, 337] width 28 height 11
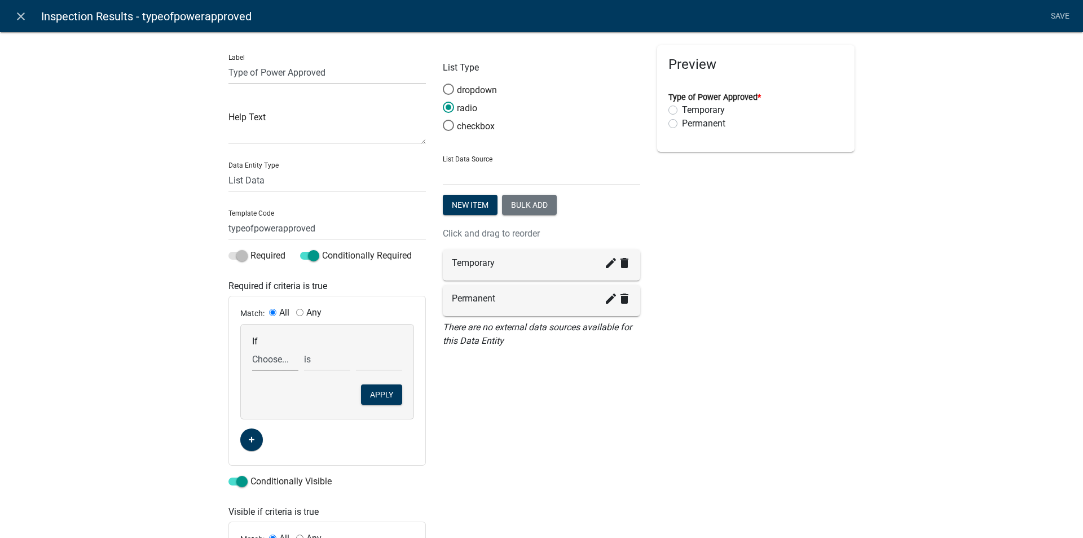
click at [264, 359] on select "Choose... Acres AdditionalInspectionsYN ALL_FEE_RECIPIENTS AMOUNT_PAID amperage…" at bounding box center [275, 359] width 46 height 23
select select "45: ElectriconSign"
click at [252, 348] on select "Choose... Acres AdditionalInspectionsYN ALL_FEE_RECIPIENTS AMOUNT_PAID amperage…" at bounding box center [275, 359] width 46 height 23
click at [360, 359] on select "Choose... No Yes" at bounding box center [379, 359] width 46 height 23
select select "2: Yes"
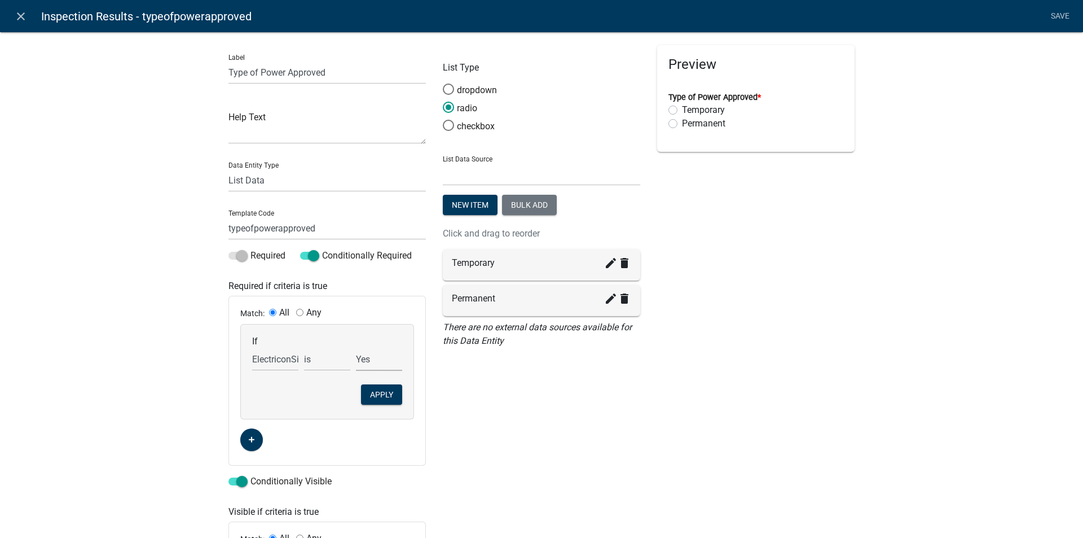
click at [356, 348] on select "Choose... No Yes" at bounding box center [379, 359] width 46 height 23
click at [374, 392] on button "Apply" at bounding box center [381, 394] width 41 height 20
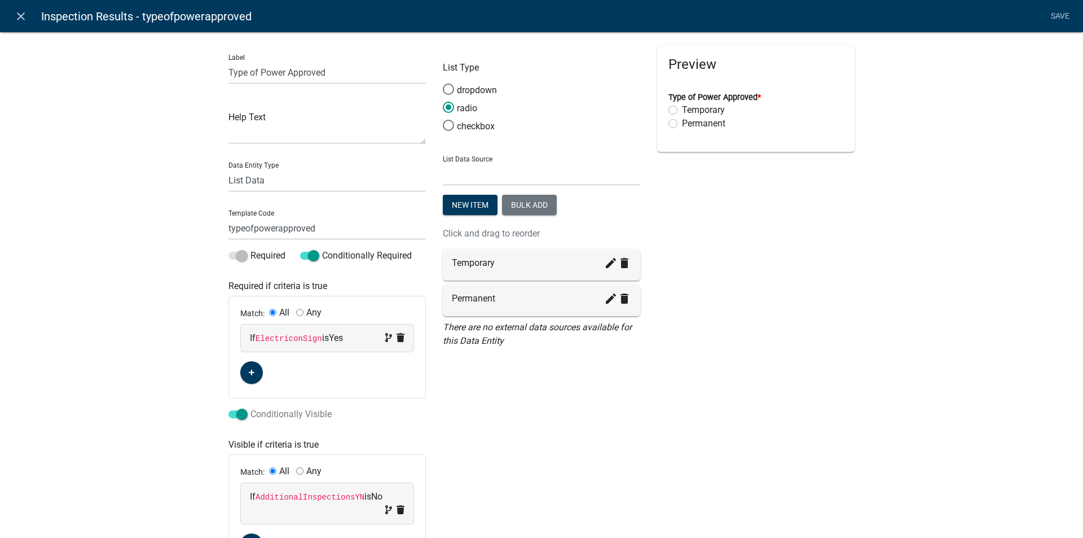
click at [229, 411] on span at bounding box center [238, 414] width 19 height 8
click at [251, 407] on input "Conditionally Visible" at bounding box center [251, 407] width 0 height 0
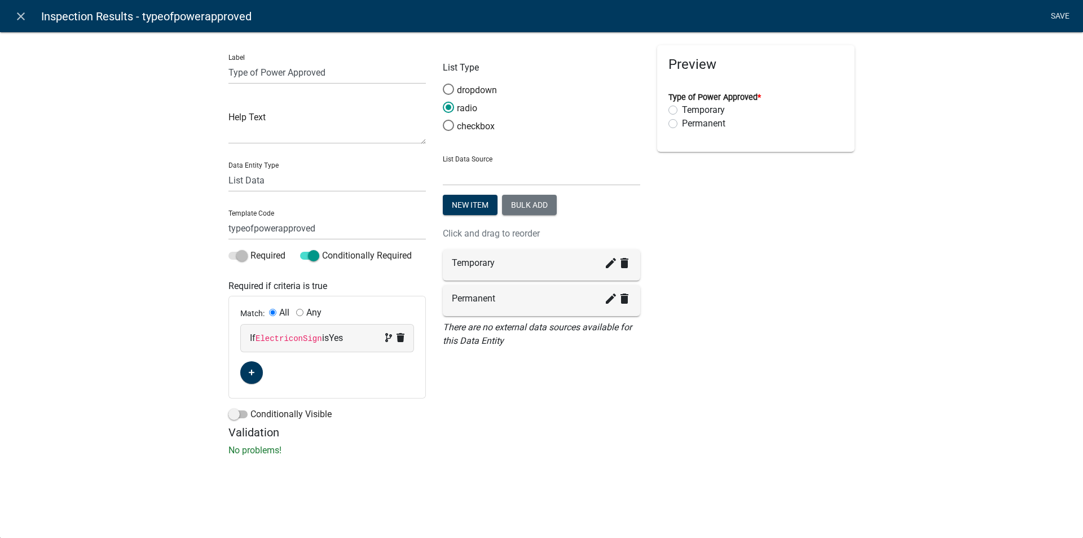
click at [1055, 11] on link "Save" at bounding box center [1060, 16] width 28 height 21
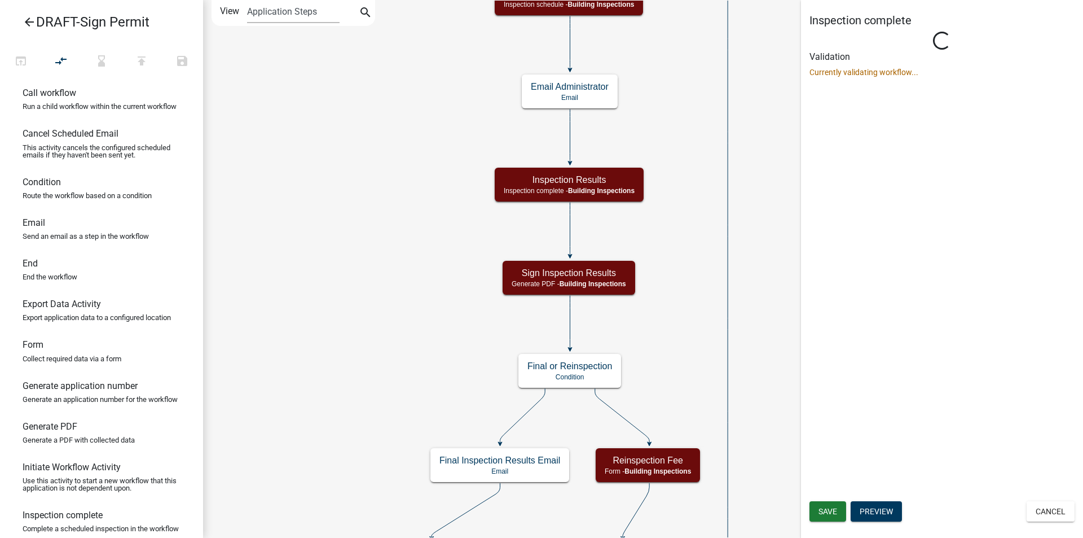
scroll to position [0, 0]
select select "67B8E1BD-2E3E-4A8D-861D-598F76277593"
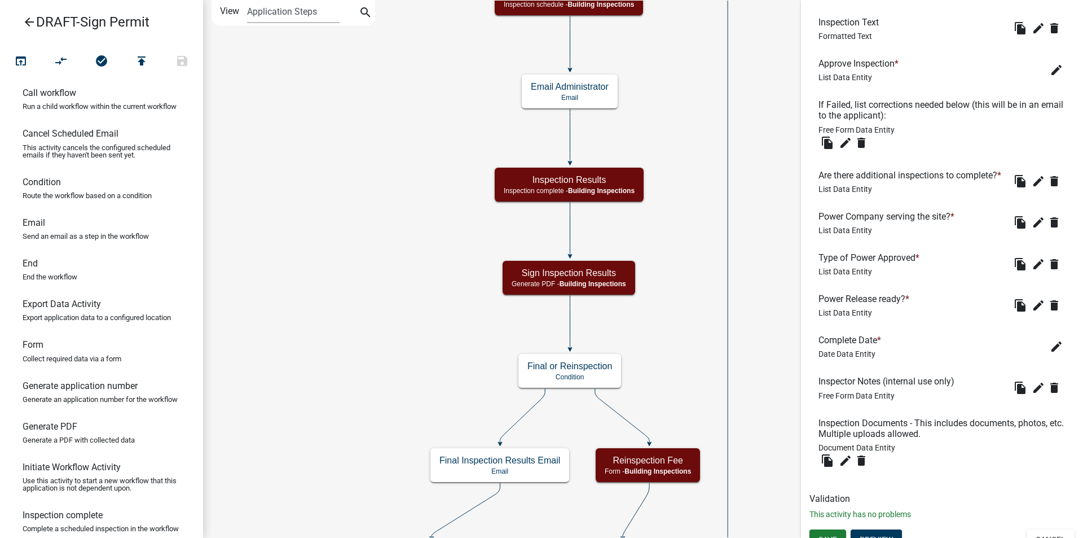
scroll to position [451, 0]
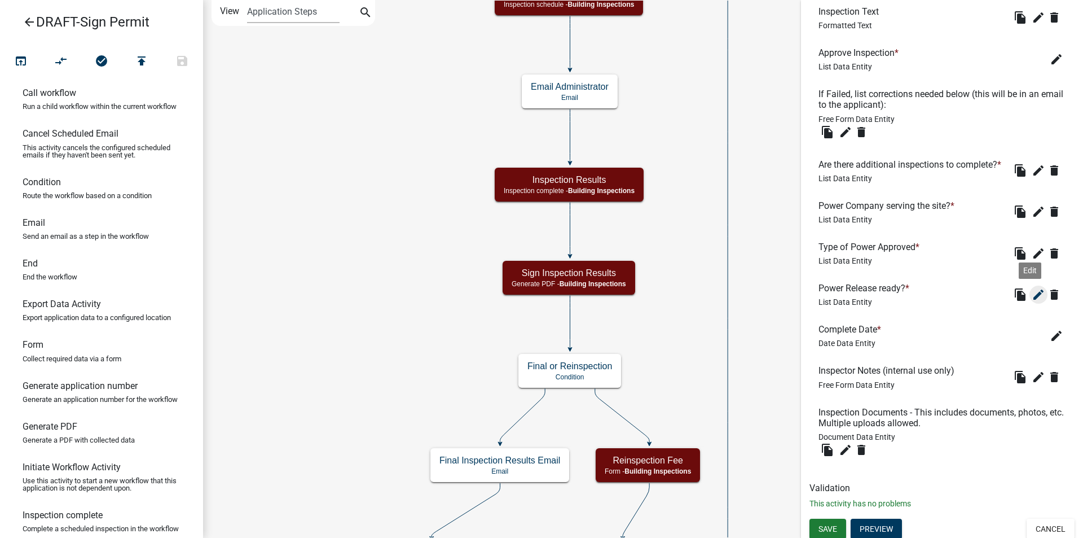
click at [1032, 301] on icon "edit" at bounding box center [1039, 295] width 14 height 14
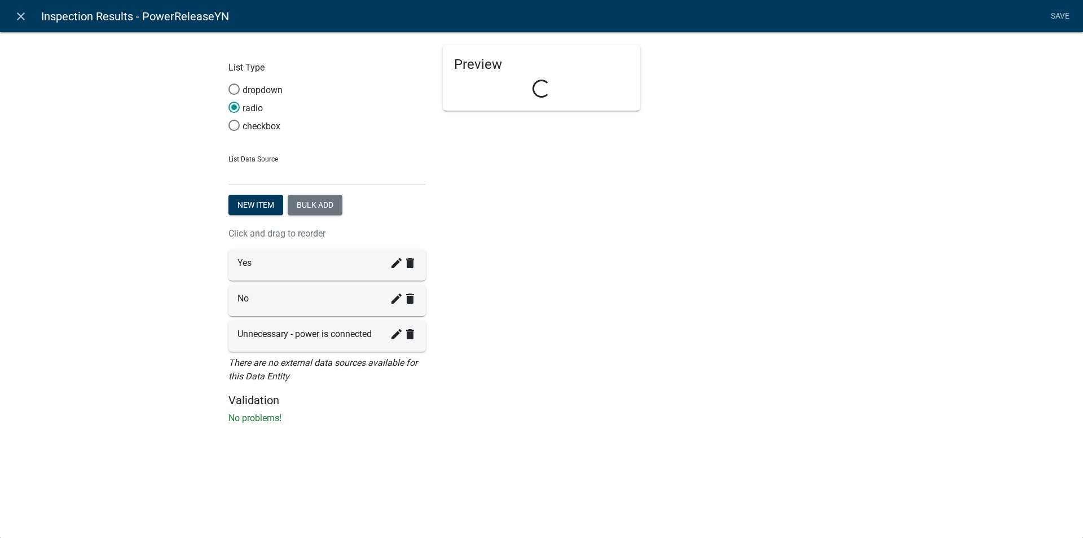
select select "list-data"
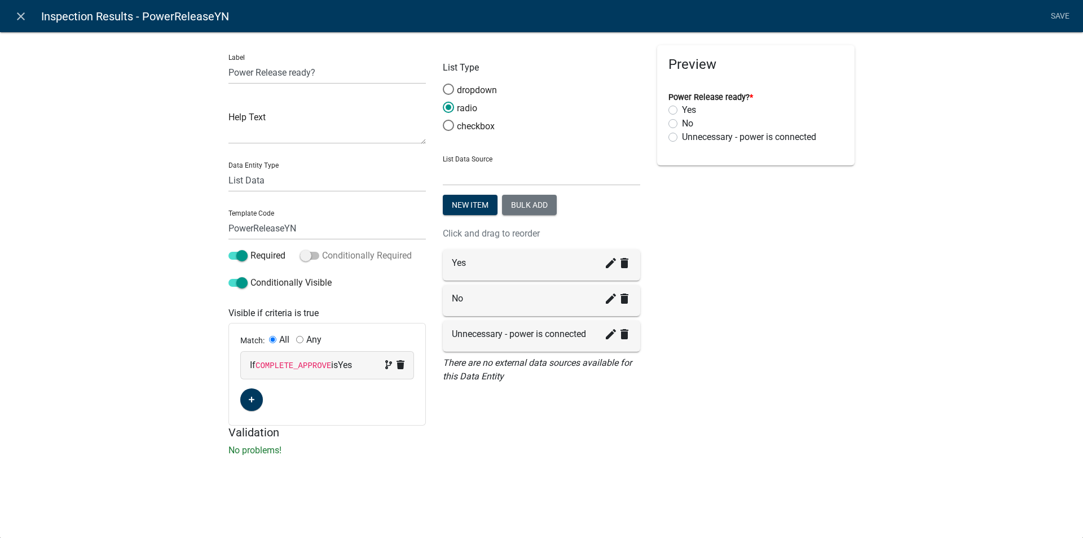
click at [318, 256] on span at bounding box center [309, 256] width 19 height 8
click at [322, 249] on input "Conditionally Required" at bounding box center [322, 249] width 0 height 0
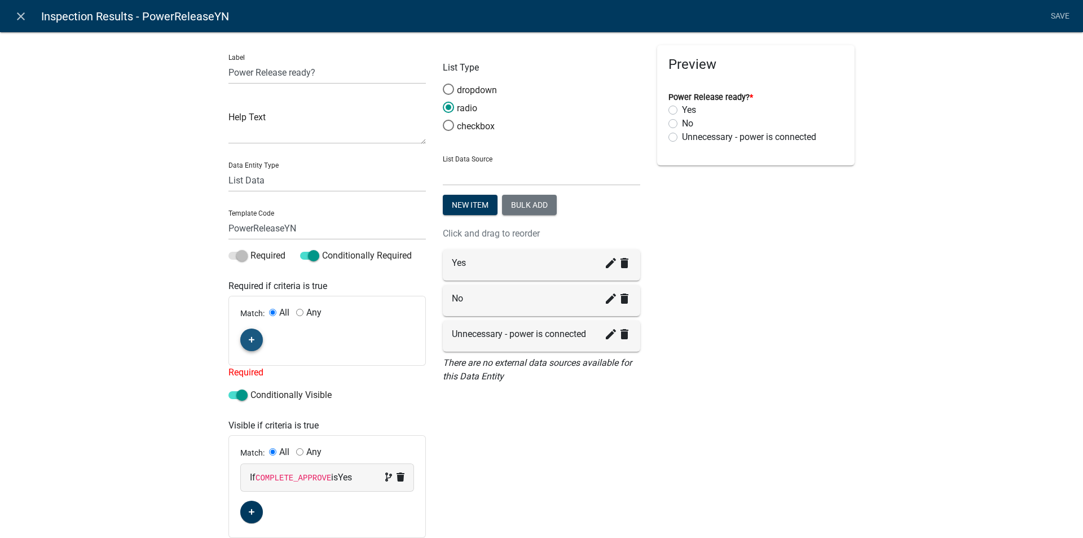
click at [249, 336] on icon "button" at bounding box center [252, 339] width 6 height 7
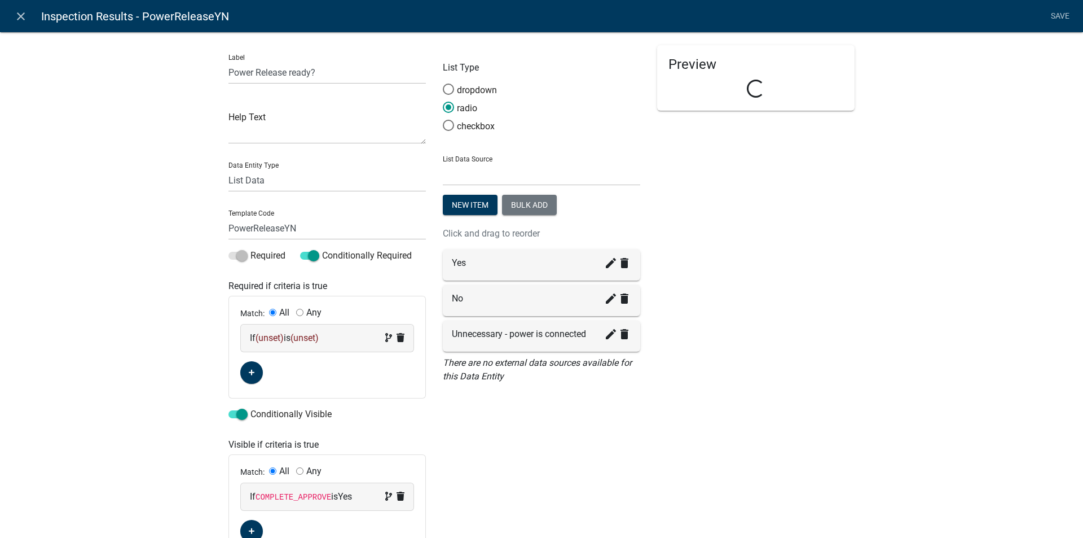
click at [267, 339] on span "(unset)" at bounding box center [270, 337] width 28 height 11
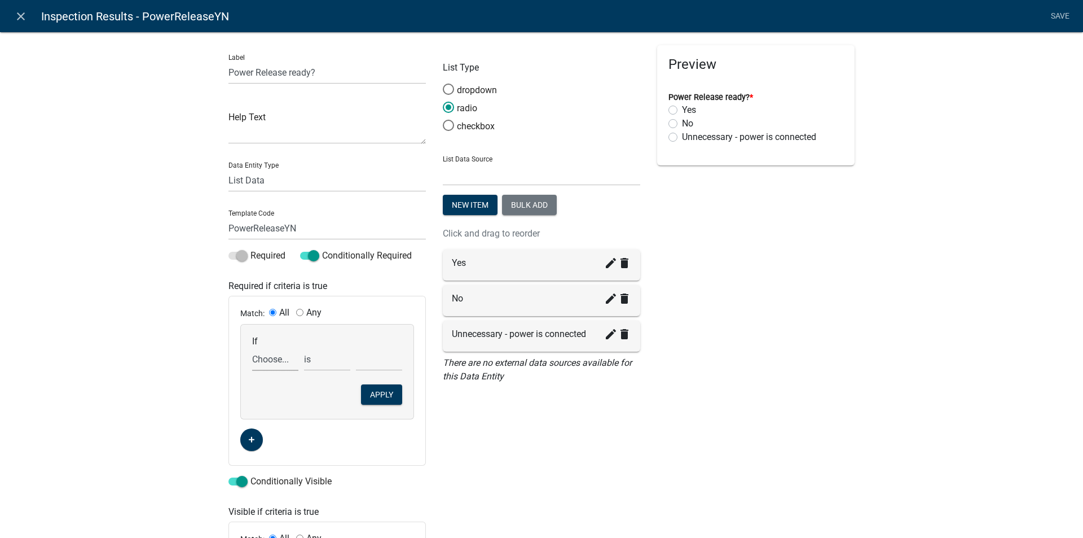
click at [265, 359] on select "Choose... Acres AdditionalInspectionsYN ALL_FEE_RECIPIENTS AMOUNT_PAID amperage…" at bounding box center [275, 359] width 46 height 23
select select "45: ElectriconSign"
click at [252, 348] on select "Choose... Acres AdditionalInspectionsYN ALL_FEE_RECIPIENTS AMOUNT_PAID amperage…" at bounding box center [275, 359] width 46 height 23
click at [376, 357] on select "Choose... No Yes" at bounding box center [379, 359] width 46 height 23
select select "2: Yes"
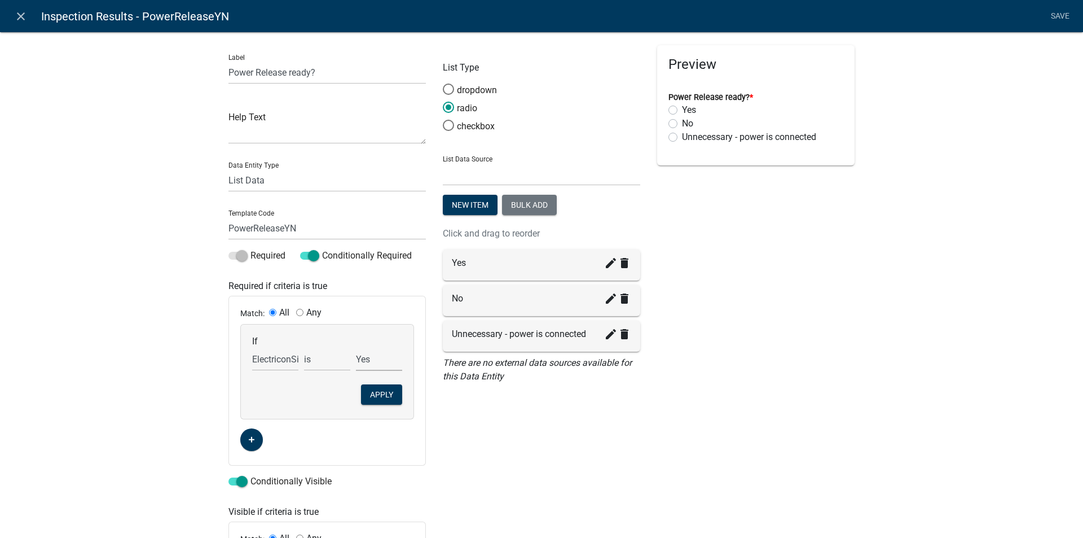
click at [356, 348] on select "Choose... No Yes" at bounding box center [379, 359] width 46 height 23
click at [373, 397] on button "Apply" at bounding box center [381, 394] width 41 height 20
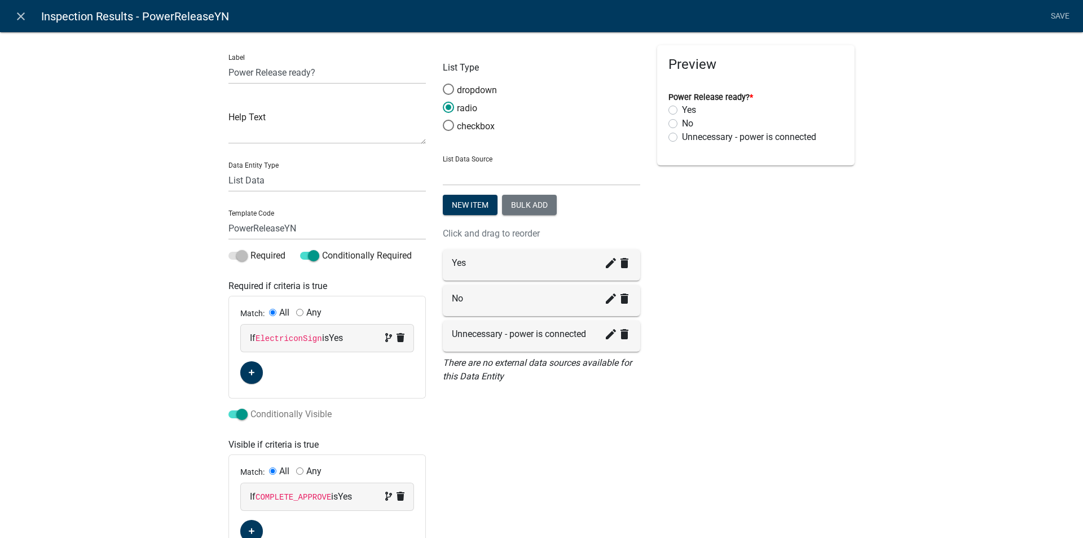
click at [229, 413] on span at bounding box center [238, 414] width 19 height 8
click at [251, 407] on input "Conditionally Visible" at bounding box center [251, 407] width 0 height 0
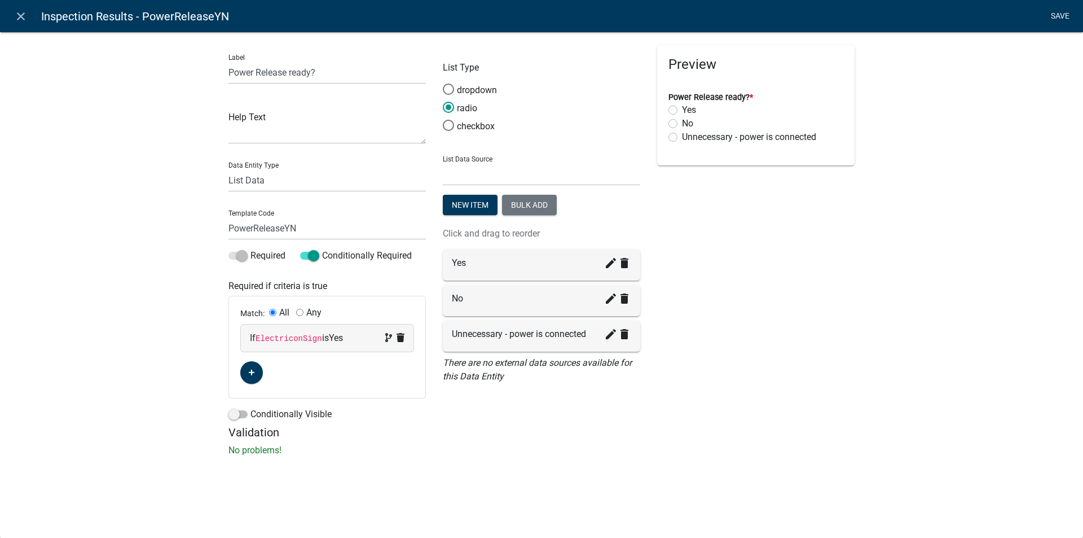
click at [1059, 14] on link "Save" at bounding box center [1060, 16] width 28 height 21
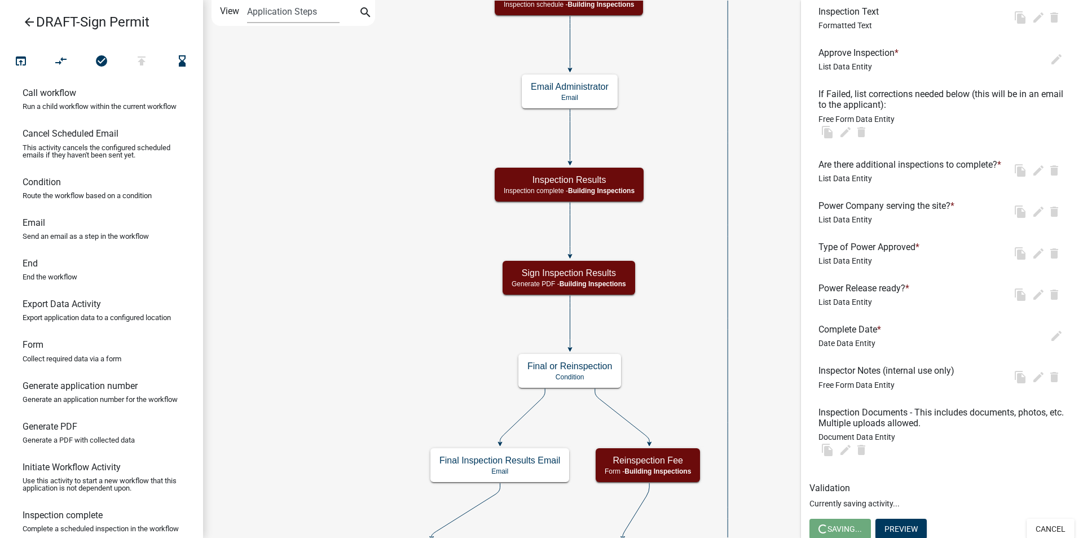
scroll to position [0, 0]
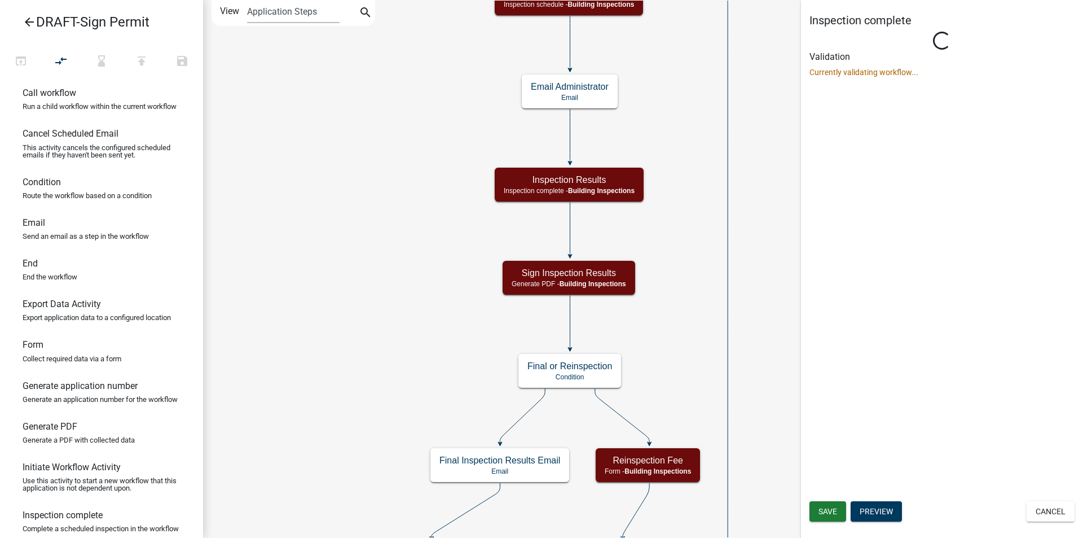
select select "67B8E1BD-2E3E-4A8D-861D-598F76277593"
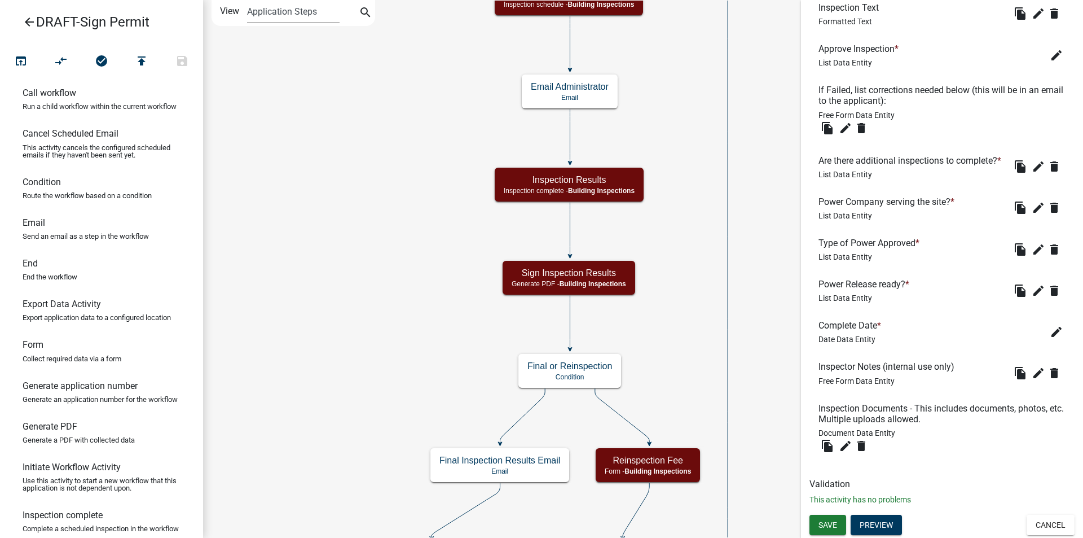
scroll to position [473, 0]
click at [831, 522] on span "Save" at bounding box center [828, 524] width 19 height 9
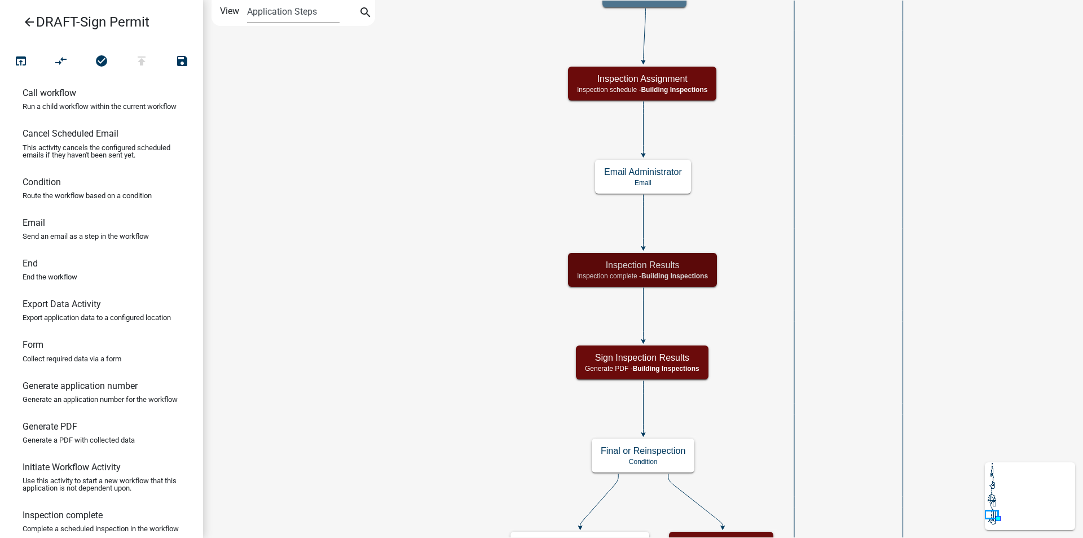
scroll to position [0, 0]
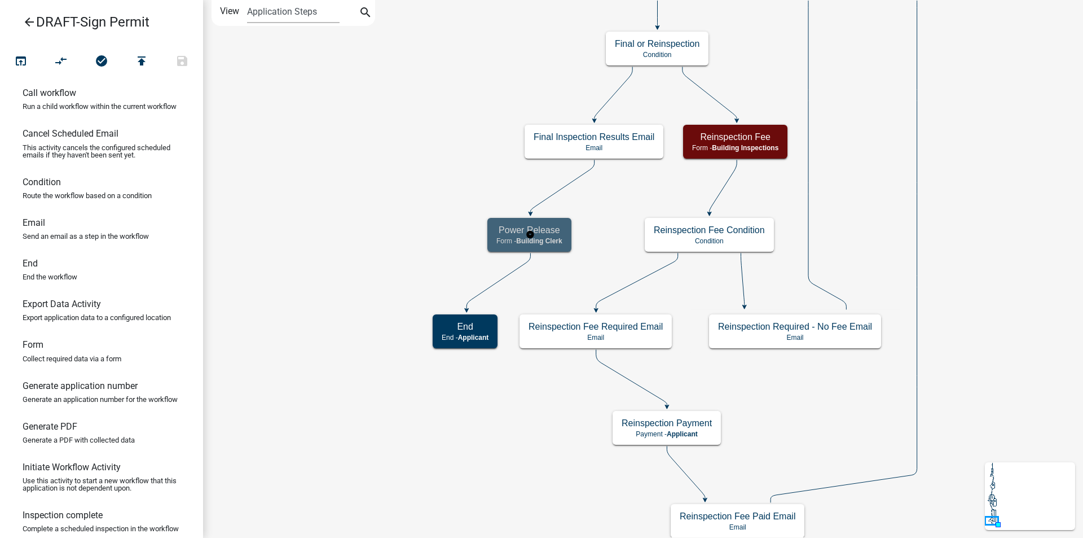
click at [544, 231] on h5 "Power Release" at bounding box center [530, 230] width 66 height 11
select select "A1034FF1-6D4F-4586-AA83-45D6433EEE28"
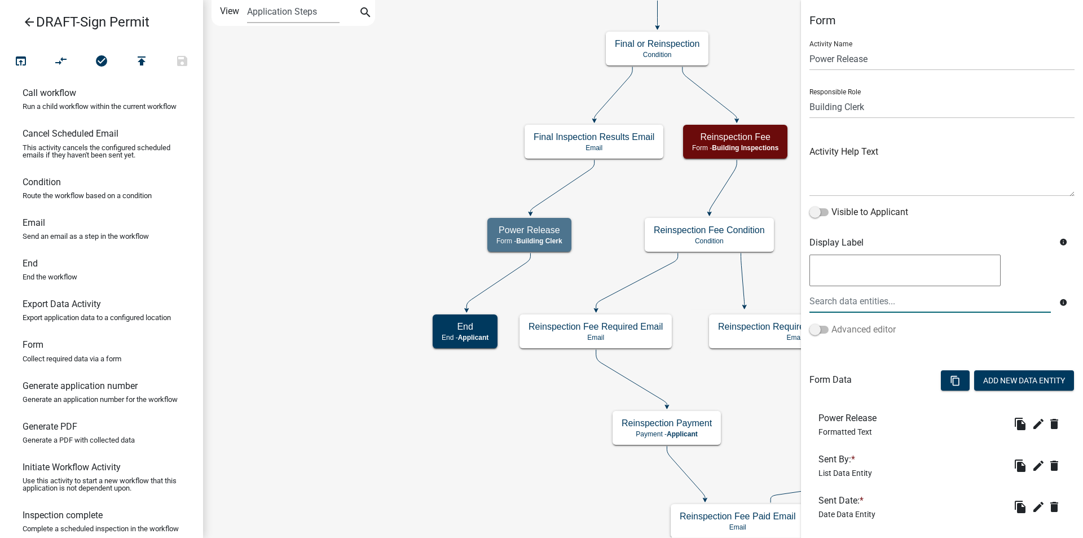
click at [822, 326] on span at bounding box center [819, 330] width 19 height 8
click at [832, 323] on input "Advanced editor" at bounding box center [832, 323] width 0 height 0
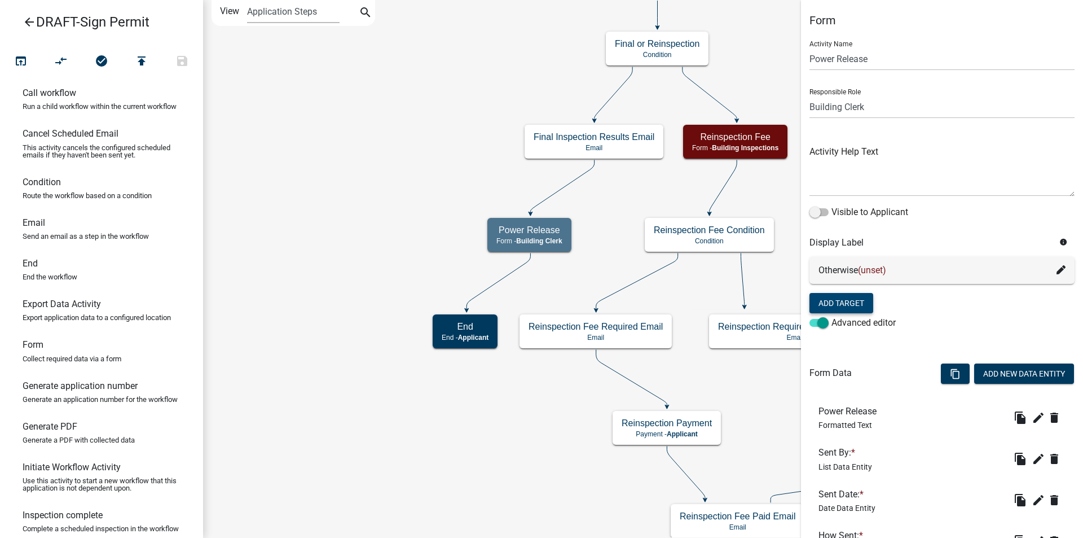
click at [855, 305] on button "Add Target" at bounding box center [842, 303] width 64 height 20
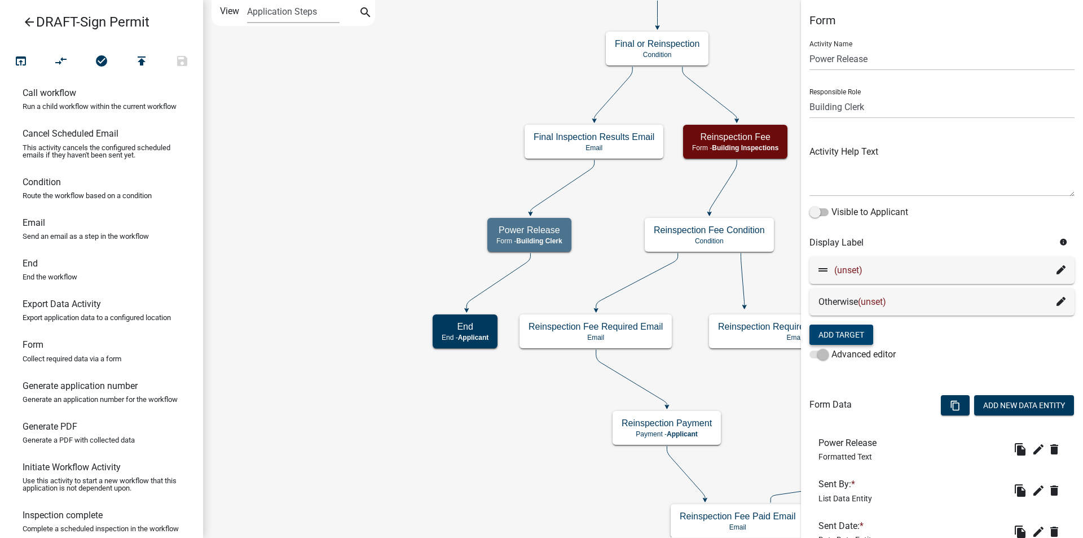
click at [1057, 269] on icon at bounding box center [1061, 269] width 9 height 9
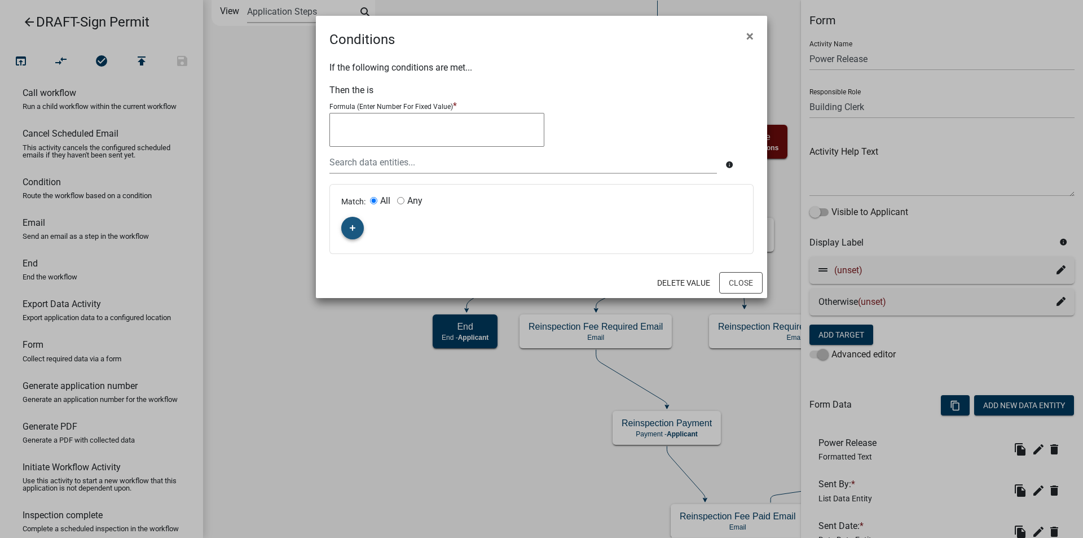
click at [354, 223] on fa-icon "button" at bounding box center [353, 228] width 6 height 11
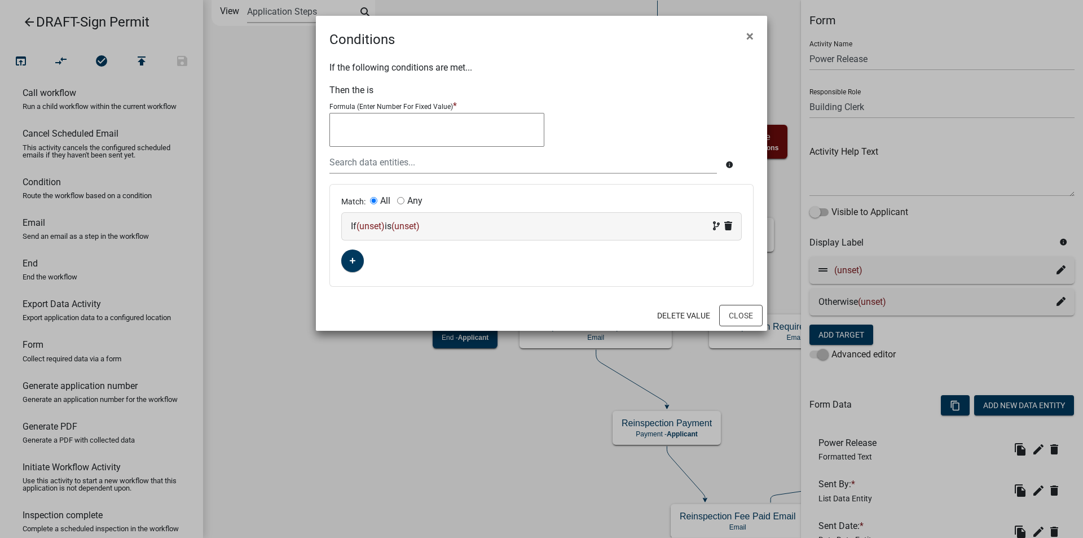
click at [374, 226] on span "(unset)" at bounding box center [371, 226] width 28 height 11
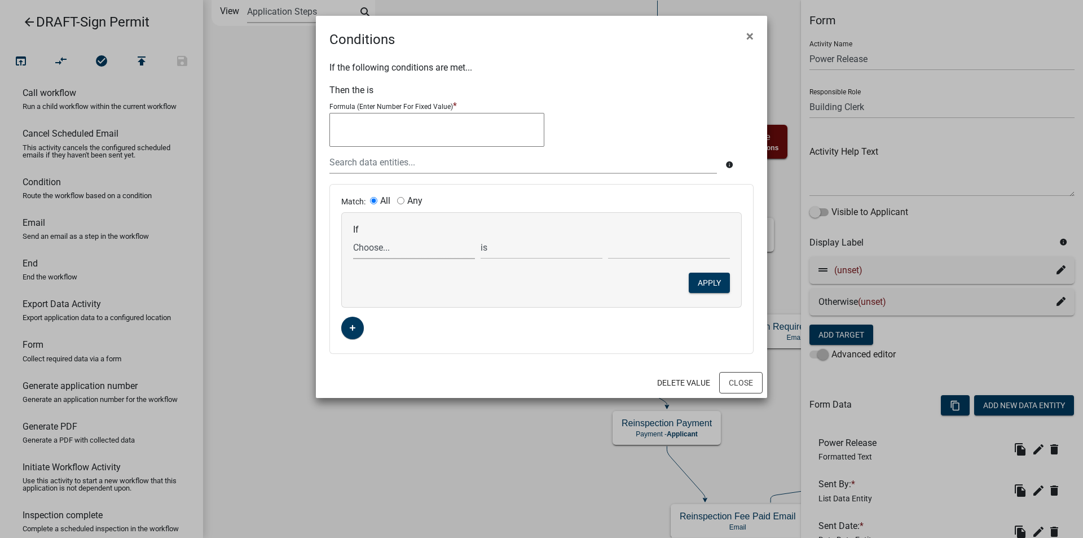
click at [373, 246] on select "Choose... Acres AdditionalInspectionsYN ALL_FEE_RECIPIENTS AMOUNT_PAID amperage…" at bounding box center [414, 247] width 122 height 23
select select "42: ElectriconSign"
click at [353, 236] on select "Choose... Acres AdditionalInspectionsYN ALL_FEE_RECIPIENTS AMOUNT_PAID amperage…" at bounding box center [414, 247] width 122 height 23
click at [624, 248] on select "Choose... No Yes" at bounding box center [669, 247] width 122 height 23
select select "2: Yes"
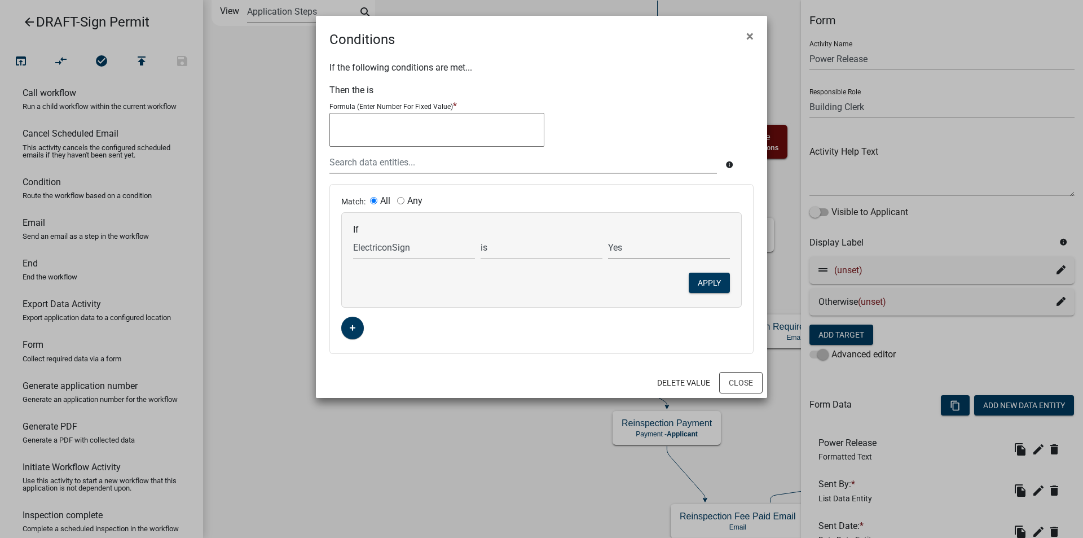
click at [608, 236] on select "Choose... No Yes" at bounding box center [669, 247] width 122 height 23
click at [706, 285] on button "Apply" at bounding box center [709, 283] width 41 height 20
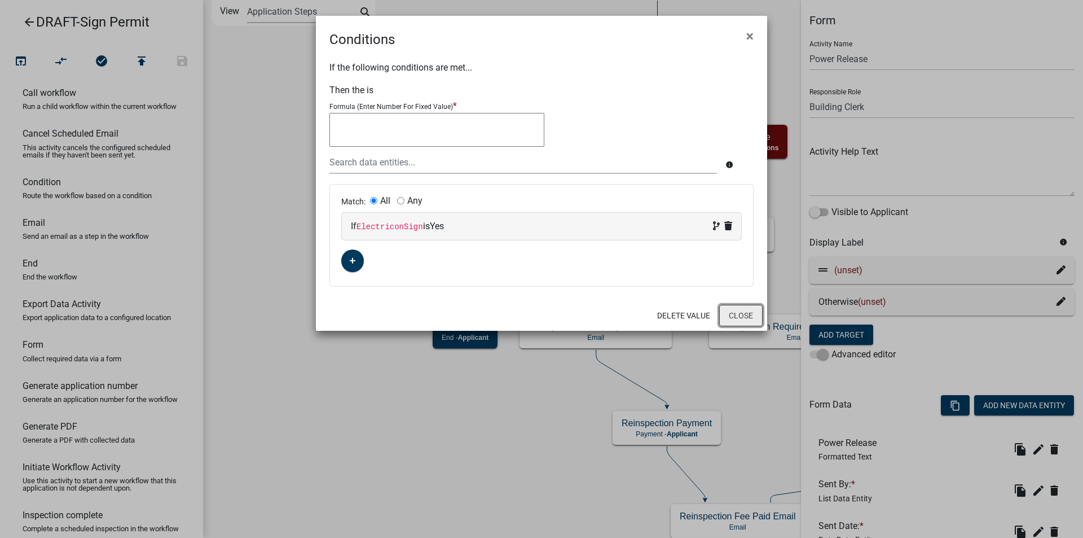
click at [744, 315] on button "Close" at bounding box center [740, 315] width 43 height 21
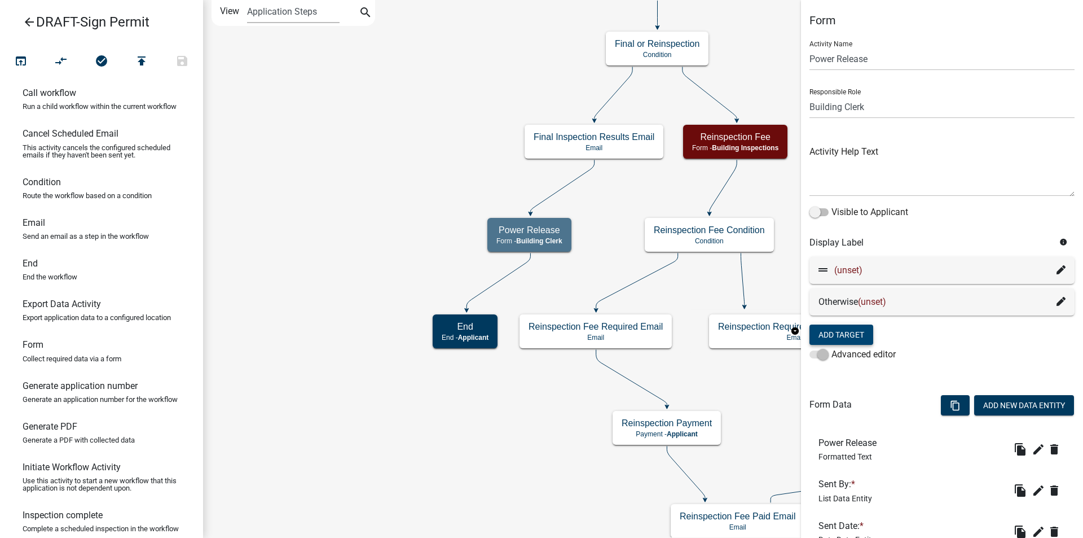
click at [1057, 270] on icon at bounding box center [1061, 269] width 9 height 9
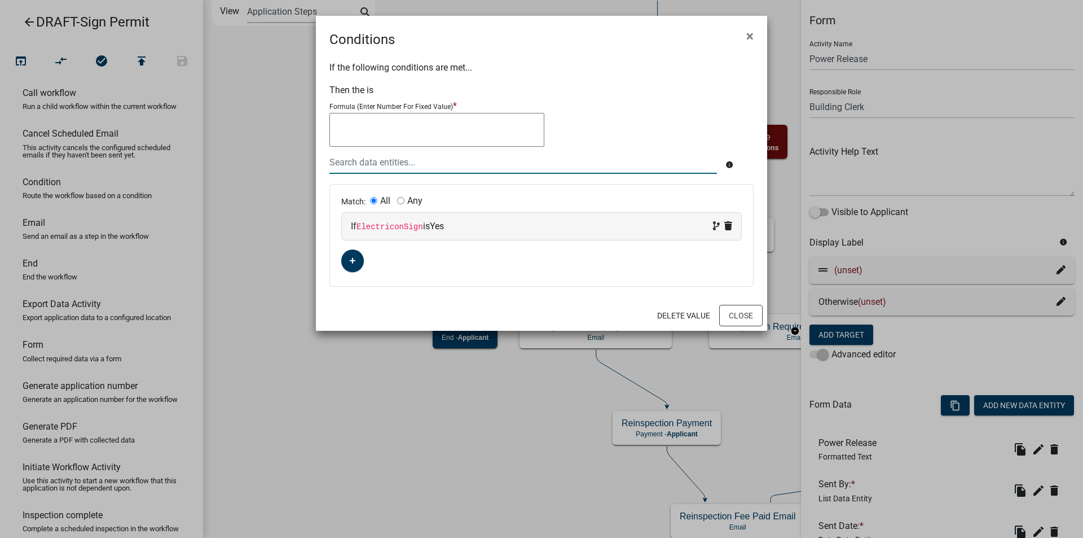
click at [357, 169] on div at bounding box center [523, 162] width 405 height 23
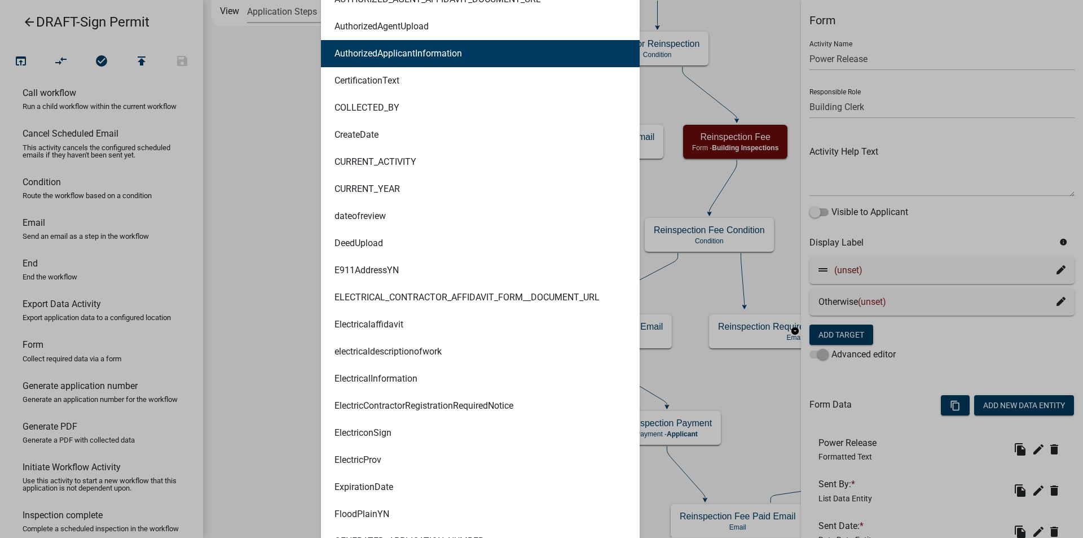
scroll to position [1016, 0]
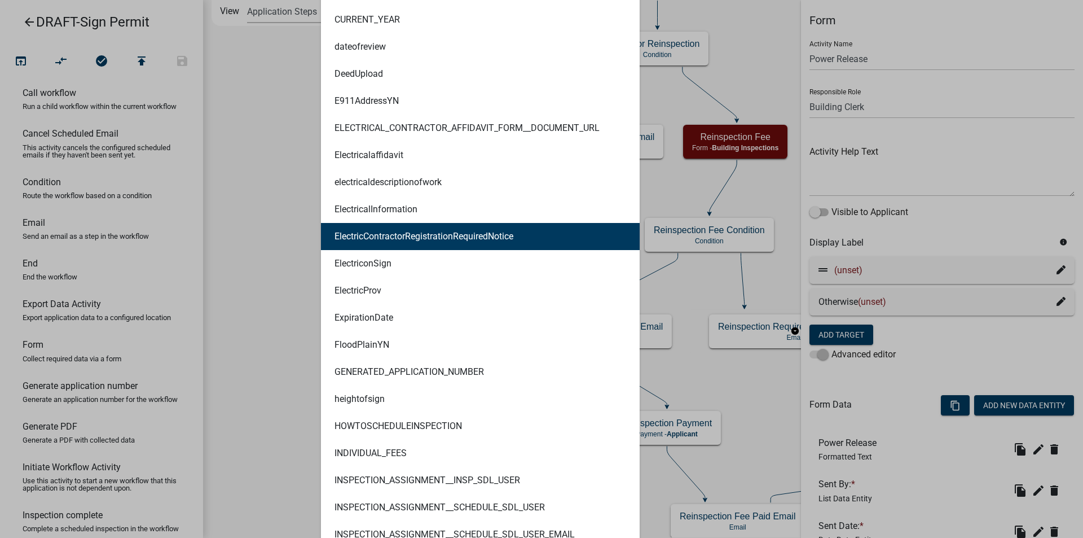
click at [266, 156] on ngb-modal-window "Conditions × If the following conditions are met... Then the is Formula (Enter …" at bounding box center [541, 269] width 1083 height 538
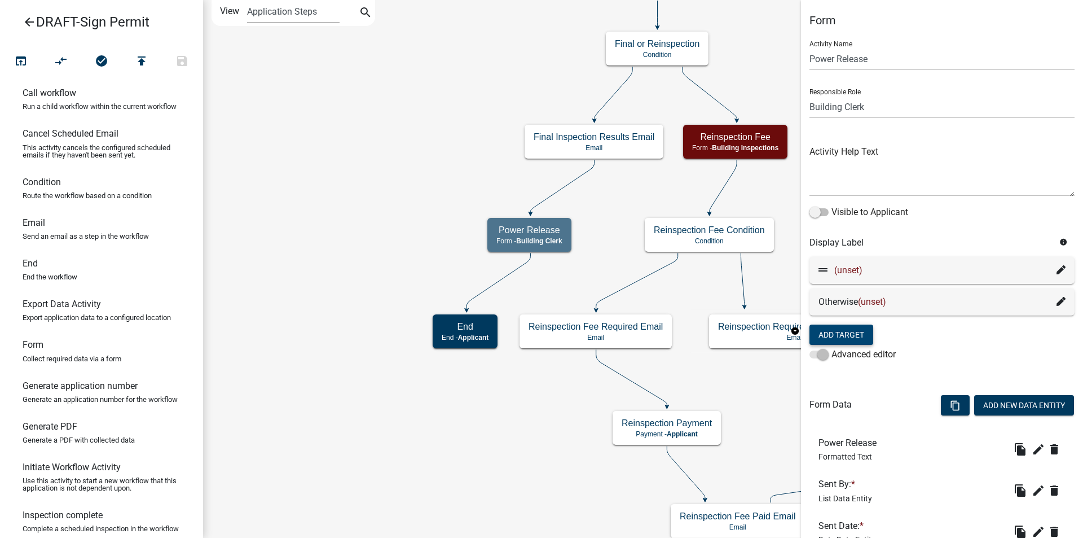
scroll to position [0, 0]
click at [1057, 297] on icon at bounding box center [1061, 301] width 9 height 9
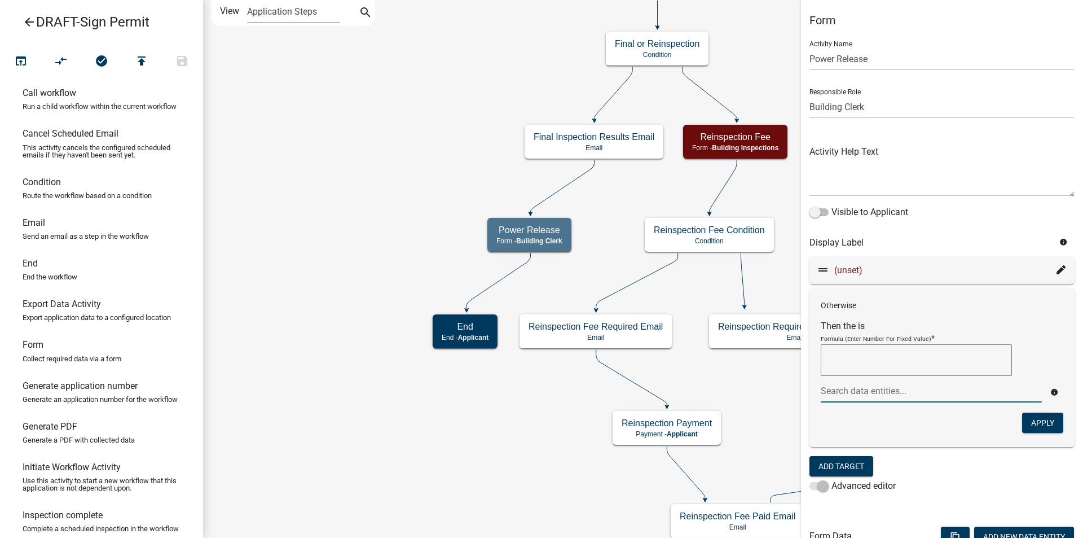
click at [840, 394] on div at bounding box center [932, 390] width 238 height 23
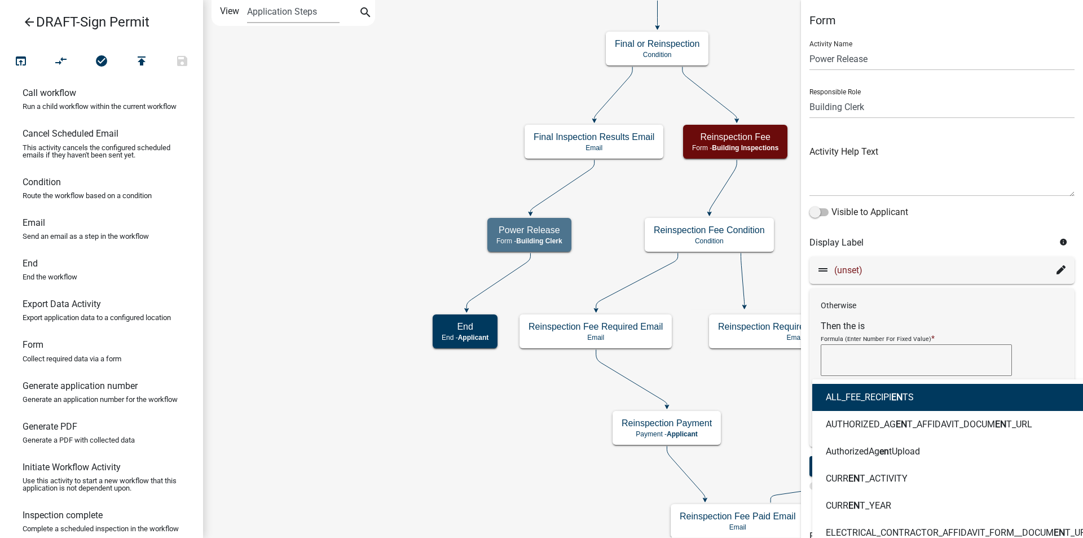
type input "end"
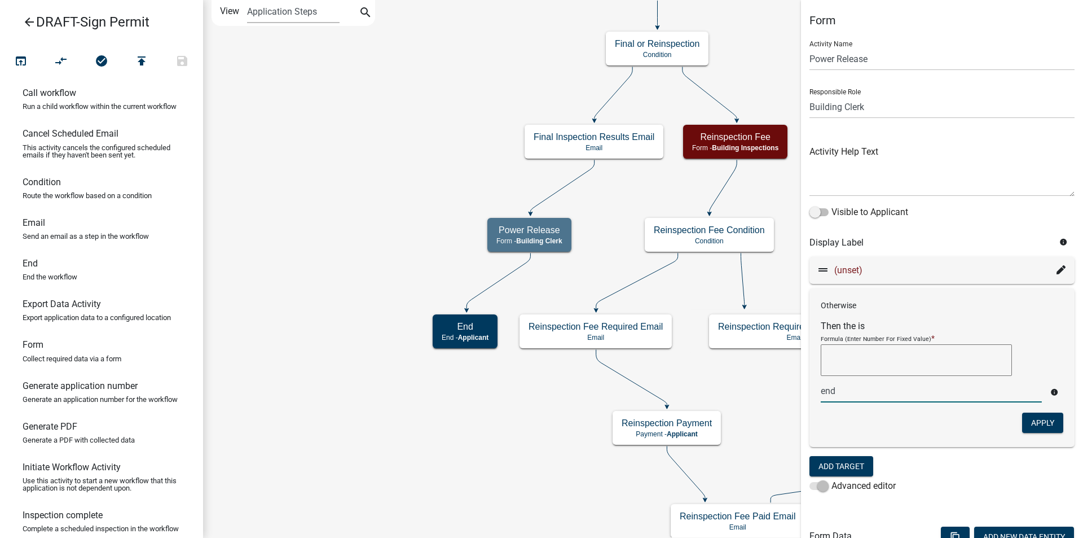
drag, startPoint x: 852, startPoint y: 389, endPoint x: 818, endPoint y: 390, distance: 33.9
click at [818, 390] on div "end" at bounding box center [932, 390] width 238 height 23
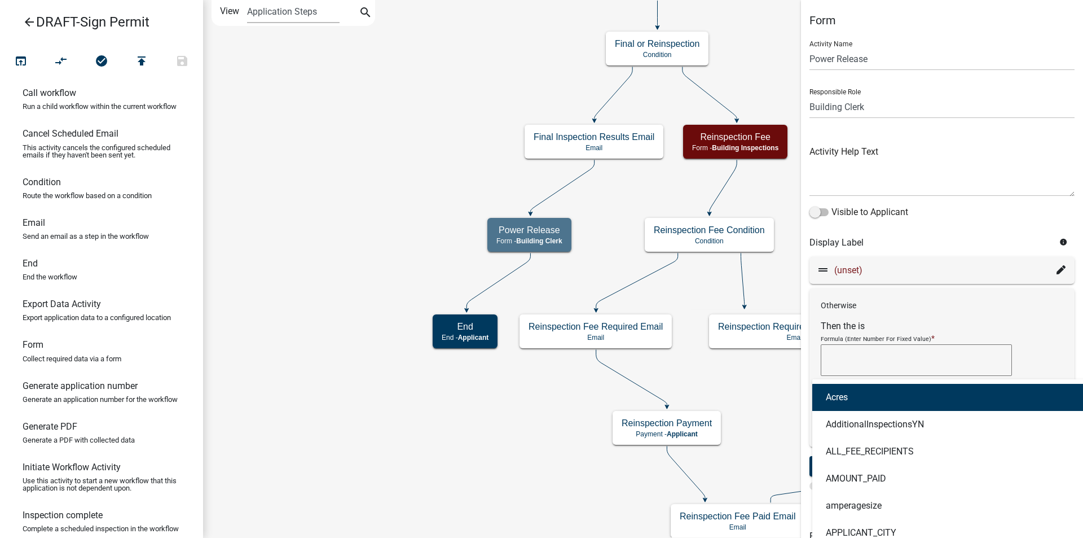
click at [1034, 327] on form "Then the is Formula (Enter Number For Fixed Value) * Acres AdditionalInspection…" at bounding box center [942, 361] width 243 height 82
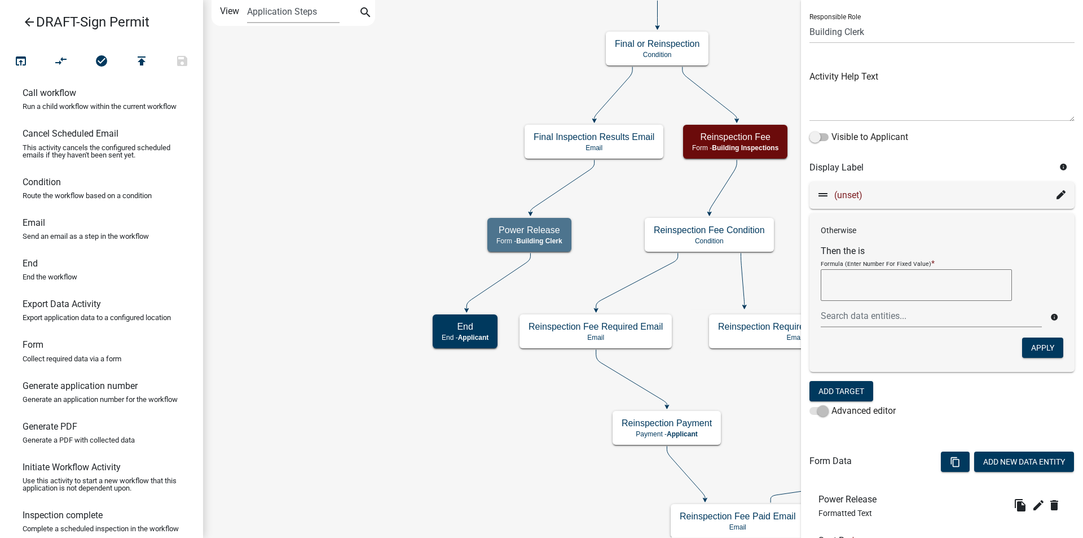
scroll to position [56, 0]
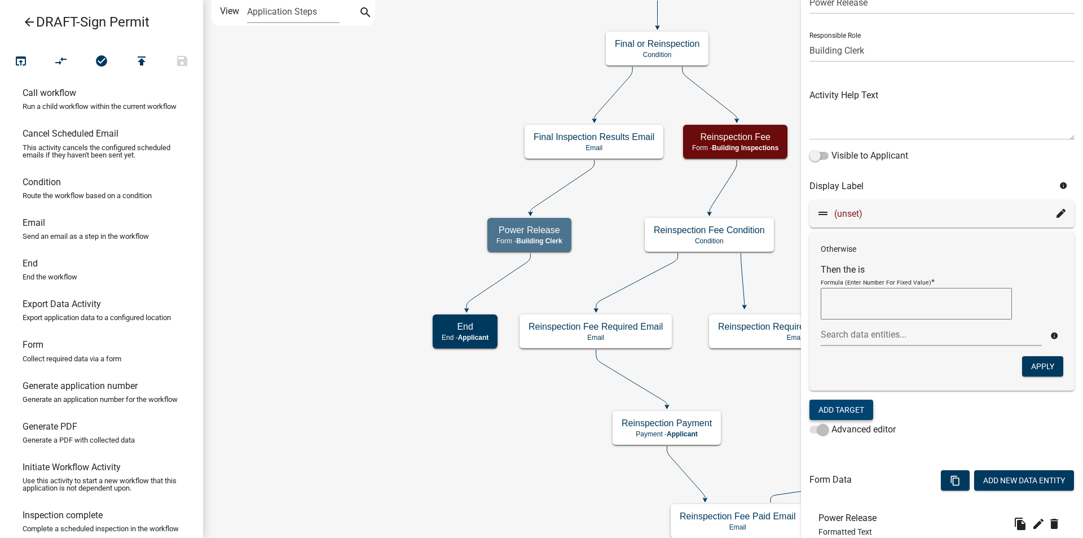
click at [827, 410] on button "Add Target" at bounding box center [842, 409] width 64 height 20
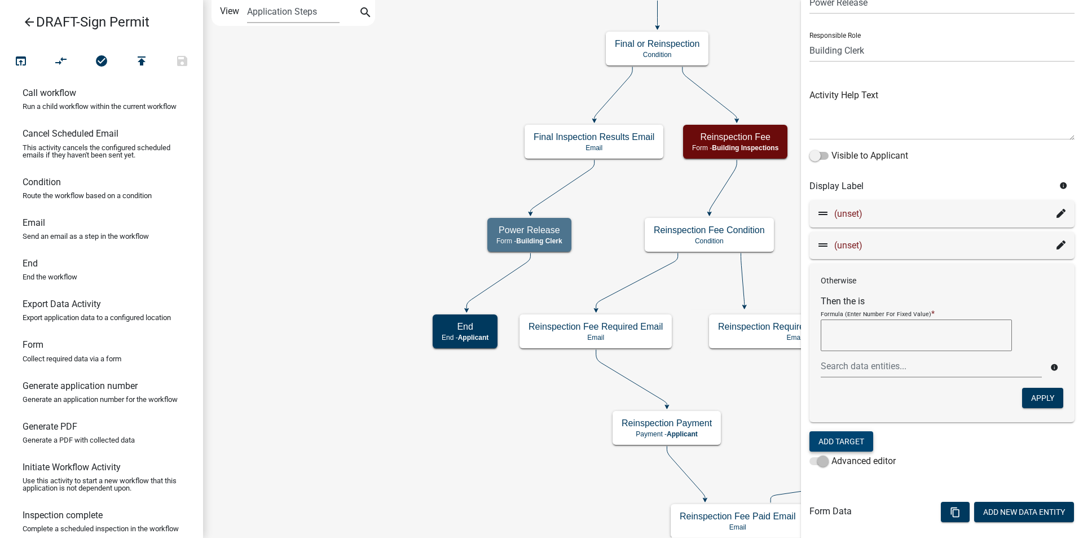
click at [1057, 216] on icon at bounding box center [1061, 213] width 9 height 9
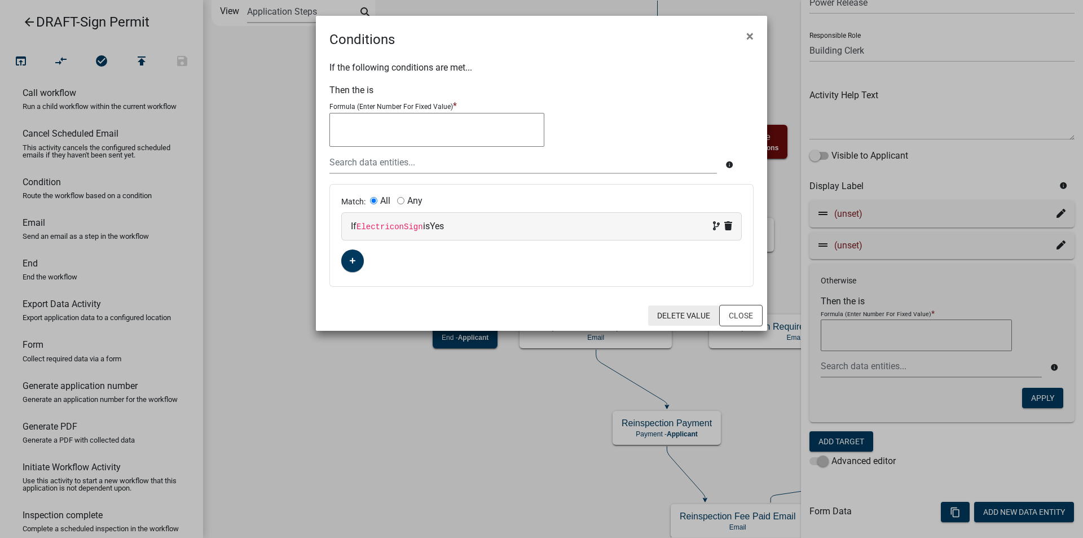
click at [694, 315] on button "Delete Value" at bounding box center [683, 315] width 71 height 20
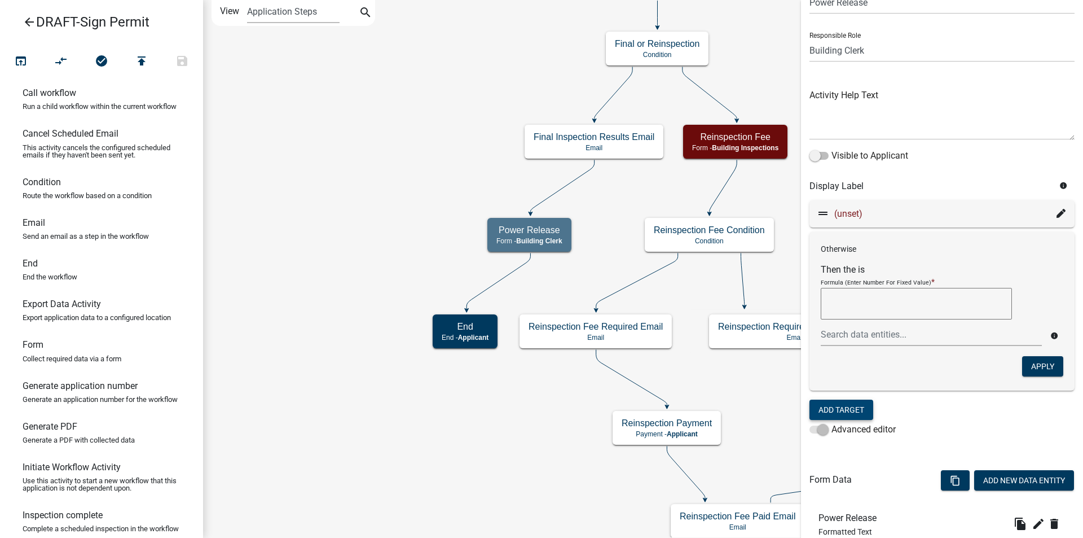
click at [1057, 213] on icon at bounding box center [1061, 213] width 9 height 9
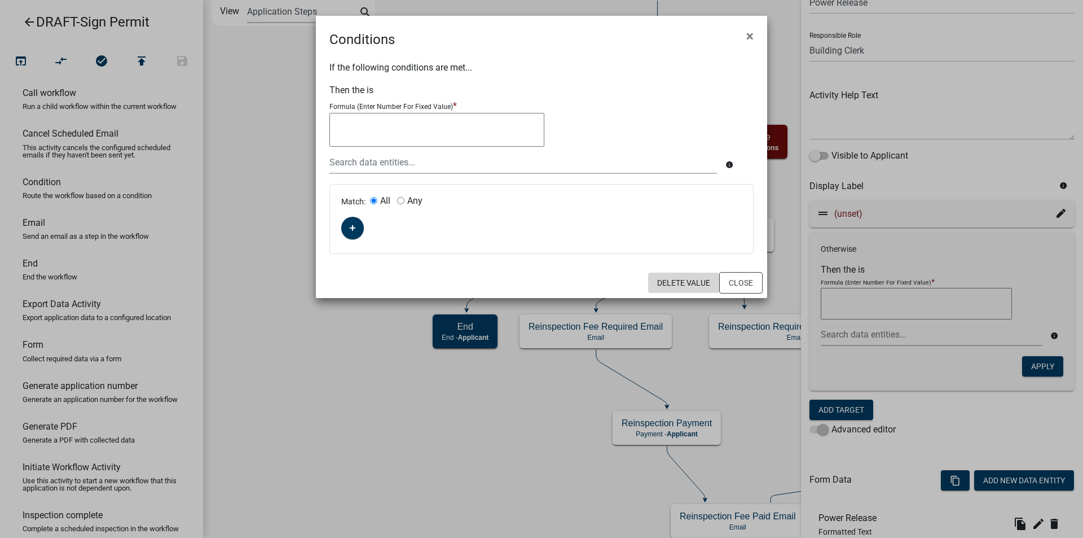
click at [684, 278] on button "Delete Value" at bounding box center [683, 283] width 71 height 20
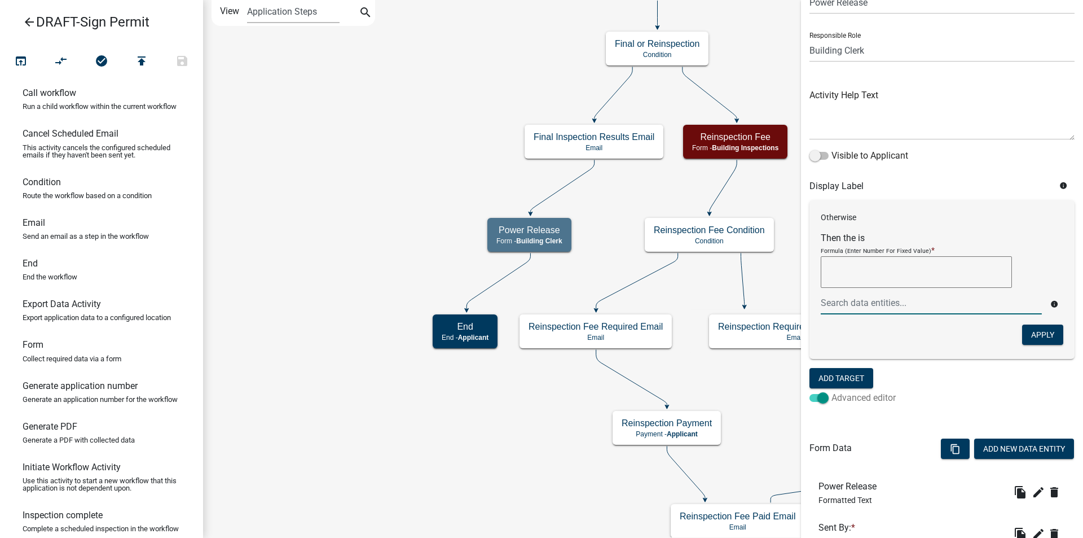
click at [816, 397] on span at bounding box center [819, 398] width 19 height 8
click at [832, 391] on input "Advanced editor" at bounding box center [832, 391] width 0 height 0
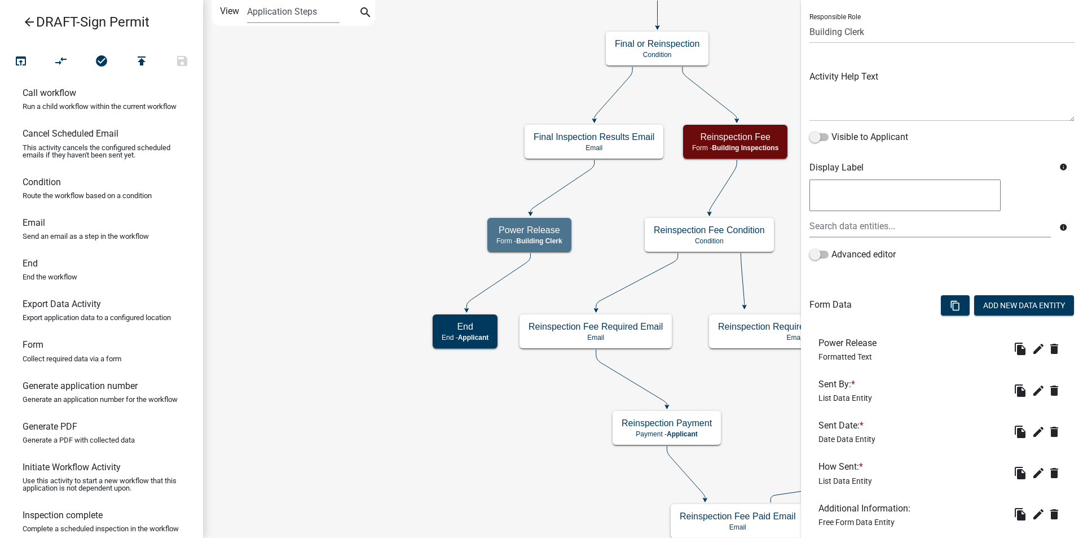
scroll to position [146, 0]
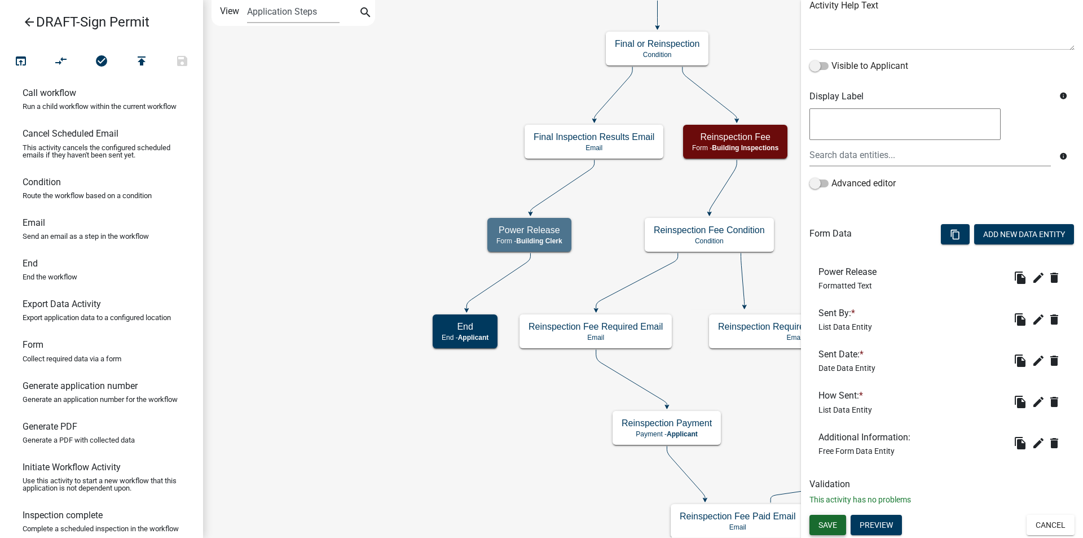
click at [828, 526] on span "Save" at bounding box center [828, 524] width 19 height 9
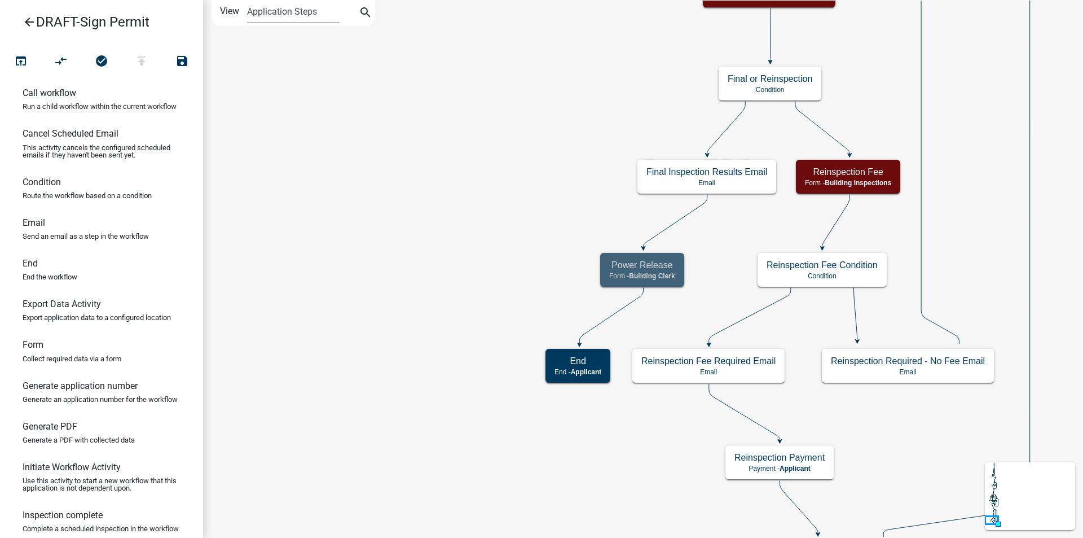
scroll to position [0, 0]
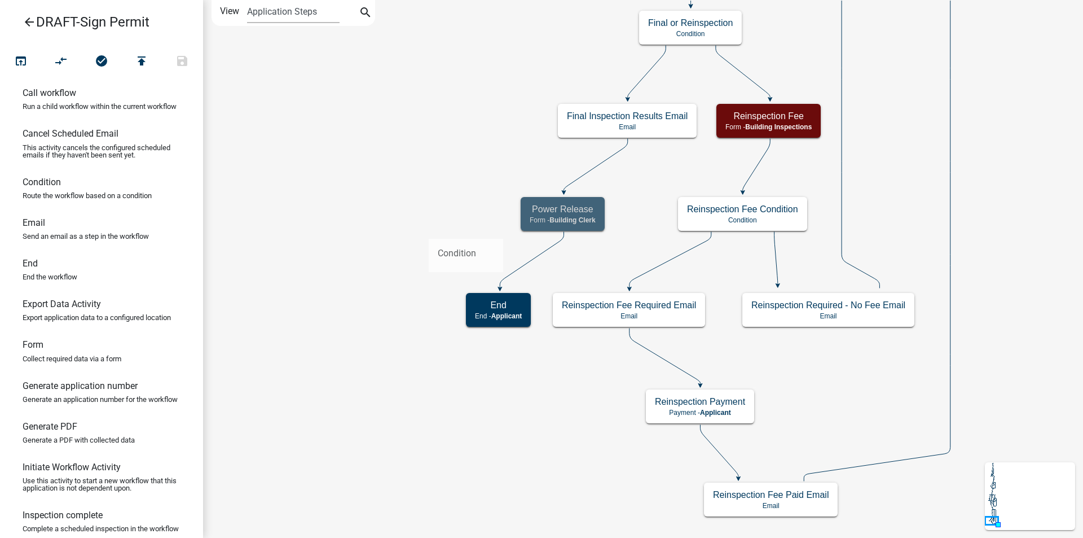
drag, startPoint x: 49, startPoint y: 204, endPoint x: 429, endPoint y: 229, distance: 381.1
click at [429, 229] on div "arrow_back DRAFT-Sign Permit open_in_browser compare_arrows check_circle publis…" at bounding box center [541, 269] width 1083 height 538
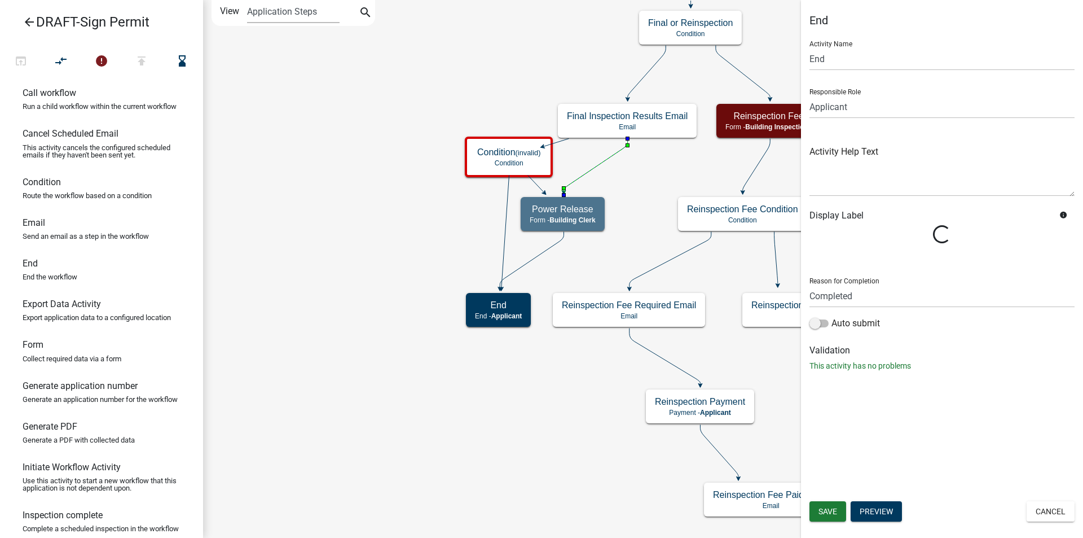
click at [603, 161] on icon at bounding box center [596, 165] width 64 height 53
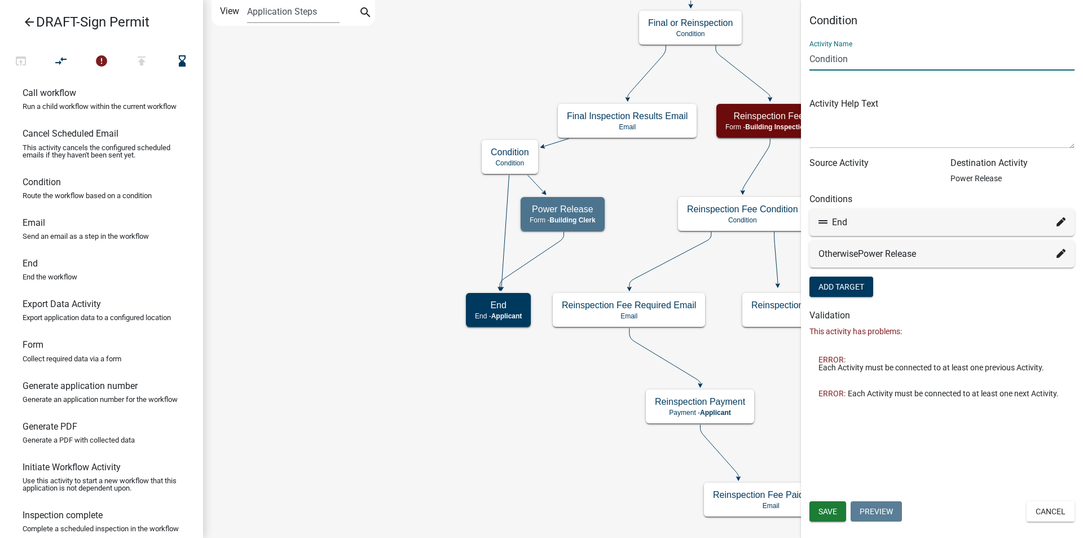
drag, startPoint x: 858, startPoint y: 63, endPoint x: 809, endPoint y: 67, distance: 49.8
click at [809, 67] on div "Condition Activity Name Condition Activity Help Text Source Activity Destinatio…" at bounding box center [942, 210] width 282 height 393
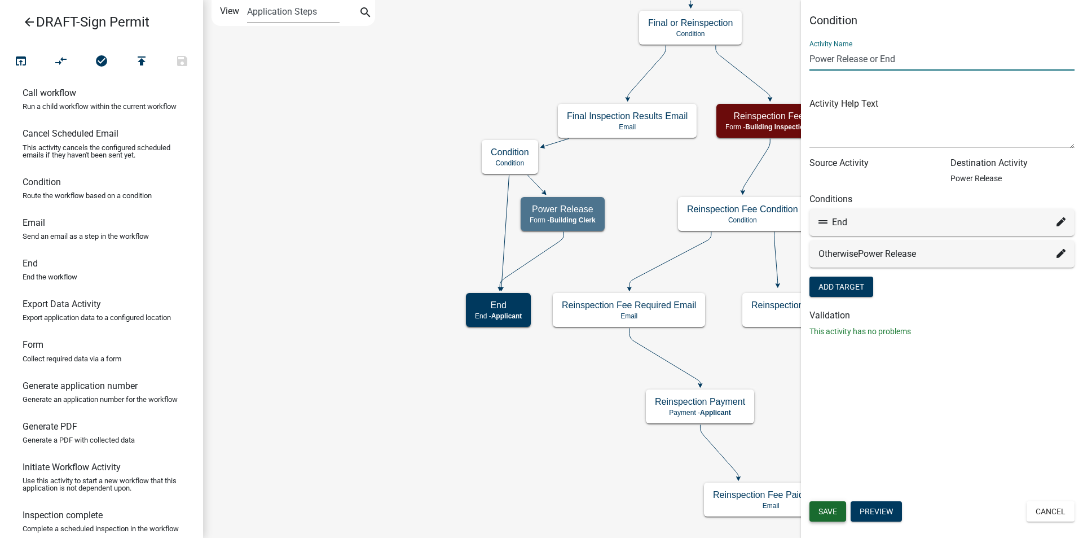
type input "Power Release or End"
click at [815, 512] on button "Save" at bounding box center [828, 511] width 37 height 20
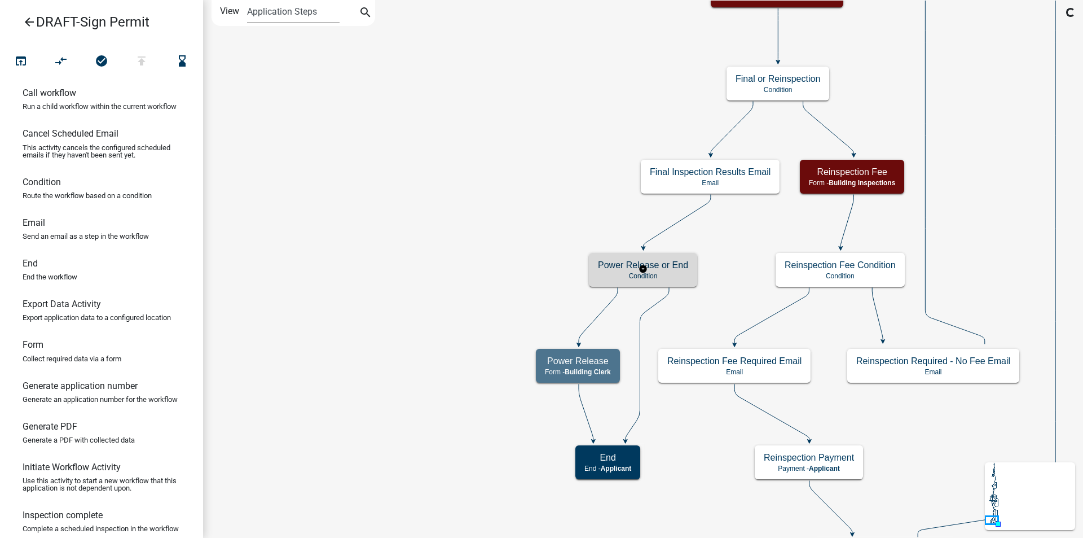
click at [618, 269] on h5 "Power Release or End" at bounding box center [643, 265] width 90 height 11
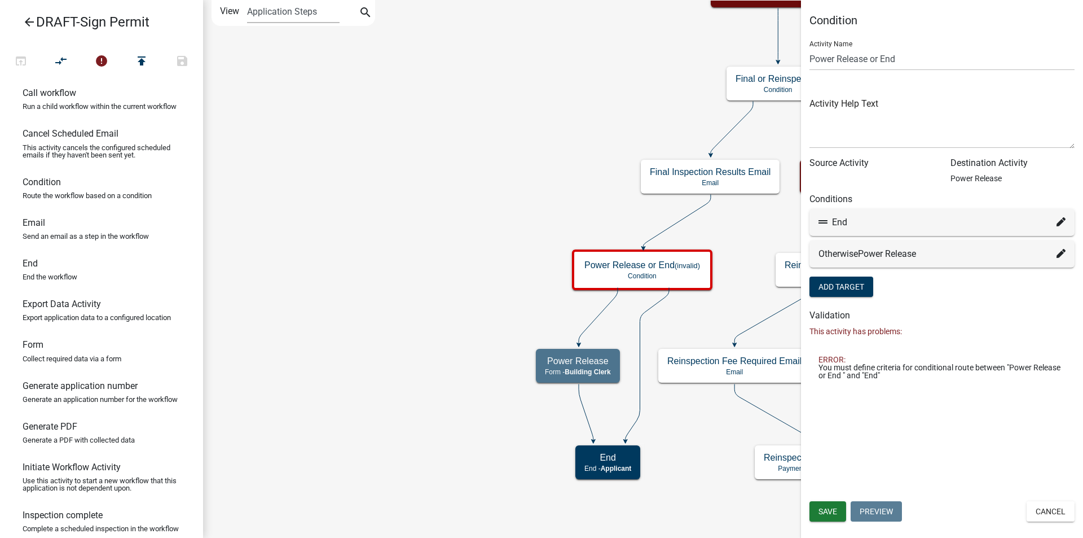
click at [1062, 253] on icon at bounding box center [1061, 253] width 9 height 9
select select "54: 8fdd441c-488a-4f43-aac5-2d94aa07b3a3"
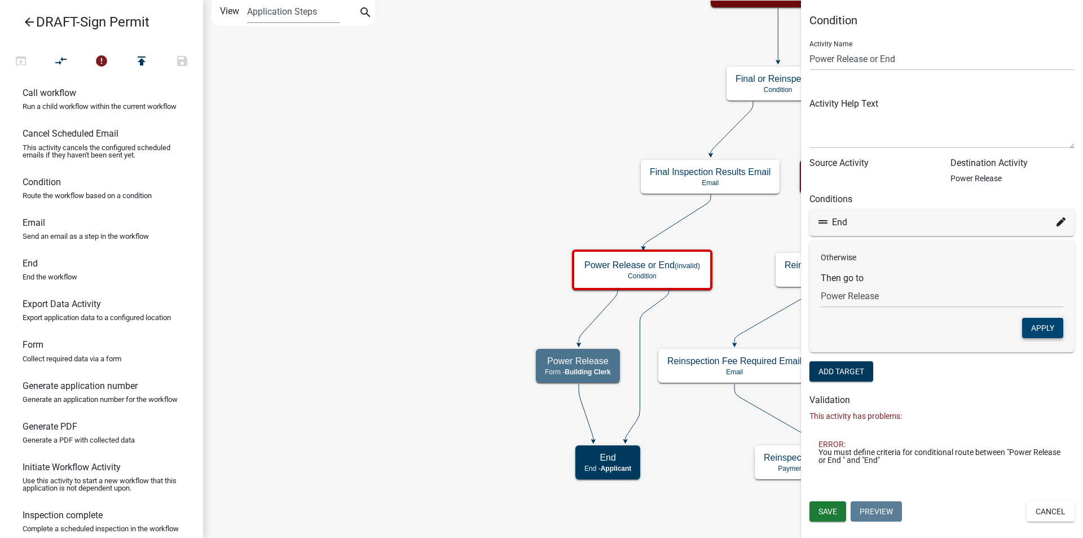
click at [1043, 323] on button "Apply" at bounding box center [1042, 328] width 41 height 20
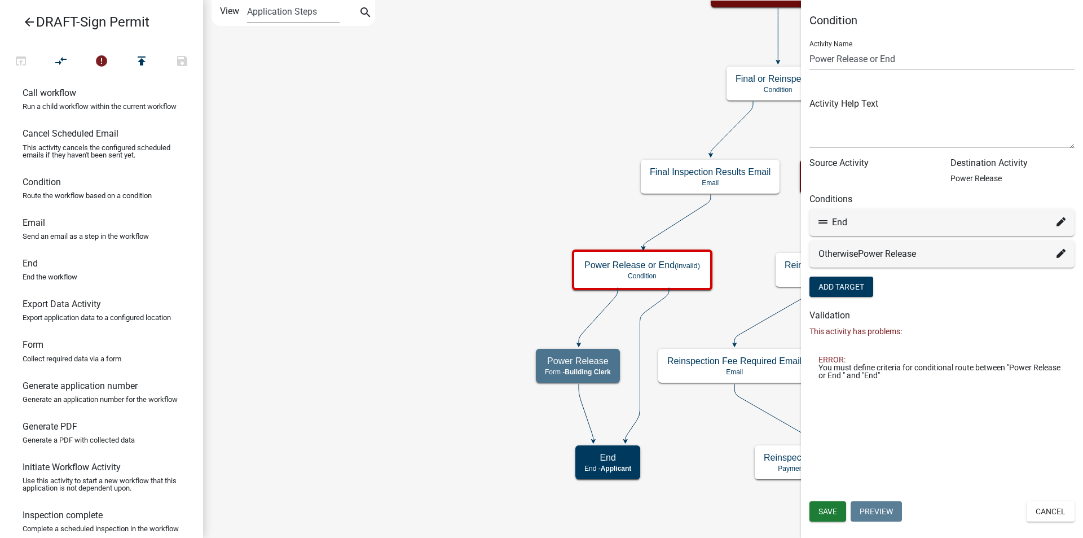
click at [1063, 221] on icon at bounding box center [1061, 221] width 9 height 9
select select "7: a4cd1eb3-fe8f-45c2-829b-840890000b38"
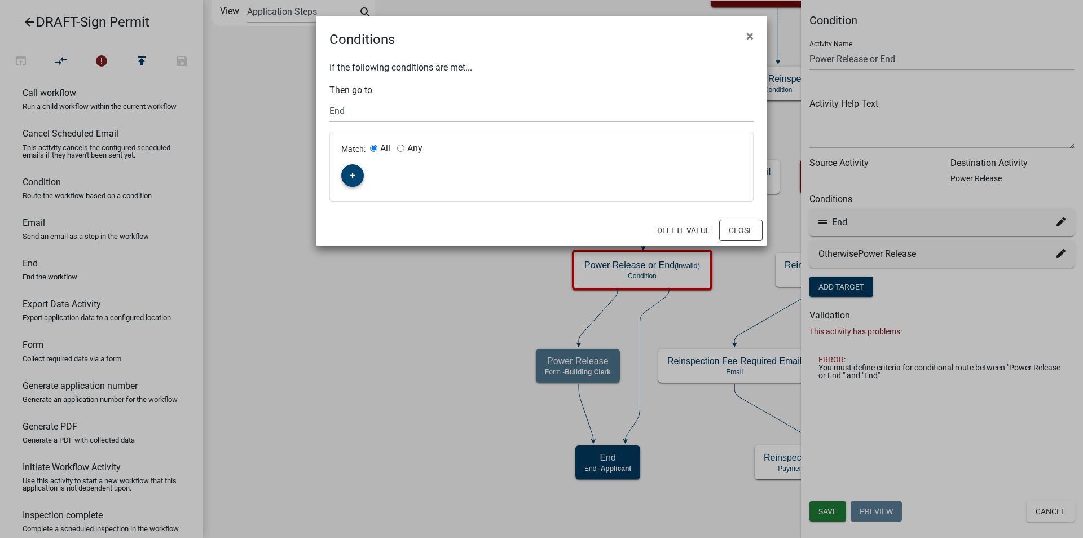
click at [353, 174] on icon "button" at bounding box center [353, 176] width 6 height 6
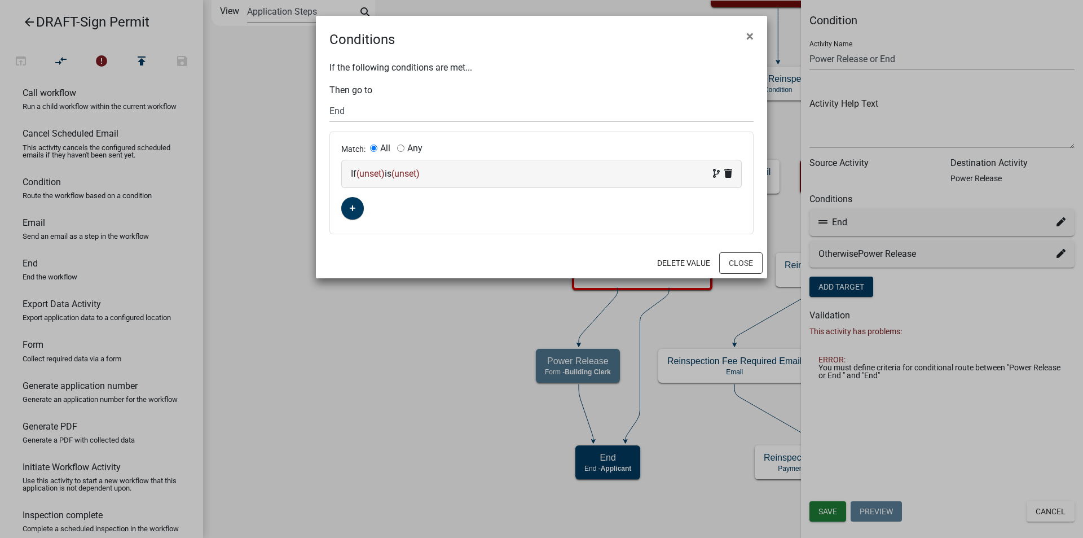
click at [371, 173] on span "(unset)" at bounding box center [371, 173] width 28 height 11
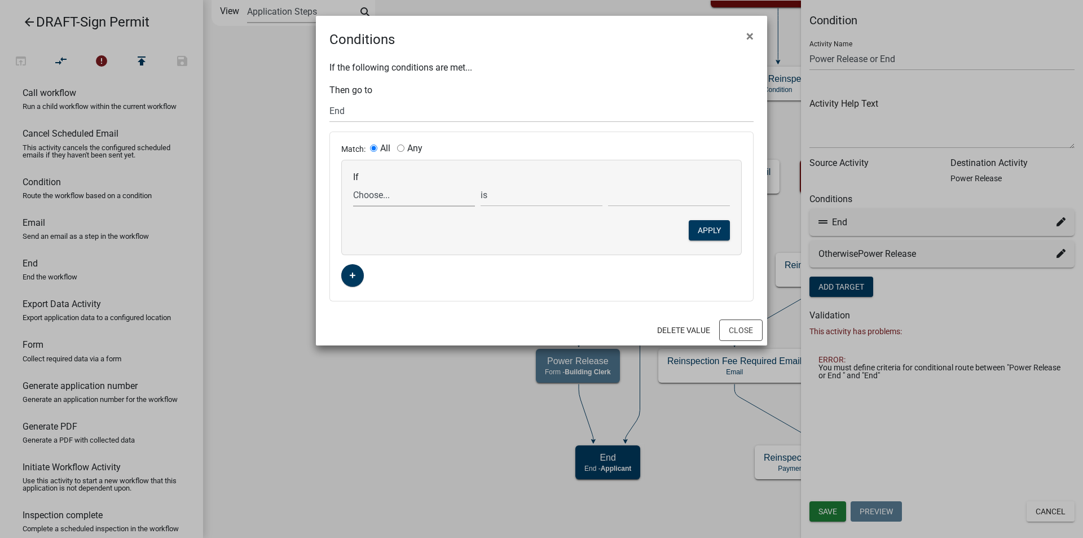
click at [372, 195] on select "Choose... Acres AdditionalInspectionsYN ALL_FEE_RECIPIENTS AMOUNT_PAID amperage…" at bounding box center [414, 194] width 122 height 23
select select "42: ElectriconSign"
click at [353, 183] on select "Choose... Acres AdditionalInspectionsYN ALL_FEE_RECIPIENTS AMOUNT_PAID amperage…" at bounding box center [414, 194] width 122 height 23
click at [648, 199] on select "Choose... No Yes" at bounding box center [669, 194] width 122 height 23
select select "1: No"
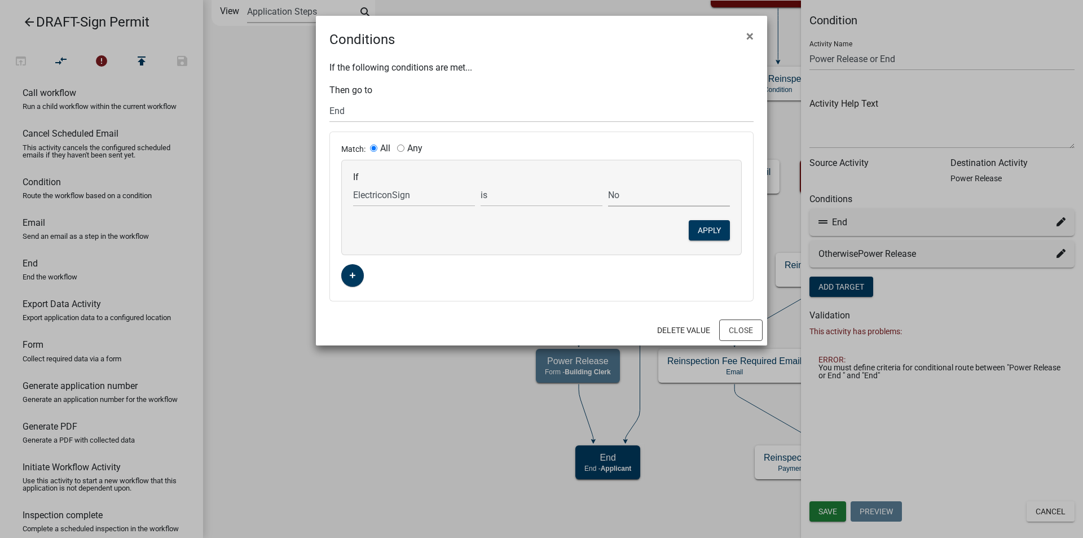
click at [608, 183] on select "Choose... No Yes" at bounding box center [669, 194] width 122 height 23
click at [698, 226] on button "Apply" at bounding box center [709, 230] width 41 height 20
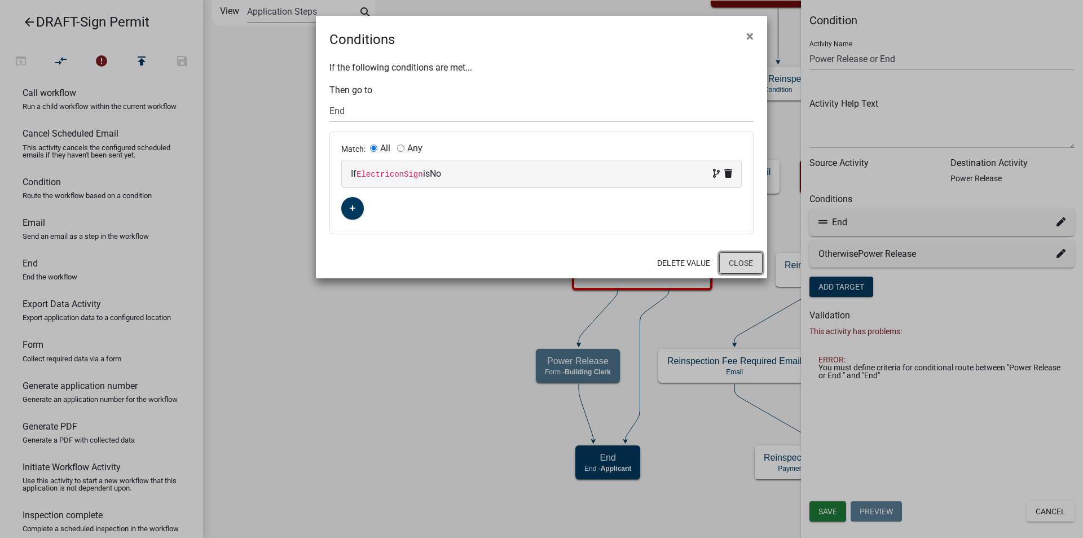
click at [740, 260] on button "Close" at bounding box center [740, 262] width 43 height 21
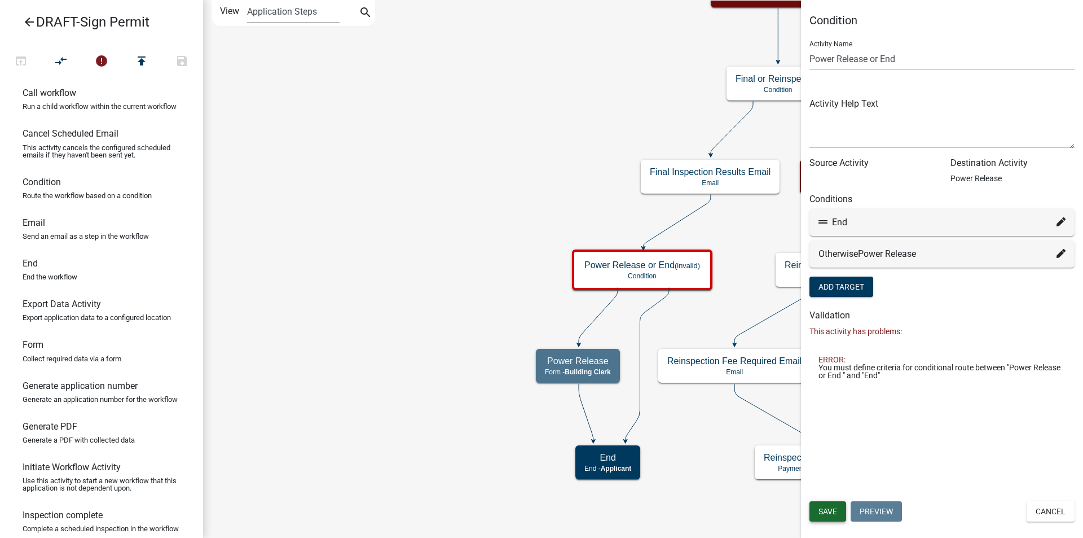
click at [831, 507] on span "Save" at bounding box center [828, 511] width 19 height 9
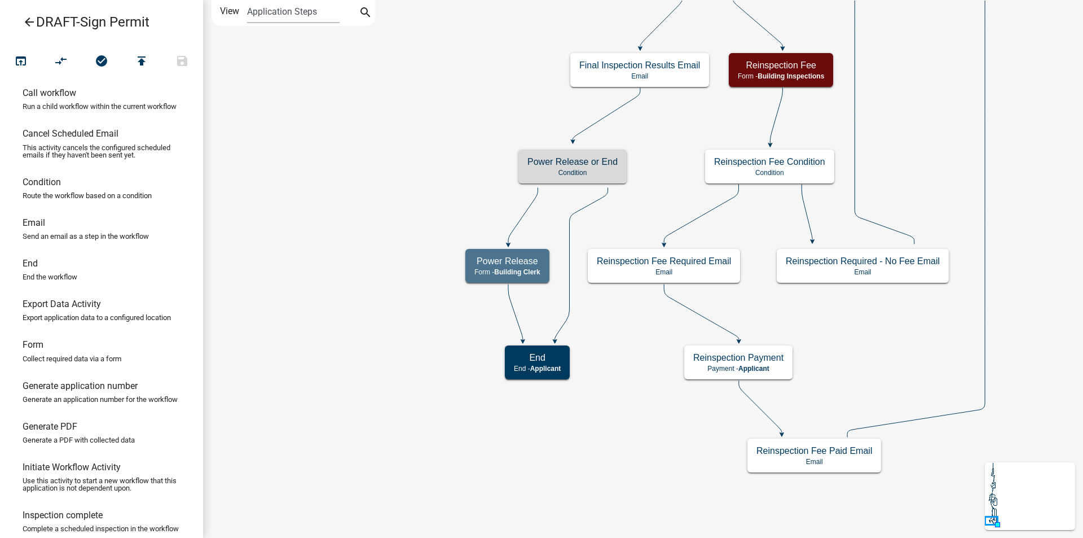
click at [29, 21] on icon "arrow_back" at bounding box center [30, 23] width 14 height 16
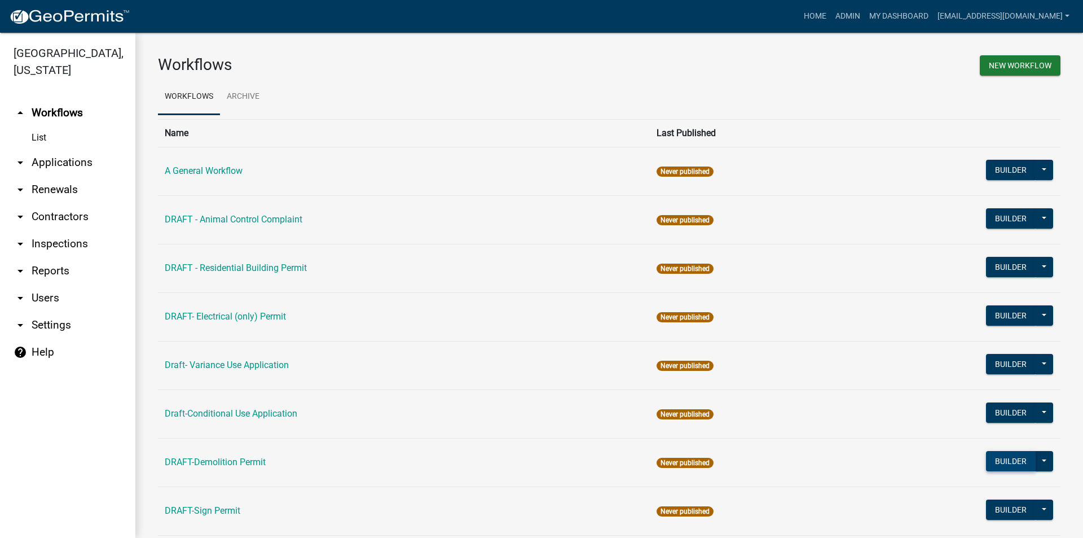
click at [990, 456] on button "Builder" at bounding box center [1011, 461] width 50 height 20
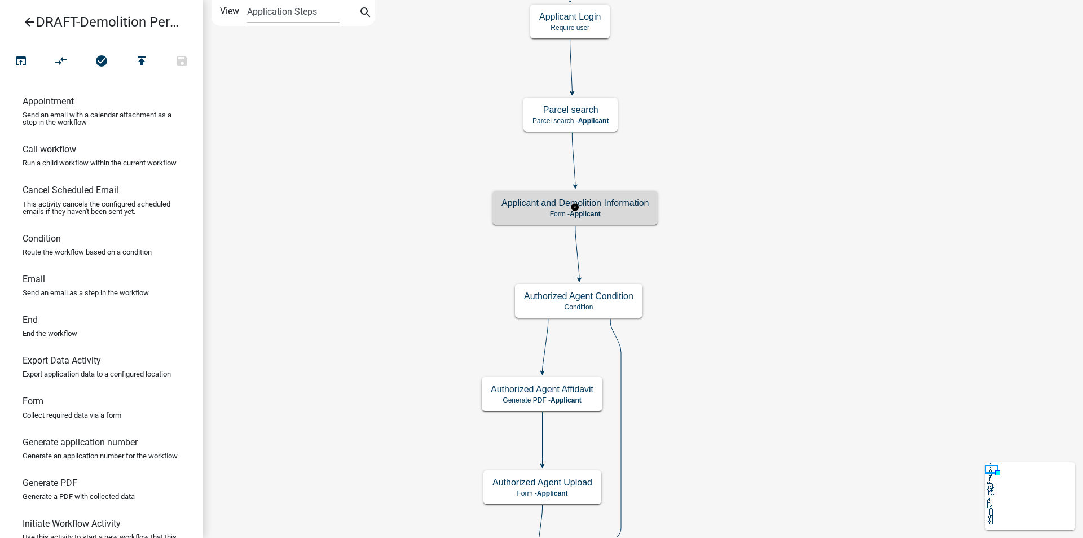
click at [626, 214] on p "Form - Applicant" at bounding box center [575, 214] width 147 height 8
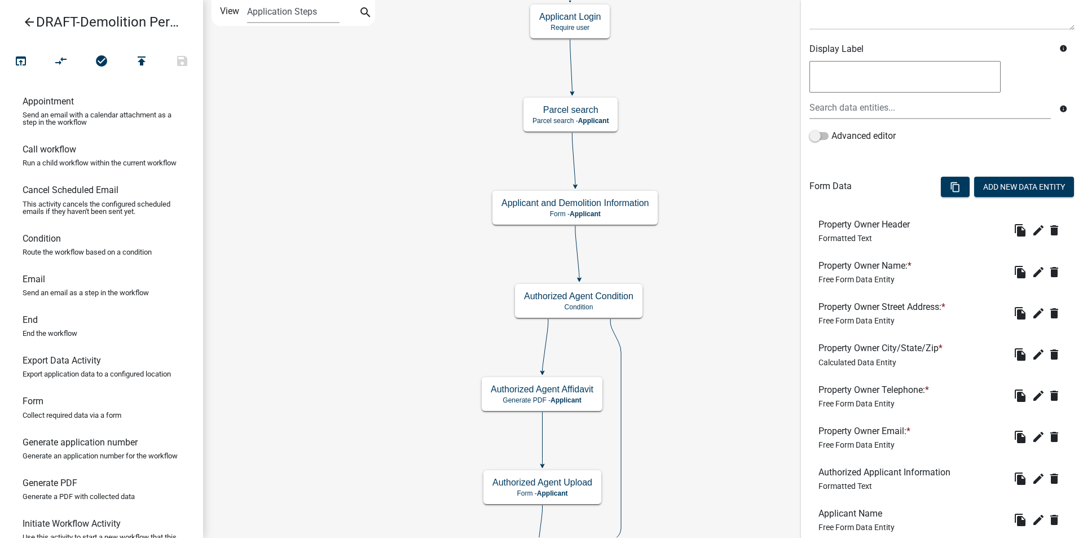
scroll to position [169, 0]
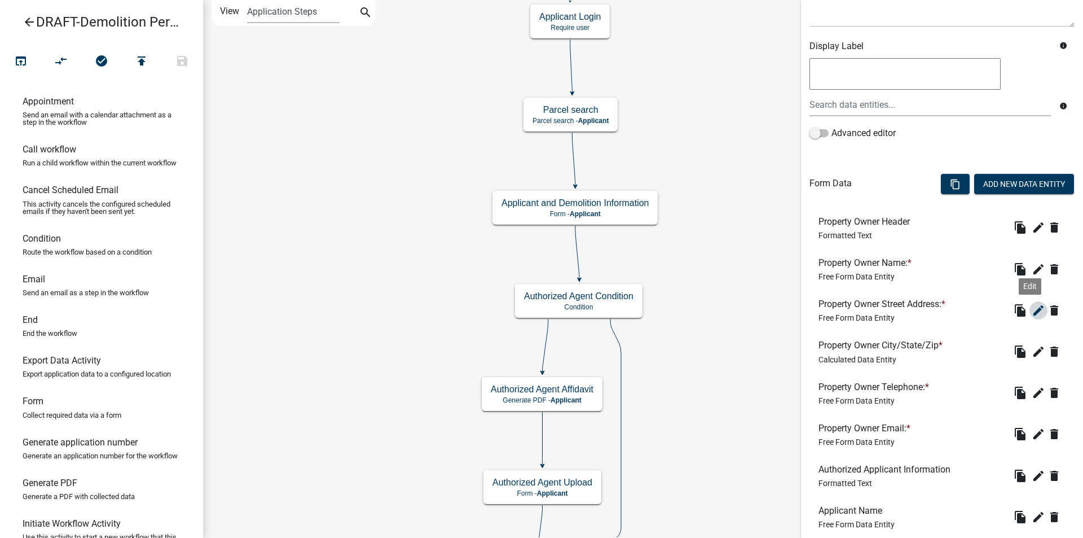
click at [1032, 309] on icon "edit" at bounding box center [1039, 311] width 14 height 14
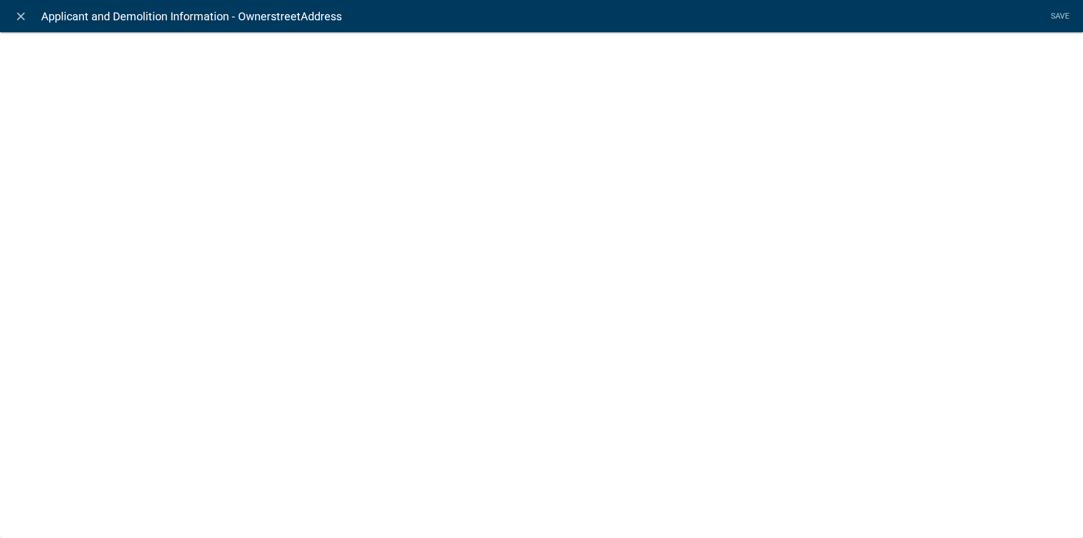
select select "1: Object"
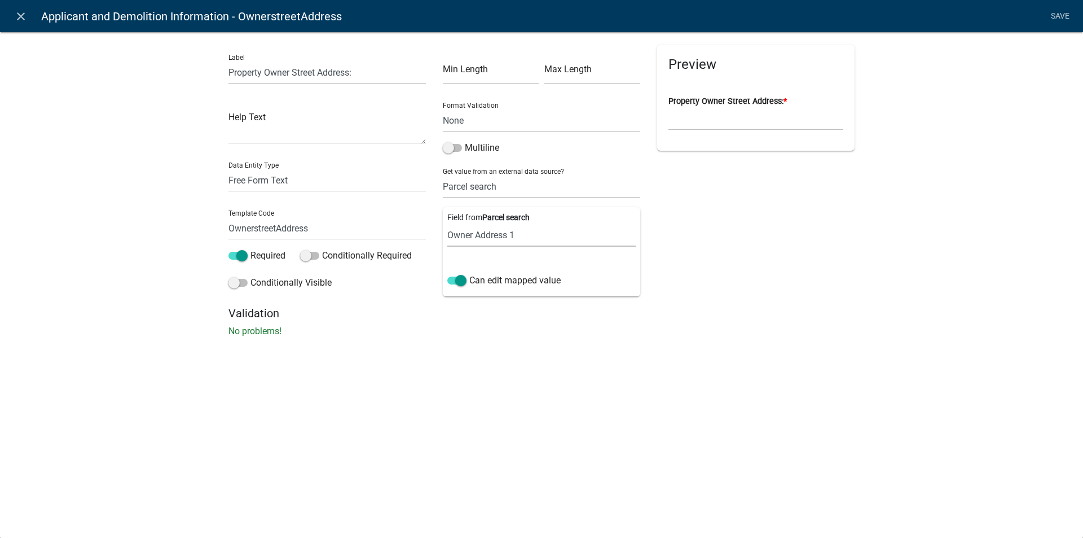
click at [526, 238] on select "Parcel ID Owner Name Owner City Owner State Owner Zip Owner Address 1 Owner Add…" at bounding box center [541, 234] width 188 height 23
select select "6: Object"
click at [447, 223] on select "Parcel ID Owner Name Owner City Owner State Owner Zip Owner Address 1 Owner Add…" at bounding box center [541, 234] width 188 height 23
click at [1059, 15] on link "Save" at bounding box center [1060, 16] width 28 height 21
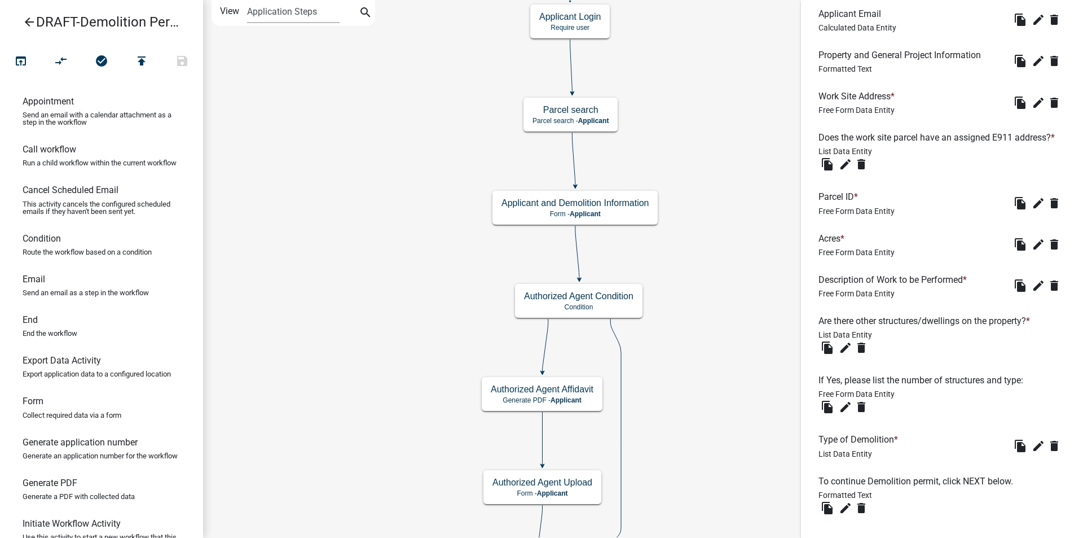
scroll to position [863, 0]
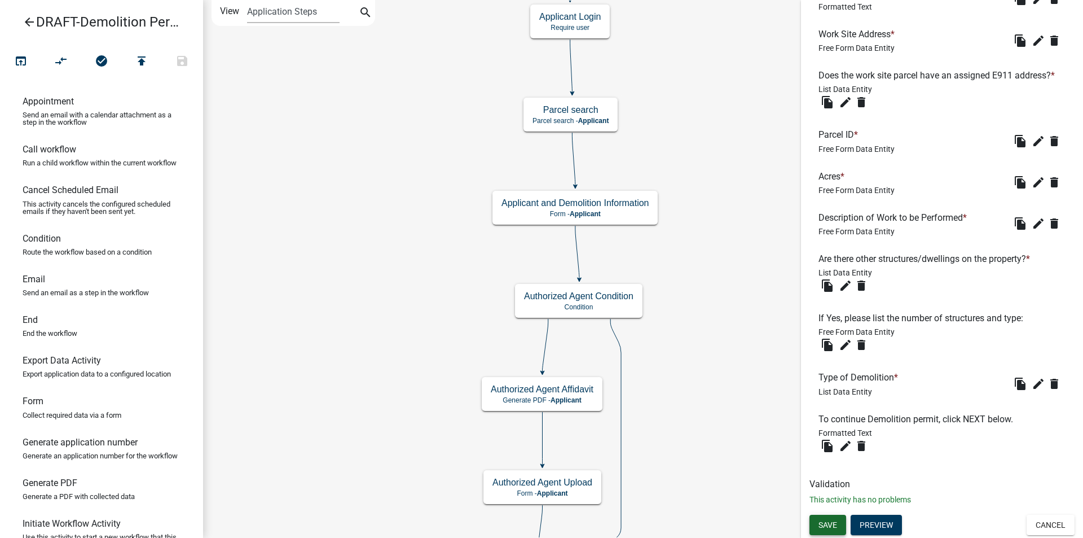
click at [831, 519] on button "Save" at bounding box center [828, 525] width 37 height 20
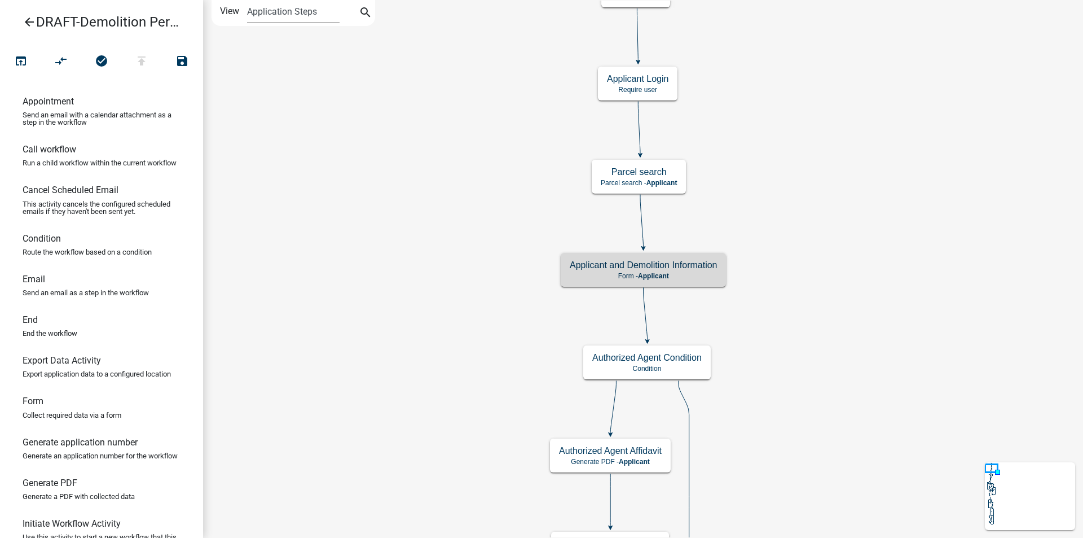
scroll to position [0, 0]
click at [675, 265] on h5 "Applicant and Demolition Information" at bounding box center [643, 265] width 147 height 11
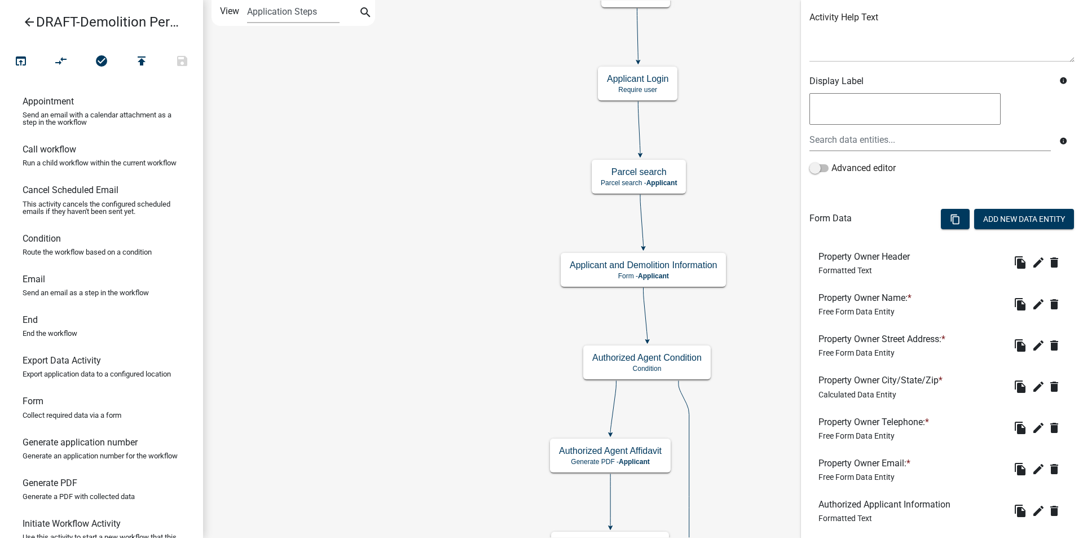
scroll to position [169, 0]
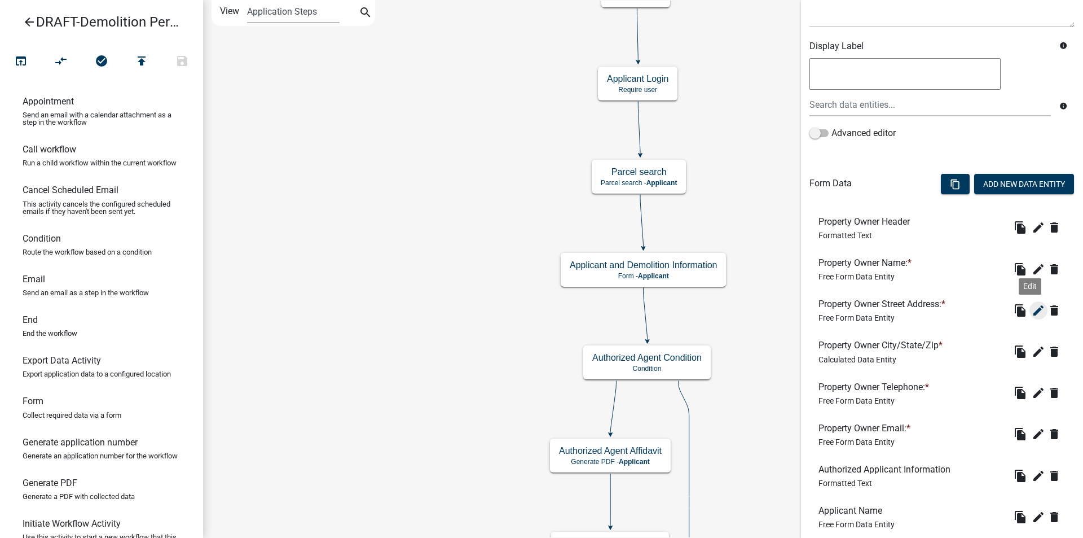
click at [1032, 311] on icon "edit" at bounding box center [1039, 311] width 14 height 14
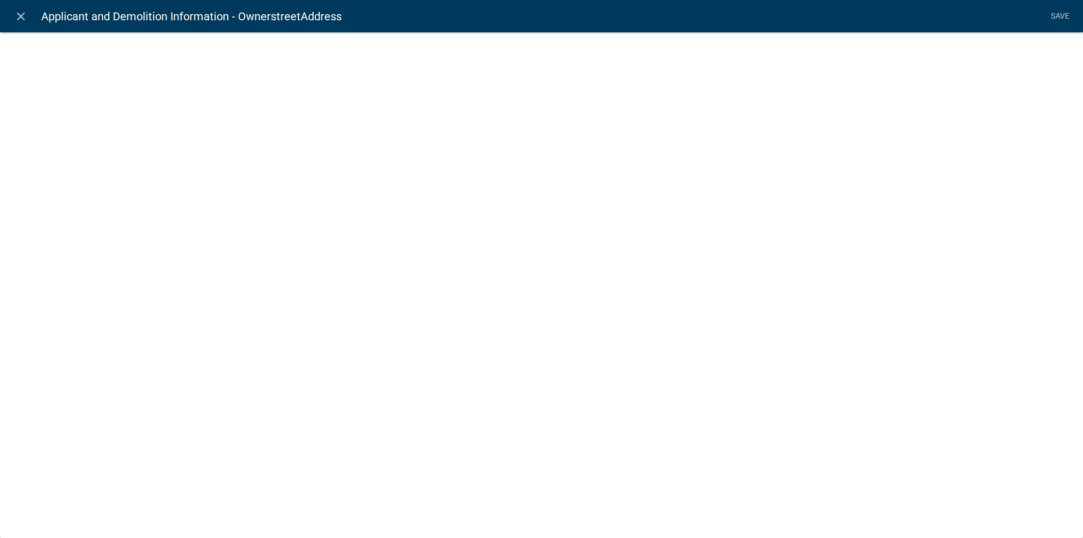
select select "1: Object"
select select "6: Object"
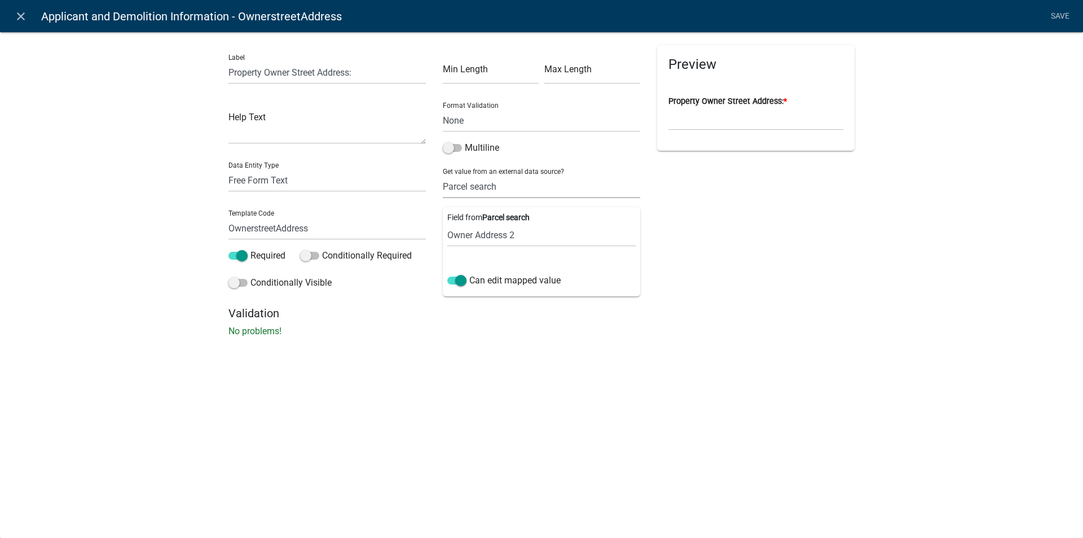
click at [516, 186] on select "None Parcel search Applicant Data" at bounding box center [541, 186] width 197 height 23
drag, startPoint x: 516, startPoint y: 186, endPoint x: 522, endPoint y: 223, distance: 37.1
click at [516, 186] on select "None Parcel search Applicant Data" at bounding box center [541, 186] width 197 height 23
click at [522, 232] on select "Parcel ID Owner Name Owner City Owner State Owner Zip Owner Address 1 Owner Add…" at bounding box center [541, 234] width 188 height 23
select select "1: Object"
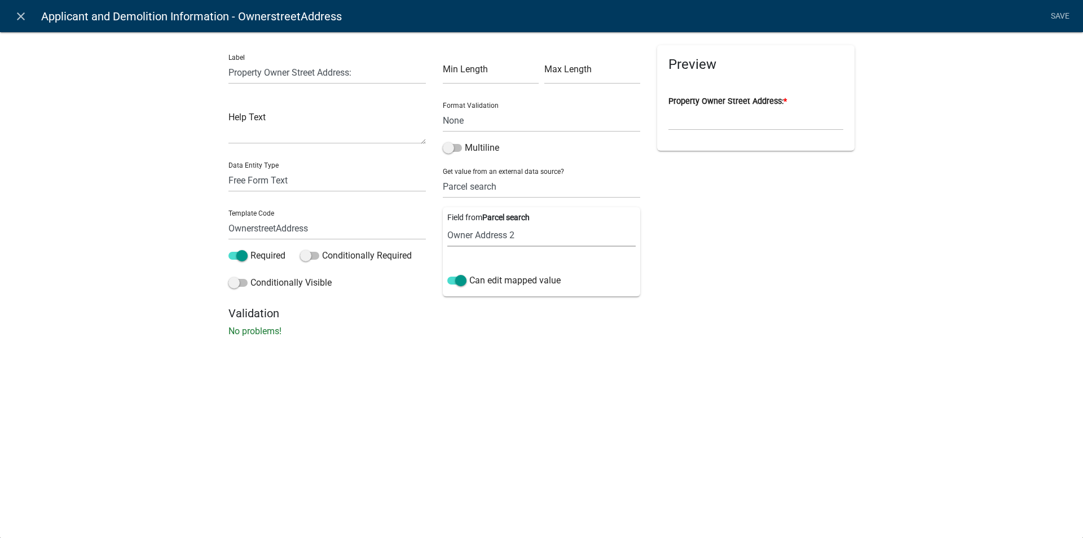
scroll to position [169, 0]
select select "18: Object"
click at [447, 223] on select "Parcel ID Owner Name Owner City Owner State Owner Zip Owner Address 1 Owner Add…" at bounding box center [541, 234] width 188 height 23
click at [1060, 17] on link "Save" at bounding box center [1060, 16] width 28 height 21
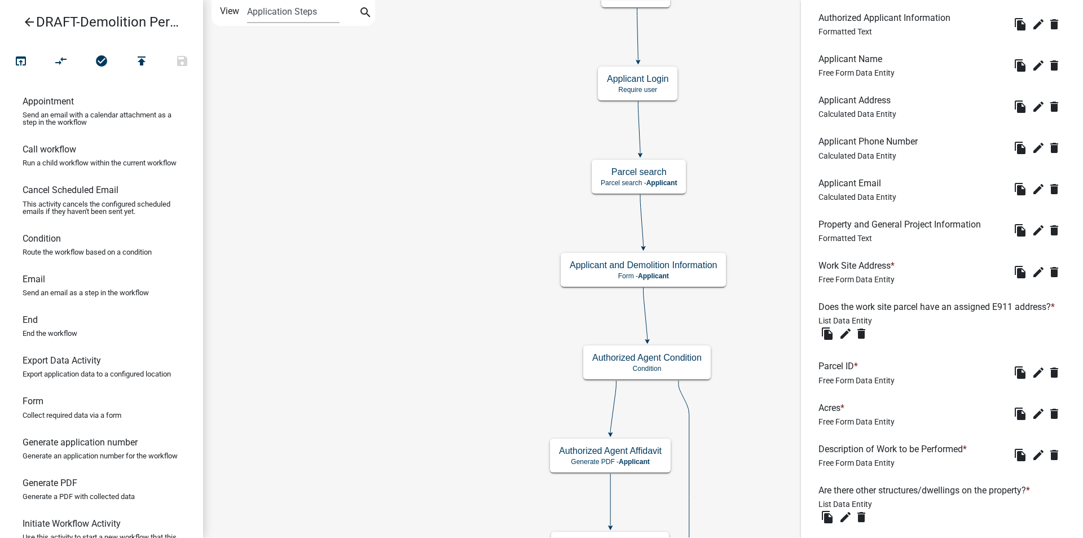
scroll to position [863, 0]
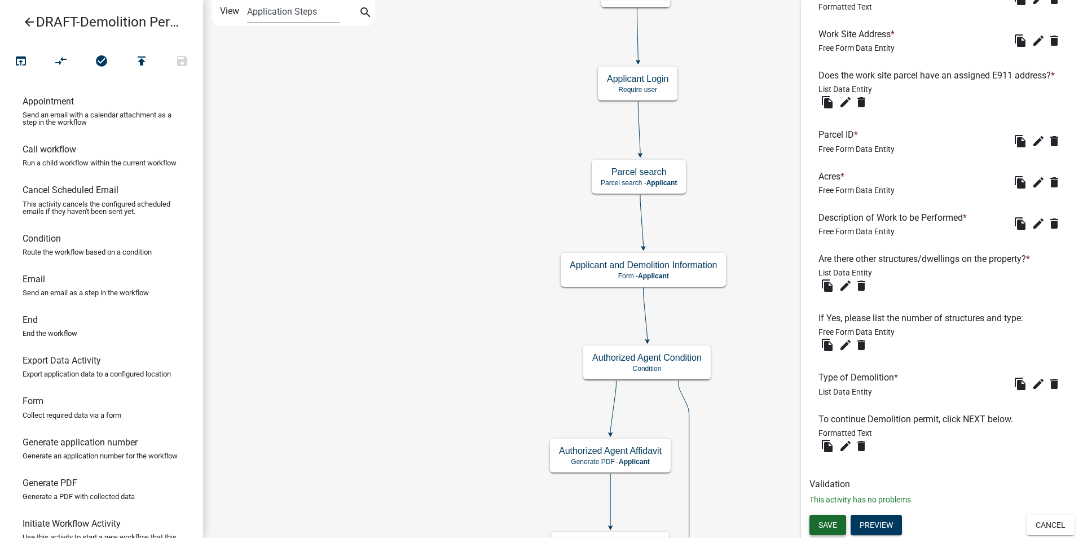
click at [833, 527] on span "Save" at bounding box center [828, 524] width 19 height 9
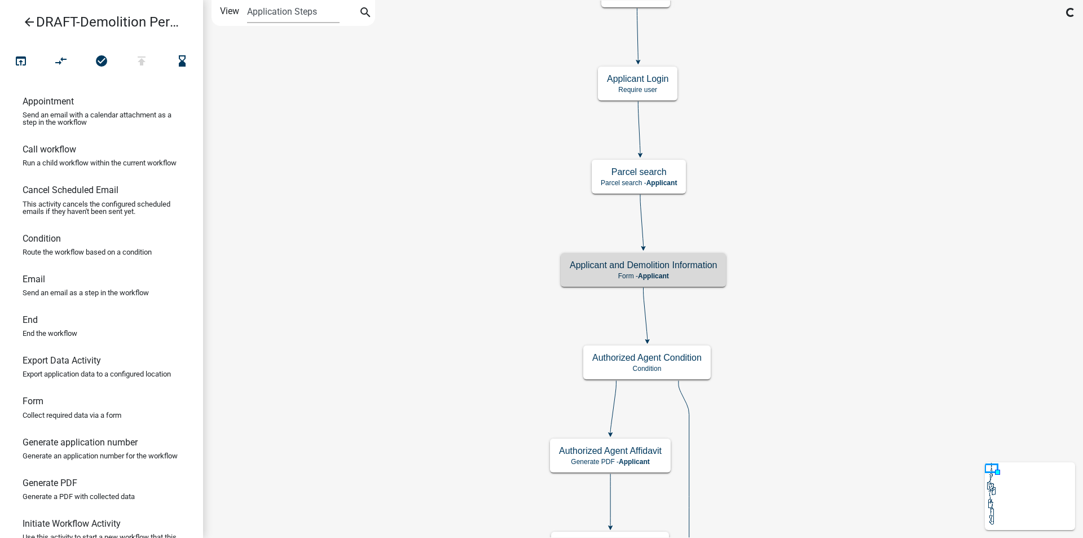
scroll to position [0, 0]
click at [702, 273] on p "Form - Applicant" at bounding box center [643, 276] width 147 height 8
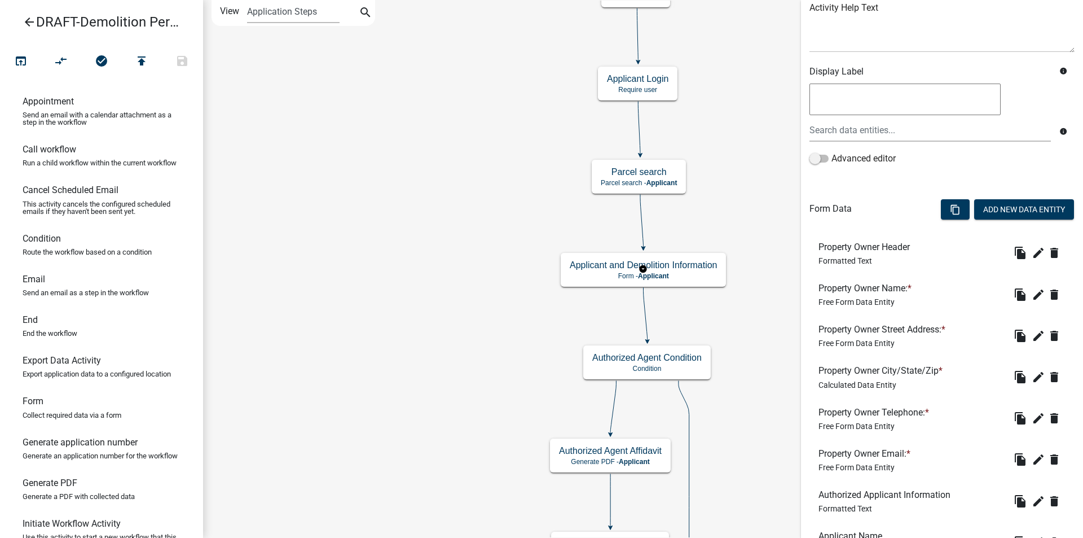
scroll to position [169, 0]
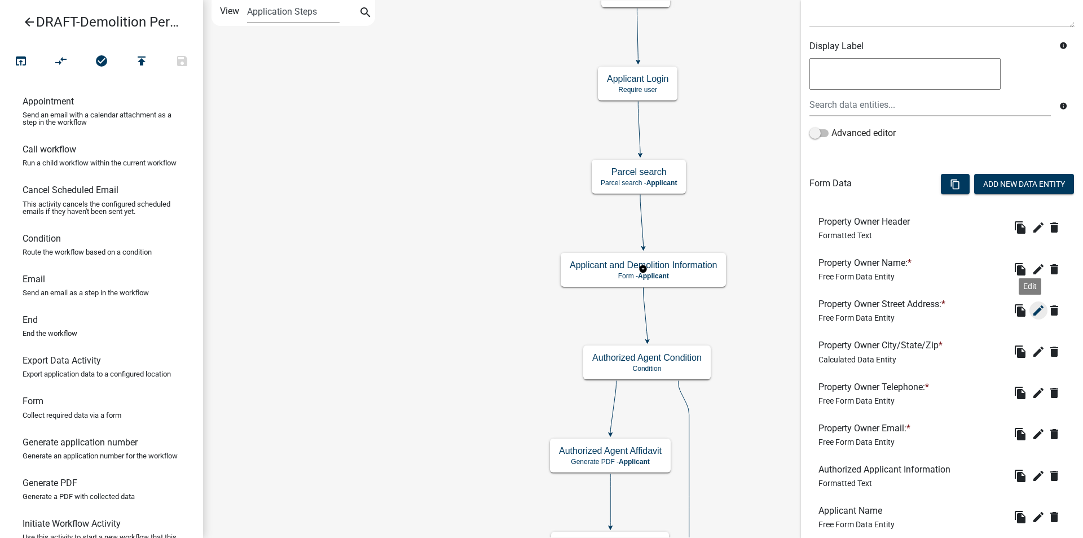
click at [1032, 313] on icon "edit" at bounding box center [1039, 311] width 14 height 14
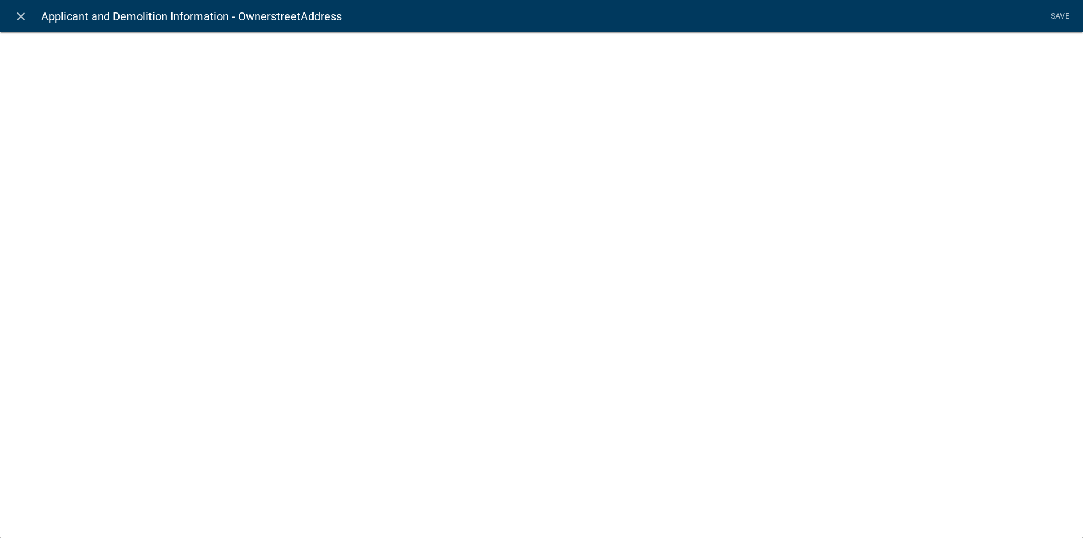
select select "1: Object"
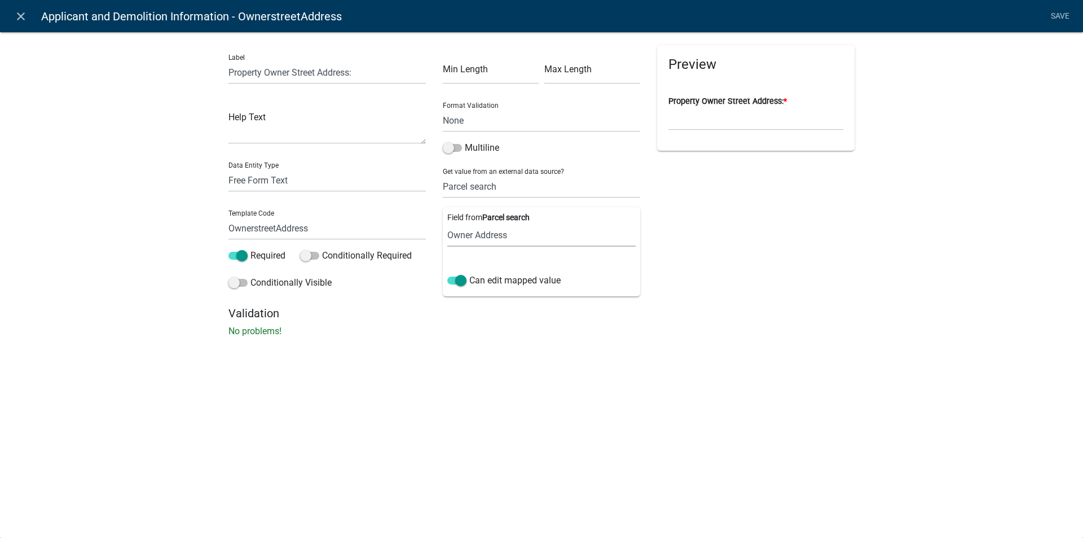
click at [481, 233] on select "Parcel ID Owner Name Owner City Owner State Owner Zip Owner Address 1 Owner Add…" at bounding box center [541, 234] width 188 height 23
select select "5: Object"
click at [447, 223] on select "Parcel ID Owner Name Owner City Owner State Owner Zip Owner Address 1 Owner Add…" at bounding box center [541, 234] width 188 height 23
click at [1064, 21] on link "Save" at bounding box center [1060, 16] width 28 height 21
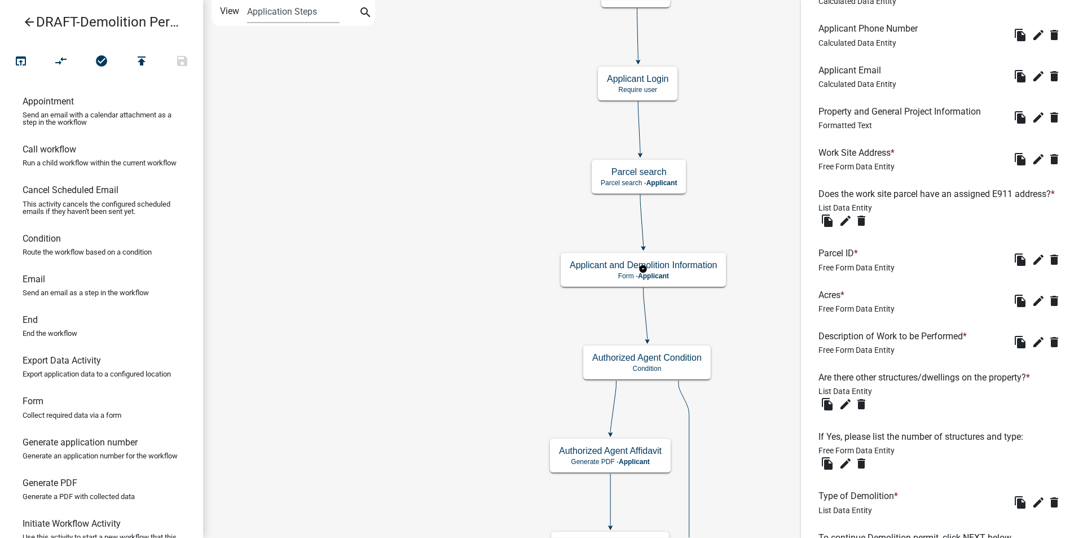
scroll to position [863, 0]
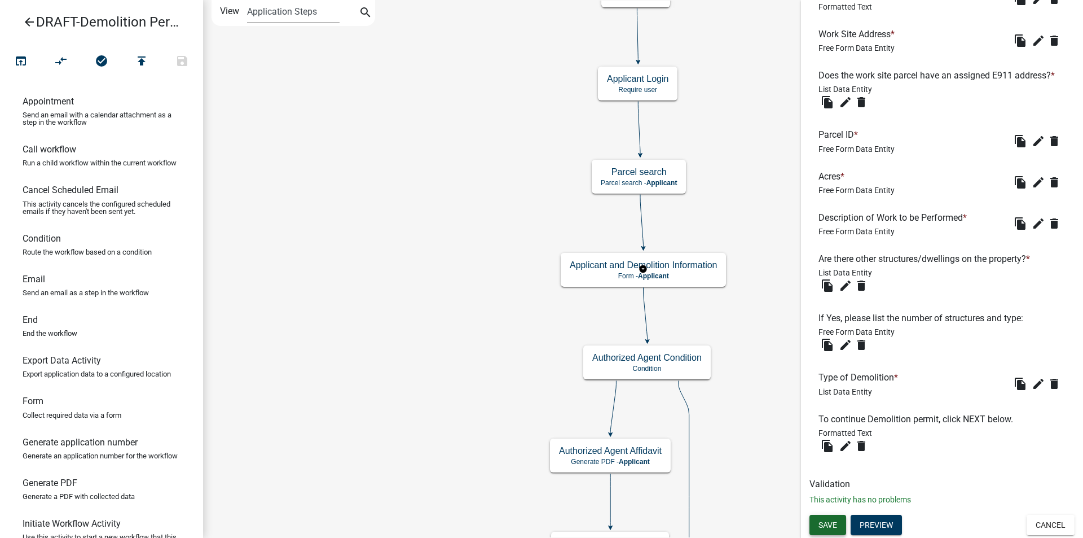
drag, startPoint x: 824, startPoint y: 520, endPoint x: 781, endPoint y: 447, distance: 84.5
click at [824, 521] on span "Save" at bounding box center [828, 524] width 19 height 9
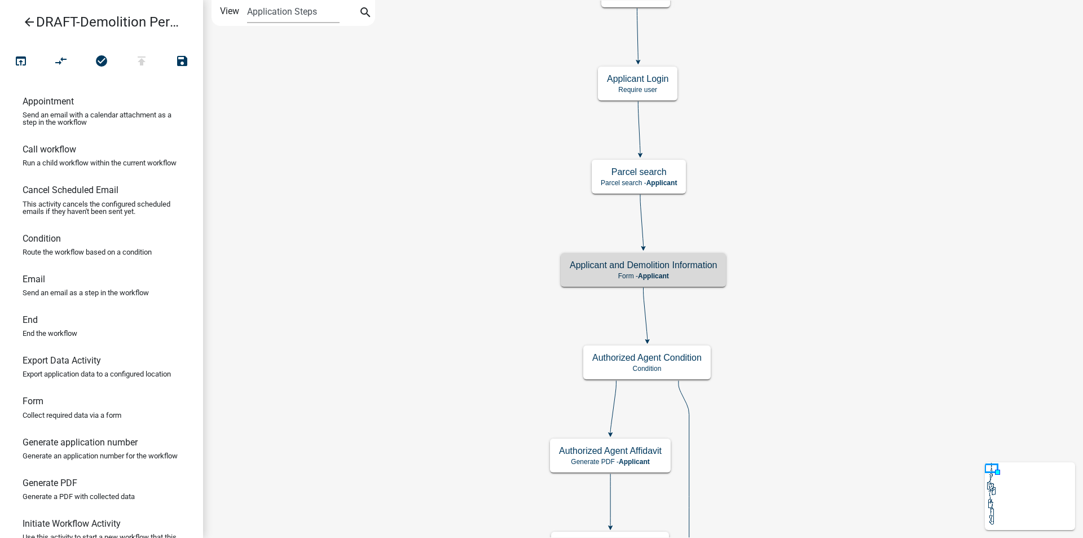
scroll to position [0, 0]
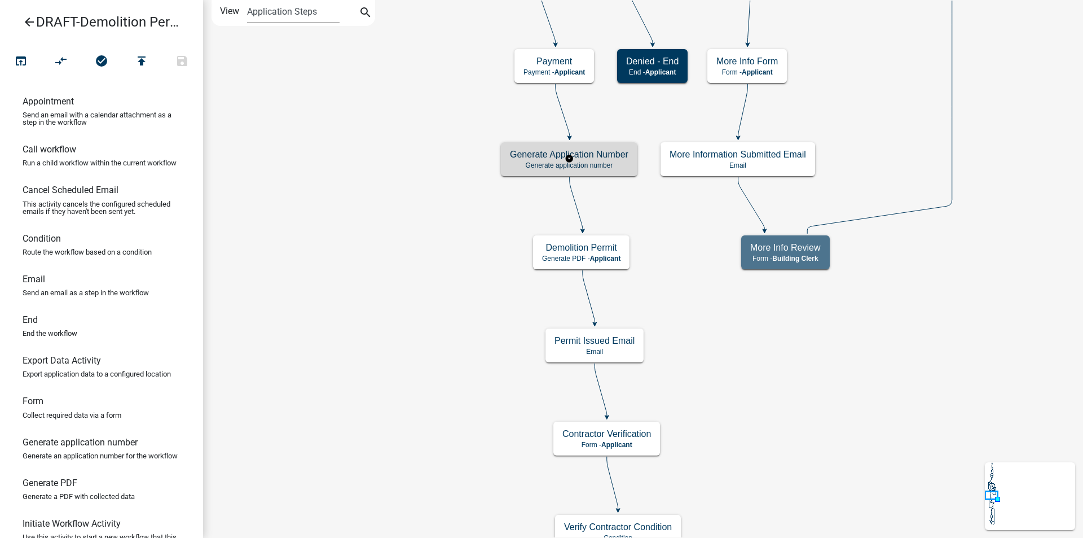
click at [620, 169] on p "Generate application number" at bounding box center [569, 165] width 118 height 8
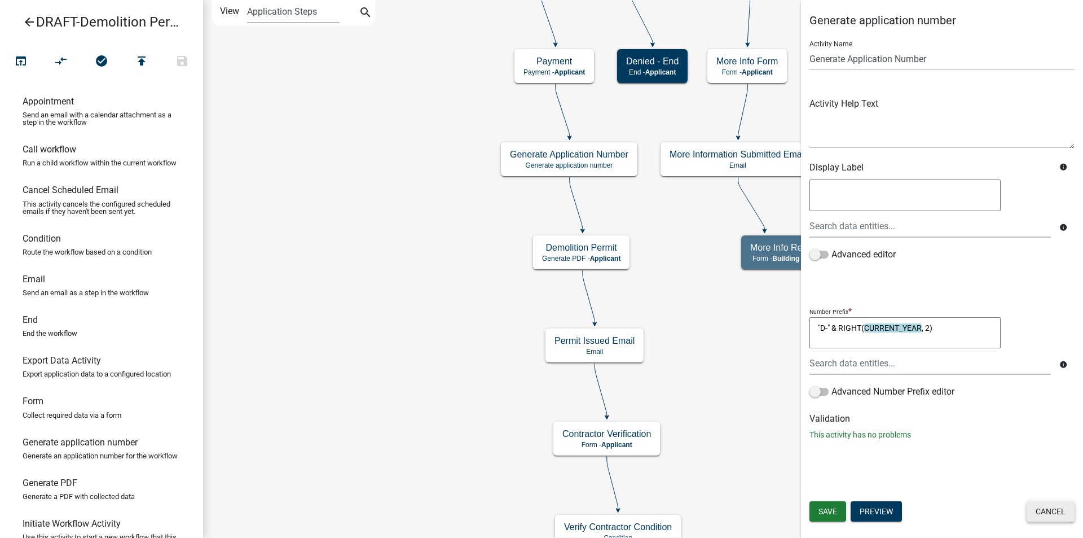
click at [1055, 511] on button "Cancel" at bounding box center [1051, 511] width 48 height 20
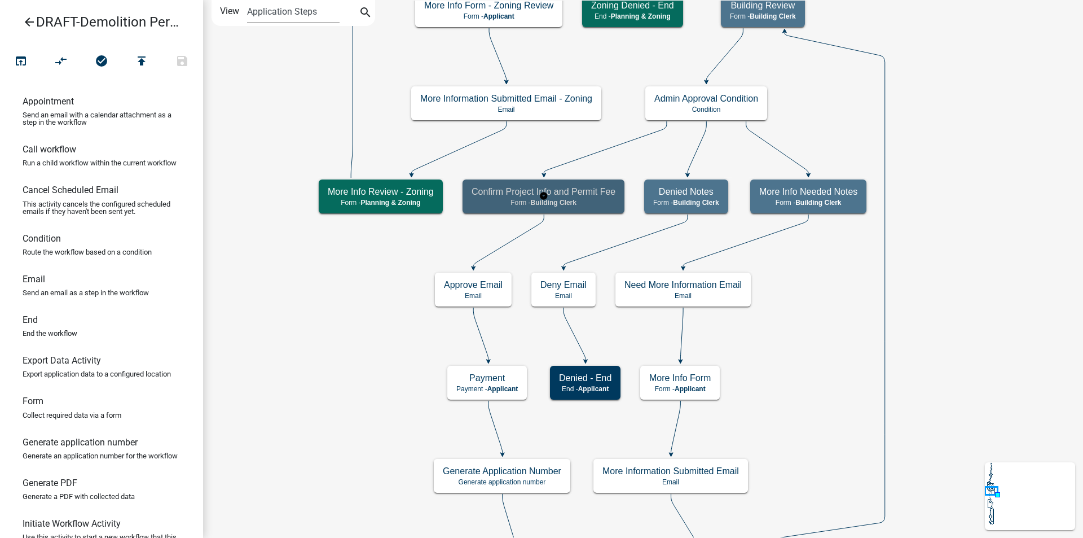
click at [556, 202] on span "Building Clerk" at bounding box center [554, 203] width 46 height 8
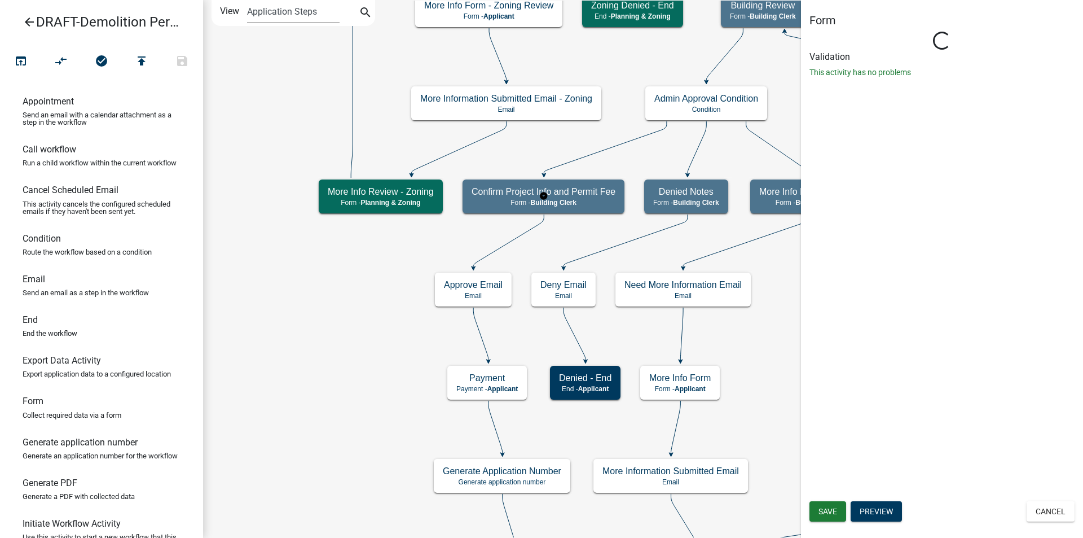
select select "A1034FF1-6D4F-4586-AA83-45D6433EEE28"
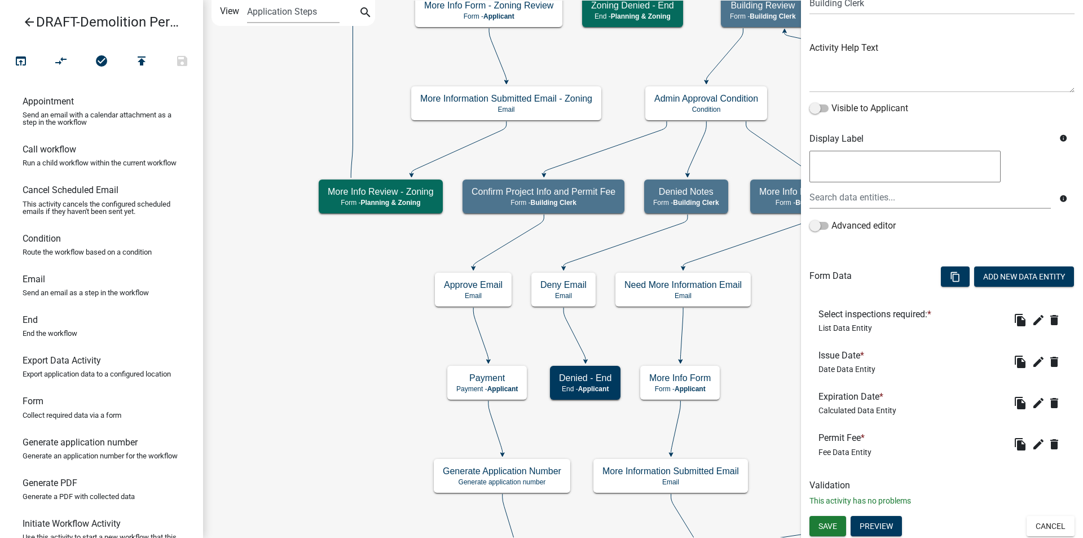
scroll to position [105, 0]
click at [1032, 447] on icon "edit" at bounding box center [1039, 443] width 14 height 14
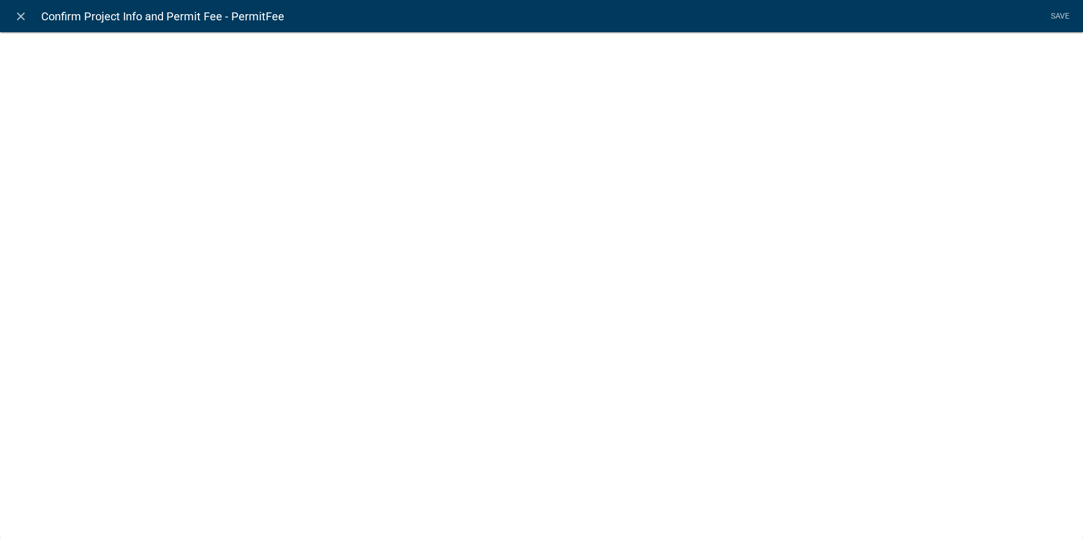
select select "fee"
select select "DemoType"
select select "2: 71c94b0f-85ab-4860-9b42-8e364c2aea8c"
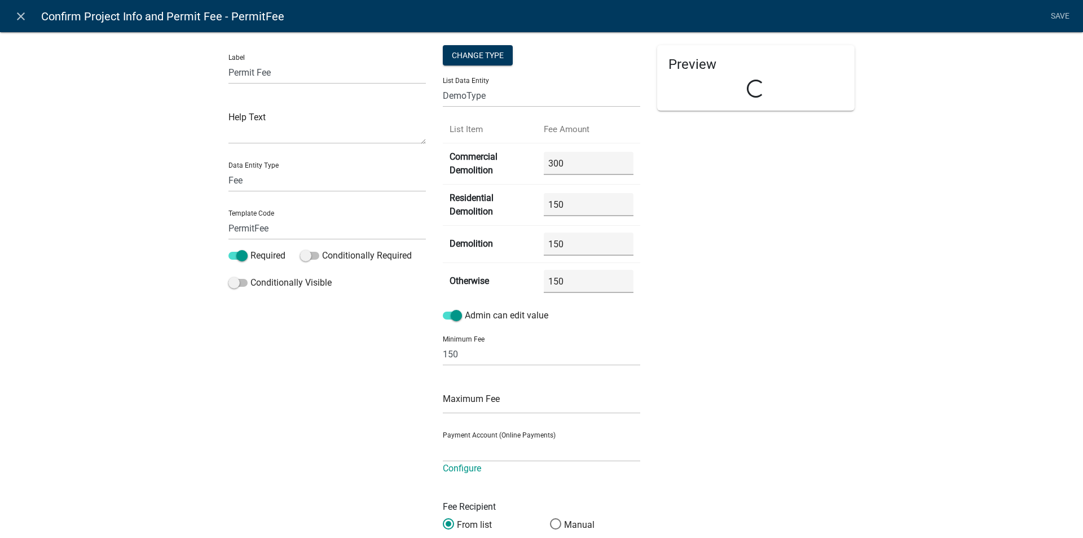
select select "ade8966c-73be-43a0-8912-862582d59b66"
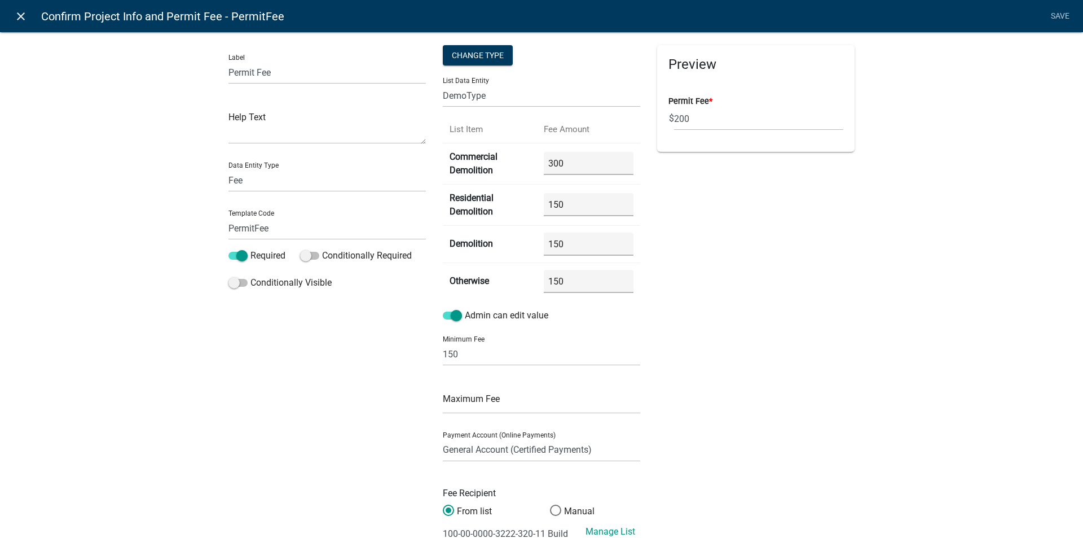
click at [20, 14] on icon "close" at bounding box center [21, 17] width 14 height 14
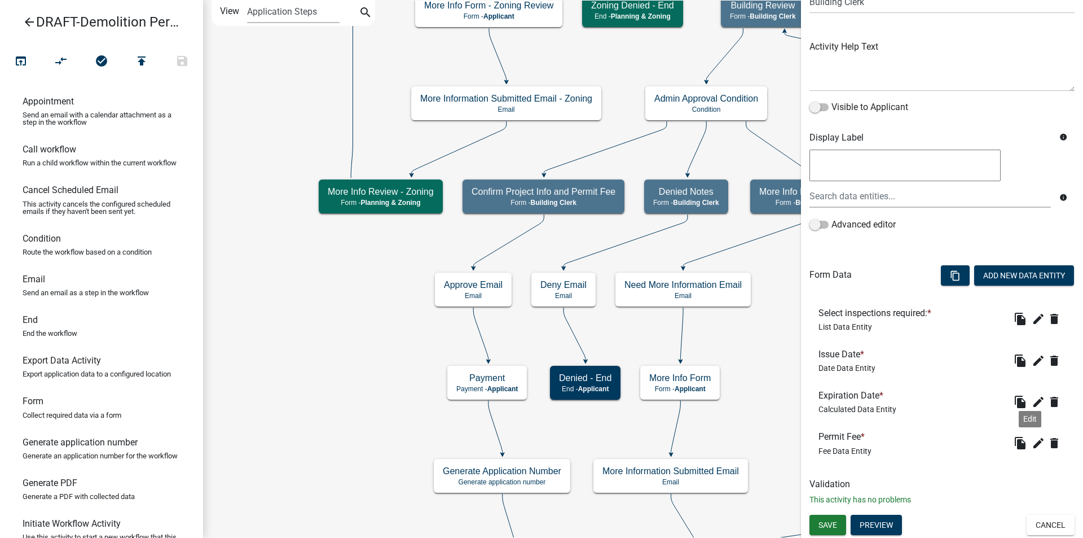
drag, startPoint x: 1029, startPoint y: 447, endPoint x: 994, endPoint y: 436, distance: 37.1
click at [1032, 445] on icon "edit" at bounding box center [1039, 443] width 14 height 14
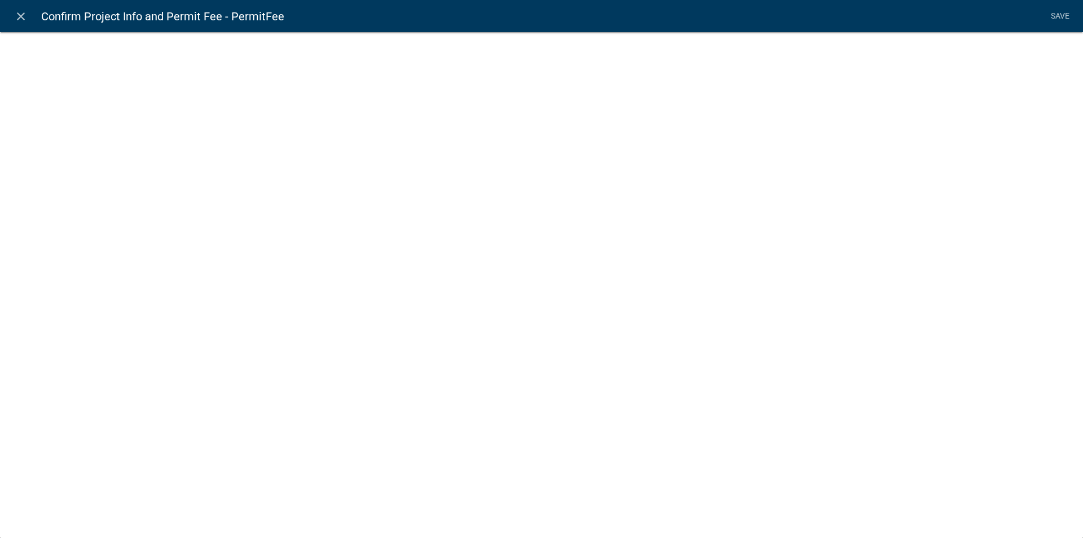
select select "fee"
select select "DemoType"
select select "2: 71c94b0f-85ab-4860-9b42-8e364c2aea8c"
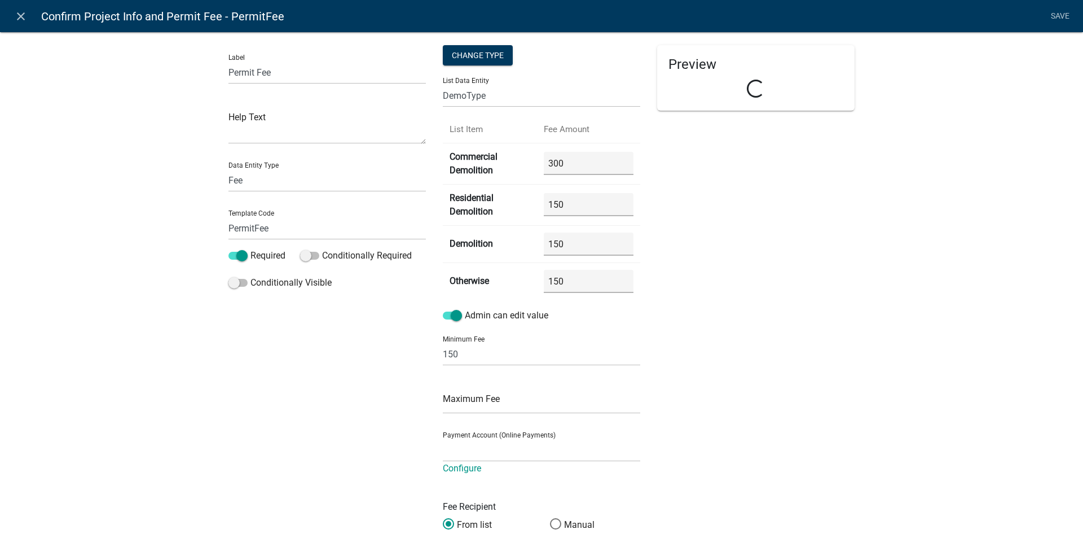
select select "ade8966c-73be-43a0-8912-862582d59b66"
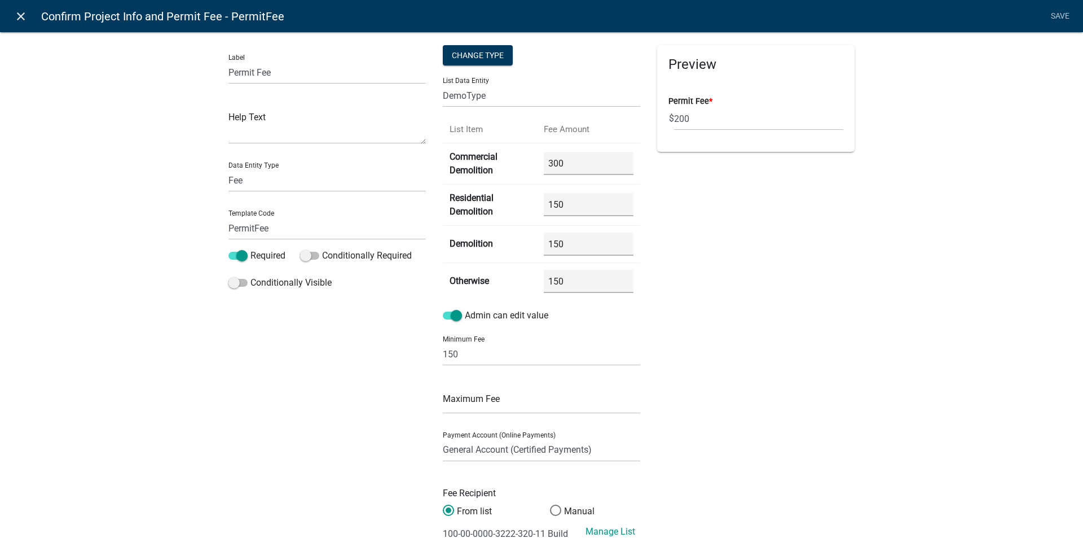
click at [23, 14] on icon "close" at bounding box center [21, 17] width 14 height 14
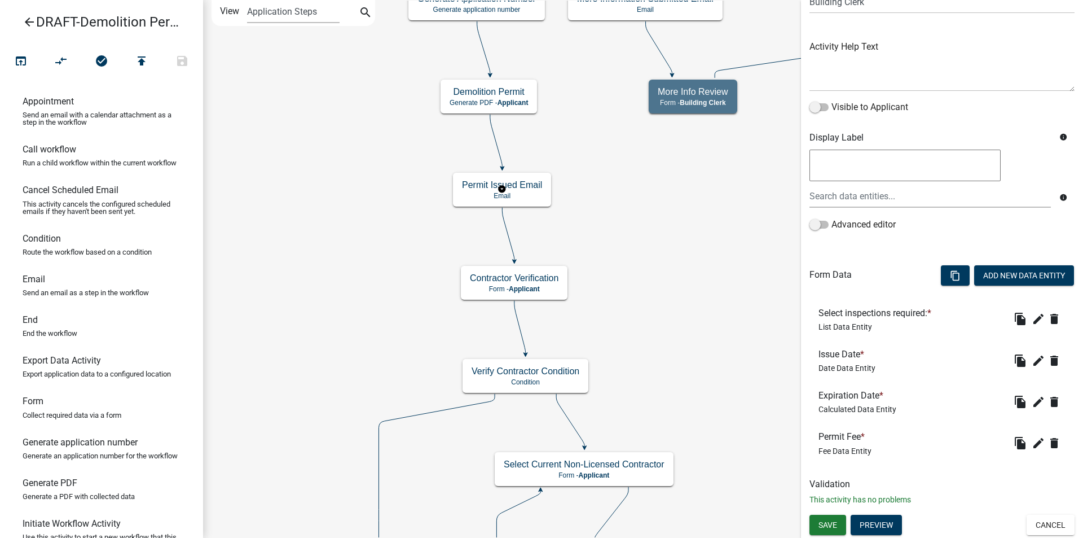
scroll to position [0, 0]
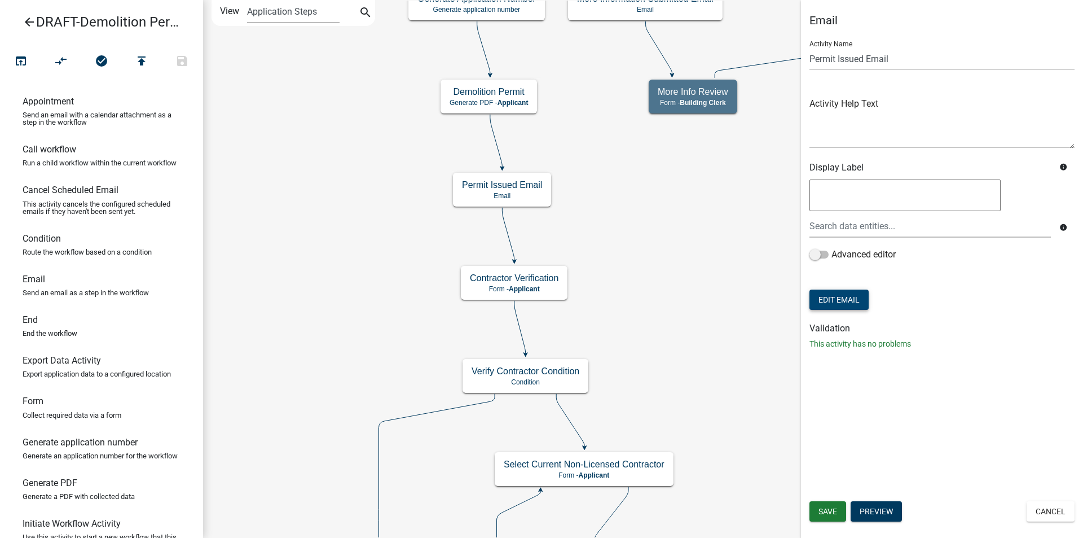
click at [836, 296] on button "Edit Email" at bounding box center [839, 299] width 59 height 20
select select "f8aedfd8-39b5-4d7f-8304-f16556aaf9a2"
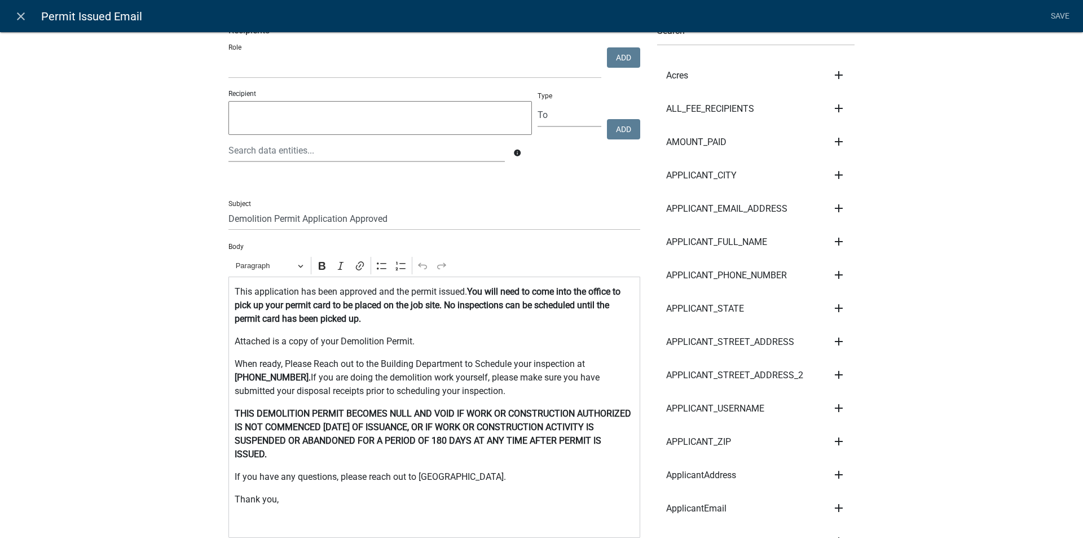
scroll to position [56, 0]
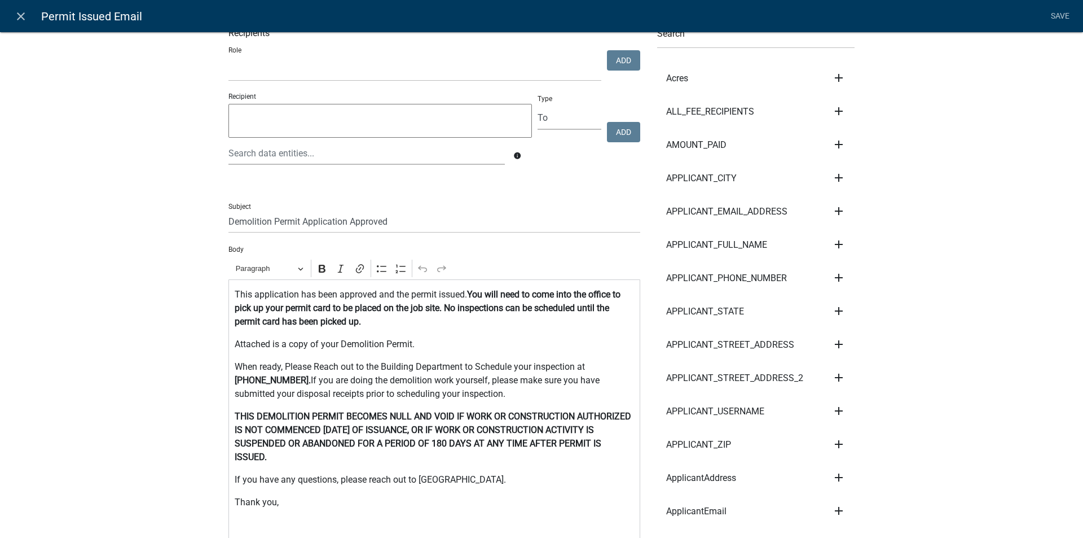
click at [363, 320] on p "This application has been approved and the permit issued. You will need to come…" at bounding box center [435, 308] width 400 height 41
click at [436, 307] on strong "You will need to come into the office to pick up your permit card to be placed …" at bounding box center [428, 308] width 386 height 38
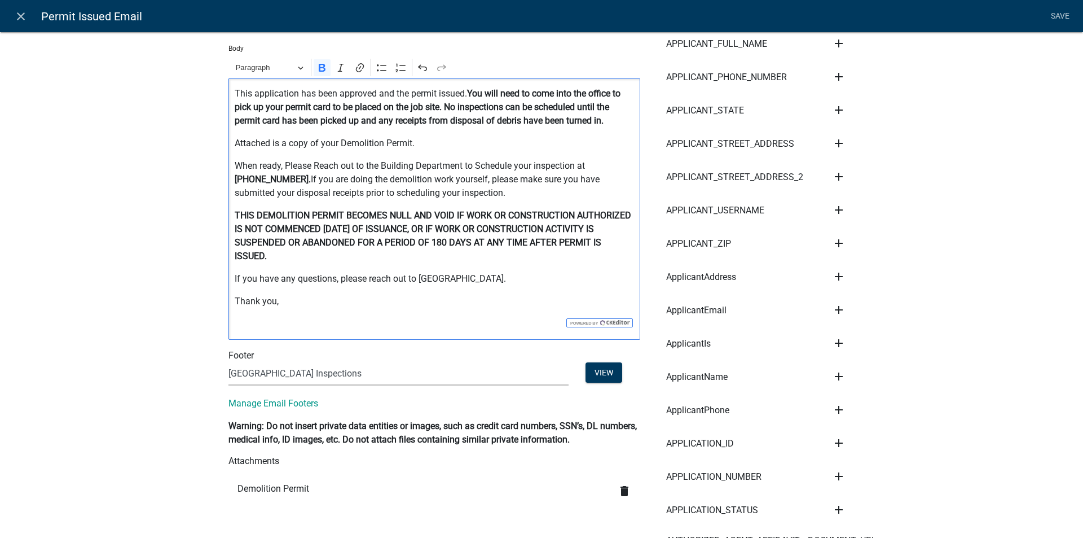
scroll to position [282, 0]
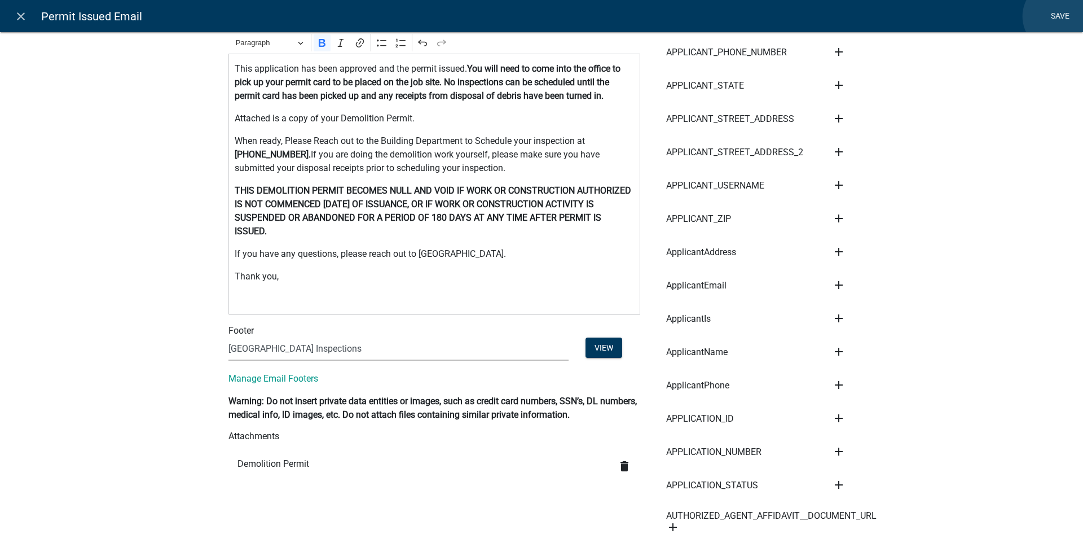
click at [1059, 16] on link "Save" at bounding box center [1060, 16] width 28 height 21
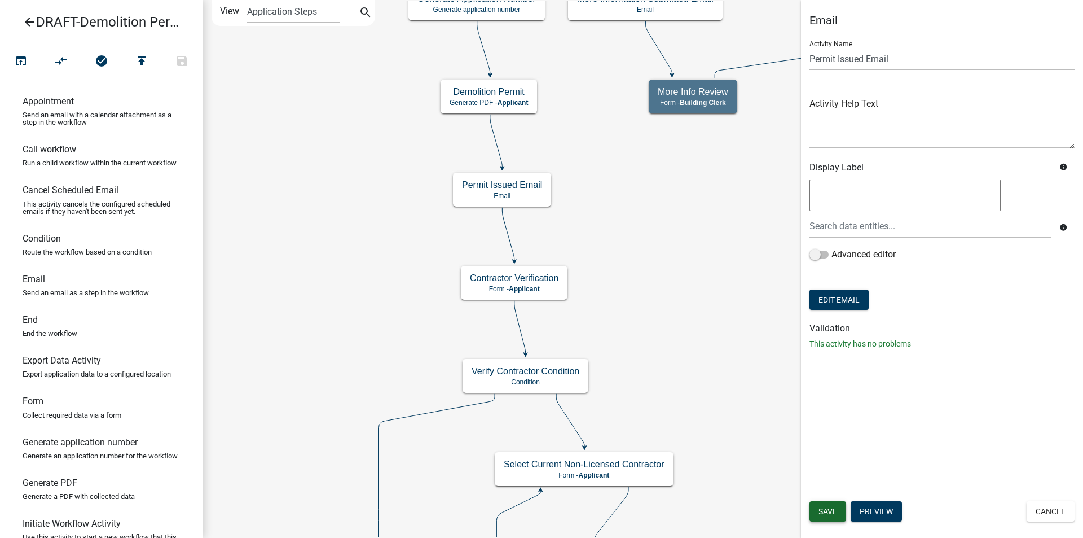
click at [828, 507] on span "Save" at bounding box center [828, 511] width 19 height 9
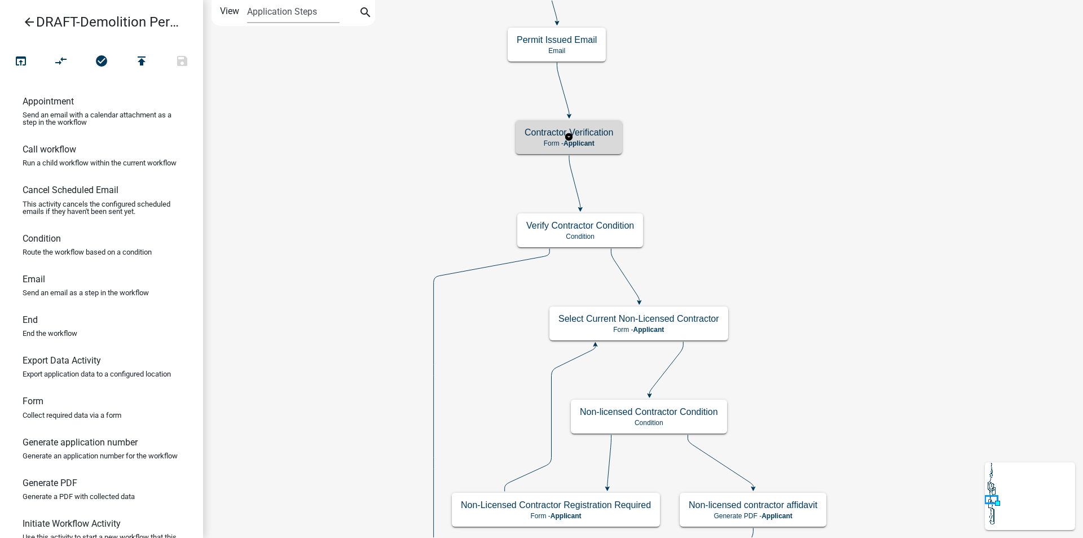
click at [605, 141] on p "Form - Applicant" at bounding box center [569, 143] width 89 height 8
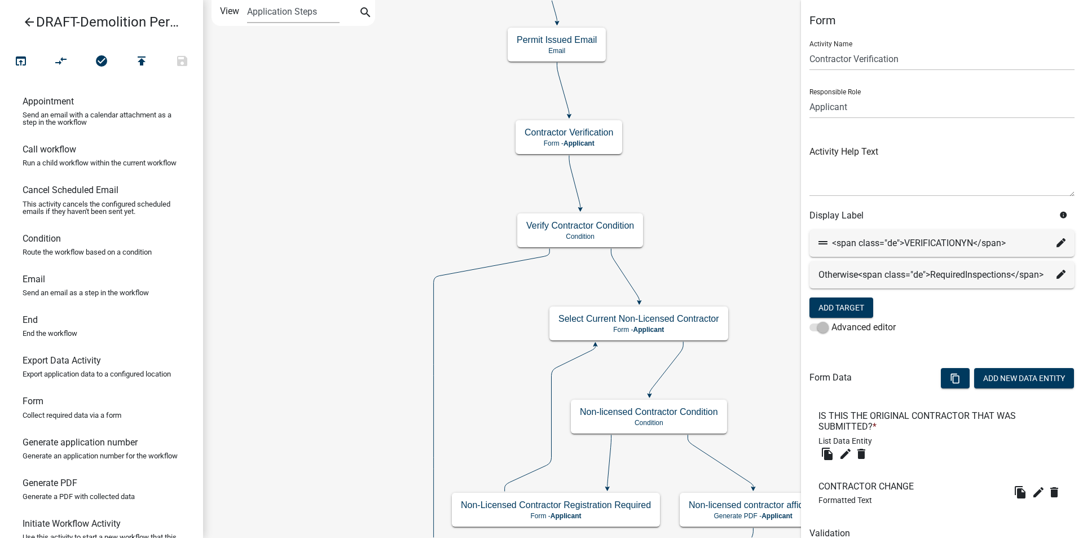
scroll to position [63, 0]
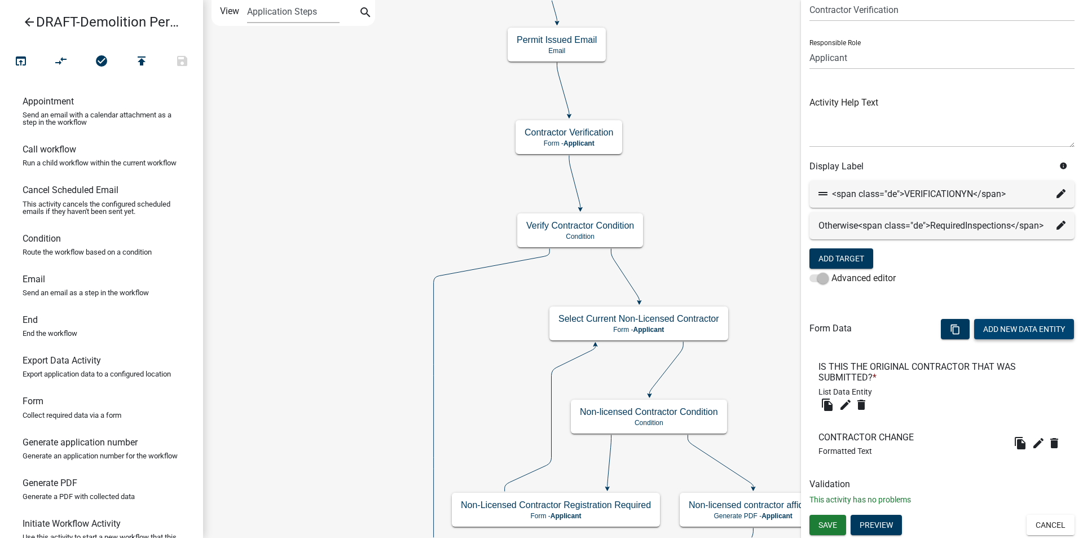
click at [999, 329] on button "Add New Data Entity" at bounding box center [1024, 329] width 100 height 20
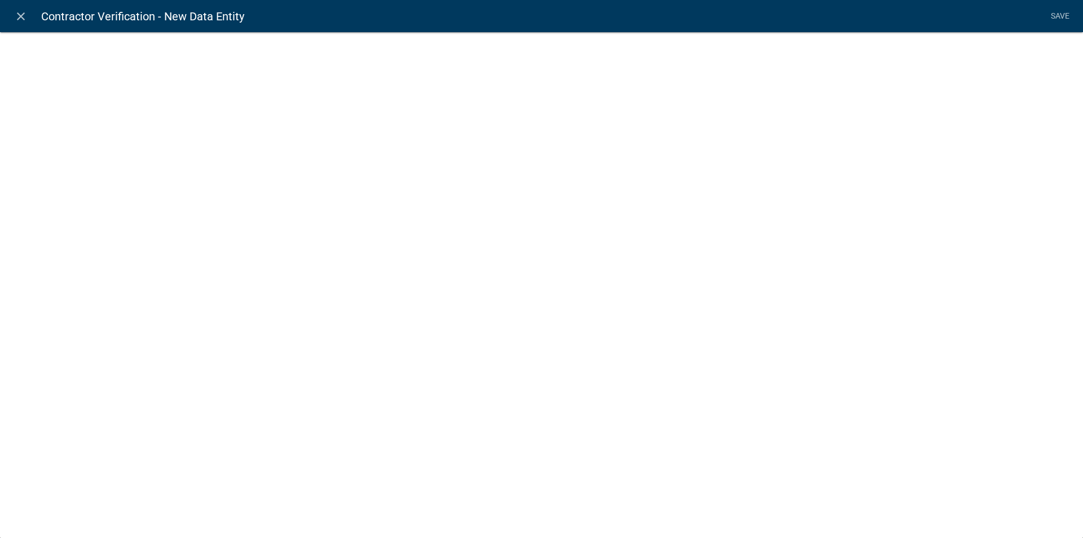
select select
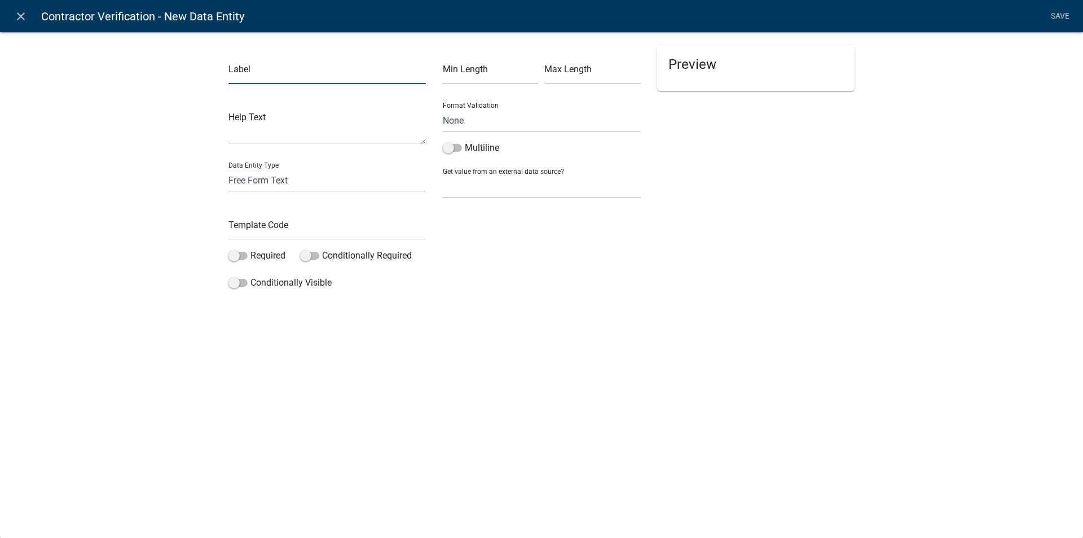
click at [241, 75] on input "text" at bounding box center [327, 72] width 197 height 23
click at [239, 183] on select "Free Form Text Document Display Entity Value Fee Numeric Data Date Map Sketch D…" at bounding box center [327, 180] width 197 height 23
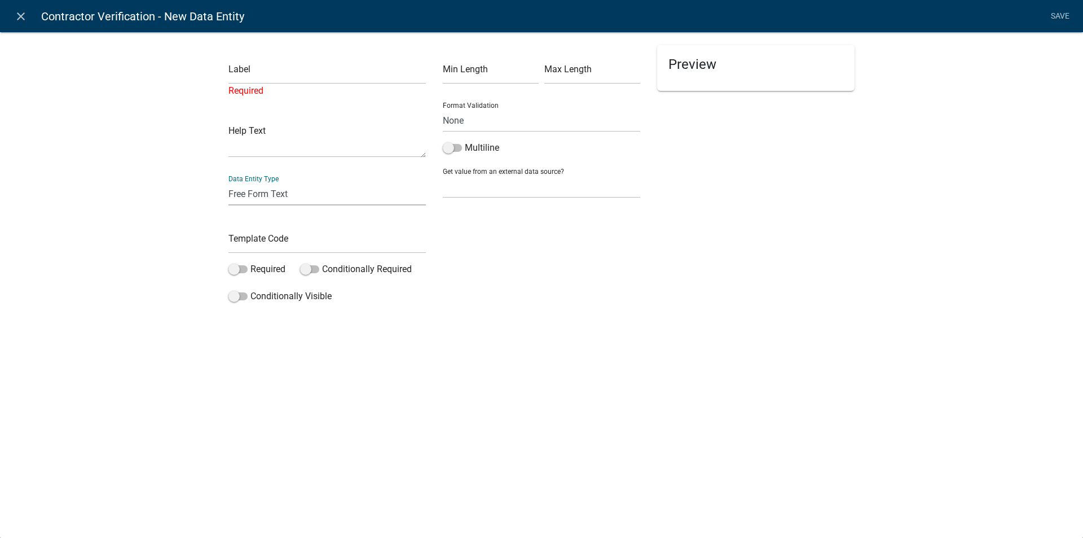
select select "calculated-value"
click at [229, 182] on select "Free Form Text Document Display Entity Value Fee Numeric Data Date Map Sketch D…" at bounding box center [327, 193] width 197 height 23
select select "calculated-value"
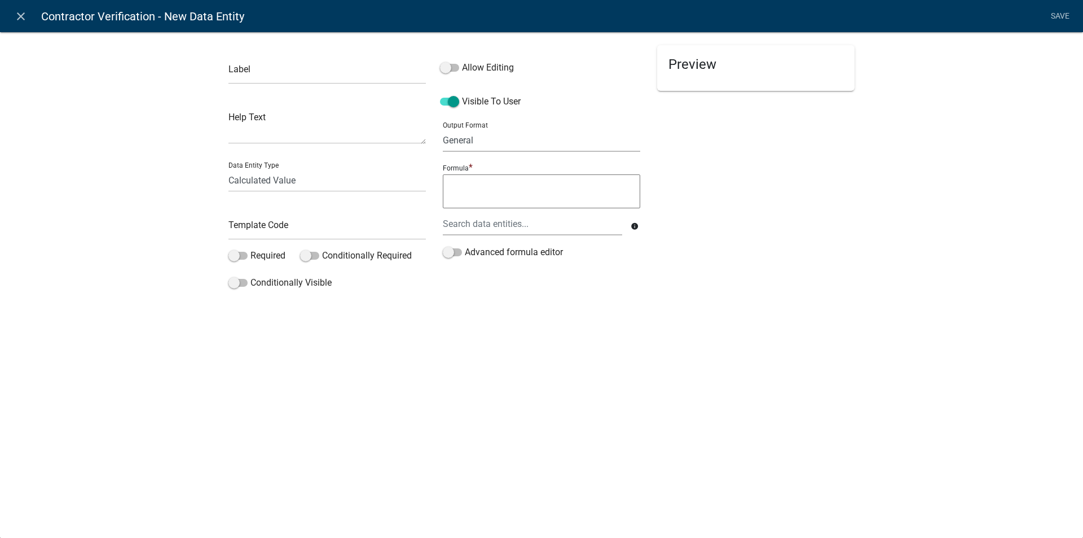
click at [507, 144] on select "General Text Number Decimal Date Date & Time" at bounding box center [541, 140] width 197 height 23
click at [492, 226] on div at bounding box center [532, 223] width 196 height 23
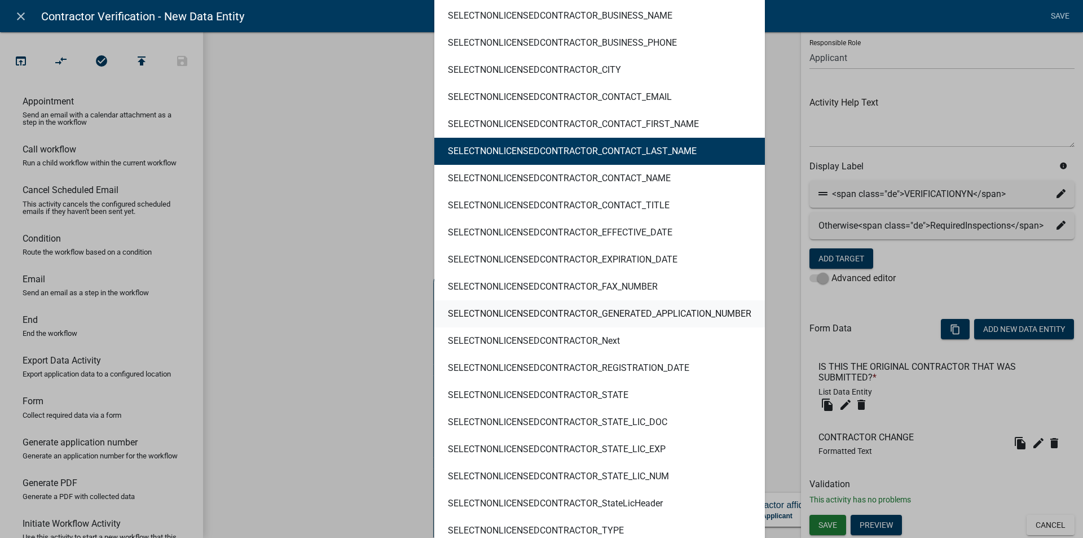
scroll to position [5304, 0]
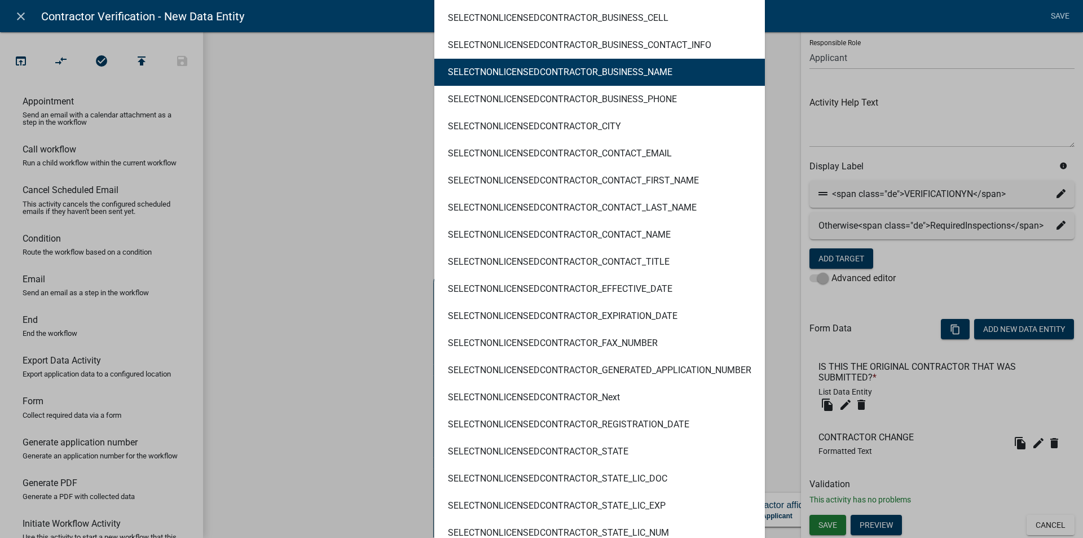
click at [582, 76] on ngb-highlight "SELECTNONLICENSEDCONTRACTOR_BUSINESS_NAME" at bounding box center [560, 72] width 225 height 9
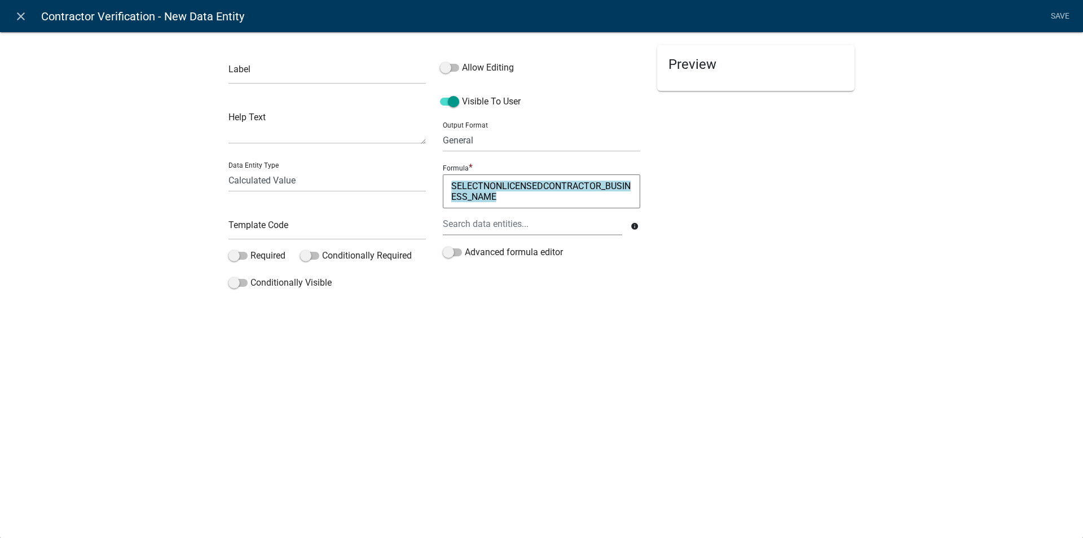
scroll to position [0, 0]
click at [500, 196] on textarea "SELECTNONLICENSEDCONTRACTOR_BUSINESS_NAME" at bounding box center [541, 191] width 197 height 34
type textarea "SELECTNONLICENSEDCONTRACTOR_BUSINESS_NAME & " , " &"
click at [532, 225] on div at bounding box center [532, 223] width 196 height 23
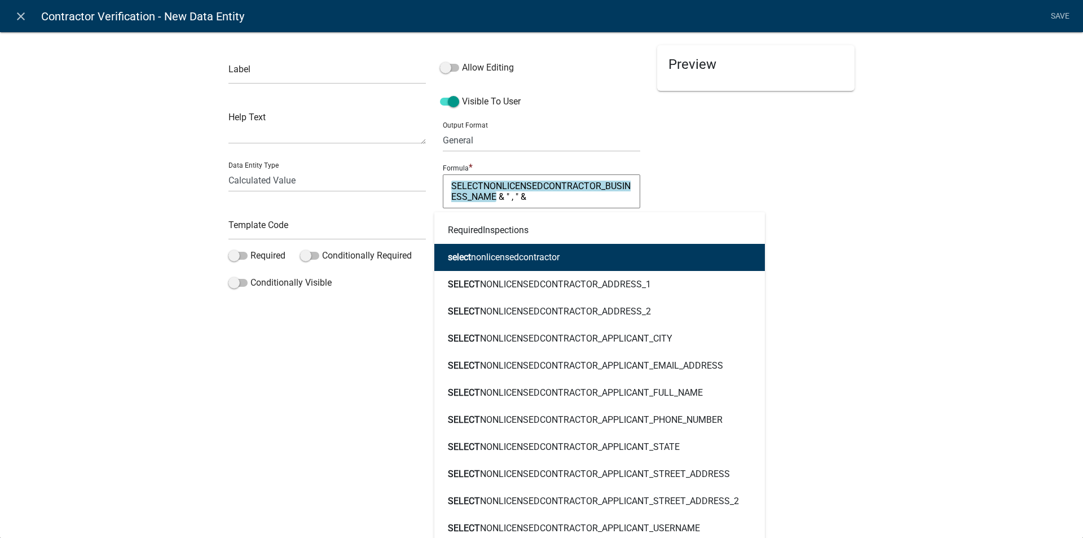
type input "select"
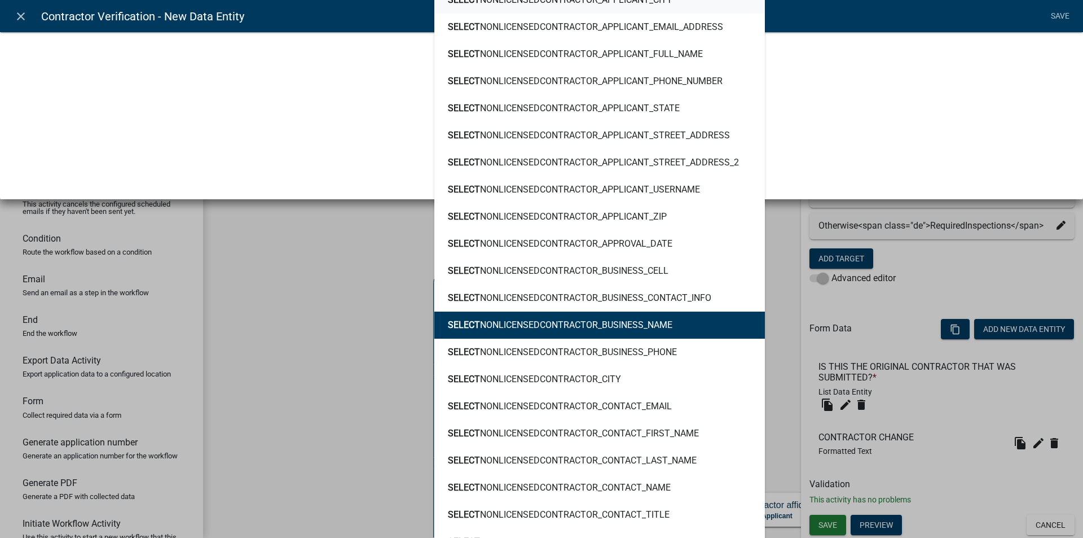
scroll to position [395, 0]
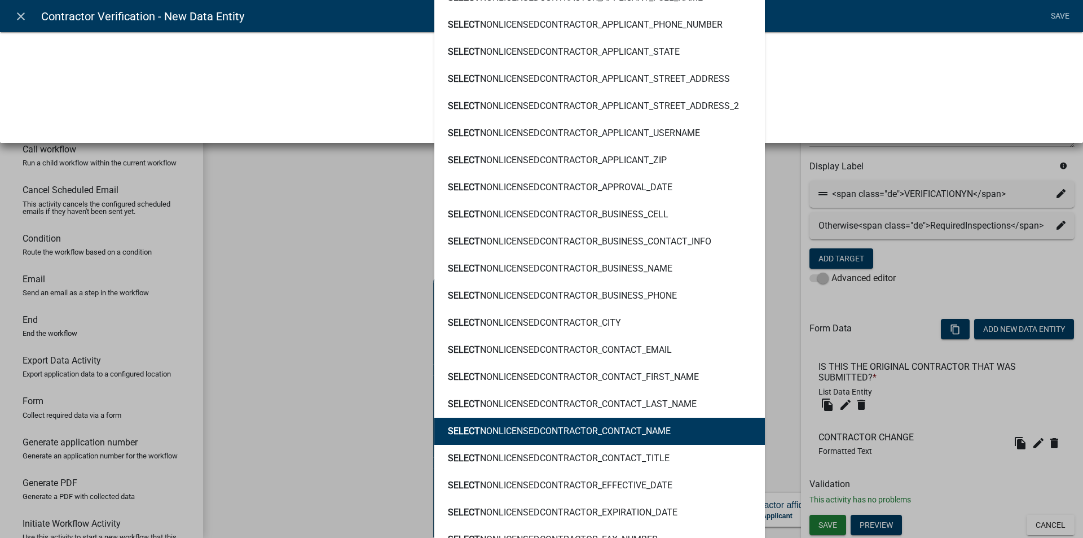
click at [590, 427] on ngb-highlight "SELECT NONLICENSEDCONTRACTOR_CONTACT_NAME" at bounding box center [559, 431] width 223 height 9
type textarea "SELECTNONLICENSEDCONTRACTOR_BUSINESS_NAME & " , " & SELECTNONLICENSEDCONTRACTOR…"
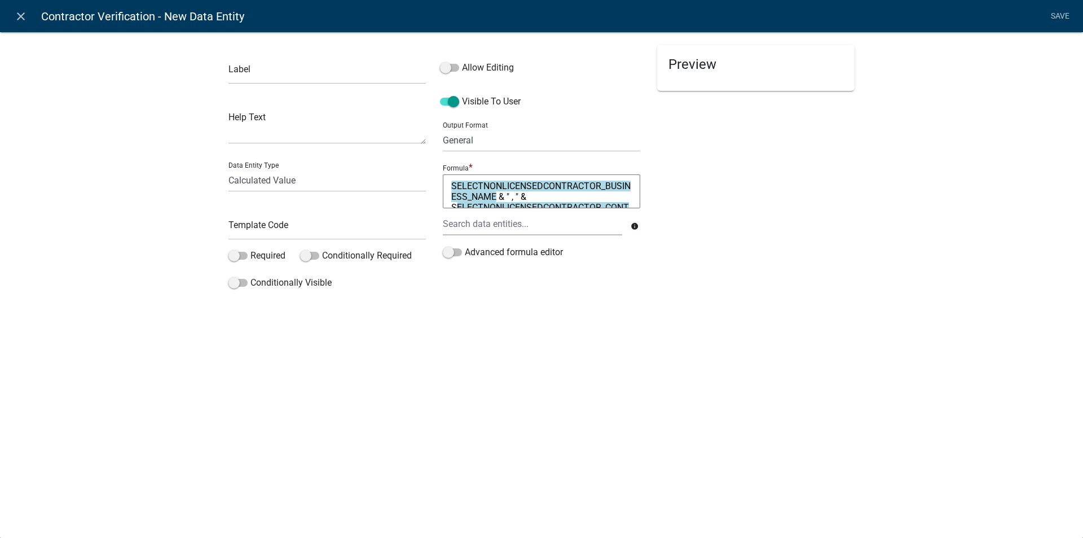
scroll to position [0, 0]
click at [265, 73] on input "text" at bounding box center [327, 72] width 197 height 23
type input "Original Contractor"
drag, startPoint x: 254, startPoint y: 221, endPoint x: 149, endPoint y: 210, distance: 105.6
click at [254, 221] on input "text" at bounding box center [327, 228] width 197 height 23
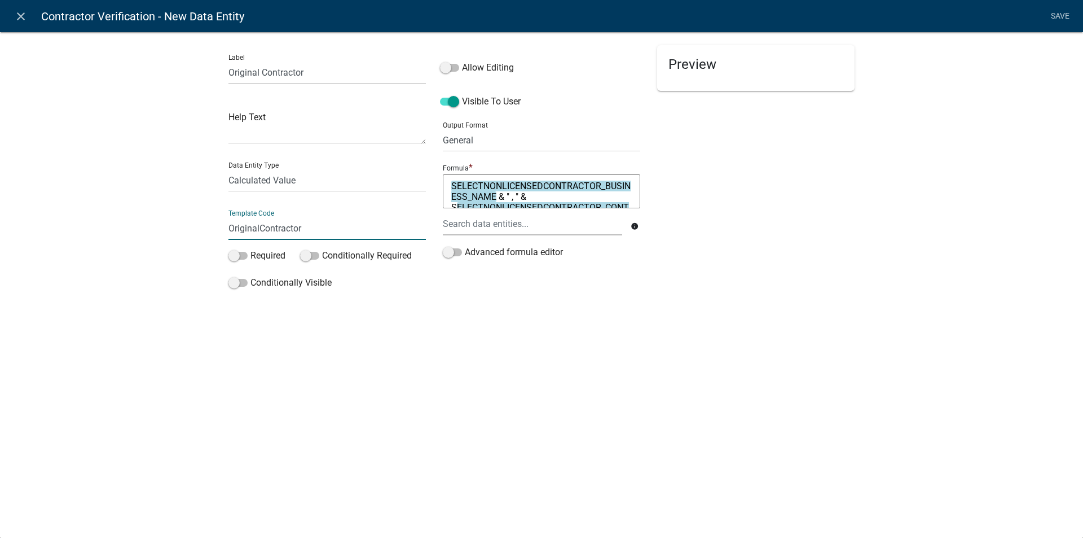
type input "OriginalContractor"
click at [1055, 14] on link "Save" at bounding box center [1060, 16] width 28 height 21
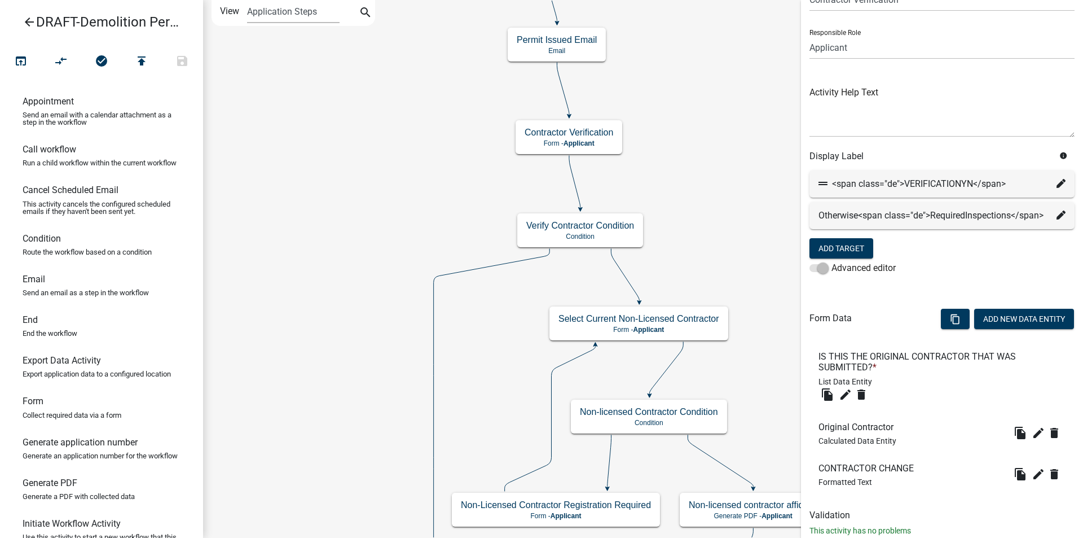
scroll to position [104, 0]
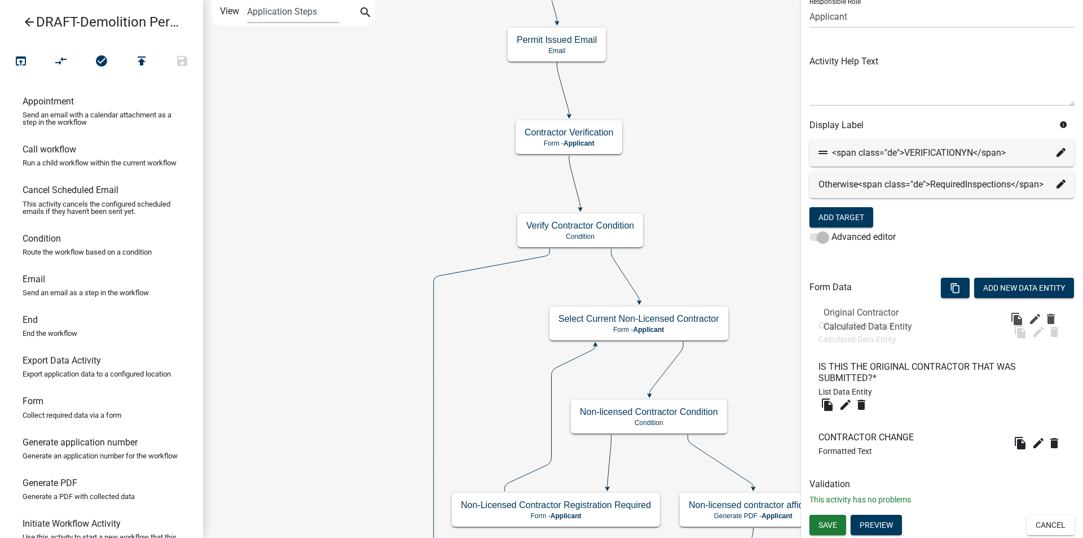
drag, startPoint x: 856, startPoint y: 405, endPoint x: 861, endPoint y: 317, distance: 87.6
click at [1021, 289] on button "Add New Data Entity" at bounding box center [1024, 288] width 100 height 20
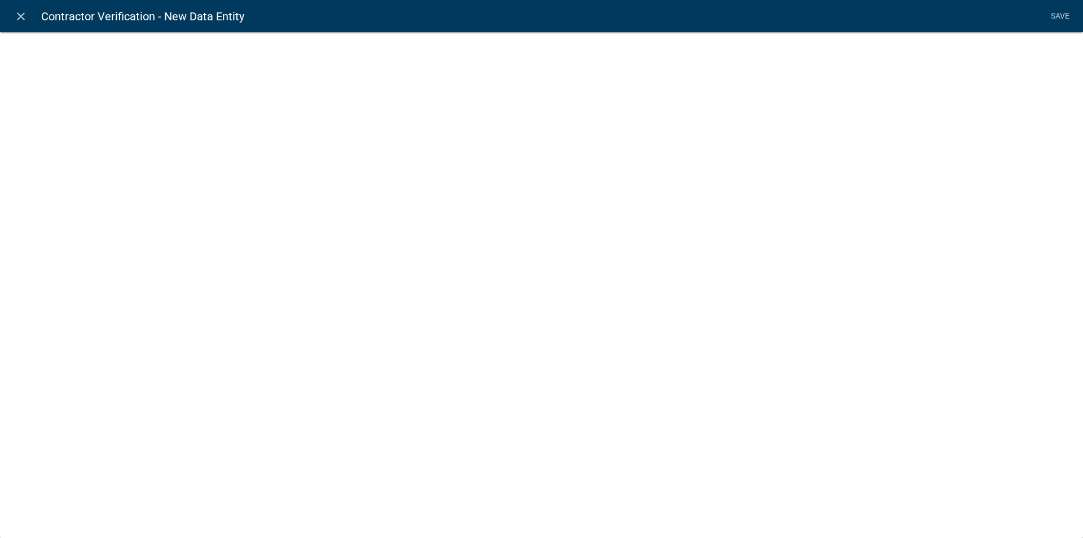
select select
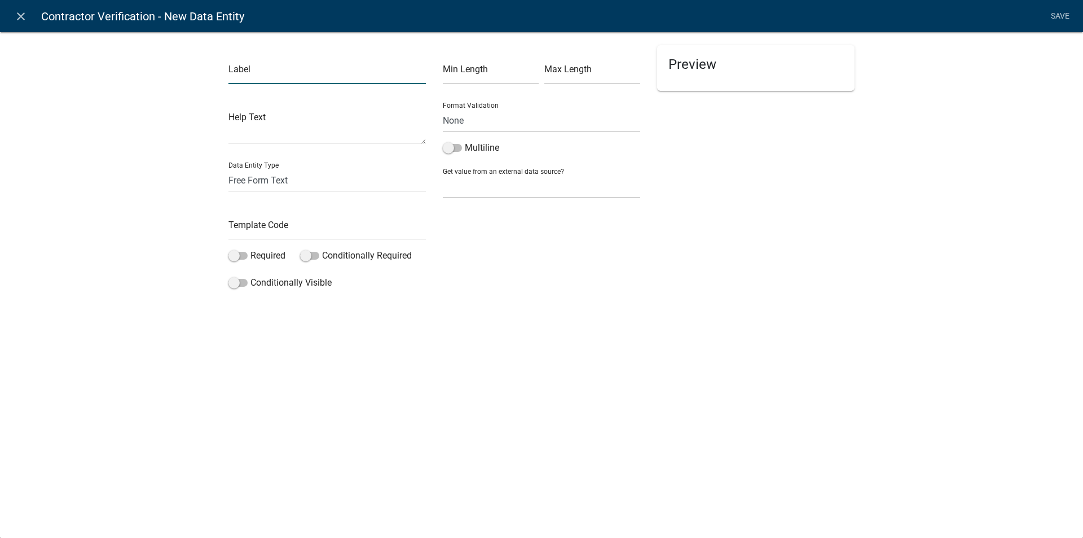
drag, startPoint x: 282, startPoint y: 74, endPoint x: 275, endPoint y: 75, distance: 6.2
click at [282, 74] on input "text" at bounding box center [327, 72] width 197 height 23
type input "Contractor Change Fee"
click at [282, 182] on select "Free Form Text Document Display Entity Value Fee Numeric Data Date Map Sketch D…" at bounding box center [327, 180] width 197 height 23
select select "fee"
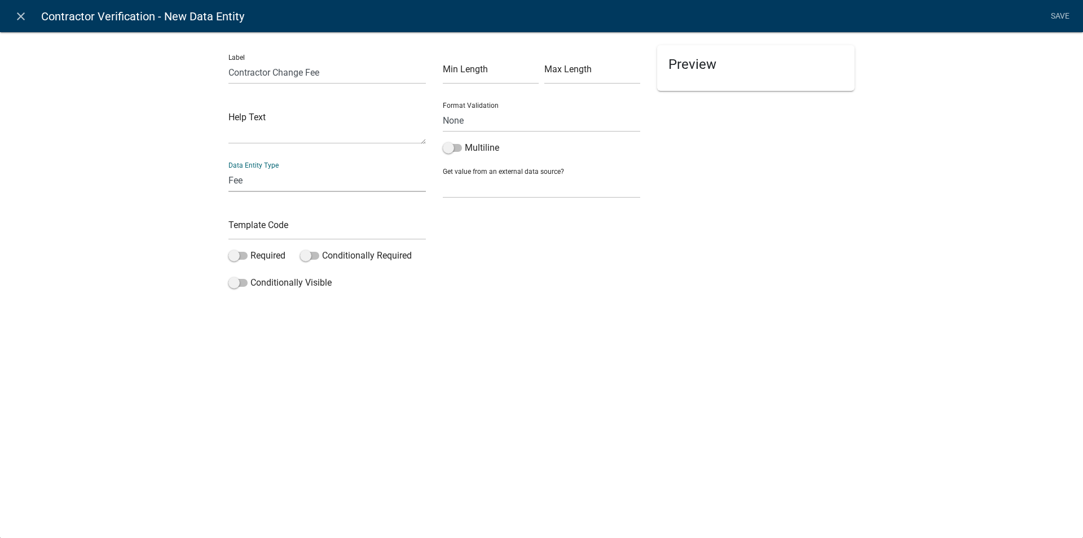
click at [229, 169] on select "Free Form Text Document Display Entity Value Fee Numeric Data Date Map Sketch D…" at bounding box center [327, 180] width 197 height 23
select select "fee"
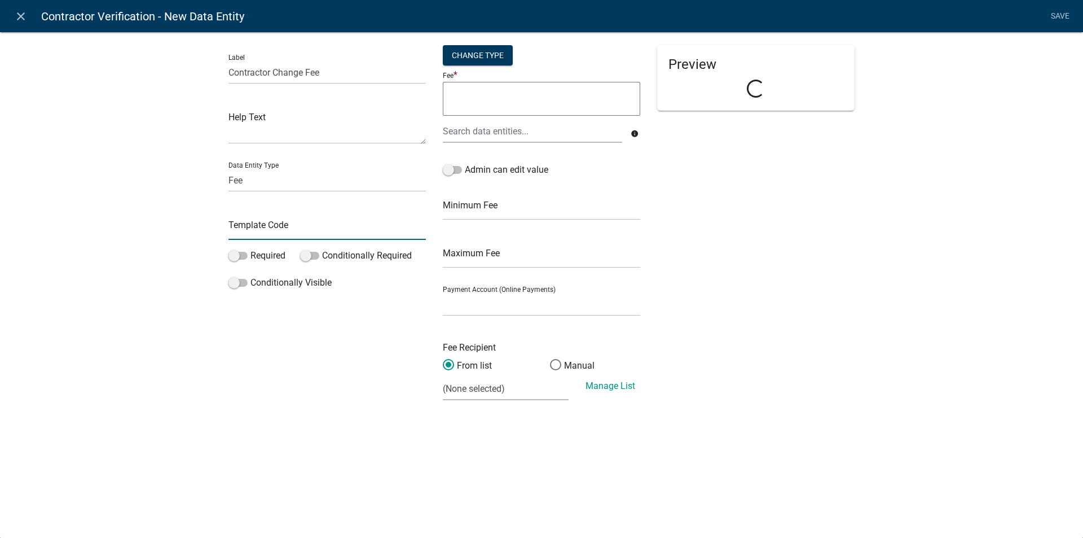
click at [255, 235] on input "text" at bounding box center [327, 228] width 197 height 23
type input "ContractorChangeFee"
click at [493, 136] on div at bounding box center [532, 131] width 196 height 23
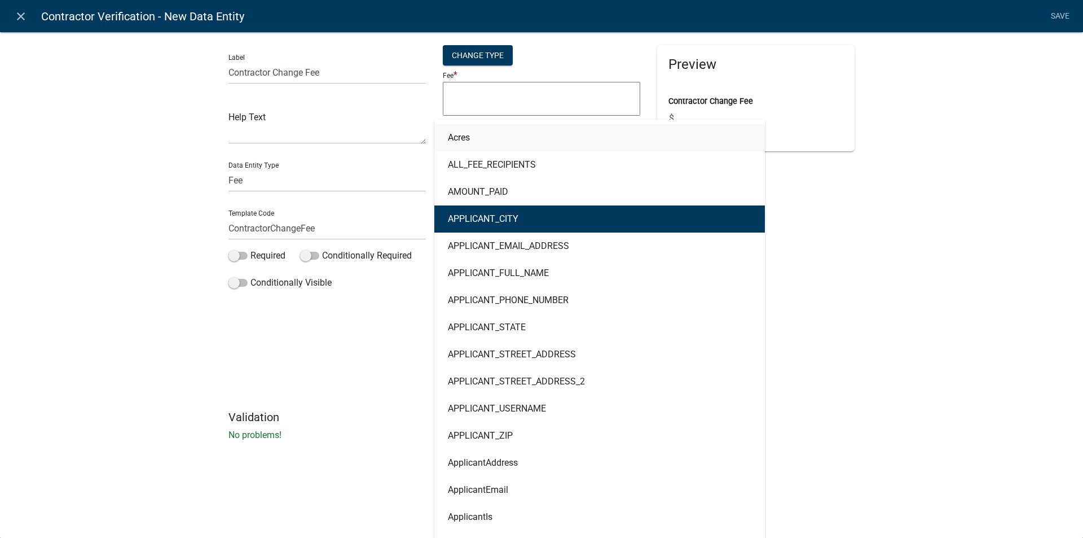
click at [814, 219] on div "Preview Contractor Change Fee $" at bounding box center [756, 227] width 214 height 365
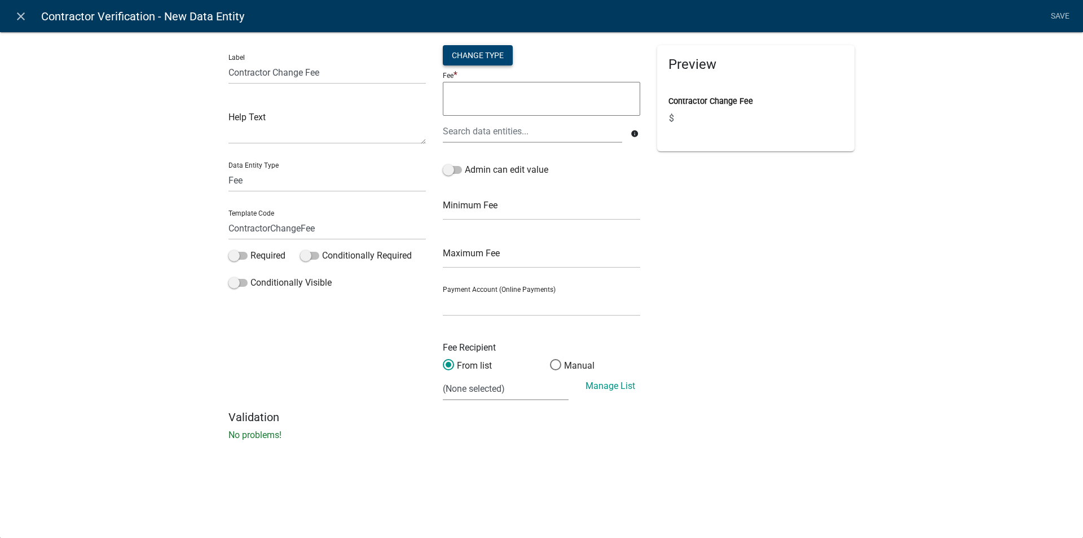
click at [474, 54] on div "Change Type" at bounding box center [478, 55] width 70 height 20
drag, startPoint x: 453, startPoint y: 124, endPoint x: 458, endPoint y: 133, distance: 10.1
click at [453, 124] on select "Simple List Advanced" at bounding box center [478, 122] width 90 height 23
click at [433, 111] on select "Simple List Advanced" at bounding box center [478, 122] width 90 height 23
click at [509, 153] on button "Okay" at bounding box center [504, 153] width 38 height 20
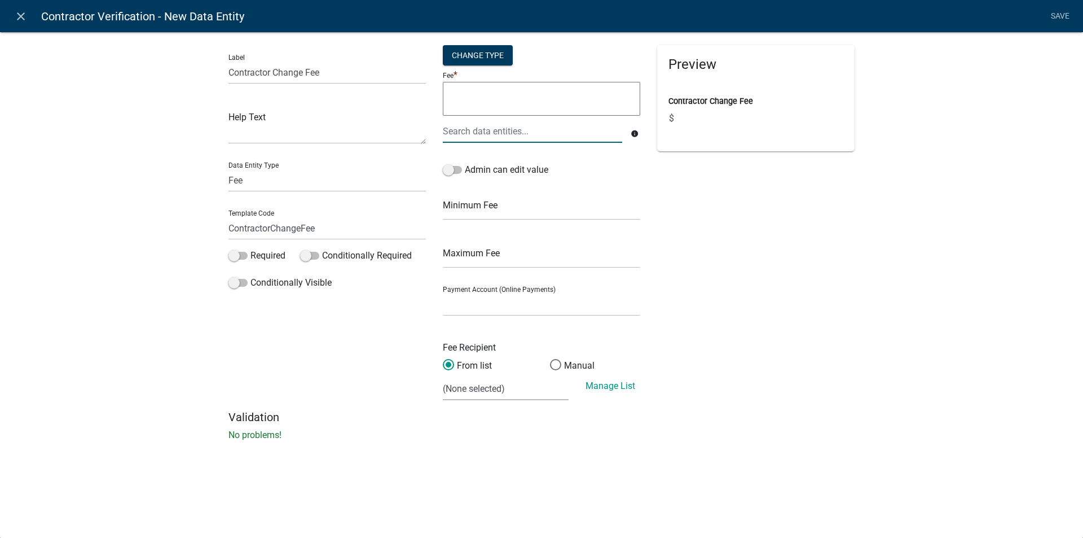
click at [481, 131] on div at bounding box center [532, 131] width 196 height 23
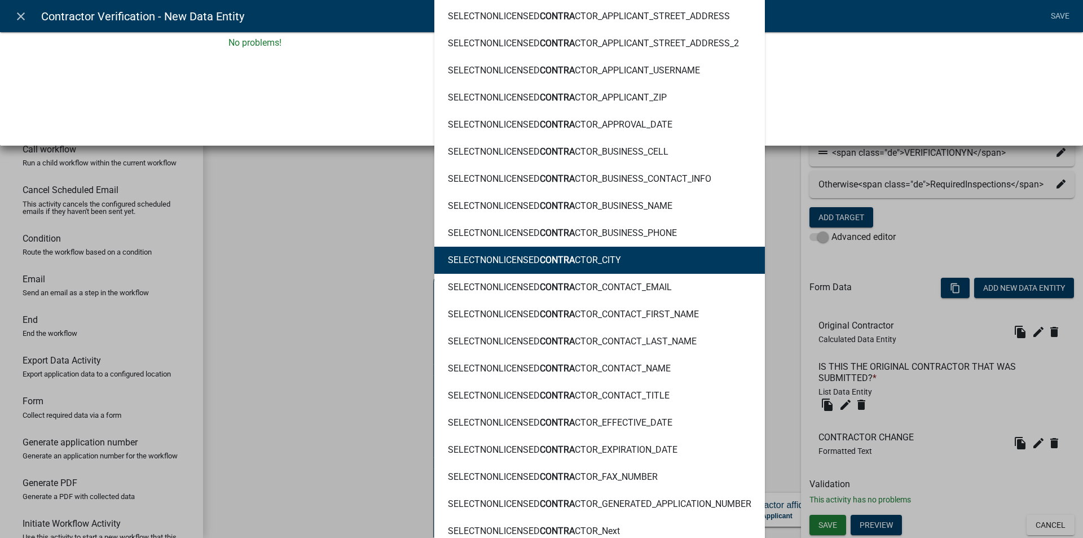
scroll to position [279, 0]
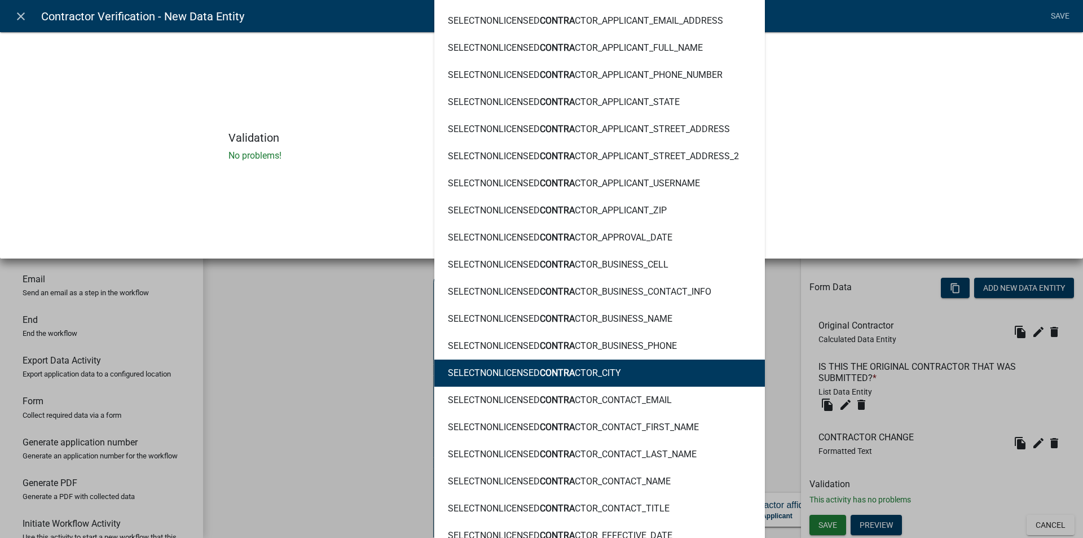
type input "contra"
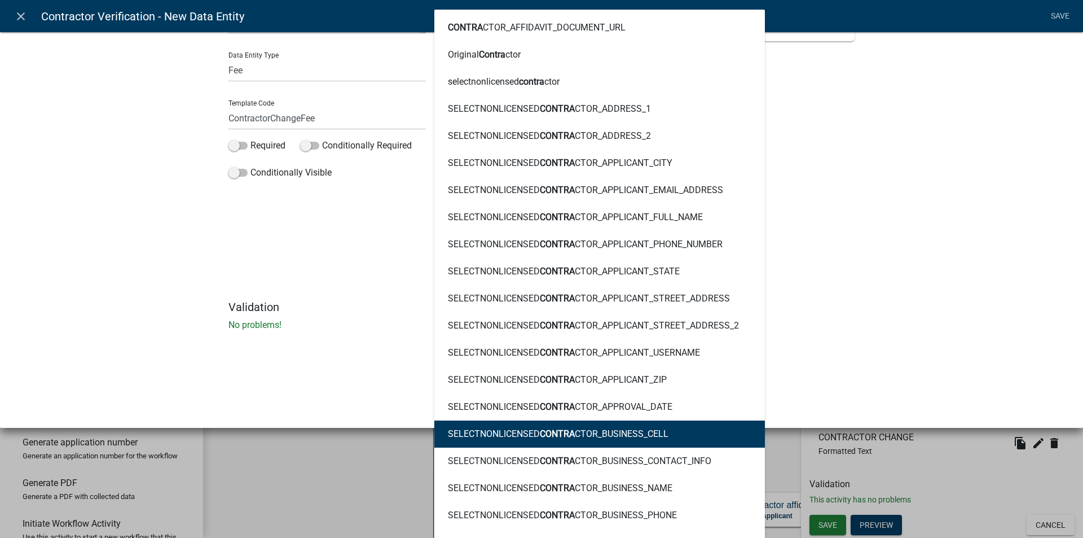
scroll to position [0, 0]
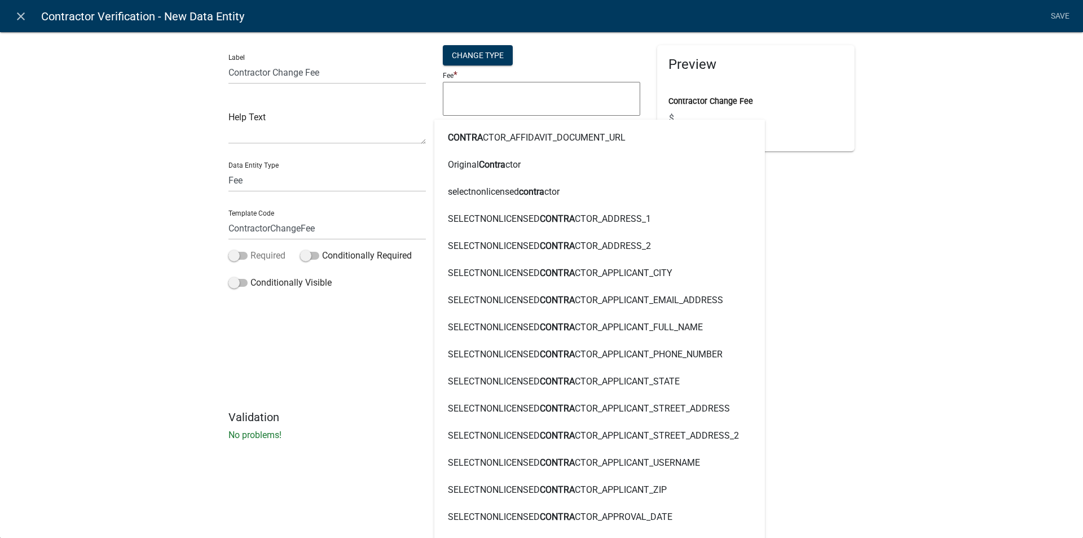
drag, startPoint x: 241, startPoint y: 284, endPoint x: 238, endPoint y: 254, distance: 30.7
click at [241, 282] on span at bounding box center [238, 283] width 19 height 8
click at [251, 276] on input "Conditionally Visible" at bounding box center [251, 276] width 0 height 0
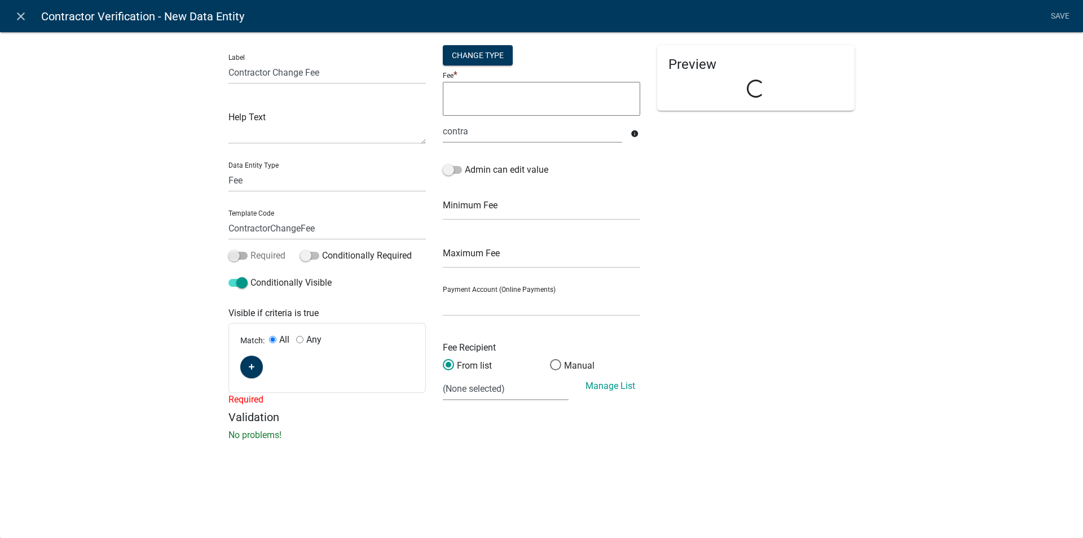
click at [240, 253] on span at bounding box center [238, 256] width 19 height 8
click at [251, 249] on input "Required" at bounding box center [251, 249] width 0 height 0
click at [255, 361] on button "button" at bounding box center [251, 366] width 23 height 23
click at [271, 365] on span "(unset)" at bounding box center [270, 364] width 28 height 11
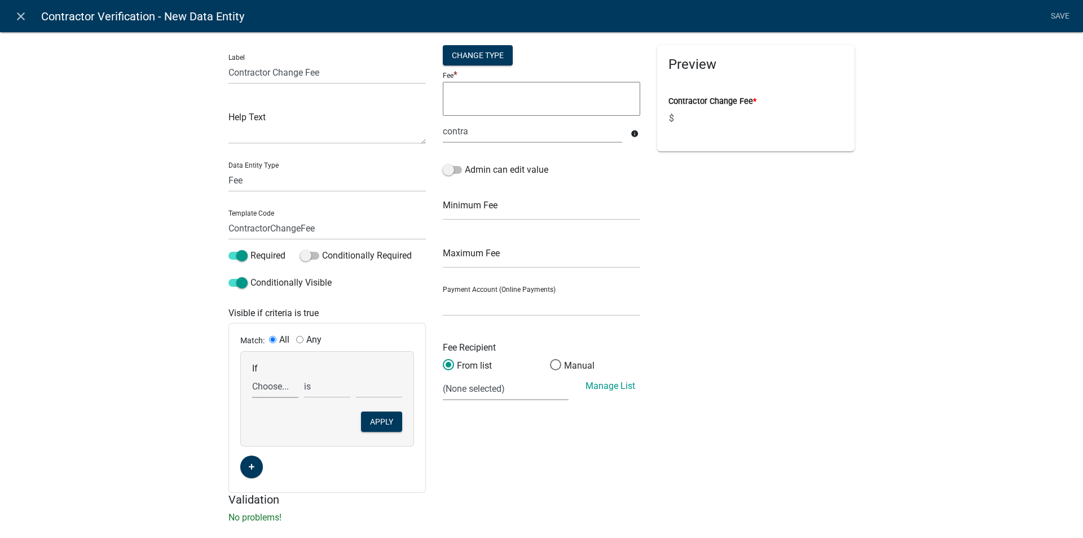
click at [264, 384] on select "Choose... Acres ALL_FEE_RECIPIENTS AMOUNT_PAID APPLICANT_CITY APPLICANT_EMAIL_A…" at bounding box center [275, 386] width 46 height 23
select select "54: OriginalContractor"
click at [252, 375] on select "Choose... Acres ALL_FEE_RECIPIENTS AMOUNT_PAID APPLICANT_CITY APPLICANT_EMAIL_A…" at bounding box center [275, 386] width 46 height 23
click at [370, 391] on input "text" at bounding box center [379, 386] width 46 height 23
type input "No"
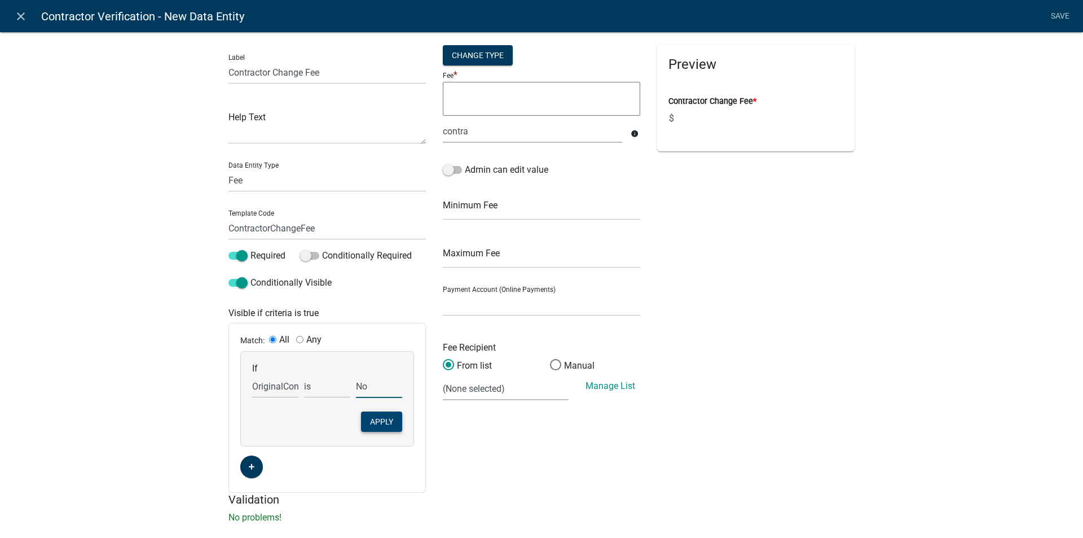
click at [373, 423] on button "Apply" at bounding box center [381, 421] width 41 height 20
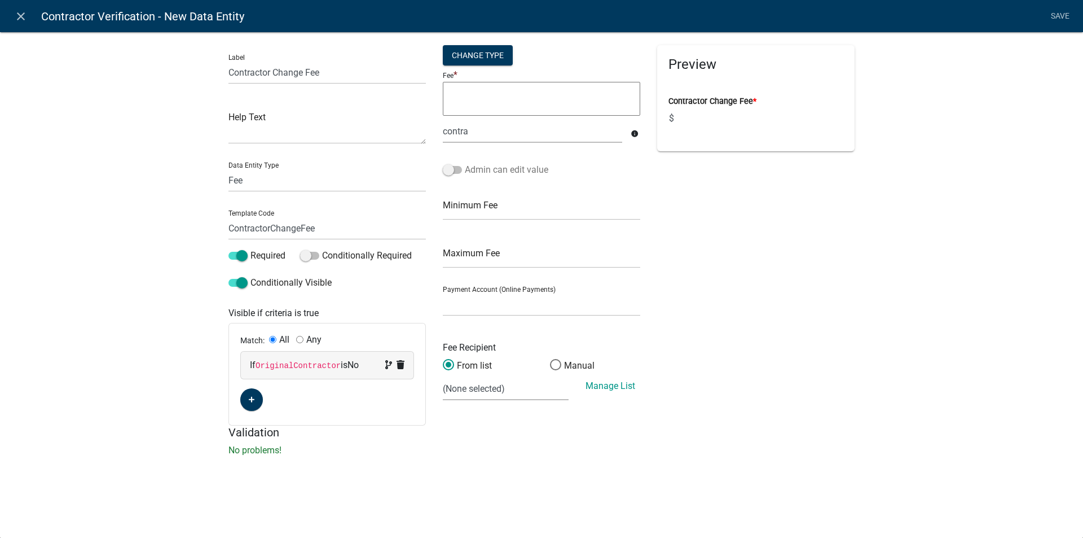
click at [458, 171] on span at bounding box center [452, 170] width 19 height 8
click at [465, 163] on input "Admin can edit value" at bounding box center [465, 163] width 0 height 0
drag, startPoint x: 484, startPoint y: 206, endPoint x: 412, endPoint y: 214, distance: 72.7
click at [484, 206] on input "text" at bounding box center [541, 208] width 197 height 23
type input "50"
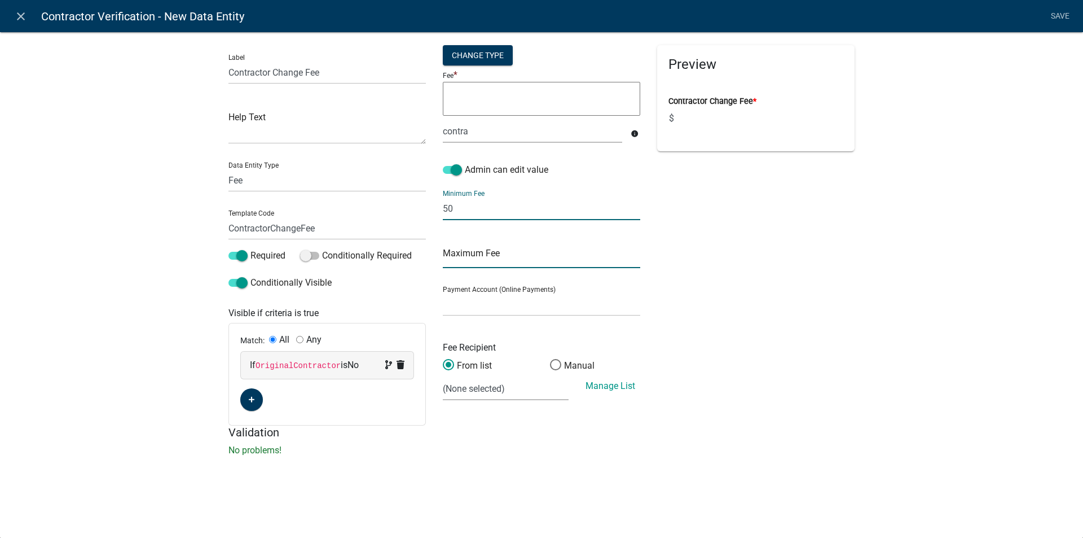
drag, startPoint x: 453, startPoint y: 256, endPoint x: 462, endPoint y: 258, distance: 9.3
click at [453, 256] on input "text" at bounding box center [541, 256] width 197 height 23
type input "50"
click at [486, 308] on select "General Account (Certified Payments)" at bounding box center [541, 304] width 197 height 23
select select "ade8966c-73be-43a0-8912-862582d59b66"
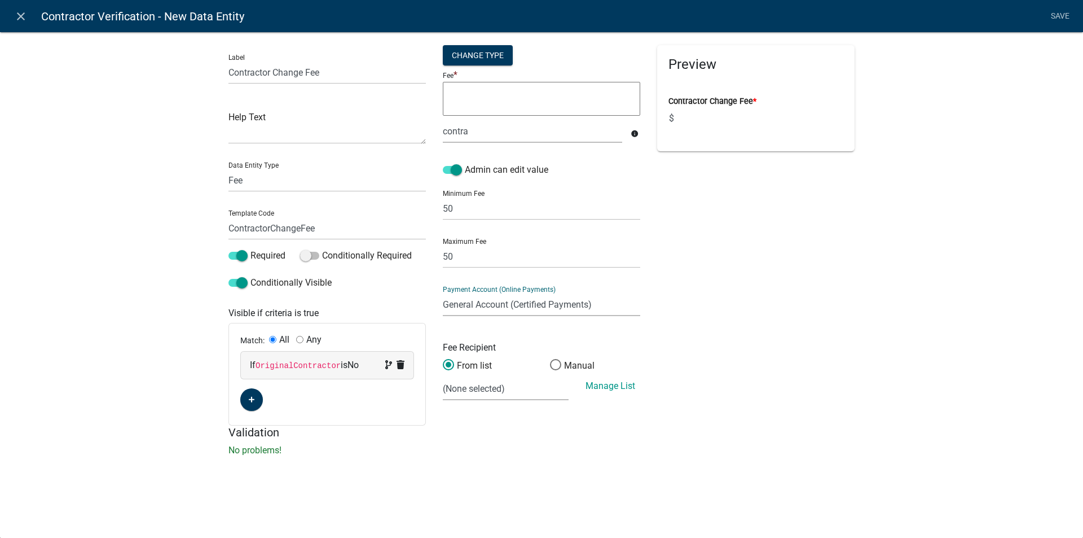
click at [443, 293] on select "General Account (Certified Payments)" at bounding box center [541, 304] width 197 height 23
drag, startPoint x: 484, startPoint y: 387, endPoint x: 482, endPoint y: 396, distance: 8.6
click at [484, 387] on select "(None selected) 100-00-0000-3222-320-08 PZ Permits 100-00-0000-3222-320-11 Buil…" at bounding box center [506, 388] width 126 height 23
select select "2: 71c94b0f-85ab-4860-9b42-8e364c2aea8c"
click at [443, 377] on select "(None selected) 100-00-0000-3222-320-08 PZ Permits 100-00-0000-3222-320-11 Buil…" at bounding box center [506, 388] width 126 height 23
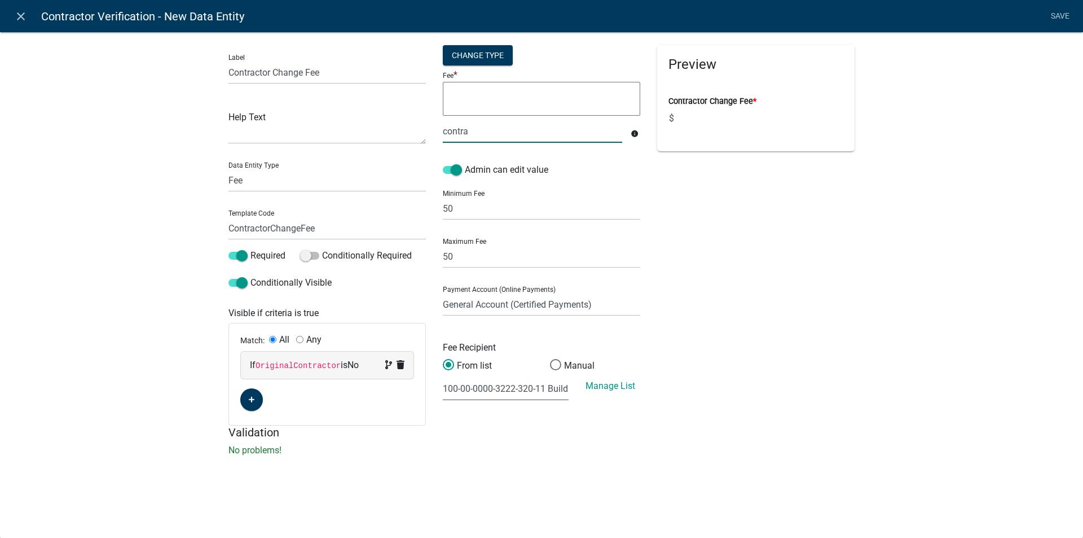
click at [478, 131] on div "contra" at bounding box center [532, 131] width 196 height 23
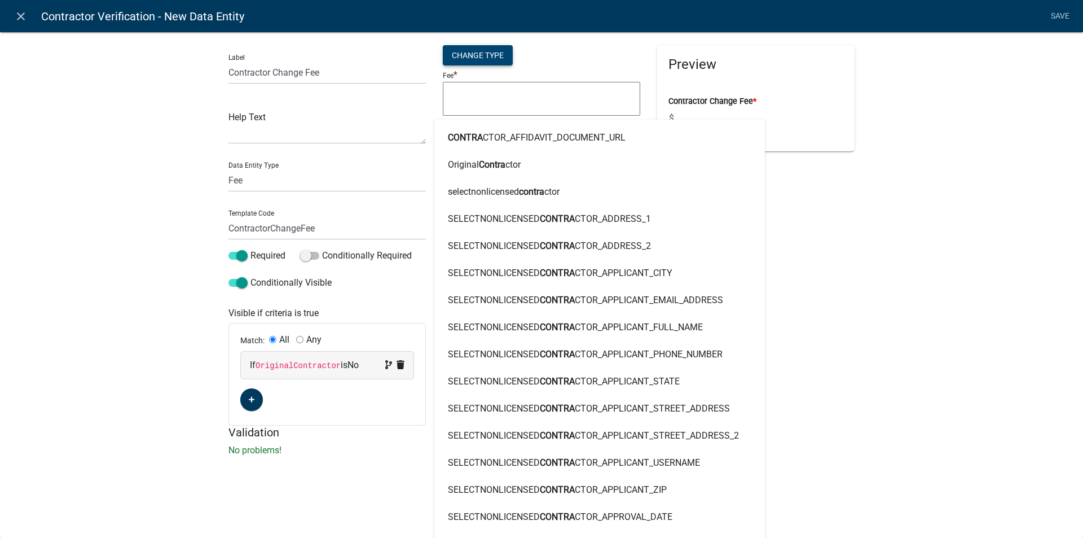
click at [468, 59] on div "Change Type" at bounding box center [478, 55] width 70 height 20
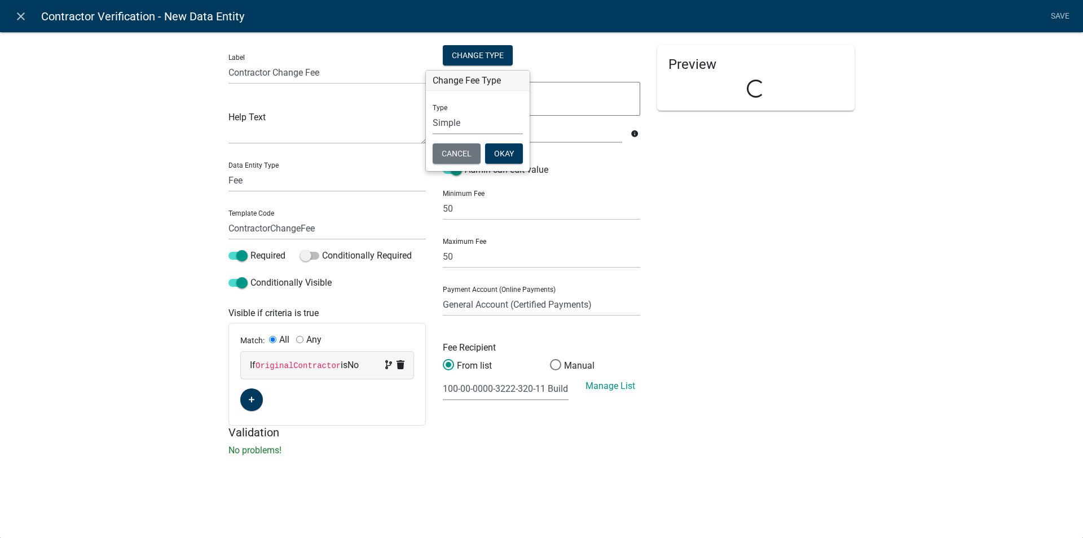
drag, startPoint x: 461, startPoint y: 119, endPoint x: 459, endPoint y: 125, distance: 6.1
click at [461, 119] on select "Simple List Advanced" at bounding box center [478, 122] width 90 height 23
select select "2"
click at [433, 134] on select "Simple List Advanced" at bounding box center [478, 122] width 90 height 23
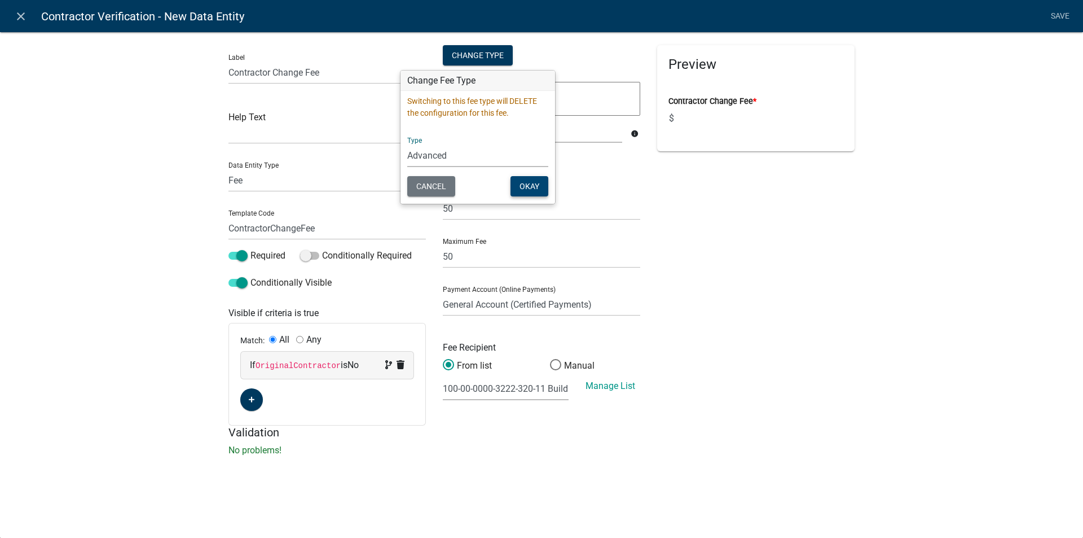
click at [537, 187] on button "Okay" at bounding box center [530, 186] width 38 height 20
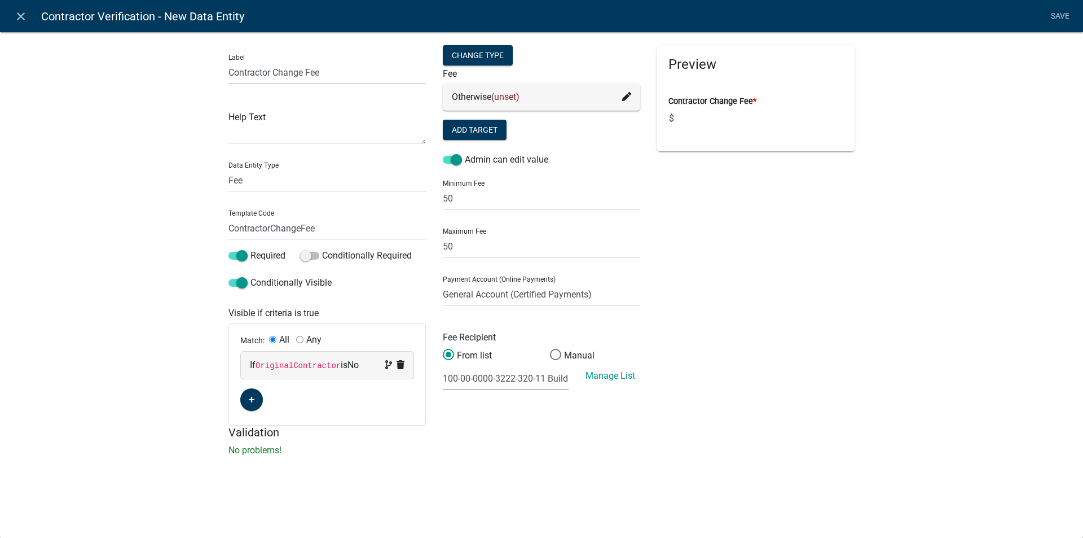
click at [626, 95] on icon at bounding box center [626, 96] width 9 height 9
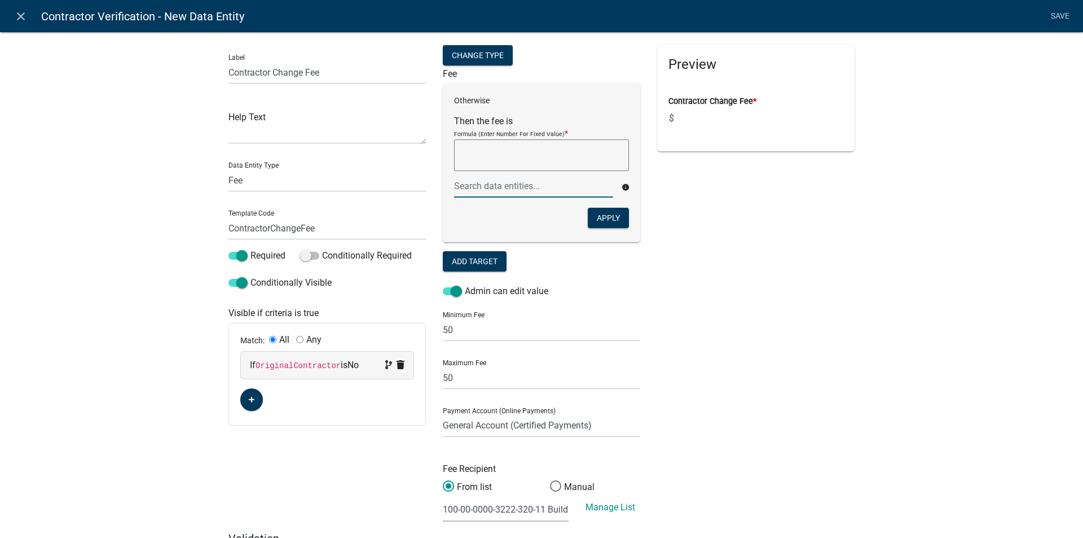
click at [481, 185] on div at bounding box center [534, 185] width 176 height 23
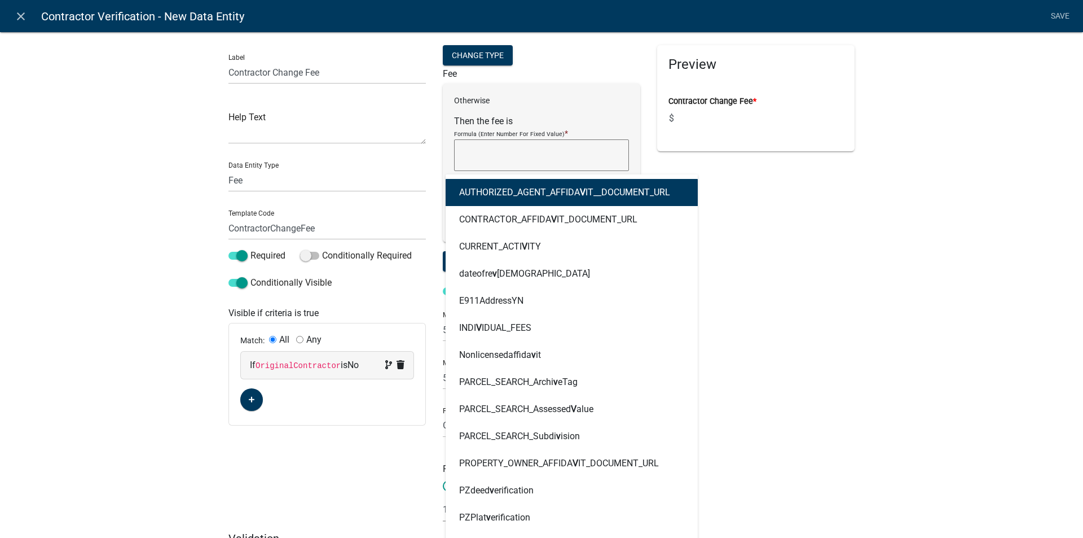
type input "ver"
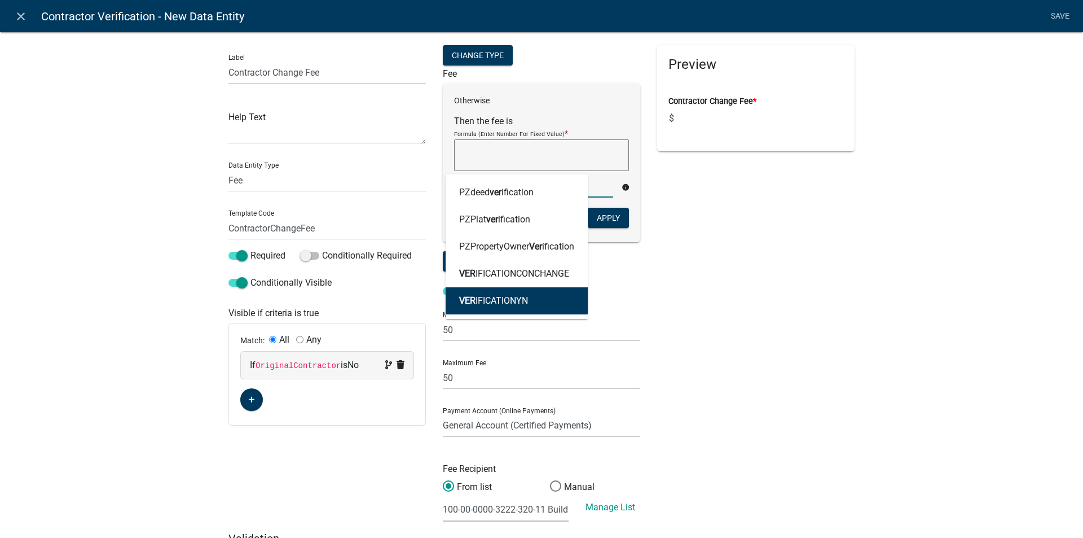
click at [499, 293] on button "VER IFICATIONYN" at bounding box center [517, 300] width 142 height 27
type textarea "VERIFICATIONYN"
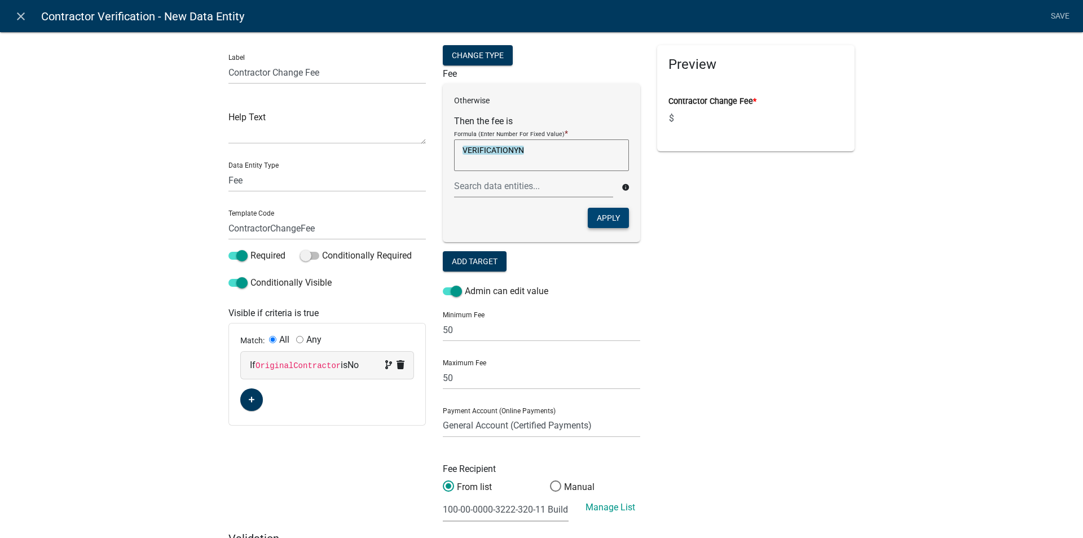
click at [602, 216] on button "Apply" at bounding box center [608, 218] width 41 height 20
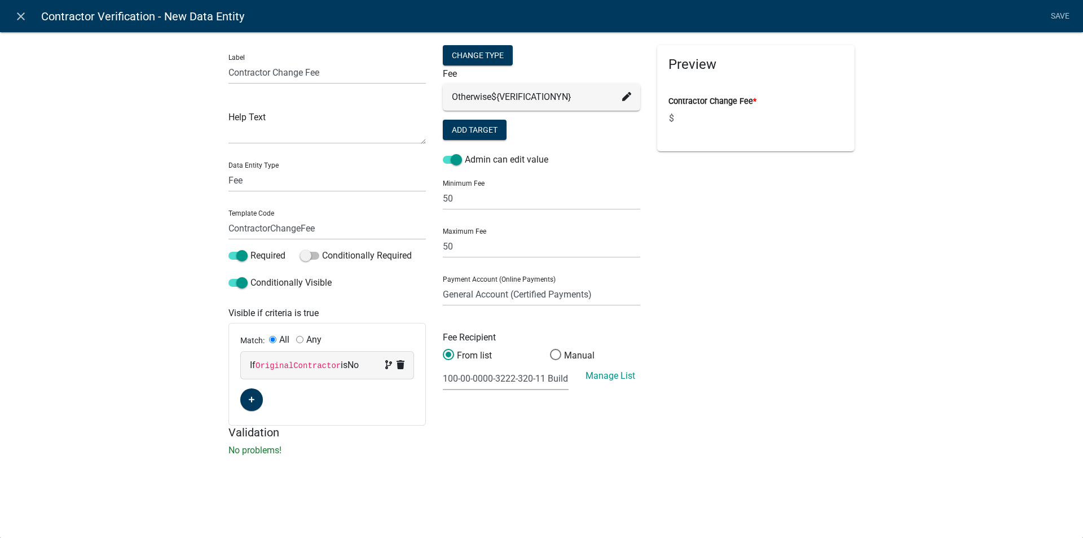
click at [628, 94] on icon at bounding box center [626, 96] width 9 height 9
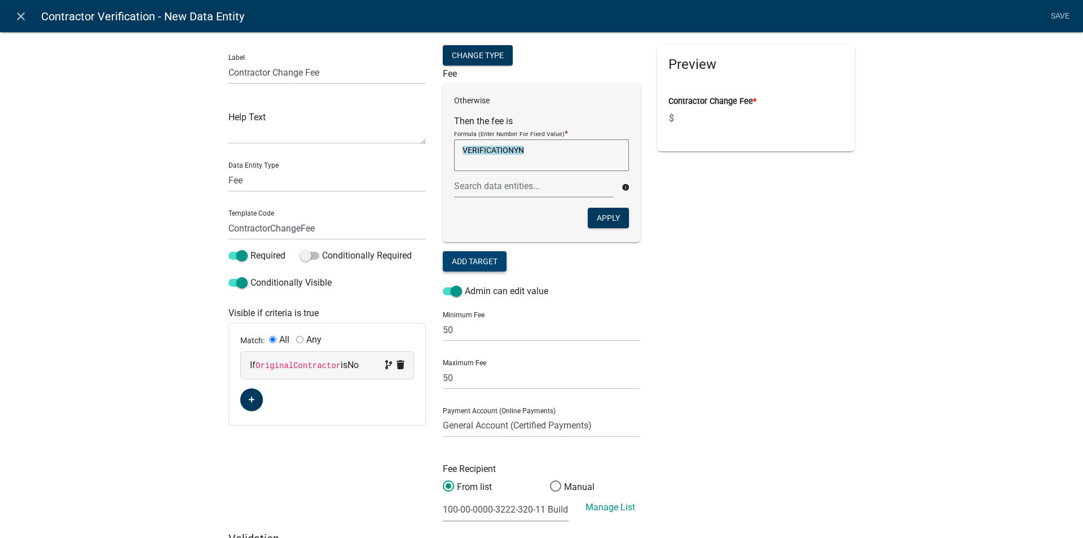
click at [479, 262] on button "Add Target" at bounding box center [475, 261] width 64 height 20
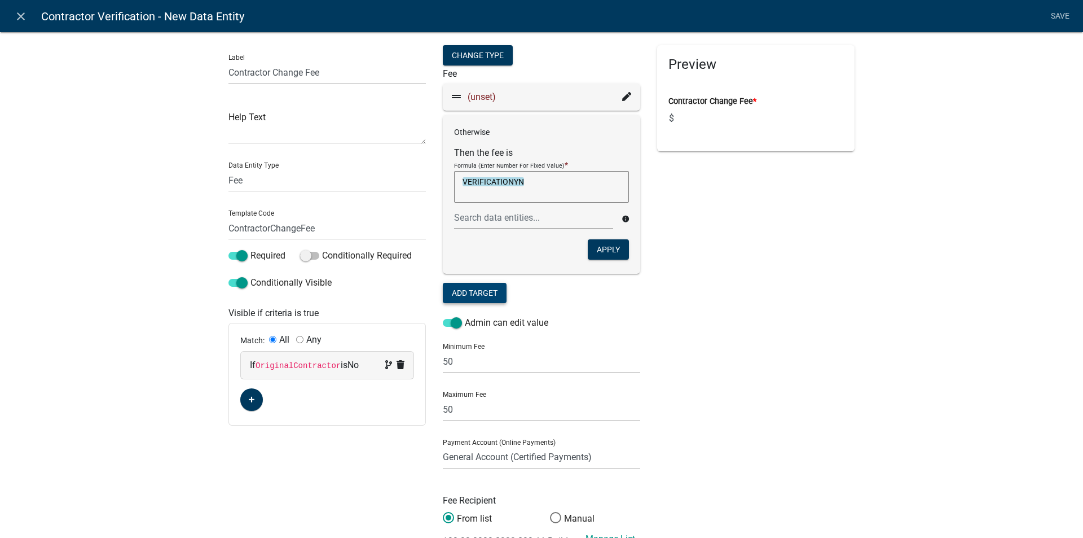
click at [477, 94] on span "(unset)" at bounding box center [482, 96] width 28 height 11
click at [622, 95] on icon at bounding box center [626, 96] width 9 height 9
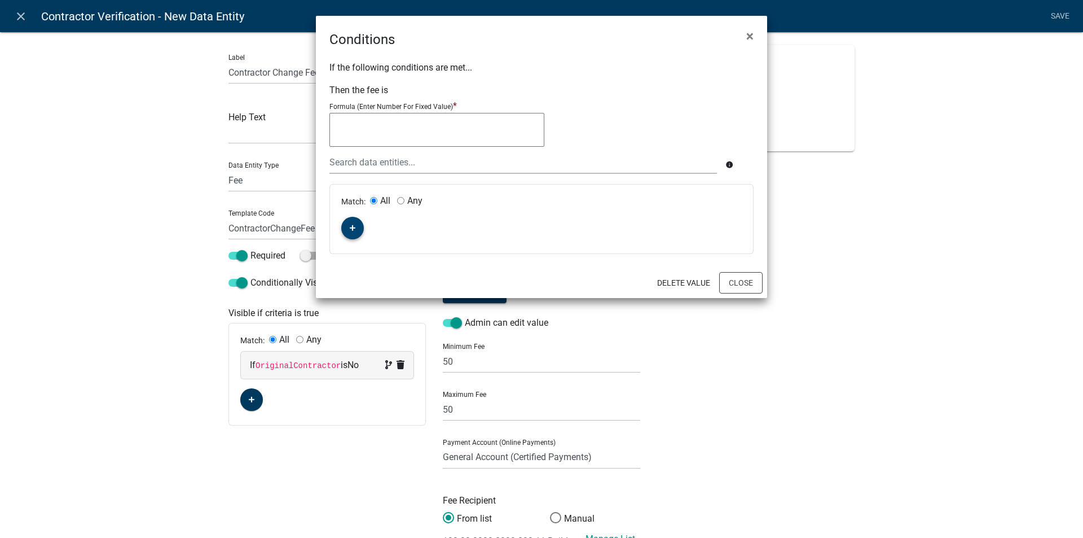
click at [348, 229] on button "button" at bounding box center [352, 228] width 23 height 23
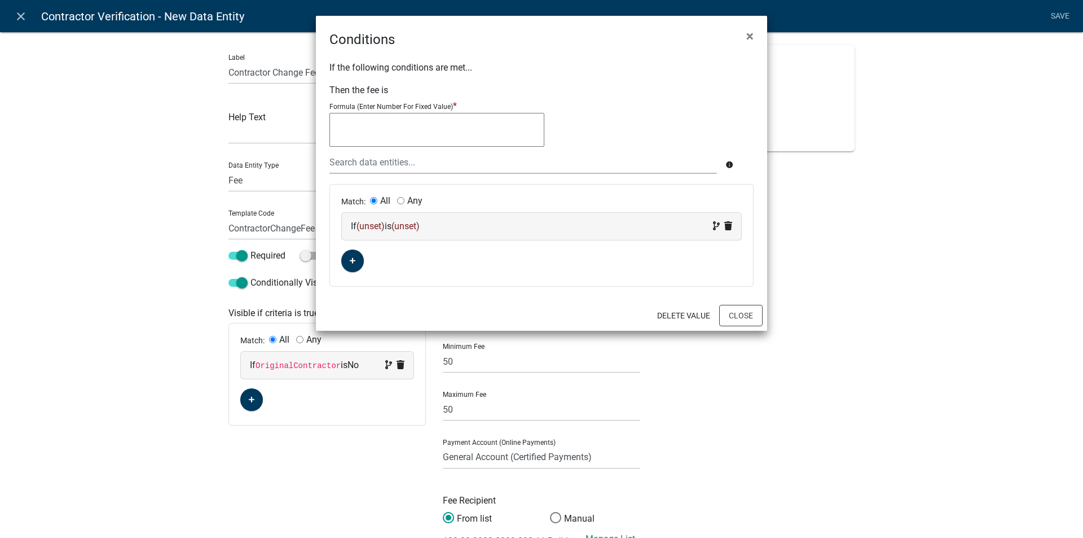
click at [374, 223] on span "(unset)" at bounding box center [371, 226] width 28 height 11
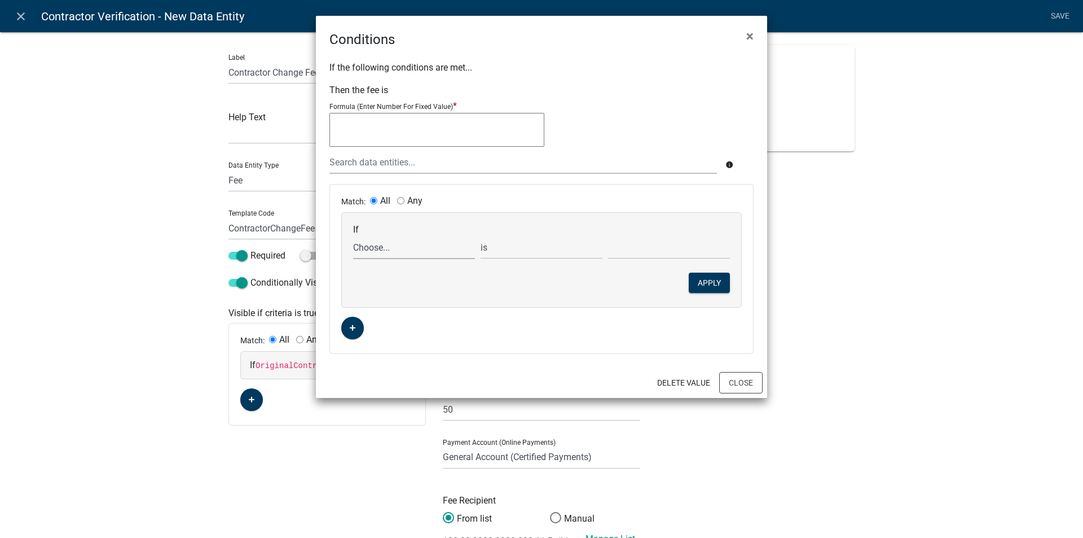
click at [384, 253] on select "Choose... Acres ALL_FEE_RECIPIENTS AMOUNT_PAID APPLICANT_CITY APPLICANT_EMAIL_A…" at bounding box center [414, 247] width 122 height 23
select select "233: VERIFICATIONYN"
click at [353, 236] on select "Choose... Acres ALL_FEE_RECIPIENTS AMOUNT_PAID APPLICANT_CITY APPLICANT_EMAIL_A…" at bounding box center [414, 247] width 122 height 23
drag, startPoint x: 638, startPoint y: 248, endPoint x: 632, endPoint y: 247, distance: 5.7
click at [638, 248] on select "Choose... NO YES" at bounding box center [669, 247] width 122 height 23
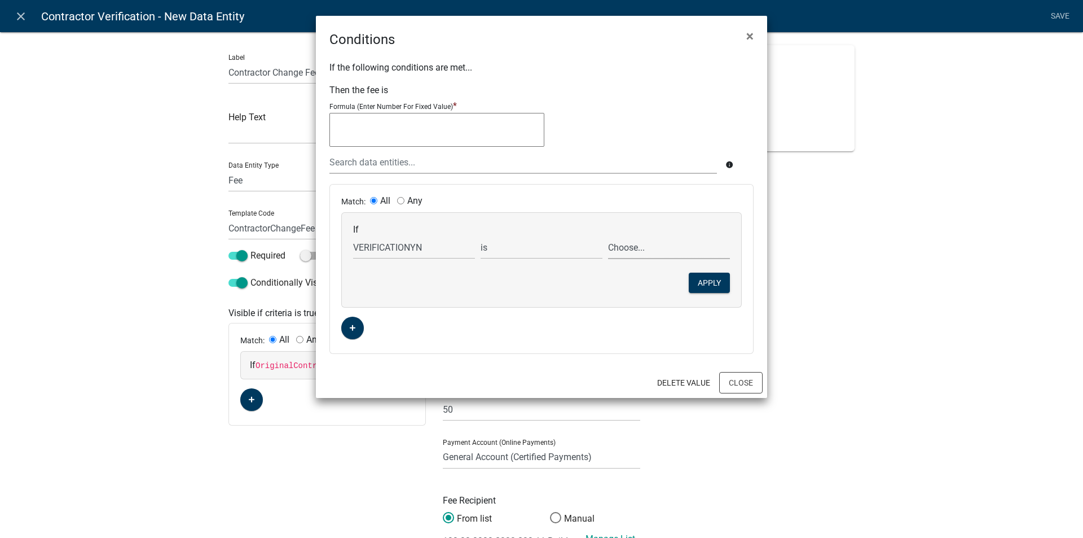
select select "1: NO"
click at [608, 236] on select "Choose... NO YES" at bounding box center [669, 247] width 122 height 23
click at [415, 127] on textarea at bounding box center [437, 130] width 215 height 34
type textarea "50"
click at [698, 282] on button "Apply" at bounding box center [709, 283] width 41 height 20
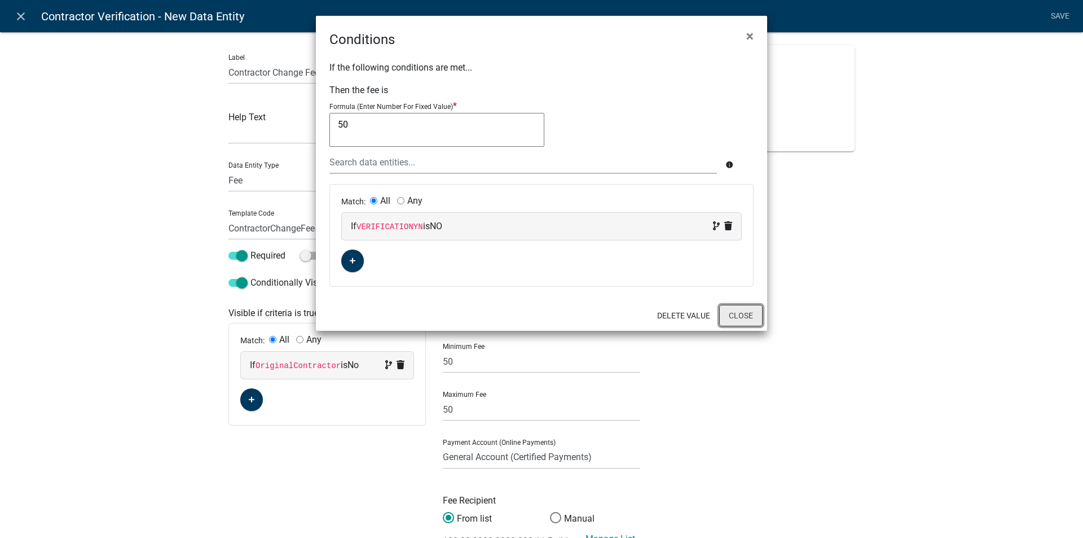
click at [743, 310] on button "Close" at bounding box center [740, 315] width 43 height 21
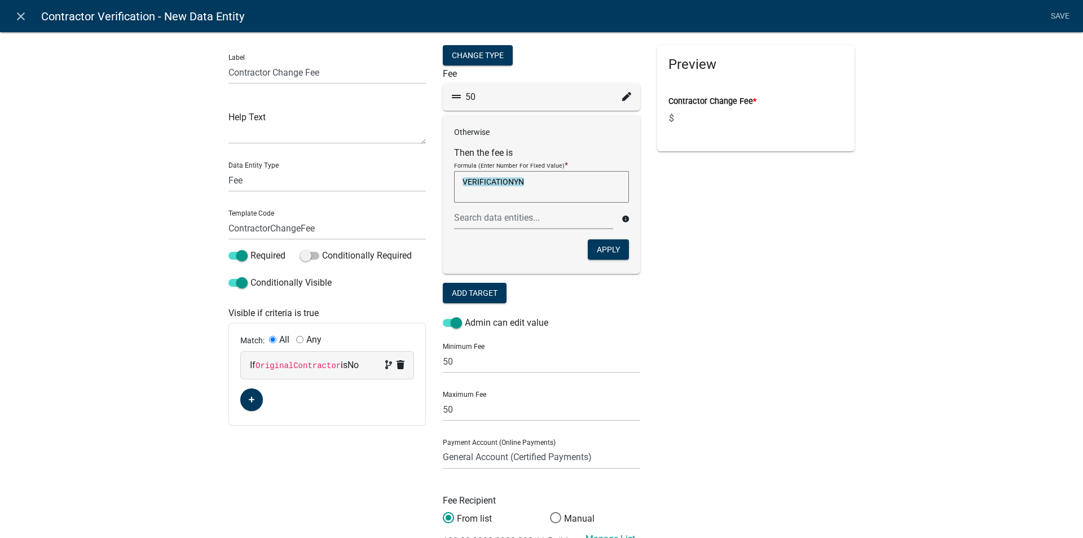
click at [528, 183] on textarea "VERIFICATIONYN" at bounding box center [541, 187] width 175 height 32
type textarea "0"
click at [607, 251] on button "Apply" at bounding box center [608, 249] width 41 height 20
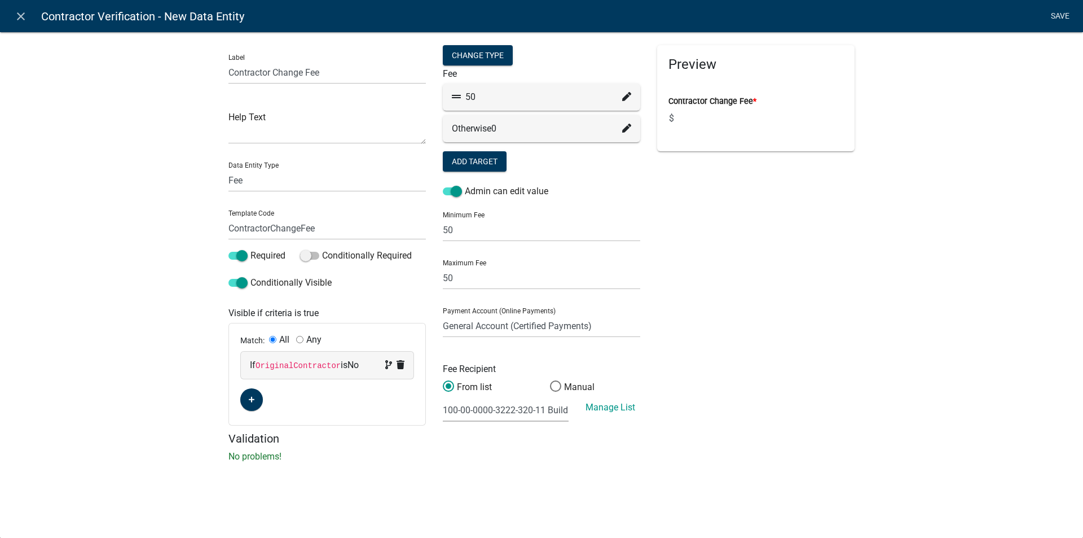
click at [1061, 14] on link "Save" at bounding box center [1060, 16] width 28 height 21
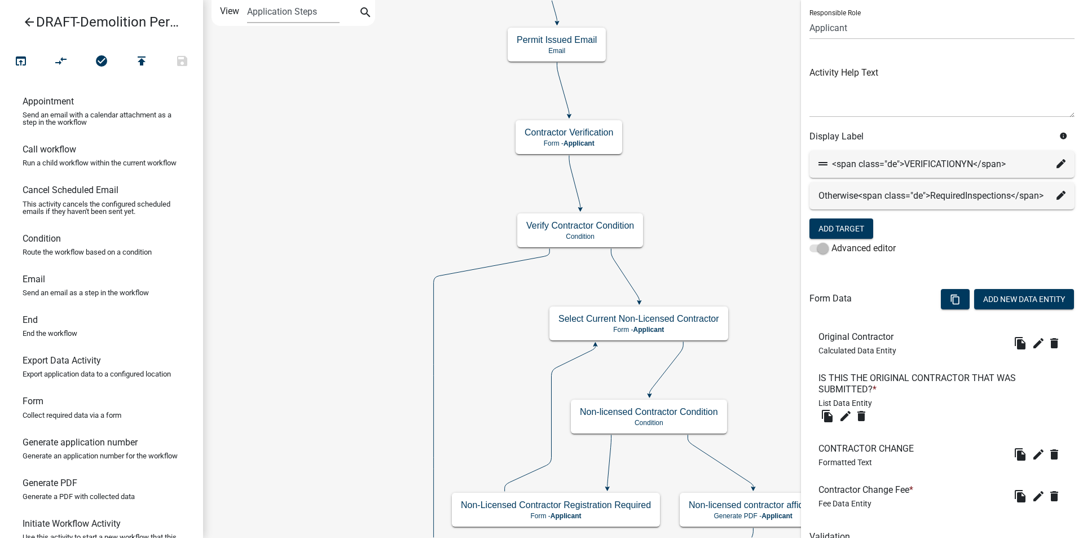
scroll to position [145, 0]
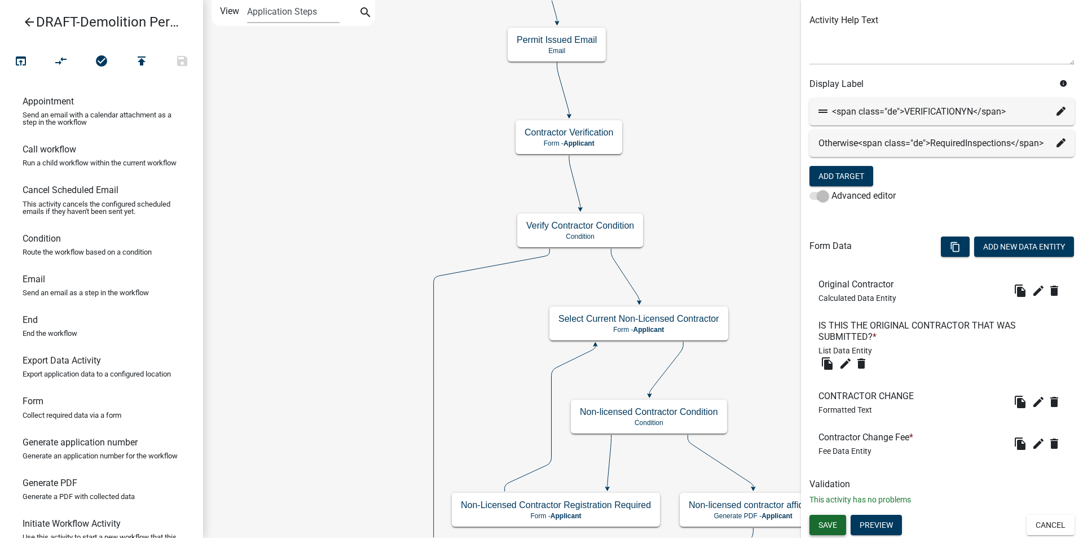
click at [831, 524] on span "Save" at bounding box center [828, 524] width 19 height 9
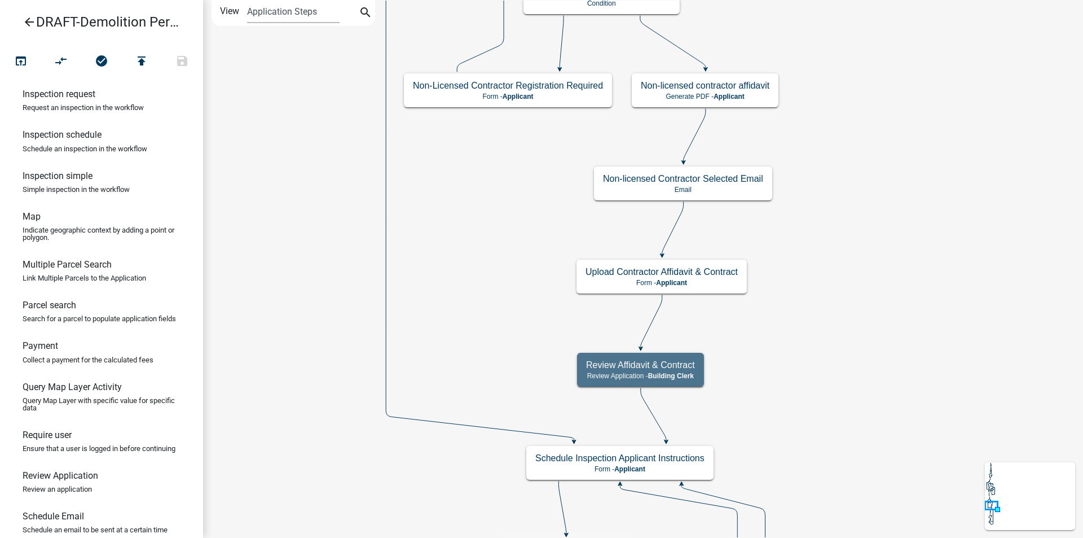
scroll to position [624, 0]
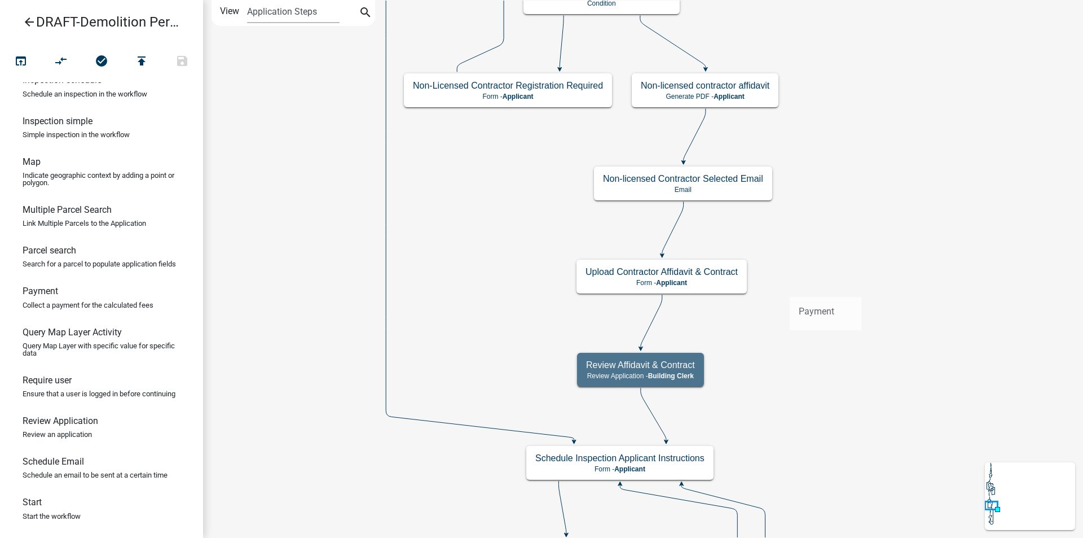
drag, startPoint x: 60, startPoint y: 292, endPoint x: 784, endPoint y: 288, distance: 724.5
click at [784, 288] on div "arrow_back DRAFT-Demolition Permit open_in_browser compare_arrows check_circle …" at bounding box center [541, 269] width 1083 height 538
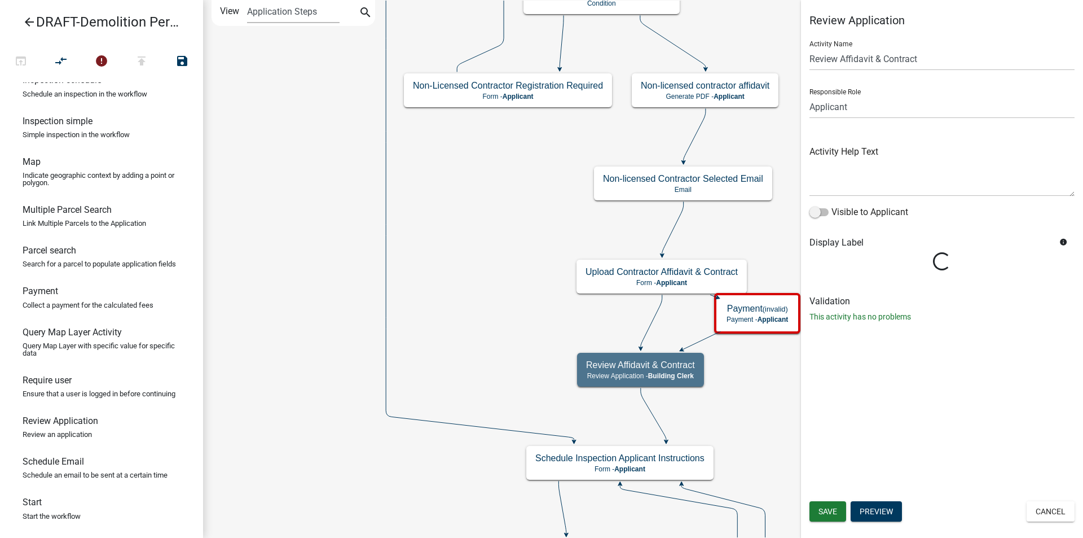
click at [655, 314] on icon at bounding box center [651, 321] width 21 height 53
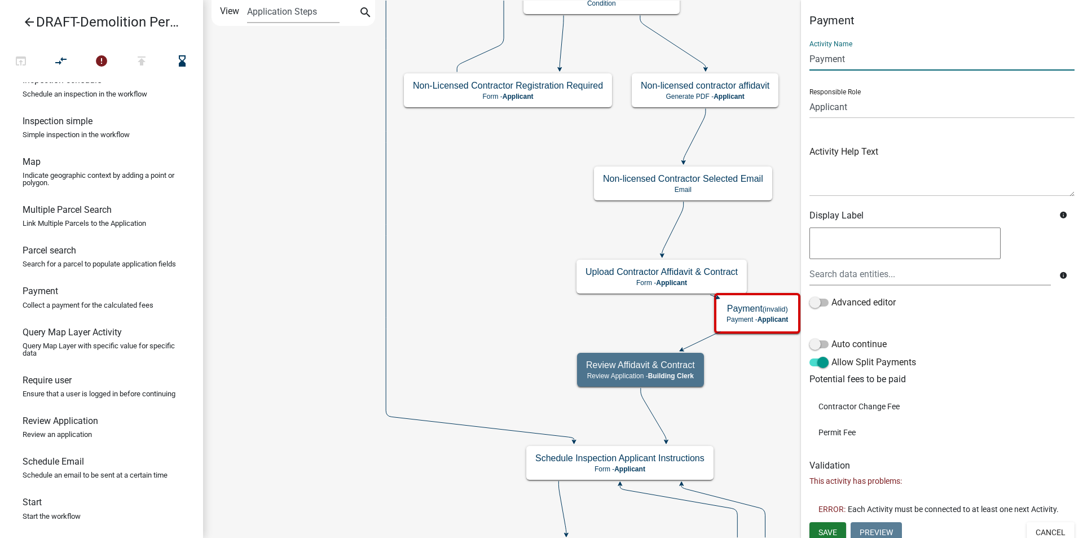
drag, startPoint x: 852, startPoint y: 58, endPoint x: 800, endPoint y: 61, distance: 52.0
click at [800, 61] on main "Start Start - Applicant Applicant Login Require user Applicant and Demolition I…" at bounding box center [643, 269] width 880 height 538
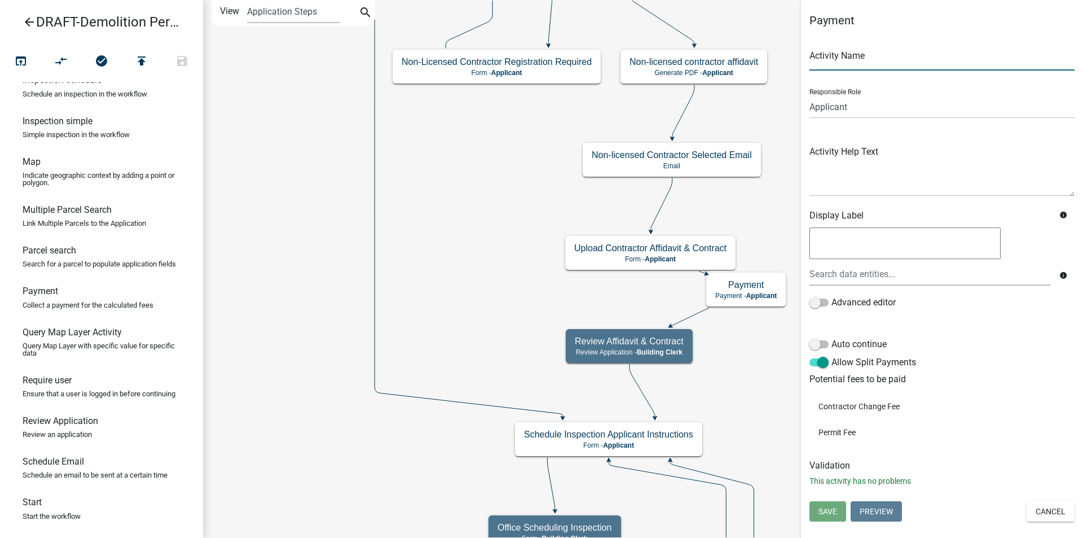
click at [866, 58] on input "text" at bounding box center [942, 58] width 265 height 23
type input "Verification Contractor Payment"
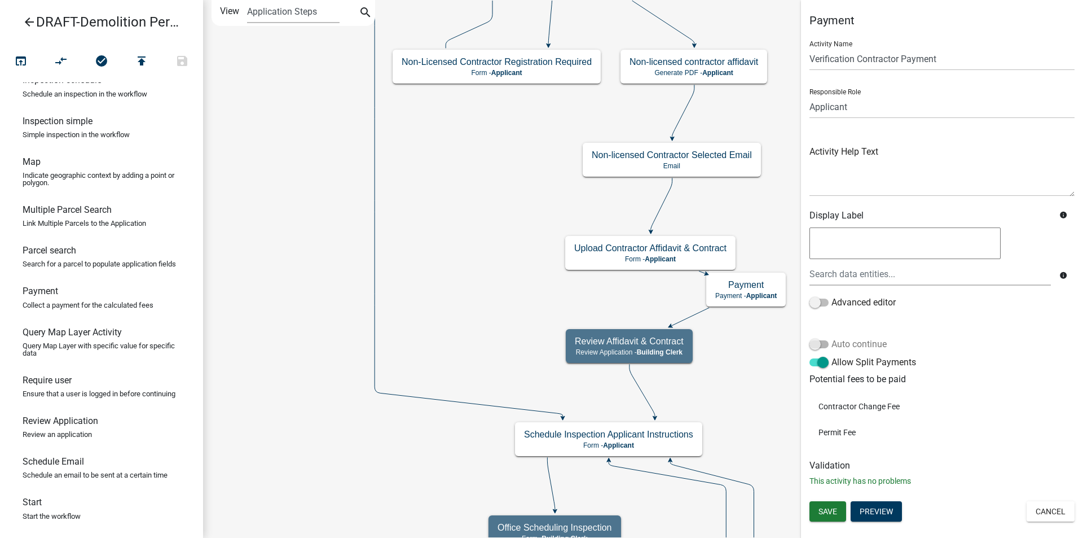
click at [827, 342] on span at bounding box center [819, 344] width 19 height 8
click at [832, 337] on input "Auto continue" at bounding box center [832, 337] width 0 height 0
click at [832, 509] on span "Save" at bounding box center [828, 511] width 19 height 9
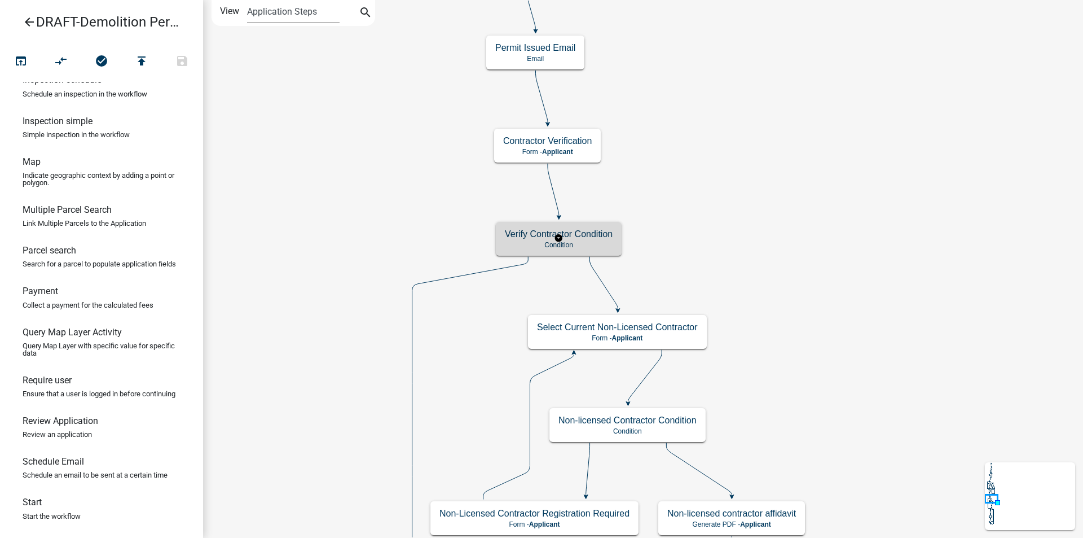
click at [601, 236] on h5 "Verify Contractor Condition" at bounding box center [559, 234] width 108 height 11
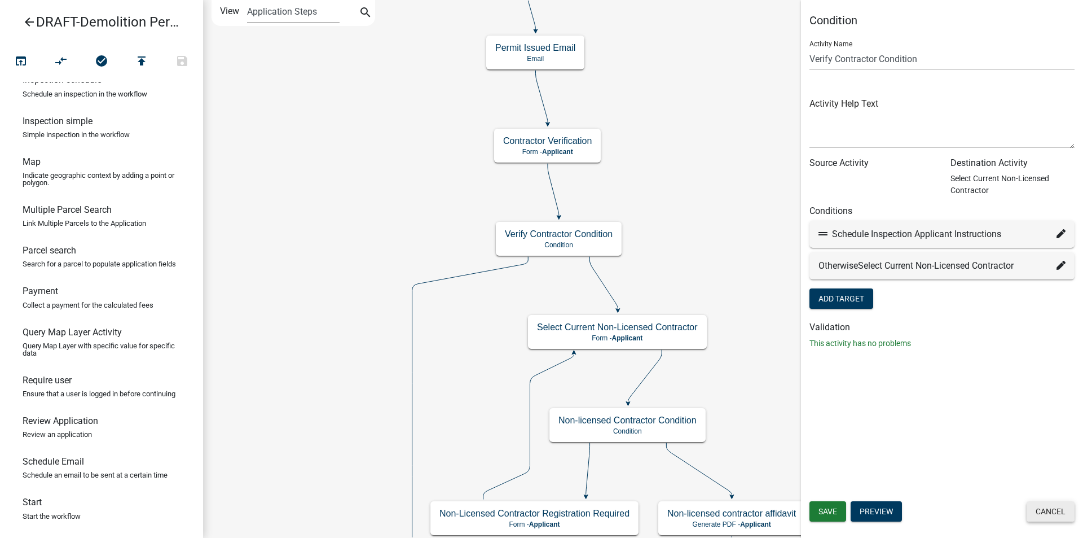
click at [1053, 516] on button "Cancel" at bounding box center [1051, 511] width 48 height 20
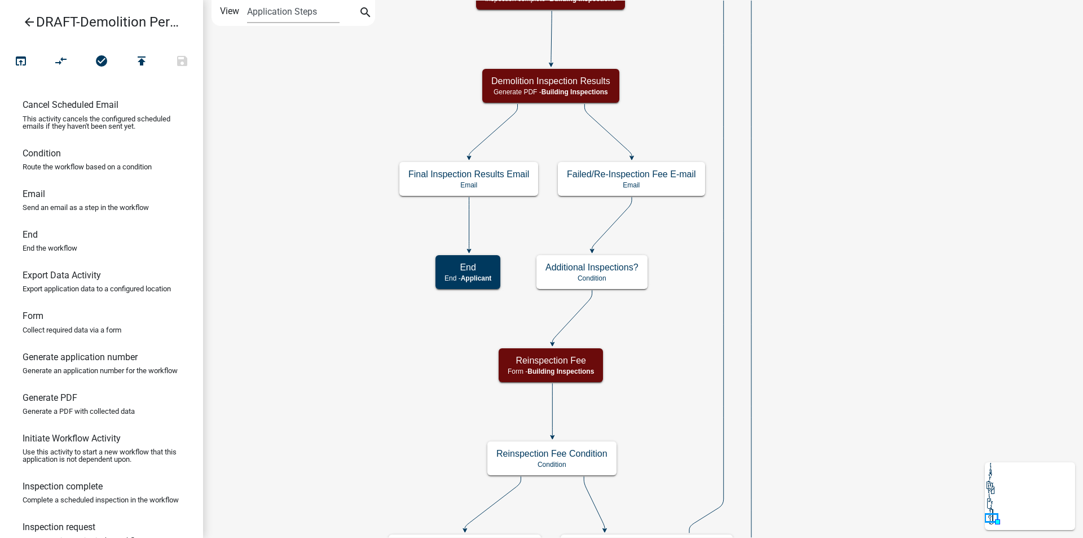
scroll to position [60, 0]
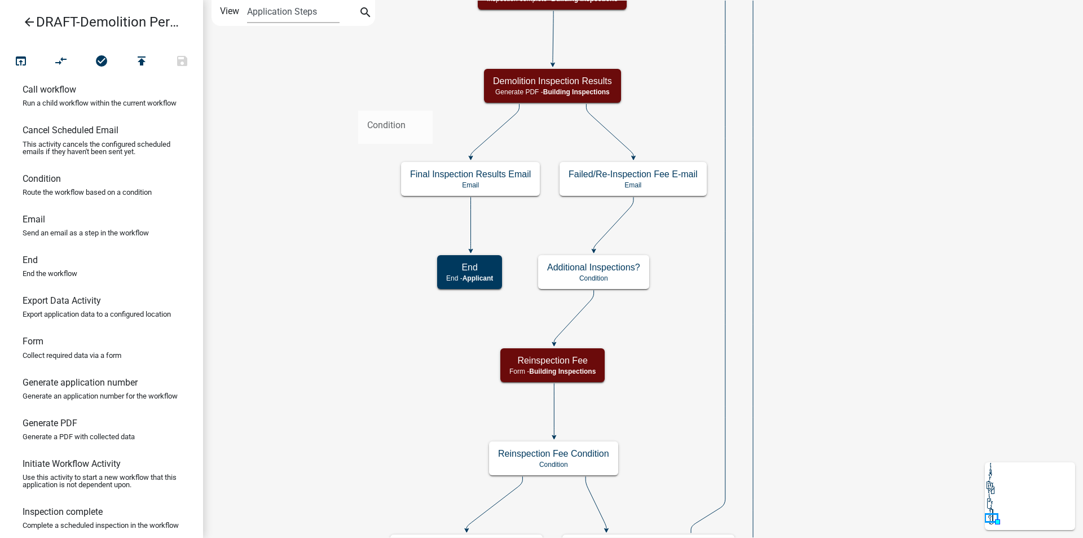
drag, startPoint x: 58, startPoint y: 206, endPoint x: 325, endPoint y: 104, distance: 286.3
click at [359, 99] on div "arrow_back DRAFT-Demolition Permit open_in_browser compare_arrows check_circle …" at bounding box center [541, 269] width 1083 height 538
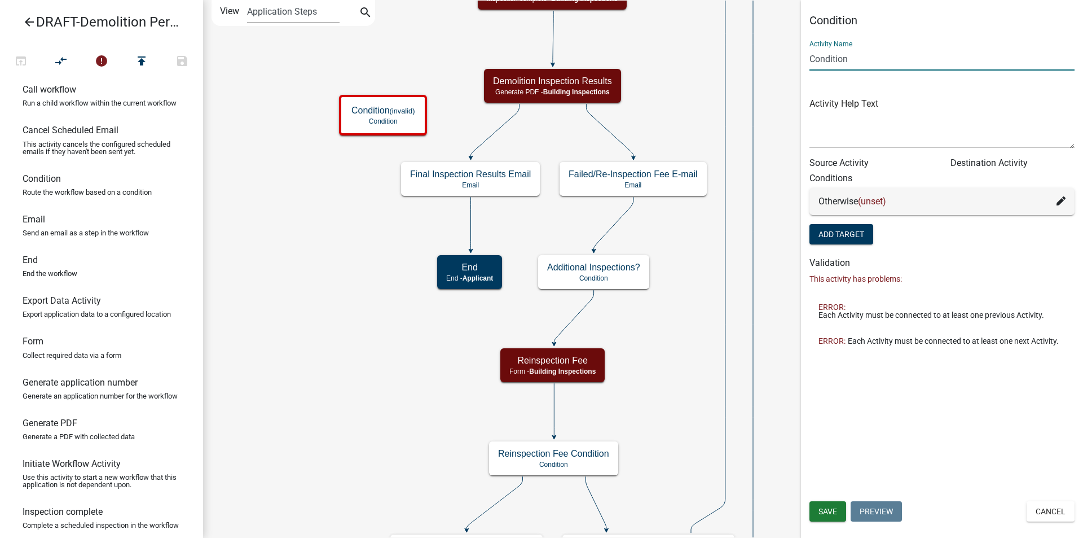
drag, startPoint x: 818, startPoint y: 58, endPoint x: 788, endPoint y: 60, distance: 30.6
click at [788, 60] on main "Start Start - Applicant Applicant Login Require user Applicant and Demolition I…" at bounding box center [643, 269] width 880 height 538
type input "Final or Reinspection for Demolition"
click at [865, 232] on button "Add Target" at bounding box center [842, 234] width 64 height 20
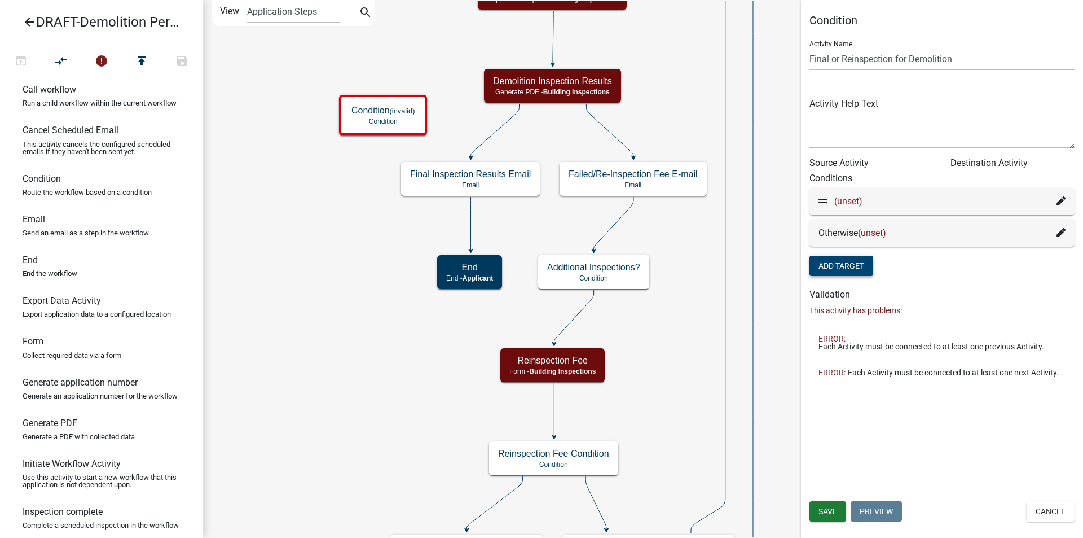
click at [1059, 200] on icon at bounding box center [1061, 200] width 9 height 9
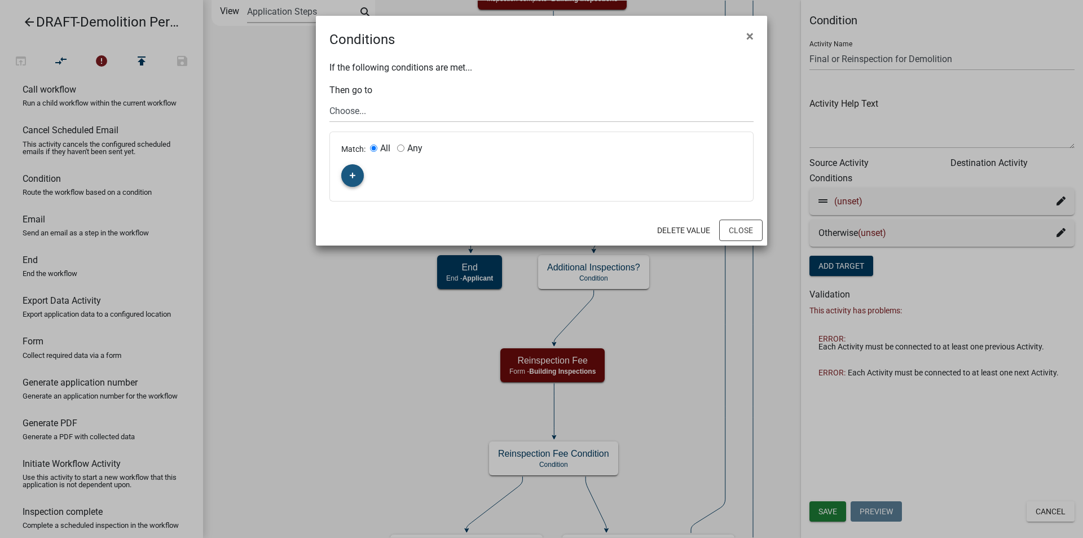
click at [354, 173] on icon "button" at bounding box center [353, 175] width 6 height 7
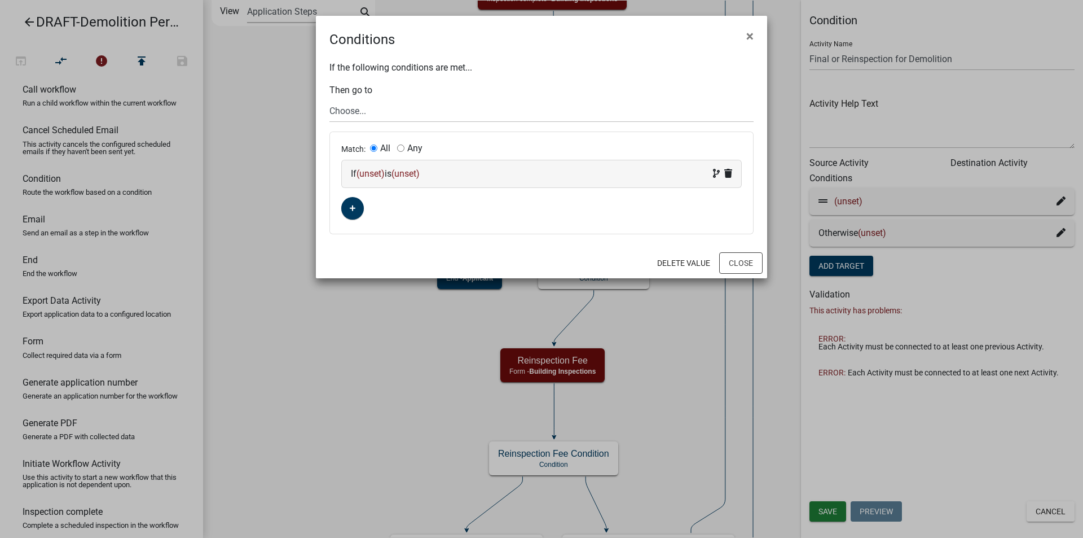
click at [372, 173] on span "(unset)" at bounding box center [371, 173] width 28 height 11
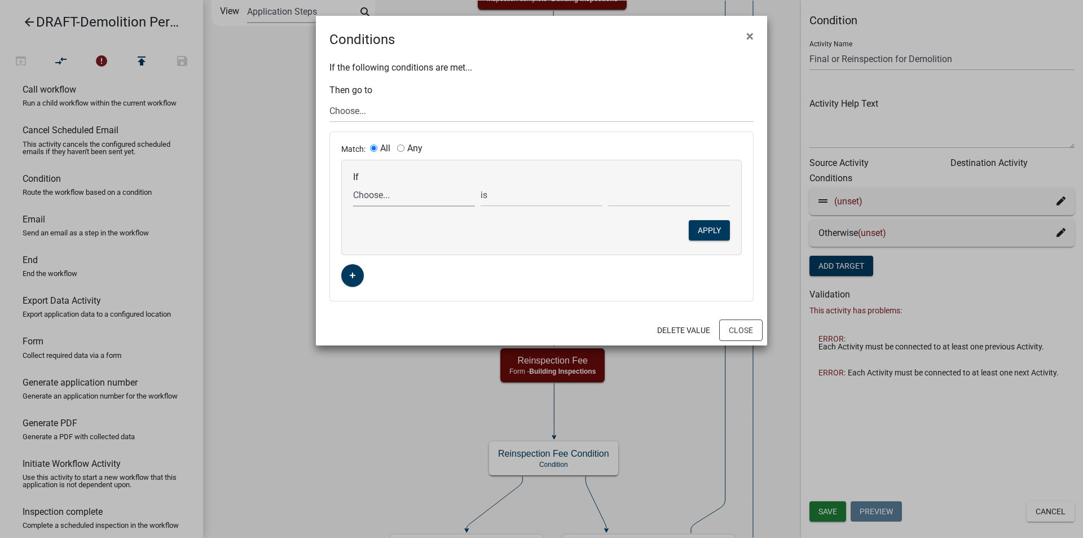
click at [376, 198] on select "Choose... ALL_FEE_RECIPIENTS APPLICATION_ID APPLICATION_NUMBER APPLICATION_STAT…" at bounding box center [414, 194] width 122 height 23
click at [528, 281] on div "Match: All Any If Choose... ALL_FEE_RECIPIENTS APPLICATION_ID APPLICATION_NUMBE…" at bounding box center [541, 216] width 423 height 169
click at [375, 192] on select "Choose... ALL_FEE_RECIPIENTS APPLICATION_ID APPLICATION_NUMBER APPLICATION_STAT…" at bounding box center [414, 194] width 122 height 23
click at [673, 297] on div "Match: All Any If Choose... ALL_FEE_RECIPIENTS APPLICATION_ID APPLICATION_NUMBE…" at bounding box center [541, 216] width 423 height 169
click at [735, 331] on button "Close" at bounding box center [740, 329] width 43 height 21
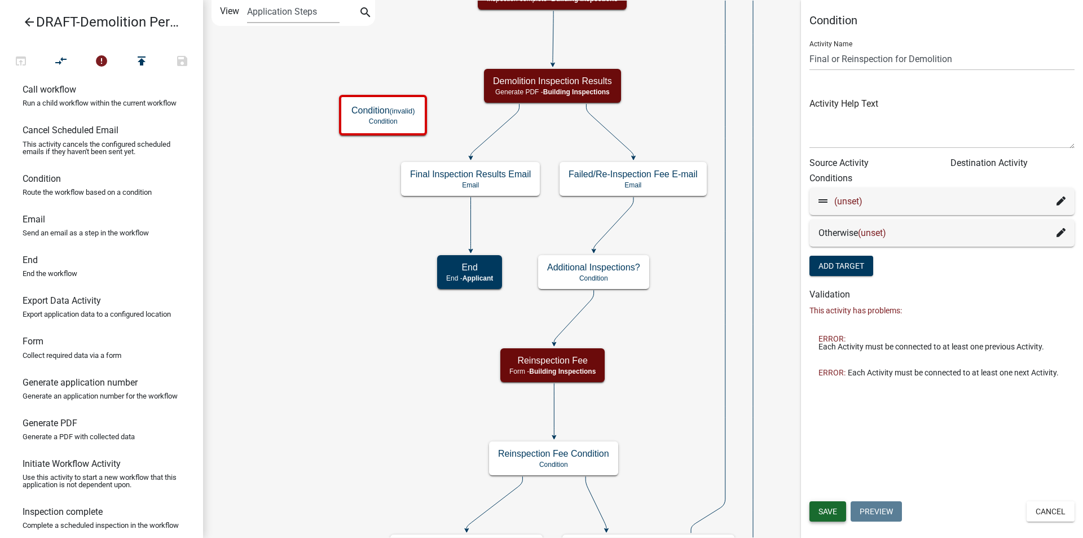
click at [823, 511] on span "Save" at bounding box center [828, 511] width 19 height 9
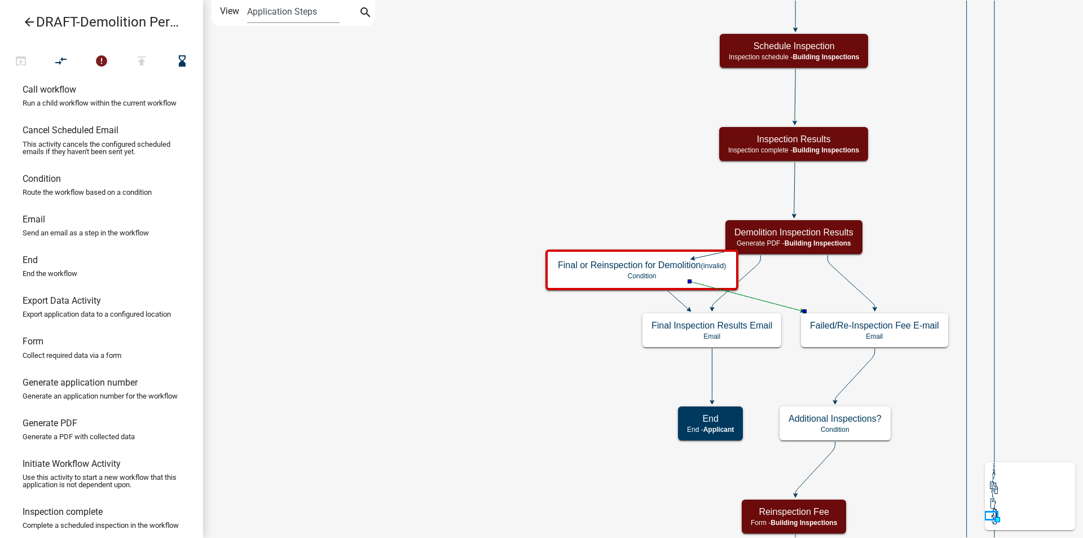
click at [755, 270] on icon at bounding box center [736, 281] width 49 height 53
click at [68, 59] on icon "compare_arrows" at bounding box center [62, 62] width 14 height 16
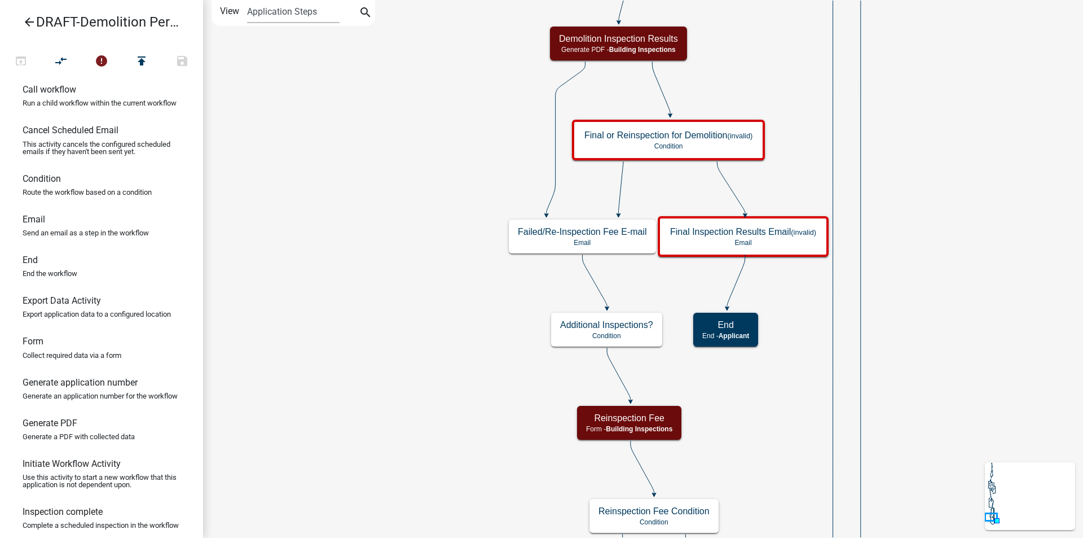
click at [555, 106] on icon at bounding box center [566, 138] width 39 height 153
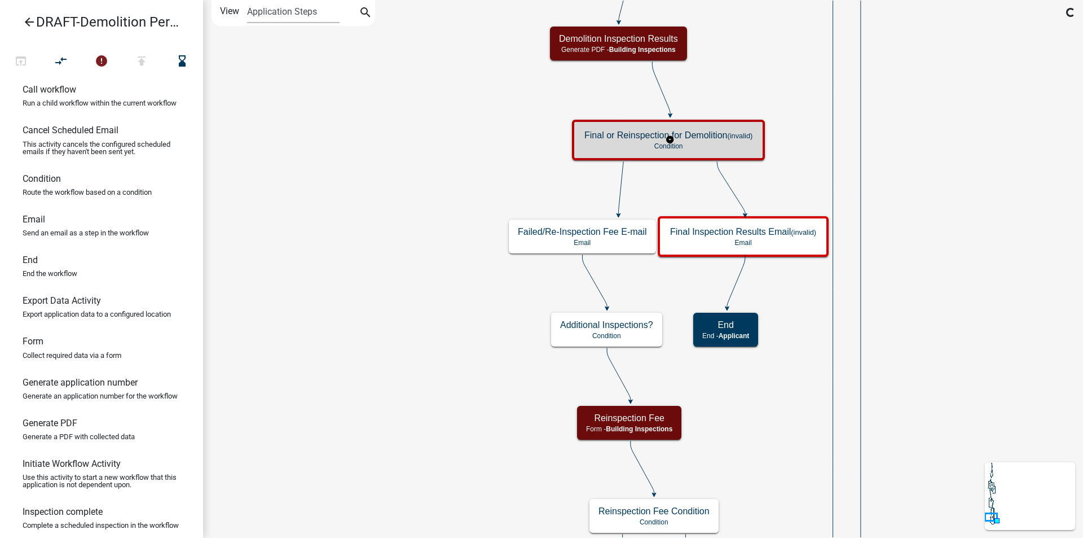
click at [728, 143] on p "Condition" at bounding box center [669, 146] width 168 height 8
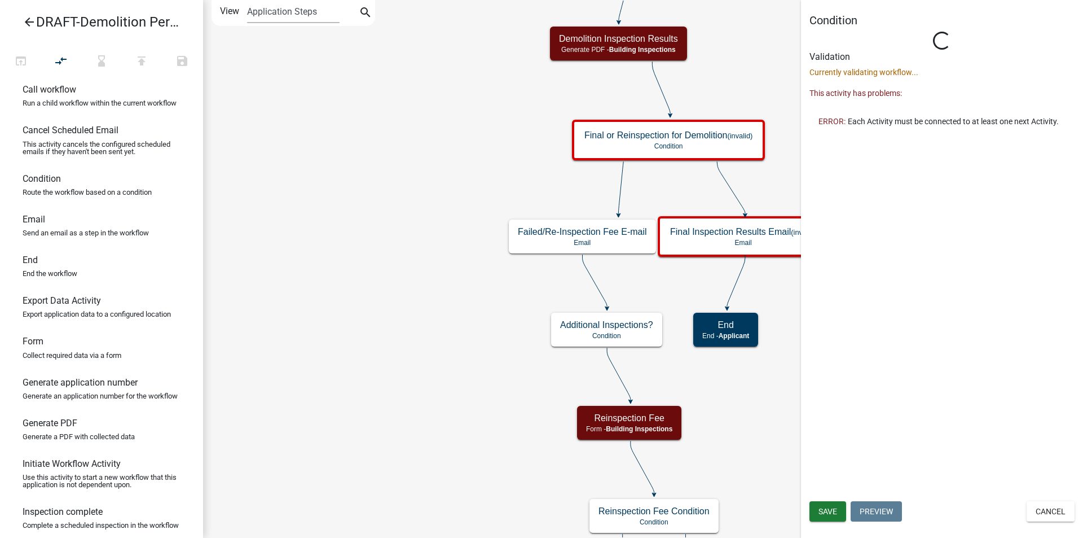
type input "Condition"
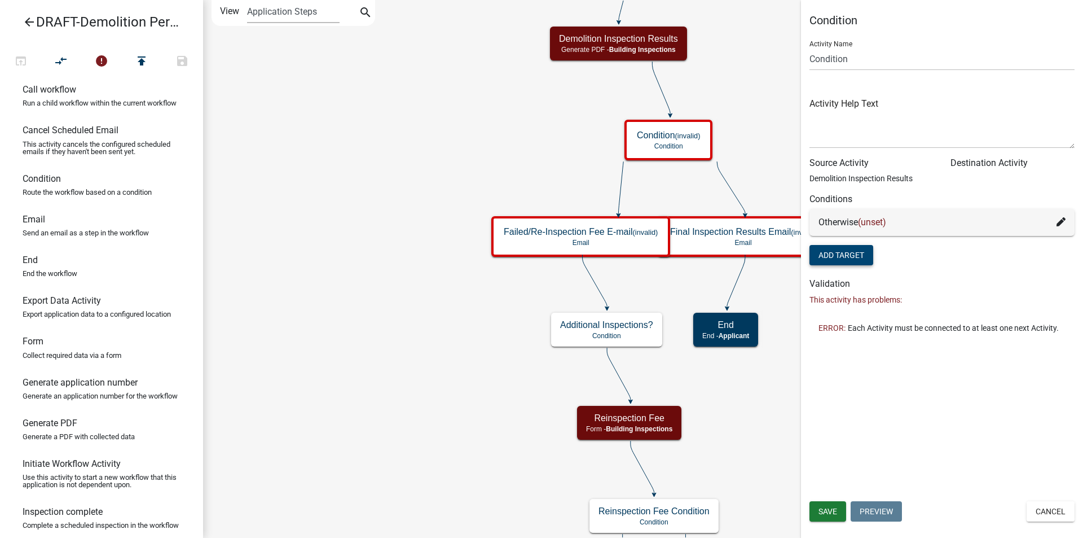
click at [854, 252] on button "Add Target" at bounding box center [842, 255] width 64 height 20
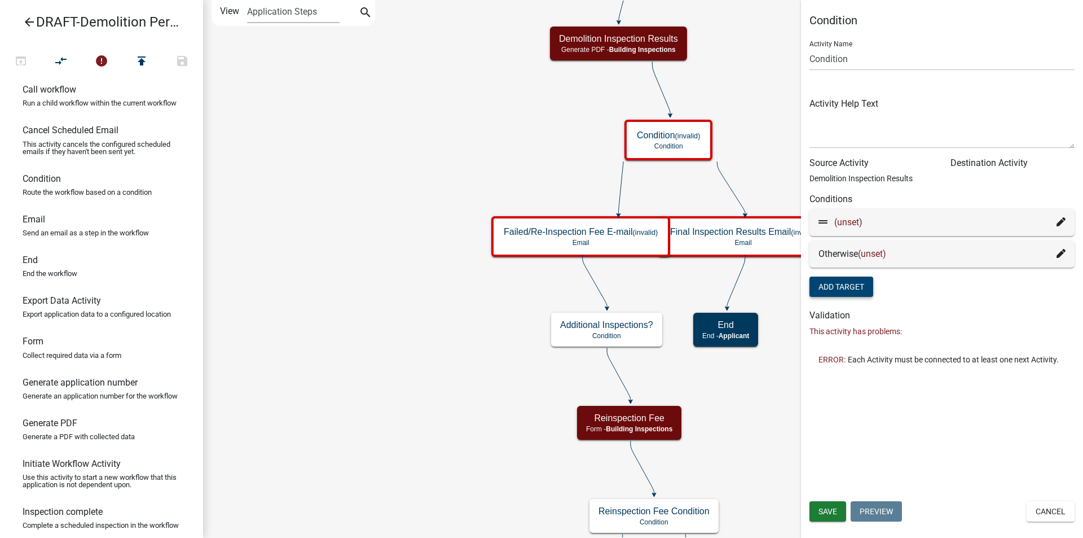
click at [1059, 222] on icon at bounding box center [1061, 221] width 9 height 9
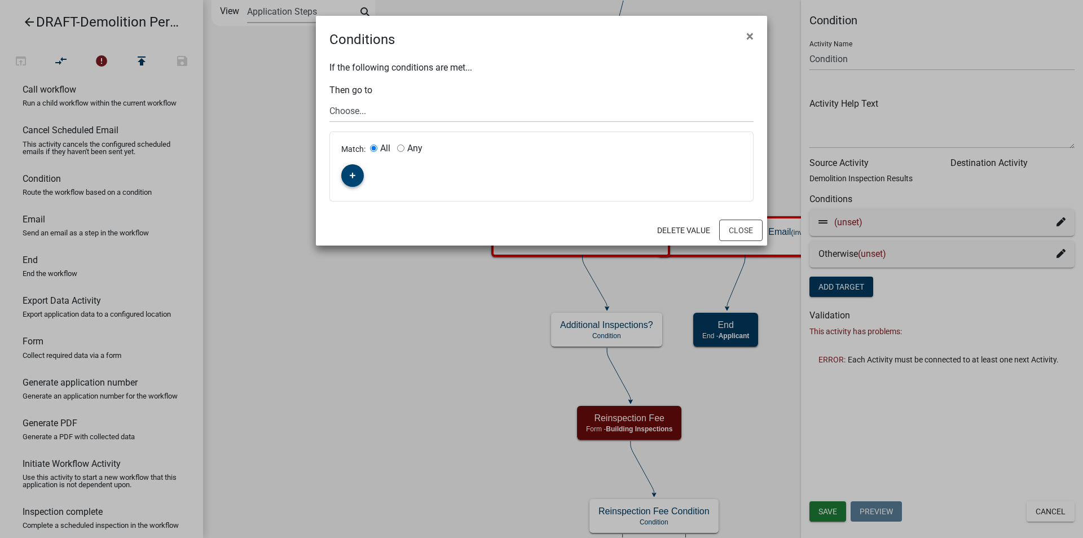
click at [352, 175] on icon "button" at bounding box center [353, 176] width 6 height 6
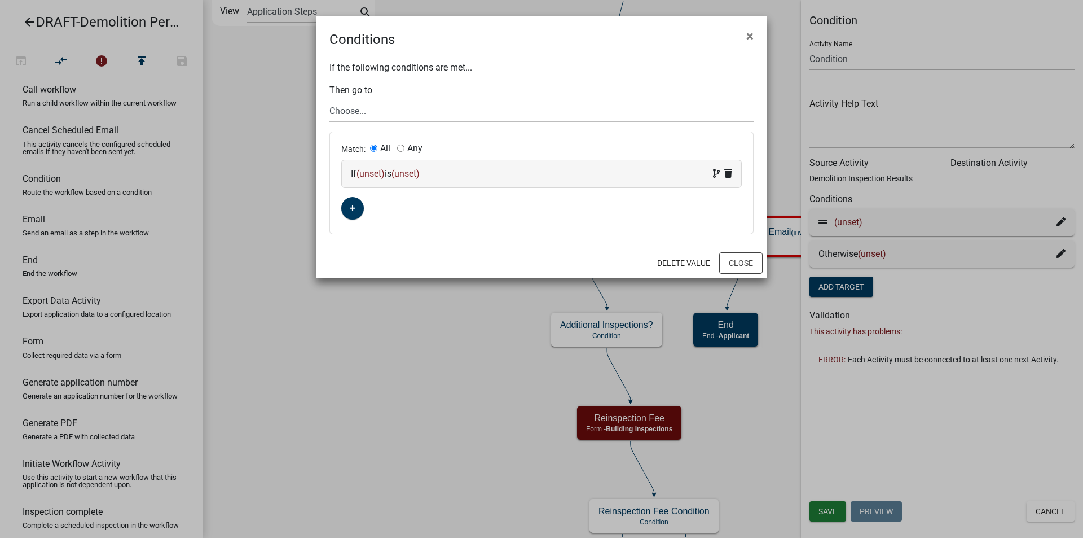
click at [369, 173] on span "(unset)" at bounding box center [371, 173] width 28 height 11
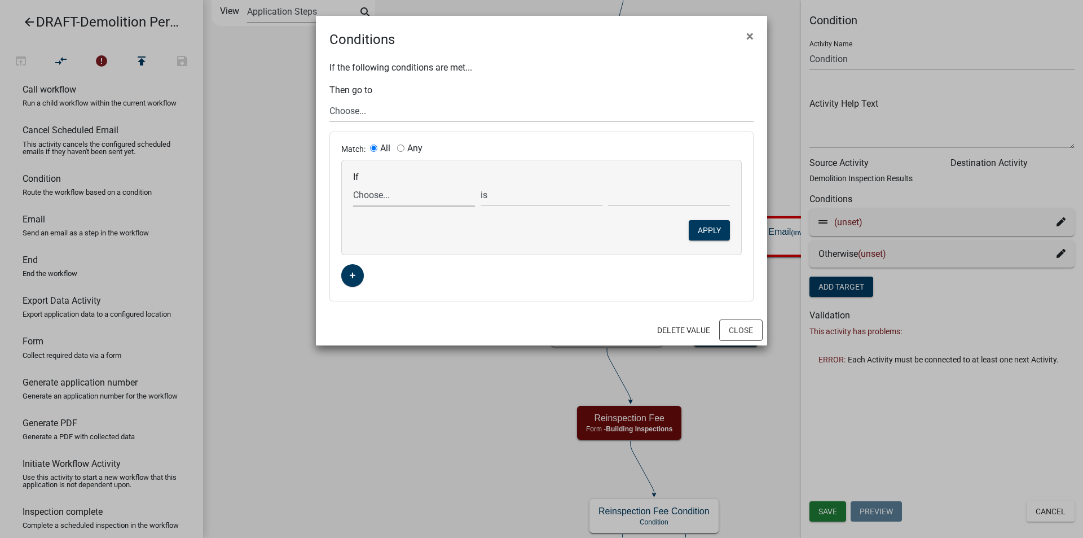
click at [375, 194] on select "Choose... Acres AdditionalInspectionsYN ALL_FEE_RECIPIENTS AMOUNT_PAID APPLICAN…" at bounding box center [414, 194] width 122 height 23
click at [737, 401] on ngb-modal-window "Conditions × If the following conditions are met... Then go to Choose... Start …" at bounding box center [541, 269] width 1083 height 538
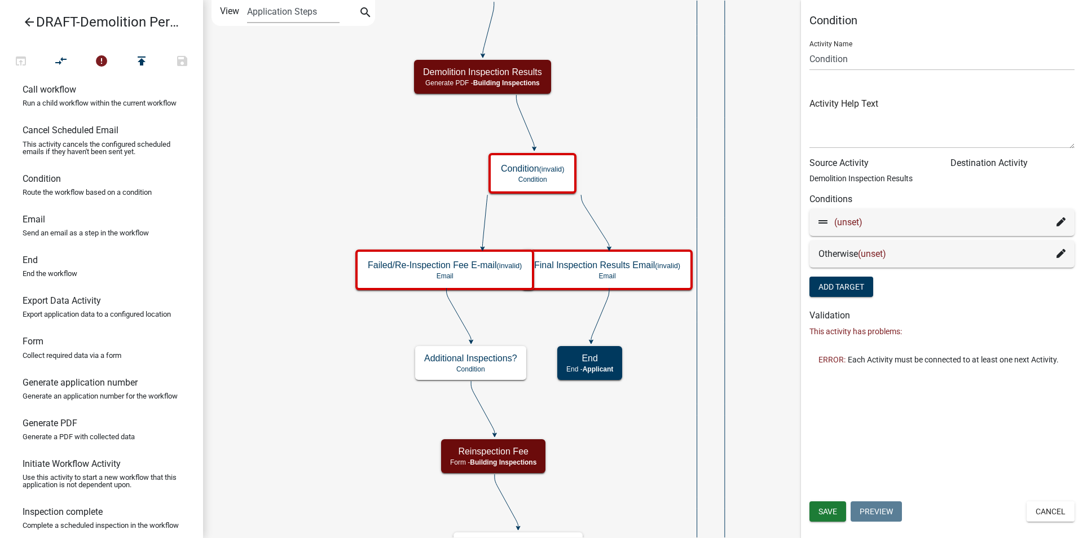
click at [1059, 252] on icon at bounding box center [1061, 253] width 9 height 9
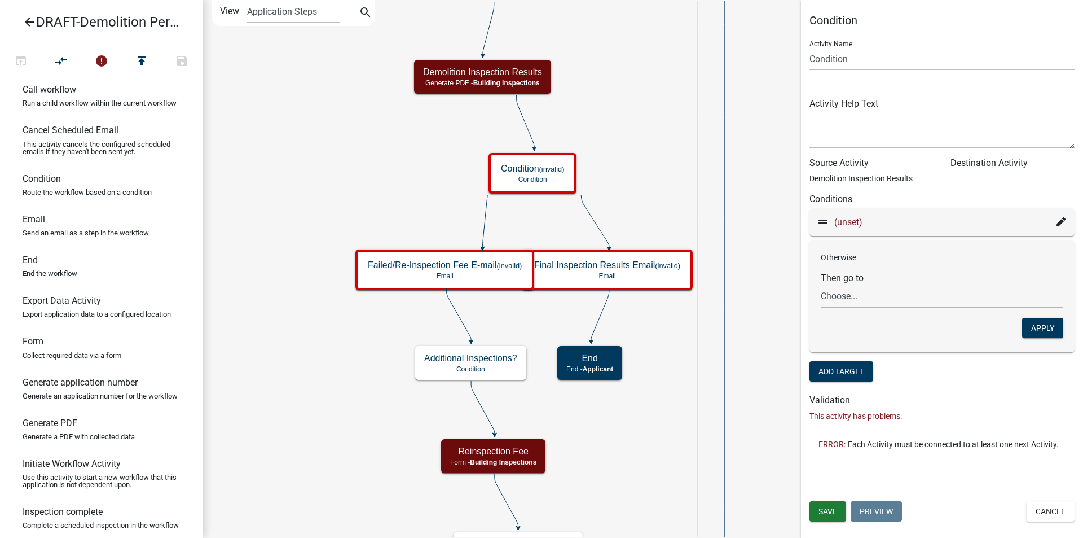
click at [862, 299] on select "Choose... Start Applicant Login Applicant and Demolition Information Building R…" at bounding box center [942, 295] width 243 height 23
select select "55: 2d06a7e5-c817-425f-bf39-112a1407ff4f"
click at [821, 284] on select "Choose... Start Applicant Login Applicant and Demolition Information Building R…" at bounding box center [942, 295] width 243 height 23
click at [1060, 221] on icon at bounding box center [1061, 221] width 9 height 9
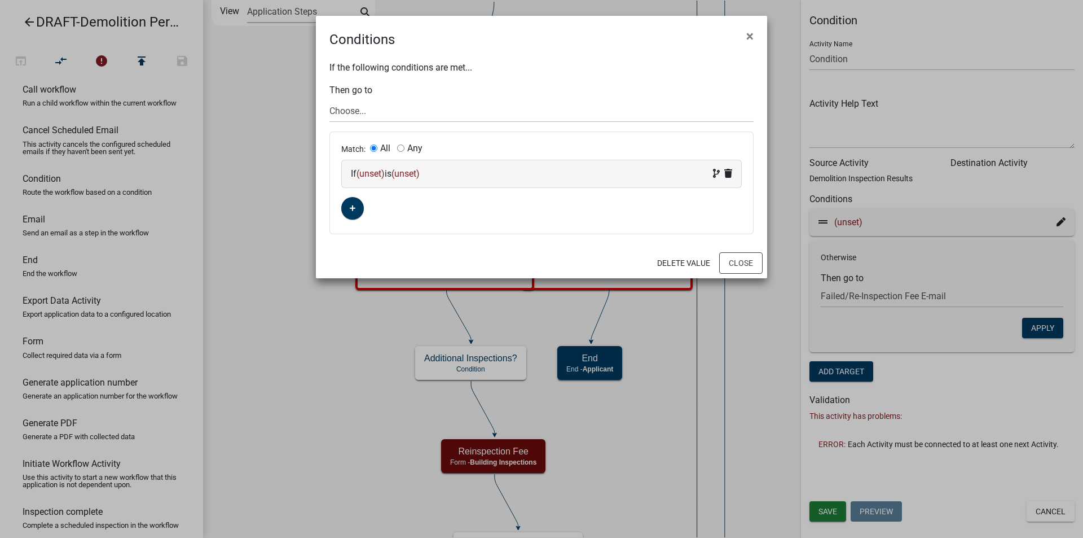
click at [372, 173] on span "(unset)" at bounding box center [371, 173] width 28 height 11
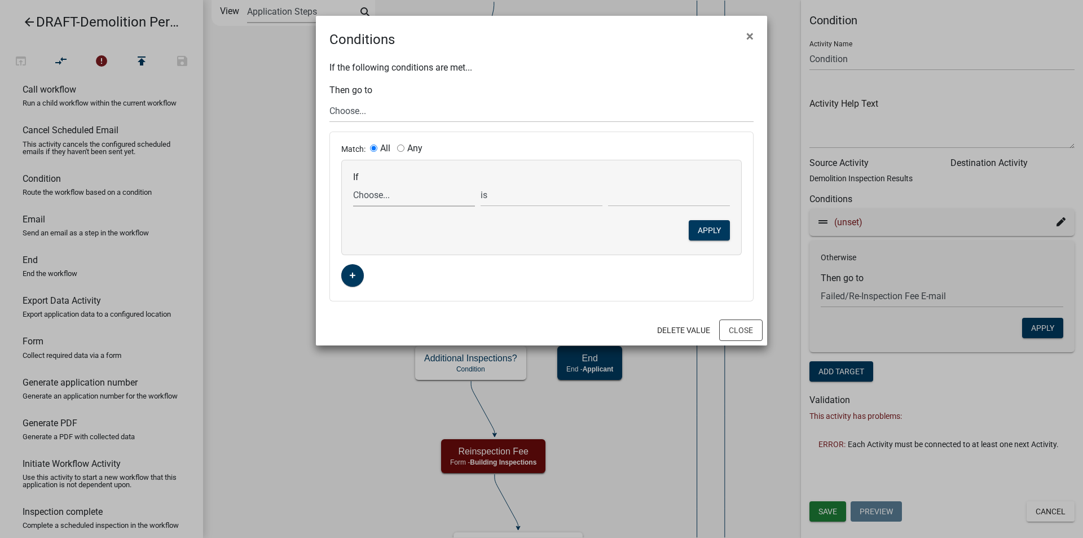
click at [375, 194] on select "Choose... Acres AdditionalInspectionsYN ALL_FEE_RECIPIENTS AMOUNT_PAID APPLICAN…" at bounding box center [414, 194] width 122 height 23
select select "2: AdditionalInspectionsYN"
click at [353, 183] on select "Choose... Acres AdditionalInspectionsYN ALL_FEE_RECIPIENTS AMOUNT_PAID APPLICAN…" at bounding box center [414, 194] width 122 height 23
drag, startPoint x: 632, startPoint y: 192, endPoint x: 636, endPoint y: 204, distance: 13.2
click at [632, 192] on select "Choose... No Yes" at bounding box center [669, 194] width 122 height 23
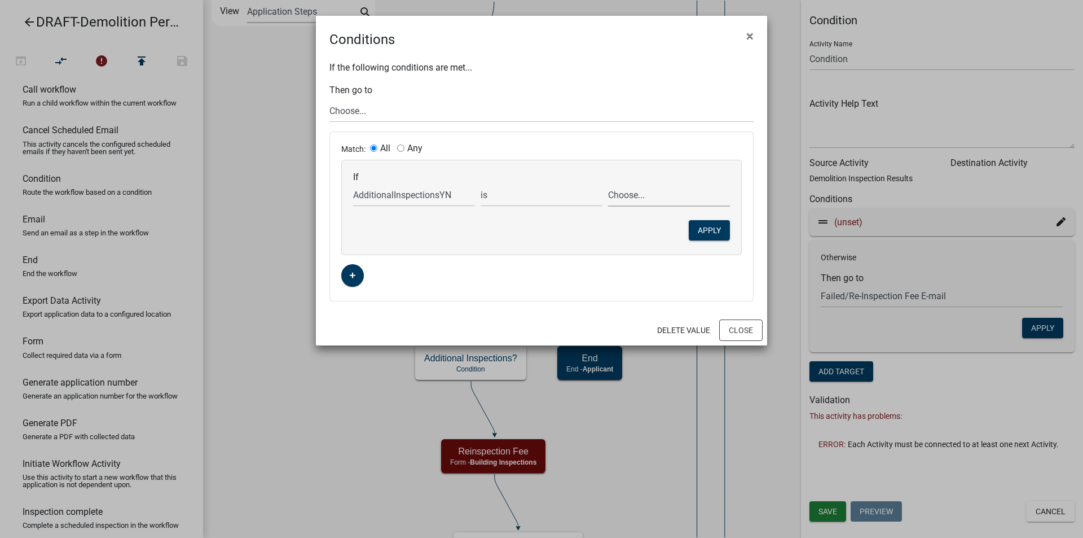
select select "1: No"
click at [608, 183] on select "Choose... No Yes" at bounding box center [669, 194] width 122 height 23
click at [385, 111] on select "Choose... Start Applicant Login Applicant and Demolition Information Building R…" at bounding box center [542, 110] width 424 height 23
select select "6: b58d8856-2636-4543-bb5a-d59a99fee19a"
click at [330, 99] on select "Choose... Start Applicant Login Applicant and Demolition Information Building R…" at bounding box center [542, 110] width 424 height 23
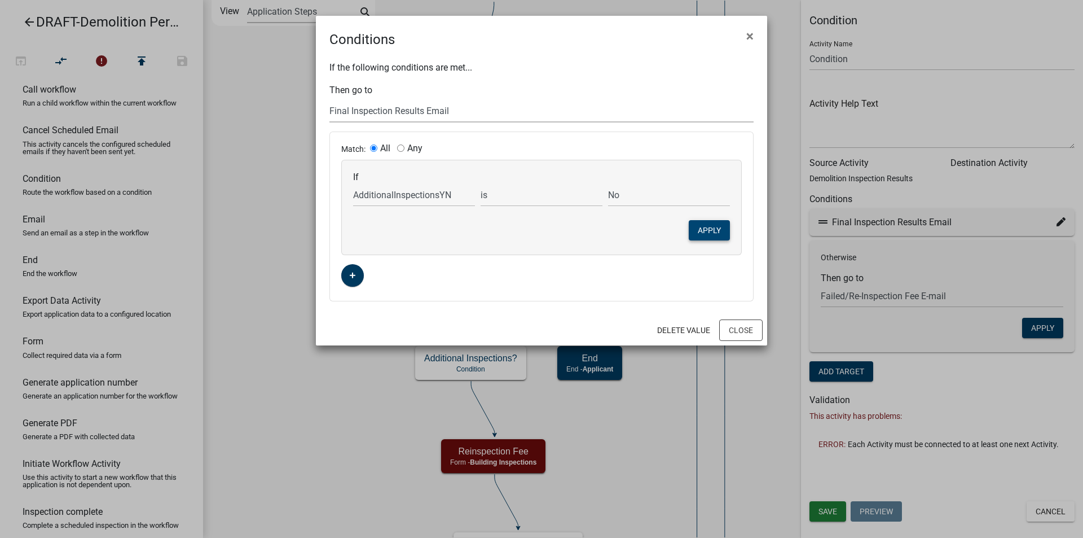
click at [706, 232] on button "Apply" at bounding box center [709, 230] width 41 height 20
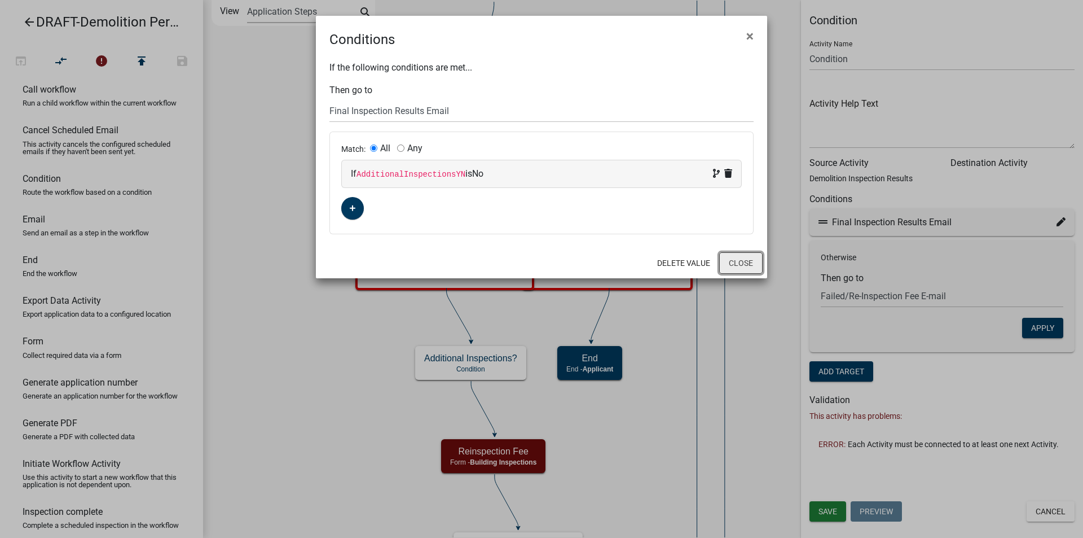
click at [739, 262] on button "Close" at bounding box center [740, 262] width 43 height 21
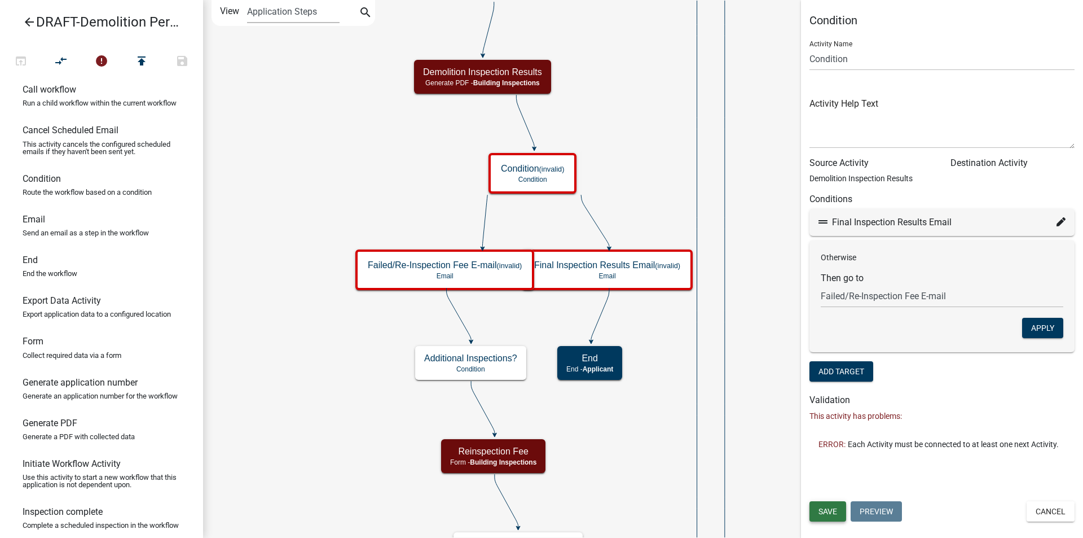
click at [827, 515] on span "Save" at bounding box center [828, 511] width 19 height 9
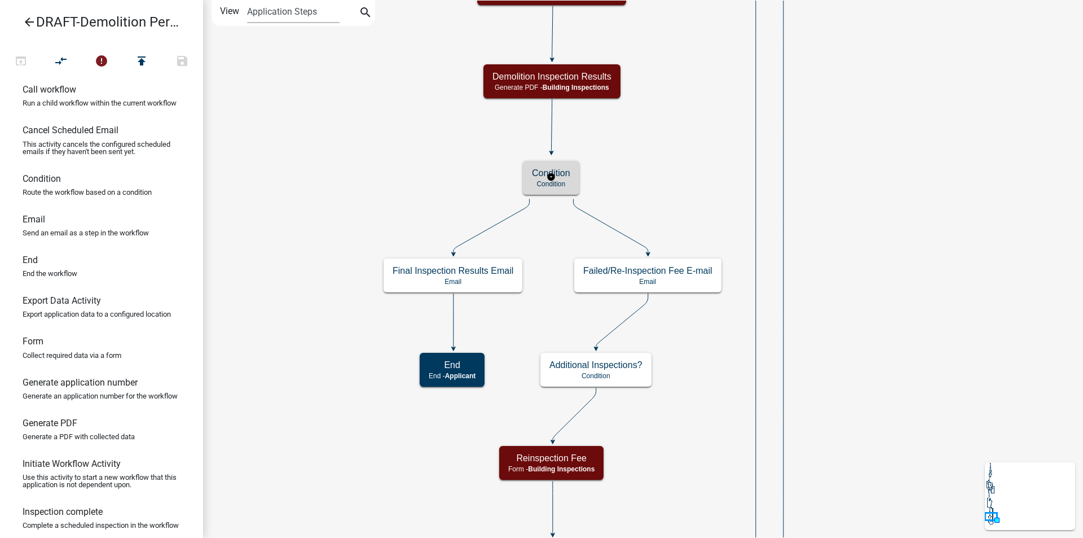
click at [560, 170] on h5 "Condition" at bounding box center [551, 173] width 38 height 11
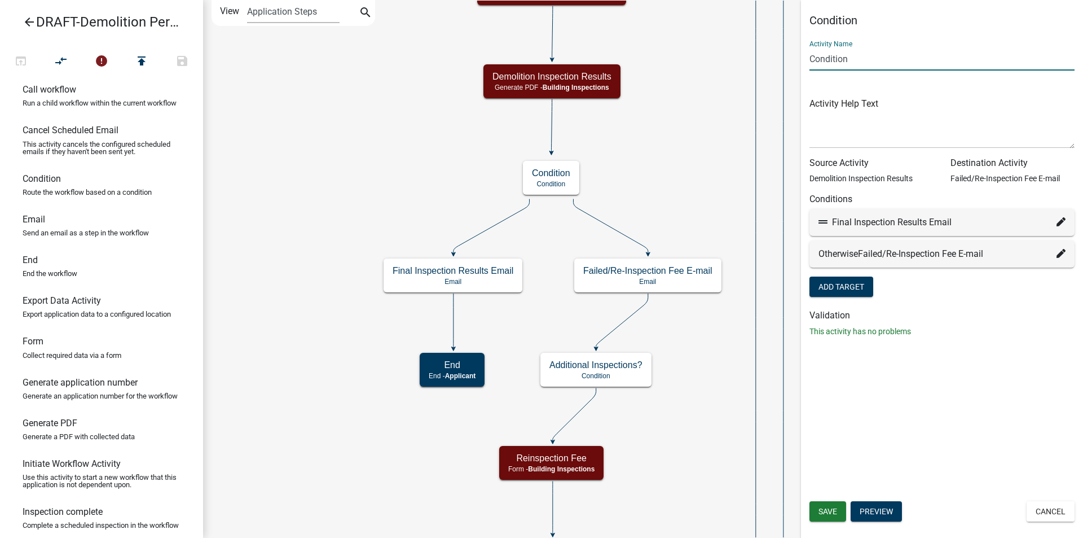
drag, startPoint x: 832, startPoint y: 60, endPoint x: 804, endPoint y: 60, distance: 28.2
click at [804, 60] on div "Condition Activity Name Condition Activity Help Text Source Activity Demolition…" at bounding box center [942, 180] width 282 height 333
type input "Final or Reinspection of Demolition"
click at [936, 403] on div "Condition Activity Name Final or Reinspection of Demolition Activity Help Text …" at bounding box center [942, 269] width 282 height 538
click at [833, 510] on span "Save" at bounding box center [828, 511] width 19 height 9
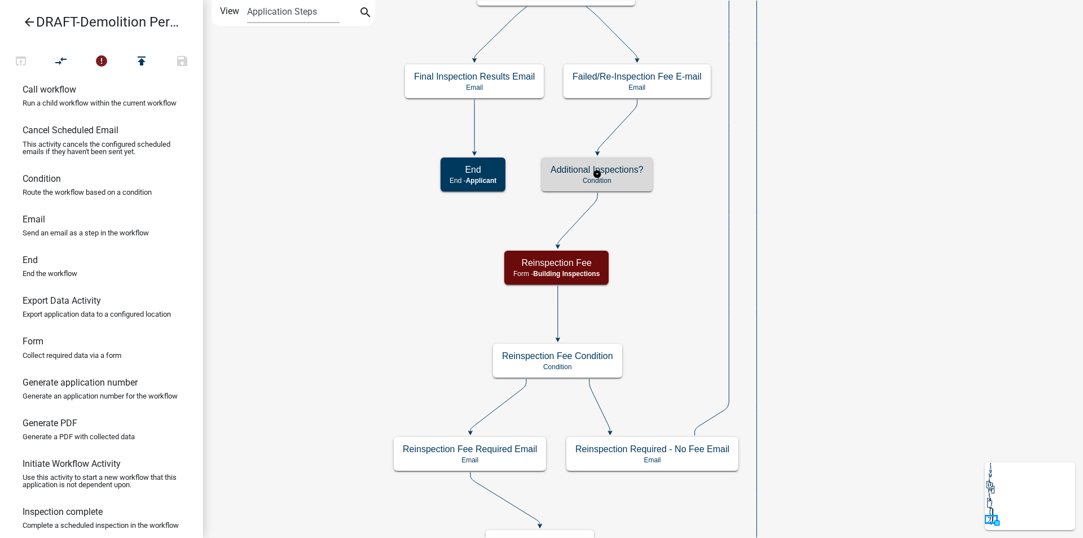
click at [631, 182] on p "Condition" at bounding box center [597, 181] width 93 height 8
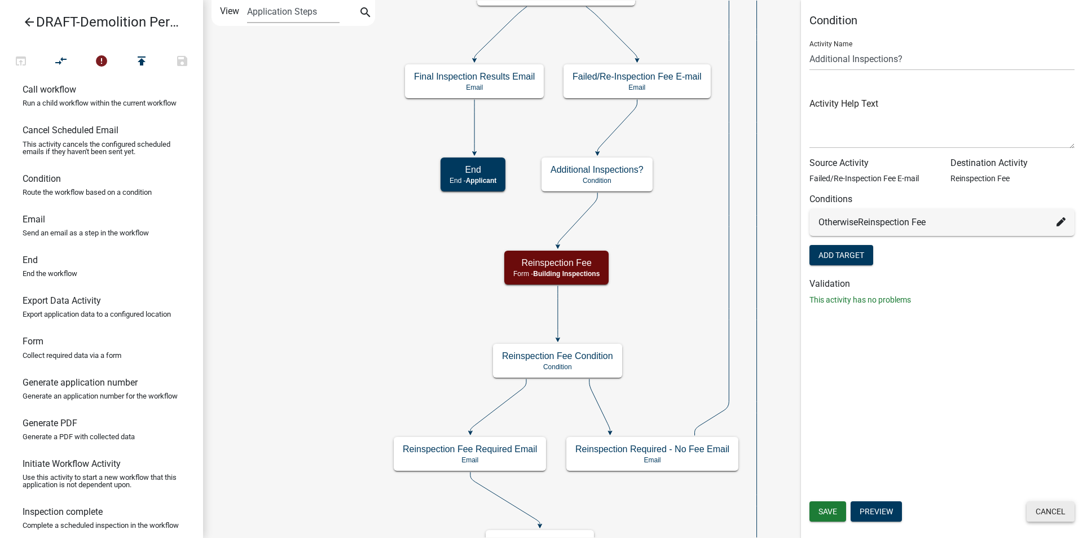
click at [1042, 513] on button "Cancel" at bounding box center [1051, 511] width 48 height 20
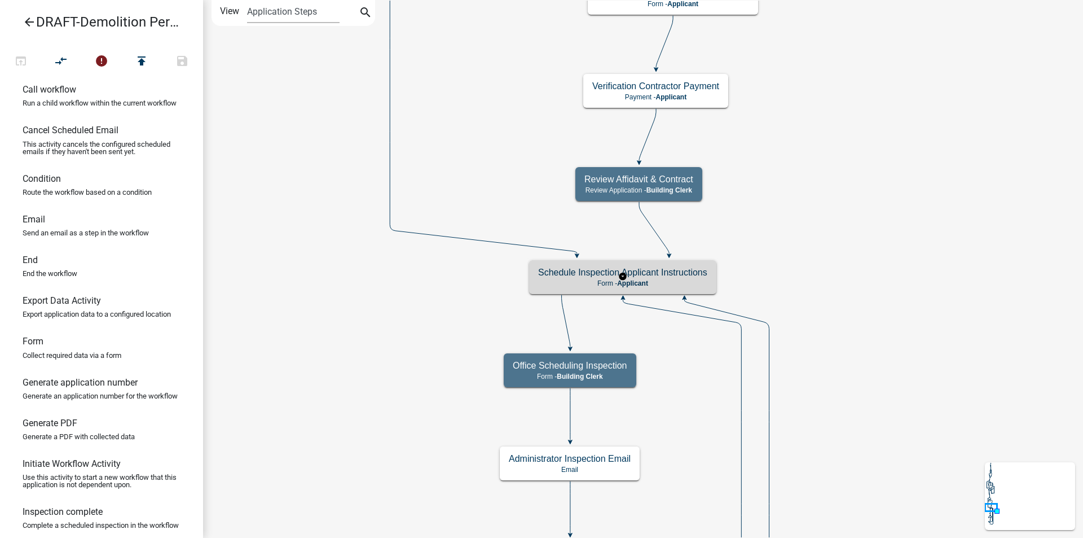
click at [670, 274] on h5 "Schedule Inspection Applicant Instructions" at bounding box center [622, 272] width 169 height 11
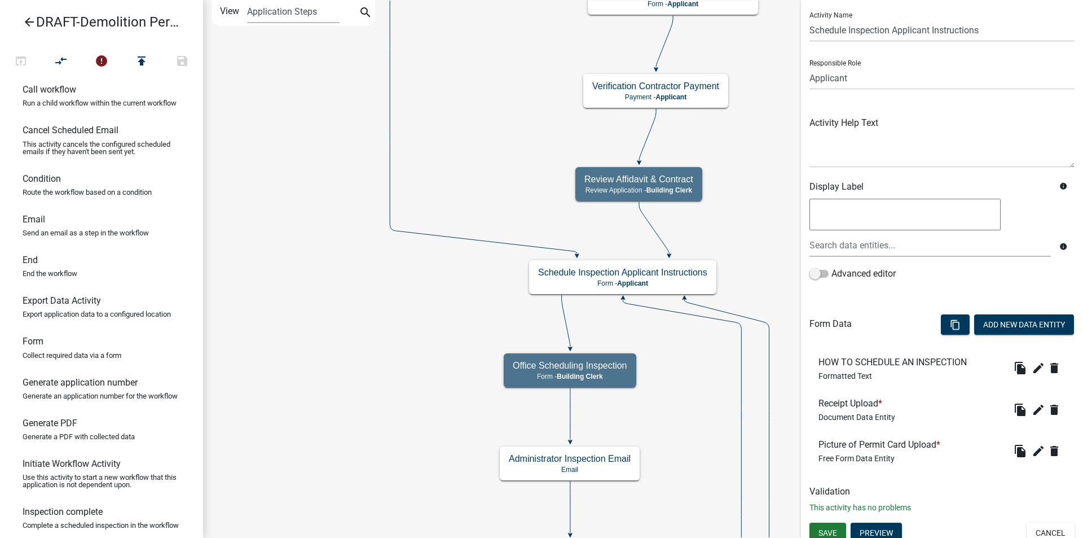
scroll to position [37, 0]
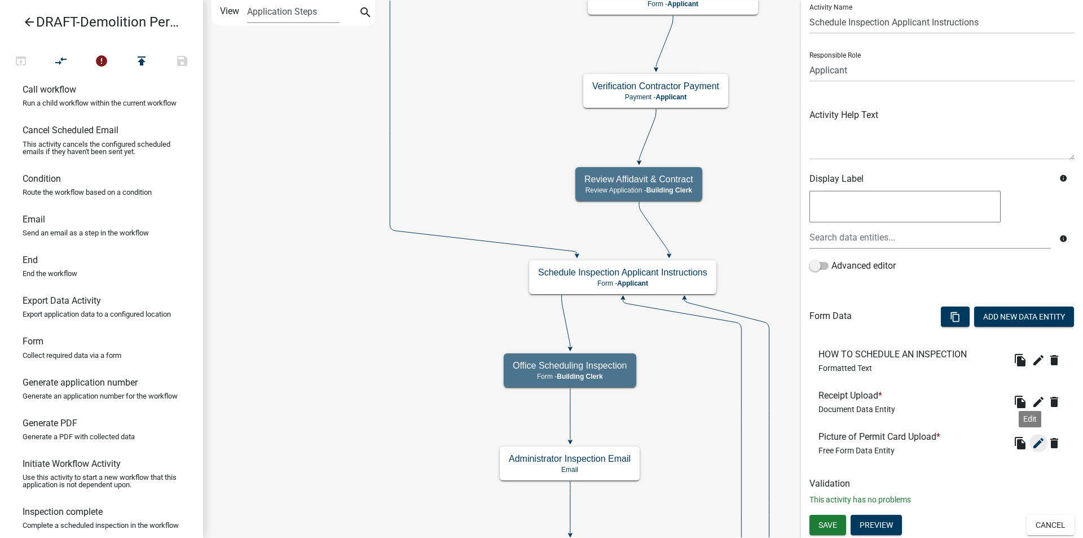
click at [1032, 443] on icon "edit" at bounding box center [1039, 443] width 14 height 14
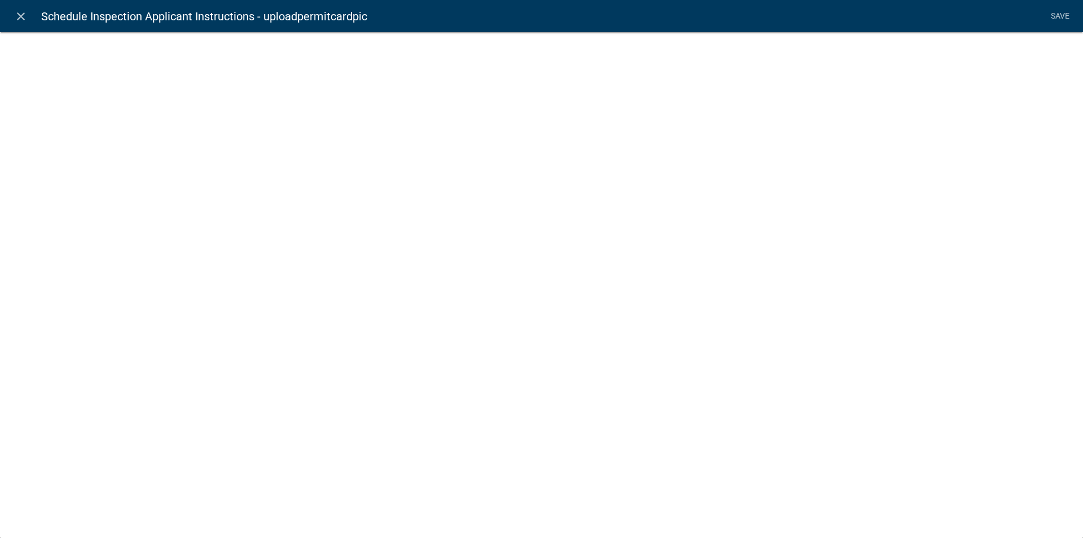
select select
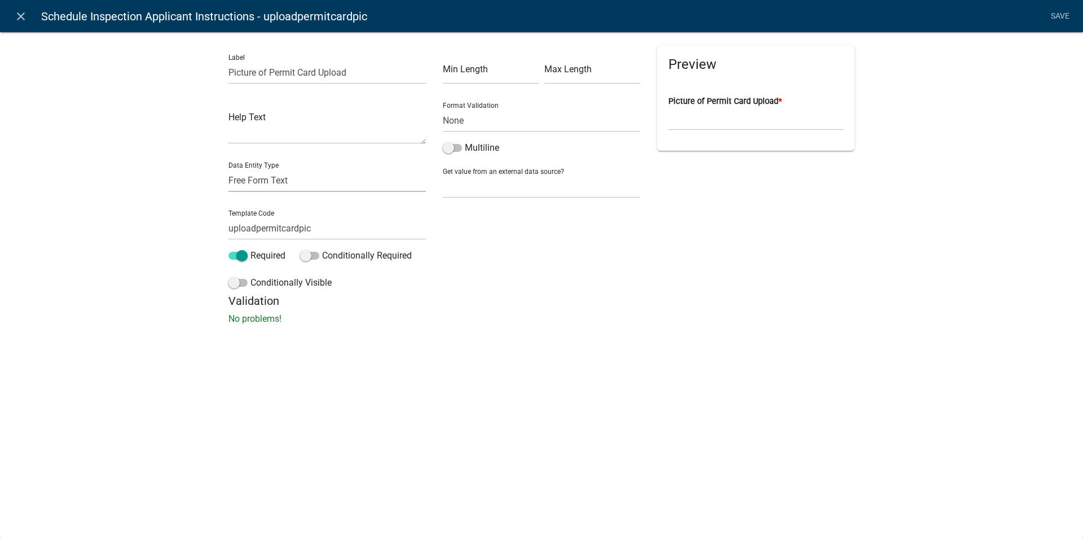
click at [251, 179] on select "Free Form Text Document Display Entity Value Fee Numeric Data Date Map Sketch D…" at bounding box center [327, 180] width 197 height 23
select select "document"
click at [229, 169] on select "Free Form Text Document Display Entity Value Fee Numeric Data Date Map Sketch D…" at bounding box center [327, 180] width 197 height 23
select select "document"
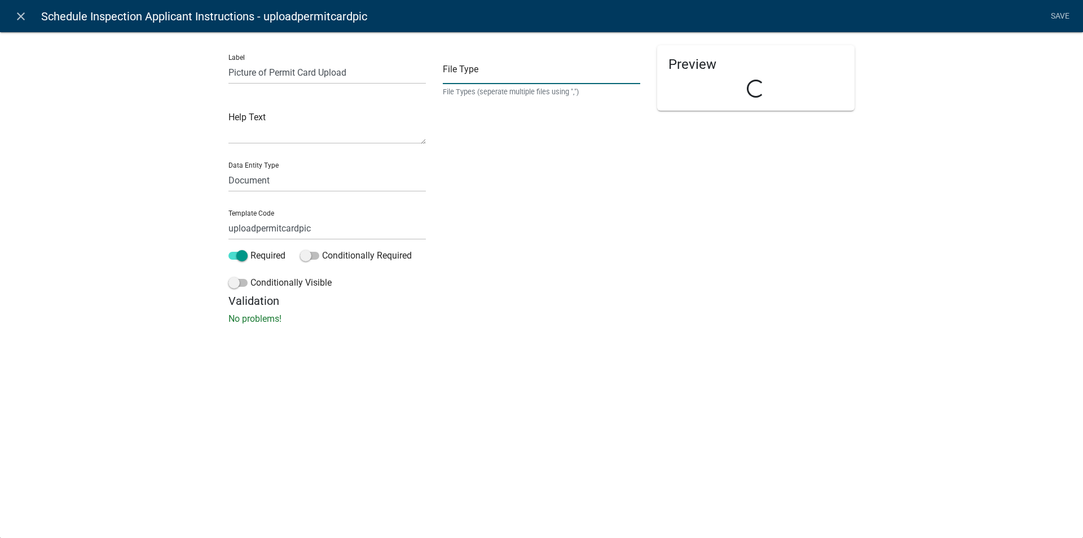
drag, startPoint x: 503, startPoint y: 69, endPoint x: 502, endPoint y: 76, distance: 7.4
click at [503, 69] on input "text" at bounding box center [541, 72] width 197 height 23
type input "pdf,jpeg,jpg,xls,doc,docx,xlsx"
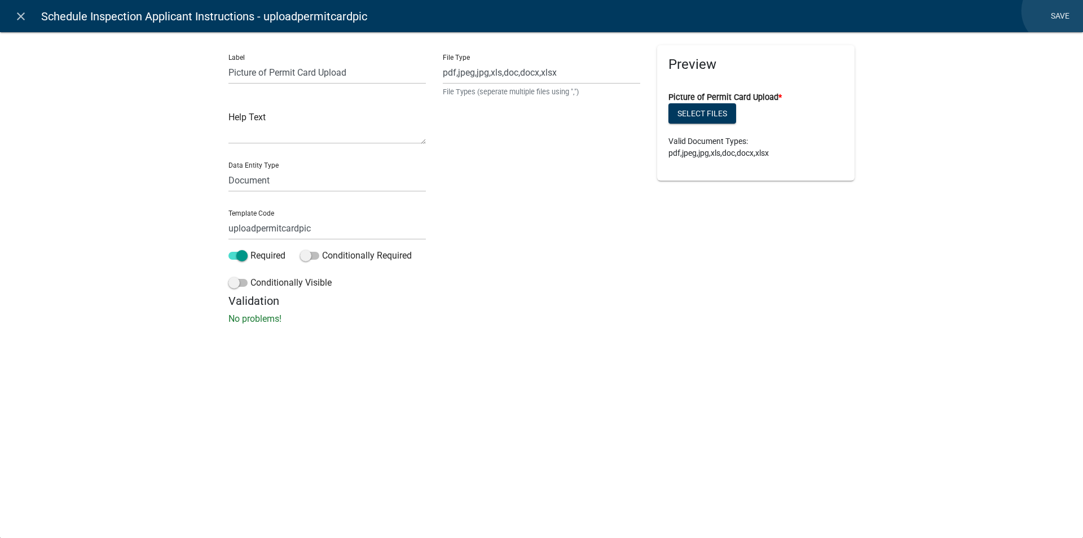
click at [1057, 11] on link "Save" at bounding box center [1060, 16] width 28 height 21
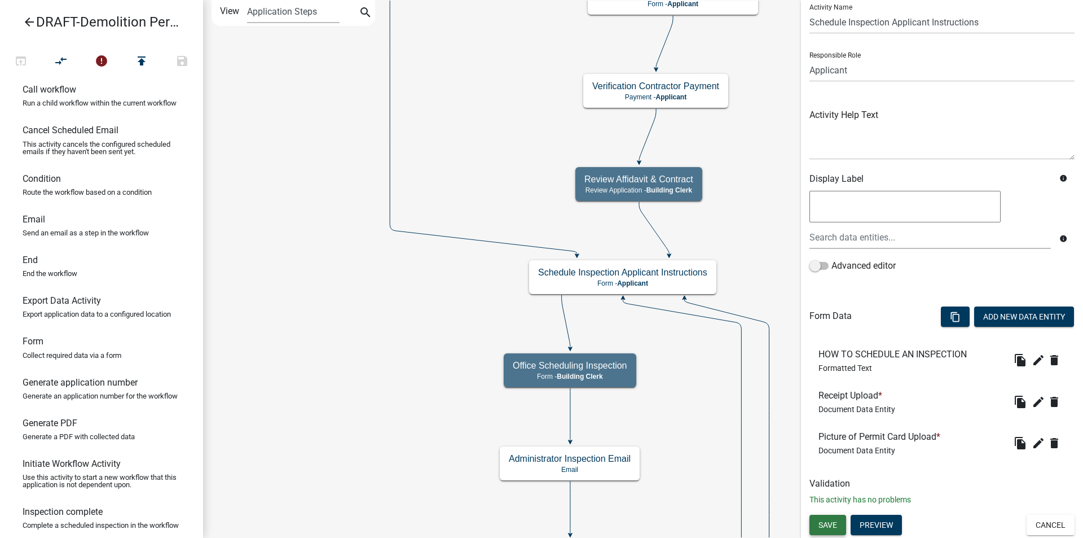
click at [836, 521] on span "Save" at bounding box center [828, 524] width 19 height 9
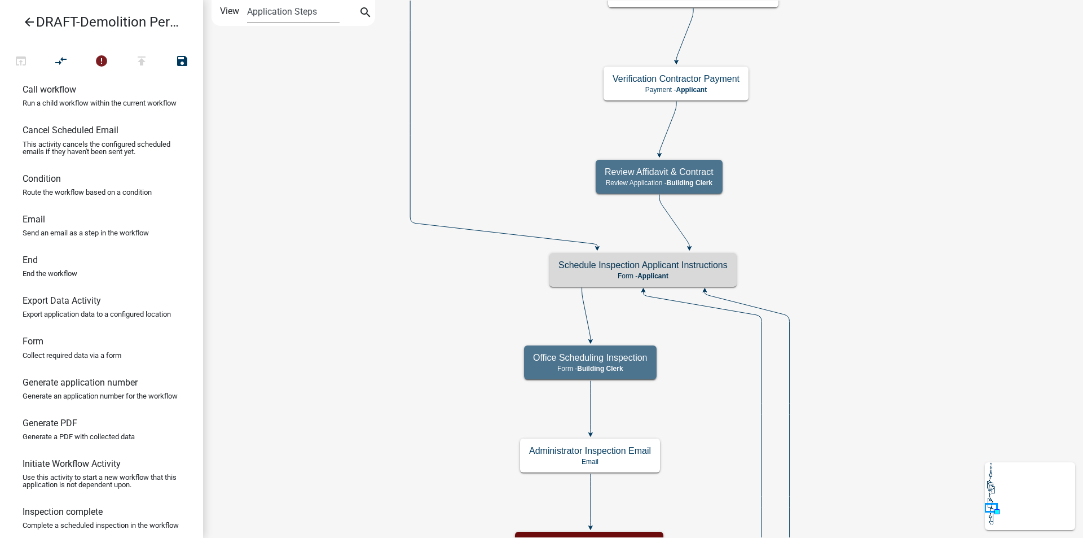
scroll to position [0, 0]
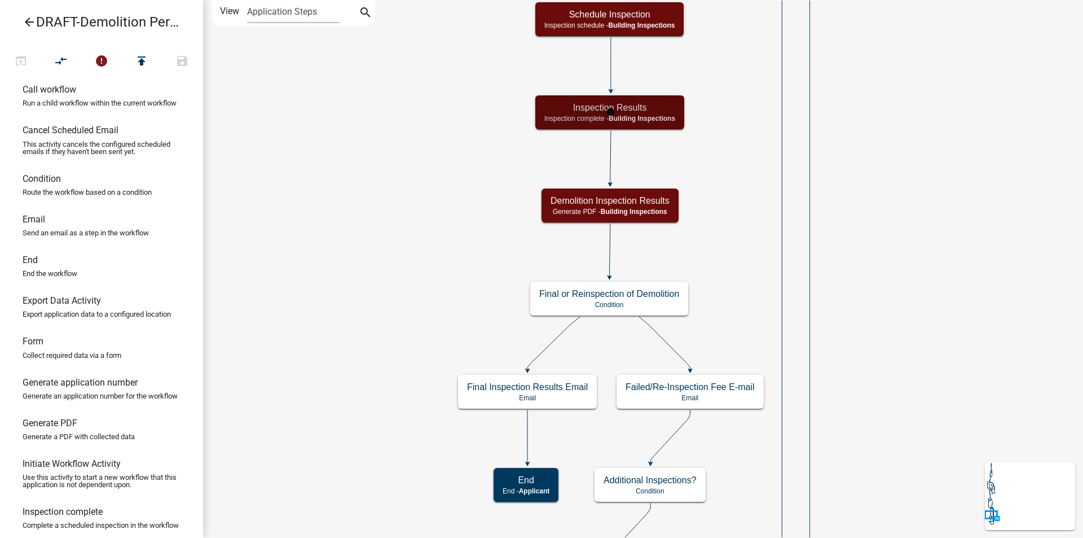
click at [640, 118] on span "Building Inspections" at bounding box center [642, 119] width 67 height 8
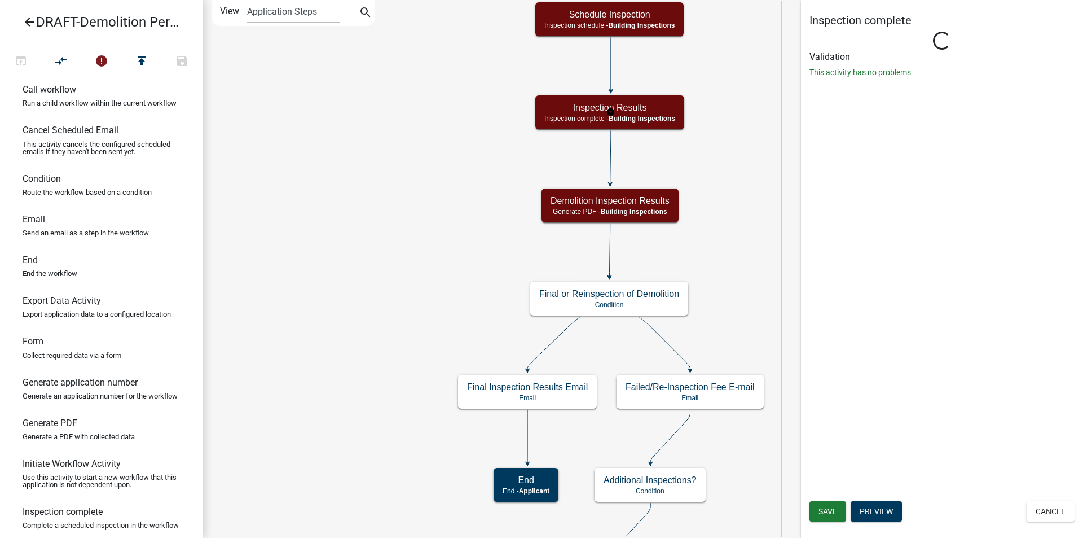
select select "67B8E1BD-2E3E-4A8D-861D-598F76277593"
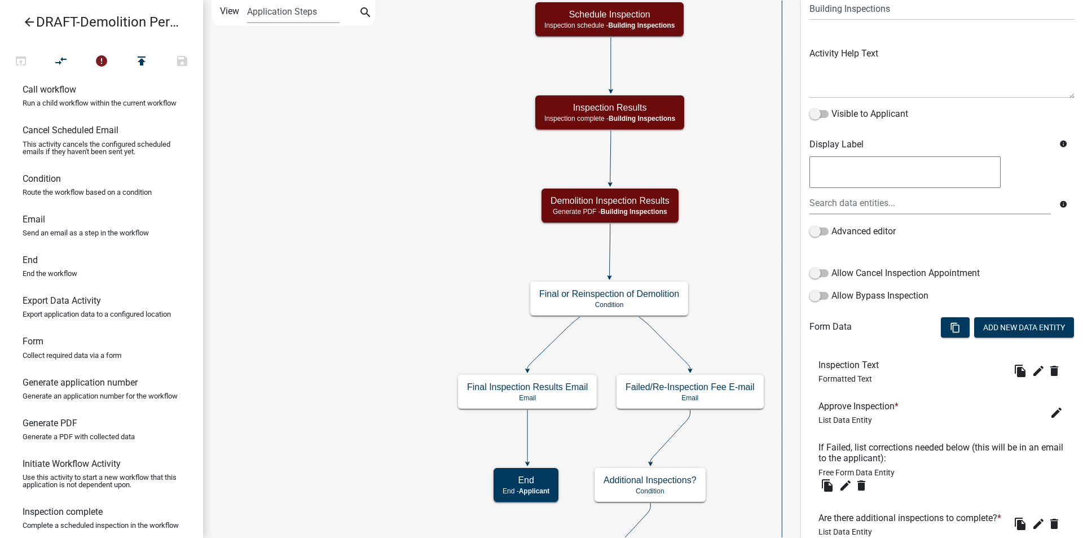
scroll to position [226, 0]
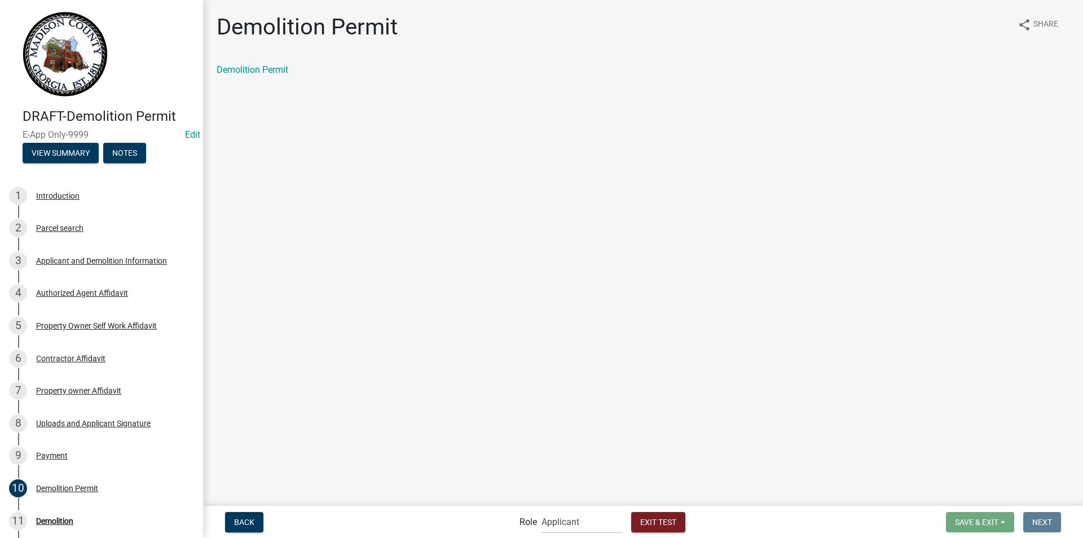
scroll to position [136, 0]
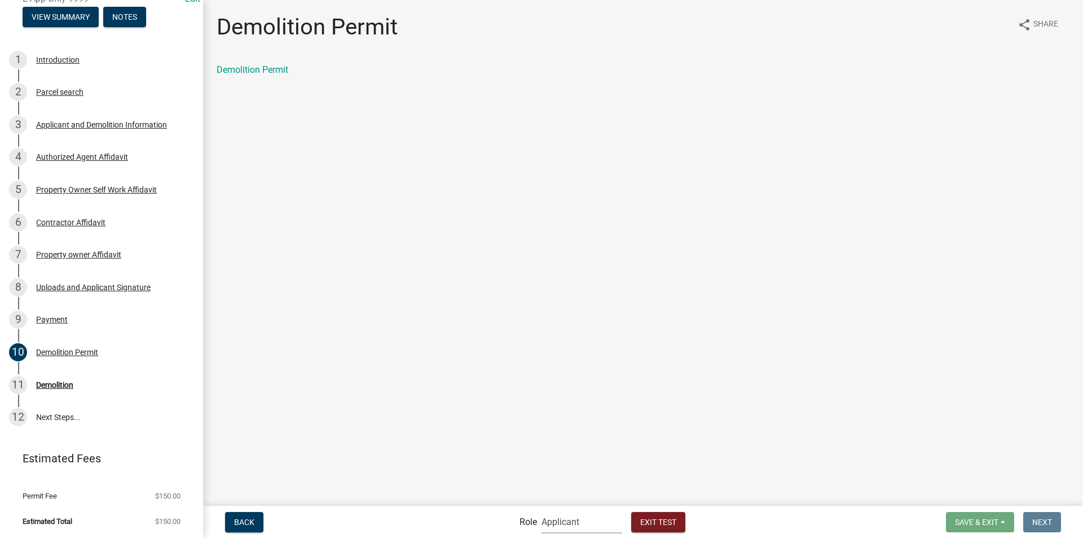
click at [559, 525] on select "Applicant Building Clerk Building Inspections Planning & Zoning Admin" at bounding box center [582, 521] width 81 height 23
drag, startPoint x: 996, startPoint y: 425, endPoint x: 853, endPoint y: 395, distance: 146.4
click at [996, 425] on main "Demolition Permit share Share Demolition Permit" at bounding box center [643, 252] width 880 height 504
click at [58, 352] on div "Demolition Permit" at bounding box center [67, 352] width 62 height 8
click at [58, 382] on div "Demolition" at bounding box center [54, 385] width 37 height 8
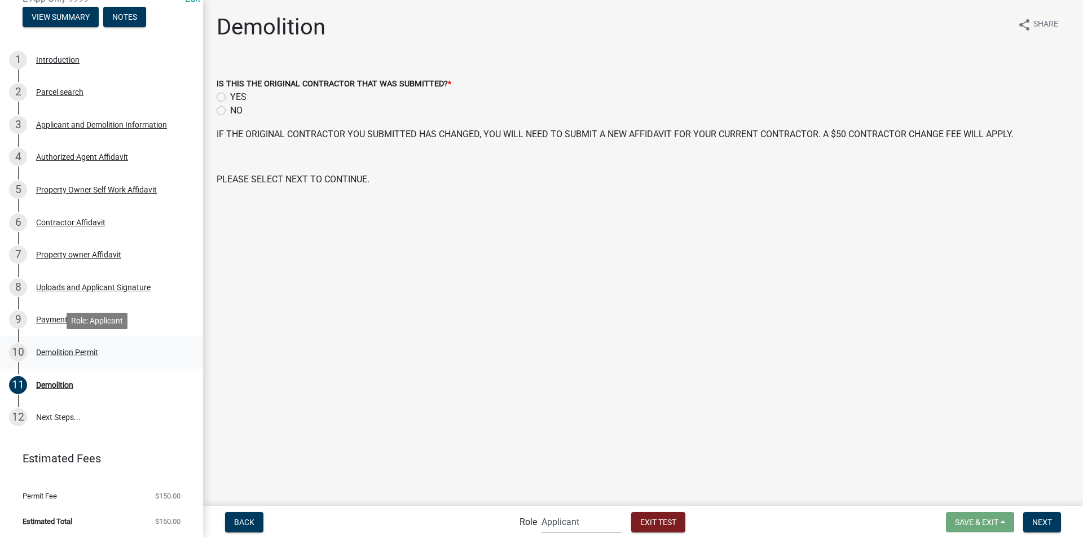
click at [95, 352] on div "Demolition Permit" at bounding box center [67, 352] width 62 height 8
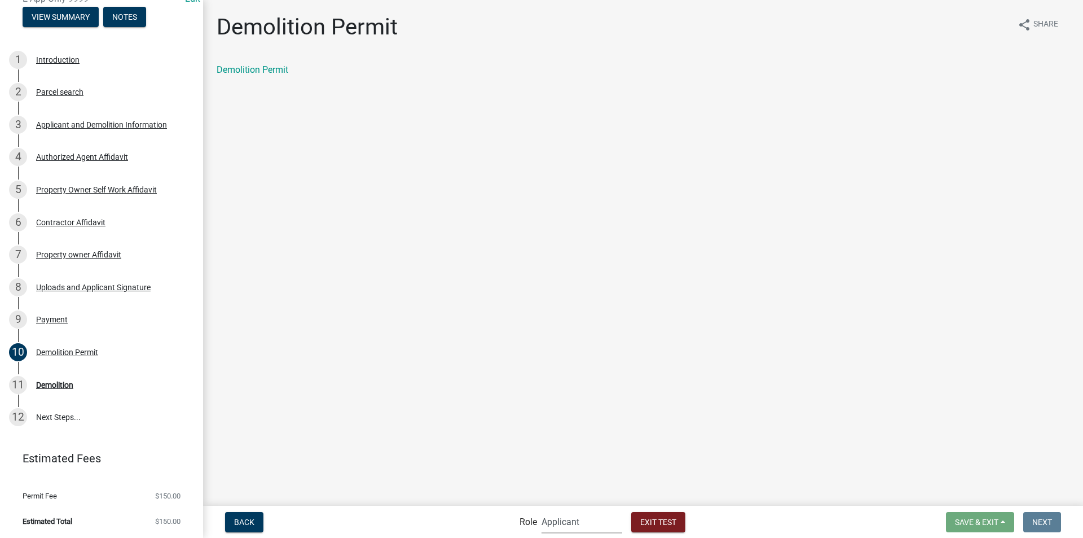
click at [555, 520] on select "Applicant Building Clerk Building Inspections Planning & Zoning Admin" at bounding box center [582, 521] width 81 height 23
click at [542, 510] on select "Applicant Building Clerk Building Inspections Planning & Zoning Admin" at bounding box center [582, 521] width 81 height 23
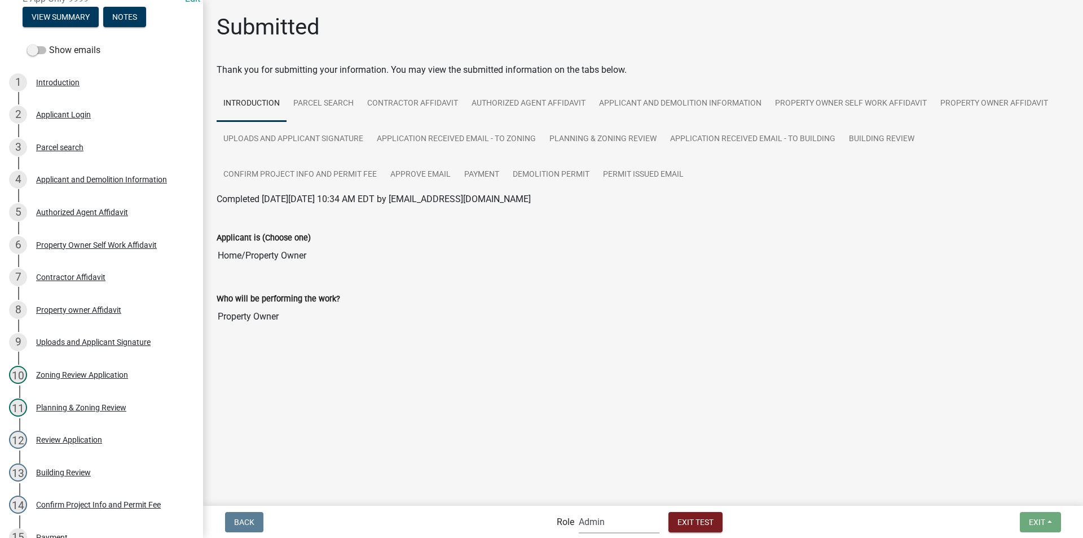
scroll to position [354, 0]
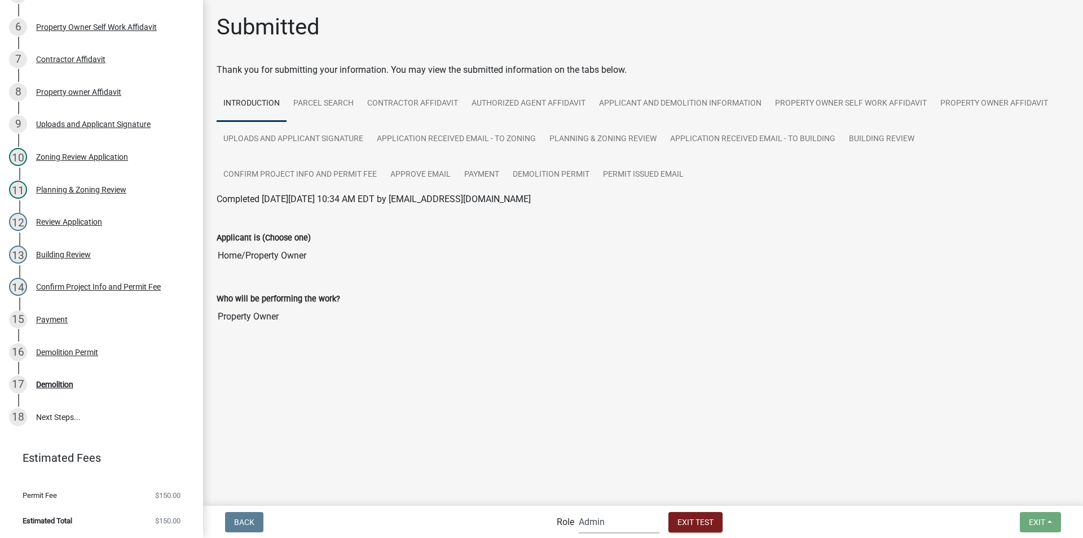
drag, startPoint x: 607, startPoint y: 524, endPoint x: 608, endPoint y: 511, distance: 13.0
click at [607, 524] on select "Applicant Building Clerk Building Inspections Planning & Zoning Admin" at bounding box center [619, 521] width 81 height 23
select select "46f061d0-ca05-4526-87ad-bae6256f3e47"
click at [579, 510] on select "Applicant Building Clerk Building Inspections Planning & Zoning Admin" at bounding box center [619, 521] width 81 height 23
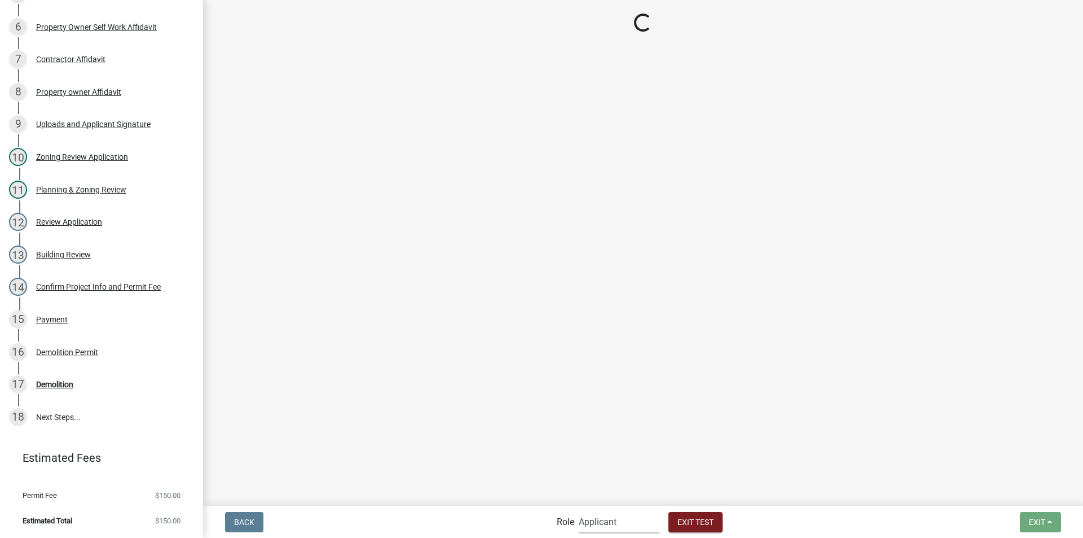
scroll to position [136, 0]
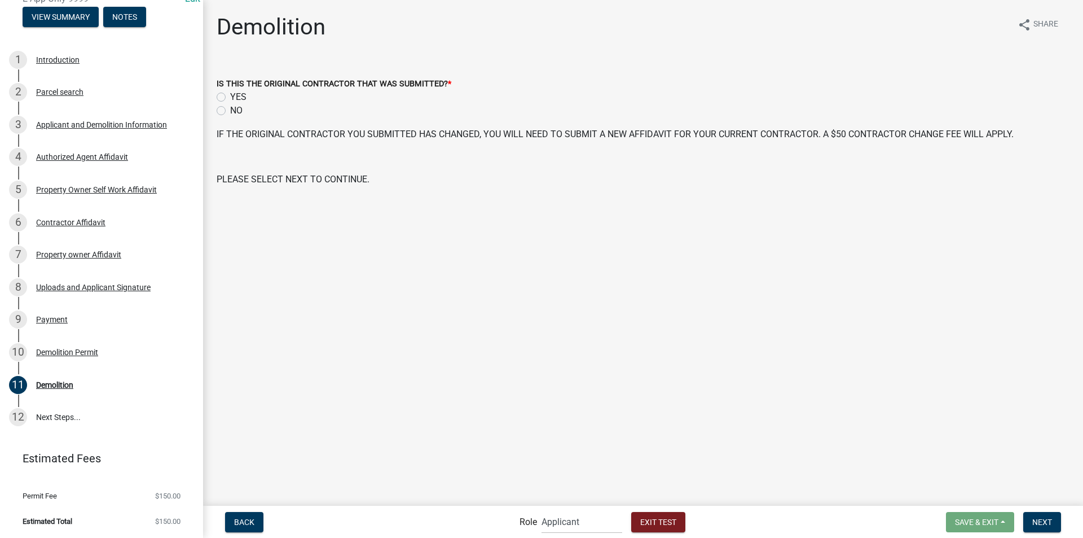
click at [230, 96] on label "YES" at bounding box center [238, 97] width 16 height 14
click at [230, 96] on input "YES" at bounding box center [233, 93] width 7 height 7
radio input "true"
click at [230, 111] on label "NO" at bounding box center [236, 111] width 12 height 14
click at [230, 111] on input "NO" at bounding box center [233, 107] width 7 height 7
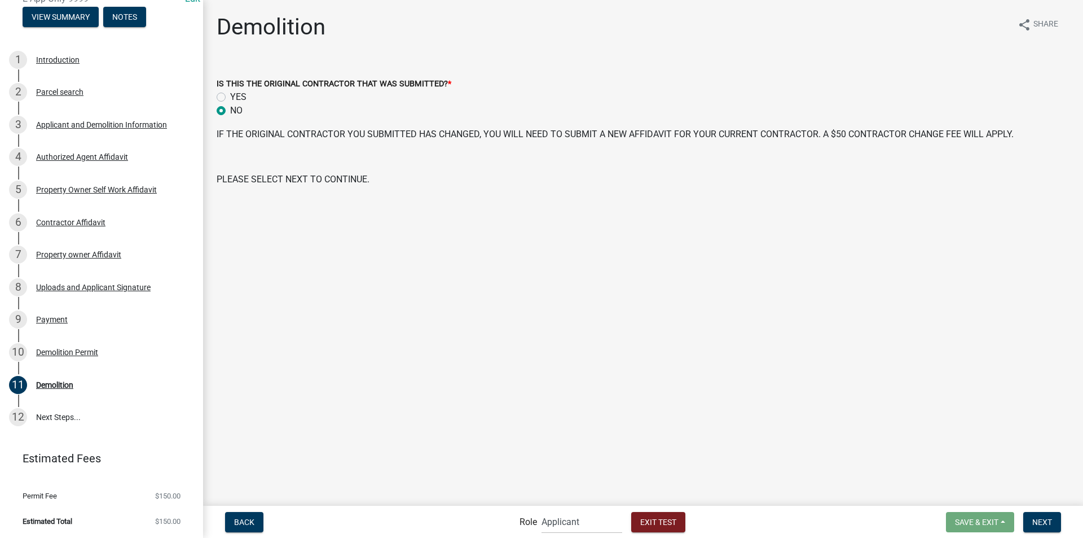
radio input "true"
click at [230, 97] on label "YES" at bounding box center [238, 97] width 16 height 14
click at [230, 97] on input "YES" at bounding box center [233, 93] width 7 height 7
radio input "true"
click at [248, 518] on span "Back" at bounding box center [244, 521] width 20 height 9
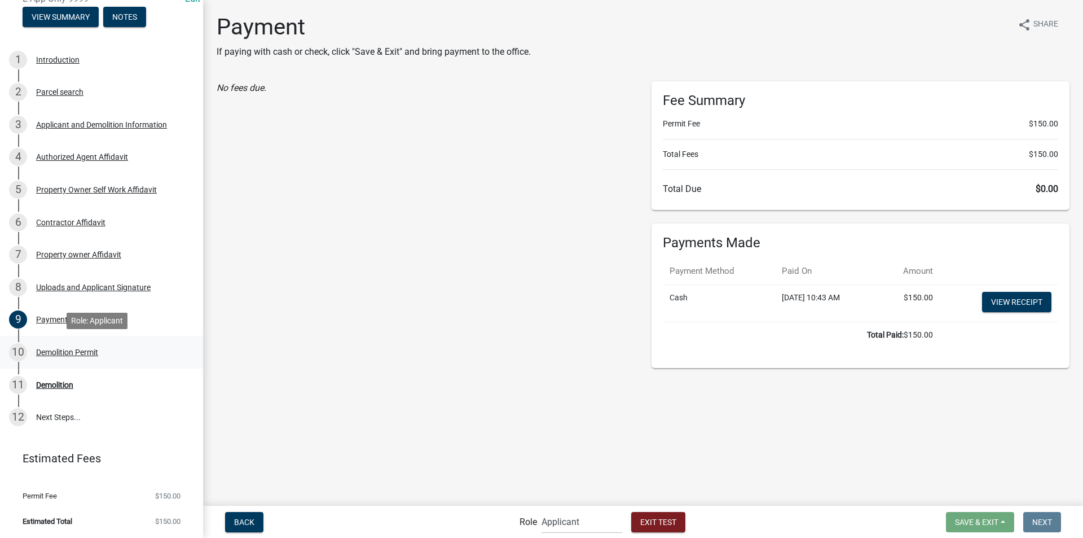
click at [70, 349] on div "Demolition Permit" at bounding box center [67, 352] width 62 height 8
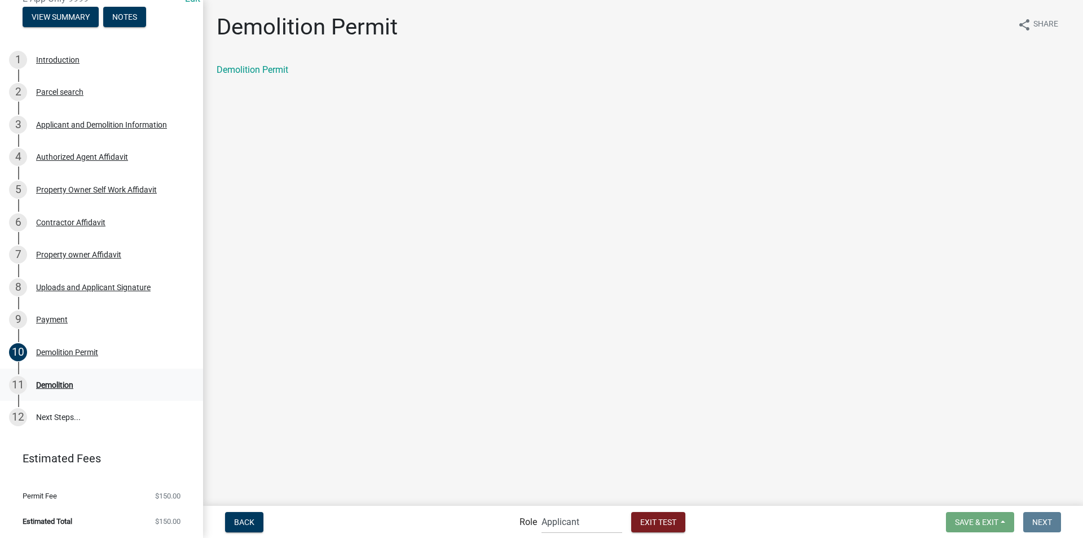
click at [58, 377] on div "11 Demolition" at bounding box center [97, 385] width 176 height 18
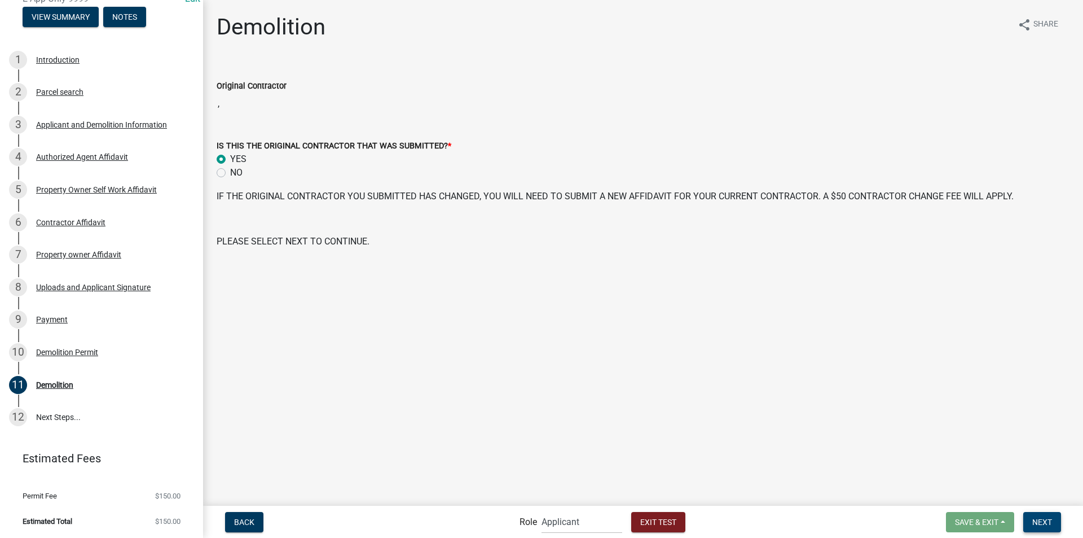
click at [1036, 512] on button "Next" at bounding box center [1043, 522] width 38 height 20
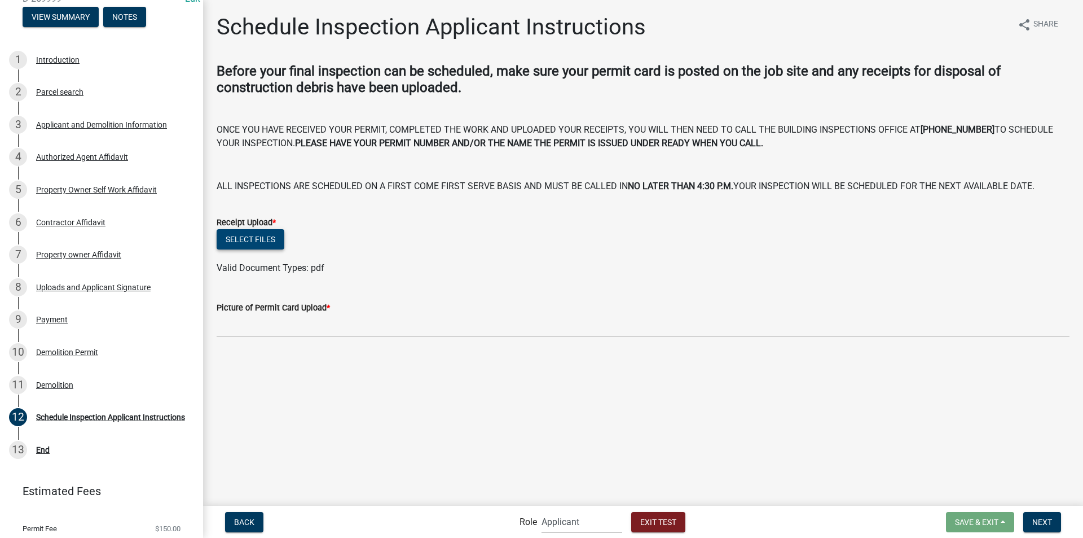
click at [256, 245] on button "Select files" at bounding box center [251, 239] width 68 height 20
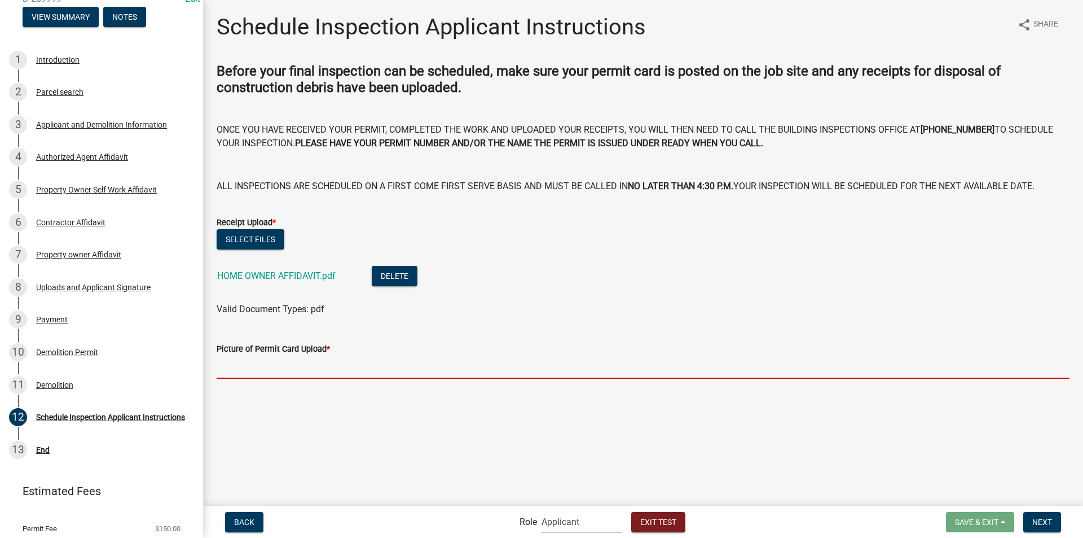
click at [265, 368] on input "Picture of Permit Card Upload *" at bounding box center [643, 366] width 853 height 23
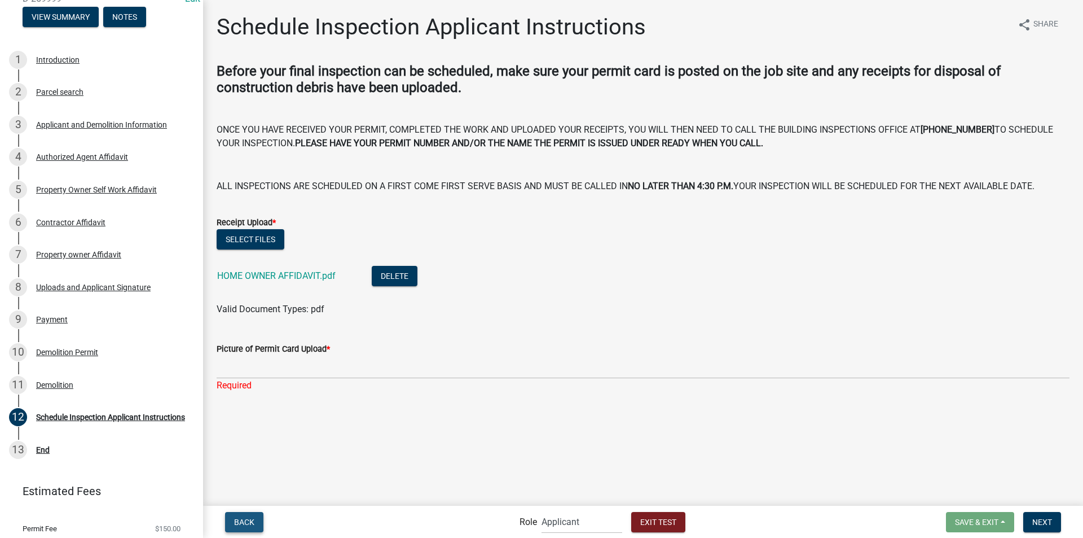
click at [244, 517] on span "Back" at bounding box center [244, 521] width 20 height 9
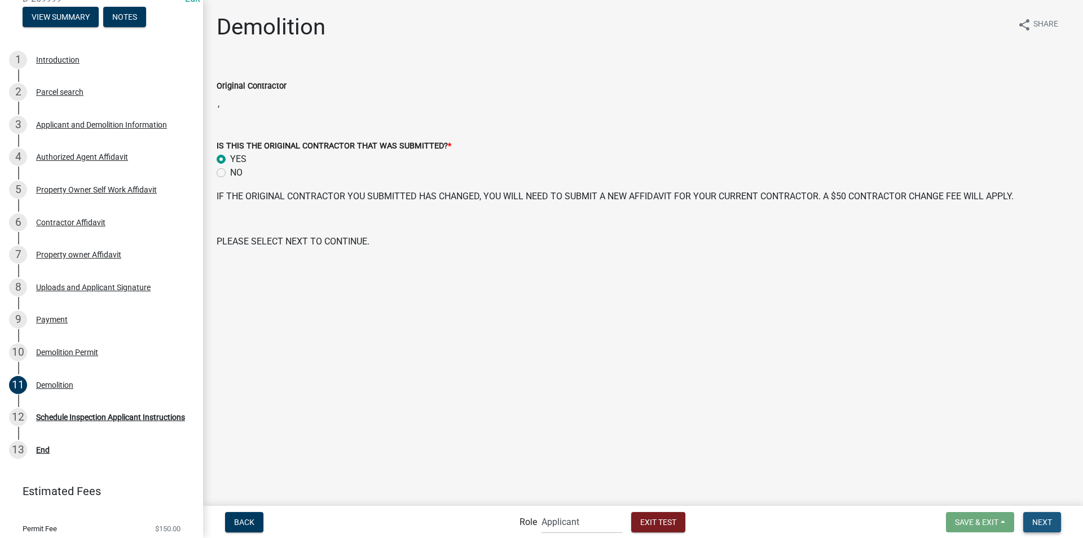
drag, startPoint x: 1033, startPoint y: 522, endPoint x: 984, endPoint y: 508, distance: 51.1
click at [1032, 520] on button "Next" at bounding box center [1043, 522] width 38 height 20
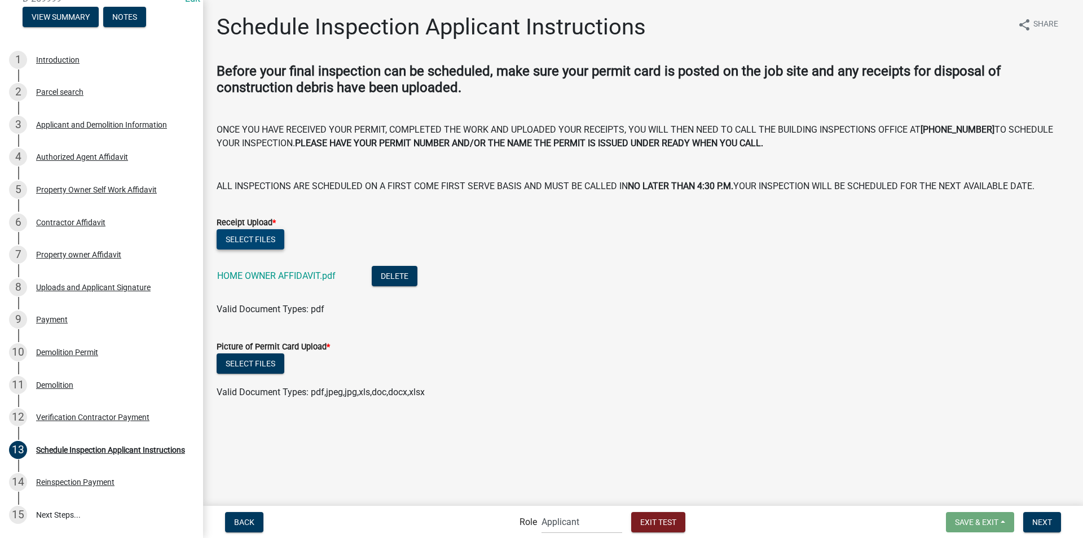
click at [273, 241] on button "Select files" at bounding box center [251, 239] width 68 height 20
click at [256, 359] on button "Select files" at bounding box center [251, 363] width 68 height 20
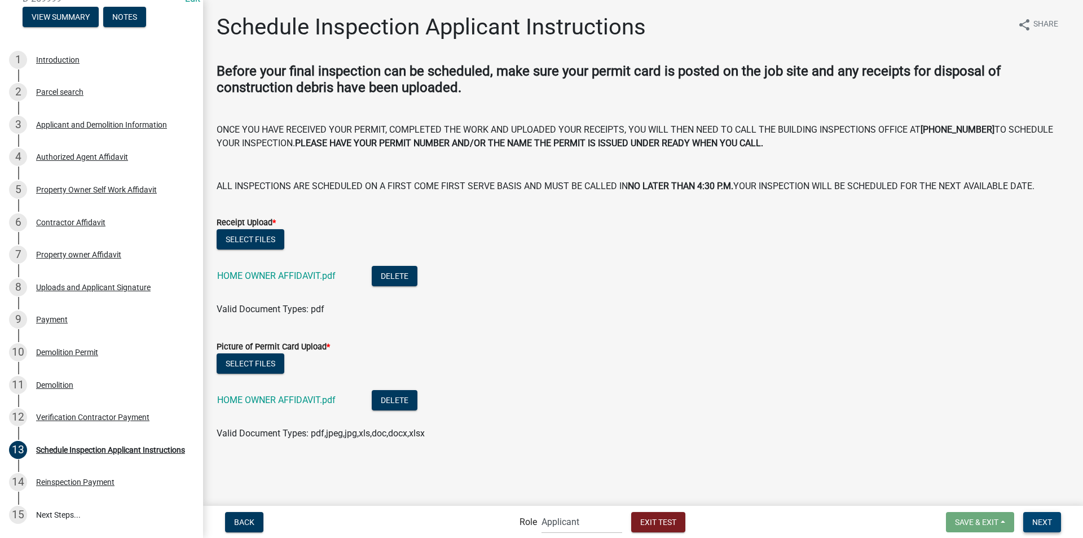
click at [1046, 522] on span "Next" at bounding box center [1043, 521] width 20 height 9
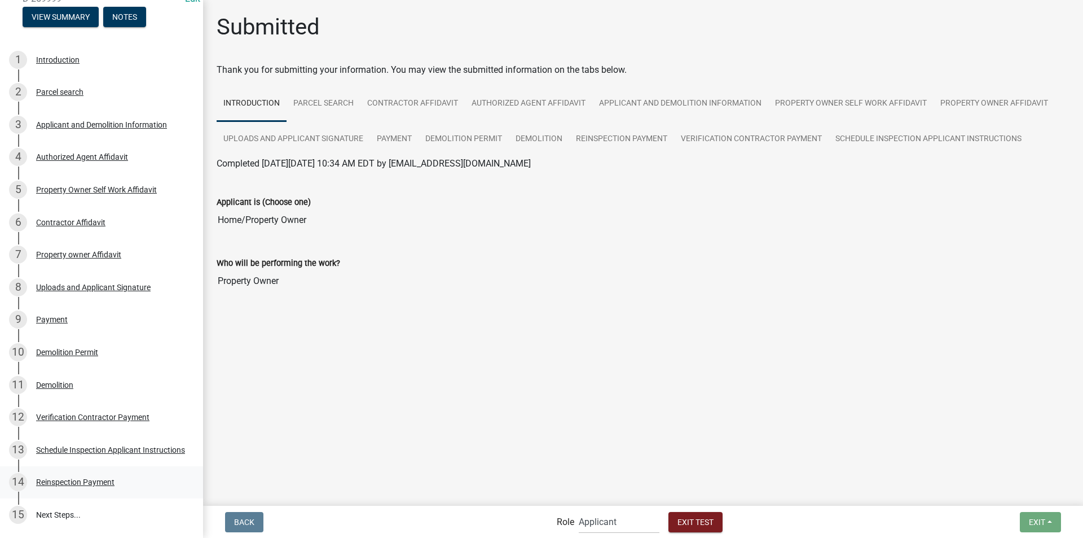
click at [87, 481] on div "Reinspection Payment" at bounding box center [75, 482] width 78 height 8
click at [613, 525] on select "Applicant Building Clerk Building Inspections Planning & Zoning Admin" at bounding box center [619, 521] width 81 height 23
click at [579, 510] on select "Applicant Building Clerk Building Inspections Planning & Zoning Admin" at bounding box center [619, 521] width 81 height 23
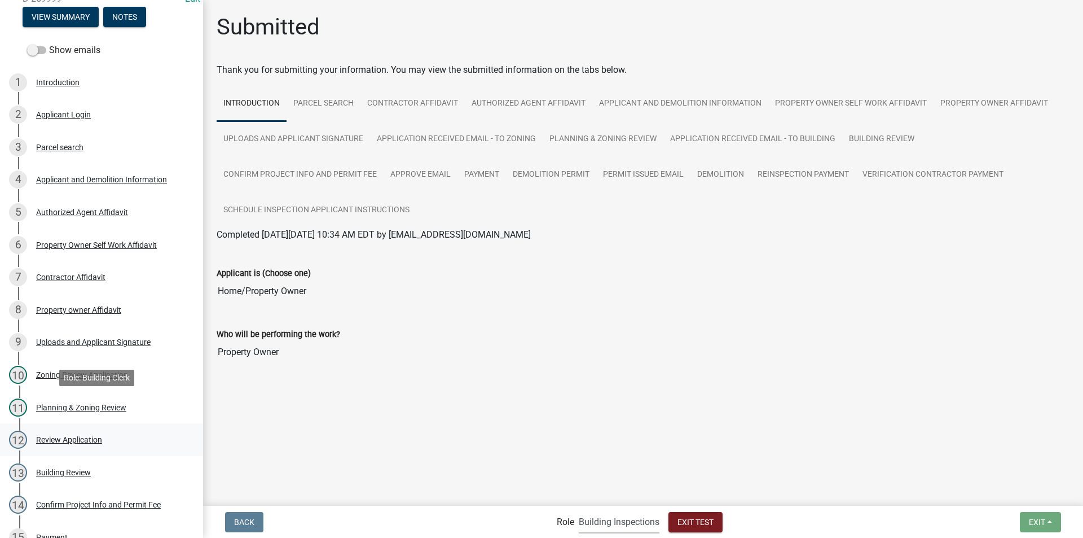
scroll to position [362, 0]
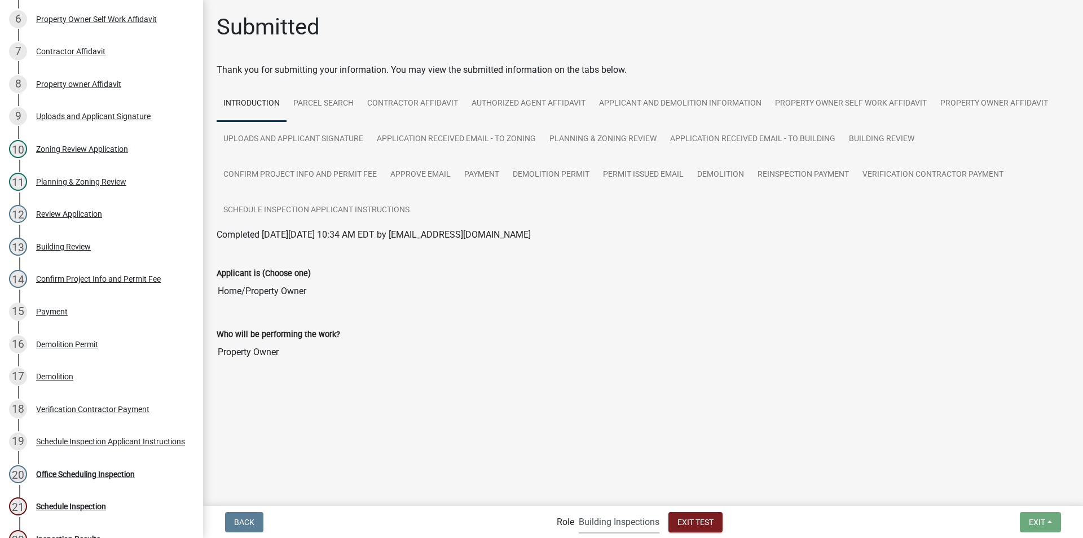
click at [621, 525] on select "Applicant Building Clerk Building Inspections Planning & Zoning Admin" at bounding box center [619, 521] width 81 height 23
select select "a1034ff1-6d4f-4586-aa83-45d6433eee28"
click at [579, 510] on select "Applicant Building Clerk Building Inspections Planning & Zoning Admin" at bounding box center [619, 521] width 81 height 23
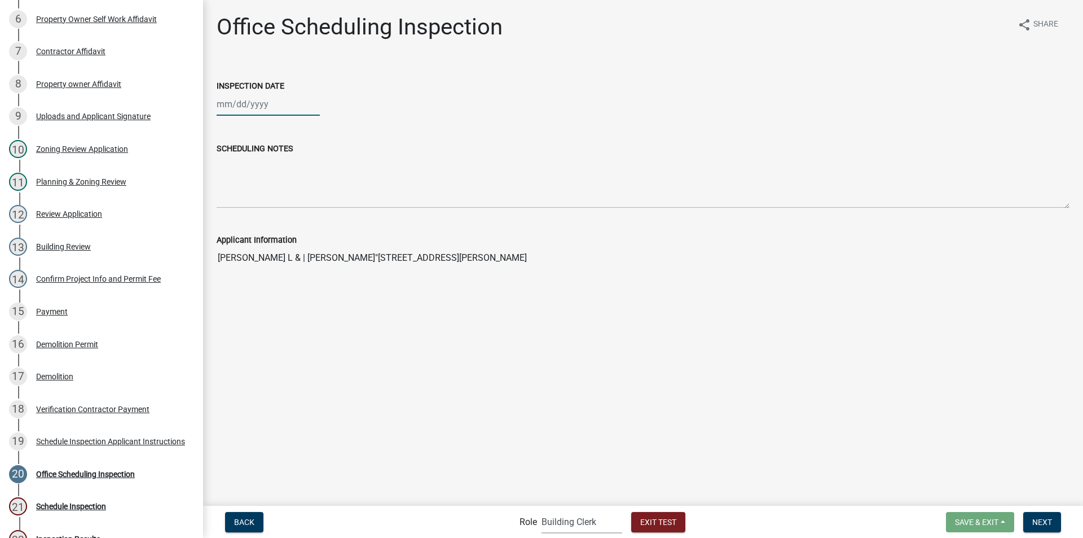
click at [240, 107] on div at bounding box center [268, 104] width 103 height 23
select select "9"
select select "2025"
click at [249, 219] on div "23" at bounding box center [246, 218] width 18 height 18
type input "[DATE]"
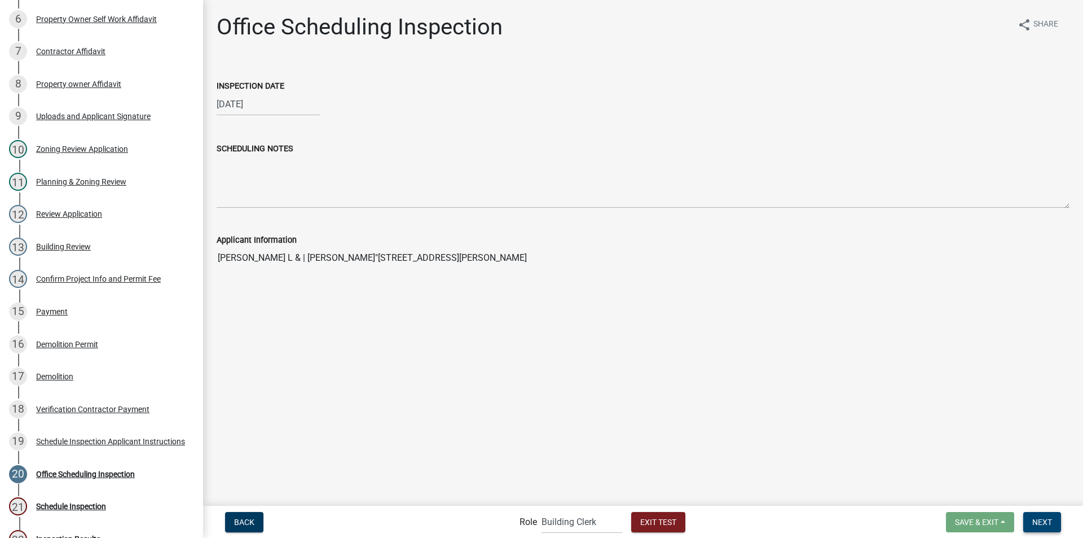
click at [1044, 520] on span "Next" at bounding box center [1043, 521] width 20 height 9
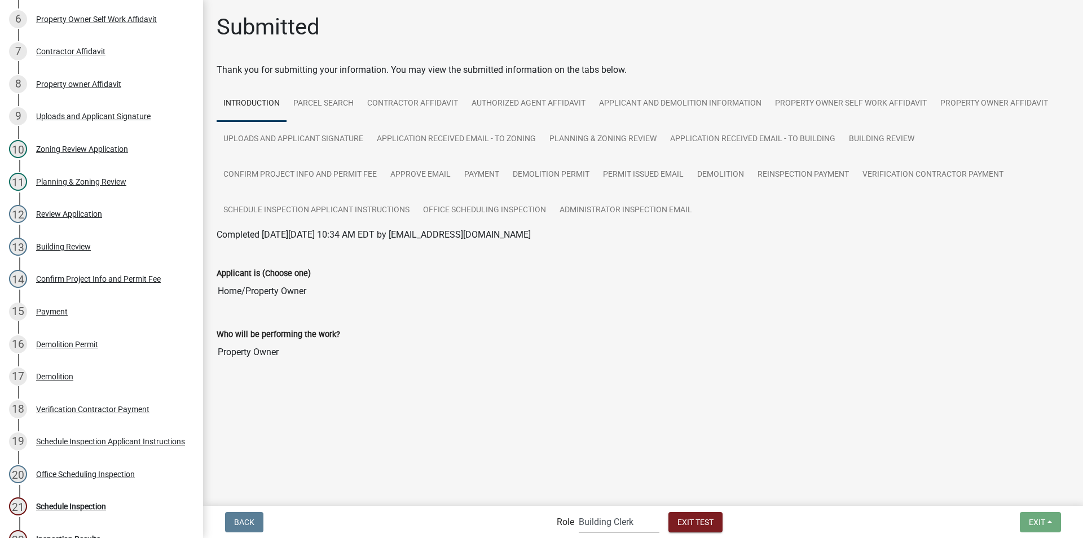
click at [572, 524] on label "Role" at bounding box center [565, 521] width 17 height 9
click at [609, 529] on select "Applicant Building Clerk Building Inspections Planning & Zoning Admin" at bounding box center [619, 521] width 81 height 23
select select "67b8e1bd-2e3e-4a8d-861d-598f76277593"
click at [579, 510] on select "Applicant Building Clerk Building Inspections Planning & Zoning Admin" at bounding box center [619, 521] width 81 height 23
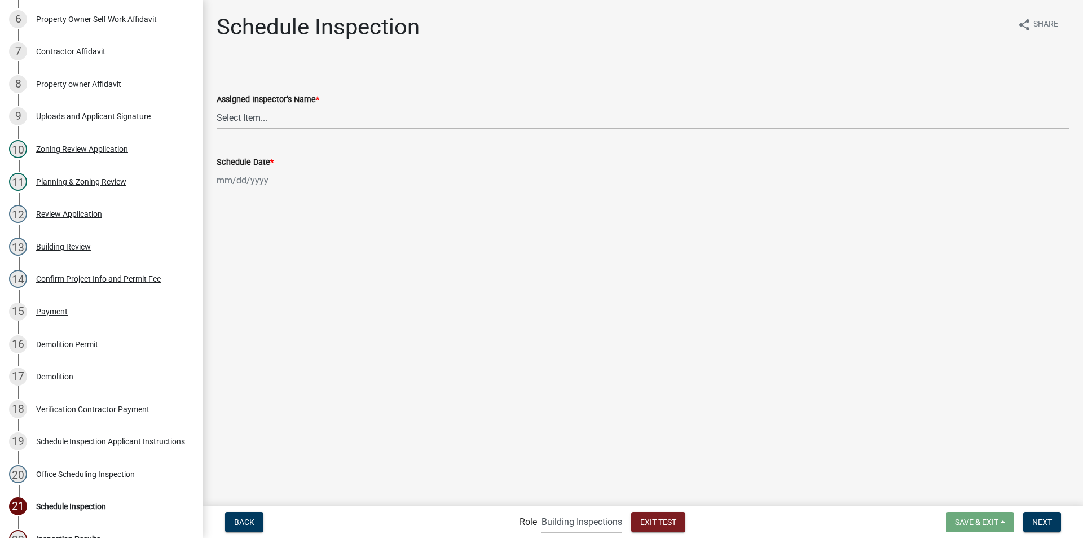
click at [264, 115] on select "Select Item... [PERSON_NAME] ([PERSON_NAME]) JonathanCook ([PERSON_NAME])" at bounding box center [643, 117] width 853 height 23
select select "2023d007-b419-41f6-ba25-1bda40fa8b83"
click at [217, 106] on select "Select Item... [PERSON_NAME] ([PERSON_NAME]) JonathanCook ([PERSON_NAME])" at bounding box center [643, 117] width 853 height 23
click at [258, 178] on div at bounding box center [268, 180] width 103 height 23
select select "9"
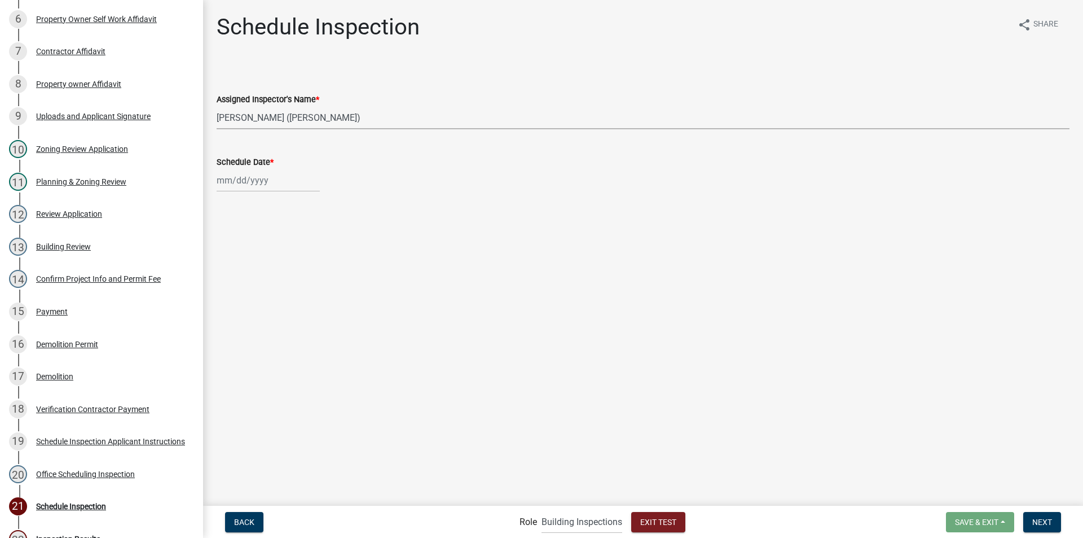
select select "2025"
click at [261, 288] on div "24" at bounding box center [264, 295] width 18 height 18
type input "[DATE]"
click at [1051, 523] on span "Next" at bounding box center [1043, 521] width 20 height 9
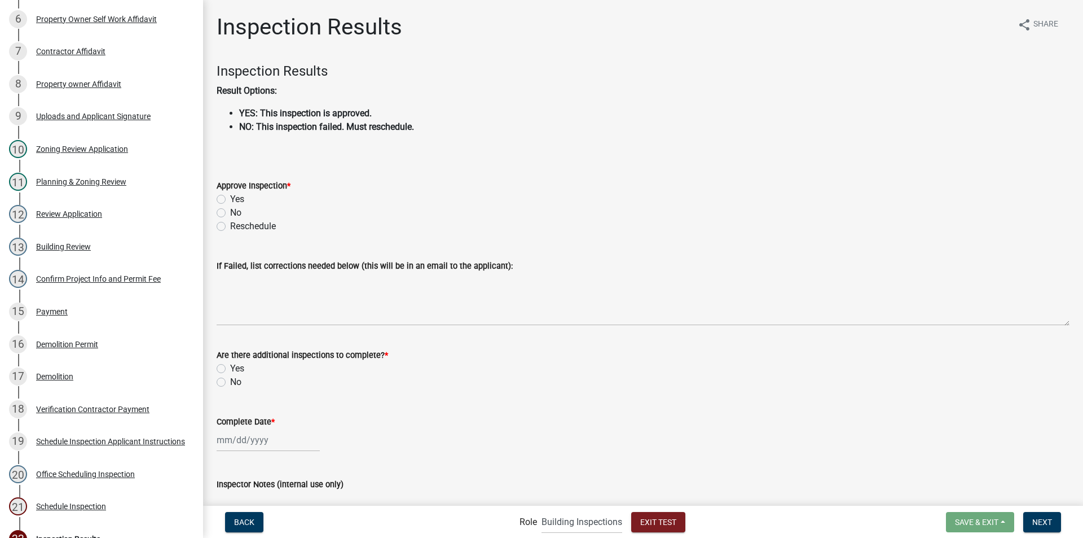
click at [230, 199] on label "Yes" at bounding box center [237, 199] width 14 height 14
click at [230, 199] on input "Yes" at bounding box center [233, 195] width 7 height 7
radio input "true"
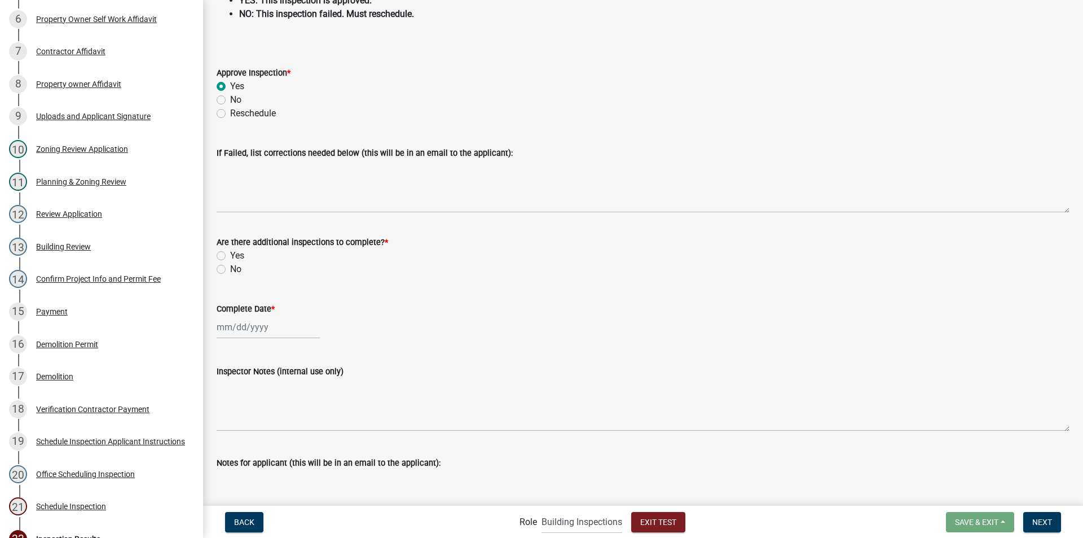
click at [230, 269] on label "No" at bounding box center [235, 269] width 11 height 14
click at [230, 269] on input "No" at bounding box center [233, 265] width 7 height 7
radio input "true"
click at [238, 335] on div at bounding box center [268, 326] width 103 height 23
select select "9"
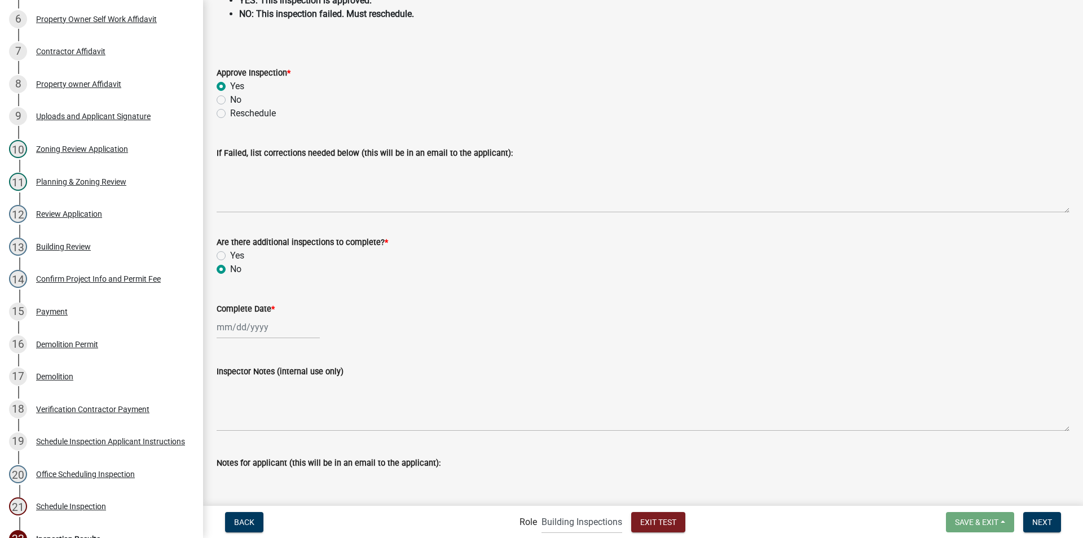
select select "2025"
drag, startPoint x: 246, startPoint y: 437, endPoint x: 249, endPoint y: 432, distance: 6.6
click at [246, 438] on div "23" at bounding box center [246, 441] width 18 height 18
type input "[DATE]"
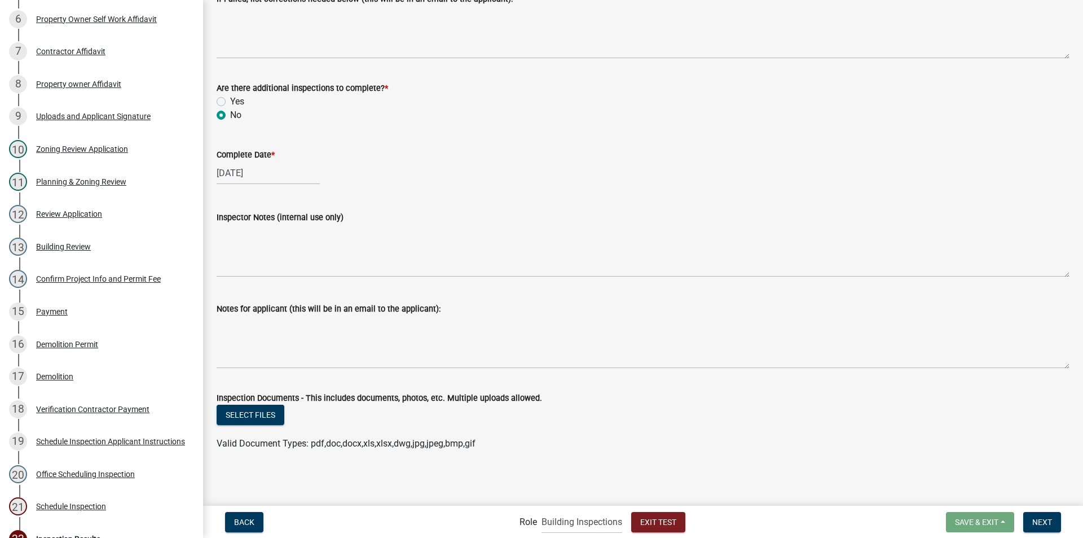
scroll to position [267, 0]
click at [1042, 522] on span "Next" at bounding box center [1043, 521] width 20 height 9
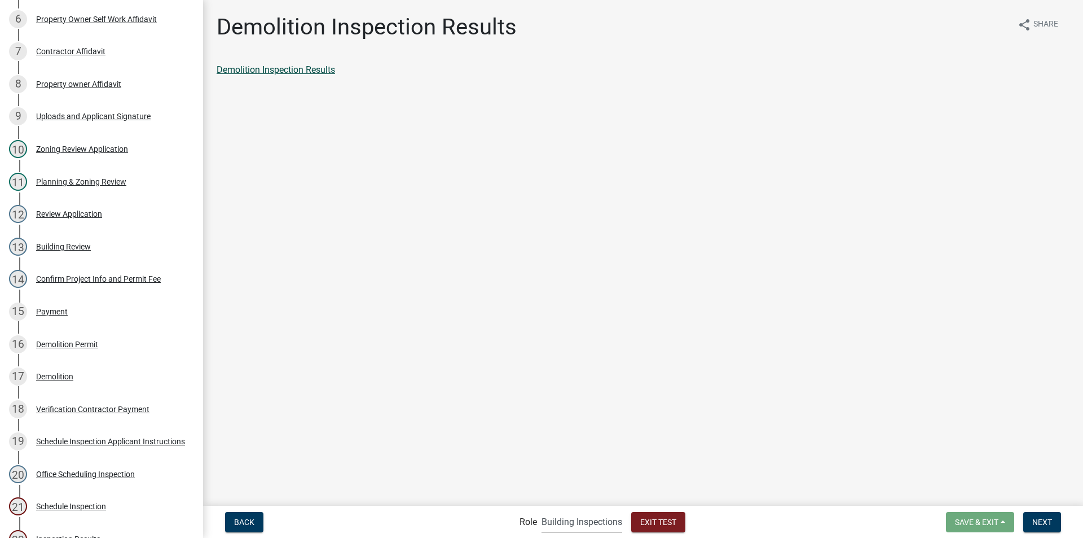
click at [298, 68] on link "Demolition Inspection Results" at bounding box center [276, 69] width 118 height 11
click at [1037, 515] on button "Next" at bounding box center [1043, 522] width 38 height 20
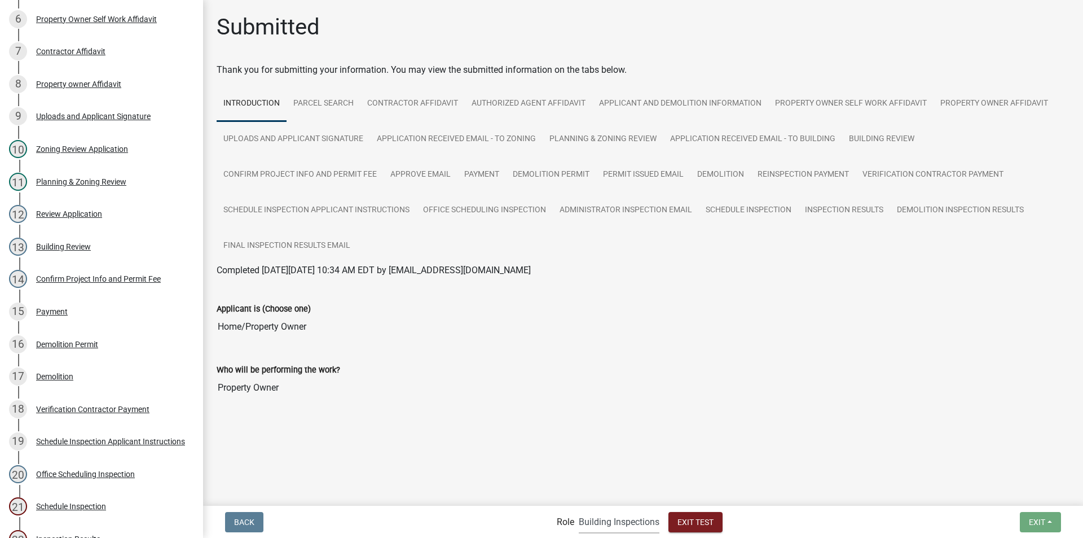
drag, startPoint x: 598, startPoint y: 523, endPoint x: 594, endPoint y: 511, distance: 12.5
click at [598, 523] on select "Applicant Building Clerk Building Inspections Planning & Zoning Admin" at bounding box center [619, 521] width 81 height 23
select select "46f061d0-ca05-4526-87ad-bae6256f3e47"
click at [579, 510] on select "Applicant Building Clerk Building Inspections Planning & Zoning Admin" at bounding box center [619, 521] width 81 height 23
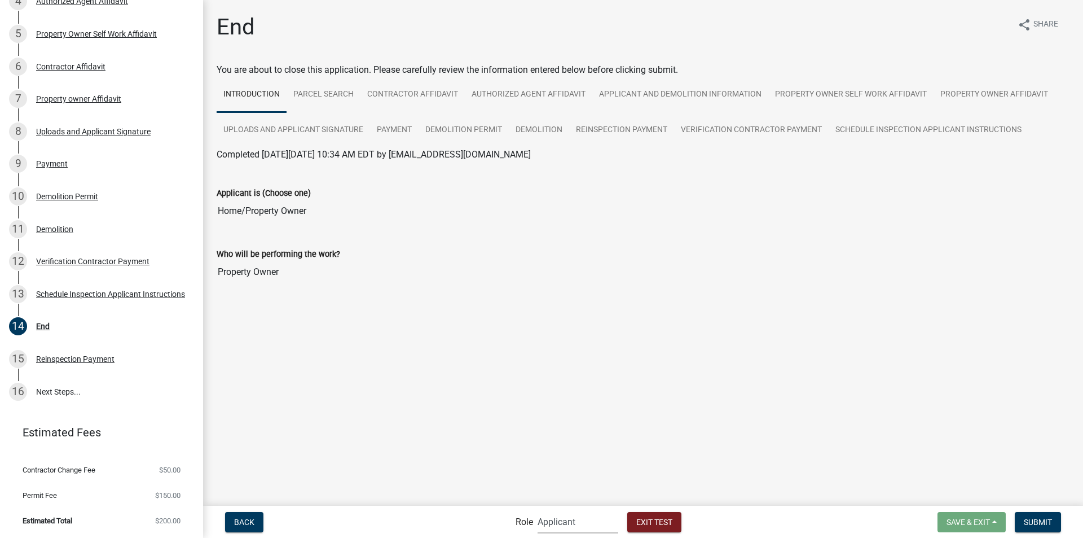
scroll to position [292, 0]
click at [1046, 521] on span "Submit" at bounding box center [1038, 521] width 28 height 9
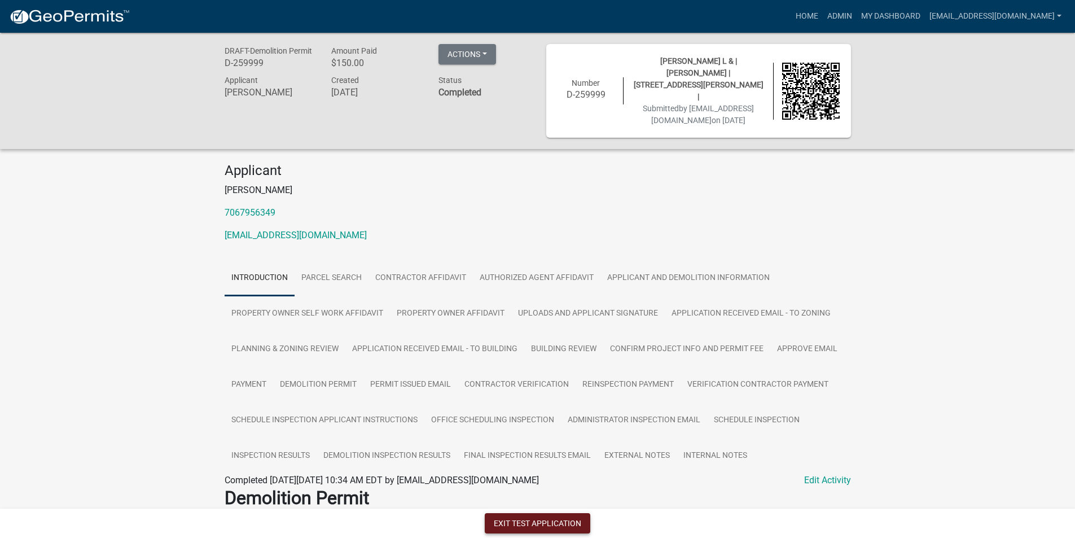
click at [517, 525] on button "Exit Test Application" at bounding box center [538, 523] width 106 height 20
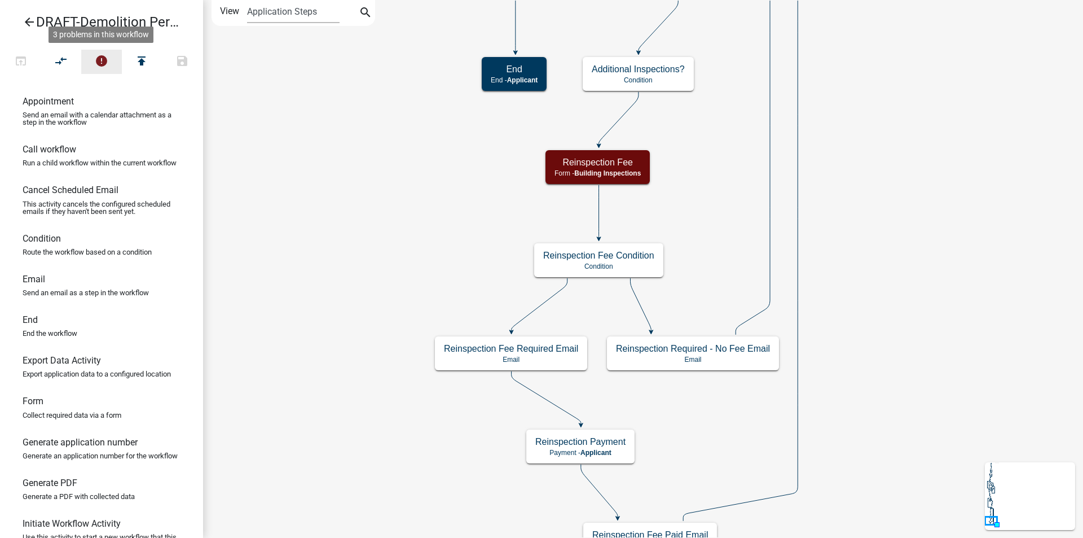
click at [98, 60] on icon "error" at bounding box center [102, 62] width 14 height 16
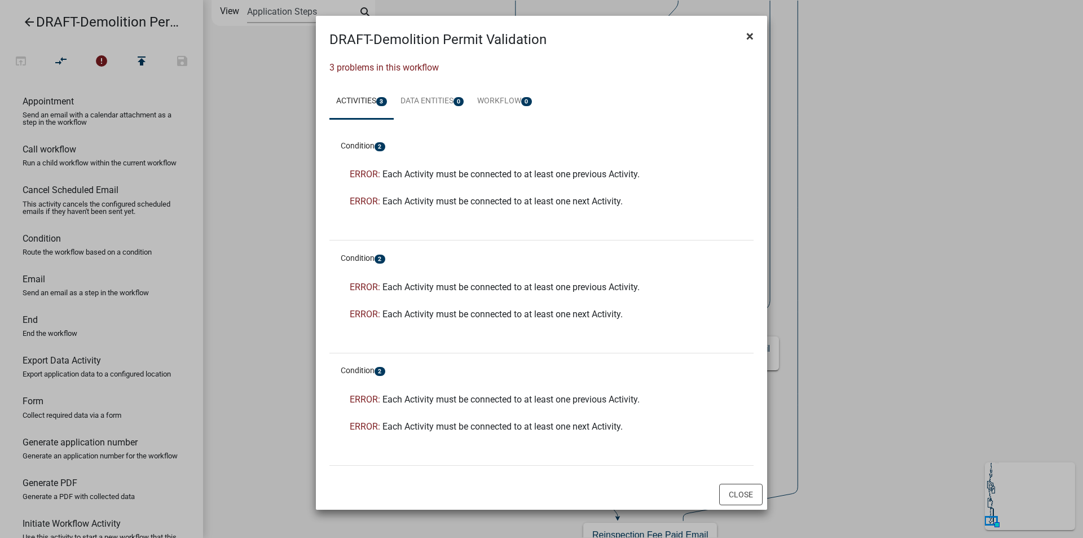
click at [745, 37] on button "×" at bounding box center [749, 36] width 25 height 32
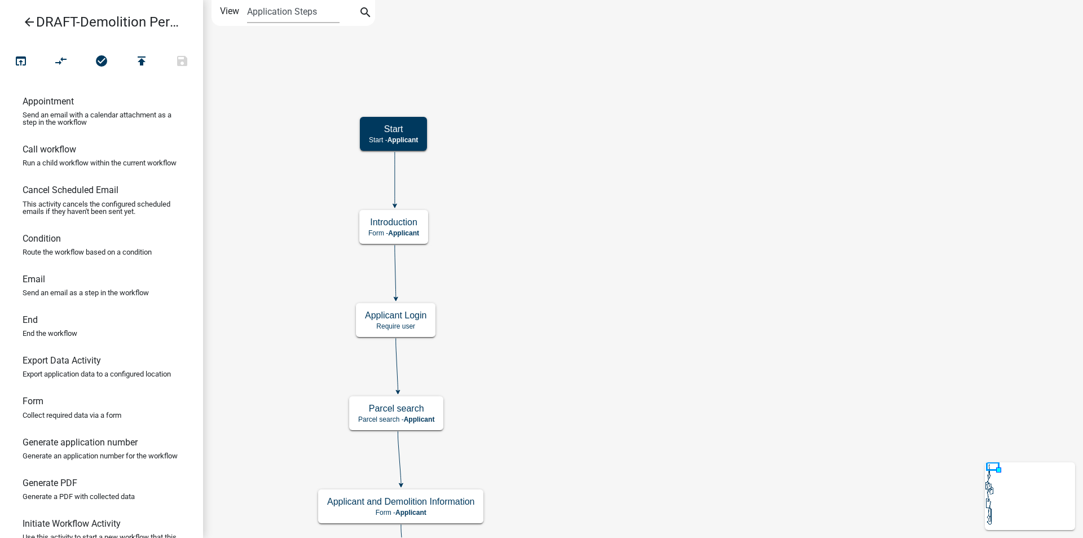
click at [28, 22] on icon "arrow_back" at bounding box center [30, 23] width 14 height 16
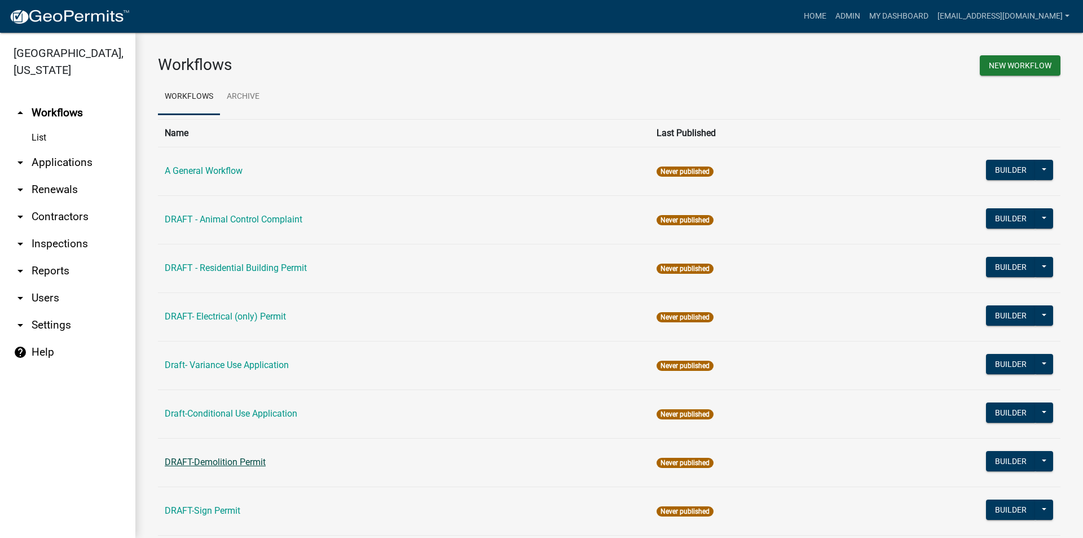
click at [216, 464] on link "DRAFT-Demolition Permit" at bounding box center [215, 461] width 101 height 11
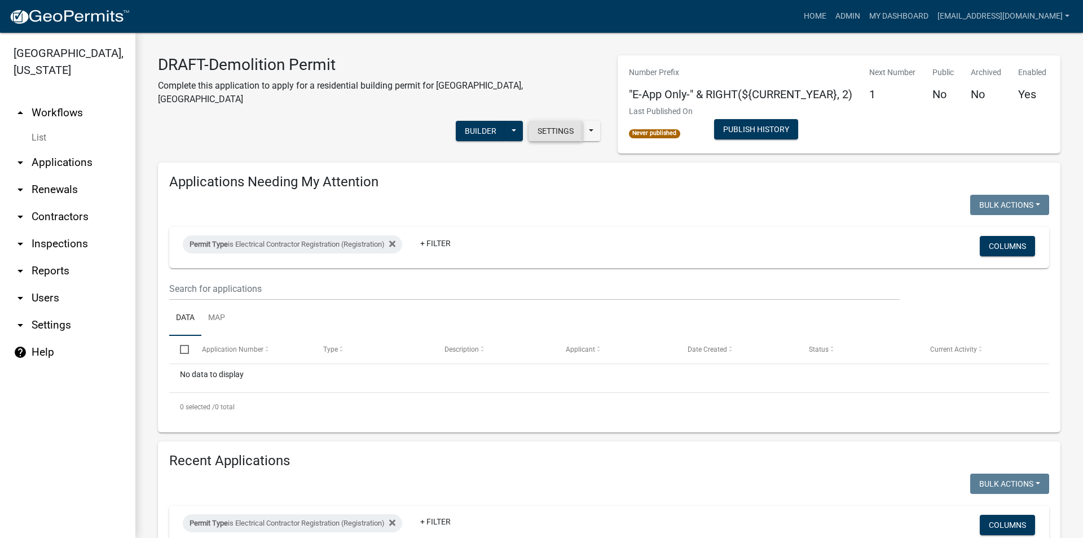
click at [548, 121] on button "Settings" at bounding box center [556, 131] width 54 height 20
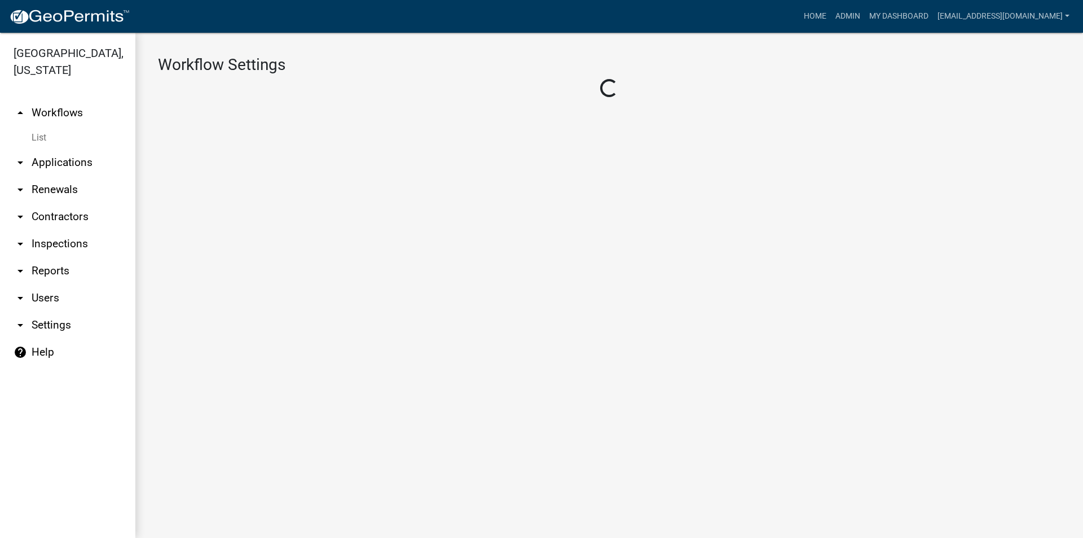
select select "1"
select select "7670adba-a95f-4cb1-9c24-effdf5e7eb9d"
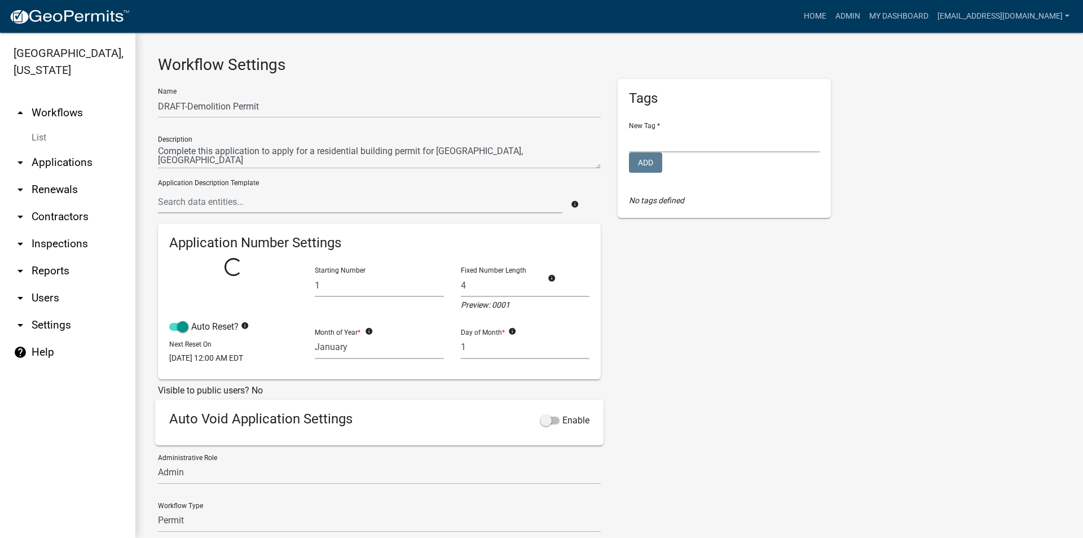
select select
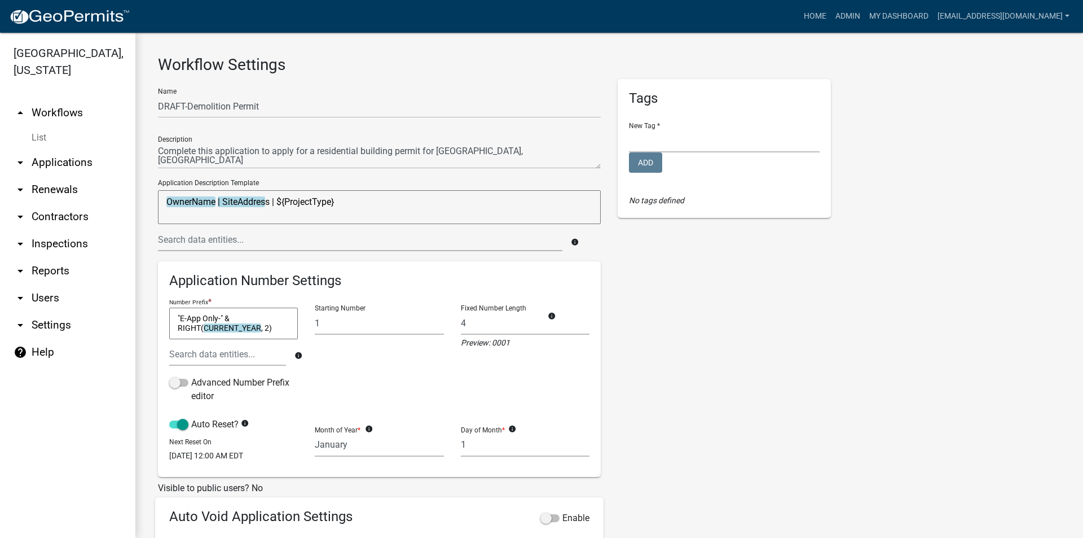
click at [185, 317] on textarea ""E-App Only-" & RIGHT(CURRENT_YEAR, 2)" at bounding box center [233, 324] width 129 height 32
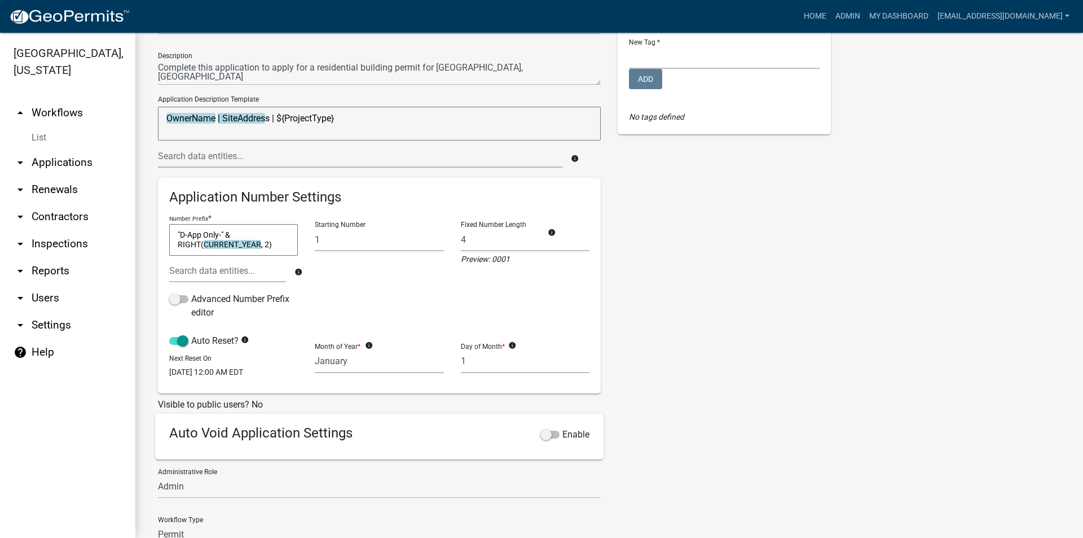
scroll to position [196, 0]
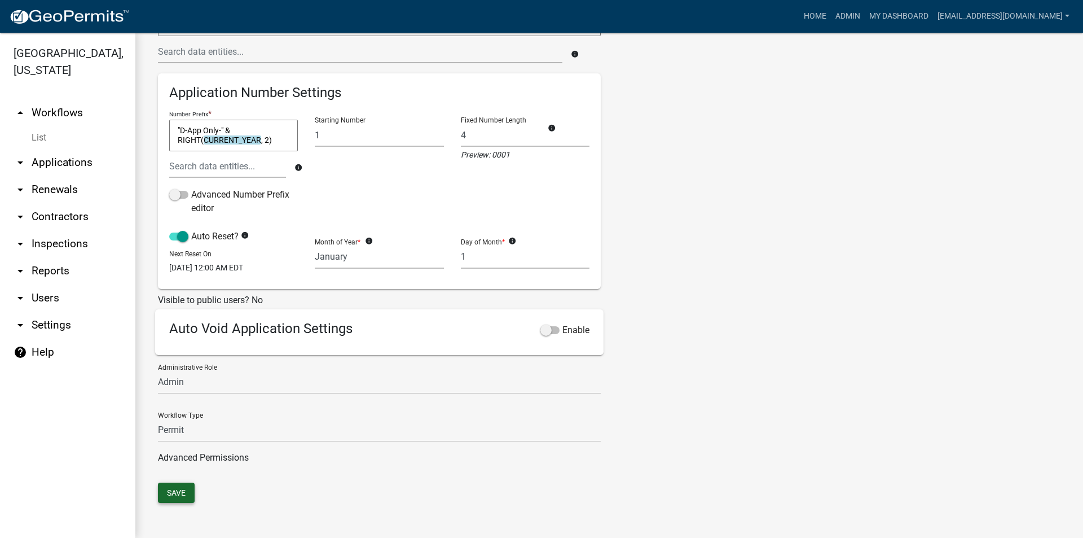
type textarea ""D-App Only-" & RIGHT(CURRENT_YEAR, 2)"
click at [170, 493] on button "Save" at bounding box center [176, 492] width 37 height 20
click at [61, 116] on link "arrow_drop_up Workflows" at bounding box center [67, 112] width 135 height 27
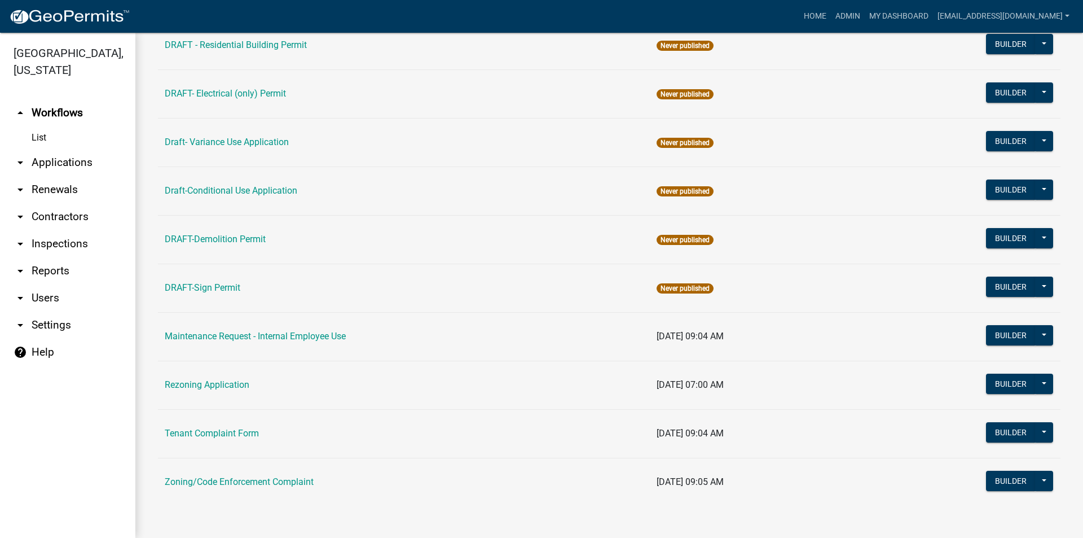
scroll to position [166, 0]
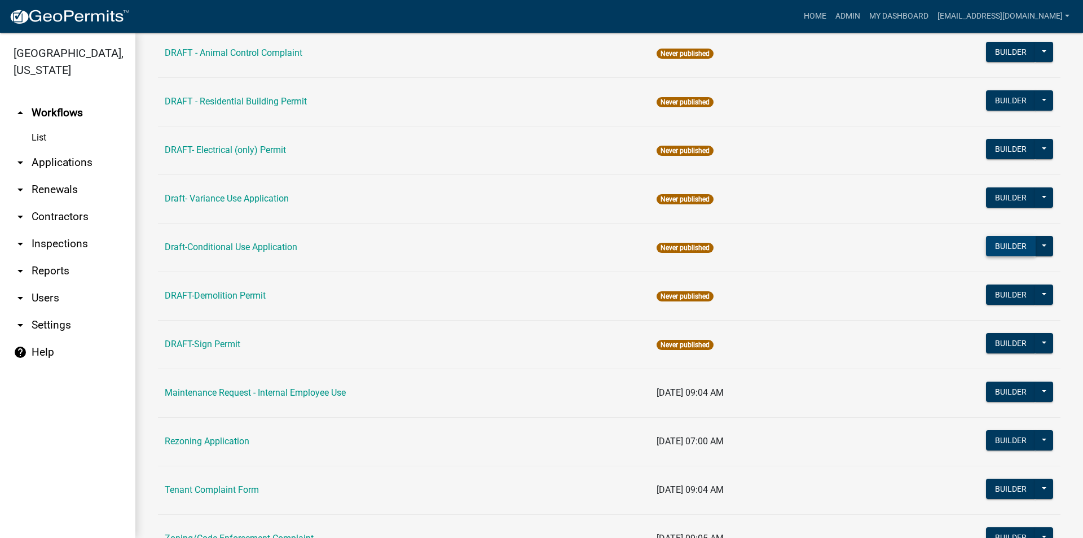
click at [1000, 246] on button "Builder" at bounding box center [1011, 246] width 50 height 20
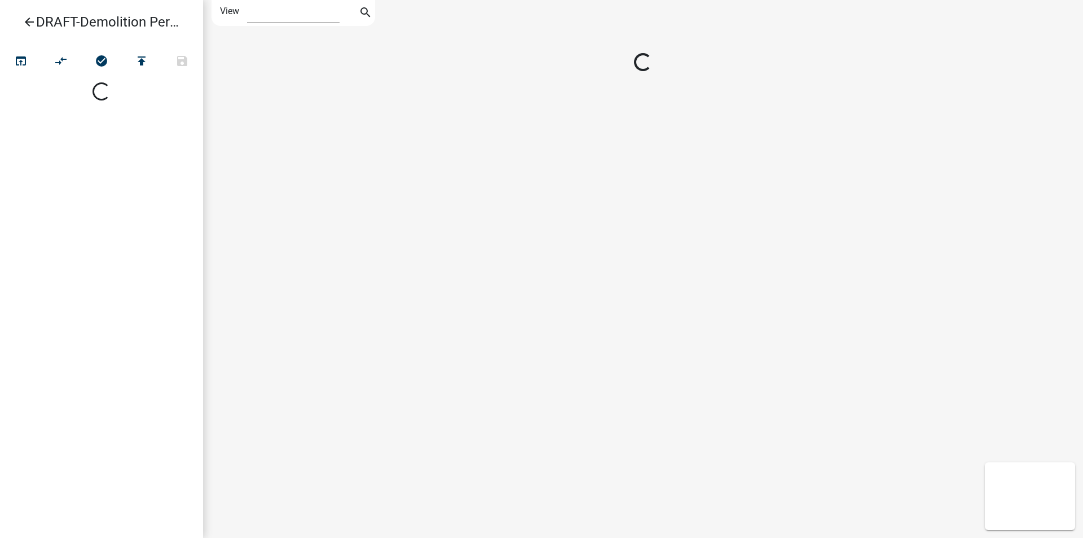
select select "1"
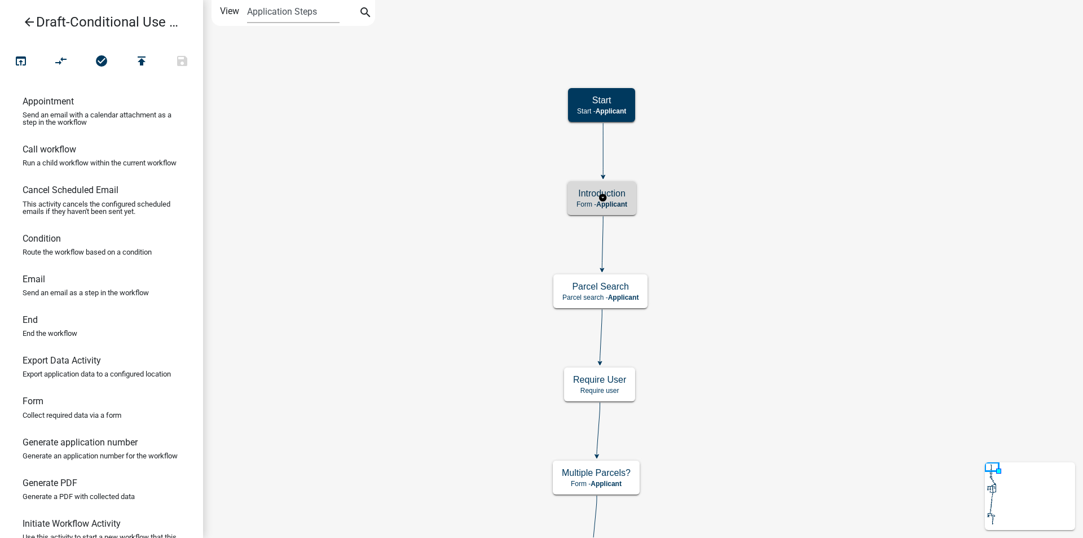
click at [626, 202] on span "Applicant" at bounding box center [611, 204] width 31 height 8
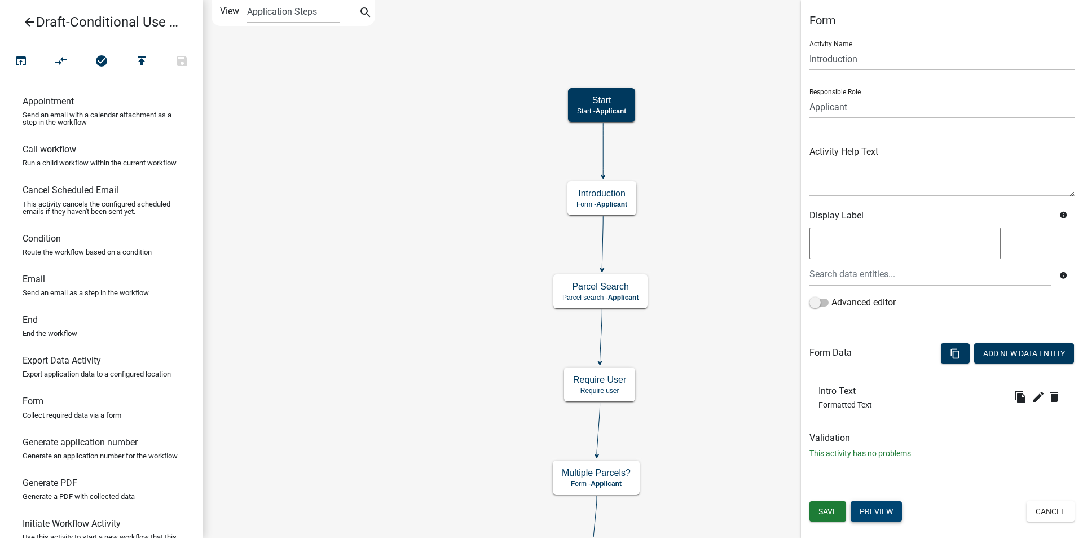
click at [876, 504] on button "Preview" at bounding box center [876, 511] width 51 height 20
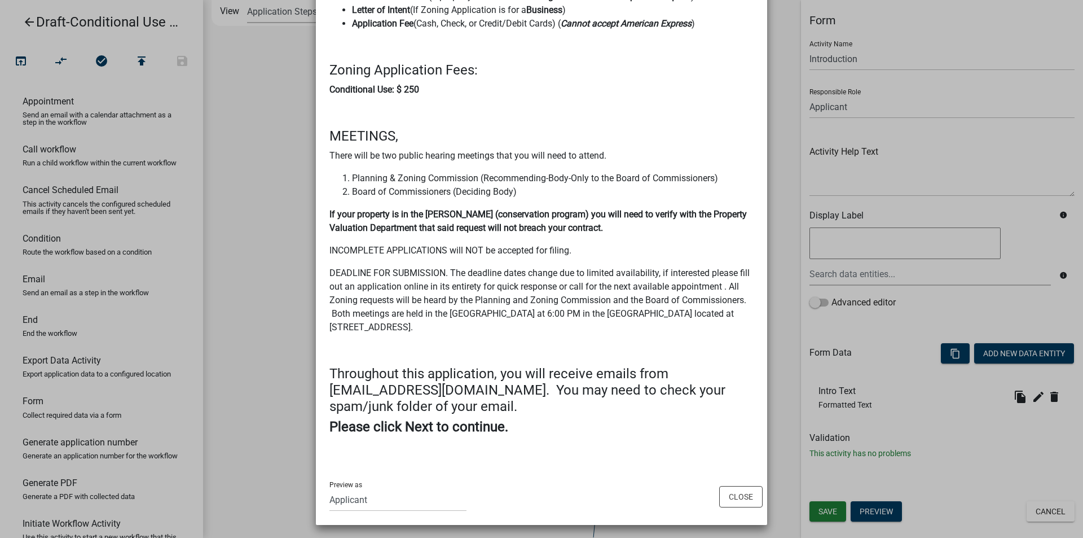
scroll to position [186, 0]
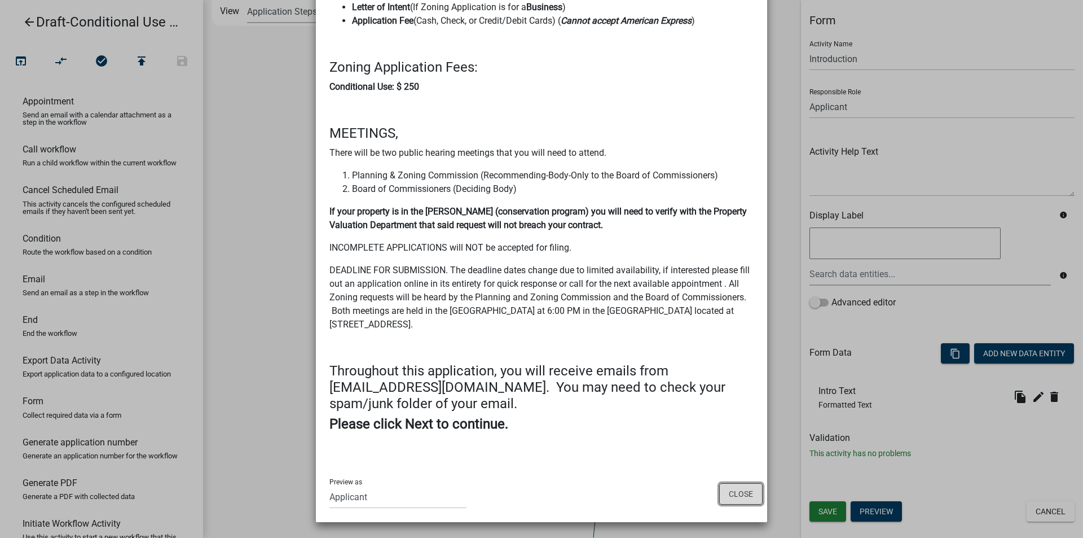
click at [735, 494] on button "Close" at bounding box center [740, 493] width 43 height 21
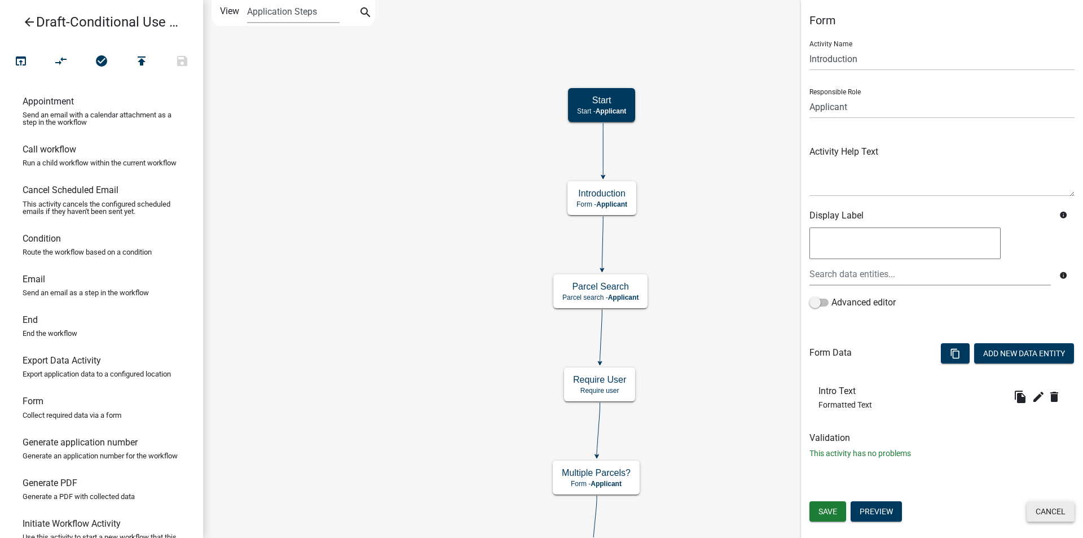
click at [1043, 510] on button "Cancel" at bounding box center [1051, 511] width 48 height 20
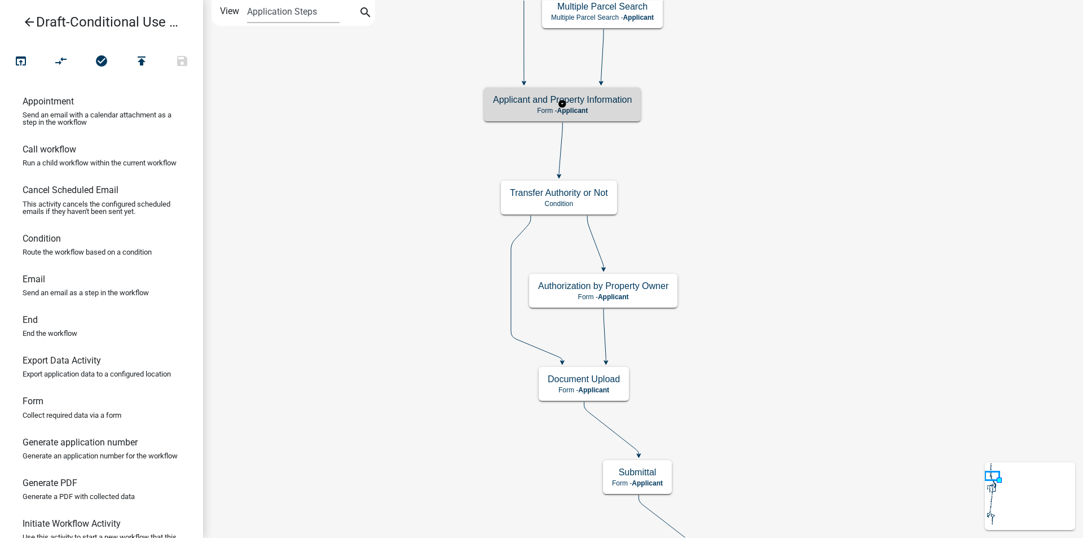
click at [620, 107] on p "Form - Applicant" at bounding box center [562, 111] width 139 height 8
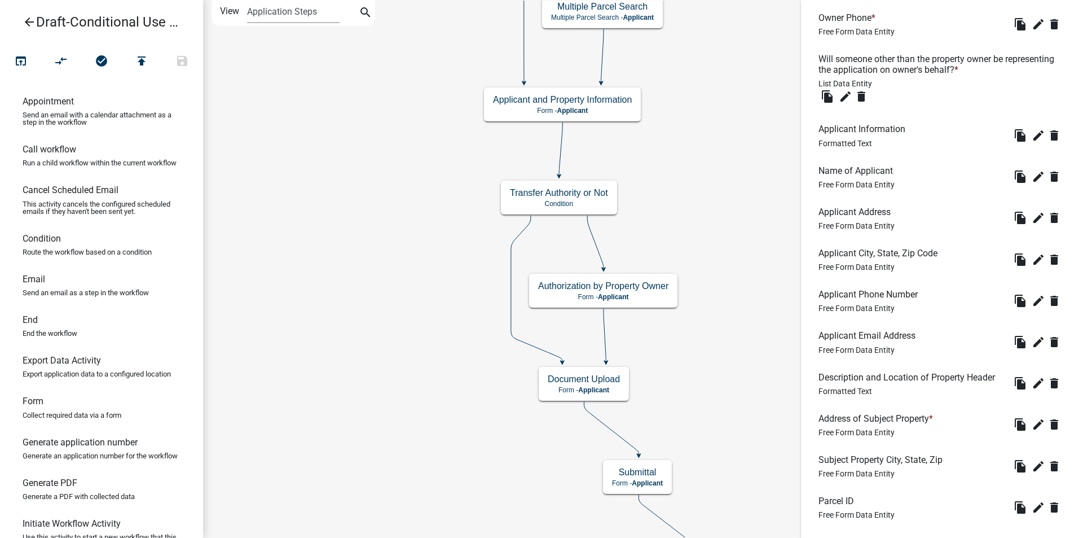
scroll to position [868, 0]
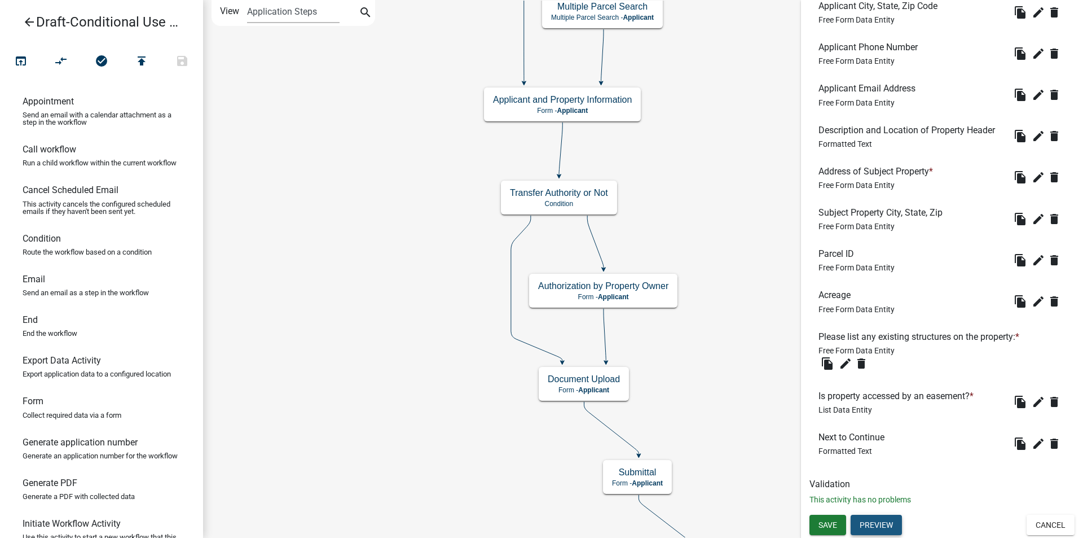
click at [879, 525] on button "Preview" at bounding box center [876, 525] width 51 height 20
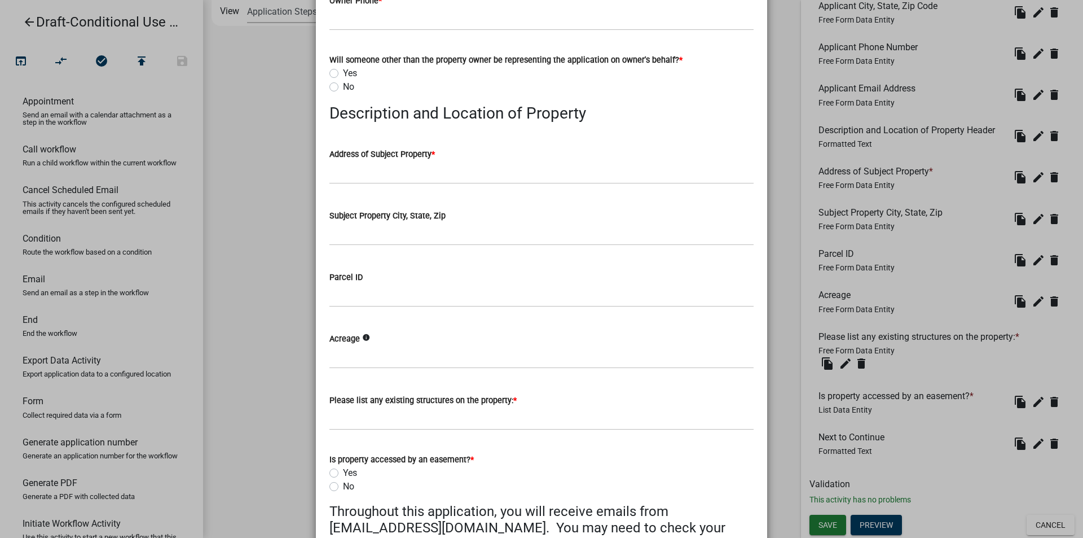
scroll to position [451, 0]
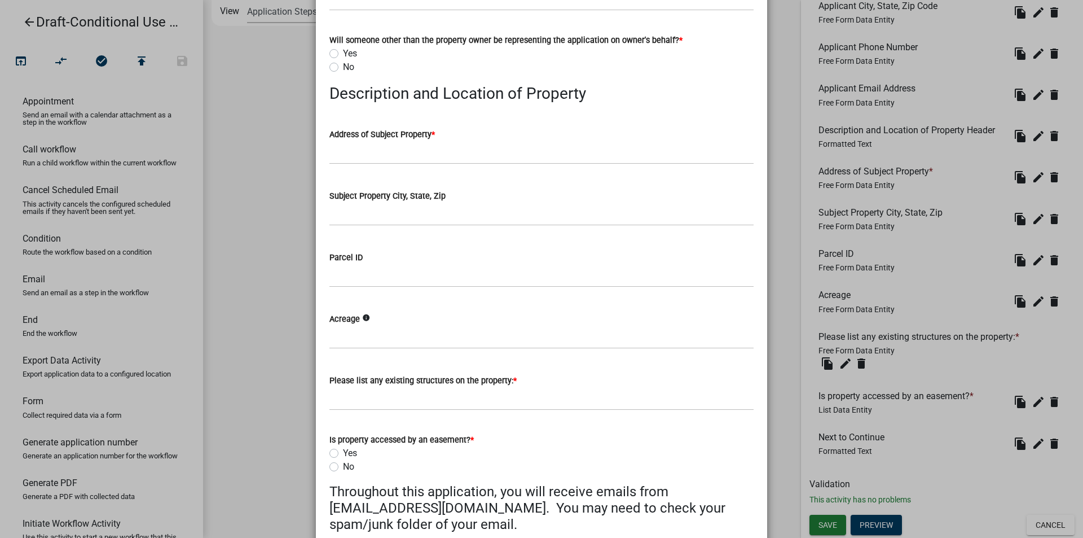
click at [336, 55] on div "Yes" at bounding box center [542, 54] width 424 height 14
click at [343, 52] on label "Yes" at bounding box center [350, 54] width 14 height 14
click at [343, 52] on input "Yes" at bounding box center [346, 50] width 7 height 7
radio input "true"
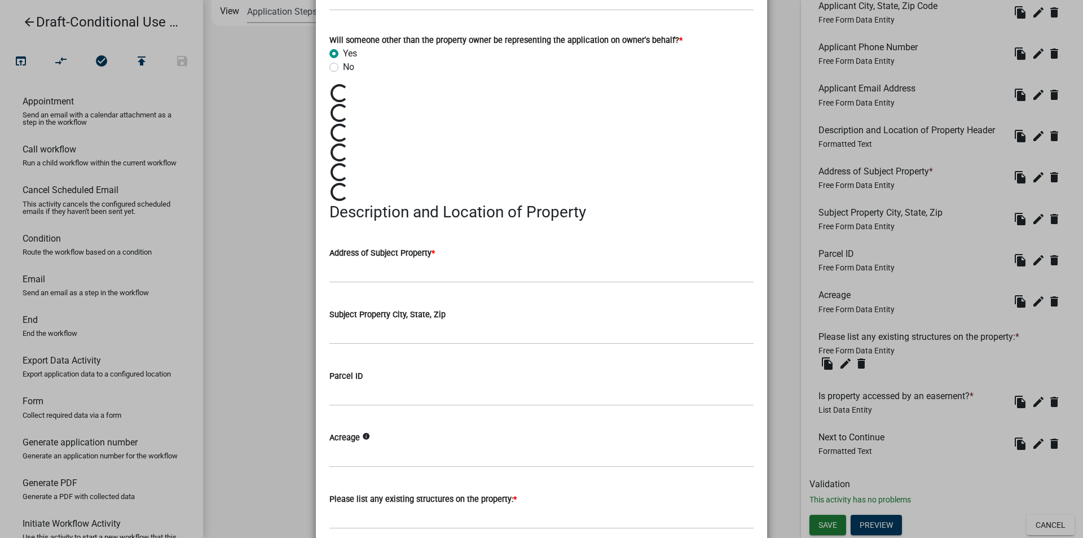
click at [343, 67] on label "No" at bounding box center [348, 67] width 11 height 14
click at [343, 67] on input "No" at bounding box center [346, 63] width 7 height 7
radio input "true"
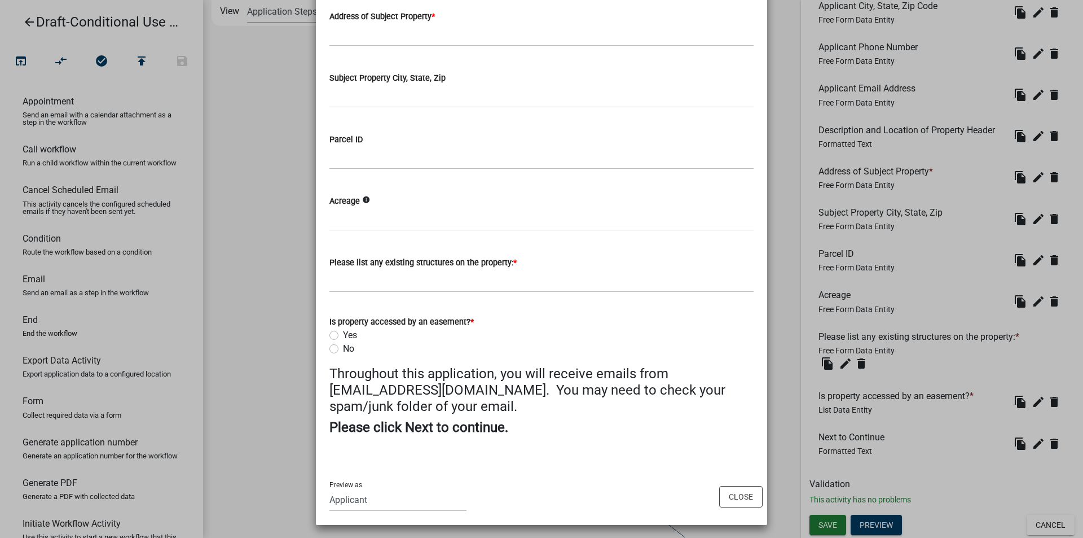
scroll to position [691, 0]
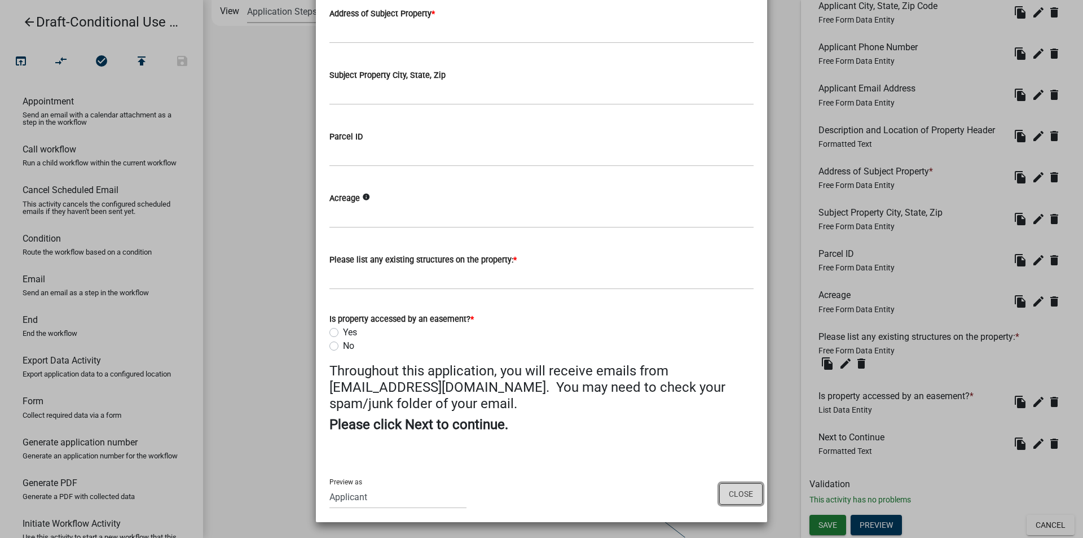
click at [740, 494] on button "Close" at bounding box center [740, 493] width 43 height 21
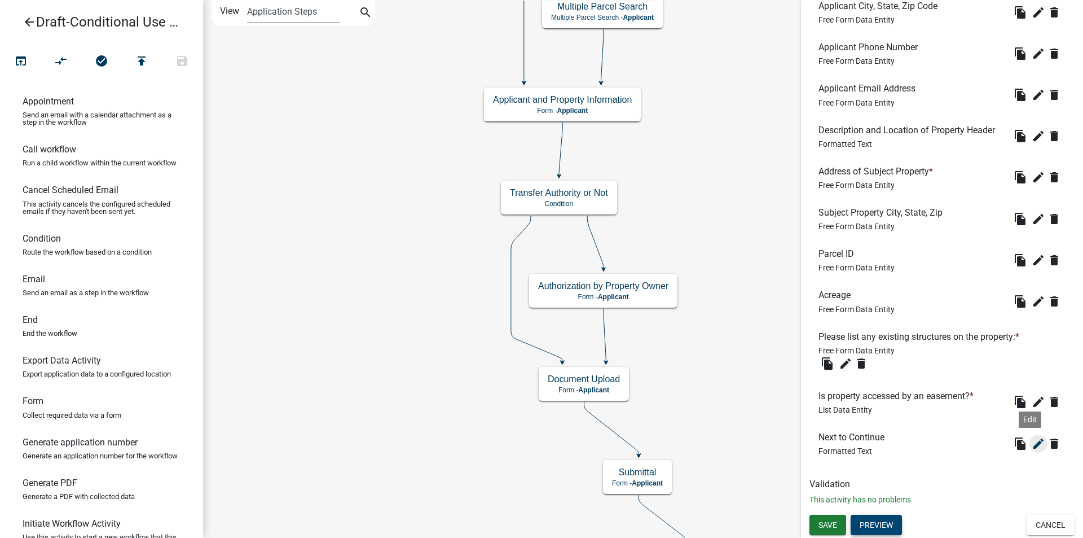
click at [1032, 446] on icon "edit" at bounding box center [1039, 444] width 14 height 14
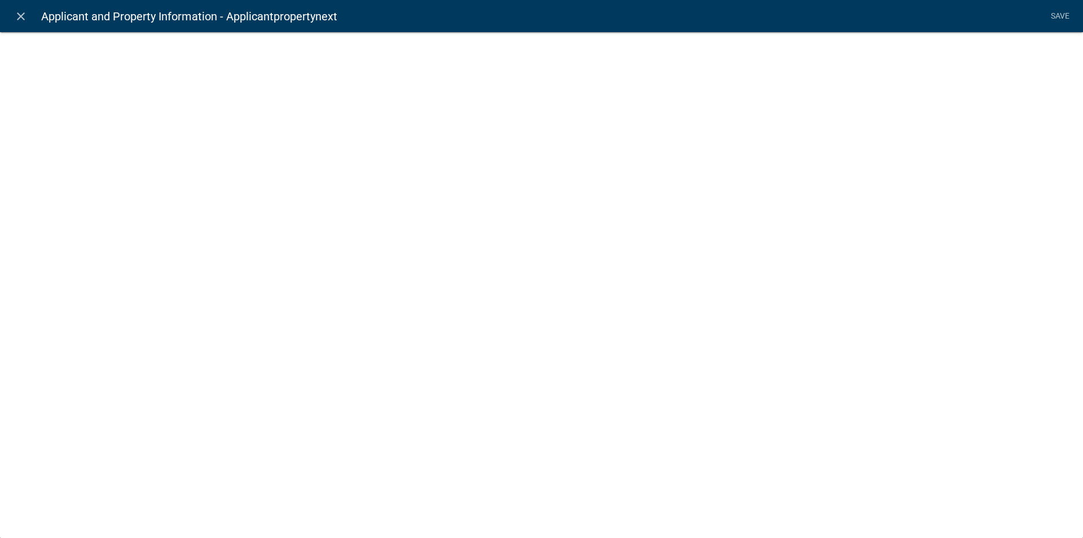
select select "rich-text"
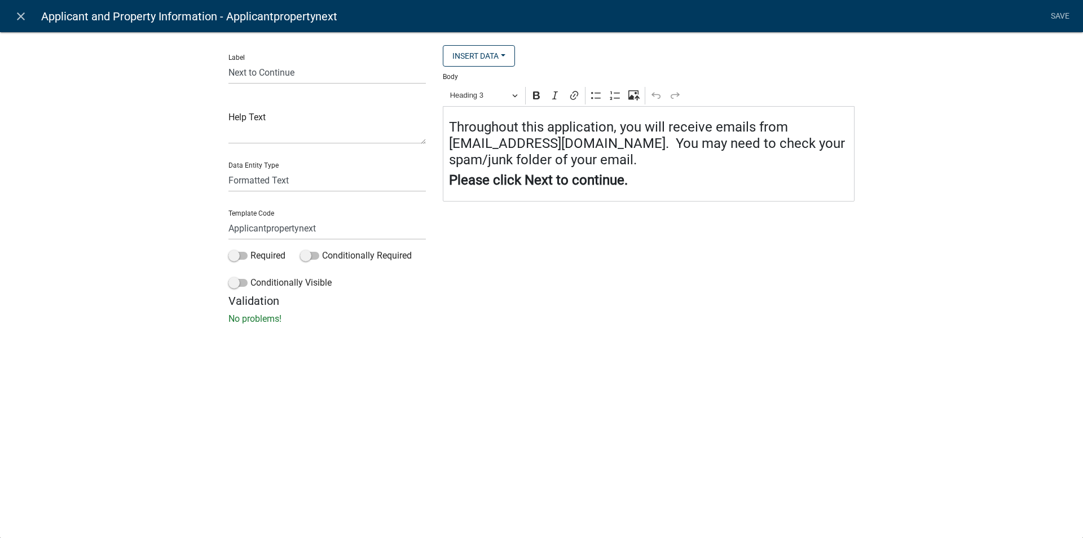
click at [451, 124] on h4 "Throughout this application, you will receive emails from [EMAIL_ADDRESS][DOMAI…" at bounding box center [649, 143] width 400 height 49
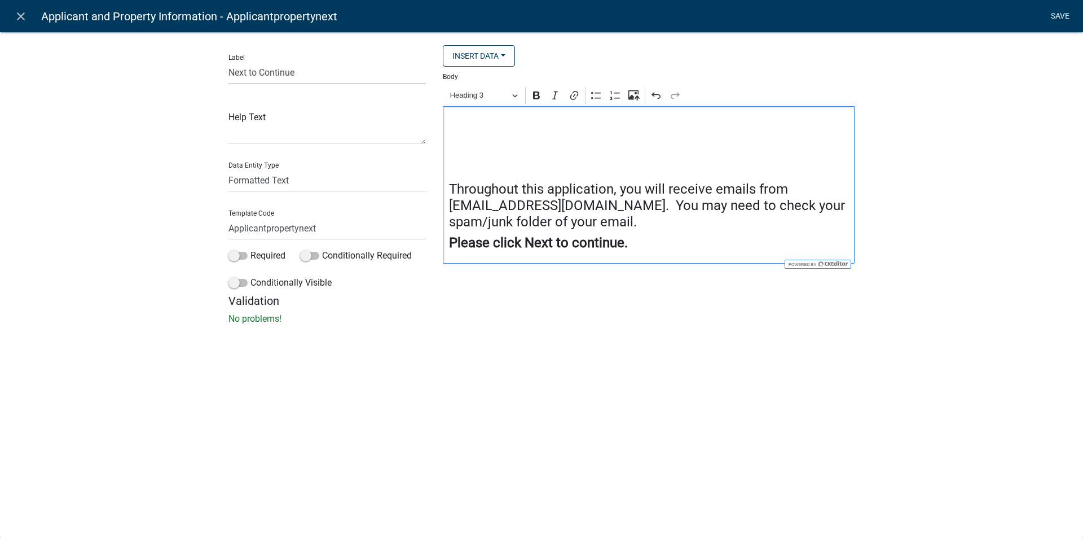
click at [1061, 11] on link "Save" at bounding box center [1060, 16] width 28 height 21
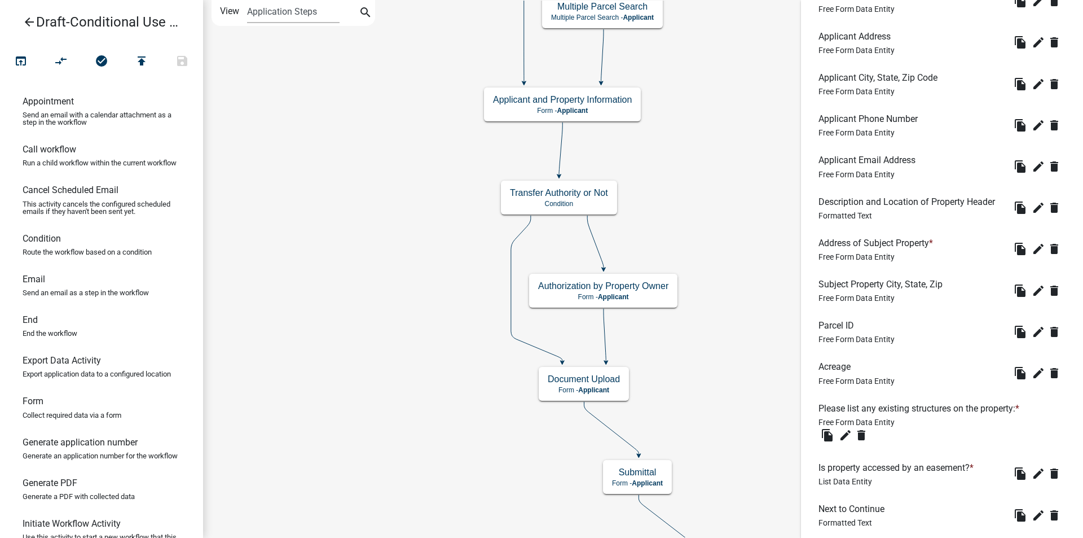
scroll to position [868, 0]
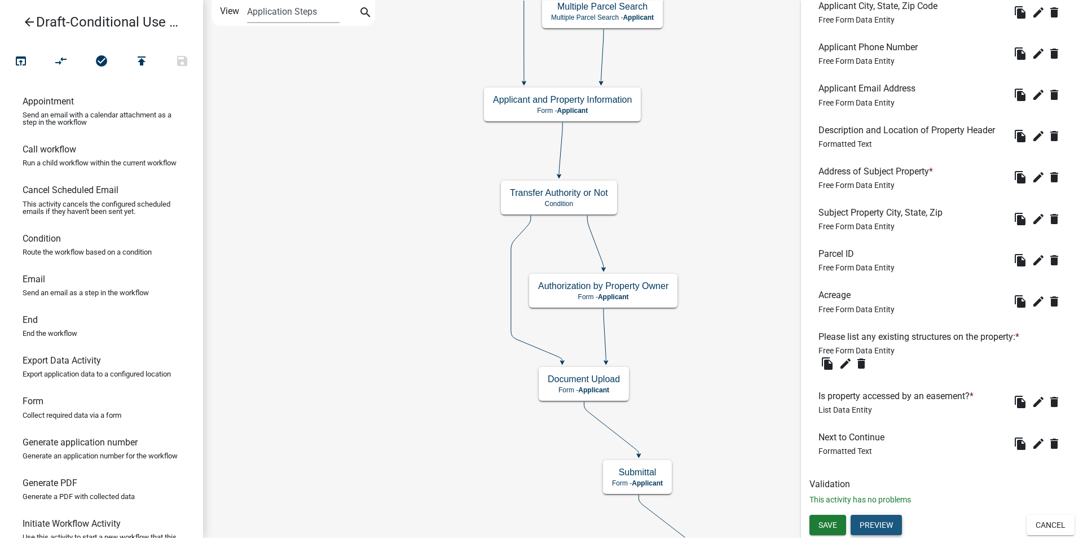
click at [877, 521] on button "Preview" at bounding box center [876, 525] width 51 height 20
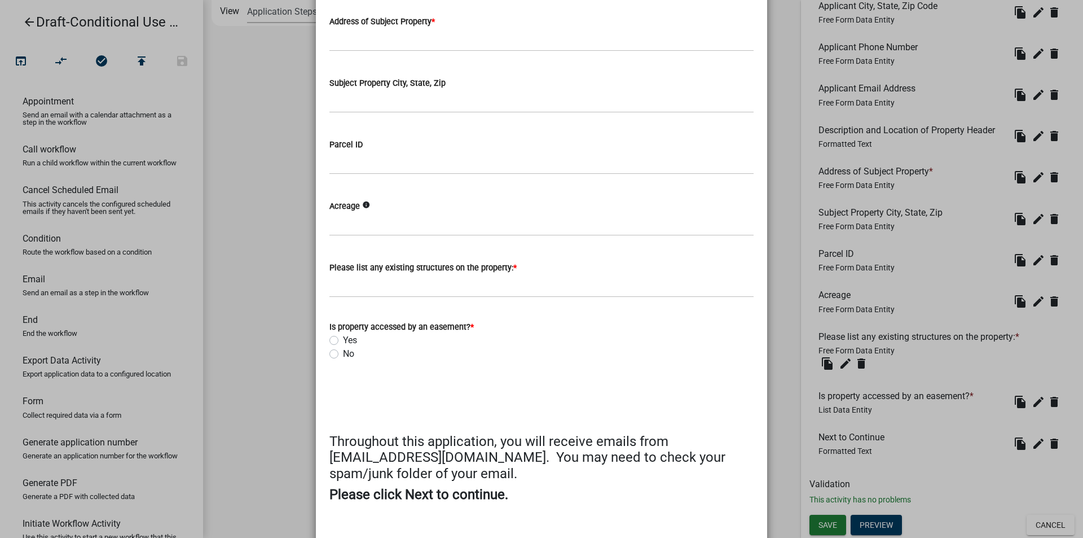
scroll to position [635, 0]
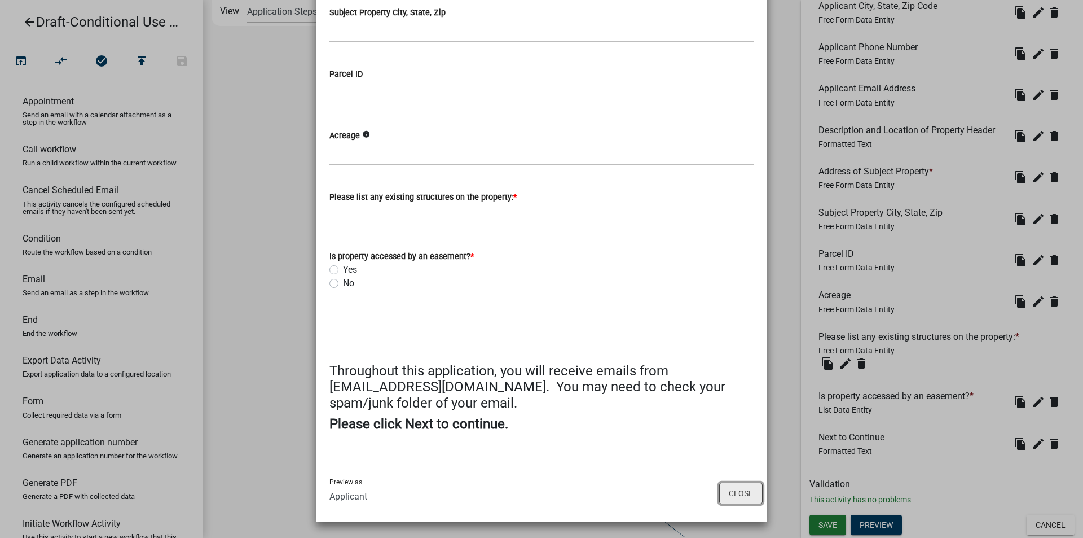
click at [736, 489] on button "Close" at bounding box center [740, 492] width 43 height 21
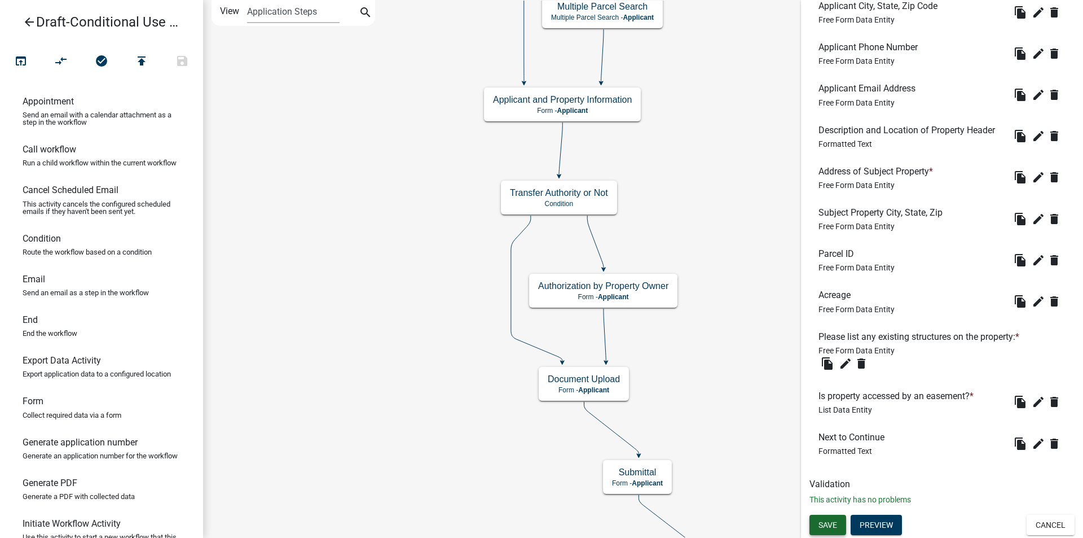
click at [823, 521] on span "Save" at bounding box center [828, 524] width 19 height 9
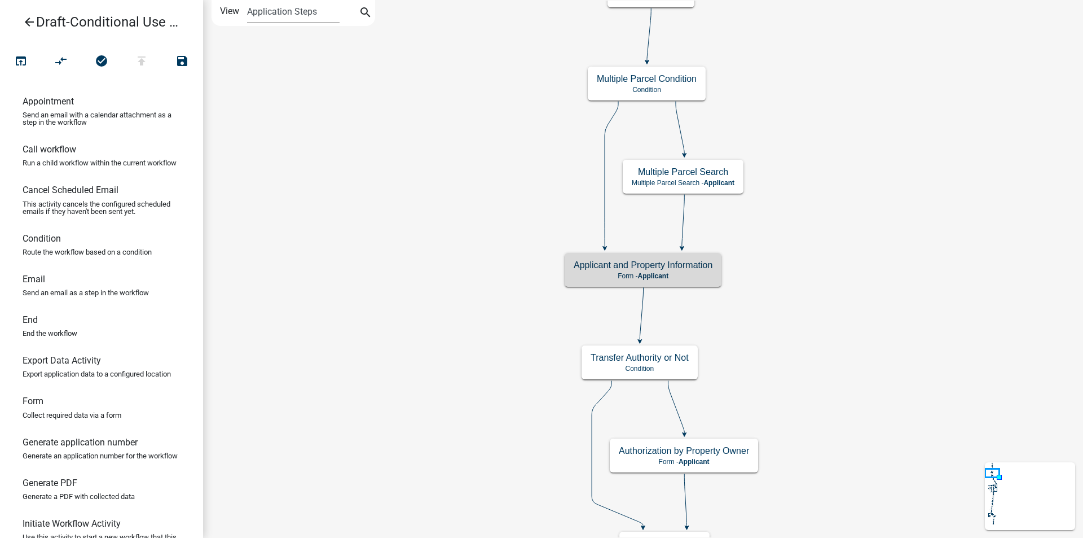
scroll to position [0, 0]
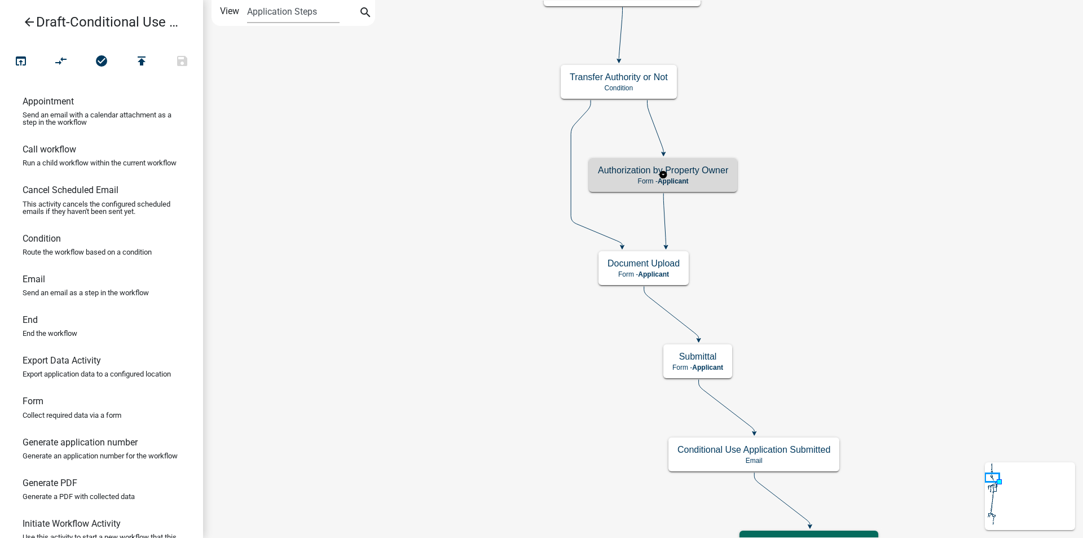
click at [706, 178] on p "Form - Applicant" at bounding box center [663, 181] width 130 height 8
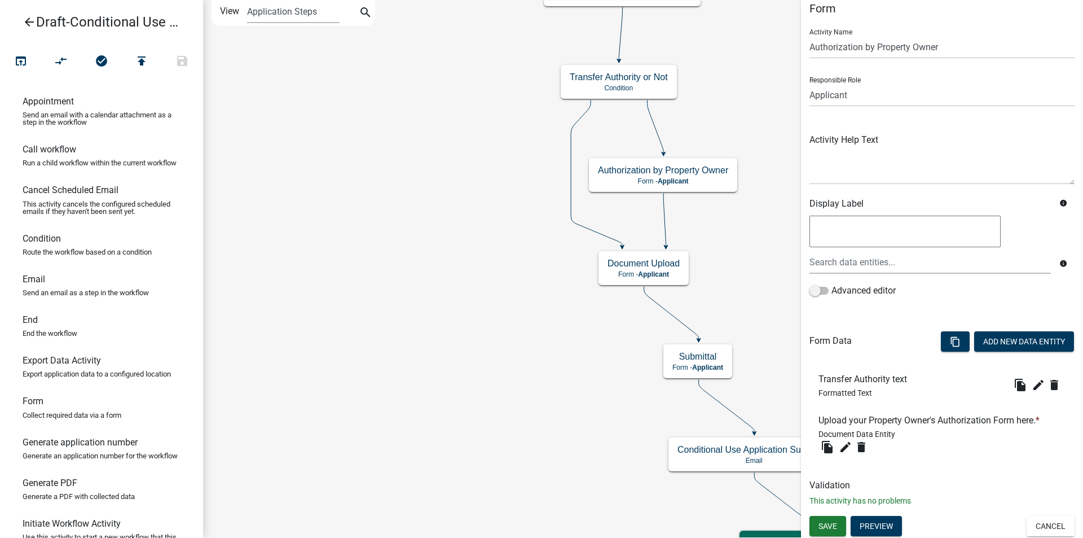
scroll to position [13, 0]
click at [1049, 521] on button "Cancel" at bounding box center [1051, 525] width 48 height 20
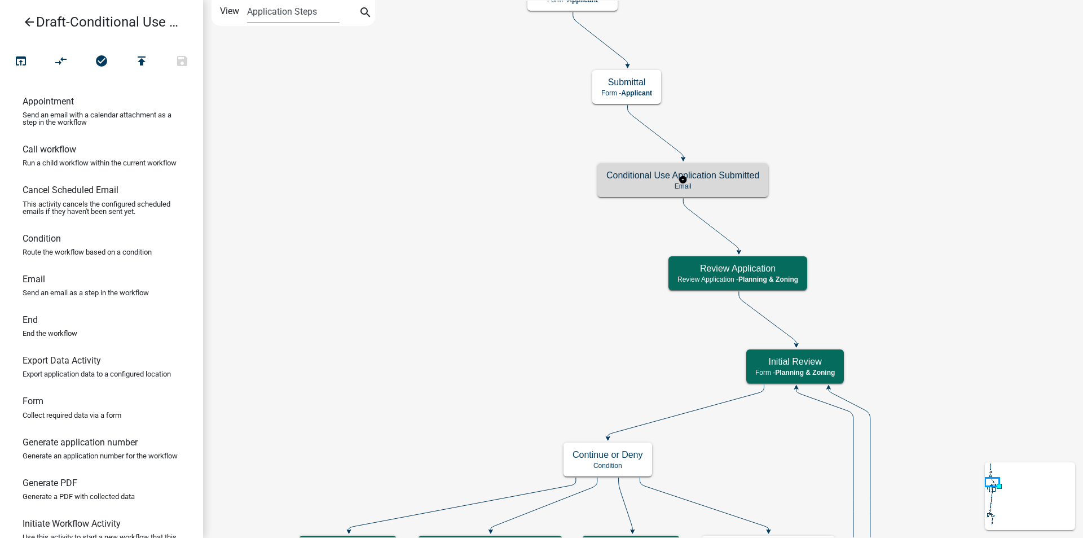
click at [652, 177] on h5 "Conditional Use Application Submitted" at bounding box center [683, 175] width 153 height 11
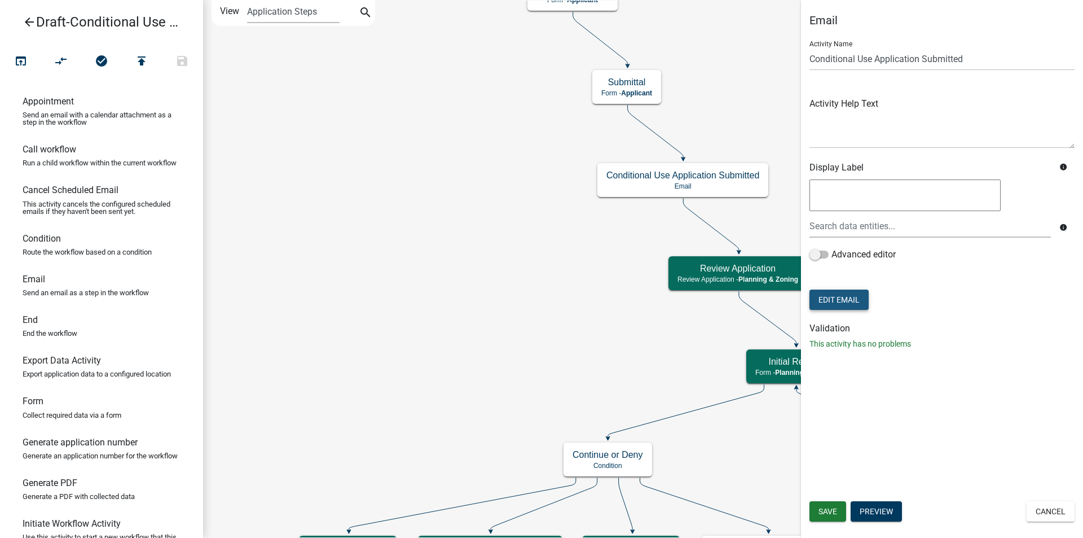
click at [860, 302] on button "Edit Email" at bounding box center [839, 299] width 59 height 20
select select "c93097da-70cc-4bf7-8f0d-7ce9eec624db"
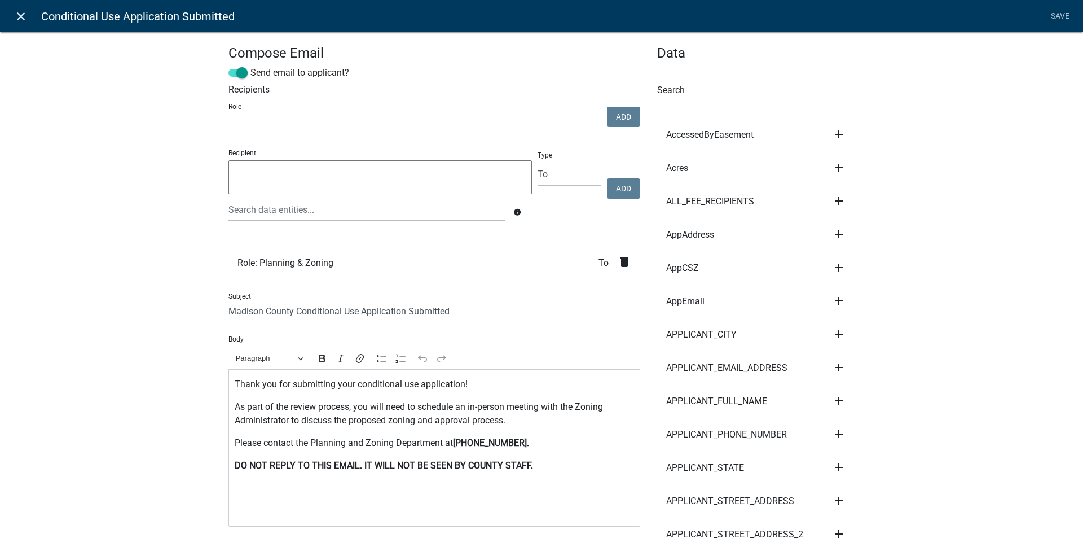
click at [19, 15] on icon "close" at bounding box center [21, 17] width 14 height 14
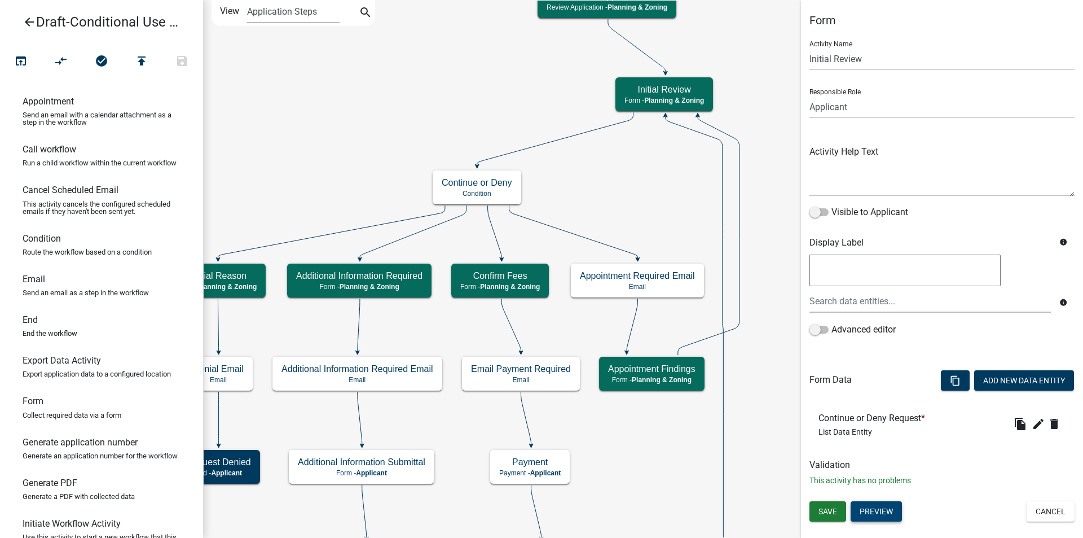
click at [879, 515] on button "Preview" at bounding box center [876, 511] width 51 height 20
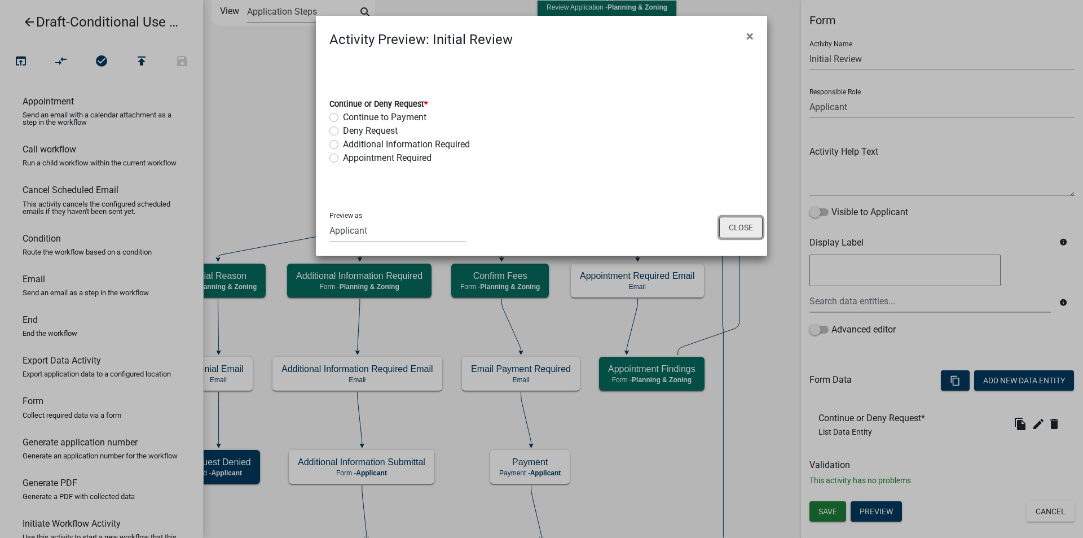
click at [731, 230] on button "Close" at bounding box center [740, 227] width 43 height 21
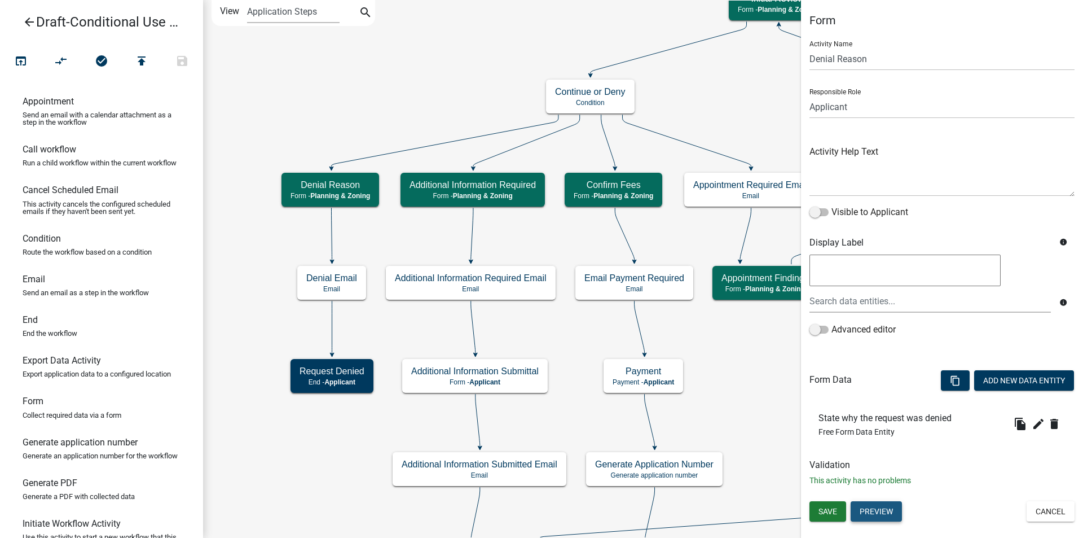
click at [882, 516] on button "Preview" at bounding box center [876, 511] width 51 height 20
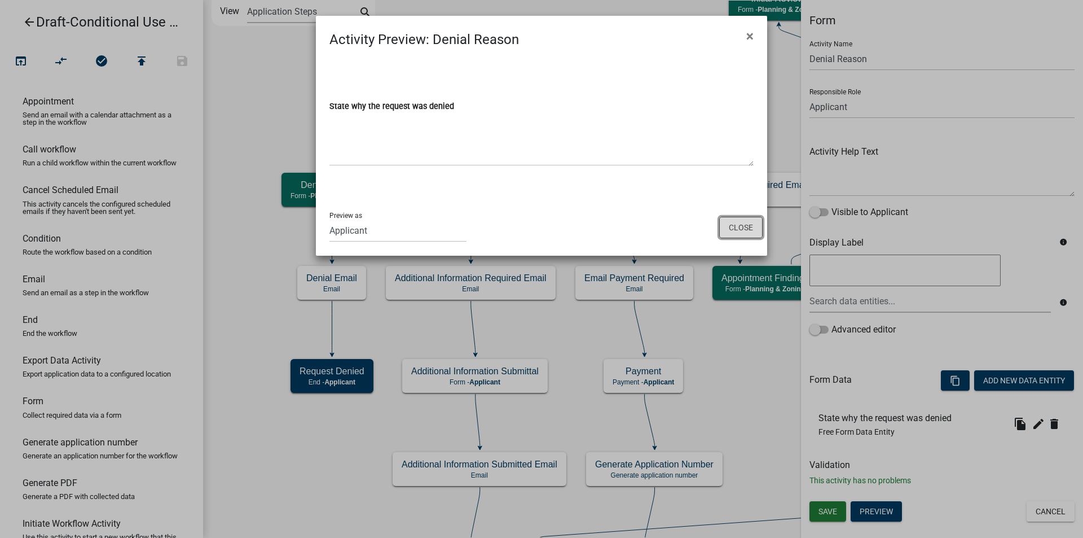
click at [740, 223] on button "Close" at bounding box center [740, 227] width 43 height 21
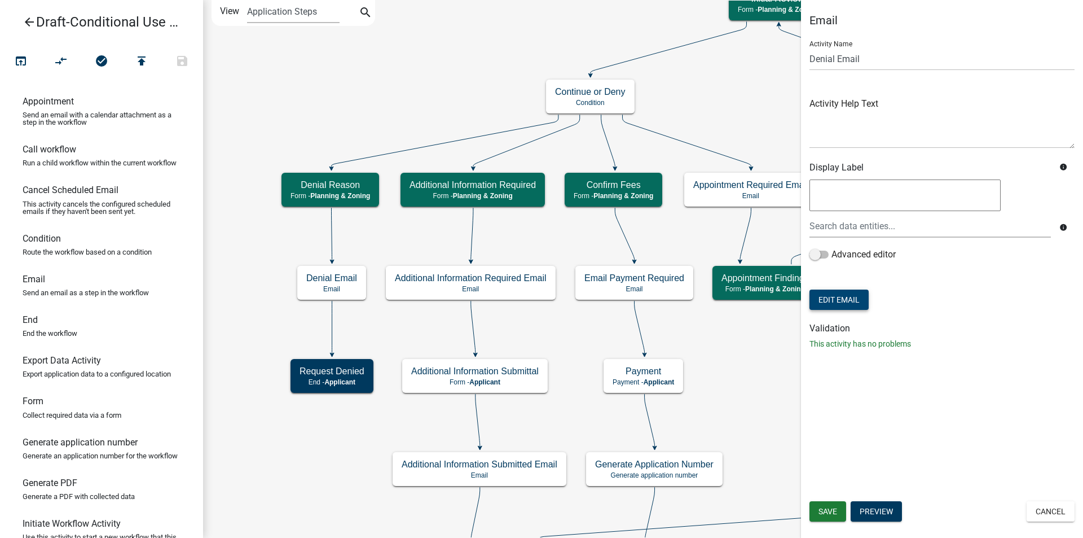
click at [855, 300] on button "Edit Email" at bounding box center [839, 299] width 59 height 20
select select "c93097da-70cc-4bf7-8f0d-7ce9eec624db"
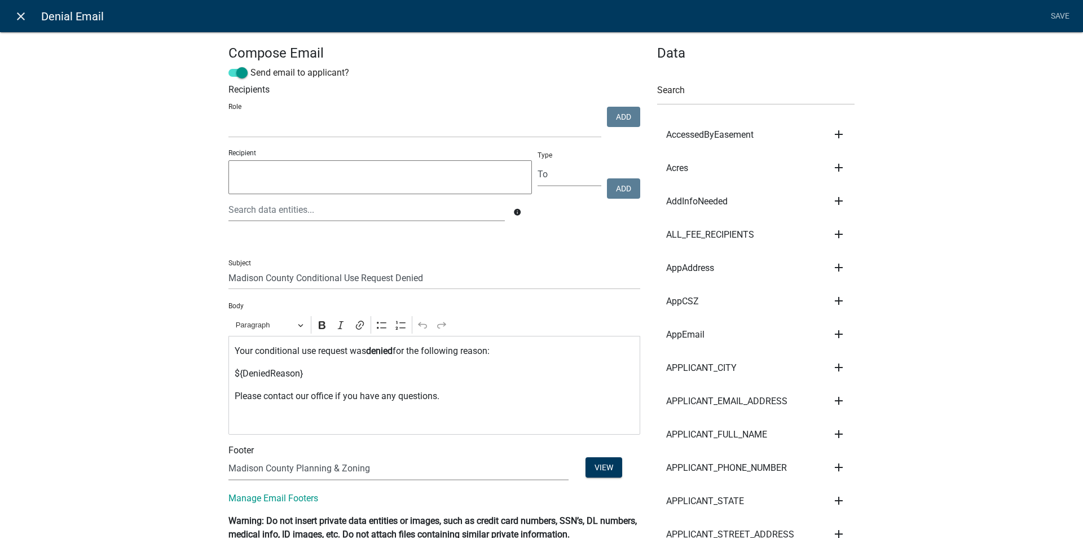
click at [20, 14] on icon "close" at bounding box center [21, 17] width 14 height 14
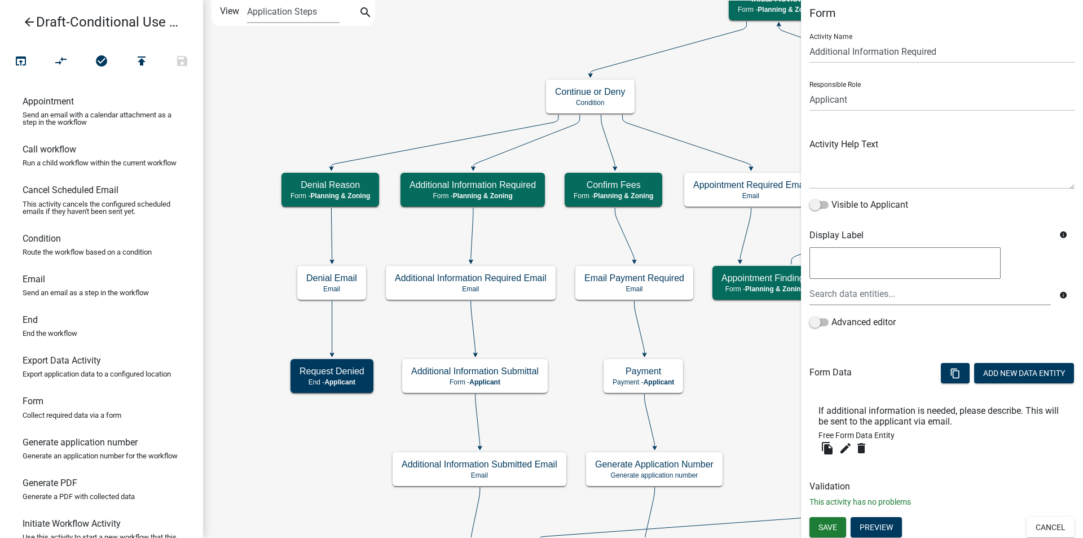
scroll to position [10, 0]
click at [884, 519] on button "Preview" at bounding box center [876, 525] width 51 height 20
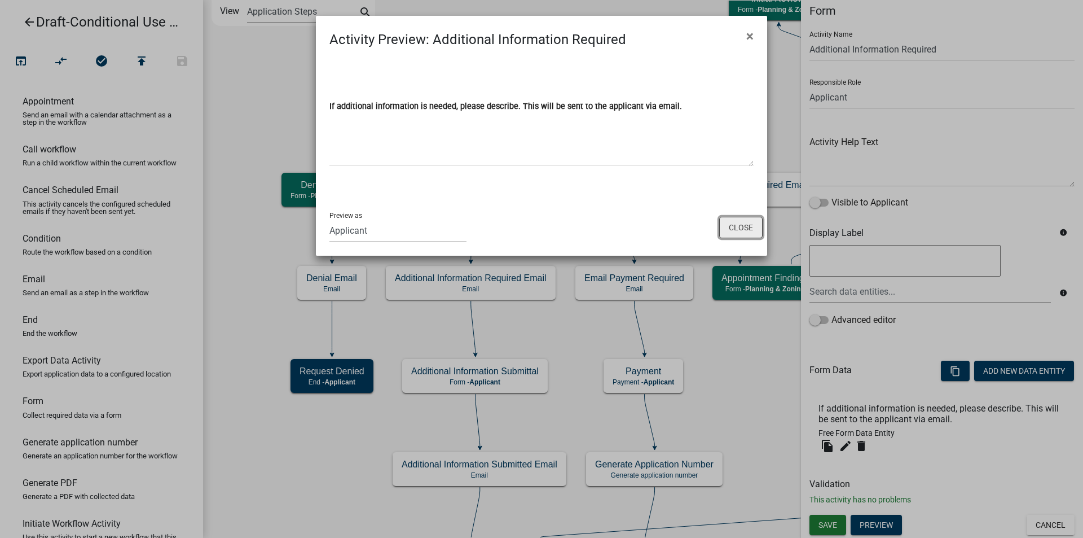
click at [737, 229] on button "Close" at bounding box center [740, 227] width 43 height 21
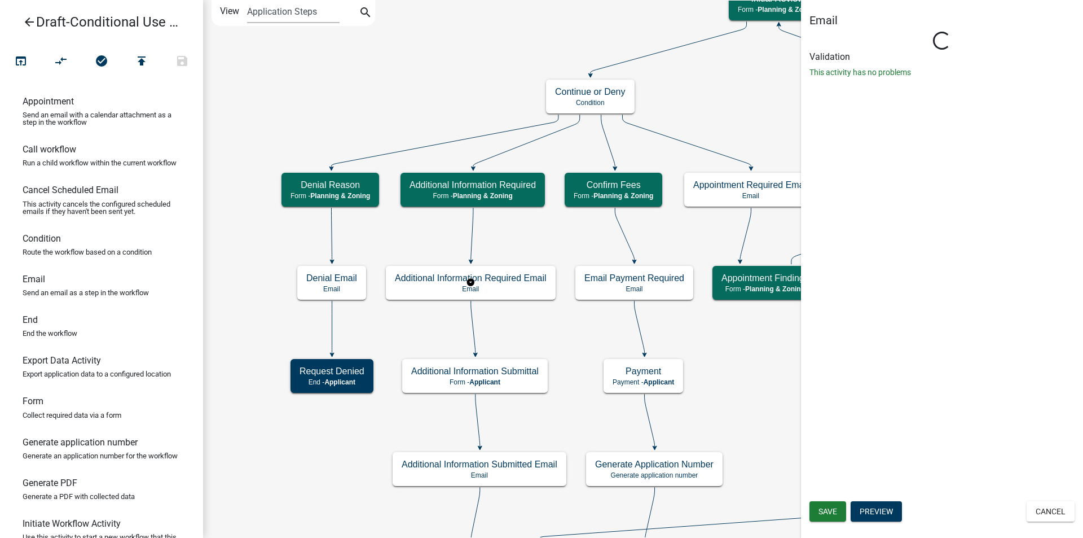
scroll to position [0, 0]
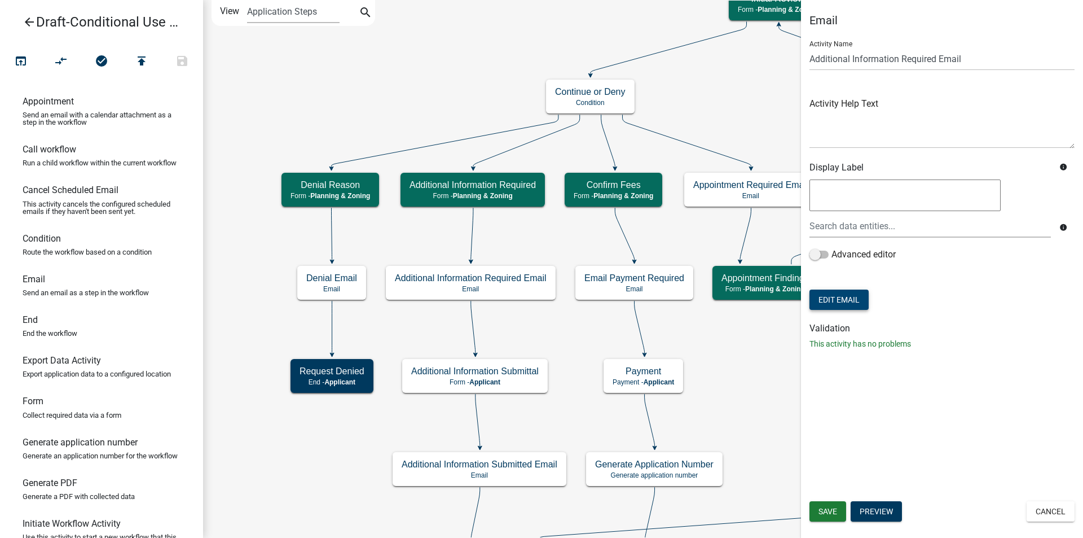
click at [858, 307] on button "Edit Email" at bounding box center [839, 299] width 59 height 20
select select "c93097da-70cc-4bf7-8f0d-7ce9eec624db"
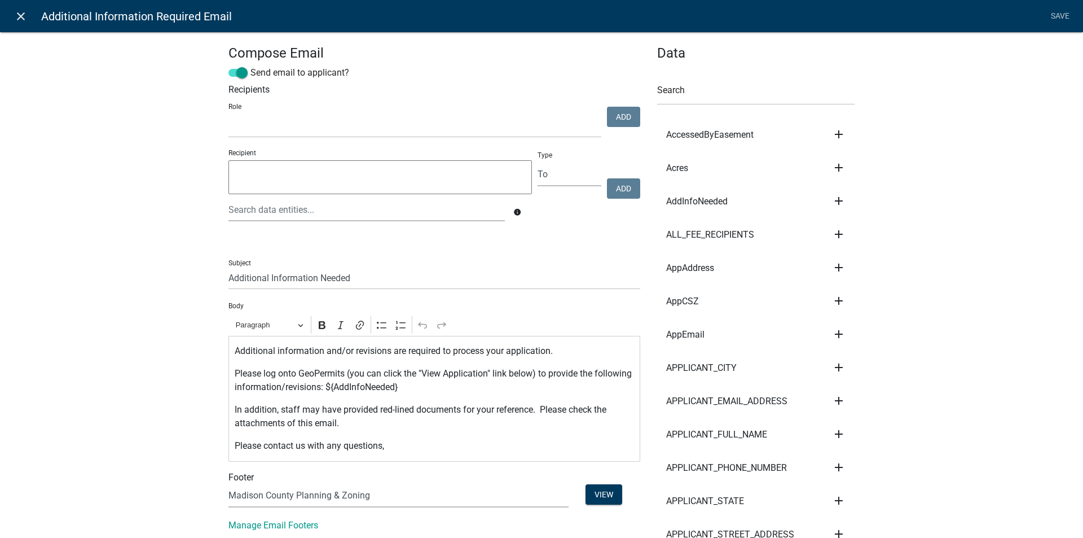
click at [17, 13] on icon "close" at bounding box center [21, 17] width 14 height 14
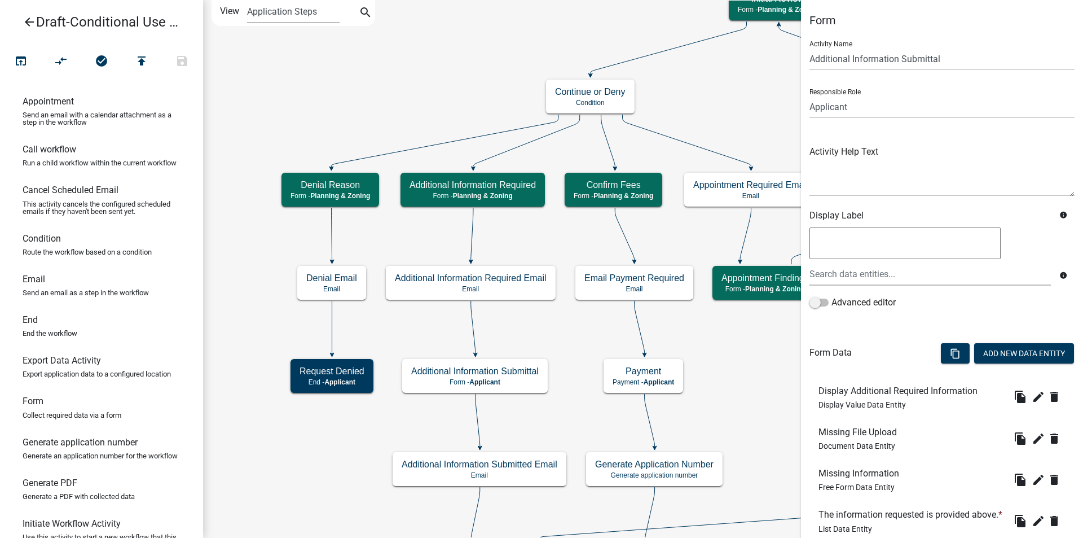
scroll to position [96, 0]
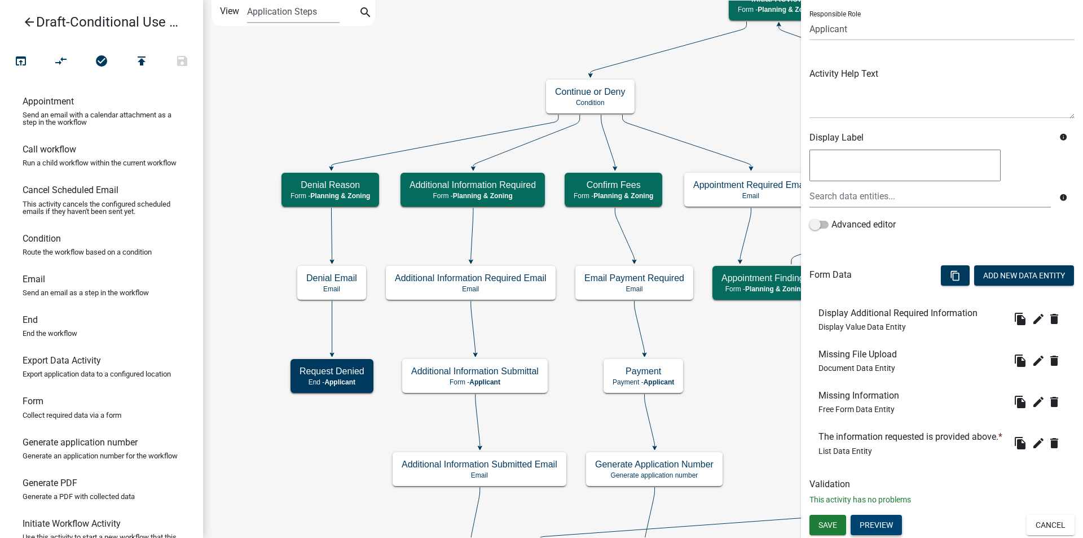
click at [882, 521] on button "Preview" at bounding box center [876, 525] width 51 height 20
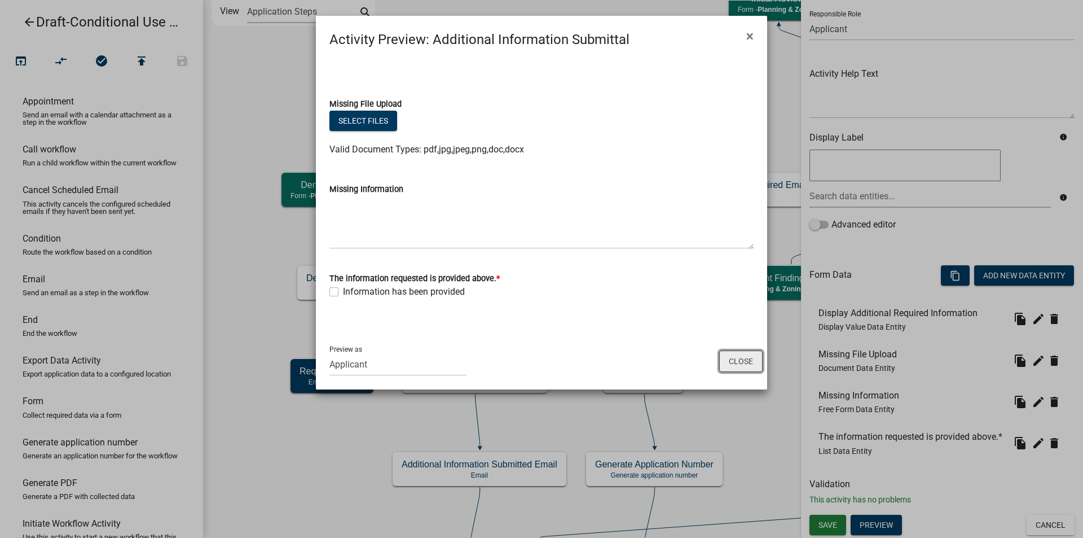
click at [750, 362] on button "Close" at bounding box center [740, 360] width 43 height 21
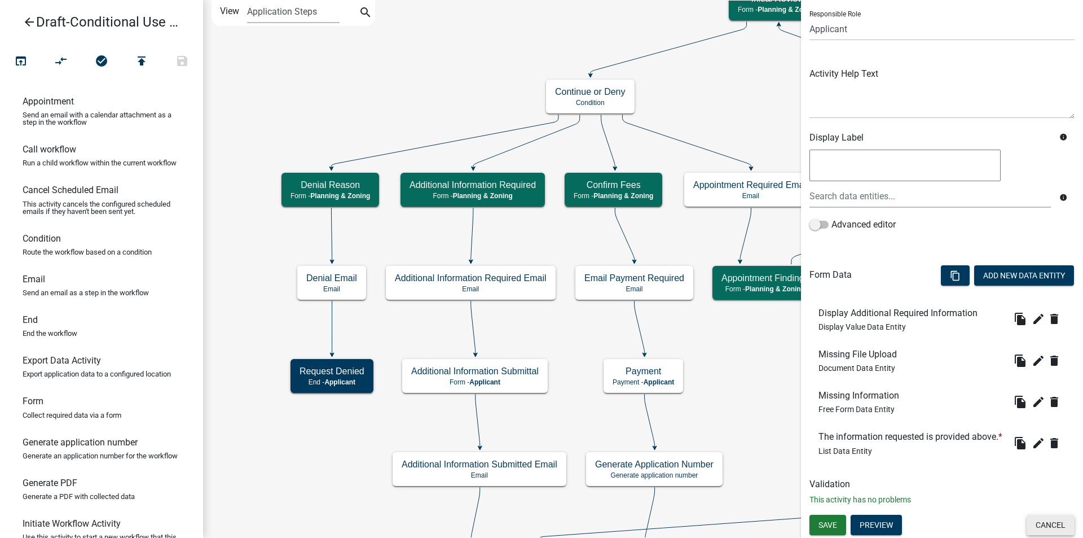
click at [1033, 523] on button "Cancel" at bounding box center [1051, 525] width 48 height 20
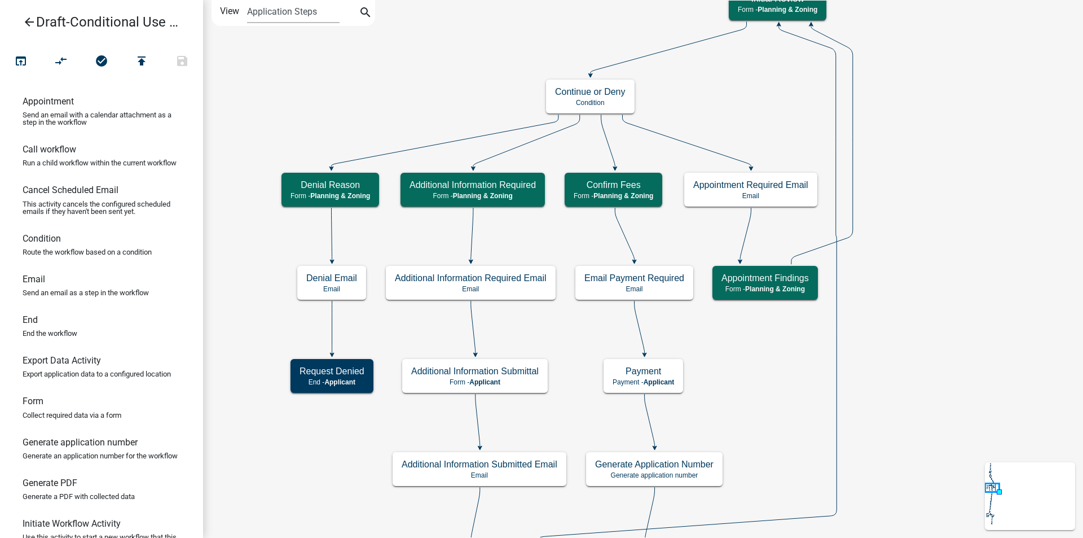
scroll to position [0, 0]
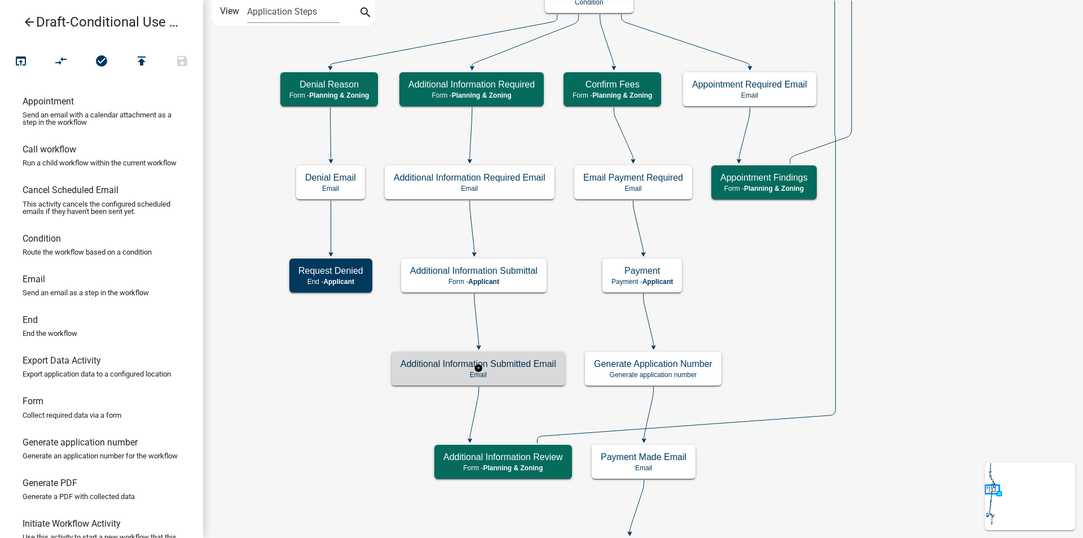
click at [531, 368] on h5 "Additional Information Submitted Email" at bounding box center [479, 363] width 156 height 11
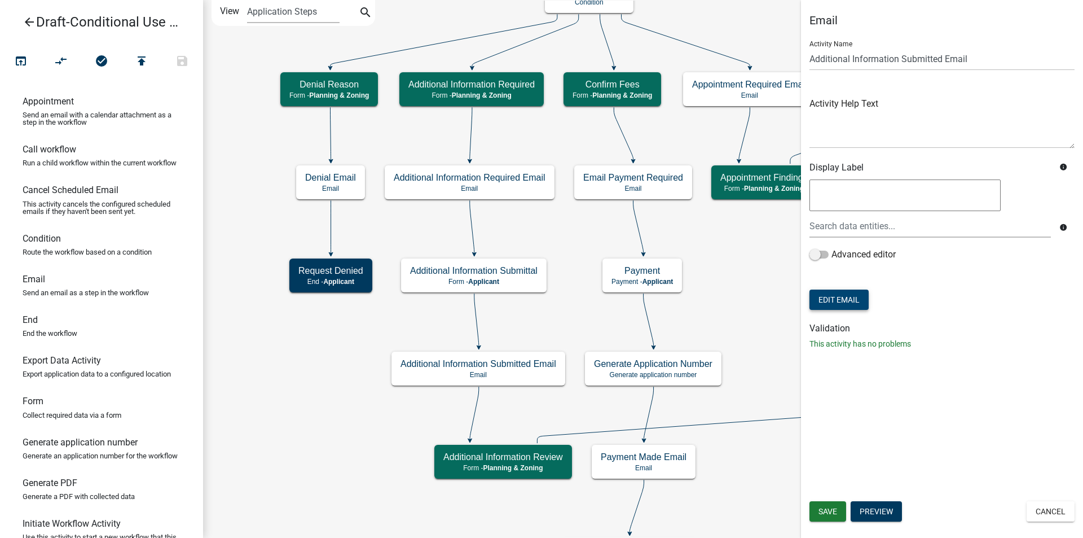
click at [834, 300] on button "Edit Email" at bounding box center [839, 299] width 59 height 20
select select "c93097da-70cc-4bf7-8f0d-7ce9eec624db"
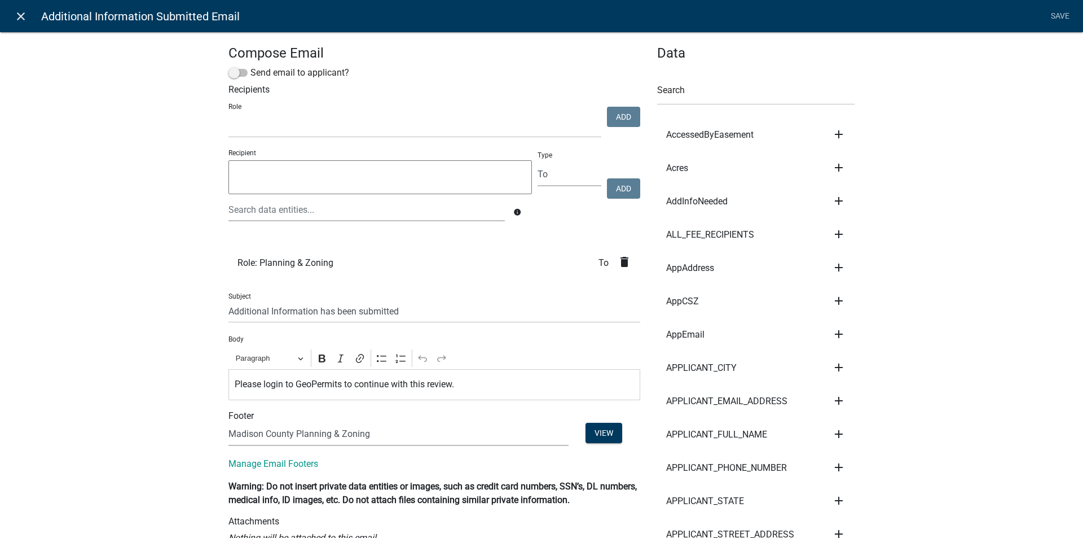
click at [21, 14] on icon "close" at bounding box center [21, 17] width 14 height 14
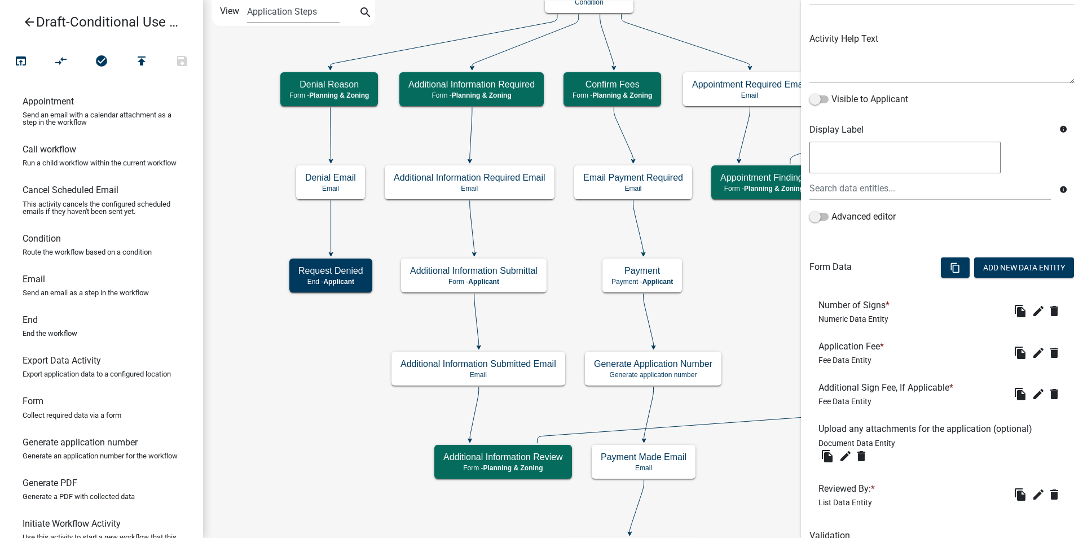
scroll to position [164, 0]
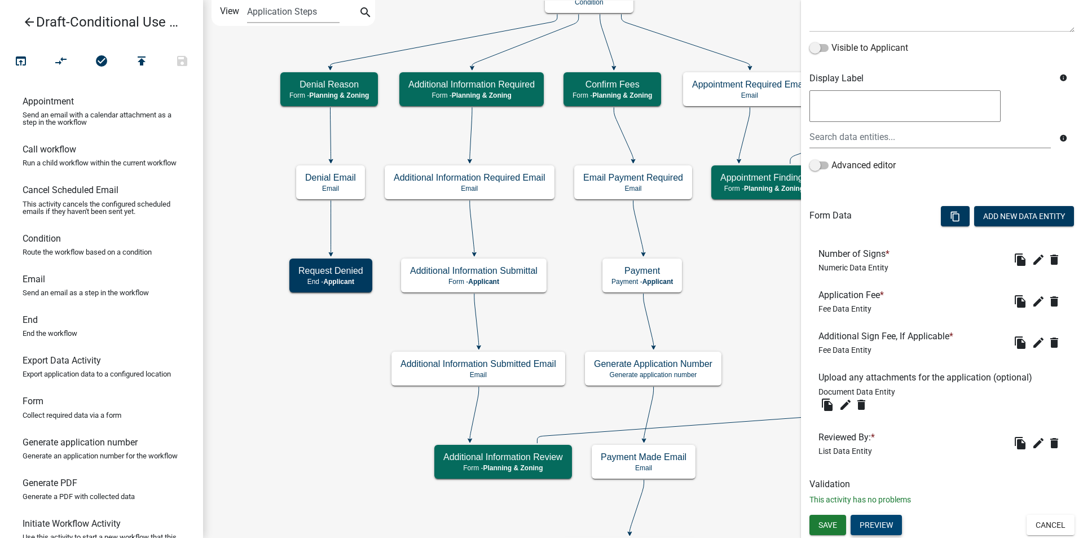
click at [873, 519] on button "Preview" at bounding box center [876, 525] width 51 height 20
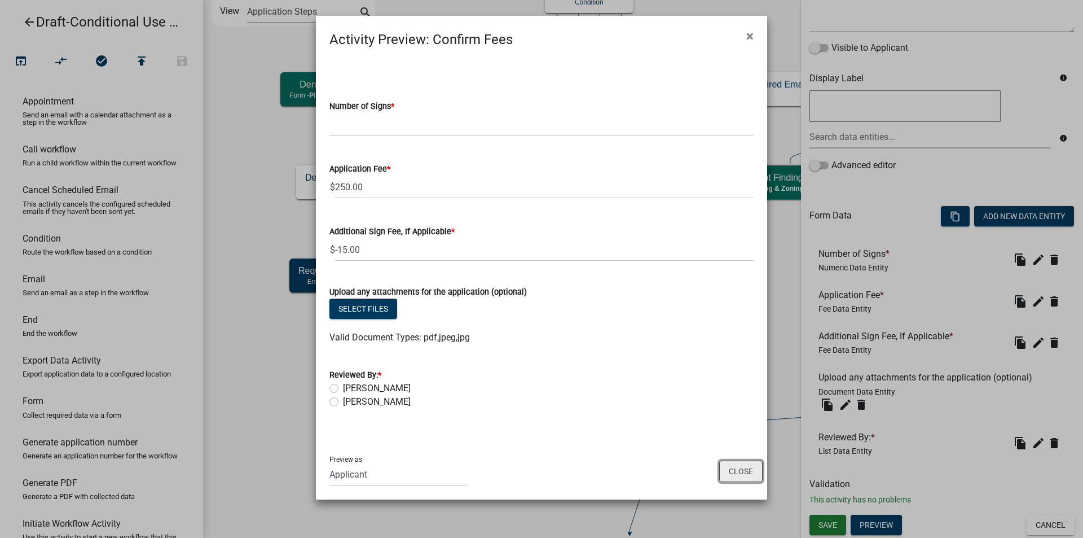
click at [737, 471] on button "Close" at bounding box center [740, 470] width 43 height 21
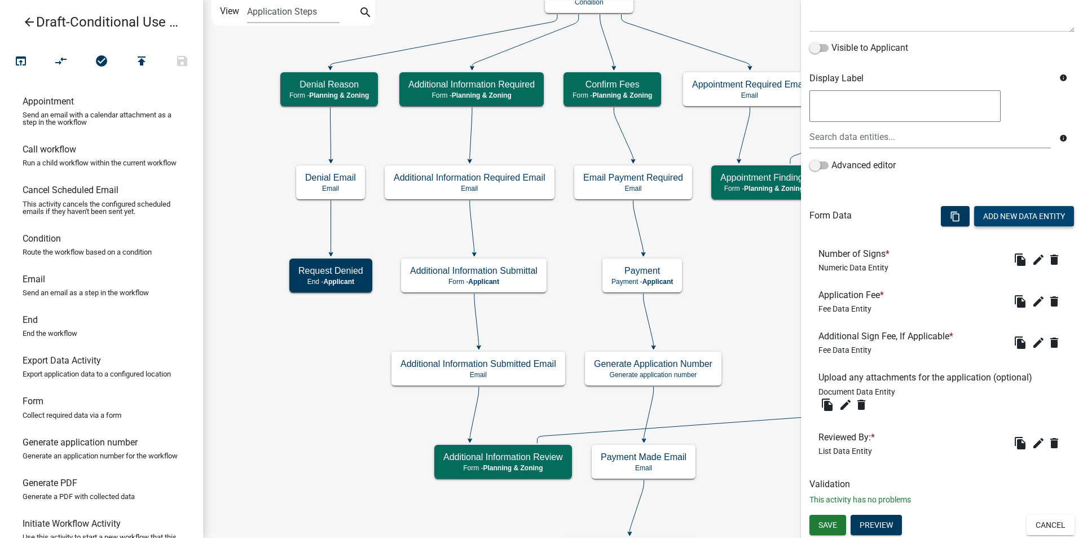
click at [1032, 212] on button "Add New Data Entity" at bounding box center [1024, 216] width 100 height 20
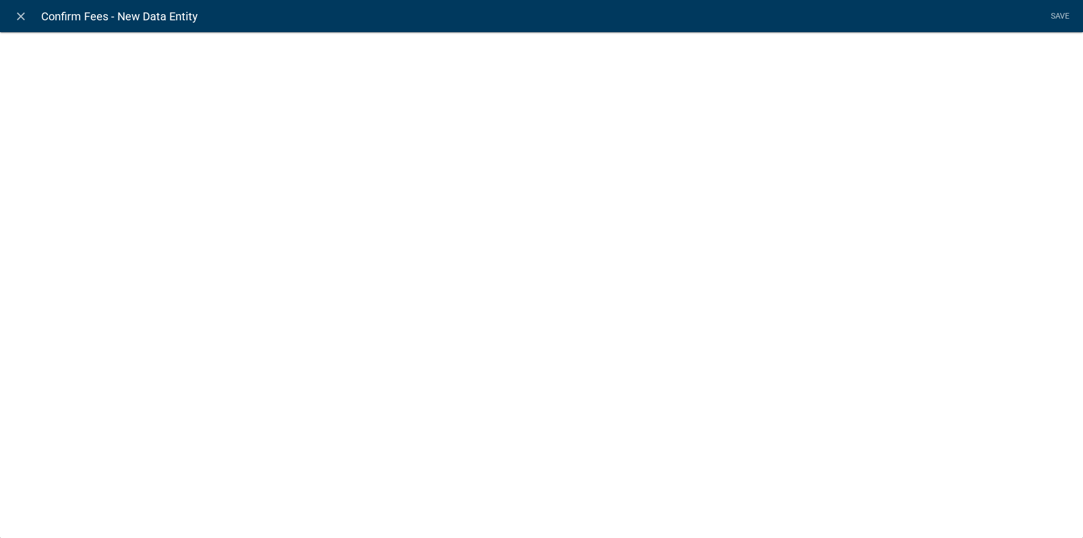
select select
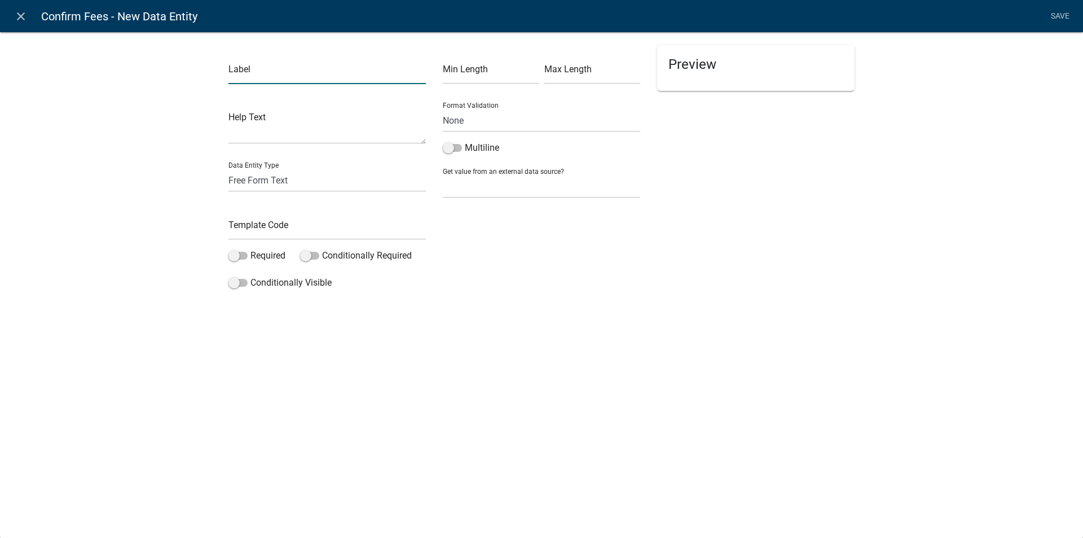
click at [256, 69] on input "text" at bounding box center [327, 72] width 197 height 23
type input "Date of Review For Conditional Use"
click at [254, 179] on select "Free Form Text Document Display Entity Value Fee Numeric Data Date Map Sketch D…" at bounding box center [327, 180] width 197 height 23
select select "[DATE]"
click at [229, 169] on select "Free Form Text Document Display Entity Value Fee Numeric Data Date Map Sketch D…" at bounding box center [327, 180] width 197 height 23
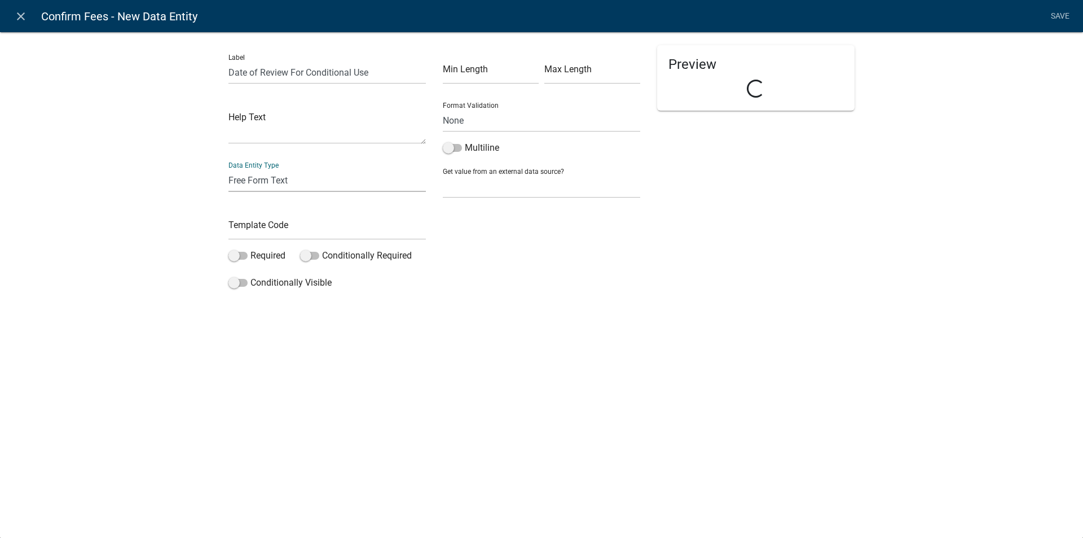
select select "[DATE]"
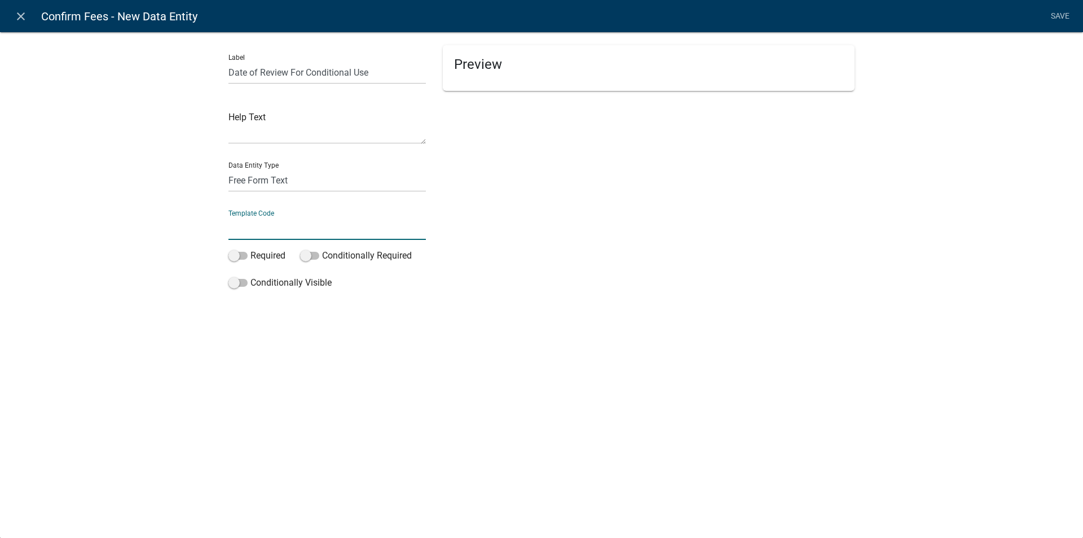
drag, startPoint x: 261, startPoint y: 226, endPoint x: 217, endPoint y: 236, distance: 45.7
click at [261, 226] on input "text" at bounding box center [327, 228] width 197 height 23
type input "DateOfReviewCU"
click at [245, 254] on span at bounding box center [238, 256] width 19 height 8
click at [251, 249] on input "Required" at bounding box center [251, 249] width 0 height 0
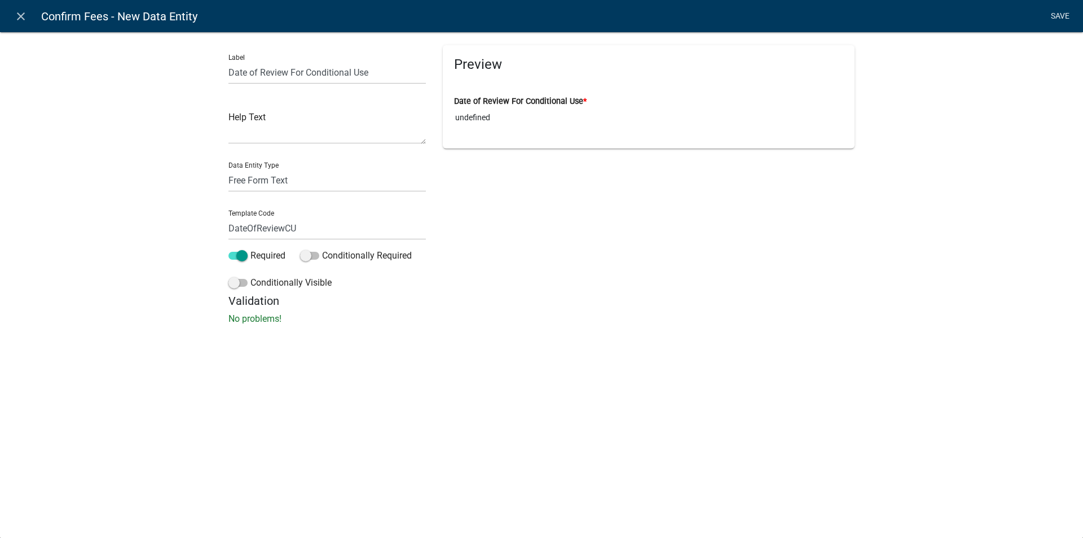
click at [1062, 11] on link "Save" at bounding box center [1060, 16] width 28 height 21
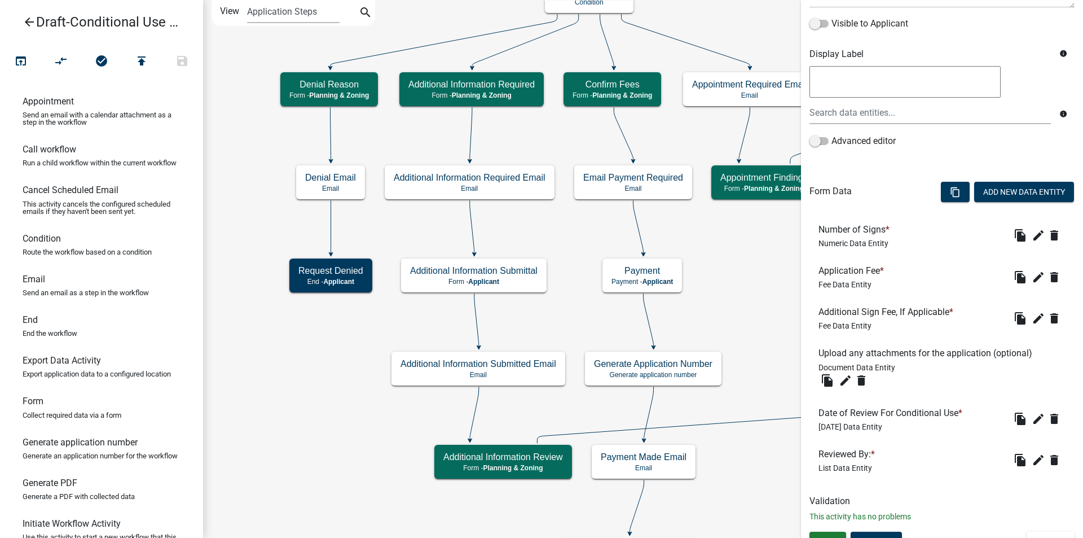
scroll to position [205, 0]
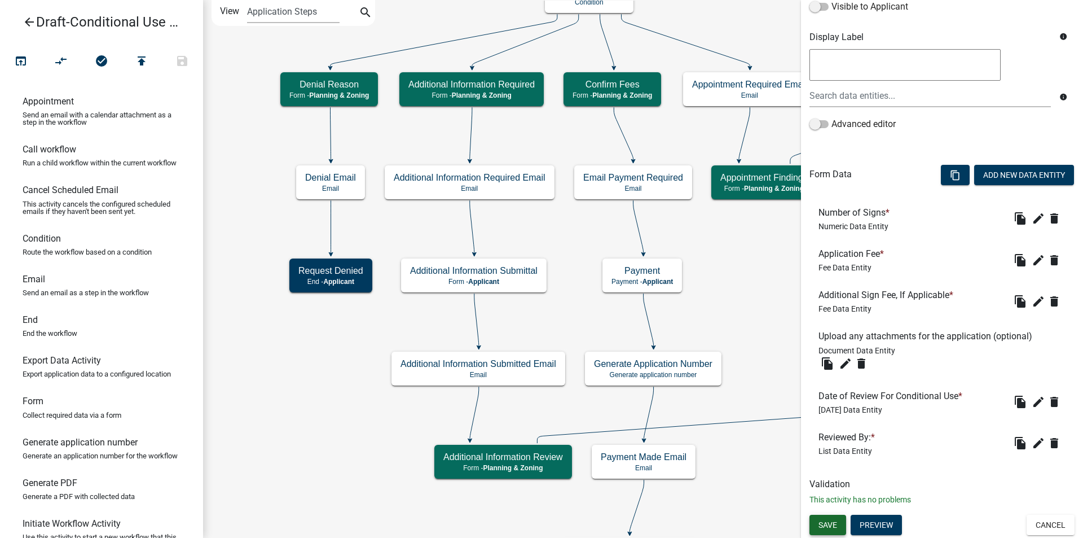
click at [836, 524] on span "Save" at bounding box center [828, 524] width 19 height 9
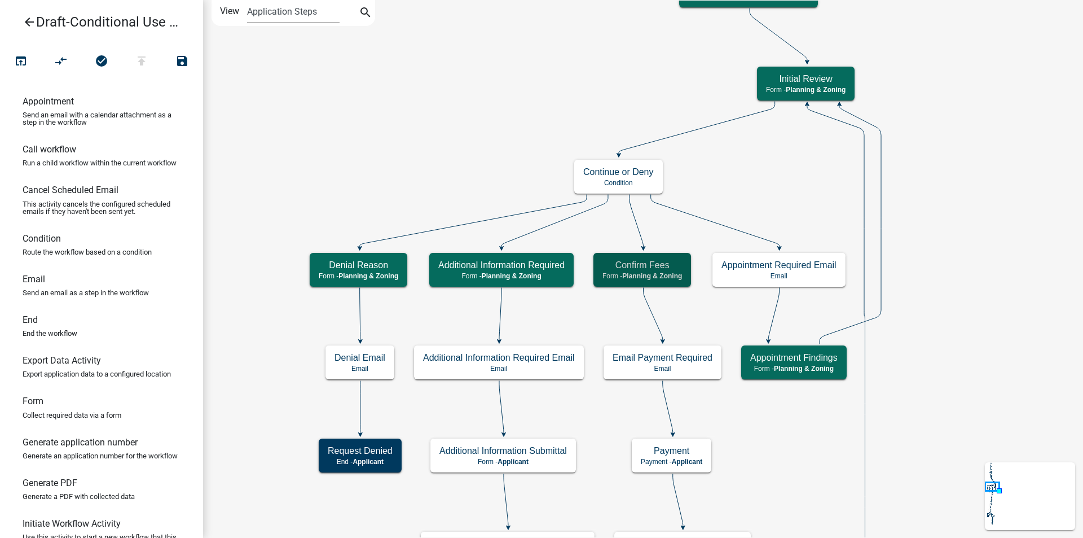
scroll to position [0, 0]
click at [607, 267] on h5 "Confirm Fees" at bounding box center [643, 265] width 80 height 11
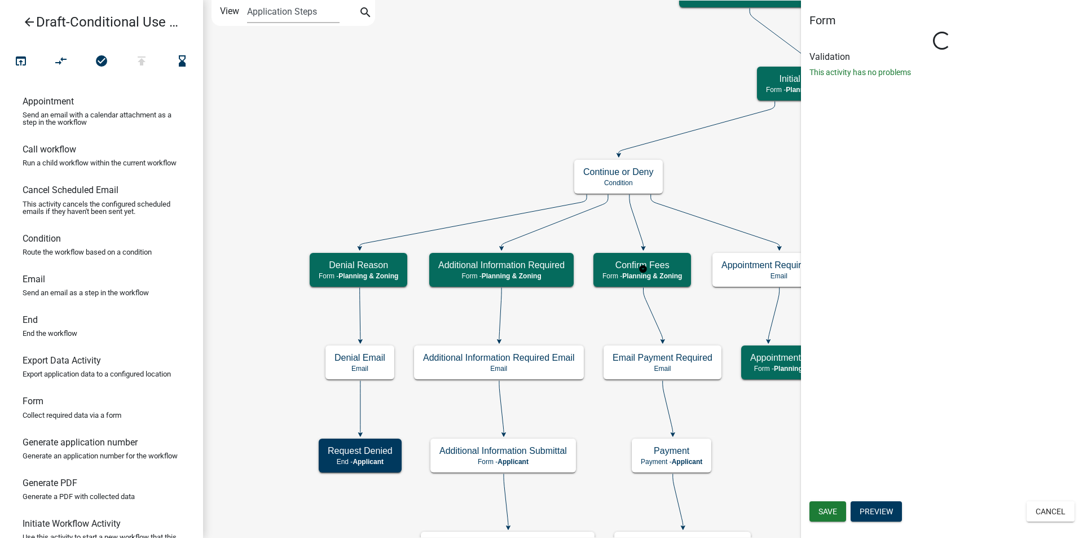
select select "21E23B7C-0AE9-4CE5-BF16-76C7A100C343"
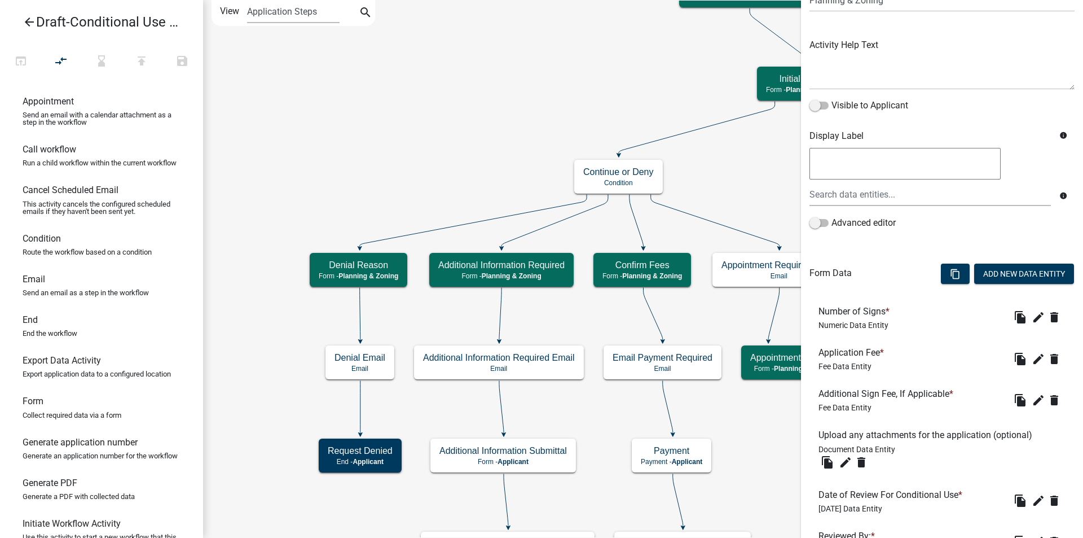
scroll to position [205, 0]
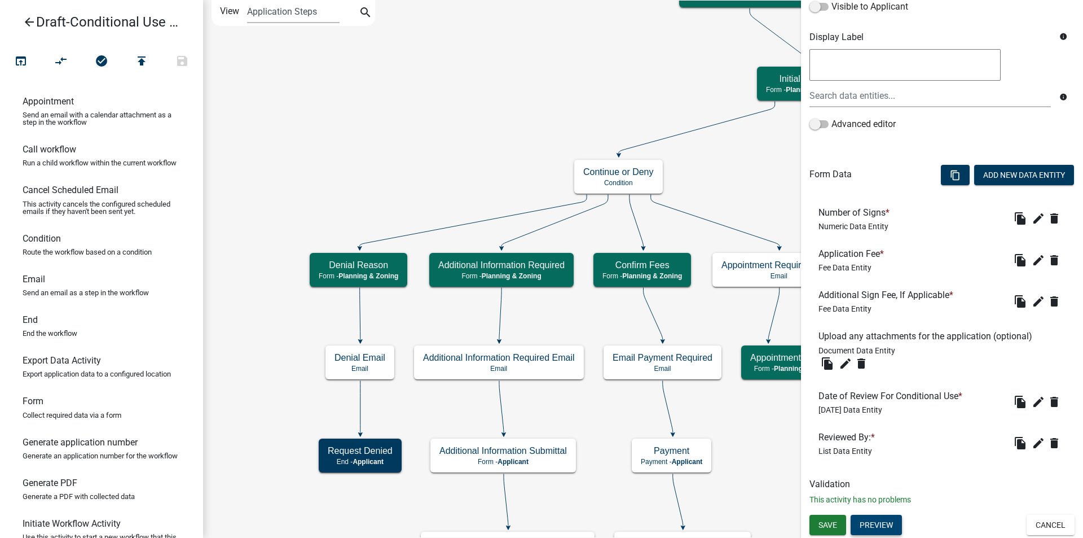
click at [893, 523] on button "Preview" at bounding box center [876, 525] width 51 height 20
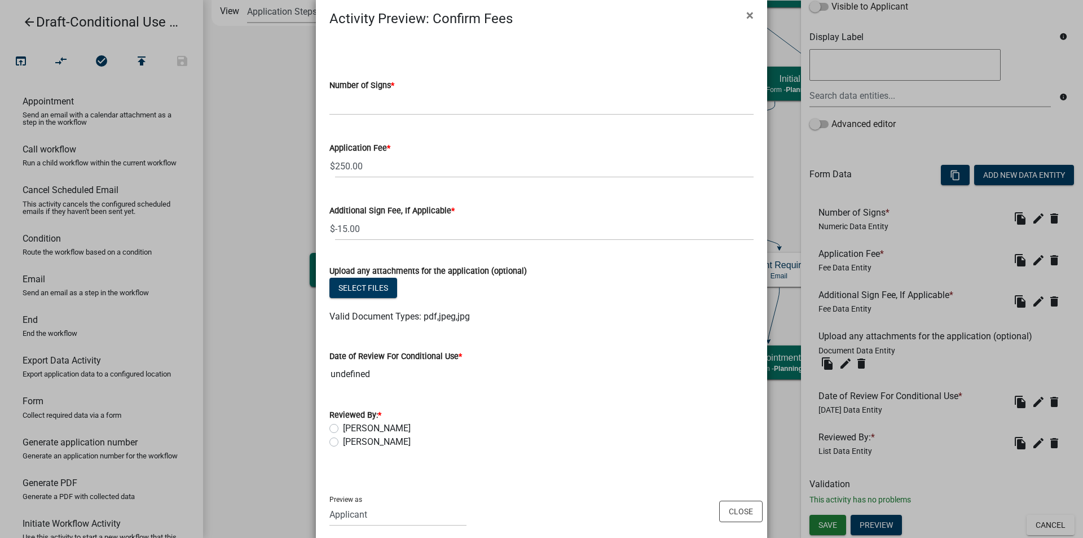
scroll to position [38, 0]
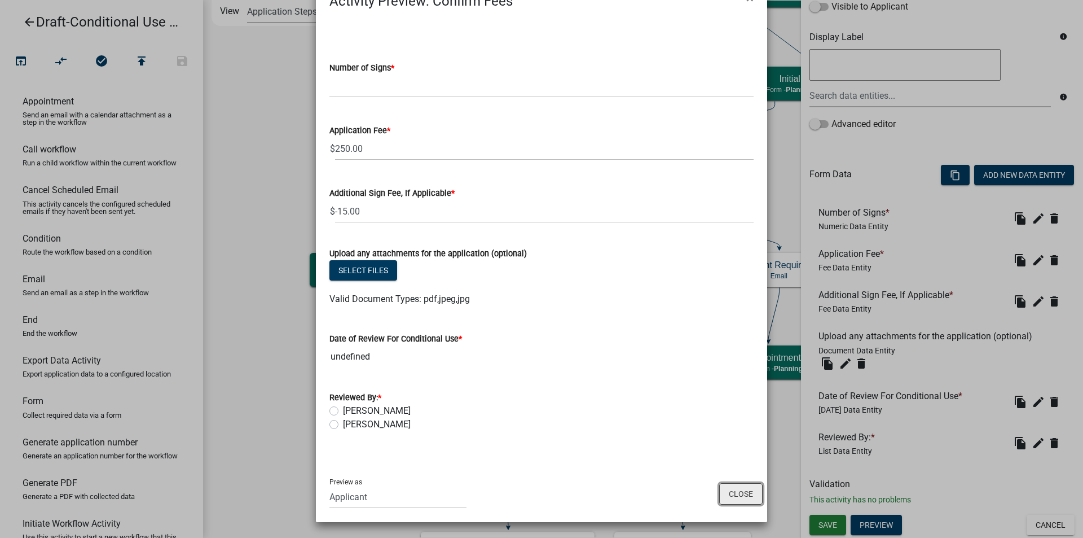
click at [737, 490] on button "Close" at bounding box center [740, 493] width 43 height 21
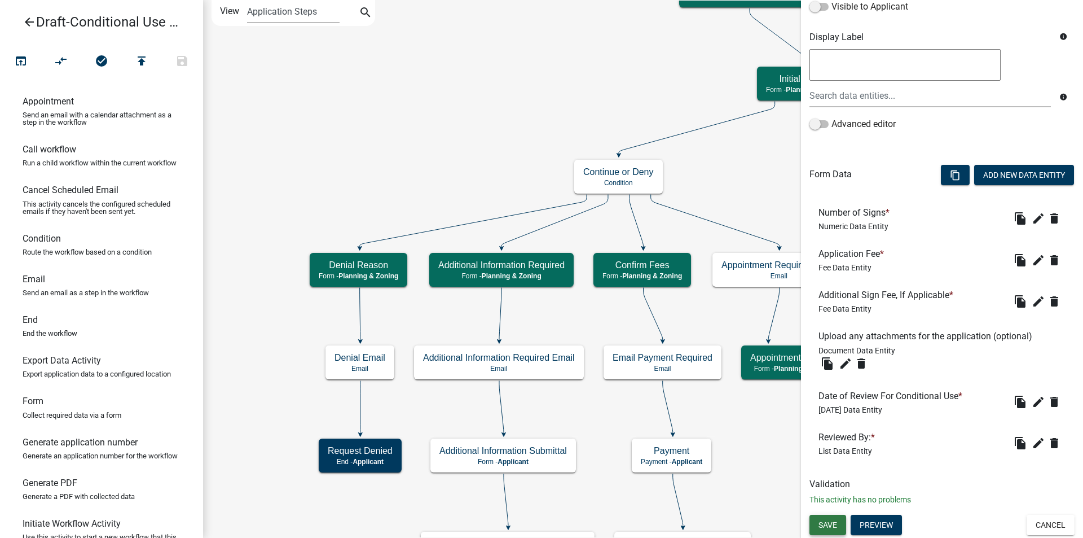
click at [829, 521] on span "Save" at bounding box center [828, 524] width 19 height 9
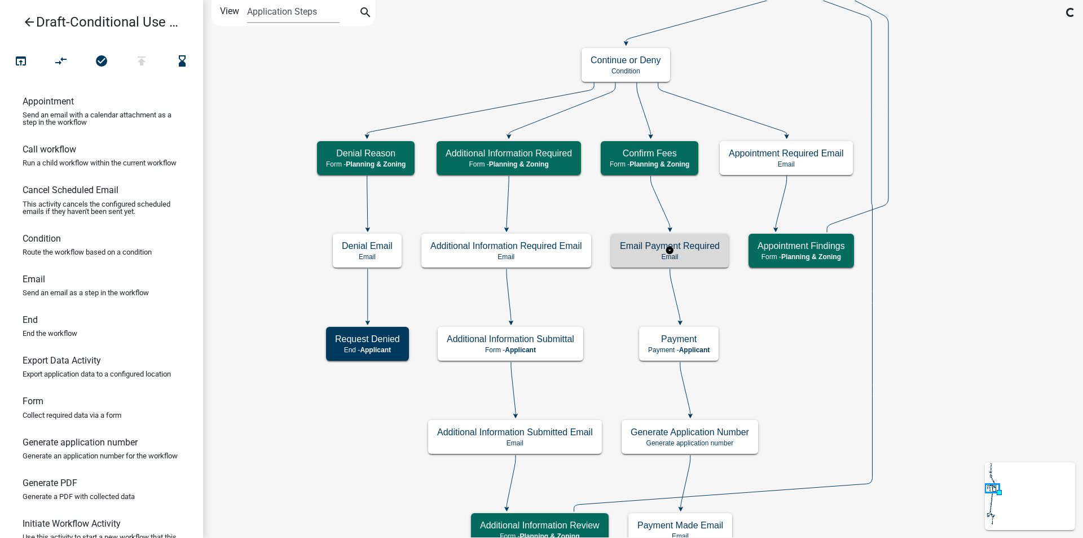
click at [708, 251] on h5 "Email Payment Required" at bounding box center [670, 245] width 100 height 11
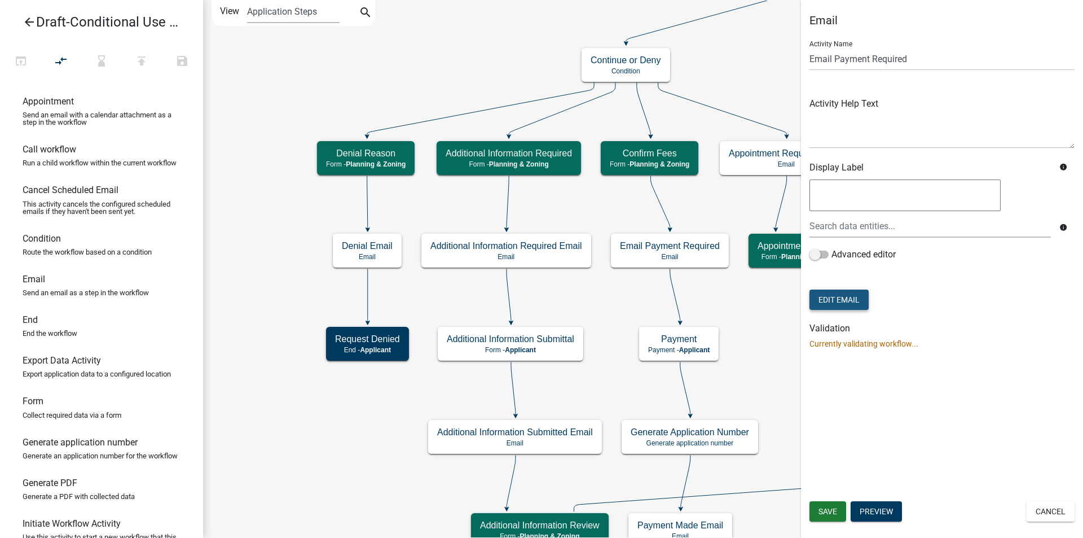
click at [861, 303] on button "Edit Email" at bounding box center [839, 299] width 59 height 20
select select "c93097da-70cc-4bf7-8f0d-7ce9eec624db"
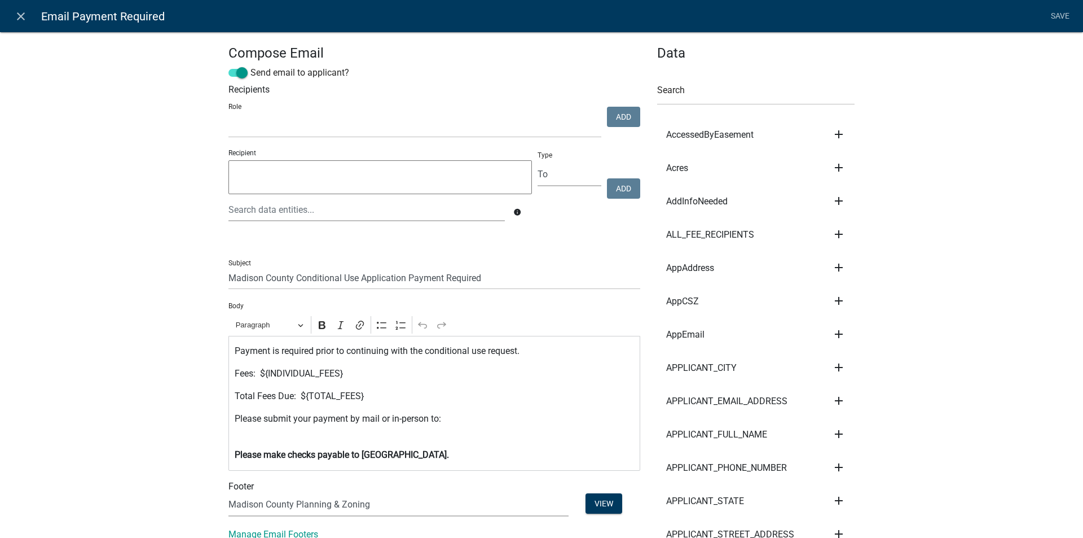
click at [374, 418] on p "Please submit your payment by mail or in-person to:" at bounding box center [435, 425] width 400 height 27
click at [1057, 14] on link "Save" at bounding box center [1060, 16] width 28 height 21
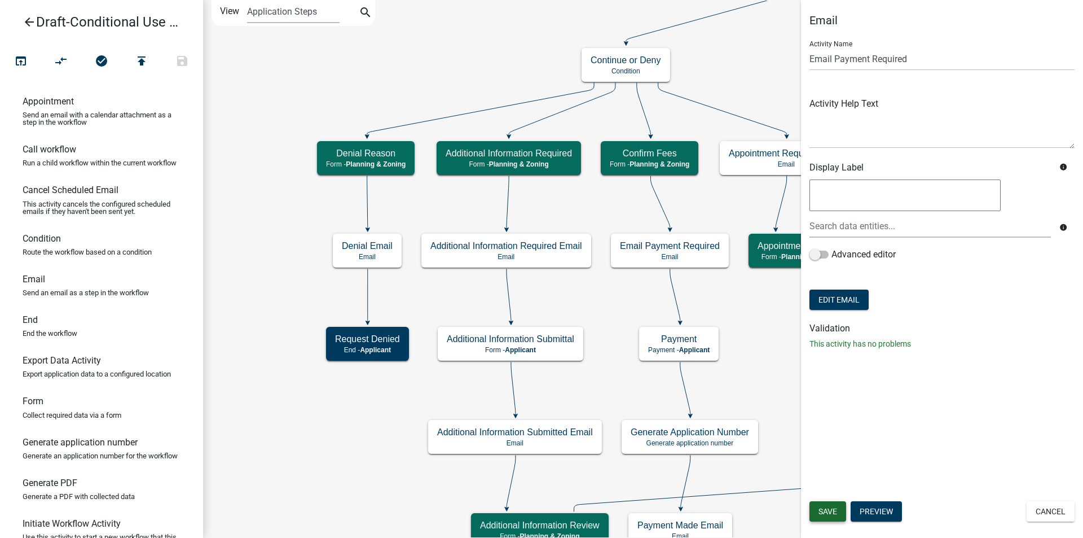
click at [835, 510] on span "Save" at bounding box center [828, 511] width 19 height 9
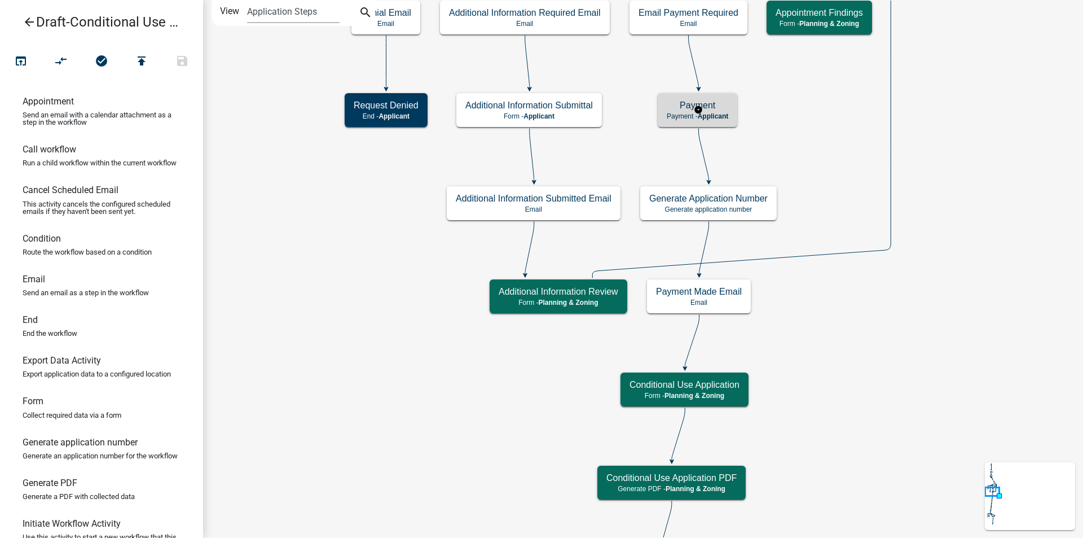
click at [726, 114] on span "Applicant" at bounding box center [713, 116] width 31 height 8
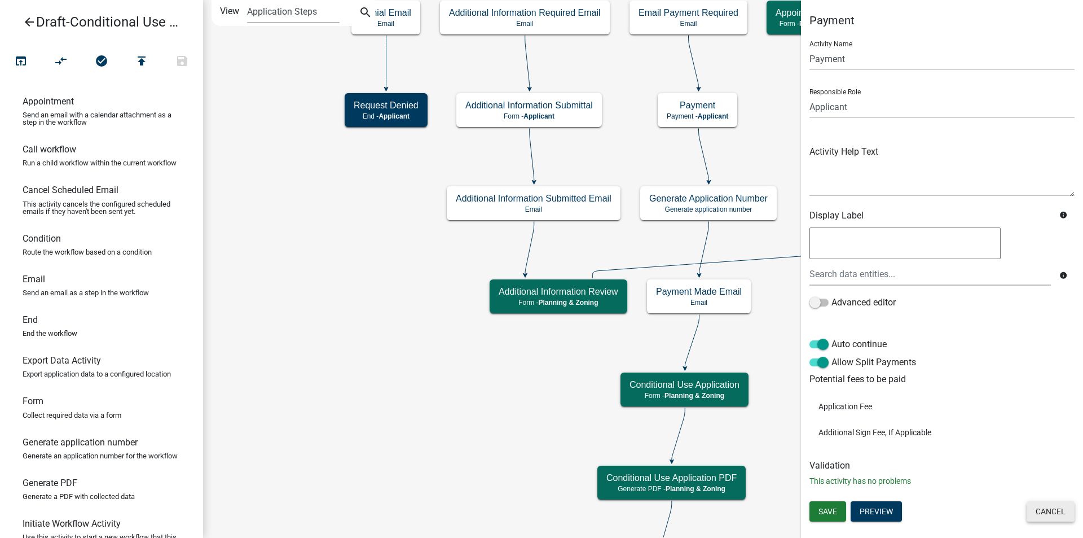
drag, startPoint x: 1040, startPoint y: 513, endPoint x: 967, endPoint y: 459, distance: 91.6
click at [1041, 513] on button "Cancel" at bounding box center [1051, 511] width 48 height 20
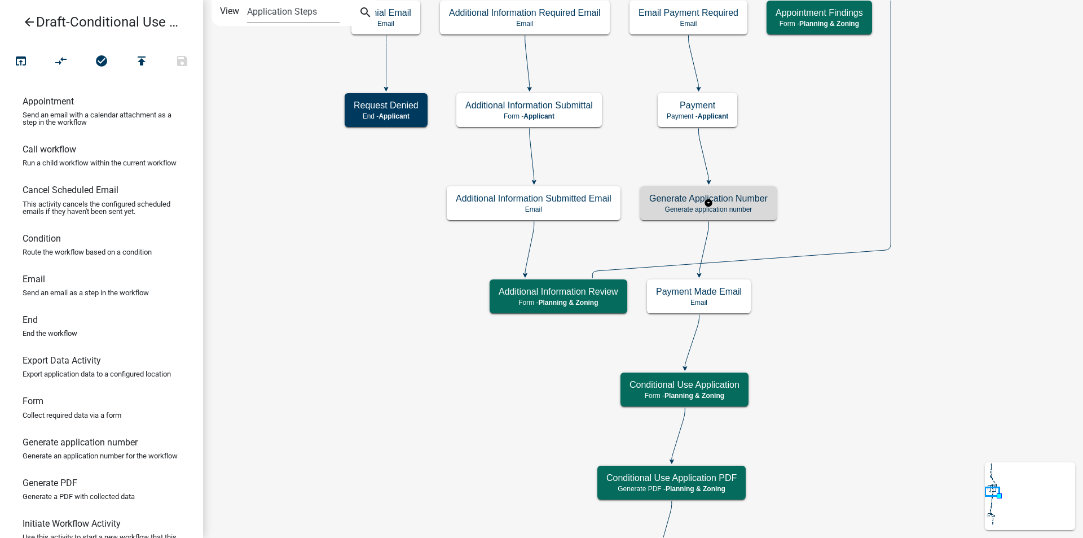
click at [766, 207] on p "Generate application number" at bounding box center [708, 209] width 118 height 8
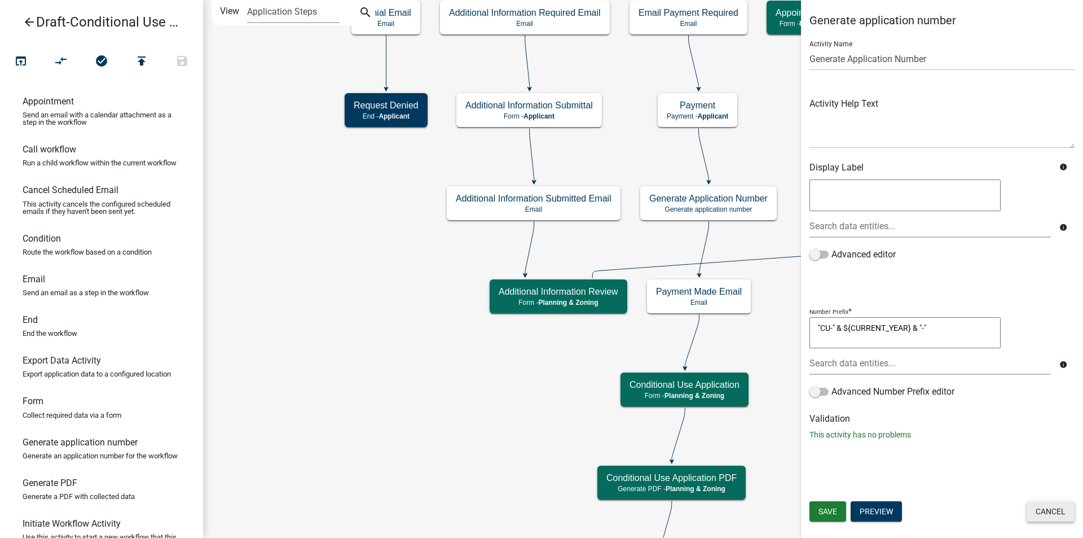
click at [1045, 508] on button "Cancel" at bounding box center [1051, 511] width 48 height 20
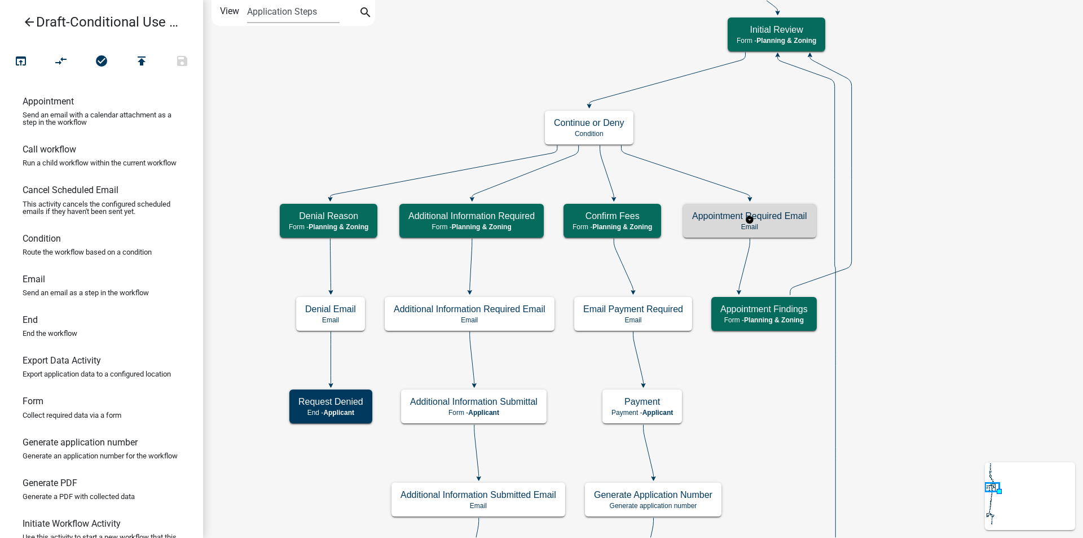
click at [801, 225] on p "Email" at bounding box center [749, 227] width 115 height 8
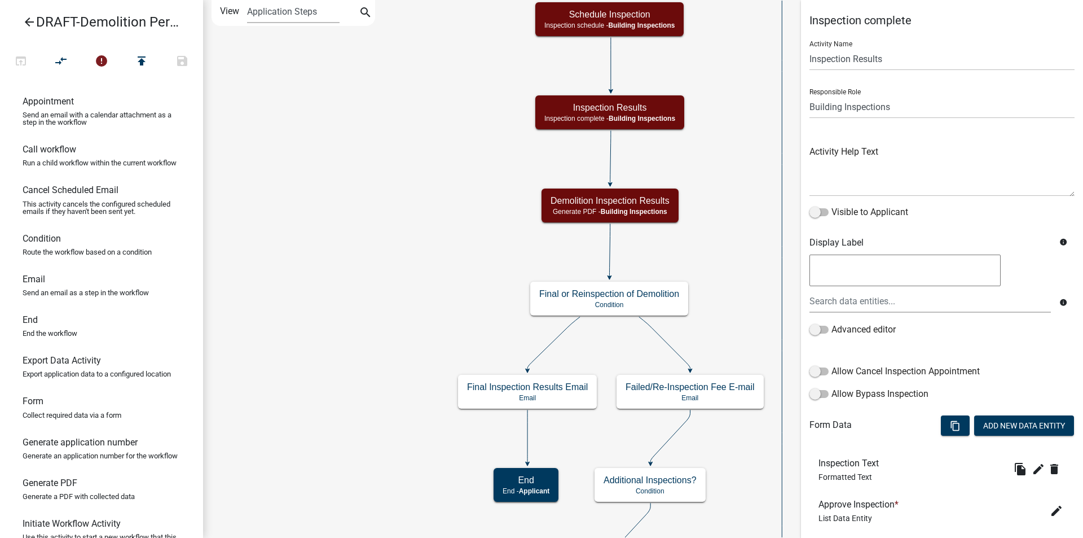
select select "67B8E1BD-2E3E-4A8D-861D-598F76277593"
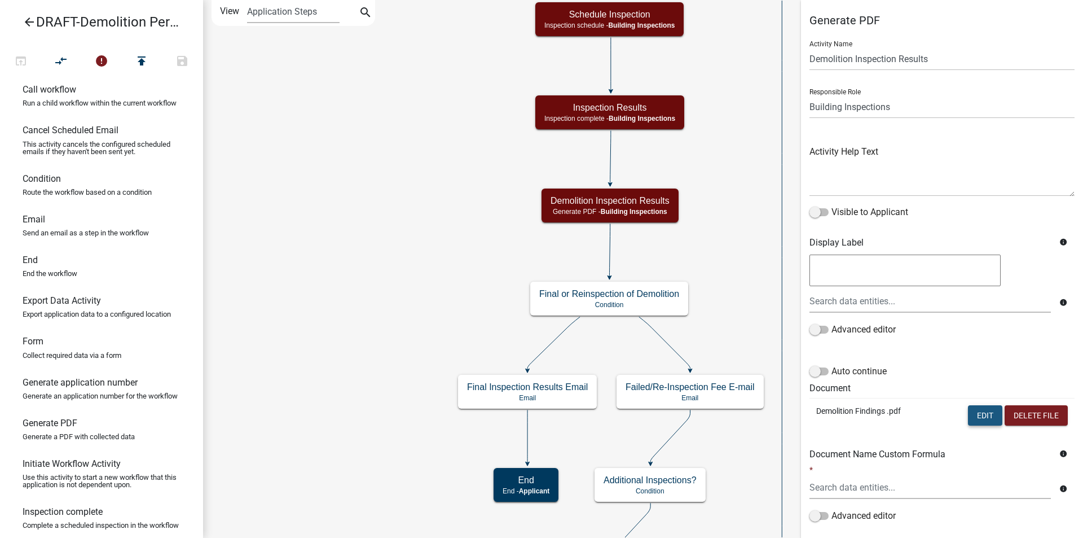
click at [976, 413] on button "Edit" at bounding box center [985, 415] width 34 height 20
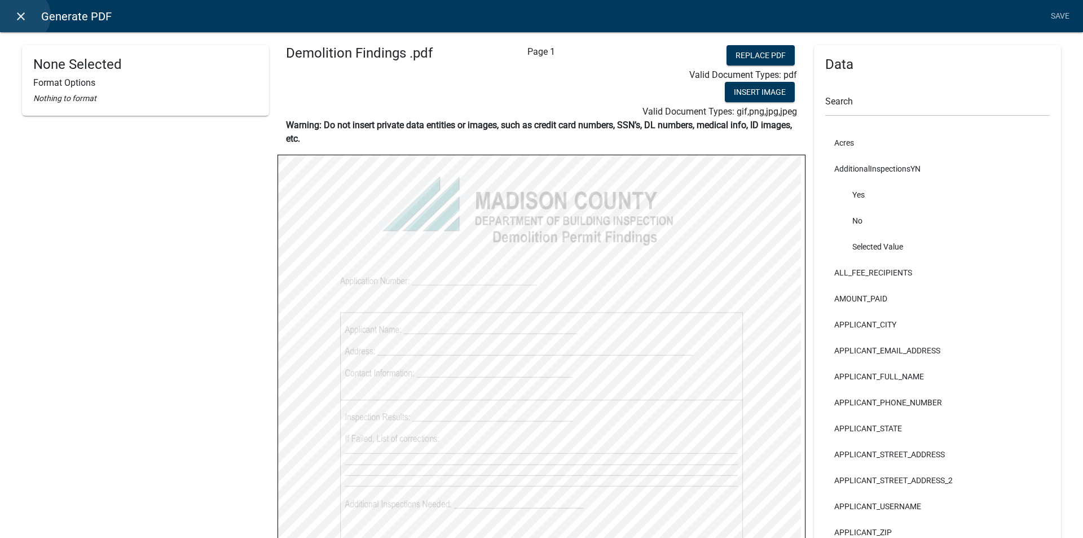
click at [22, 16] on icon "close" at bounding box center [21, 17] width 14 height 14
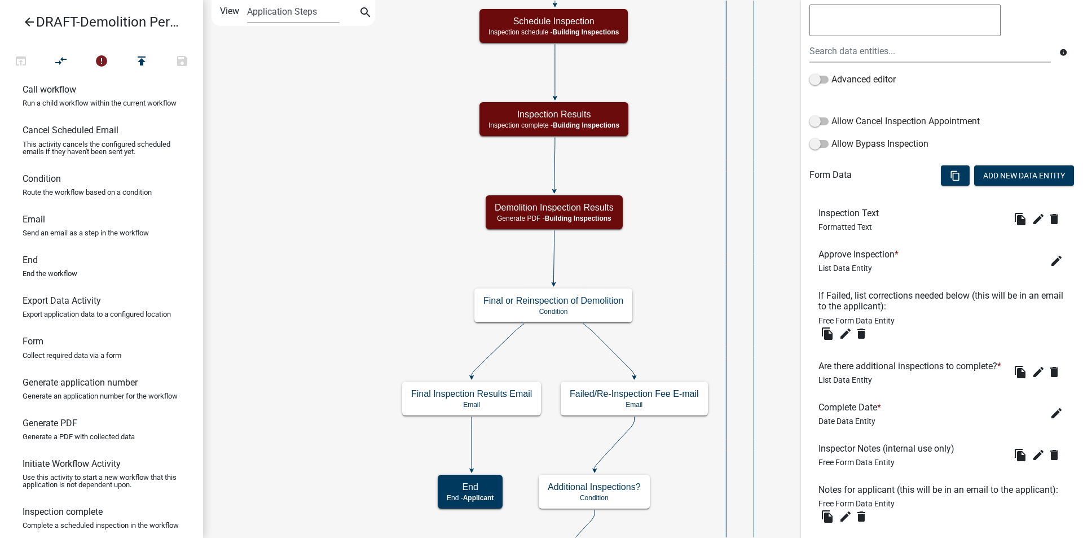
scroll to position [226, 0]
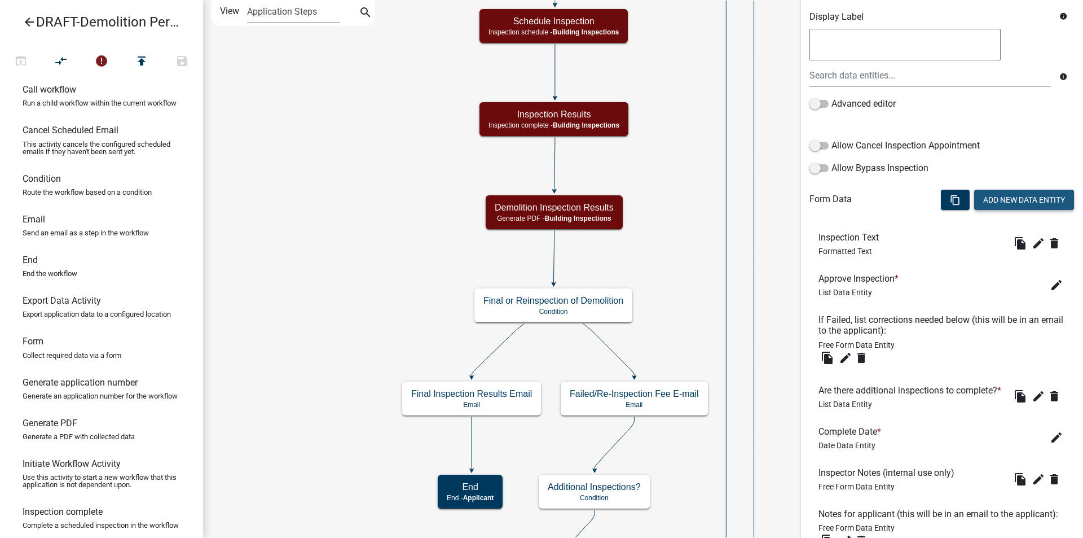
click at [1005, 199] on button "Add New Data Entity" at bounding box center [1024, 200] width 100 height 20
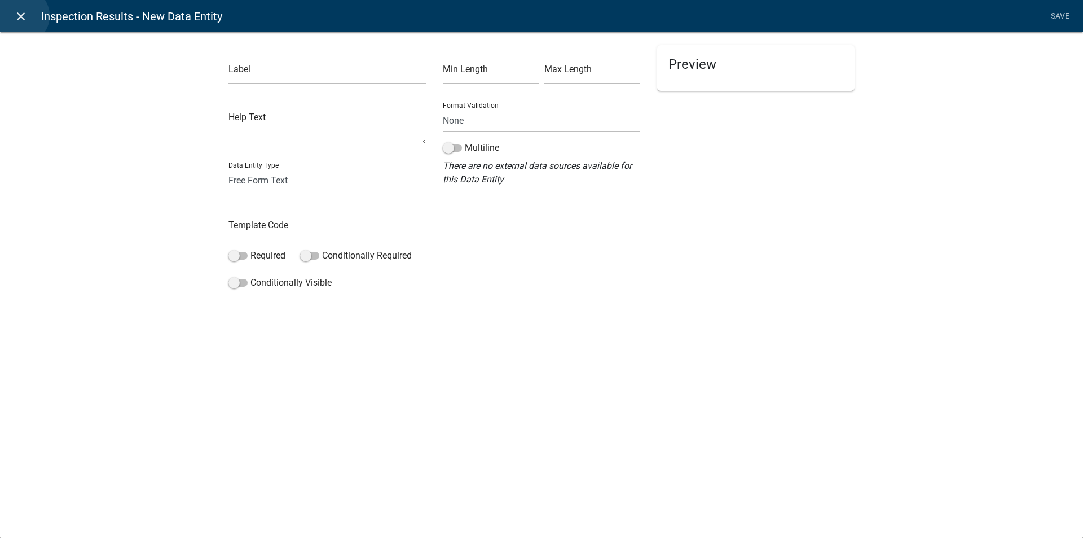
click at [21, 16] on icon "close" at bounding box center [21, 17] width 14 height 14
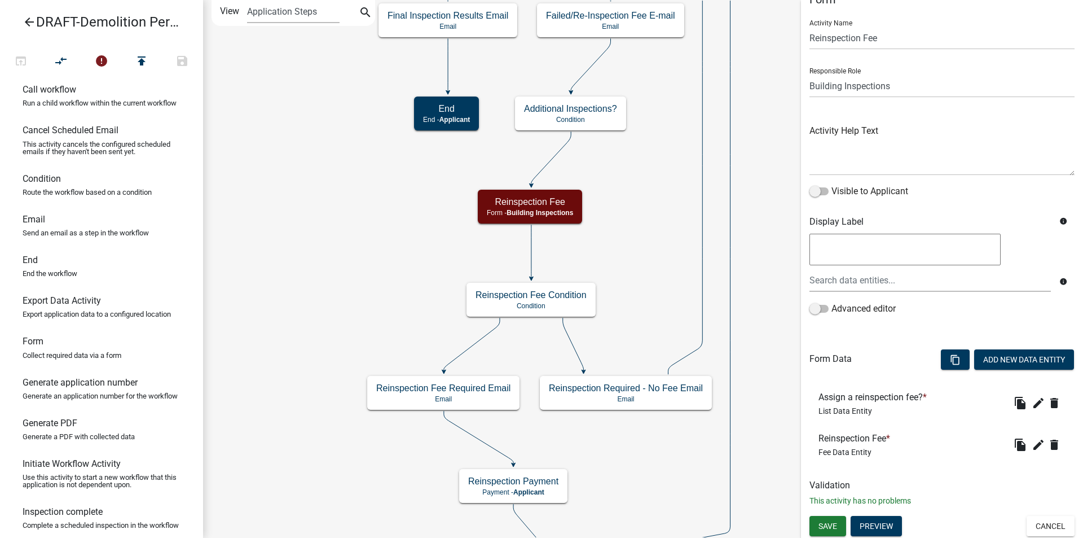
scroll to position [22, 0]
click at [1041, 521] on button "Cancel" at bounding box center [1051, 525] width 48 height 20
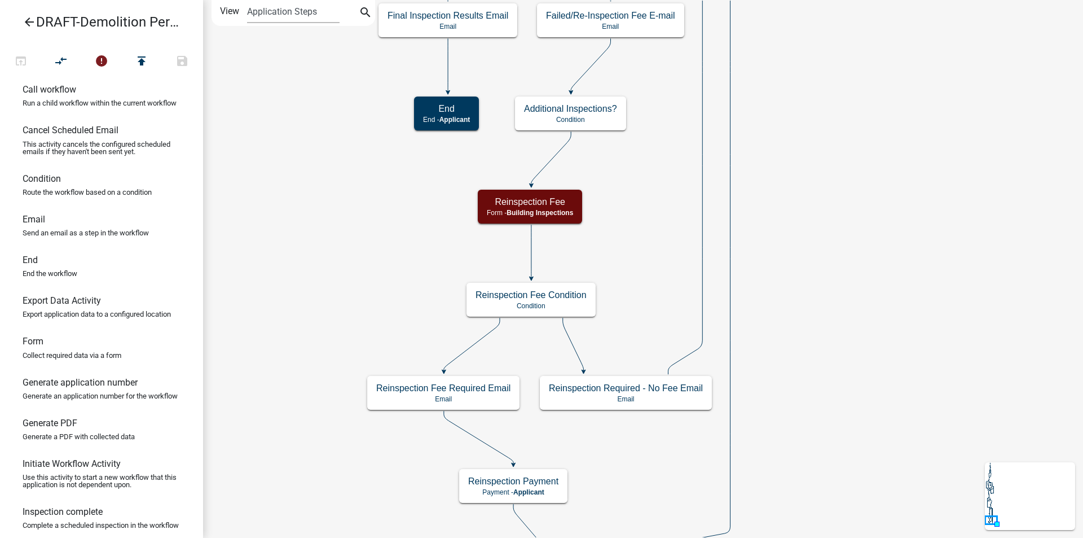
scroll to position [0, 0]
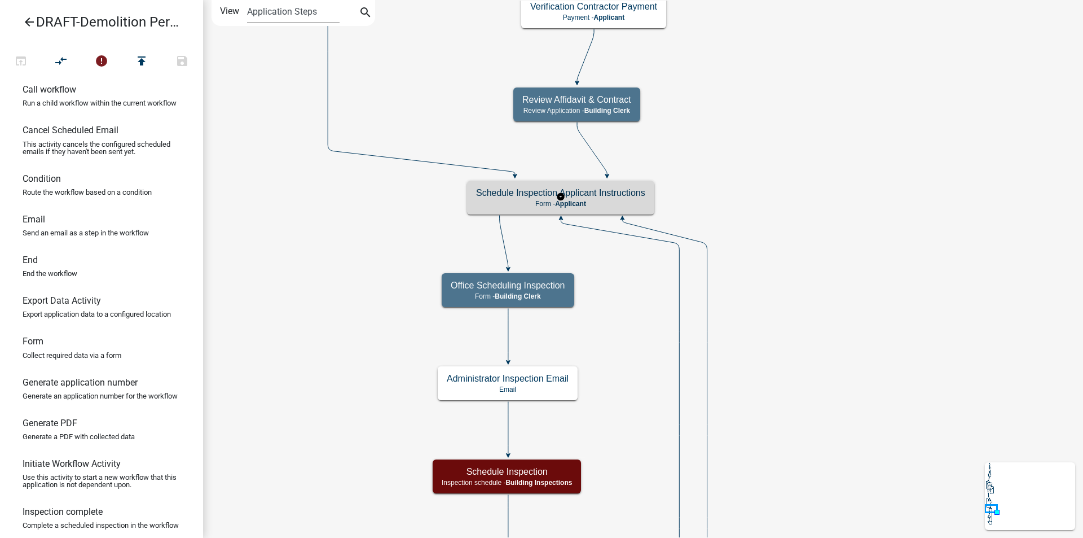
click at [617, 197] on h5 "Schedule Inspection Applicant Instructions" at bounding box center [560, 192] width 169 height 11
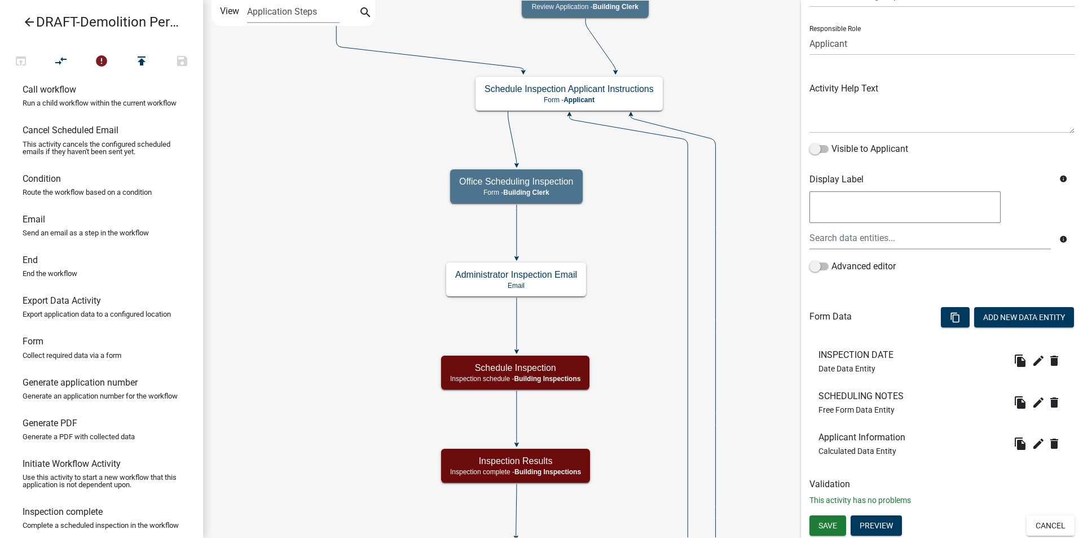
scroll to position [64, 0]
drag, startPoint x: 864, startPoint y: 446, endPoint x: 862, endPoint y: 350, distance: 95.9
click at [823, 522] on span "Save" at bounding box center [828, 524] width 19 height 9
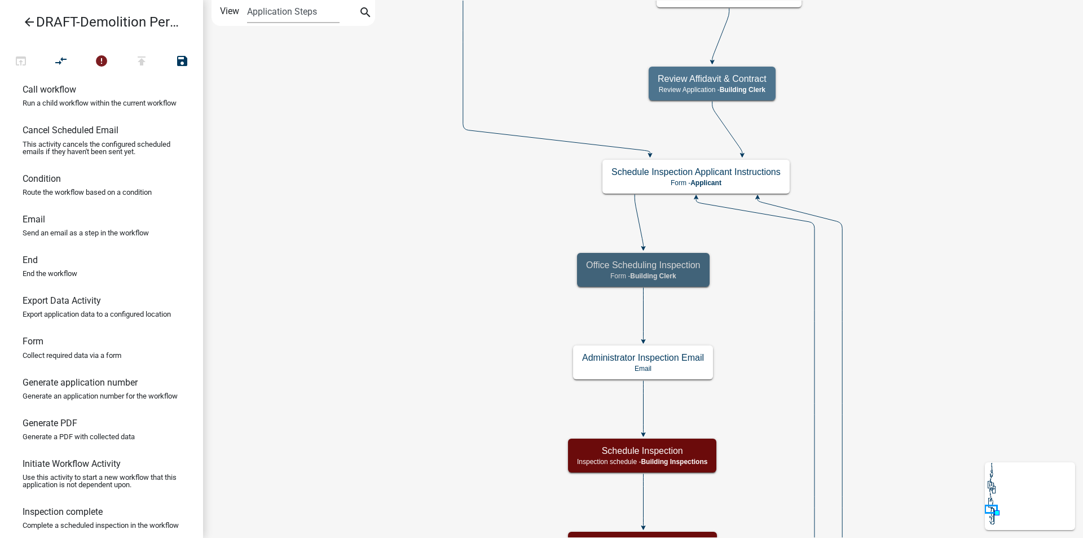
scroll to position [0, 0]
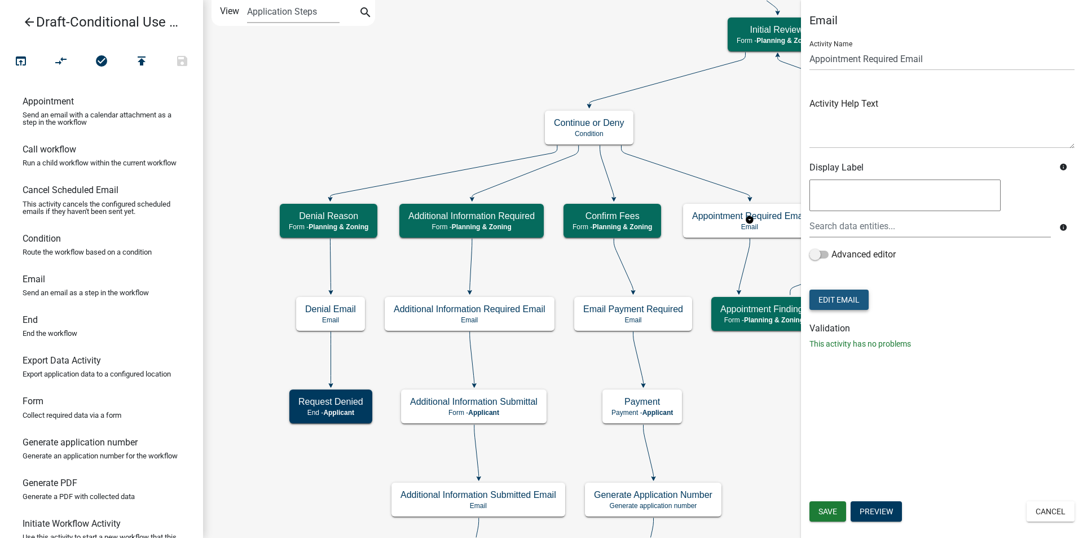
click at [845, 297] on button "Edit Email" at bounding box center [839, 299] width 59 height 20
select select "c93097da-70cc-4bf7-8f0d-7ce9eec624db"
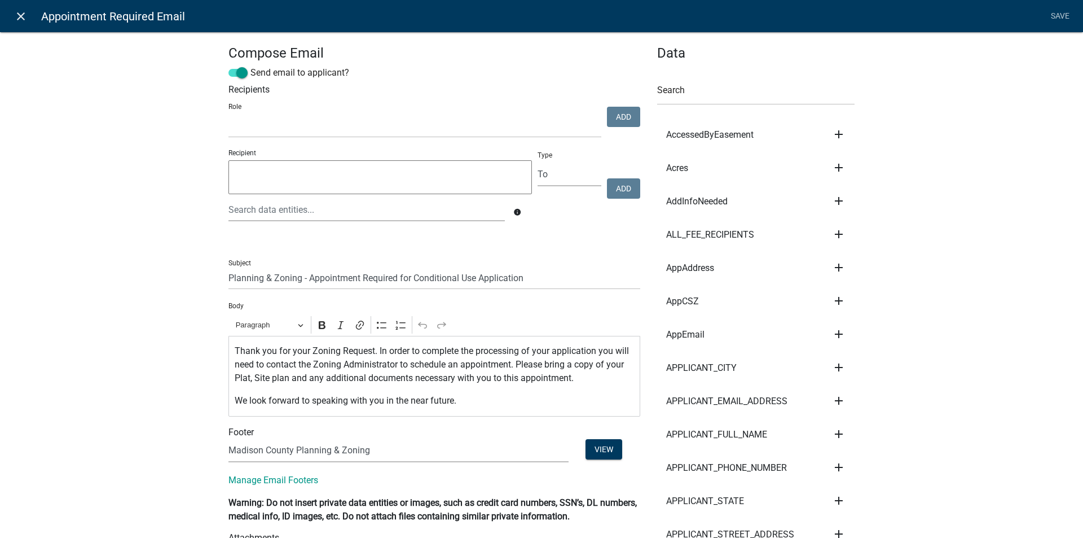
click at [25, 15] on icon "close" at bounding box center [21, 17] width 14 height 14
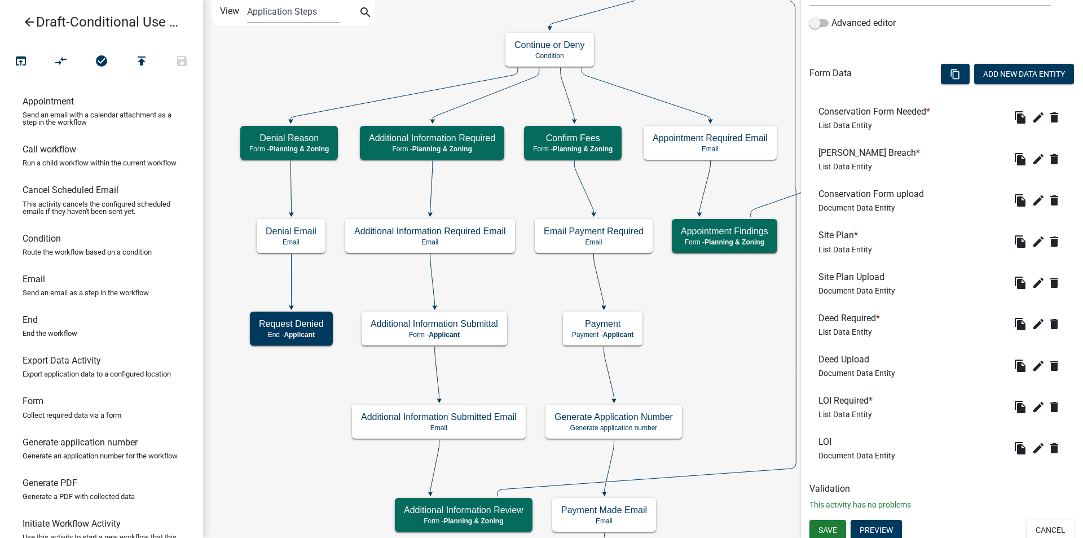
scroll to position [311, 0]
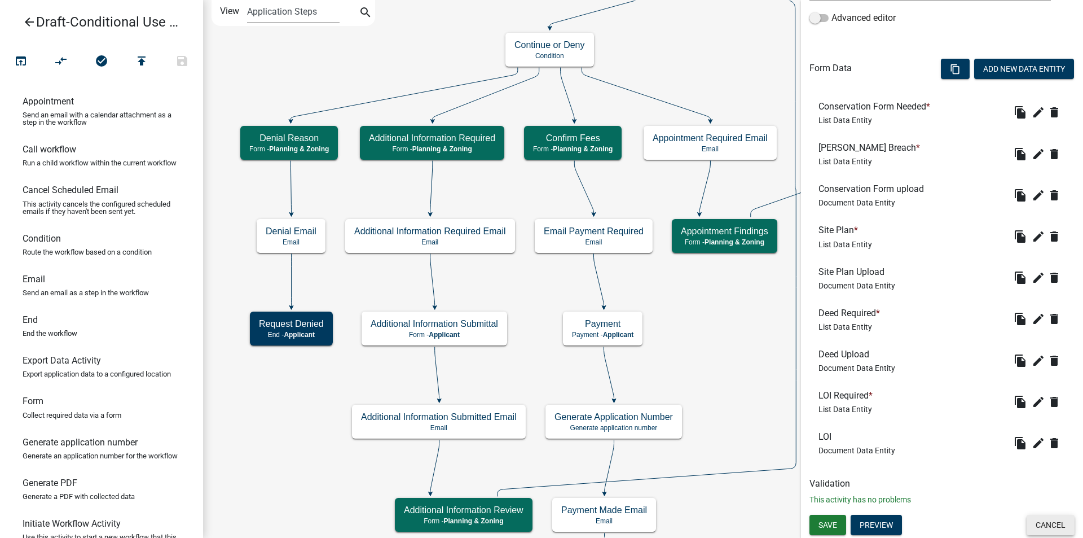
click at [1039, 524] on button "Cancel" at bounding box center [1051, 525] width 48 height 20
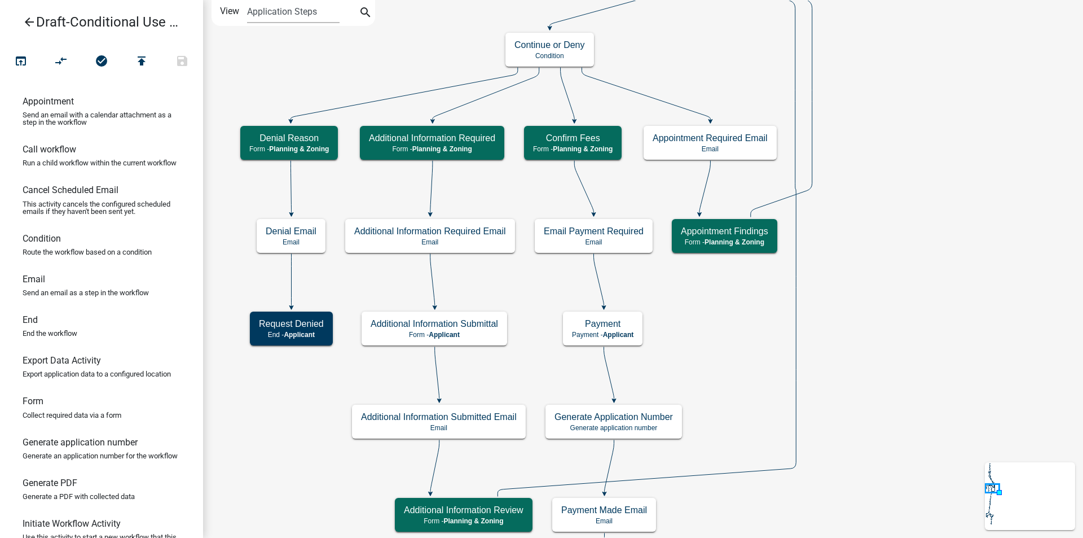
scroll to position [0, 0]
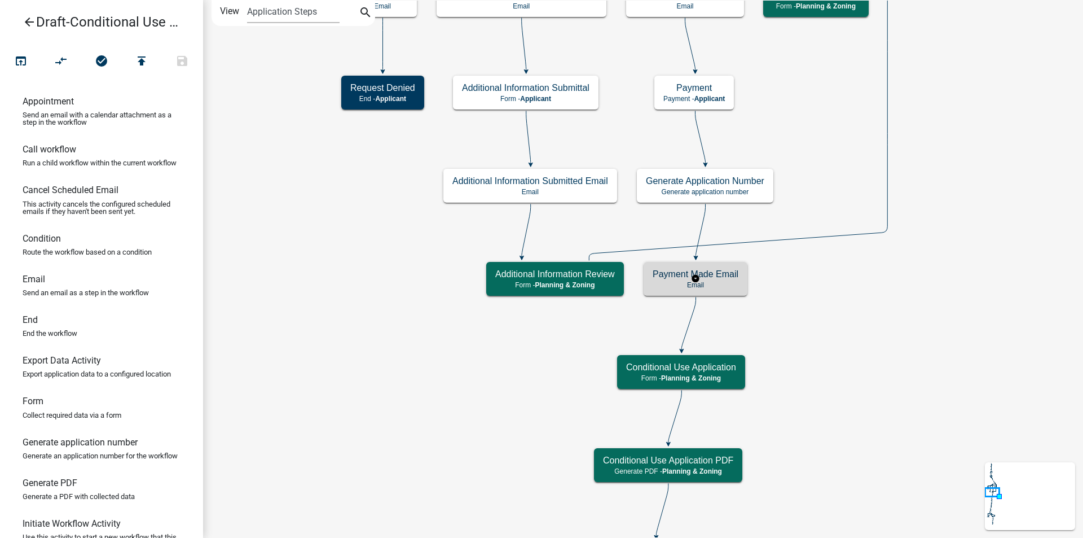
click at [722, 279] on h5 "Payment Made Email" at bounding box center [696, 274] width 86 height 11
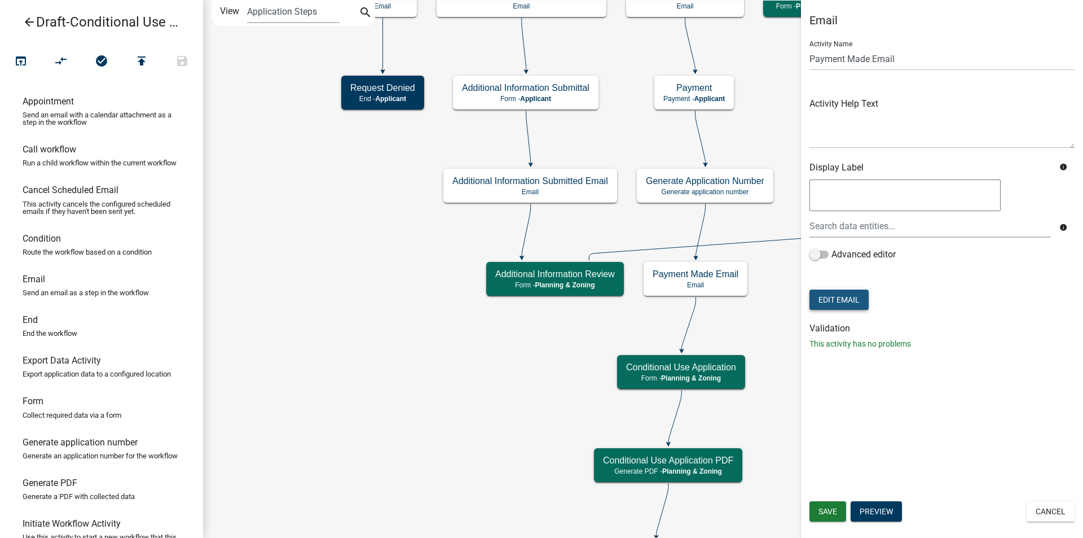
click at [847, 303] on button "Edit Email" at bounding box center [839, 299] width 59 height 20
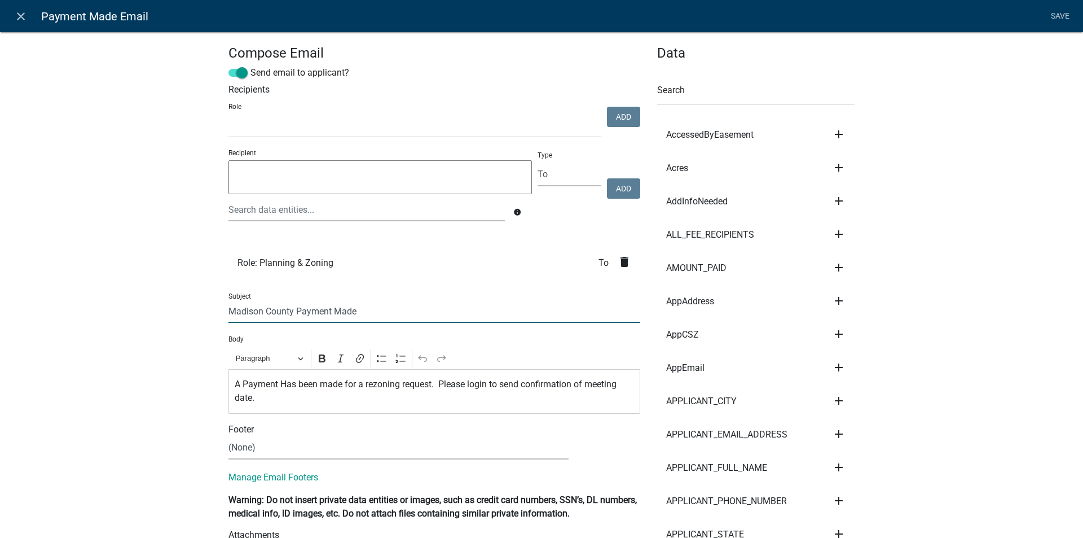
click at [365, 309] on input "Madison County Payment Made" at bounding box center [435, 311] width 412 height 23
type input "Madison County Payment Made for an Conditional Use Permit"
click at [394, 385] on p "A Payment Has been made for a rezoning request. Please login to send confirmati…" at bounding box center [435, 390] width 400 height 27
click at [295, 401] on p "A Payment Has been made for a Conditional Use request. Please login to send con…" at bounding box center [435, 390] width 400 height 27
click at [299, 447] on select "(None) Code Enforcement [GEOGRAPHIC_DATA] & Grounds [GEOGRAPHIC_DATA] Inspectio…" at bounding box center [399, 447] width 340 height 23
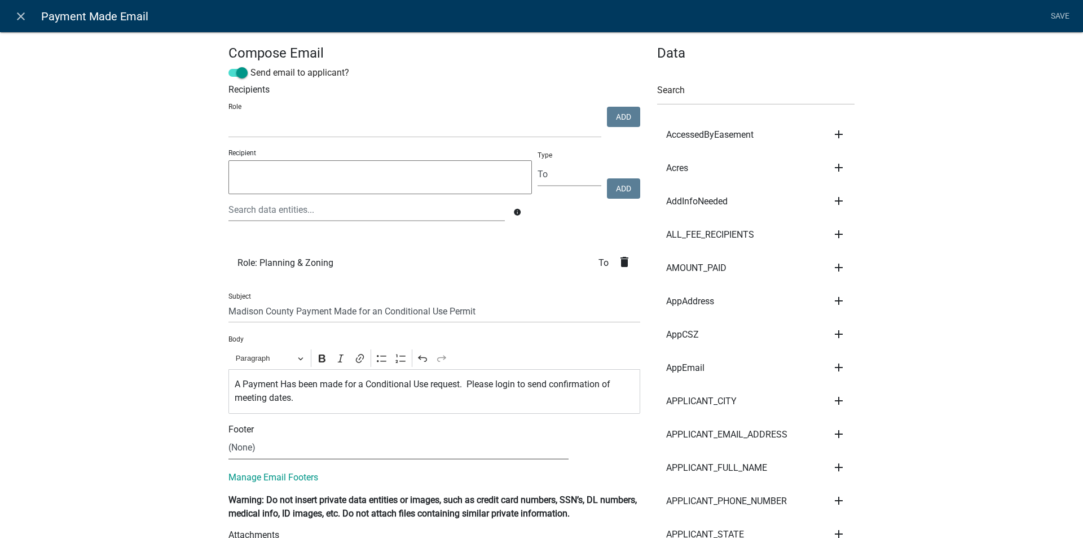
select select "c93097da-70cc-4bf7-8f0d-7ce9eec624db"
click at [229, 436] on select "(None) Code Enforcement [GEOGRAPHIC_DATA] & Grounds [GEOGRAPHIC_DATA] Inspectio…" at bounding box center [399, 447] width 340 height 23
click at [462, 384] on p "A Payment Has been made for a Conditional Use request. Please login to send con…" at bounding box center [435, 390] width 400 height 27
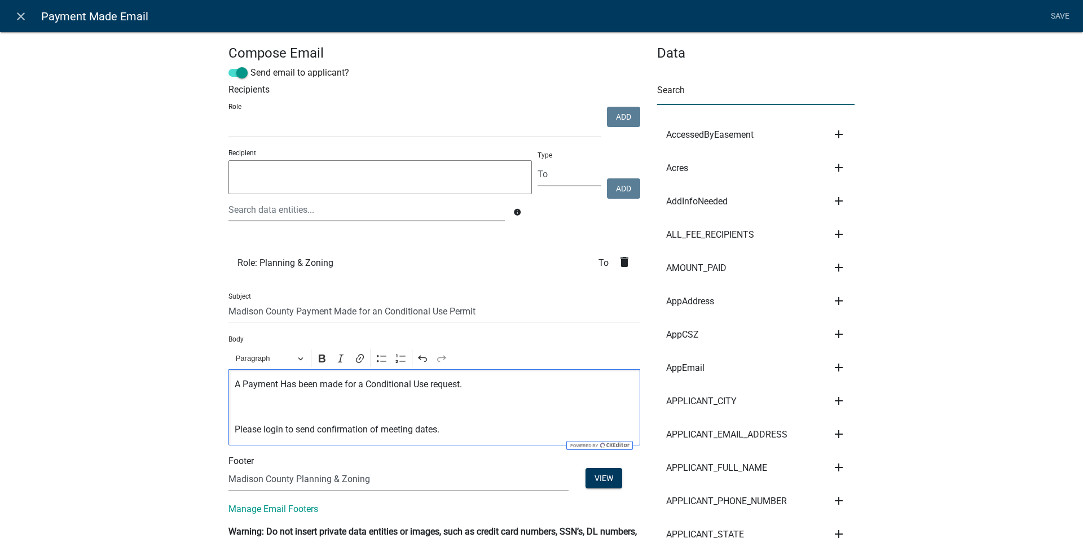
click at [697, 97] on input "text" at bounding box center [755, 93] width 197 height 23
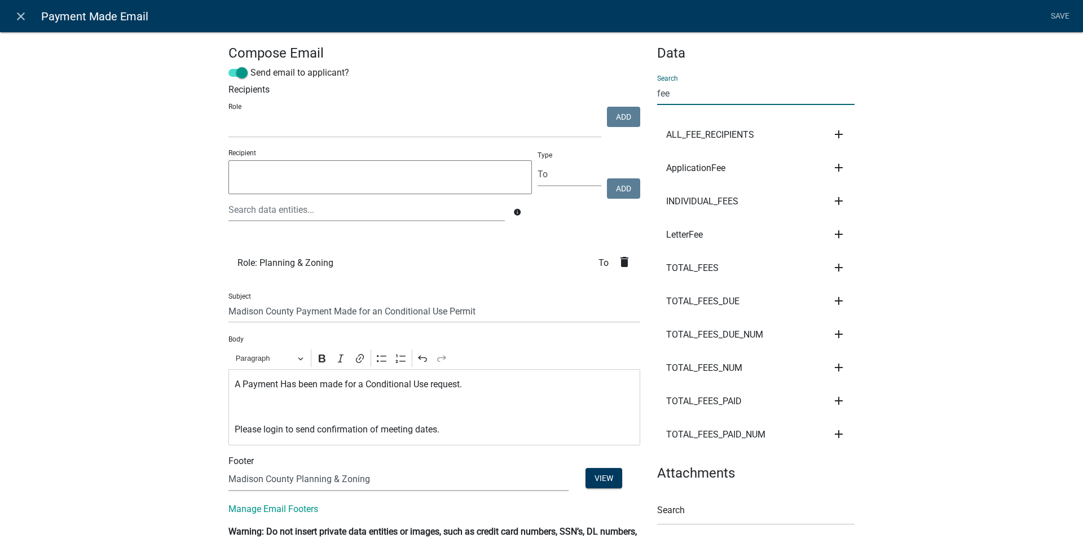
type input "fee"
click at [836, 165] on icon "add" at bounding box center [839, 168] width 14 height 14
click at [860, 204] on button "Body" at bounding box center [877, 205] width 90 height 27
click at [314, 428] on p "Please login to send confirmation of meeting dates." at bounding box center [435, 430] width 400 height 14
click at [835, 300] on icon "add" at bounding box center [839, 301] width 14 height 14
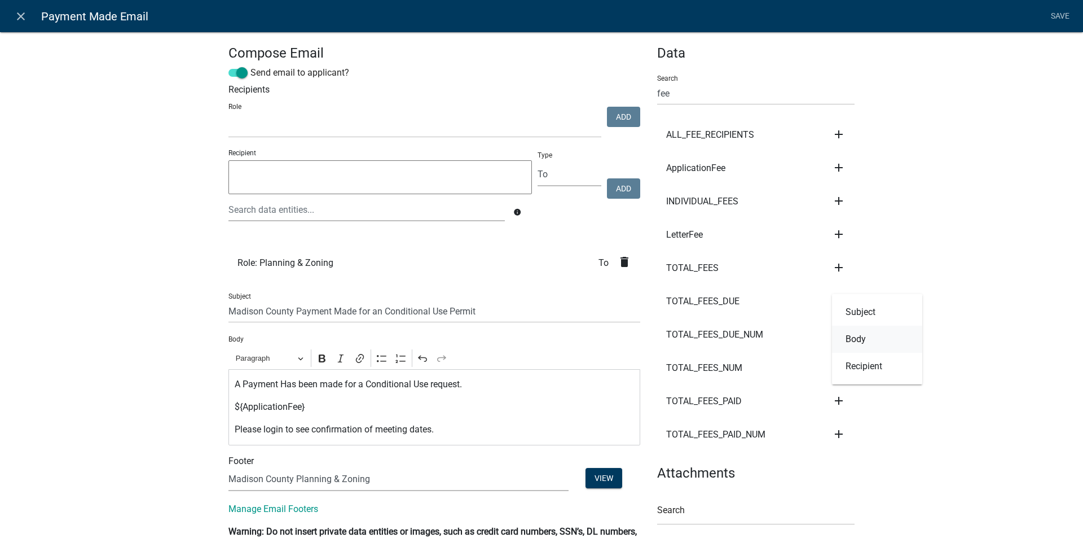
click at [858, 340] on button "Body" at bounding box center [877, 339] width 90 height 27
click at [393, 429] on p "Please login to see${TOTAL_FEES_DUE} confirmation of meeting dates." at bounding box center [435, 430] width 400 height 14
click at [305, 405] on p "${ApplicationFee}" at bounding box center [435, 407] width 400 height 14
click at [833, 401] on icon "add" at bounding box center [839, 401] width 14 height 14
click at [860, 437] on button "Body" at bounding box center [877, 438] width 90 height 27
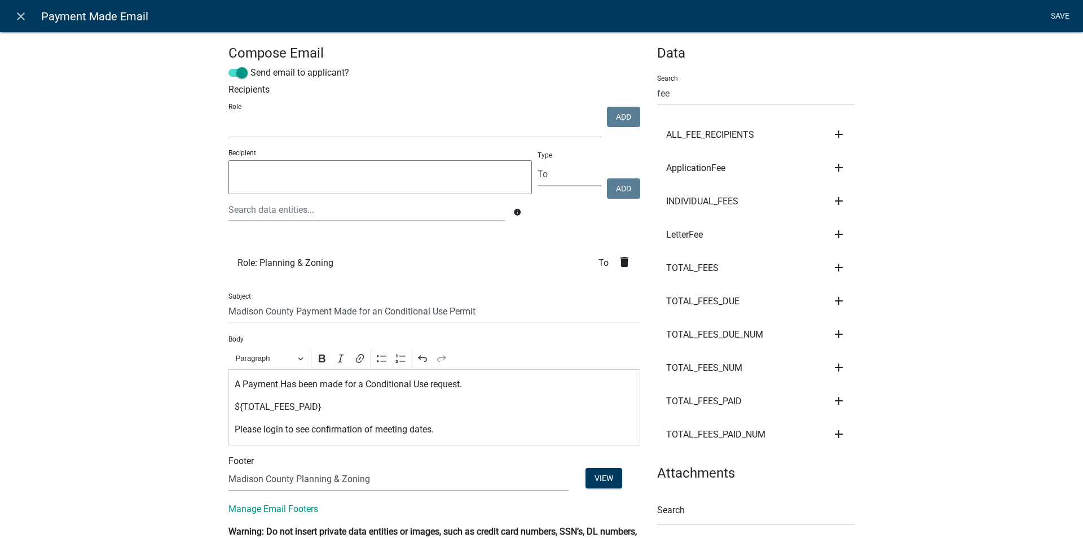
click at [1056, 17] on link "Save" at bounding box center [1060, 16] width 28 height 21
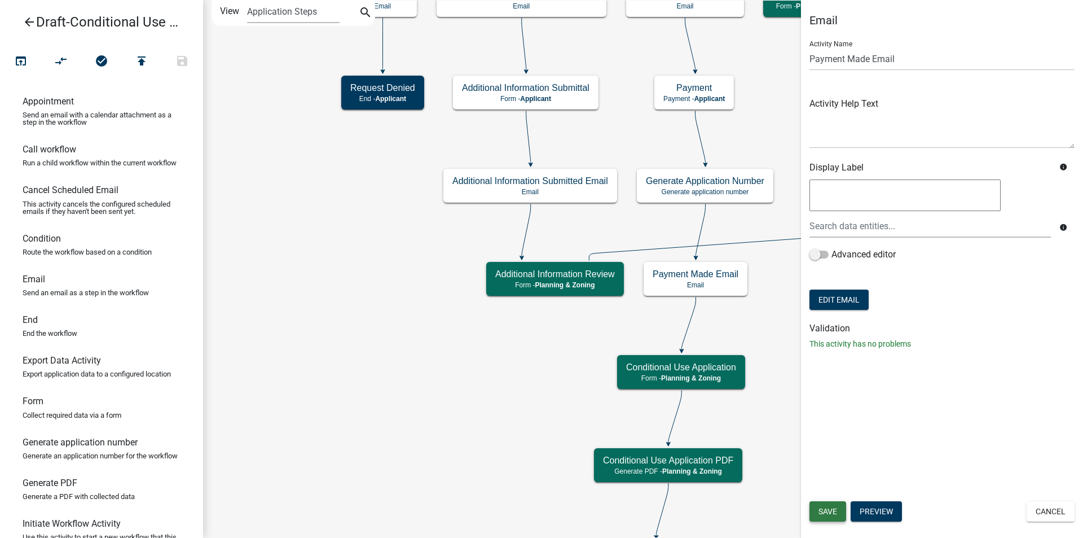
drag, startPoint x: 833, startPoint y: 513, endPoint x: 835, endPoint y: 500, distance: 13.1
click at [832, 512] on span "Save" at bounding box center [828, 511] width 19 height 9
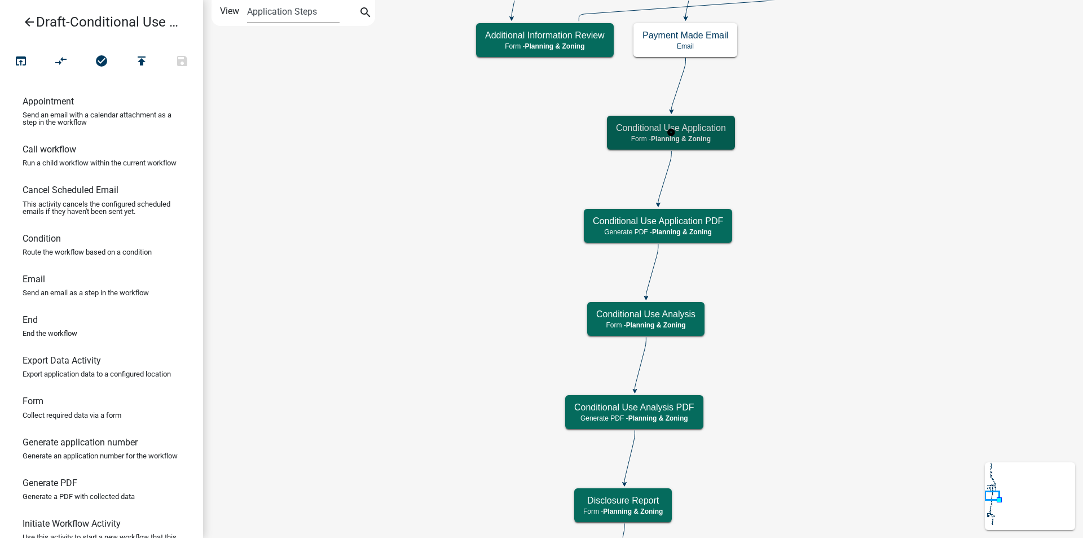
click at [706, 133] on h5 "Conditional Use Application" at bounding box center [671, 127] width 110 height 11
select select "21E23B7C-0AE9-4CE5-BF16-76C7A100C343"
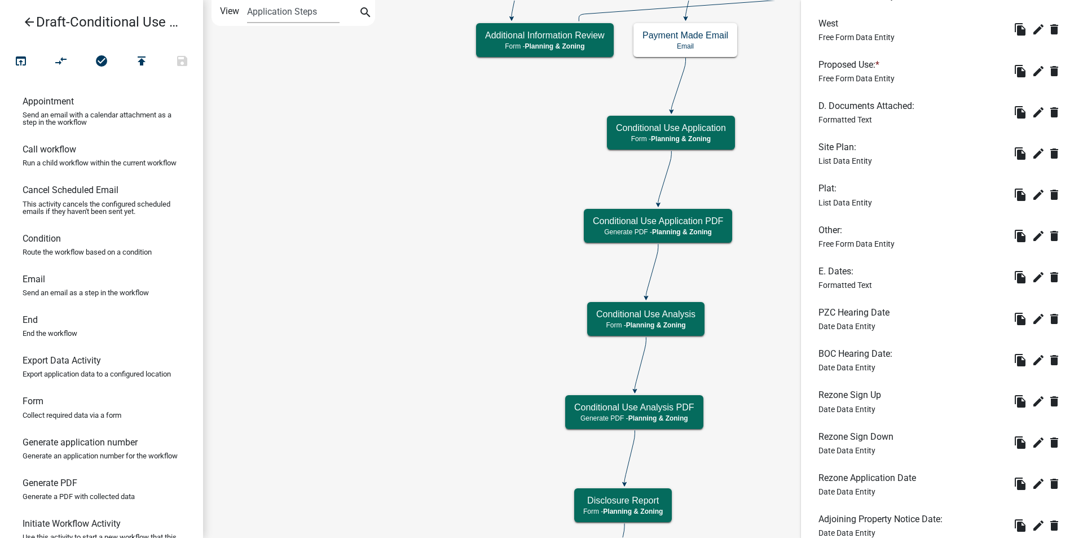
scroll to position [1504, 0]
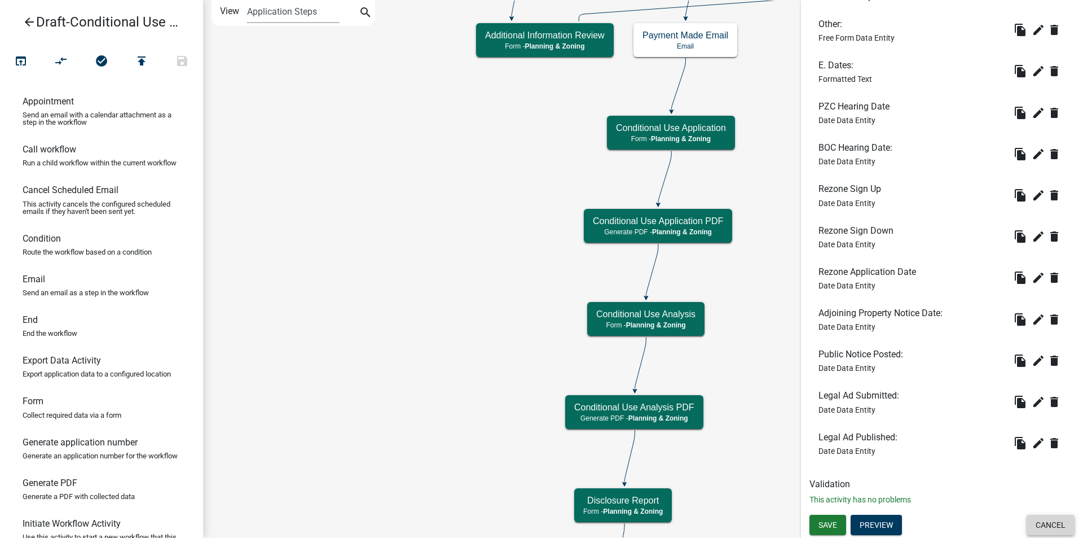
click at [1044, 527] on button "Cancel" at bounding box center [1051, 525] width 48 height 20
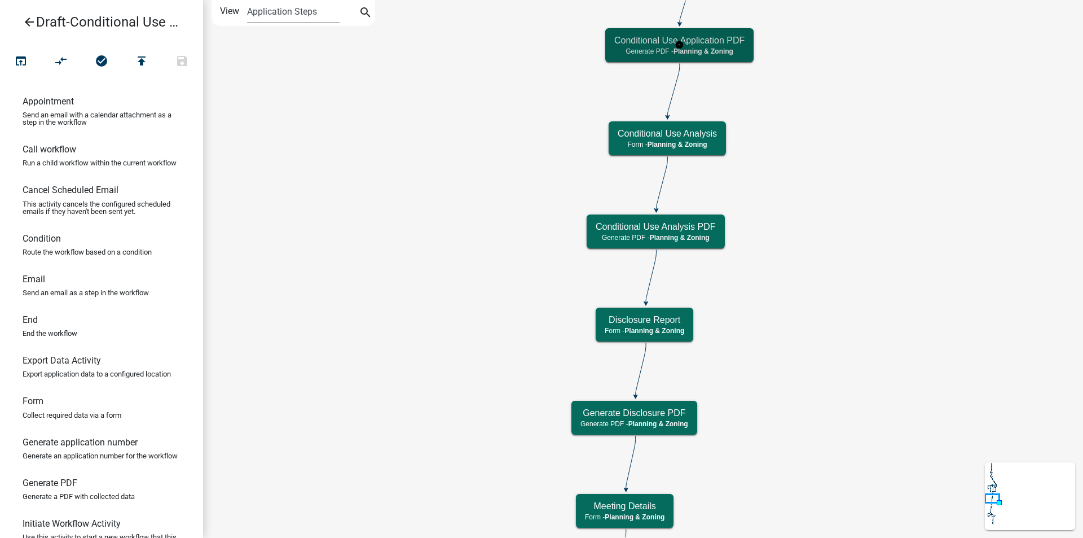
click at [699, 45] on h5 "Conditional Use Application PDF" at bounding box center [679, 40] width 130 height 11
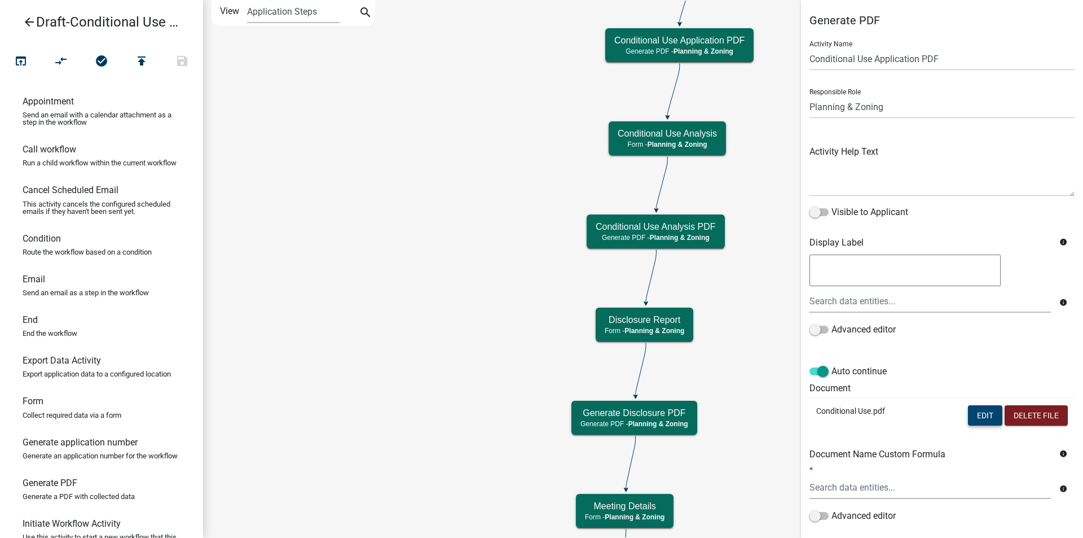
click at [972, 416] on button "Edit" at bounding box center [985, 415] width 34 height 20
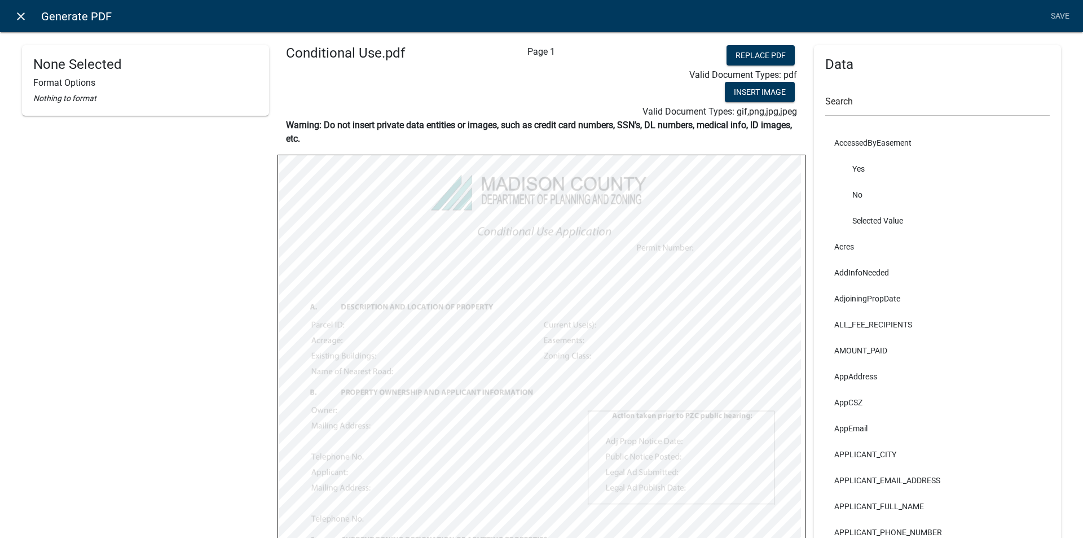
click at [23, 15] on icon "close" at bounding box center [21, 17] width 14 height 14
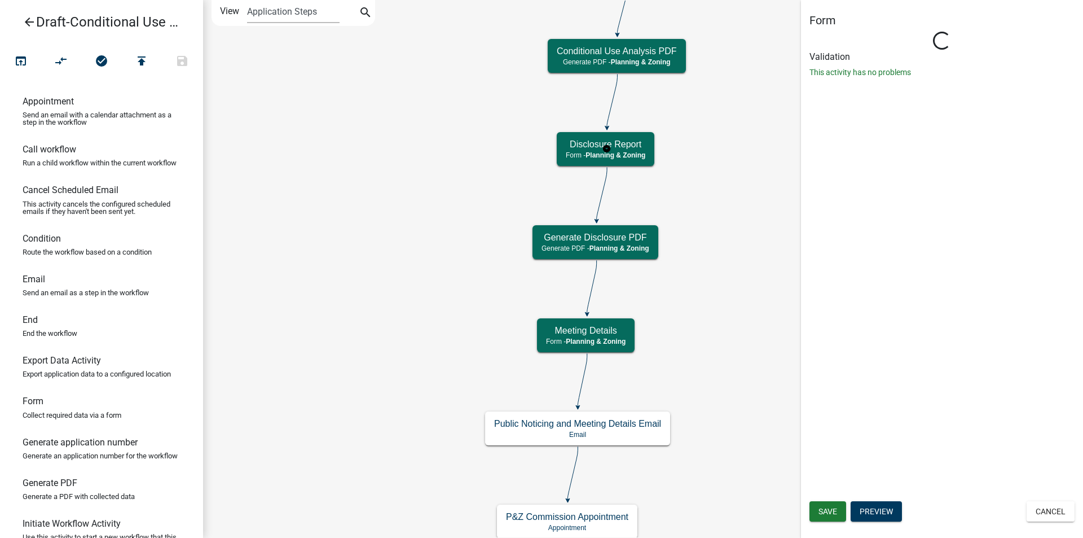
select select "21E23B7C-0AE9-4CE5-BF16-76C7A100C343"
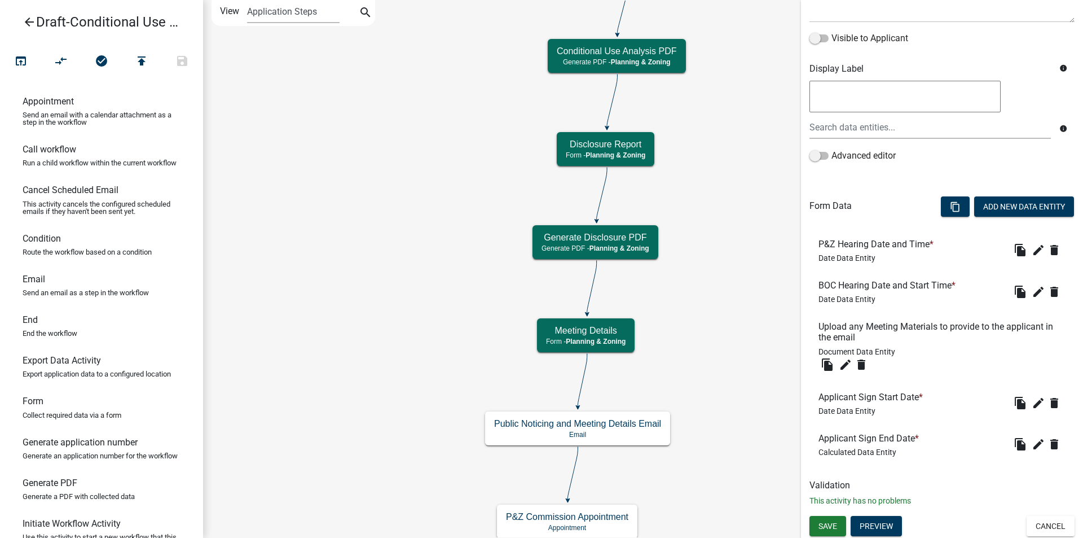
scroll to position [175, 0]
click at [1047, 523] on button "Cancel" at bounding box center [1051, 525] width 48 height 20
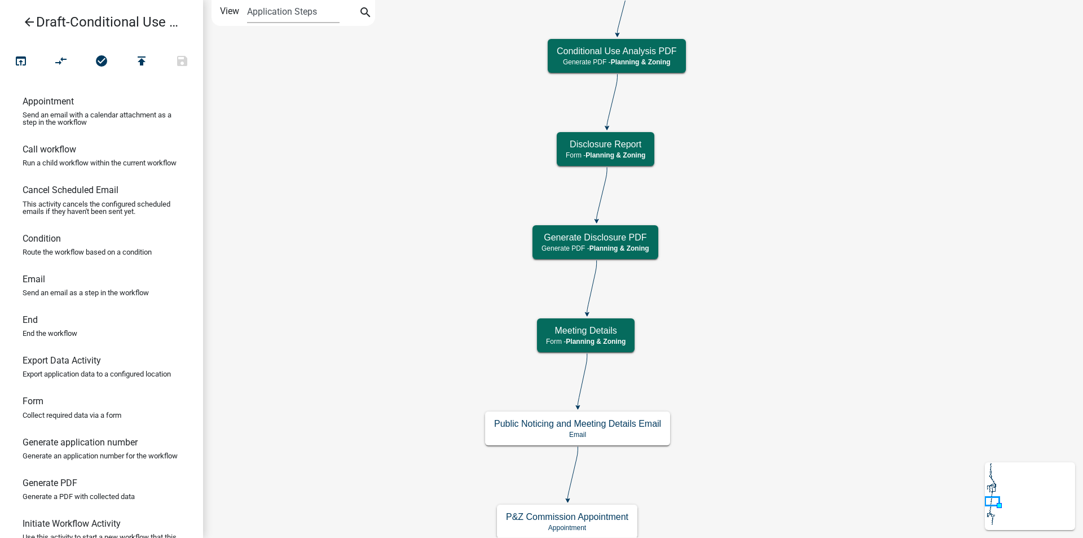
scroll to position [0, 0]
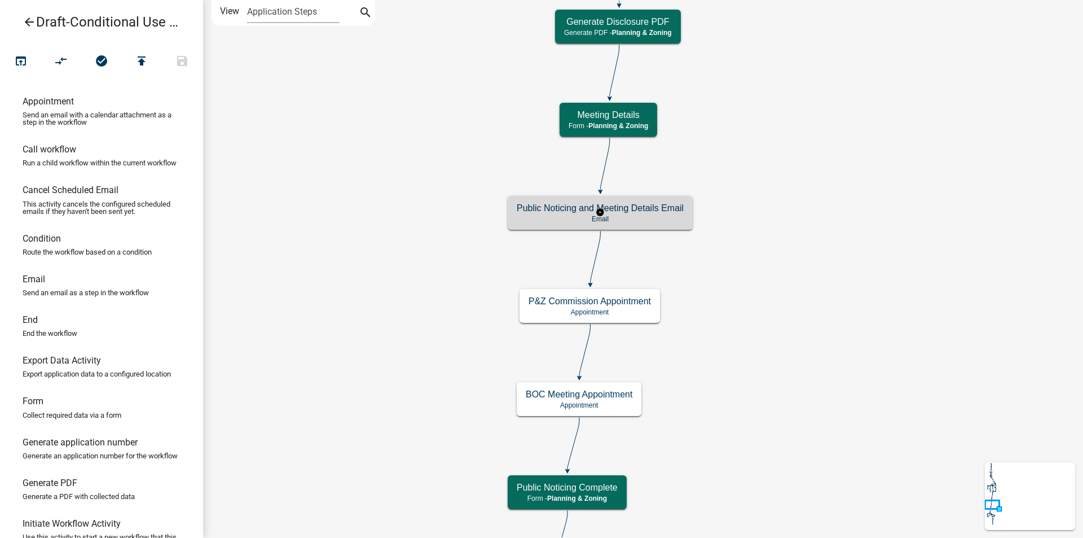
click at [662, 210] on h5 "Public Noticing and Meeting Details Email" at bounding box center [600, 208] width 167 height 11
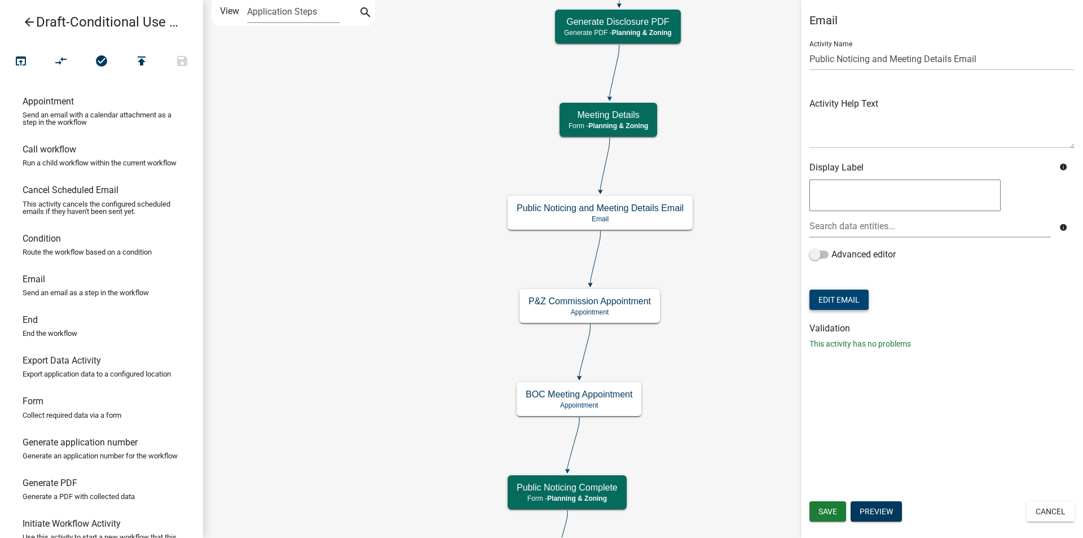
click at [845, 296] on button "Edit Email" at bounding box center [839, 299] width 59 height 20
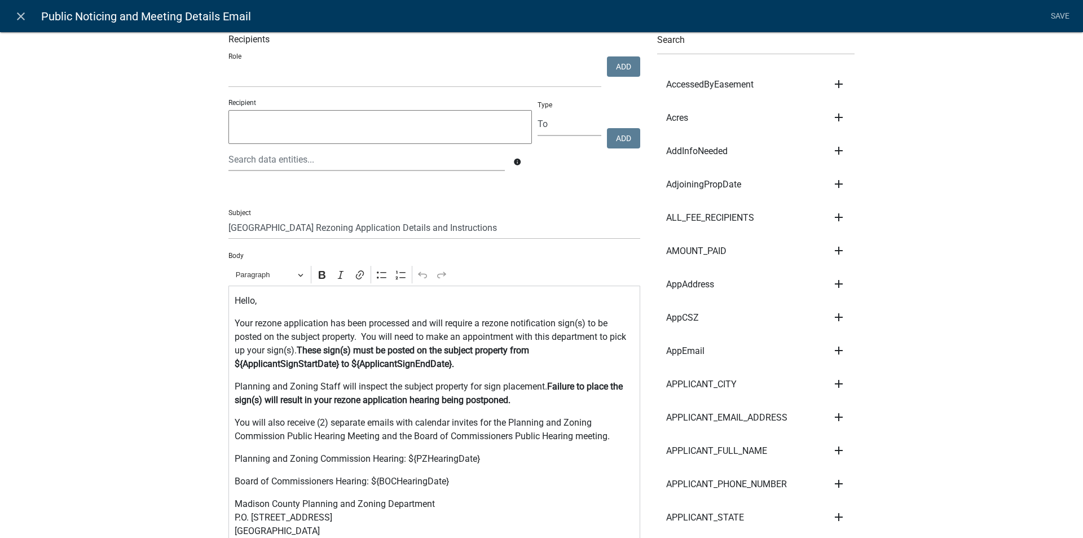
scroll to position [56, 0]
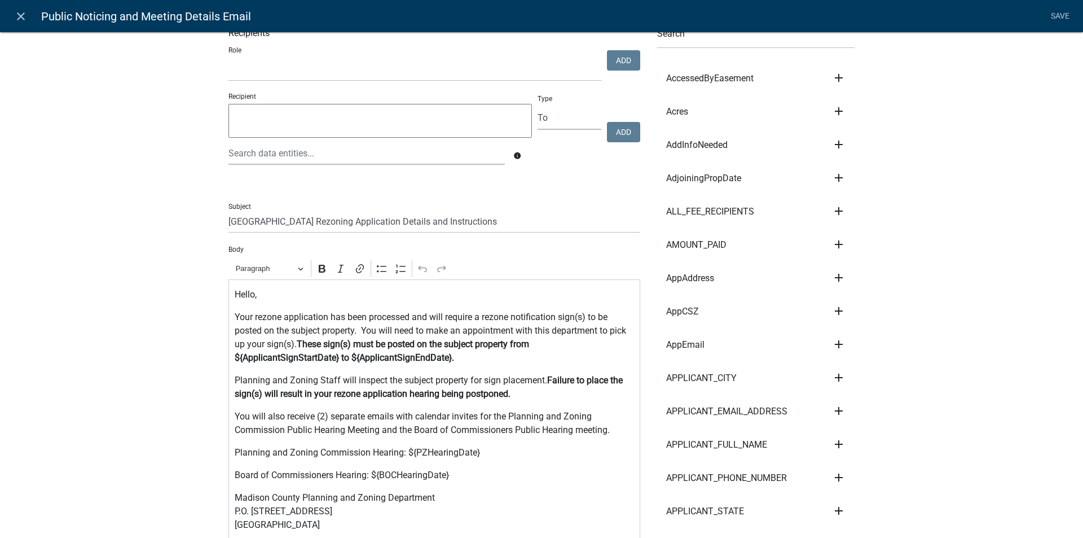
click at [279, 317] on p "Your rezone application has been processed and will require a rezone notificati…" at bounding box center [435, 337] width 400 height 54
click at [541, 316] on p "Your Conditional Use application has been processed and will require a rezone n…" at bounding box center [435, 337] width 400 height 54
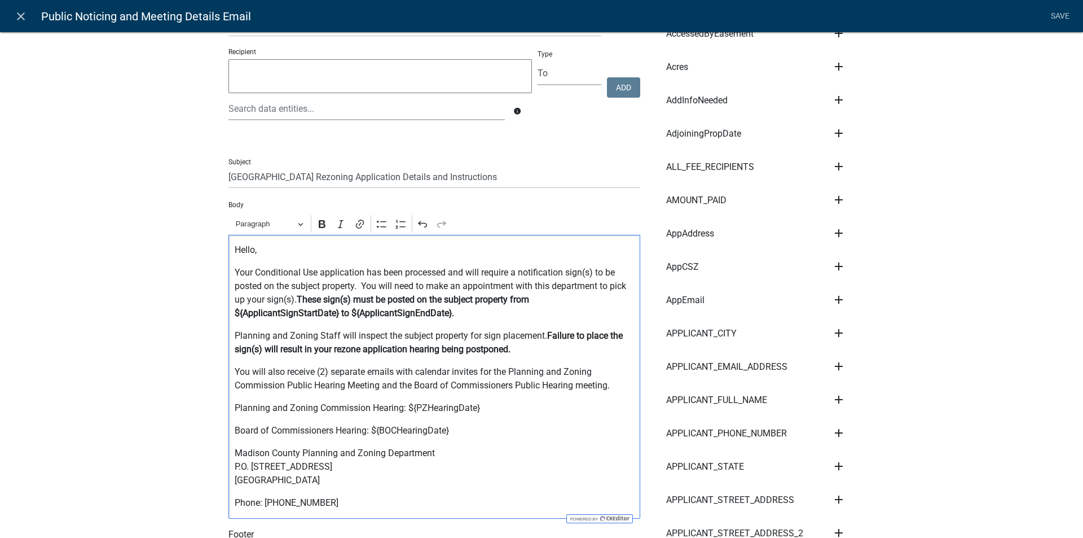
scroll to position [113, 0]
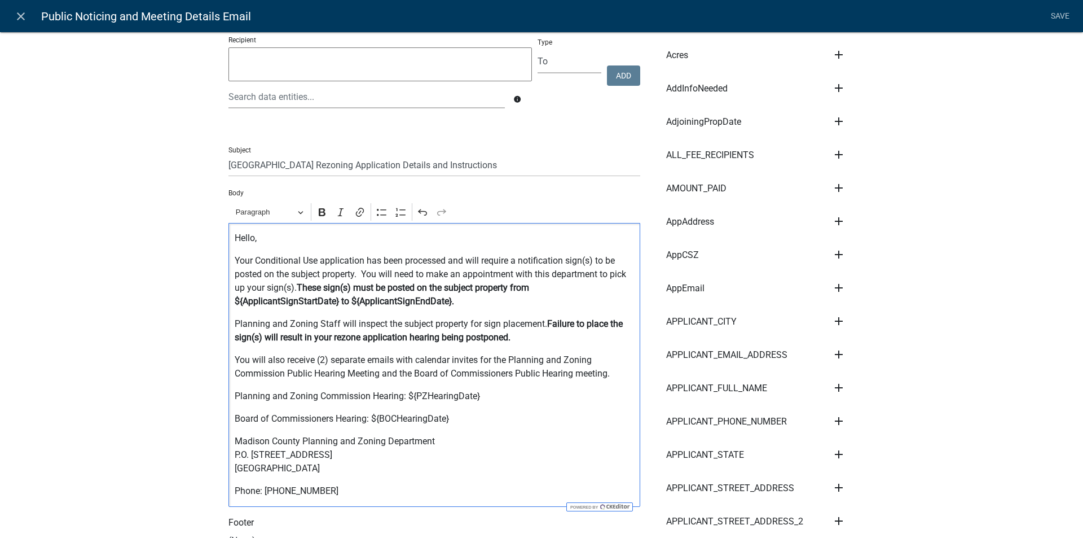
click at [333, 323] on p "Planning and Zoning Staff will inspect the subject property for sign placement.…" at bounding box center [435, 330] width 400 height 27
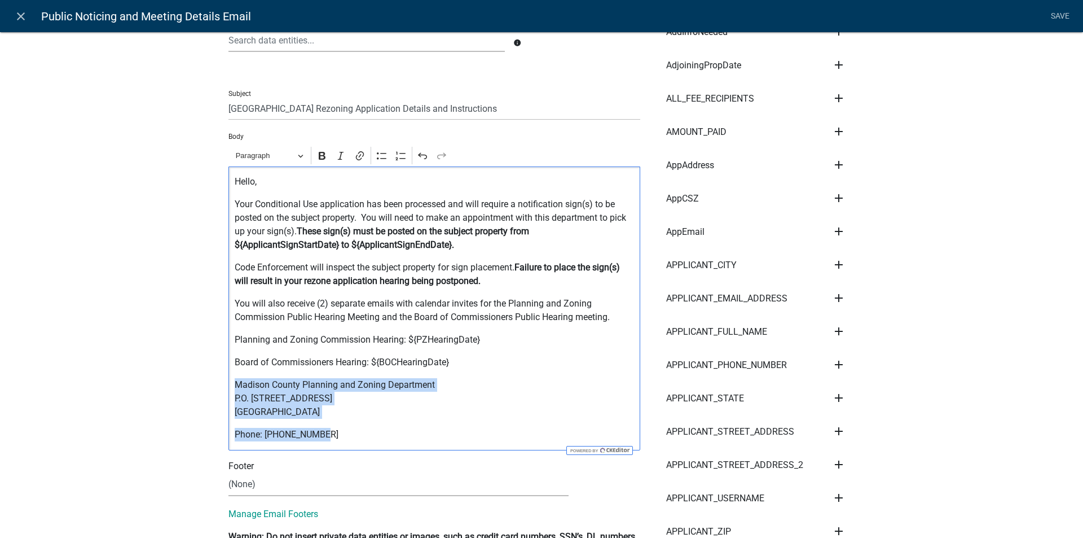
drag, startPoint x: 230, startPoint y: 381, endPoint x: 333, endPoint y: 440, distance: 118.3
click at [333, 440] on div "Hello, Your Conditional Use application has been processed and will require a n…" at bounding box center [435, 308] width 412 height 284
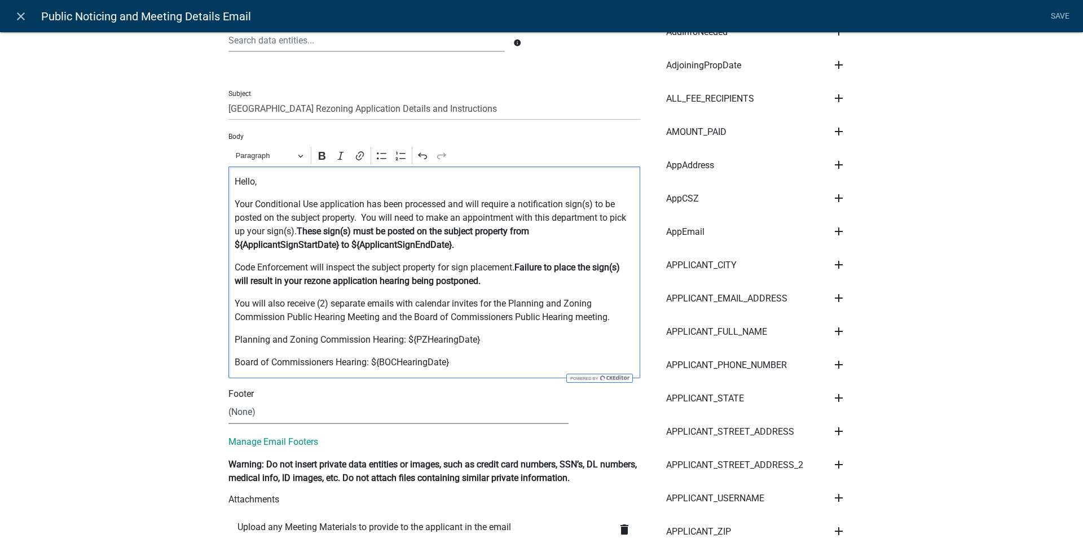
click at [262, 418] on select "(None) Code Enforcement Madison County Building & Grounds Madison County Buildi…" at bounding box center [399, 412] width 340 height 23
select select "c93097da-70cc-4bf7-8f0d-7ce9eec624db"
click at [229, 401] on select "(None) Code Enforcement Madison County Building & Grounds Madison County Buildi…" at bounding box center [399, 412] width 340 height 23
click at [1059, 13] on link "Save" at bounding box center [1060, 16] width 28 height 21
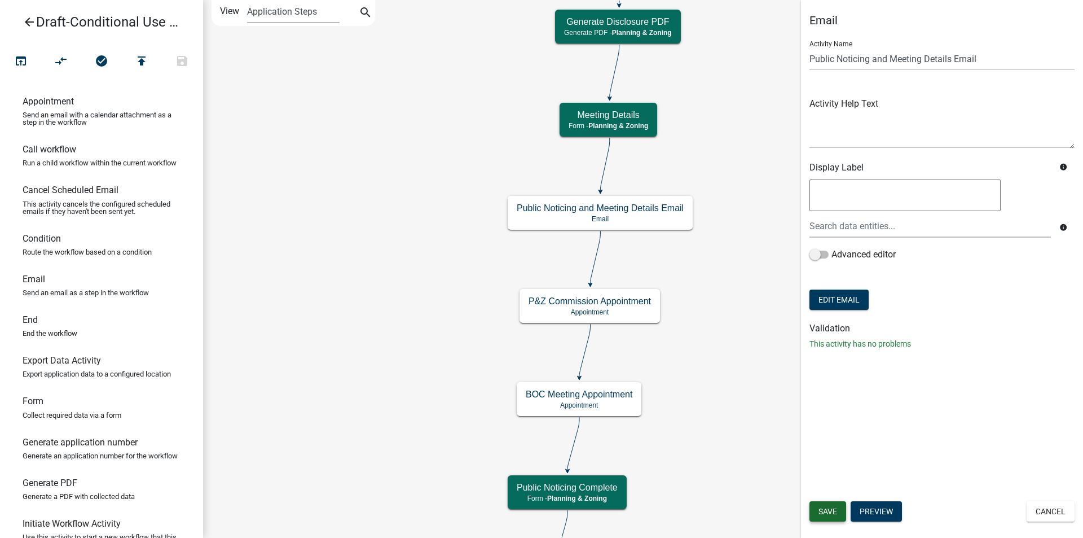
click at [829, 508] on span "Save" at bounding box center [828, 511] width 19 height 9
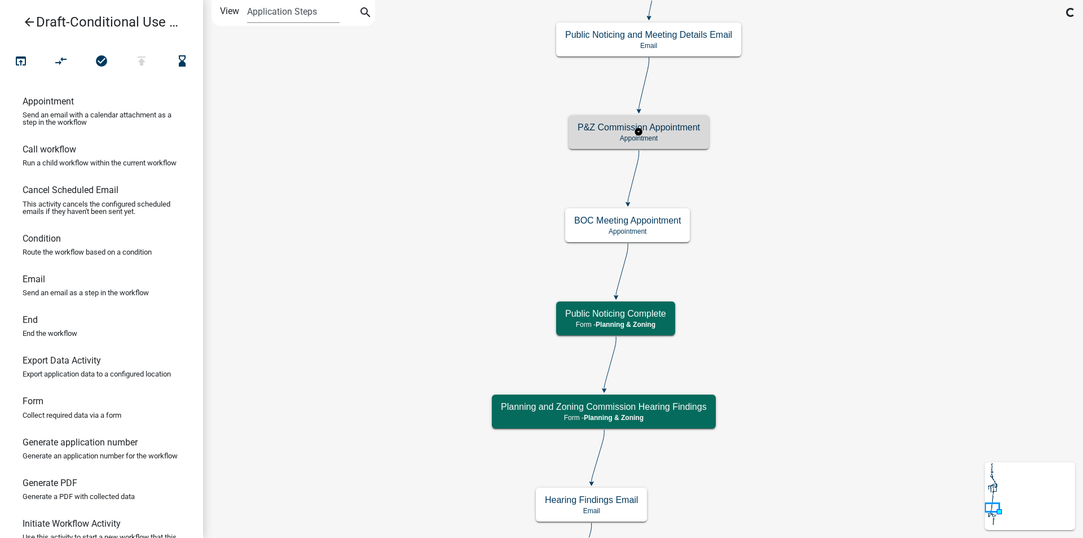
click at [690, 137] on p "Appointment" at bounding box center [639, 138] width 122 height 8
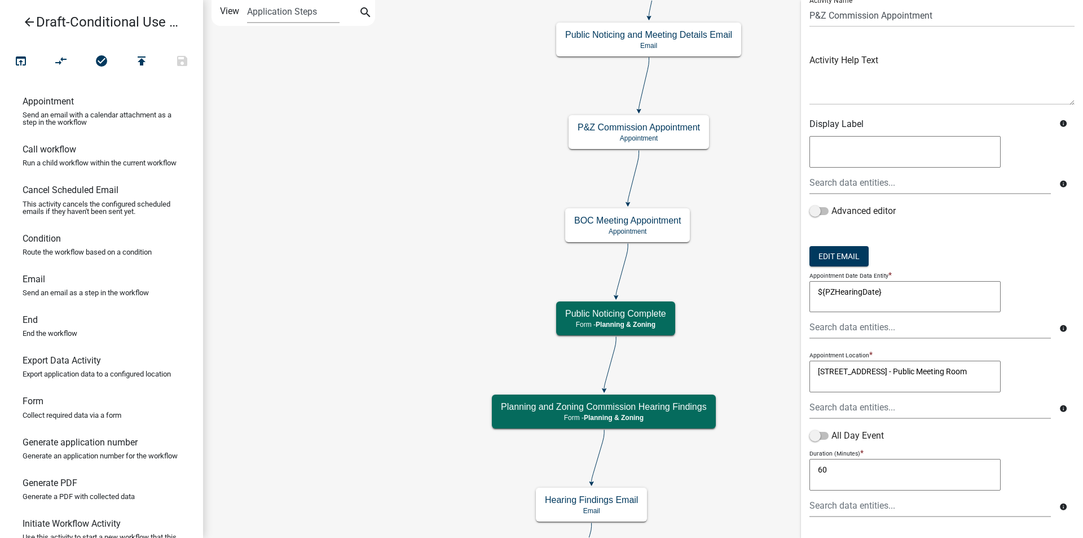
scroll to position [102, 0]
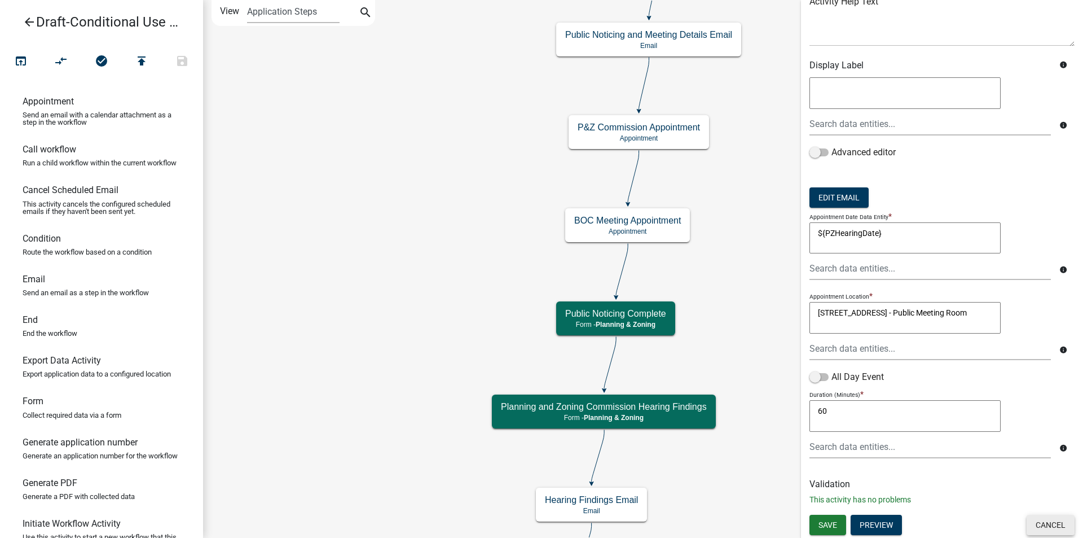
click at [1040, 524] on button "Cancel" at bounding box center [1051, 525] width 48 height 20
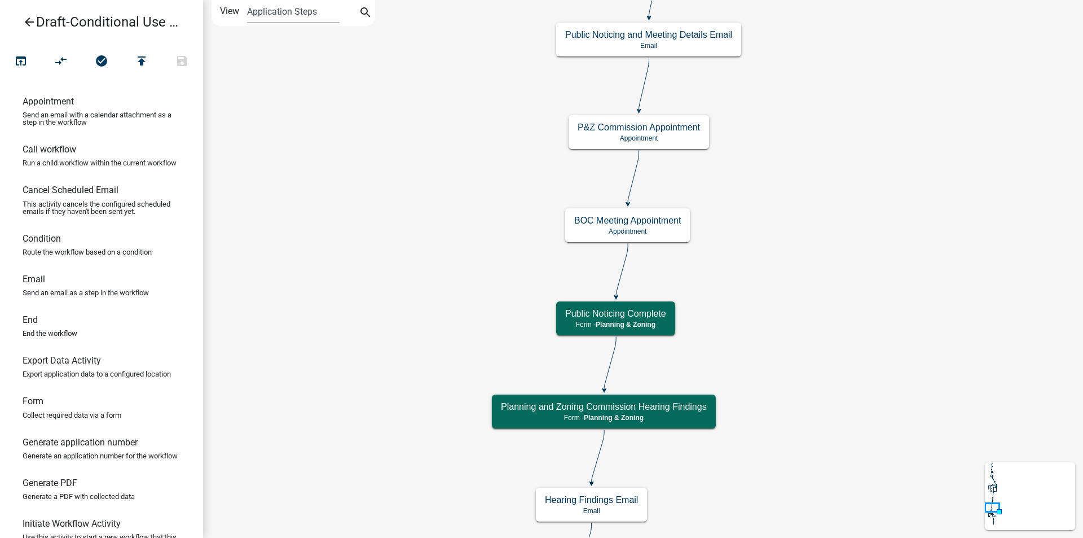
scroll to position [0, 0]
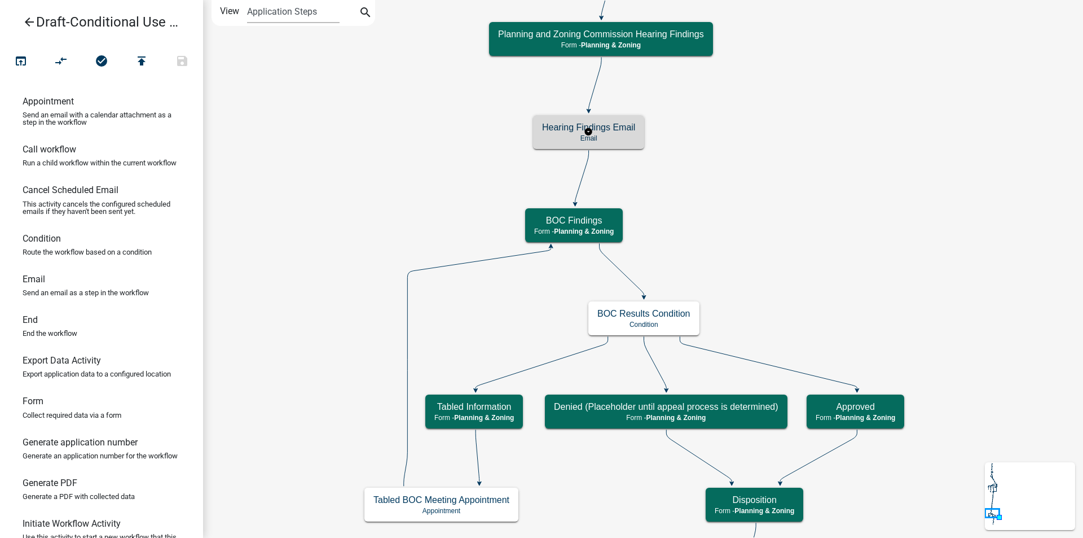
click at [618, 130] on h5 "Hearing Findings Email" at bounding box center [588, 127] width 93 height 11
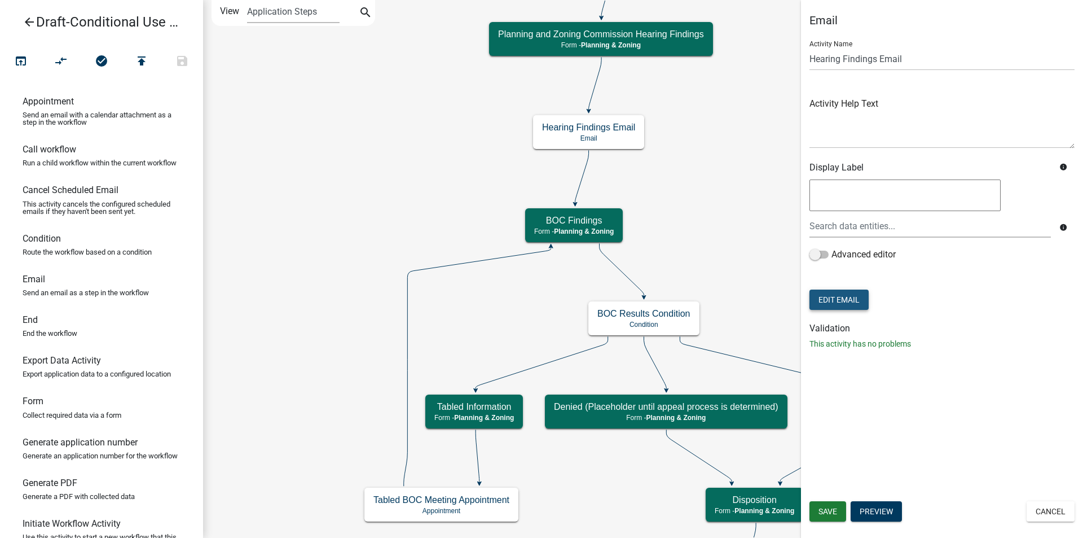
click at [850, 301] on button "Edit Email" at bounding box center [839, 299] width 59 height 20
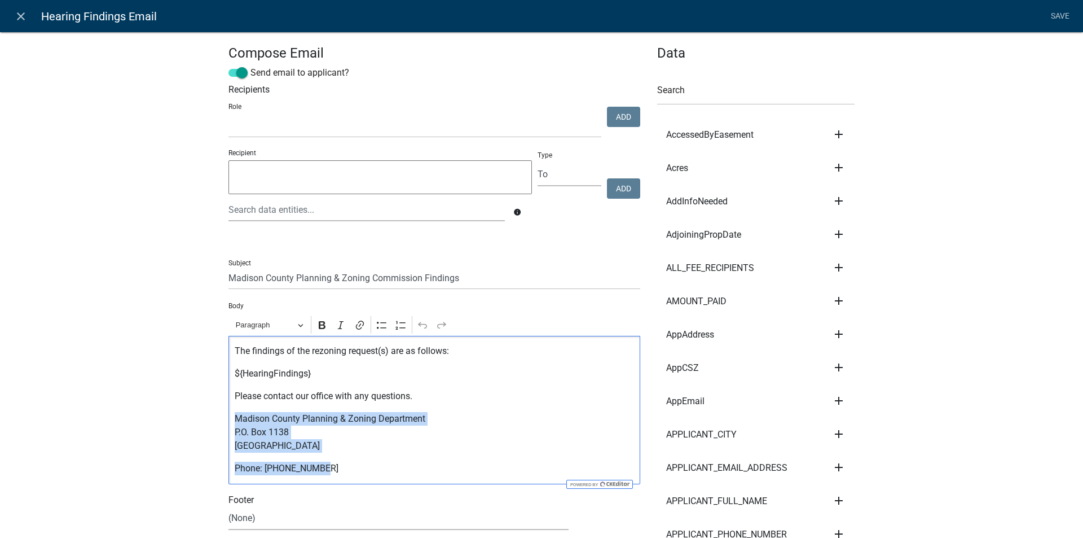
drag, startPoint x: 291, startPoint y: 461, endPoint x: 338, endPoint y: 474, distance: 48.6
click at [337, 476] on div "The findings of the rezoning request(s) are as follows: ${HearingFindings} Plea…" at bounding box center [435, 410] width 412 height 148
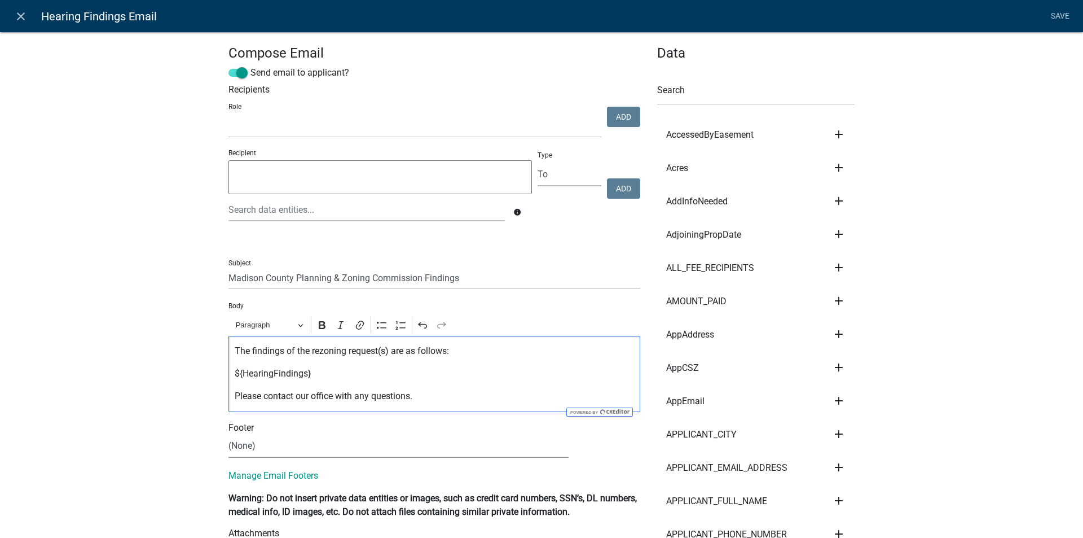
click at [262, 451] on select "(None) Code Enforcement Madison County Building & Grounds Madison County Buildi…" at bounding box center [399, 445] width 340 height 23
select select "c93097da-70cc-4bf7-8f0d-7ce9eec624db"
click at [229, 434] on select "(None) Code Enforcement Madison County Building & Grounds Madison County Buildi…" at bounding box center [399, 445] width 340 height 23
click at [340, 348] on p "The findings of the rezoning request(s) are as follows:" at bounding box center [435, 351] width 400 height 14
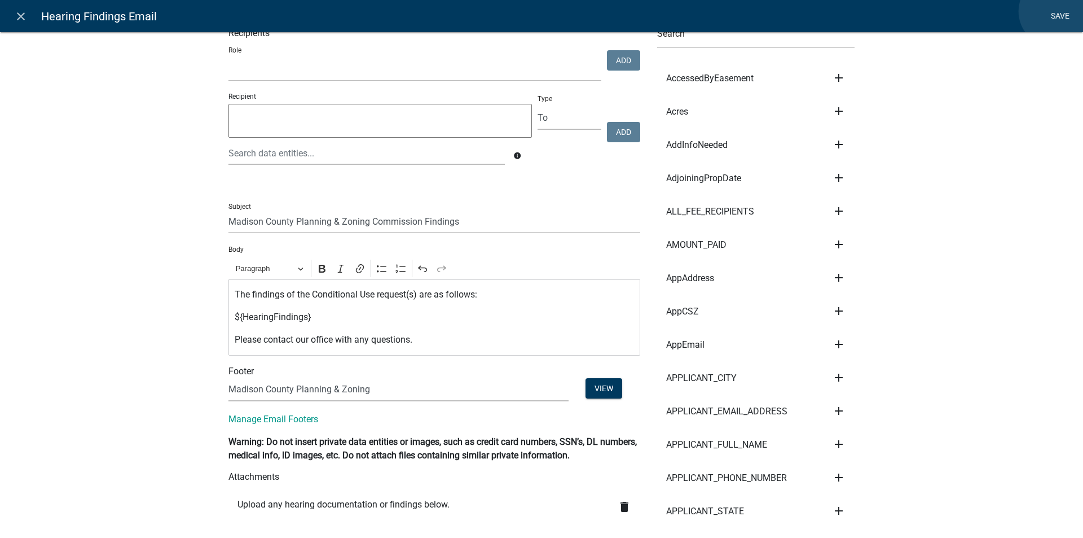
click at [1055, 11] on link "Save" at bounding box center [1060, 16] width 28 height 21
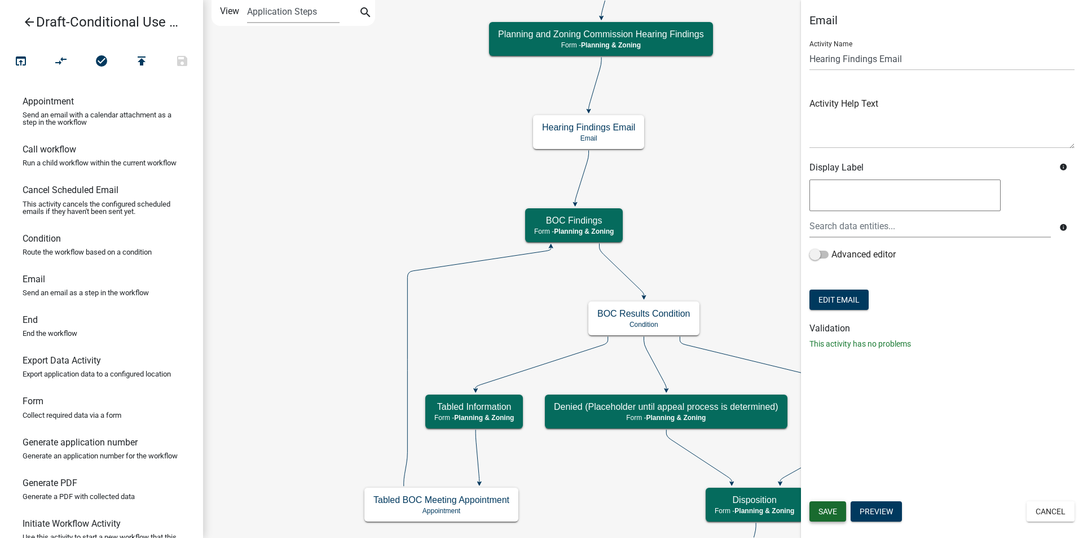
click at [831, 509] on span "Save" at bounding box center [828, 511] width 19 height 9
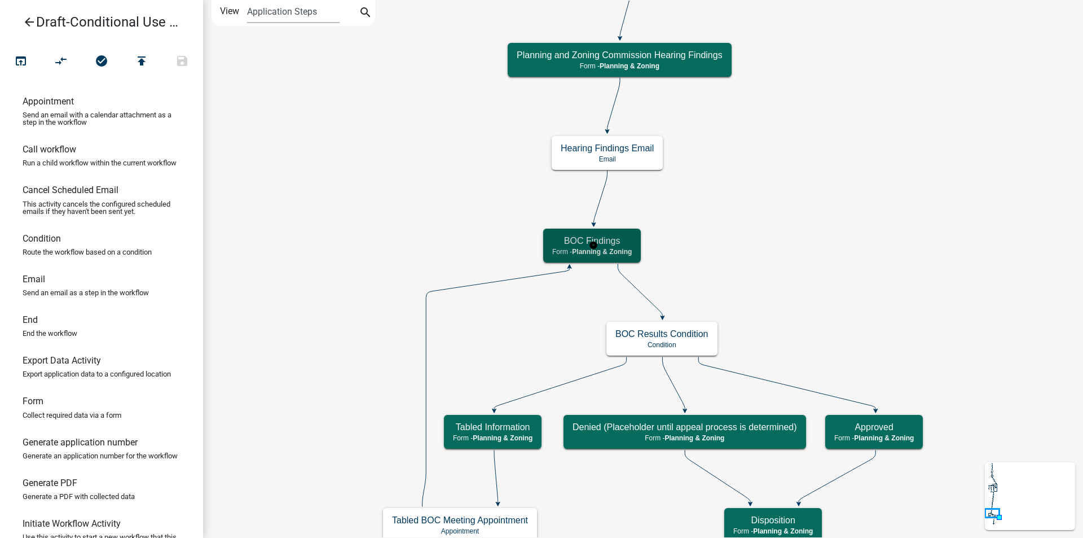
click at [613, 248] on span "Planning & Zoning" at bounding box center [602, 252] width 60 height 8
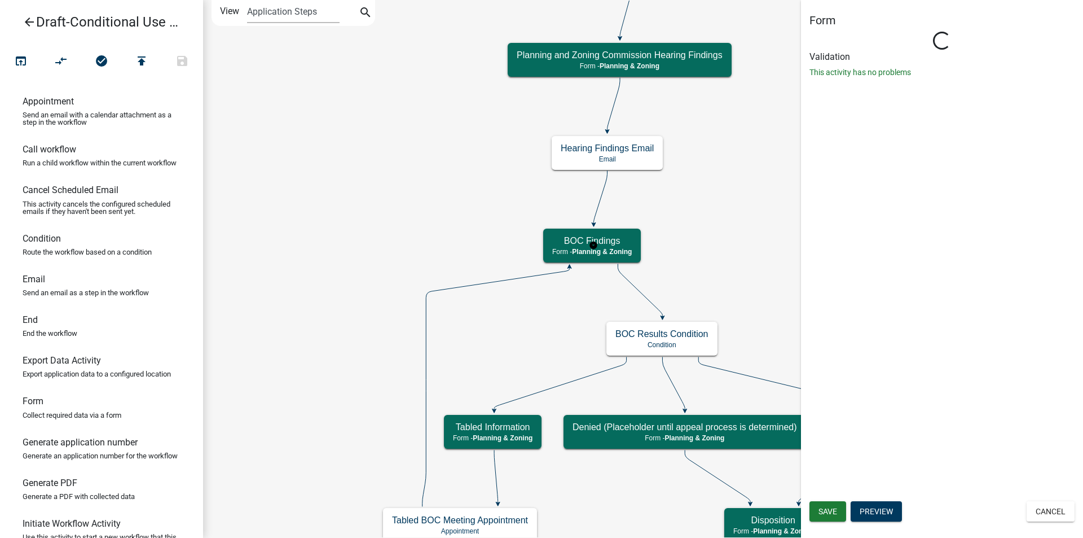
select select "21E23B7C-0AE9-4CE5-BF16-76C7A100C343"
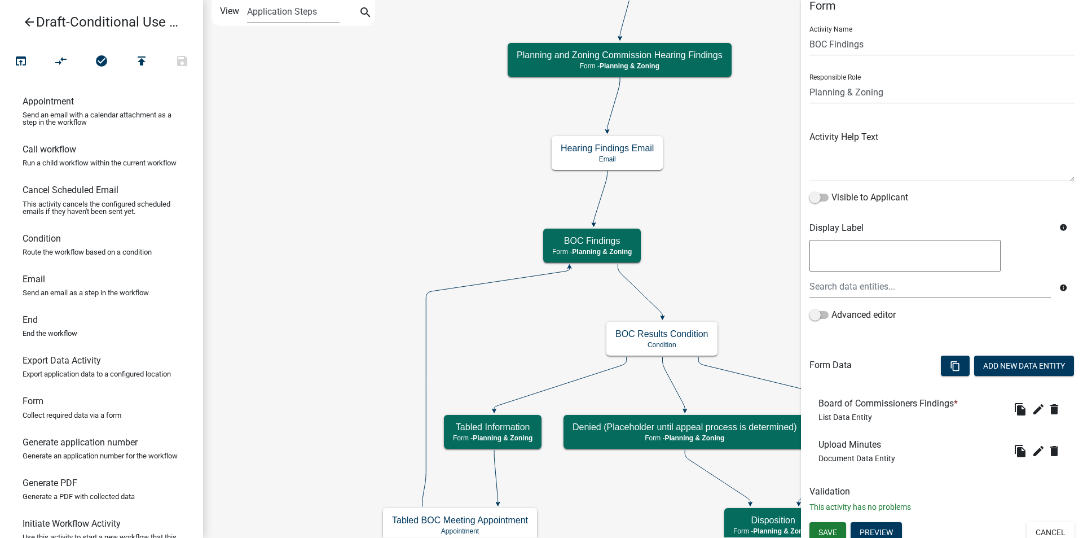
scroll to position [22, 0]
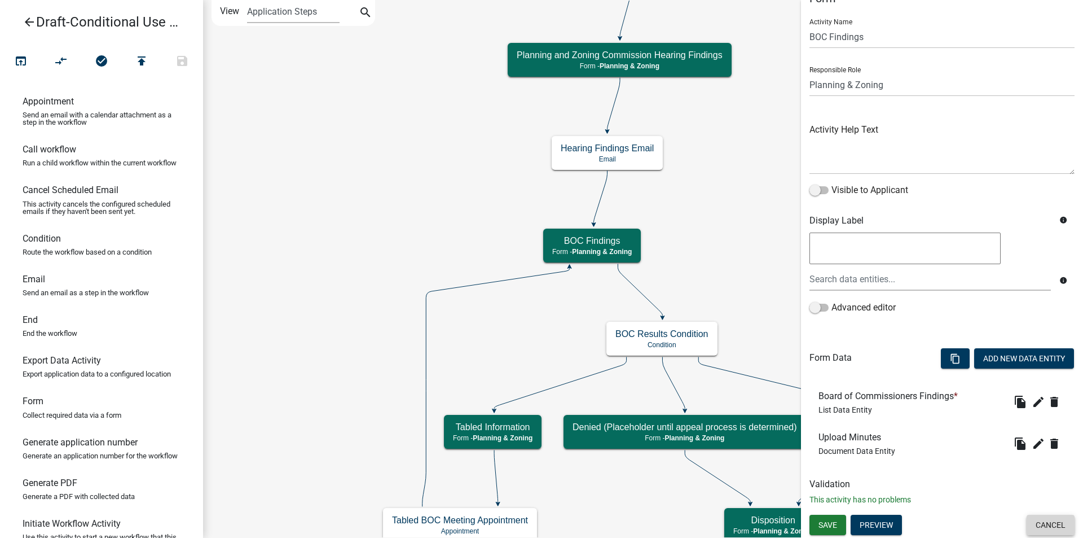
click at [1044, 530] on button "Cancel" at bounding box center [1051, 525] width 48 height 20
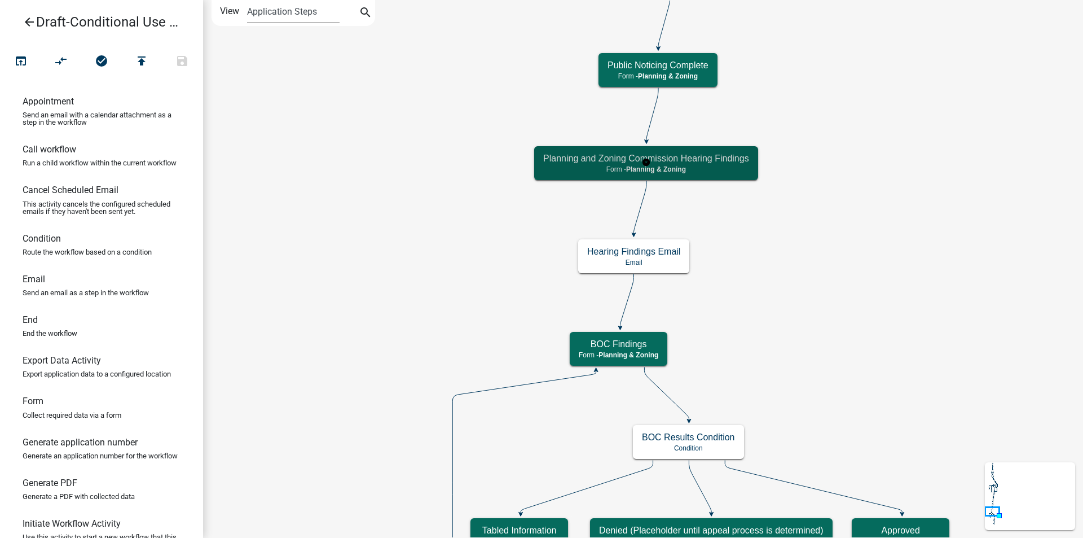
click at [717, 164] on div "Planning and Zoning Commission Hearing Findings Form - Planning & Zoning" at bounding box center [646, 163] width 224 height 34
select select "21E23B7C-0AE9-4CE5-BF16-76C7A100C343"
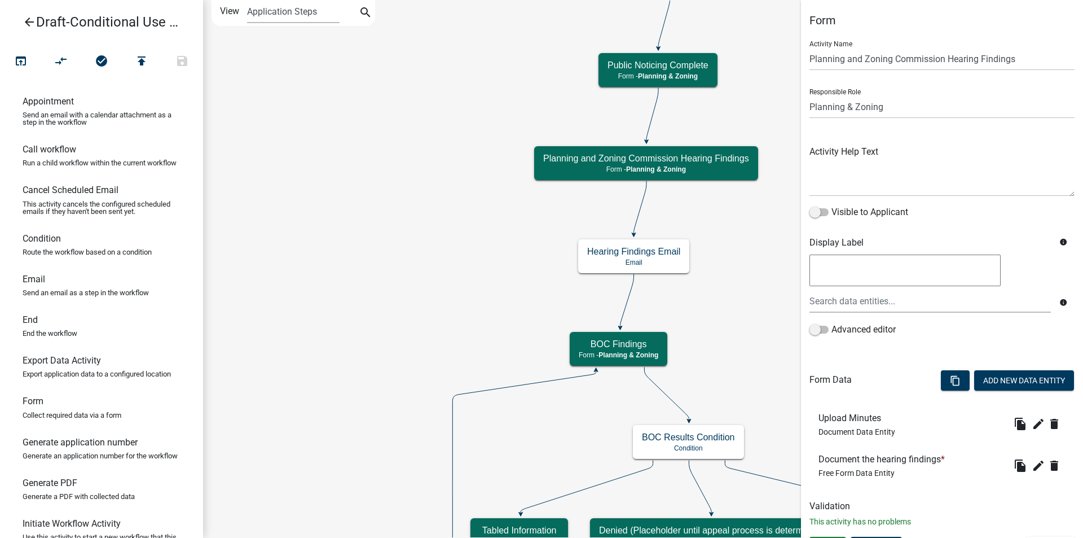
scroll to position [22, 0]
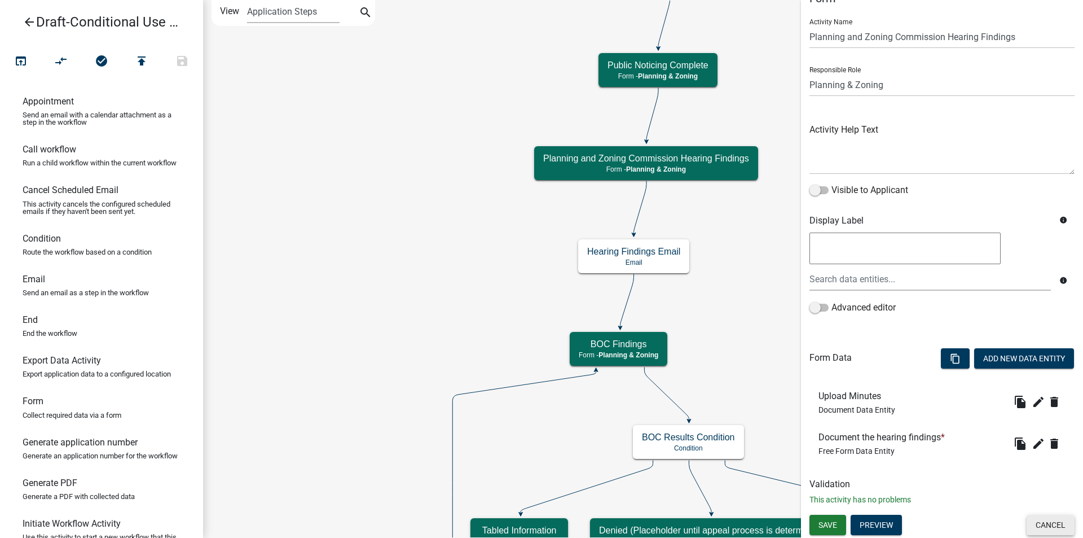
click at [1044, 520] on button "Cancel" at bounding box center [1051, 525] width 48 height 20
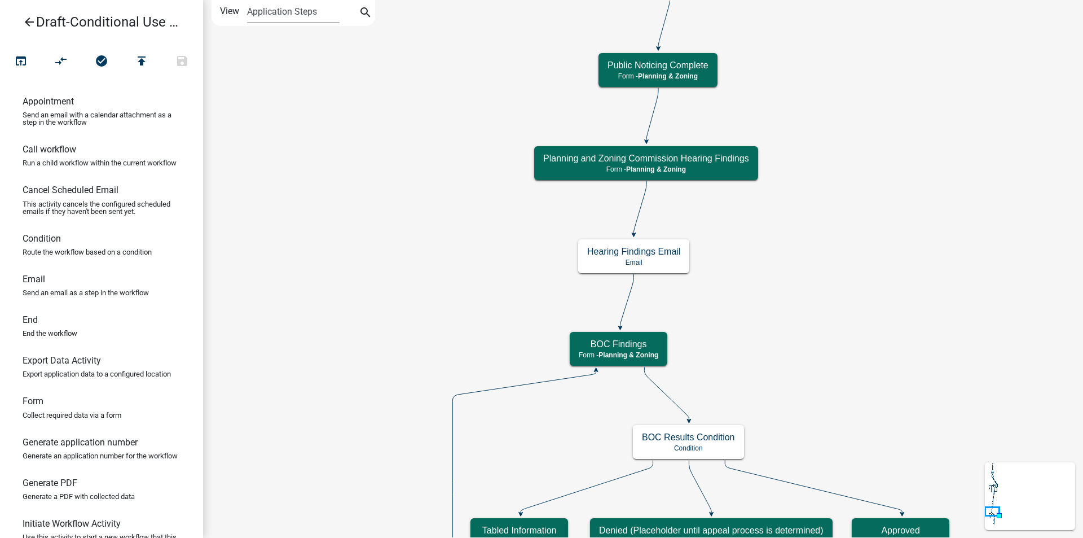
scroll to position [0, 0]
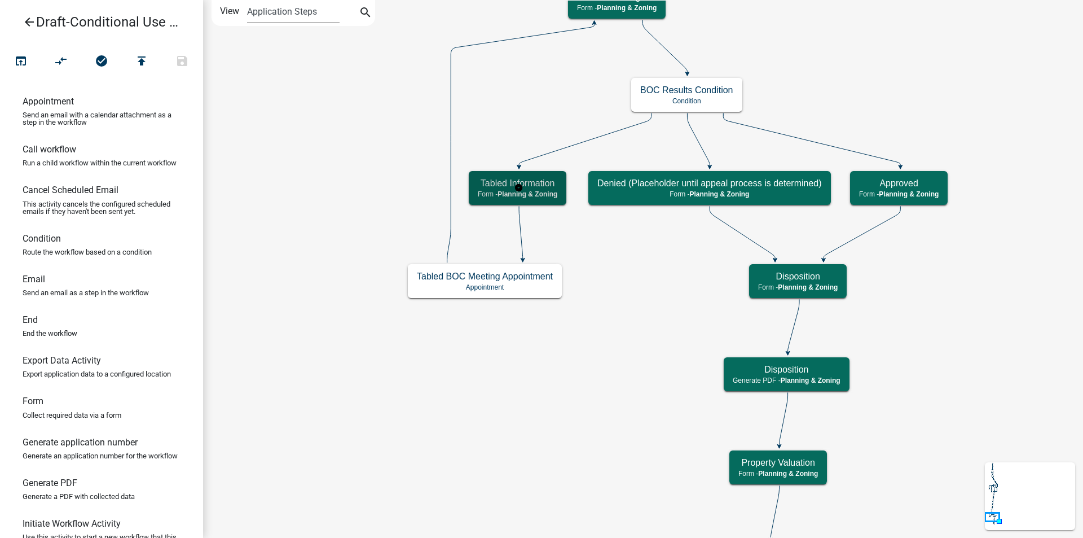
click at [496, 190] on p "Form - Planning & Zoning" at bounding box center [518, 194] width 80 height 8
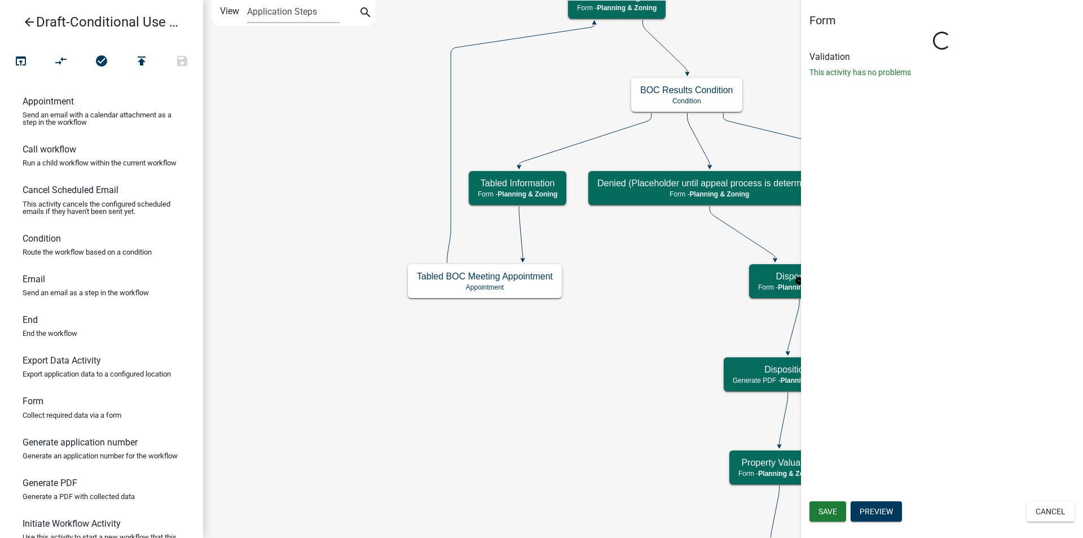
select select "21E23B7C-0AE9-4CE5-BF16-76C7A100C343"
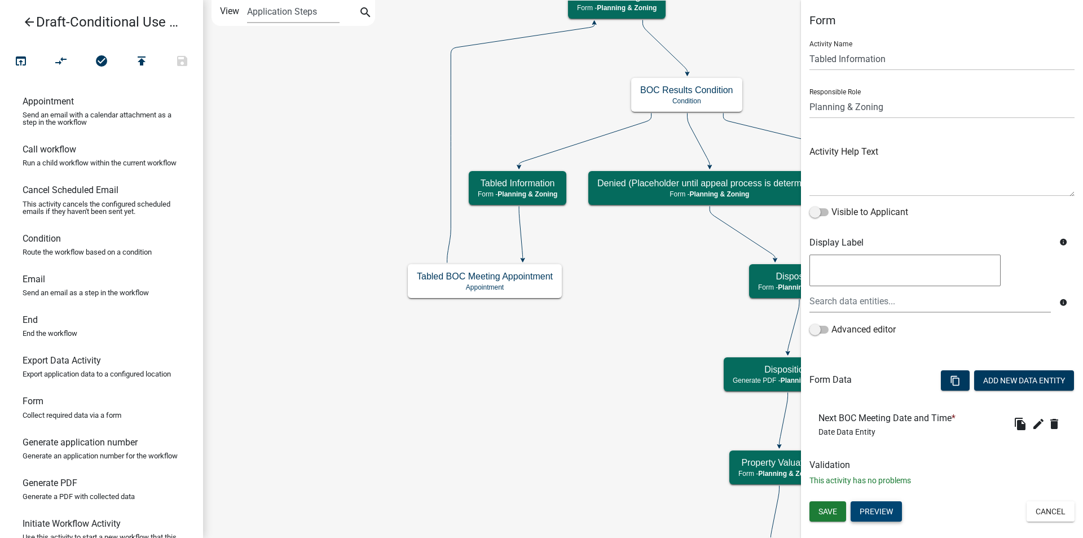
click at [886, 508] on button "Preview" at bounding box center [876, 511] width 51 height 20
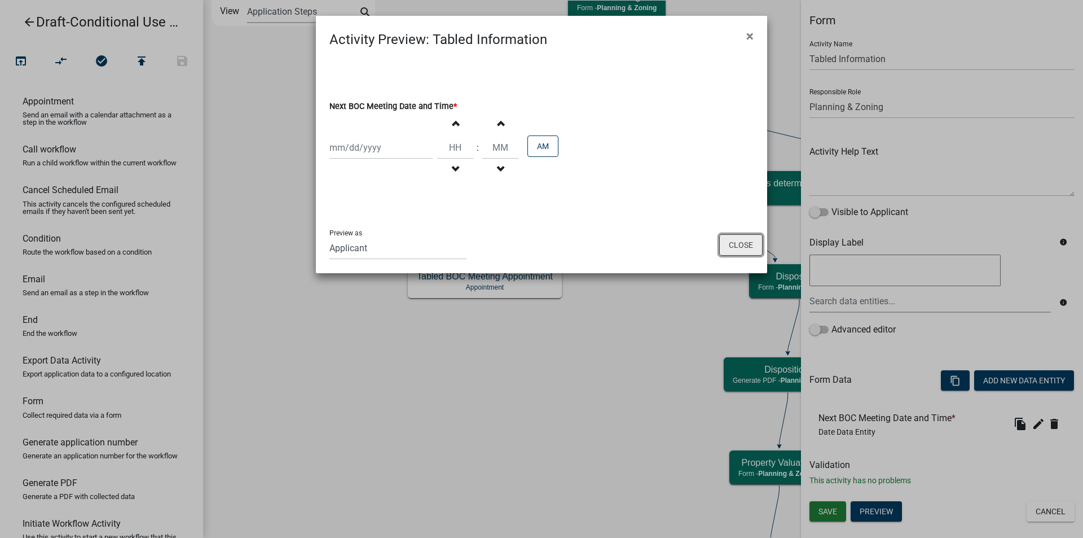
click at [737, 242] on button "Close" at bounding box center [740, 244] width 43 height 21
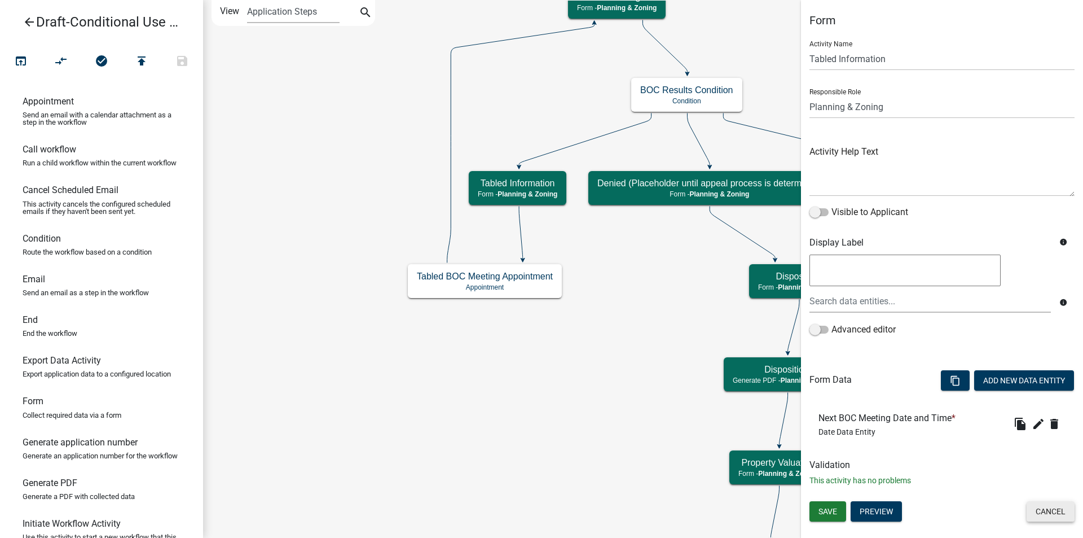
click at [1042, 515] on button "Cancel" at bounding box center [1051, 511] width 48 height 20
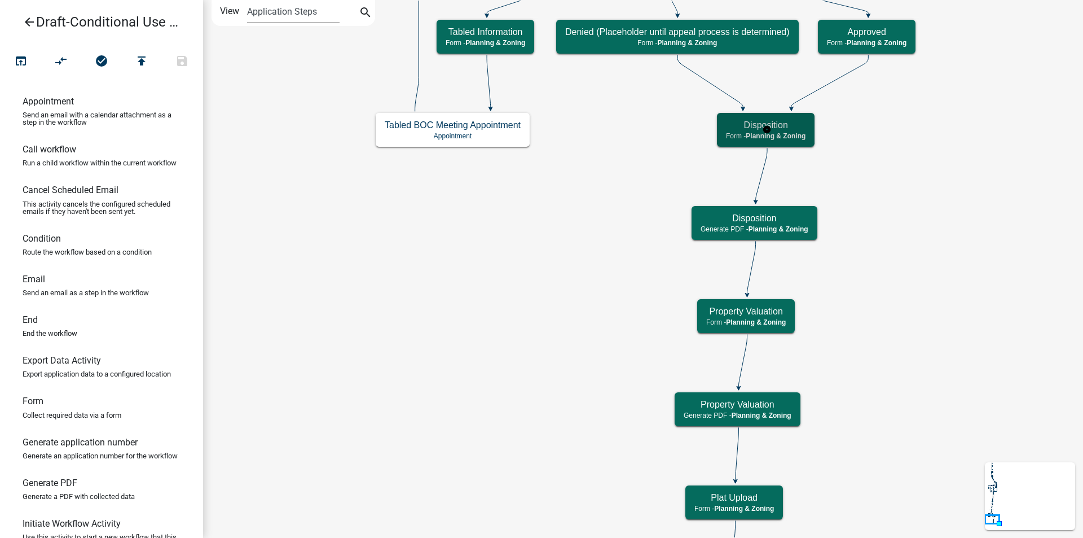
click at [791, 135] on span "Planning & Zoning" at bounding box center [776, 136] width 60 height 8
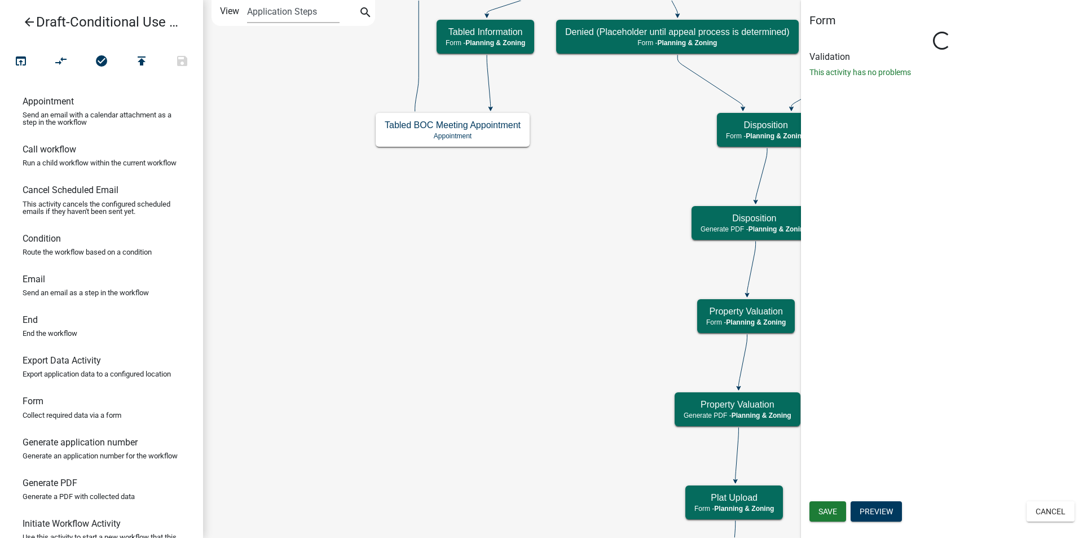
select select "21E23B7C-0AE9-4CE5-BF16-76C7A100C343"
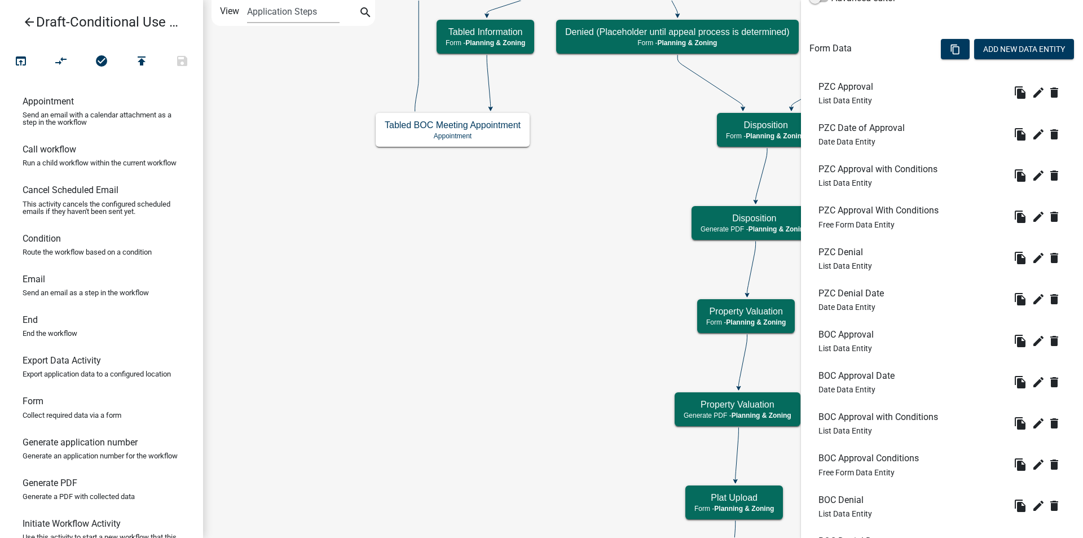
scroll to position [476, 0]
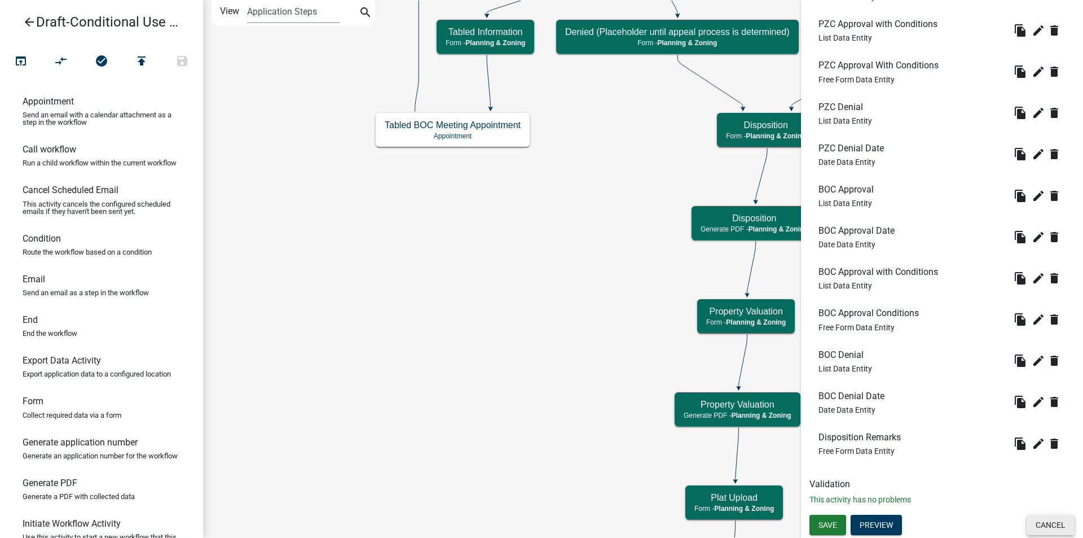
drag, startPoint x: 1042, startPoint y: 529, endPoint x: 1040, endPoint y: 517, distance: 12.1
click at [1042, 528] on button "Cancel" at bounding box center [1051, 525] width 48 height 20
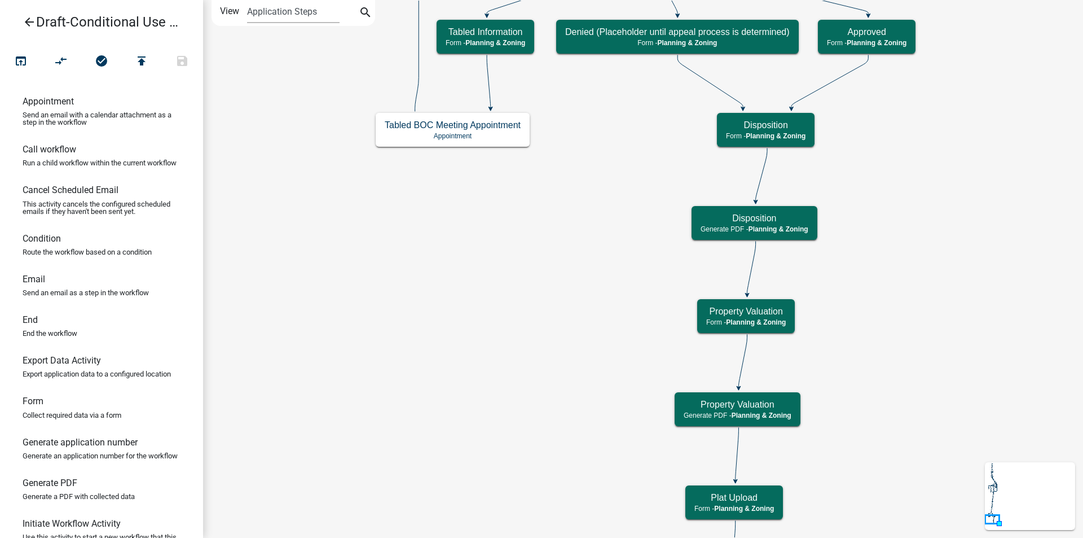
scroll to position [0, 0]
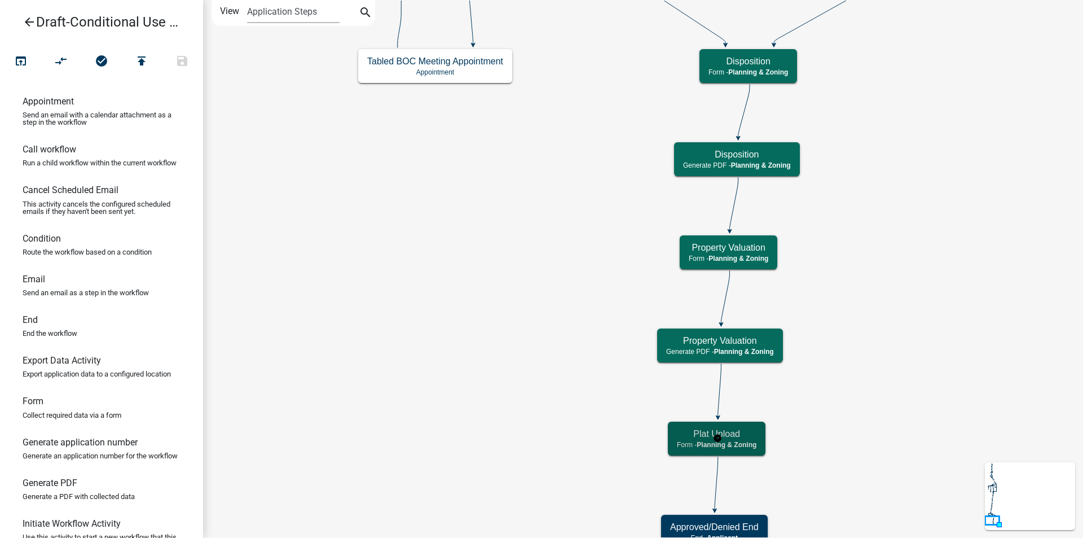
click at [745, 437] on h5 "Plat Upload" at bounding box center [717, 433] width 80 height 11
select select "21E23B7C-0AE9-4CE5-BF16-76C7A100C343"
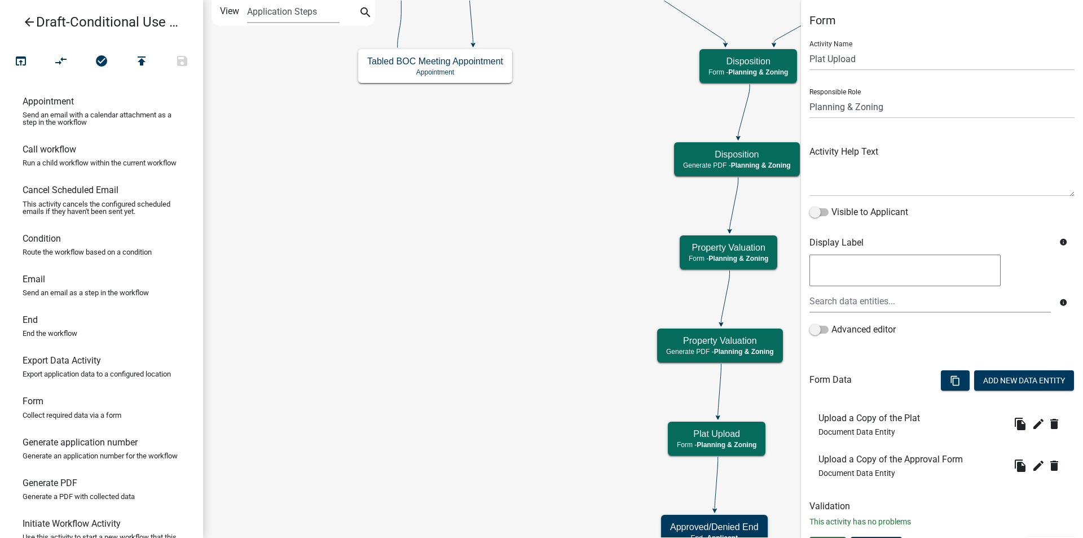
scroll to position [22, 0]
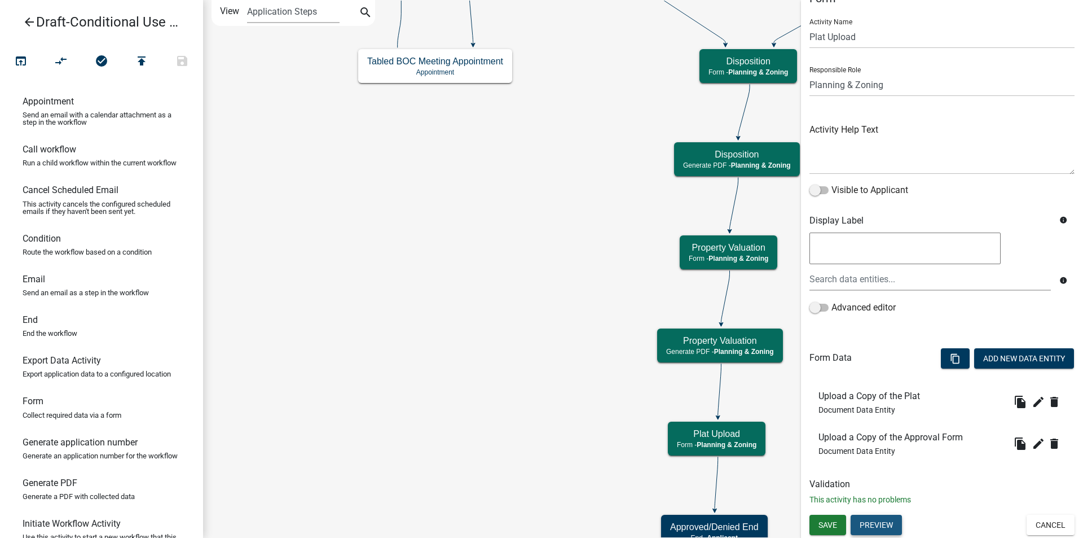
click at [877, 519] on button "Preview" at bounding box center [876, 525] width 51 height 20
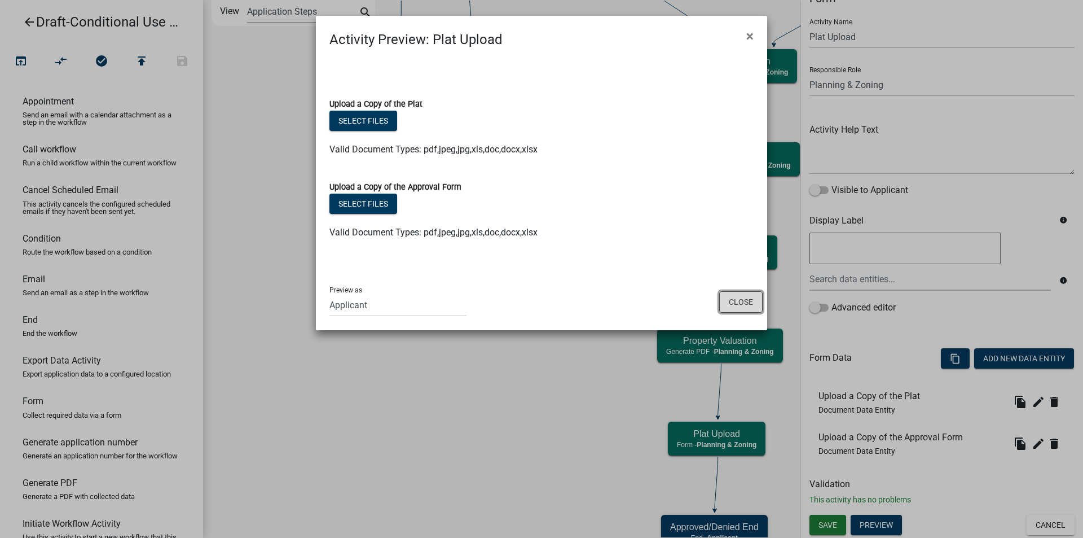
click at [751, 304] on button "Close" at bounding box center [740, 301] width 43 height 21
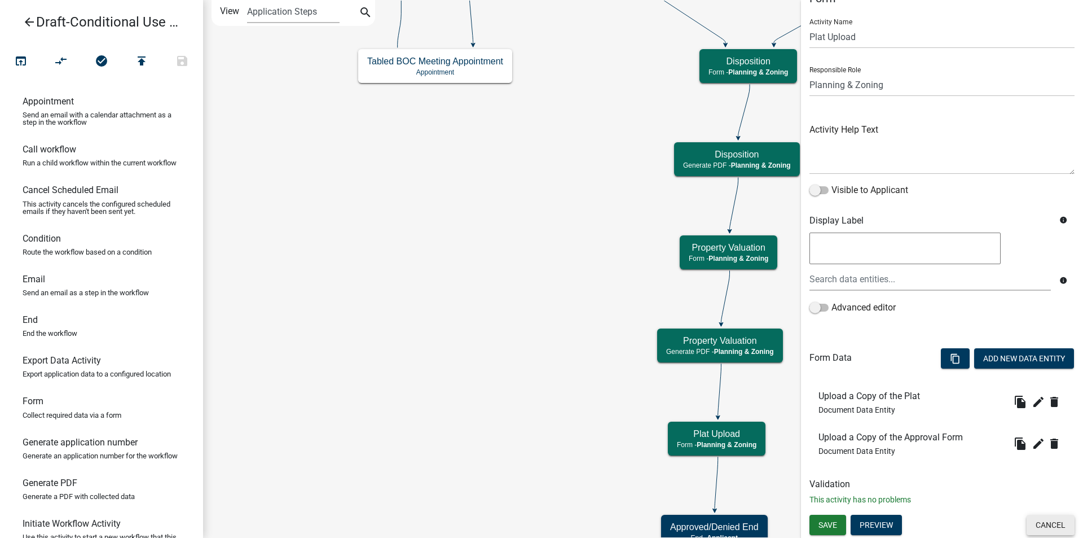
drag, startPoint x: 1046, startPoint y: 520, endPoint x: 1044, endPoint y: 511, distance: 9.9
click at [1046, 519] on button "Cancel" at bounding box center [1051, 525] width 48 height 20
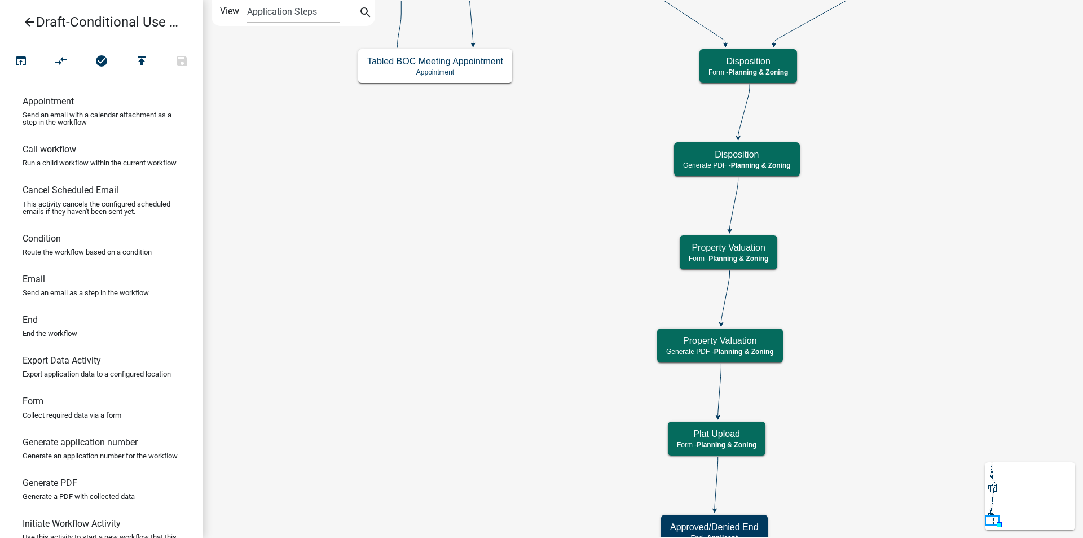
scroll to position [0, 0]
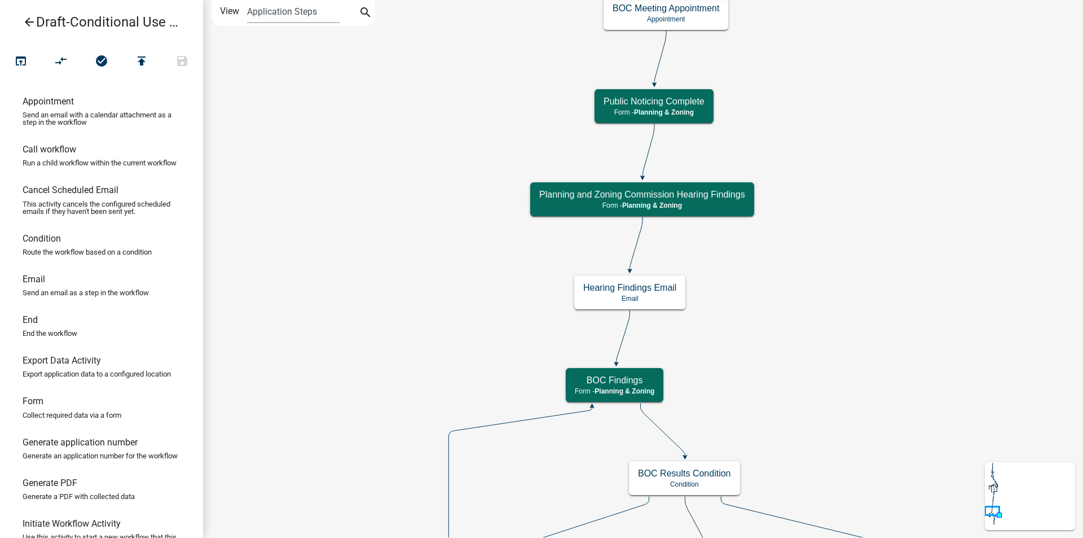
click at [27, 23] on icon "arrow_back" at bounding box center [30, 23] width 14 height 16
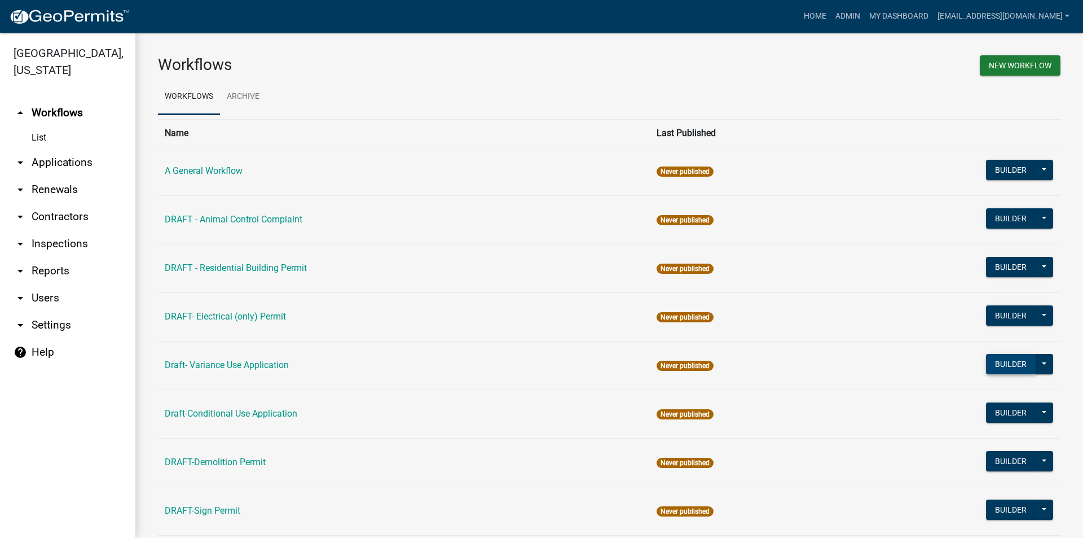
click at [987, 367] on button "Builder" at bounding box center [1011, 364] width 50 height 20
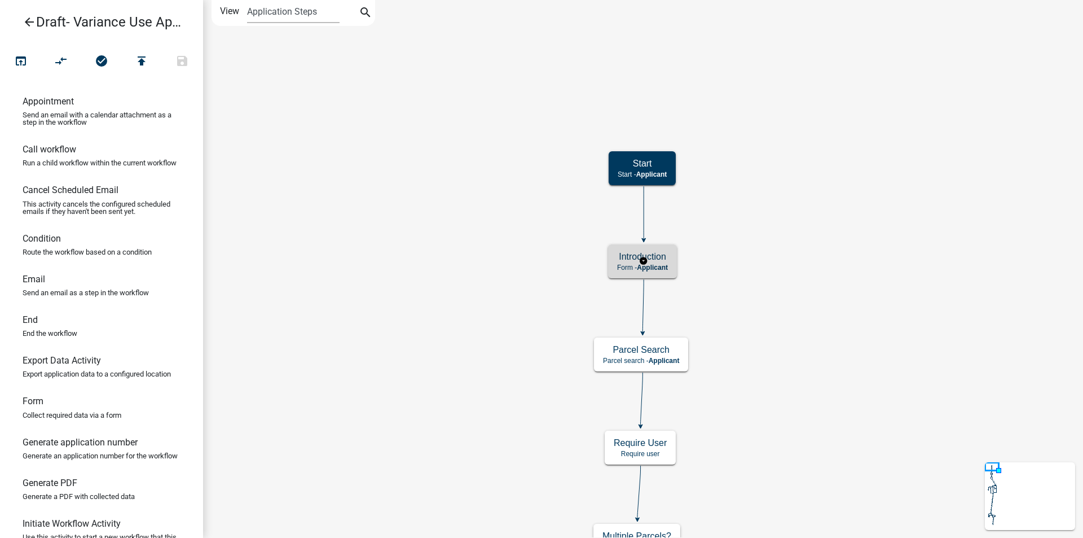
click at [666, 259] on h5 "Introduction" at bounding box center [642, 256] width 51 height 11
click at [670, 261] on div "Introduction Form - Applicant" at bounding box center [642, 261] width 69 height 34
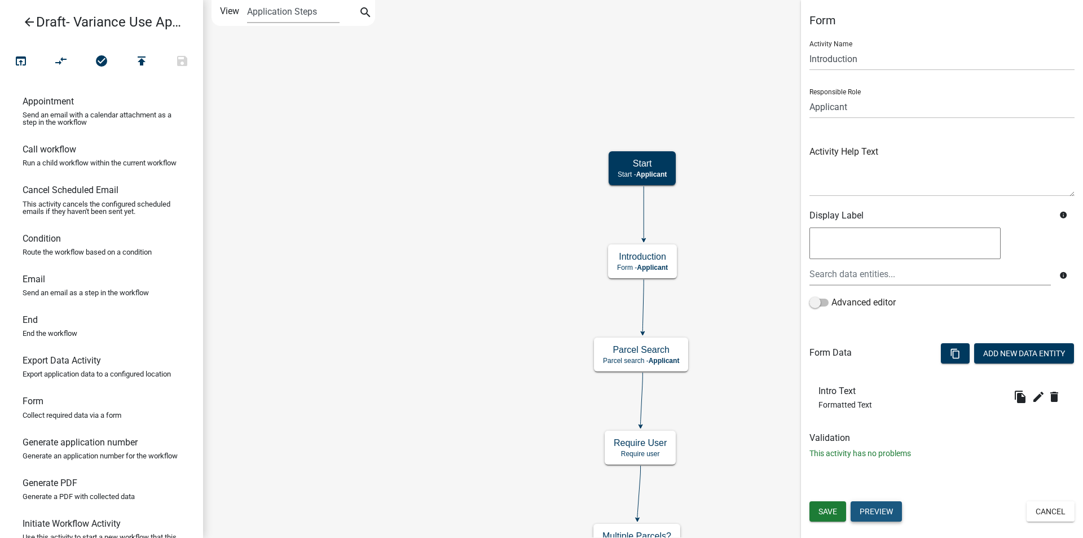
click at [874, 508] on button "Preview" at bounding box center [876, 511] width 51 height 20
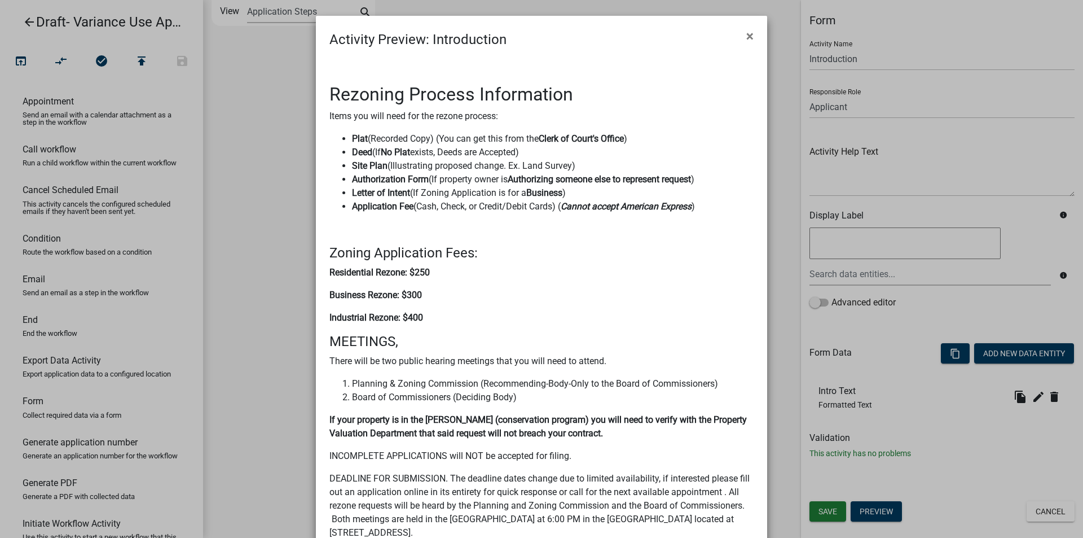
drag, startPoint x: 745, startPoint y: 39, endPoint x: 816, endPoint y: 164, distance: 143.3
click at [746, 38] on span "×" at bounding box center [749, 36] width 7 height 16
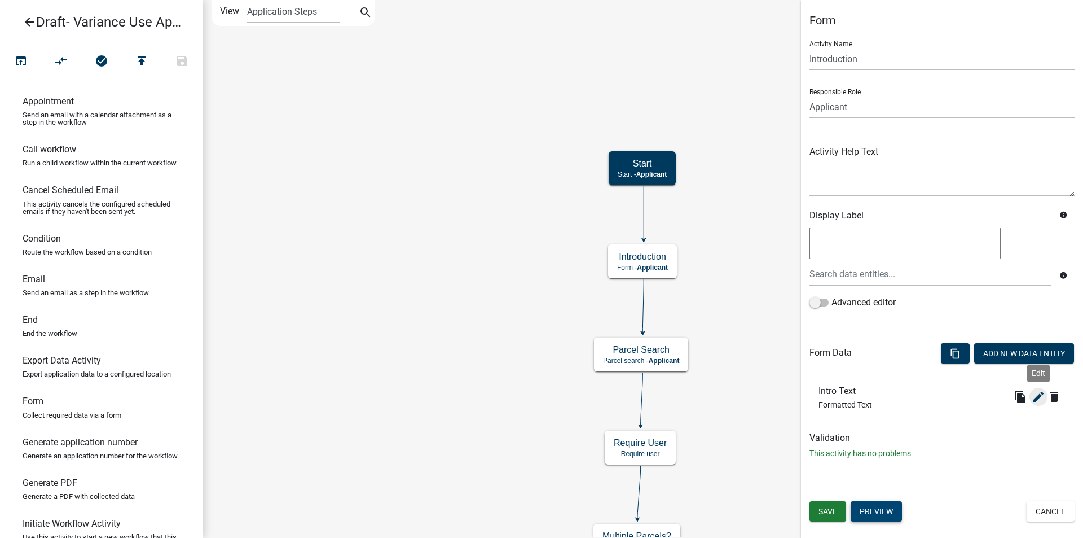
click at [1041, 397] on icon "edit" at bounding box center [1039, 397] width 14 height 14
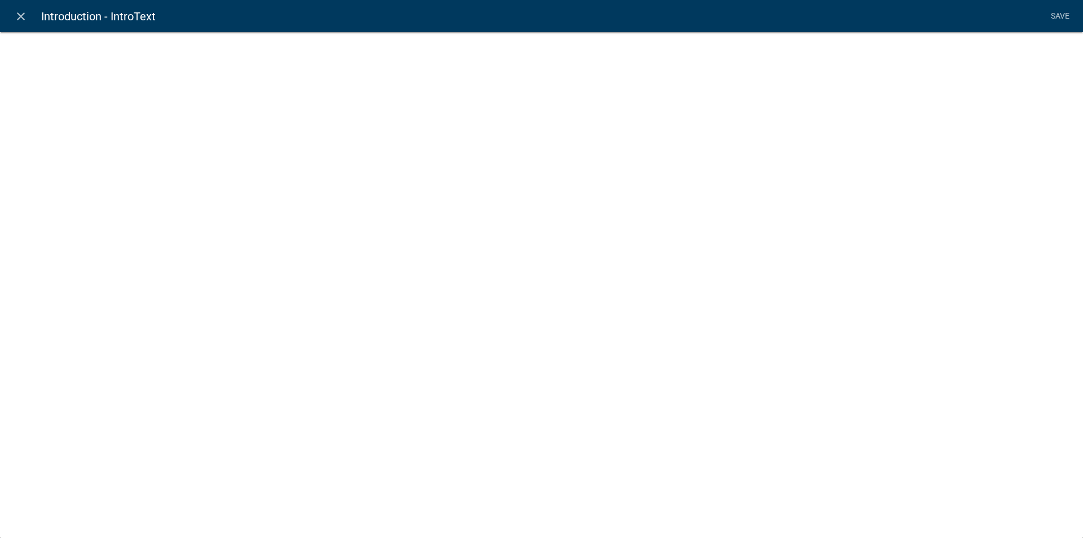
select select "rich-text"
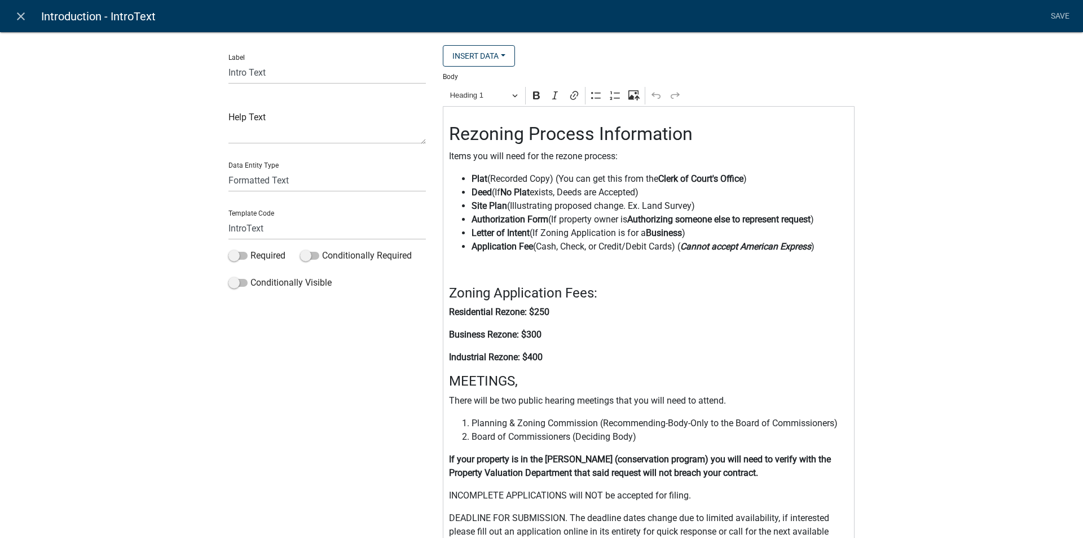
click at [520, 133] on h2 "Rezoning Process Information" at bounding box center [649, 133] width 400 height 21
click at [579, 157] on p "Items you will need for the rezone process:" at bounding box center [649, 157] width 400 height 14
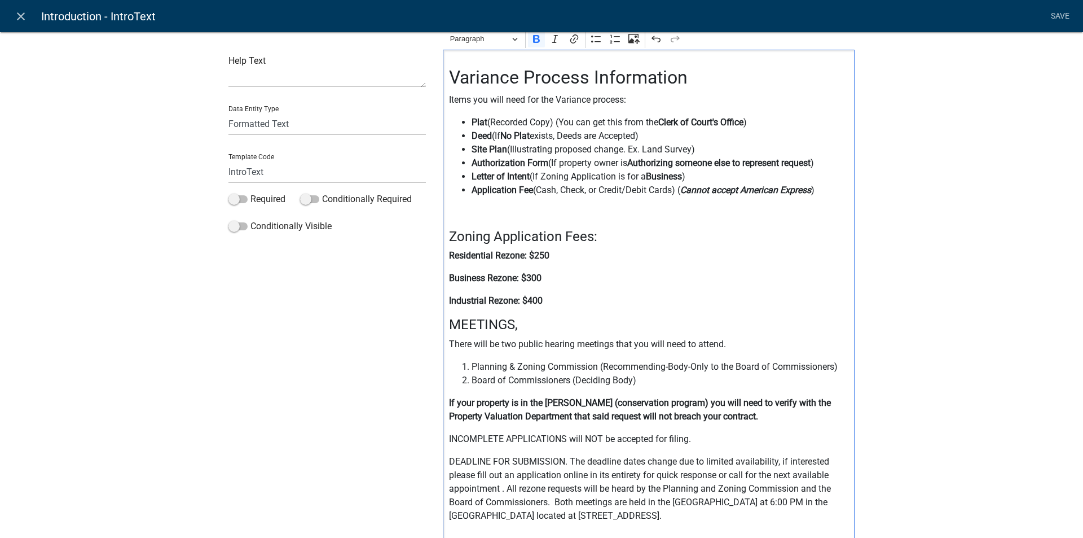
drag, startPoint x: 516, startPoint y: 307, endPoint x: 443, endPoint y: 305, distance: 72.8
click at [443, 305] on div "Variance Process Information Items you will need for the Variance process: Plat…" at bounding box center [649, 343] width 412 height 587
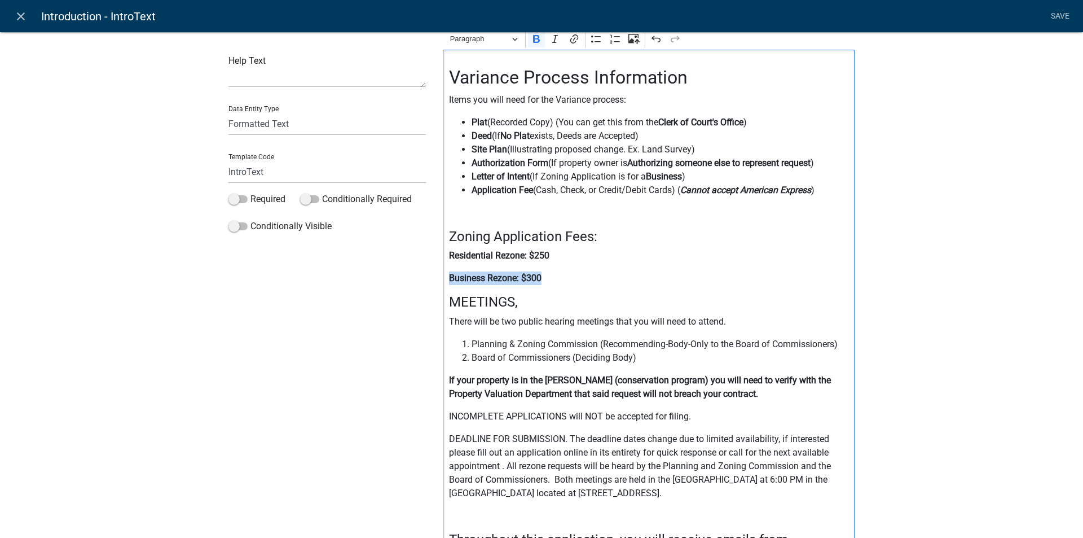
drag, startPoint x: 542, startPoint y: 276, endPoint x: 512, endPoint y: 270, distance: 29.9
click at [449, 277] on p "Business Rezone: $300" at bounding box center [649, 278] width 400 height 14
drag, startPoint x: 547, startPoint y: 256, endPoint x: 446, endPoint y: 254, distance: 101.0
click at [449, 254] on p "Residential Rezone: $250" at bounding box center [649, 256] width 400 height 14
drag, startPoint x: 485, startPoint y: 257, endPoint x: 438, endPoint y: 260, distance: 47.5
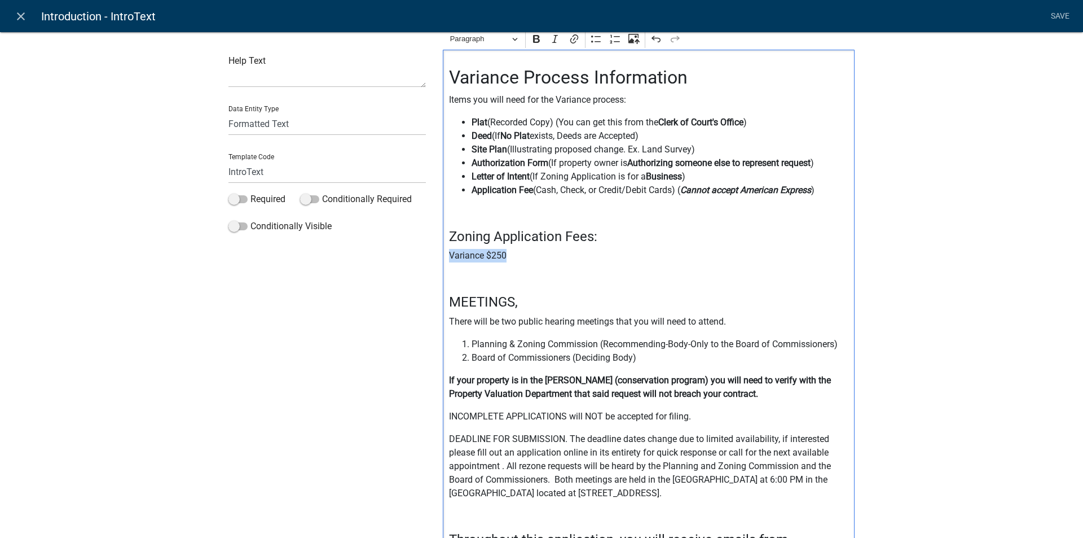
click at [438, 260] on div "Insert Data Fee Recipients Application Id Application Number Application Status…" at bounding box center [648, 306] width 429 height 635
click at [537, 43] on icon "Editor toolbar" at bounding box center [536, 38] width 11 height 11
click at [515, 256] on p "Variance $250" at bounding box center [649, 256] width 400 height 14
click at [443, 254] on div "Variance Process Information Items you will need for the Variance process: Plat…" at bounding box center [649, 332] width 412 height 564
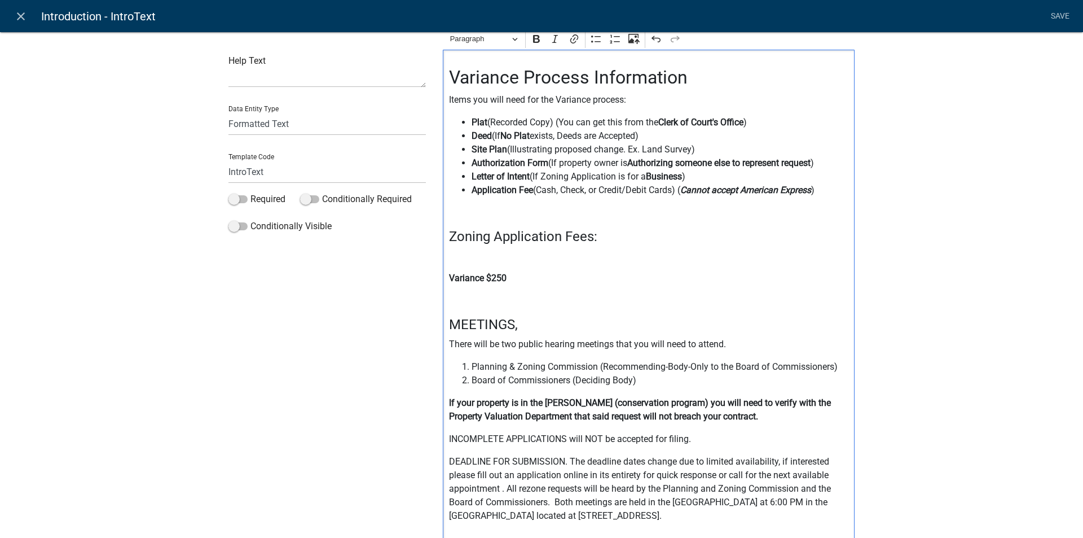
click at [451, 303] on p "Editor editing area: main. Press Alt+0 for help." at bounding box center [649, 301] width 400 height 14
click at [443, 275] on div "Variance Process Information Items you will need for the Variance process: Plat…" at bounding box center [649, 343] width 412 height 587
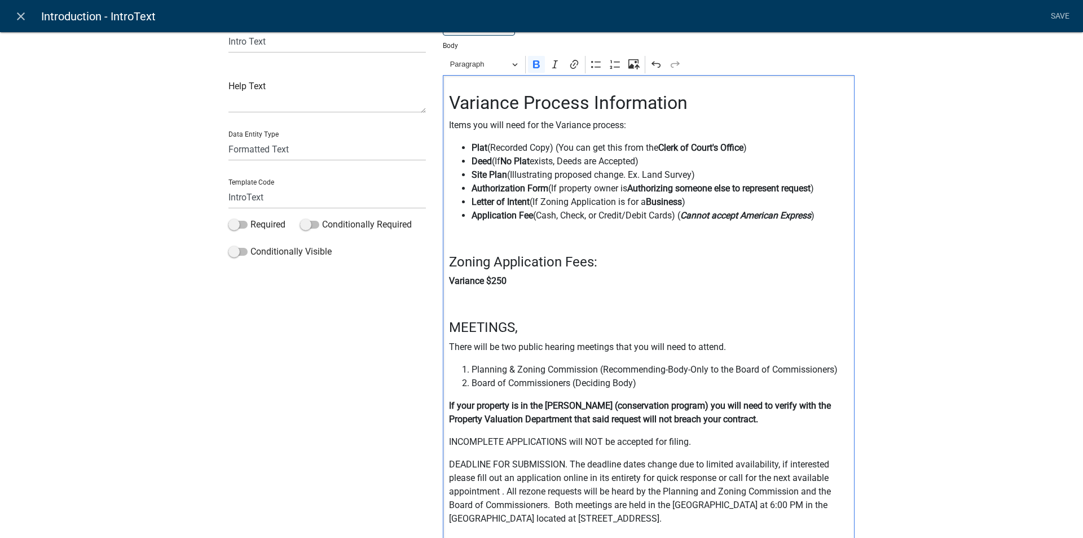
scroll to position [0, 0]
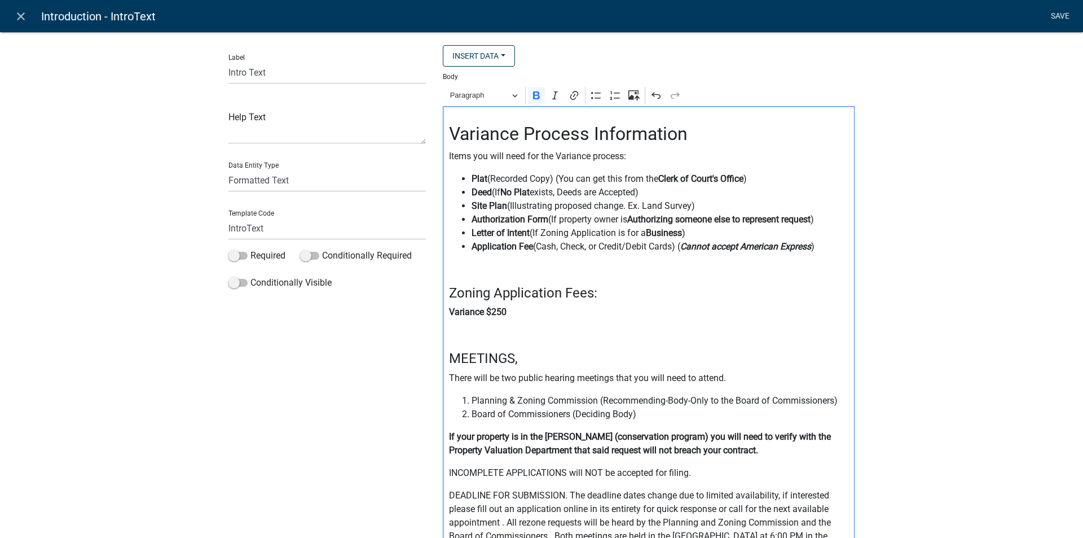
click at [1060, 14] on link "Save" at bounding box center [1060, 16] width 28 height 21
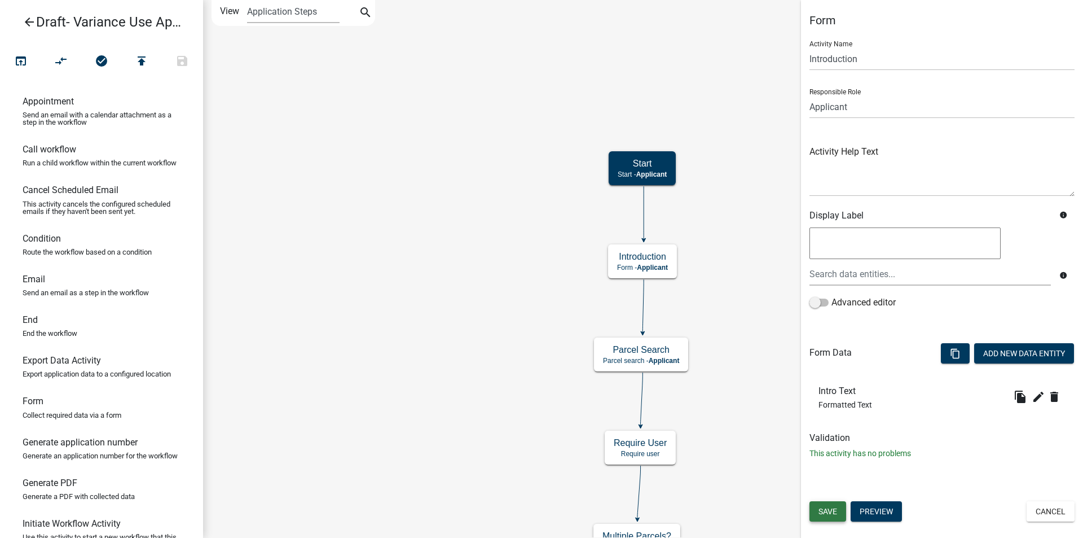
click at [825, 508] on span "Save" at bounding box center [828, 511] width 19 height 9
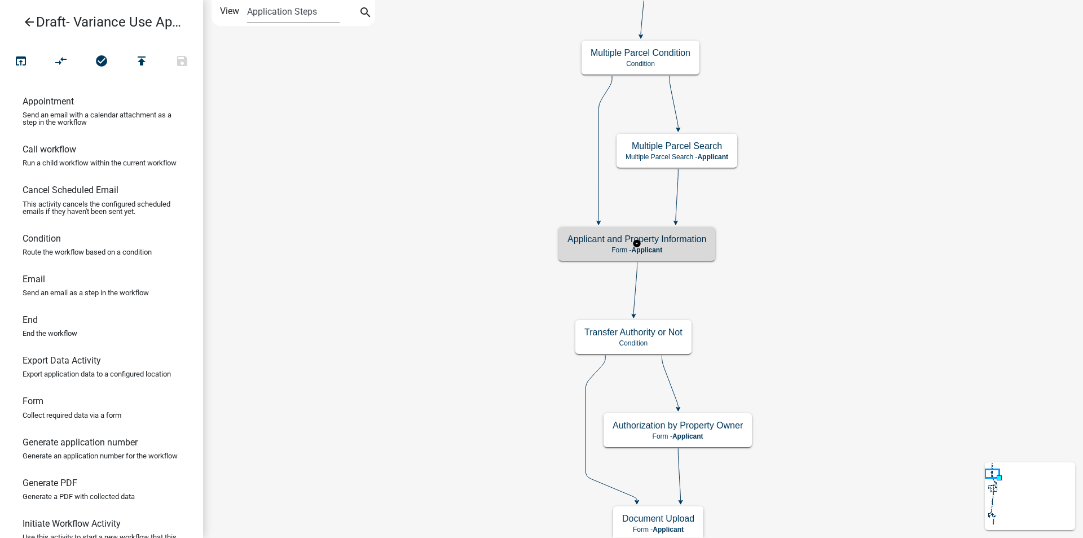
click at [697, 243] on h5 "Applicant and Property Information" at bounding box center [637, 239] width 139 height 11
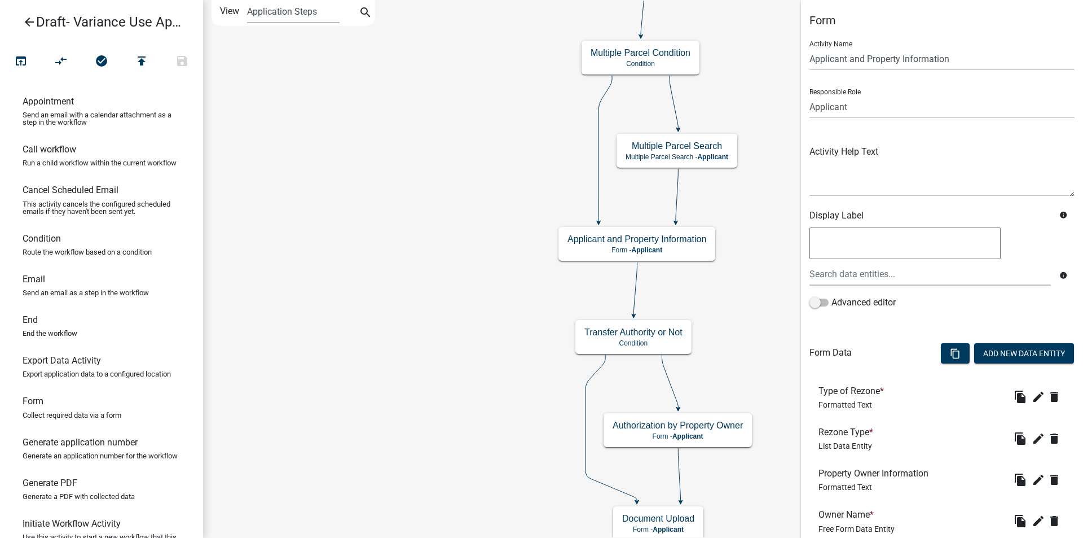
scroll to position [169, 0]
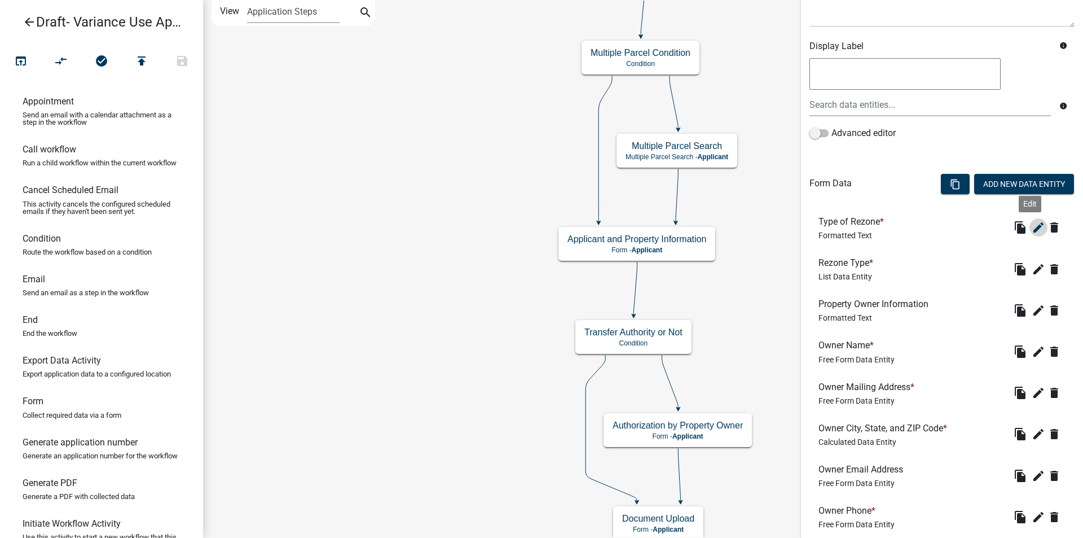
click at [1032, 225] on icon "edit" at bounding box center [1039, 228] width 14 height 14
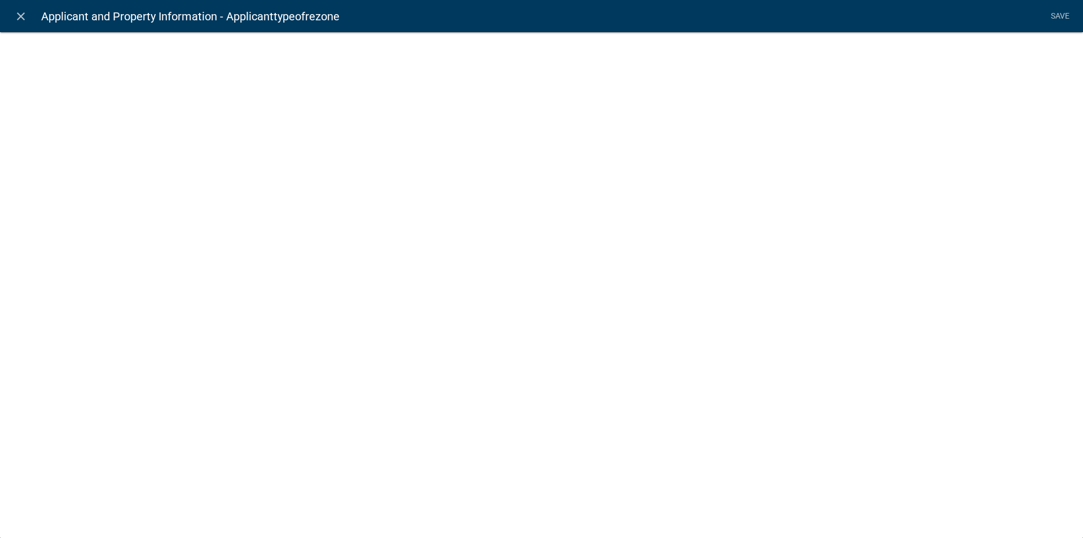
select select "rich-text"
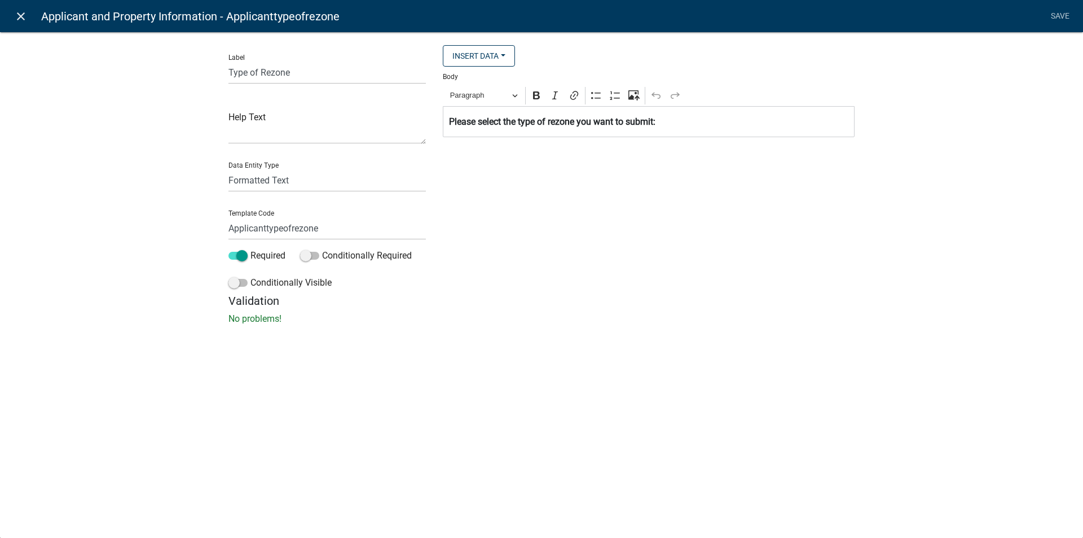
click at [21, 17] on icon "close" at bounding box center [21, 17] width 14 height 14
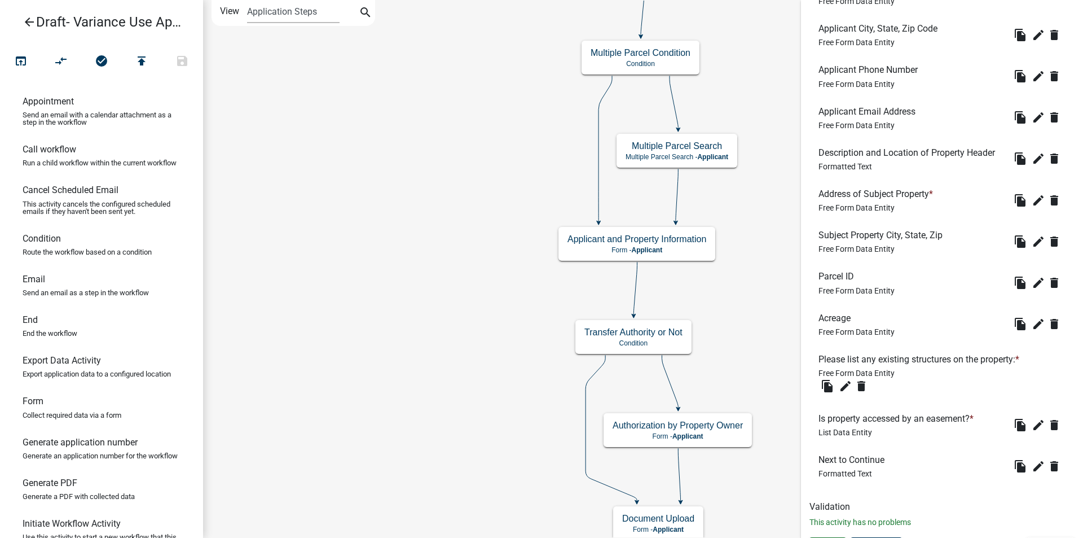
scroll to position [909, 0]
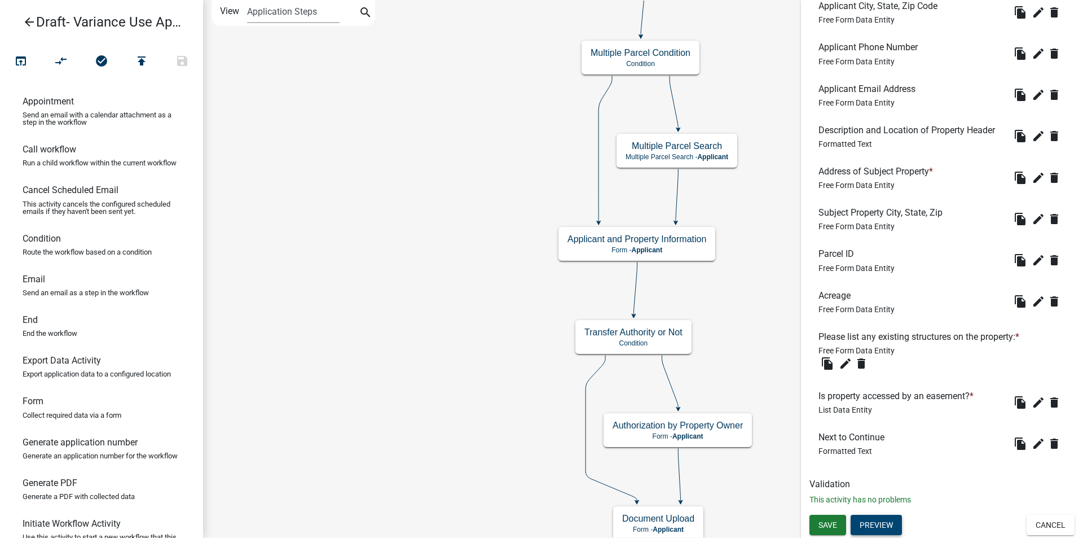
click at [872, 523] on button "Preview" at bounding box center [876, 525] width 51 height 20
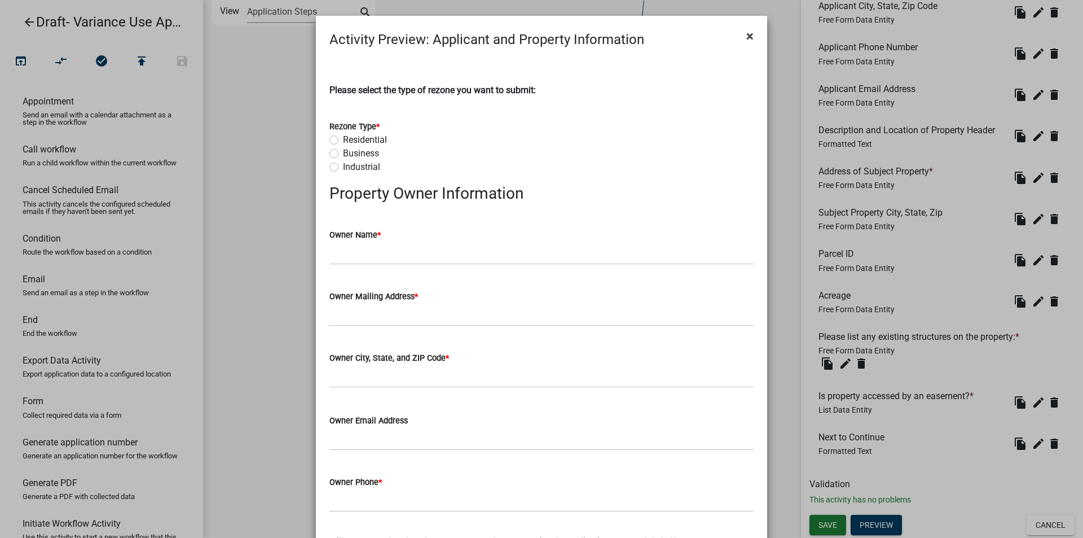
click at [746, 34] on span "×" at bounding box center [749, 36] width 7 height 16
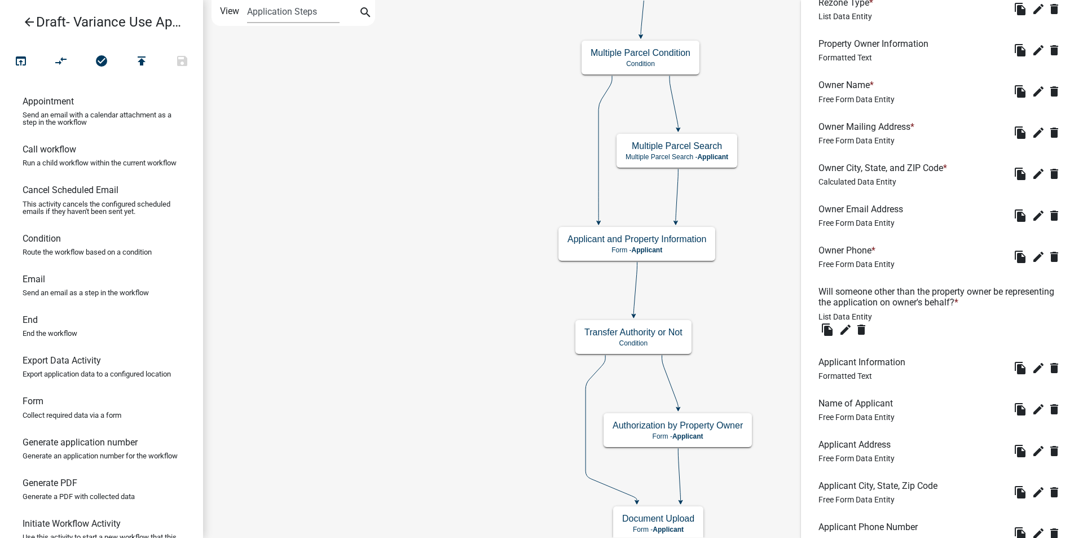
scroll to position [288, 0]
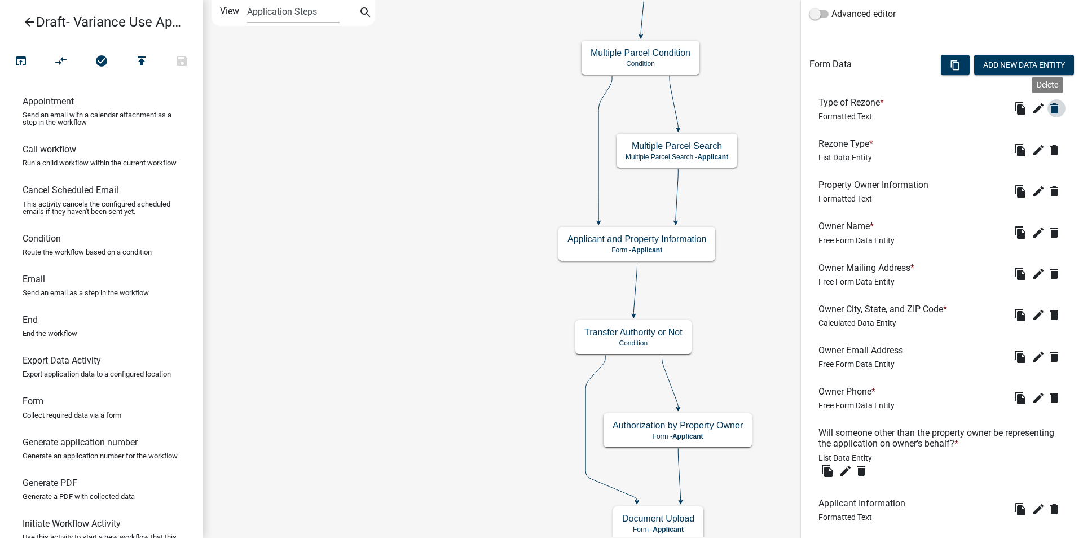
click at [1048, 109] on icon "delete" at bounding box center [1055, 109] width 14 height 14
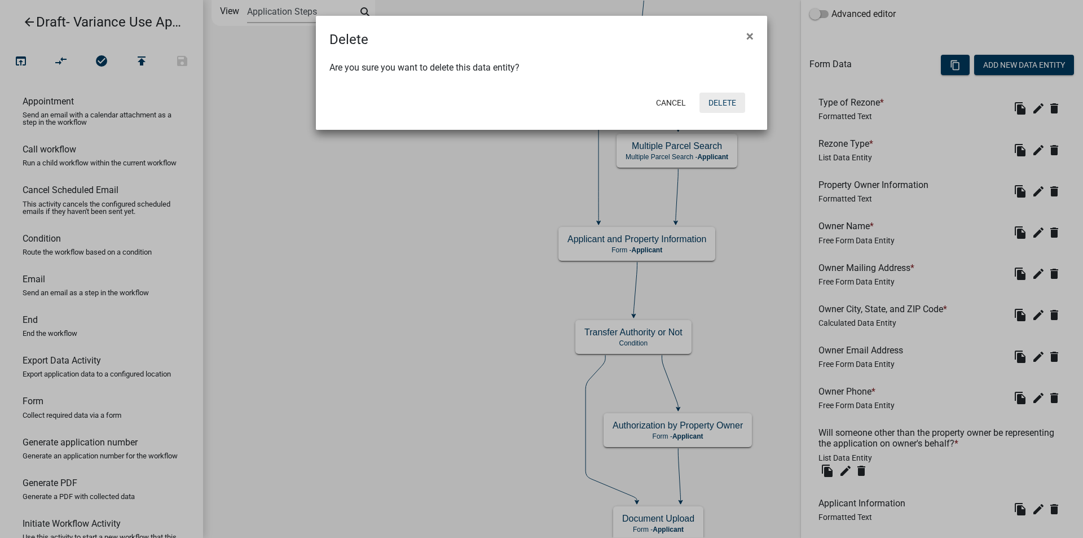
click at [721, 98] on button "Delete" at bounding box center [723, 103] width 46 height 20
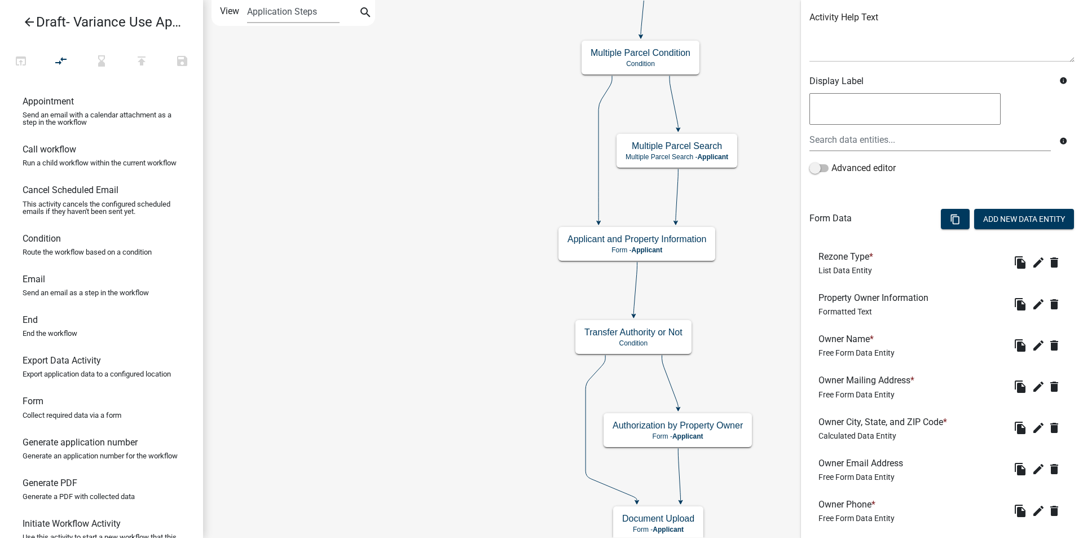
scroll to position [169, 0]
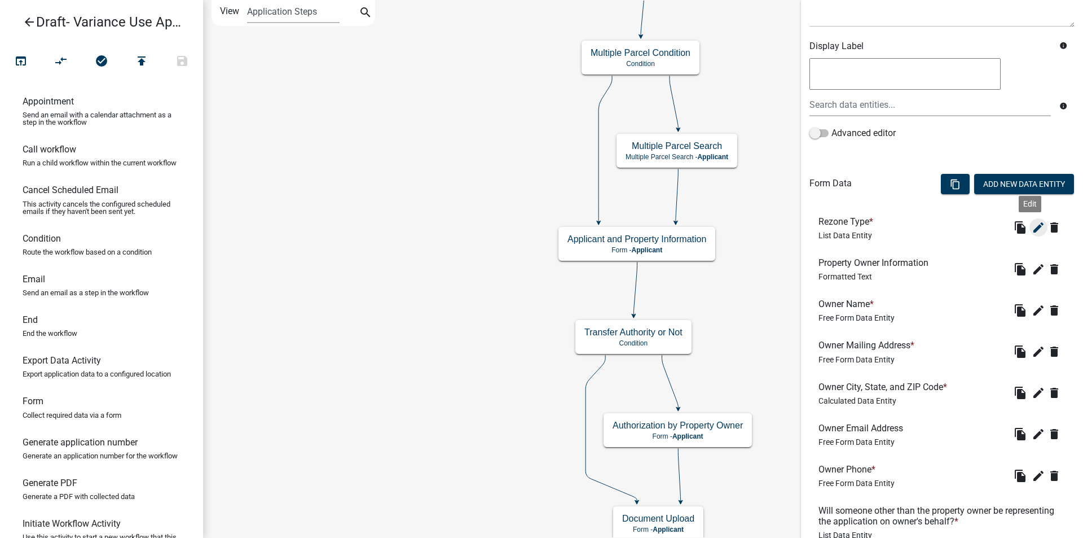
click at [1032, 226] on icon "edit" at bounding box center [1039, 228] width 14 height 14
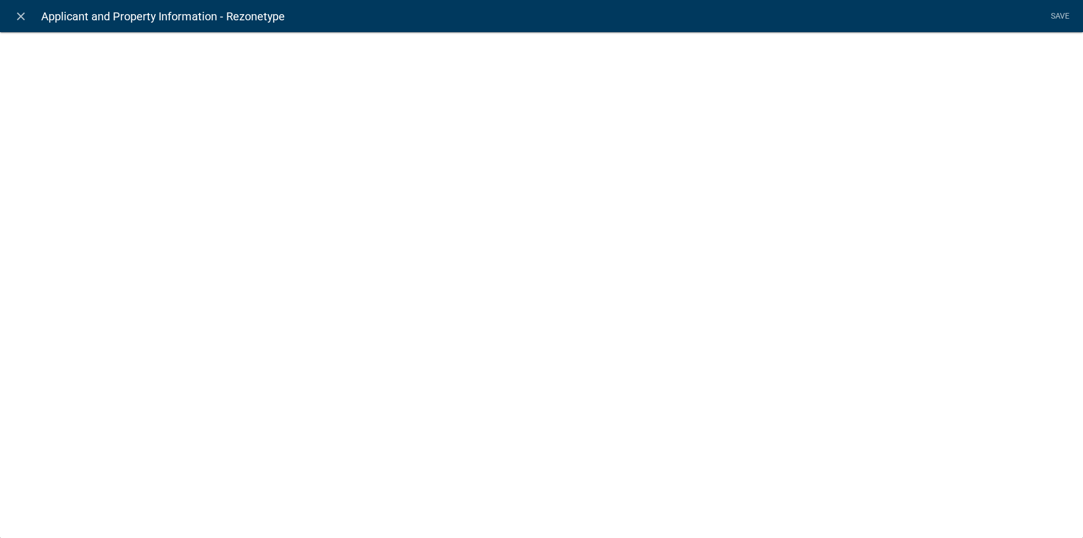
select select "list-data"
select select
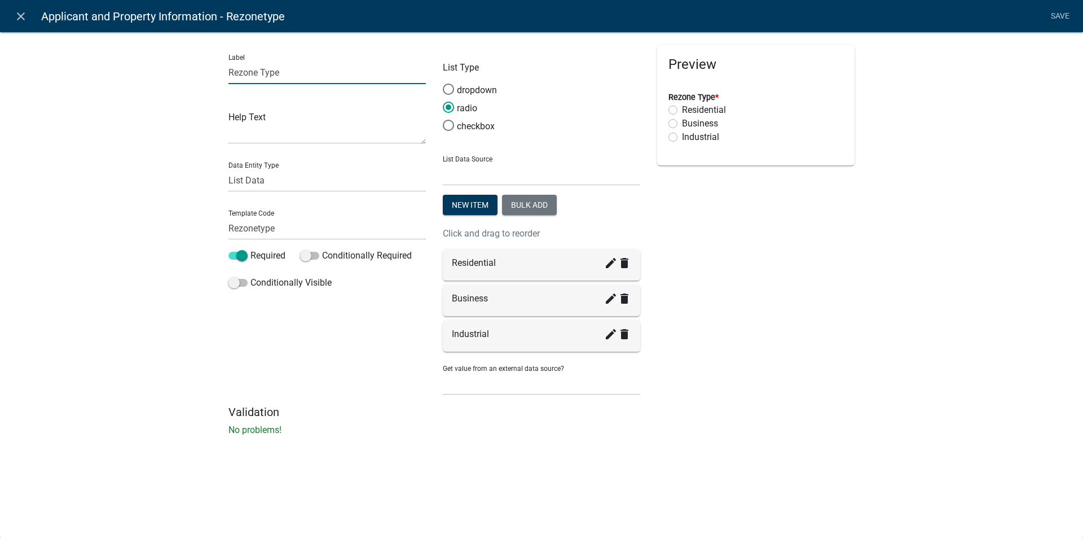
click at [260, 73] on input "Rezone Type" at bounding box center [327, 72] width 197 height 23
click at [626, 267] on icon "delete" at bounding box center [625, 263] width 14 height 14
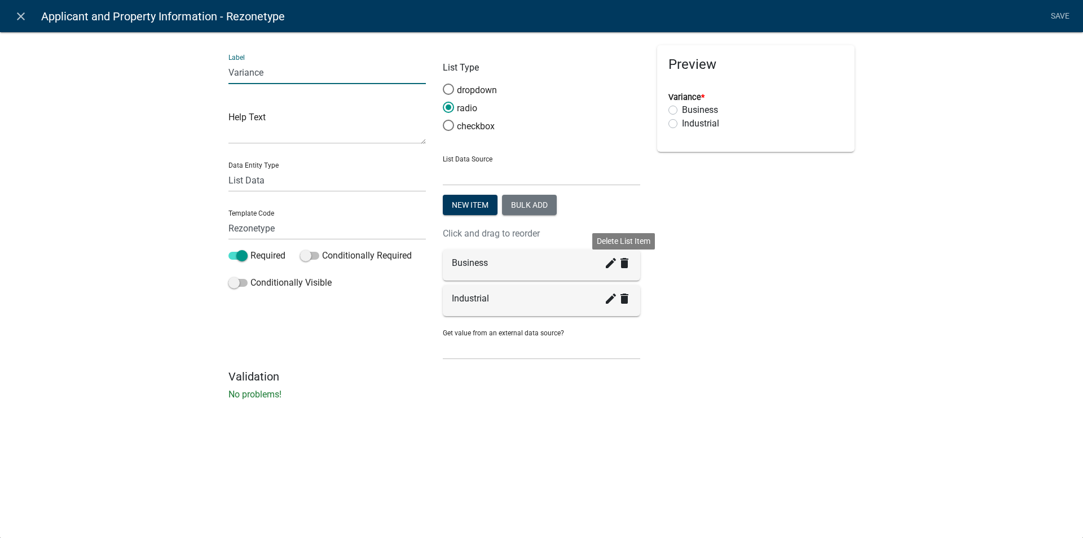
click at [626, 267] on icon "delete" at bounding box center [625, 263] width 14 height 14
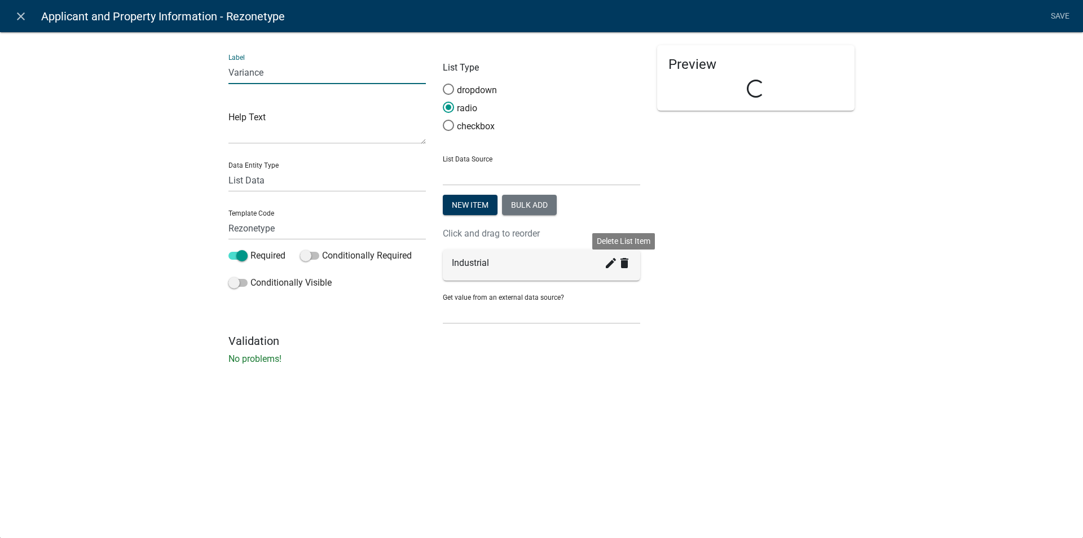
click at [626, 267] on icon "delete" at bounding box center [625, 263] width 14 height 14
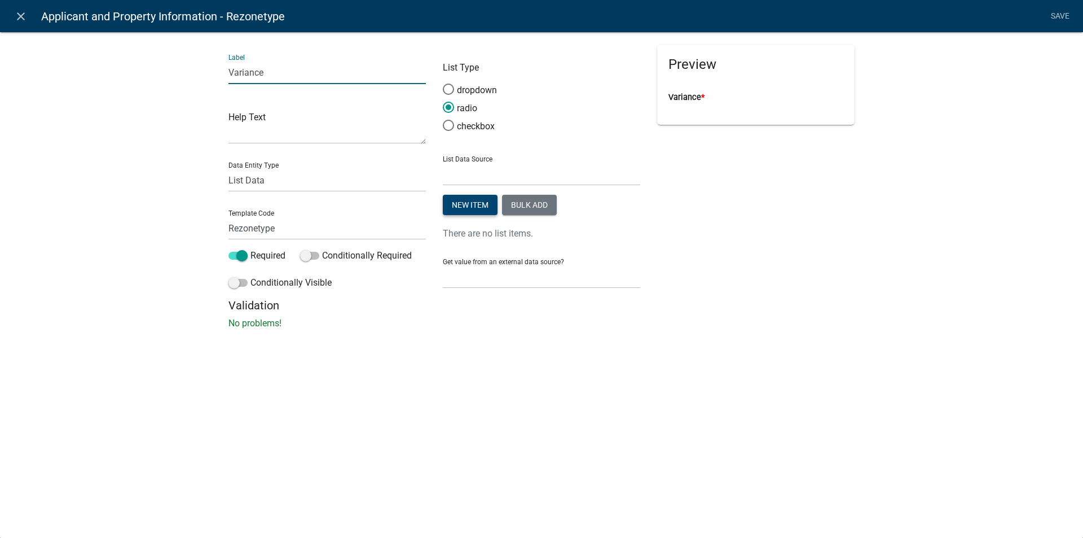
type input "Variance"
click at [467, 205] on button "New item" at bounding box center [470, 205] width 55 height 20
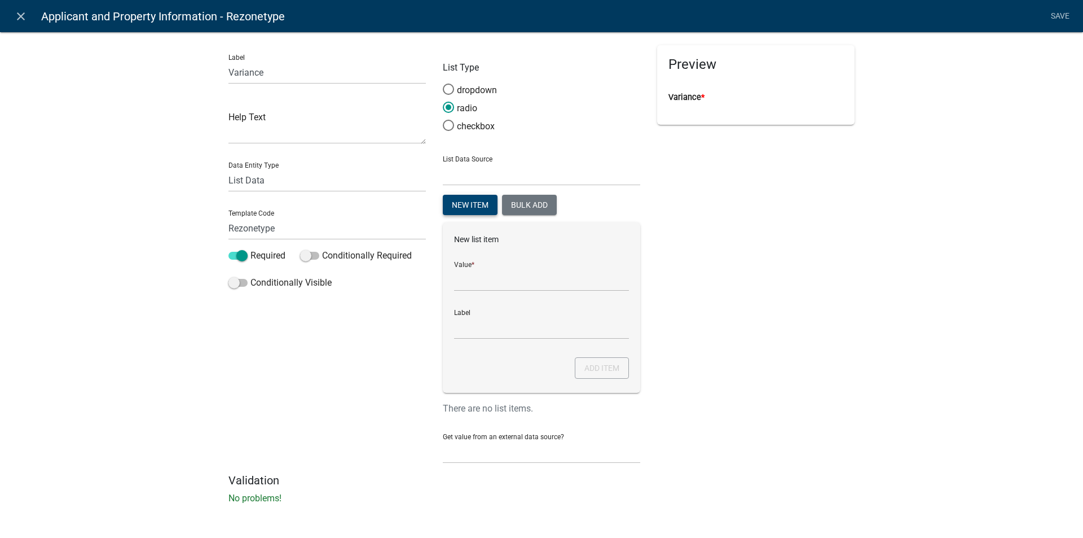
click at [443, 195] on button "New item" at bounding box center [470, 205] width 55 height 20
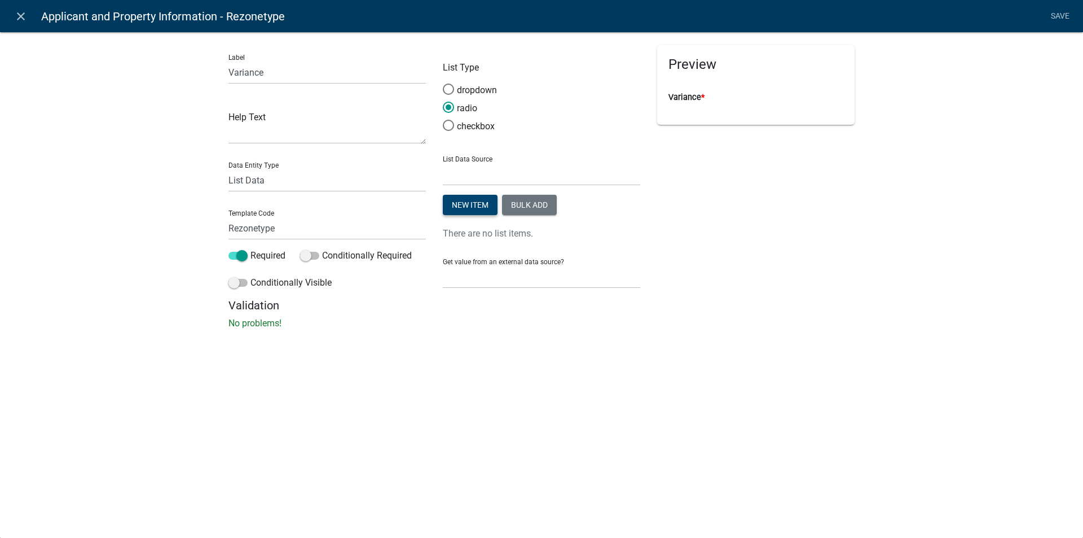
click at [482, 201] on button "New item" at bounding box center [470, 205] width 55 height 20
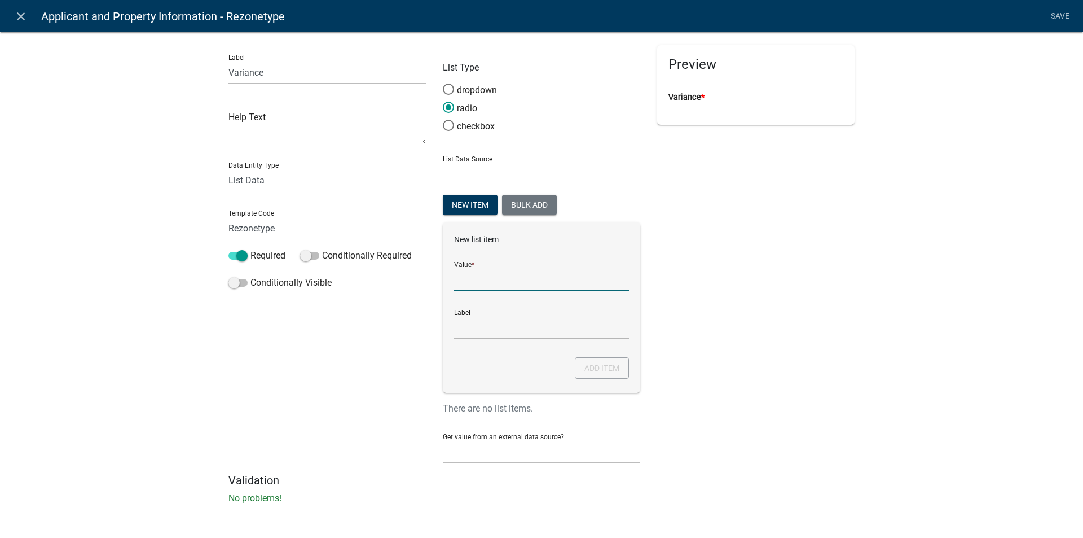
click at [470, 283] on input "List Data Source" at bounding box center [541, 279] width 175 height 23
type input "Variance"
click button "Add item" at bounding box center [602, 367] width 54 height 21
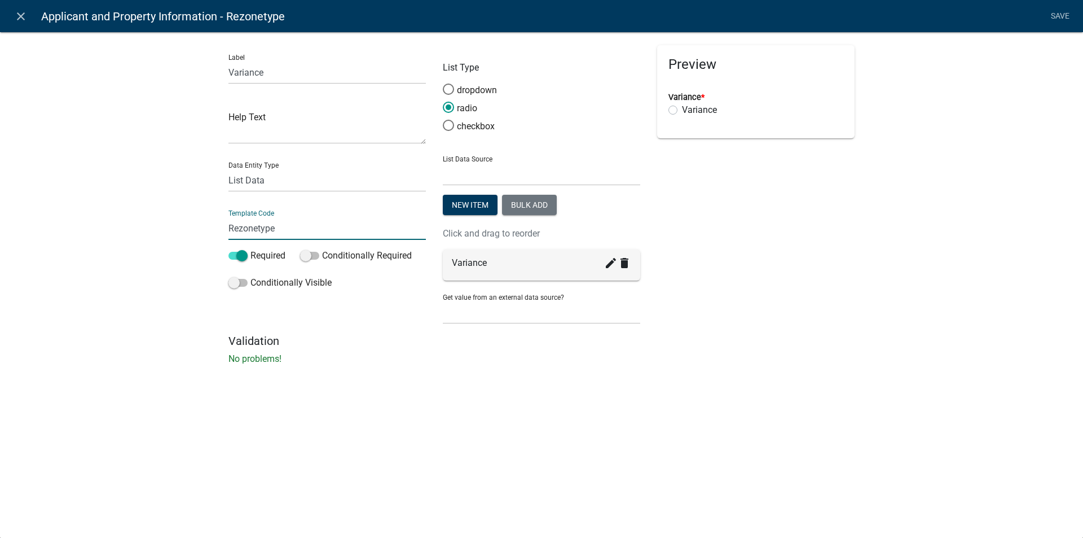
click at [258, 228] on input "Rezonetype" at bounding box center [327, 228] width 197 height 23
type input "Variancetype"
click at [1057, 16] on li "Save" at bounding box center [1060, 16] width 28 height 21
drag, startPoint x: 1066, startPoint y: 13, endPoint x: 1056, endPoint y: 28, distance: 17.5
click at [1065, 13] on link "Save" at bounding box center [1060, 16] width 28 height 21
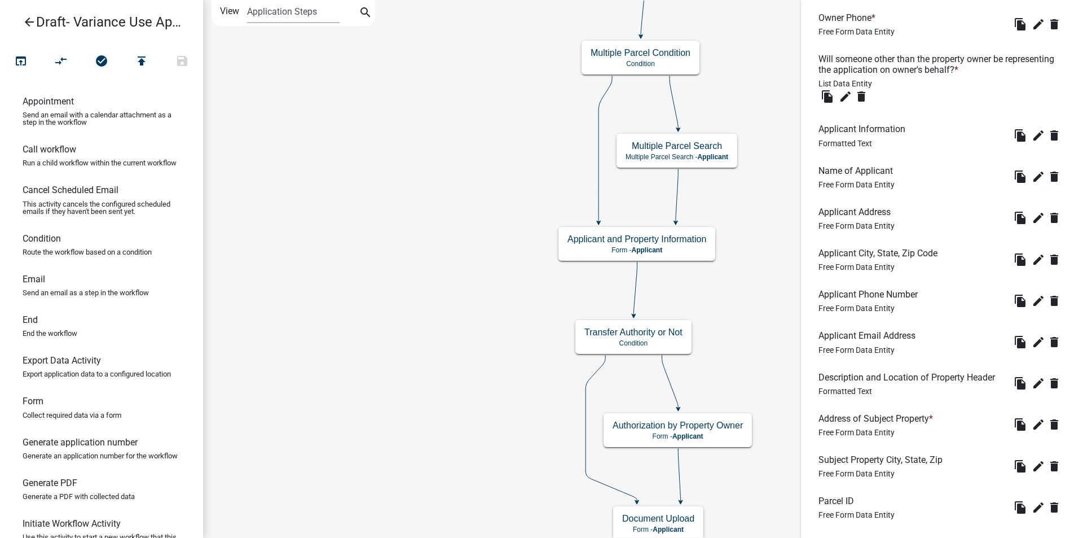
scroll to position [868, 0]
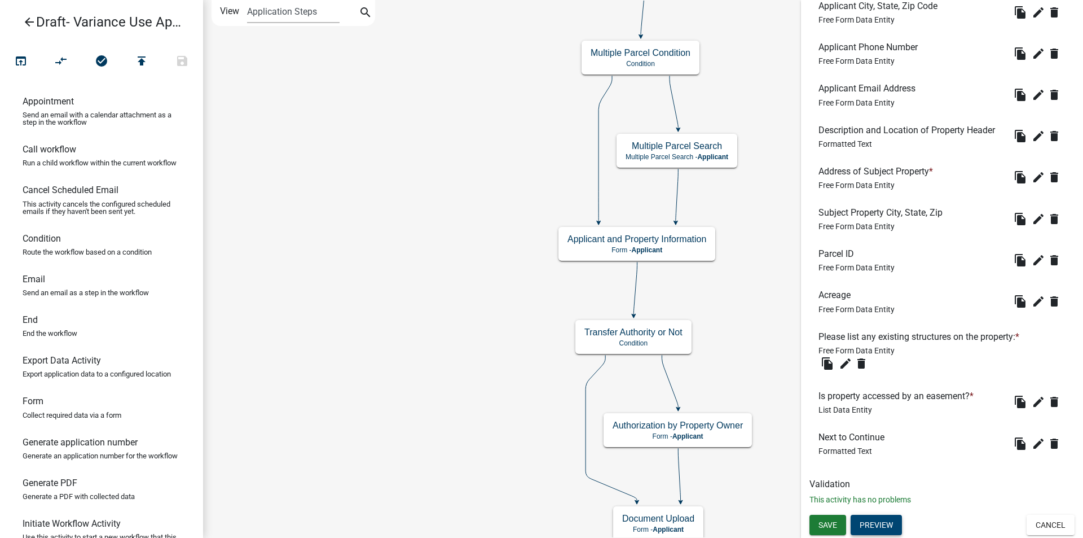
click at [875, 523] on button "Preview" at bounding box center [876, 525] width 51 height 20
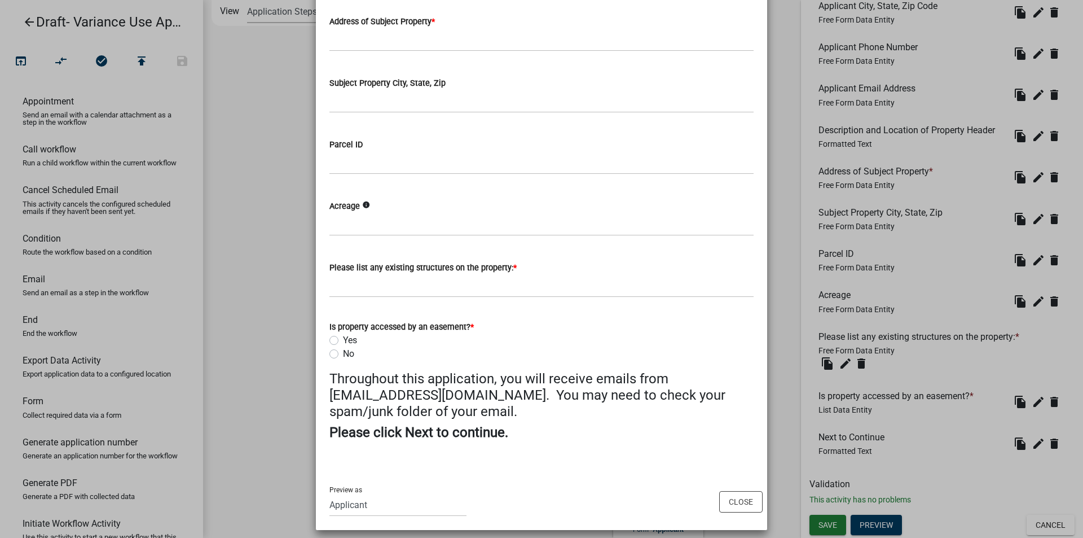
scroll to position [572, 0]
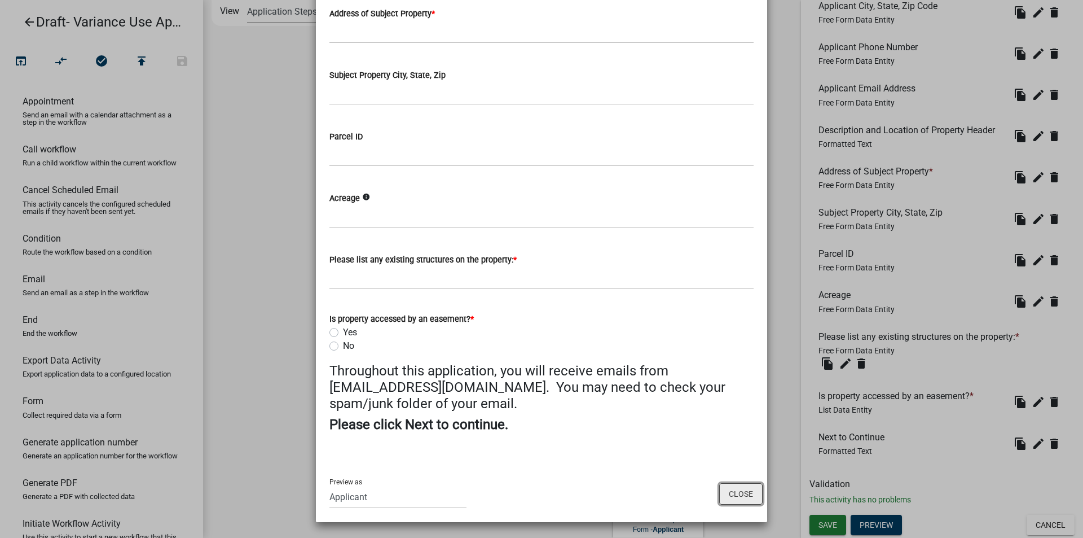
click at [734, 493] on button "Close" at bounding box center [740, 493] width 43 height 21
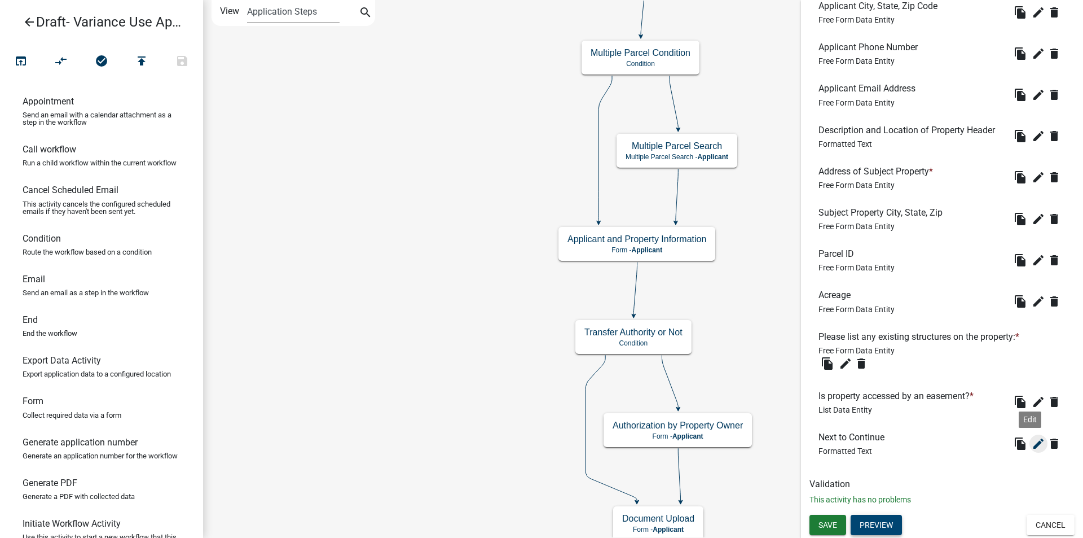
click at [1032, 442] on icon "edit" at bounding box center [1039, 444] width 14 height 14
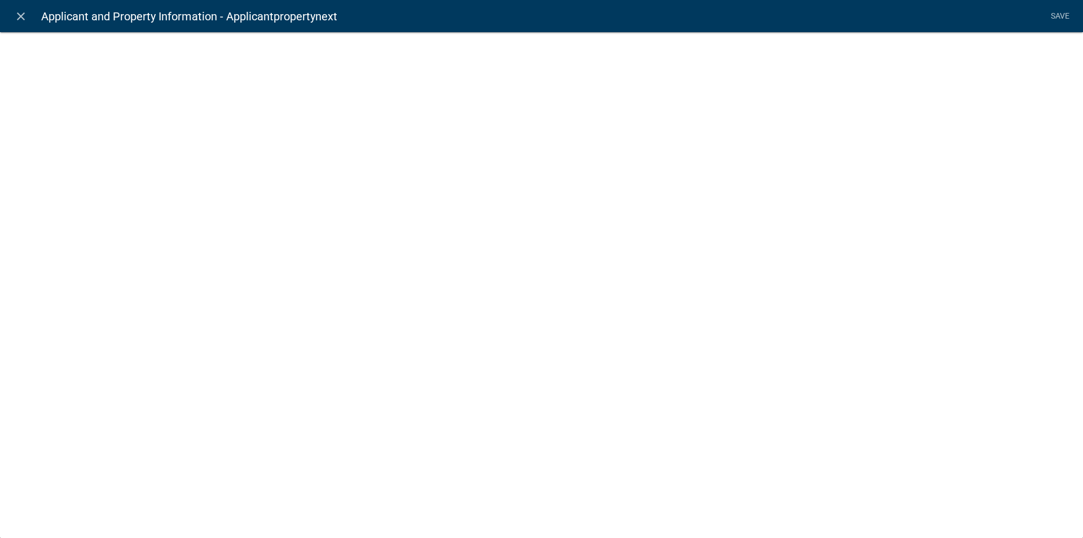
select select "rich-text"
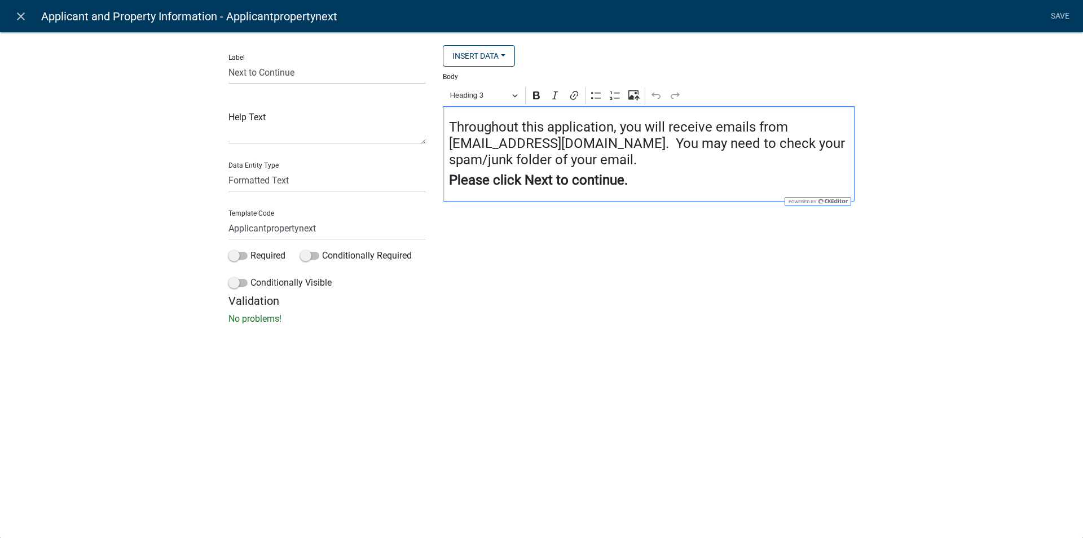
click at [450, 125] on h4 "Throughout this application, you will receive emails from noreply@schneidergis.…" at bounding box center [649, 143] width 400 height 49
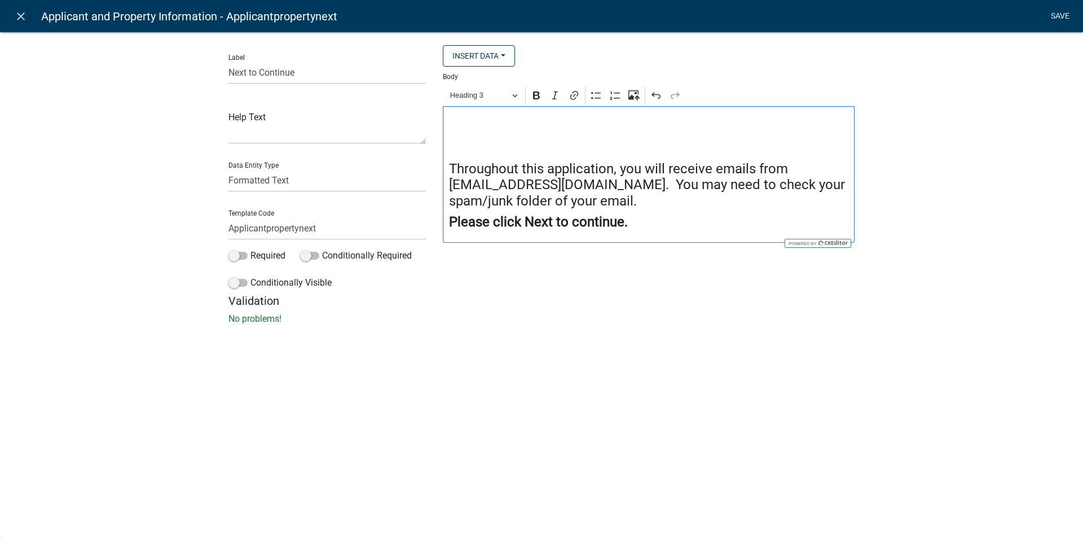
click at [1057, 11] on link "Save" at bounding box center [1060, 16] width 28 height 21
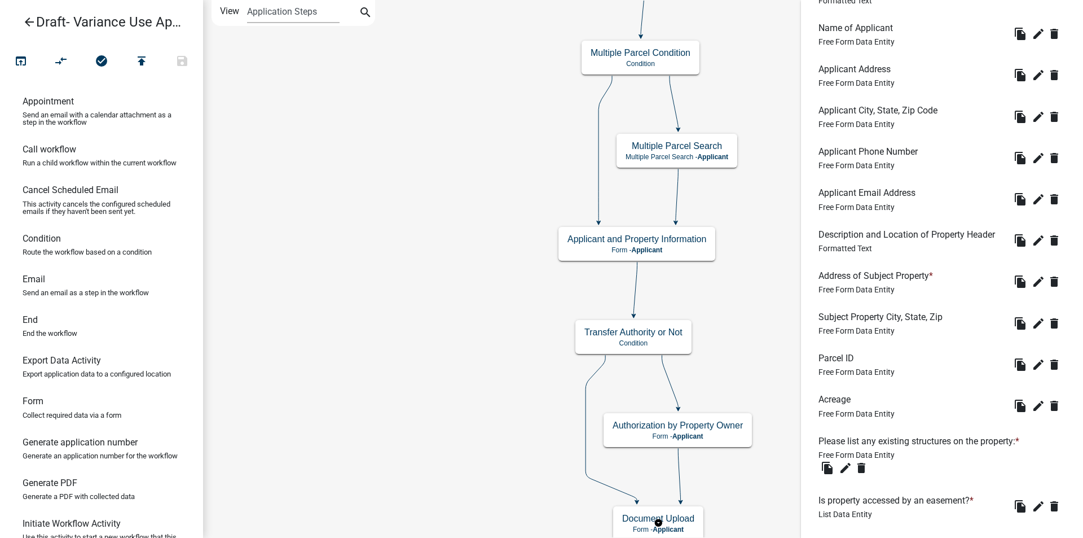
scroll to position [868, 0]
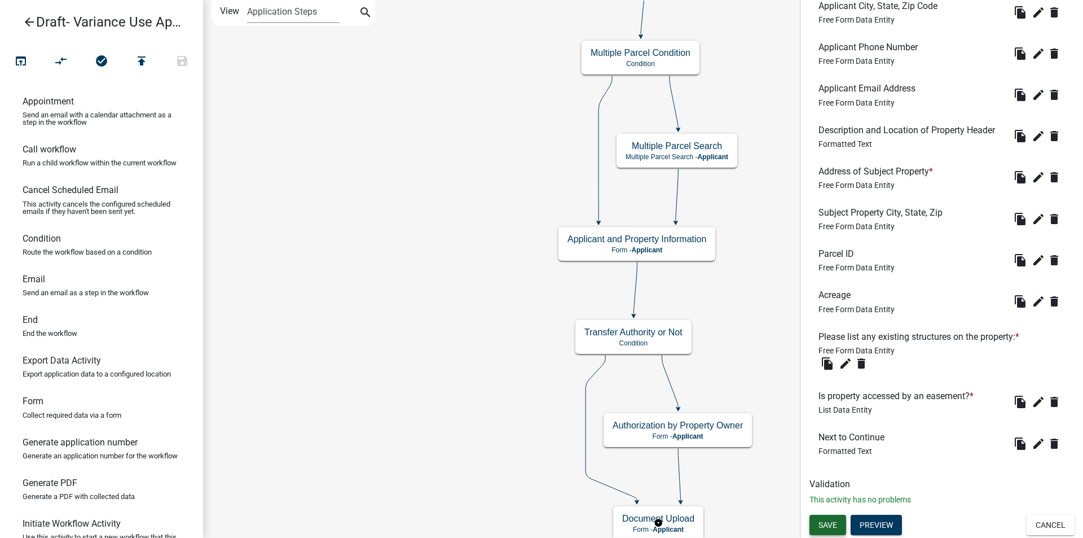
click at [831, 524] on span "Save" at bounding box center [828, 524] width 19 height 9
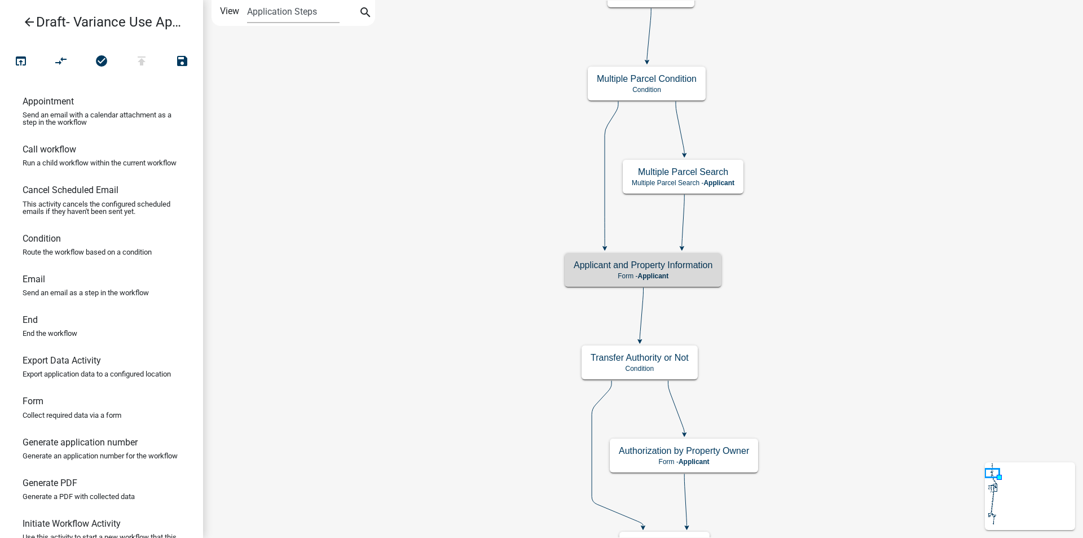
scroll to position [0, 0]
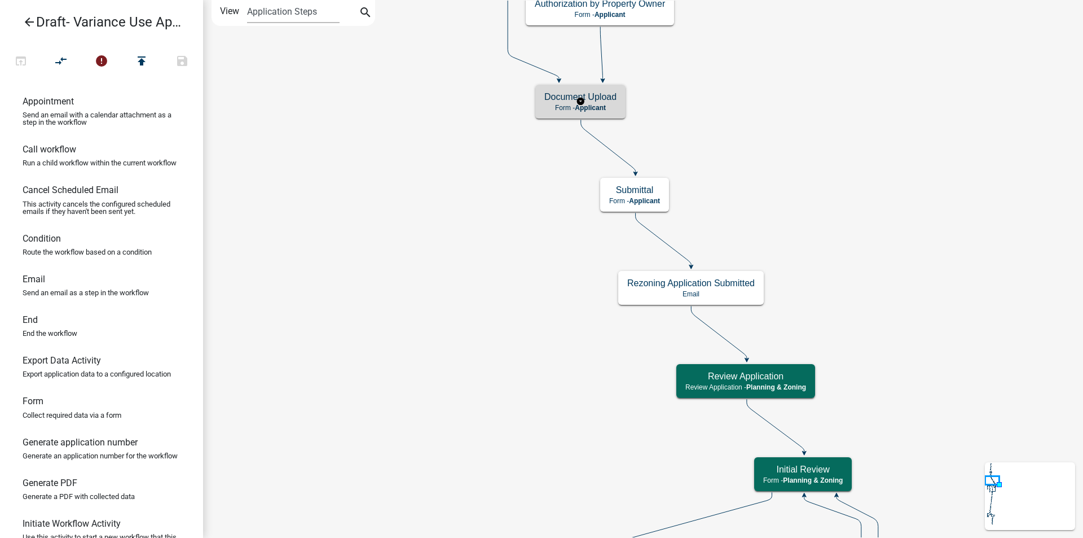
click at [603, 96] on h5 "Document Upload" at bounding box center [580, 96] width 72 height 11
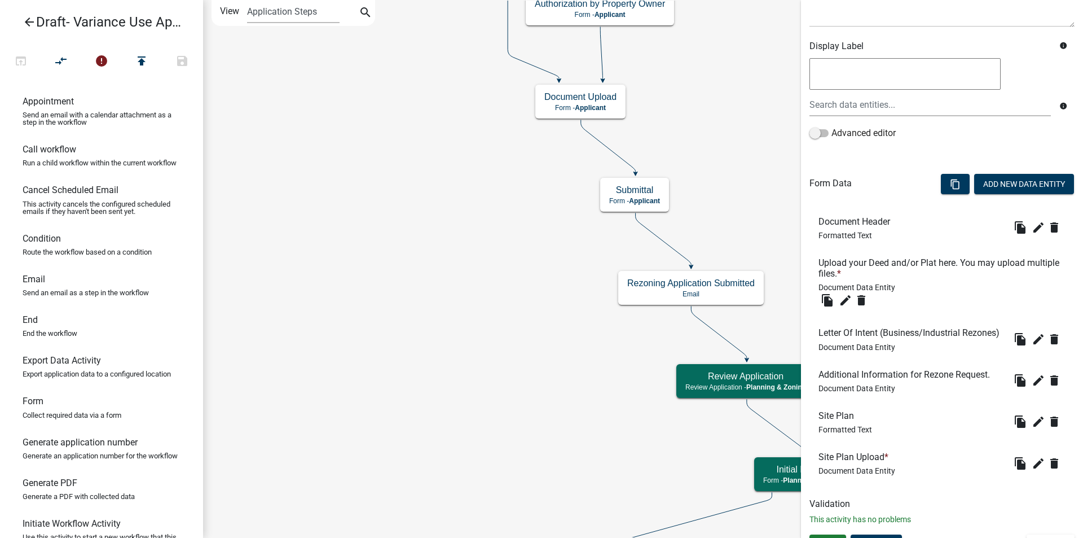
scroll to position [207, 0]
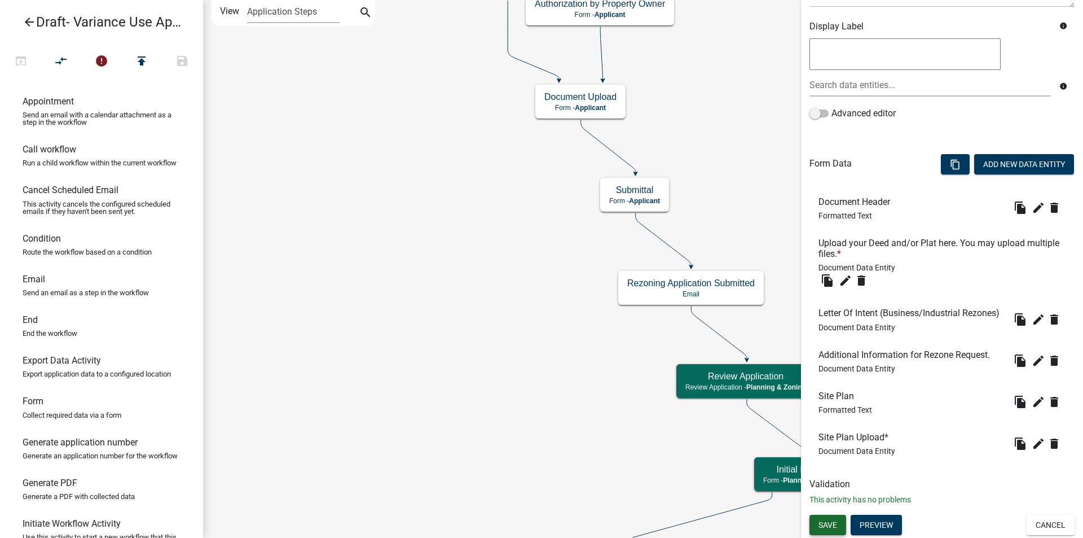
click at [827, 524] on span "Save" at bounding box center [828, 524] width 19 height 9
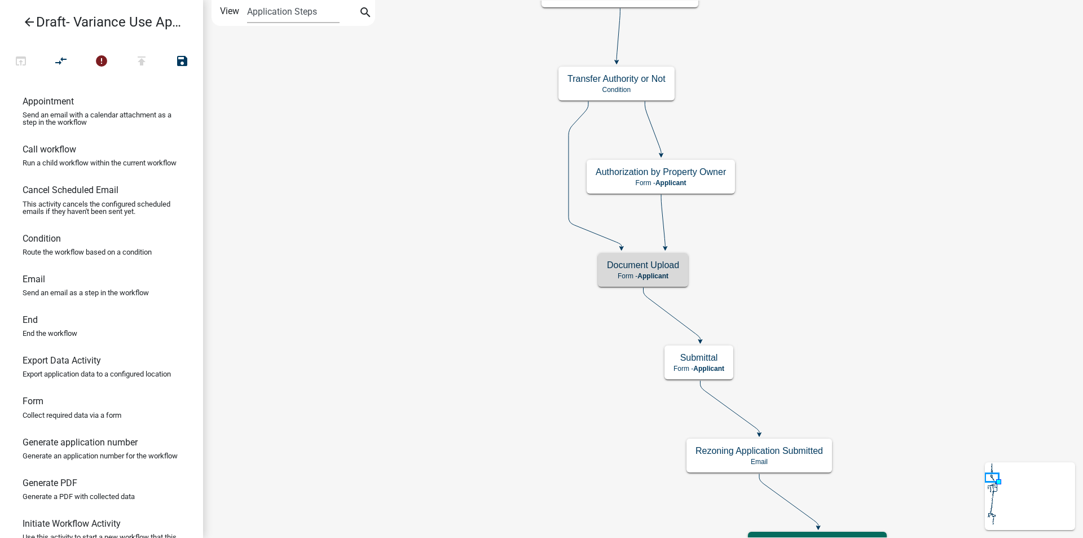
scroll to position [0, 0]
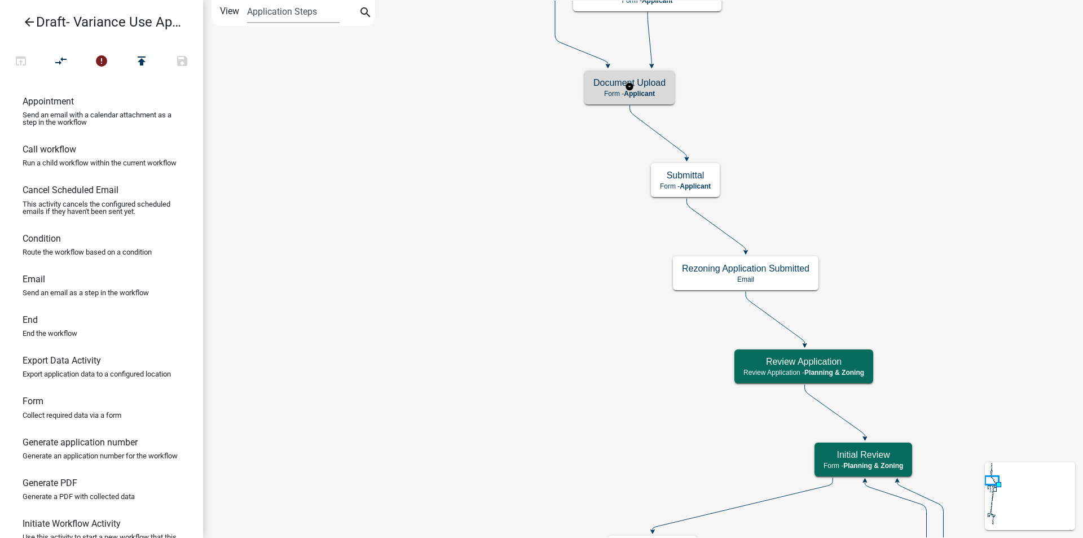
click at [663, 87] on h5 "Document Upload" at bounding box center [630, 82] width 72 height 11
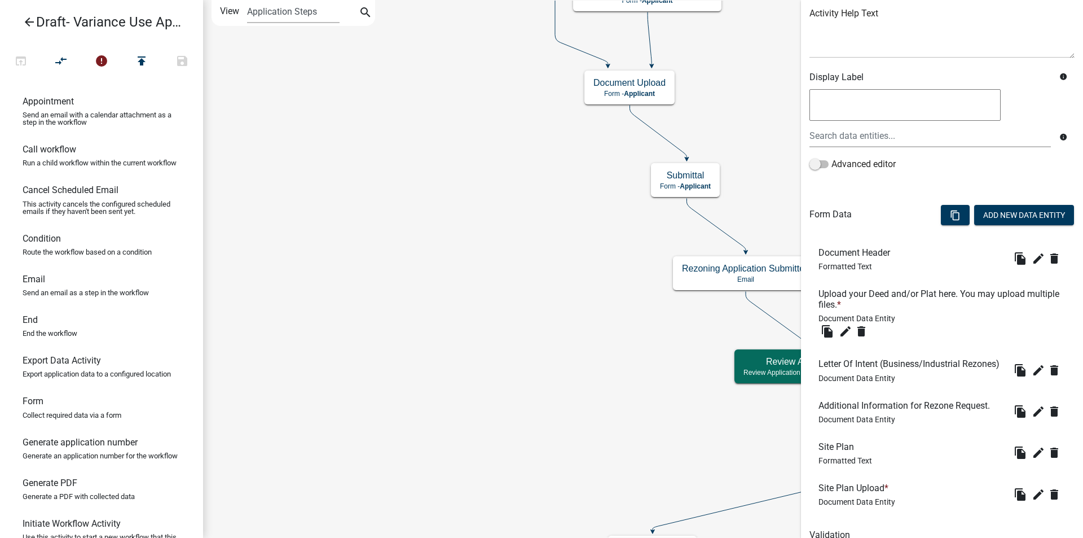
scroll to position [207, 0]
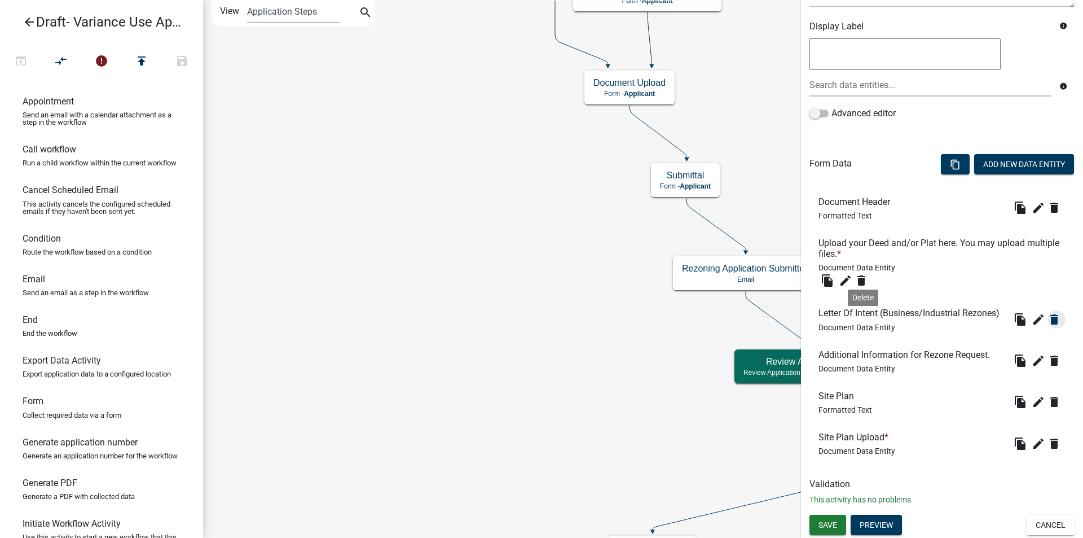
click at [1048, 320] on icon "delete" at bounding box center [1055, 320] width 14 height 14
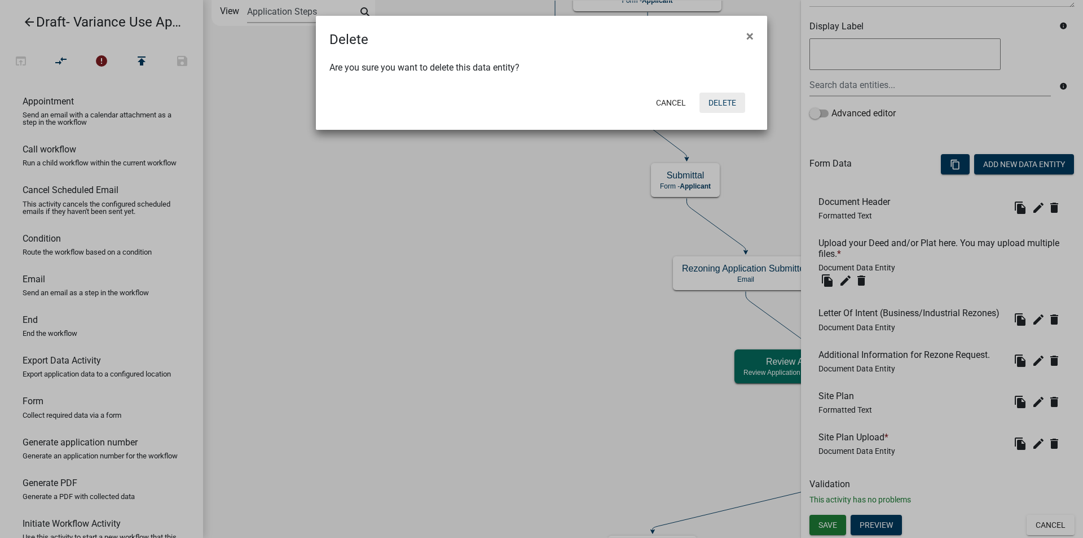
click at [721, 101] on button "Delete" at bounding box center [723, 103] width 46 height 20
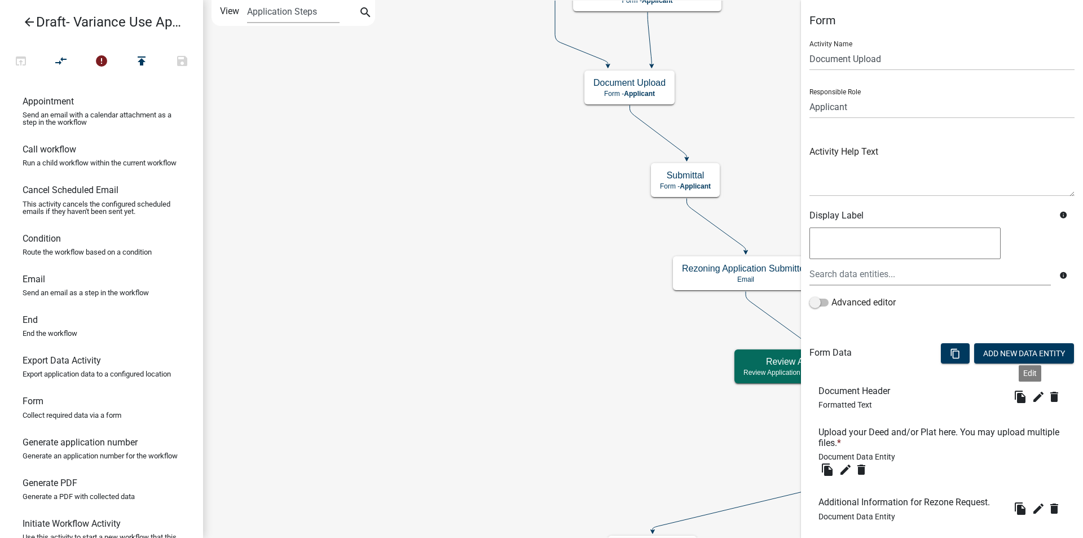
scroll to position [148, 0]
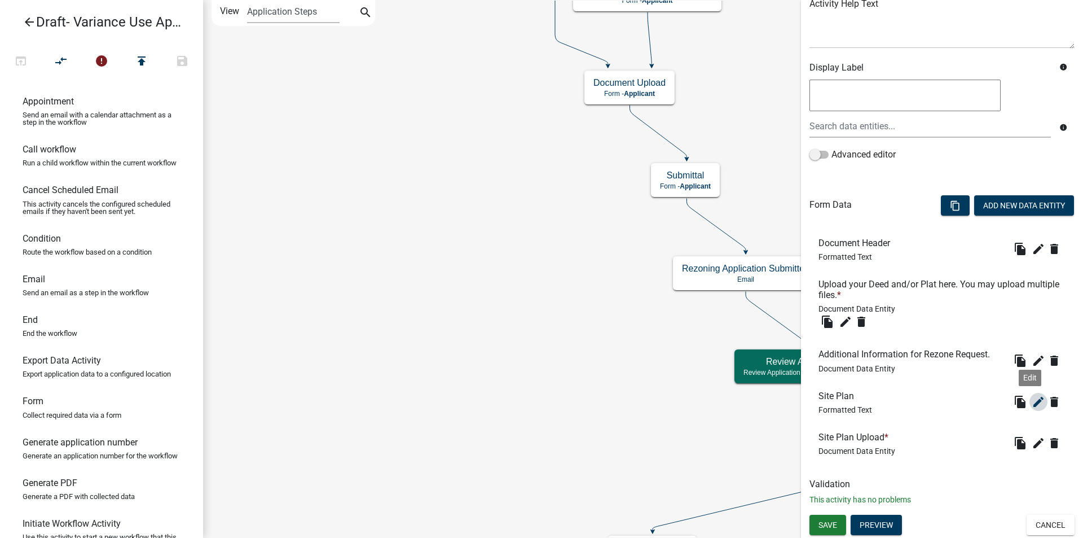
click at [1032, 401] on icon "edit" at bounding box center [1039, 402] width 14 height 14
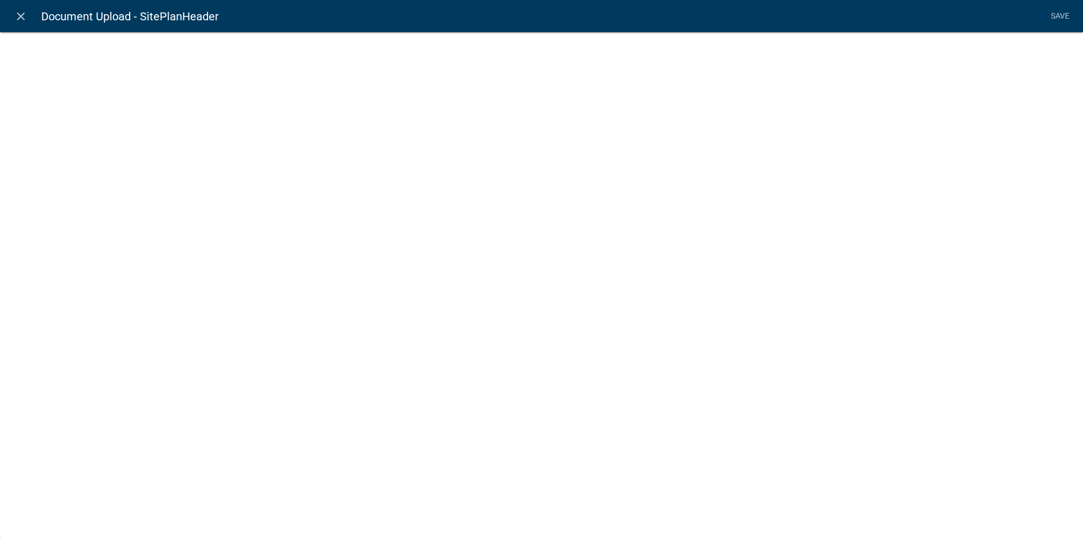
select select "rich-text"
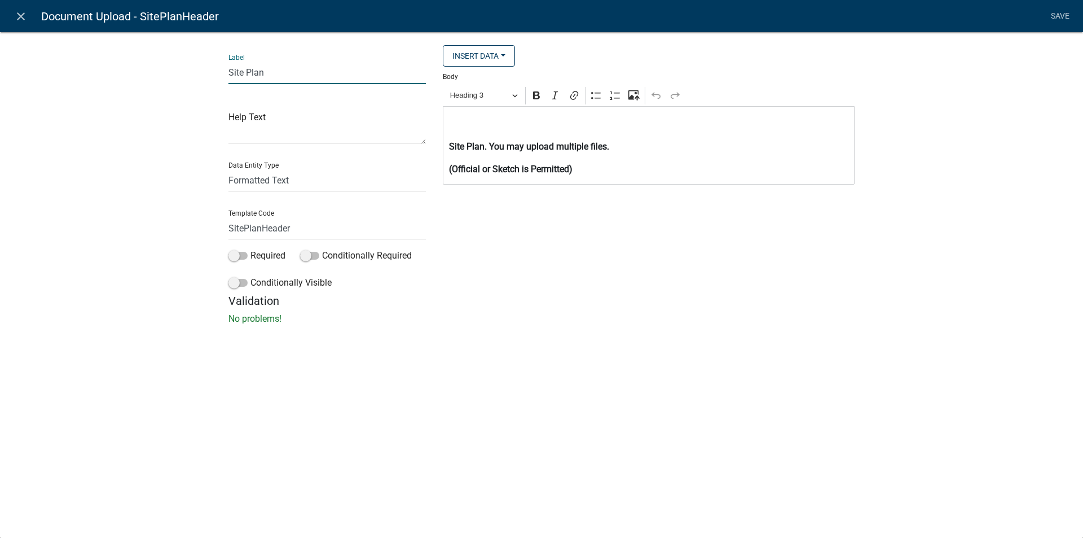
click at [267, 72] on input "Site Plan" at bounding box center [327, 72] width 197 height 23
type input "Site Plan showing exact setback(s) for variance request."
click at [978, 168] on div "Label Site Plan showing exact setback(s) for variance request. Help Text Data E…" at bounding box center [541, 182] width 1083 height 336
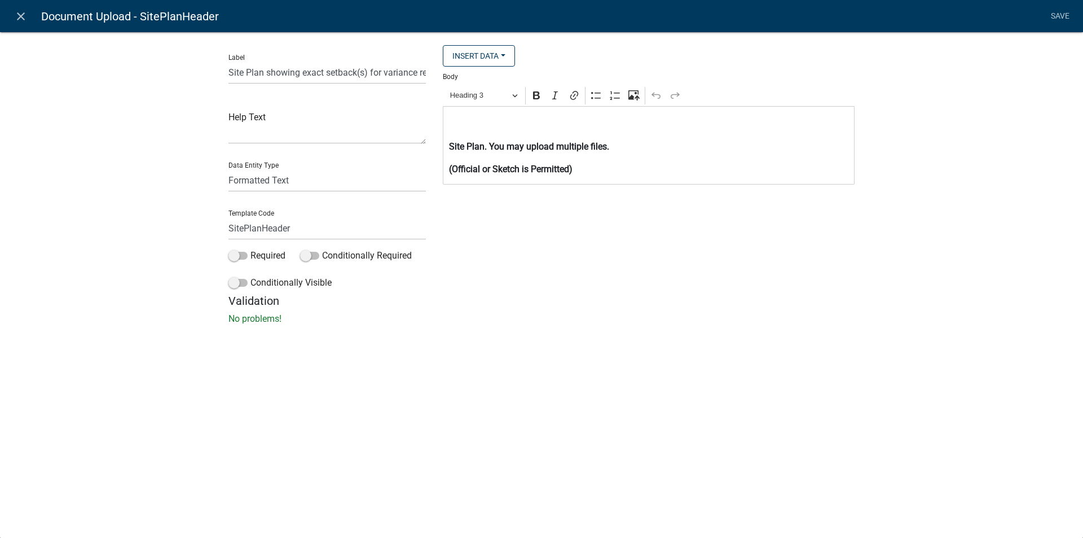
click at [610, 267] on div "Insert Data Is property accessed by an easement? Acreage Fee Recipients Applica…" at bounding box center [648, 169] width 429 height 249
click at [483, 147] on strong "Site Plan. You may upload multiple files." at bounding box center [529, 146] width 160 height 11
click at [1055, 15] on link "Save" at bounding box center [1060, 16] width 28 height 21
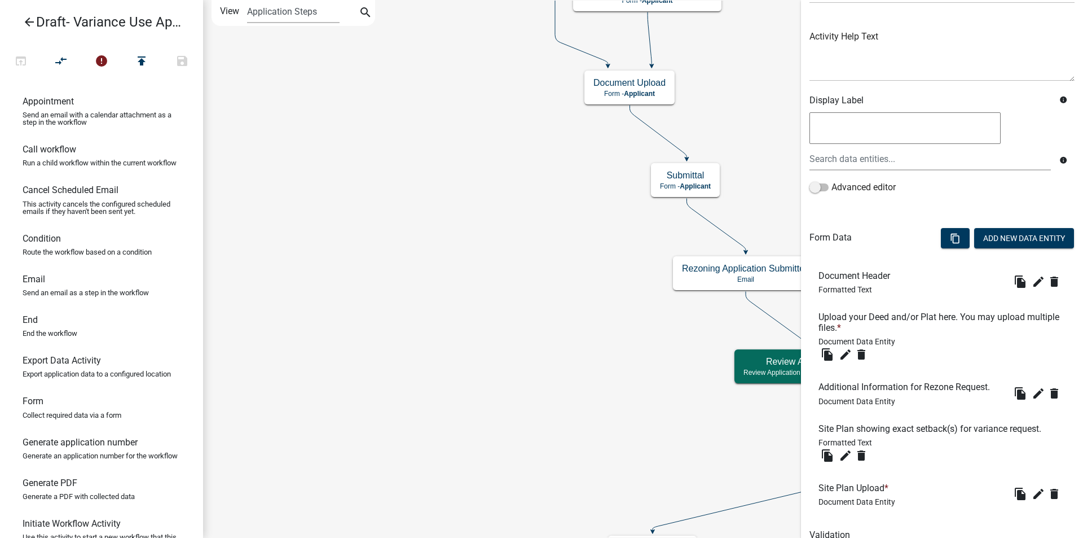
scroll to position [166, 0]
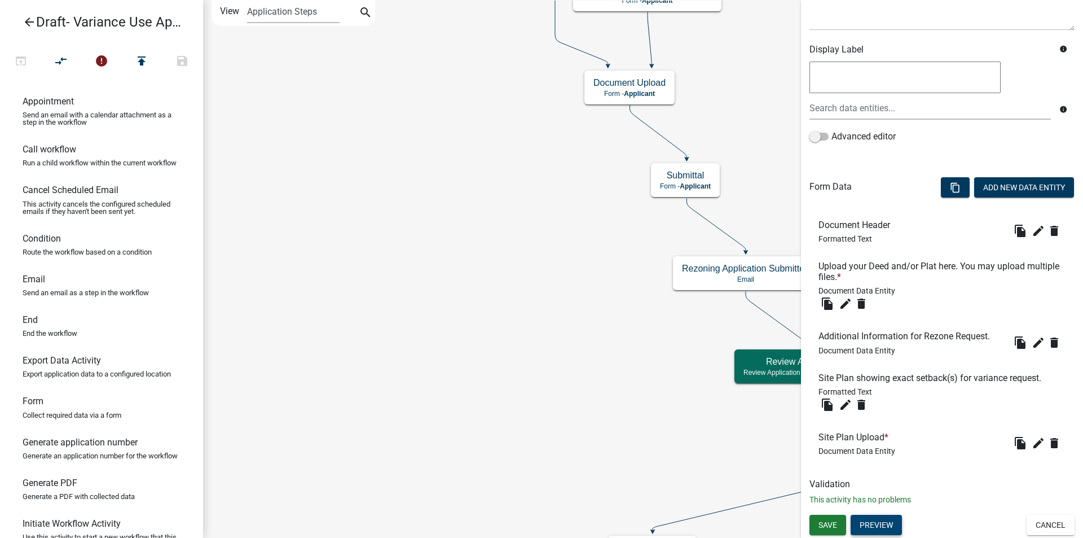
click at [870, 522] on button "Preview" at bounding box center [876, 525] width 51 height 20
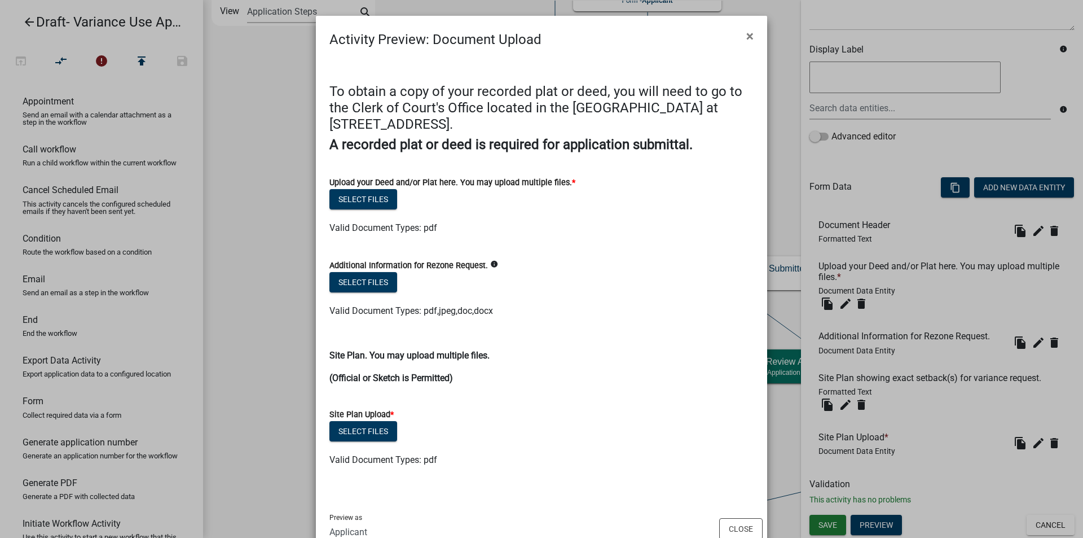
scroll to position [36, 0]
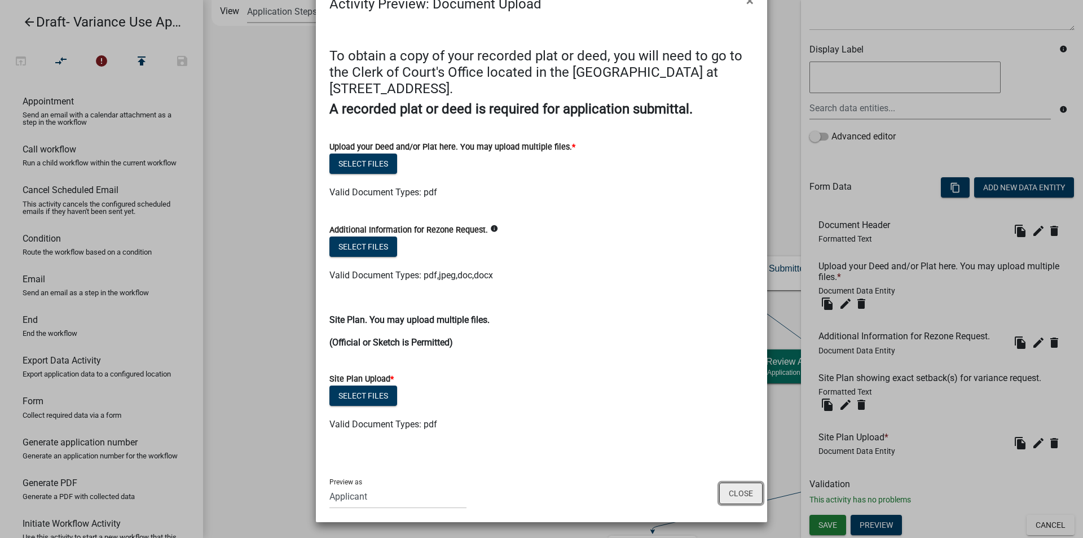
click at [740, 495] on button "Close" at bounding box center [740, 492] width 43 height 21
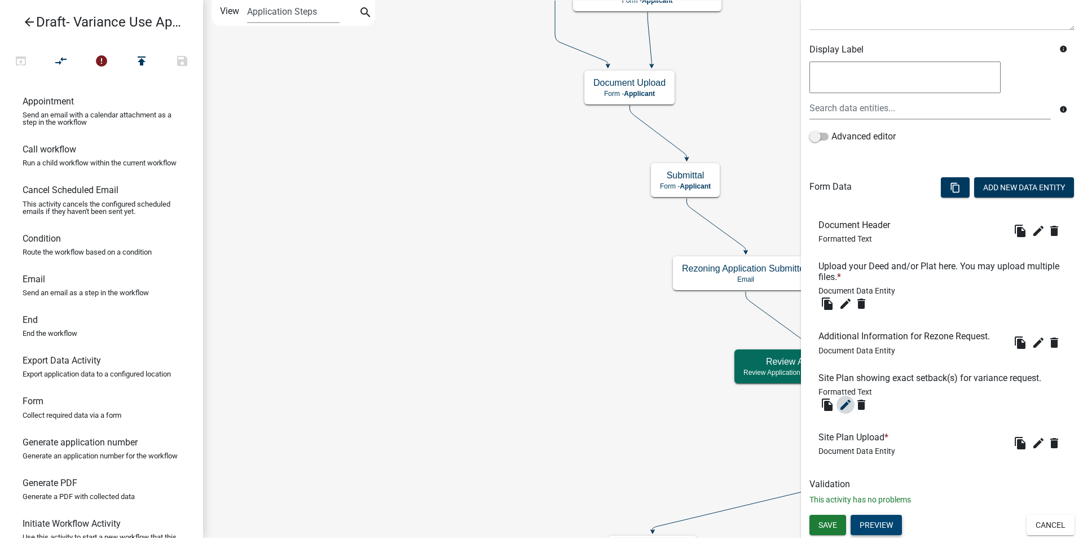
click at [847, 403] on icon "edit" at bounding box center [846, 405] width 14 height 14
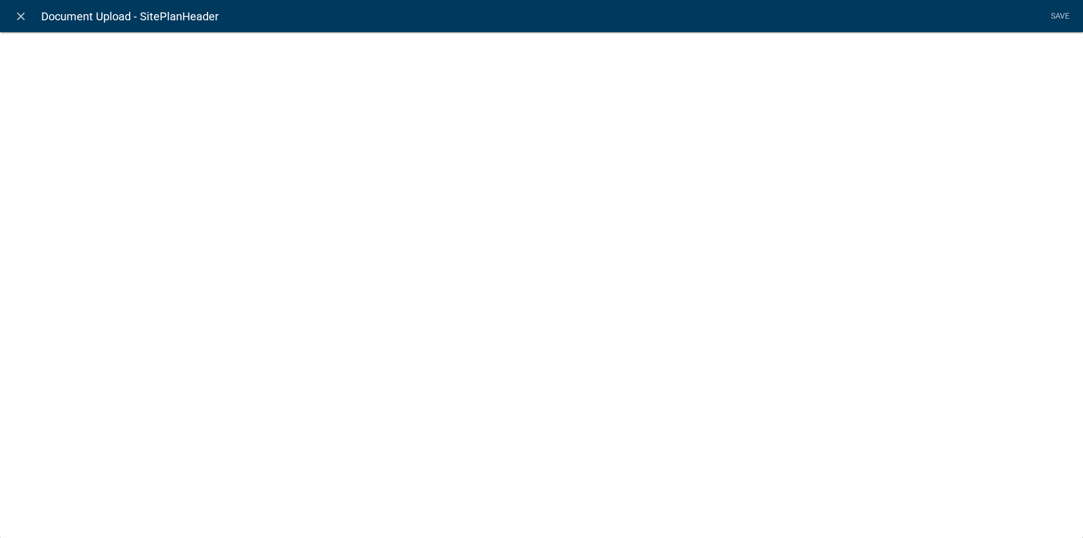
select select "rich-text"
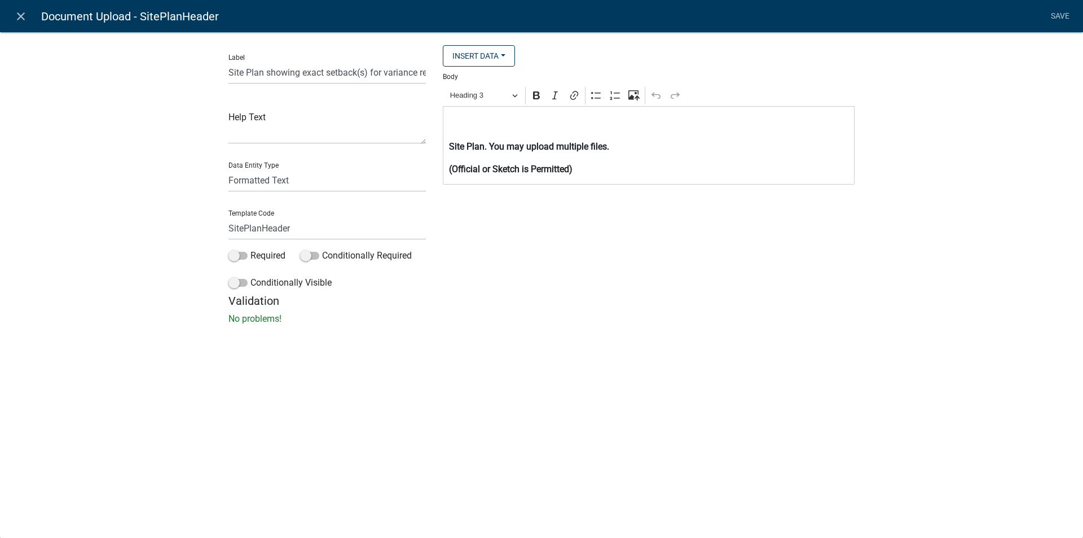
click at [483, 146] on strong "Site Plan. You may upload multiple files." at bounding box center [529, 146] width 160 height 11
click at [422, 71] on input "Site Plan showing exact setback(s) for variance request." at bounding box center [327, 72] width 197 height 23
type input "Site Plan"
click at [713, 396] on div "close Document Upload - SitePlanHeader Save Label Site Plan Help Text Data Enti…" at bounding box center [541, 269] width 1083 height 538
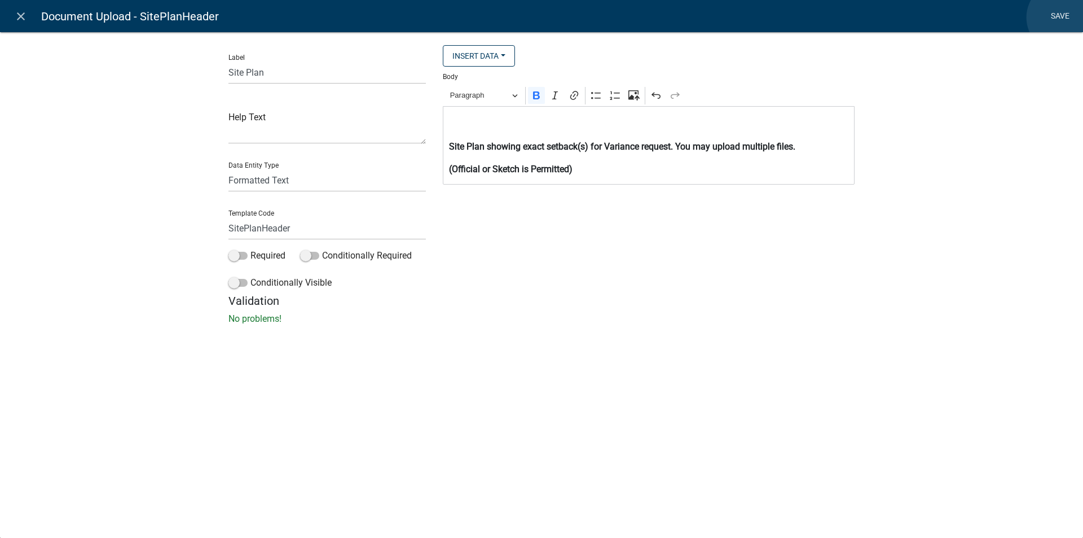
click at [1062, 17] on link "Save" at bounding box center [1060, 16] width 28 height 21
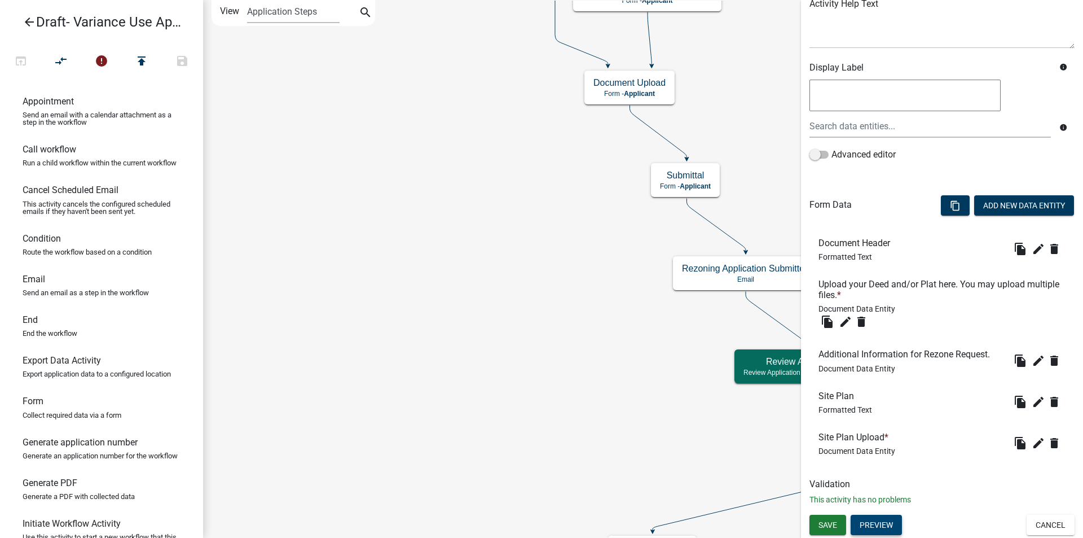
click at [883, 526] on button "Preview" at bounding box center [876, 525] width 51 height 20
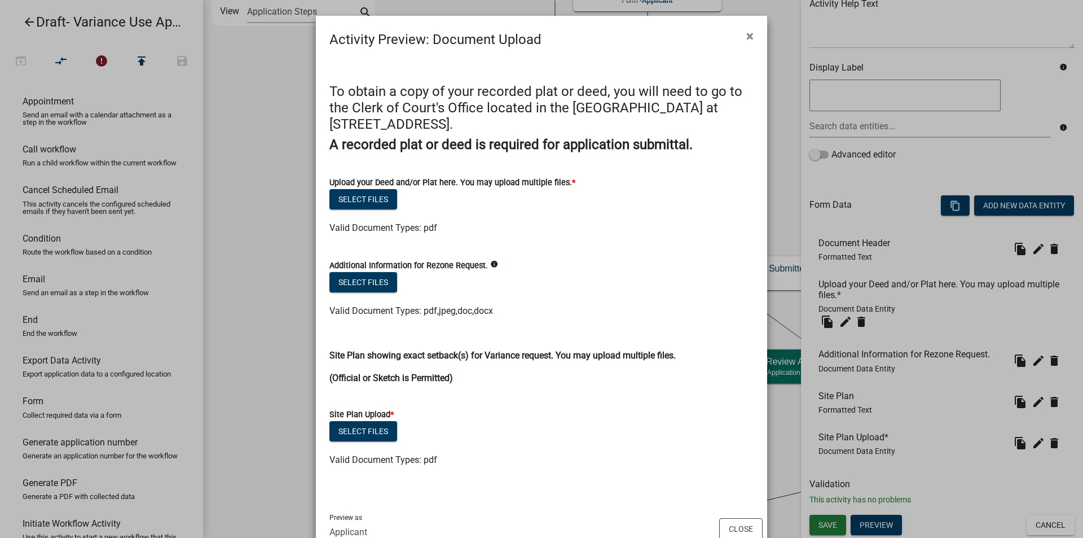
scroll to position [36, 0]
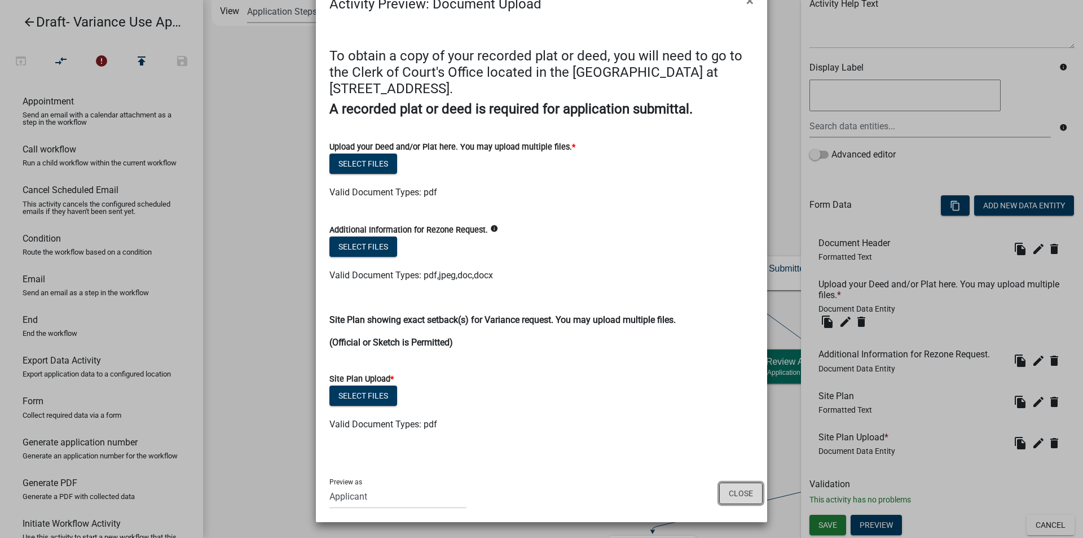
click at [734, 491] on button "Close" at bounding box center [740, 492] width 43 height 21
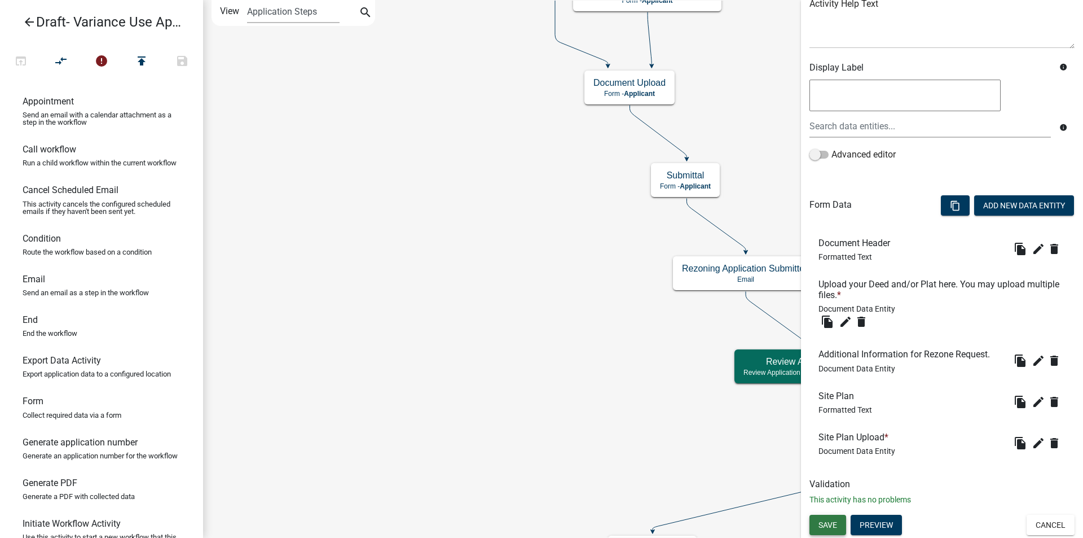
click at [831, 524] on span "Save" at bounding box center [828, 524] width 19 height 9
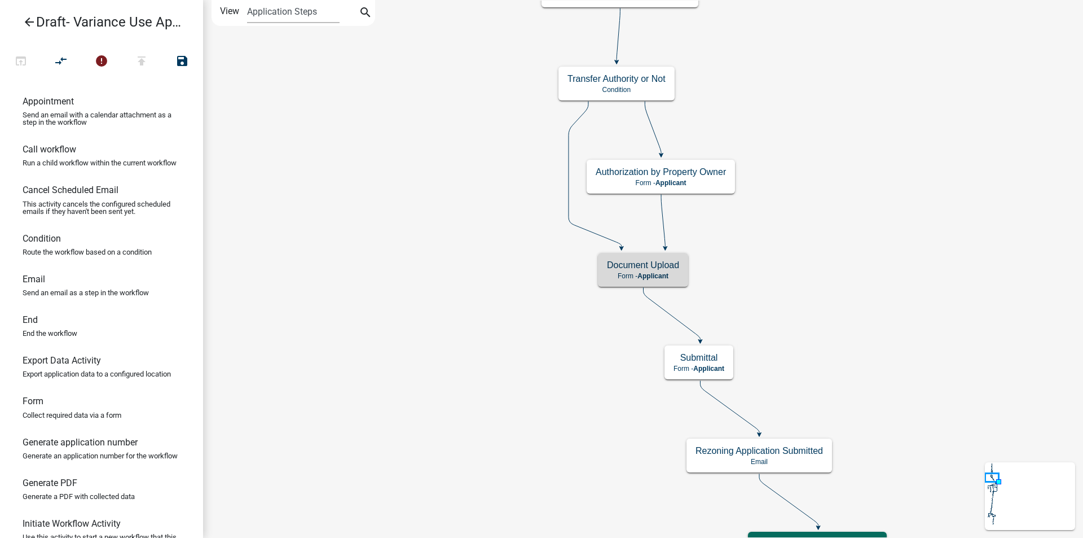
scroll to position [0, 0]
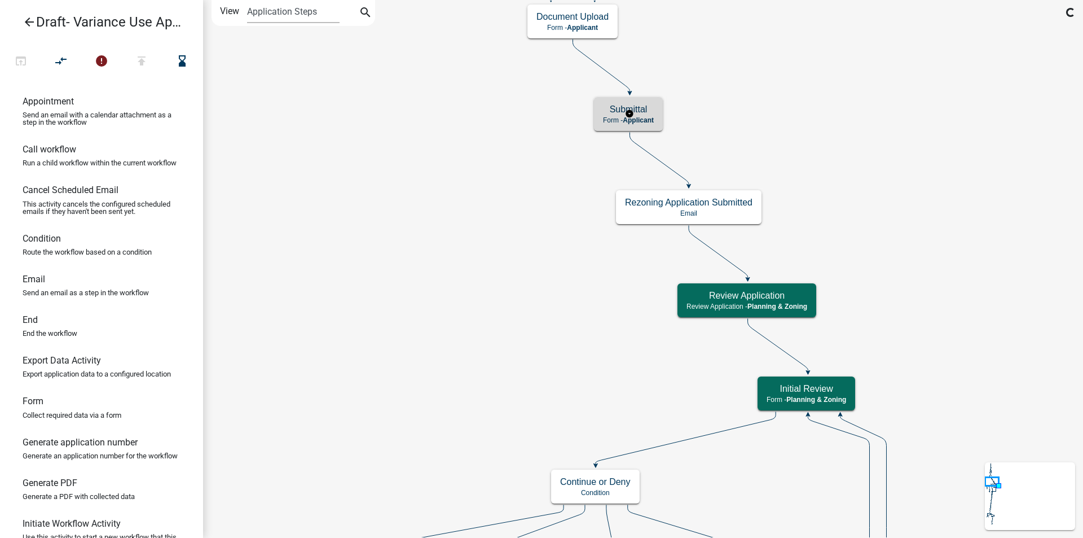
click at [645, 113] on h5 "Submittal" at bounding box center [628, 109] width 51 height 11
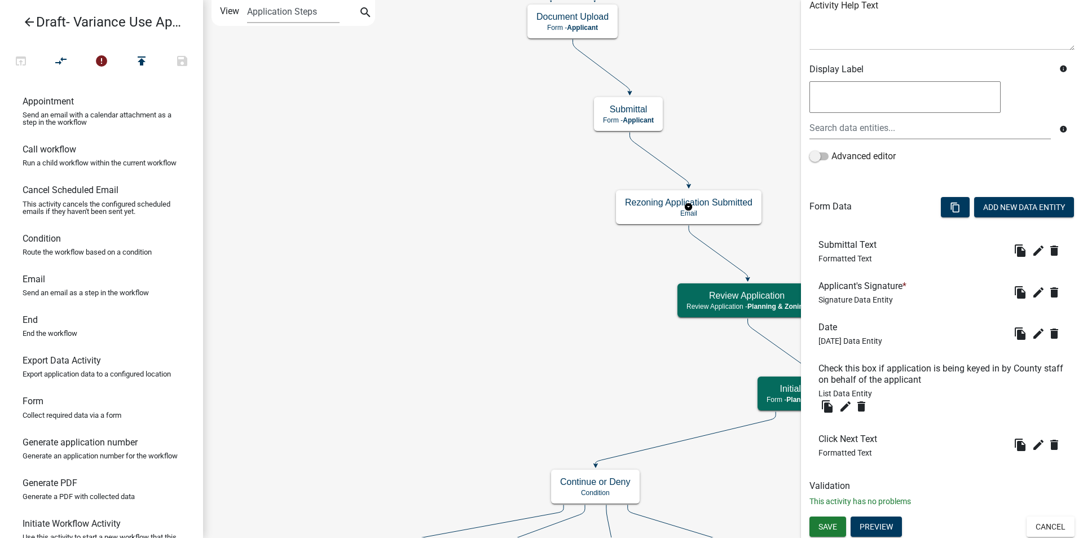
scroll to position [148, 0]
click at [877, 525] on button "Preview" at bounding box center [876, 525] width 51 height 20
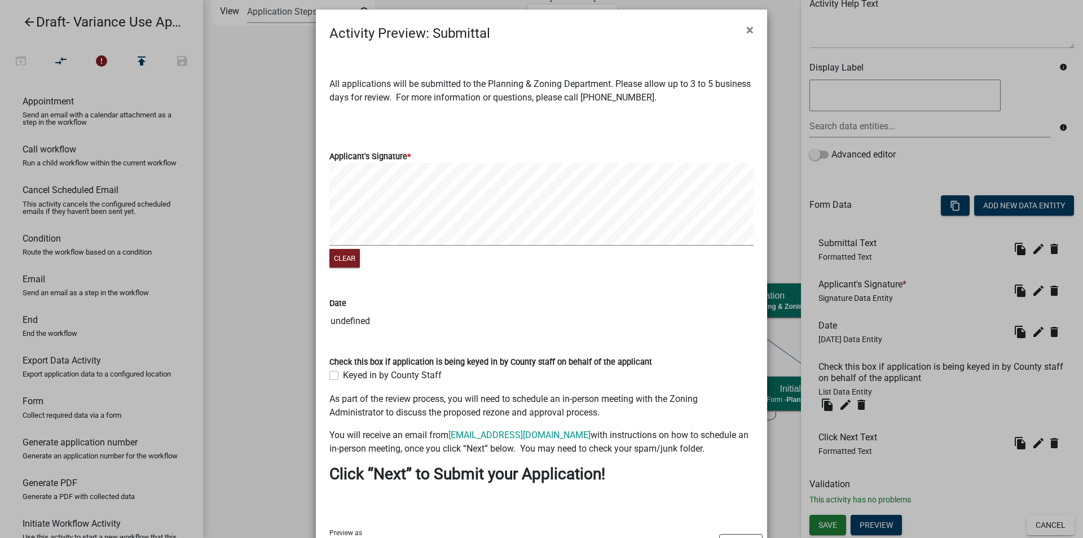
scroll to position [0, 0]
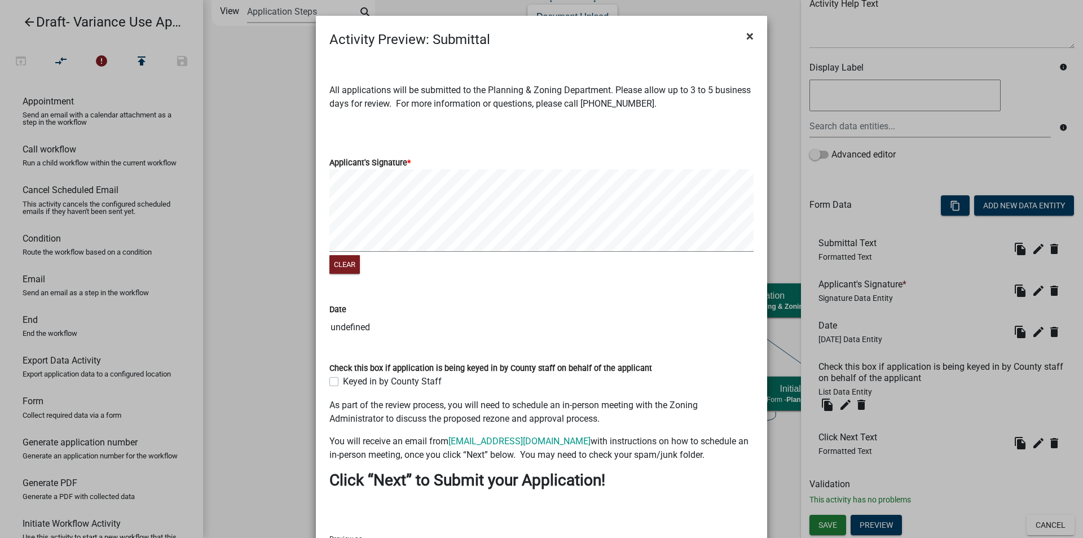
click at [746, 36] on span "×" at bounding box center [749, 36] width 7 height 16
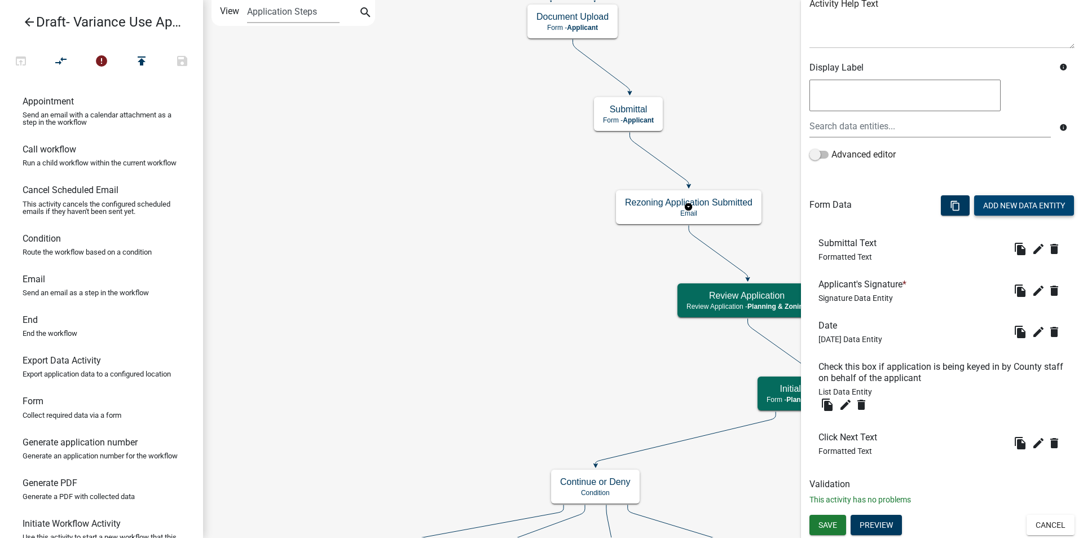
click at [1033, 209] on button "Add New Data Entity" at bounding box center [1024, 205] width 100 height 20
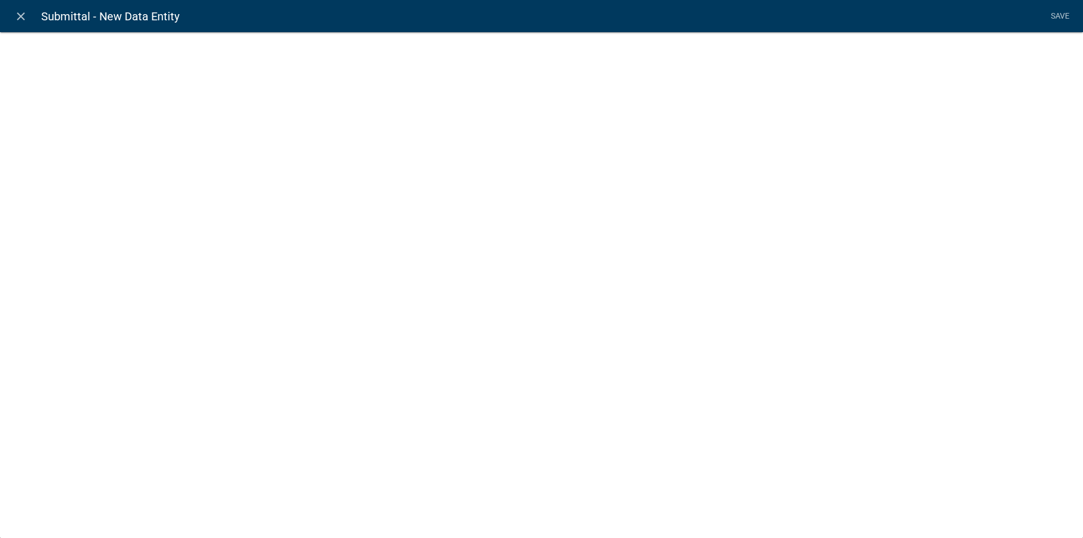
select select
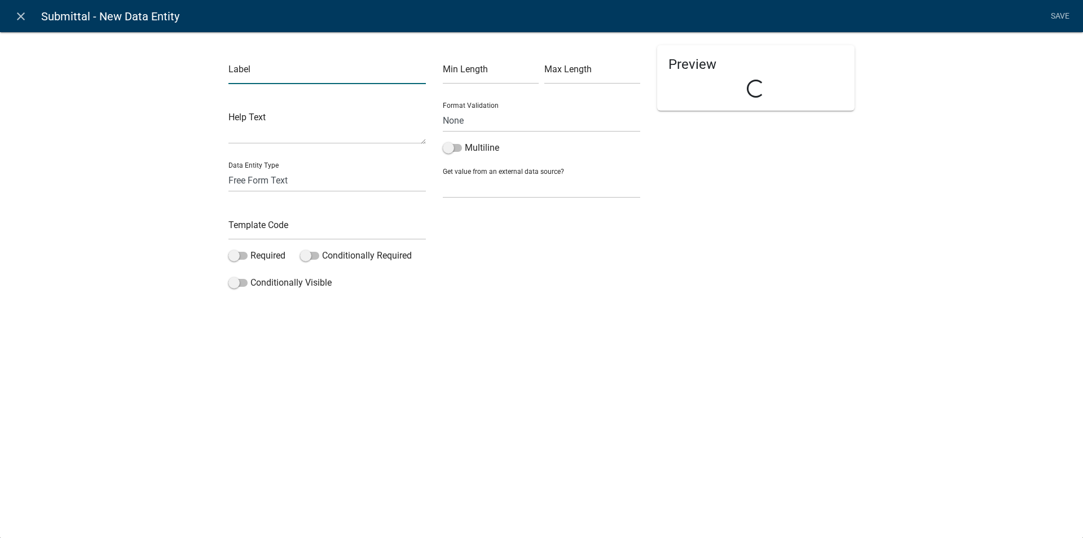
click at [273, 69] on input "text" at bounding box center [327, 72] width 197 height 23
type input "Applicant Type Name"
type input "ApplicantTypeName"
drag, startPoint x: 242, startPoint y: 256, endPoint x: 332, endPoint y: 227, distance: 94.8
click at [242, 256] on span at bounding box center [238, 256] width 19 height 8
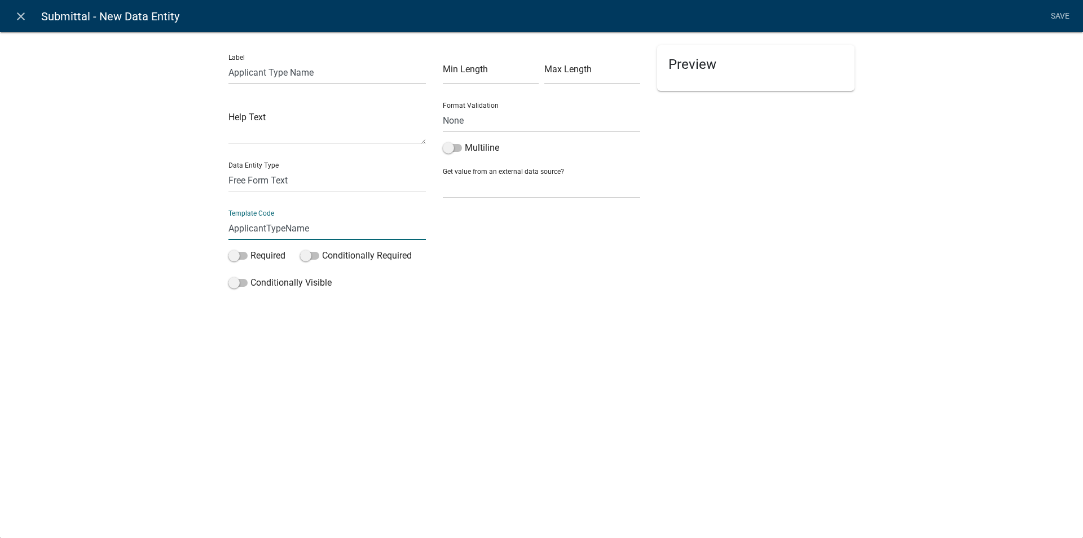
click at [251, 249] on input "Required" at bounding box center [251, 249] width 0 height 0
click at [1065, 18] on link "Save" at bounding box center [1060, 16] width 28 height 21
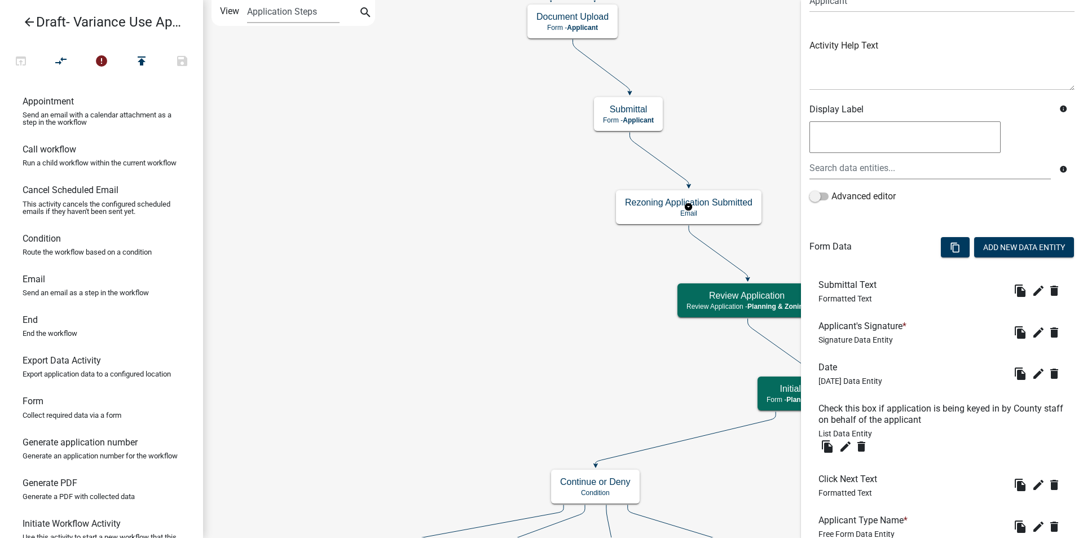
scroll to position [189, 0]
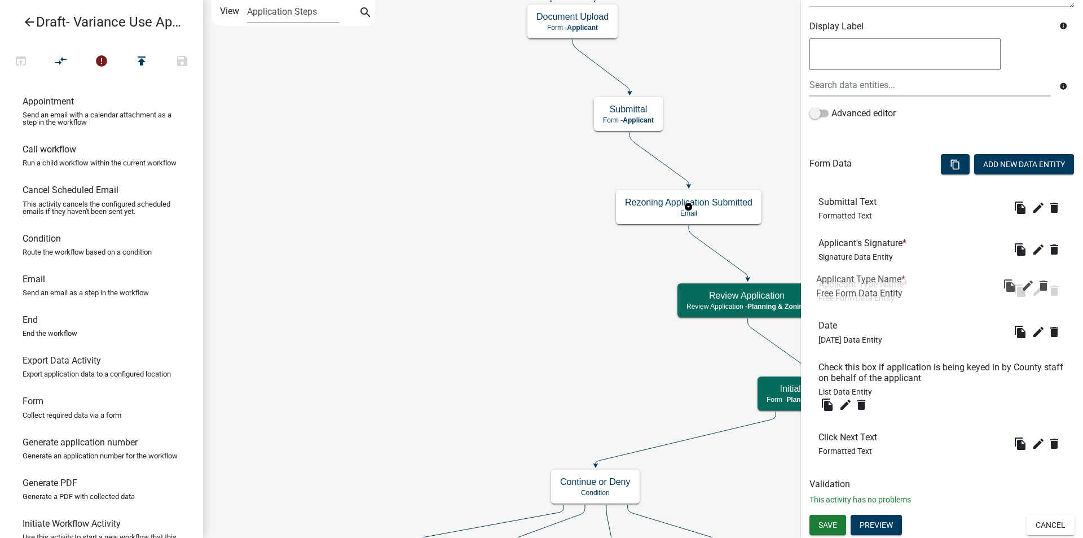
drag, startPoint x: 864, startPoint y: 449, endPoint x: 862, endPoint y: 290, distance: 159.1
click at [860, 403] on icon "delete" at bounding box center [862, 405] width 14 height 14
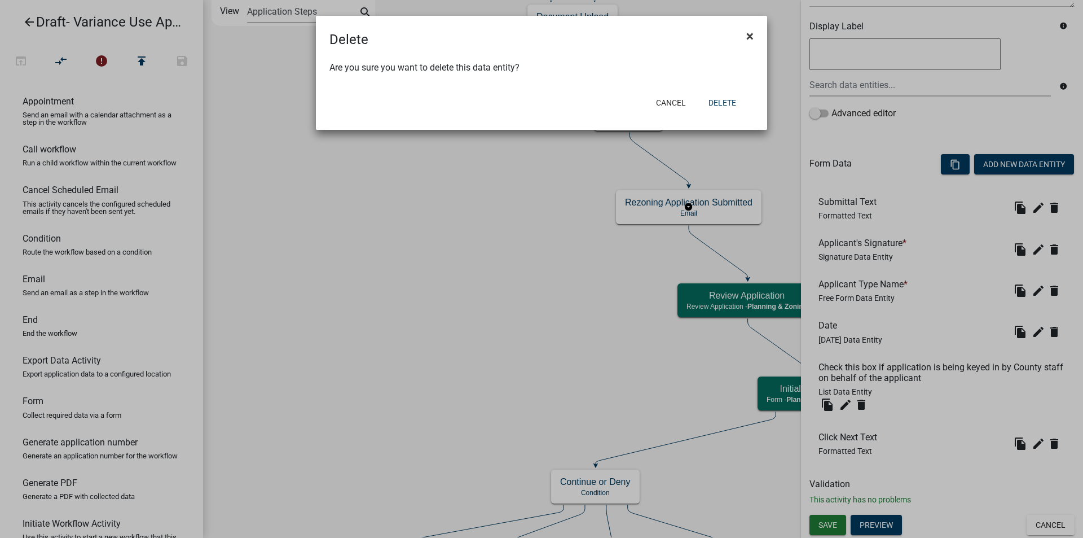
click at [752, 33] on span "×" at bounding box center [749, 36] width 7 height 16
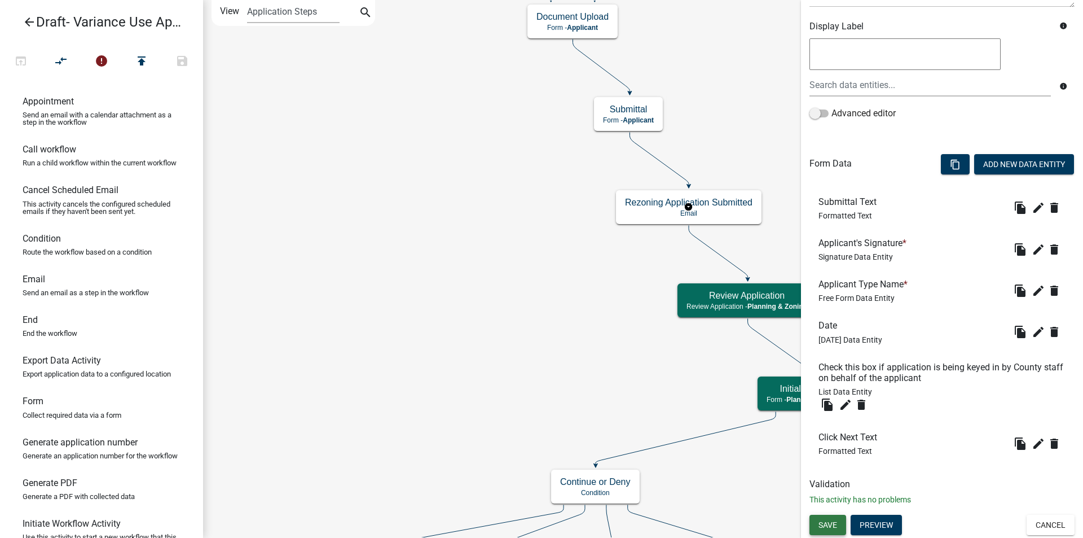
click at [831, 522] on span "Save" at bounding box center [828, 524] width 19 height 9
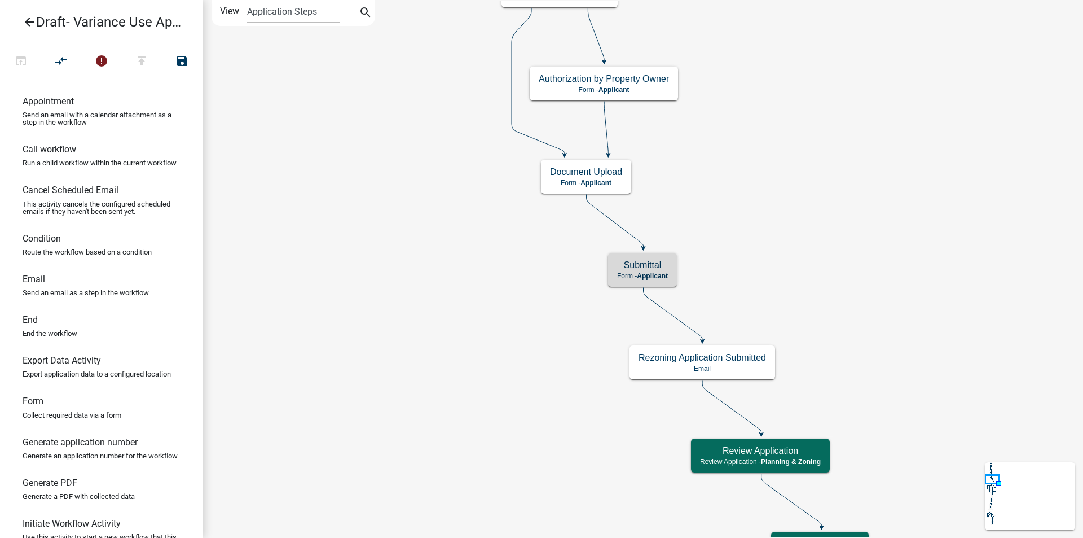
scroll to position [0, 0]
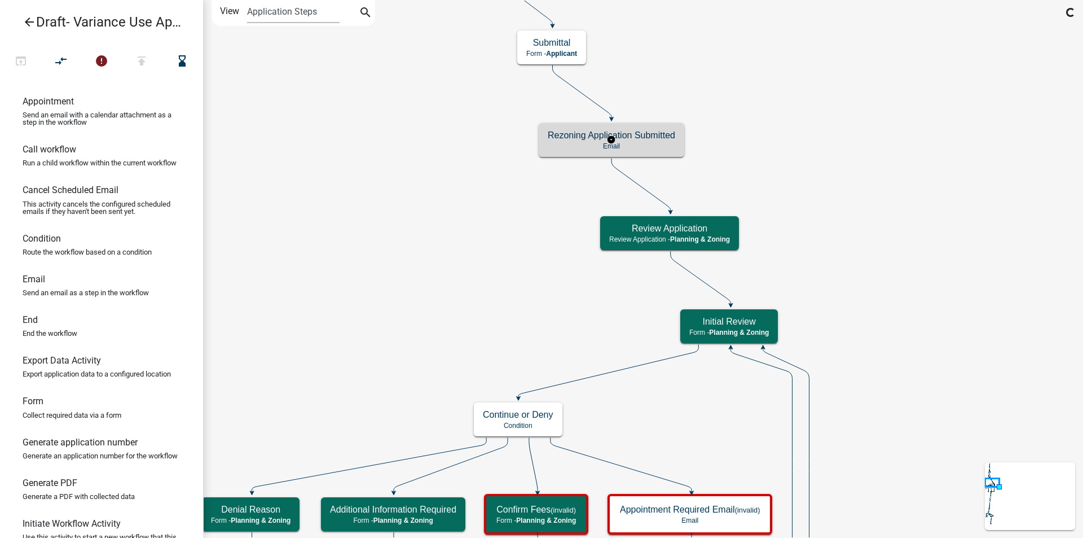
click at [667, 142] on p "Email" at bounding box center [612, 146] width 128 height 8
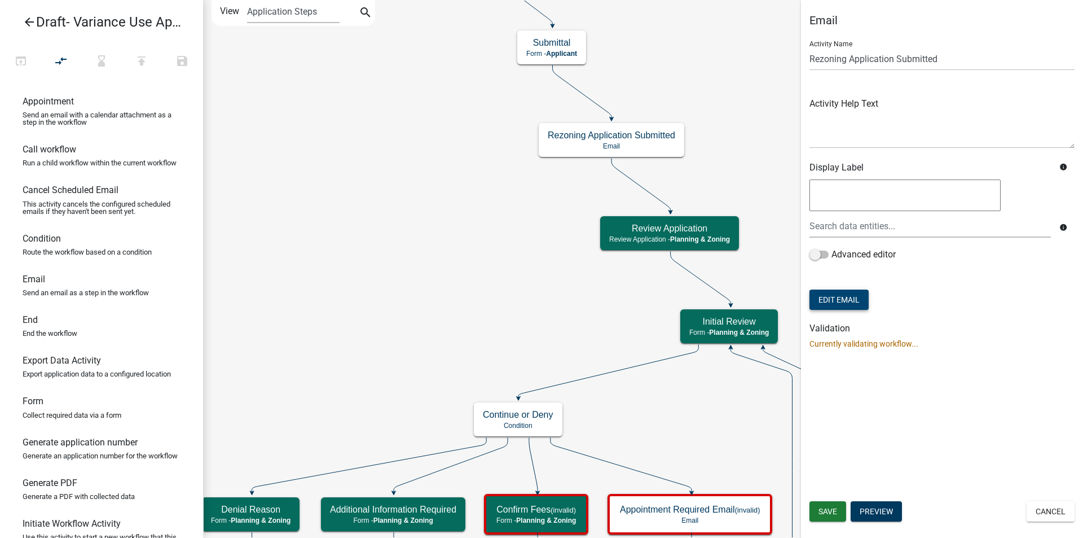
click at [855, 300] on button "Edit Email" at bounding box center [839, 299] width 59 height 20
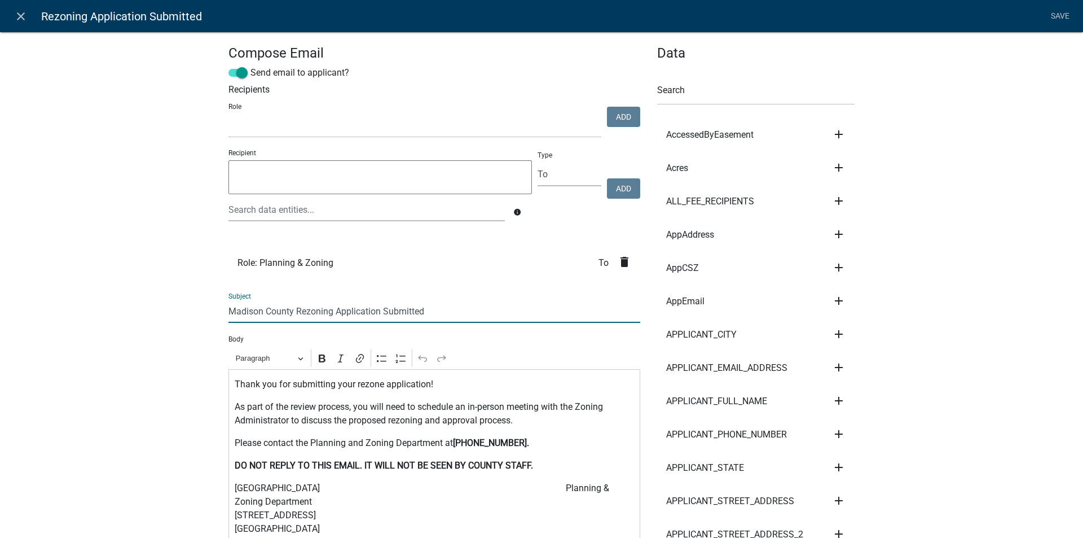
click at [329, 310] on input "Madison County Rezoning Application Submitted" at bounding box center [435, 311] width 412 height 23
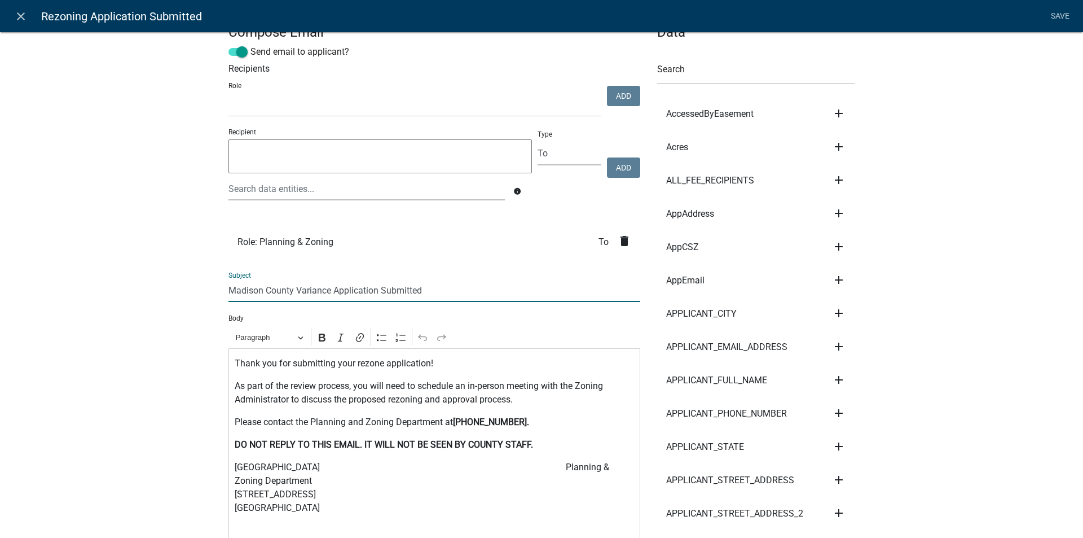
scroll to position [56, 0]
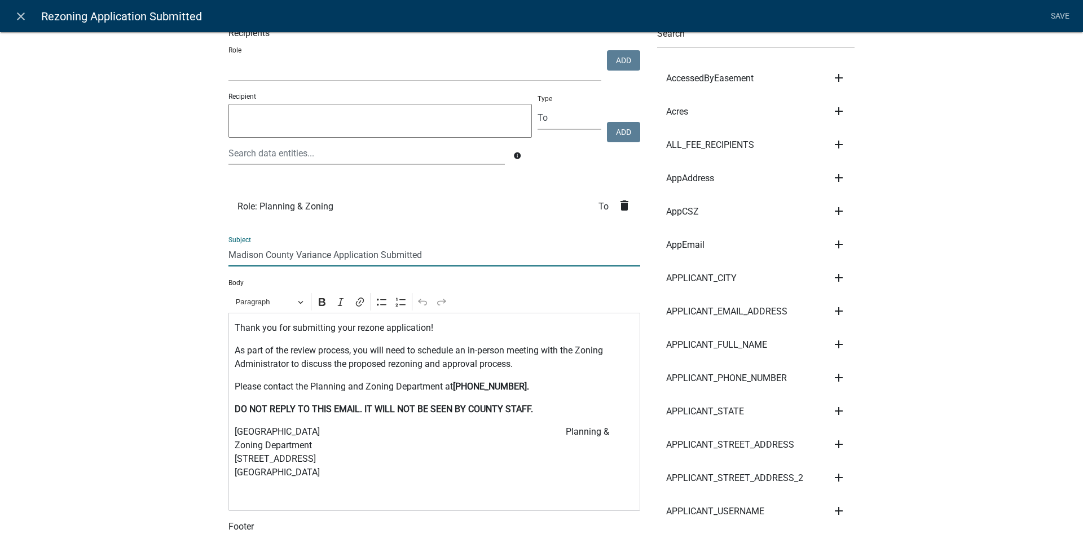
type input "Madison County Variance Application Submitted"
click at [378, 327] on p "Thank you for submitting your rezone application!" at bounding box center [435, 328] width 400 height 14
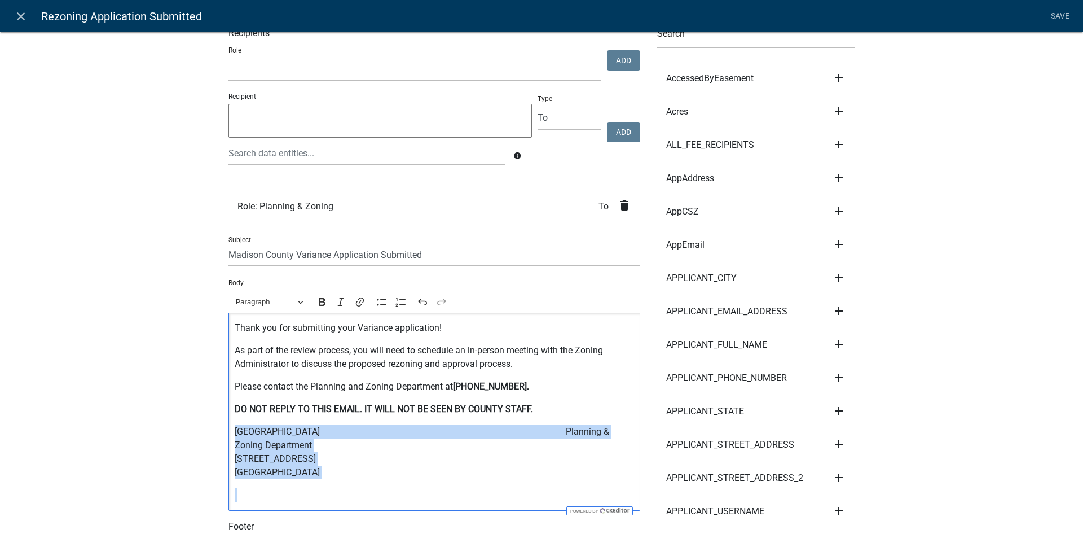
drag, startPoint x: 226, startPoint y: 431, endPoint x: 327, endPoint y: 485, distance: 114.4
click at [327, 485] on div "Thank you for submitting your Variance application! As part of the review proce…" at bounding box center [435, 412] width 412 height 198
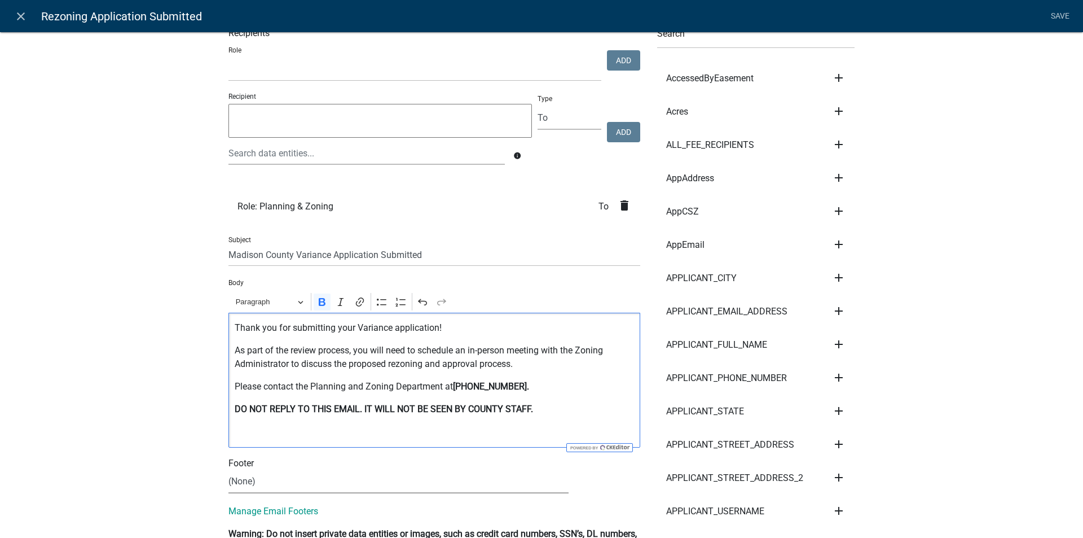
click at [277, 489] on select "(None) Code Enforcement Madison County Building & Grounds Madison County Buildi…" at bounding box center [399, 481] width 340 height 23
select select "c93097da-70cc-4bf7-8f0d-7ce9eec624db"
click at [229, 470] on select "(None) Code Enforcement Madison County Building & Grounds Madison County Buildi…" at bounding box center [399, 481] width 340 height 23
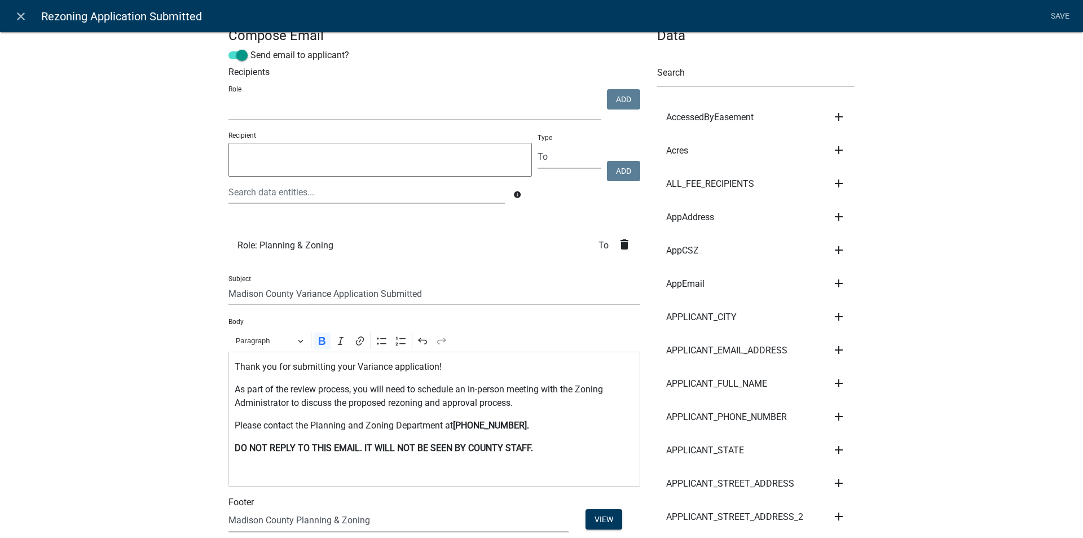
scroll to position [0, 0]
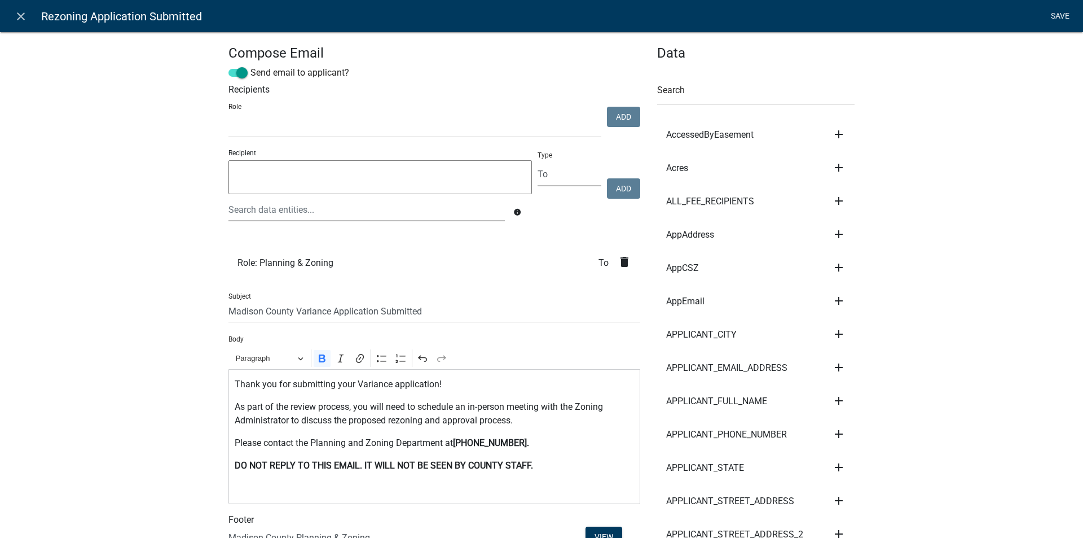
click at [1061, 11] on link "Save" at bounding box center [1060, 16] width 28 height 21
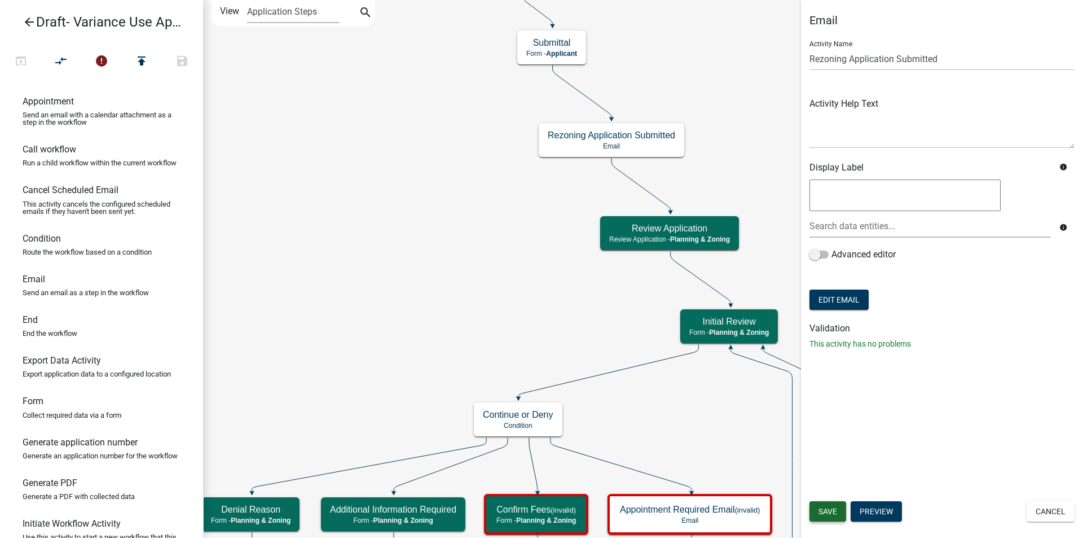
click at [831, 511] on span "Save" at bounding box center [828, 511] width 19 height 9
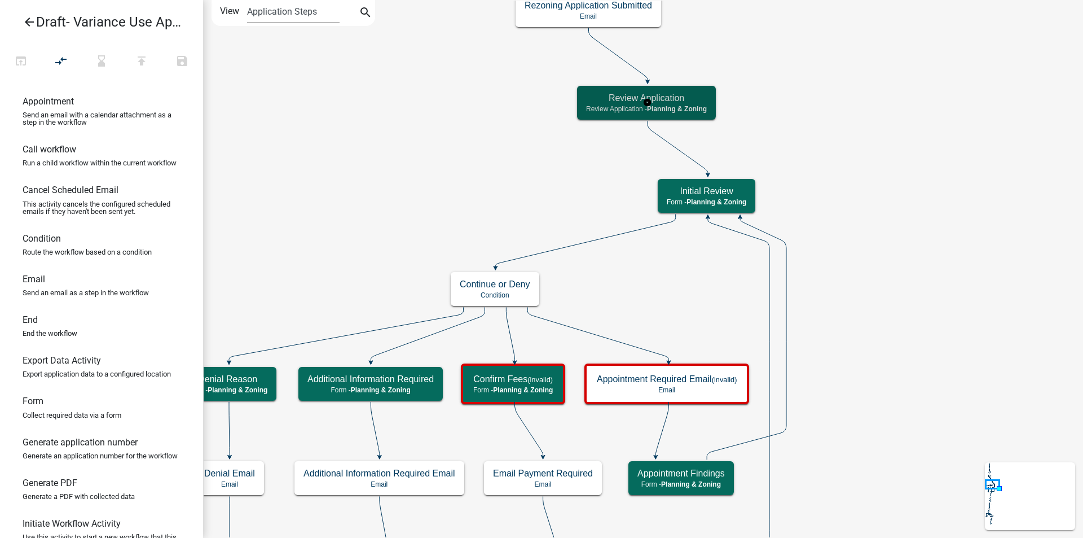
click at [688, 105] on span "Planning & Zoning" at bounding box center [677, 109] width 60 height 8
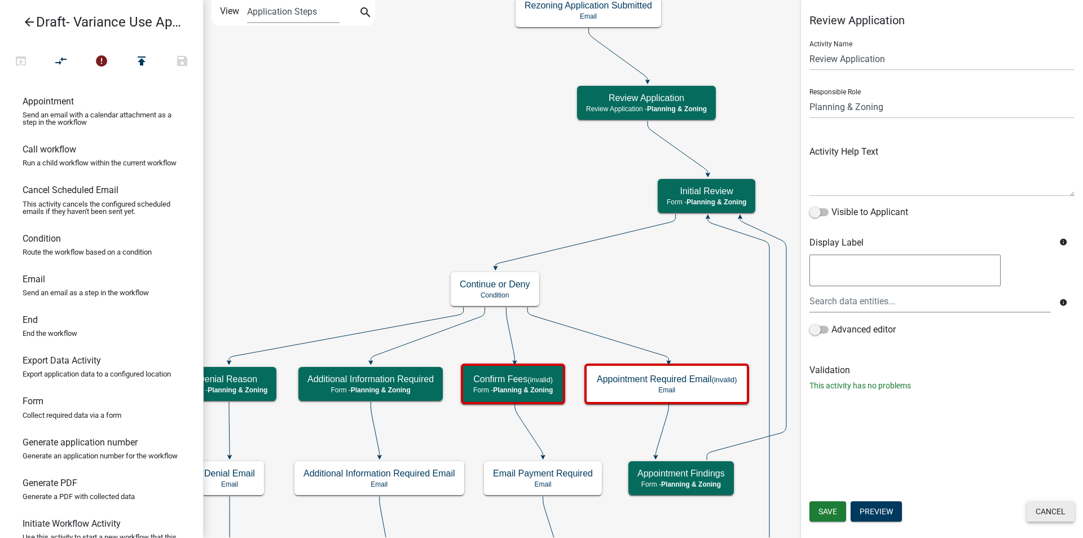
drag, startPoint x: 1057, startPoint y: 514, endPoint x: 1037, endPoint y: 485, distance: 35.2
click at [1056, 514] on button "Cancel" at bounding box center [1051, 511] width 48 height 20
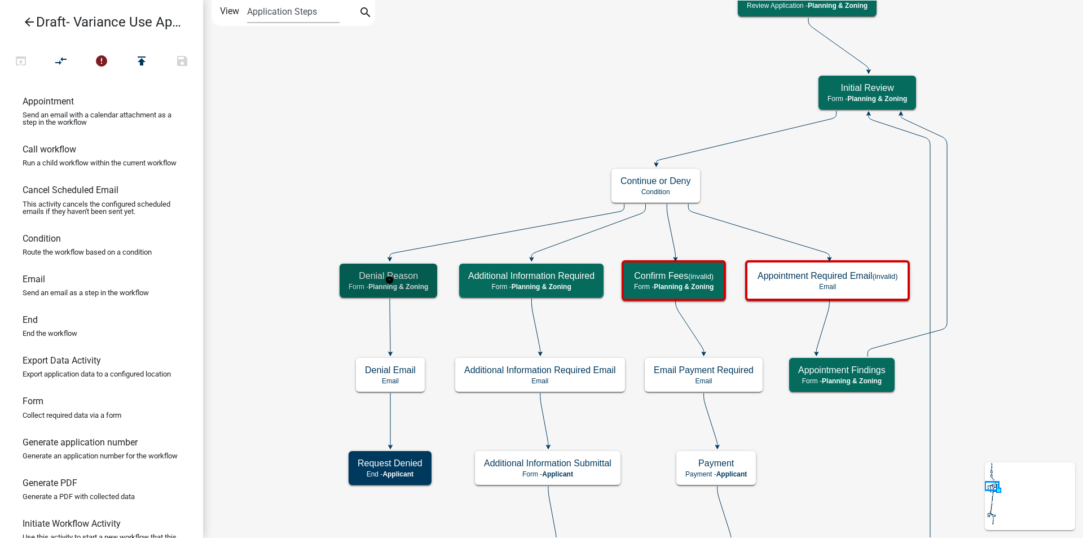
click at [415, 280] on h5 "Denial Reason" at bounding box center [389, 275] width 80 height 11
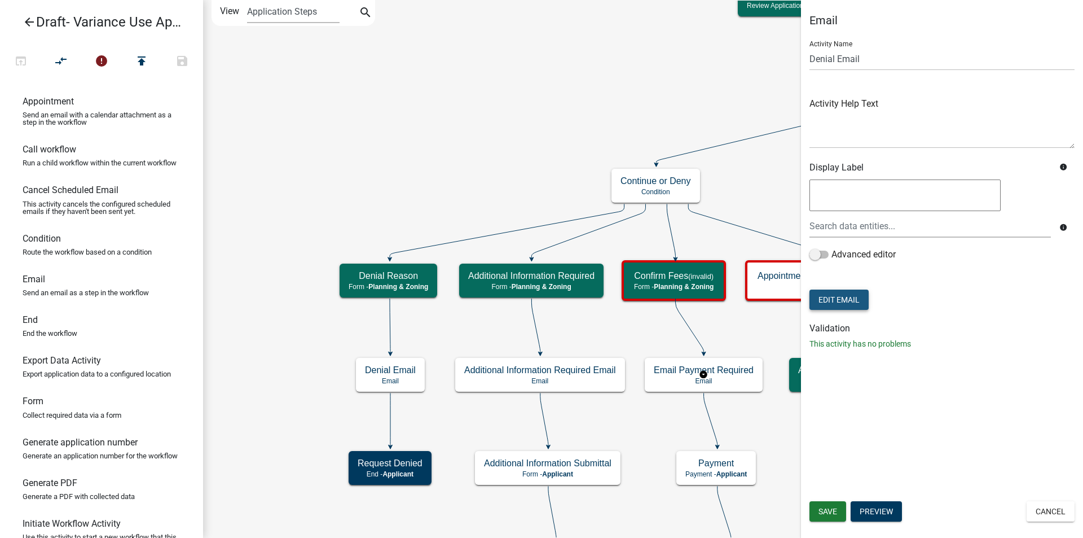
click at [850, 298] on button "Edit Email" at bounding box center [839, 299] width 59 height 20
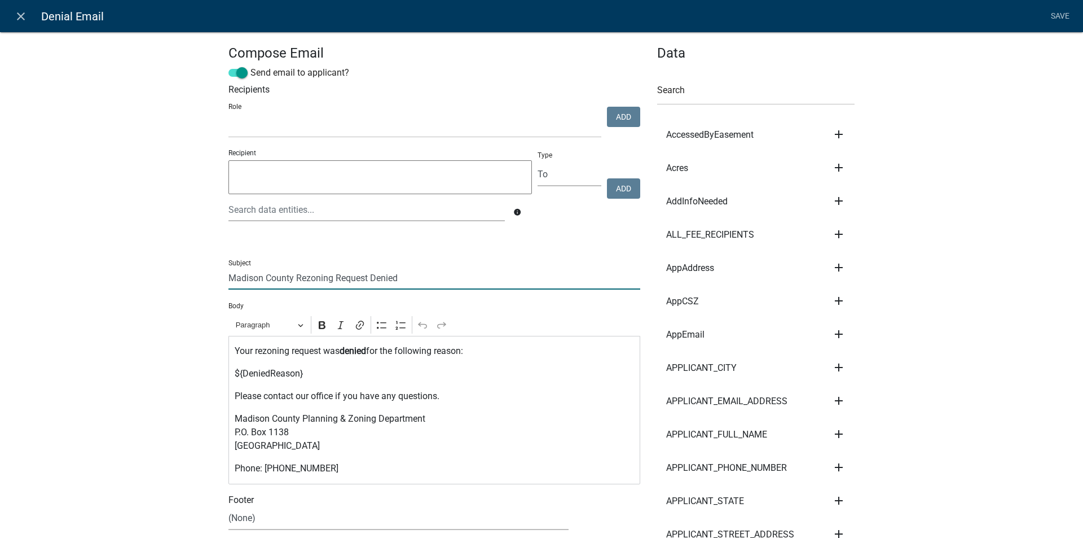
click at [327, 276] on input "Madison County Rezoning Request Denied" at bounding box center [435, 277] width 412 height 23
type input "Madison County Variance Request Denied"
click at [287, 349] on p "Your rezoning request was denied for the following reason:" at bounding box center [435, 351] width 400 height 14
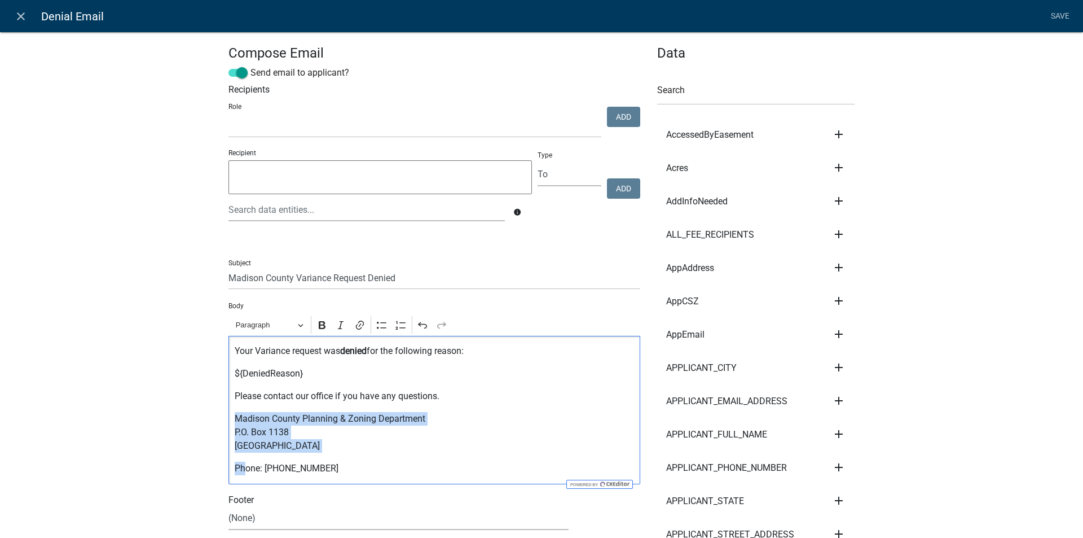
drag, startPoint x: 411, startPoint y: 419, endPoint x: 245, endPoint y: 480, distance: 176.7
click at [244, 481] on div "Your Variance request was denied for the following reason: ${DeniedReason} Plea…" at bounding box center [435, 410] width 412 height 148
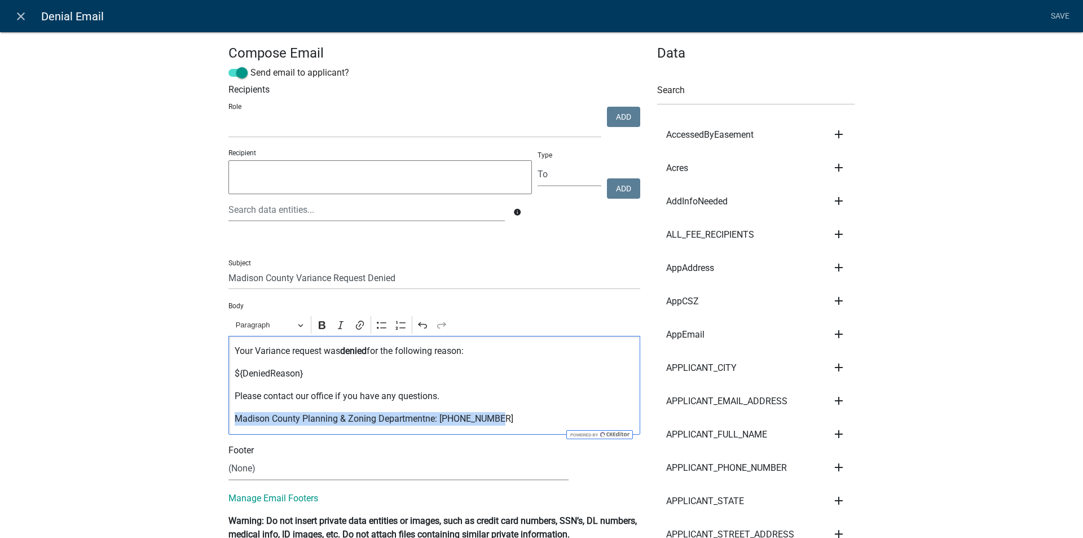
drag, startPoint x: 452, startPoint y: 414, endPoint x: 231, endPoint y: 415, distance: 220.6
click at [231, 415] on div "Your Variance request was denied for the following reason: ${DeniedReason} Plea…" at bounding box center [435, 385] width 412 height 99
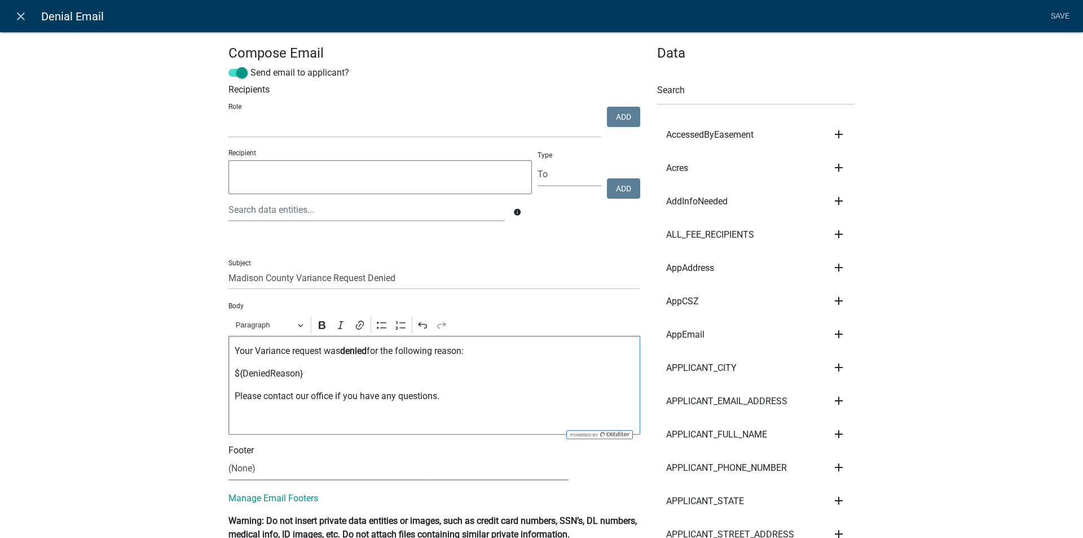
click at [275, 469] on select "(None) Code Enforcement Madison County Building & Grounds Madison County Buildi…" at bounding box center [399, 468] width 340 height 23
select select "c93097da-70cc-4bf7-8f0d-7ce9eec624db"
click at [229, 457] on select "(None) Code Enforcement Madison County Building & Grounds Madison County Buildi…" at bounding box center [399, 468] width 340 height 23
click at [1057, 16] on link "Save" at bounding box center [1060, 16] width 28 height 21
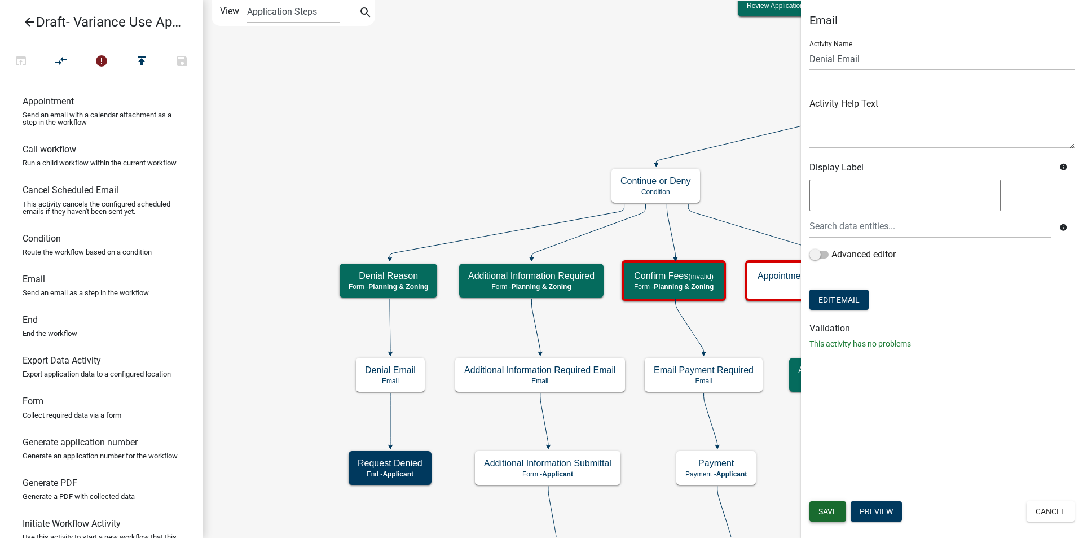
click at [827, 507] on span "Save" at bounding box center [828, 511] width 19 height 9
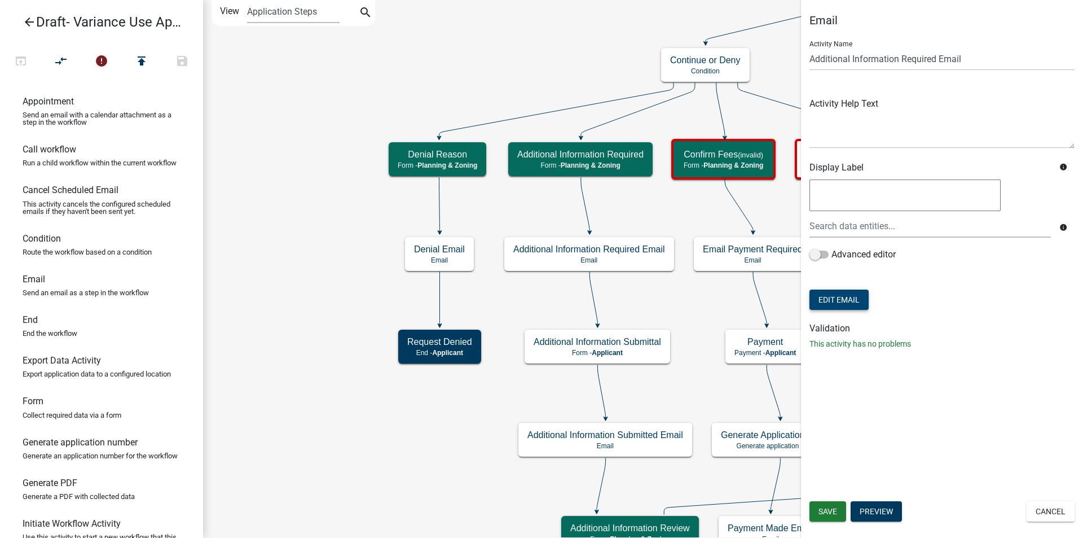
click at [865, 300] on button "Edit Email" at bounding box center [839, 299] width 59 height 20
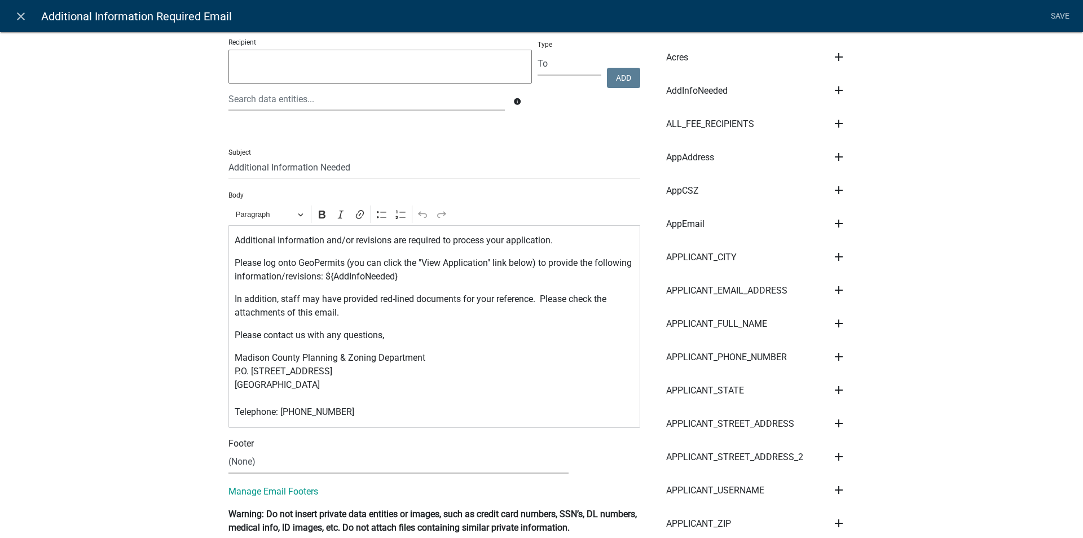
scroll to position [113, 0]
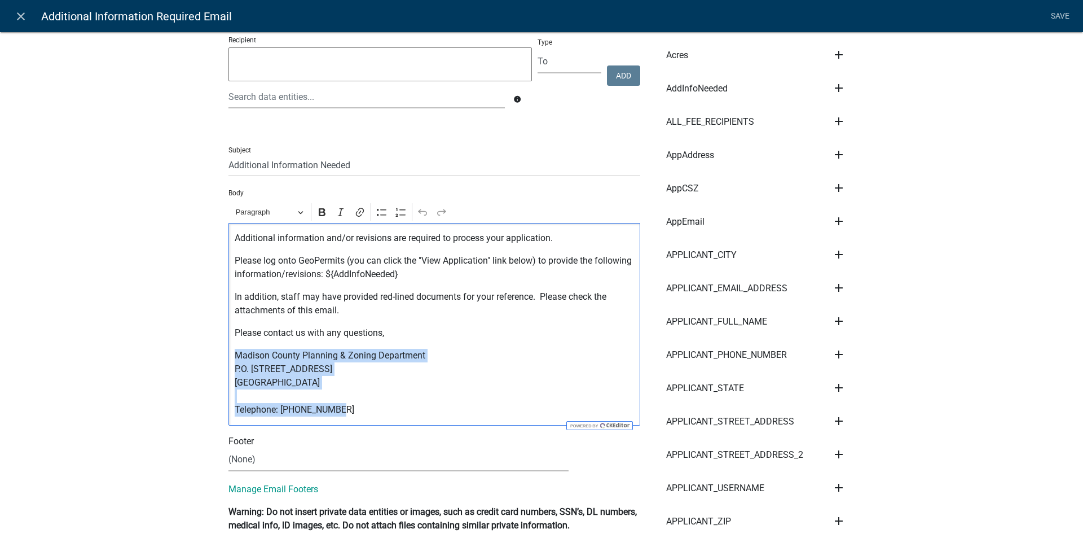
drag, startPoint x: 300, startPoint y: 410, endPoint x: 223, endPoint y: 350, distance: 97.3
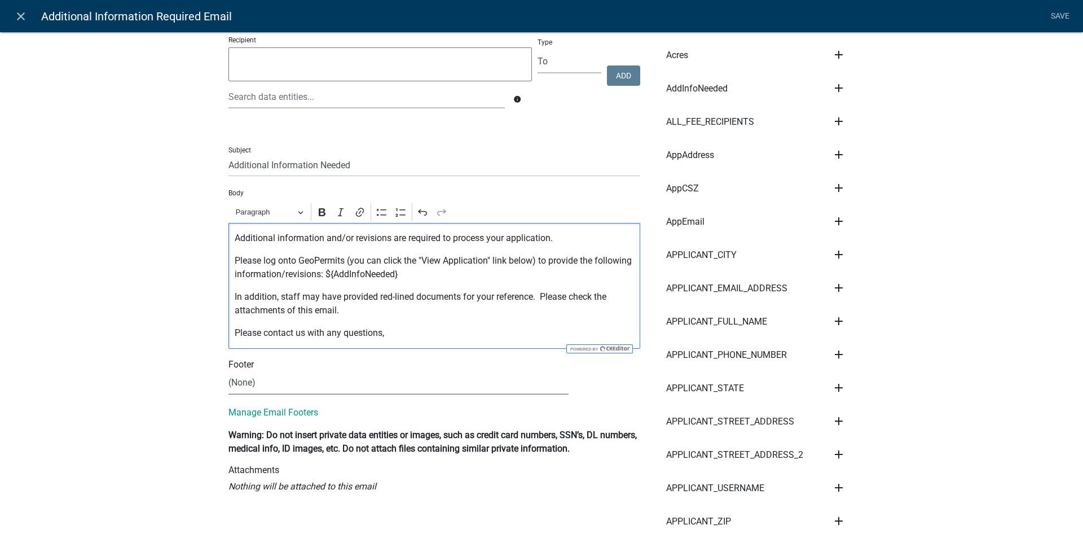
click at [275, 381] on select "(None) Code Enforcement Madison County Building & Grounds Madison County Buildi…" at bounding box center [399, 382] width 340 height 23
select select "c93097da-70cc-4bf7-8f0d-7ce9eec624db"
click at [229, 371] on select "(None) Code Enforcement Madison County Building & Grounds Madison County Buildi…" at bounding box center [399, 382] width 340 height 23
click at [1055, 14] on link "Save" at bounding box center [1060, 16] width 28 height 21
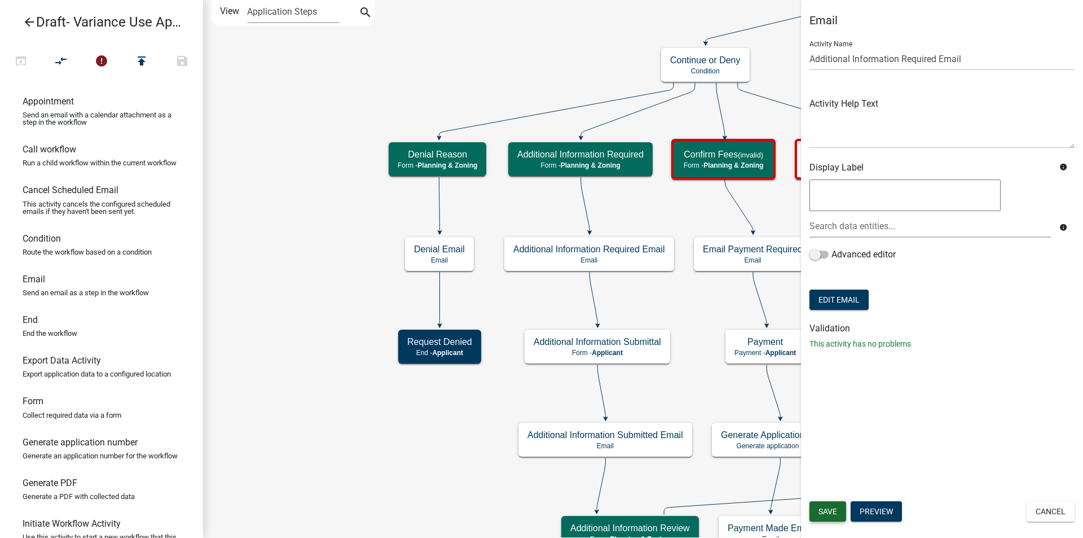
click at [822, 510] on span "Save" at bounding box center [828, 511] width 19 height 9
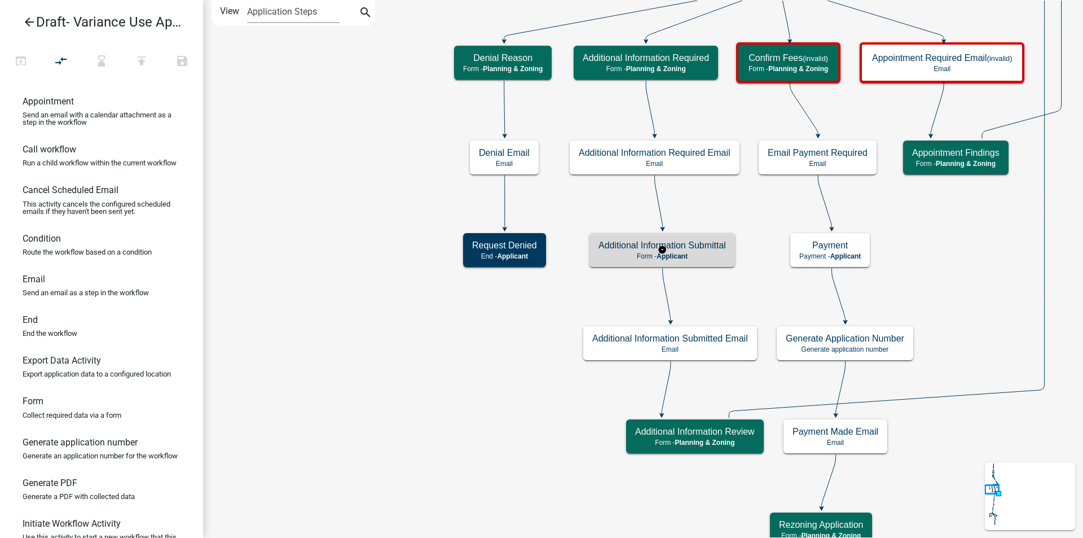
click at [703, 250] on h5 "Additional Information Submittal" at bounding box center [663, 245] width 128 height 11
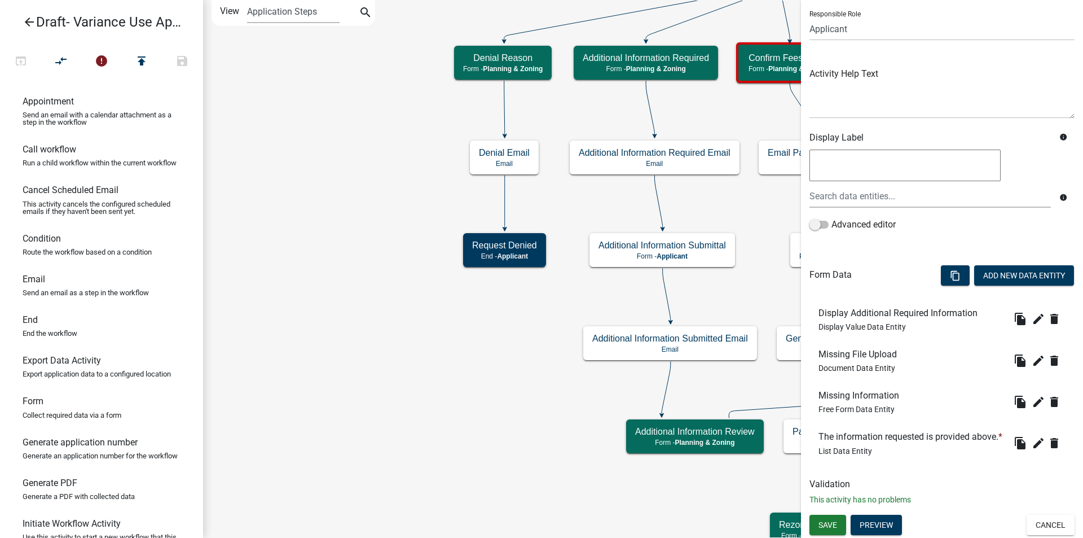
scroll to position [96, 0]
click at [1034, 526] on button "Cancel" at bounding box center [1051, 525] width 48 height 20
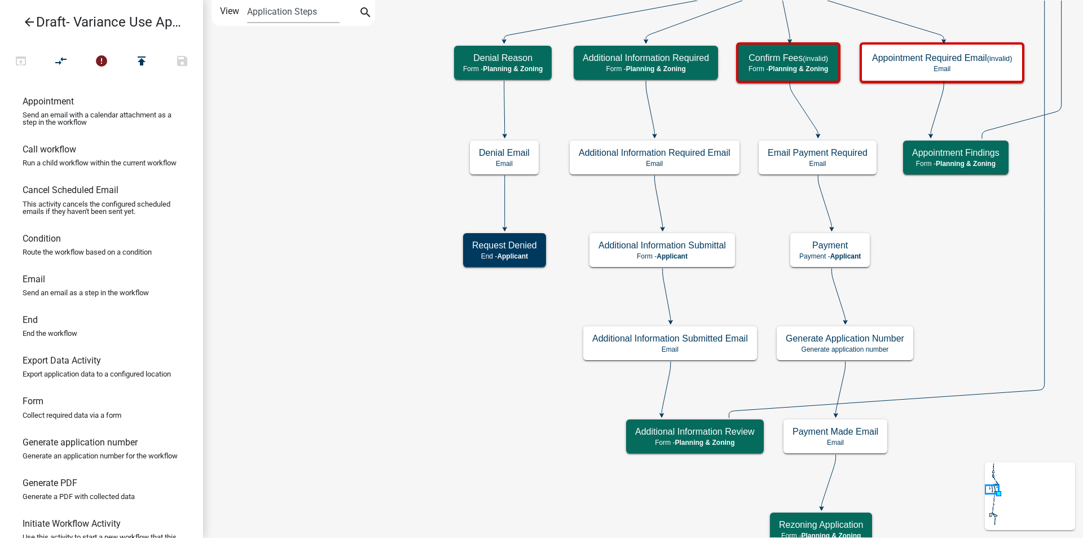
scroll to position [0, 0]
click at [721, 351] on p "Email" at bounding box center [670, 349] width 156 height 8
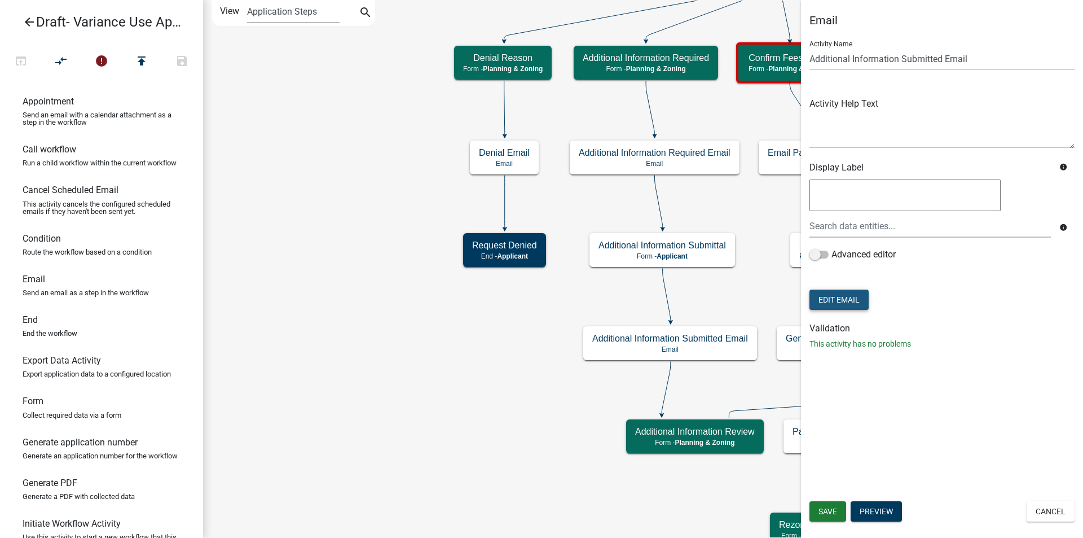
click at [849, 300] on button "Edit Email" at bounding box center [839, 299] width 59 height 20
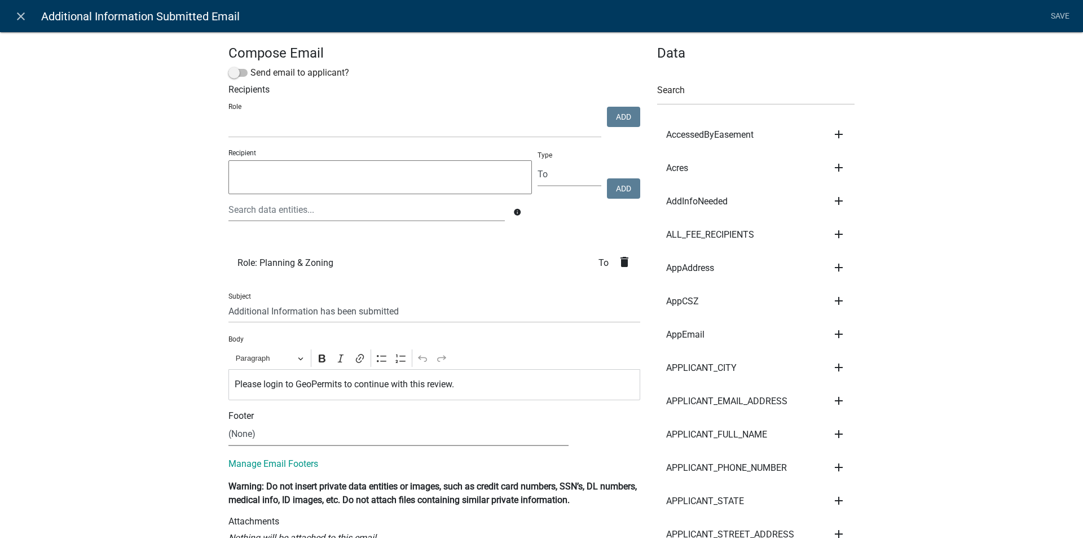
click at [286, 438] on select "(None) Code Enforcement Madison County Building & Grounds Madison County Buildi…" at bounding box center [399, 434] width 340 height 23
select select "c93097da-70cc-4bf7-8f0d-7ce9eec624db"
click at [229, 423] on select "(None) Code Enforcement Madison County Building & Grounds Madison County Buildi…" at bounding box center [399, 434] width 340 height 23
click at [1061, 12] on link "Save" at bounding box center [1060, 16] width 28 height 21
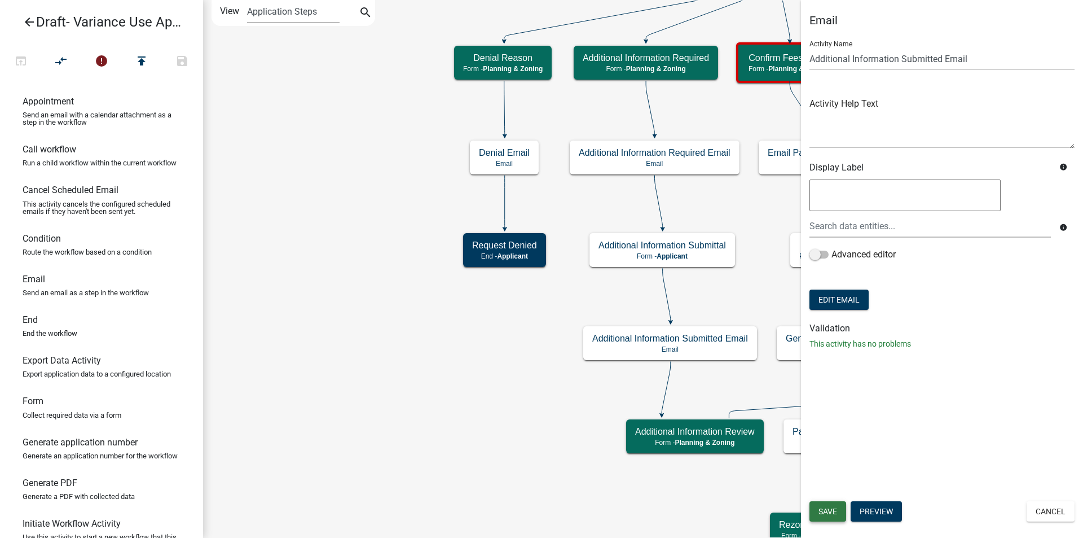
click at [827, 504] on button "Save" at bounding box center [828, 511] width 37 height 20
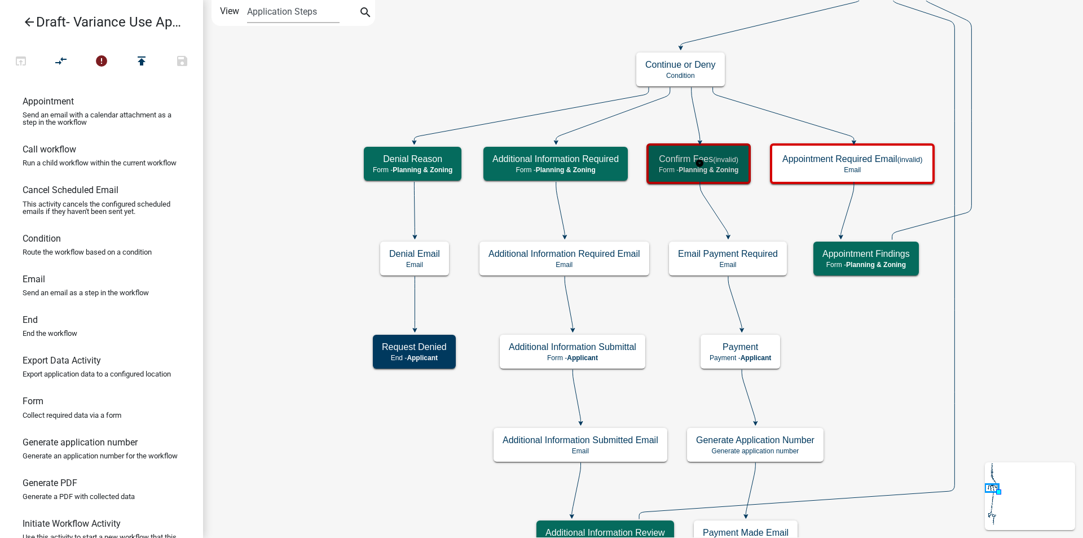
click at [741, 166] on div "Confirm Fees (invalid) Form - Planning & Zoning" at bounding box center [699, 164] width 98 height 34
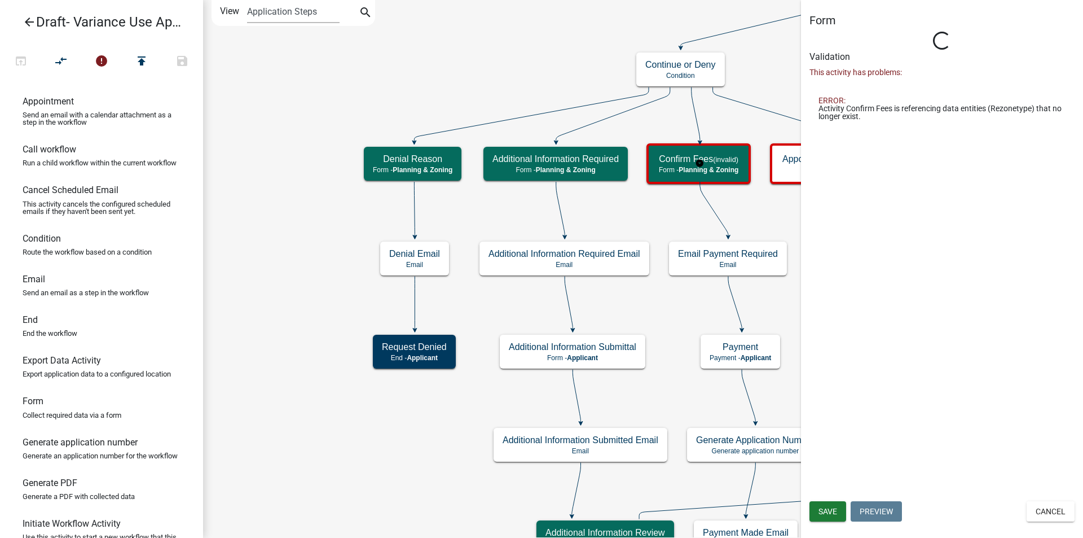
select select "21E23B7C-0AE9-4CE5-BF16-76C7A100C343"
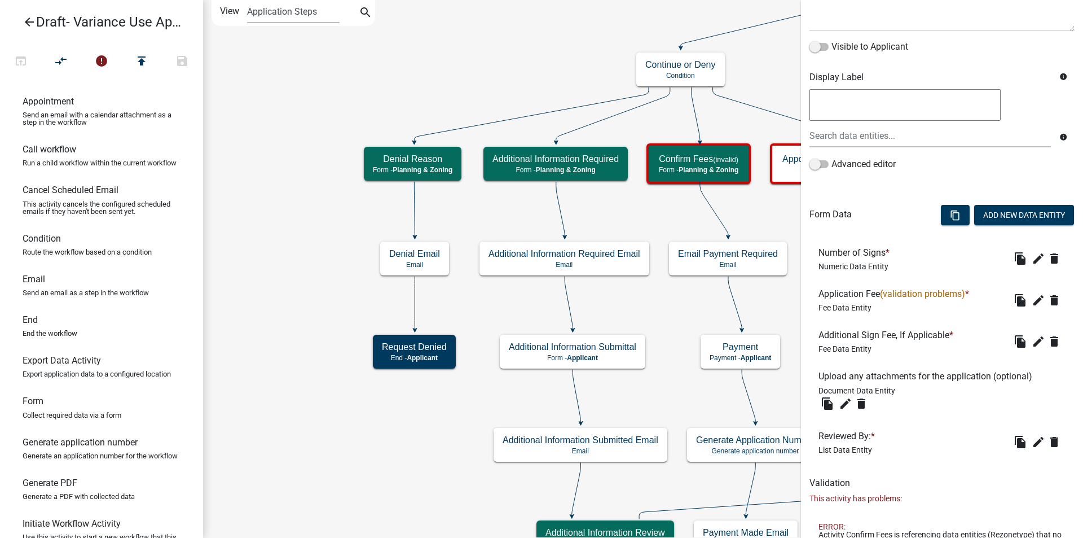
scroll to position [169, 0]
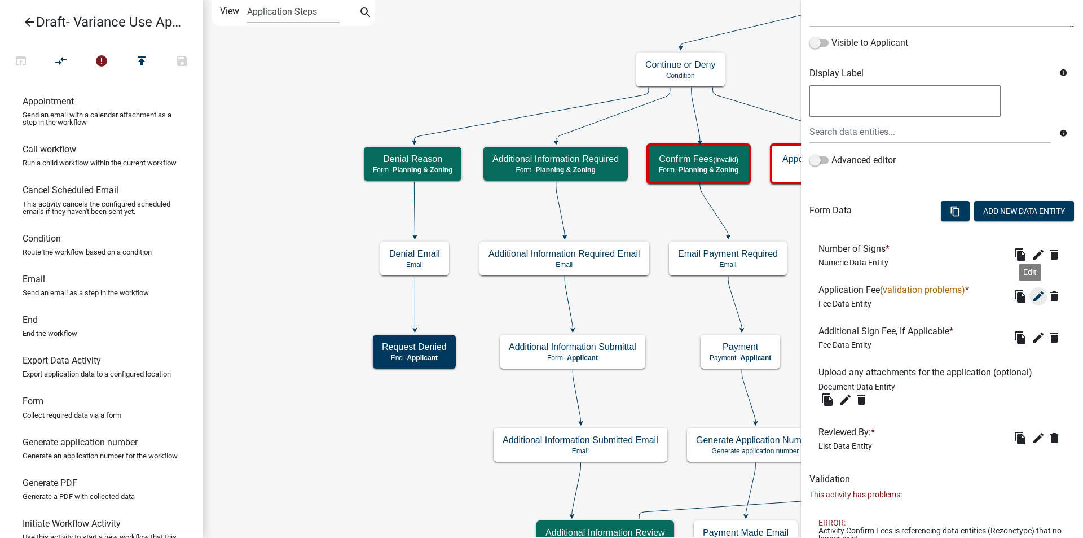
click at [1032, 295] on icon "edit" at bounding box center [1039, 296] width 14 height 14
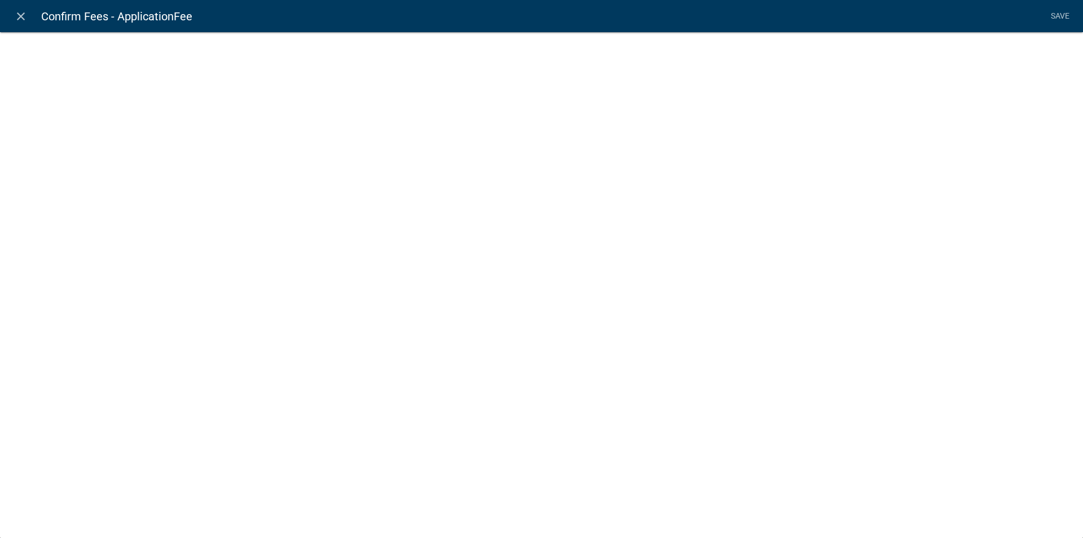
select select "fee"
select select
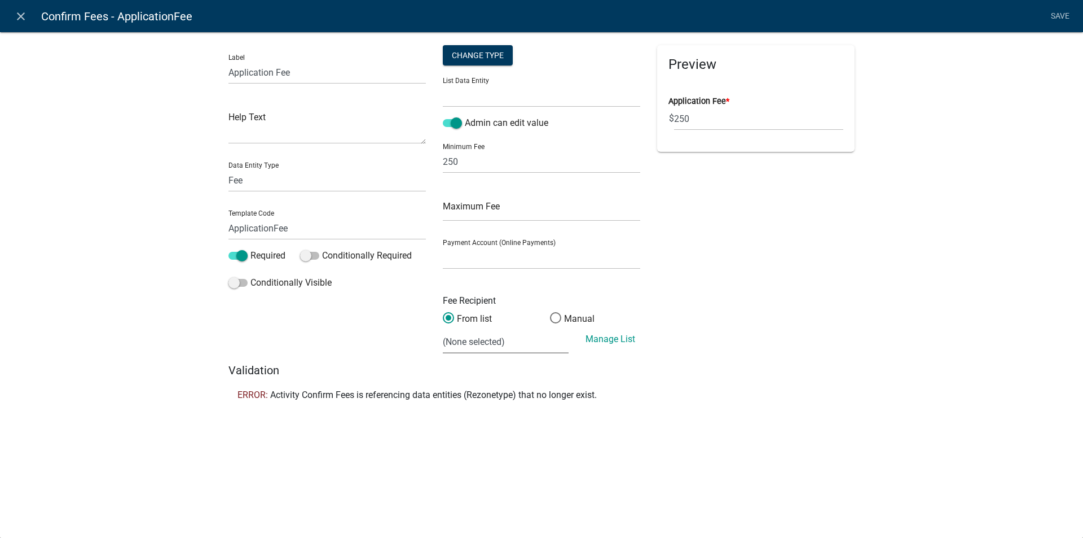
click at [494, 349] on select "(None selected) 100-00-0000-3222-320-08 PZ Permits 100-00-0000-3222-320-11 Buil…" at bounding box center [506, 341] width 126 height 23
select select "1: 0b68035f-a876-49b3-b38c-91a3c86b17c6"
click at [443, 330] on select "(None selected) 100-00-0000-3222-320-08 PZ Permits 100-00-0000-3222-320-11 Buil…" at bounding box center [506, 341] width 126 height 23
click at [498, 264] on select "General Account (Certified Payments)" at bounding box center [541, 257] width 197 height 23
select select "ade8966c-73be-43a0-8912-862582d59b66"
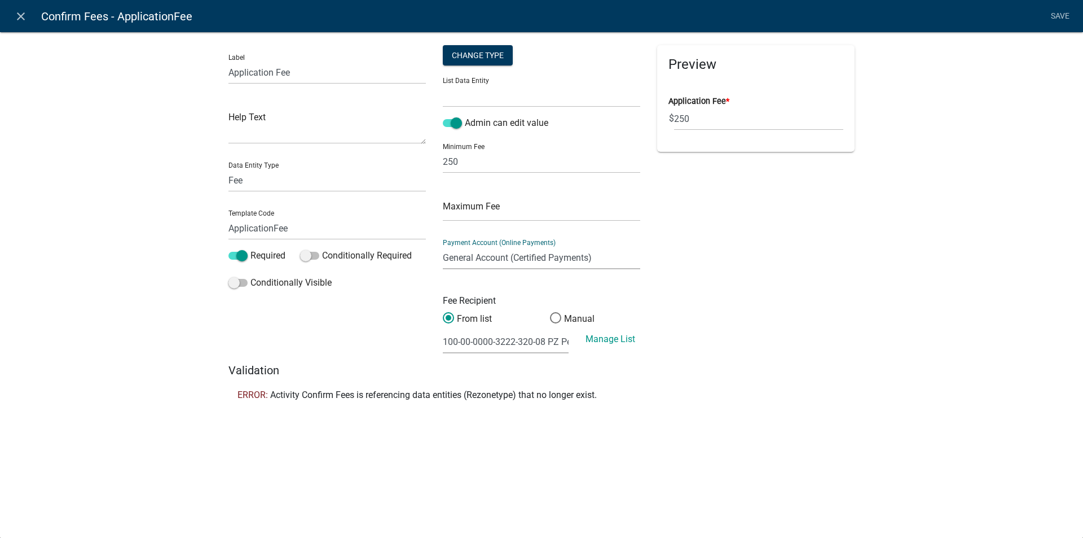
click at [443, 246] on select "General Account (Certified Payments)" at bounding box center [541, 257] width 197 height 23
click at [488, 208] on input "text" at bounding box center [541, 209] width 197 height 23
type input "250"
click at [807, 237] on div "Preview Application Fee * $ 250" at bounding box center [756, 204] width 214 height 318
click at [494, 59] on div "Change Type" at bounding box center [478, 55] width 70 height 20
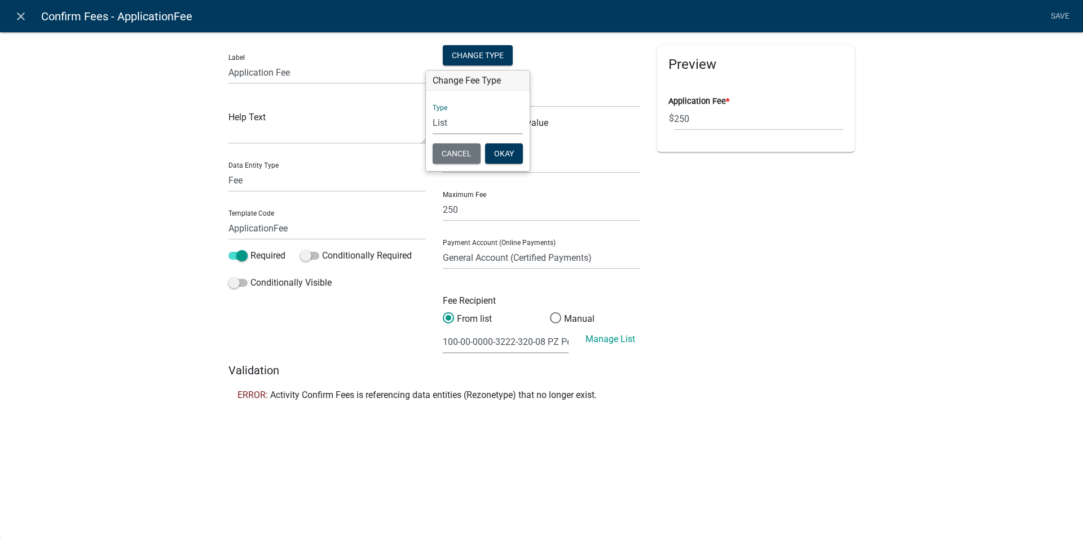
click at [453, 123] on select "Simple List Advanced" at bounding box center [478, 122] width 90 height 23
select select "2"
click at [433, 111] on select "Simple List Advanced" at bounding box center [478, 122] width 90 height 23
click at [499, 150] on button "Okay" at bounding box center [504, 153] width 38 height 20
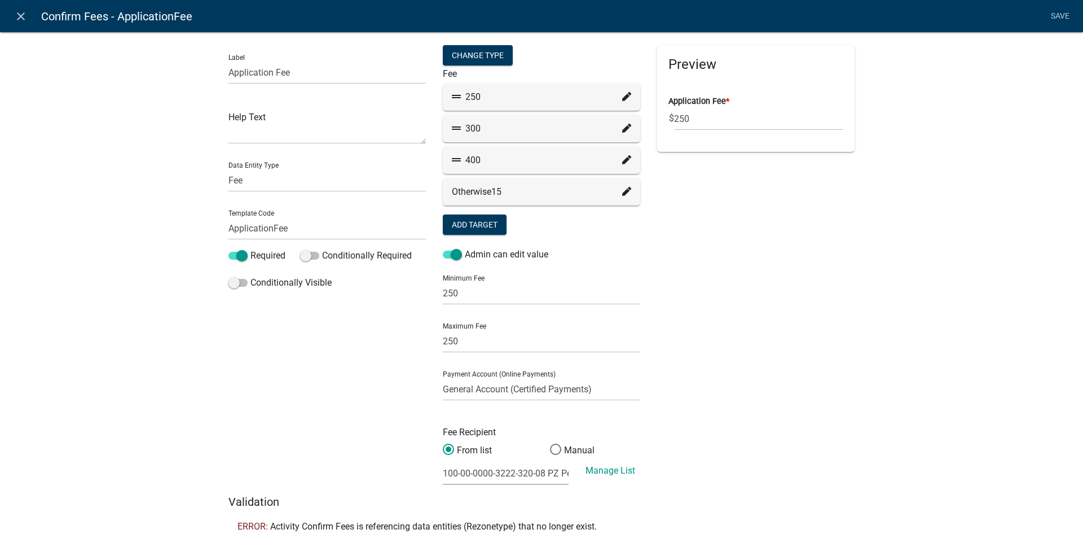
click at [623, 190] on icon at bounding box center [626, 191] width 9 height 9
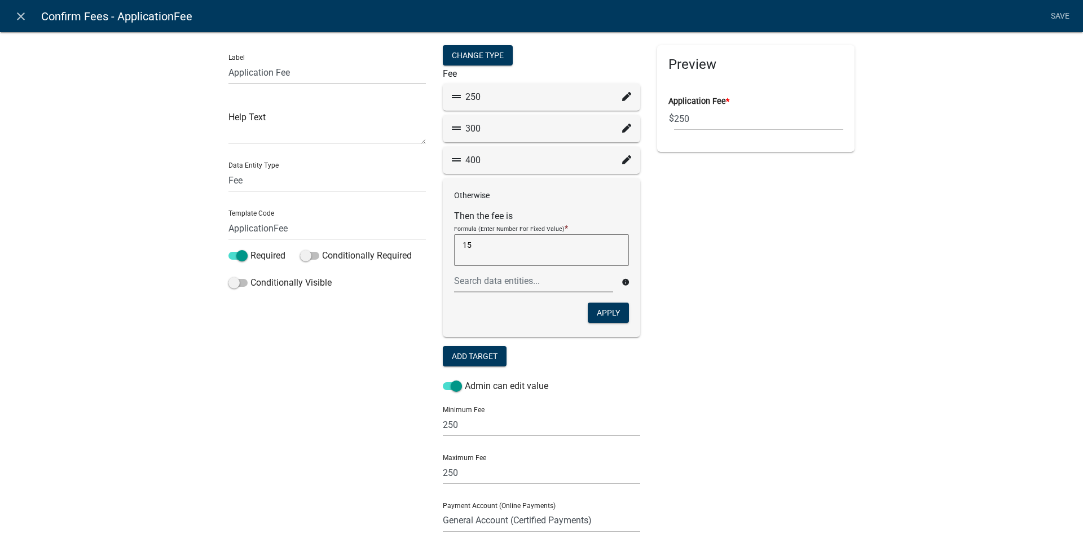
drag, startPoint x: 732, startPoint y: 266, endPoint x: 677, endPoint y: 230, distance: 66.5
click at [733, 266] on div "Preview Application Fee * $ 250" at bounding box center [756, 335] width 214 height 581
click at [607, 310] on button "Apply" at bounding box center [608, 312] width 41 height 20
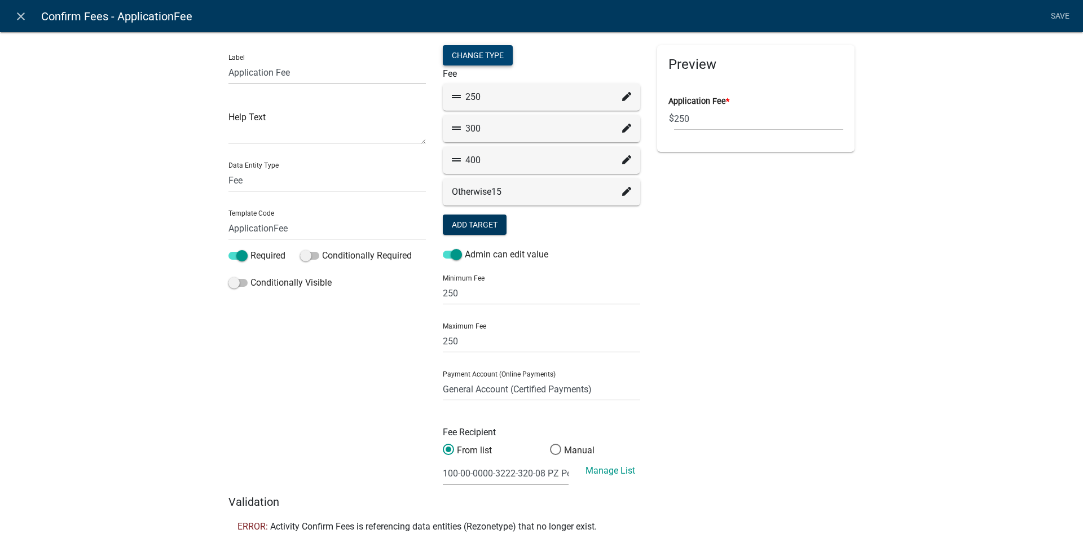
click at [484, 56] on div "Change Type" at bounding box center [478, 55] width 70 height 20
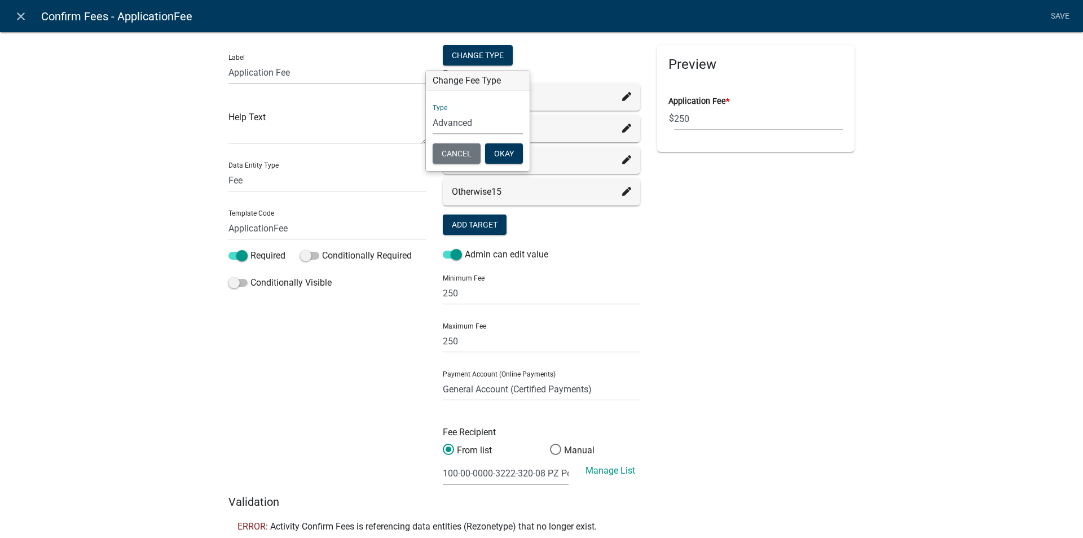
click at [451, 122] on select "Simple List Advanced" at bounding box center [478, 122] width 90 height 23
select select "0"
click at [433, 134] on select "Simple List Advanced" at bounding box center [478, 122] width 90 height 23
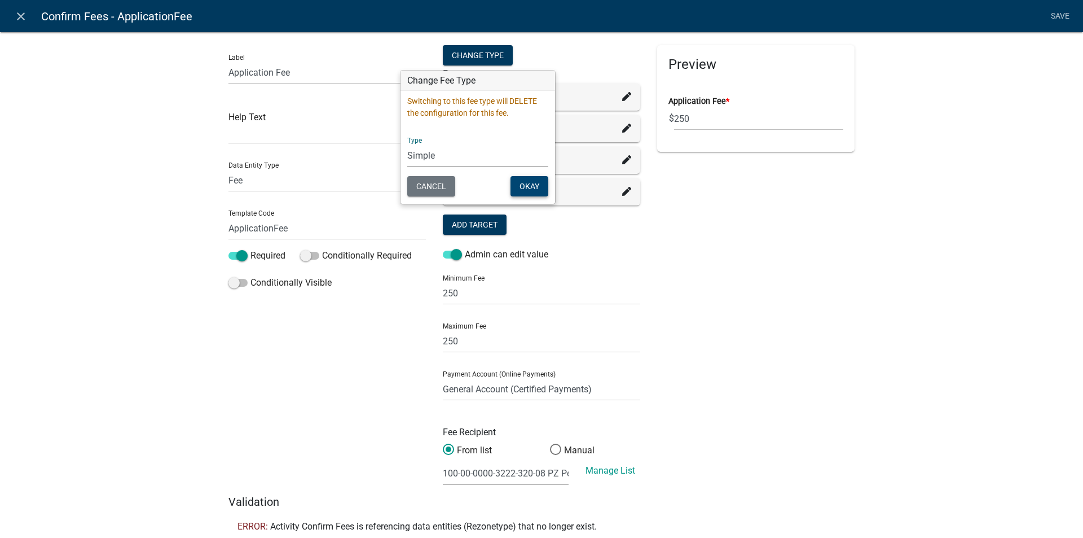
click at [518, 182] on button "Okay" at bounding box center [530, 186] width 38 height 20
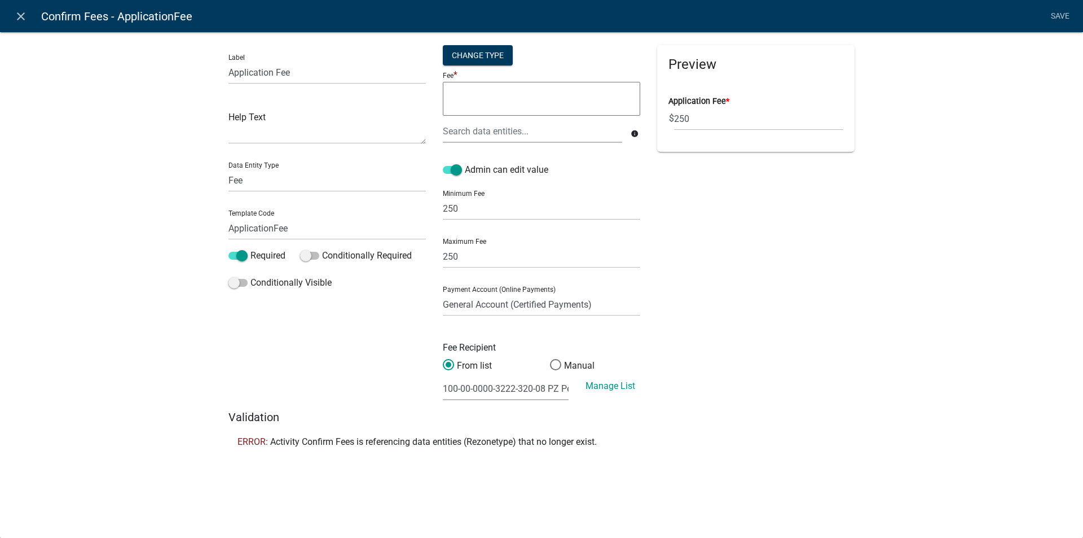
click at [484, 106] on textarea at bounding box center [541, 99] width 197 height 34
type textarea "250.00"
click at [706, 201] on div "Preview Application Fee * $ 250" at bounding box center [756, 227] width 214 height 365
click at [1061, 14] on link "Save" at bounding box center [1060, 16] width 28 height 21
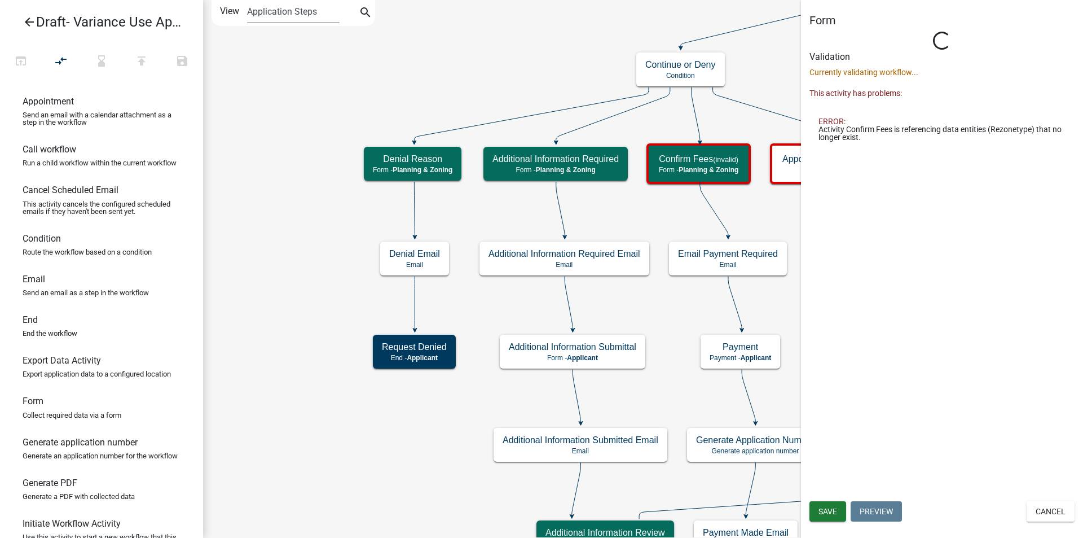
scroll to position [0, 0]
select select "21E23B7C-0AE9-4CE5-BF16-76C7A100C343"
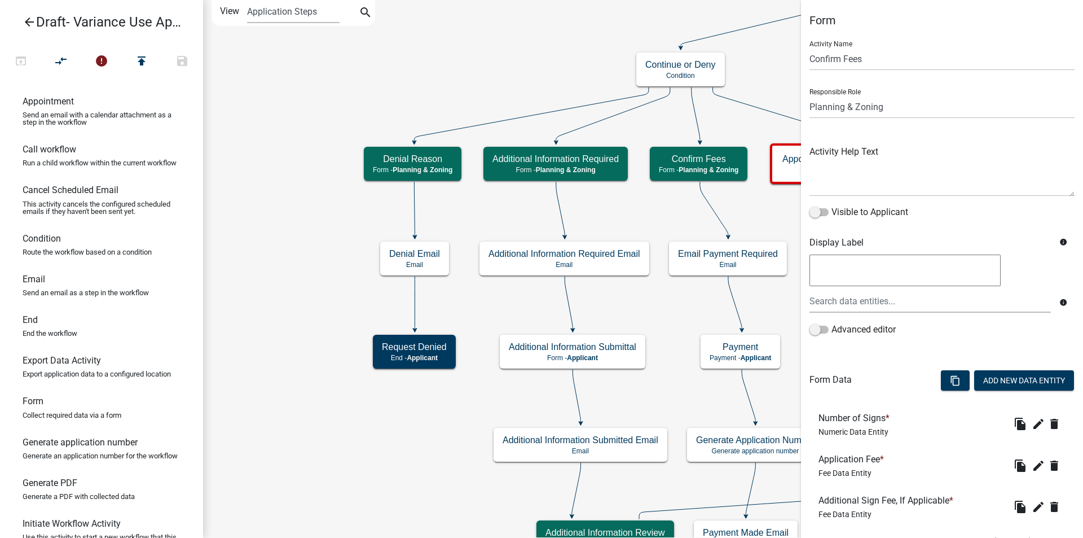
scroll to position [164, 0]
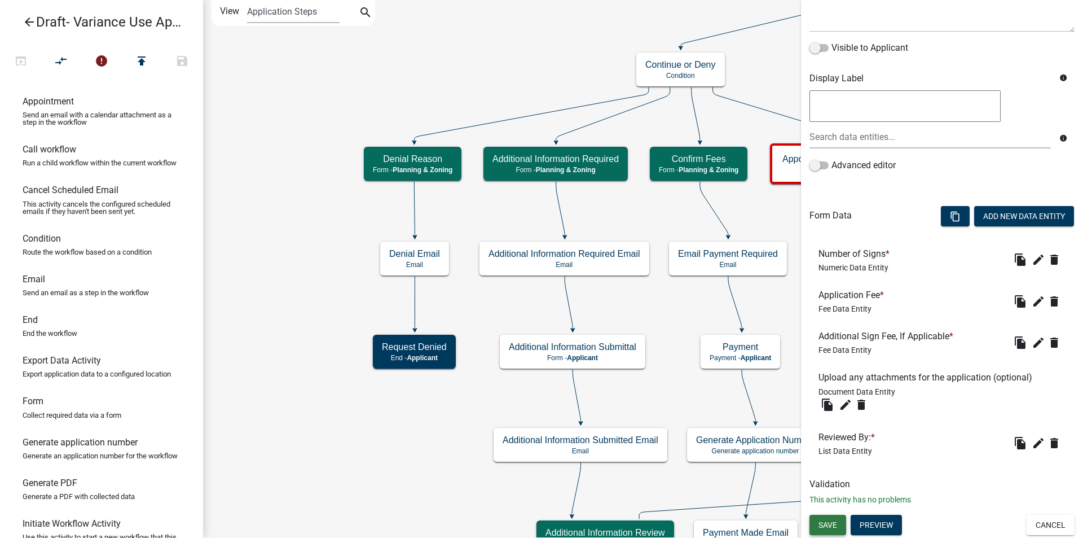
click at [825, 524] on span "Save" at bounding box center [828, 524] width 19 height 9
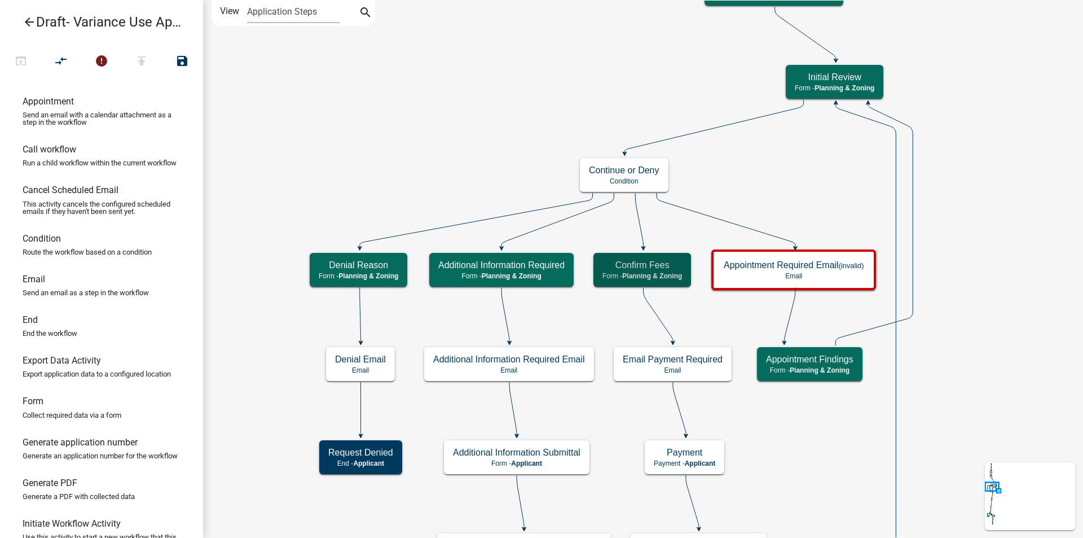
scroll to position [0, 0]
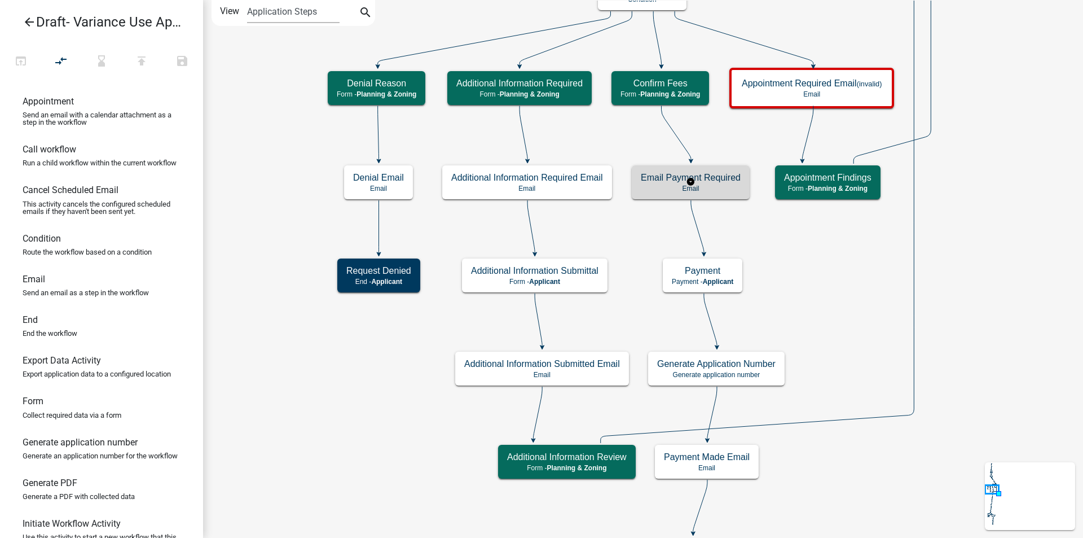
click at [739, 187] on p "Email" at bounding box center [691, 189] width 100 height 8
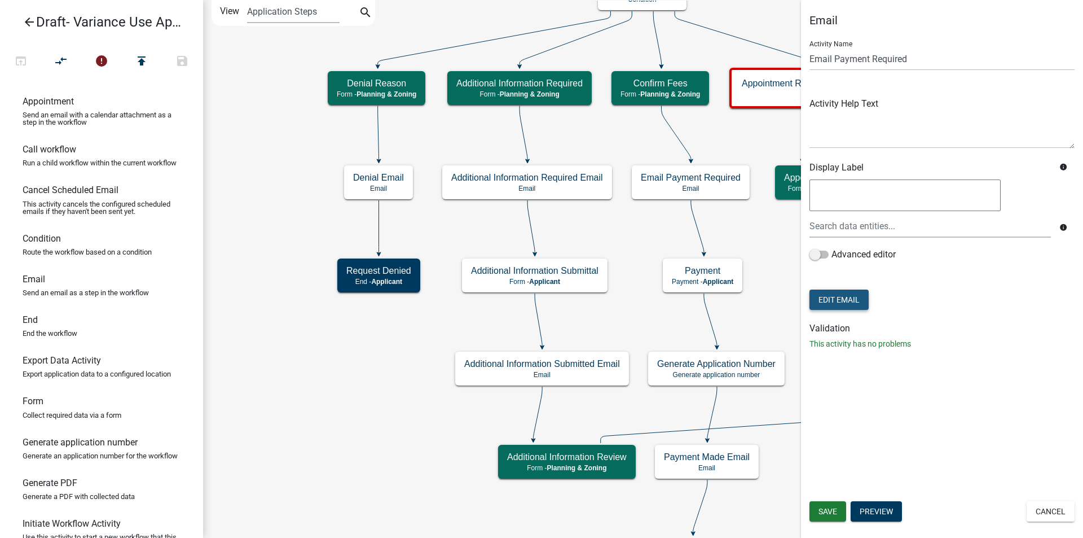
click at [857, 295] on button "Edit Email" at bounding box center [839, 299] width 59 height 20
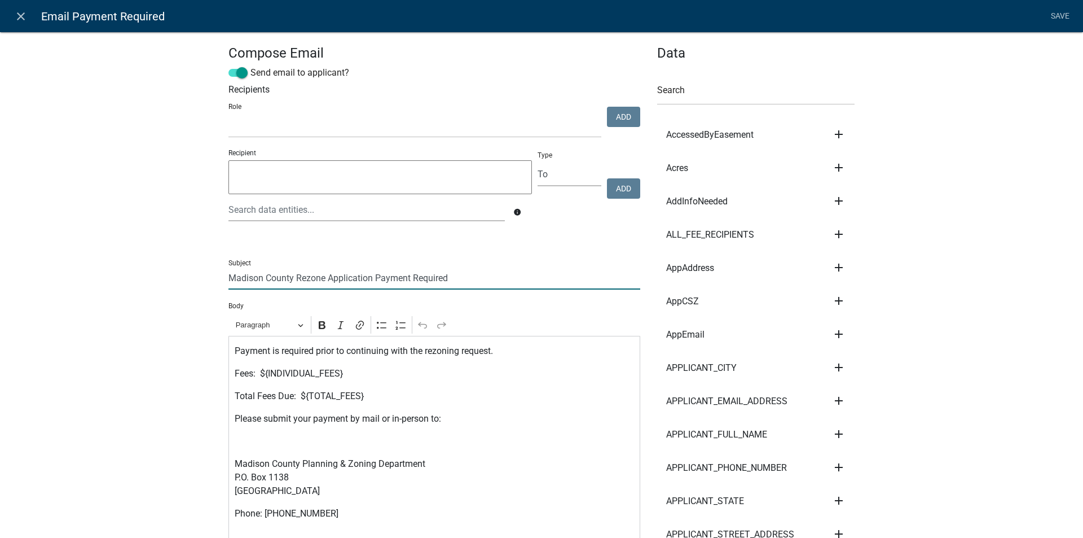
click at [321, 276] on input "Madison County Rezone Application Payment Required" at bounding box center [435, 277] width 412 height 23
type input "Madison County Variance Application Payment Required"
click at [456, 352] on p "Payment is required prior to continuing with the rezoning request." at bounding box center [435, 351] width 400 height 14
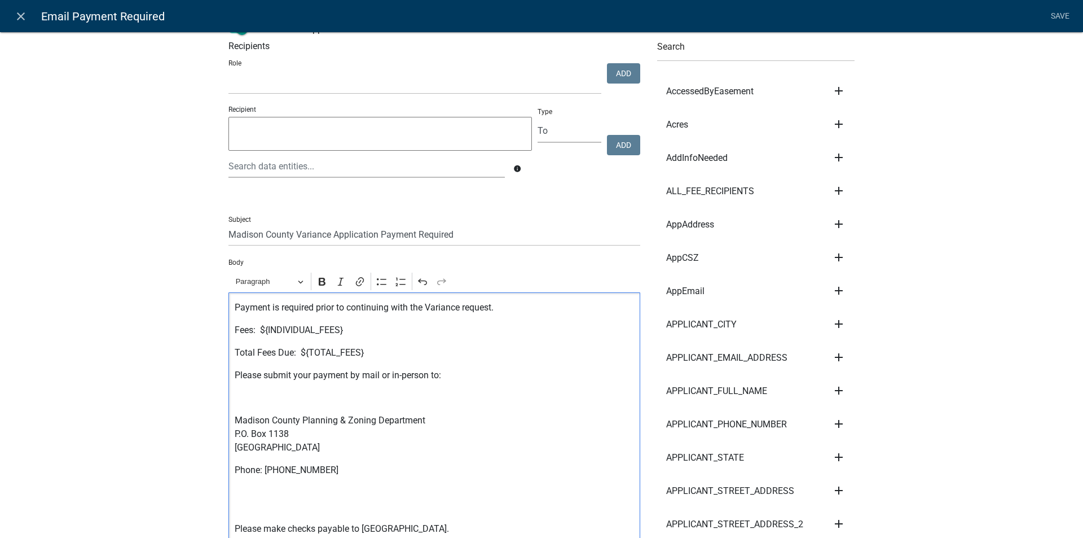
scroll to position [56, 0]
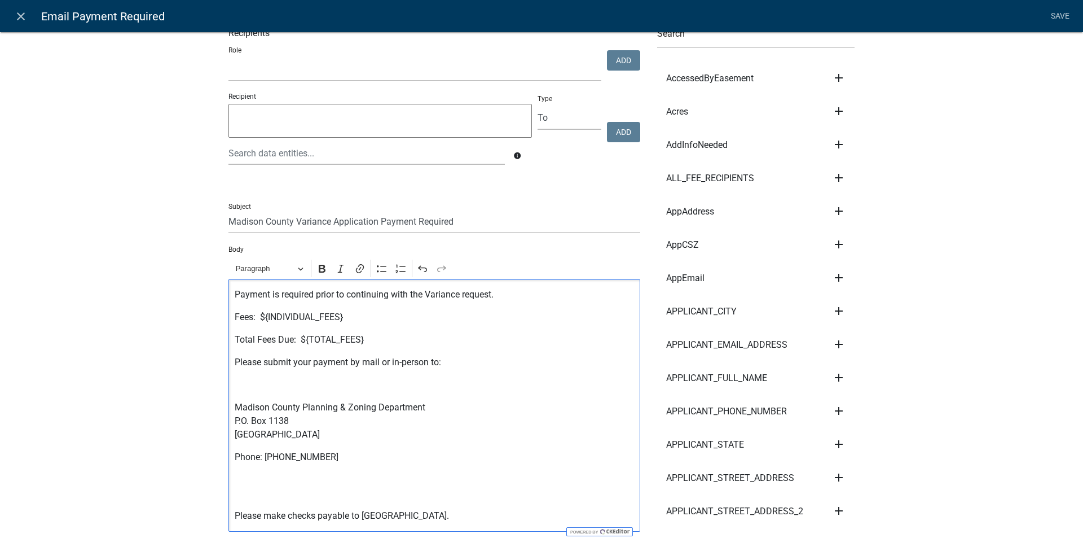
click at [375, 361] on p "Please submit your payment by mail or in-person to:" at bounding box center [435, 362] width 400 height 14
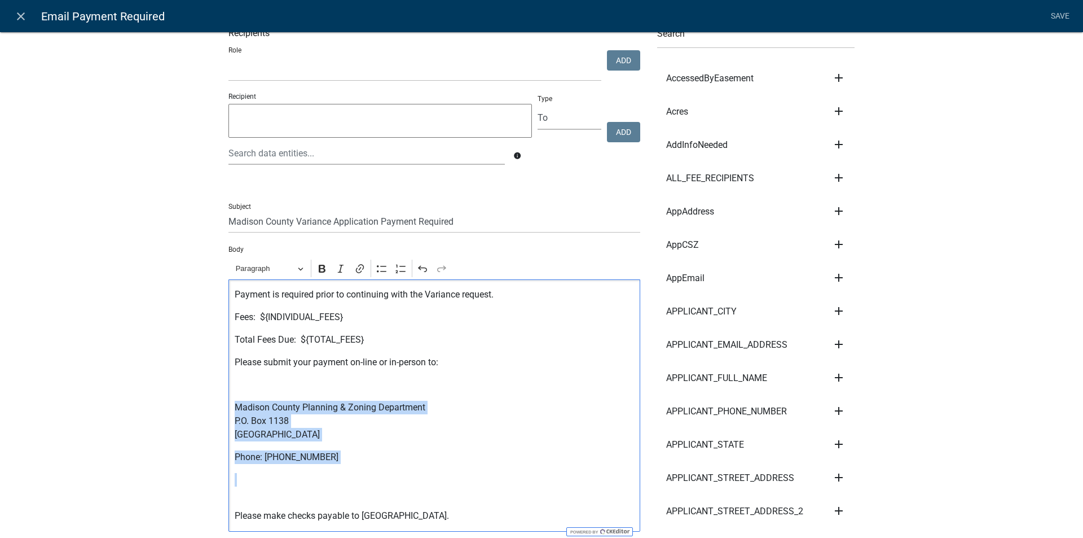
drag, startPoint x: 229, startPoint y: 403, endPoint x: 335, endPoint y: 454, distance: 118.1
click at [336, 472] on div "Payment is required prior to continuing with the Variance request. Fees: ${INDI…" at bounding box center [435, 405] width 412 height 252
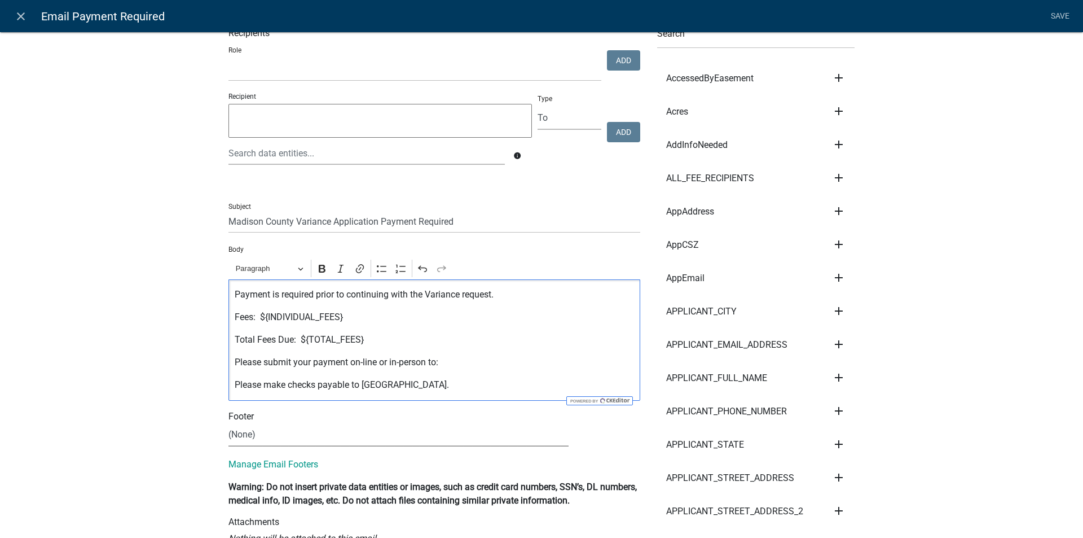
click at [292, 433] on select "(None) Code Enforcement Madison County Building & Grounds Madison County Buildi…" at bounding box center [399, 434] width 340 height 23
select select "c93097da-70cc-4bf7-8f0d-7ce9eec624db"
click at [229, 423] on select "(None) Code Enforcement Madison County Building & Grounds Madison County Buildi…" at bounding box center [399, 434] width 340 height 23
click at [1057, 18] on link "Save" at bounding box center [1060, 16] width 28 height 21
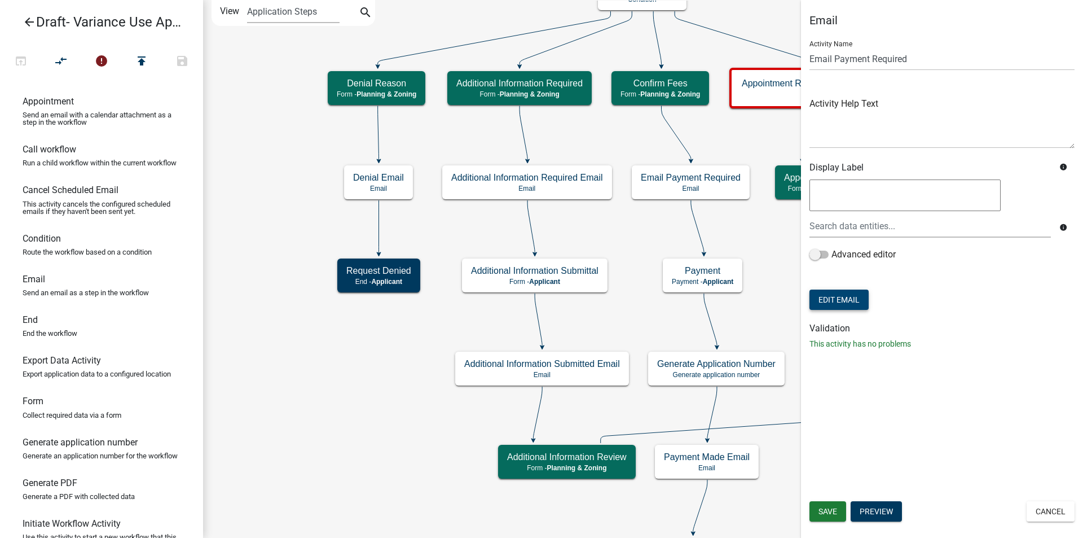
scroll to position [0, 0]
click at [830, 510] on span "Save" at bounding box center [828, 511] width 19 height 9
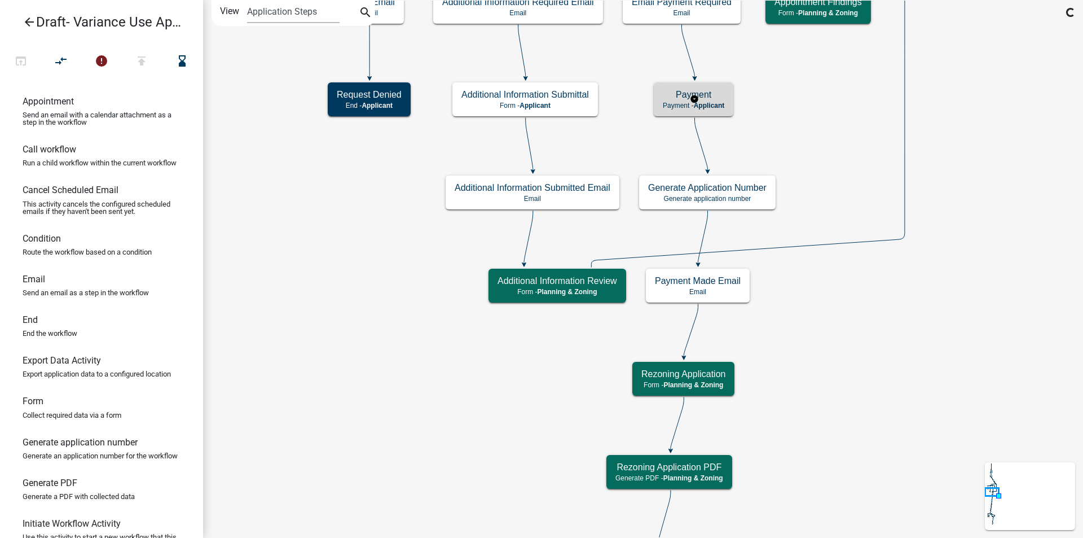
click at [722, 104] on span "Applicant" at bounding box center [709, 106] width 31 height 8
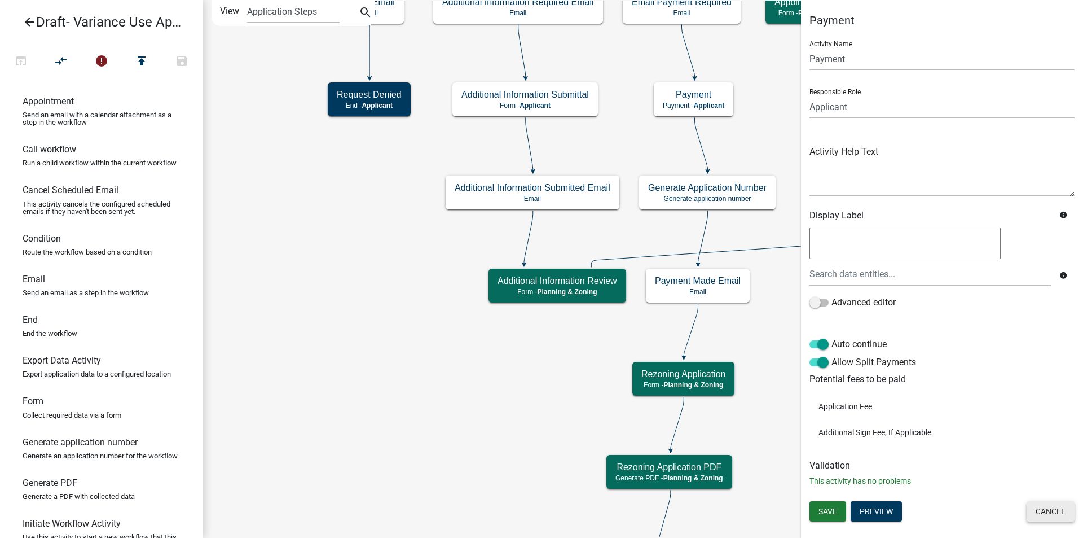
click at [1050, 509] on button "Cancel" at bounding box center [1051, 511] width 48 height 20
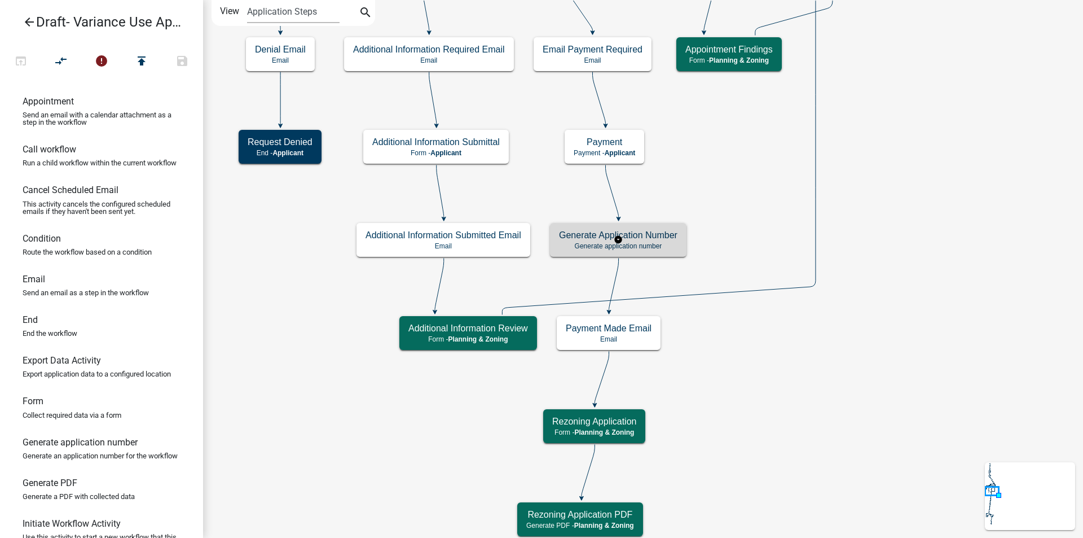
click at [661, 239] on h5 "Generate Application Number" at bounding box center [618, 235] width 118 height 11
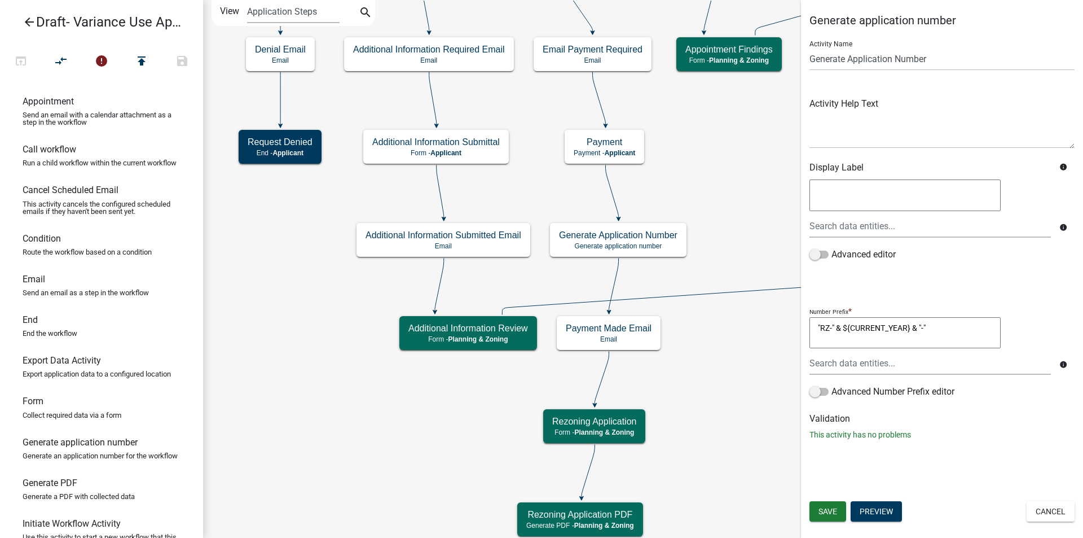
click at [829, 326] on textarea ""RZ-" & ${CURRENT_YEAR} & "-"" at bounding box center [905, 333] width 191 height 32
type textarea ""V-" & CURRENT_YEAR & "-""
click at [835, 510] on span "Save" at bounding box center [828, 511] width 19 height 9
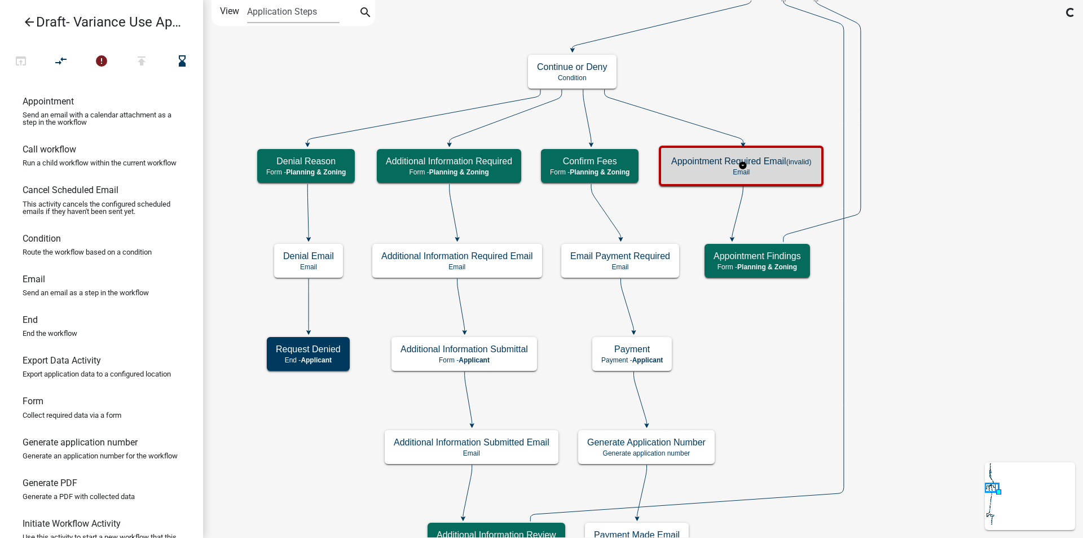
click at [774, 166] on h5 "Appointment Required Email (invalid)" at bounding box center [741, 161] width 140 height 11
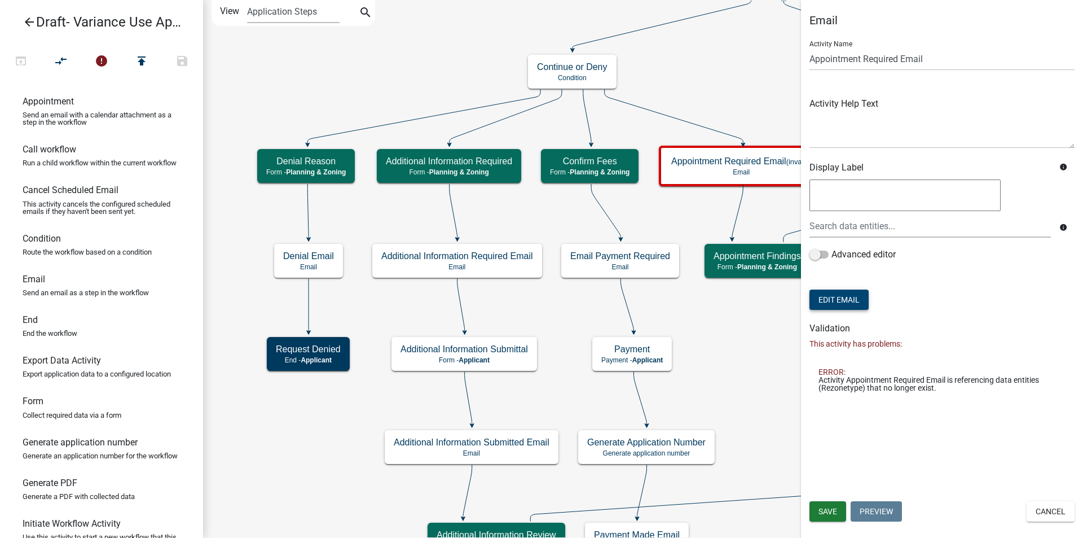
click at [855, 297] on button "Edit Email" at bounding box center [839, 299] width 59 height 20
select select "c93097da-70cc-4bf7-8f0d-7ce9eec624db"
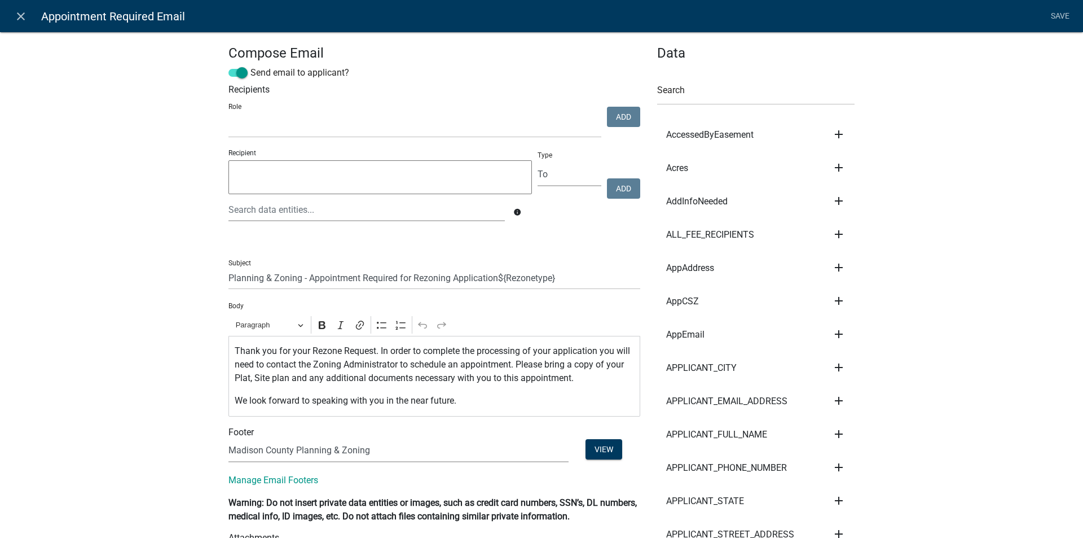
select select
click at [555, 277] on input "Planning & Zoning - Appointment Required for Rezoning Application${Rezonetype}" at bounding box center [435, 277] width 412 height 23
type input "Planning & Zoning - Appointment Required for Variance Application"
click at [336, 349] on p "Thank you for your Rezone Request. In order to complete the processing of your …" at bounding box center [435, 364] width 400 height 41
click at [504, 274] on input "Planning & Zoning - Appointment Required for Variance Application" at bounding box center [435, 277] width 412 height 23
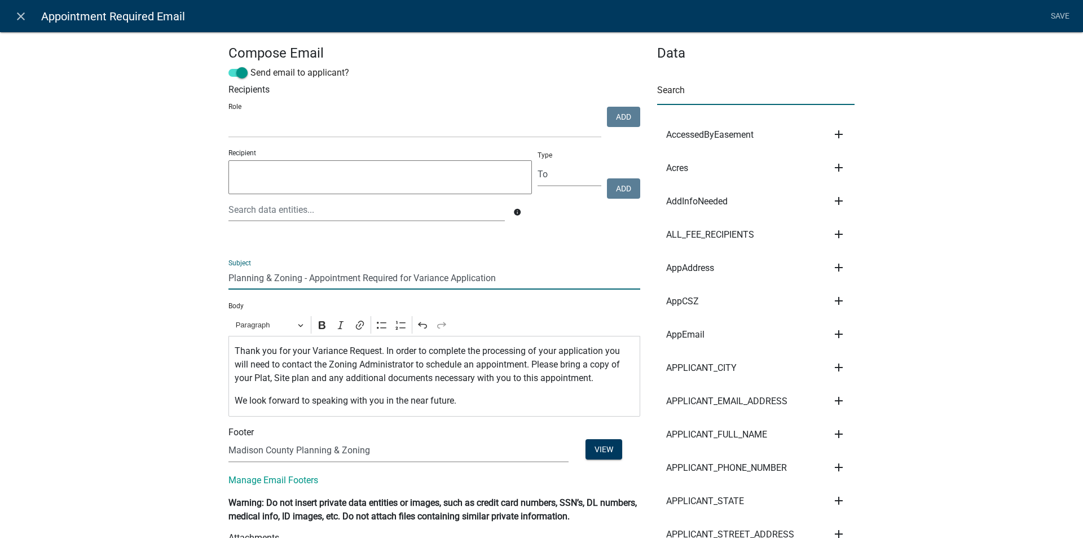
click at [695, 96] on input "text" at bounding box center [755, 93] width 197 height 23
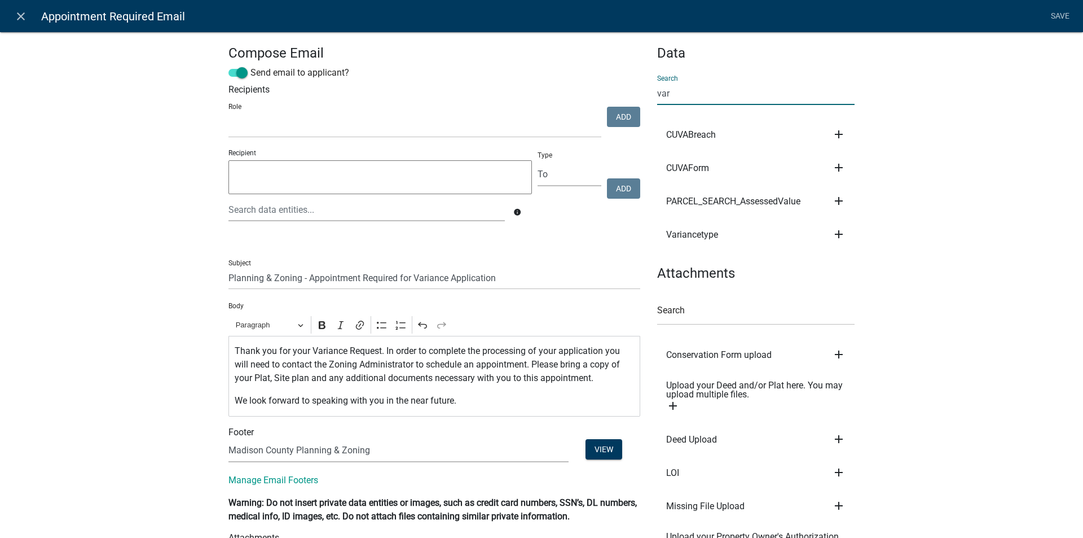
type input "vari"
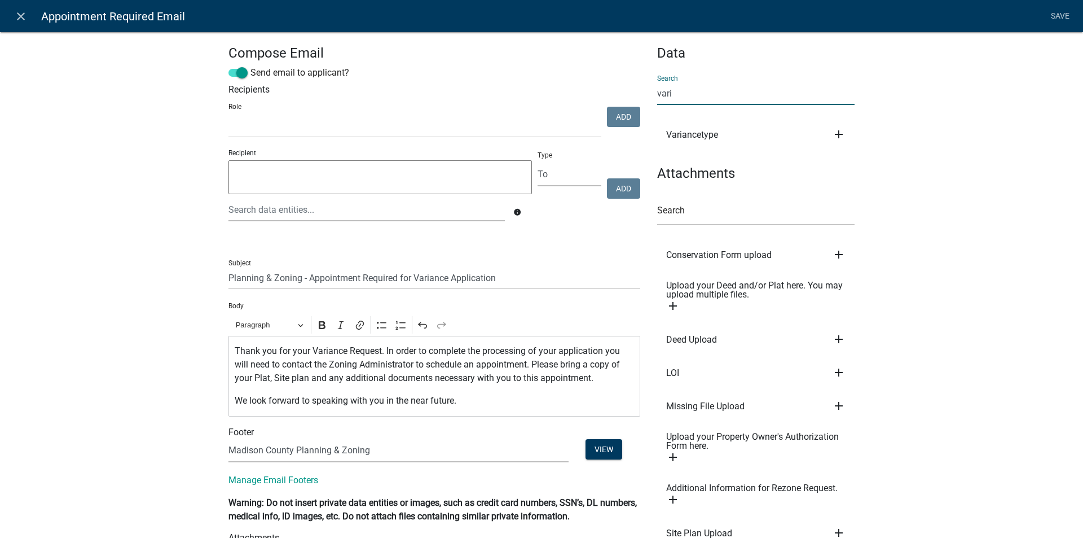
drag, startPoint x: 676, startPoint y: 93, endPoint x: 646, endPoint y: 93, distance: 29.9
click at [649, 95] on div "Data Search vari Variancetype add Subject Body Recipient Attachments Search Con…" at bounding box center [756, 321] width 214 height 552
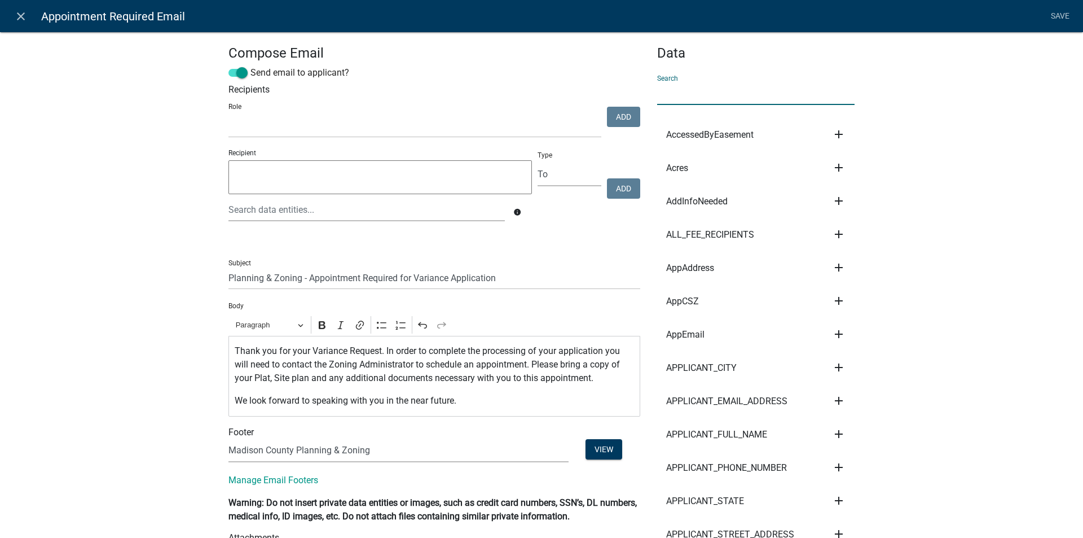
click at [708, 100] on input "text" at bounding box center [755, 93] width 197 height 23
click at [1062, 11] on link "Save" at bounding box center [1060, 16] width 28 height 21
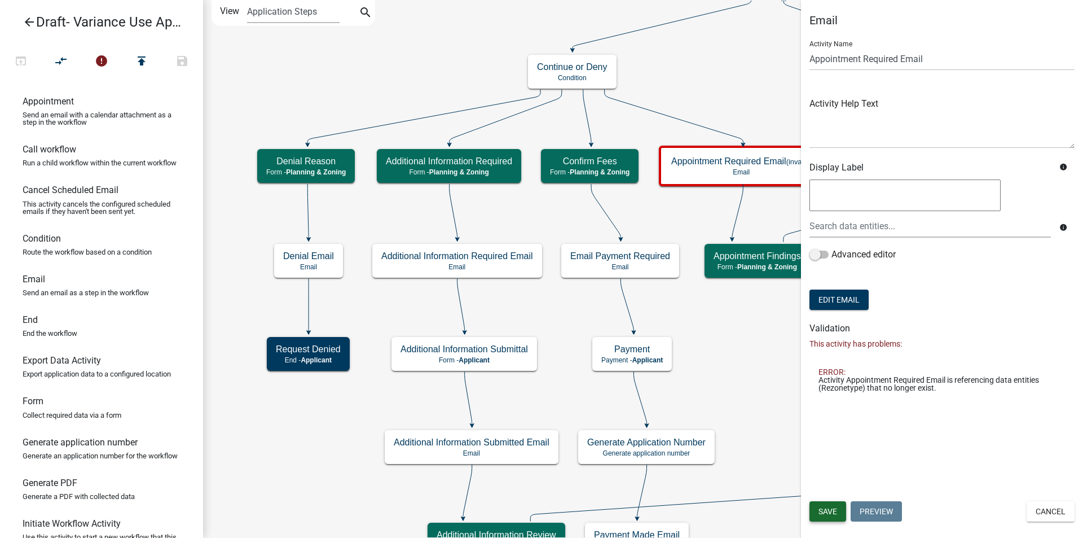
click at [819, 509] on span "Save" at bounding box center [828, 511] width 19 height 9
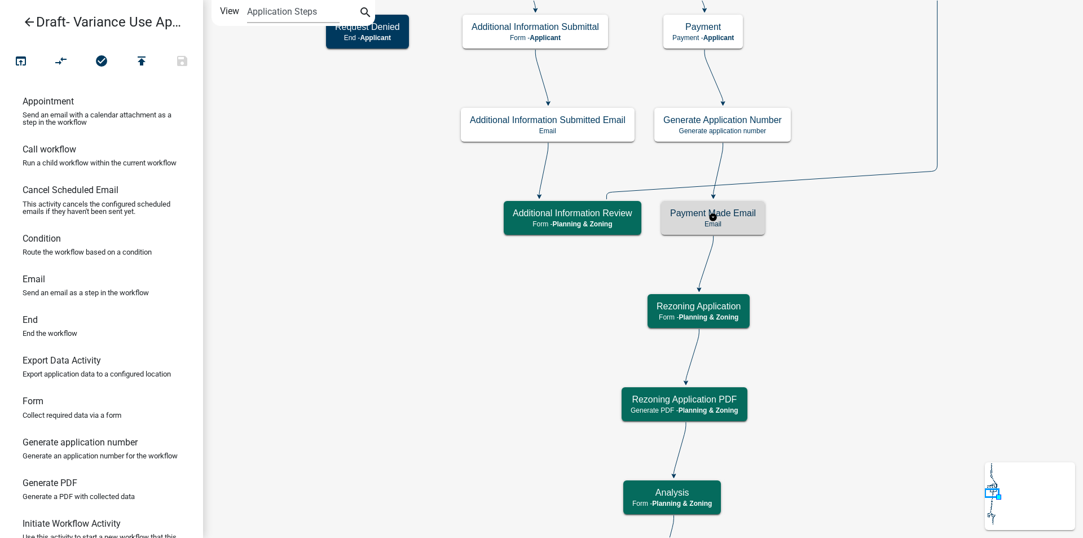
click at [733, 223] on p "Email" at bounding box center [713, 224] width 86 height 8
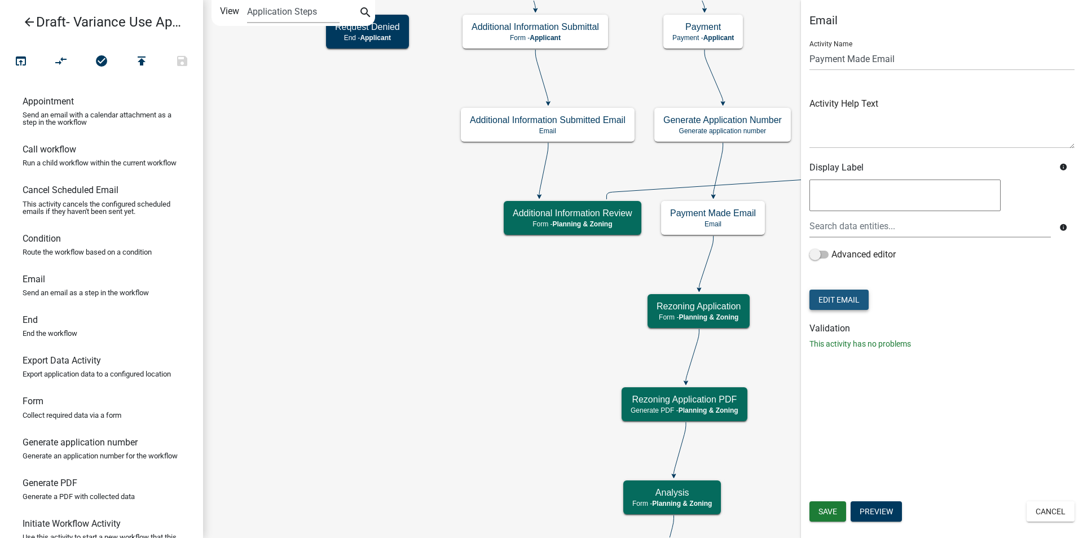
click at [857, 301] on button "Edit Email" at bounding box center [839, 299] width 59 height 20
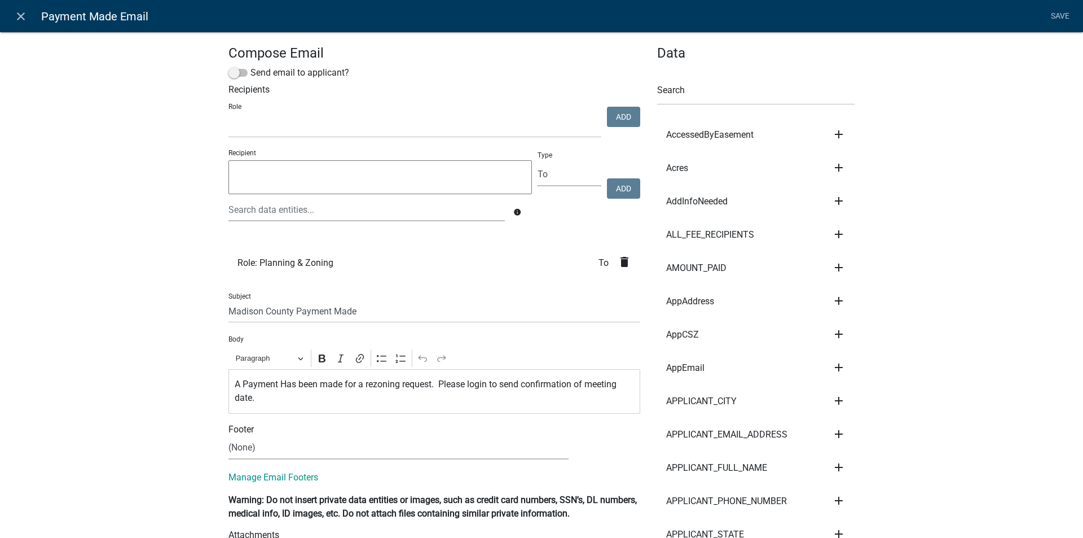
click at [397, 384] on p "A Payment Has been made for a rezoning request. Please login to send confirmati…" at bounding box center [435, 390] width 400 height 27
click at [433, 383] on p "A Payment Has been made for a Variance request. Please login to send confirmati…" at bounding box center [435, 390] width 400 height 27
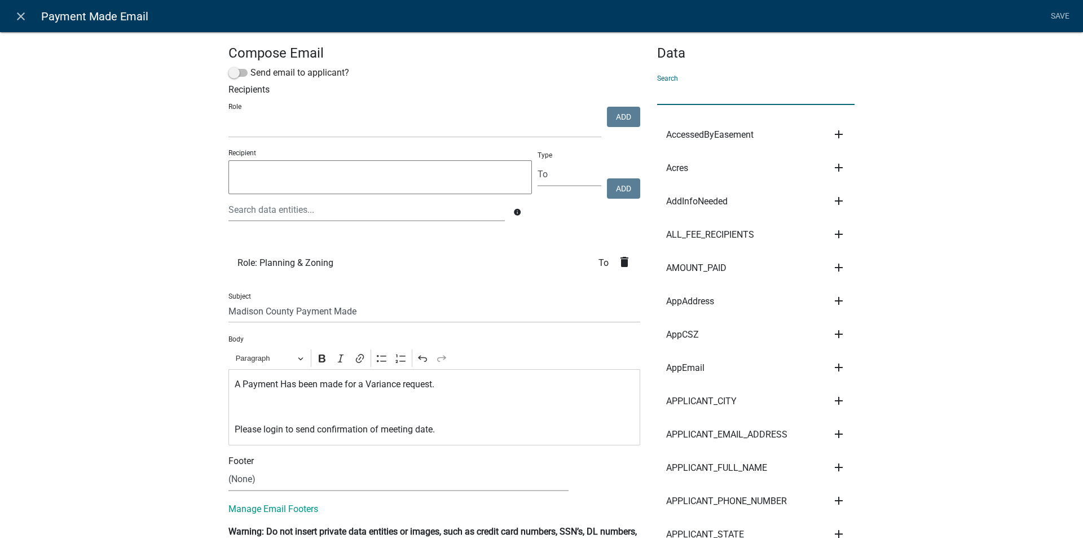
click at [691, 91] on input "text" at bounding box center [755, 93] width 197 height 23
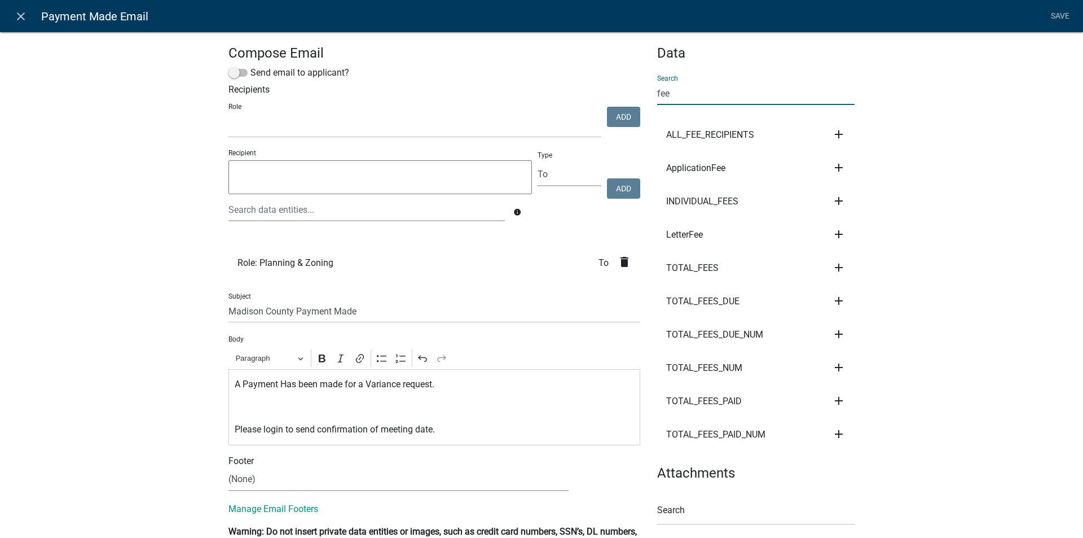
type input "fee"
click at [837, 401] on icon "add" at bounding box center [839, 401] width 14 height 14
click at [857, 442] on button "Body" at bounding box center [877, 438] width 90 height 27
click at [1061, 14] on link "Save" at bounding box center [1060, 16] width 28 height 21
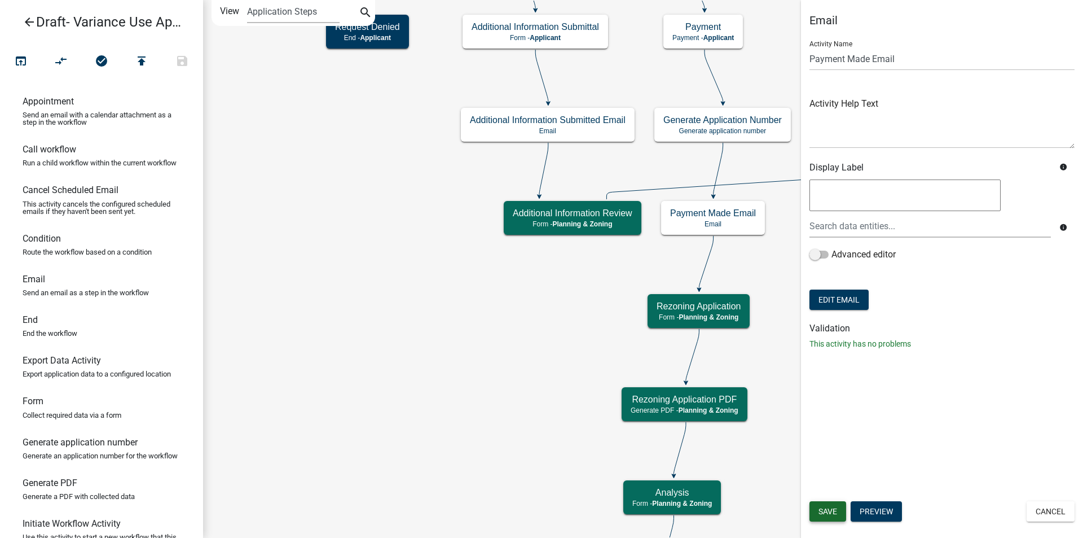
click at [828, 507] on span "Save" at bounding box center [828, 511] width 19 height 9
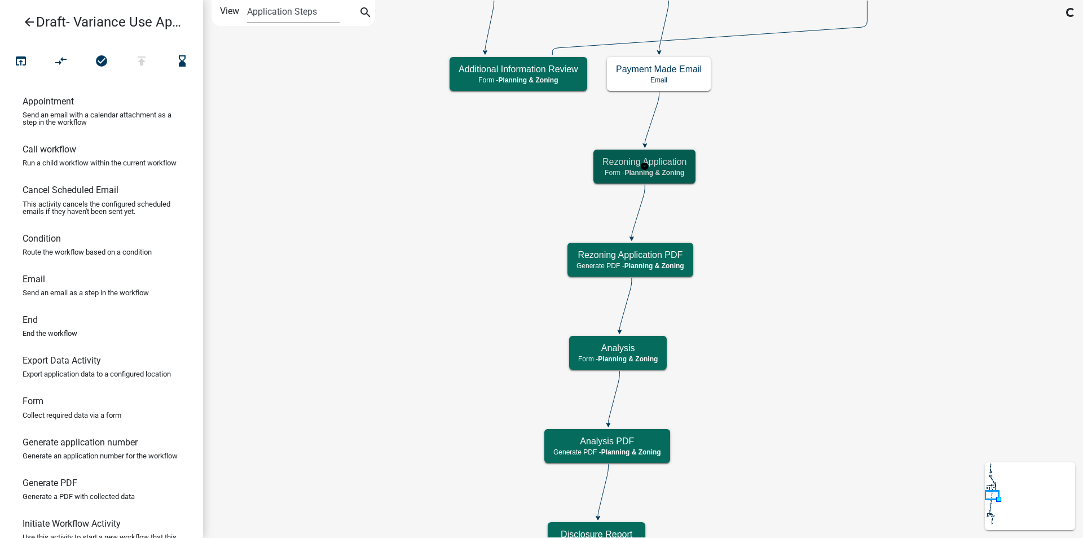
click at [675, 163] on h5 "Rezoning Application" at bounding box center [645, 161] width 84 height 11
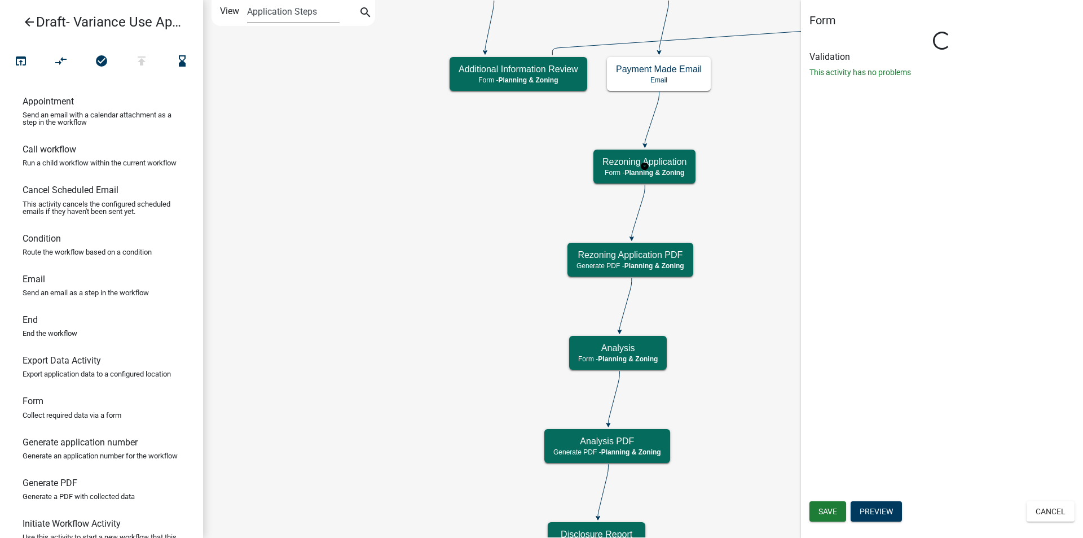
select select "21E23B7C-0AE9-4CE5-BF16-76C7A100C343"
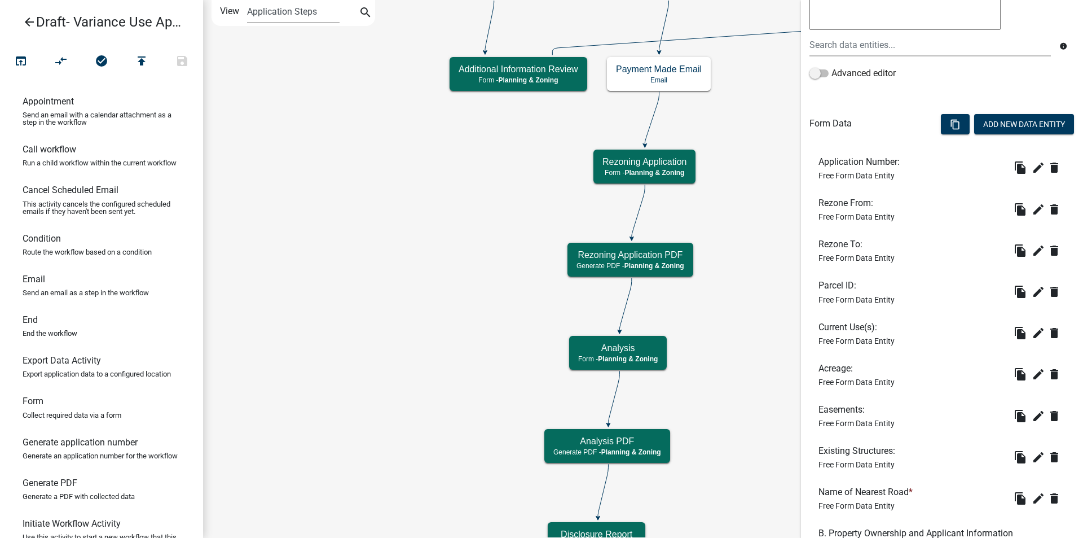
scroll to position [282, 0]
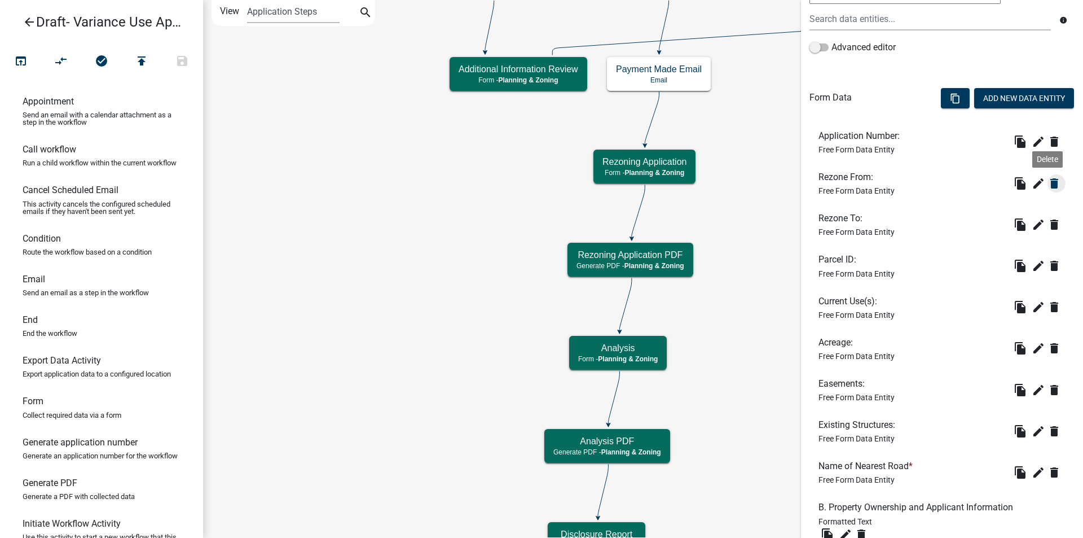
click at [1048, 181] on icon "delete" at bounding box center [1055, 184] width 14 height 14
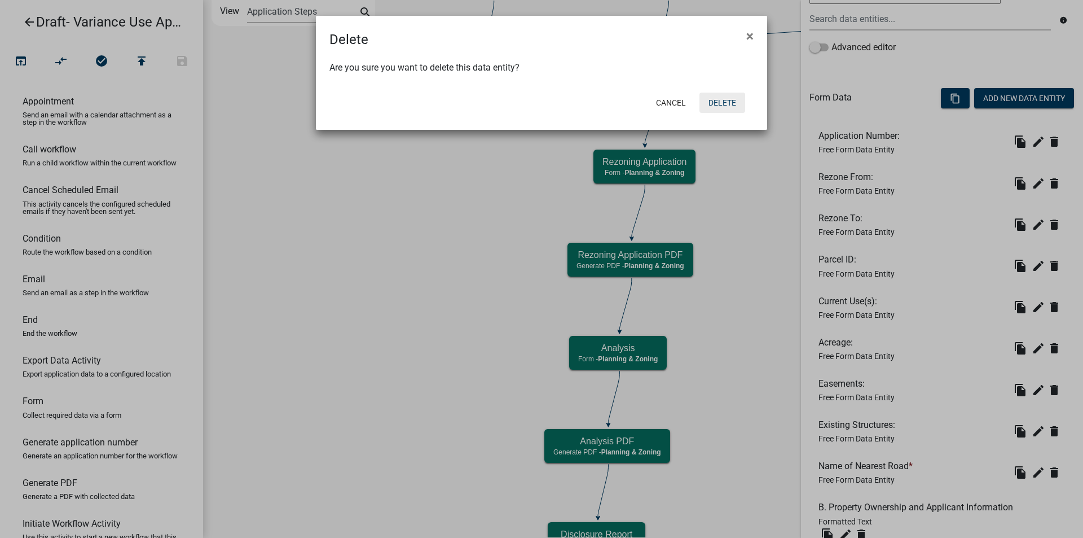
drag, startPoint x: 720, startPoint y: 99, endPoint x: 1059, endPoint y: 208, distance: 356.3
click at [721, 98] on button "Delete" at bounding box center [723, 103] width 46 height 20
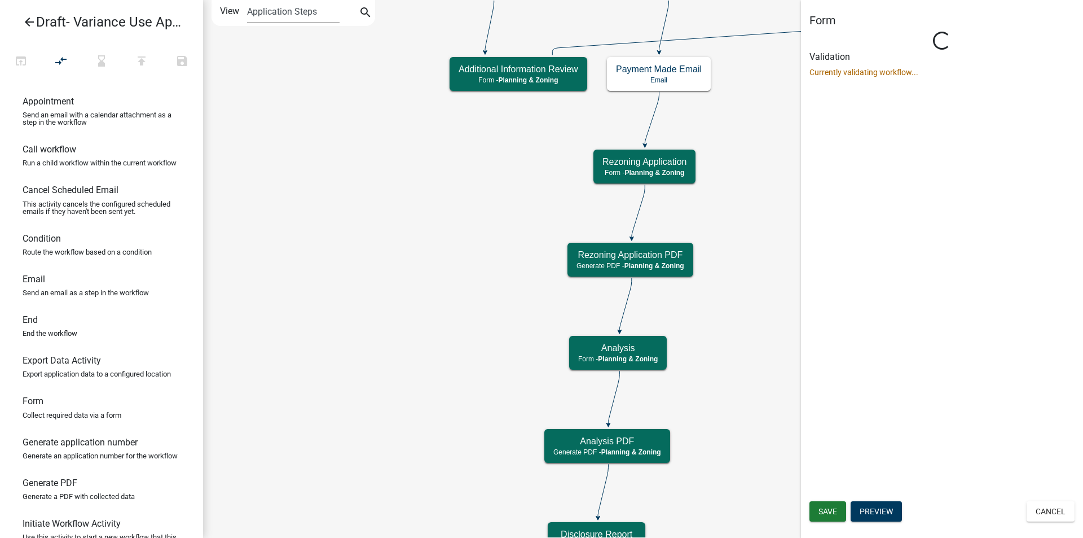
scroll to position [0, 0]
select select "21E23B7C-0AE9-4CE5-BF16-76C7A100C343"
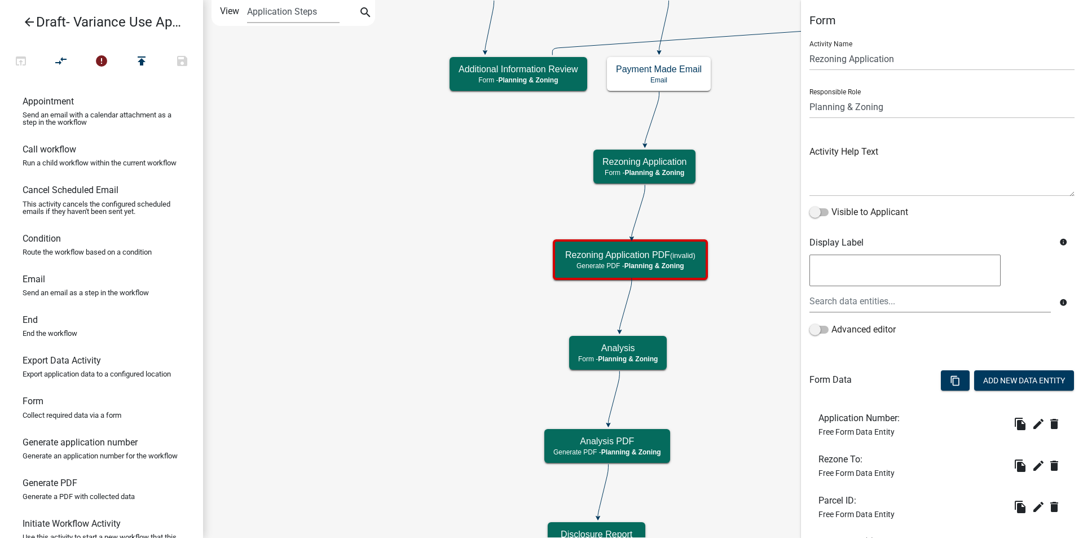
scroll to position [226, 0]
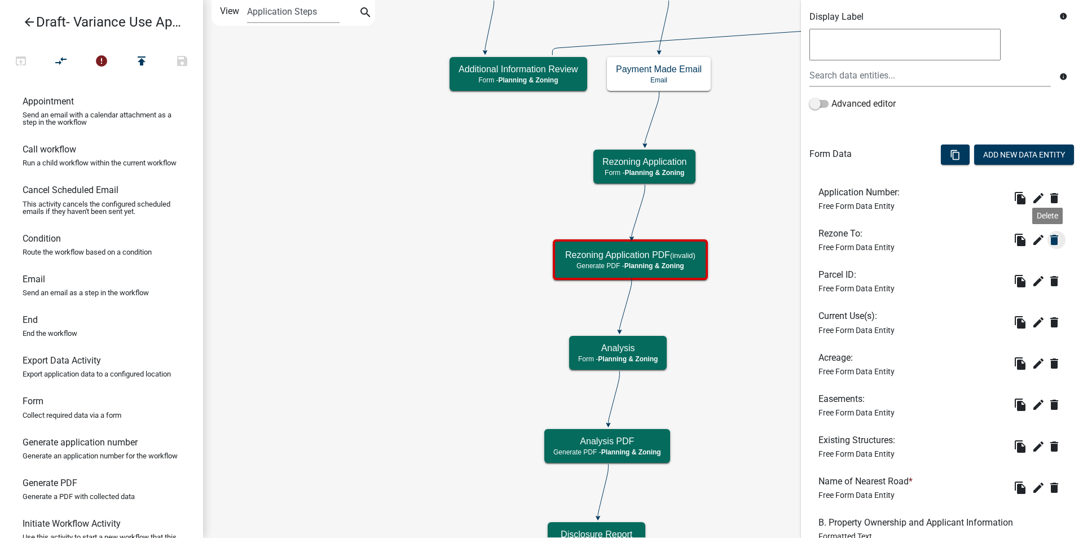
click at [1048, 238] on icon "delete" at bounding box center [1055, 240] width 14 height 14
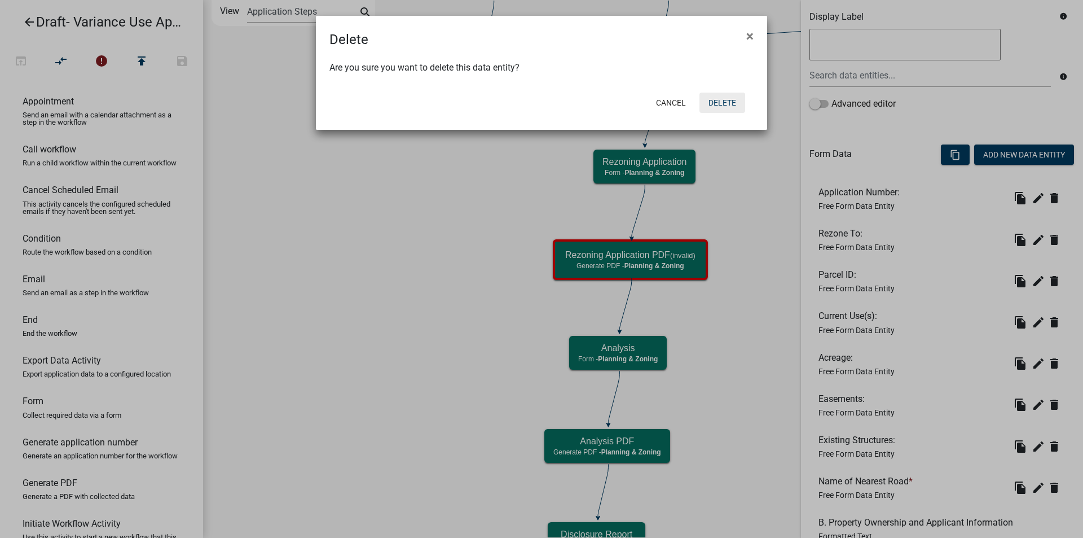
click at [723, 101] on button "Delete" at bounding box center [723, 103] width 46 height 20
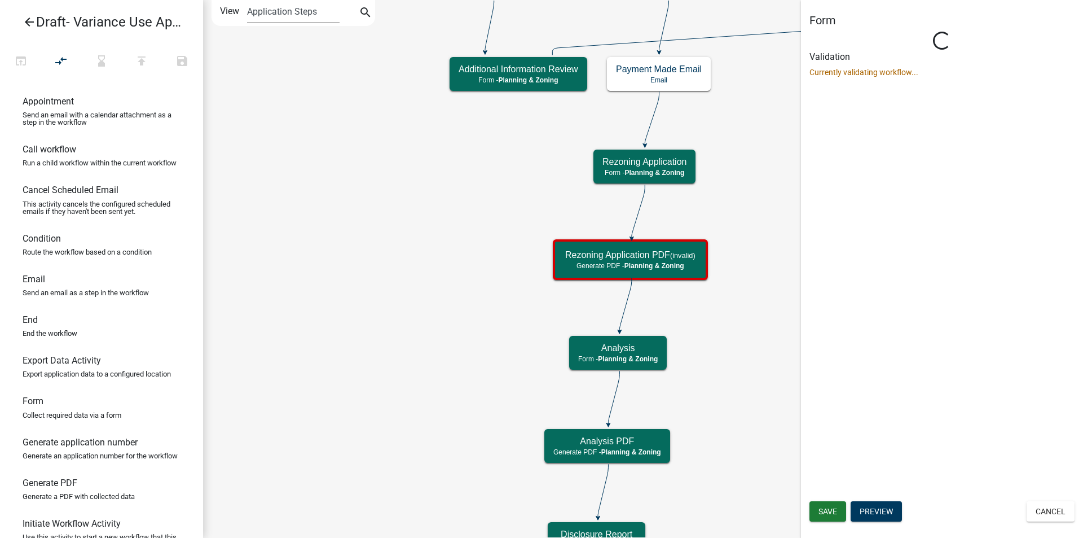
scroll to position [0, 0]
select select "21E23B7C-0AE9-4CE5-BF16-76C7A100C343"
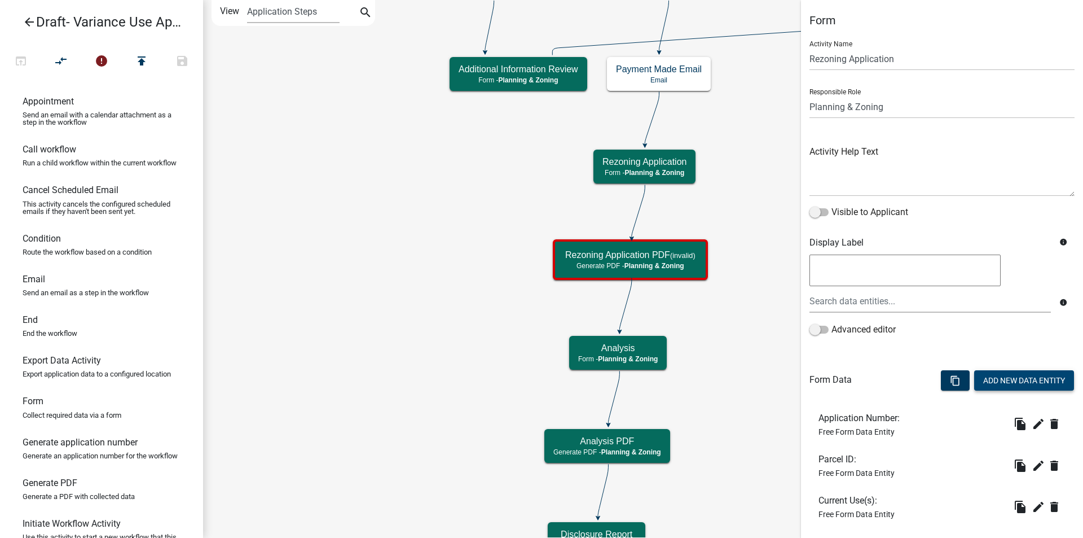
click at [1020, 381] on button "Add New Data Entity" at bounding box center [1024, 380] width 100 height 20
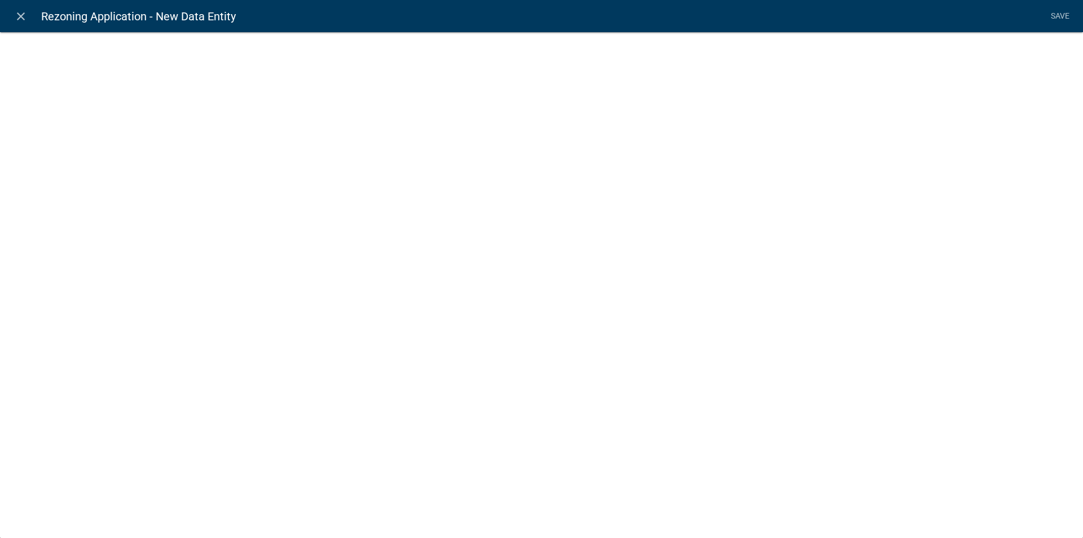
select select
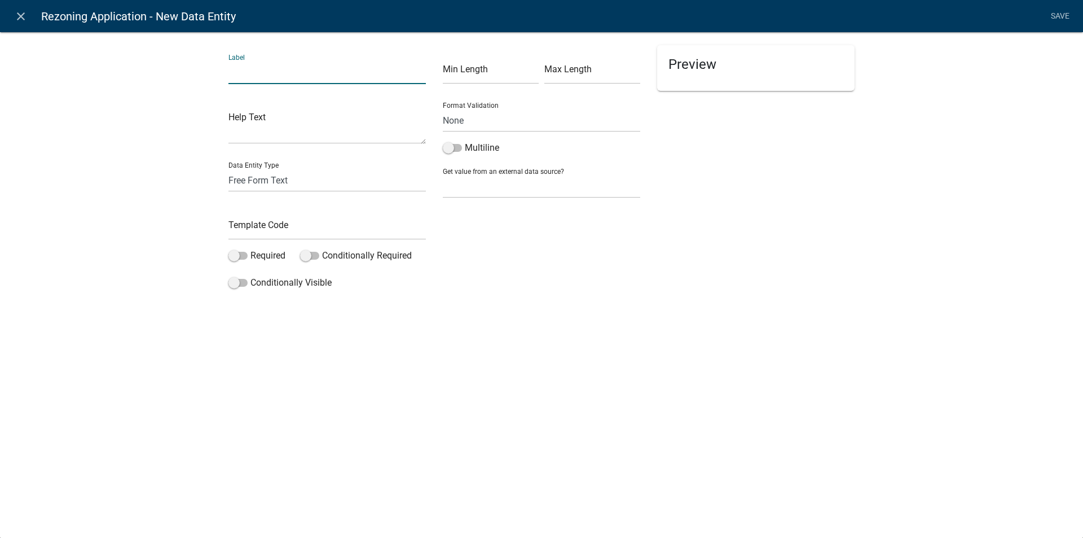
drag, startPoint x: 253, startPoint y: 71, endPoint x: 240, endPoint y: 53, distance: 22.6
click at [254, 69] on input "text" at bounding box center [327, 72] width 197 height 23
type input "Zone"
click at [253, 229] on input "text" at bounding box center [327, 228] width 197 height 23
type input "VarianceZone"
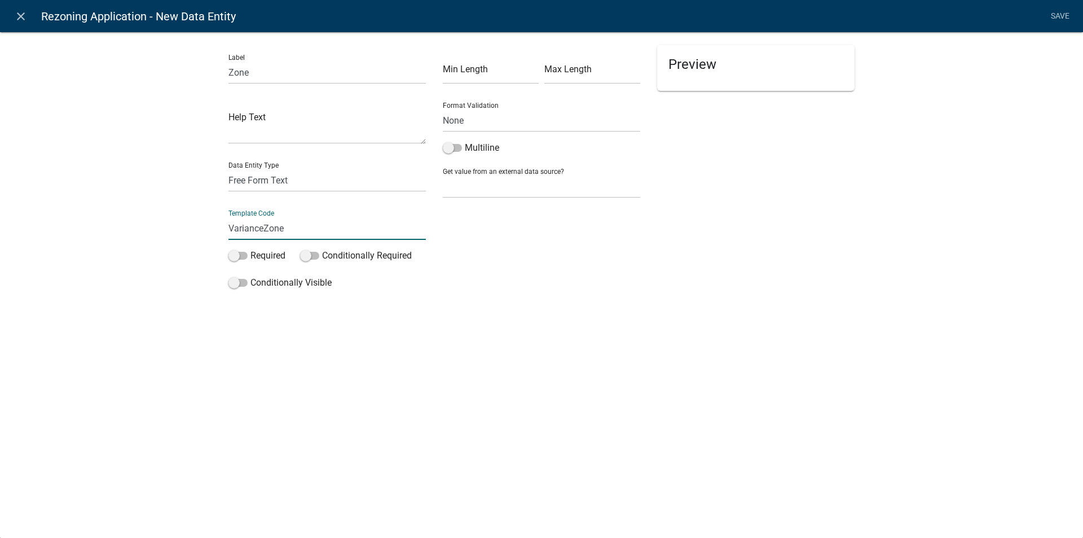
click at [954, 247] on div "Label Zone Help Text Data Entity Type Free Form Text Document Display Entity Va…" at bounding box center [541, 166] width 1083 height 304
click at [1058, 15] on link "Save" at bounding box center [1060, 16] width 28 height 21
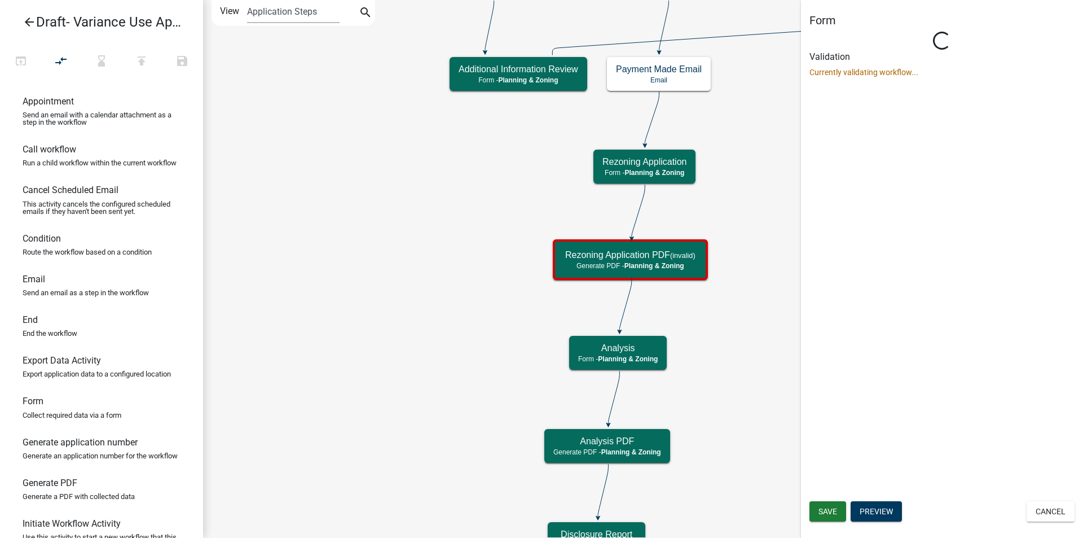
select select "21E23B7C-0AE9-4CE5-BF16-76C7A100C343"
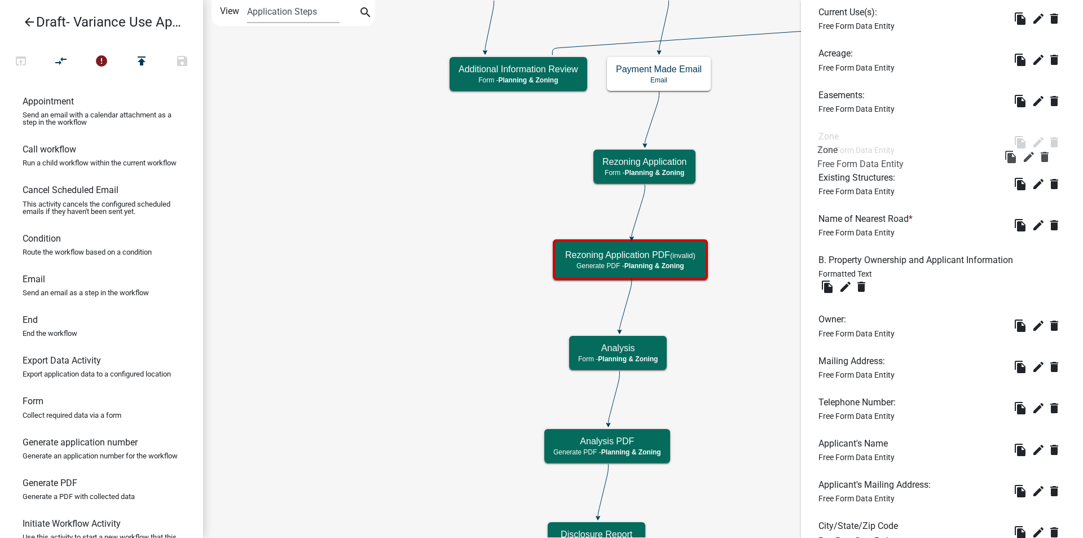
scroll to position [432, 0]
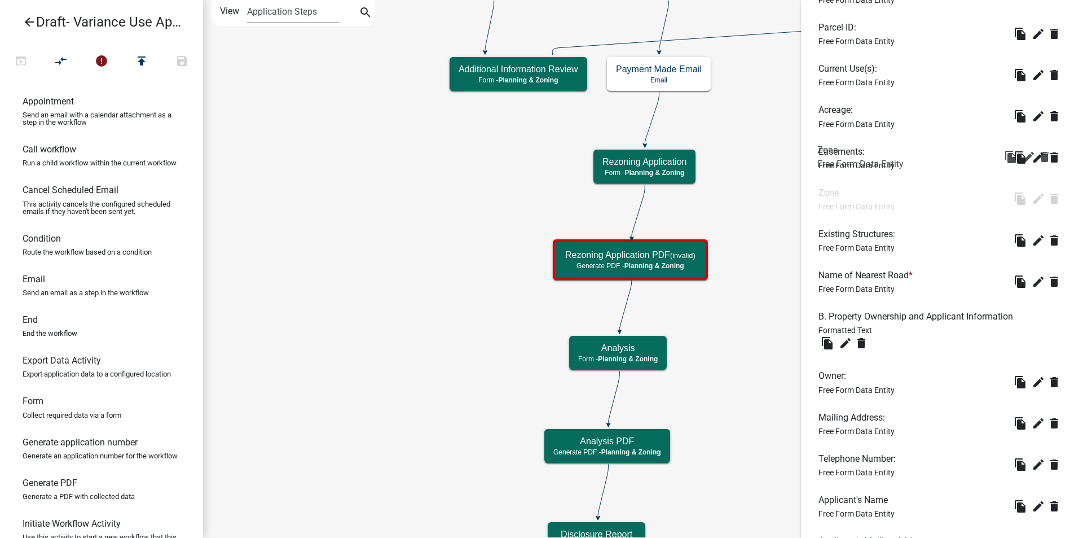
drag, startPoint x: 843, startPoint y: 368, endPoint x: 843, endPoint y: 143, distance: 225.1
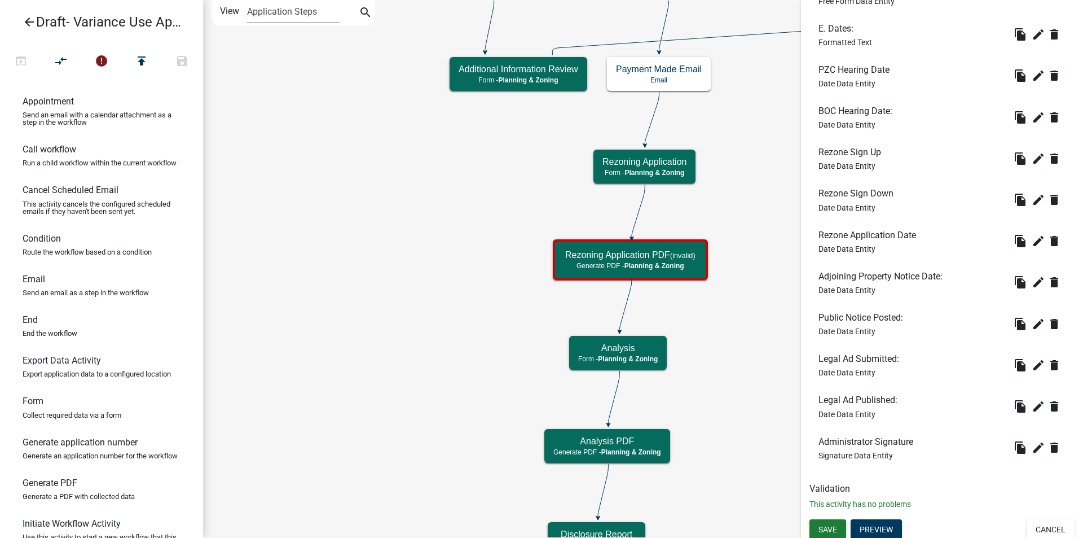
scroll to position [1504, 0]
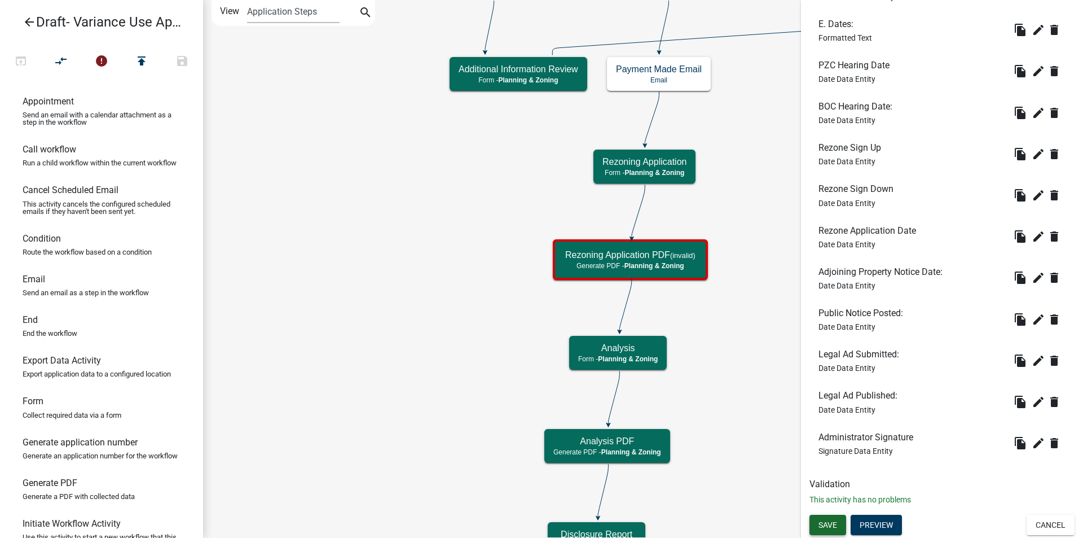
click at [823, 522] on span "Save" at bounding box center [828, 524] width 19 height 9
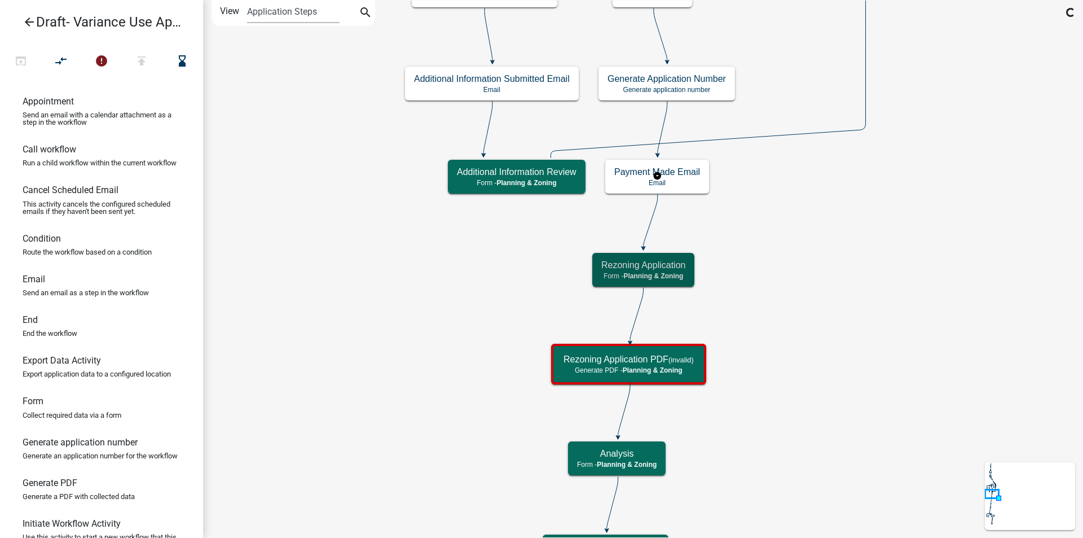
scroll to position [0, 0]
click at [672, 267] on h5 "Rezoning Application" at bounding box center [643, 265] width 84 height 11
click at [671, 274] on span "Planning & Zoning" at bounding box center [653, 276] width 60 height 8
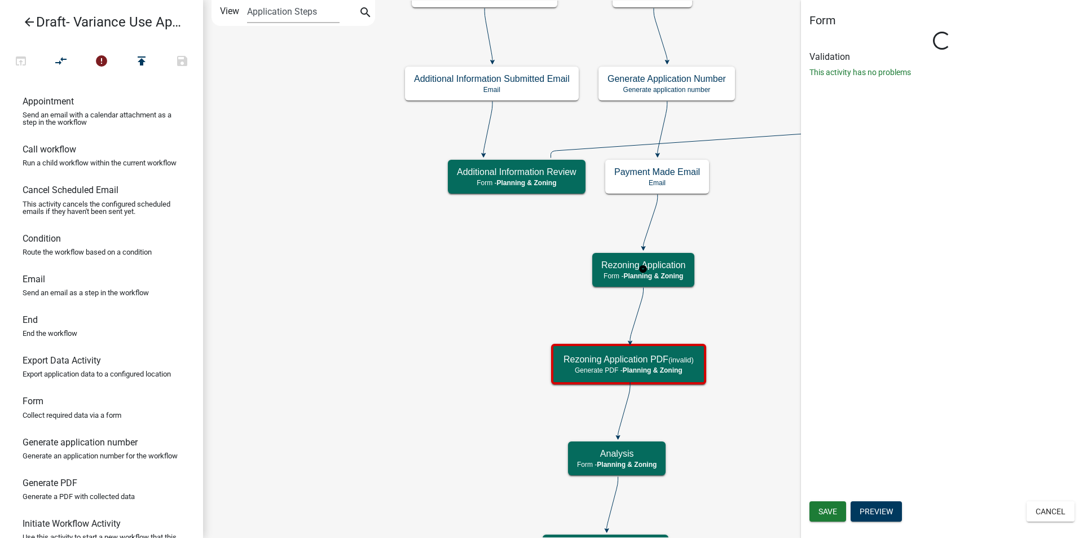
select select "21E23B7C-0AE9-4CE5-BF16-76C7A100C343"
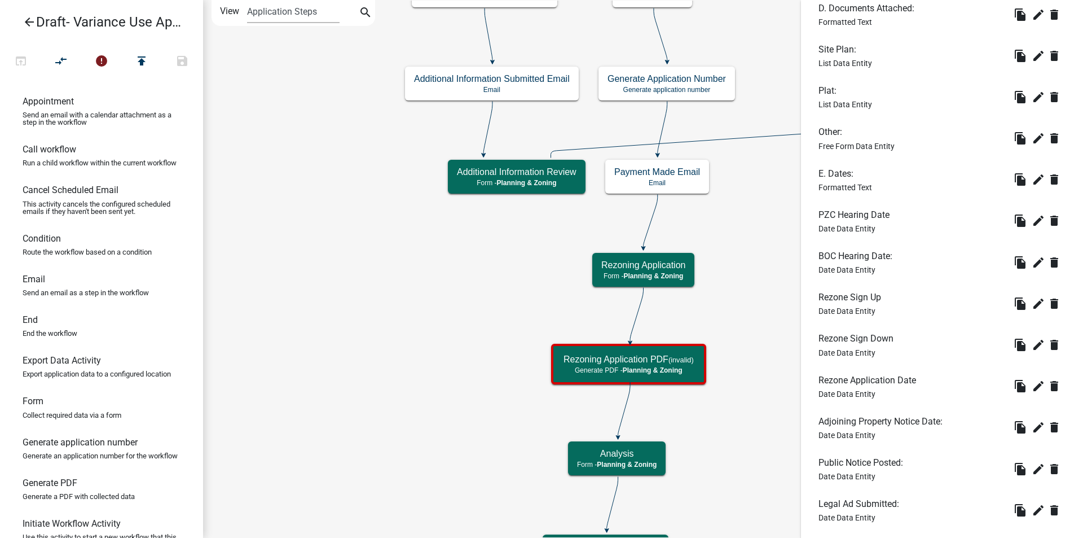
scroll to position [1504, 0]
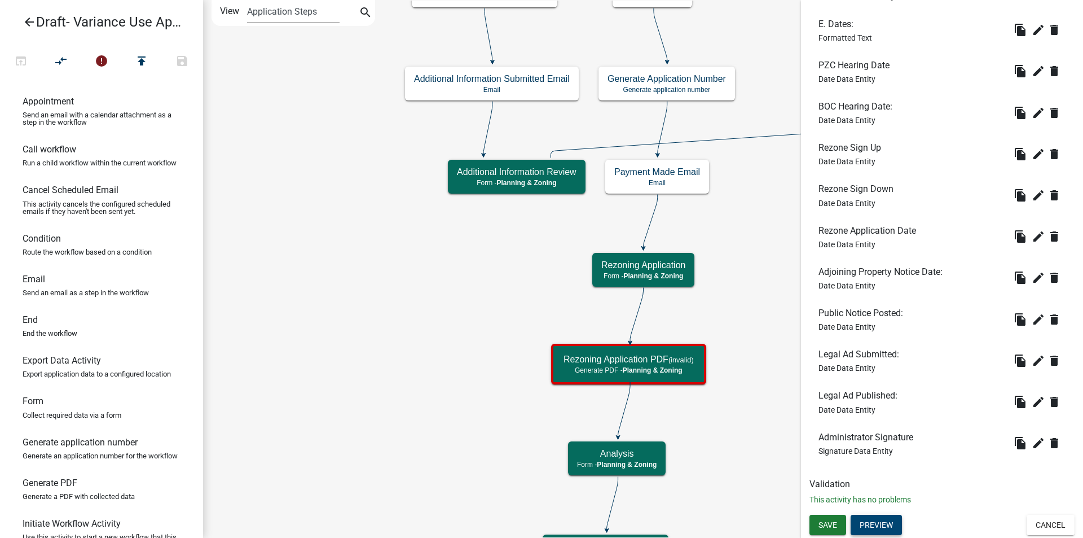
click at [886, 517] on button "Preview" at bounding box center [876, 525] width 51 height 20
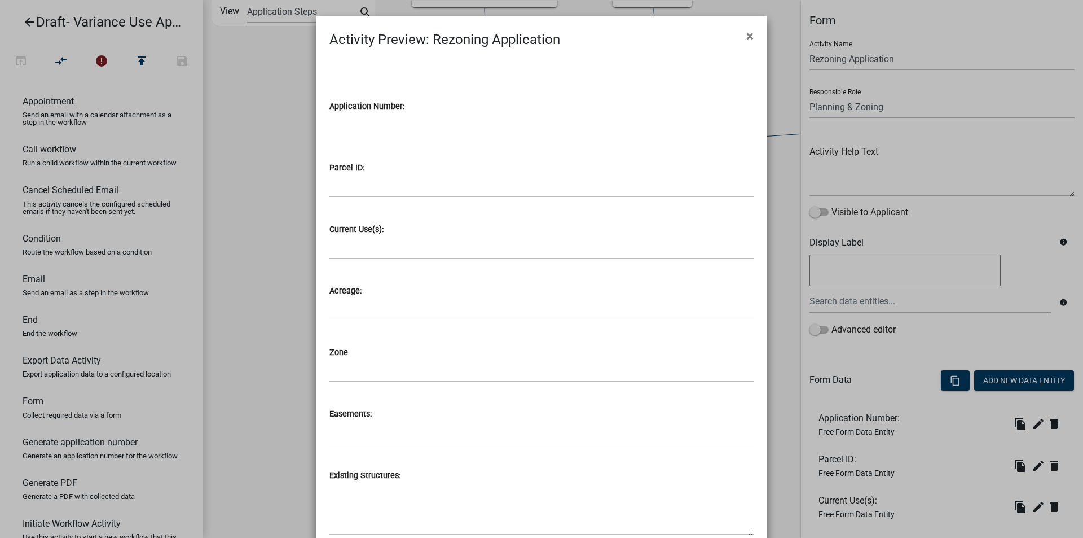
select select "21E23B7C-0AE9-4CE5-BF16-76C7A100C343"
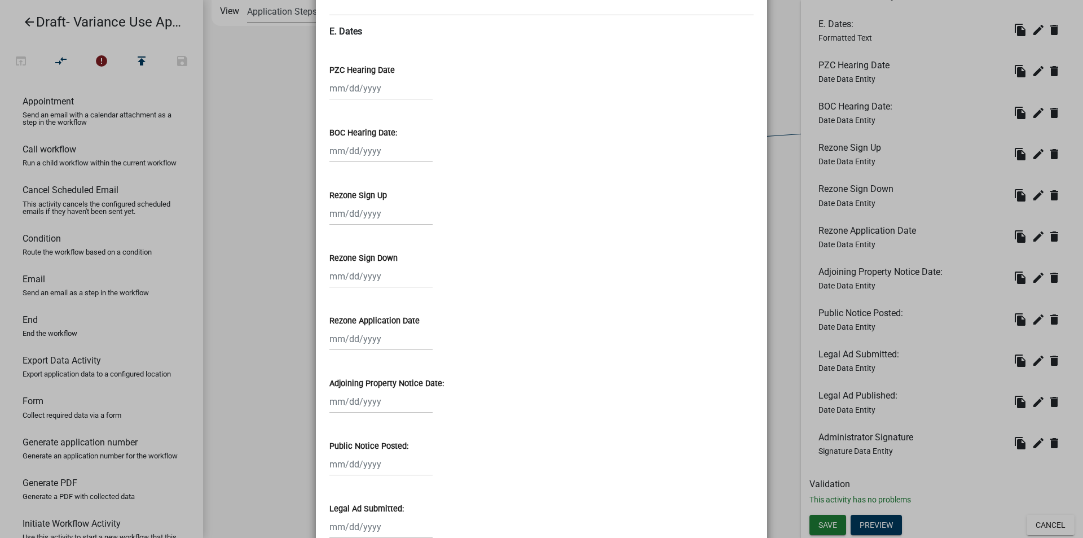
scroll to position [1951, 0]
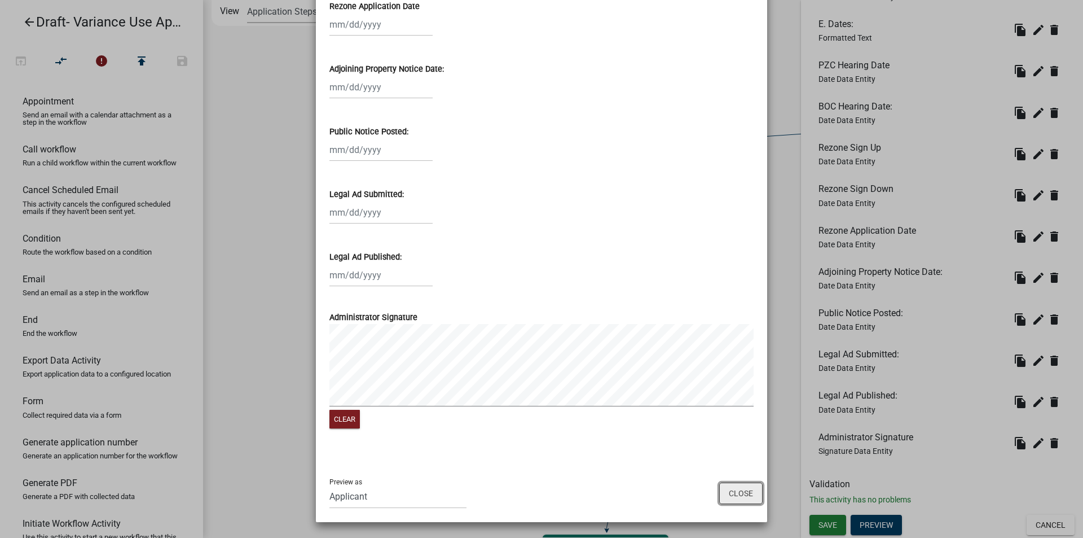
click at [736, 489] on button "Close" at bounding box center [740, 492] width 43 height 21
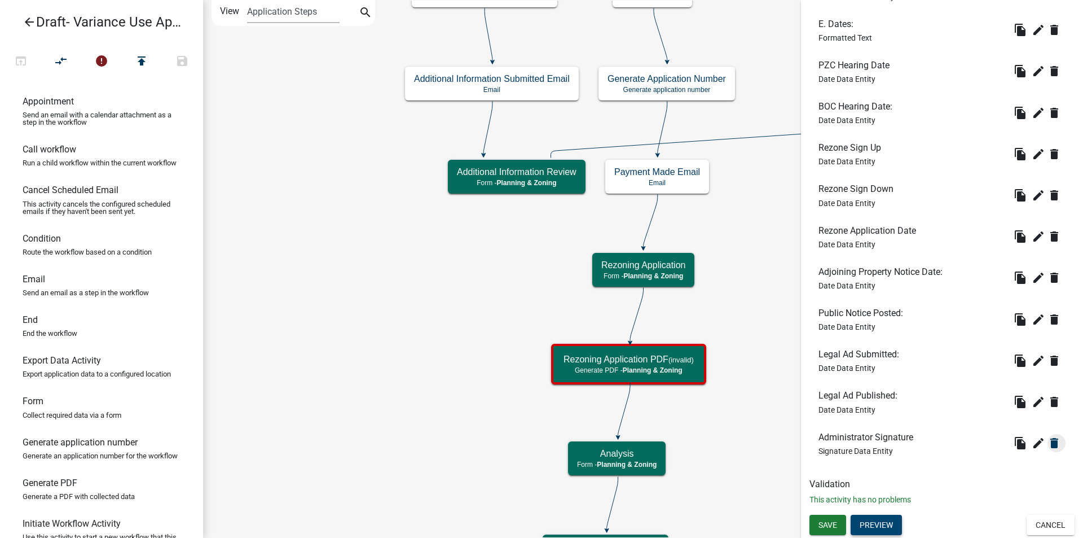
click at [1048, 445] on icon "delete" at bounding box center [1055, 443] width 14 height 14
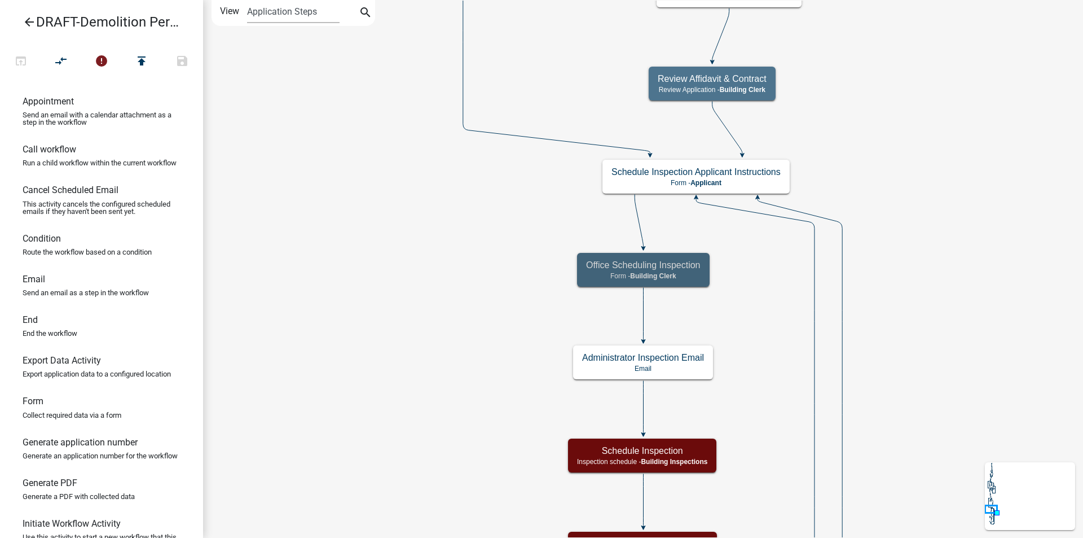
scroll to position [60, 0]
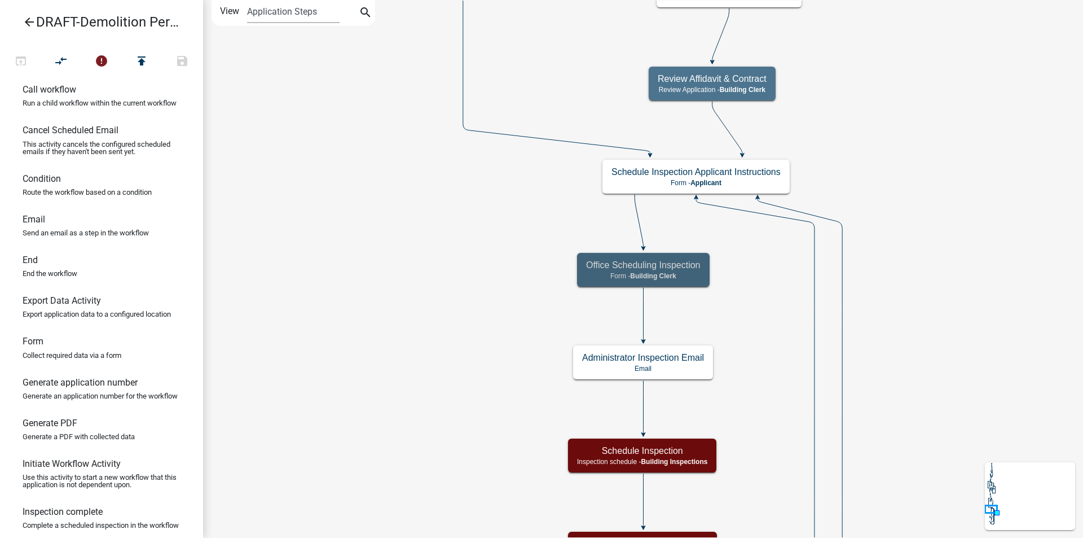
click at [29, 23] on icon "arrow_back" at bounding box center [30, 23] width 14 height 16
